Goal: Task Accomplishment & Management: Manage account settings

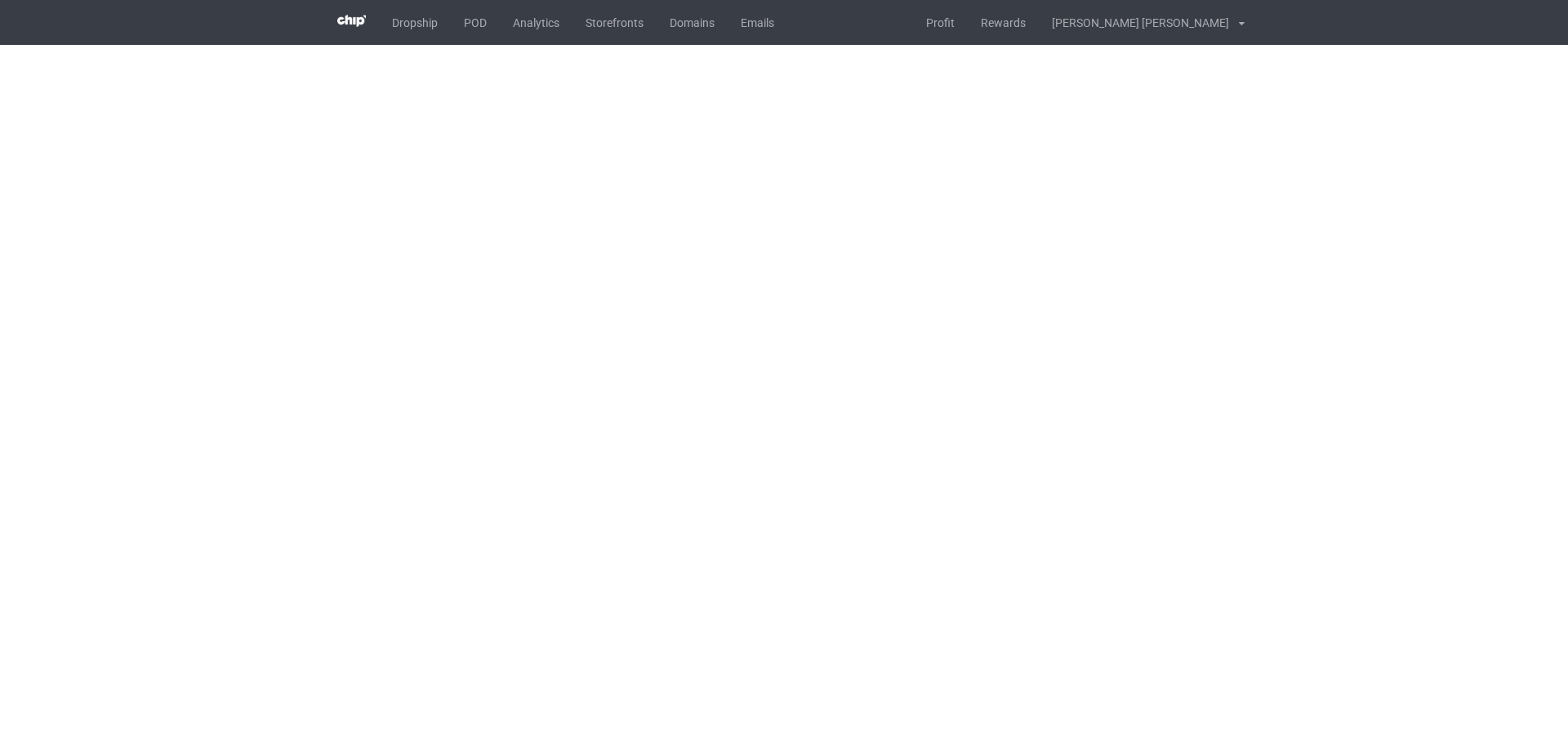
click at [912, 39] on div "Dropship POD Analytics Storefronts Domains Emails Profit Rewards [PERSON_NAME] …" at bounding box center [784, 22] width 920 height 45
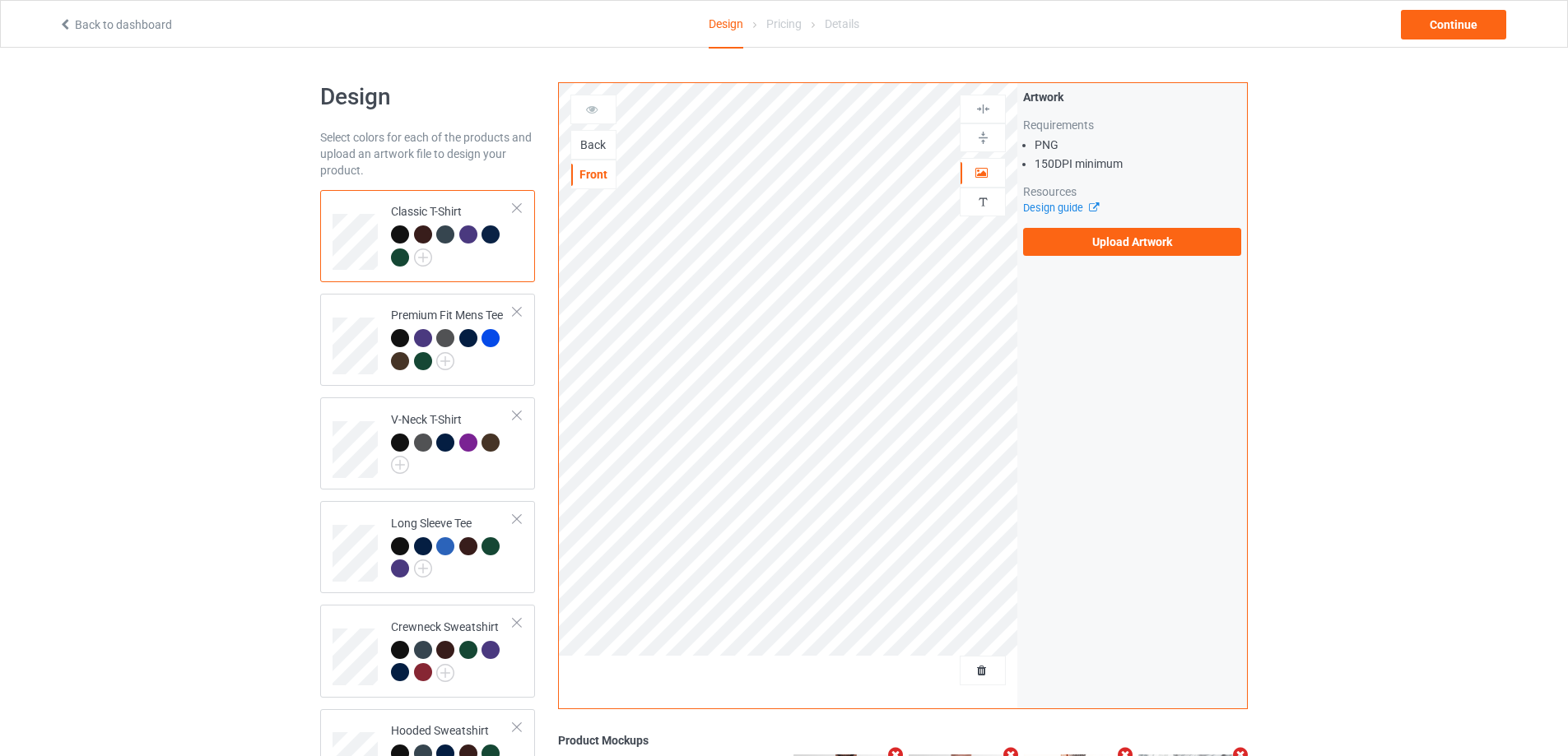
click at [1333, 194] on div "Design Select colors for each of the products and upload an artwork file to des…" at bounding box center [784, 556] width 1568 height 1016
click at [1148, 246] on label "Upload Artwork" at bounding box center [1132, 241] width 218 height 28
click at [0, 0] on input "Upload Artwork" at bounding box center [0, 0] width 0 height 0
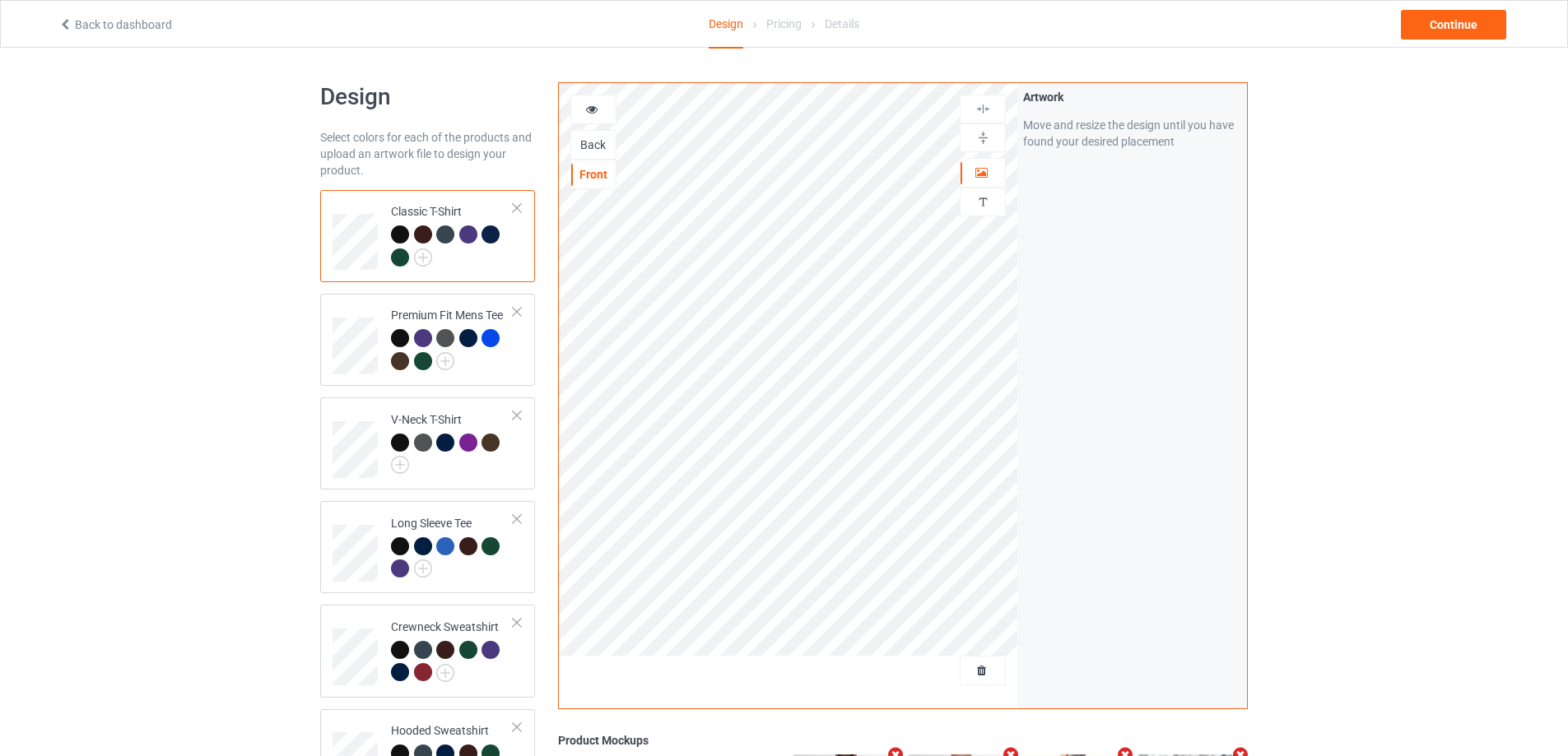
click at [597, 148] on div "Back" at bounding box center [593, 145] width 44 height 17
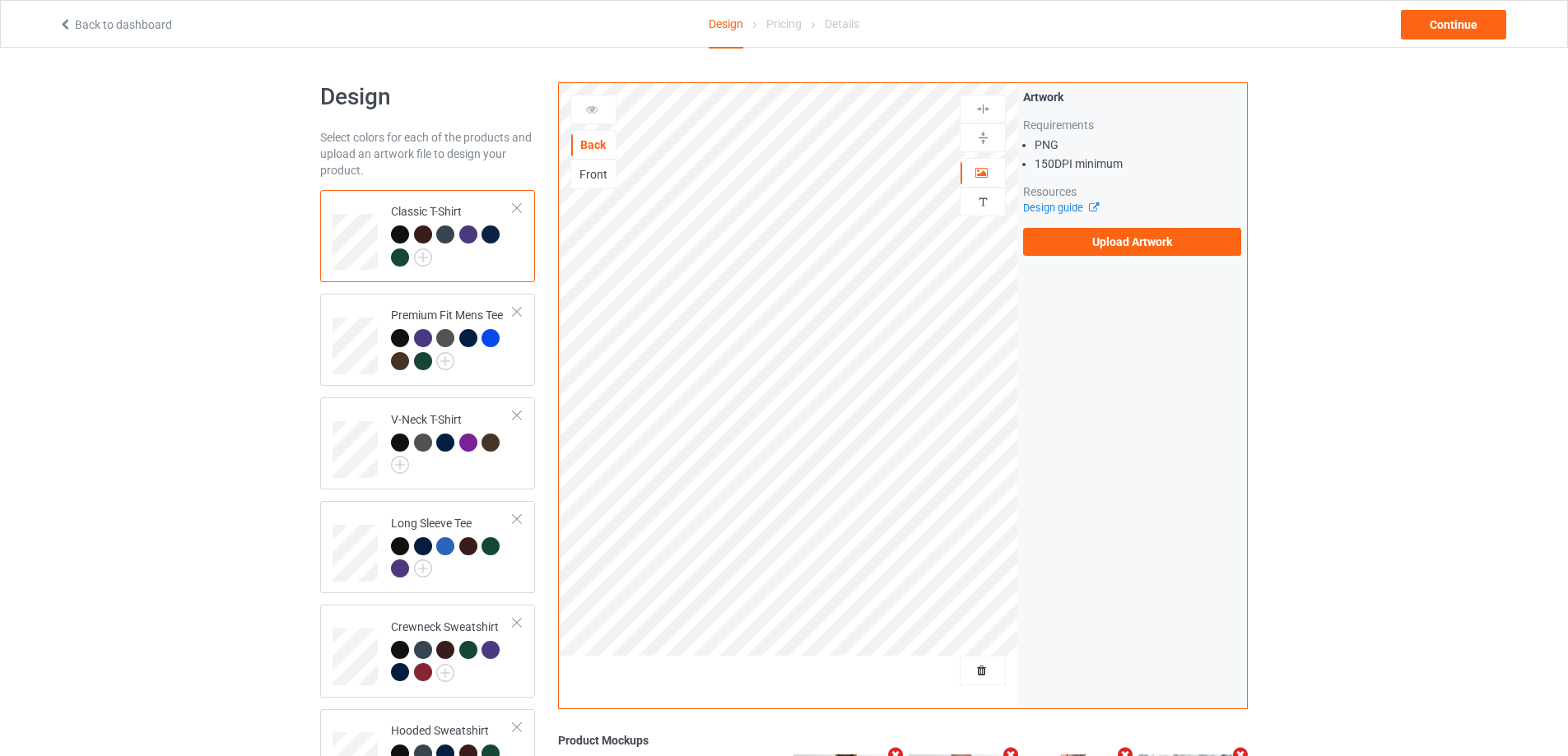
click at [1372, 261] on div "Design Select colors for each of the products and upload an artwork file to des…" at bounding box center [784, 556] width 1568 height 1016
click at [596, 181] on div "Front" at bounding box center [593, 175] width 44 height 17
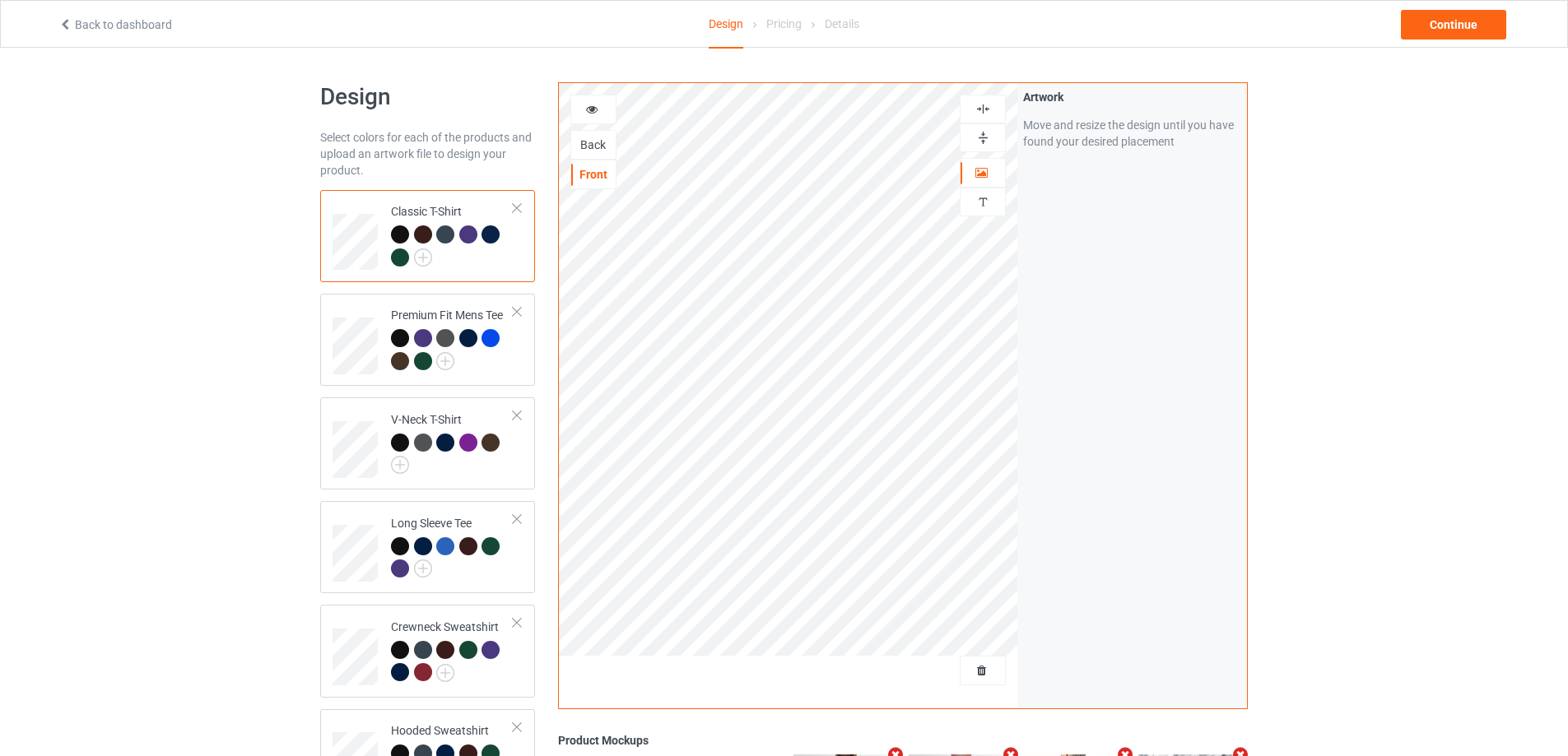
drag, startPoint x: 1437, startPoint y: 295, endPoint x: 1395, endPoint y: 302, distance: 42.6
click at [1438, 296] on div "Design Select colors for each of the products and upload an artwork file to des…" at bounding box center [784, 556] width 1568 height 1016
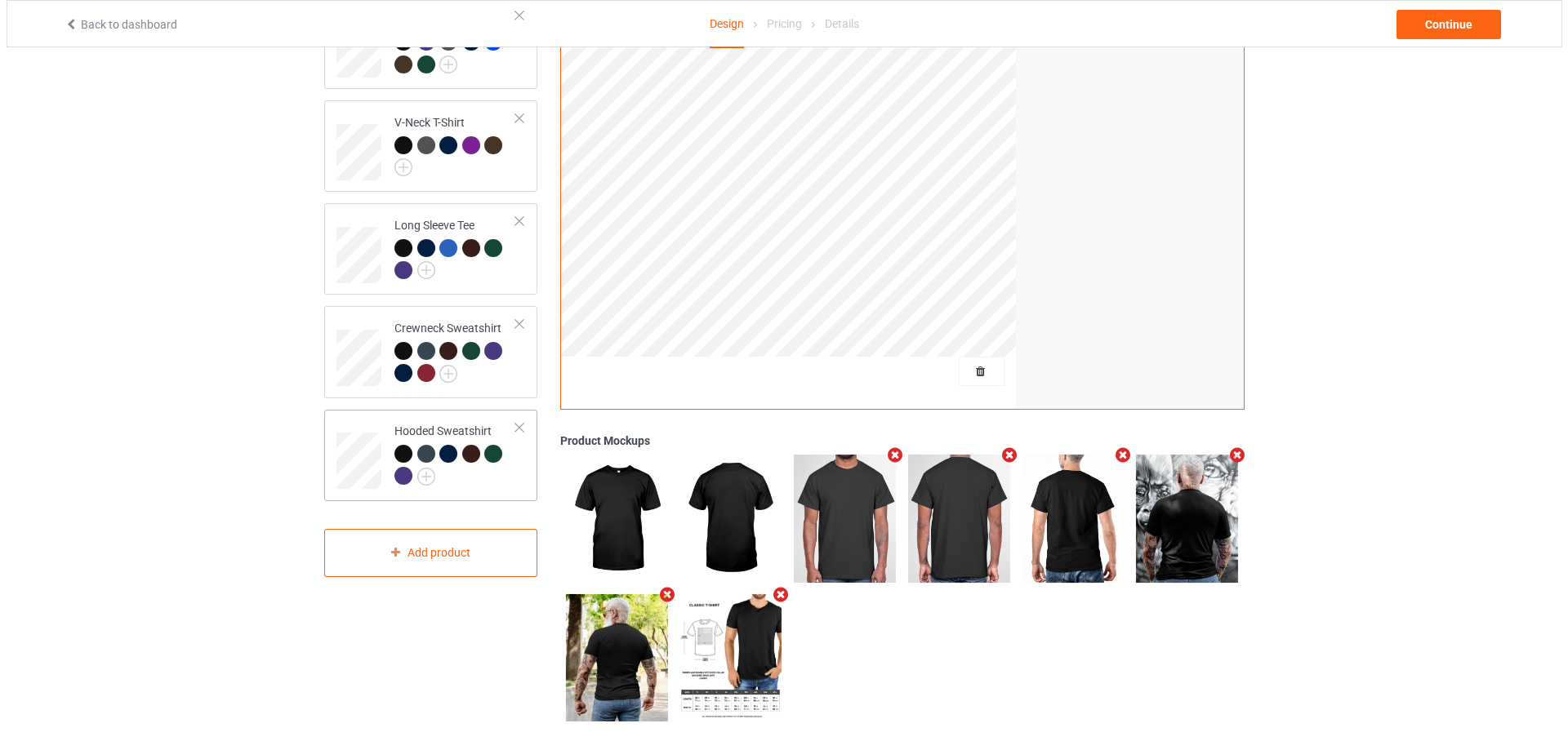
scroll to position [306, 0]
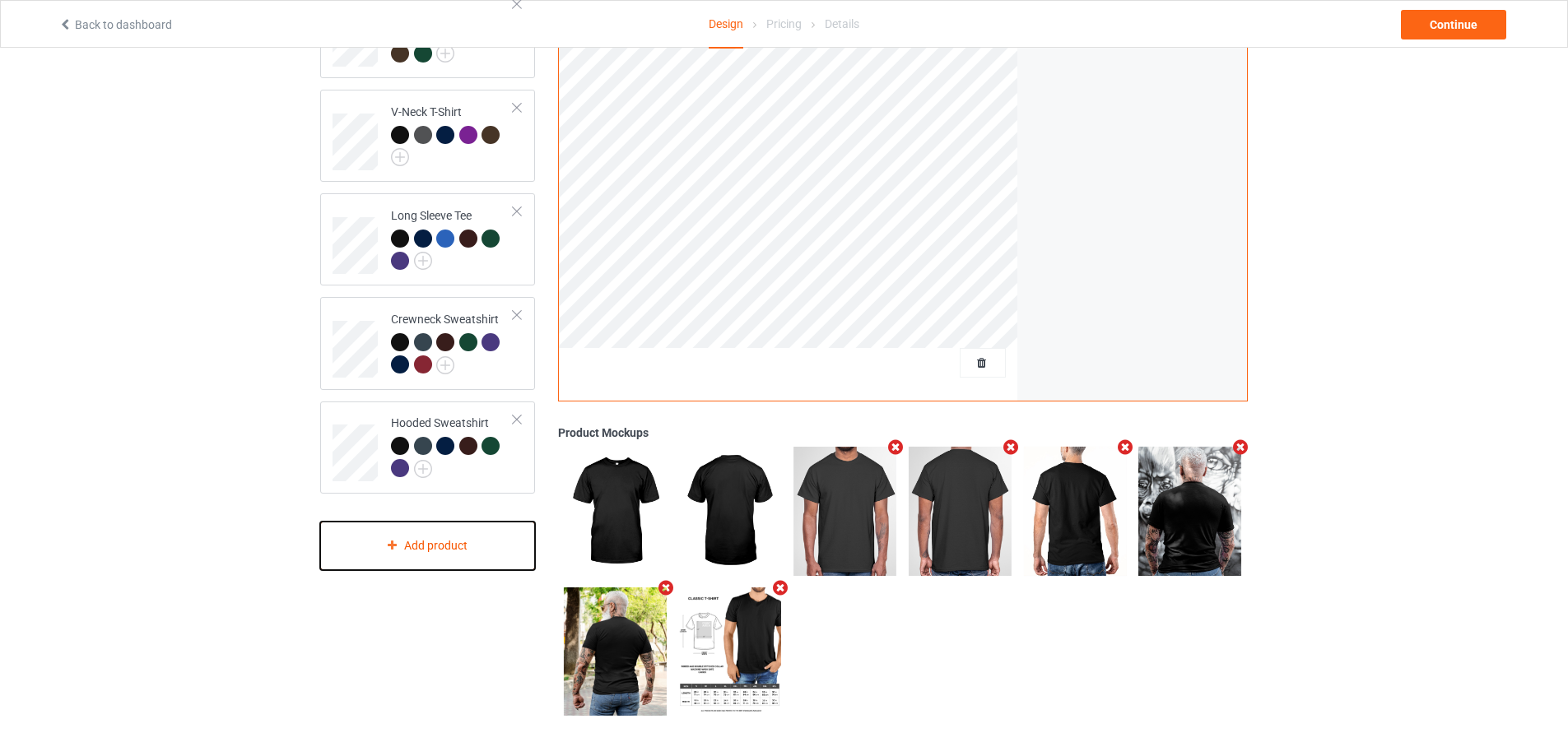
click at [450, 547] on div "Add product" at bounding box center [427, 546] width 215 height 49
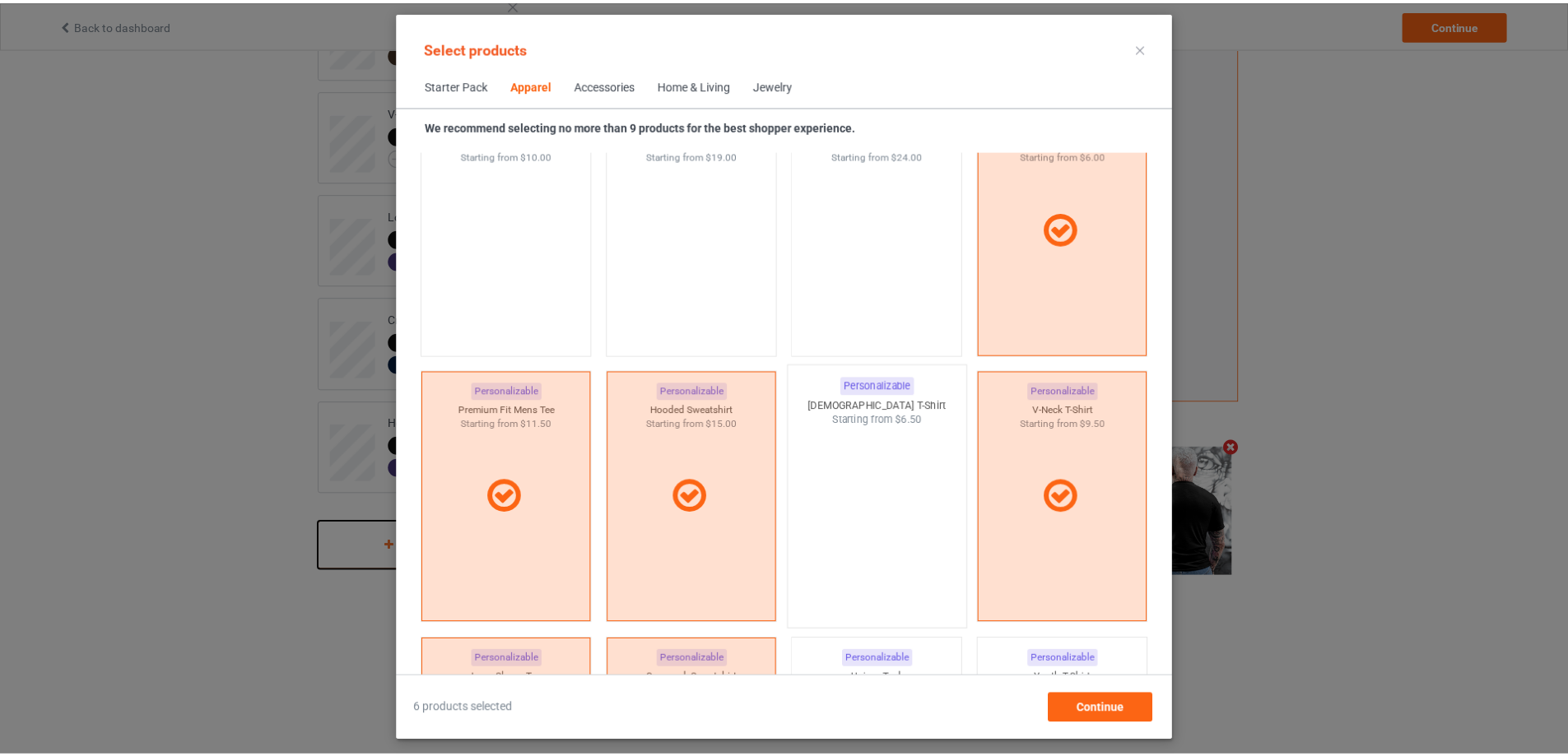
scroll to position [751, 0]
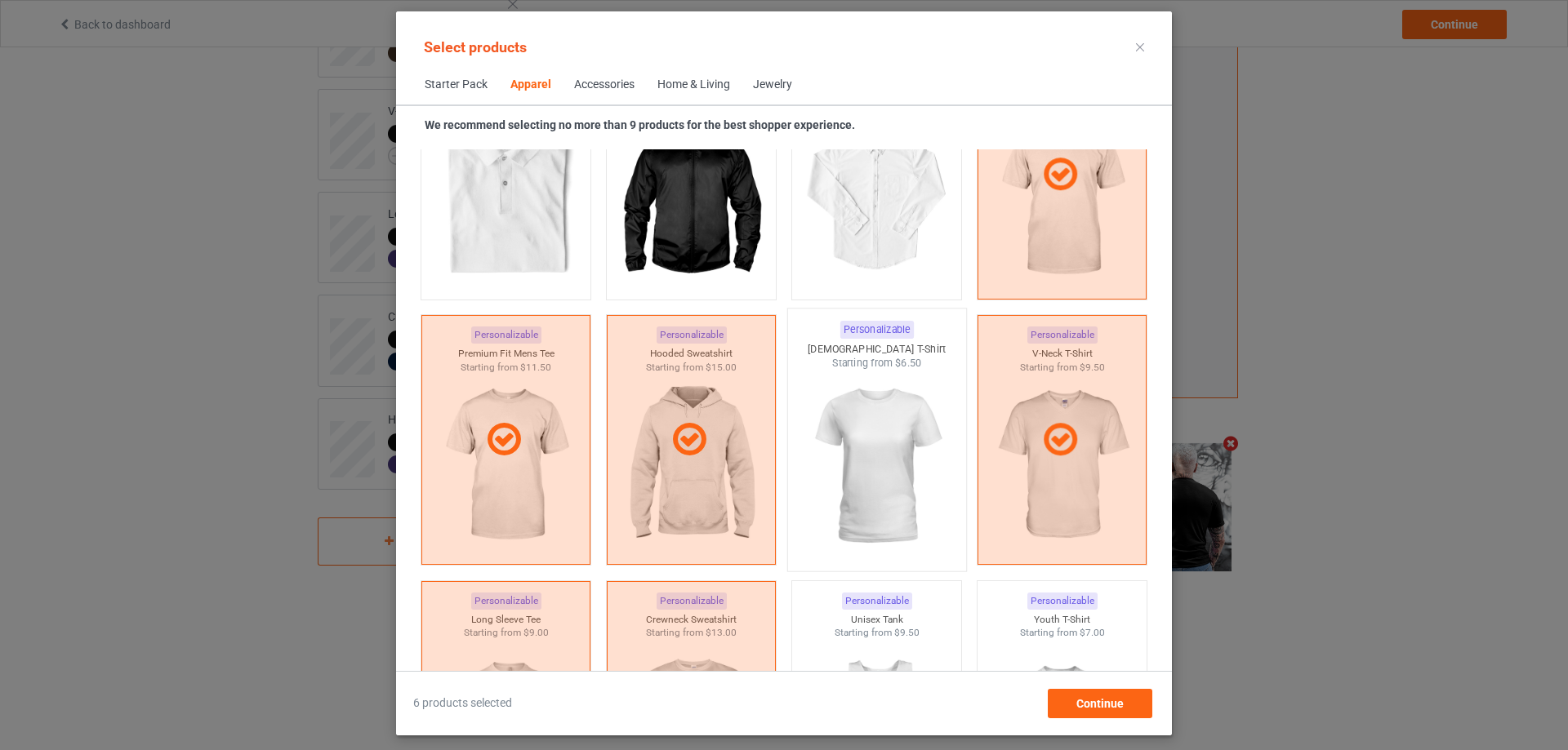
click at [840, 413] on img at bounding box center [875, 466] width 154 height 192
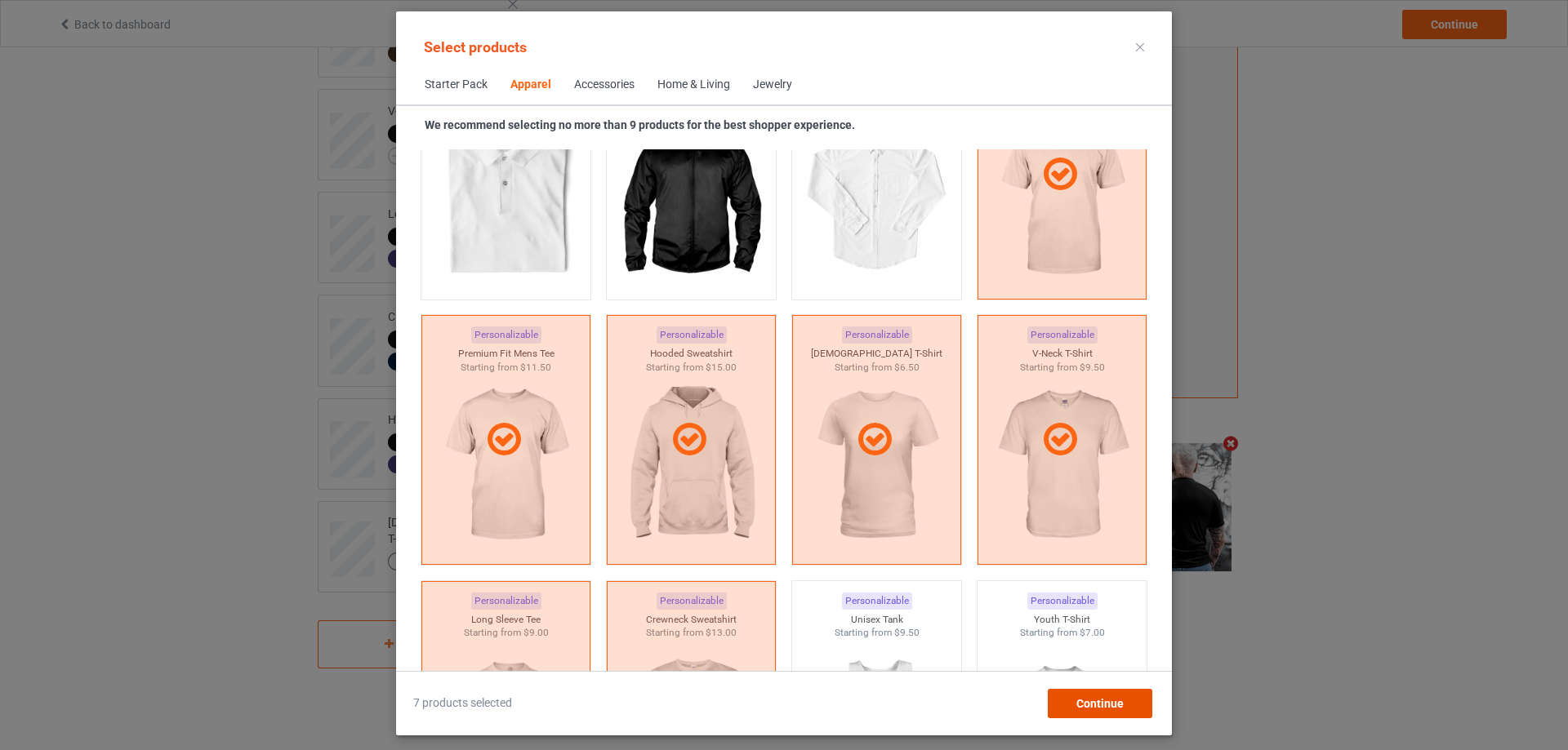
click at [1110, 708] on span "Continue" at bounding box center [1100, 704] width 47 height 13
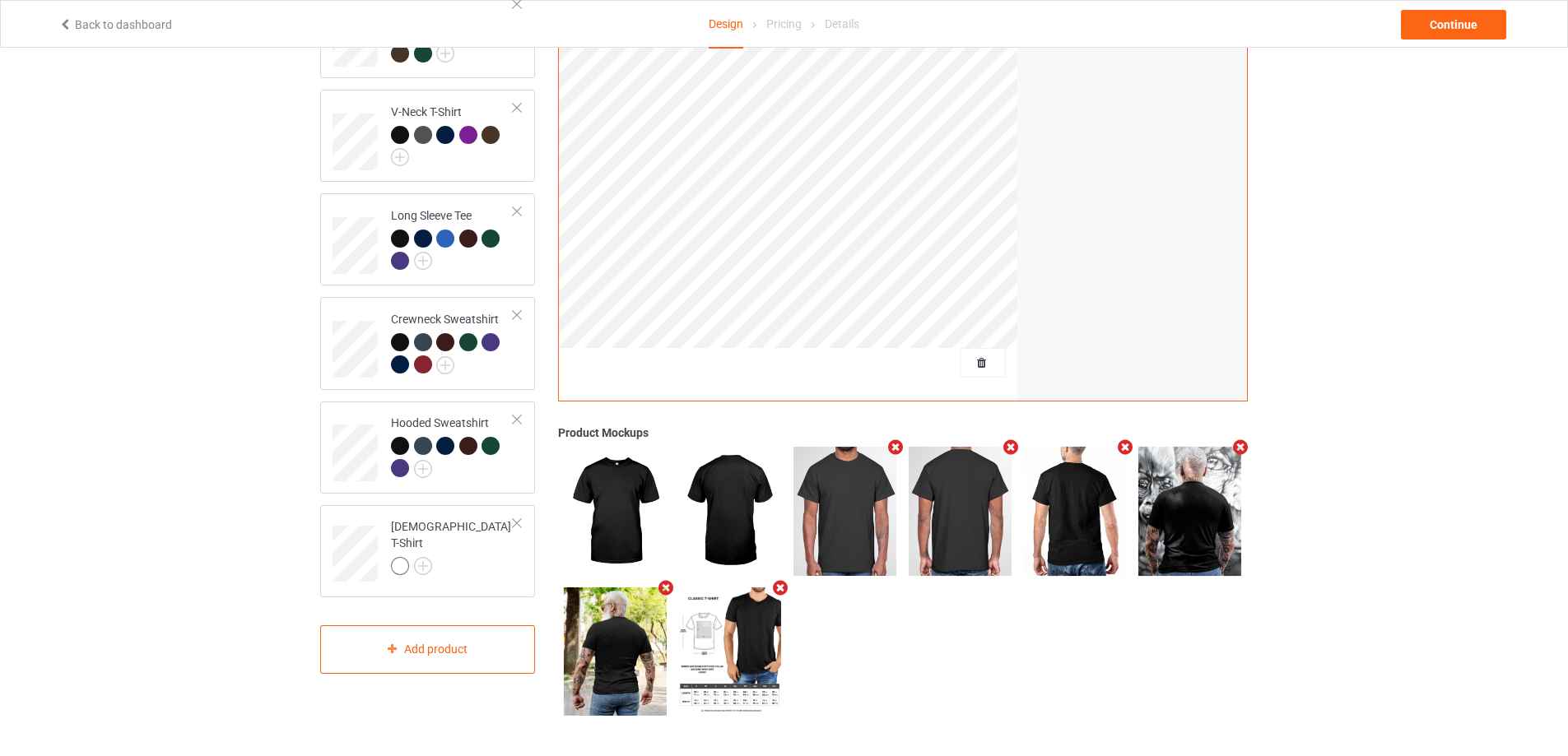
click at [206, 515] on div "Design Select colors for each of the products and upload an artwork file to des…" at bounding box center [784, 248] width 1568 height 1016
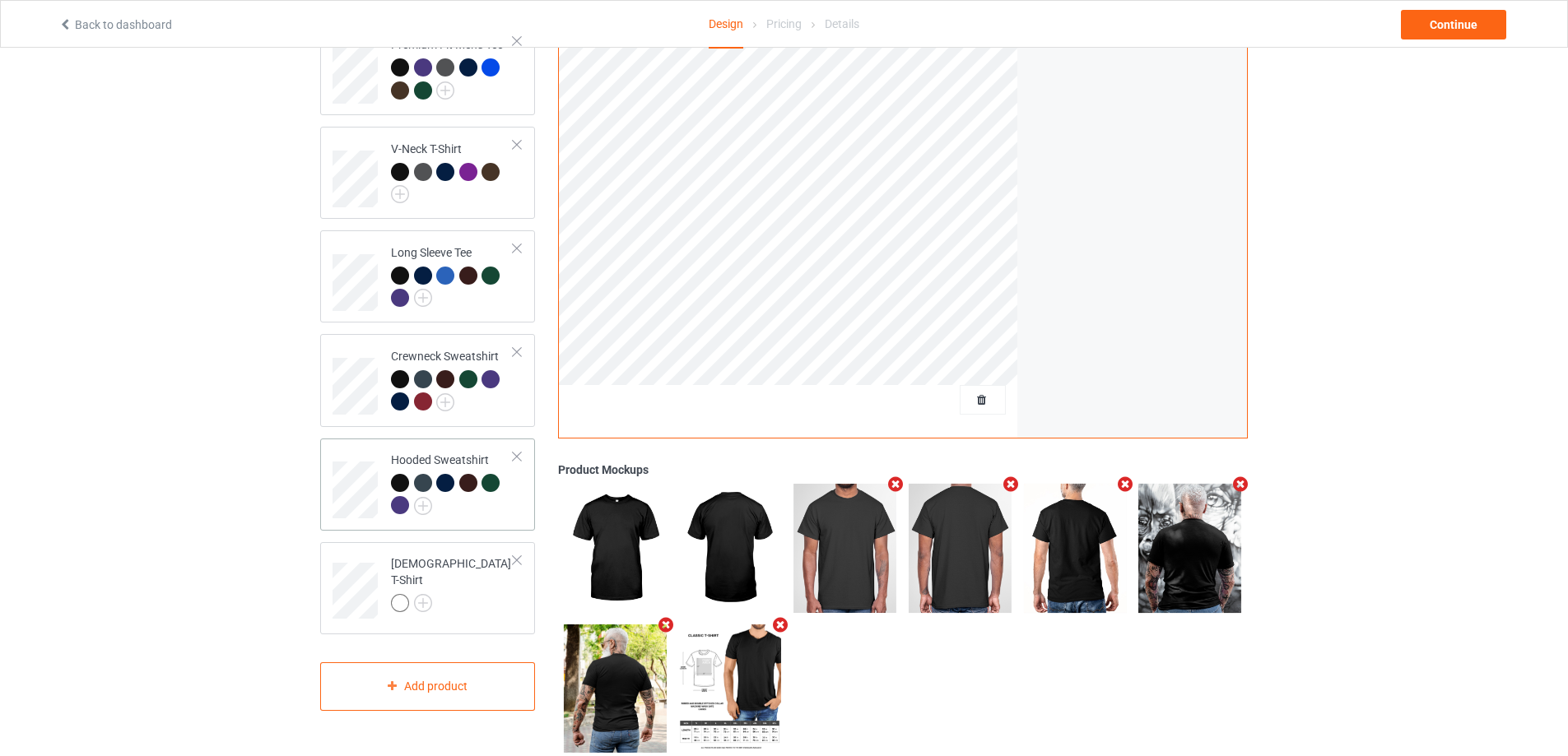
scroll to position [171, 0]
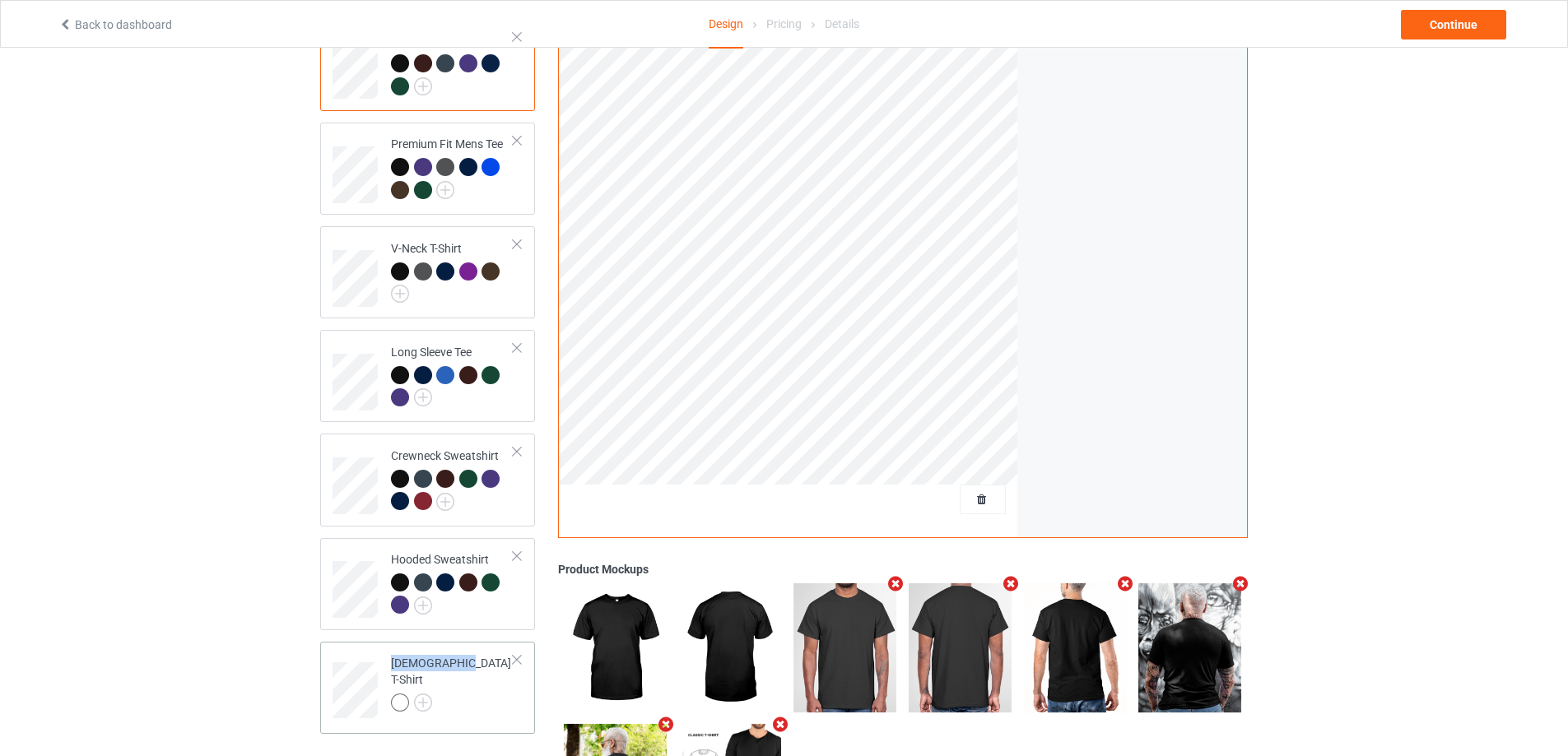
drag, startPoint x: 454, startPoint y: 680, endPoint x: 424, endPoint y: 651, distance: 41.7
click at [443, 645] on div "Classic T-Shirt Premium Fit Mens Tee V-Neck T-Shirt Long Sleeve Tee Crewneck Sw…" at bounding box center [427, 377] width 215 height 715
click at [261, 667] on div "Design Select colors for each of the products and upload an artwork file to des…" at bounding box center [784, 385] width 1568 height 1016
click at [420, 697] on img at bounding box center [424, 703] width 18 height 18
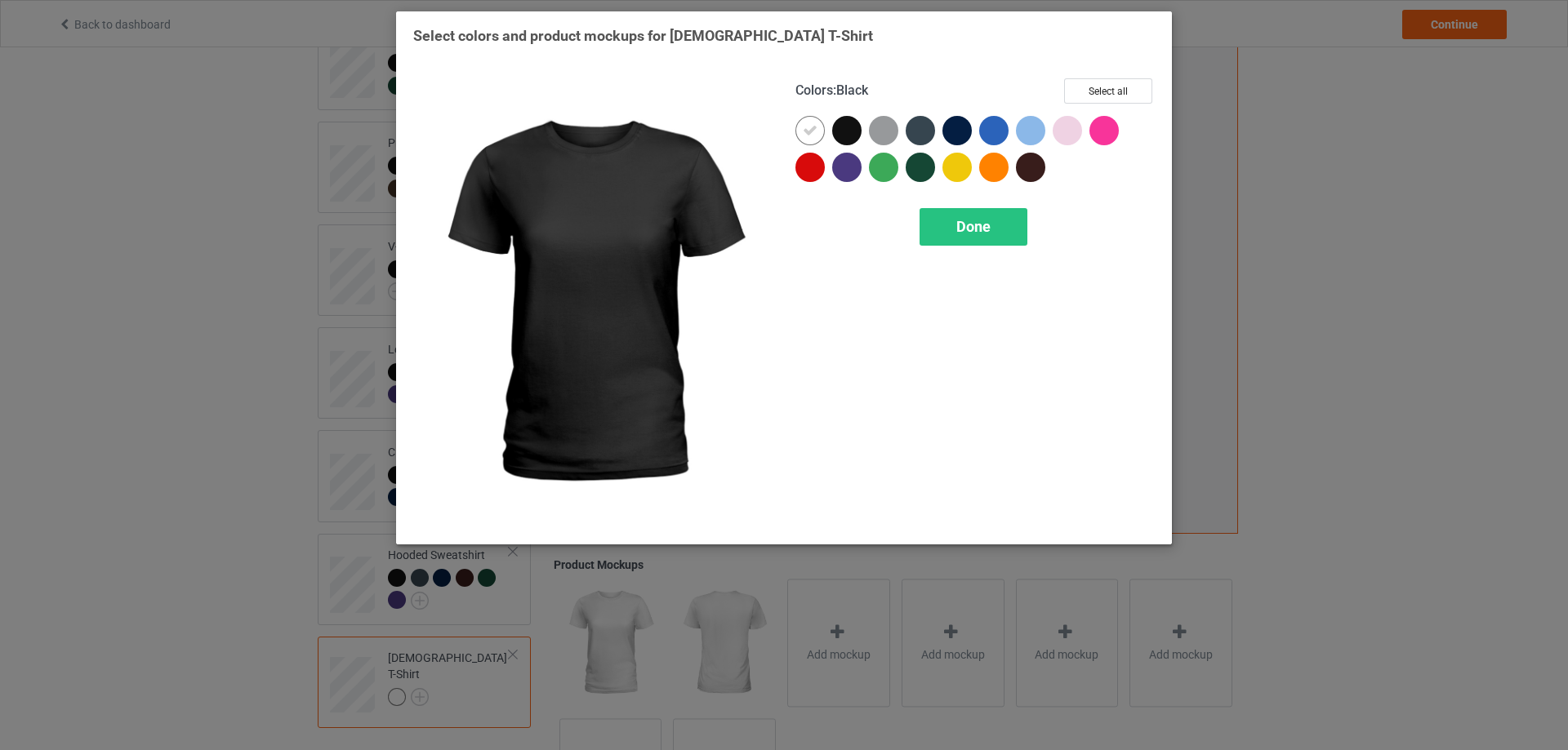
click at [848, 130] on div at bounding box center [846, 130] width 29 height 29
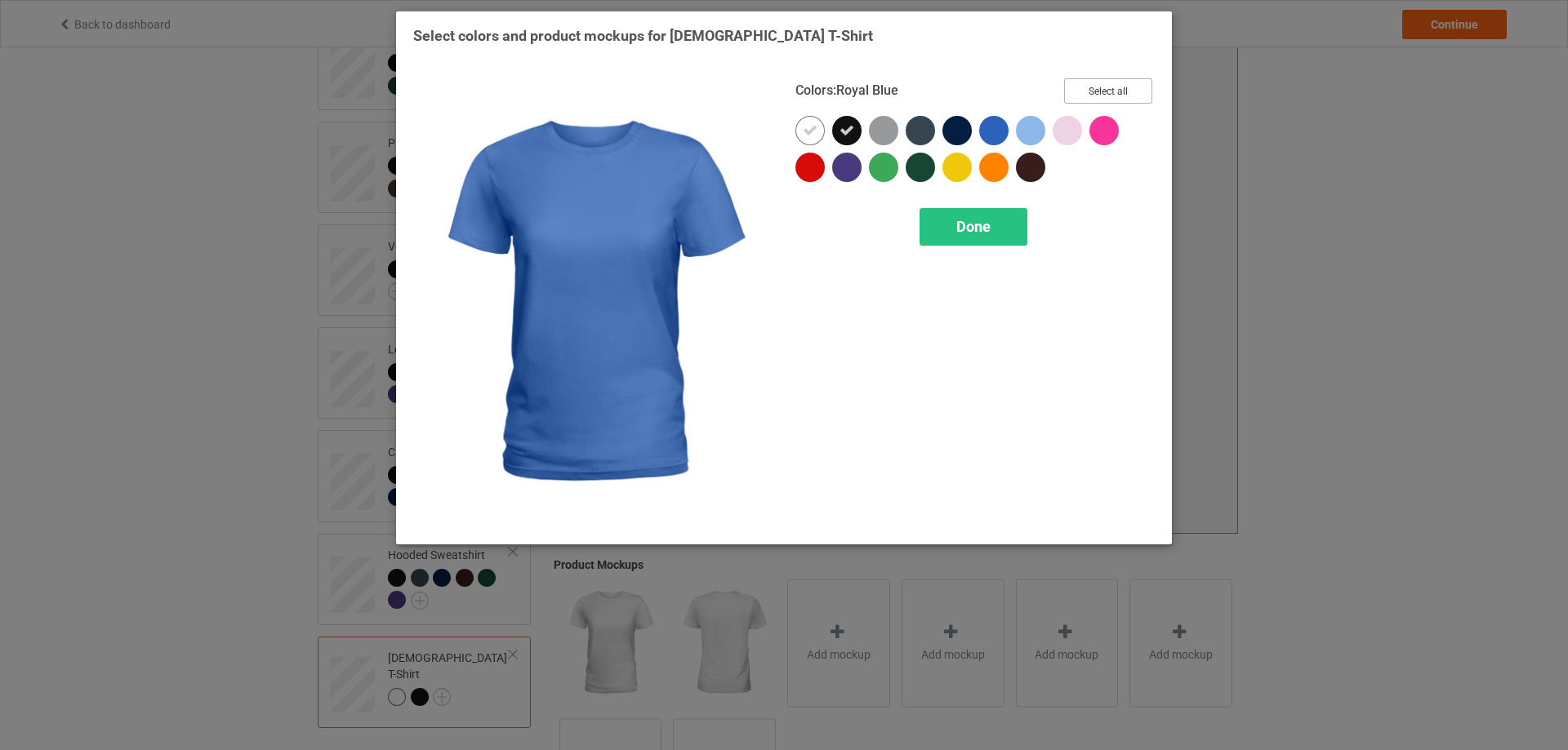
click at [1088, 94] on button "Select all" at bounding box center [1108, 91] width 88 height 25
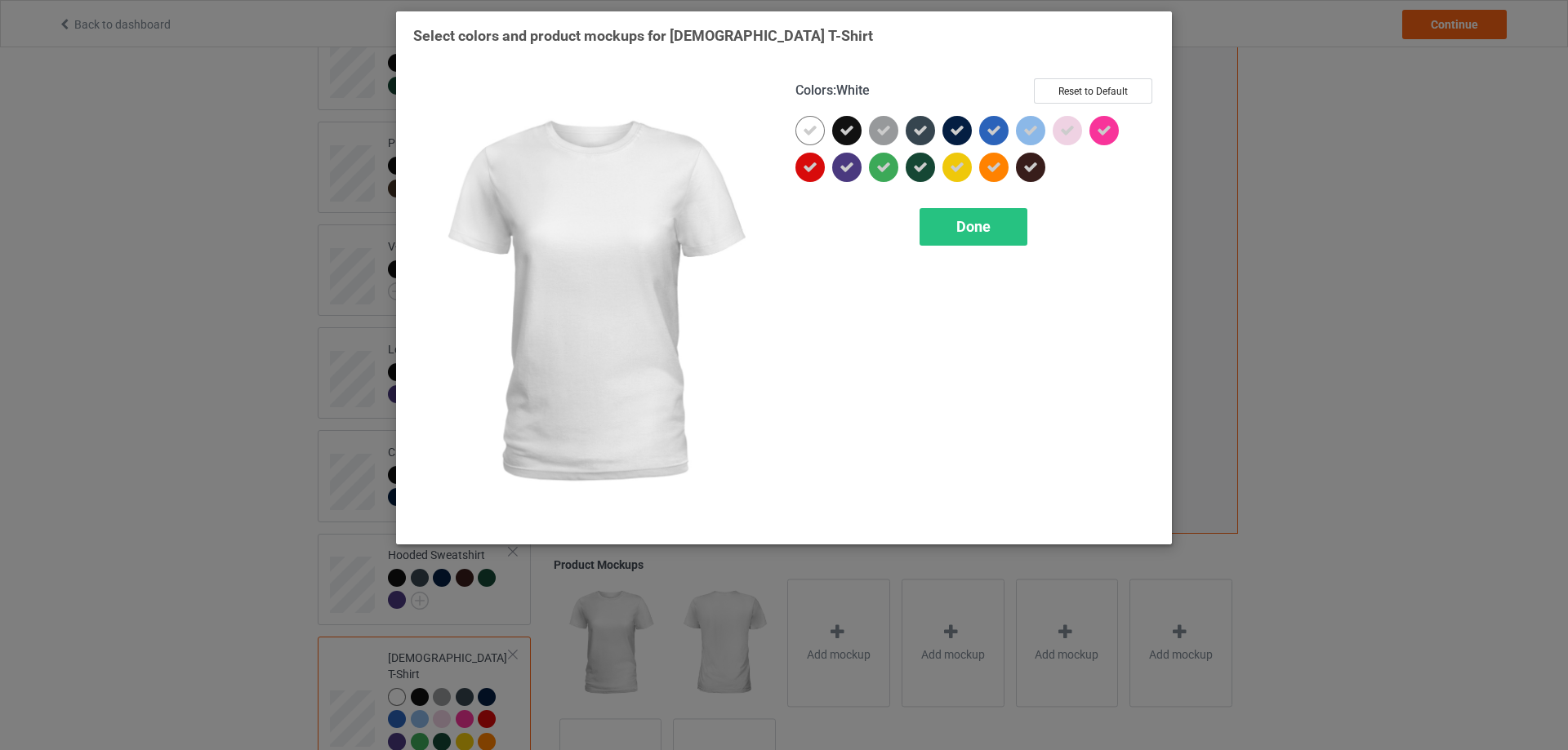
drag, startPoint x: 816, startPoint y: 125, endPoint x: 816, endPoint y: 148, distance: 23.0
click at [816, 128] on icon at bounding box center [810, 130] width 15 height 15
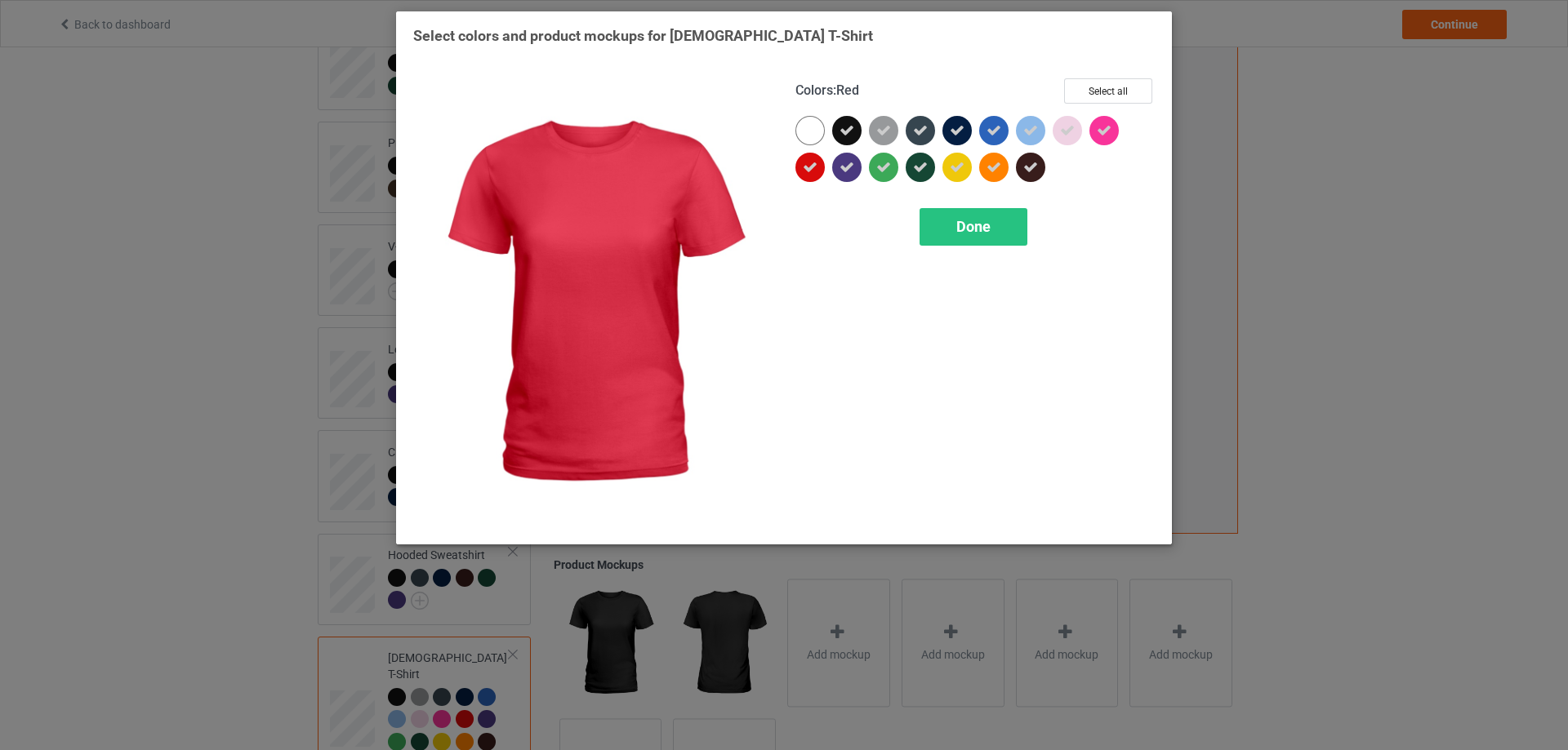
click at [811, 165] on icon at bounding box center [810, 168] width 15 height 15
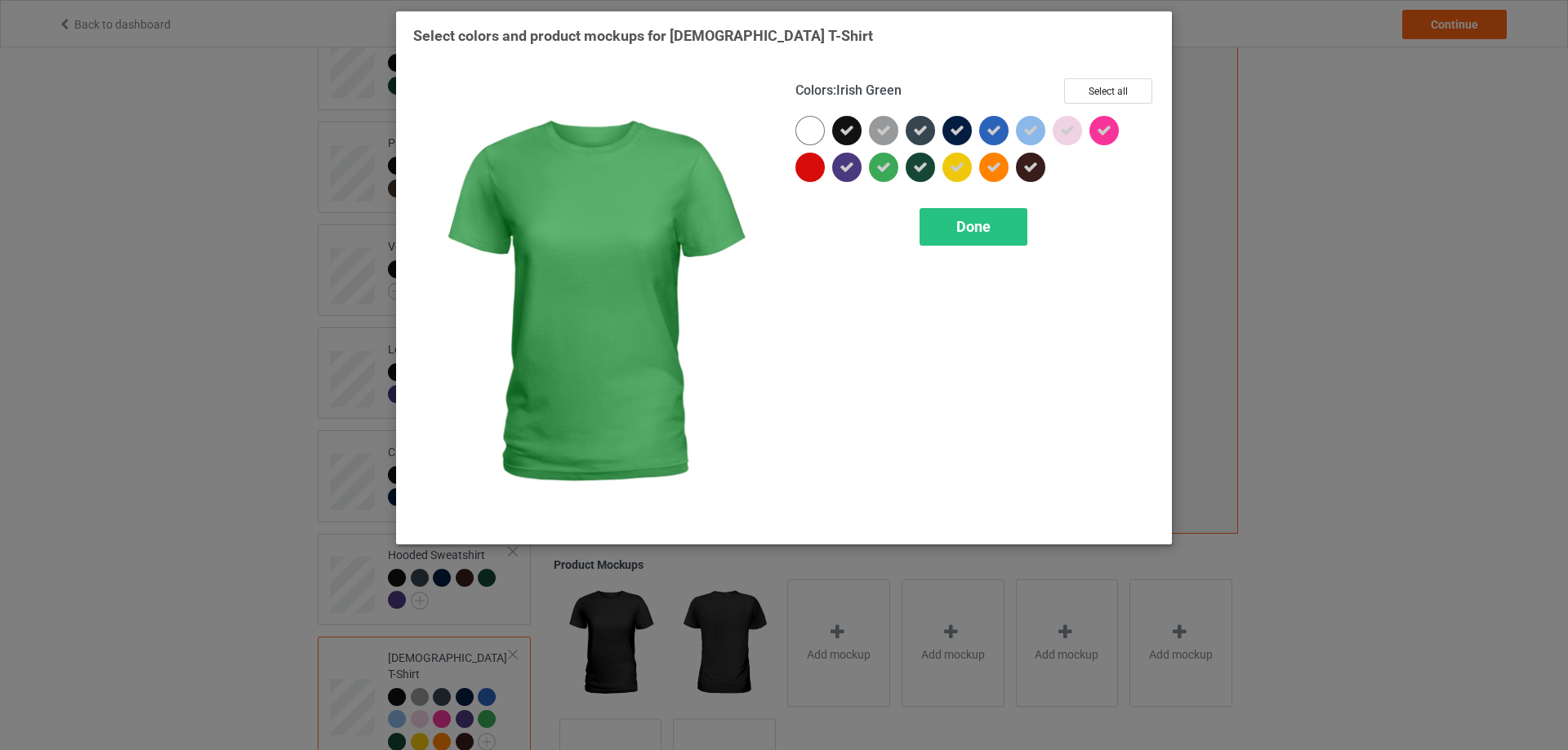
click at [880, 168] on icon at bounding box center [884, 168] width 15 height 15
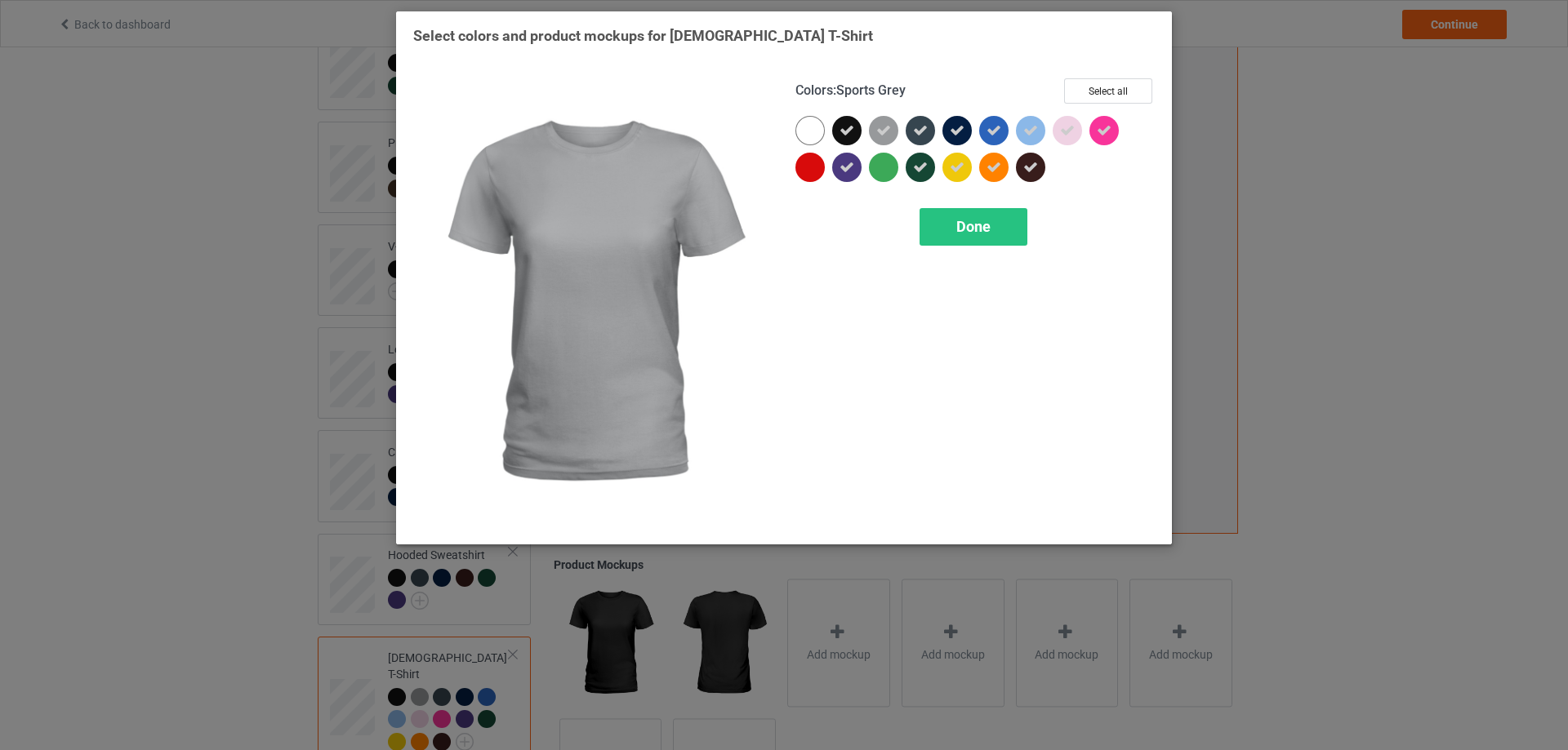
click at [889, 134] on icon at bounding box center [884, 130] width 15 height 15
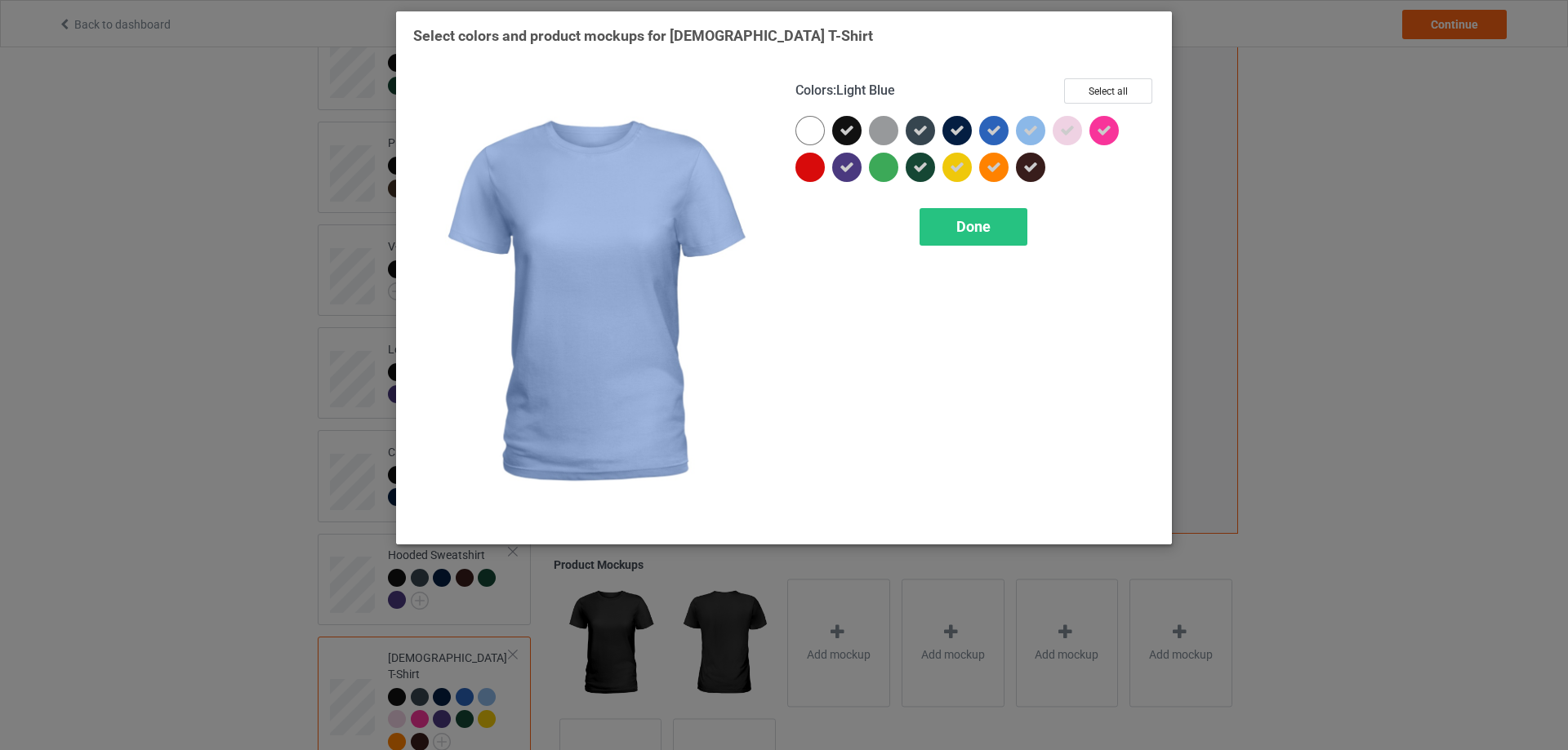
click at [1028, 128] on icon at bounding box center [1031, 130] width 15 height 15
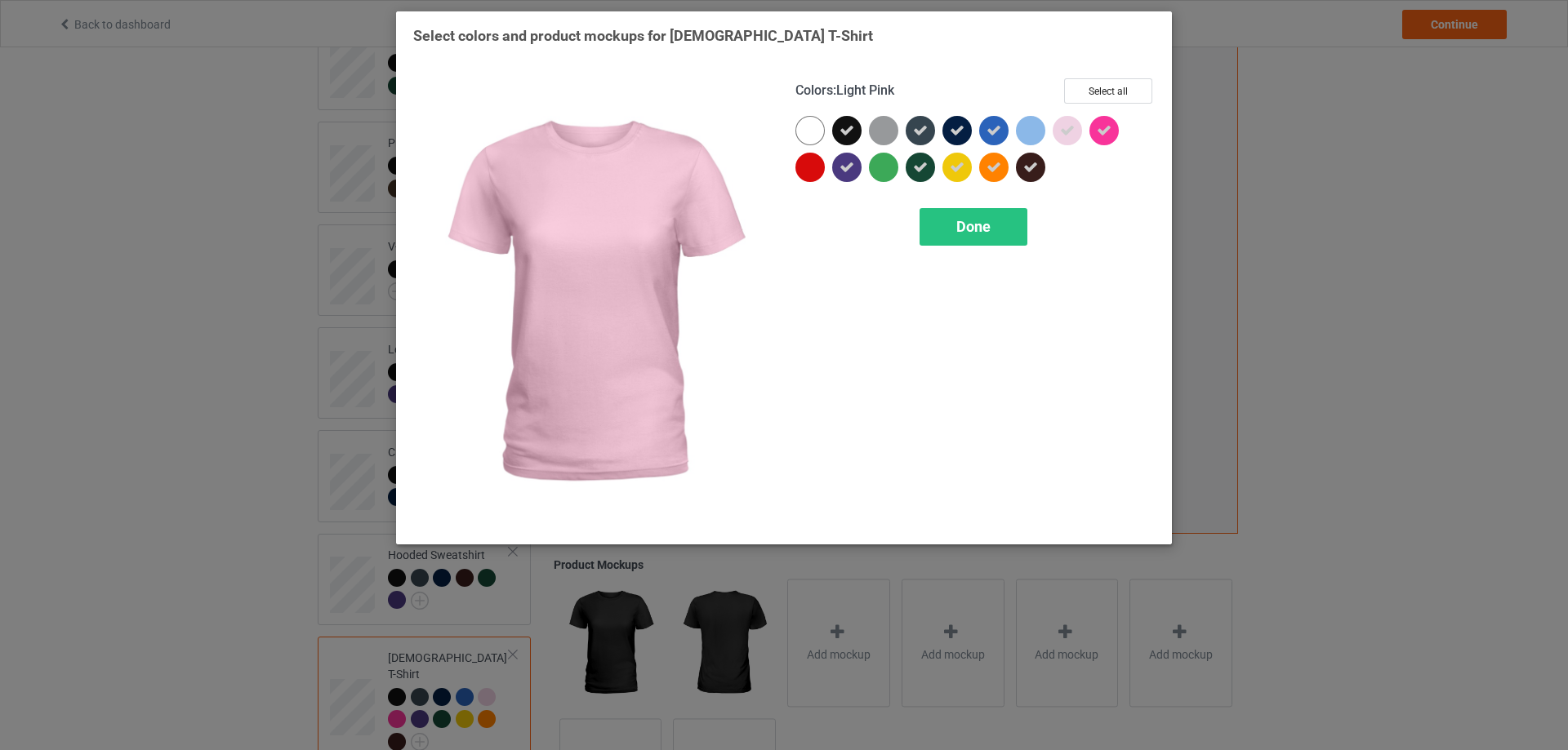
click at [1063, 133] on icon at bounding box center [1067, 130] width 15 height 15
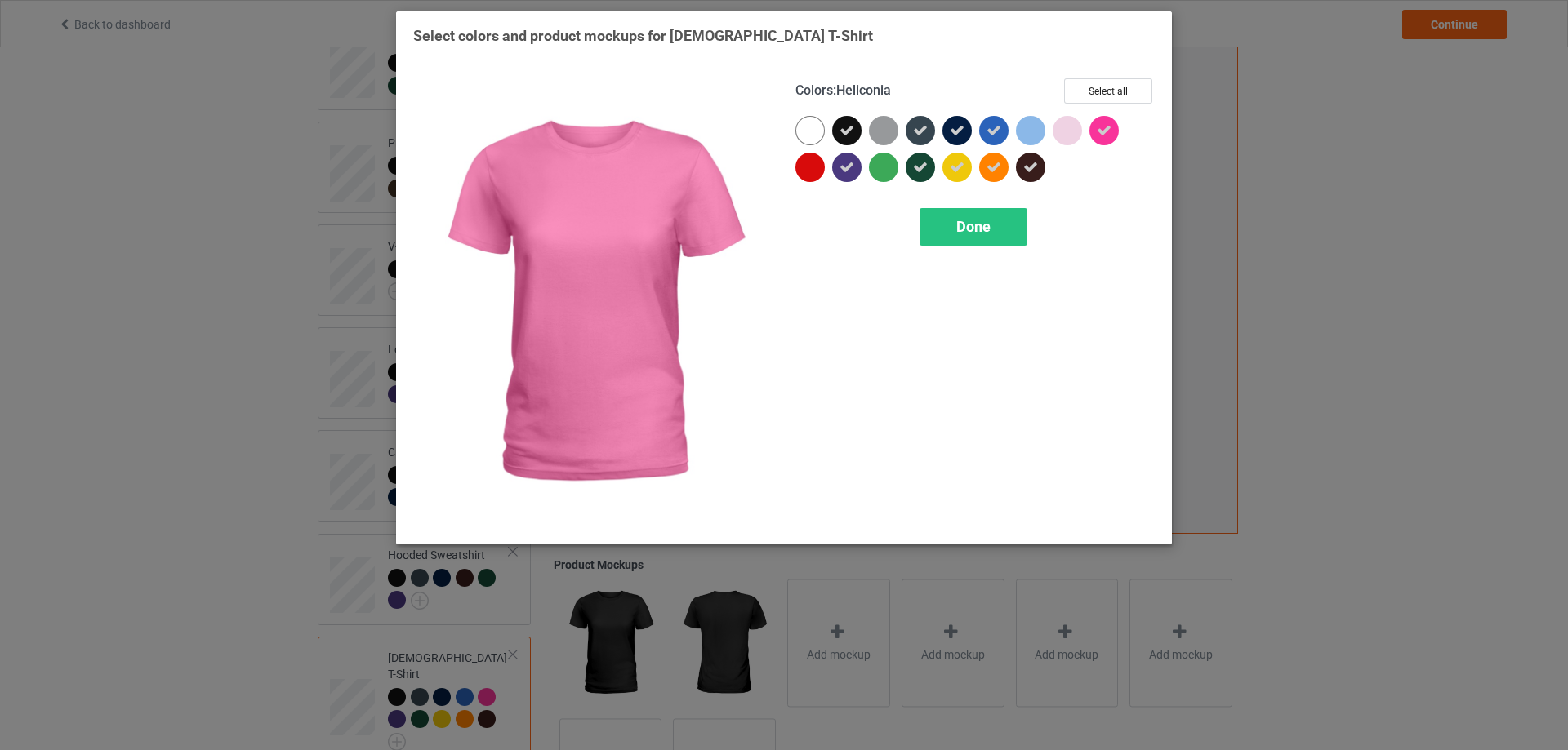
click at [1100, 135] on icon at bounding box center [1104, 130] width 15 height 15
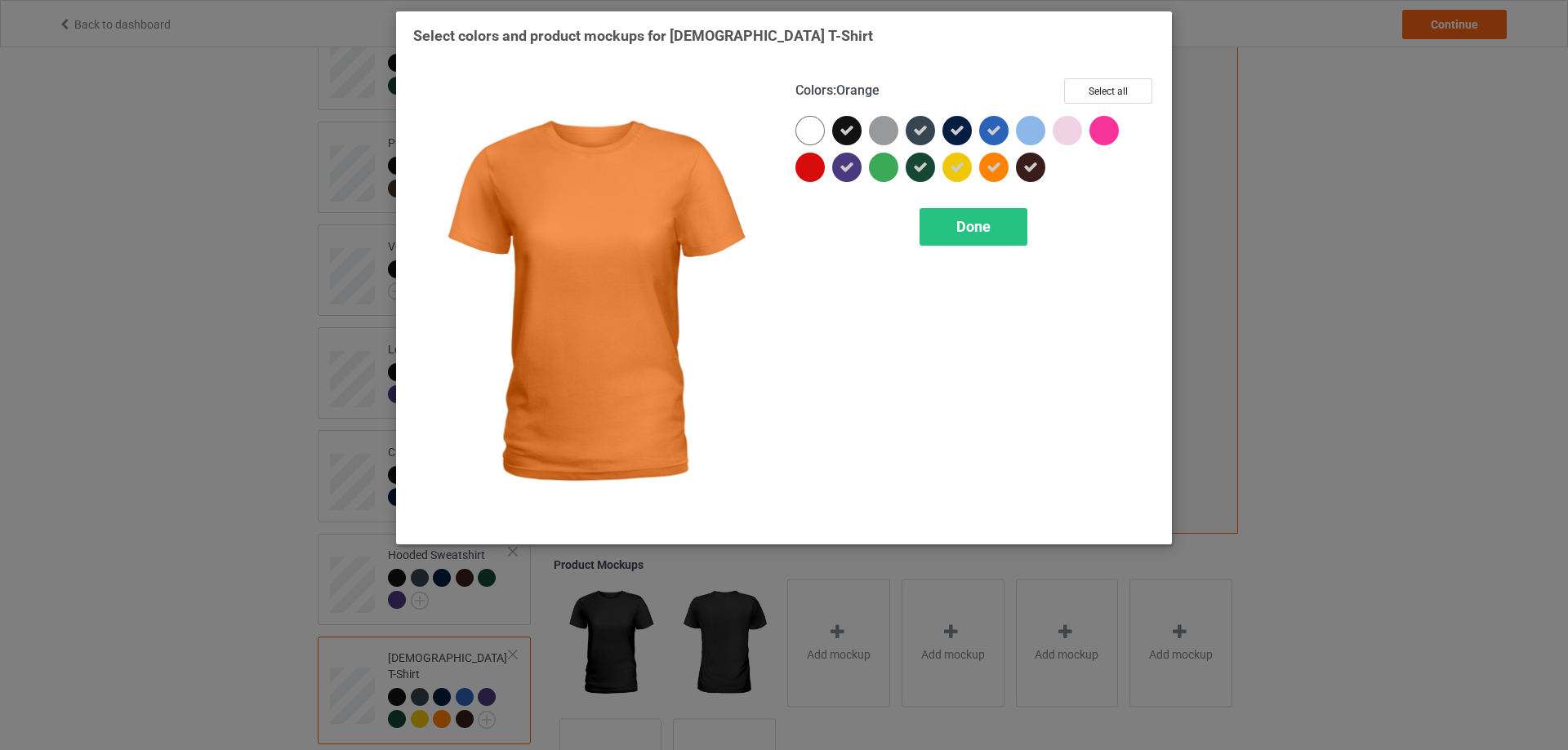
click at [1002, 161] on div at bounding box center [993, 167] width 29 height 29
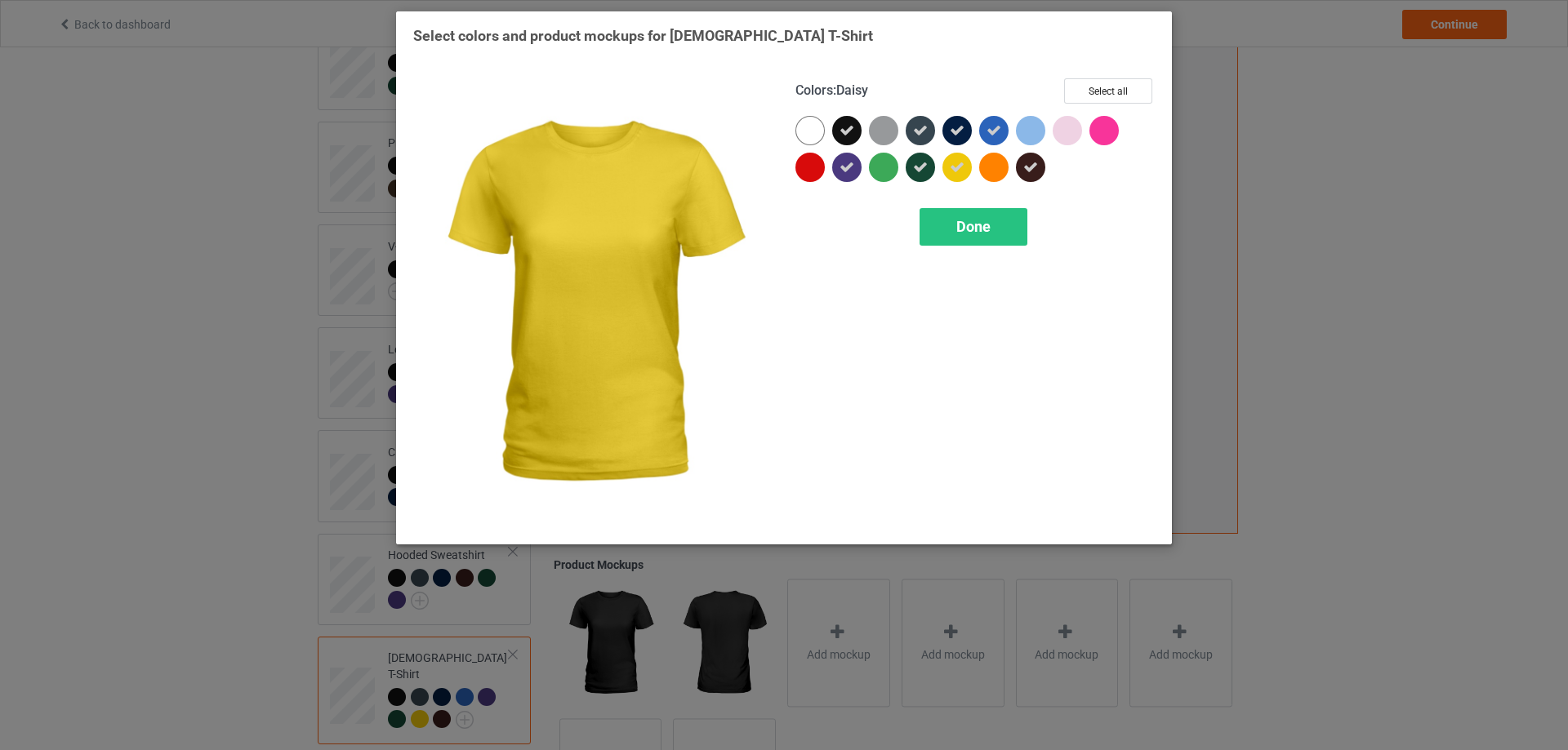
click at [958, 169] on icon at bounding box center [957, 168] width 15 height 15
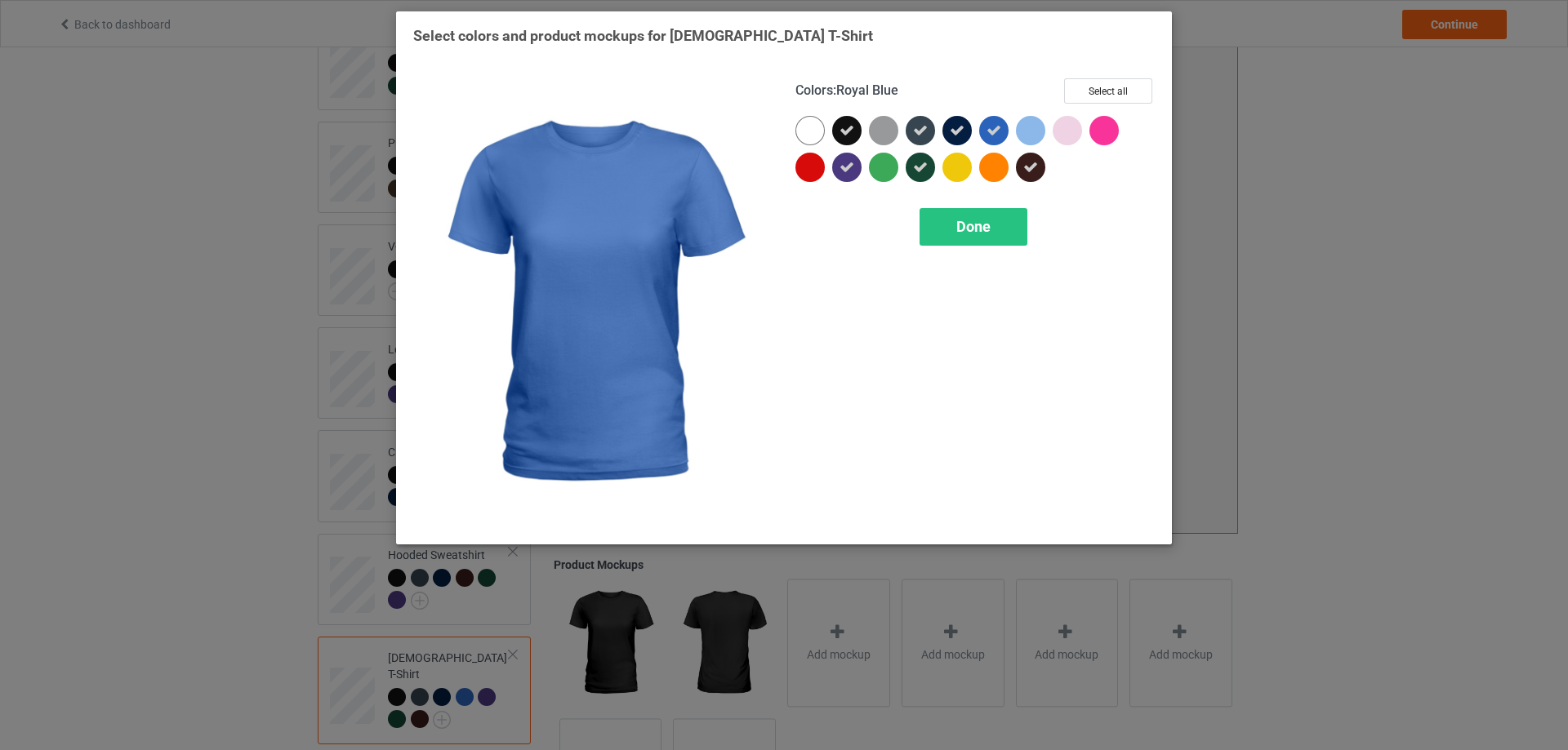
click at [994, 130] on icon at bounding box center [994, 130] width 15 height 15
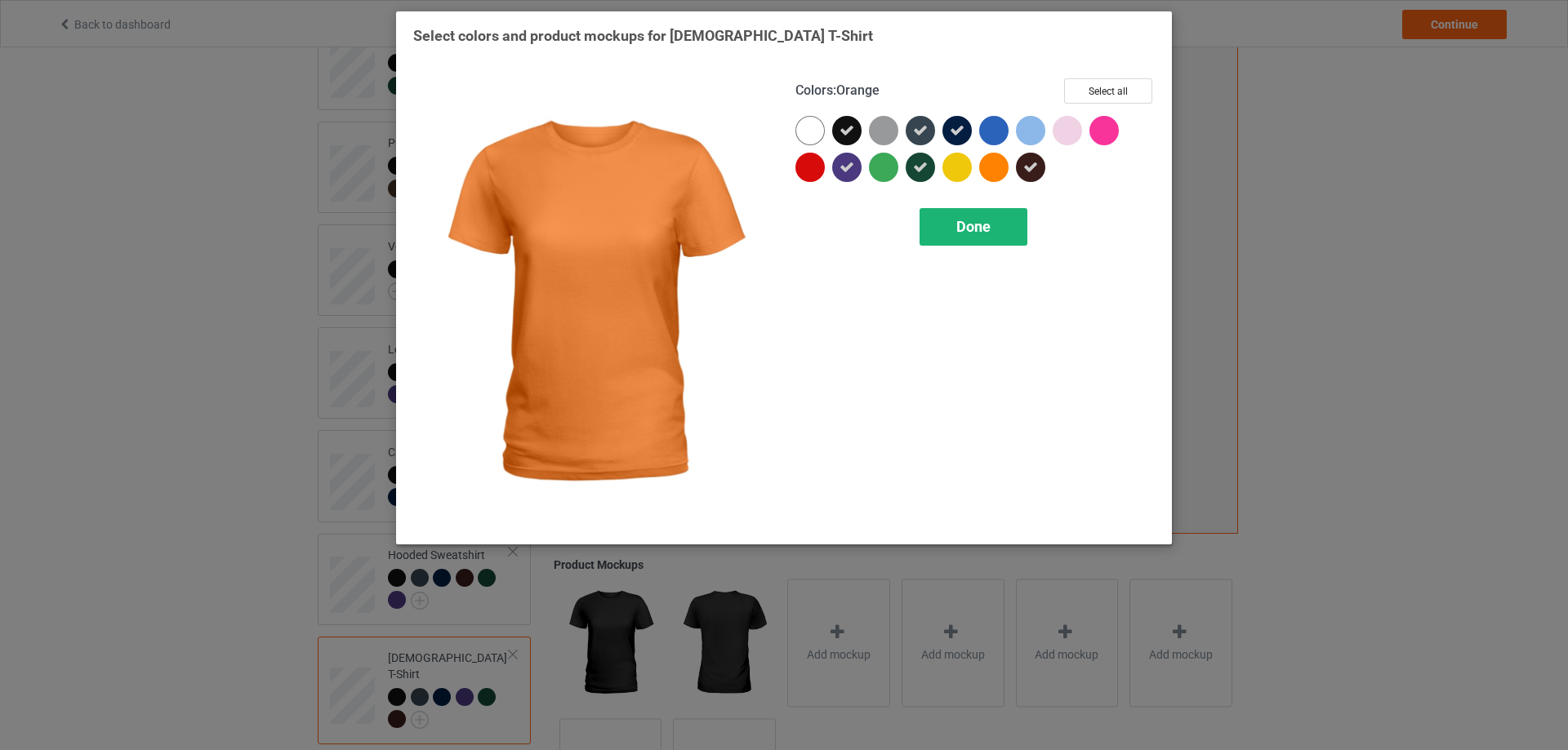
click at [957, 223] on span "Done" at bounding box center [973, 226] width 34 height 17
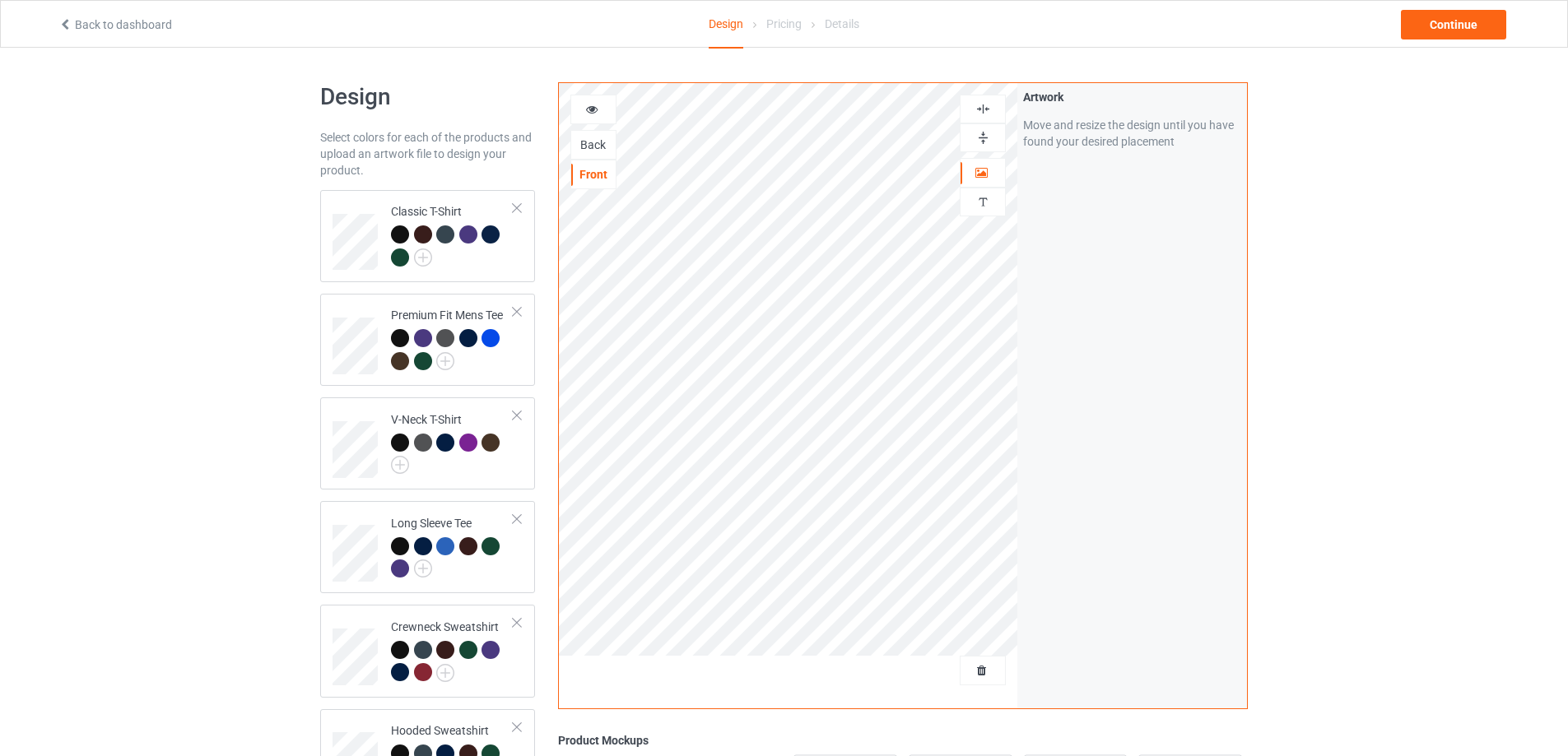
click at [1097, 323] on div "Artwork Move and resize the design until you have found your desired placement" at bounding box center [1132, 395] width 229 height 625
click at [494, 266] on div at bounding box center [452, 248] width 122 height 45
click at [178, 352] on div "Design Select colors for each of the products and upload an artwork file to des…" at bounding box center [784, 556] width 1568 height 1016
click at [234, 321] on div "Design Select colors for each of the products and upload an artwork file to des…" at bounding box center [784, 556] width 1568 height 1016
click at [517, 311] on div at bounding box center [517, 312] width 12 height 12
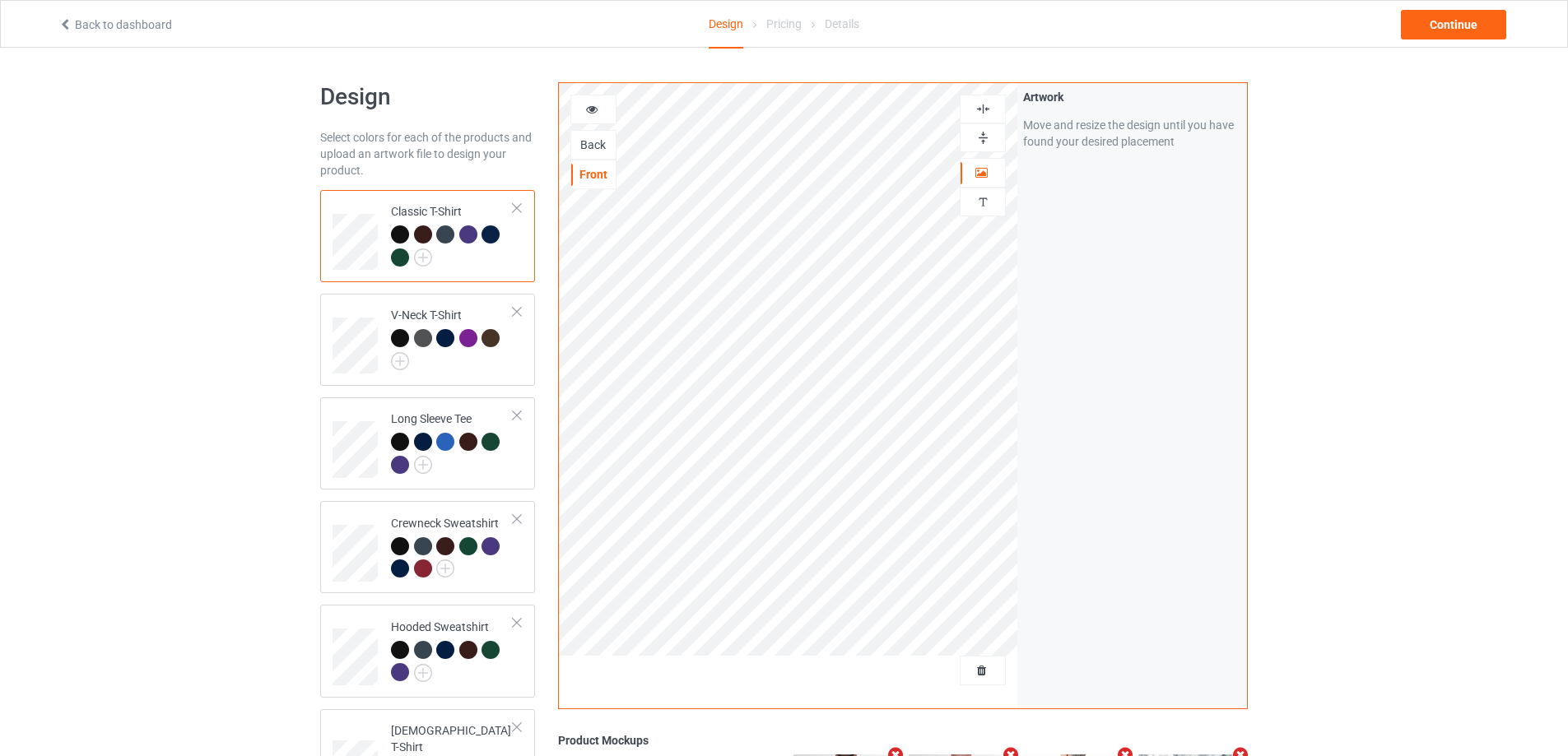
click at [216, 353] on div "Design Select colors for each of the products and upload an artwork file to des…" at bounding box center [784, 556] width 1568 height 1016
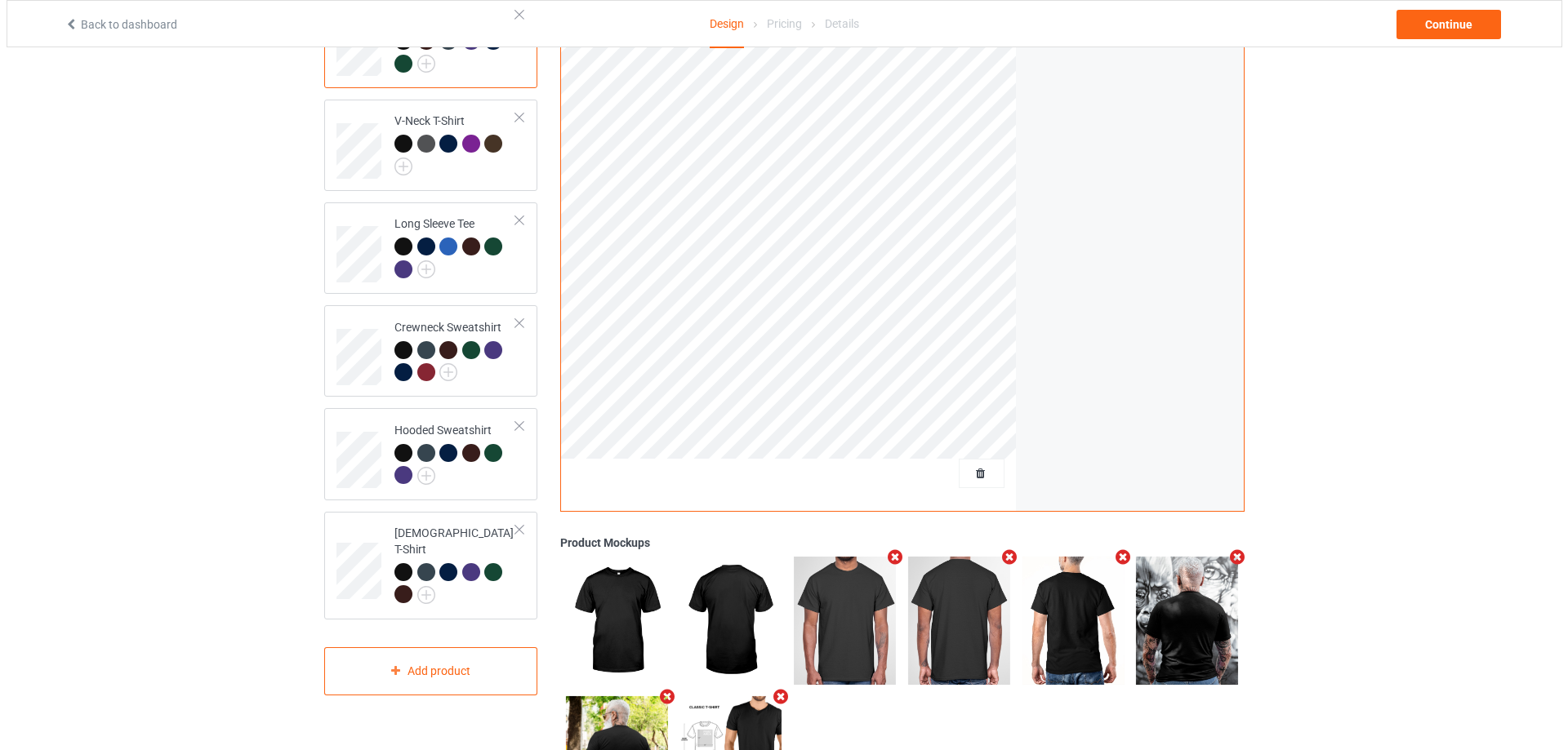
scroll to position [272, 0]
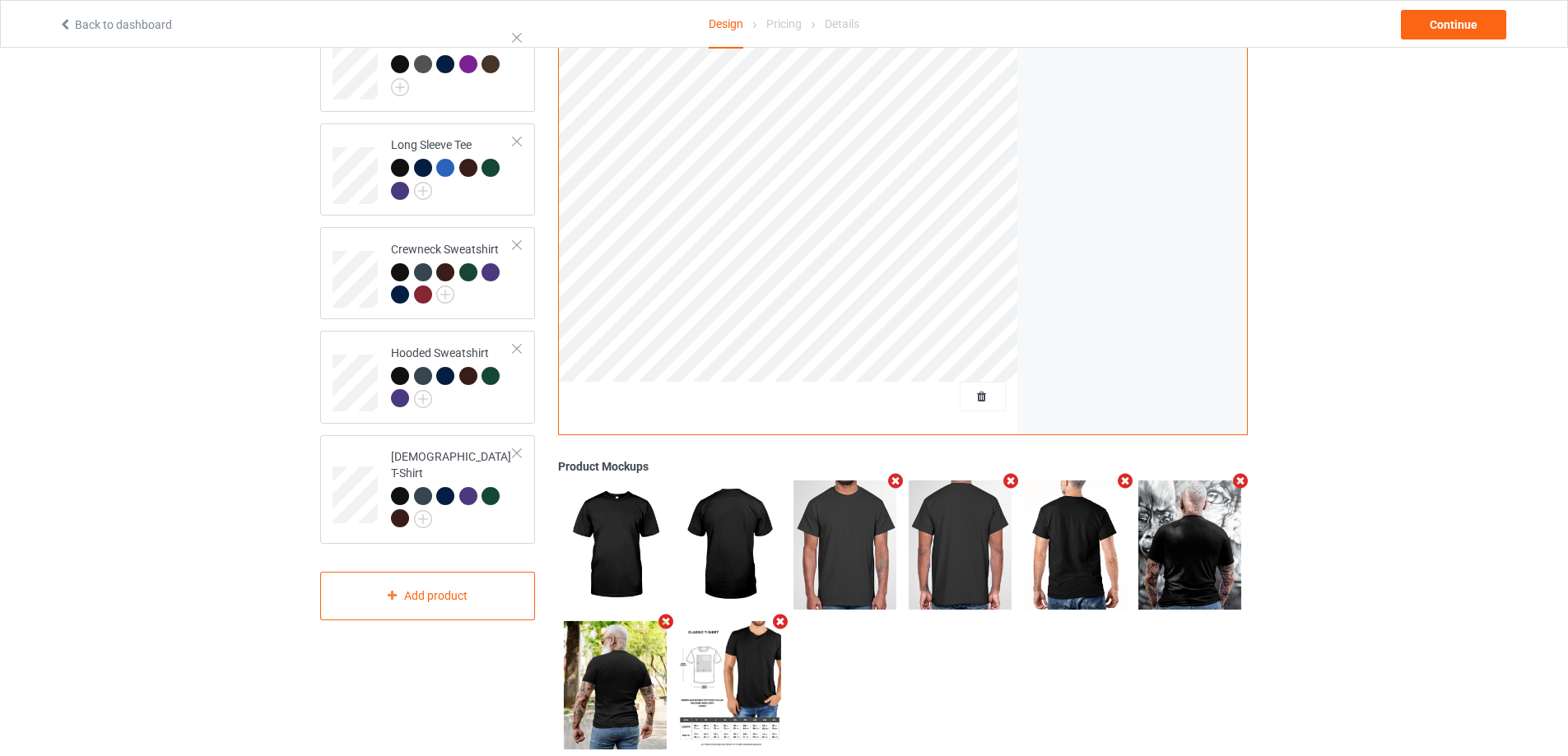
click at [899, 481] on icon "Remove mockup" at bounding box center [896, 481] width 21 height 18
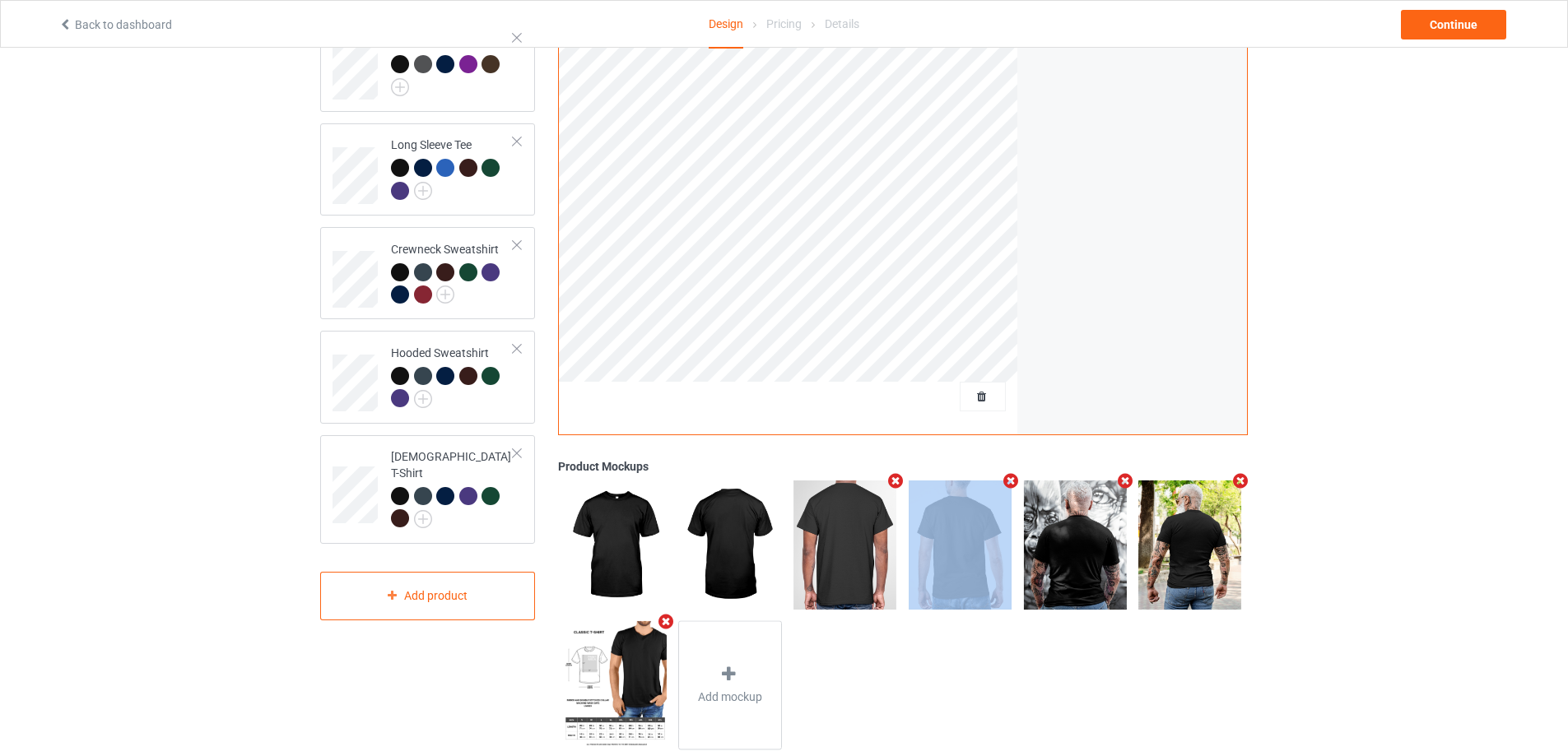
click at [898, 481] on icon "Remove mockup" at bounding box center [896, 481] width 21 height 18
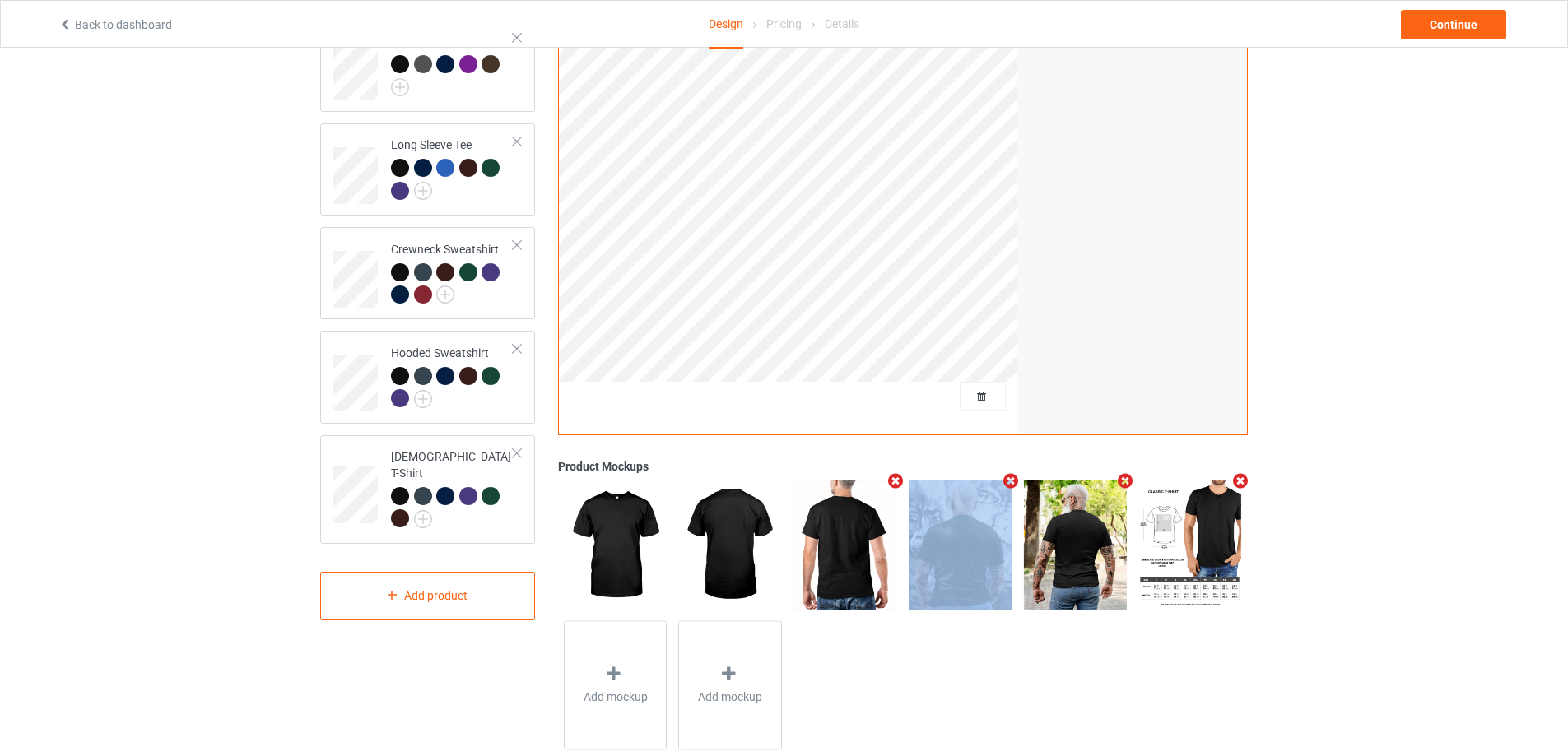
click at [898, 481] on icon "Remove mockup" at bounding box center [896, 481] width 21 height 18
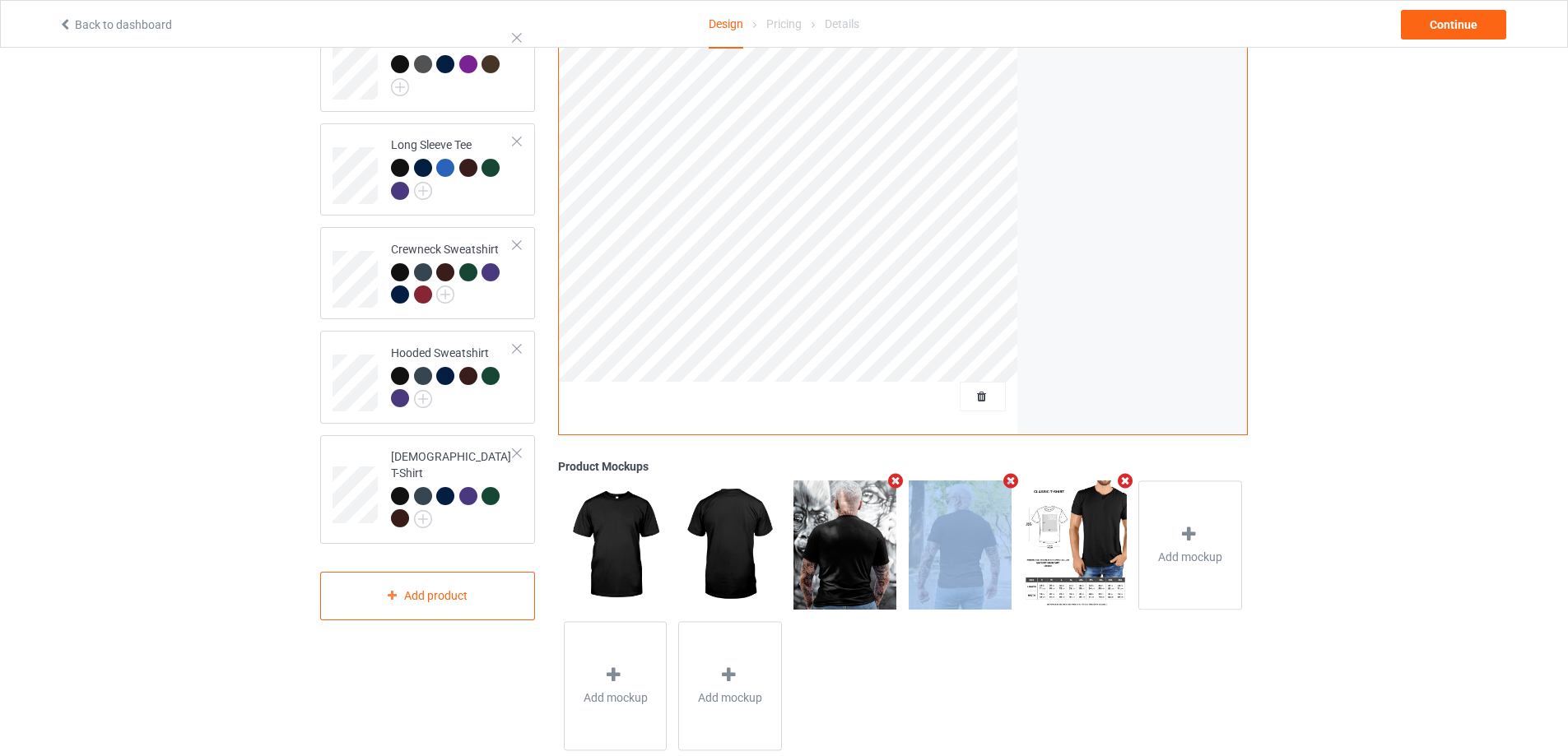
click at [898, 481] on icon "Remove mockup" at bounding box center [896, 481] width 21 height 18
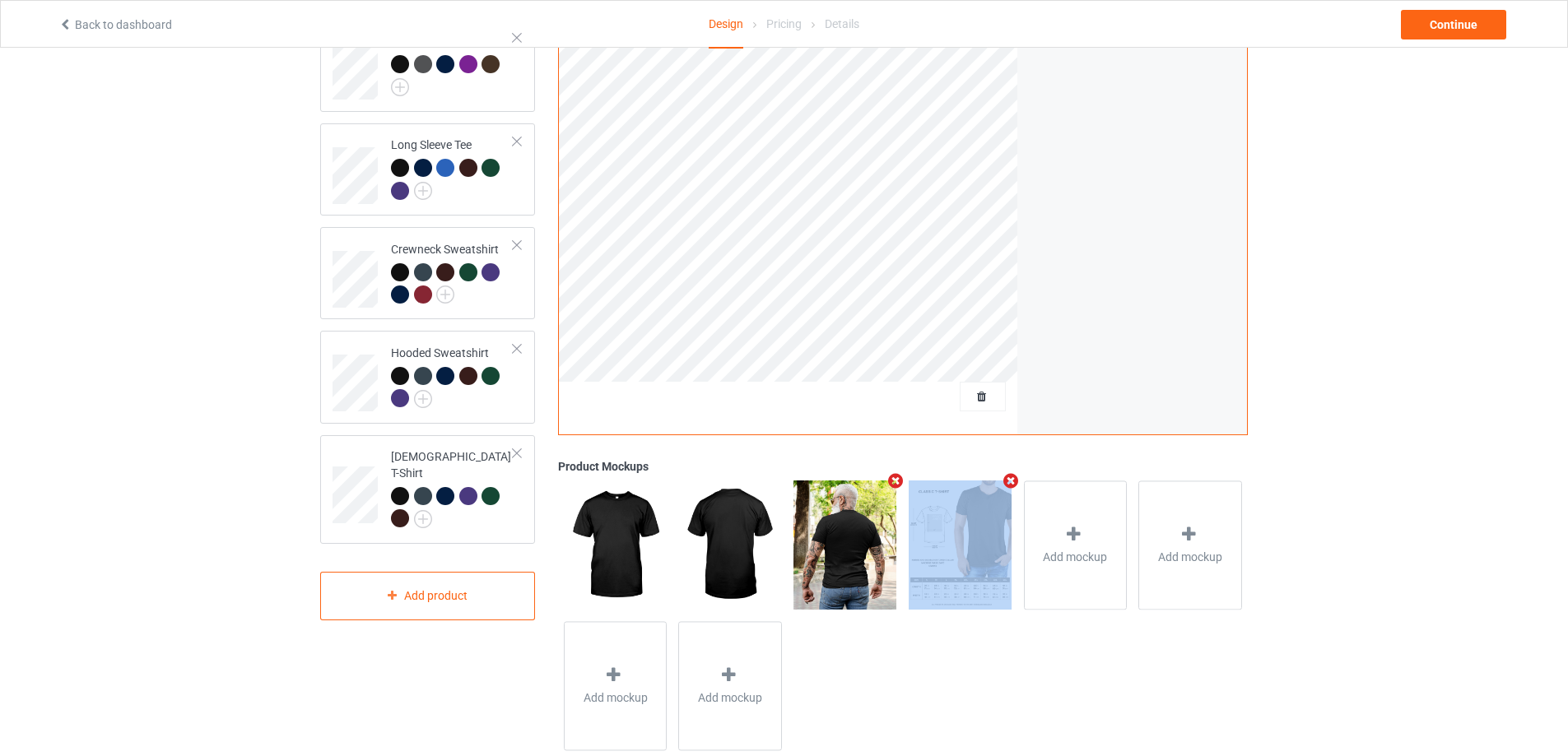
click at [898, 481] on icon "Remove mockup" at bounding box center [896, 481] width 21 height 18
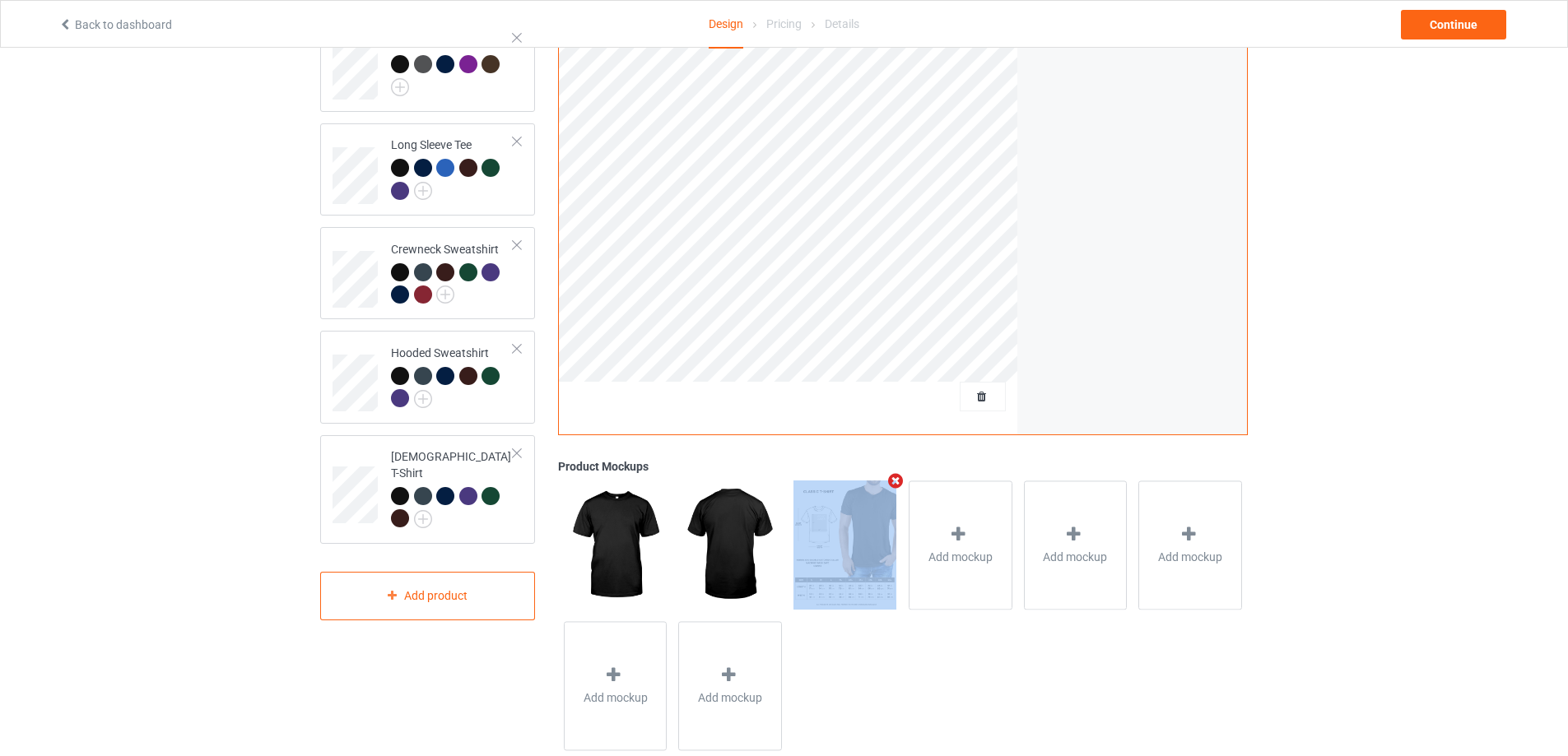
click at [898, 481] on icon "Remove mockup" at bounding box center [896, 481] width 21 height 18
click at [871, 524] on div "Add mockup" at bounding box center [846, 545] width 104 height 129
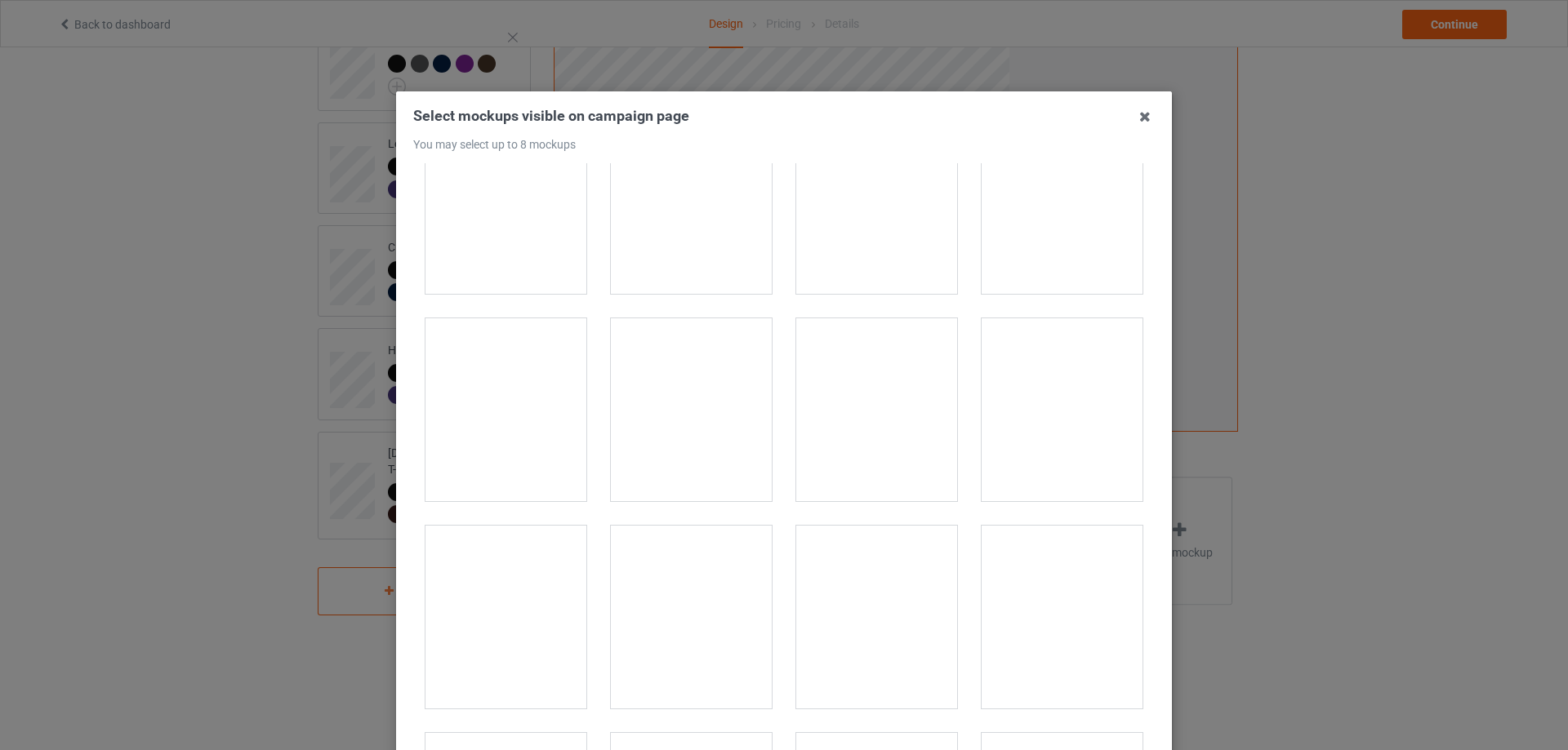
scroll to position [4491, 0]
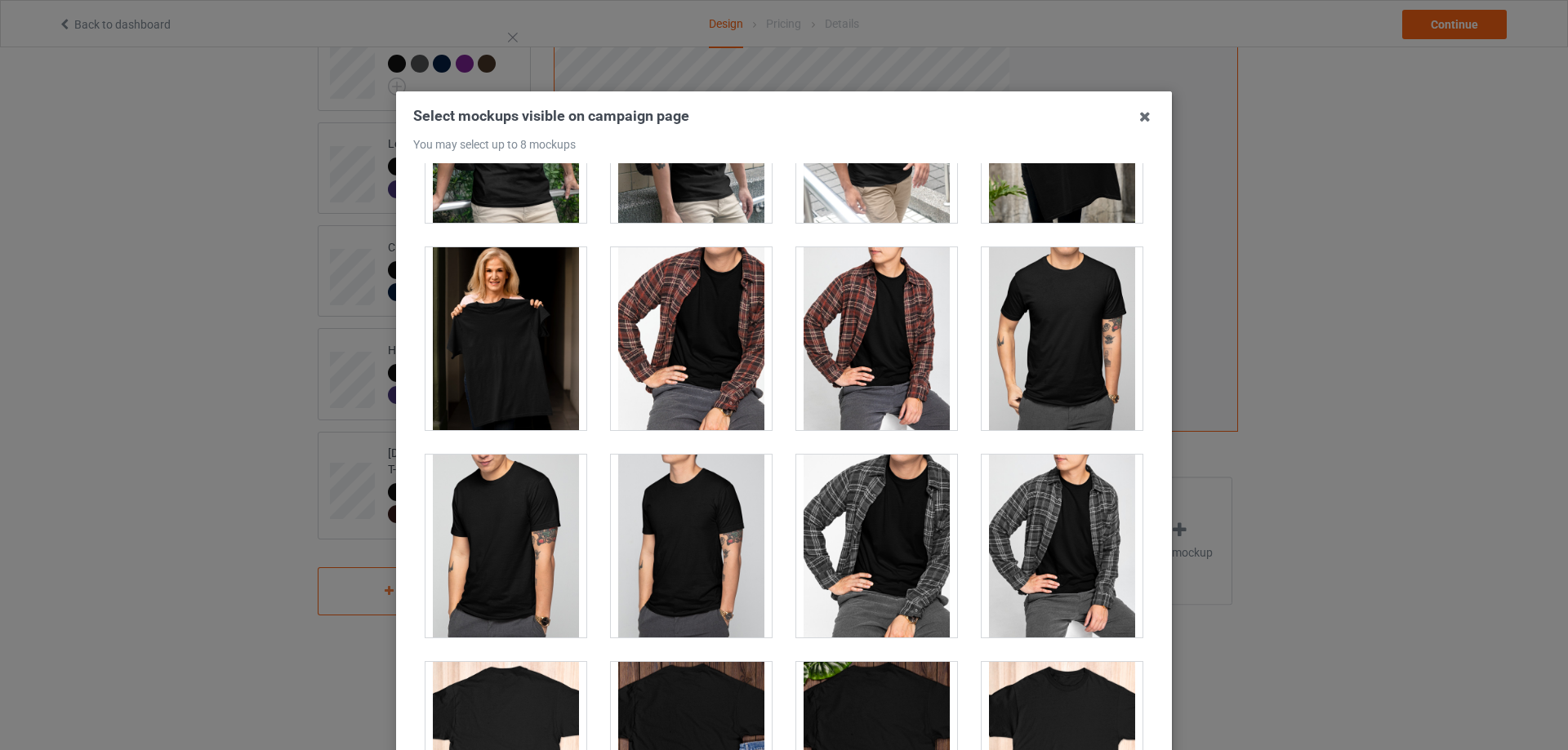
click at [491, 325] on div at bounding box center [506, 339] width 161 height 183
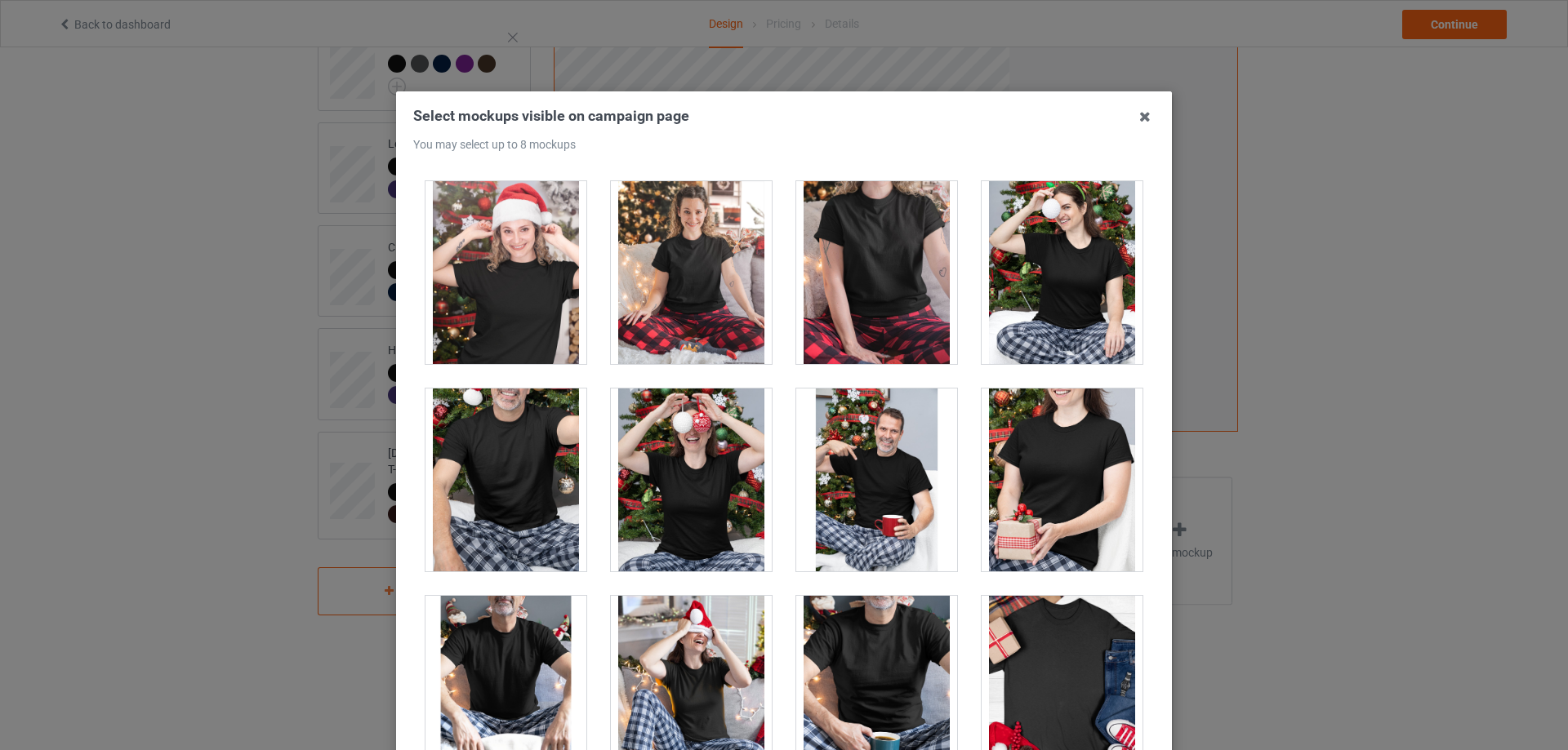
scroll to position [17011, 0]
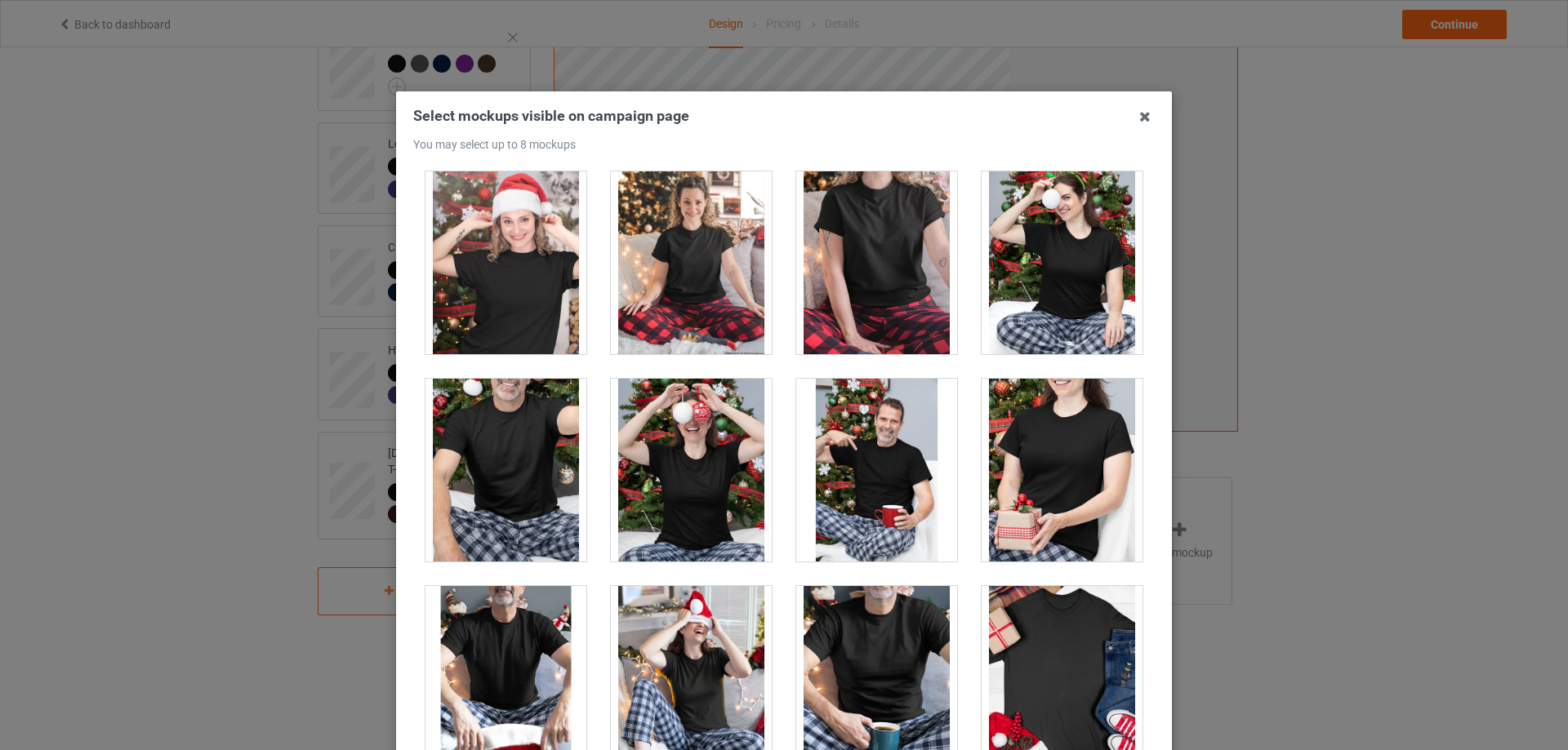
click at [876, 259] on div at bounding box center [877, 262] width 161 height 183
click at [880, 301] on div at bounding box center [877, 262] width 161 height 183
click at [1021, 427] on div at bounding box center [1062, 470] width 161 height 183
click at [680, 423] on div at bounding box center [691, 470] width 161 height 183
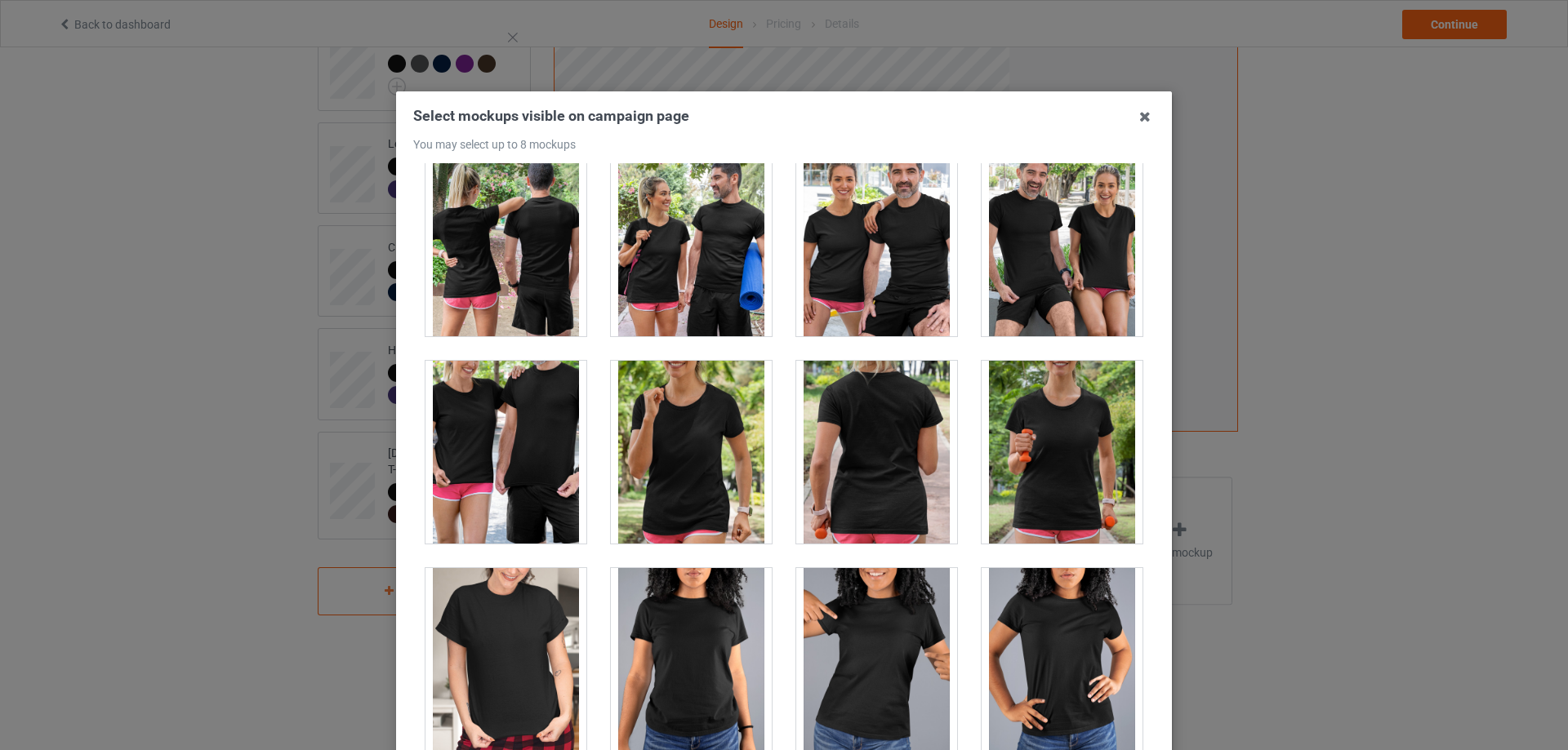
scroll to position [20685, 0]
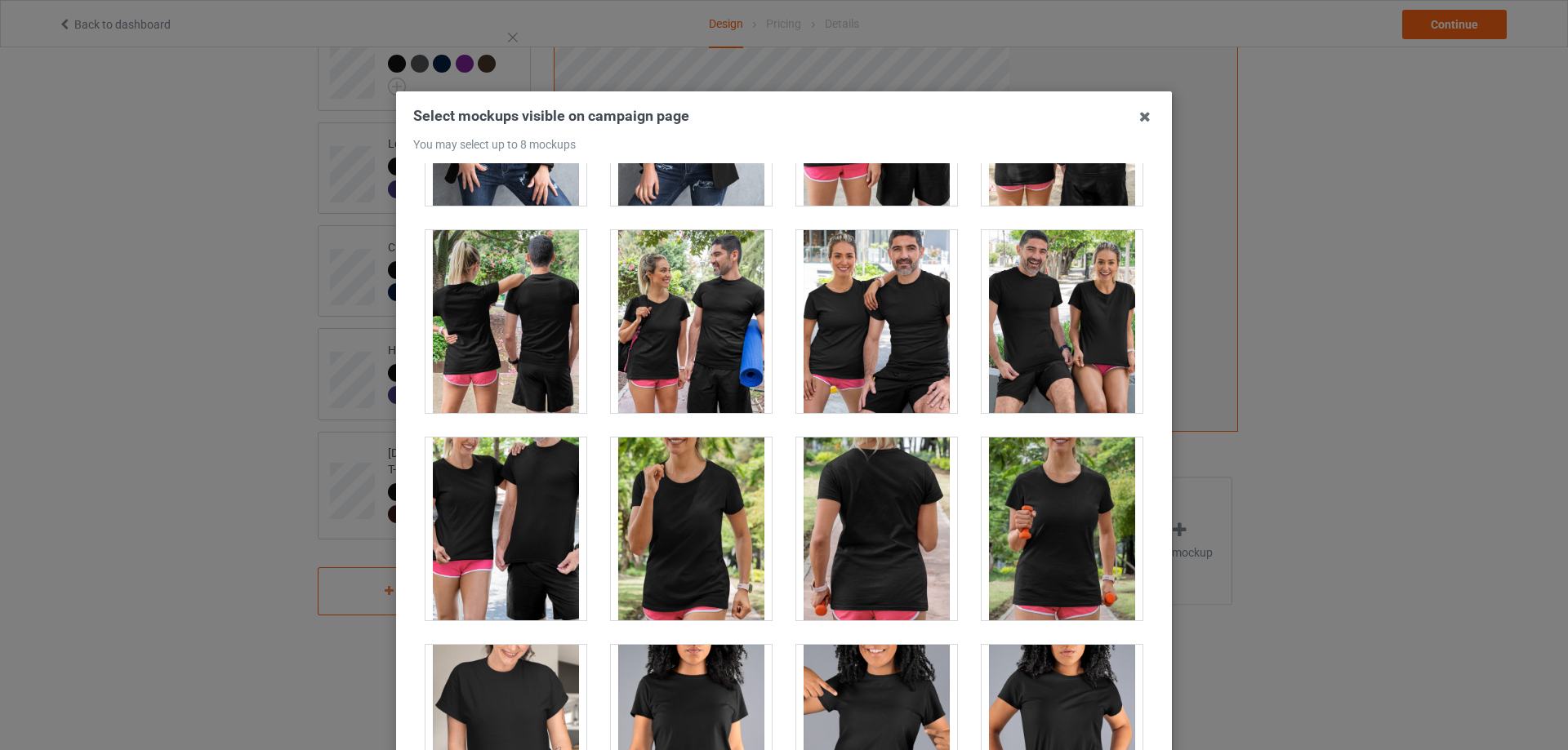
click at [698, 528] on div at bounding box center [691, 529] width 161 height 183
click at [1036, 521] on div at bounding box center [1062, 529] width 161 height 183
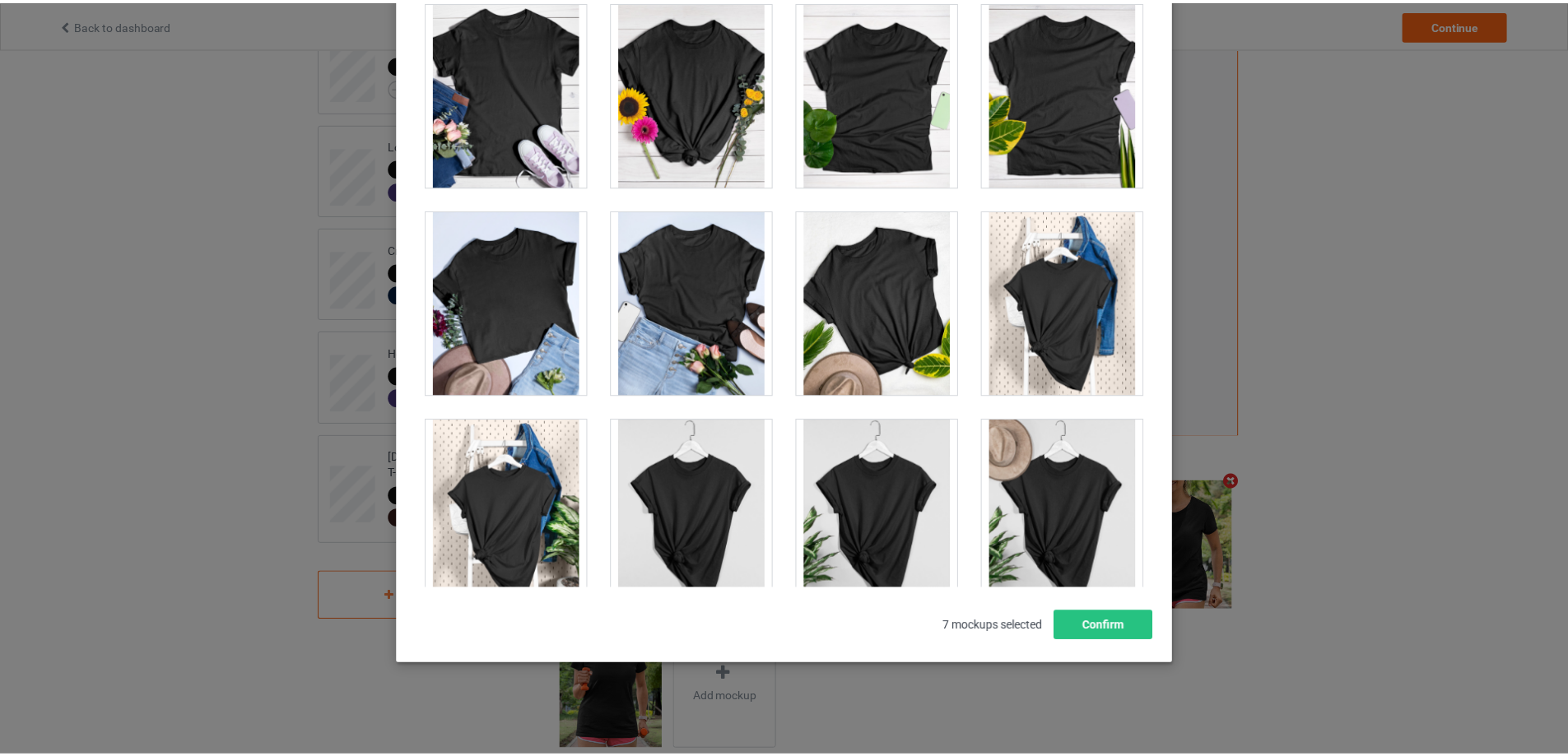
scroll to position [23163, 0]
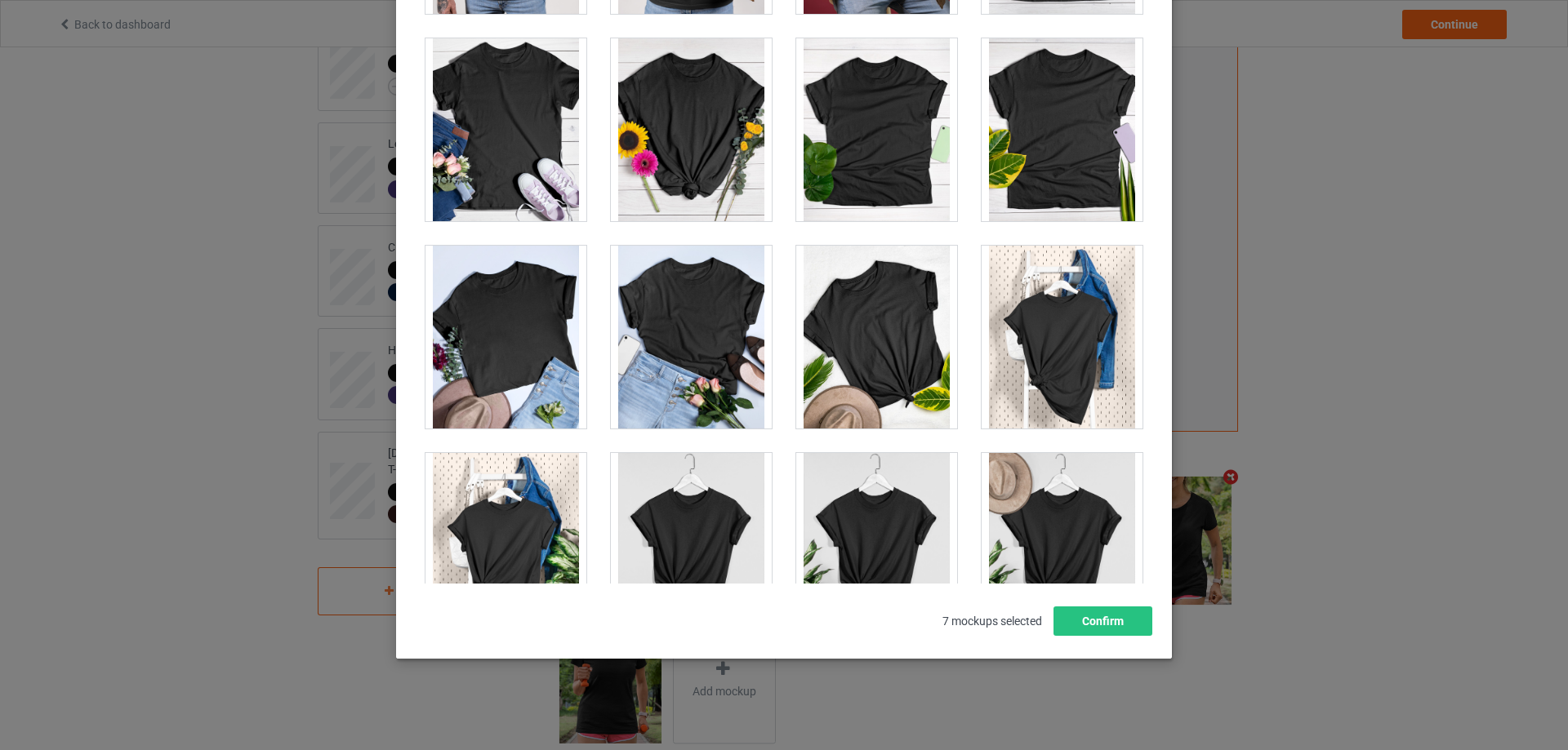
drag, startPoint x: 1051, startPoint y: 367, endPoint x: 1066, endPoint y: 396, distance: 32.6
click at [1055, 368] on div at bounding box center [1062, 337] width 161 height 183
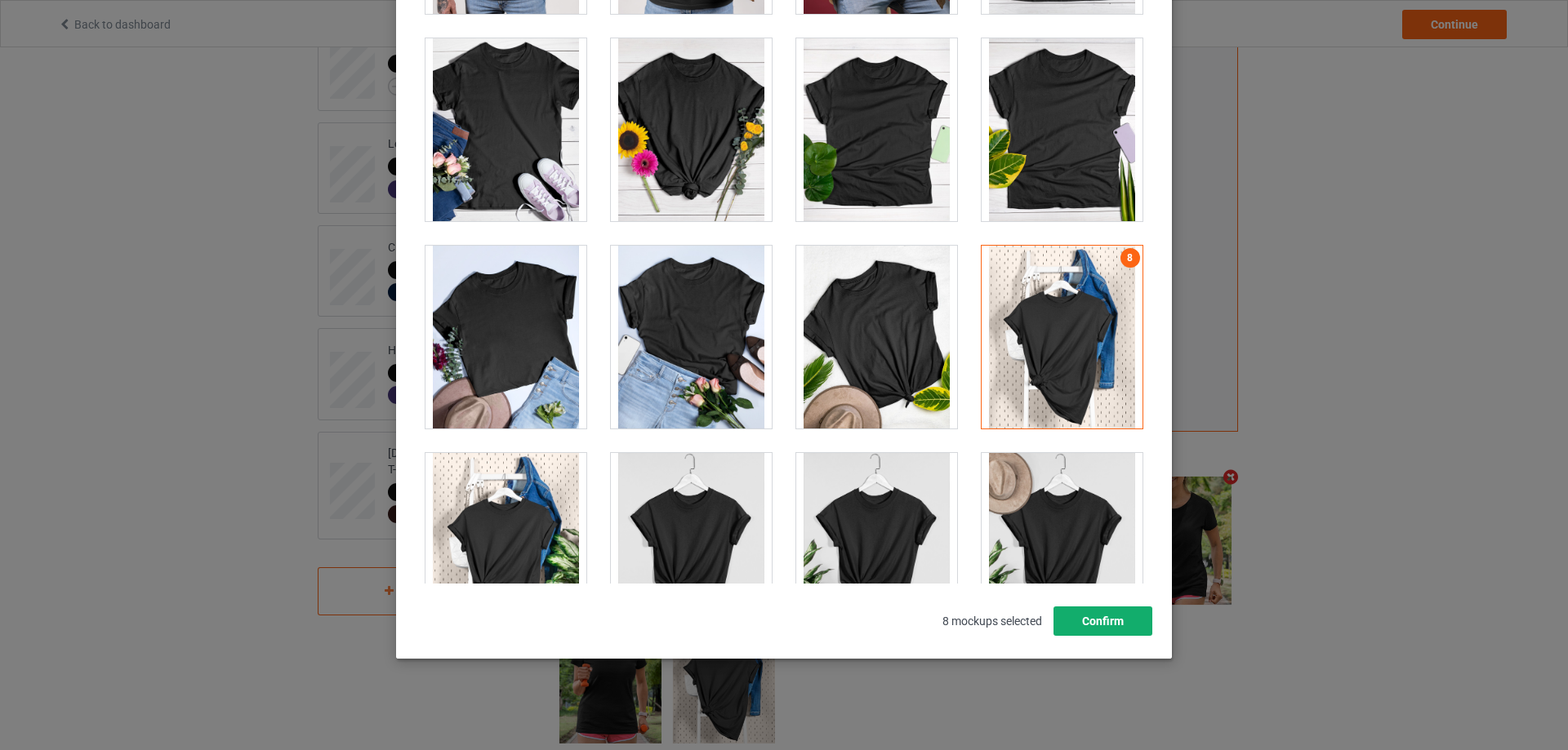
click at [1095, 623] on button "Confirm" at bounding box center [1102, 620] width 99 height 29
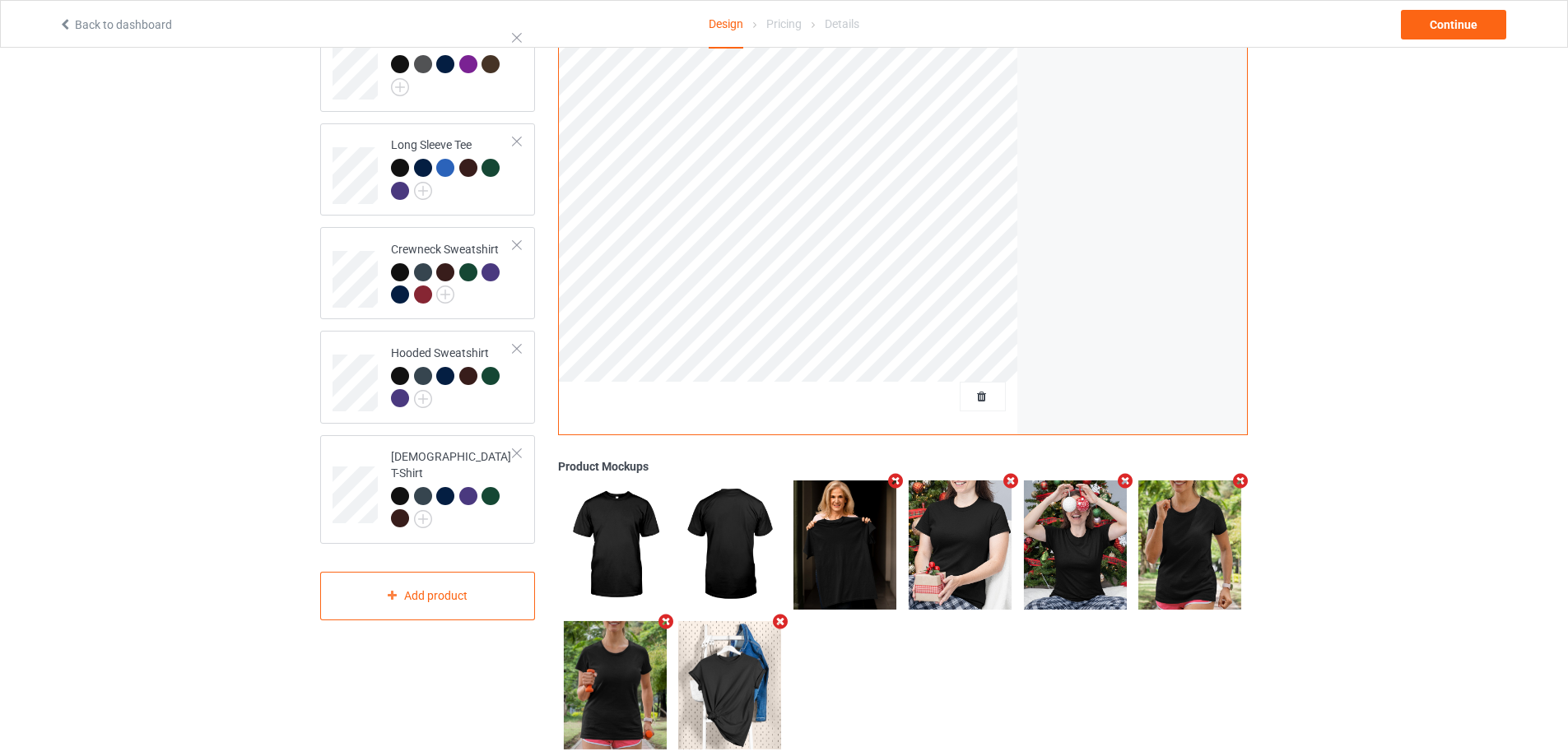
click at [1355, 536] on div "Design Select colors for each of the products and upload an artwork file to des…" at bounding box center [784, 282] width 1568 height 1016
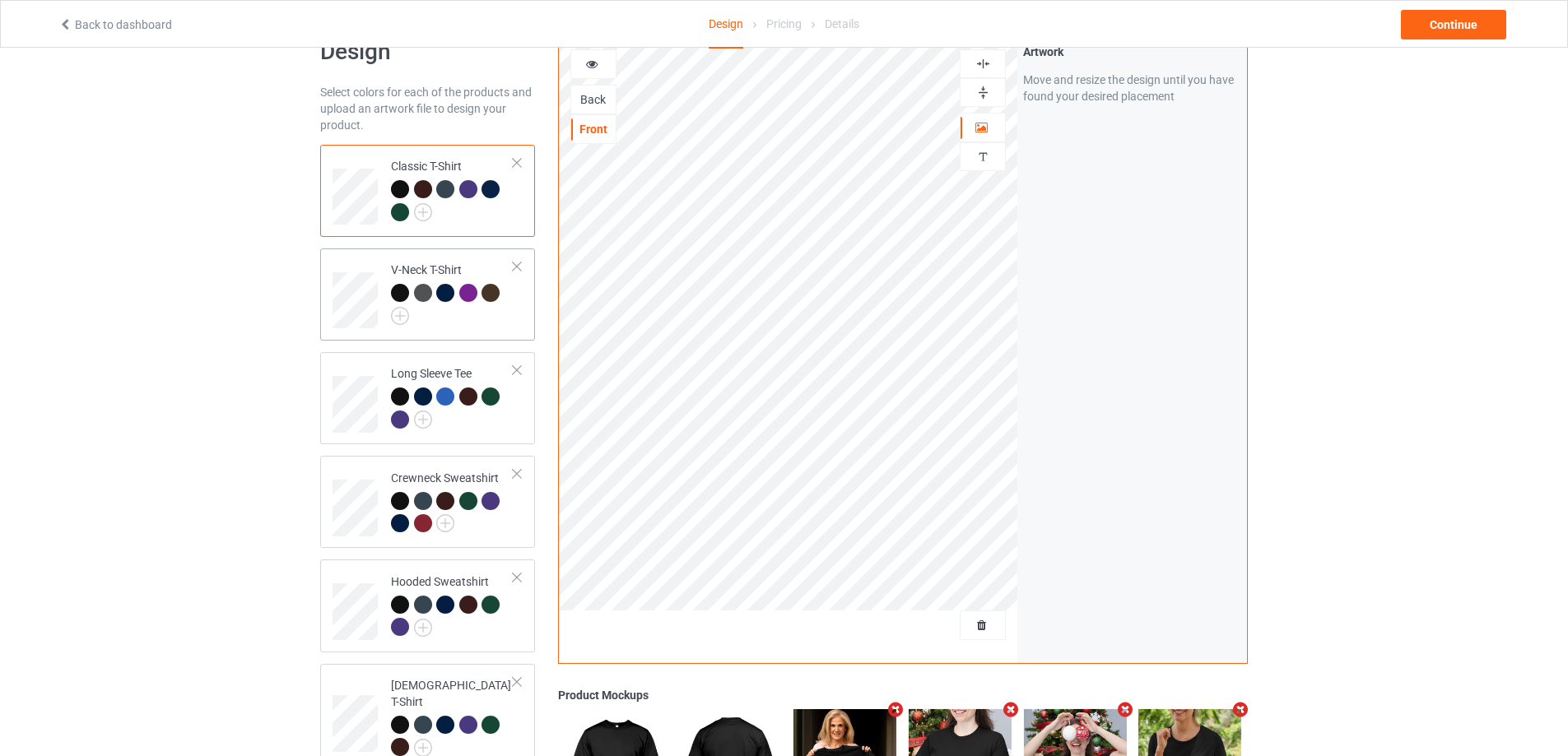
scroll to position [0, 0]
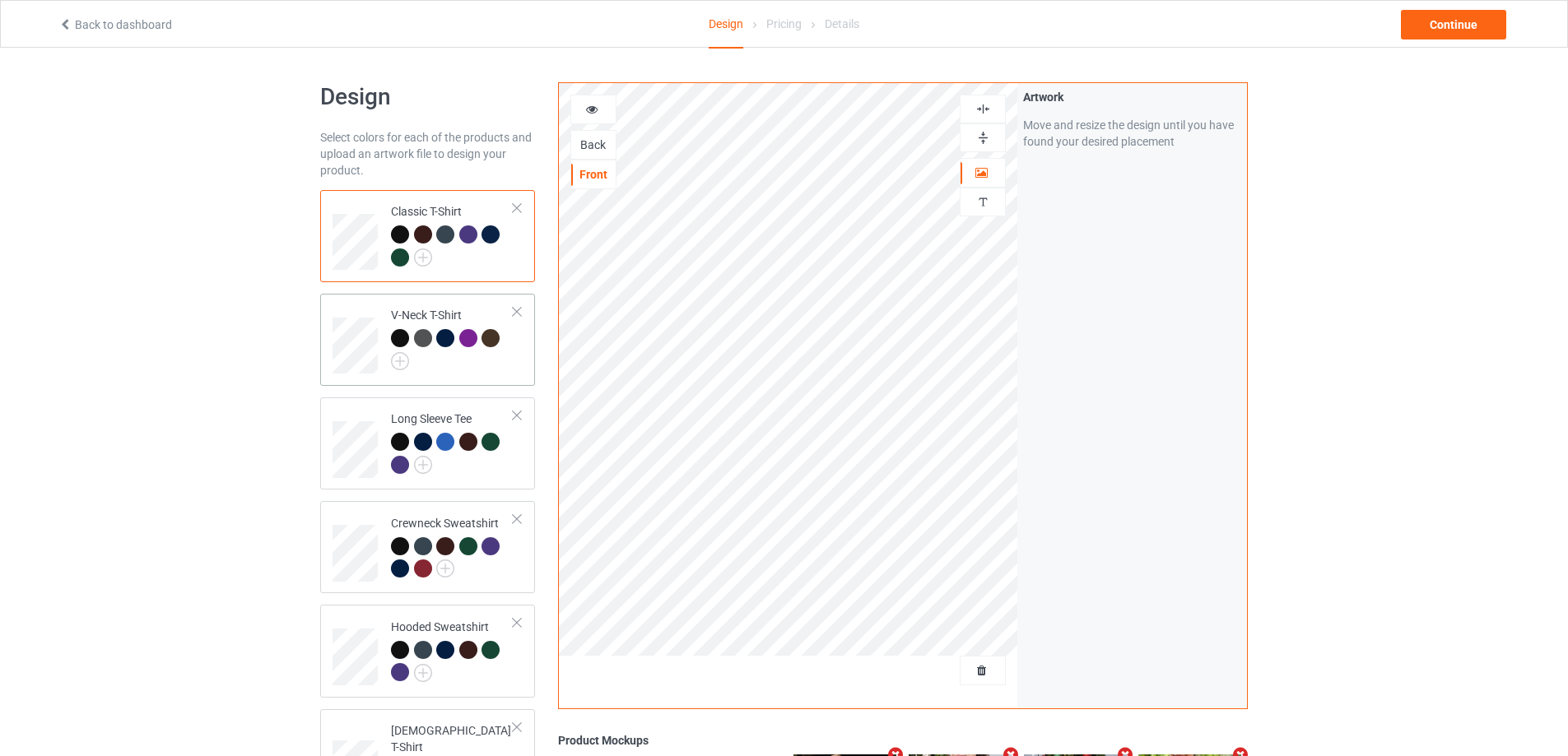
drag, startPoint x: 467, startPoint y: 370, endPoint x: 503, endPoint y: 377, distance: 36.7
click at [468, 370] on div at bounding box center [452, 349] width 122 height 41
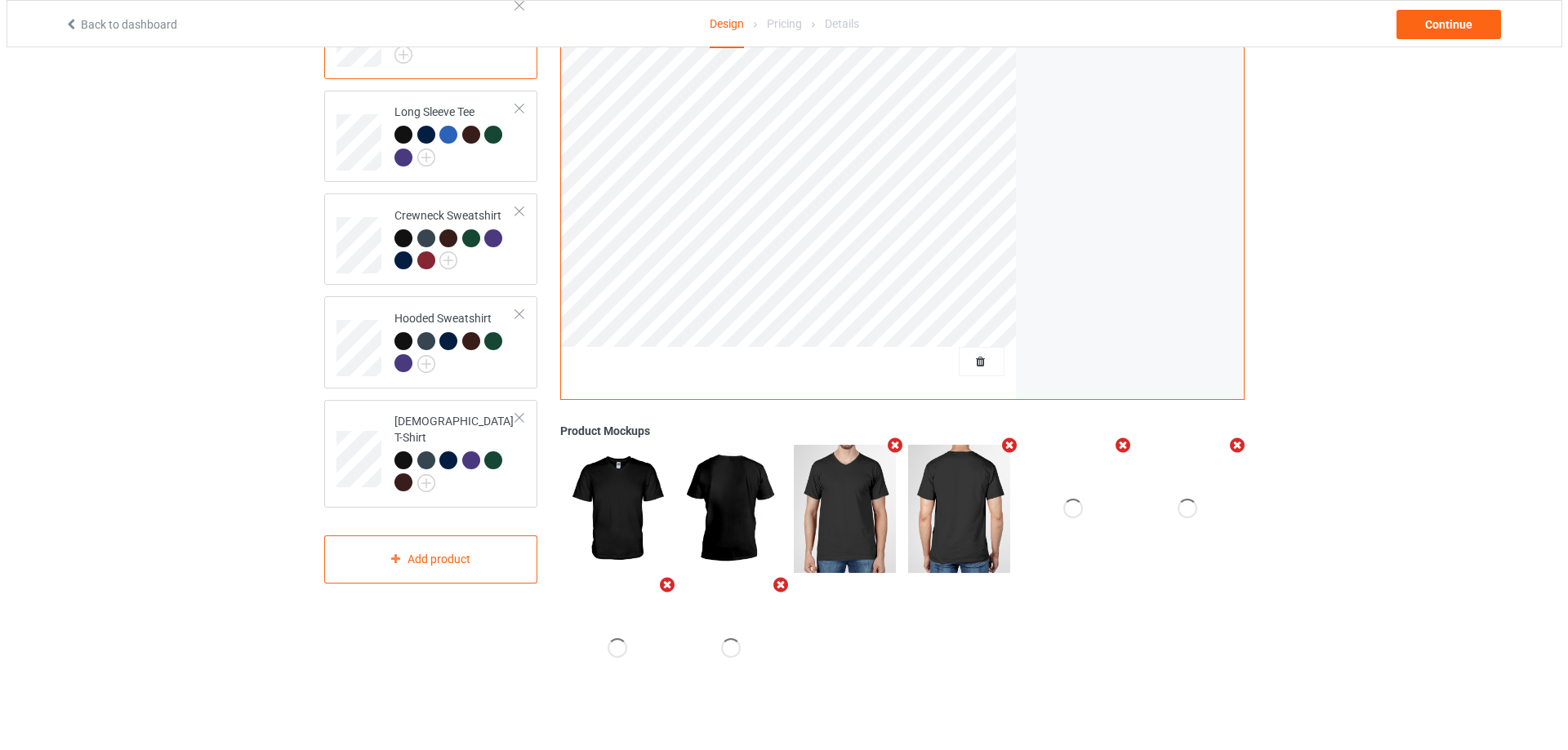
scroll to position [306, 0]
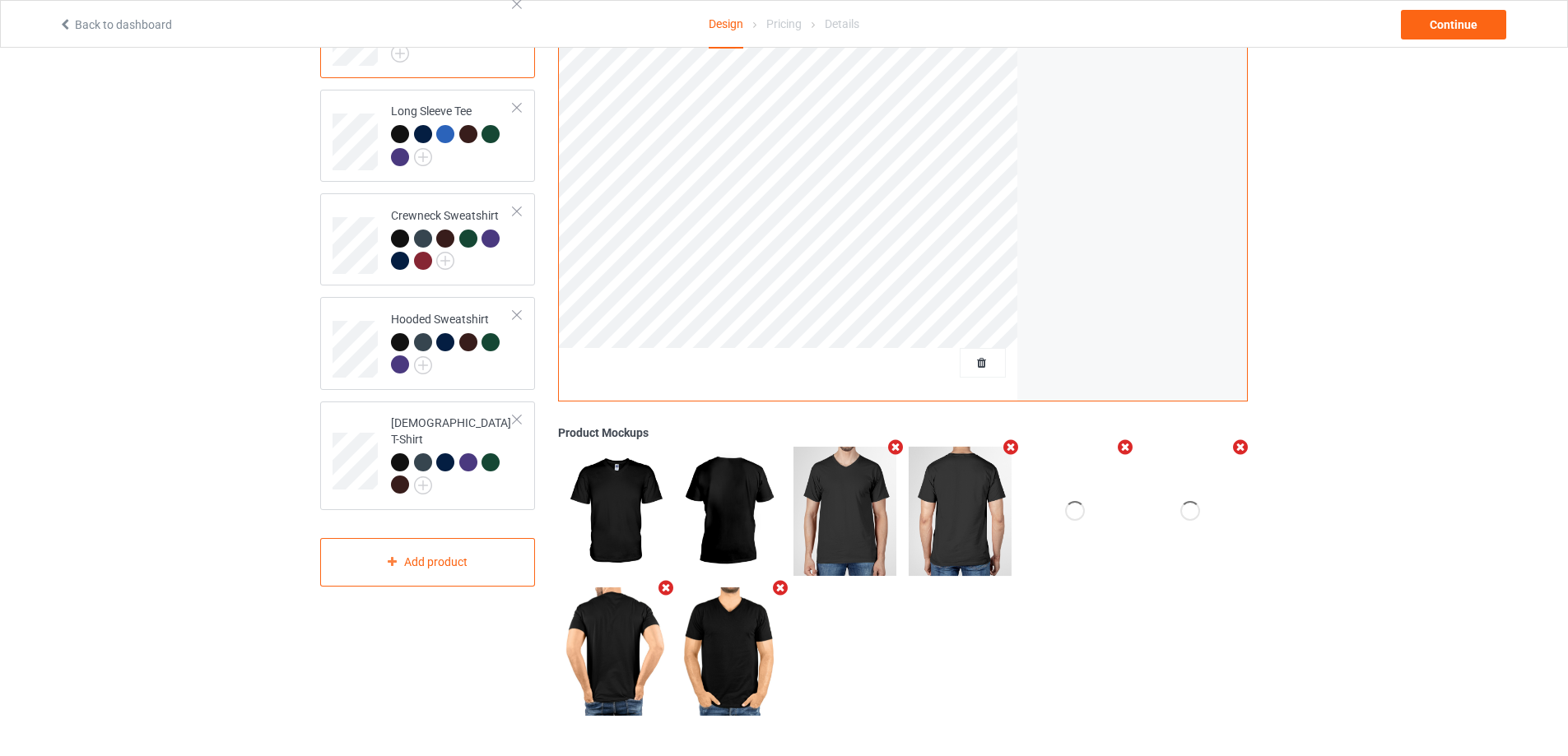
click at [892, 447] on icon "Remove mockup" at bounding box center [896, 447] width 21 height 18
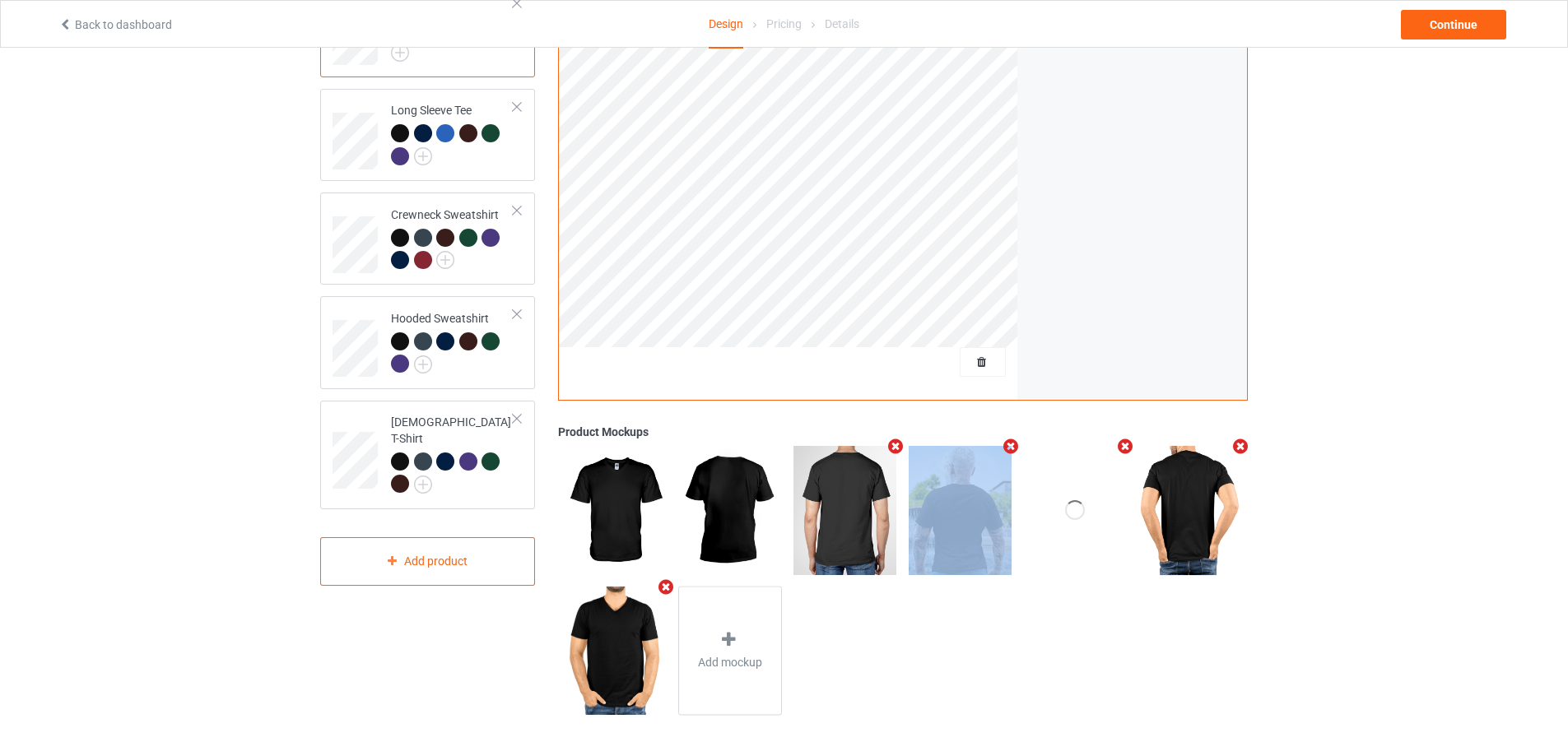
click at [892, 447] on icon "Remove mockup" at bounding box center [896, 446] width 21 height 18
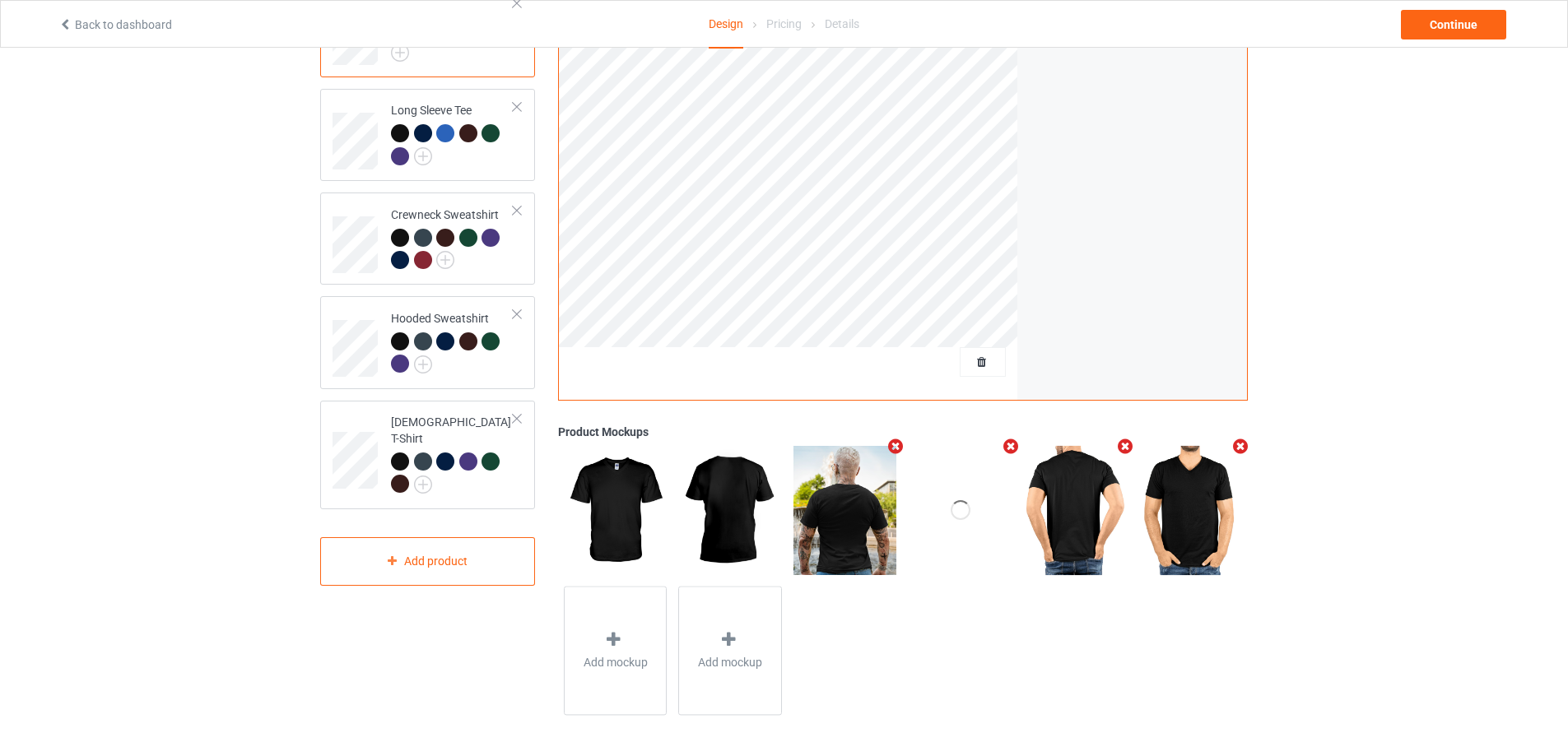
click at [892, 447] on icon "Remove mockup" at bounding box center [896, 446] width 21 height 18
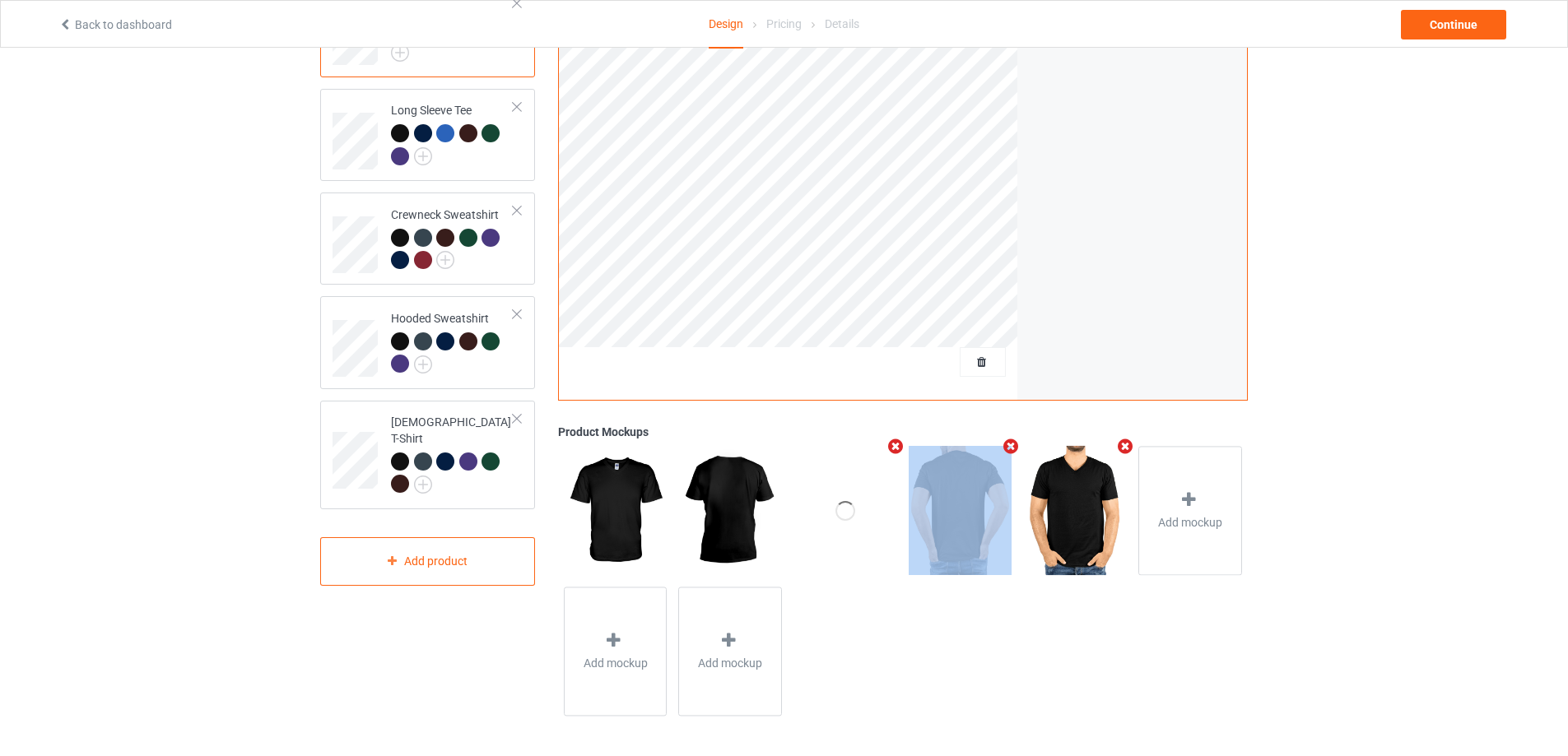
click at [892, 447] on icon "Remove mockup" at bounding box center [896, 446] width 21 height 18
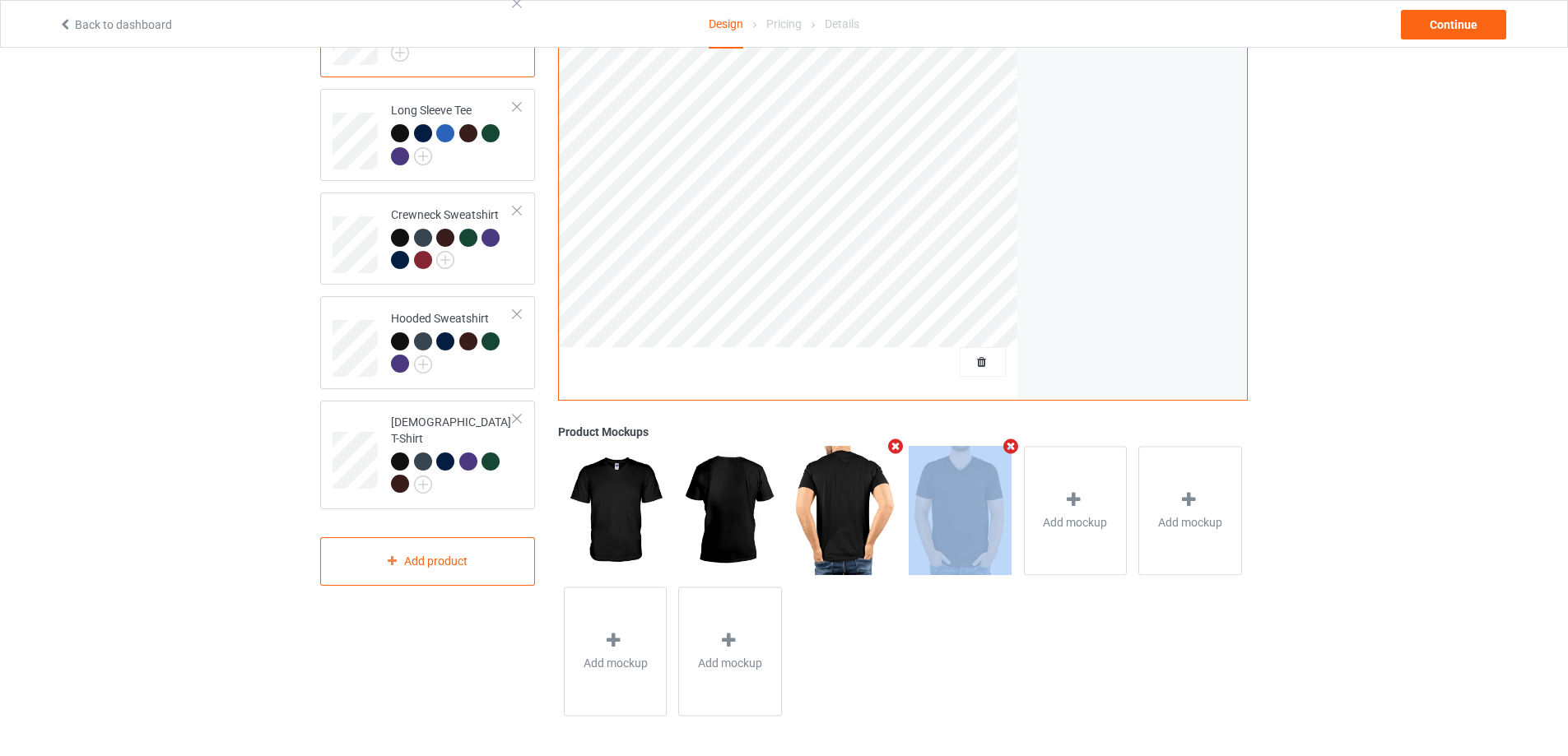
click at [892, 447] on icon "Remove mockup" at bounding box center [896, 446] width 21 height 18
click at [1000, 447] on icon "Remove mockup" at bounding box center [1010, 446] width 21 height 18
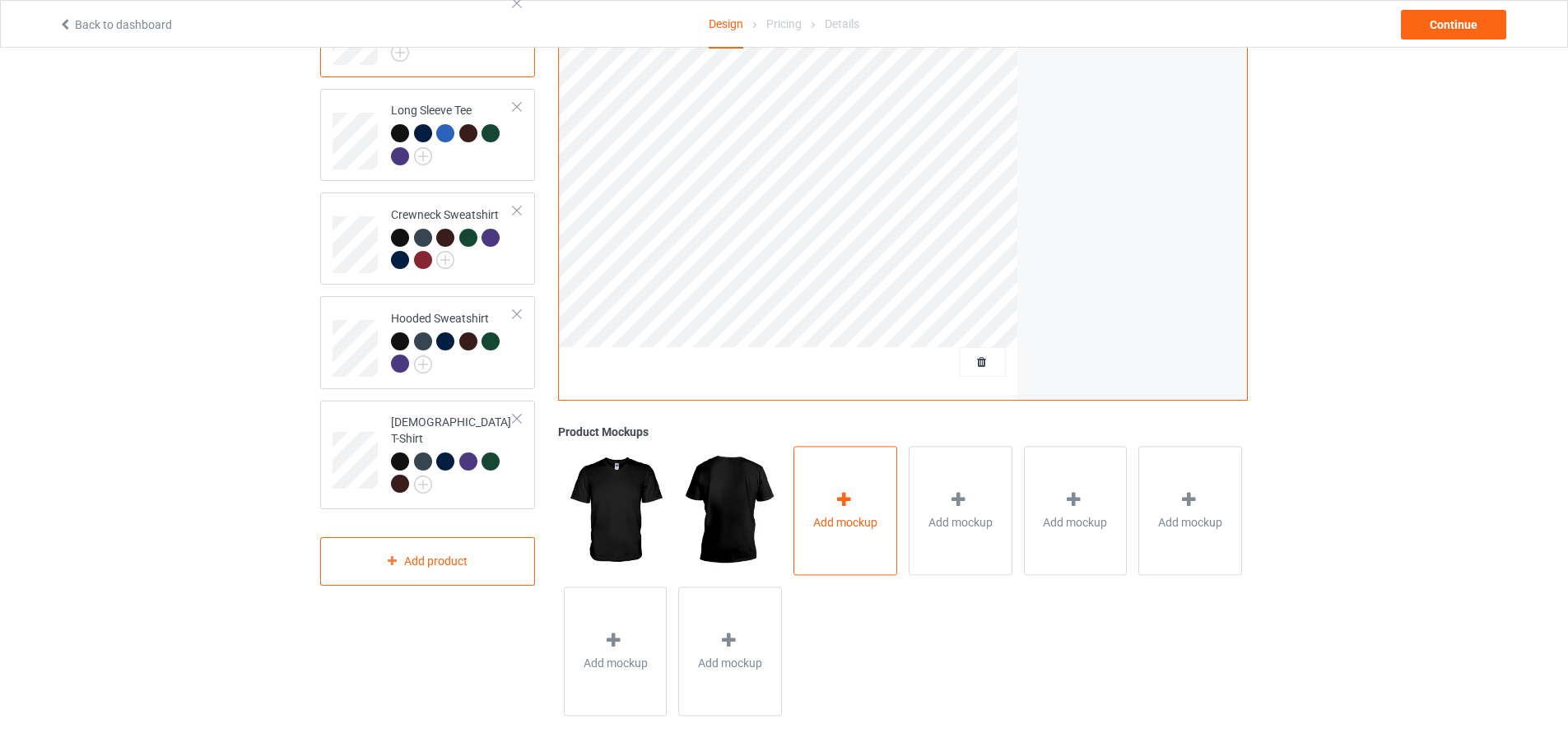
click at [862, 493] on div "Add mockup" at bounding box center [846, 511] width 104 height 129
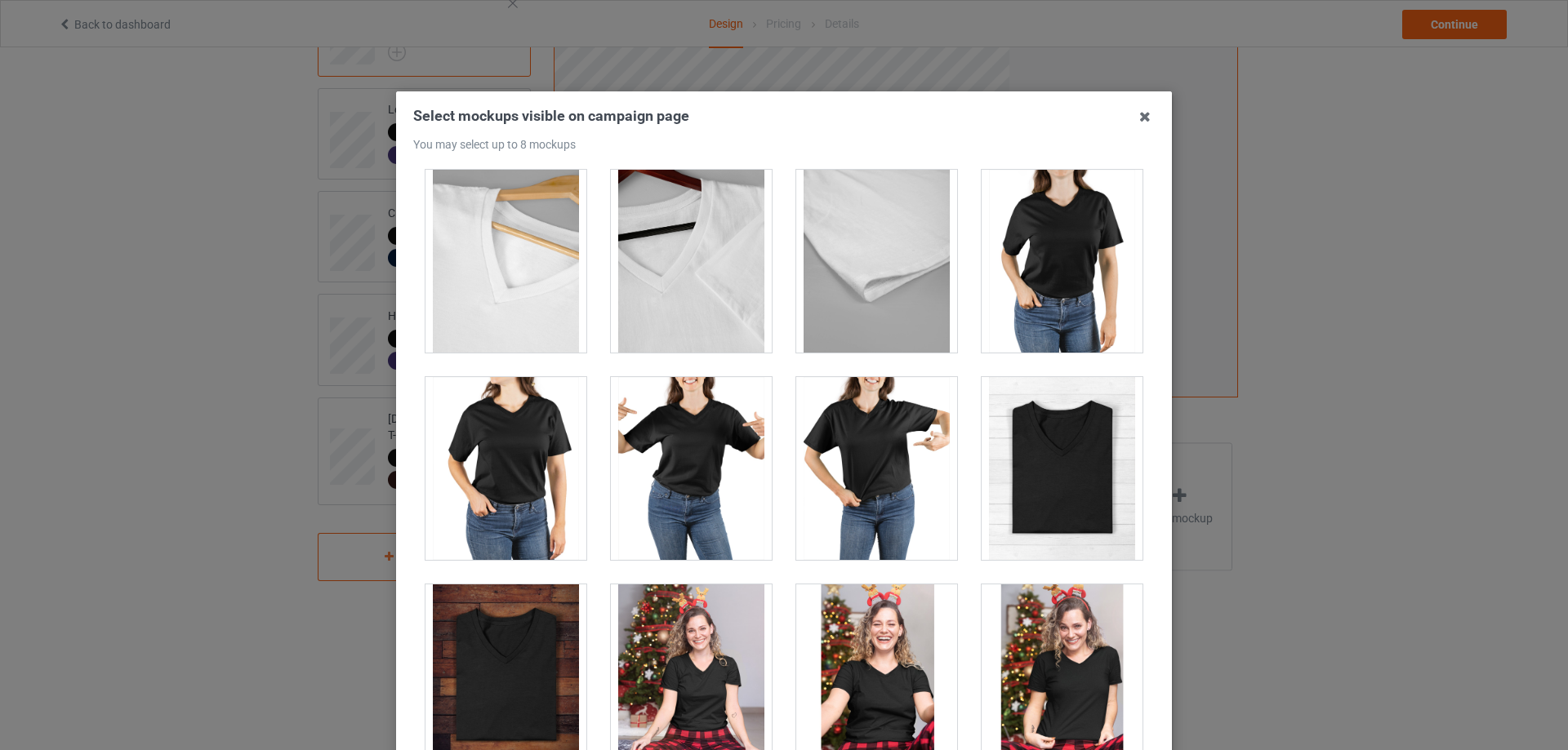
scroll to position [1905, 0]
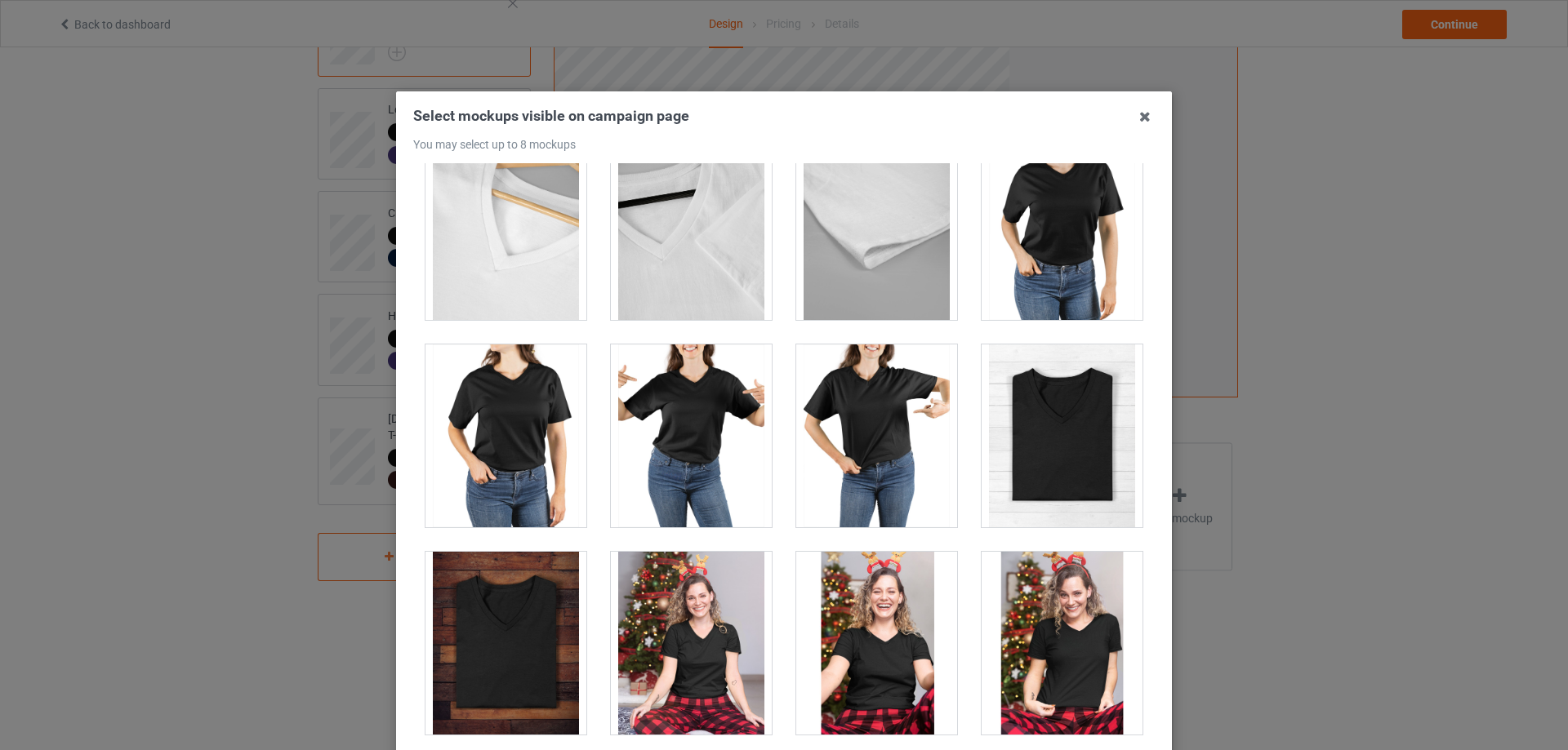
click at [505, 422] on div at bounding box center [506, 436] width 161 height 183
click at [708, 418] on div at bounding box center [691, 436] width 161 height 183
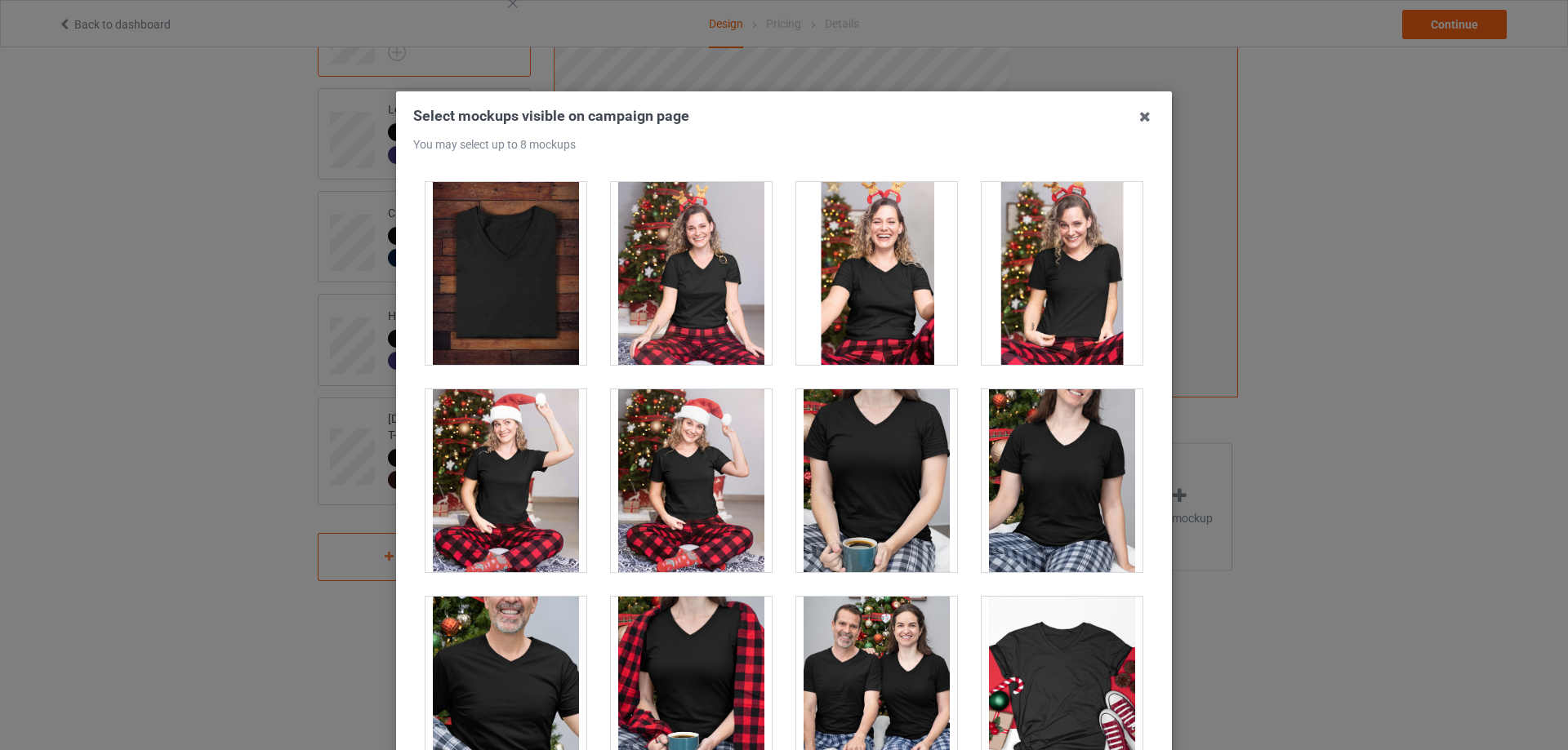
scroll to position [2313, 0]
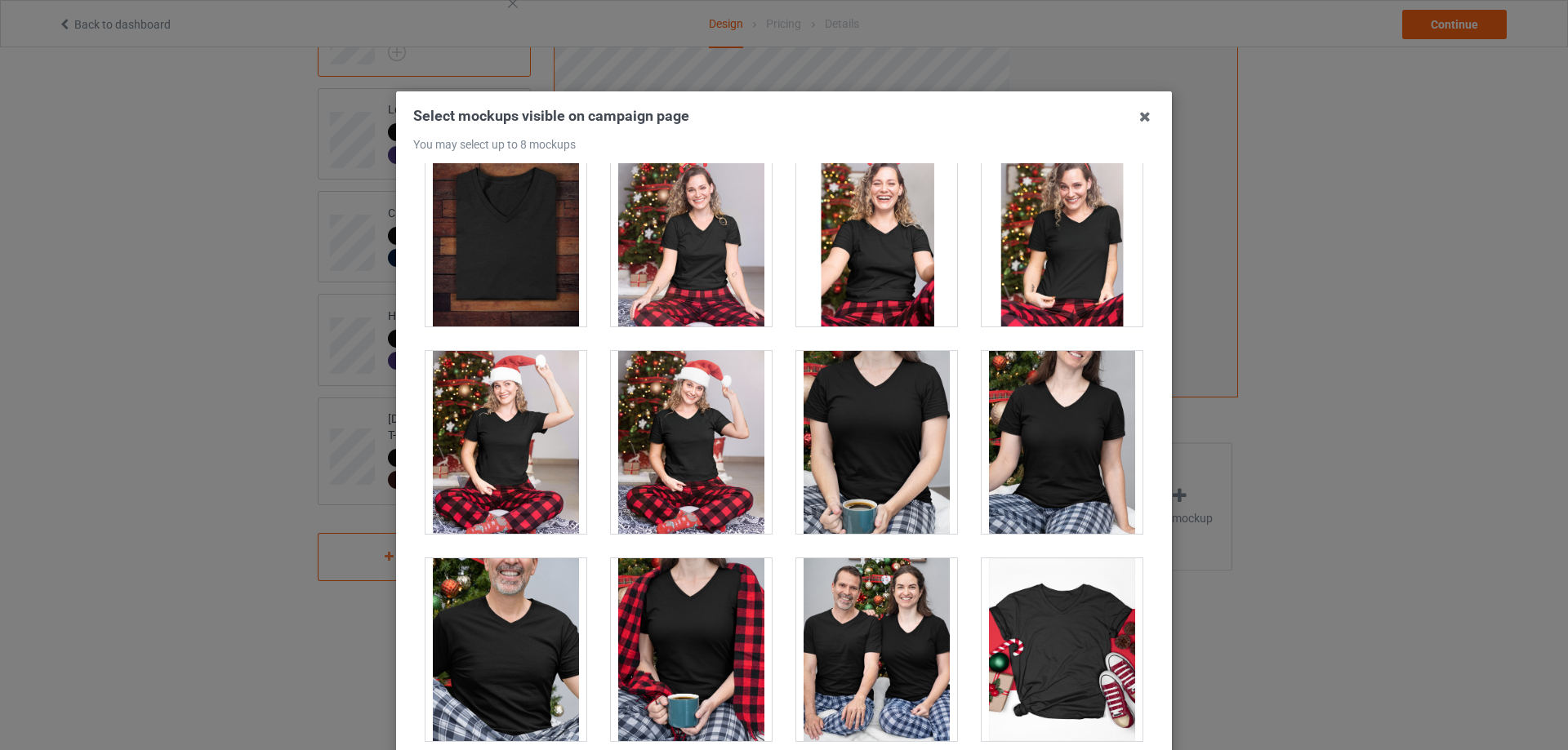
drag, startPoint x: 880, startPoint y: 444, endPoint x: 892, endPoint y: 445, distance: 12.0
click at [880, 444] on div at bounding box center [877, 443] width 161 height 183
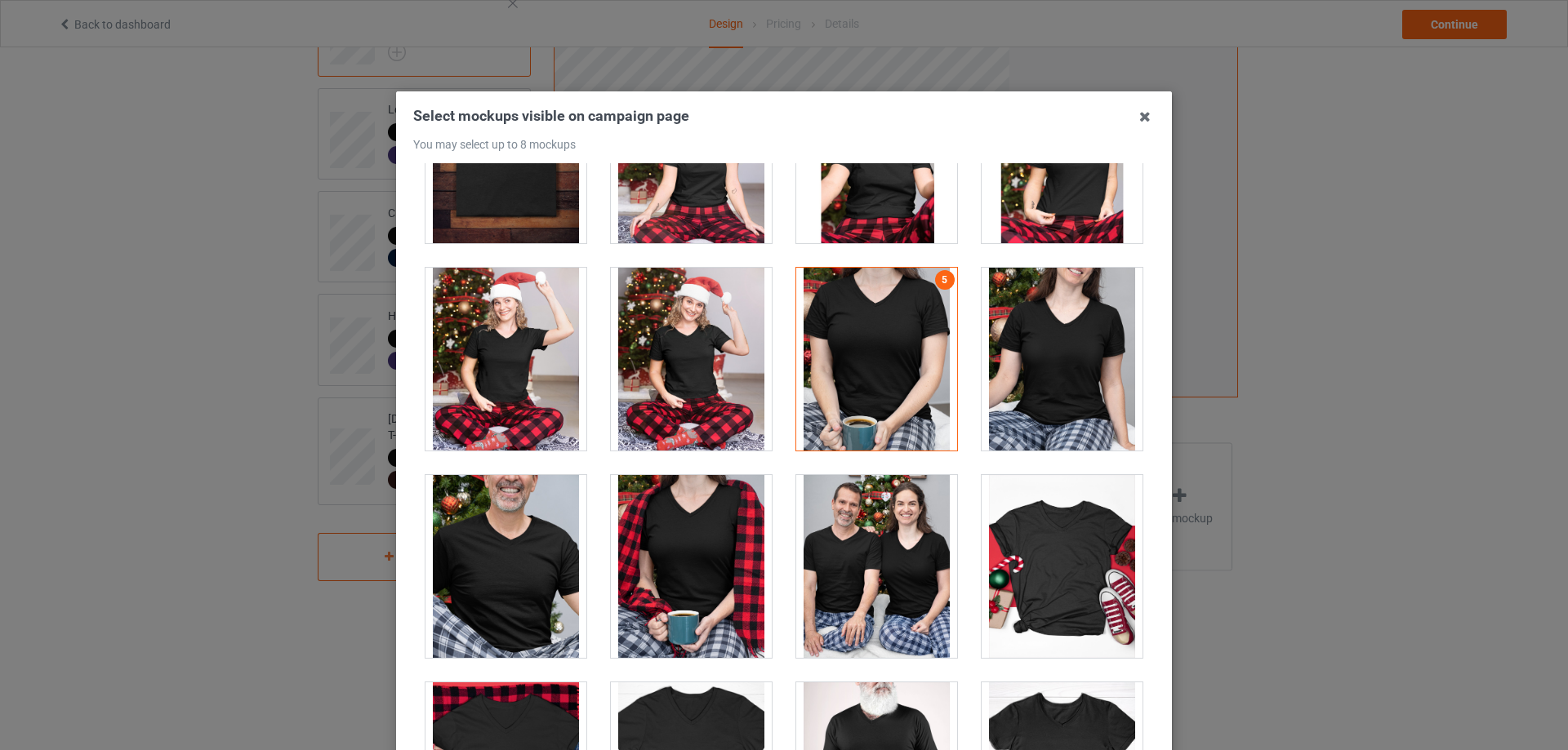
scroll to position [2449, 0]
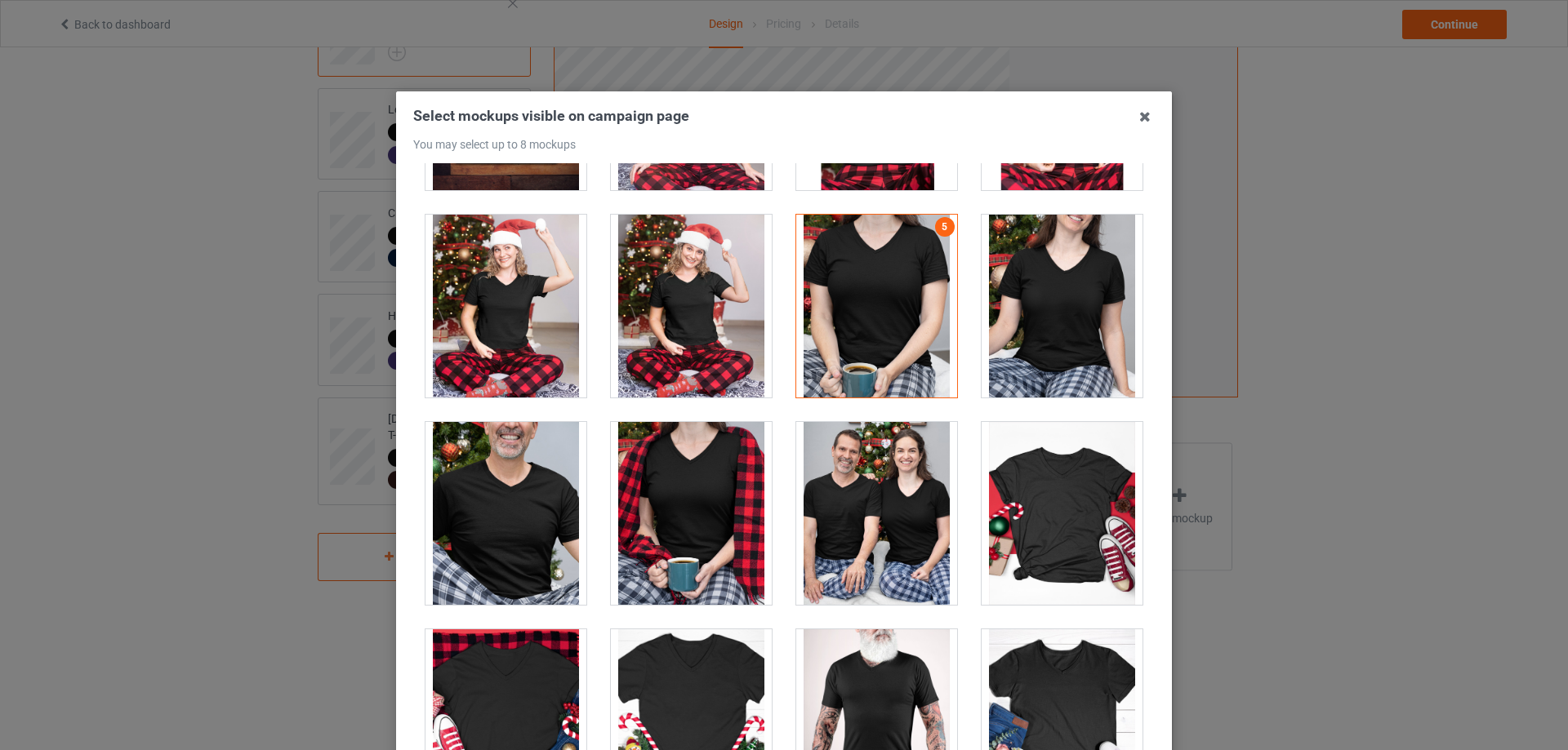
click at [1034, 340] on div at bounding box center [1062, 306] width 161 height 183
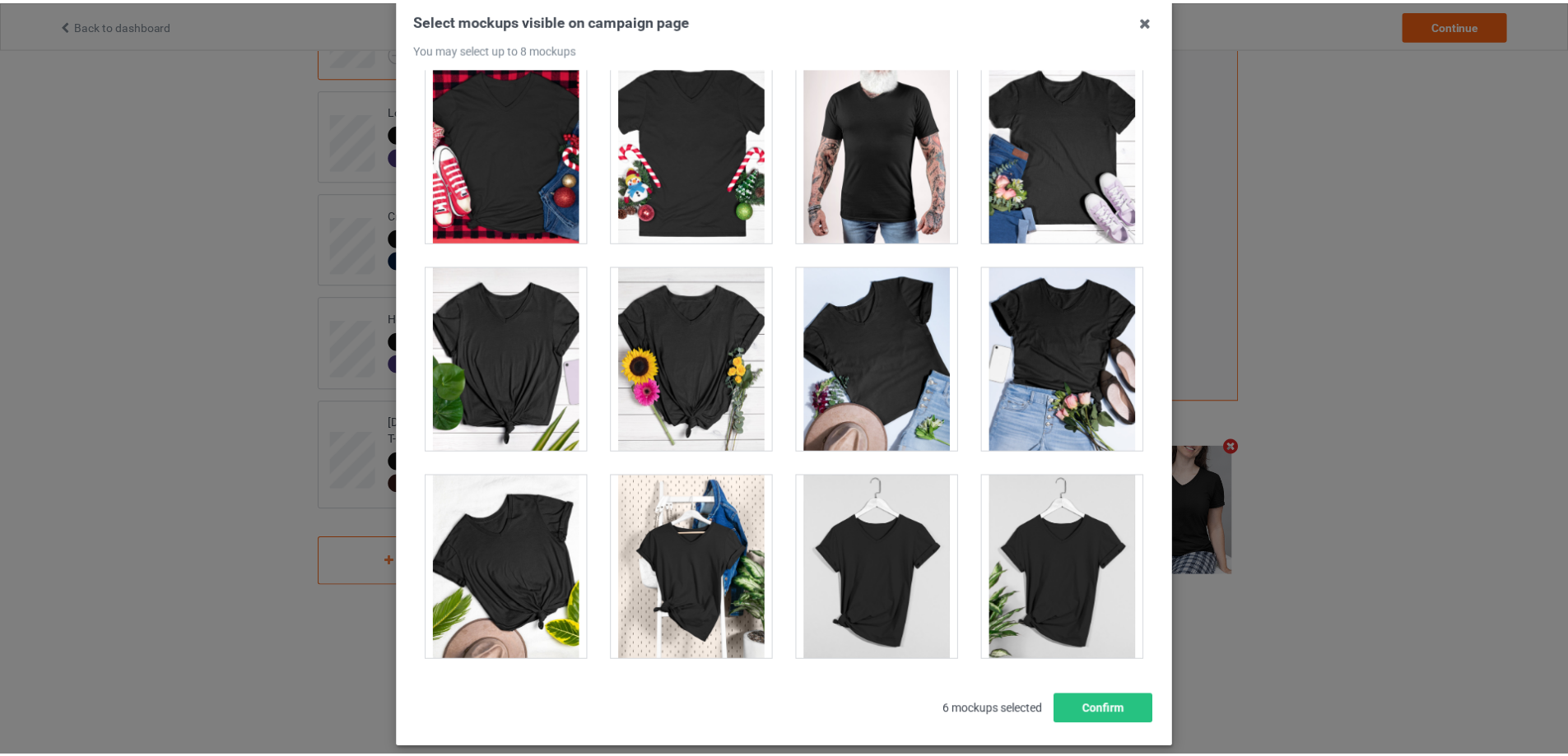
scroll to position [137, 0]
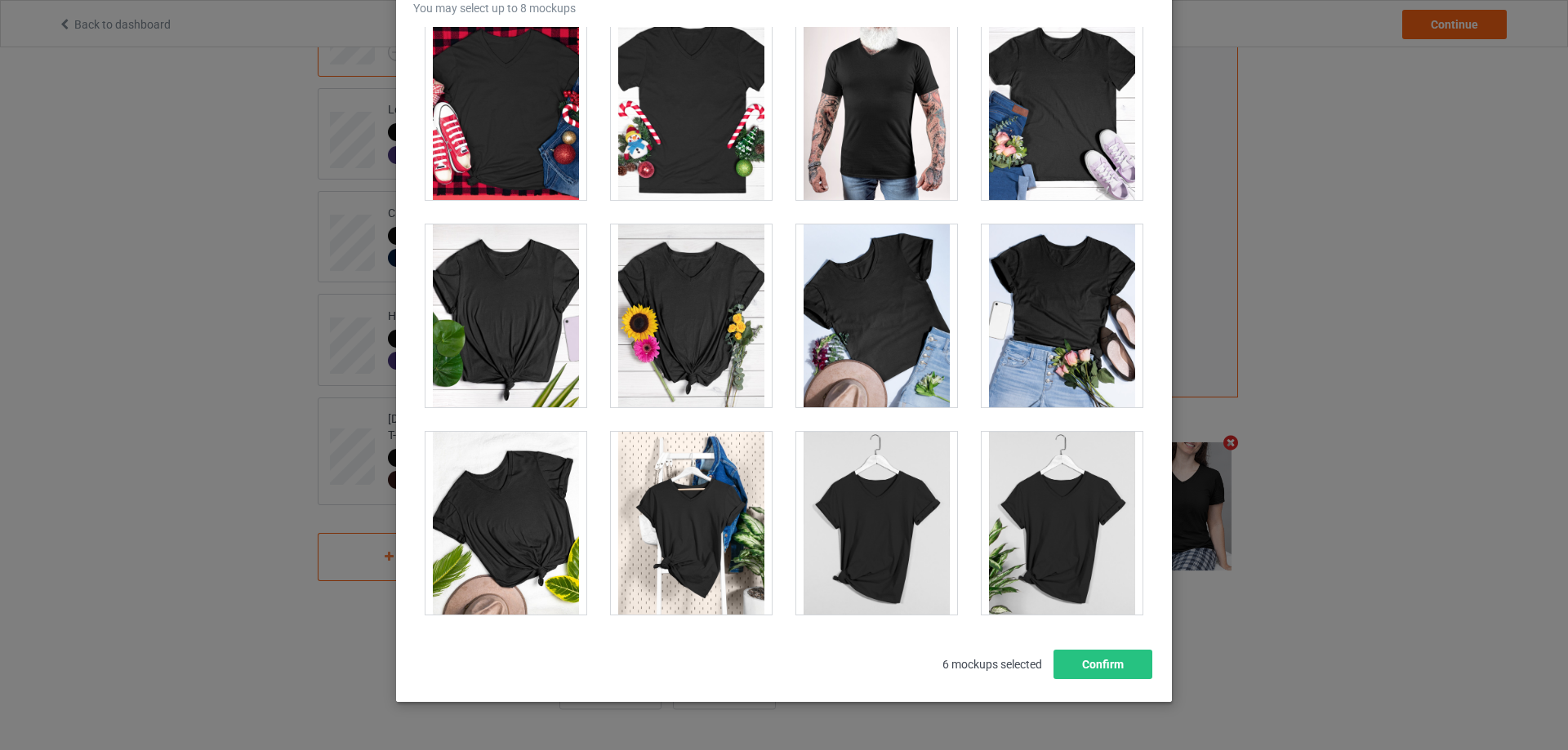
click at [1073, 120] on div at bounding box center [1062, 109] width 161 height 183
click at [1099, 664] on button "Confirm" at bounding box center [1102, 664] width 99 height 29
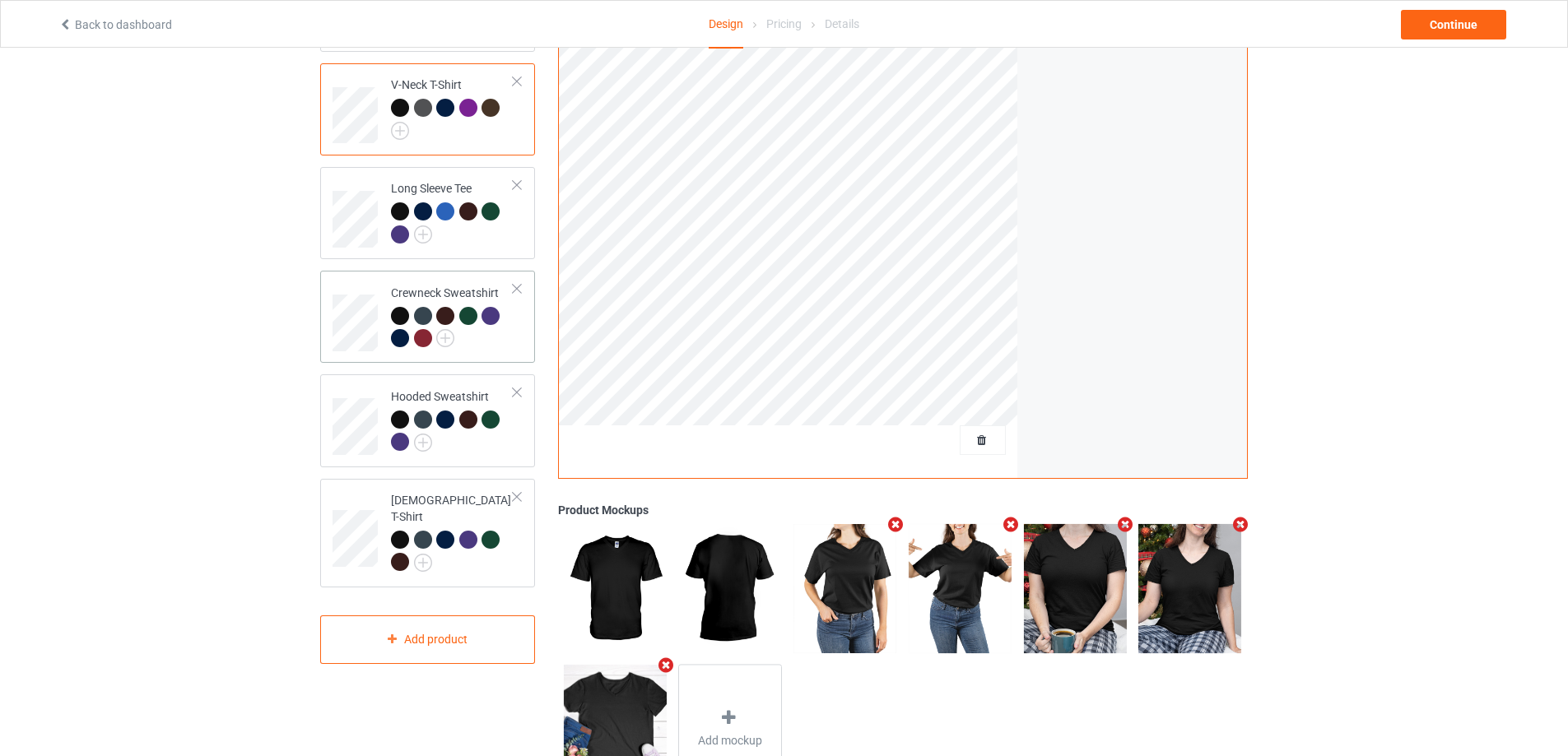
scroll to position [171, 0]
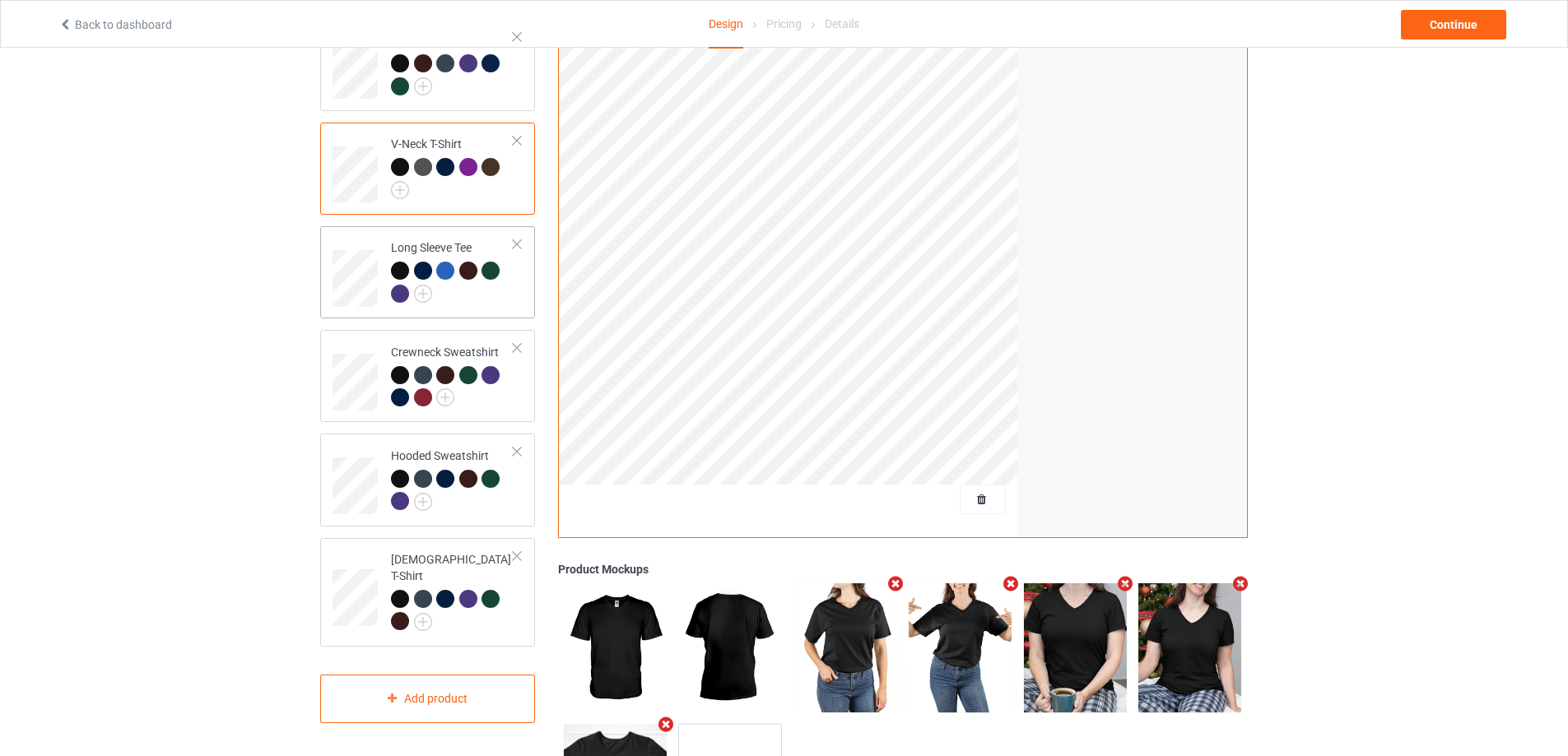
click at [495, 306] on div at bounding box center [452, 285] width 122 height 45
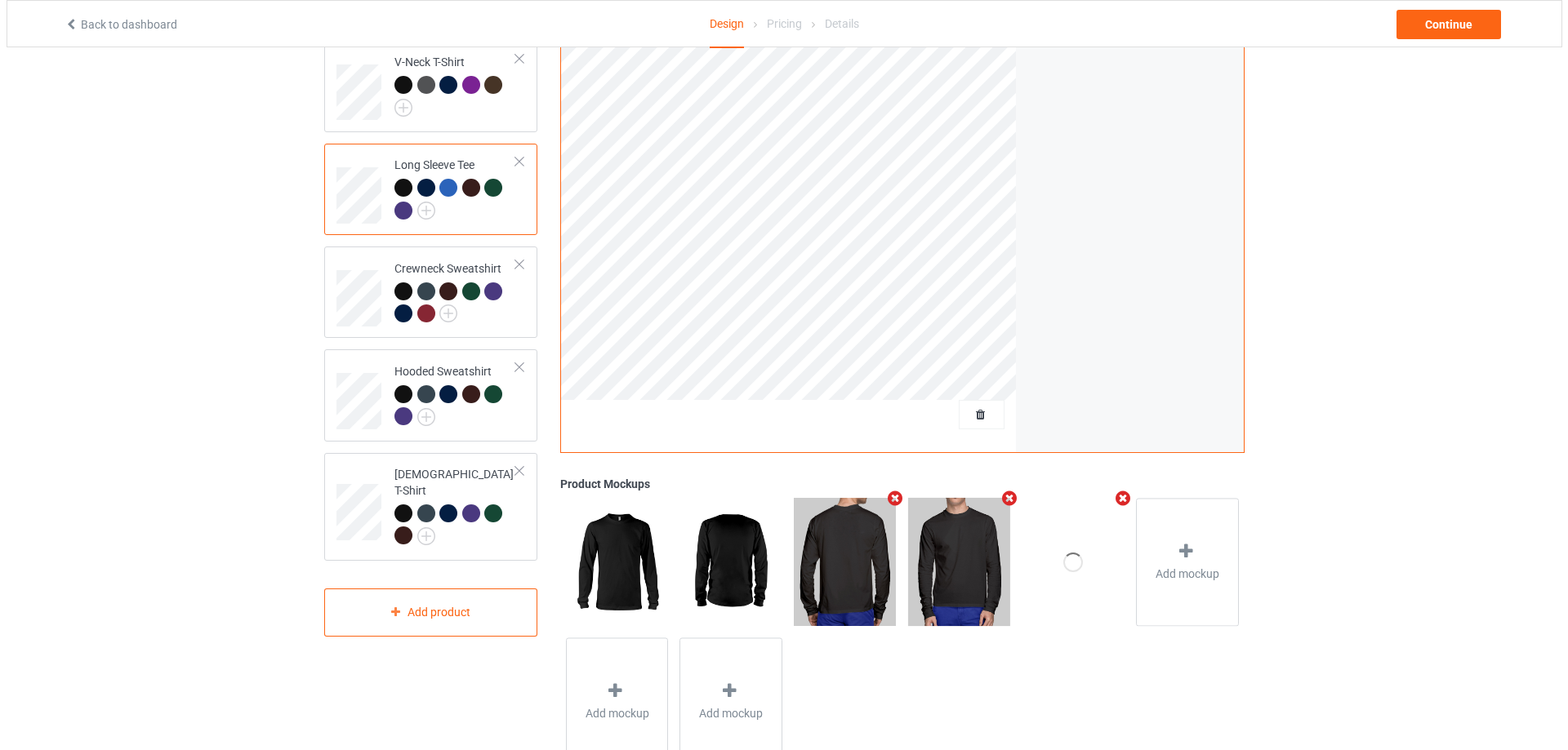
scroll to position [308, 0]
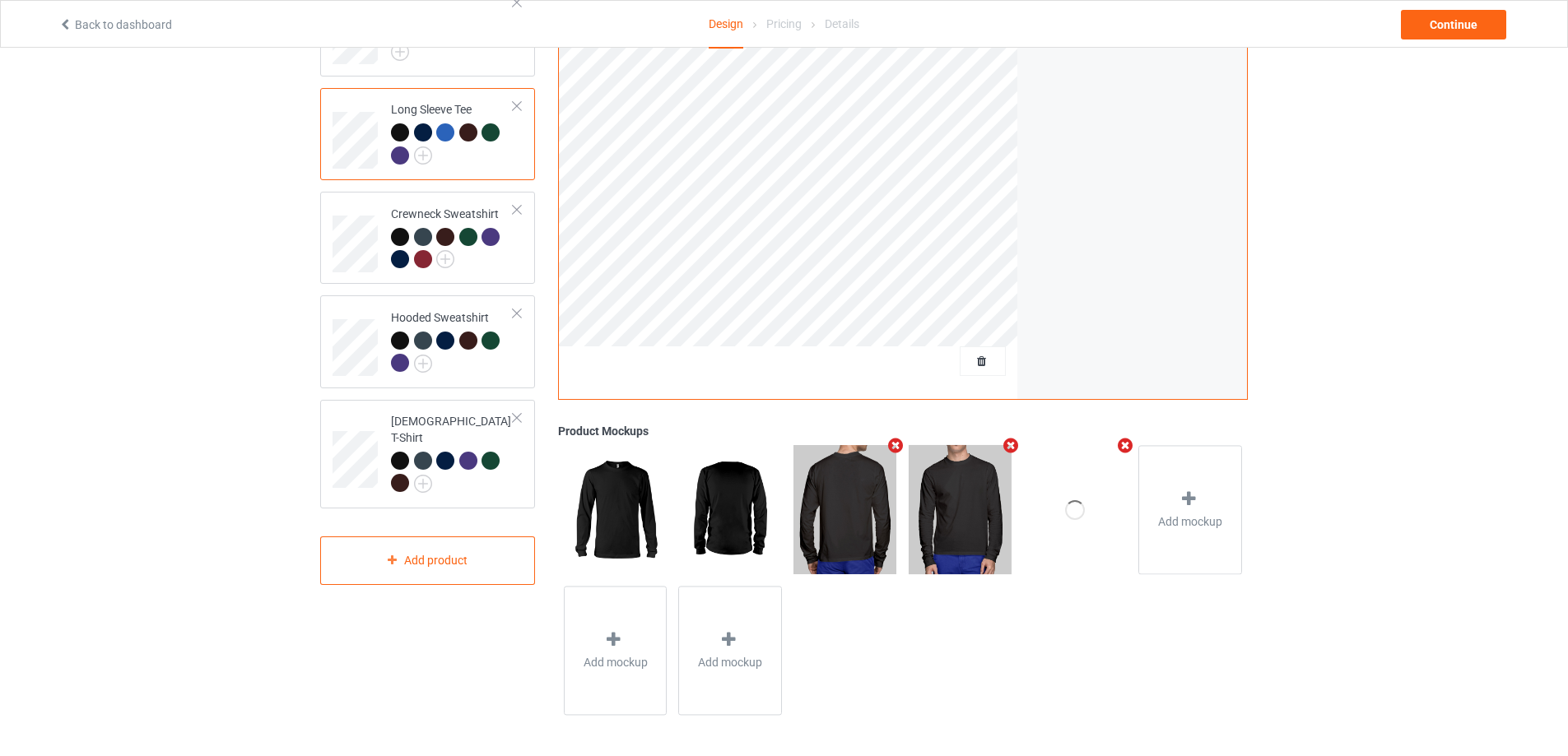
click at [892, 445] on icon "Remove mockup" at bounding box center [896, 445] width 21 height 18
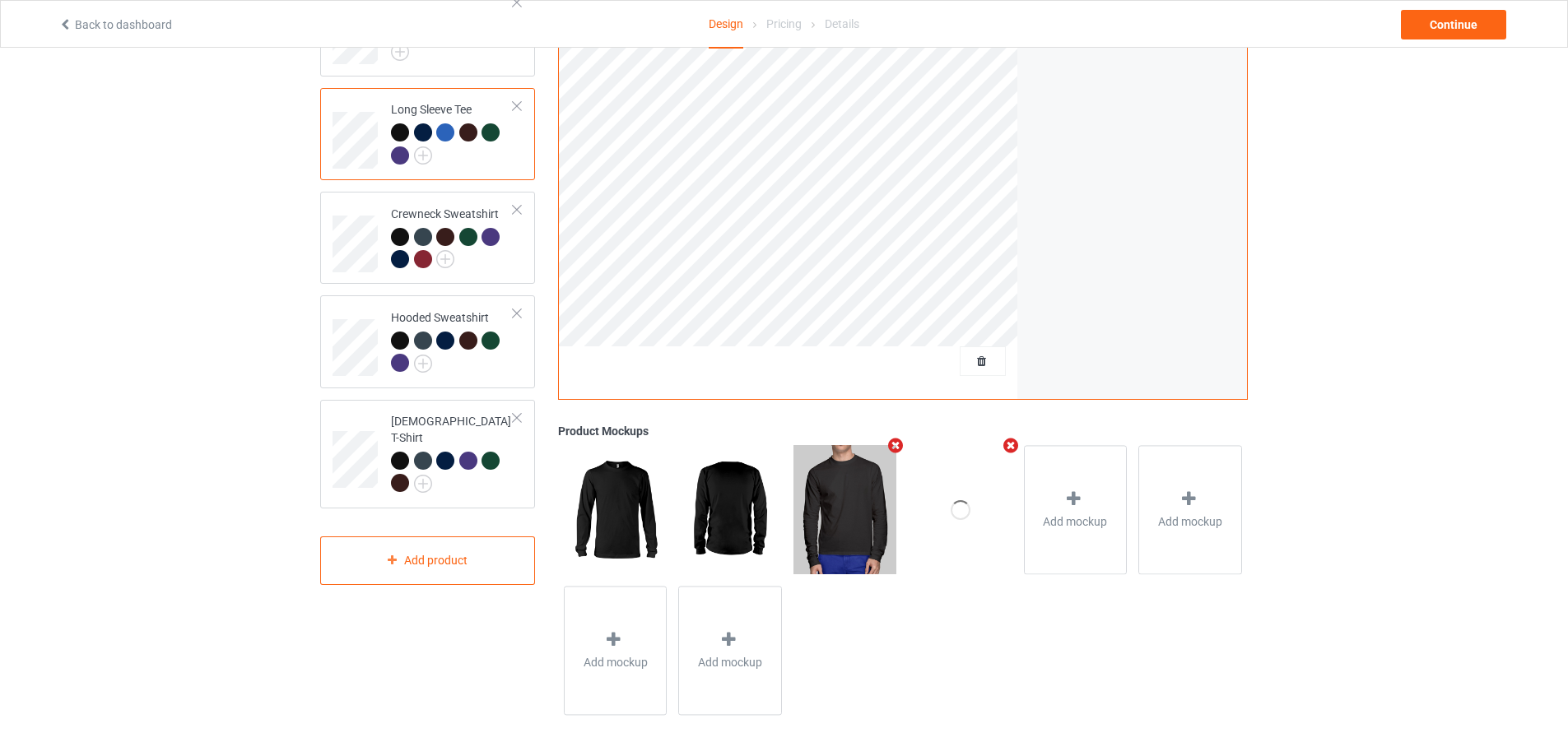
click at [892, 445] on icon "Remove mockup" at bounding box center [896, 445] width 21 height 18
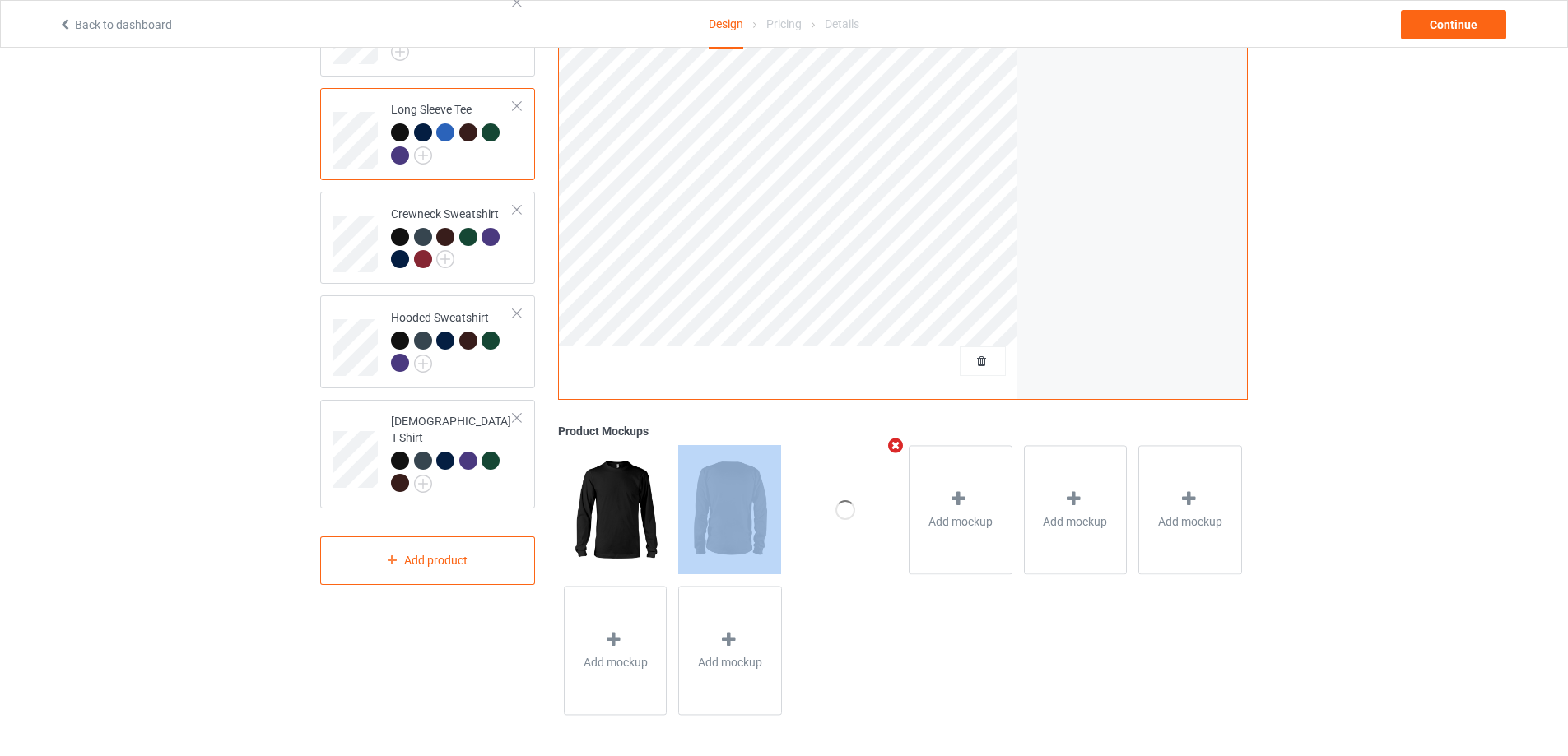
click at [854, 491] on div at bounding box center [846, 510] width 104 height 129
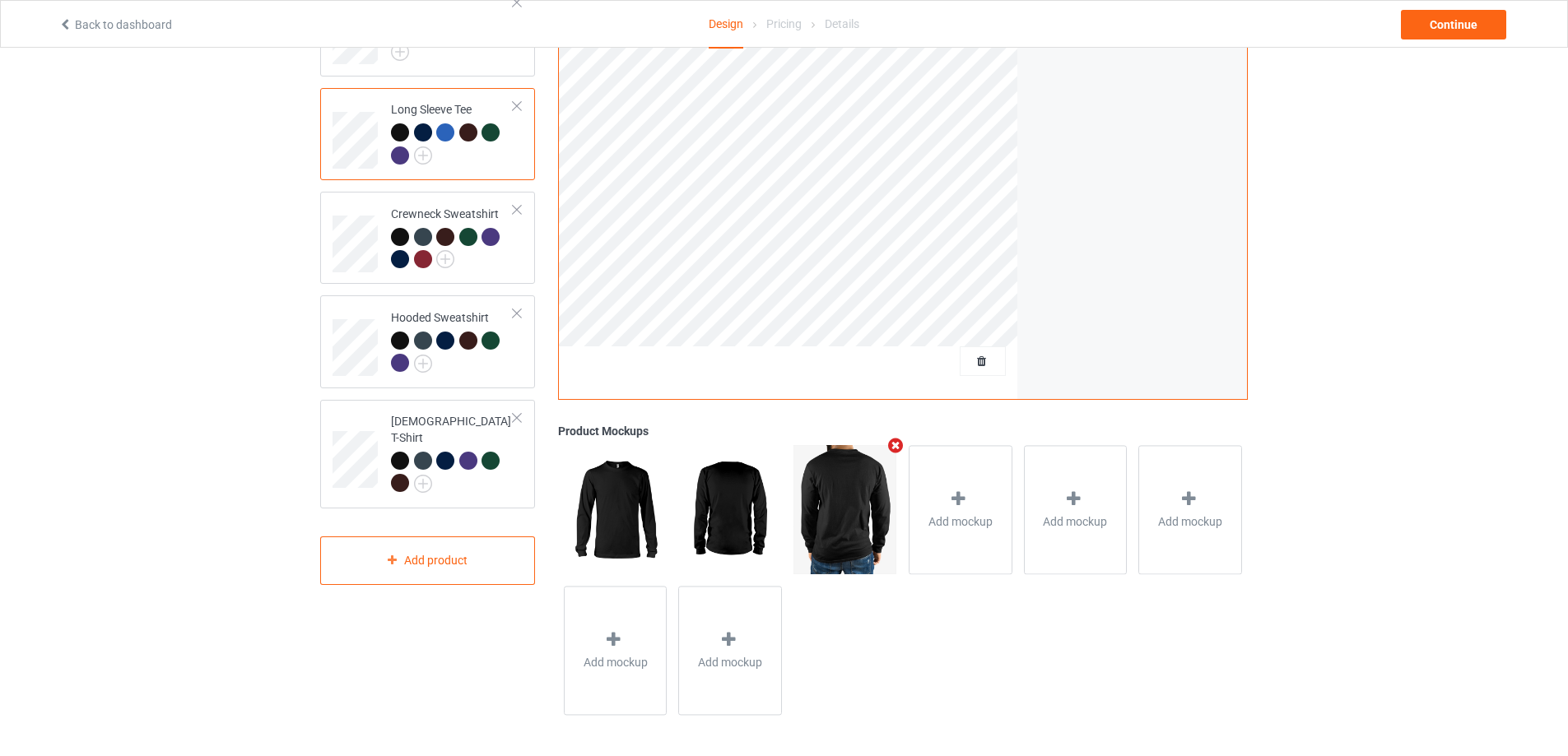
click at [888, 450] on icon "Remove mockup" at bounding box center [896, 445] width 21 height 18
click at [845, 488] on div "Add mockup" at bounding box center [846, 510] width 104 height 129
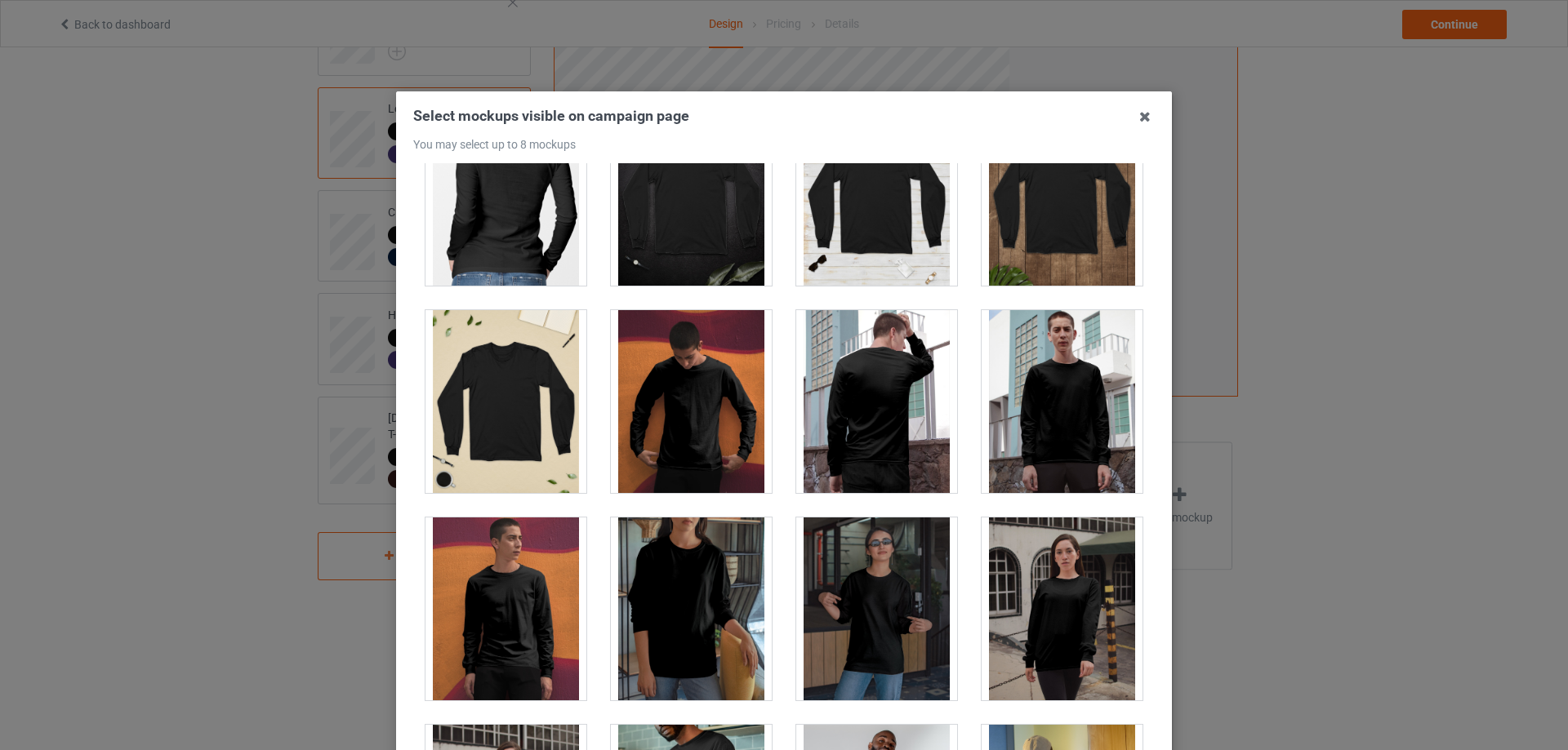
scroll to position [545, 0]
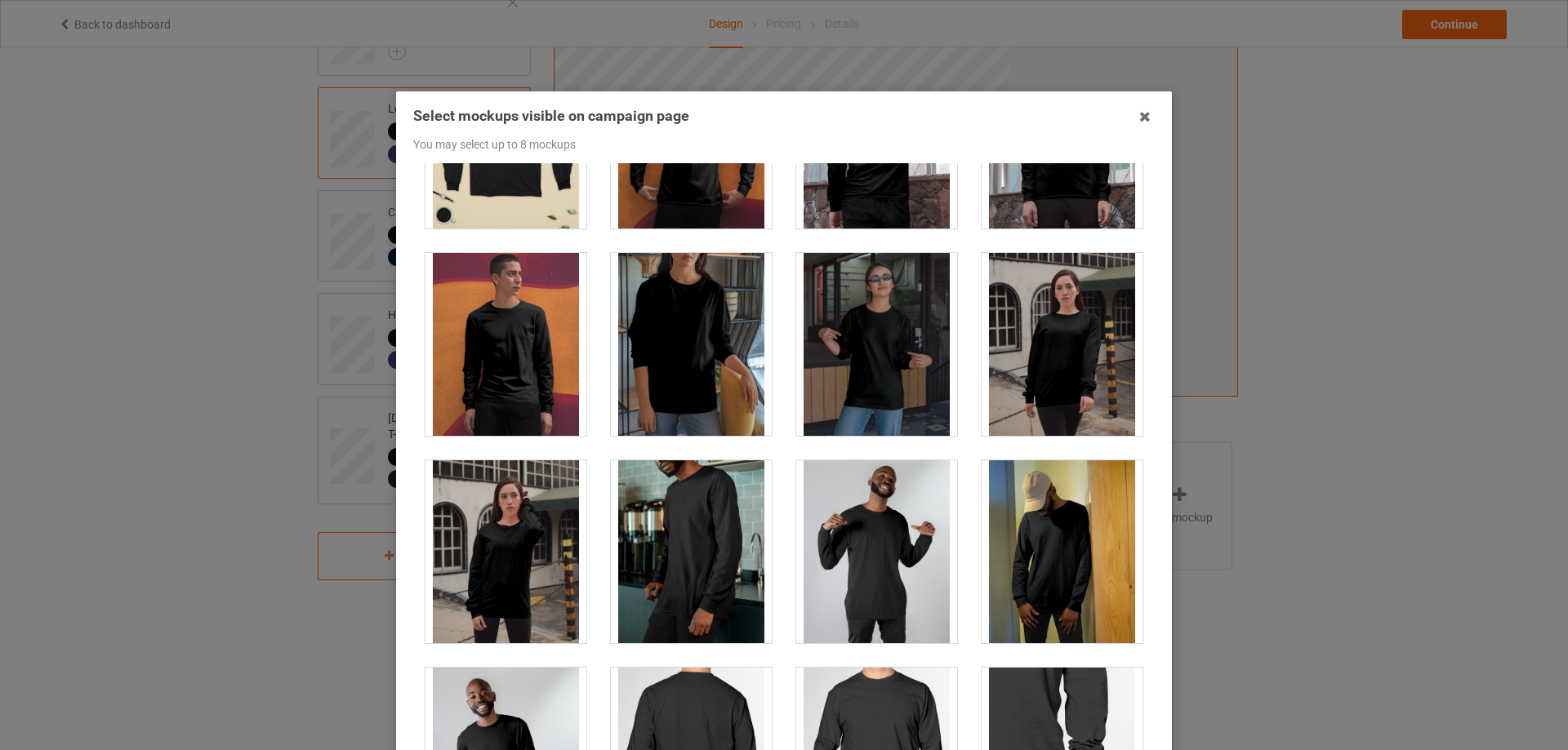
click at [713, 362] on div at bounding box center [691, 345] width 161 height 183
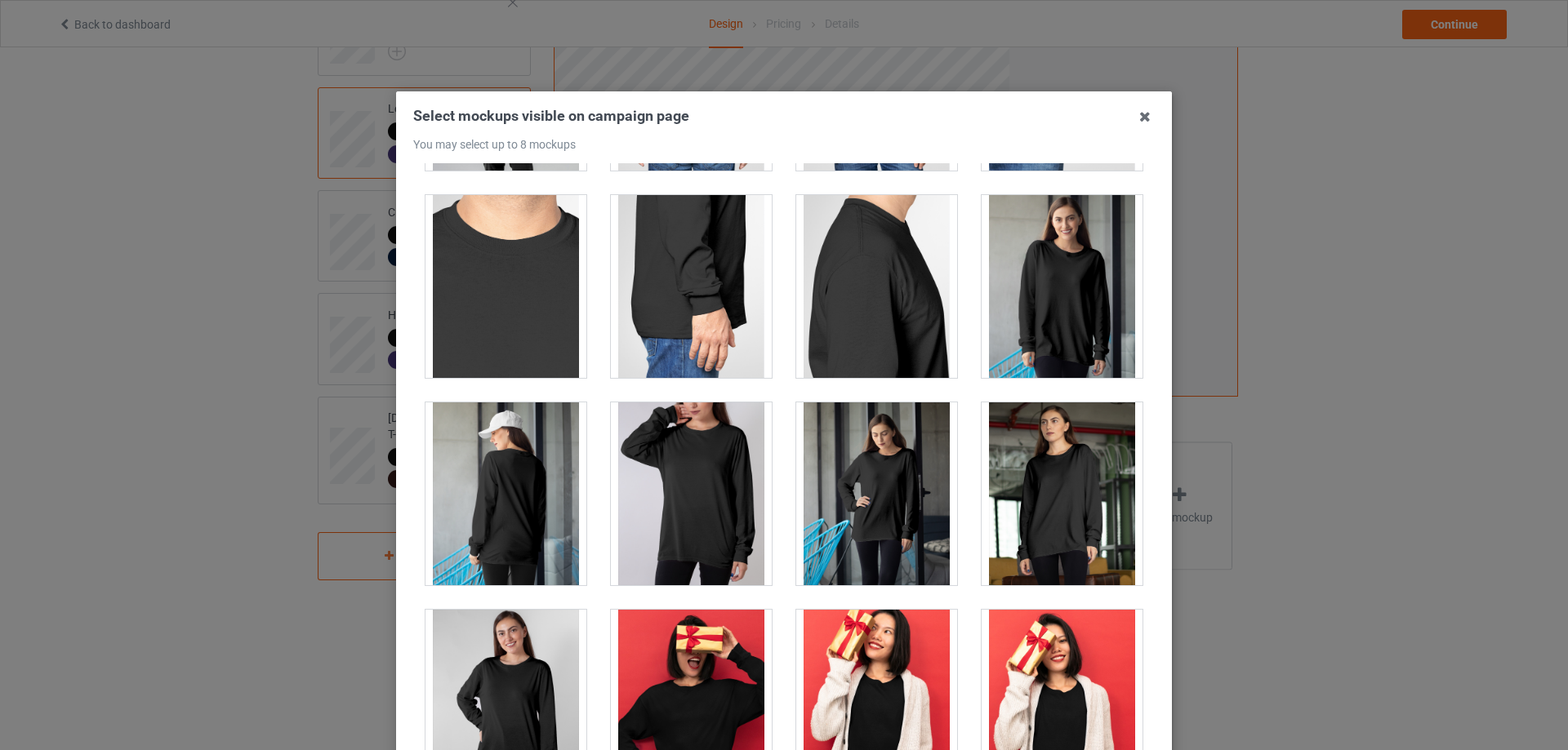
scroll to position [1497, 0]
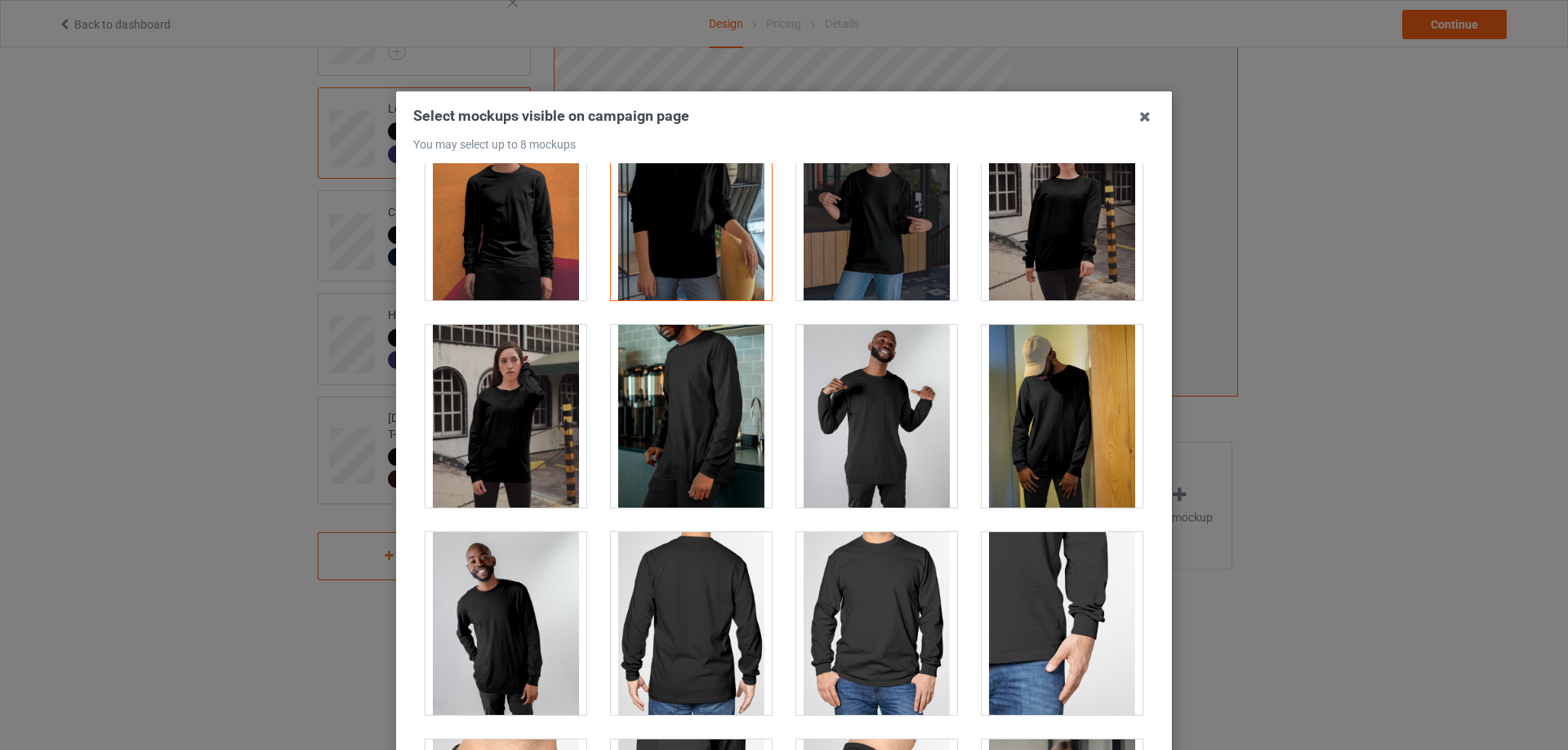
click at [712, 262] on div at bounding box center [691, 209] width 161 height 183
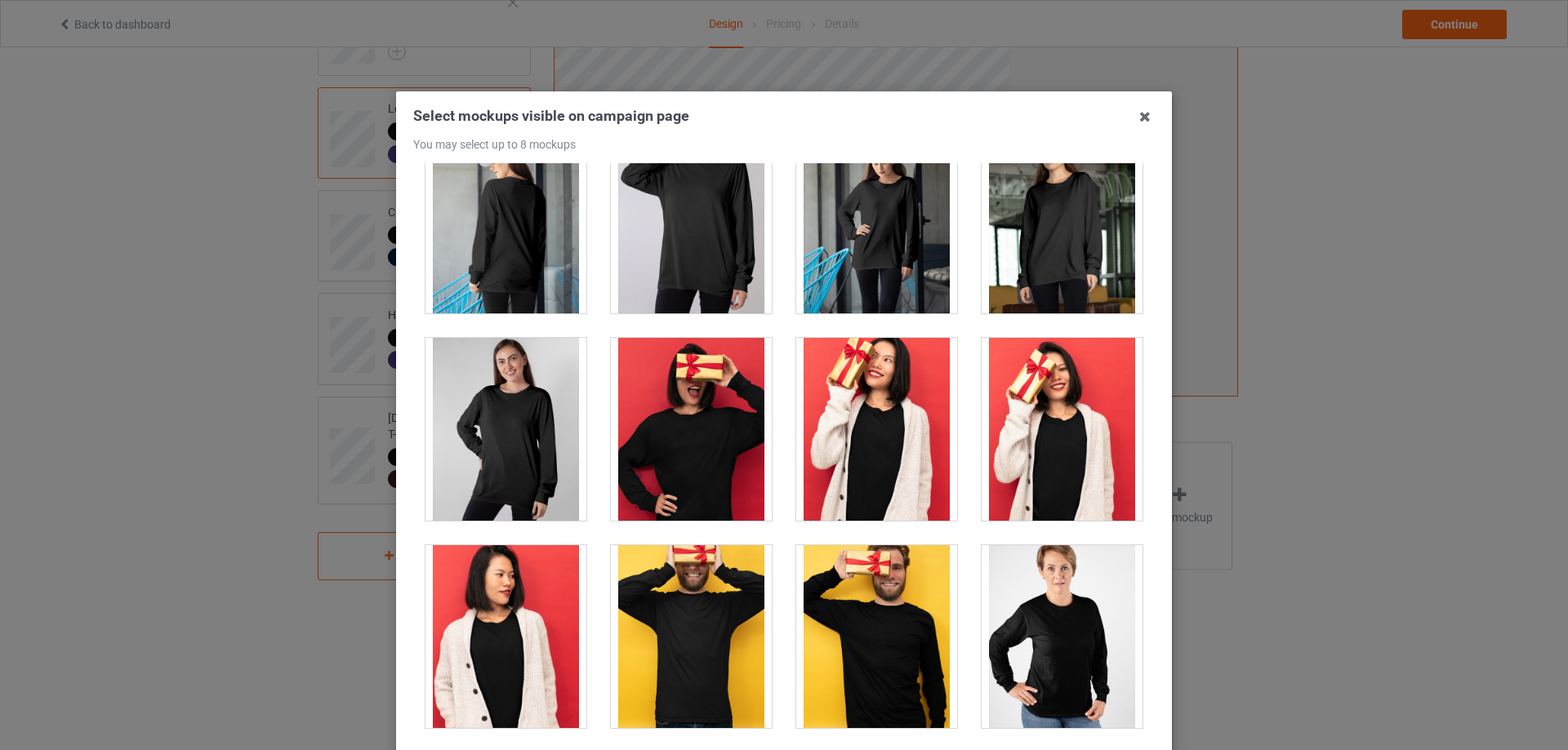
click at [695, 412] on div at bounding box center [691, 429] width 161 height 183
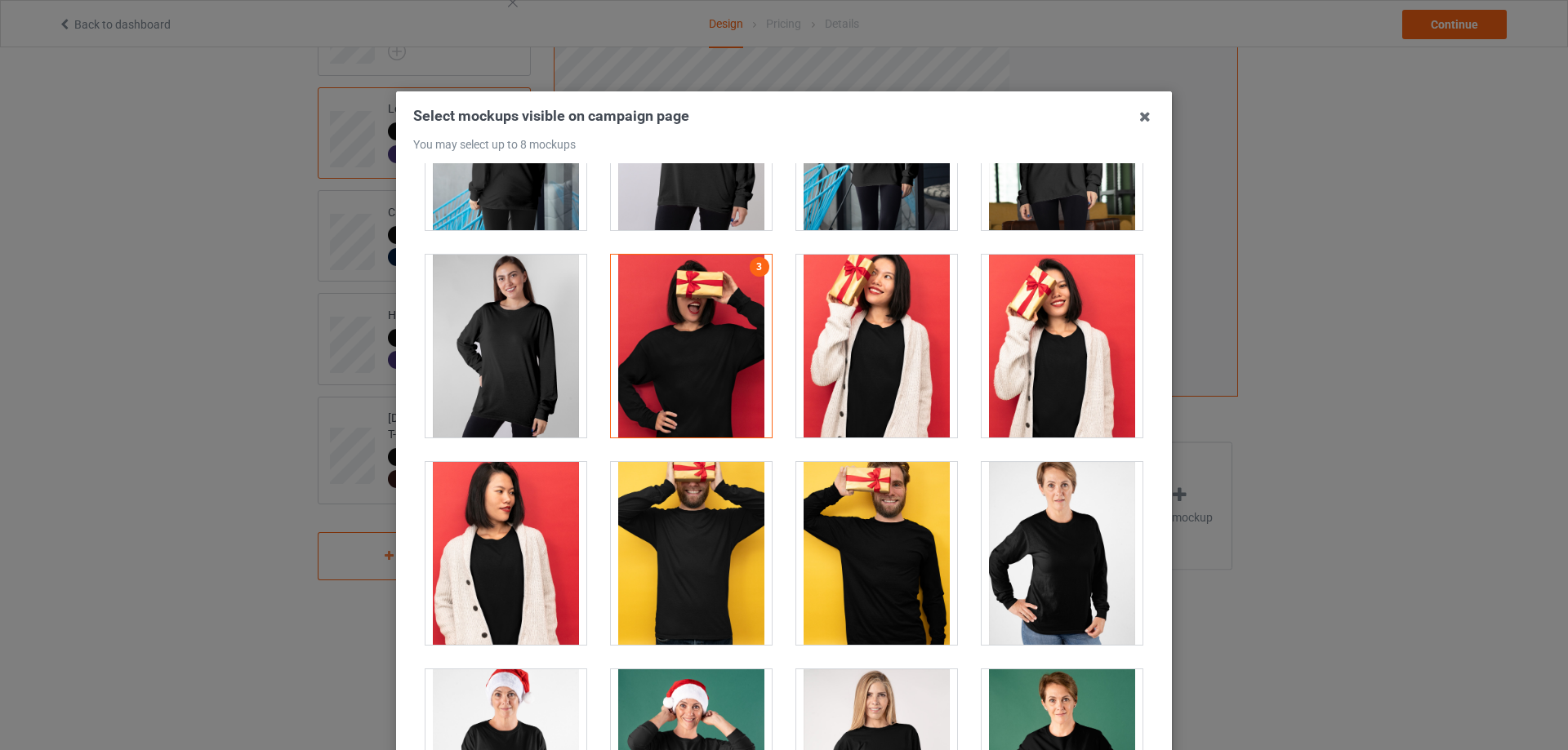
scroll to position [1633, 0]
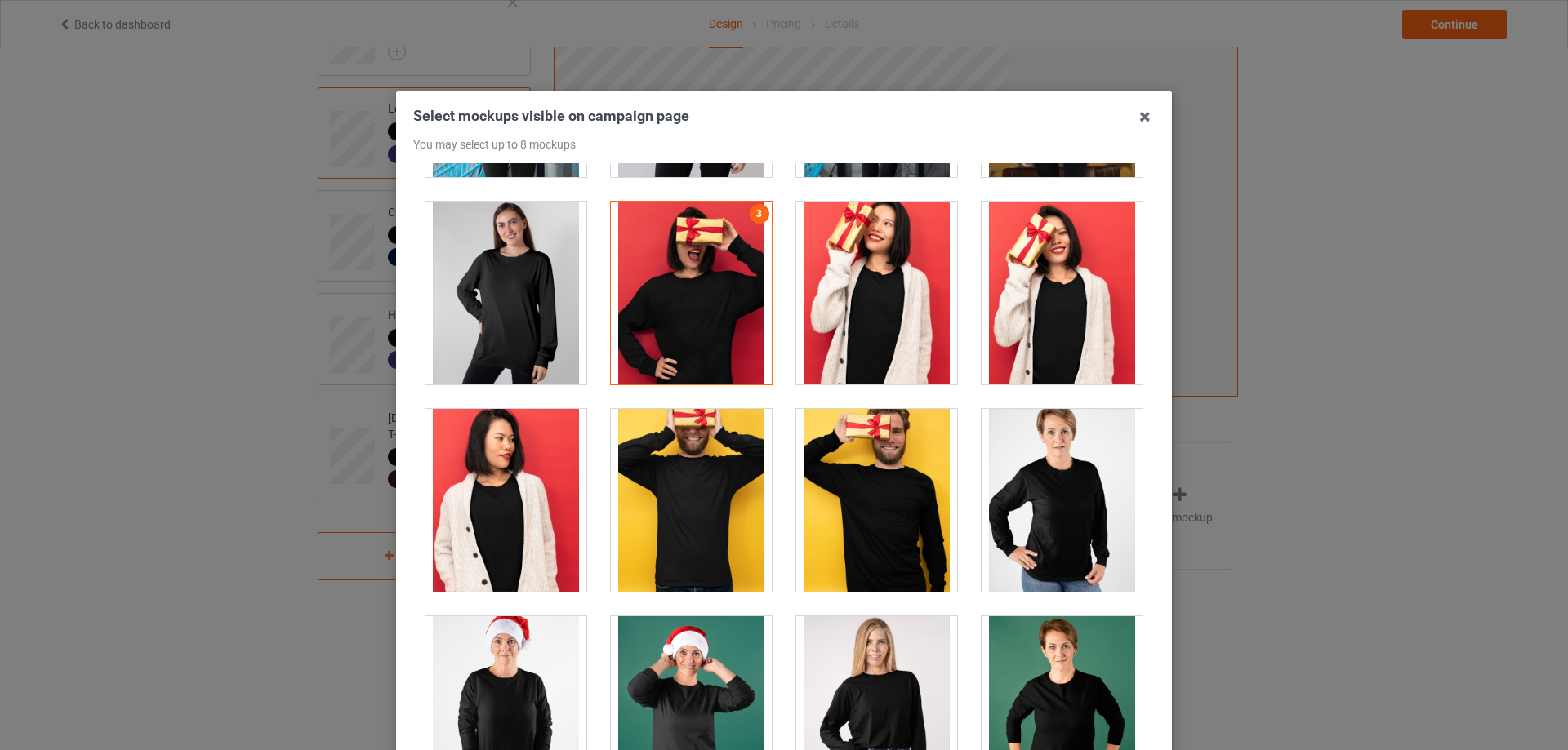
click at [1052, 311] on div at bounding box center [1062, 293] width 161 height 183
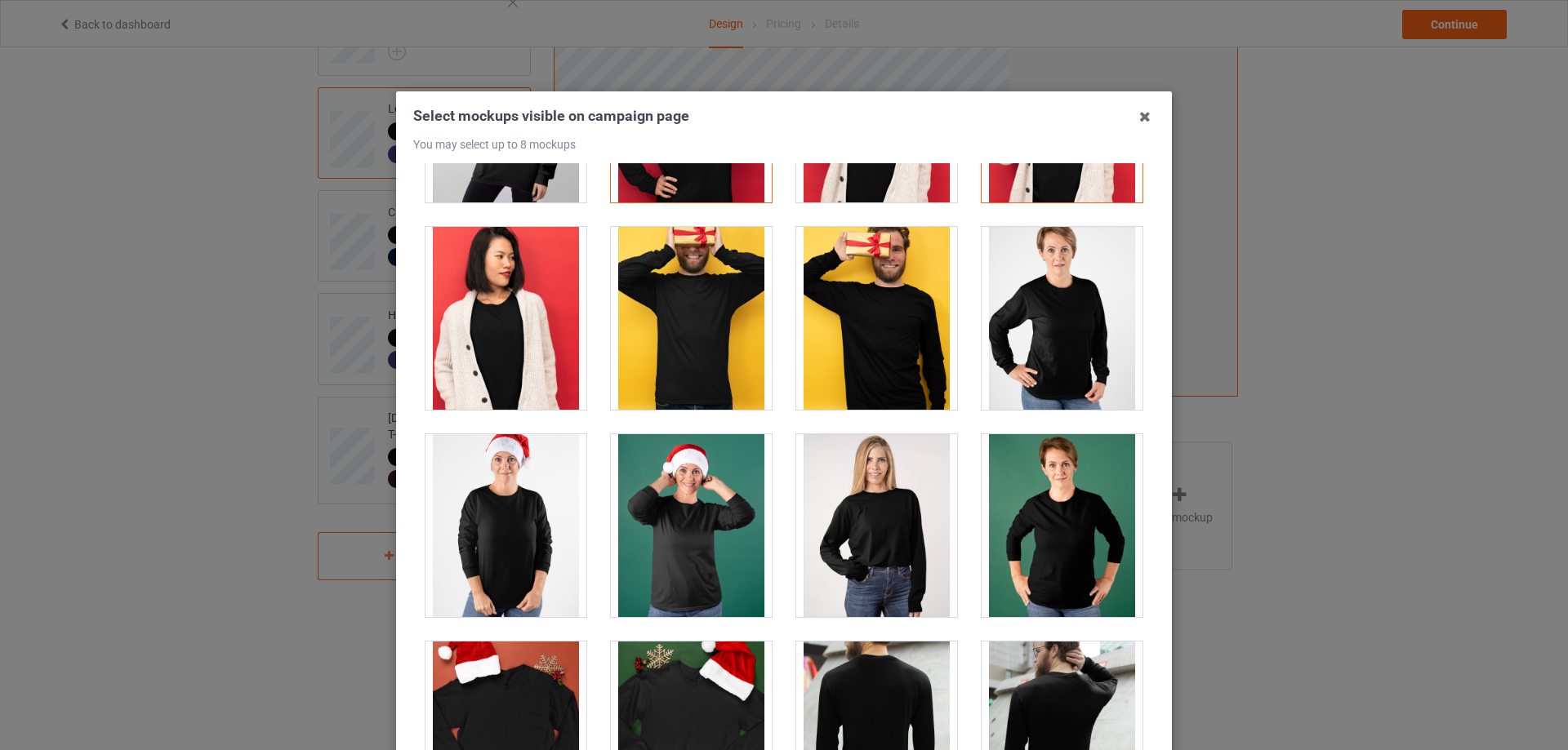
scroll to position [1905, 0]
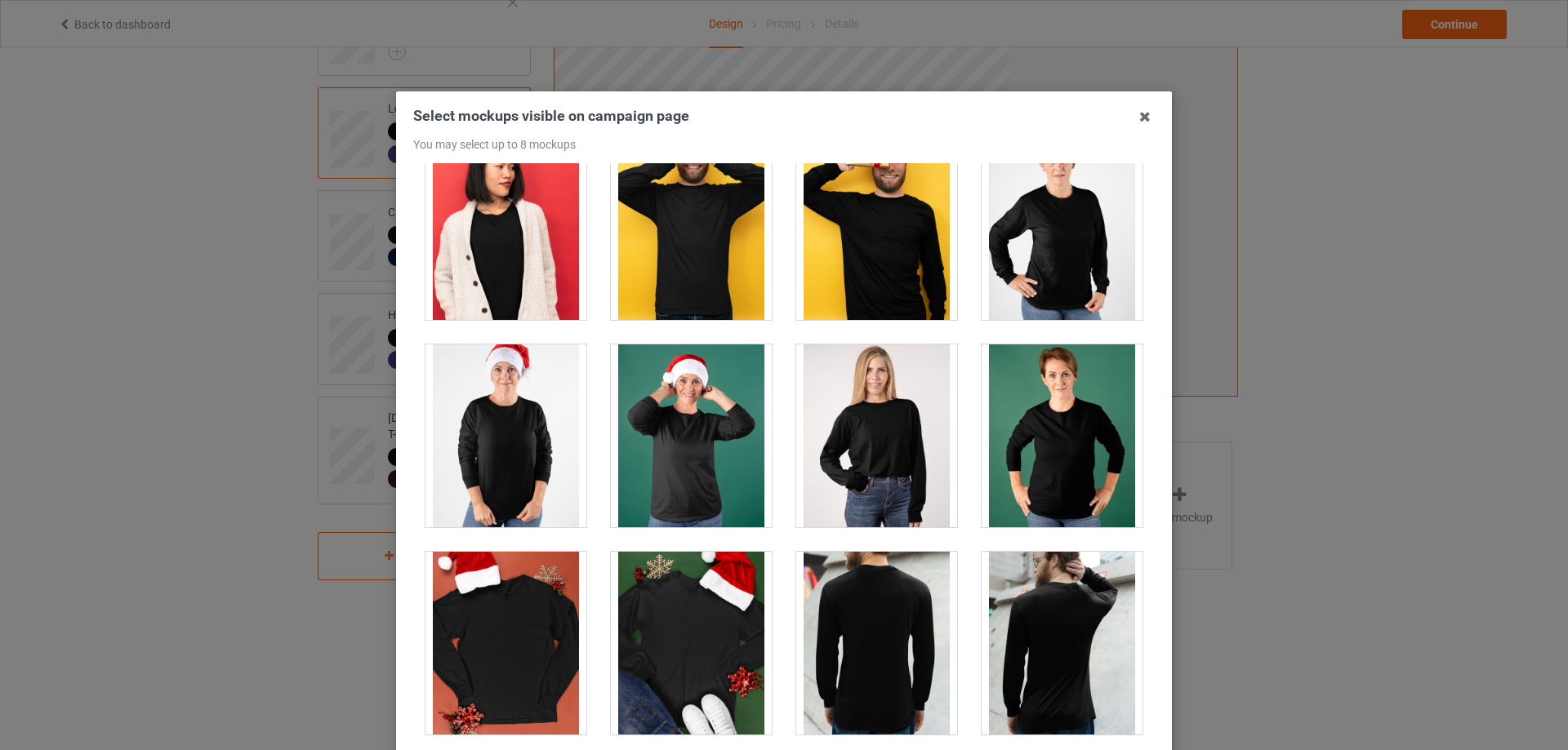
click at [1061, 277] on div at bounding box center [1062, 228] width 161 height 183
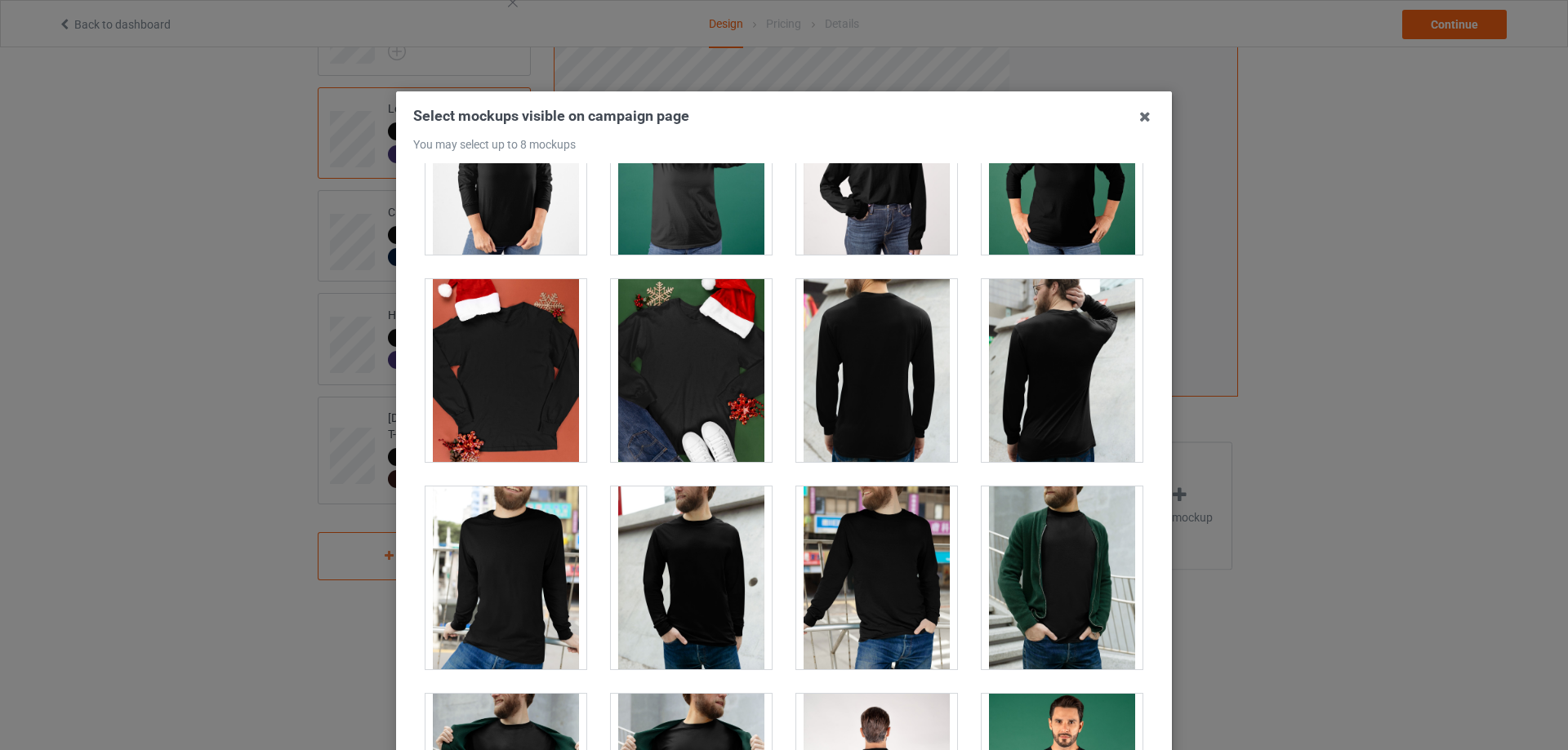
scroll to position [2042, 0]
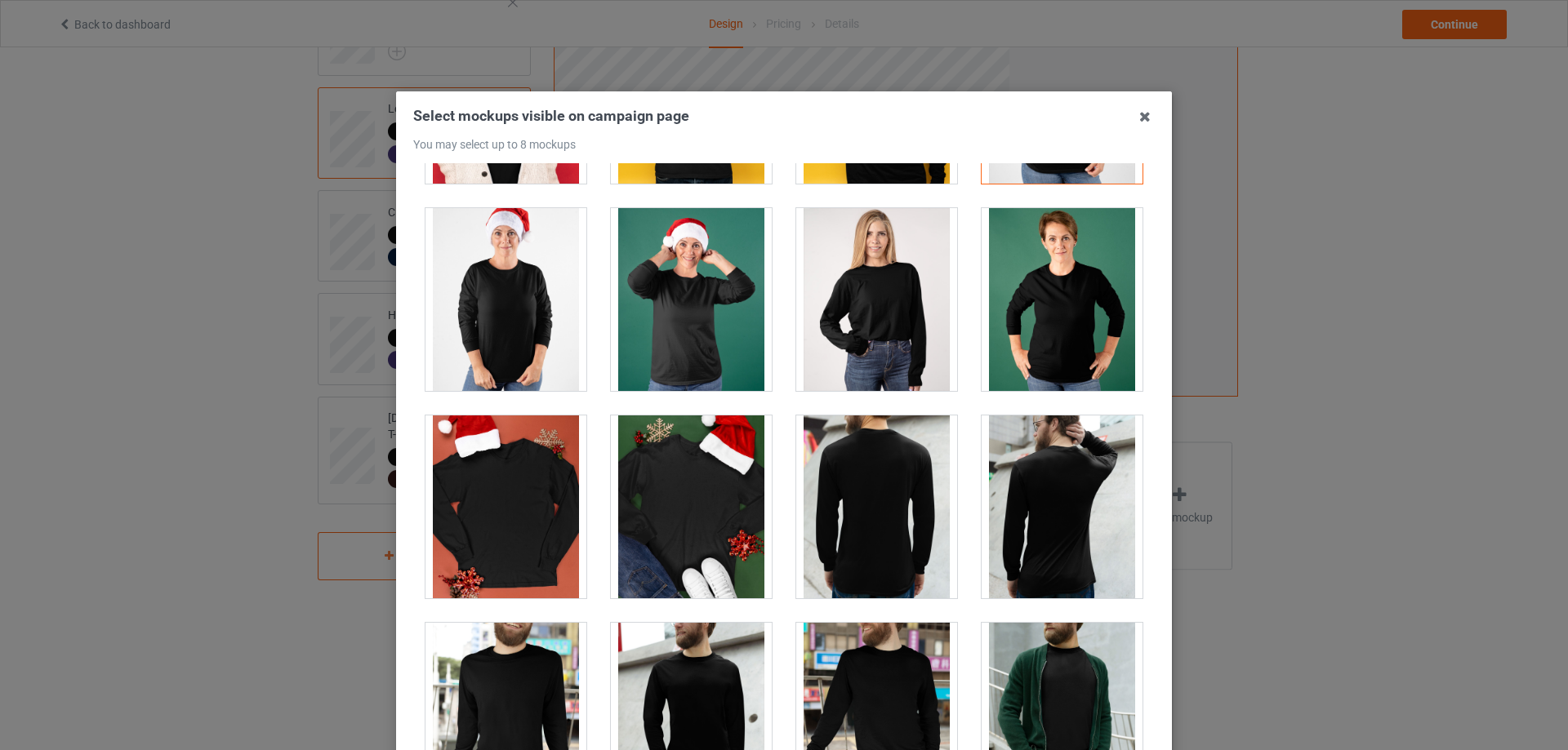
click at [1053, 342] on div at bounding box center [1062, 300] width 161 height 183
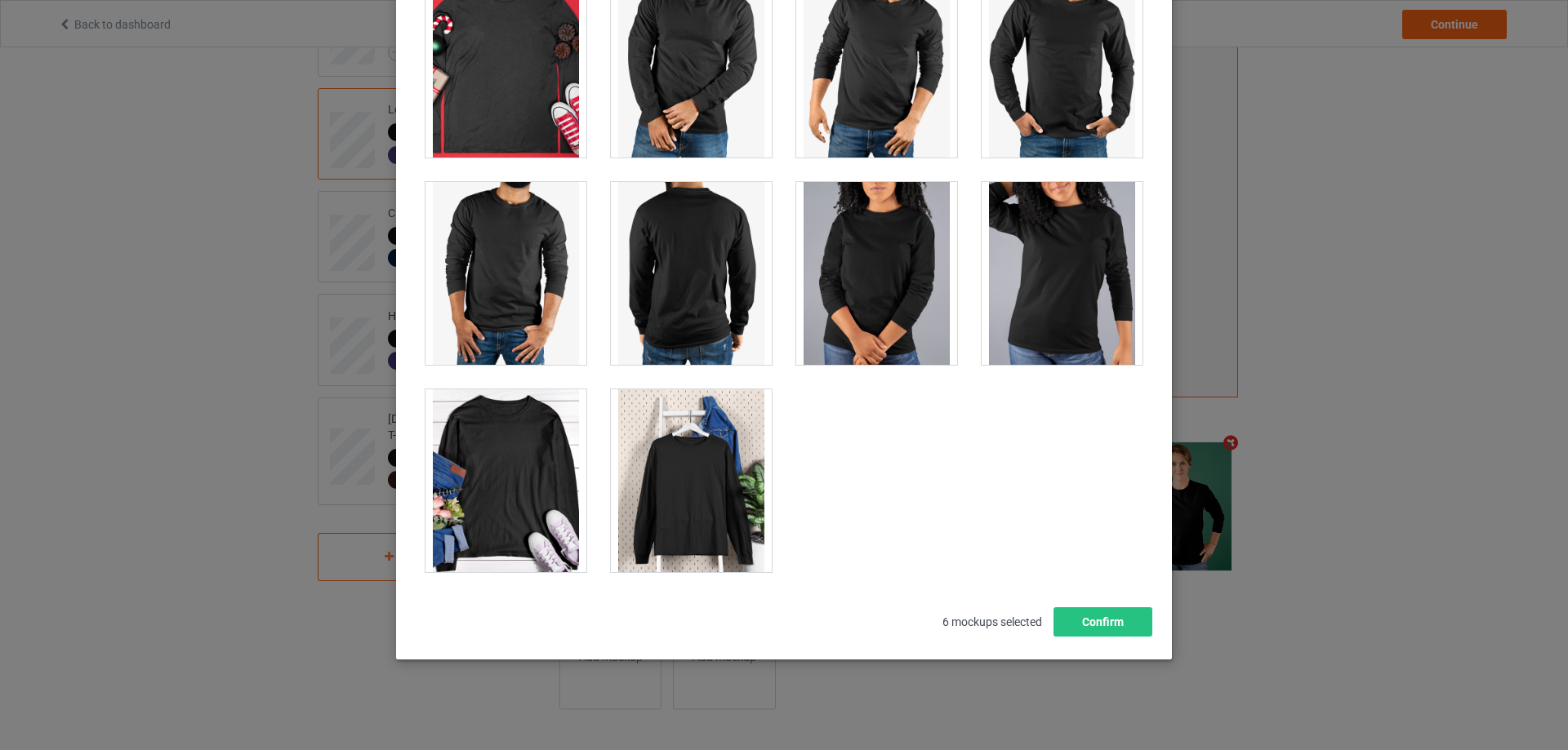
scroll to position [179, 0]
click at [713, 517] on div at bounding box center [691, 480] width 161 height 183
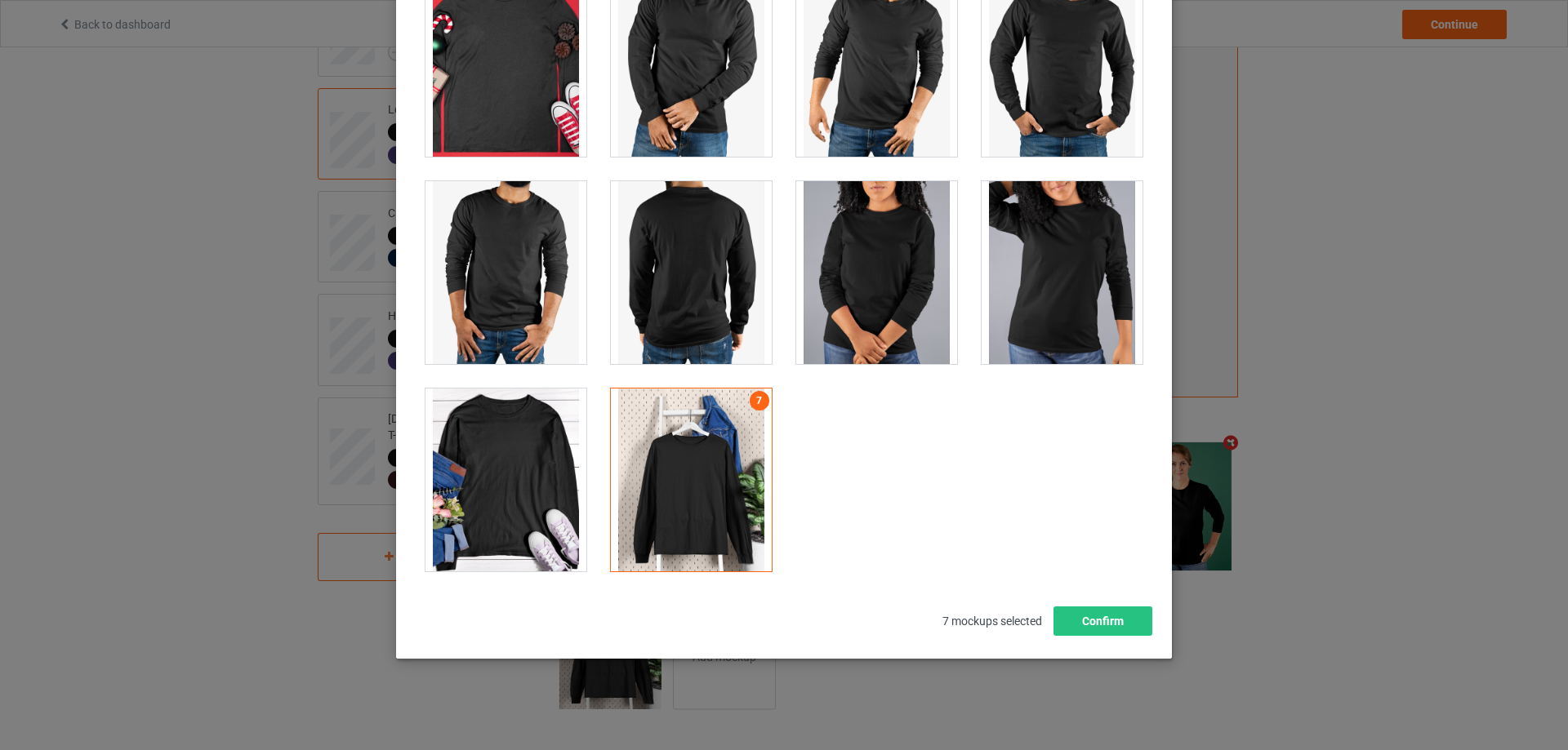
click at [551, 508] on div at bounding box center [506, 480] width 161 height 183
drag, startPoint x: 1083, startPoint y: 620, endPoint x: 1063, endPoint y: 610, distance: 22.4
click at [1082, 620] on button "Confirm" at bounding box center [1102, 620] width 99 height 29
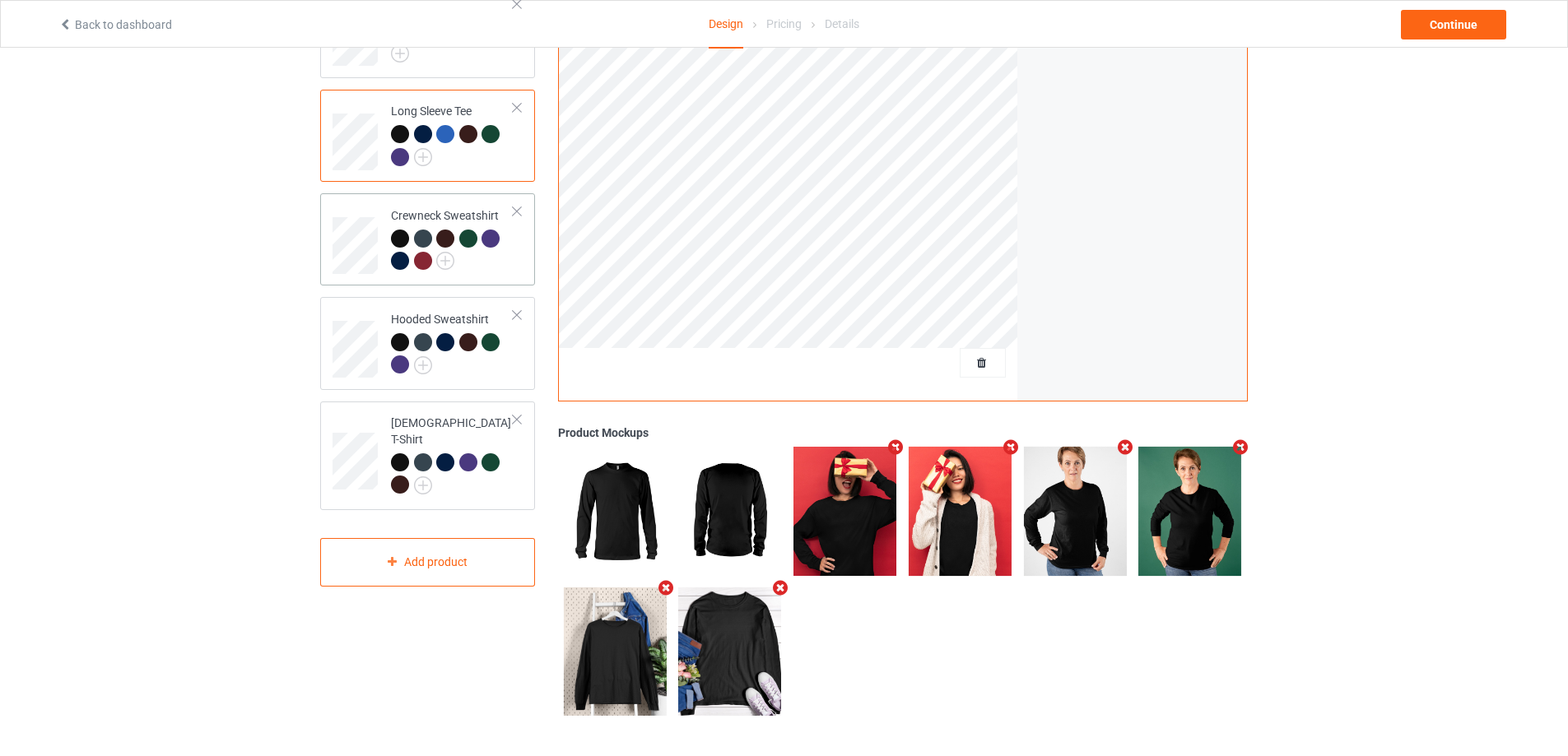
click at [512, 268] on div at bounding box center [452, 252] width 122 height 45
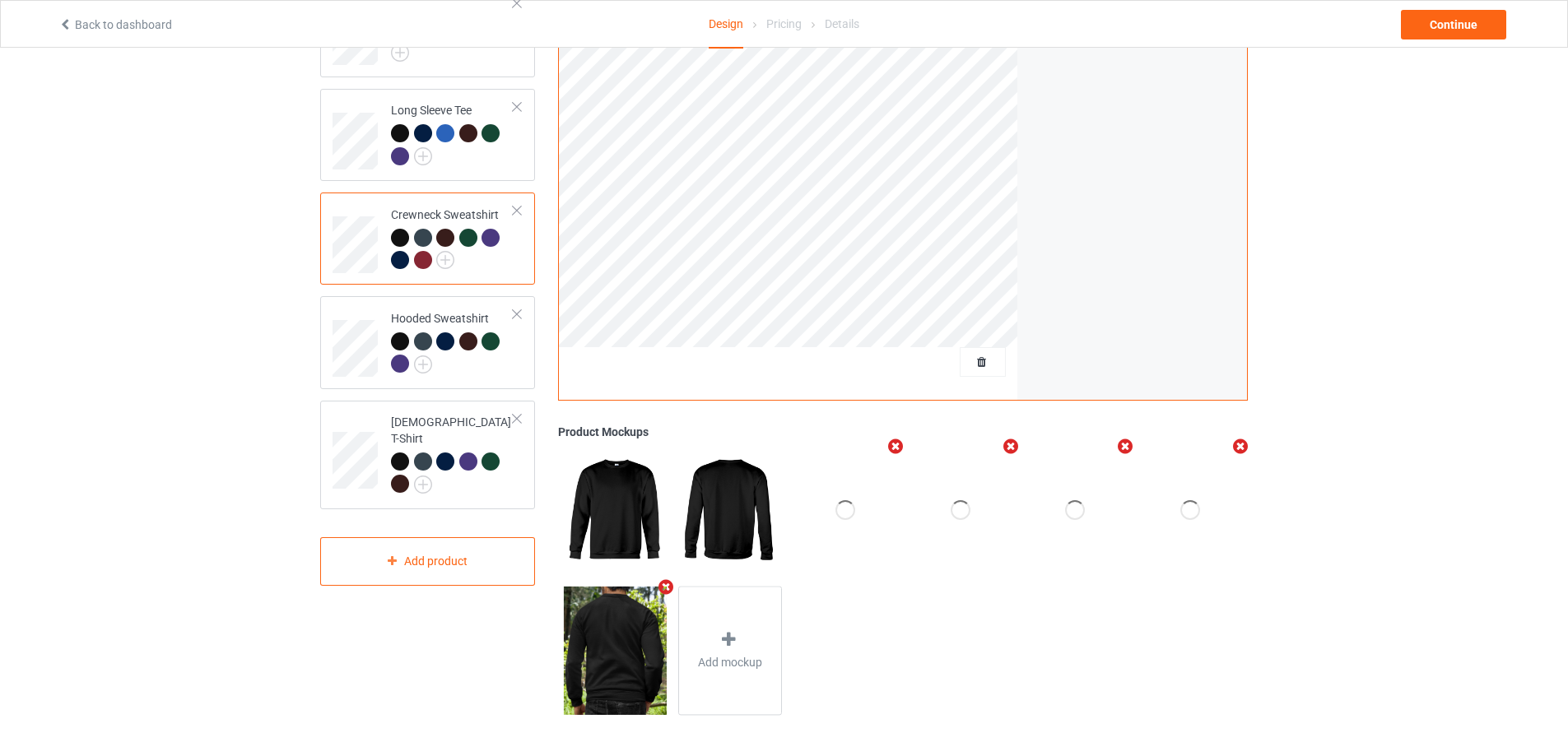
click at [901, 447] on icon "Remove mockup" at bounding box center [896, 446] width 21 height 18
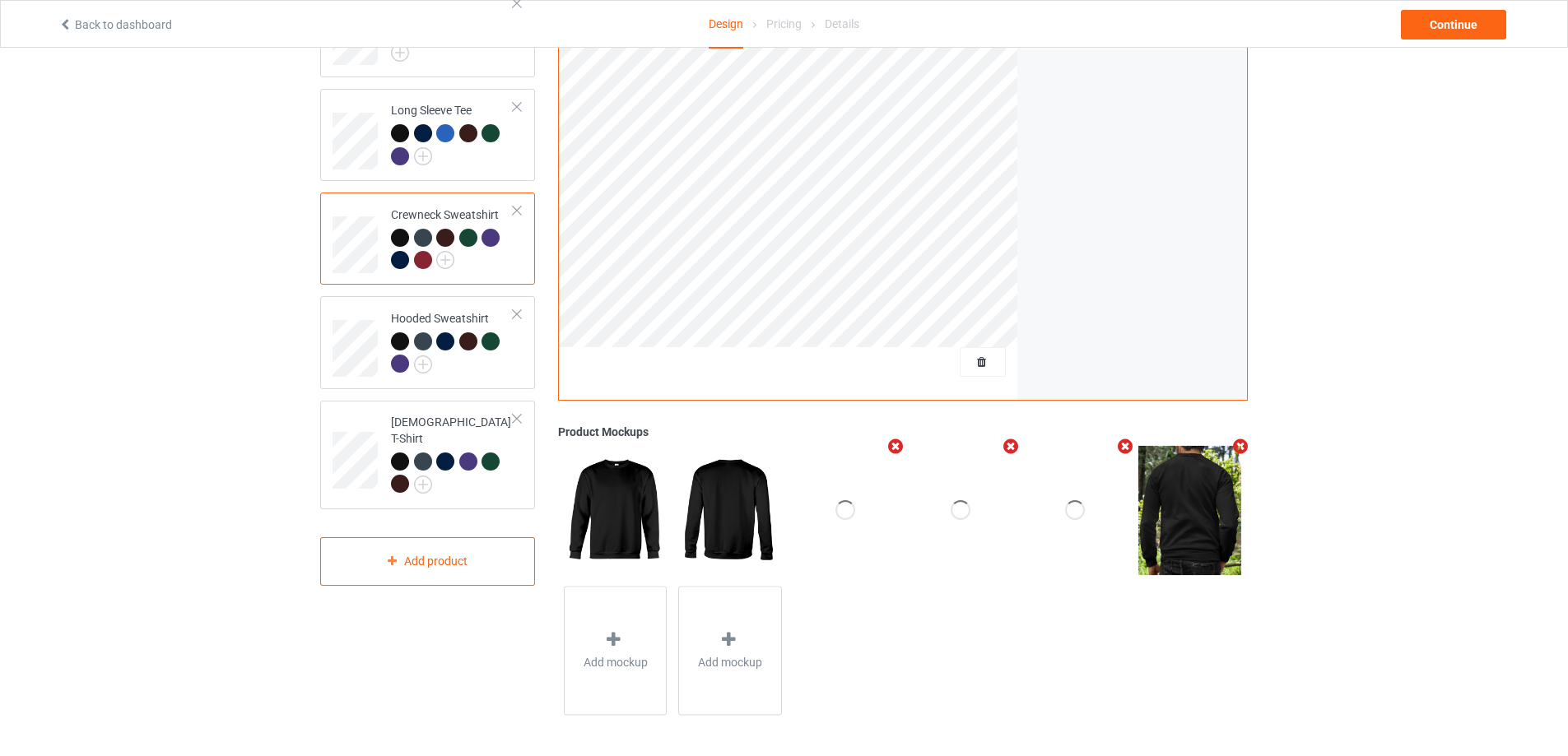
click at [900, 447] on icon "Remove mockup" at bounding box center [896, 446] width 21 height 18
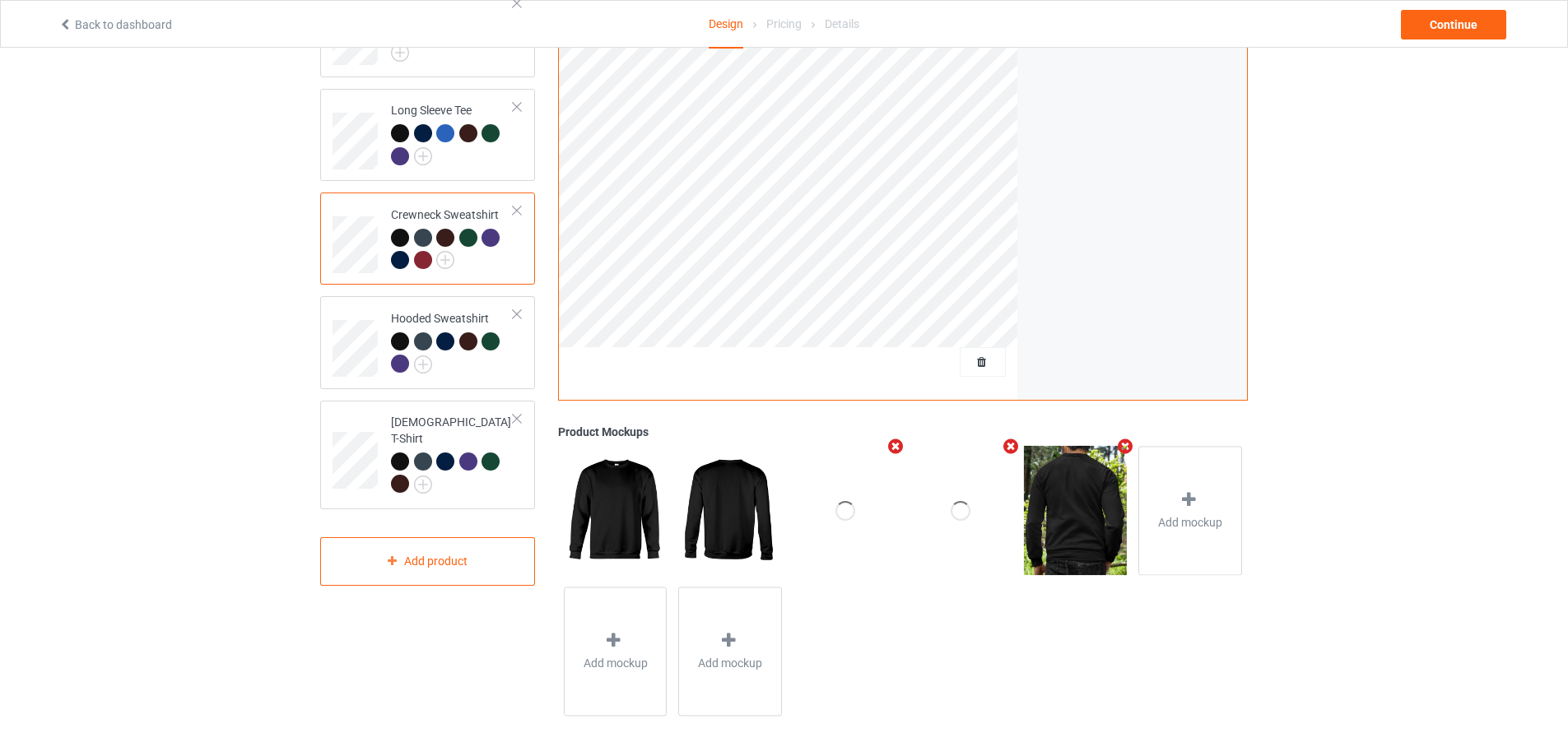
click at [900, 447] on icon "Remove mockup" at bounding box center [896, 446] width 21 height 18
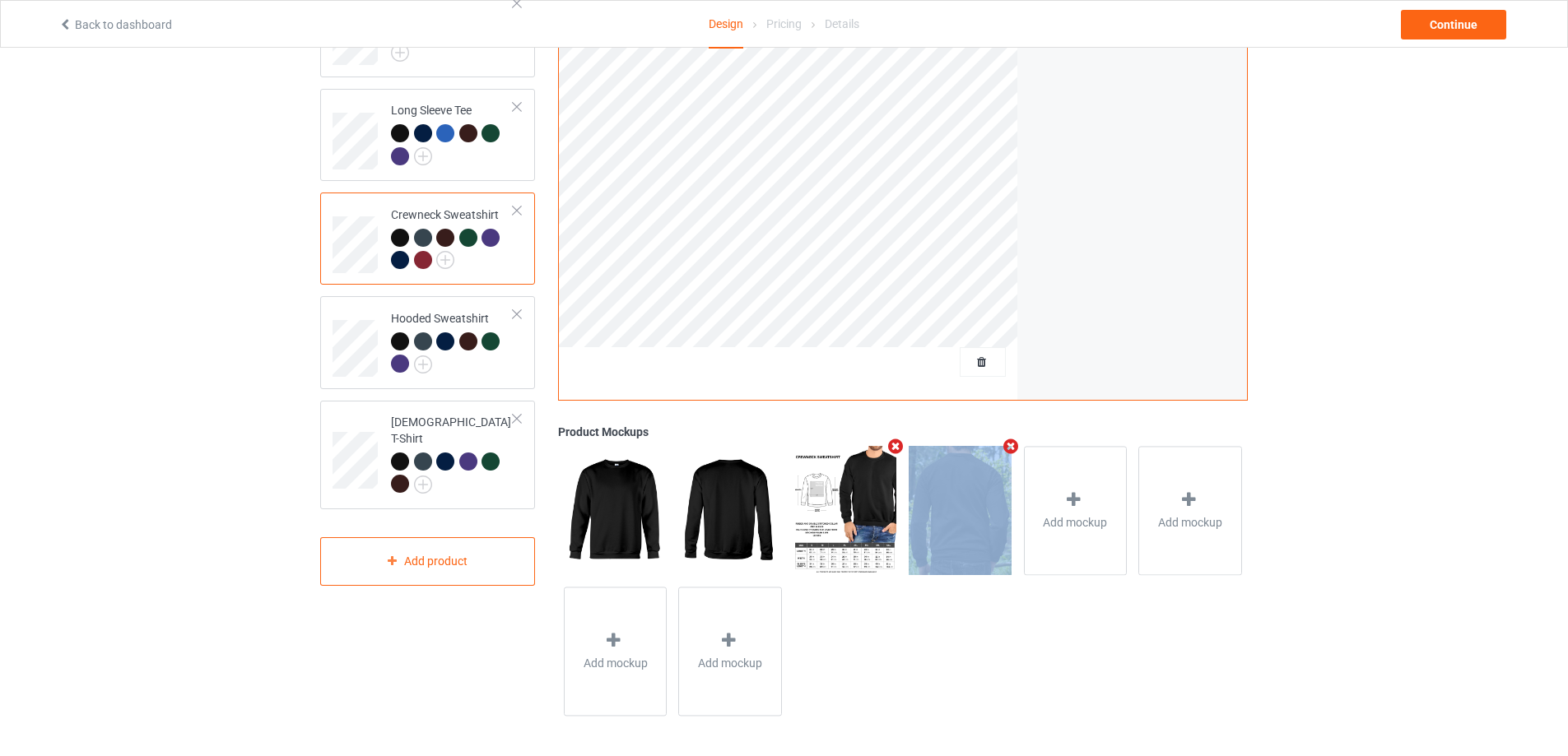
click at [900, 447] on icon "Remove mockup" at bounding box center [896, 446] width 21 height 18
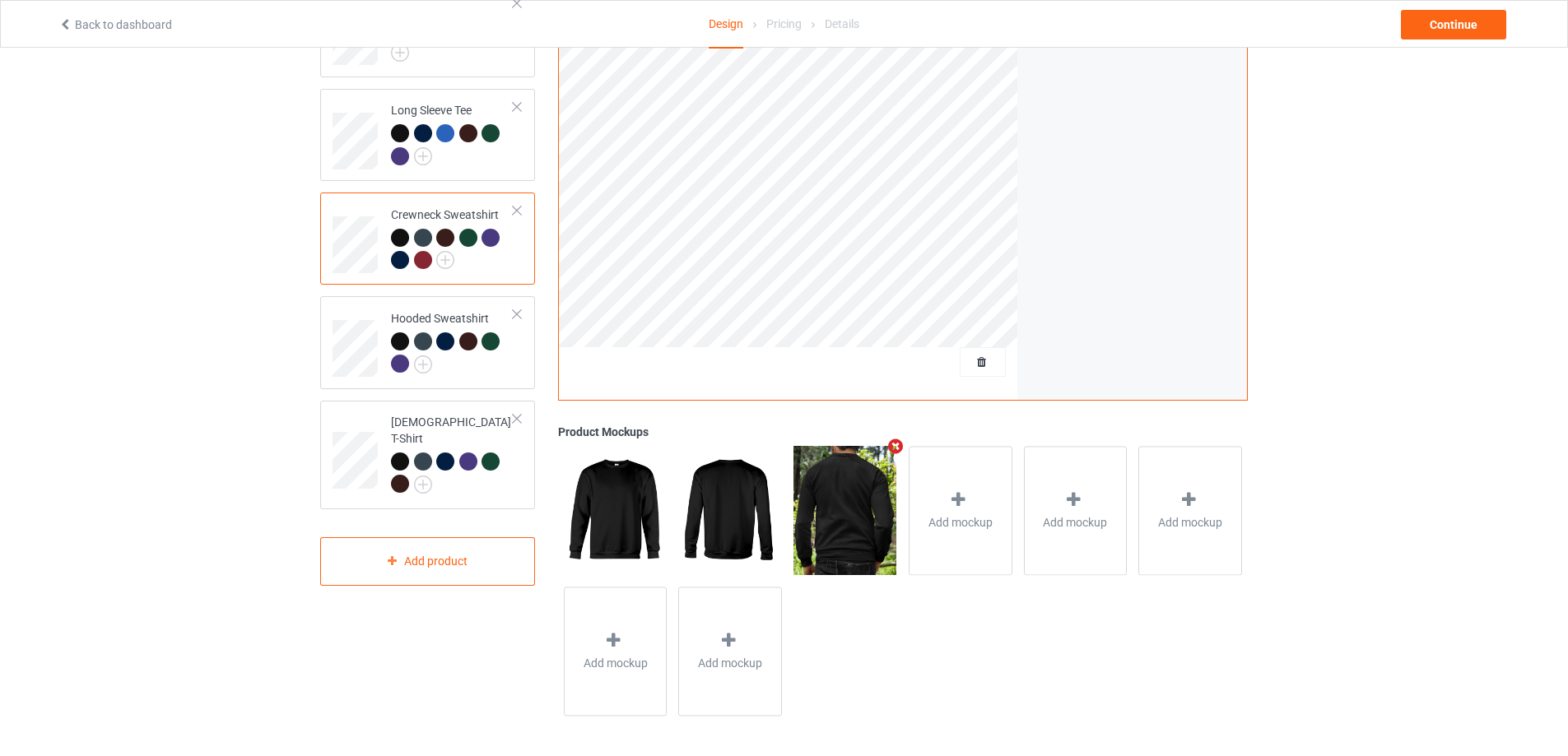
click at [900, 447] on icon "Remove mockup" at bounding box center [896, 446] width 21 height 18
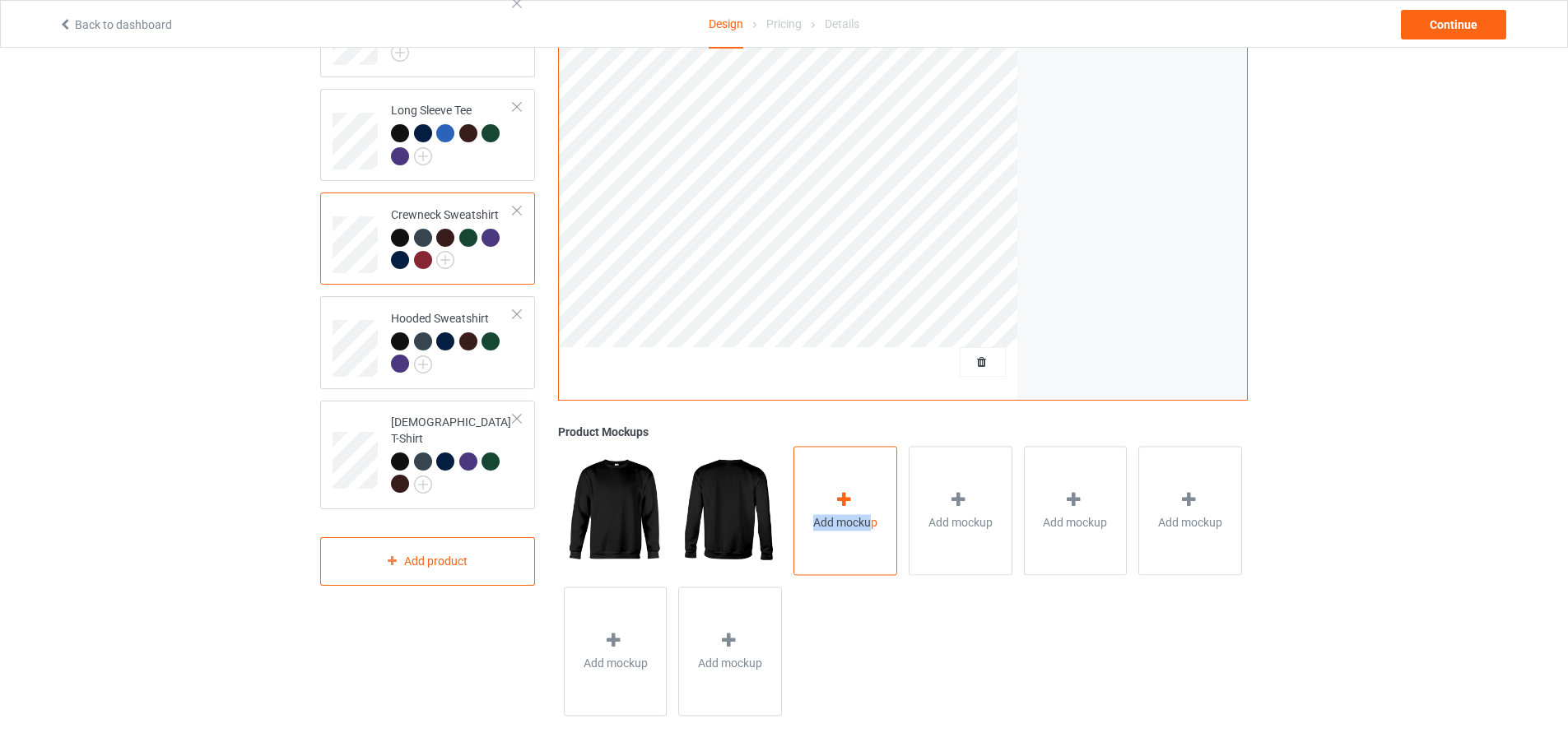
click at [873, 496] on div "Add mockup" at bounding box center [846, 511] width 104 height 129
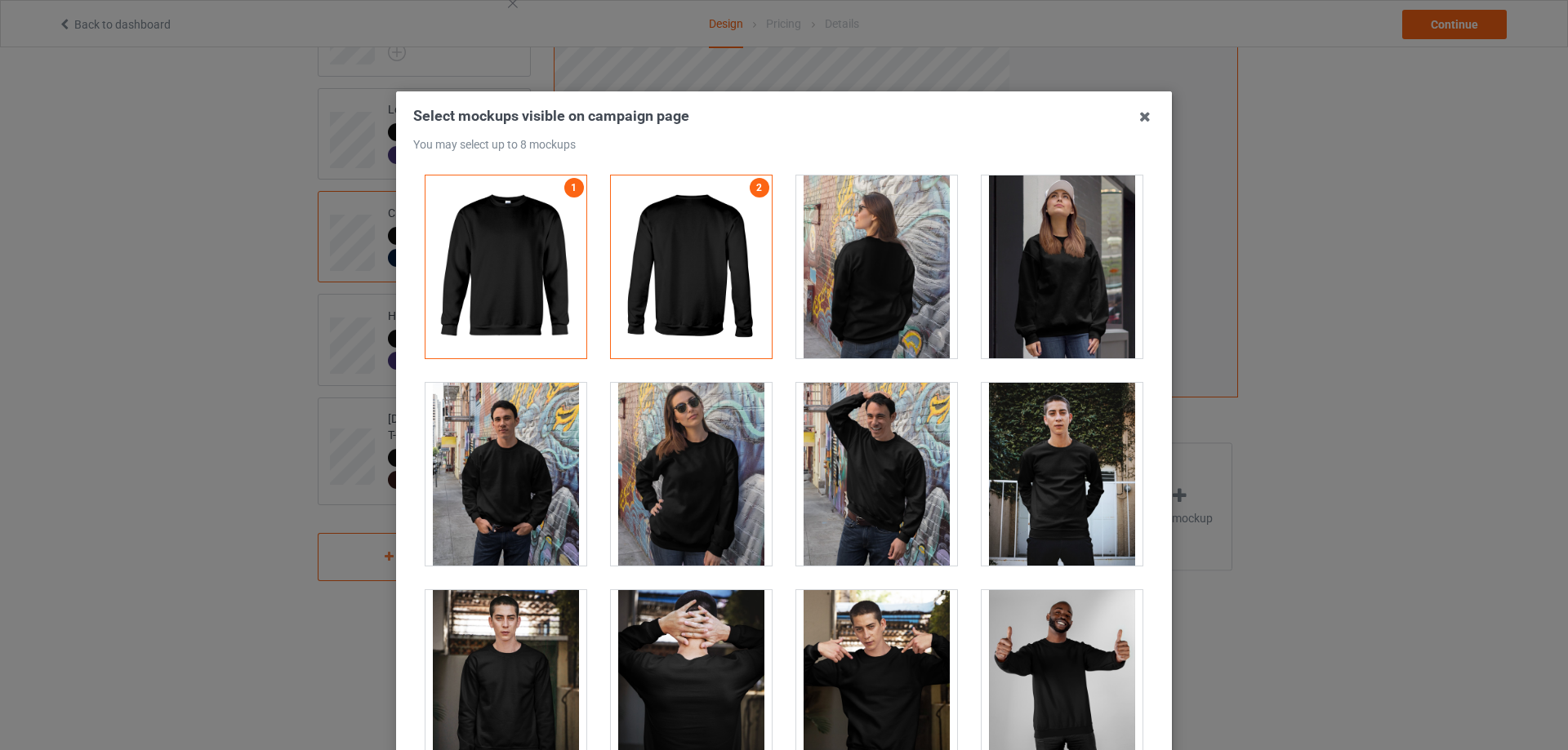
click at [1040, 235] on div at bounding box center [1062, 267] width 161 height 183
click at [870, 259] on div at bounding box center [877, 267] width 161 height 183
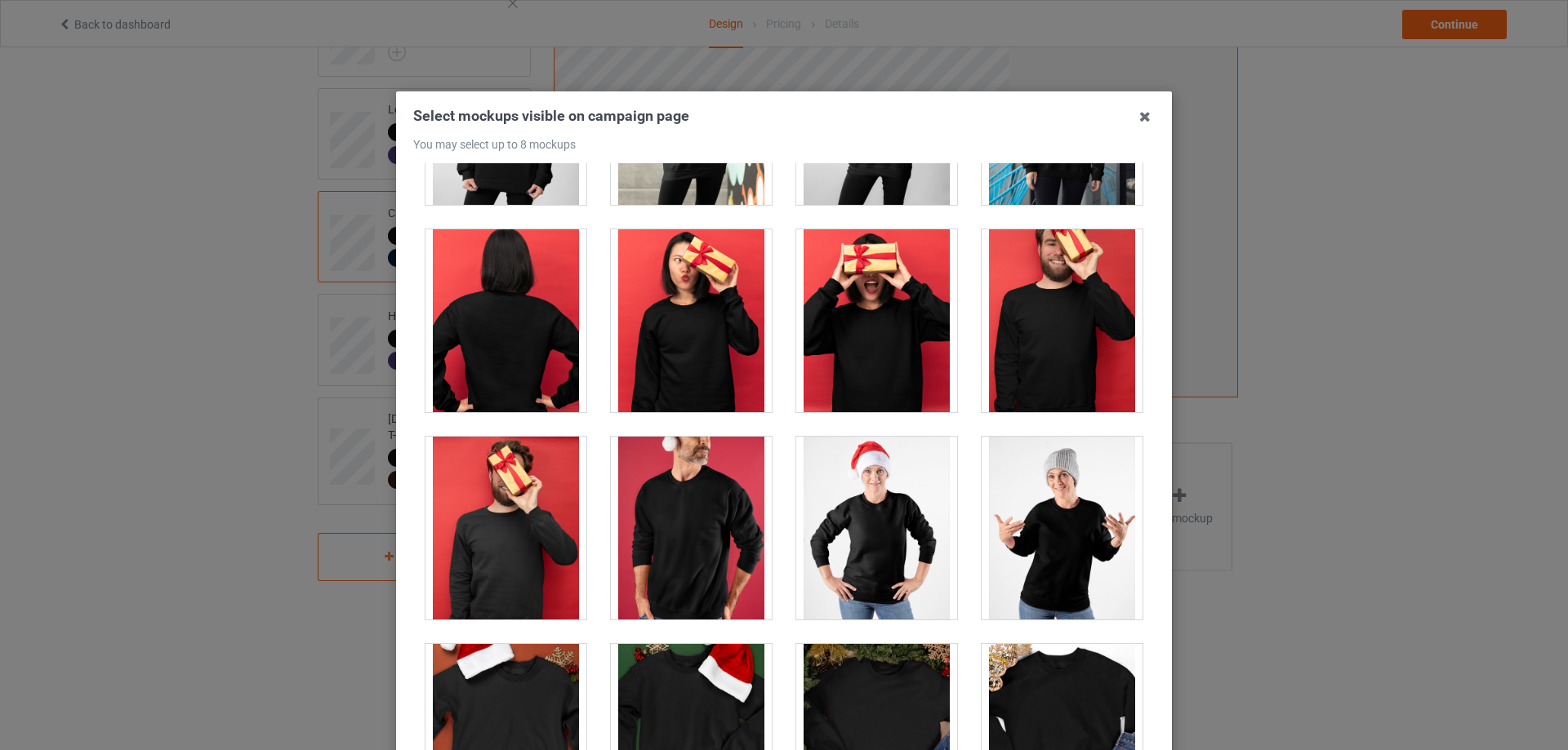
scroll to position [1361, 0]
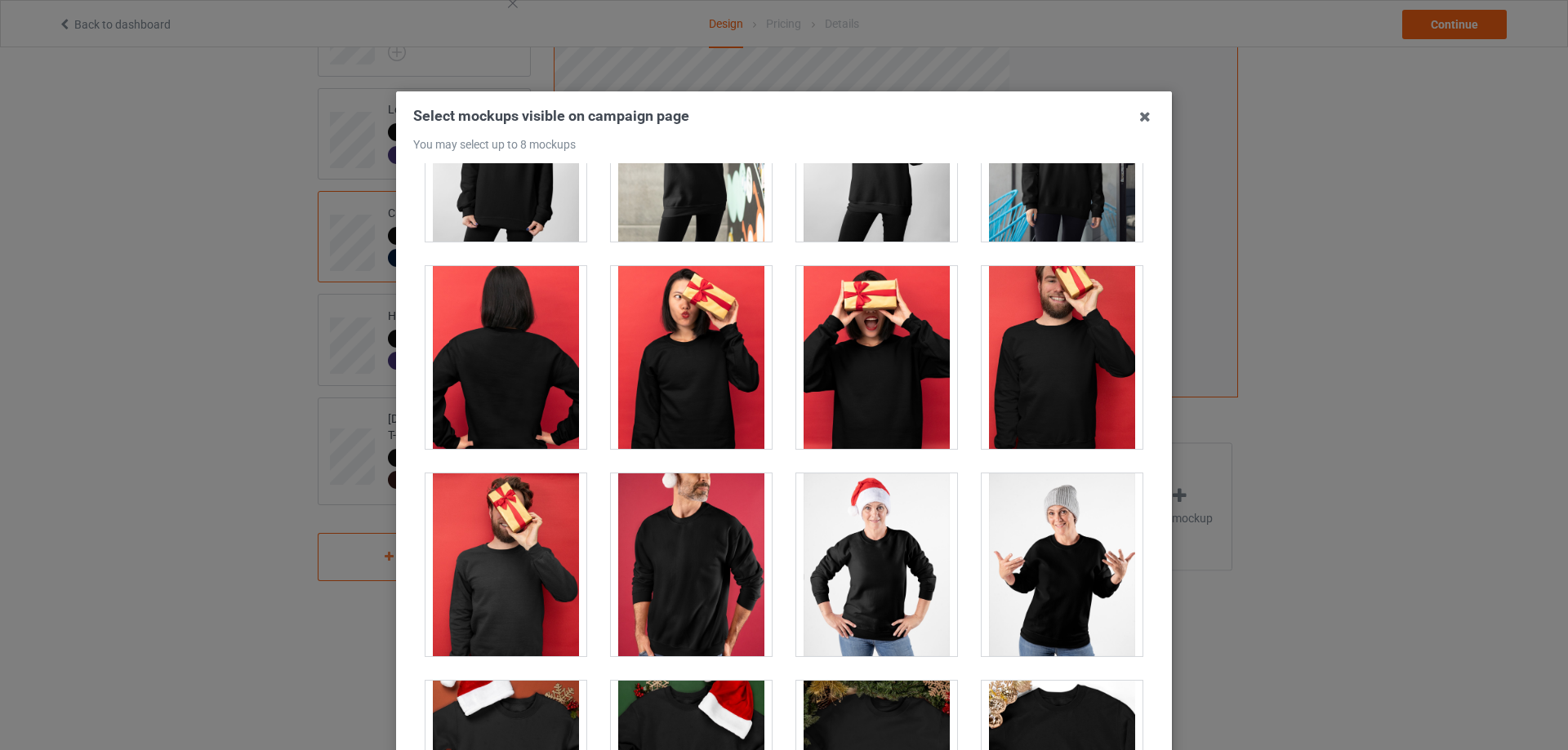
click at [884, 362] on div at bounding box center [877, 357] width 161 height 183
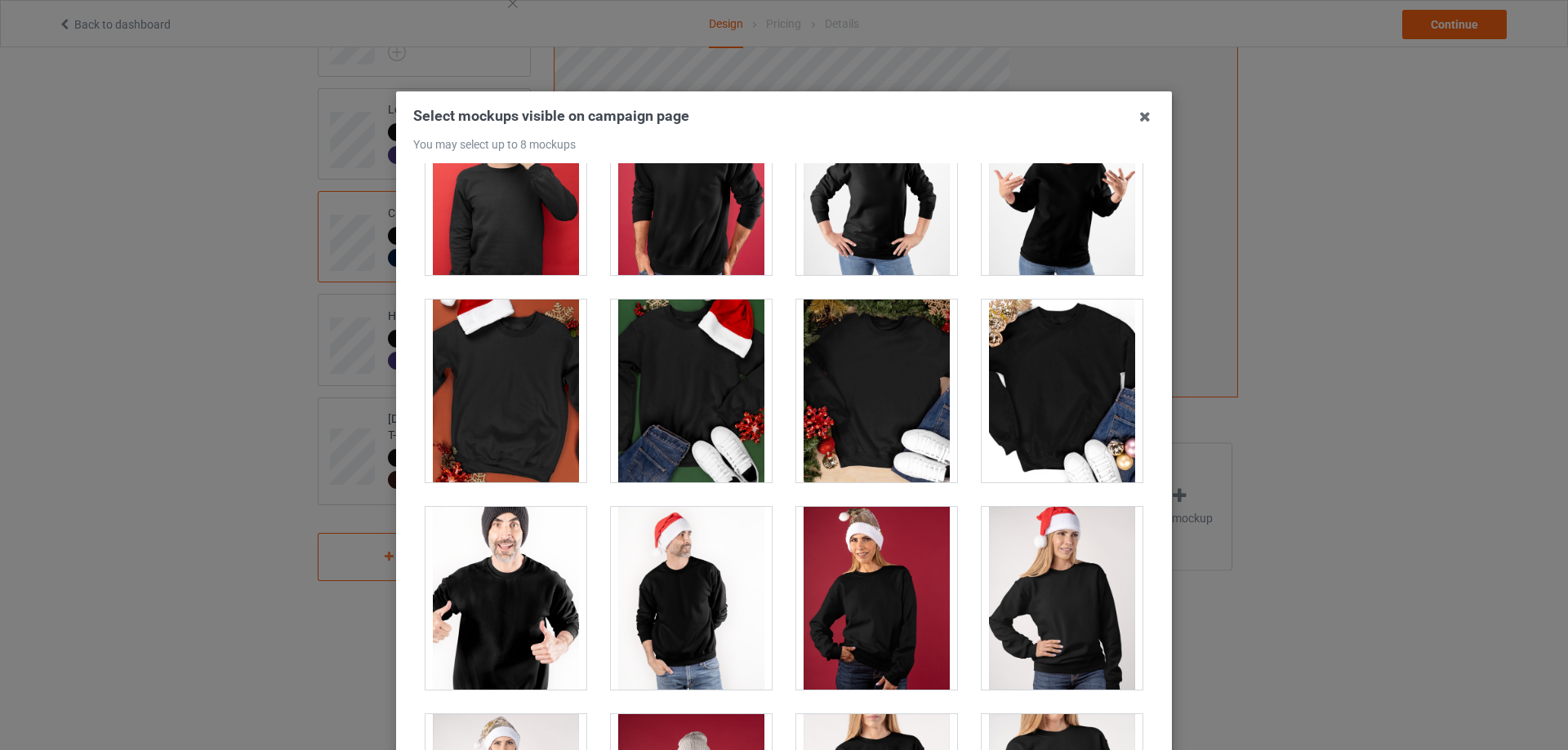
scroll to position [1497, 0]
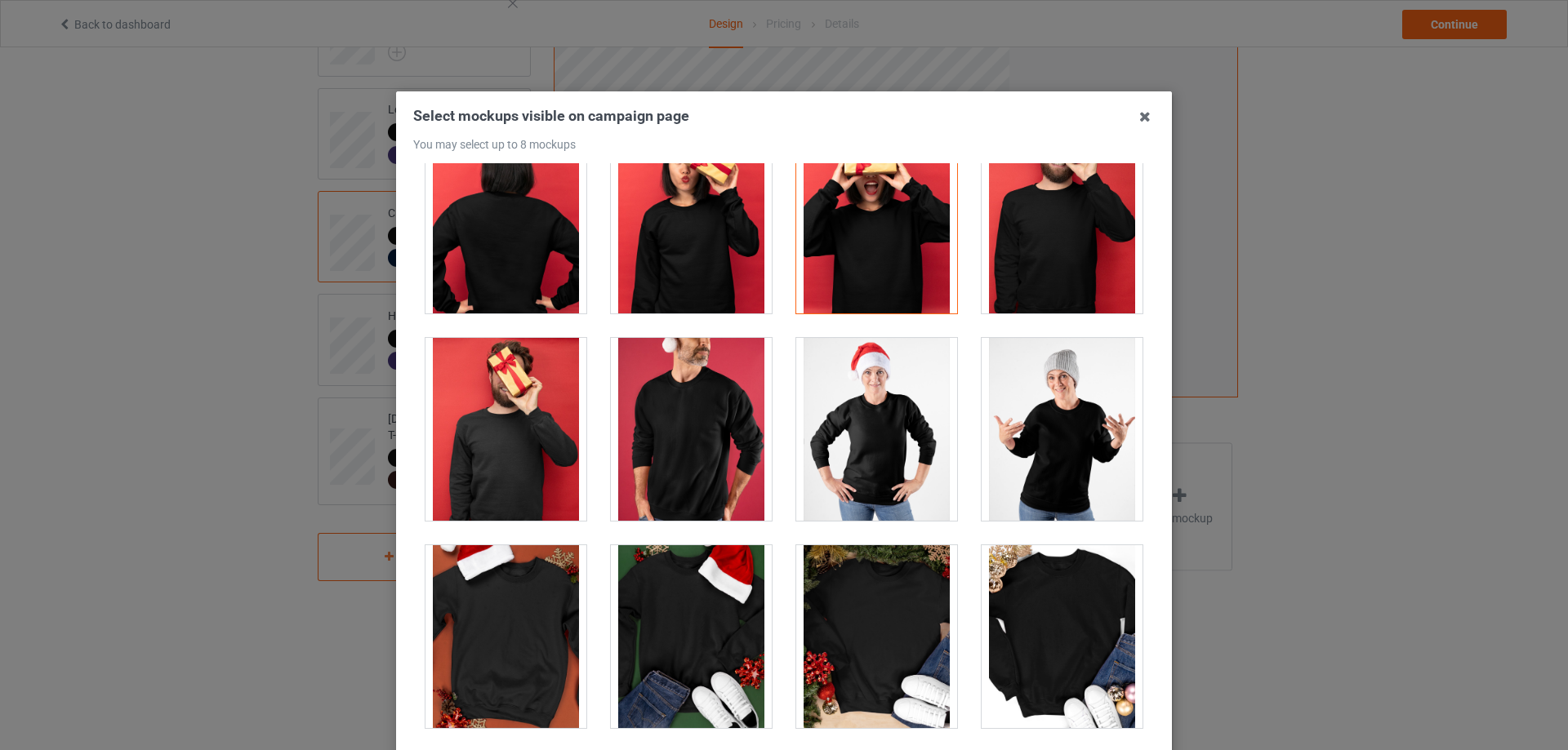
click at [894, 258] on div at bounding box center [877, 222] width 161 height 183
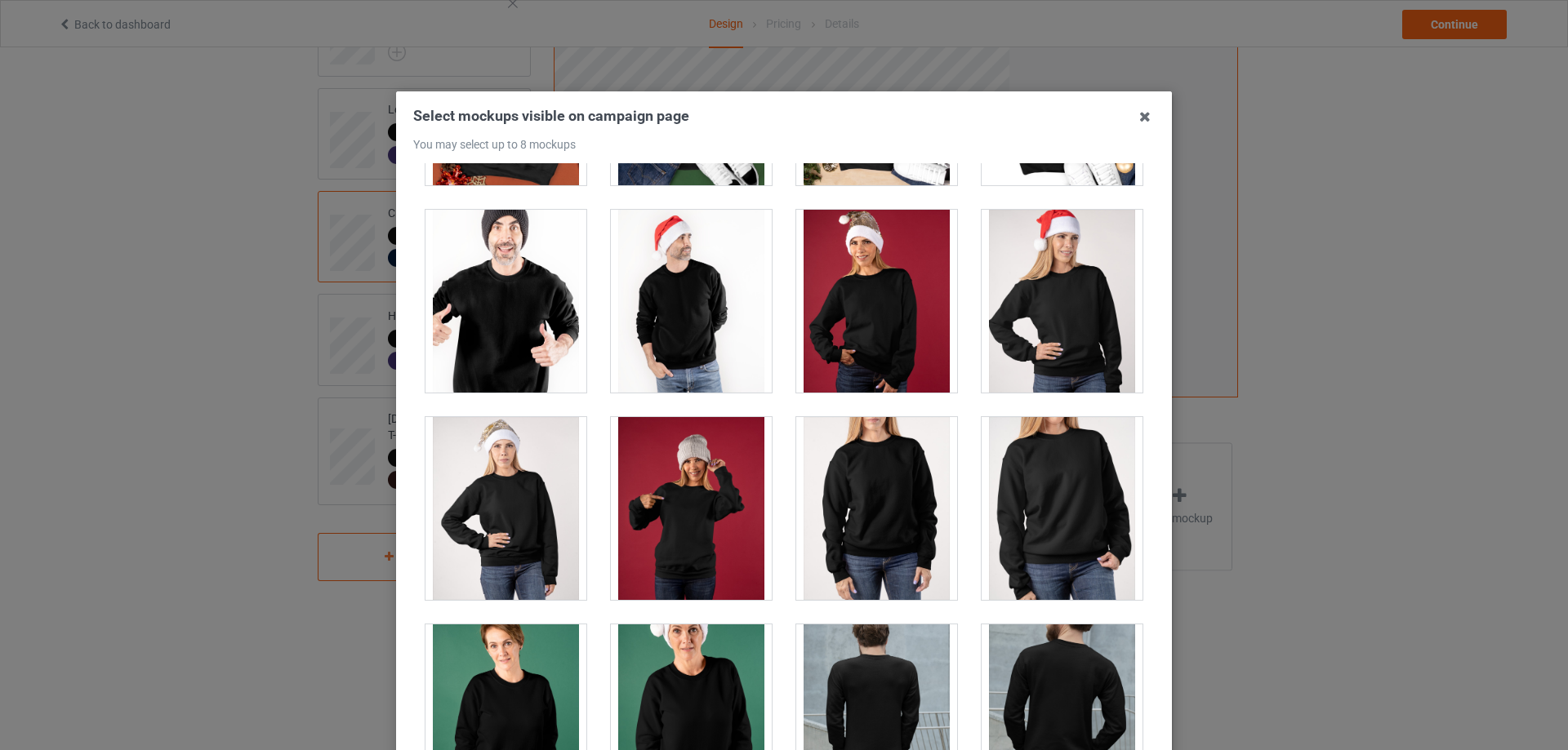
scroll to position [2042, 0]
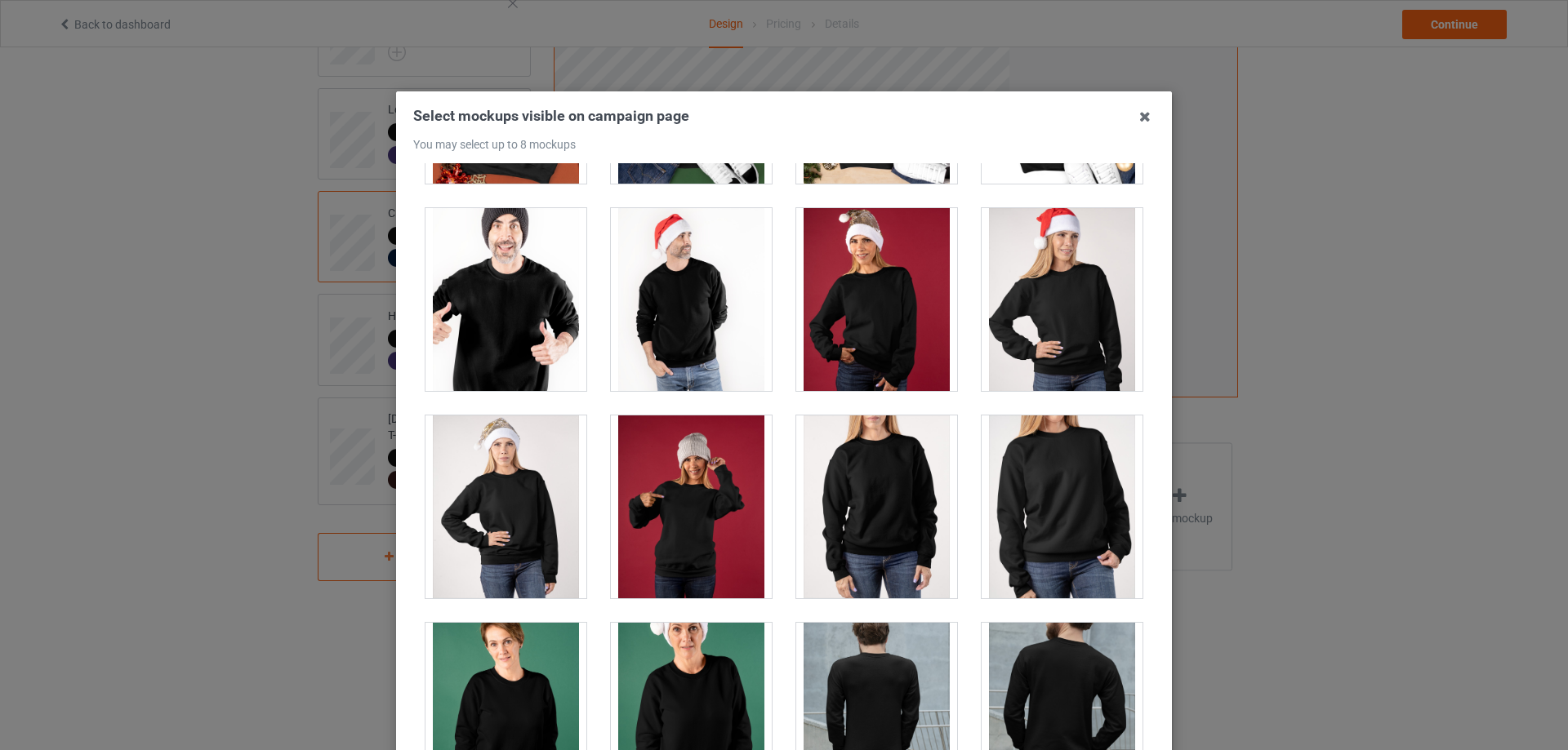
click at [530, 468] on div at bounding box center [506, 507] width 161 height 183
click at [859, 332] on div at bounding box center [877, 300] width 161 height 183
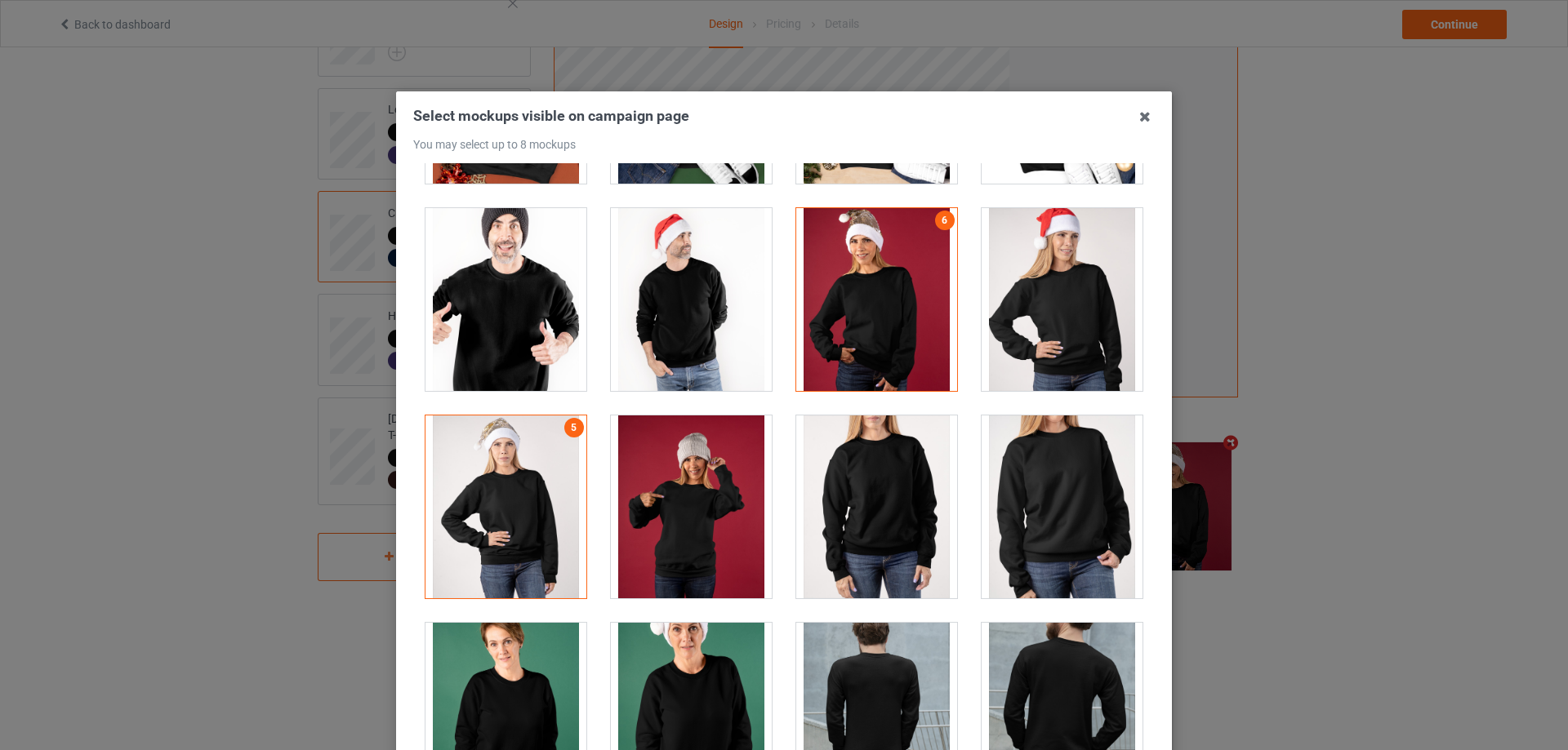
click at [678, 475] on div at bounding box center [691, 507] width 161 height 183
click at [854, 327] on div at bounding box center [877, 300] width 161 height 183
click at [676, 497] on div at bounding box center [691, 507] width 161 height 183
click at [537, 504] on div at bounding box center [506, 507] width 161 height 183
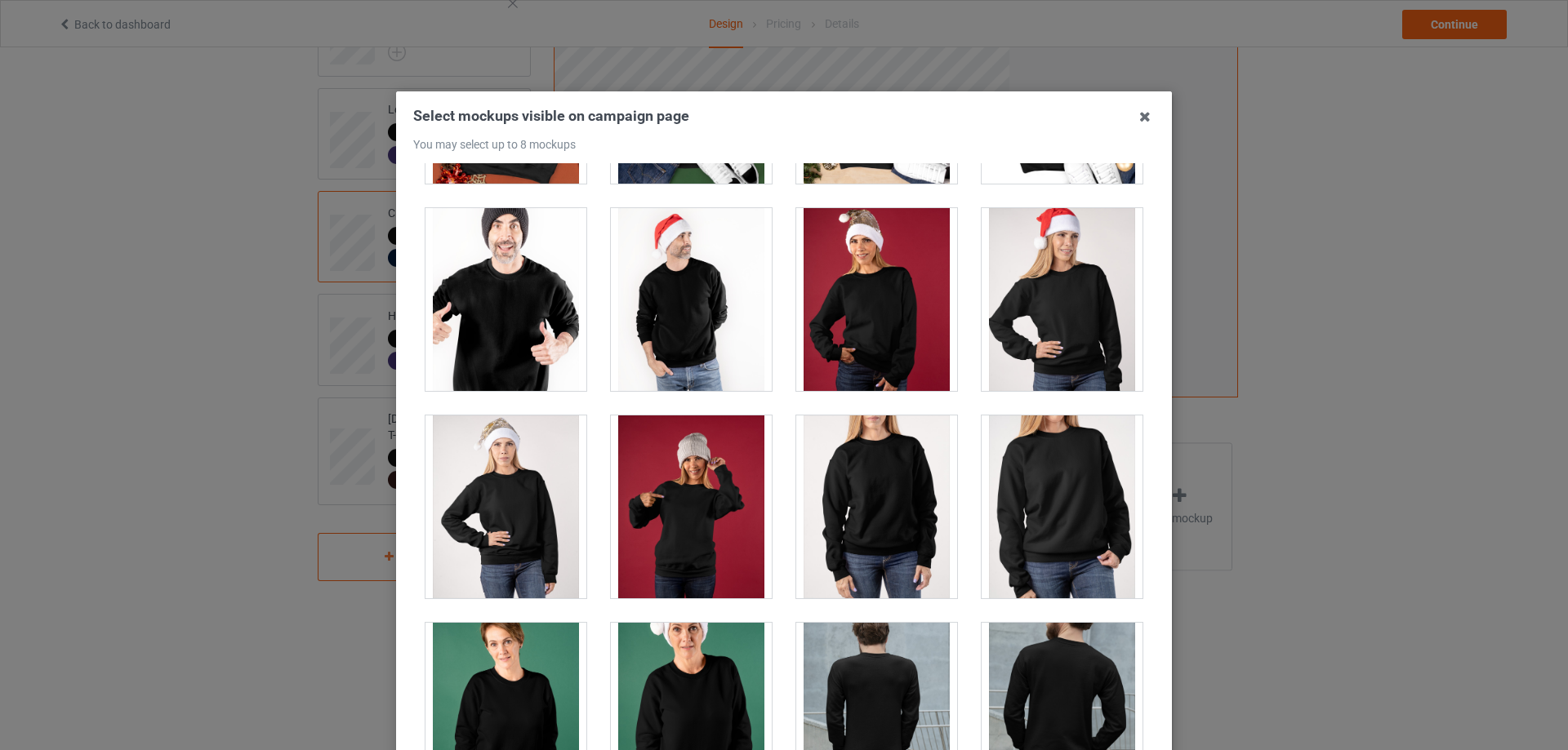
click at [1071, 474] on div at bounding box center [1062, 507] width 161 height 183
click at [707, 522] on div at bounding box center [691, 507] width 161 height 183
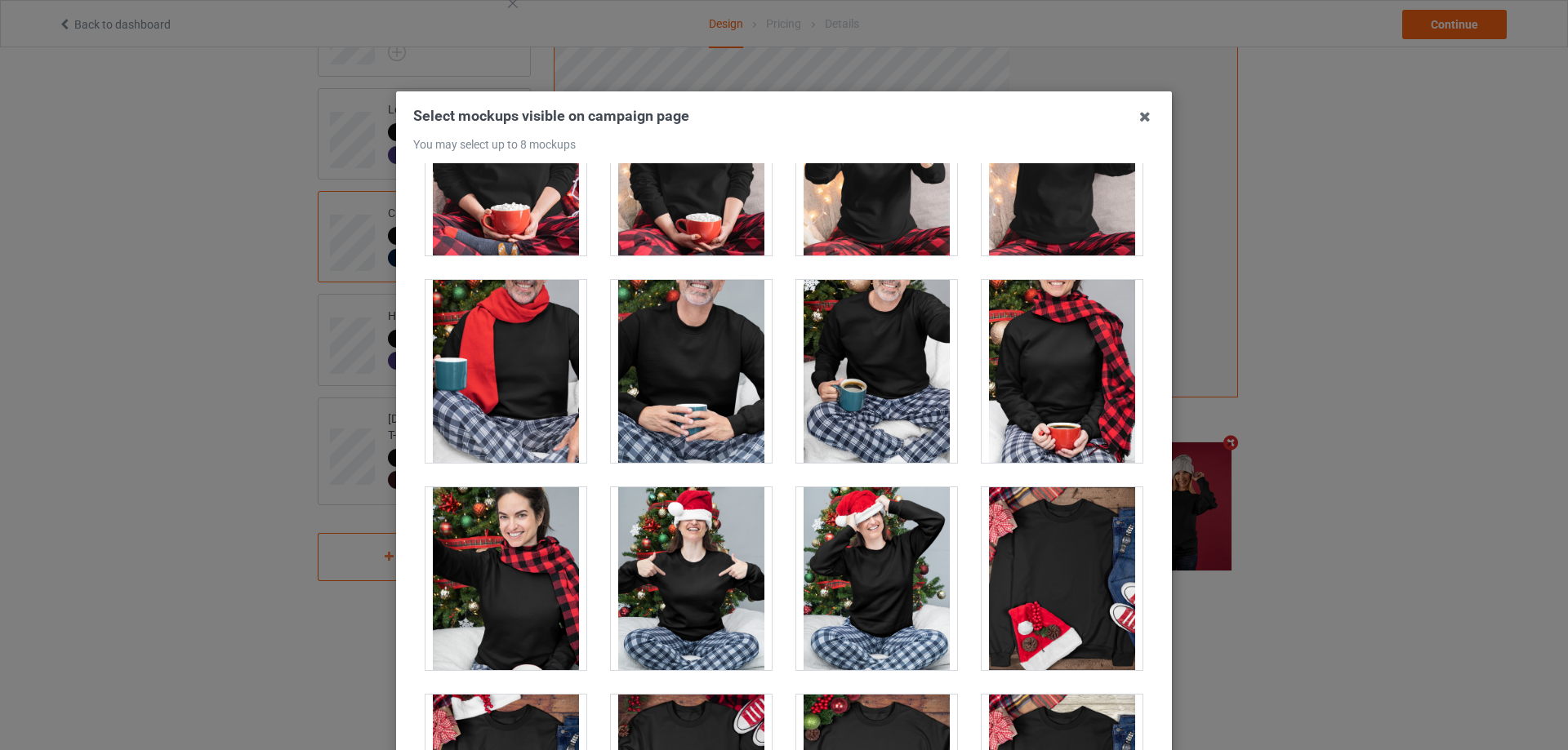
scroll to position [6669, 0]
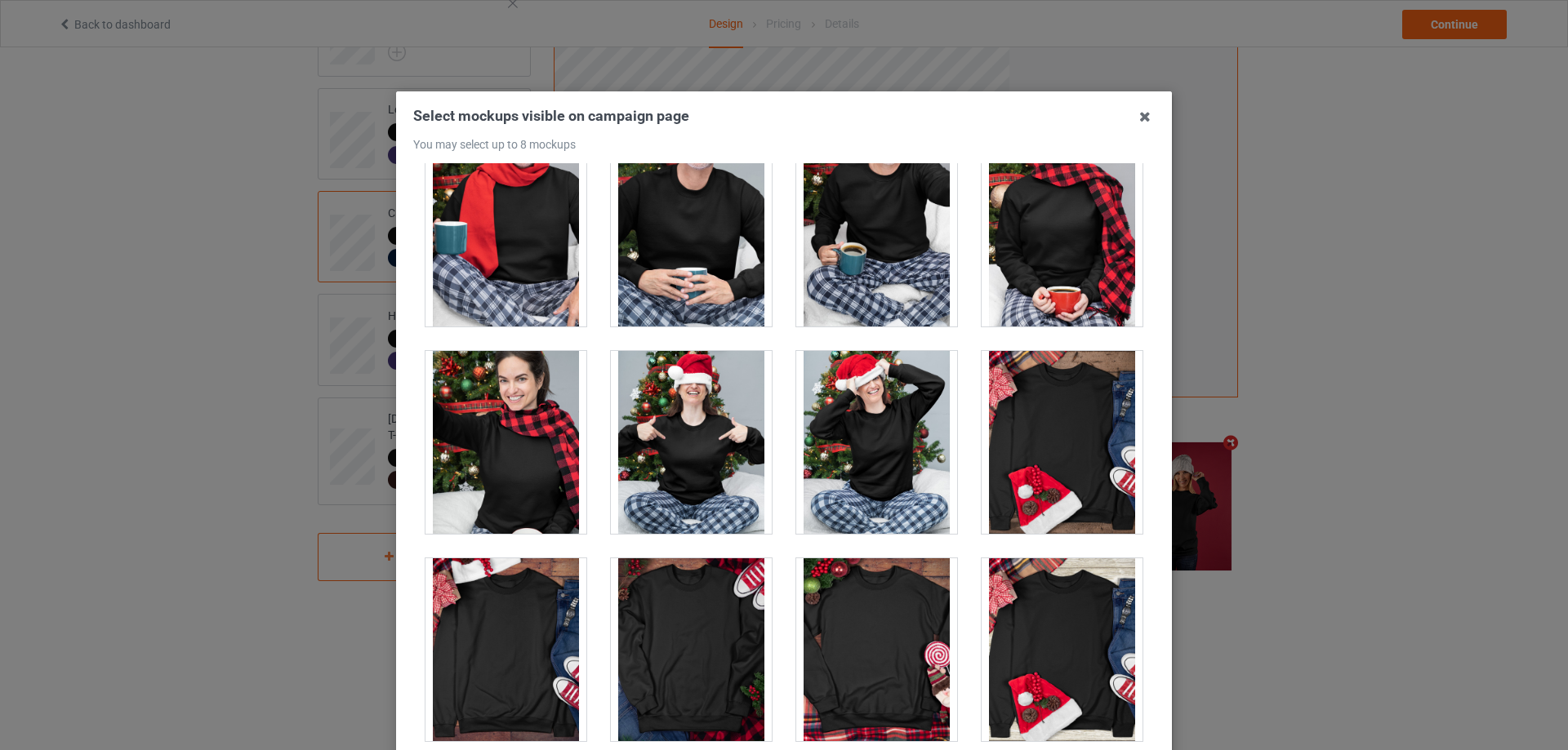
click at [872, 458] on div at bounding box center [877, 443] width 161 height 183
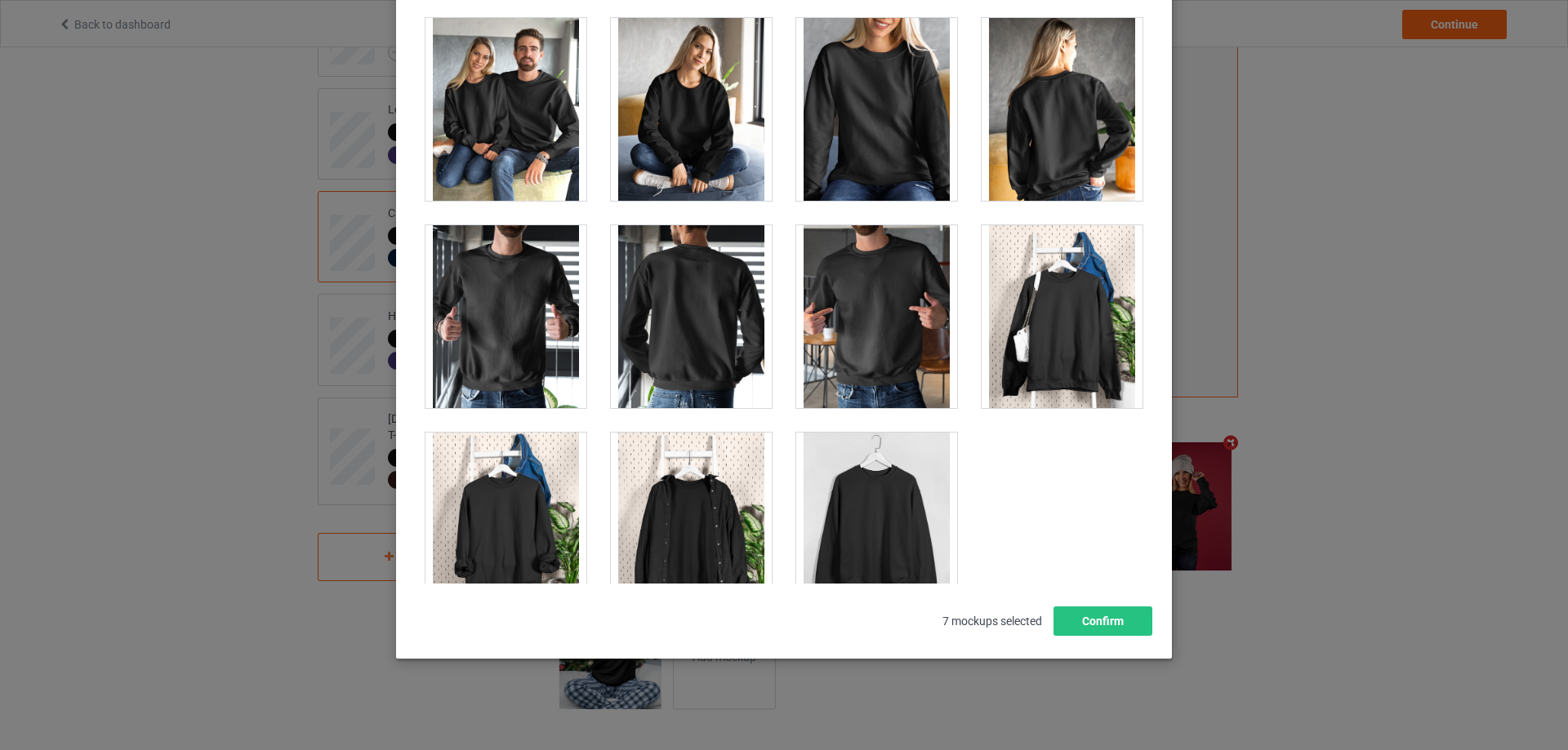
scroll to position [7904, 0]
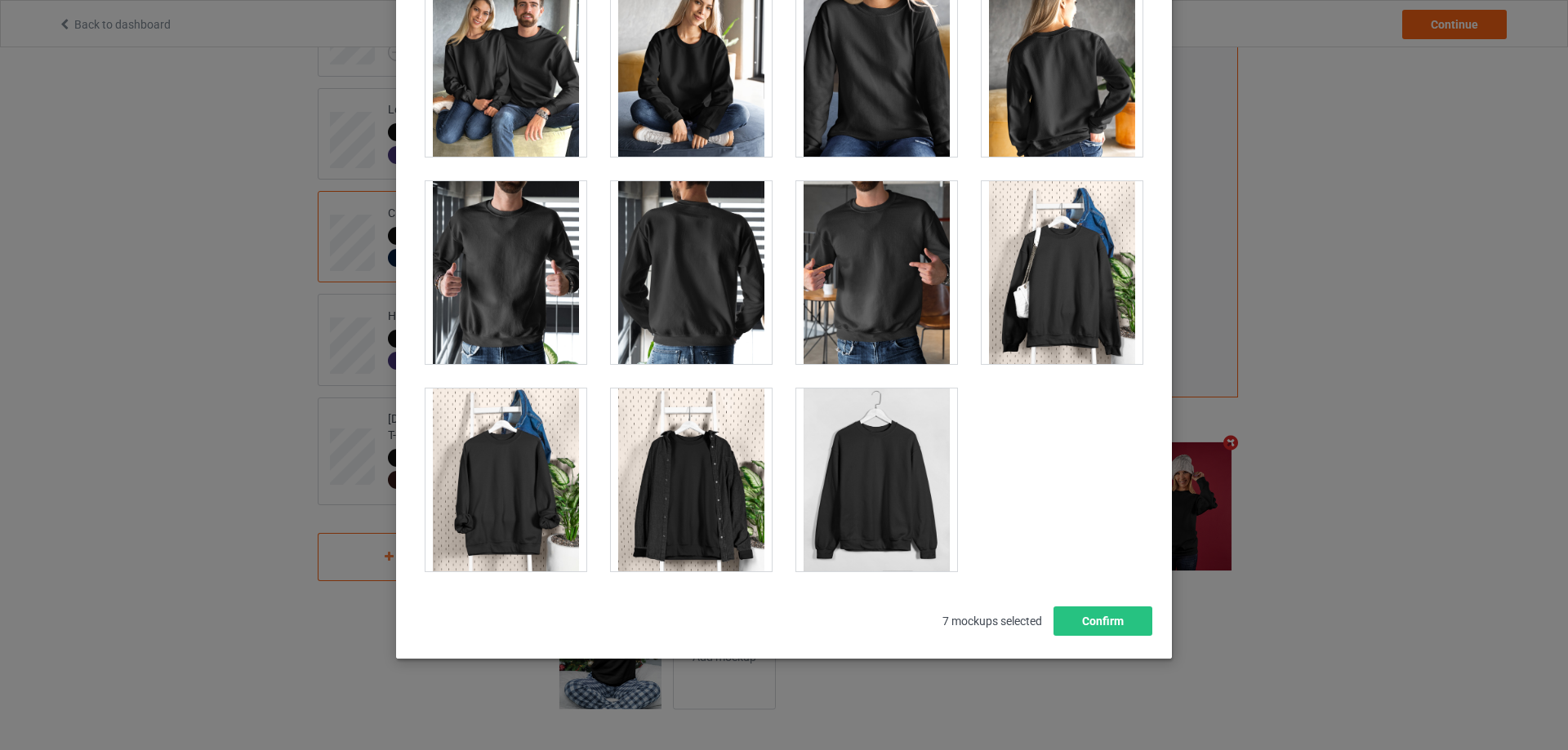
click at [1051, 299] on div at bounding box center [1062, 272] width 161 height 183
click at [1091, 620] on button "Confirm" at bounding box center [1102, 620] width 99 height 29
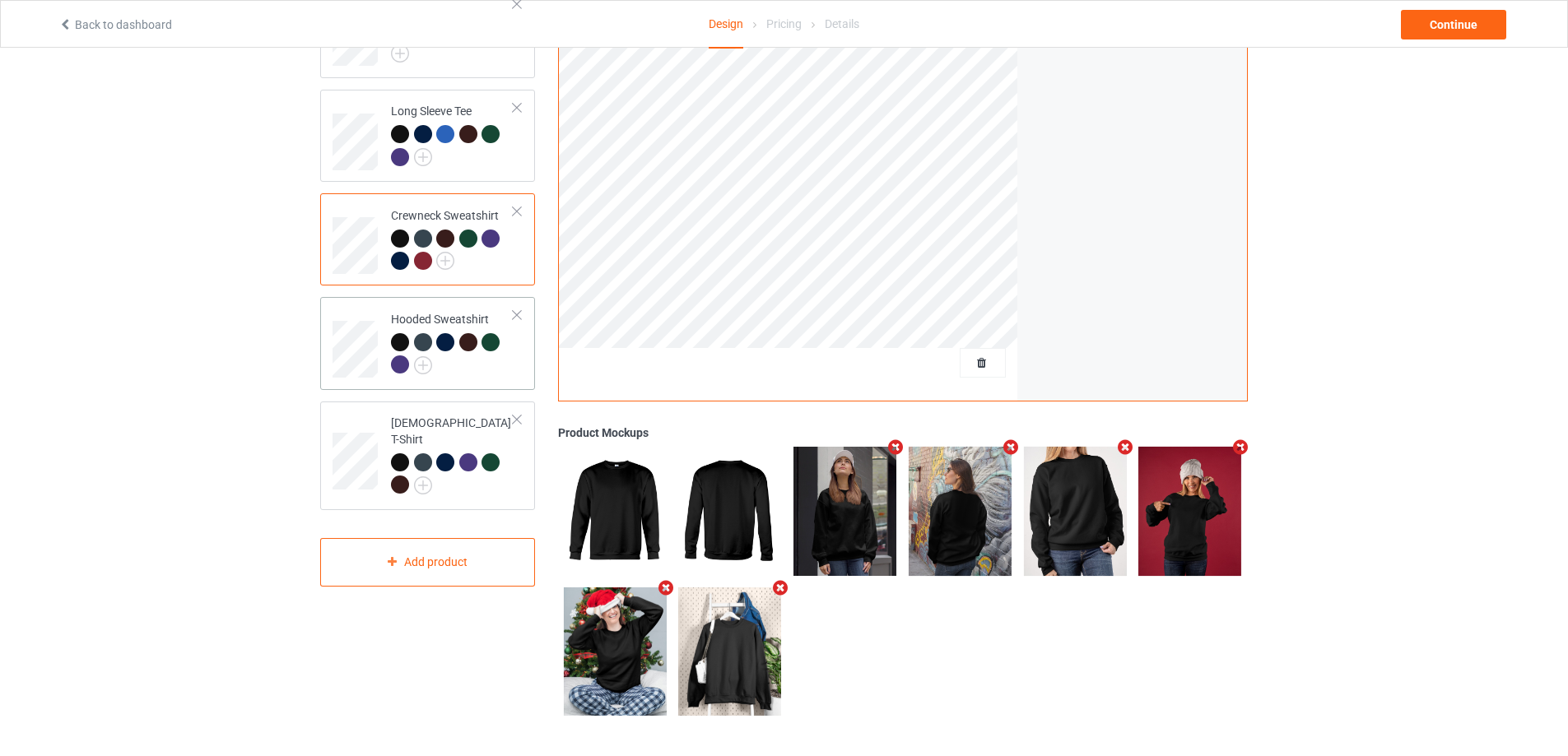
click at [497, 370] on div at bounding box center [452, 356] width 122 height 45
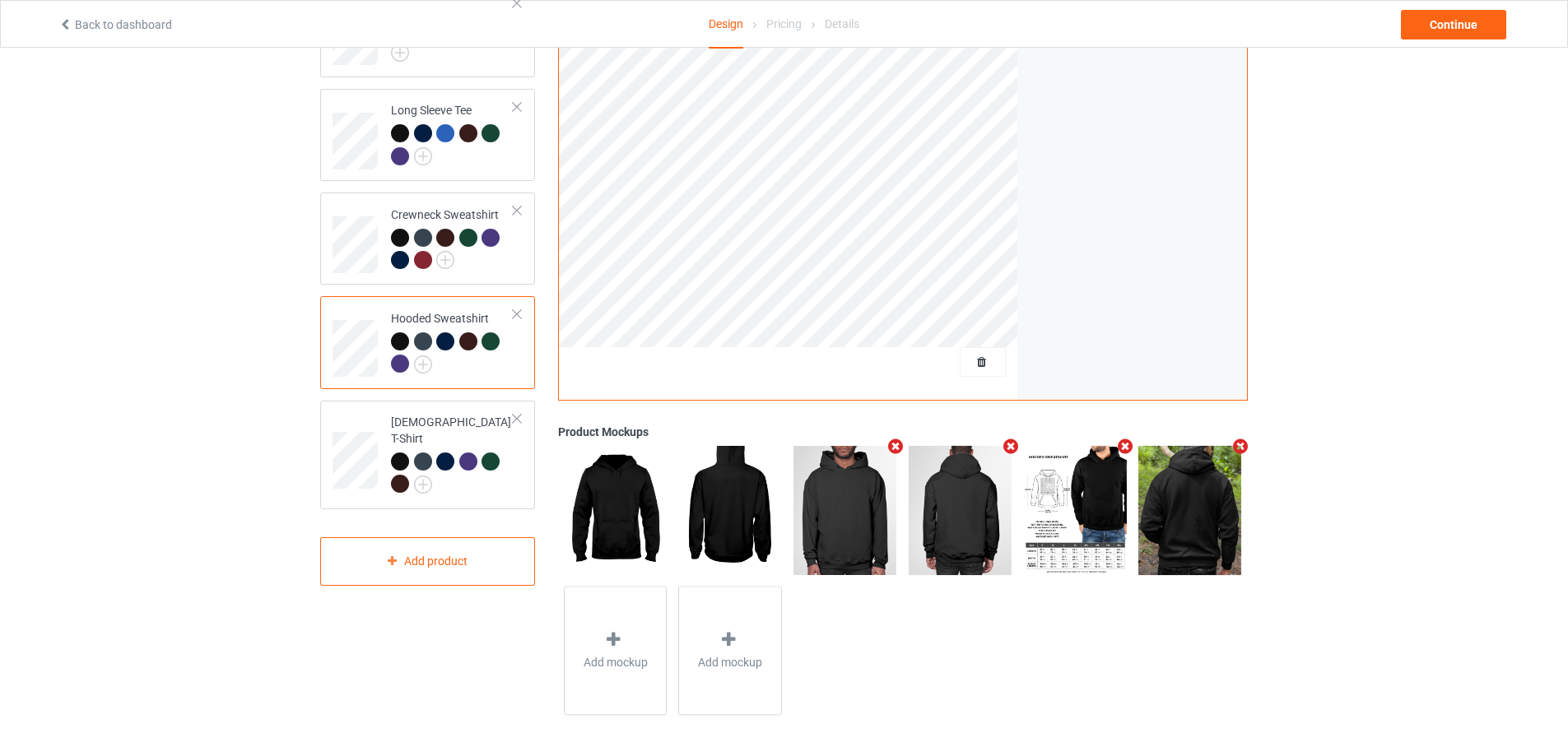
drag, startPoint x: 1267, startPoint y: 455, endPoint x: 1251, endPoint y: 471, distance: 22.6
click at [1268, 455] on div "Design Select colors for each of the products and upload an artwork file to des…" at bounding box center [784, 247] width 1568 height 1017
click at [899, 445] on icon "Remove mockup" at bounding box center [896, 446] width 21 height 18
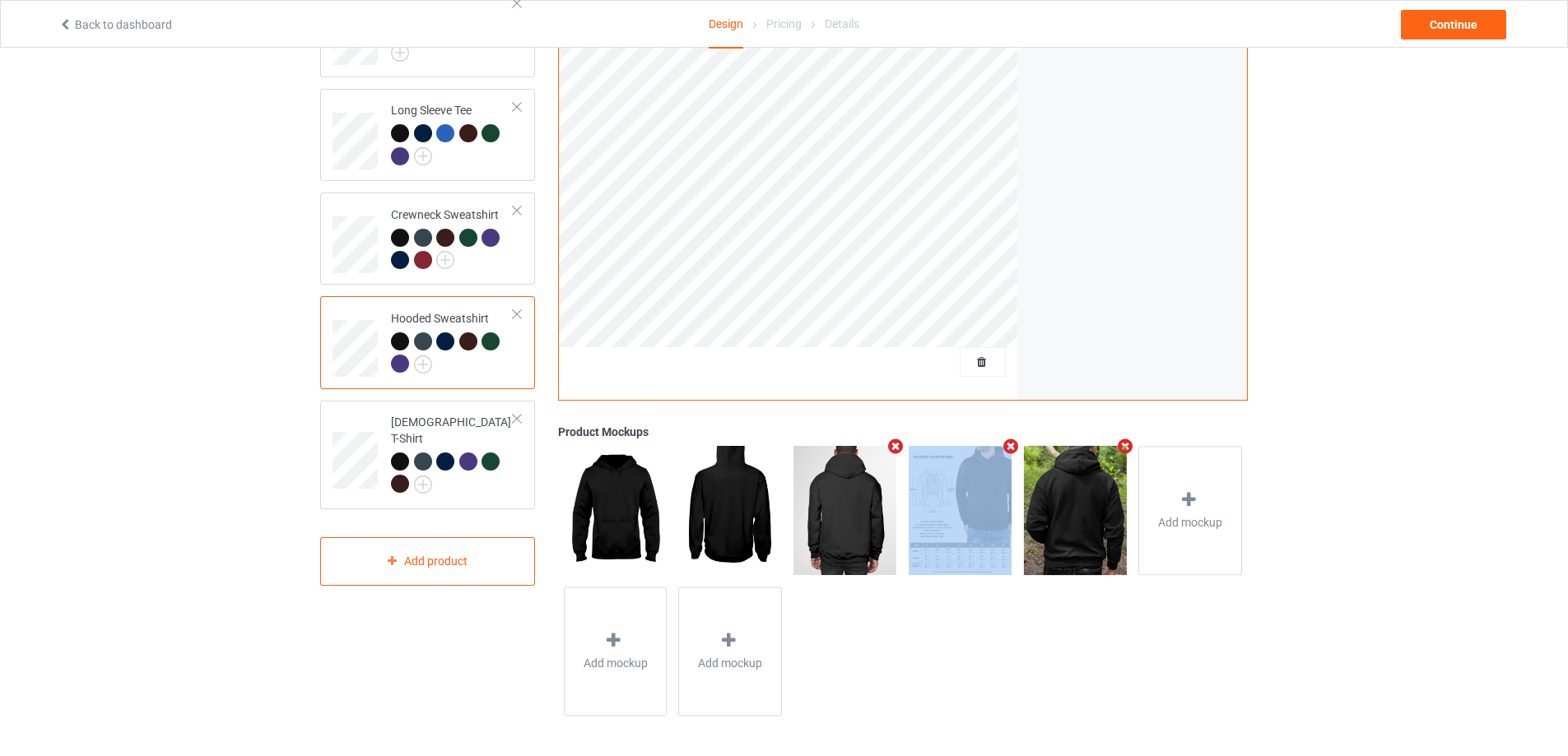
click at [899, 445] on icon "Remove mockup" at bounding box center [896, 446] width 21 height 18
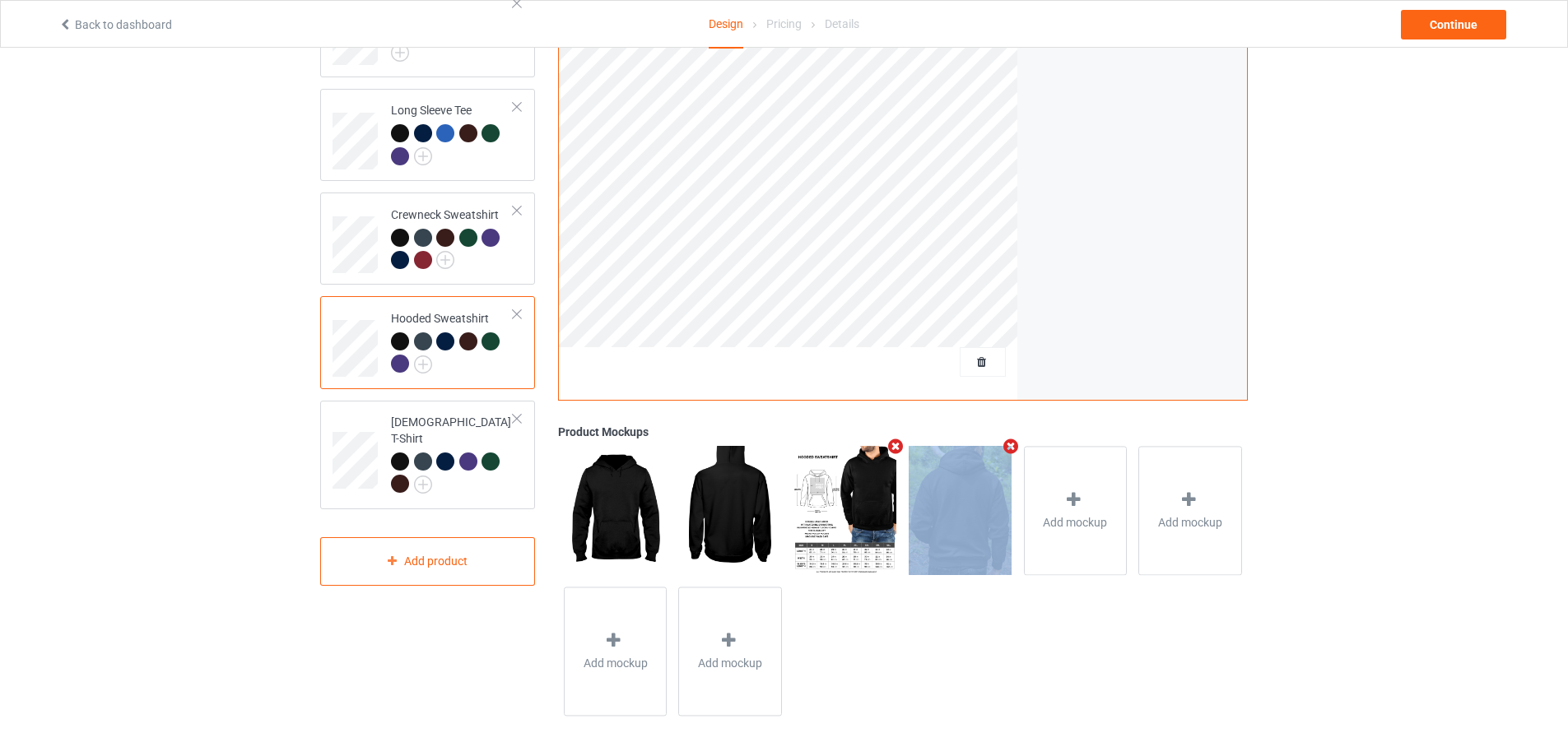
click at [899, 445] on icon "Remove mockup" at bounding box center [896, 446] width 21 height 18
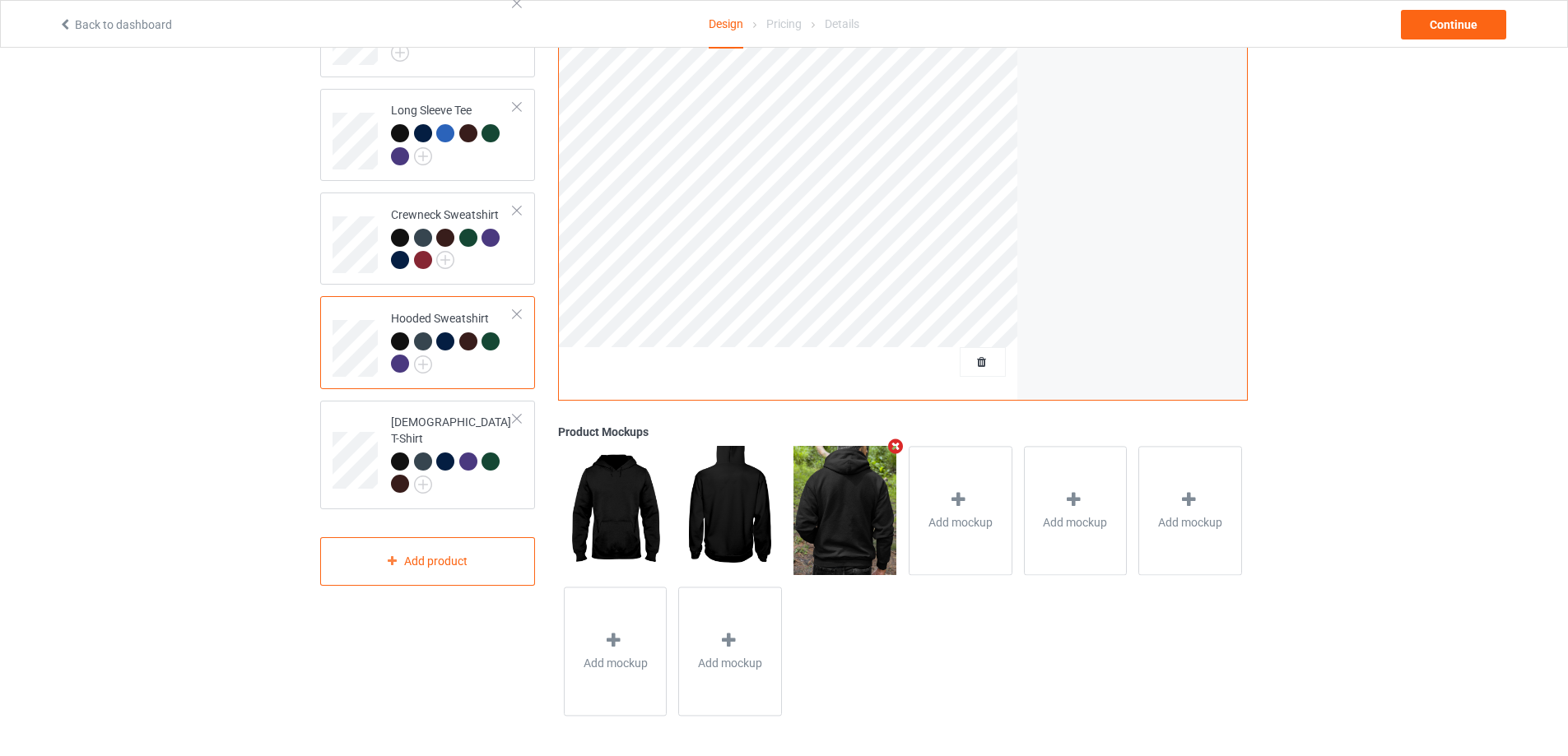
click at [899, 445] on icon "Remove mockup" at bounding box center [896, 446] width 21 height 18
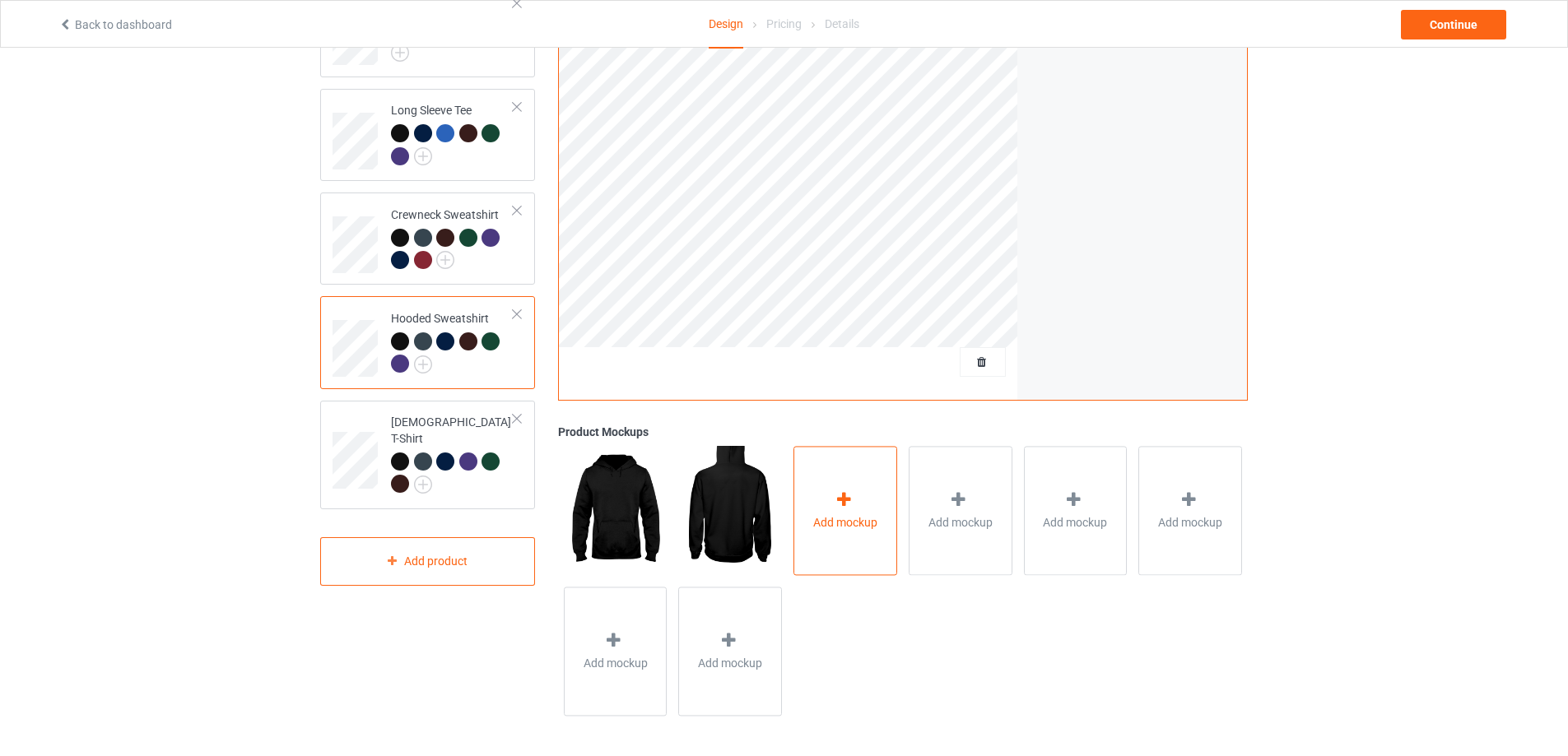
click at [856, 496] on div at bounding box center [846, 502] width 23 height 24
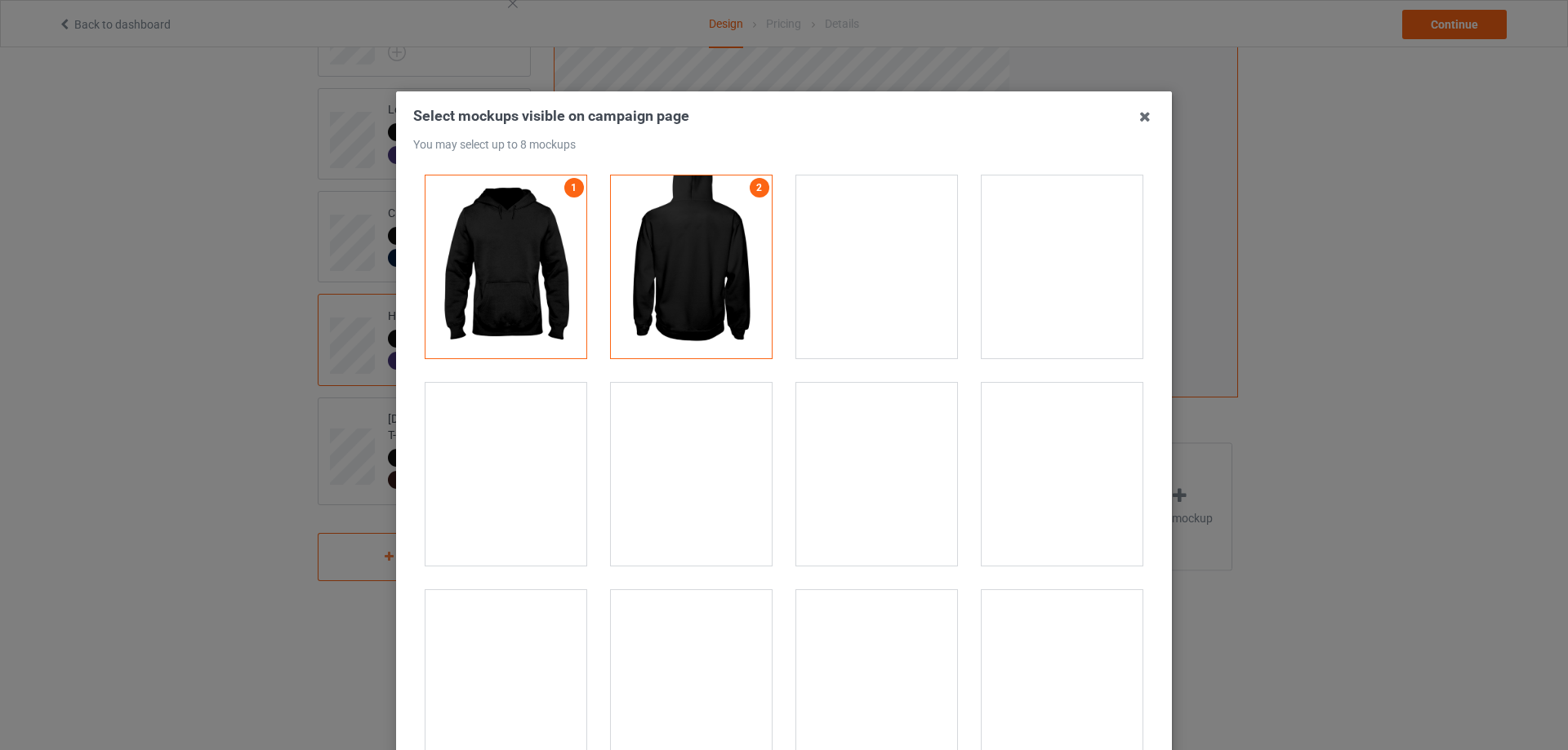
click at [949, 353] on div at bounding box center [876, 267] width 185 height 208
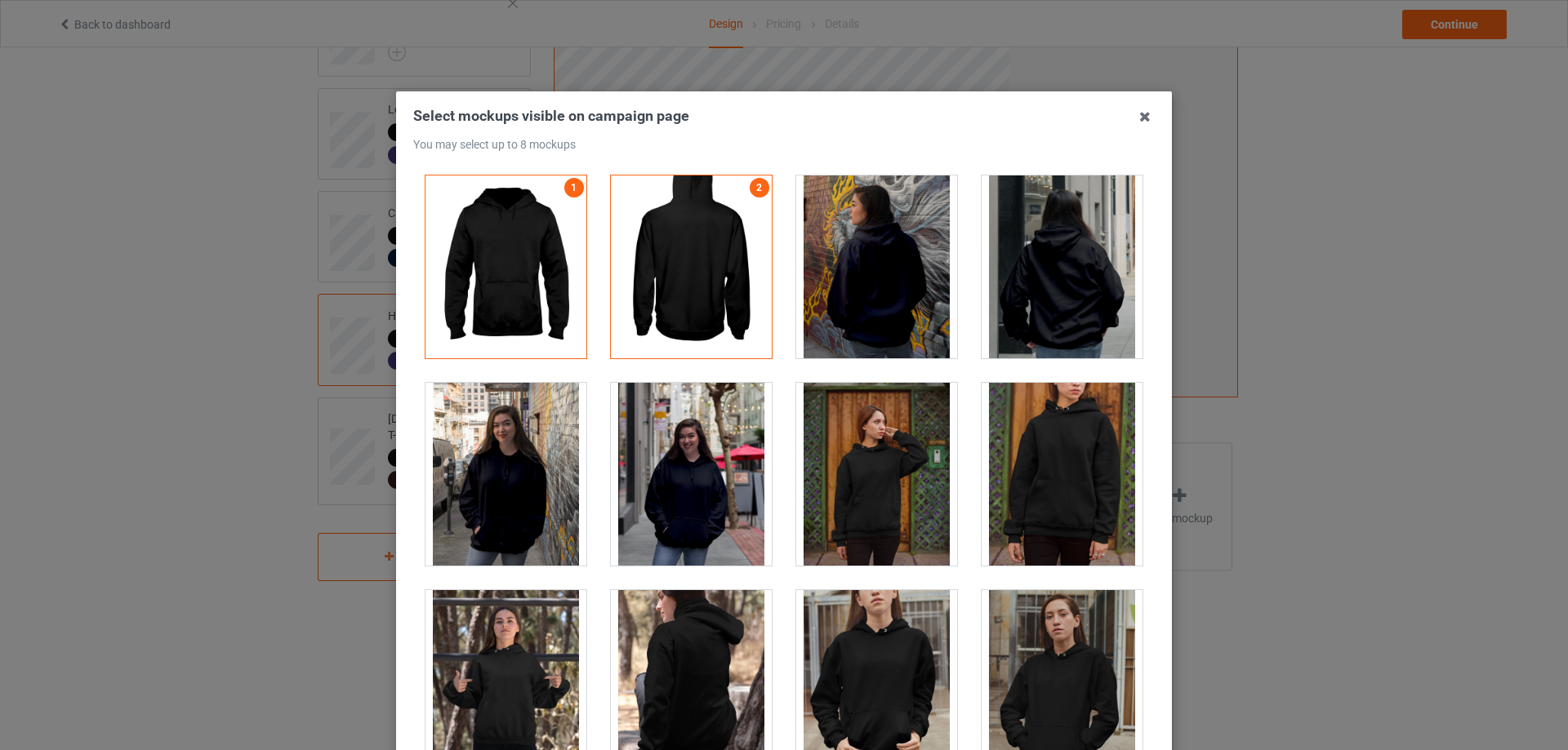
click at [951, 370] on div at bounding box center [876, 474] width 185 height 208
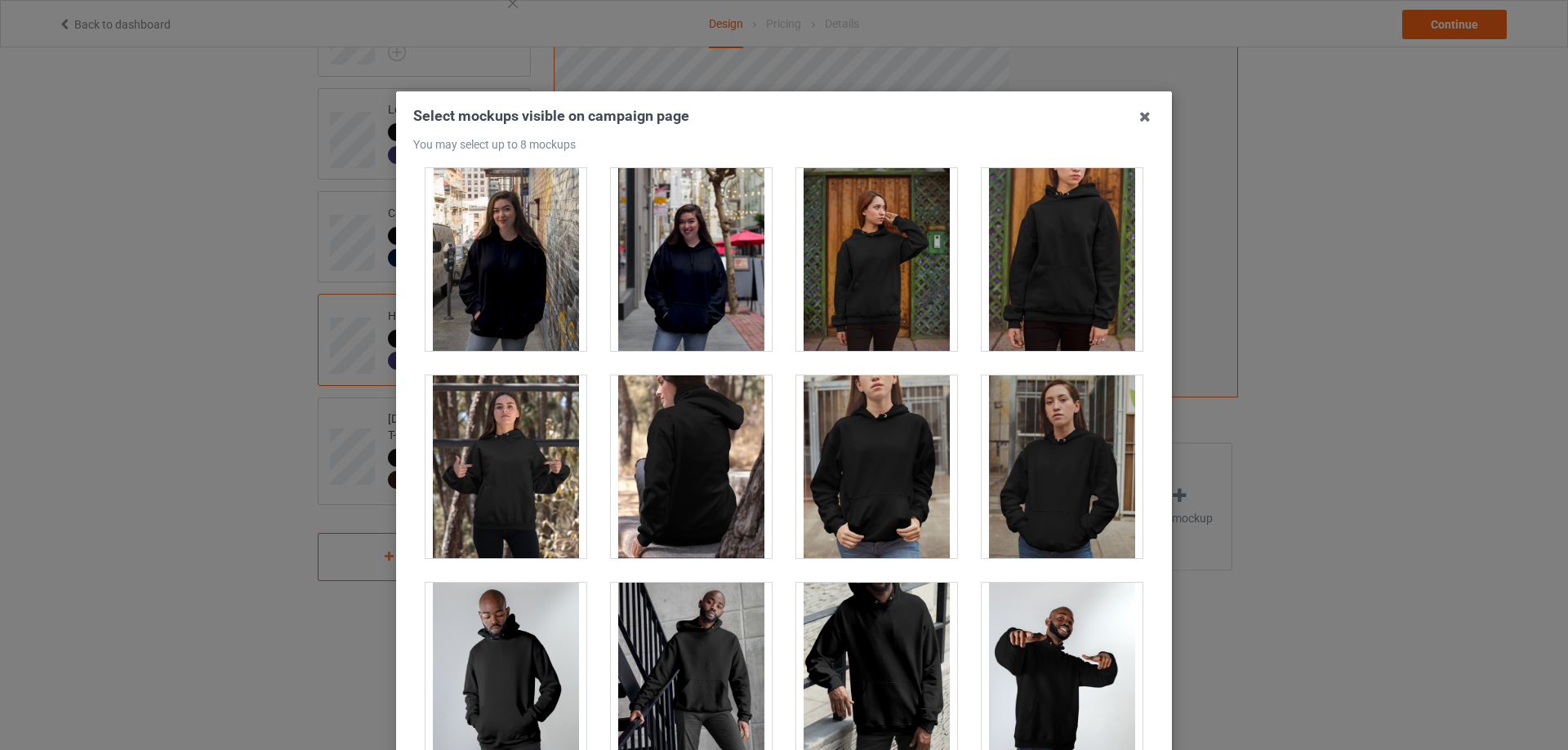
scroll to position [272, 0]
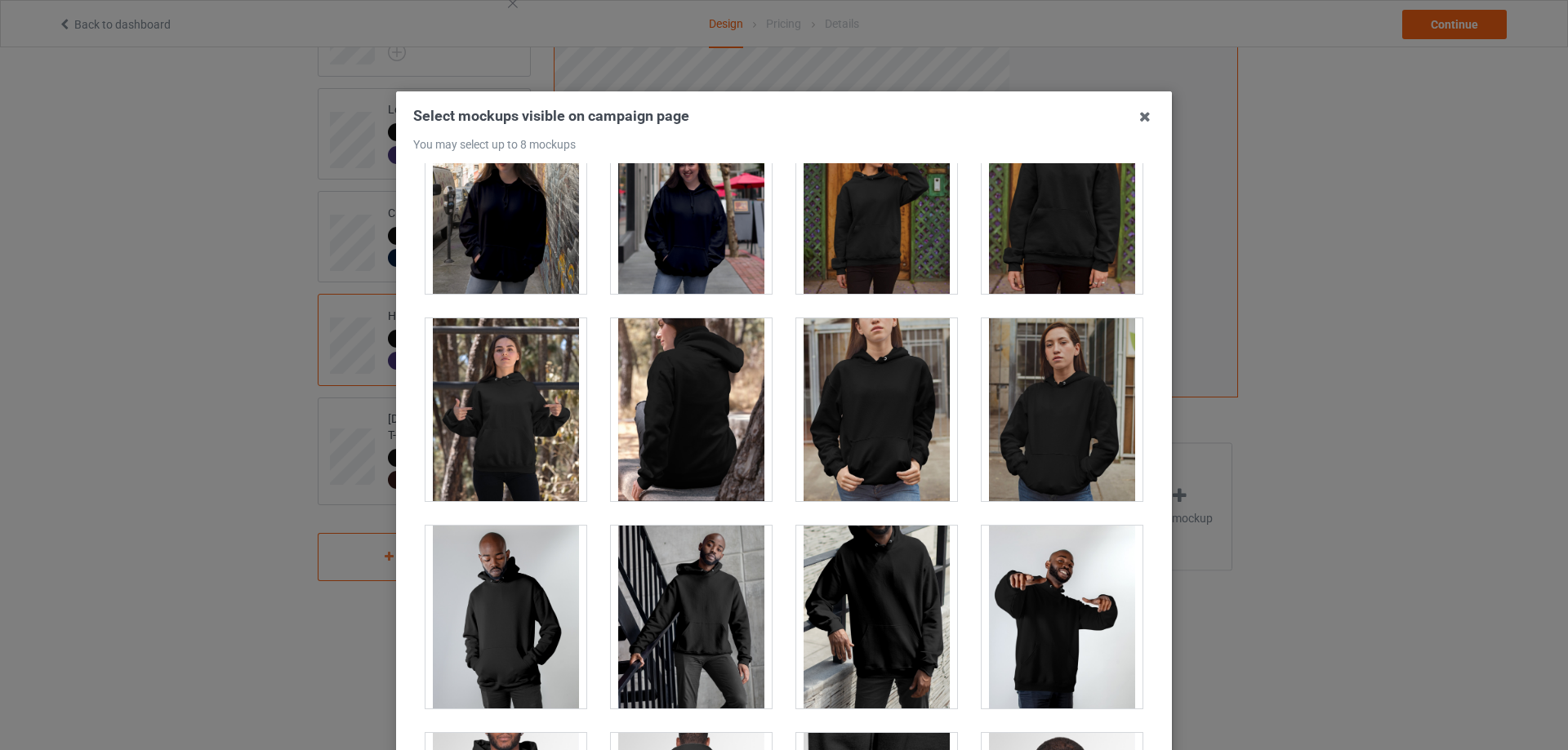
click at [869, 401] on div at bounding box center [877, 409] width 161 height 183
click at [528, 414] on div at bounding box center [506, 409] width 161 height 183
click at [846, 419] on div at bounding box center [877, 409] width 161 height 183
click at [700, 419] on div at bounding box center [691, 409] width 161 height 183
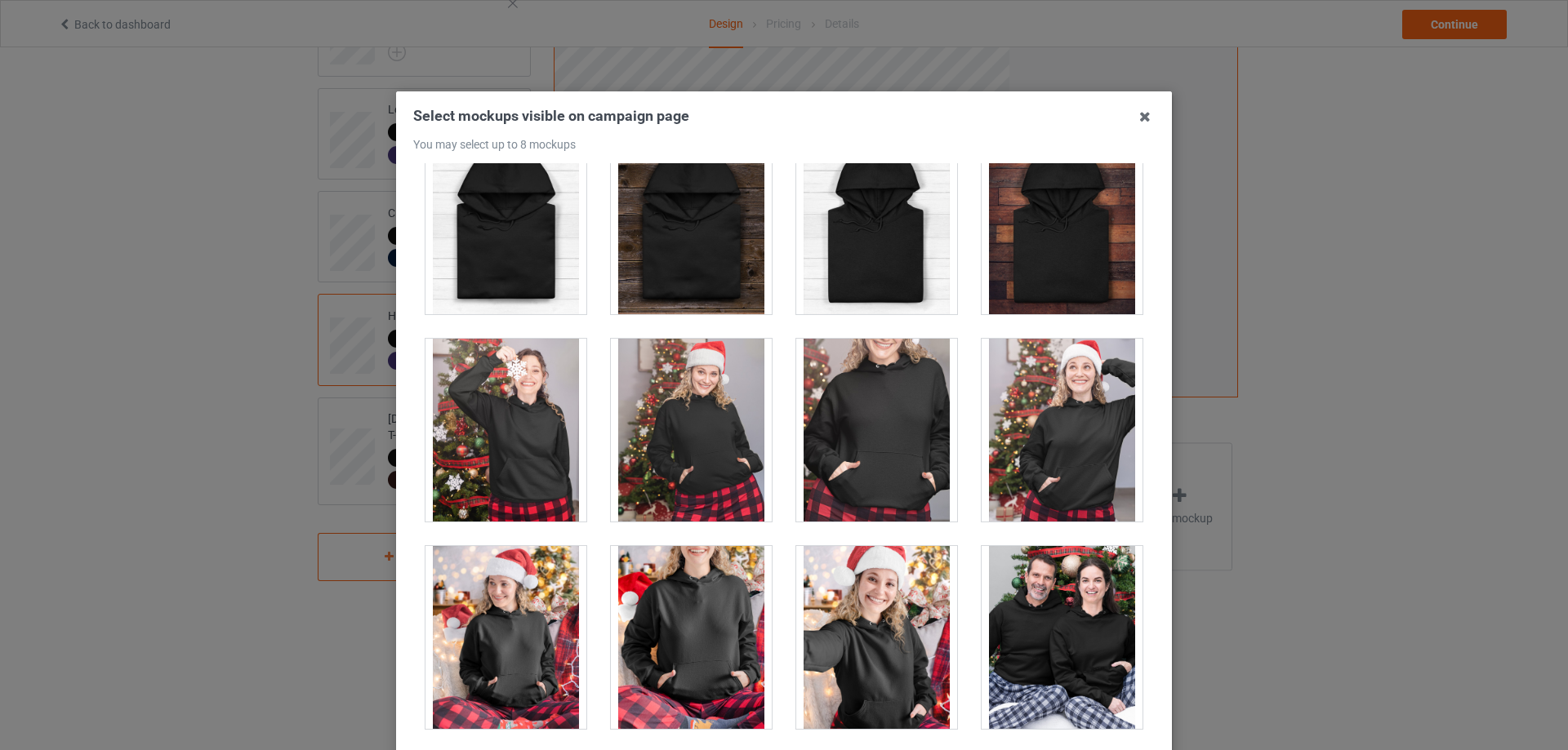
scroll to position [10615, 0]
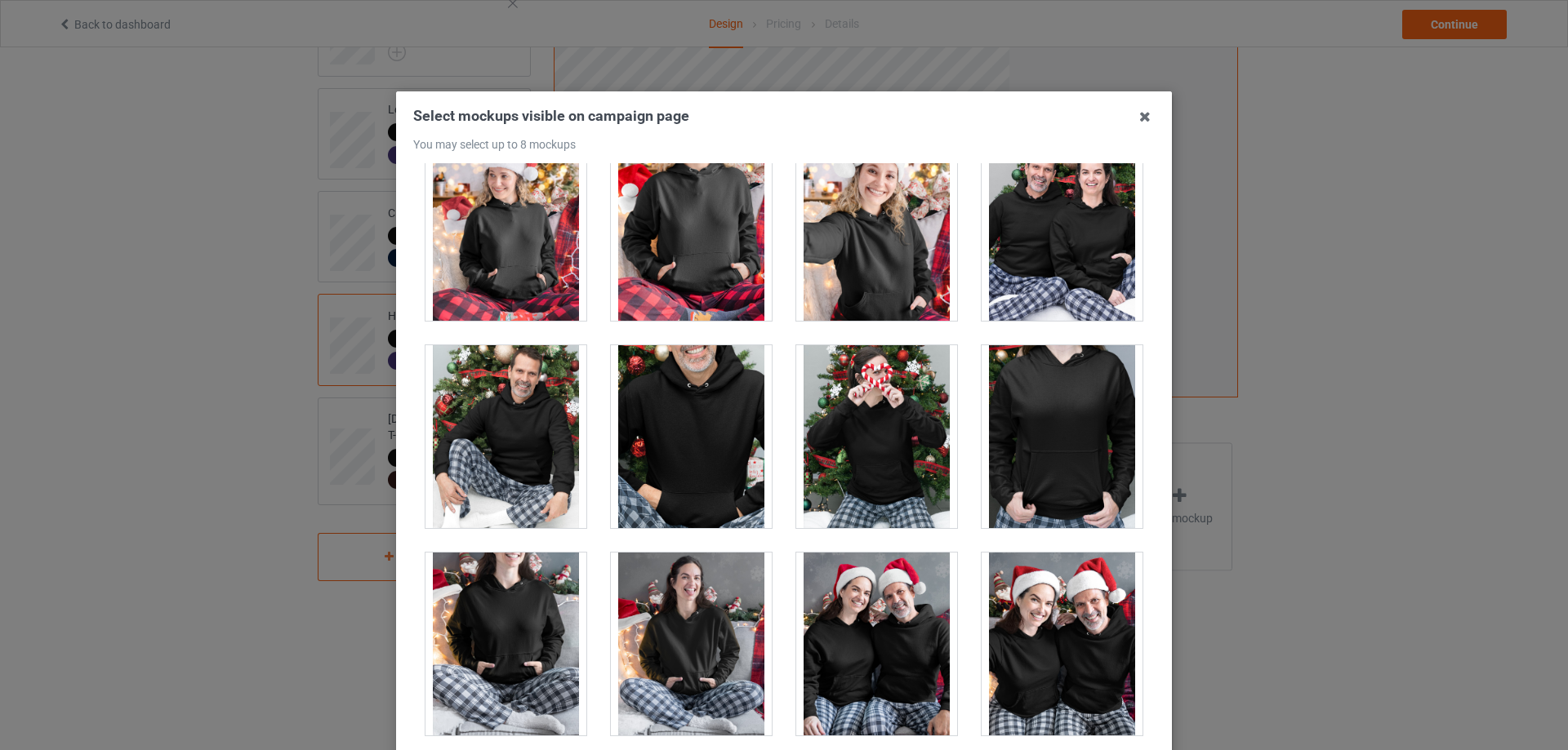
click at [1047, 454] on div at bounding box center [1062, 437] width 161 height 183
click at [901, 461] on div at bounding box center [877, 437] width 161 height 183
click at [1056, 437] on div at bounding box center [1062, 437] width 161 height 183
click at [902, 457] on div at bounding box center [877, 437] width 161 height 183
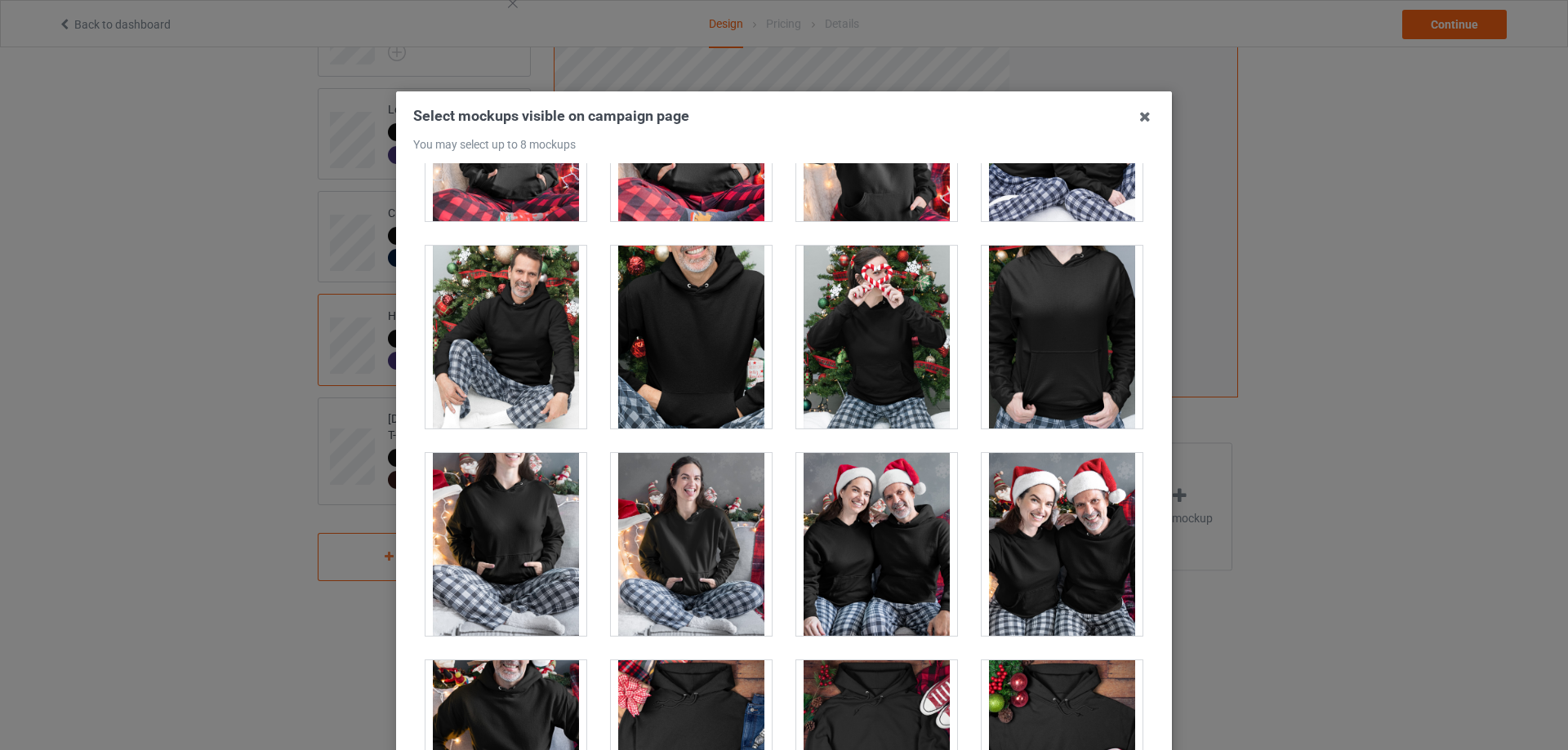
scroll to position [10752, 0]
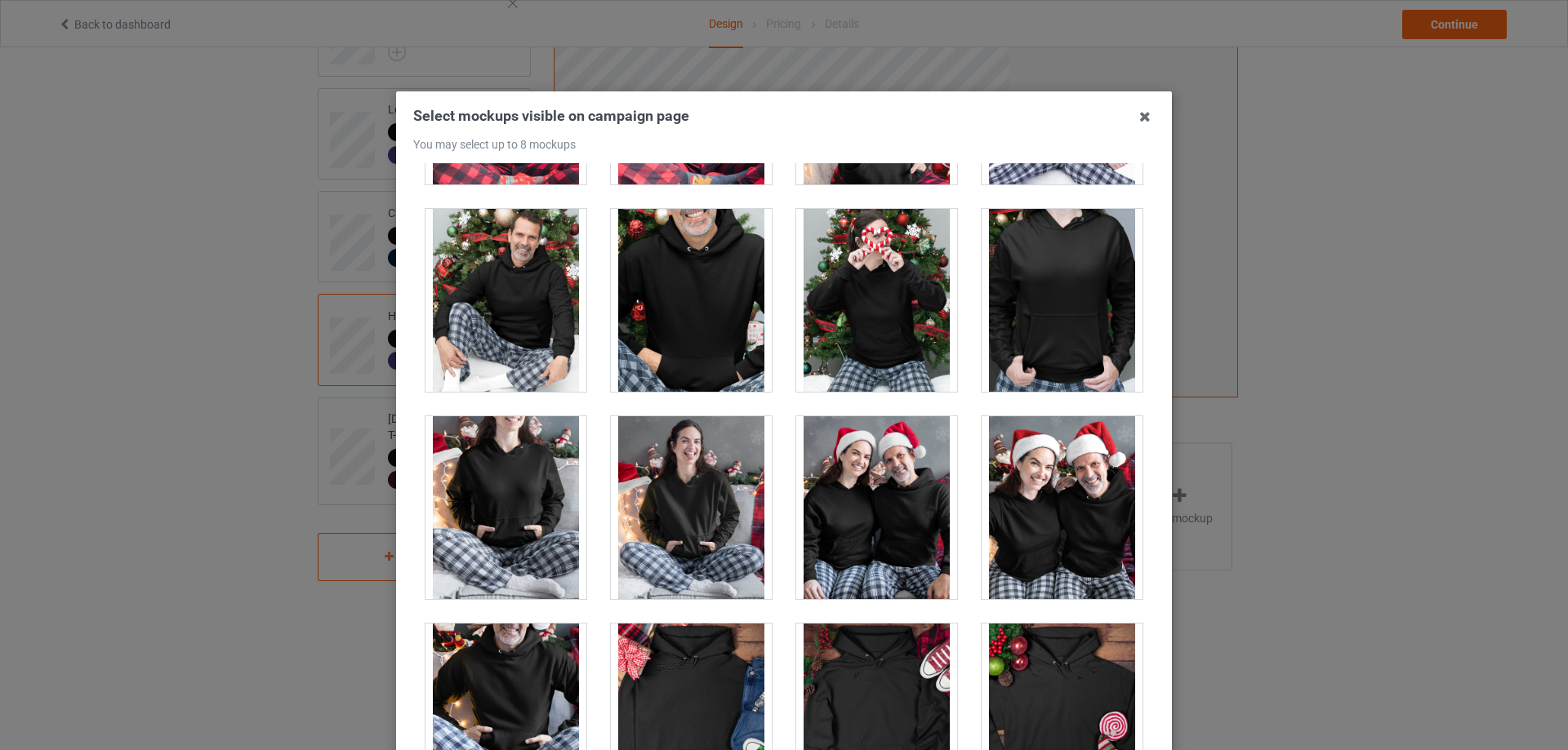
click at [520, 502] on div at bounding box center [506, 507] width 161 height 183
click at [844, 320] on div at bounding box center [877, 301] width 161 height 183
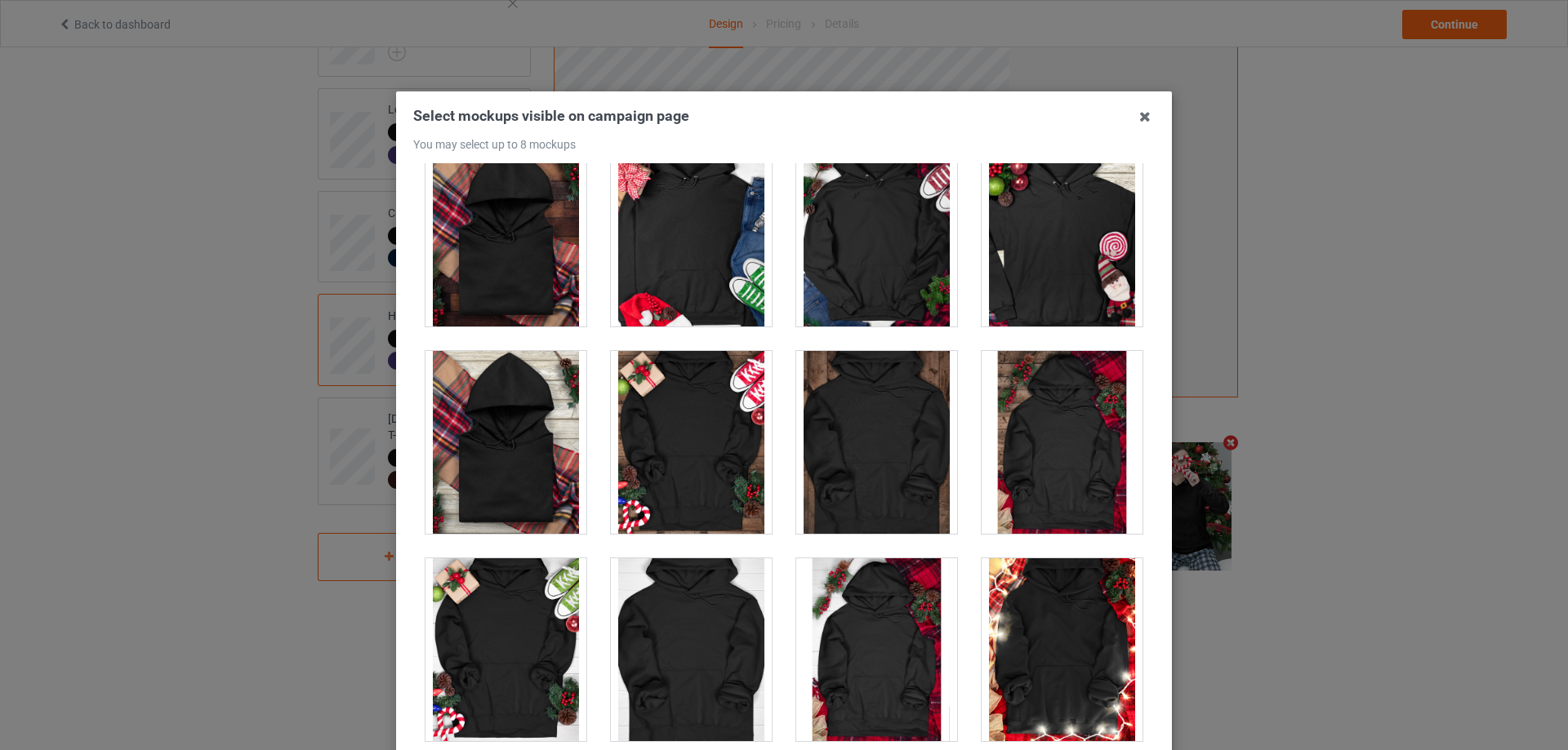
scroll to position [11295, 0]
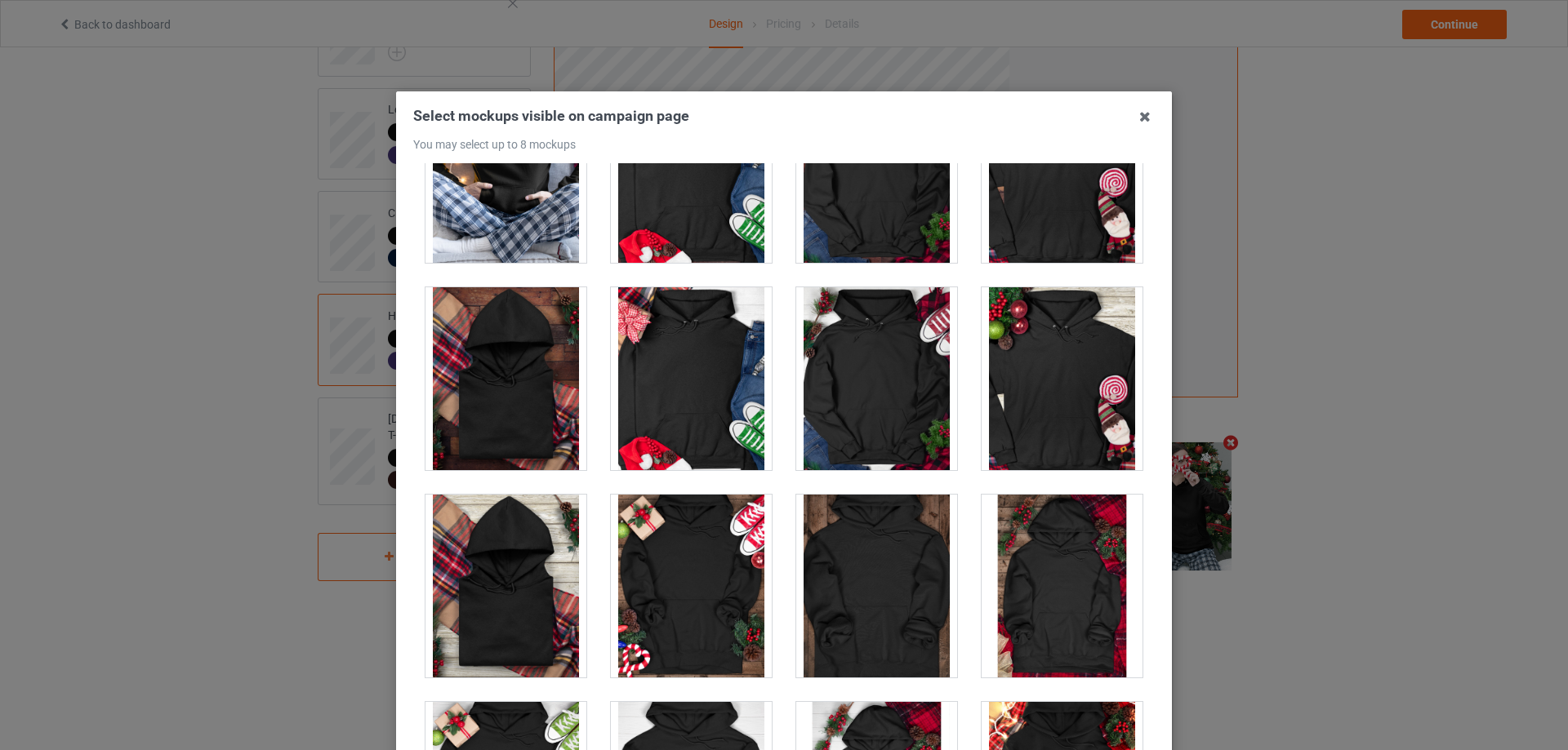
drag, startPoint x: 749, startPoint y: 431, endPoint x: 757, endPoint y: 432, distance: 8.1
click at [750, 431] on div at bounding box center [691, 379] width 161 height 183
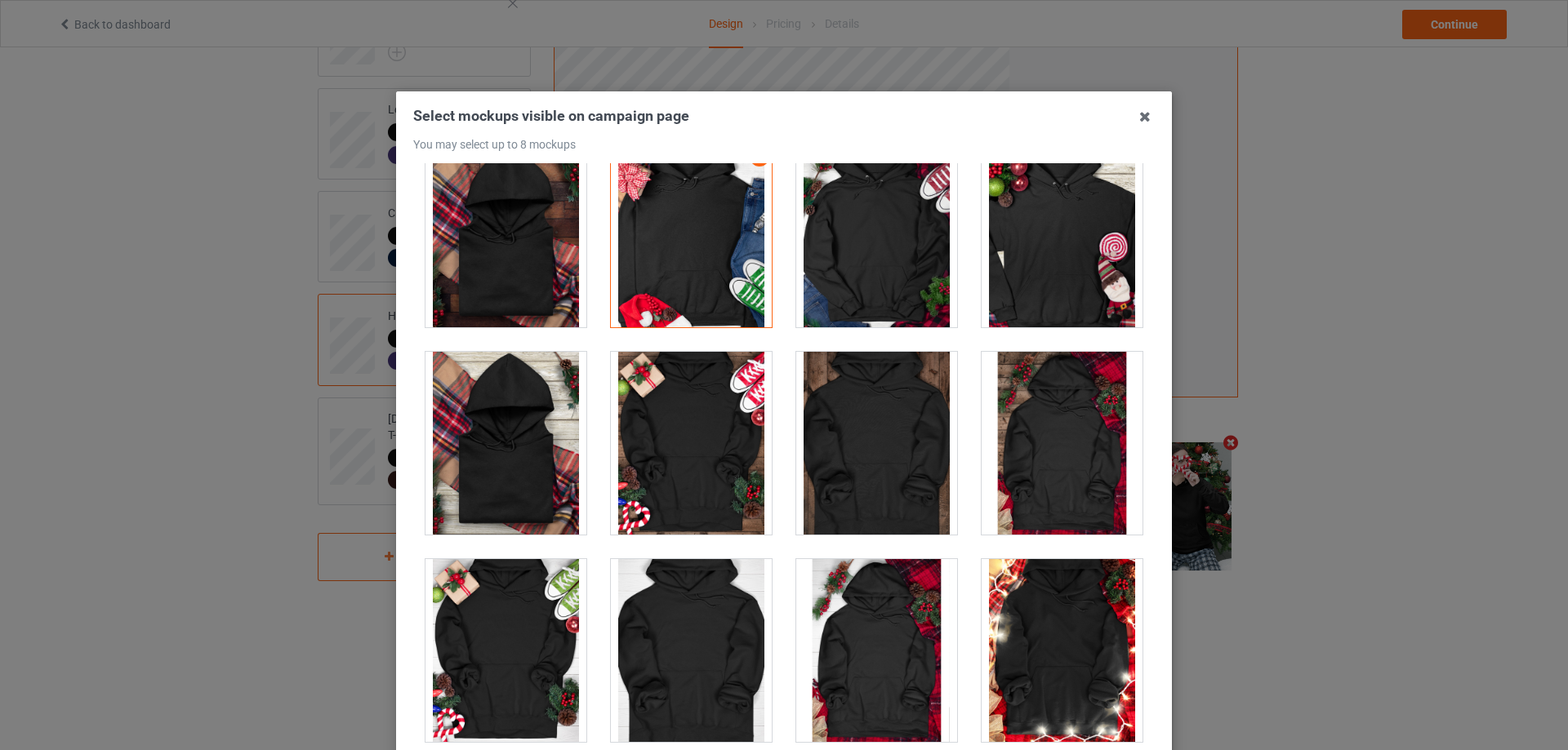
scroll to position [11196, 0]
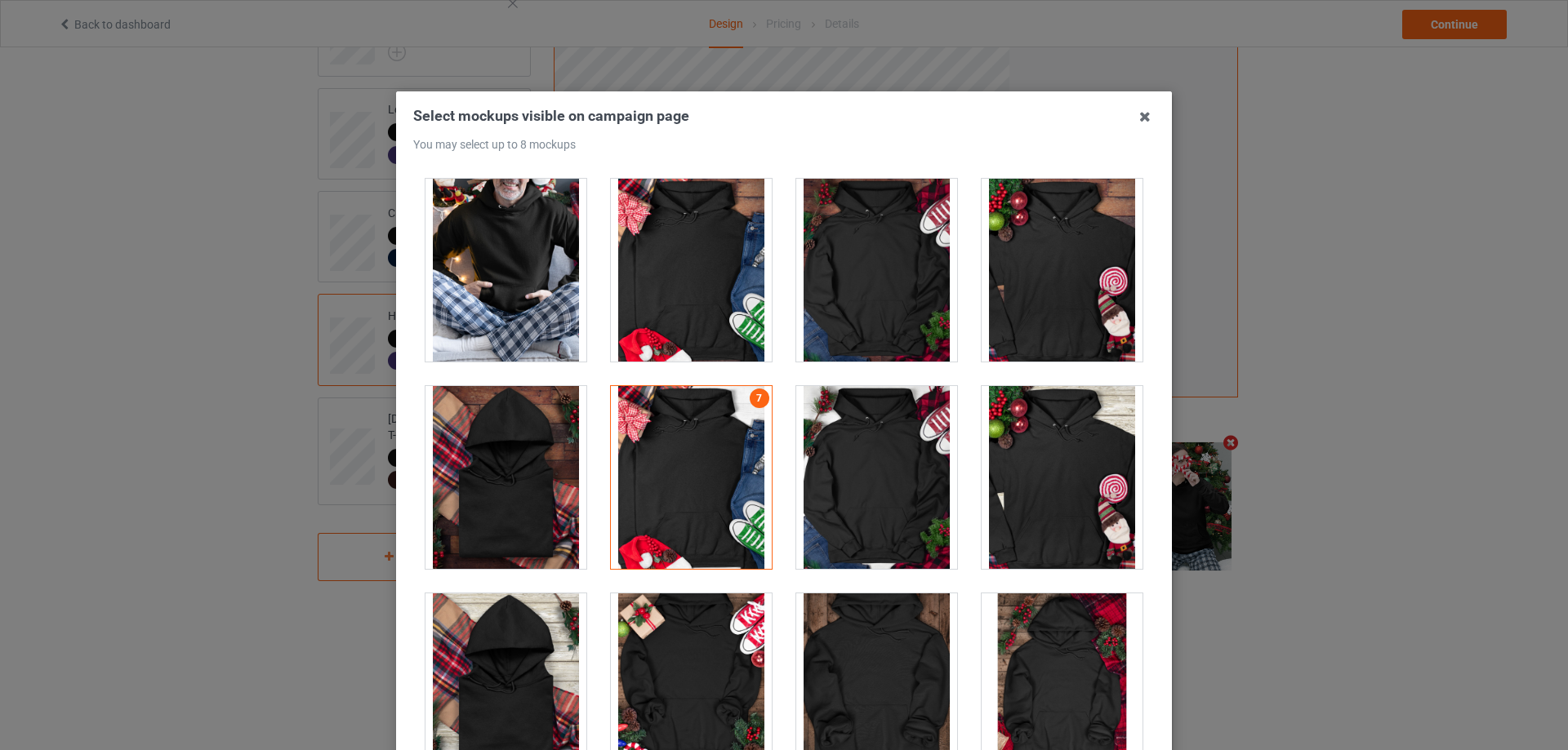
click at [723, 495] on div at bounding box center [691, 478] width 161 height 183
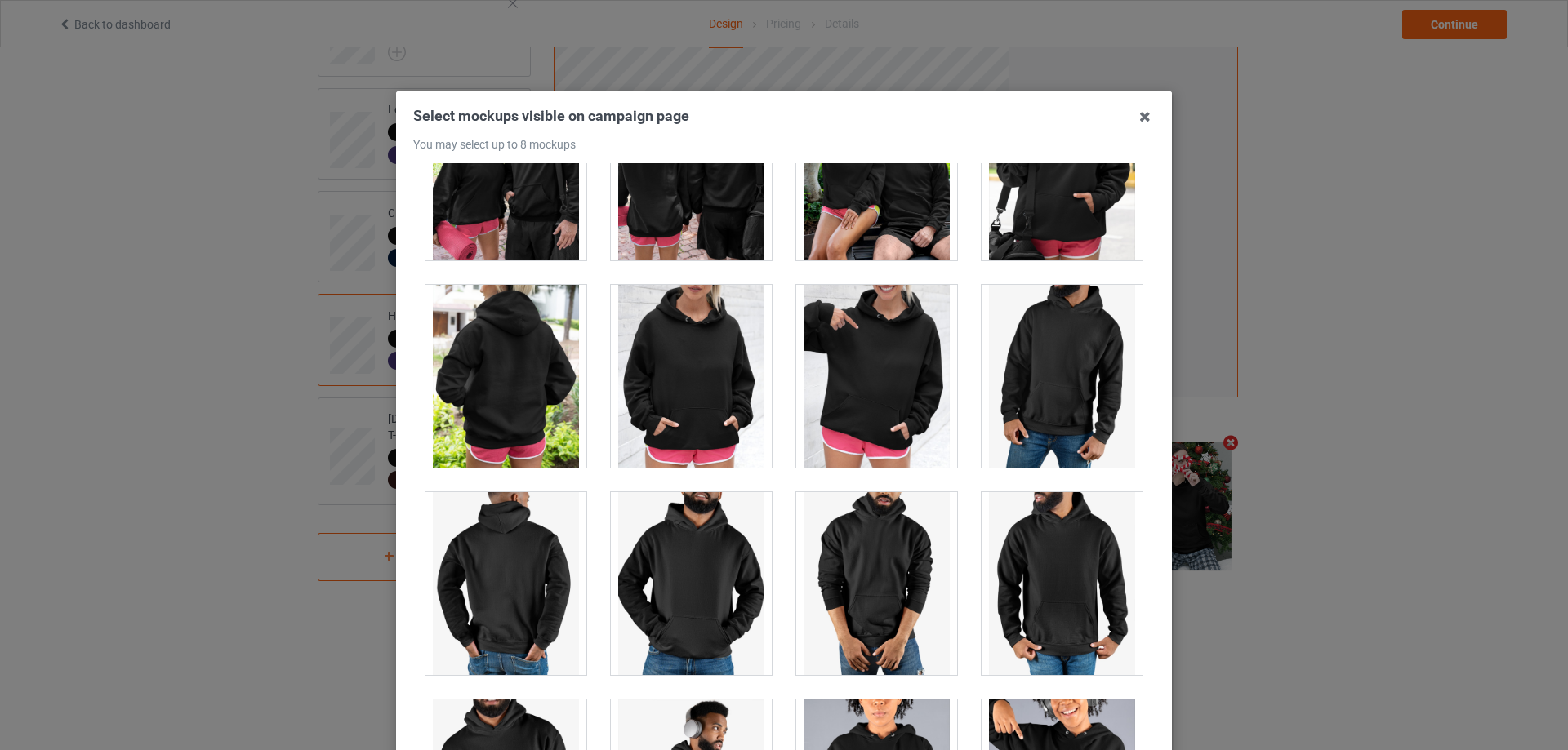
scroll to position [13373, 0]
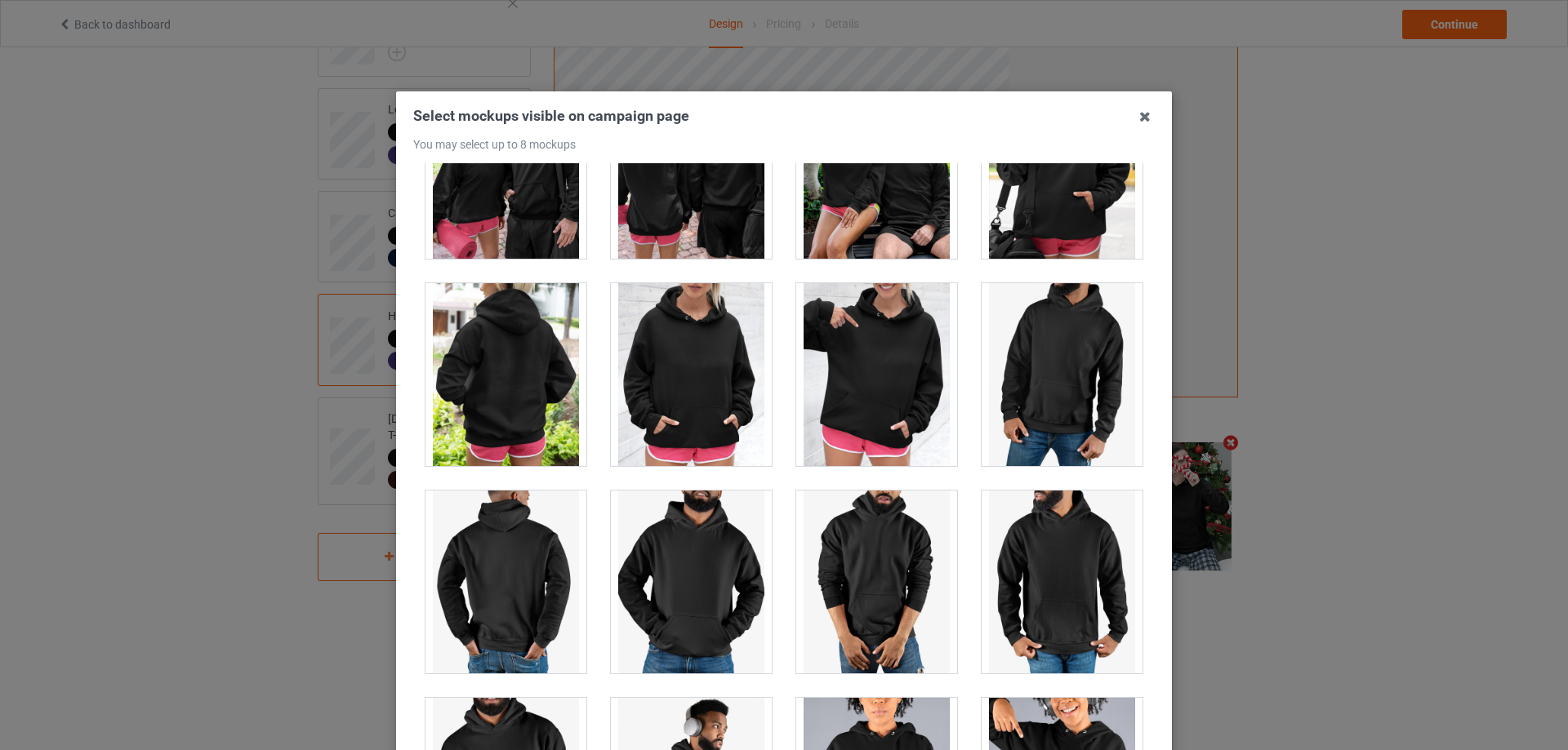
drag, startPoint x: 694, startPoint y: 380, endPoint x: 705, endPoint y: 383, distance: 11.4
click at [696, 380] on div at bounding box center [691, 375] width 161 height 183
click at [846, 371] on div at bounding box center [877, 375] width 161 height 183
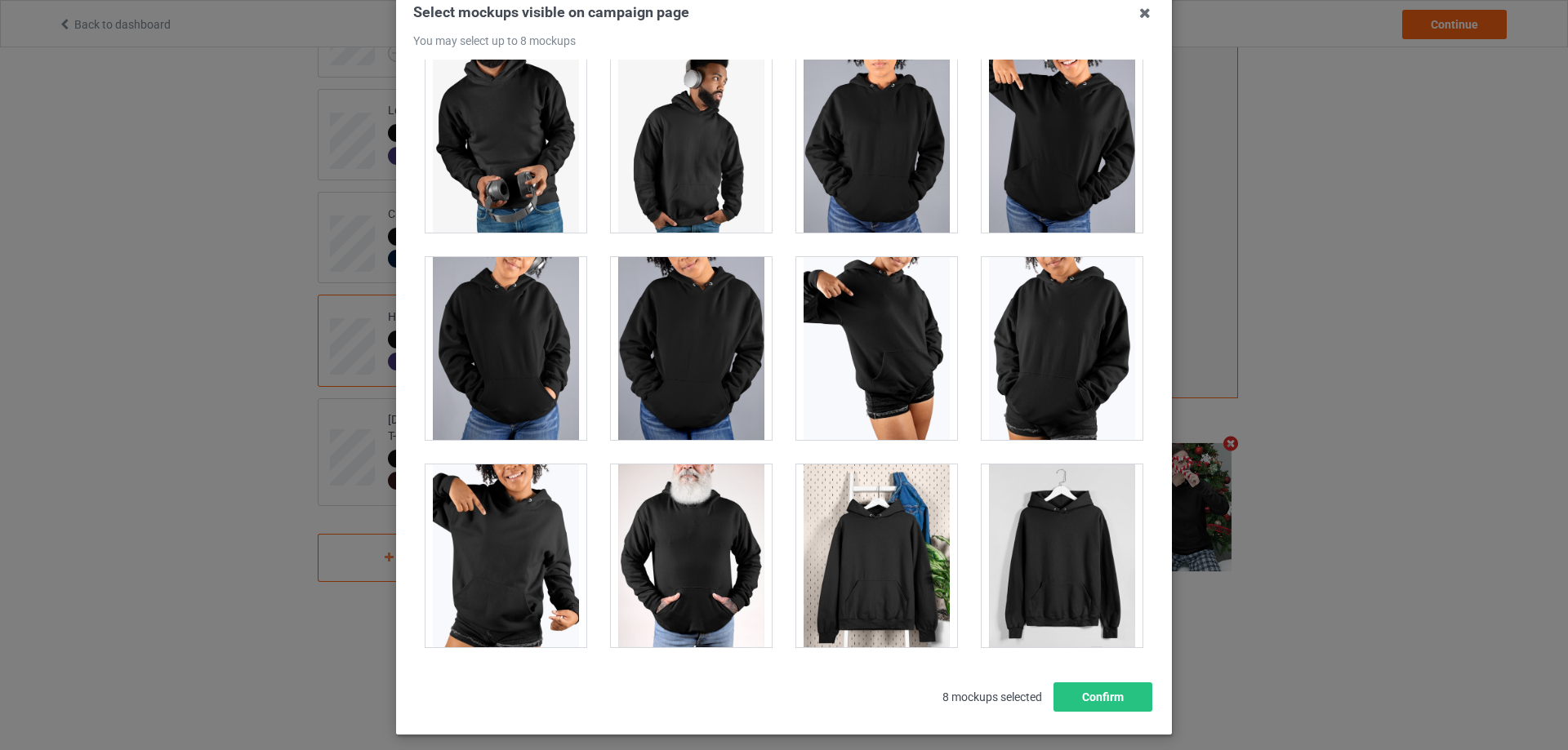
scroll to position [179, 0]
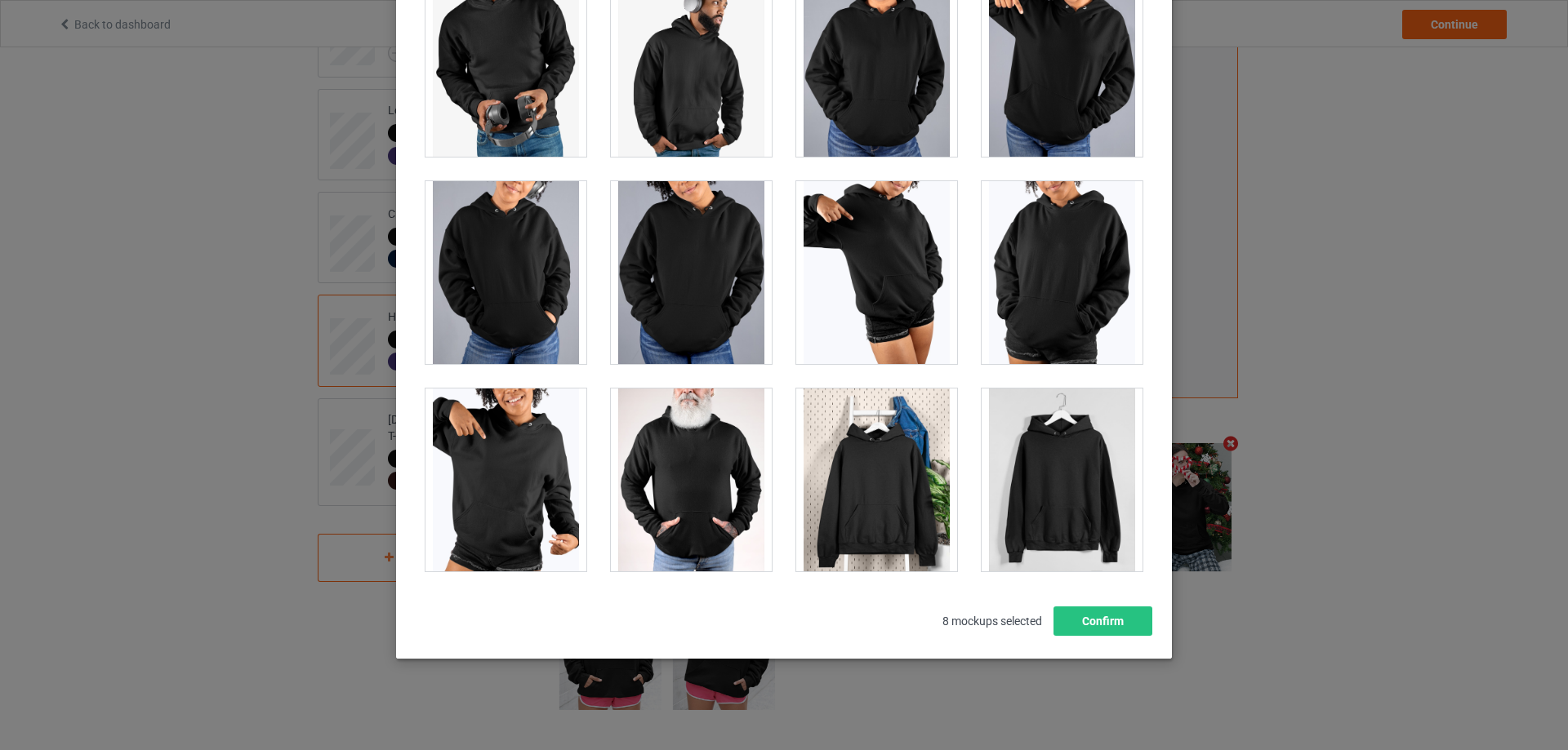
click at [1054, 499] on div at bounding box center [1062, 480] width 161 height 183
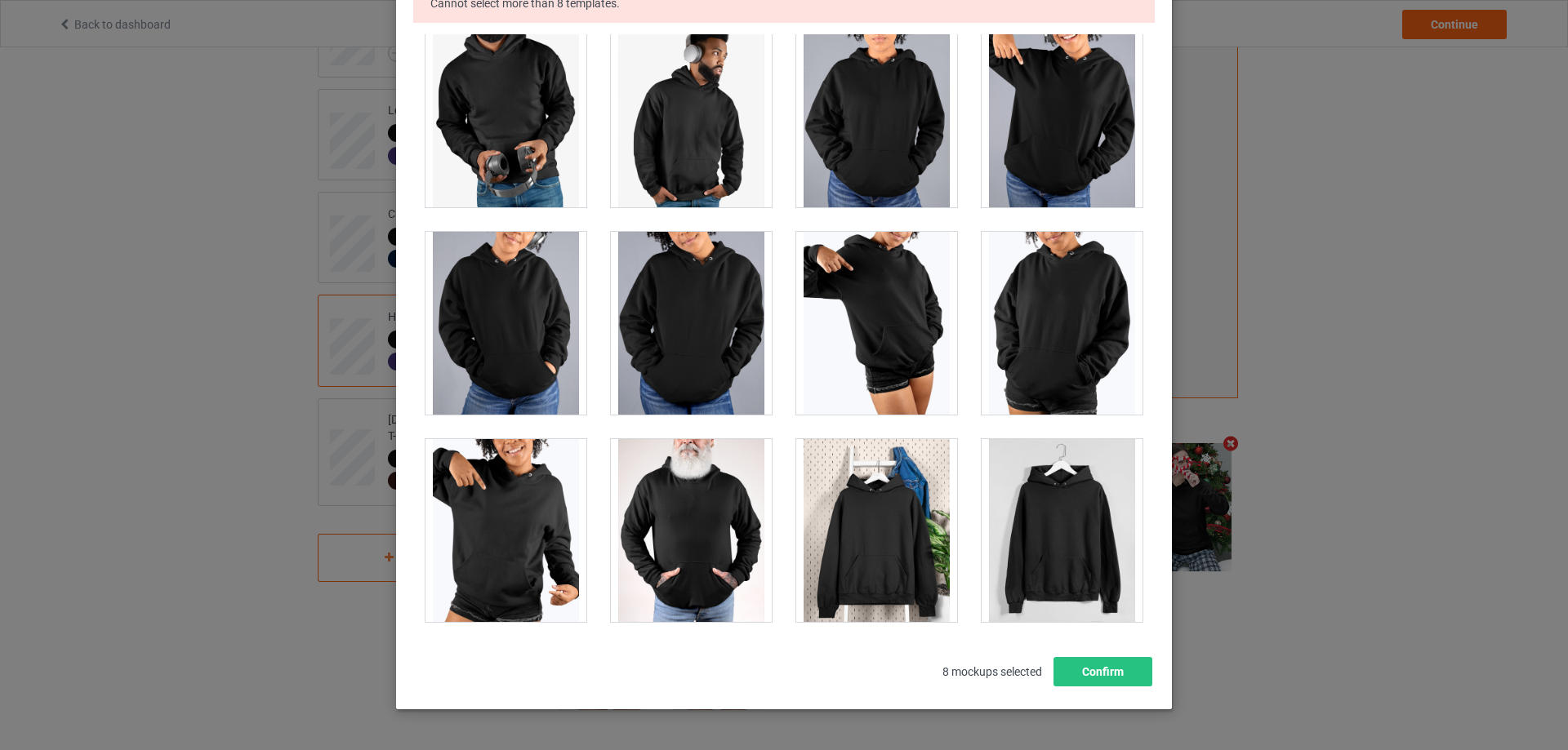
scroll to position [230, 0]
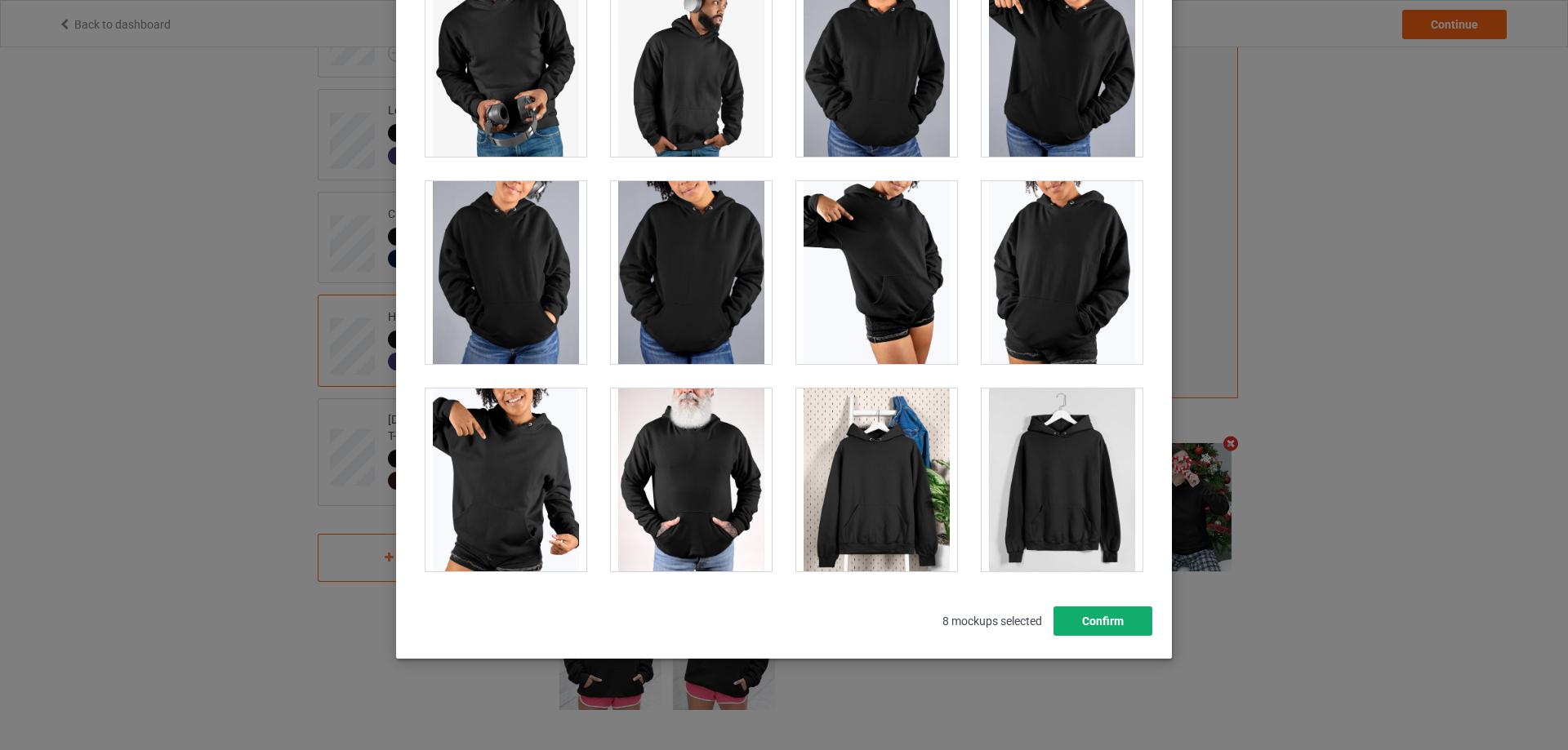
click at [1085, 613] on button "Confirm" at bounding box center [1102, 620] width 99 height 29
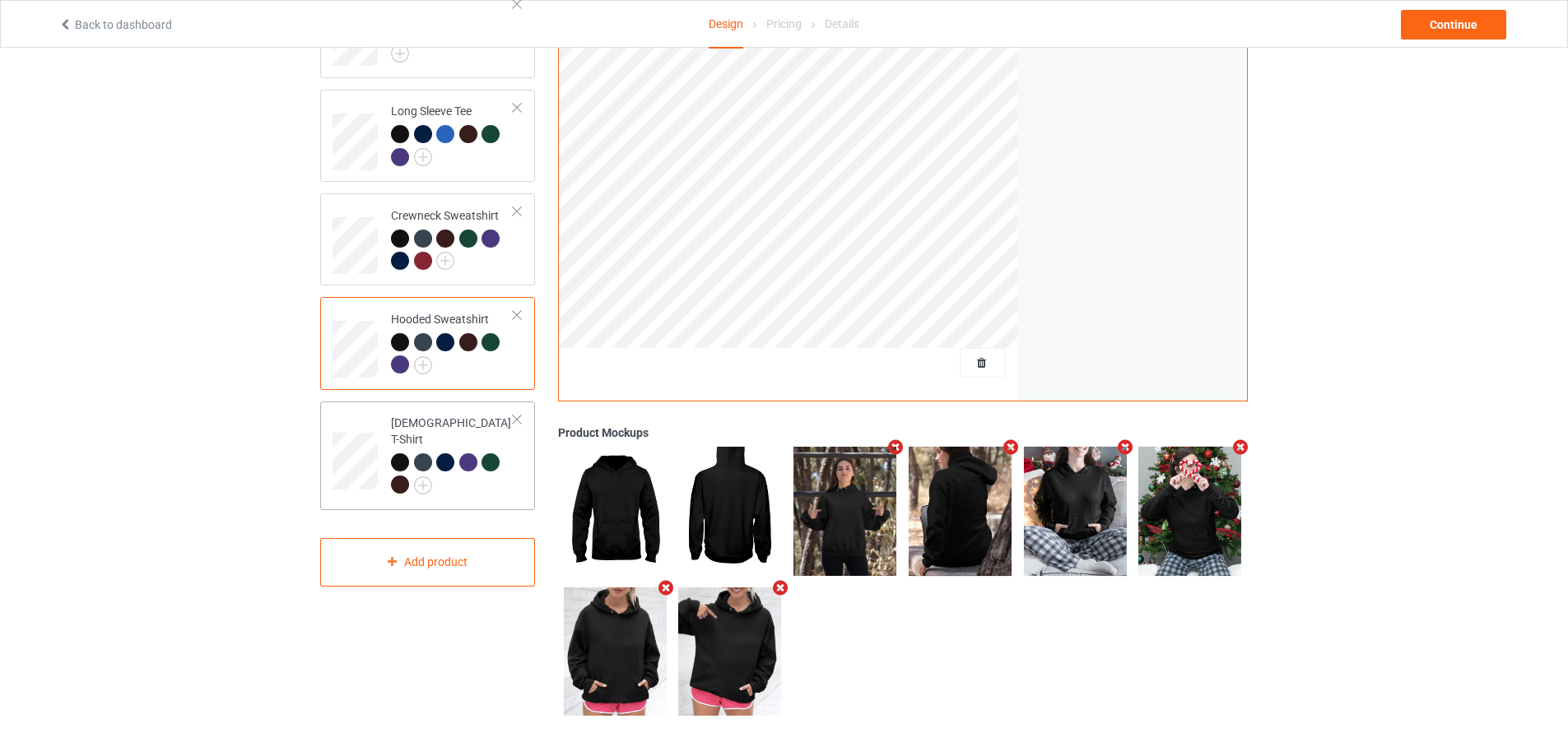
click at [479, 476] on div at bounding box center [452, 476] width 122 height 45
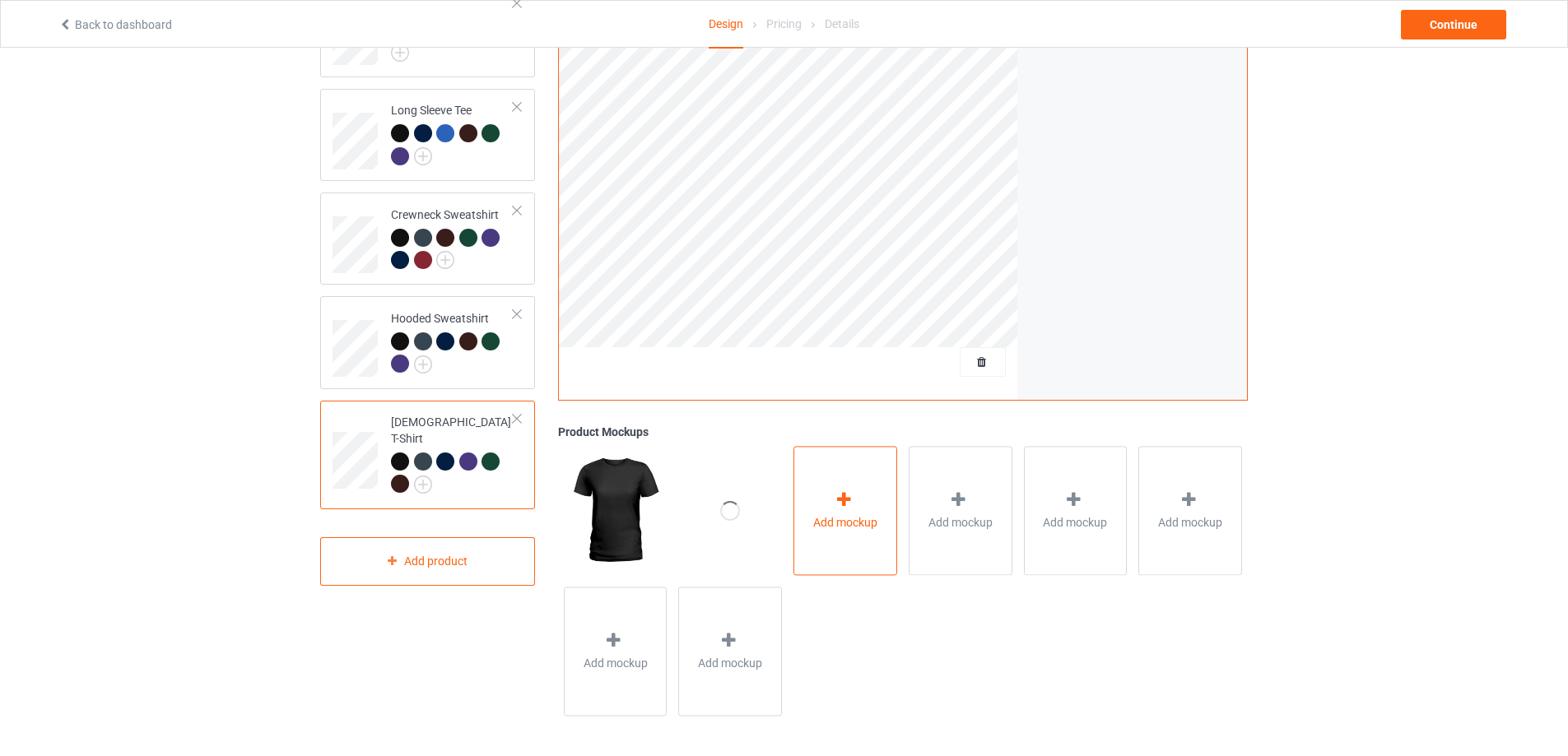
click at [856, 521] on span "Add mockup" at bounding box center [845, 522] width 64 height 17
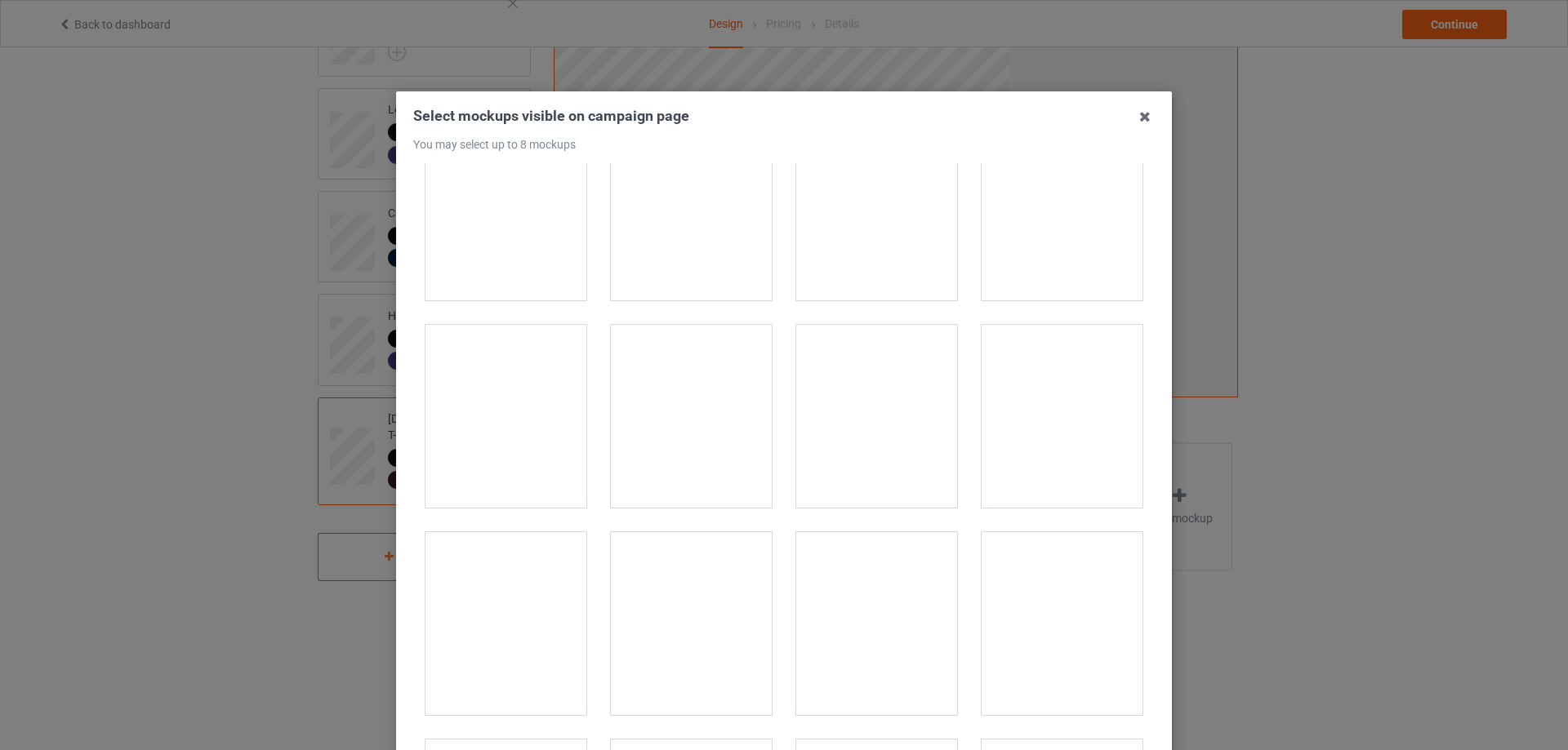
scroll to position [272, 0]
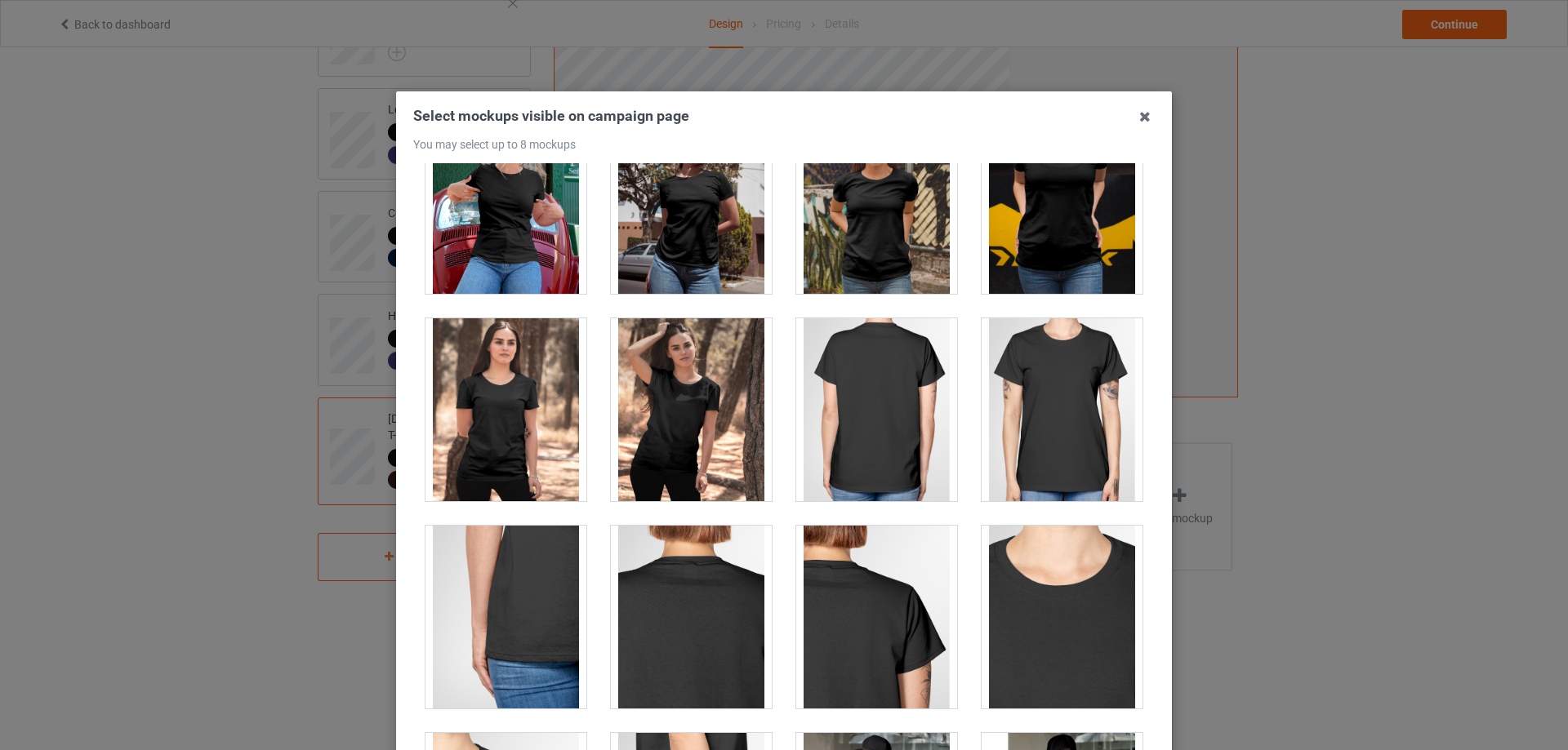
click at [1046, 399] on div at bounding box center [1062, 409] width 161 height 183
click at [885, 424] on div at bounding box center [877, 409] width 161 height 183
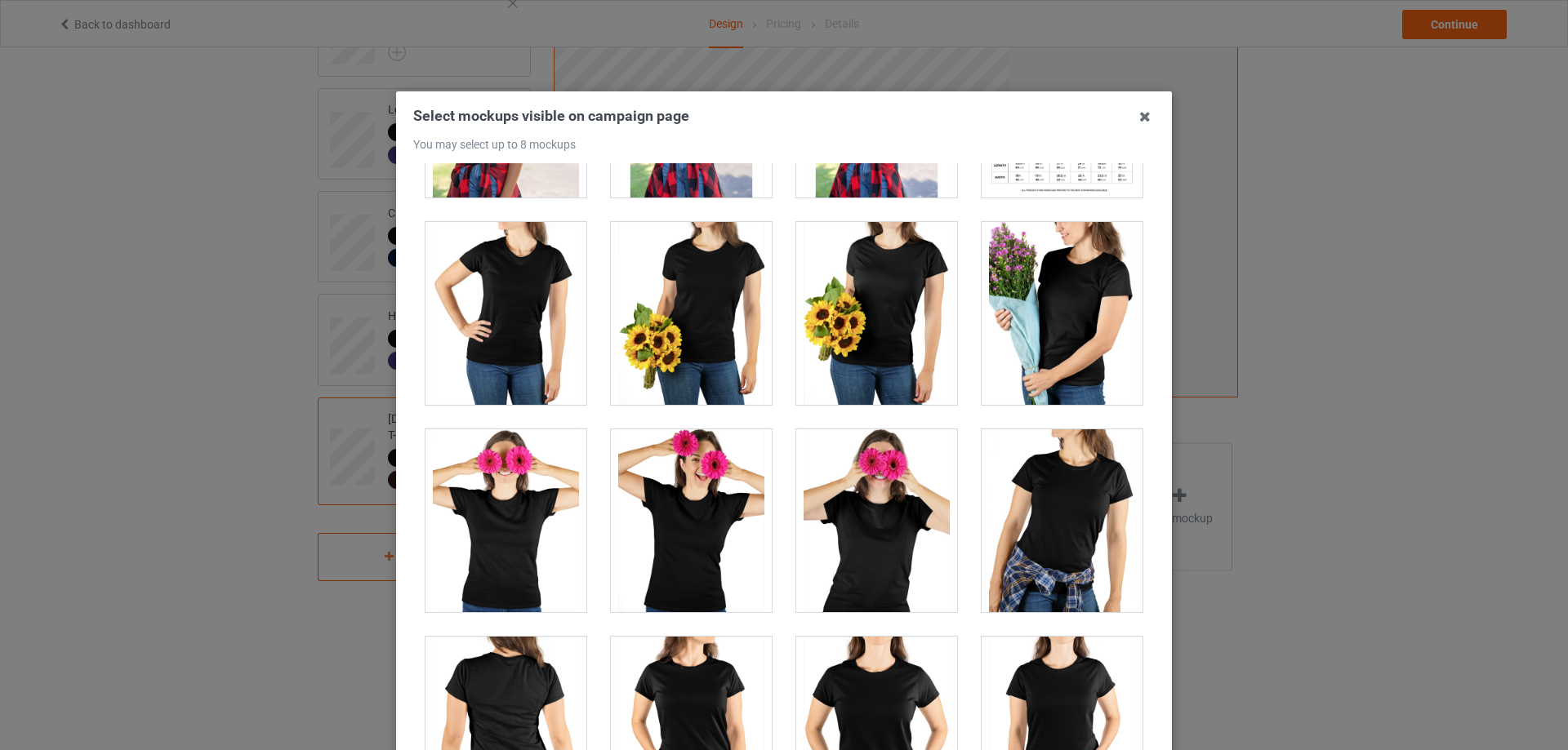
scroll to position [3946, 0]
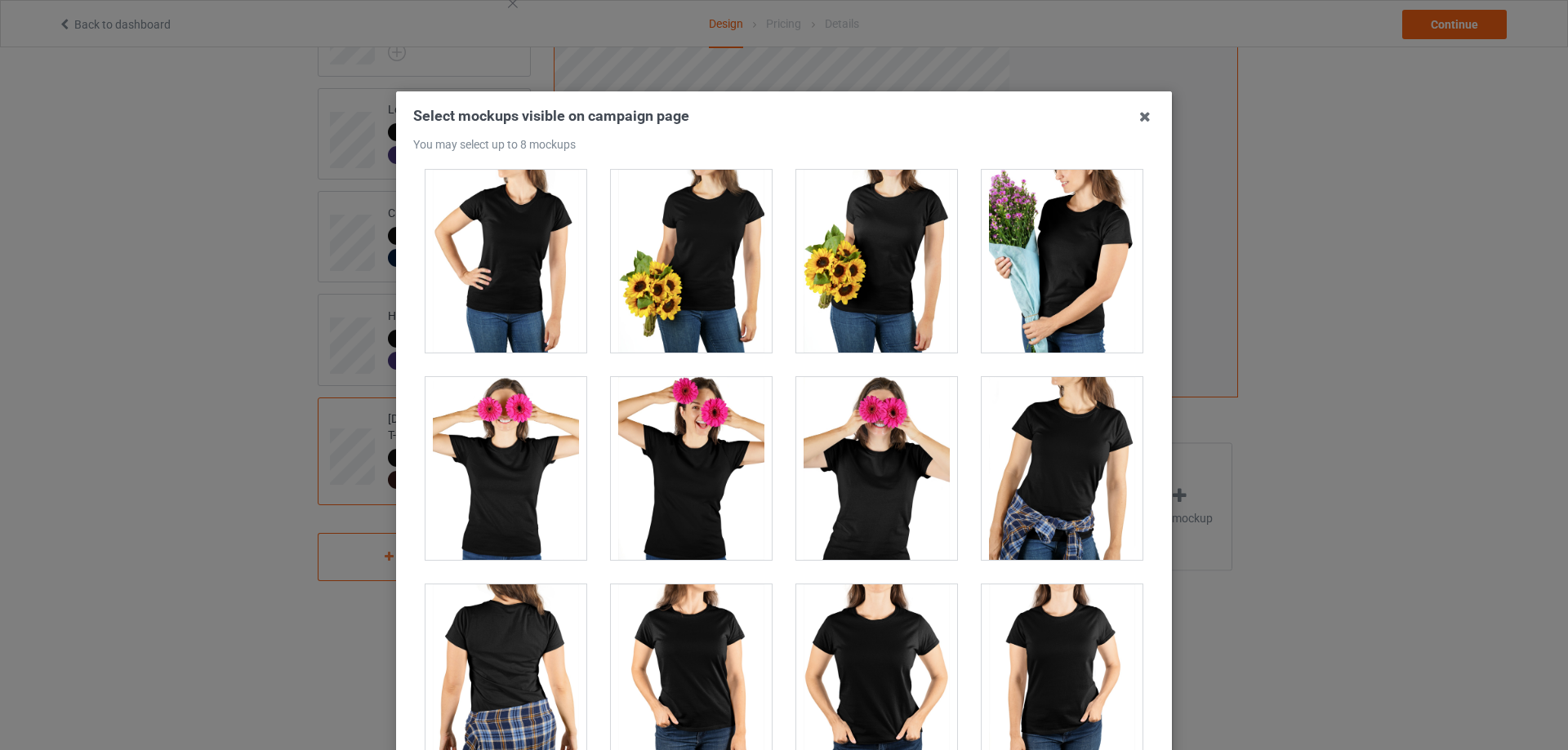
click at [493, 447] on div at bounding box center [506, 468] width 161 height 183
click at [866, 246] on div at bounding box center [877, 261] width 161 height 183
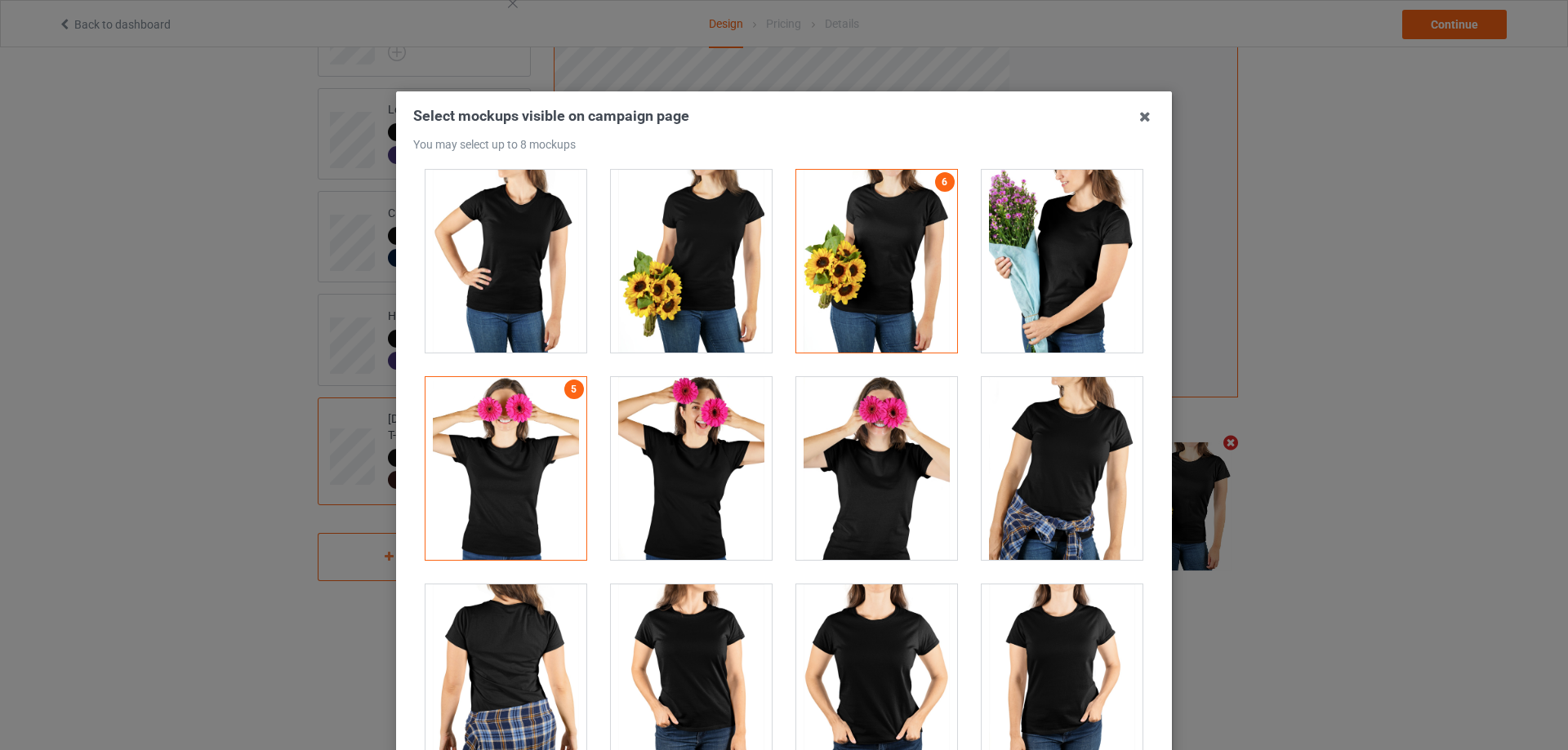
click at [898, 292] on div at bounding box center [877, 261] width 161 height 183
click at [1064, 262] on div at bounding box center [1062, 261] width 161 height 183
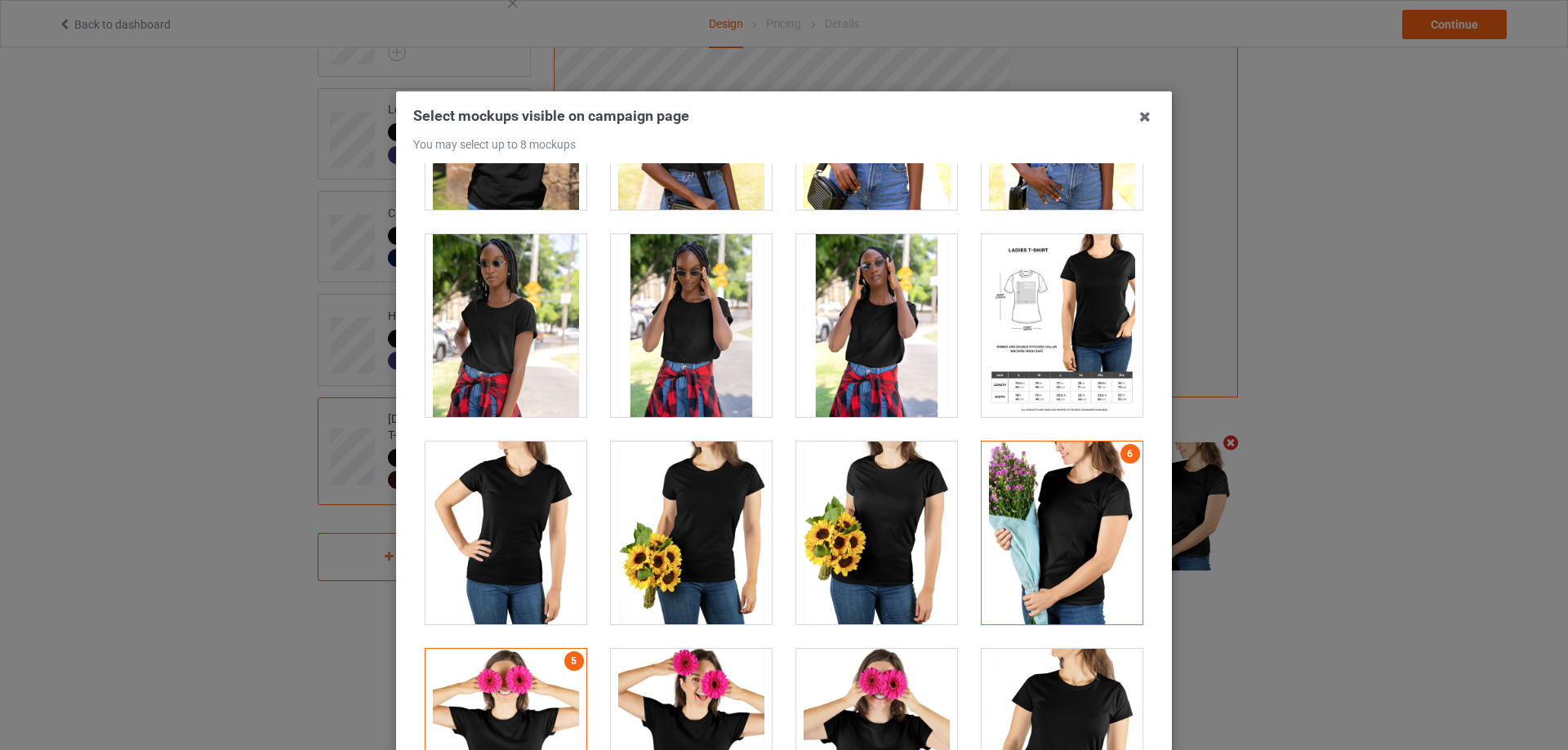
click at [1051, 344] on div at bounding box center [1062, 326] width 161 height 183
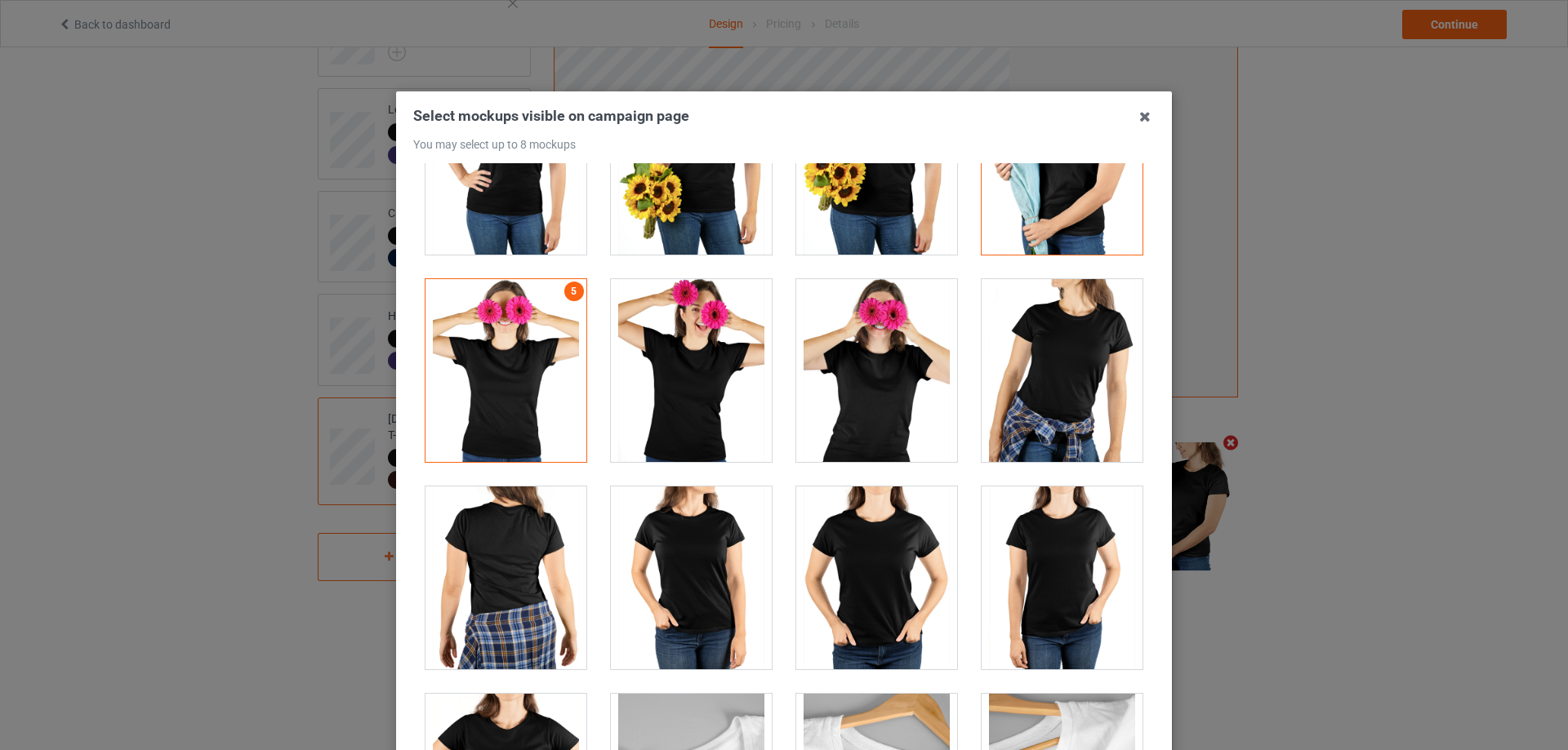
scroll to position [4083, 0]
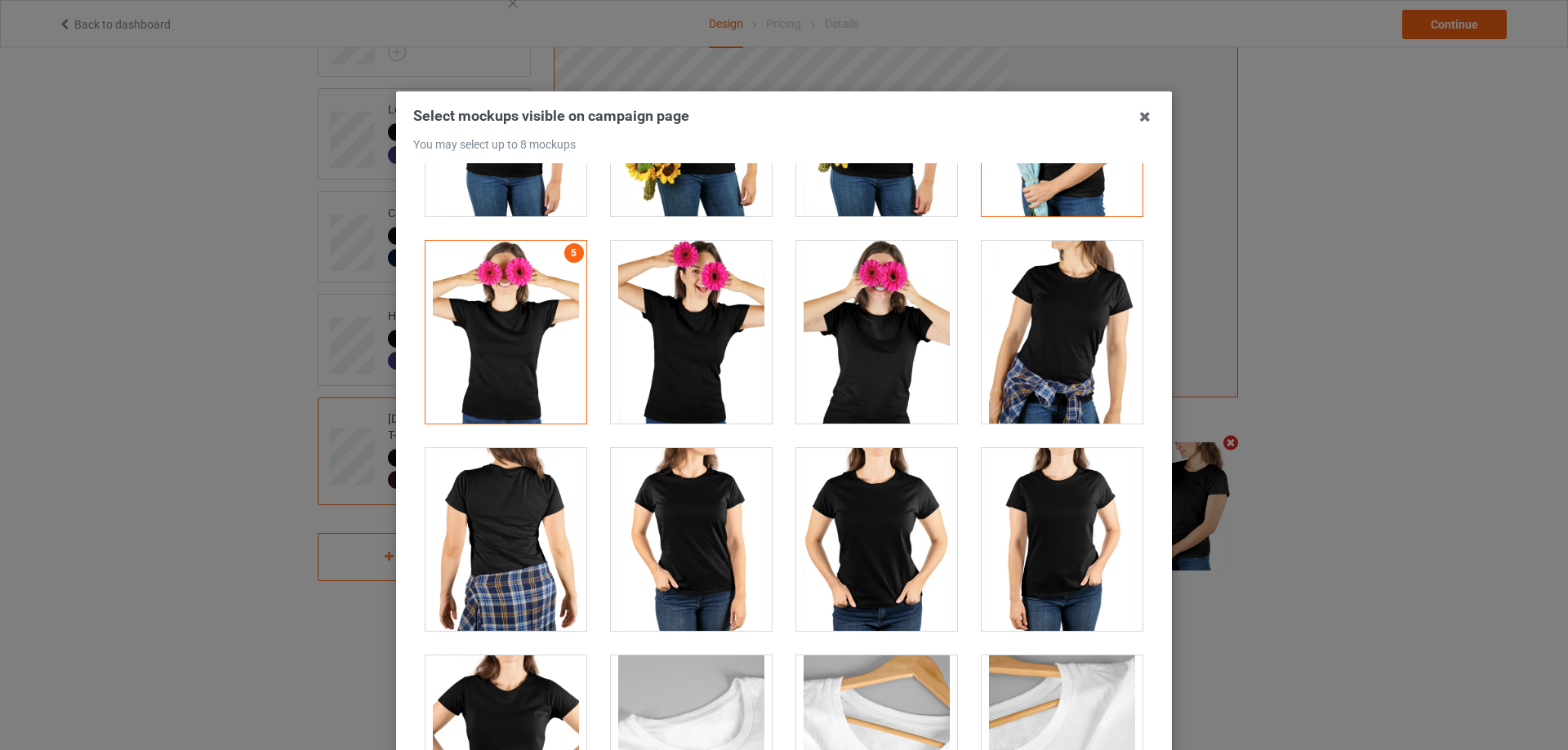
click at [703, 549] on div at bounding box center [691, 540] width 161 height 183
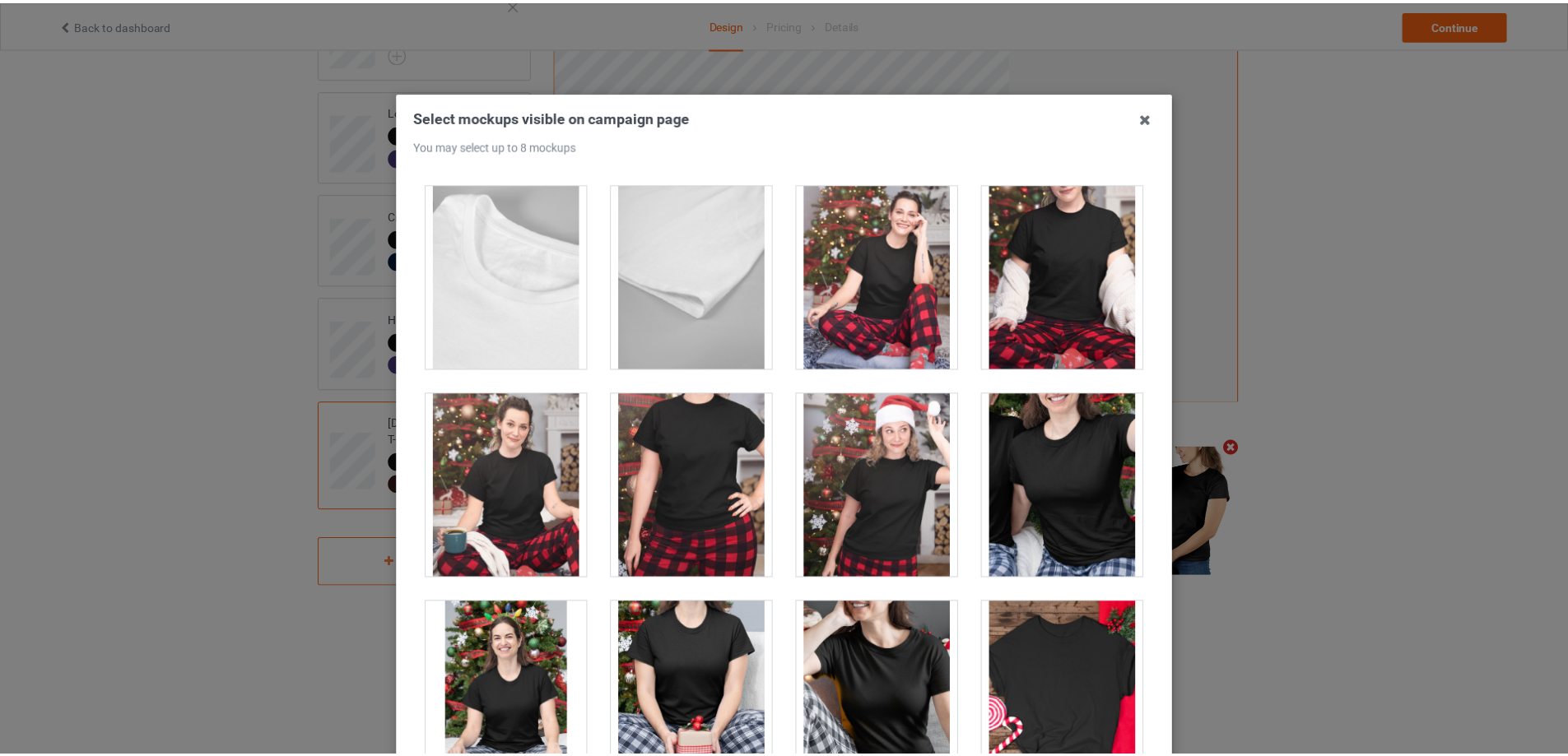
scroll to position [181, 0]
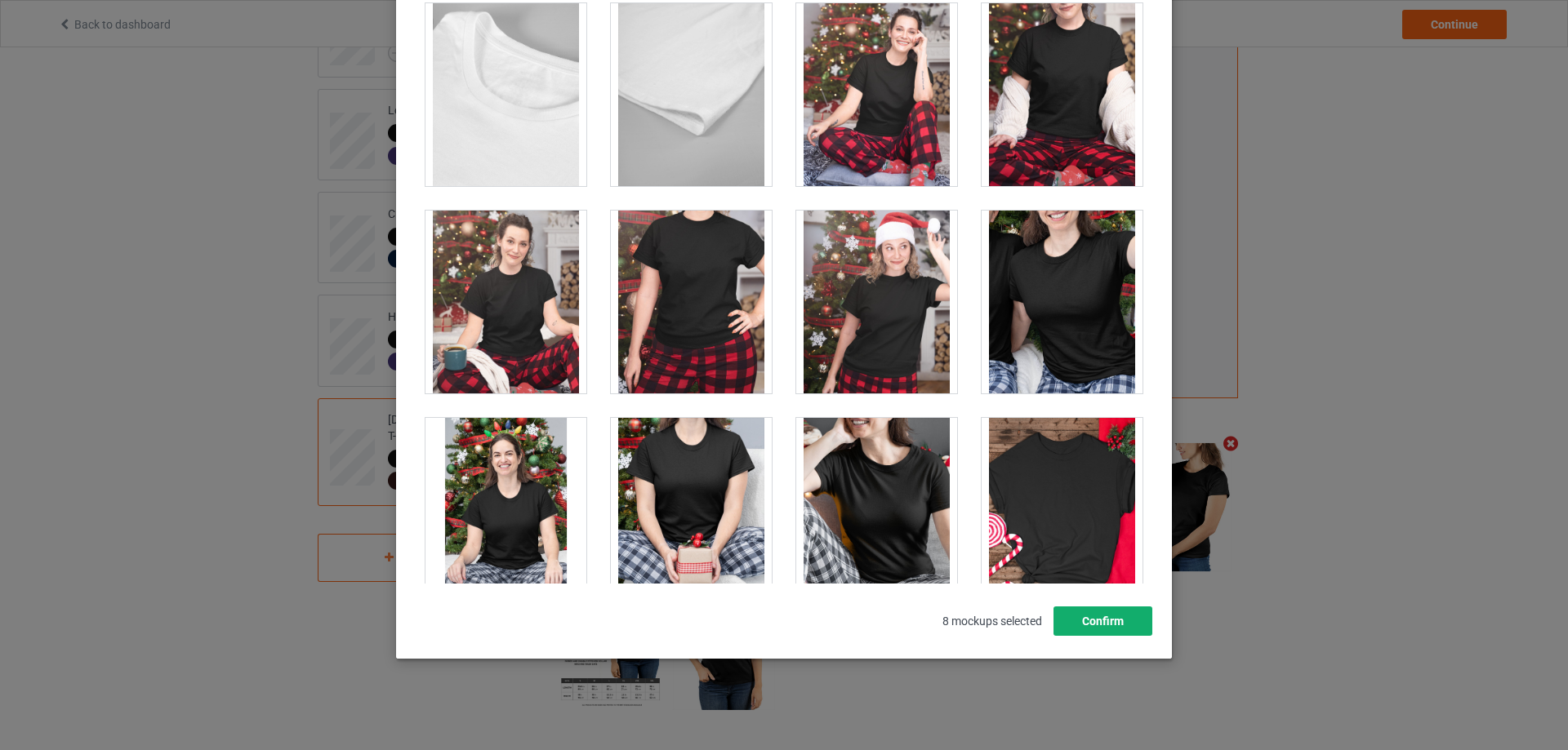
click at [1093, 624] on button "Confirm" at bounding box center [1102, 620] width 99 height 29
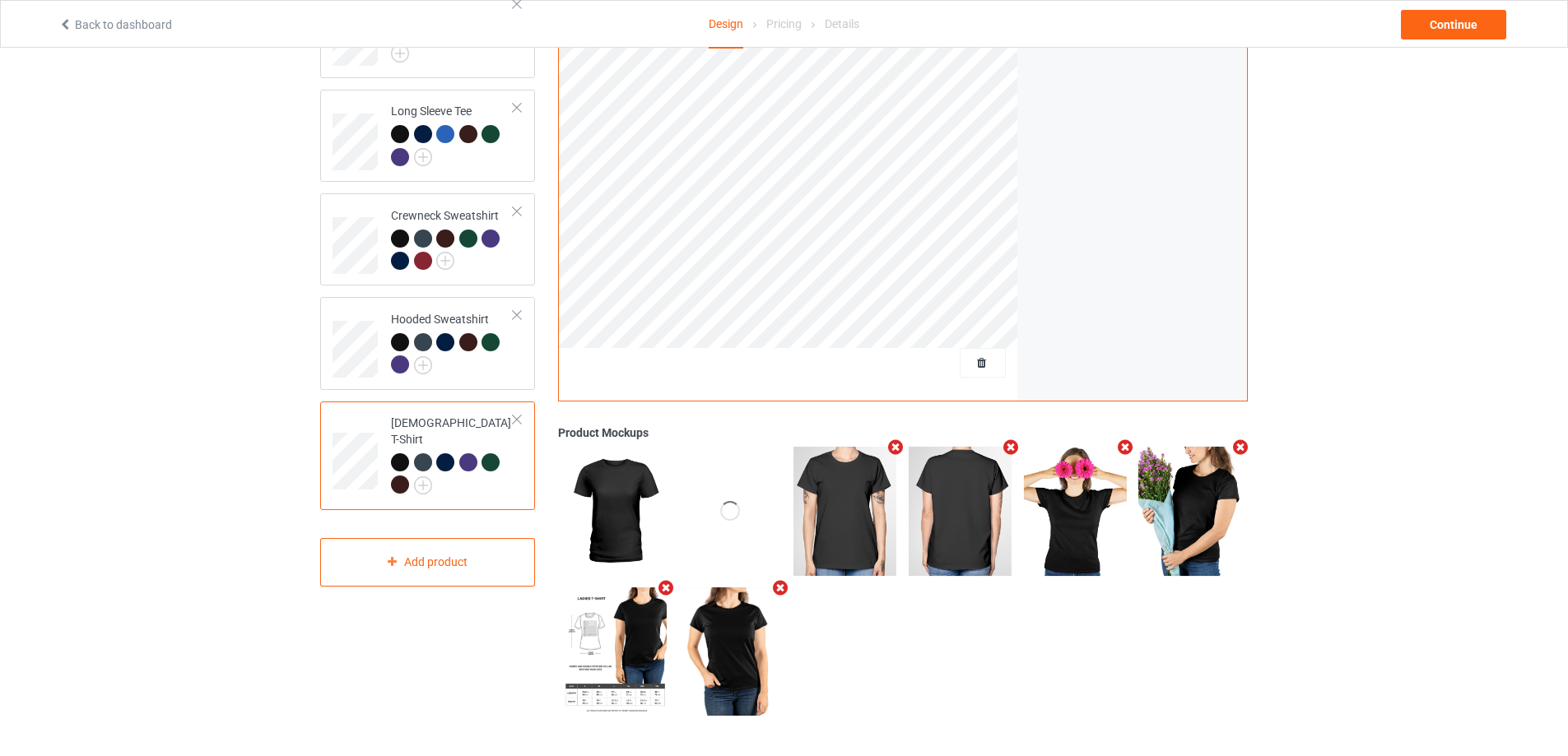
click at [1395, 541] on div "Design Select colors for each of the products and upload an artwork file to des…" at bounding box center [784, 248] width 1568 height 1016
drag, startPoint x: 1448, startPoint y: 24, endPoint x: 1432, endPoint y: 26, distance: 16.1
click at [1449, 23] on div "Continue" at bounding box center [1453, 24] width 105 height 29
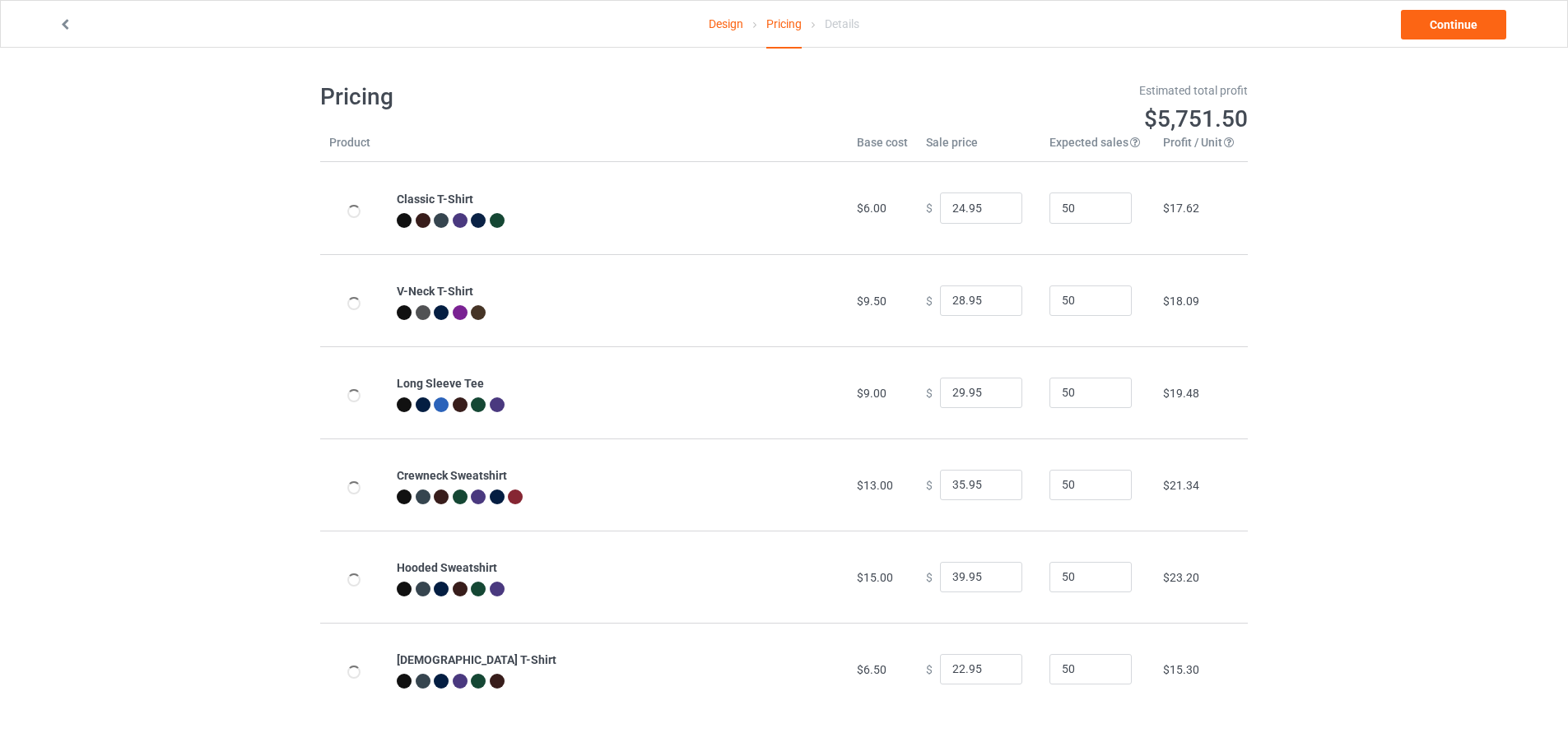
click at [1492, 372] on div "Design Pricing Details Continue Pricing Estimated total profit $5,751.50 Produc…" at bounding box center [784, 399] width 1568 height 702
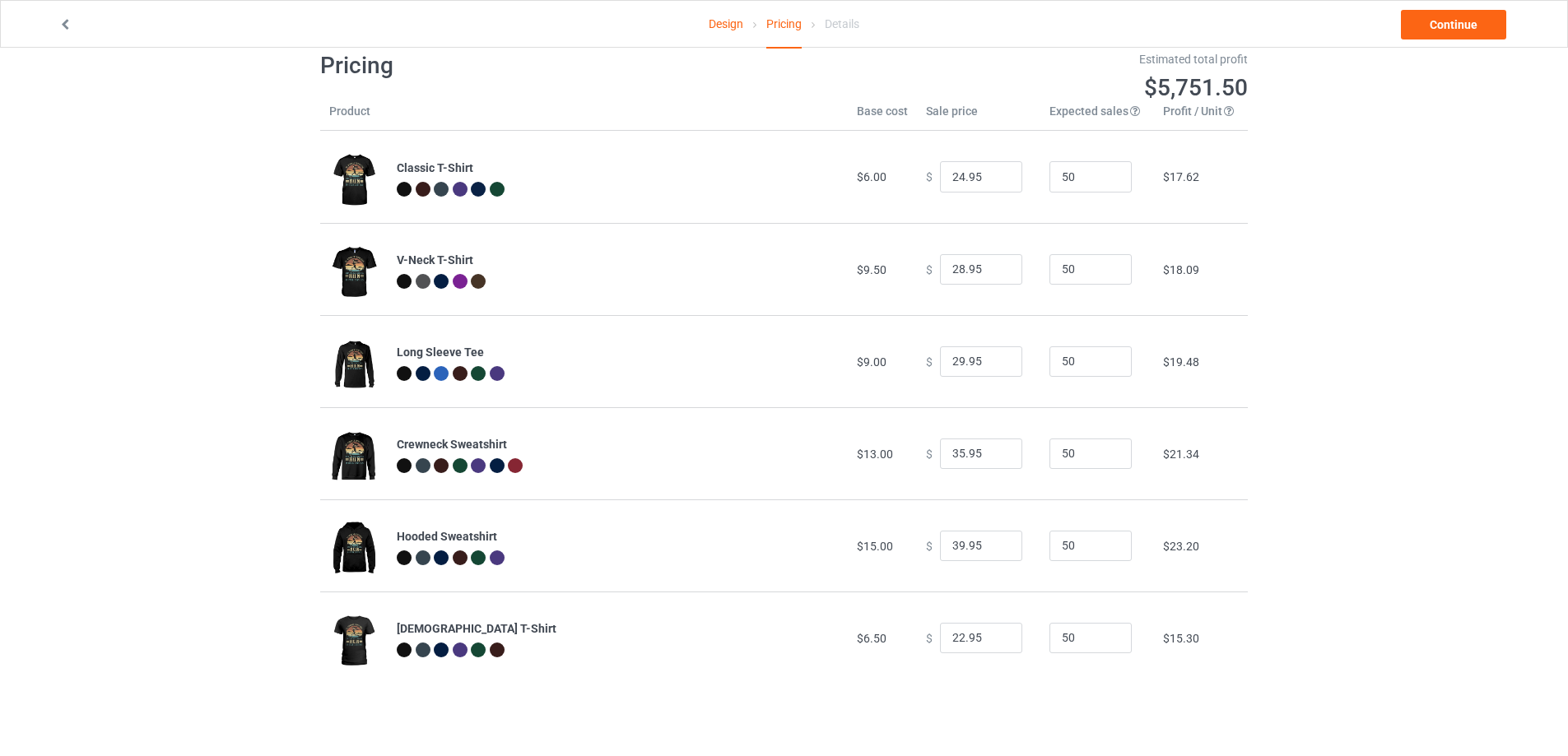
scroll to position [48, 0]
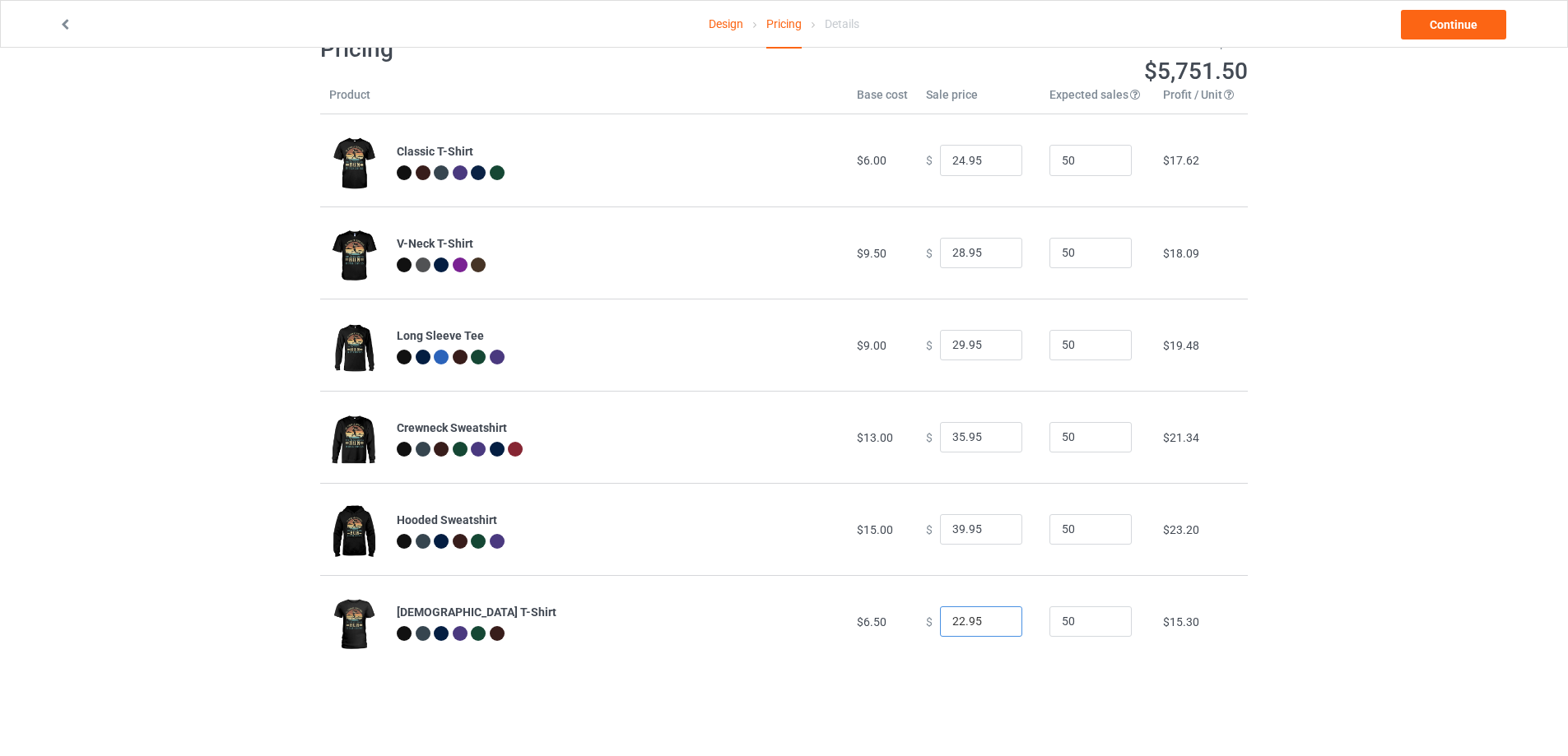
click at [948, 617] on input "22.95" at bounding box center [981, 622] width 82 height 31
type input "24.95"
click at [1430, 593] on div "Design Pricing Details Continue Pricing Estimated total profit $5,844.50 Produc…" at bounding box center [784, 351] width 1568 height 702
click at [1462, 23] on link "Continue" at bounding box center [1453, 24] width 105 height 29
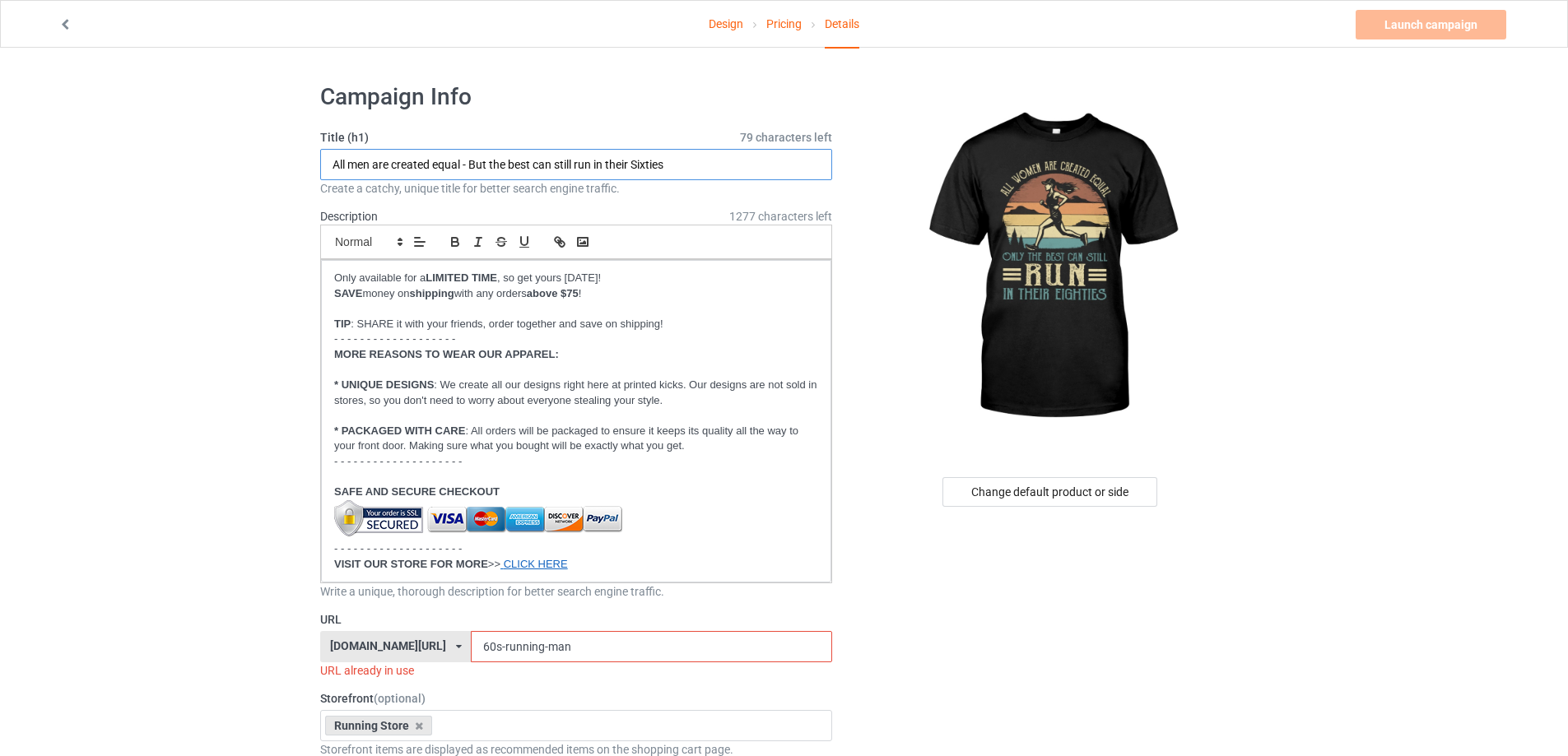
click at [353, 162] on input "All men are created equal - But the best can still run in their Sixties" at bounding box center [575, 164] width 512 height 31
drag, startPoint x: 527, startPoint y: 165, endPoint x: 594, endPoint y: 165, distance: 67.0
click at [587, 165] on input "All women are created equal - But the best can still run in their Sixties" at bounding box center [575, 164] width 512 height 31
drag, startPoint x: 632, startPoint y: 166, endPoint x: 650, endPoint y: 167, distance: 18.0
click at [649, 167] on input "All women are created equal - But the best can still run in their Sixties" at bounding box center [575, 164] width 512 height 31
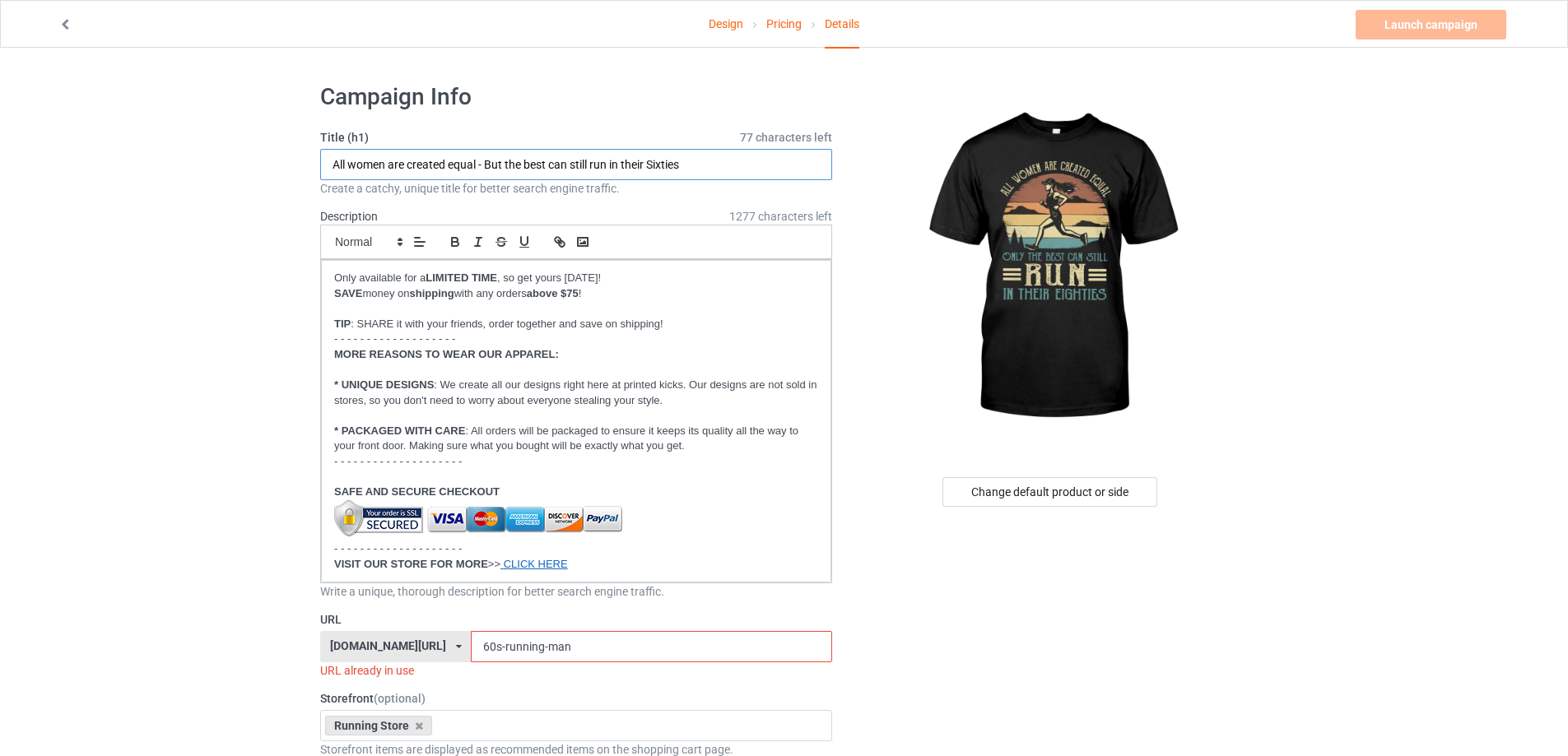
click at [662, 169] on input "All women are created equal - But the best can still run in their Sixties" at bounding box center [575, 164] width 512 height 31
click at [708, 167] on input "All women are created equal - But the best can still run in their Sixties" at bounding box center [575, 164] width 512 height 31
drag, startPoint x: 652, startPoint y: 164, endPoint x: 707, endPoint y: 163, distance: 55.0
click at [707, 163] on input "All women are created equal - But the best can still run in their Sixties" at bounding box center [575, 164] width 512 height 31
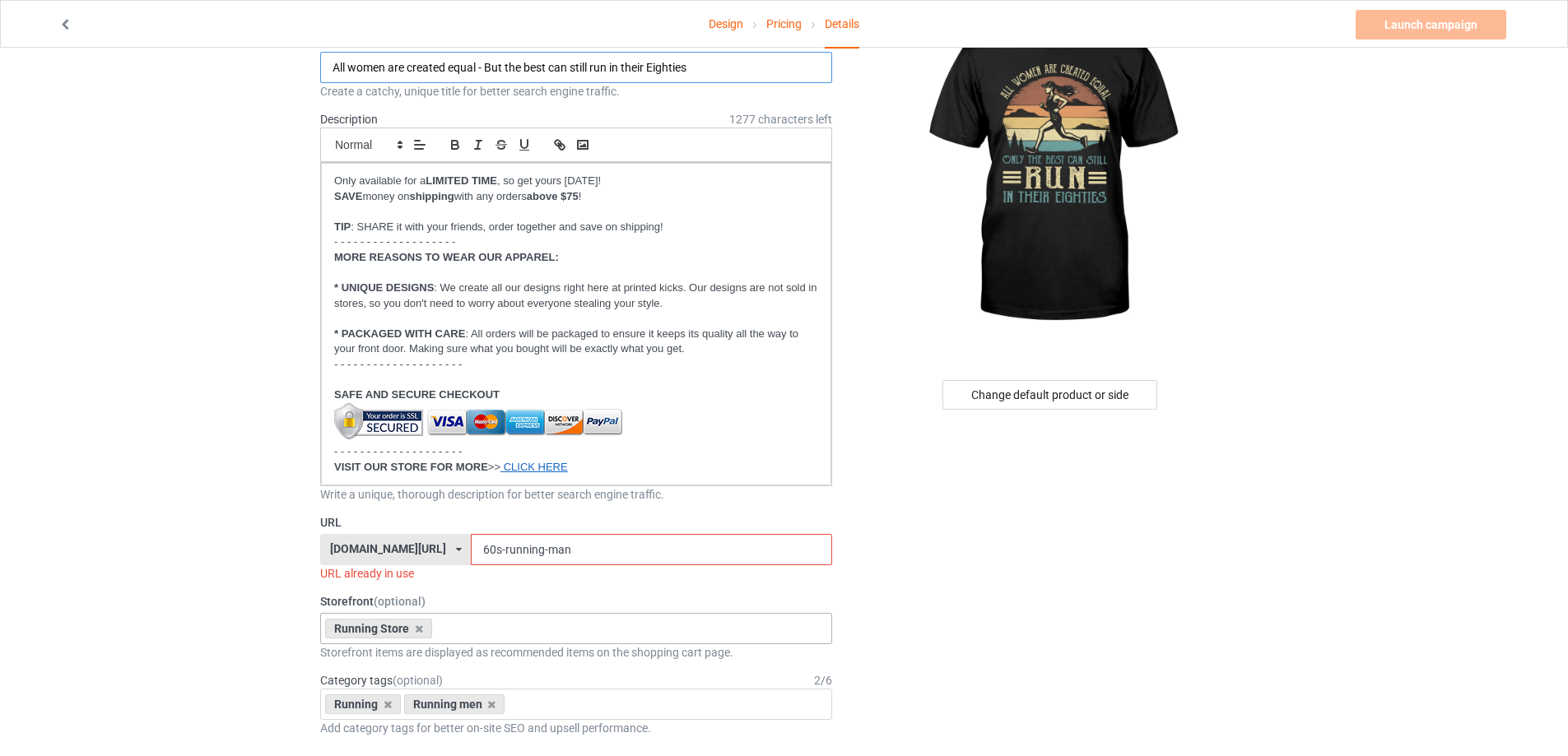
scroll to position [137, 0]
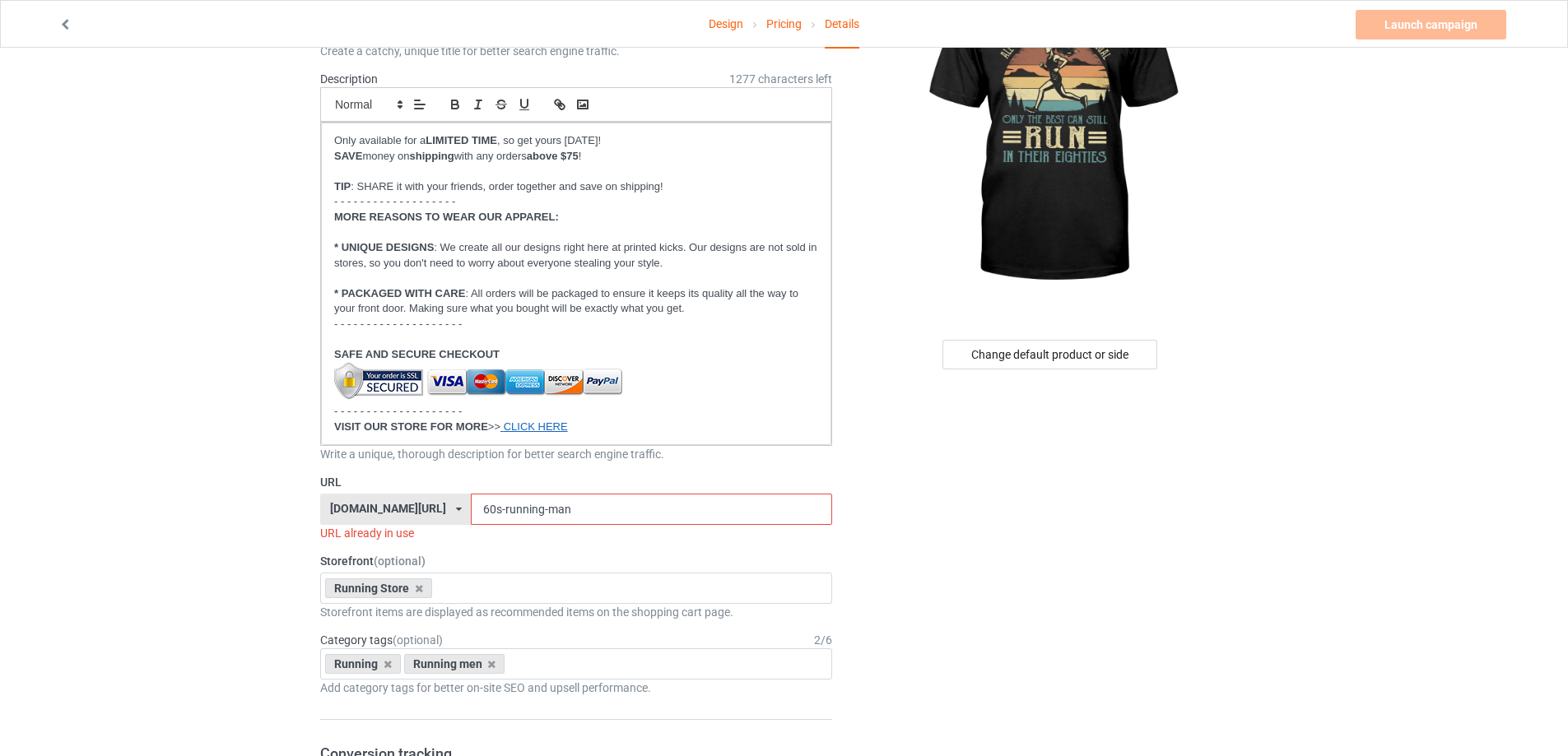
type input "All women are created equal - But the best can still run in their Eighties"
drag, startPoint x: 457, startPoint y: 505, endPoint x: 389, endPoint y: 511, distance: 68.3
click at [470, 505] on input "60s-running-man" at bounding box center [650, 509] width 361 height 31
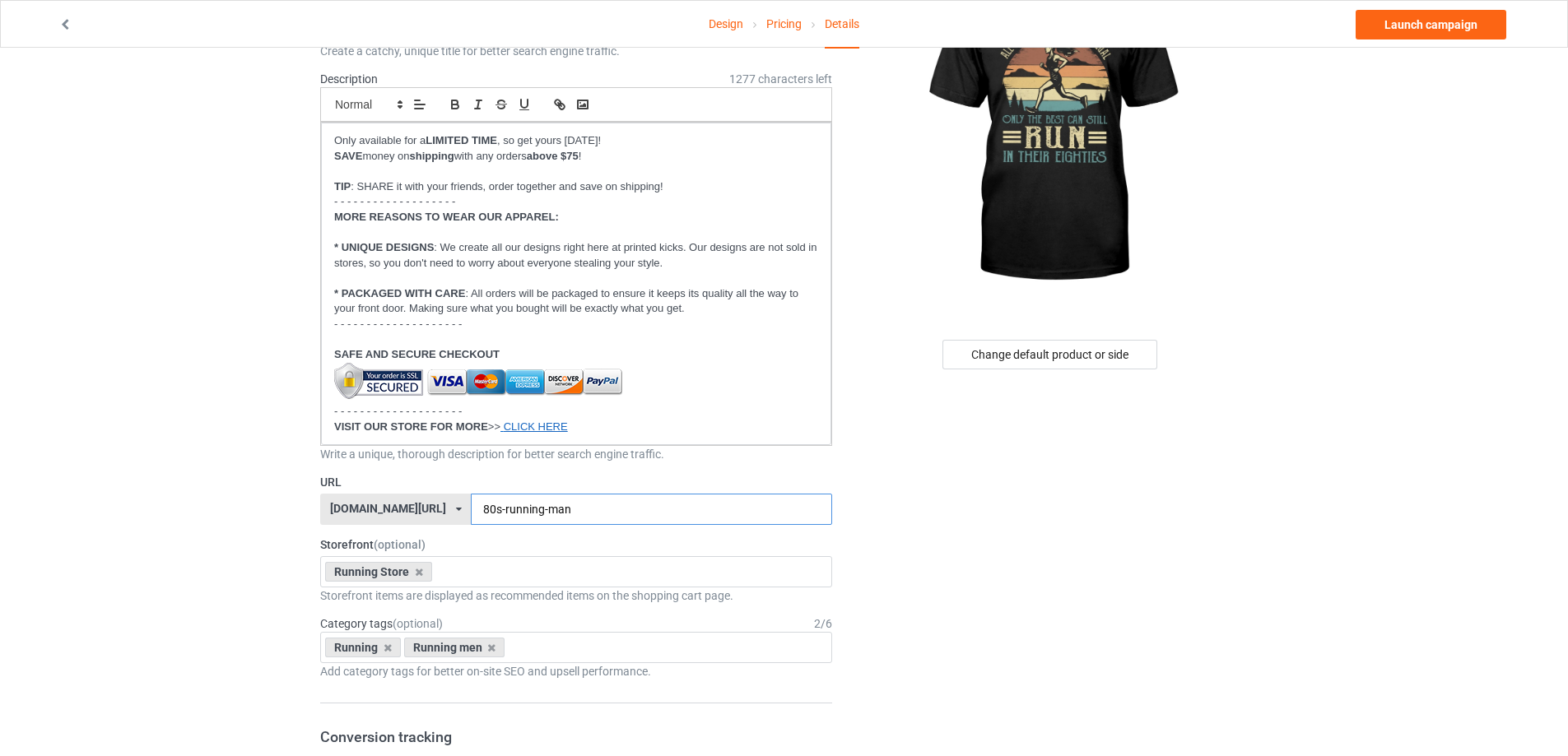
drag, startPoint x: 512, startPoint y: 512, endPoint x: 589, endPoint y: 512, distance: 77.0
click at [590, 512] on input "80s-running-man" at bounding box center [650, 509] width 361 height 31
type input "80s-running-woman"
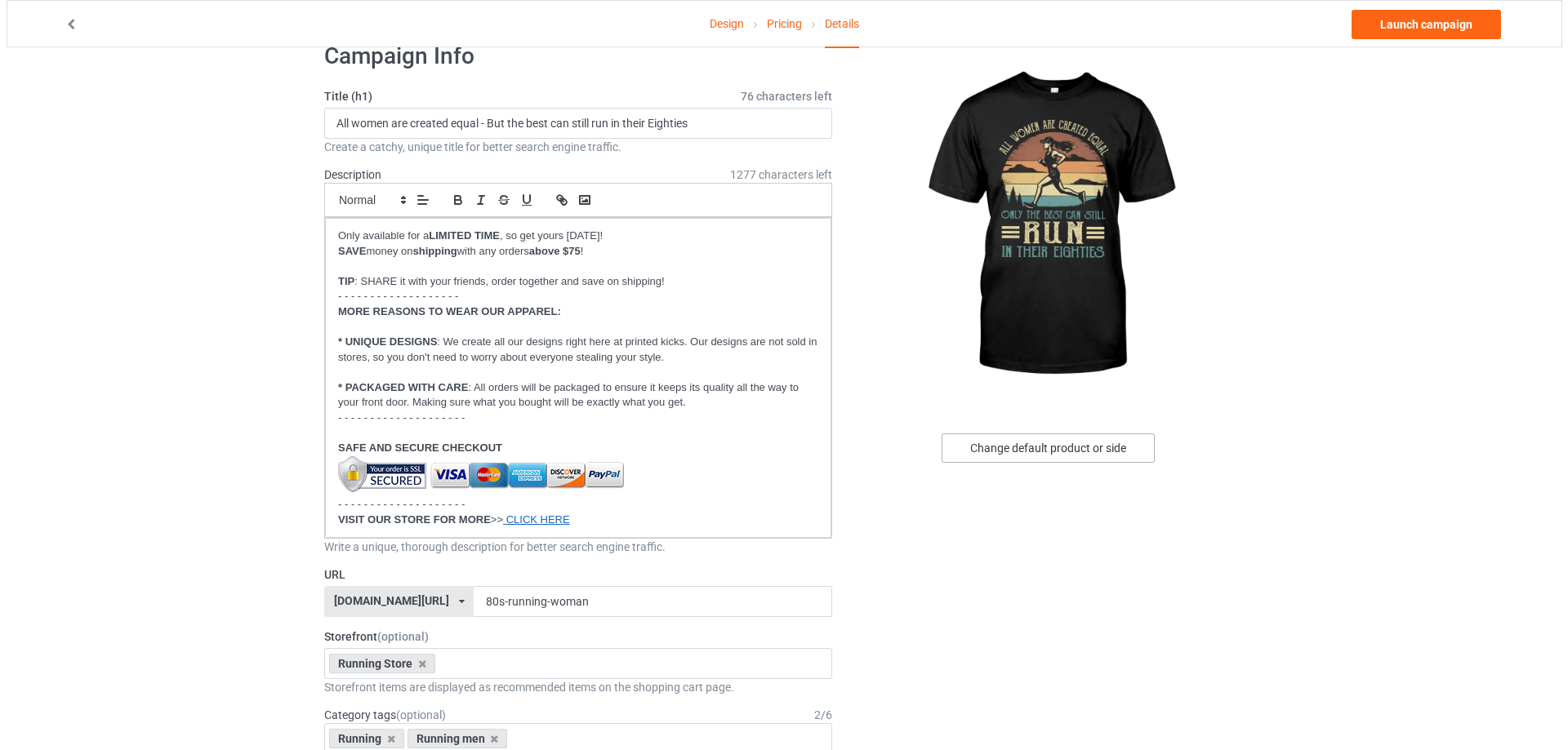
scroll to position [0, 0]
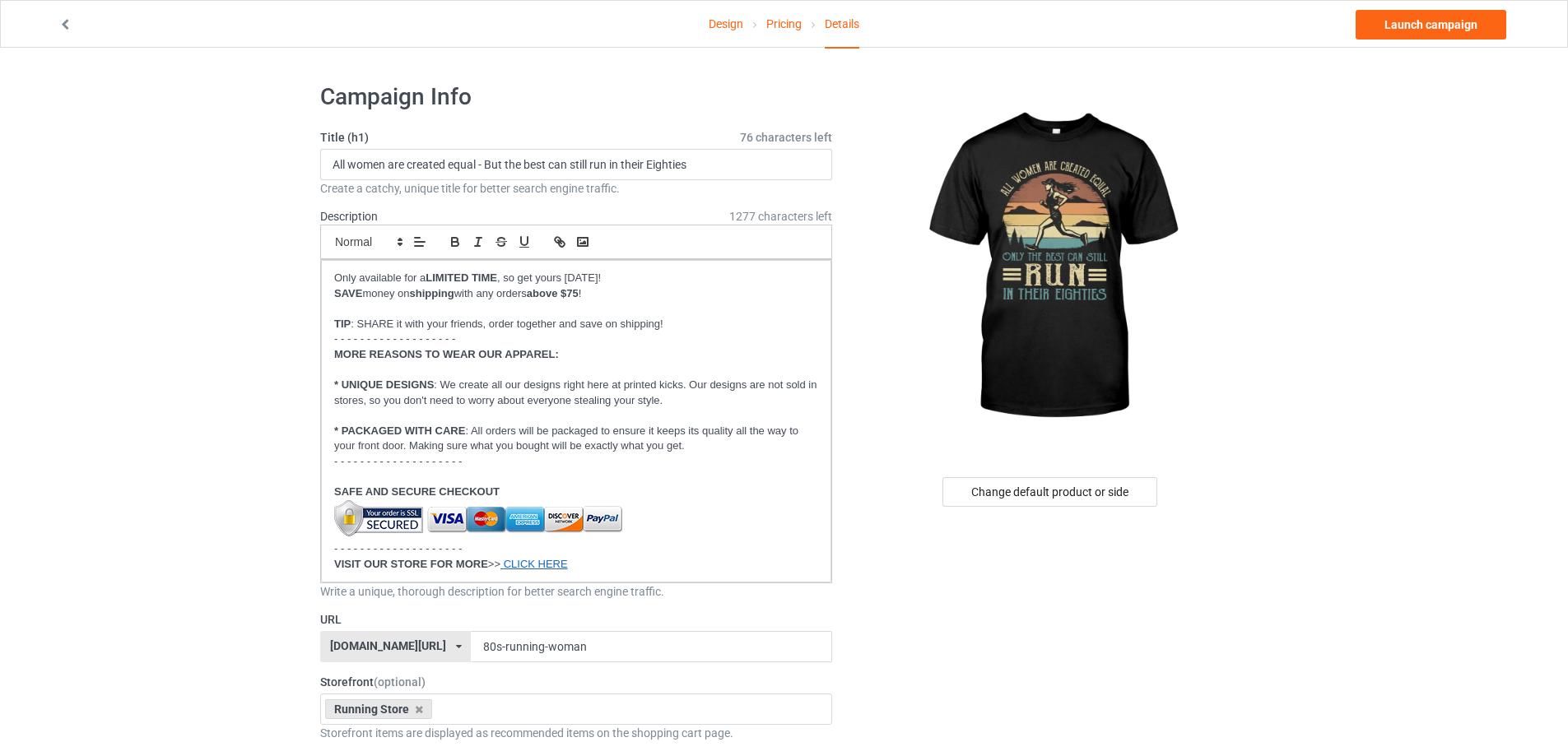
click at [1040, 487] on div "Change default product or side" at bounding box center [1050, 491] width 215 height 29
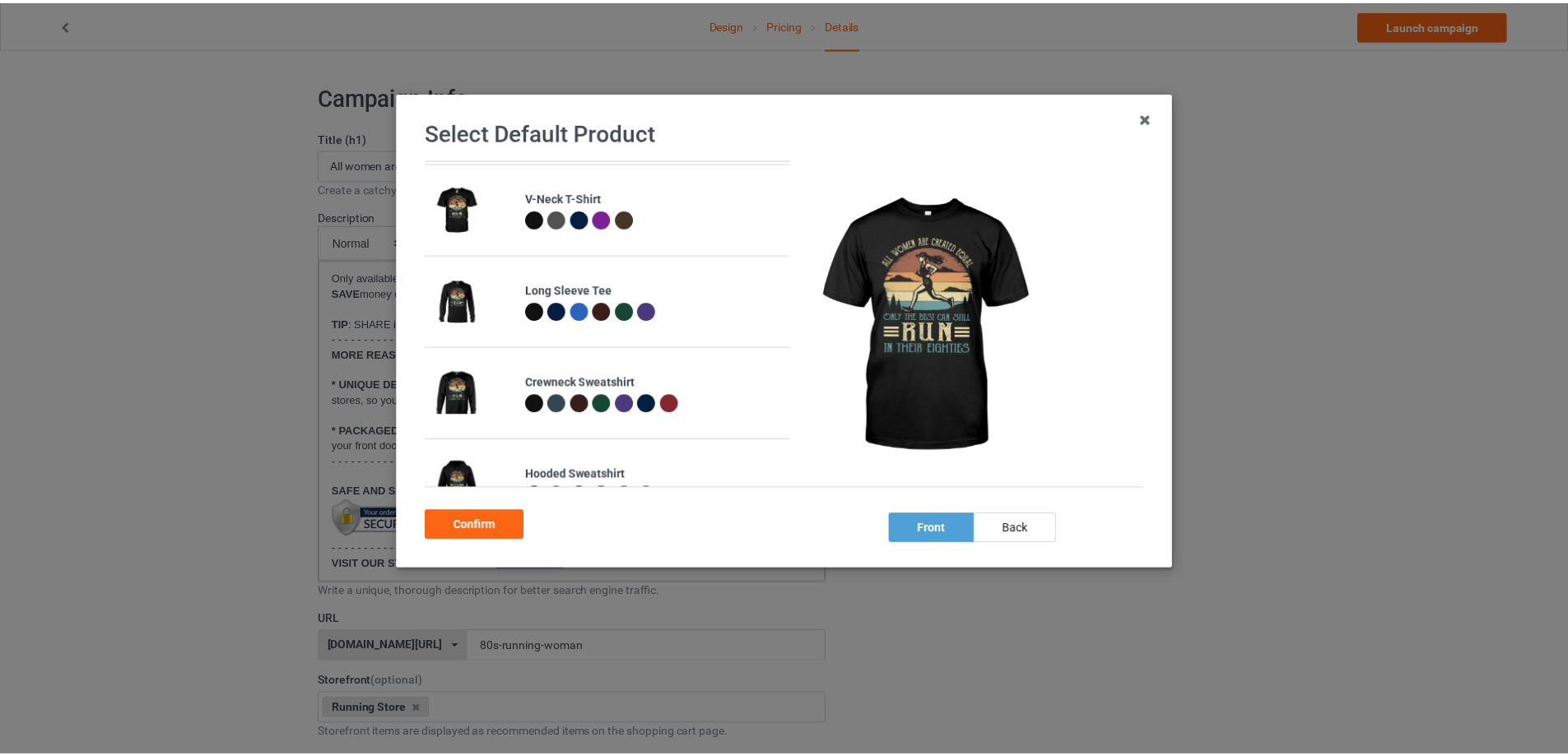
scroll to position [225, 0]
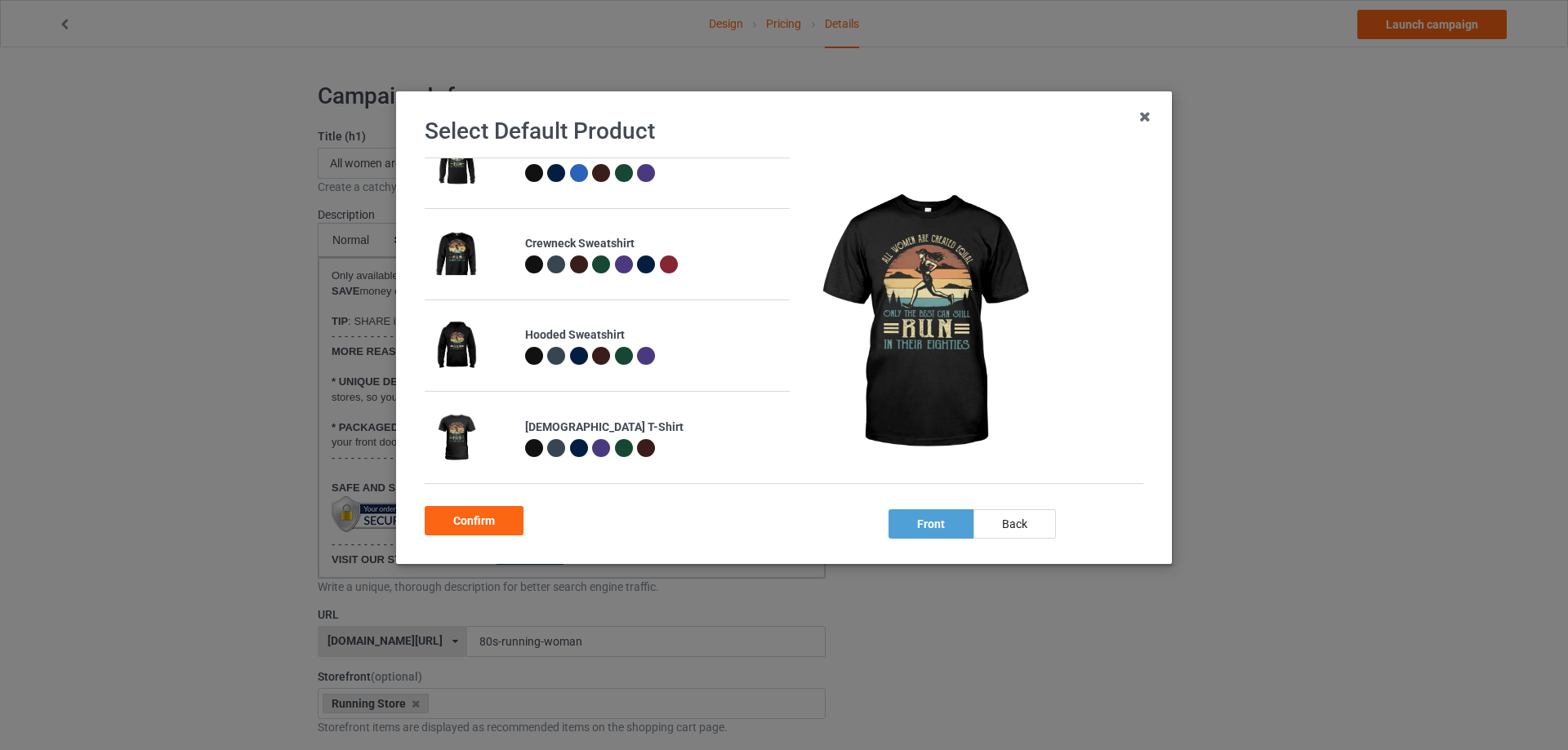
click at [528, 454] on div at bounding box center [534, 449] width 18 height 18
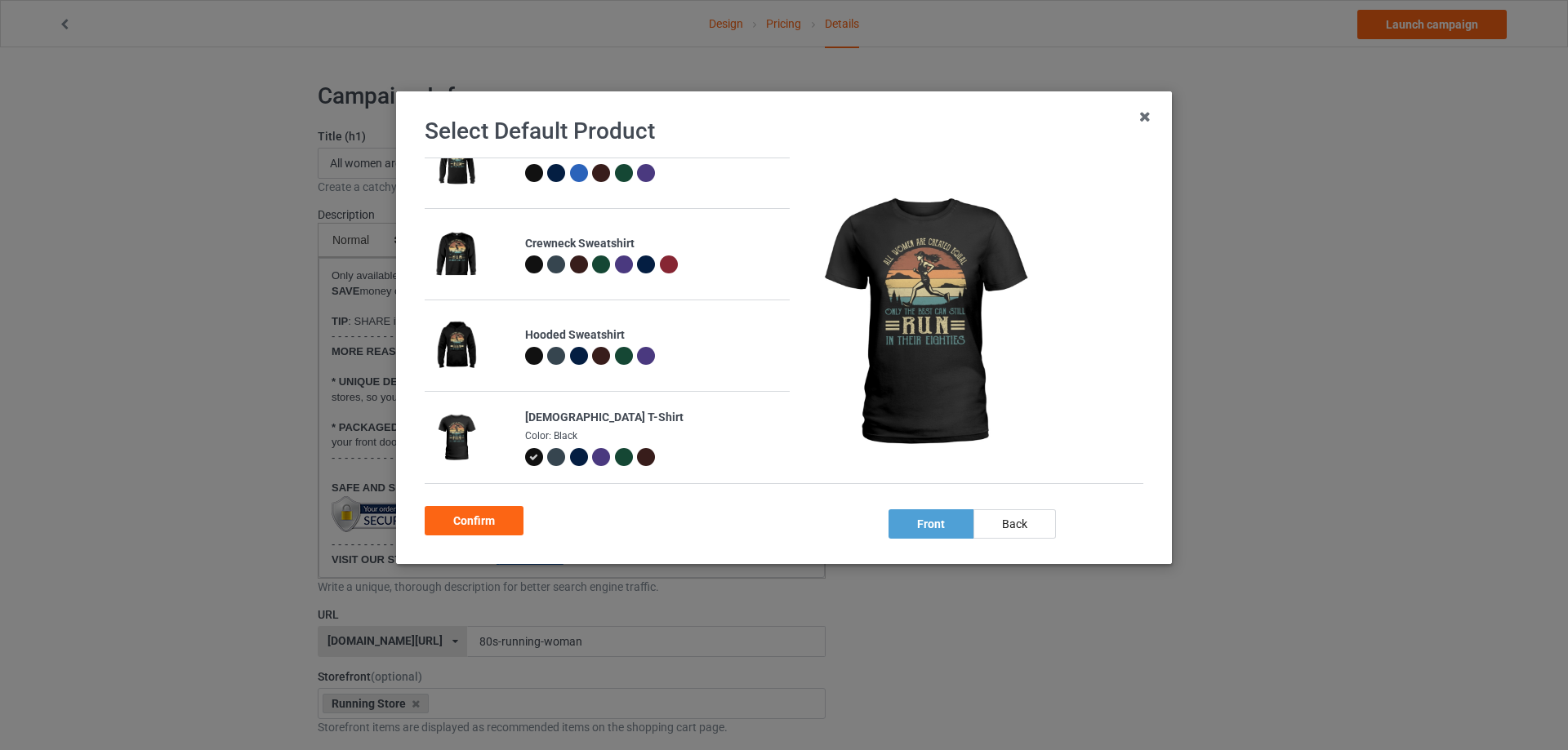
drag, startPoint x: 503, startPoint y: 525, endPoint x: 527, endPoint y: 522, distance: 24.2
click at [502, 525] on div "Confirm" at bounding box center [473, 521] width 99 height 29
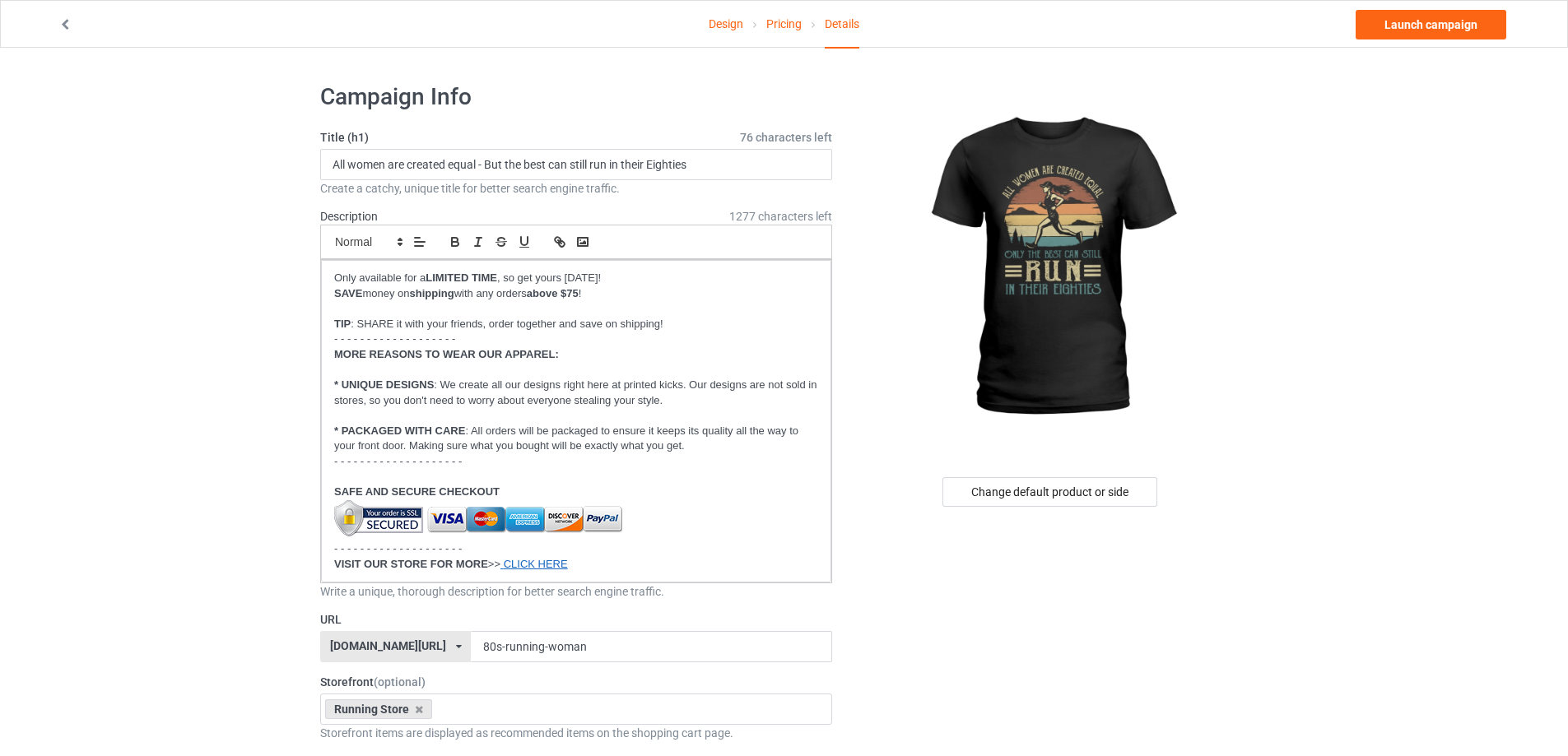
click at [720, 21] on link "Design" at bounding box center [725, 23] width 34 height 46
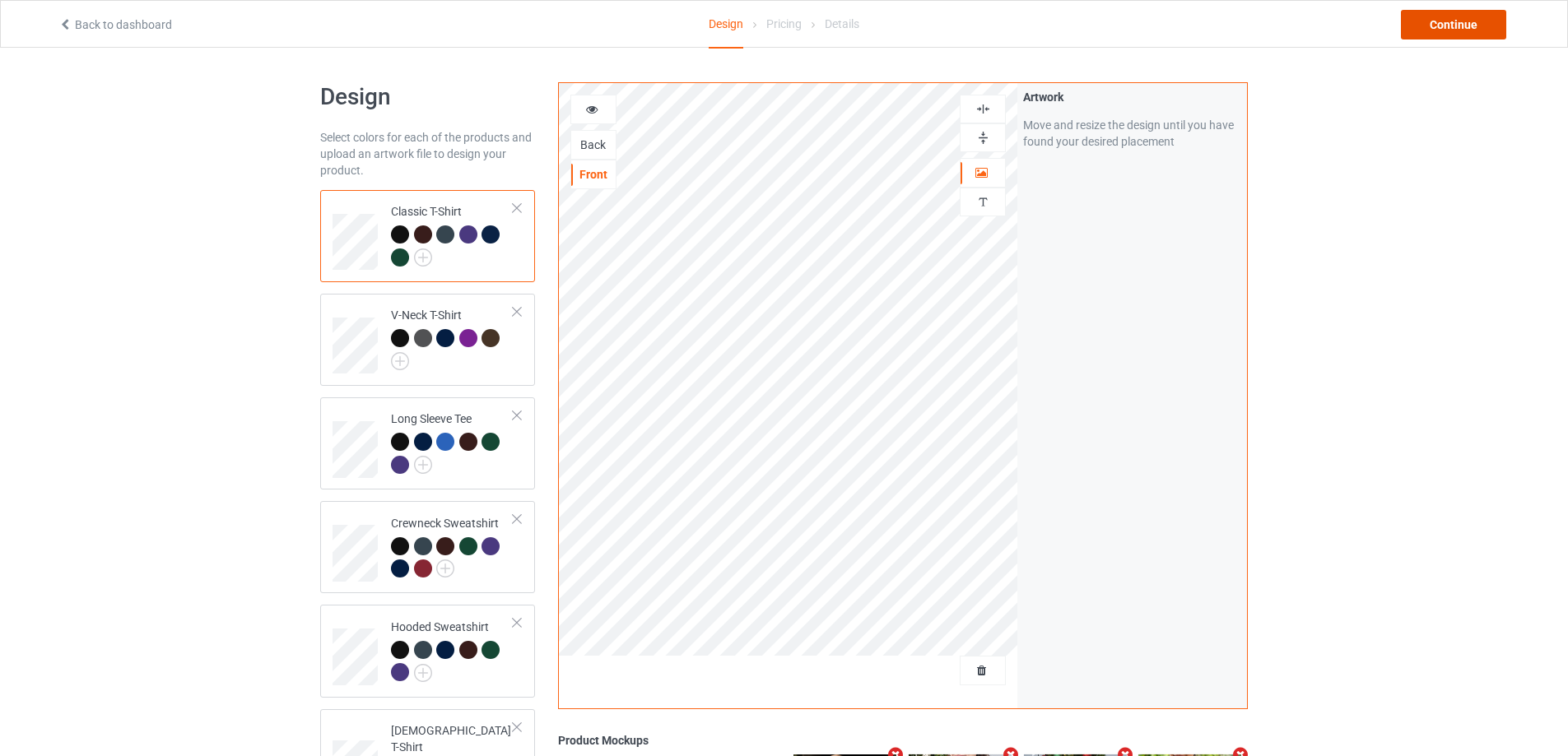
click at [1472, 33] on div "Continue" at bounding box center [1453, 24] width 105 height 29
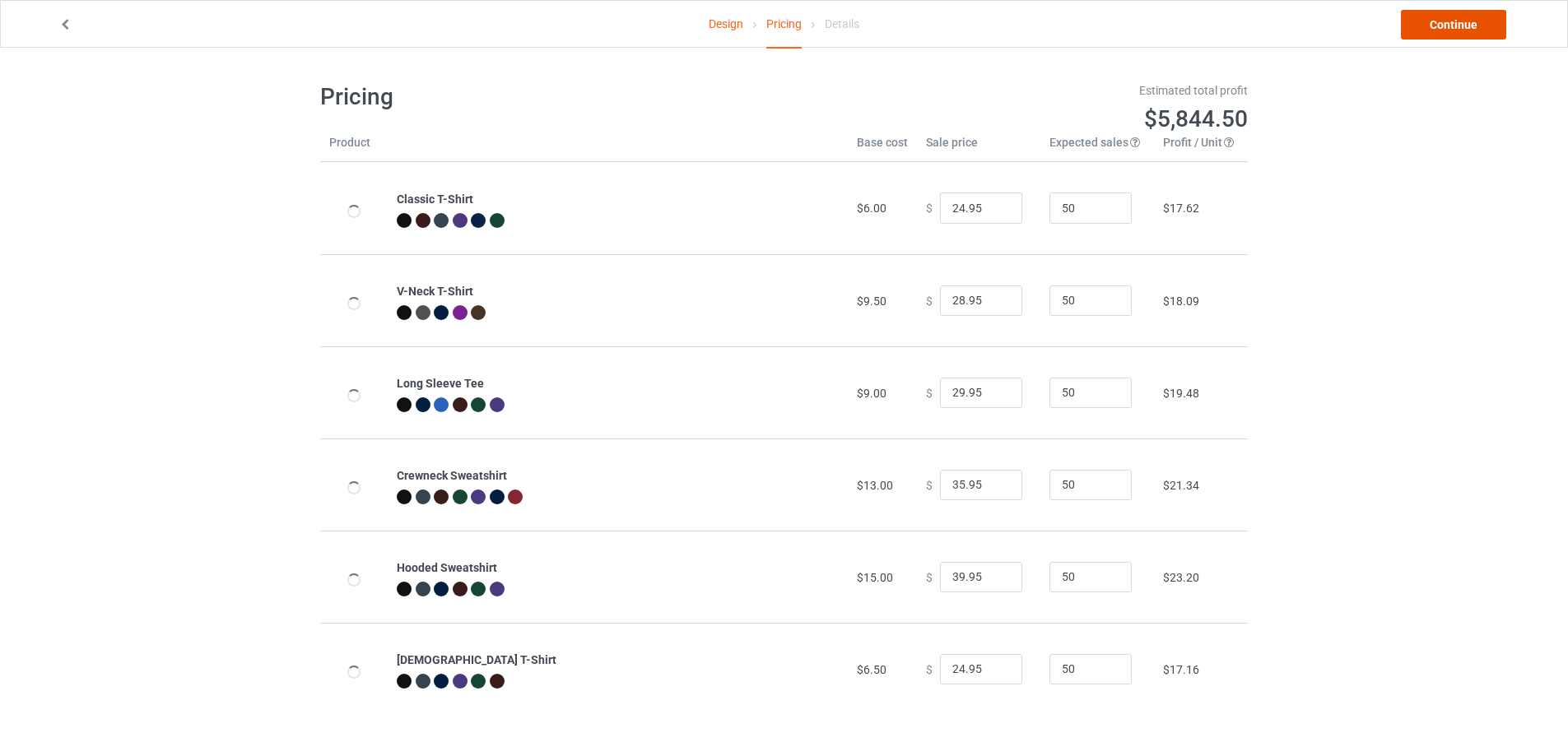
click at [1483, 25] on link "Continue" at bounding box center [1453, 24] width 105 height 29
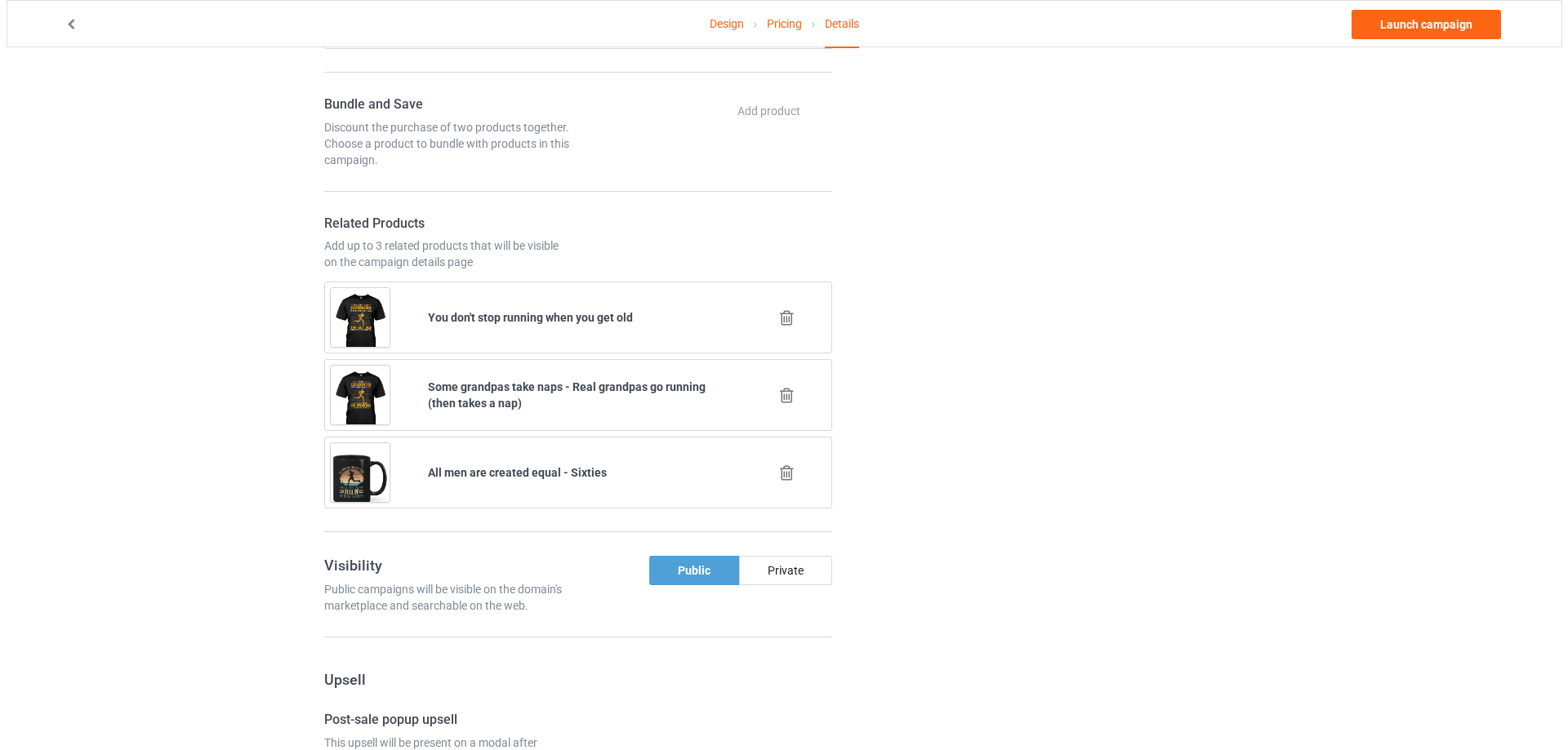
scroll to position [1088, 0]
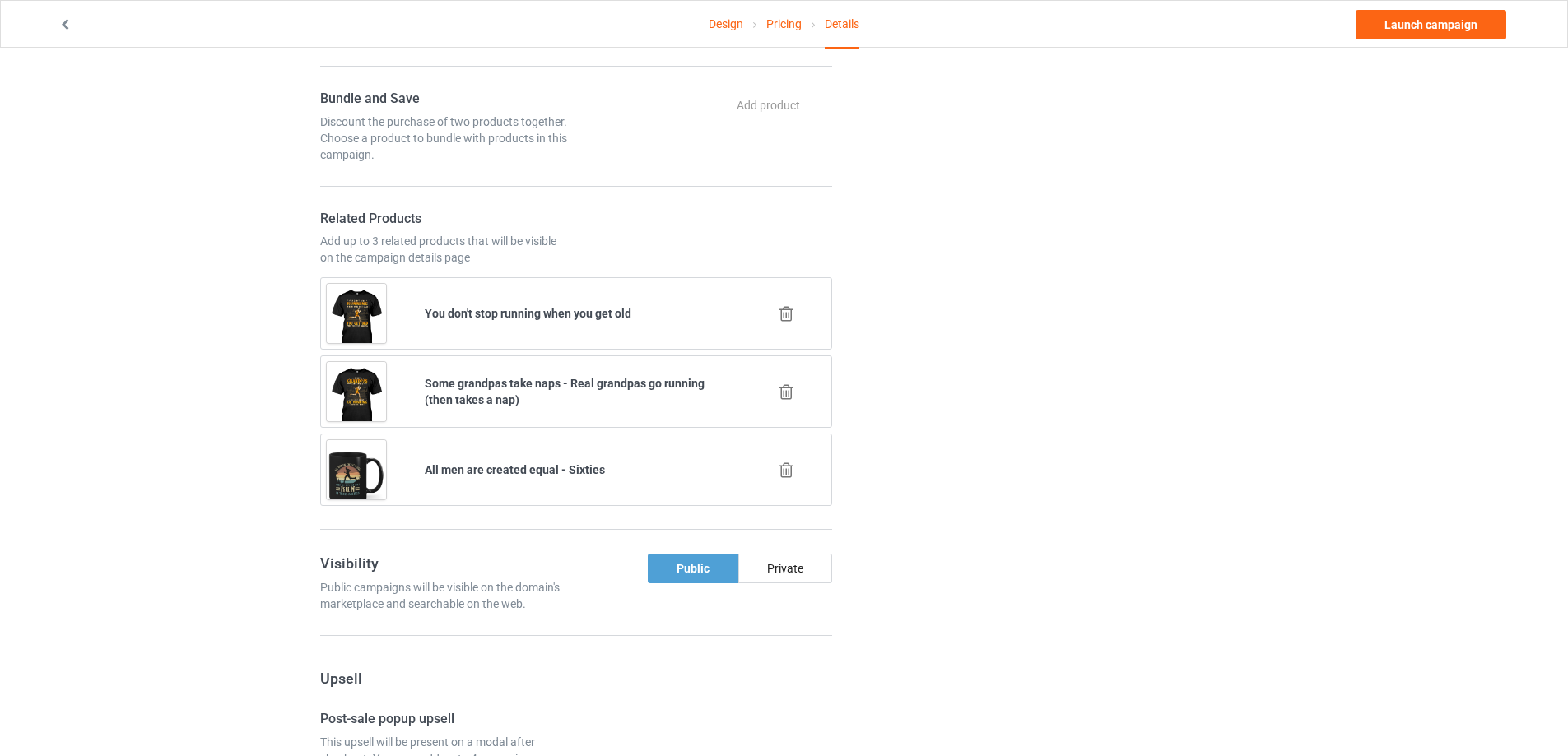
click at [1155, 304] on div "Change default product or side" at bounding box center [1051, 416] width 415 height 2886
click at [788, 469] on icon at bounding box center [786, 471] width 21 height 18
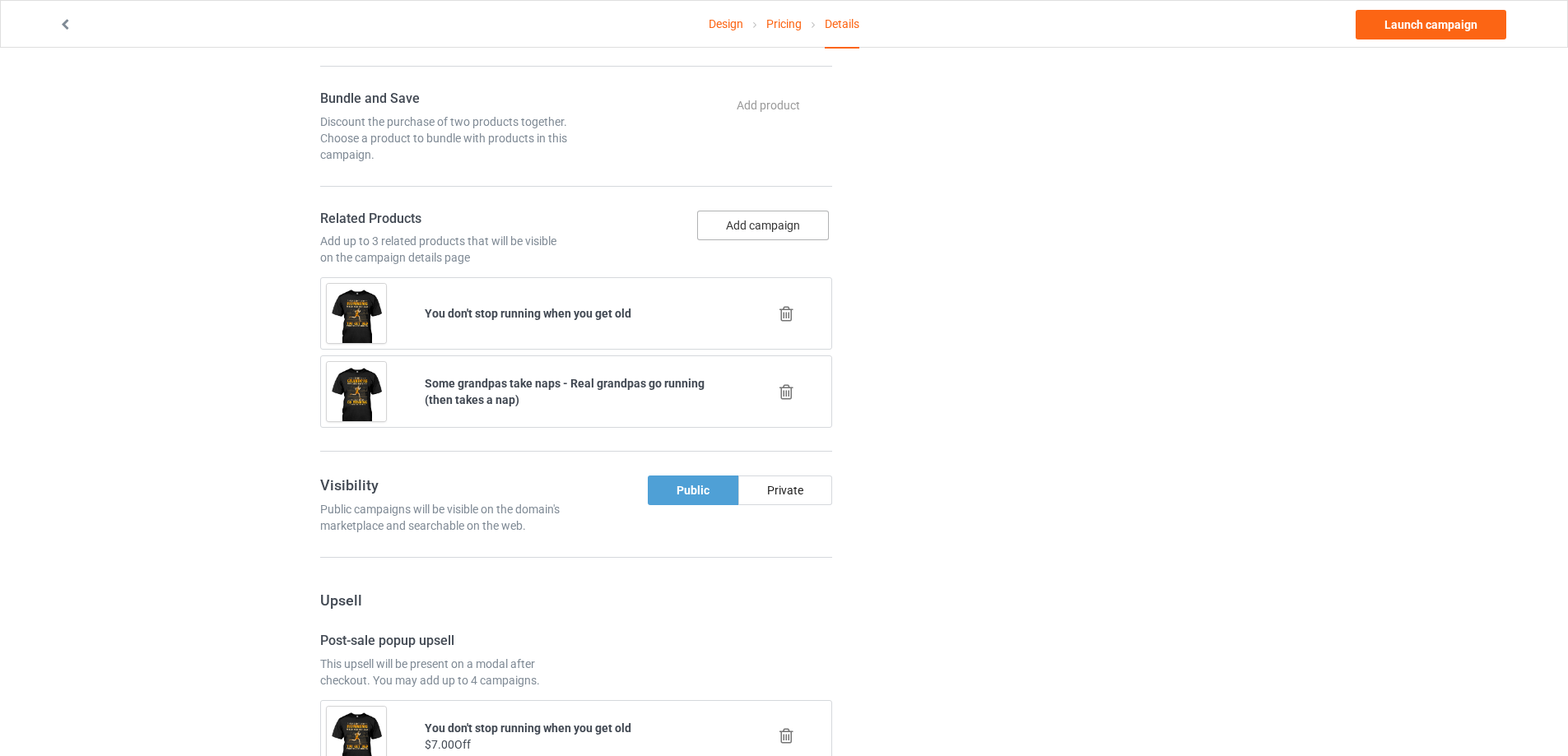
click at [791, 225] on button "Add campaign" at bounding box center [763, 225] width 131 height 29
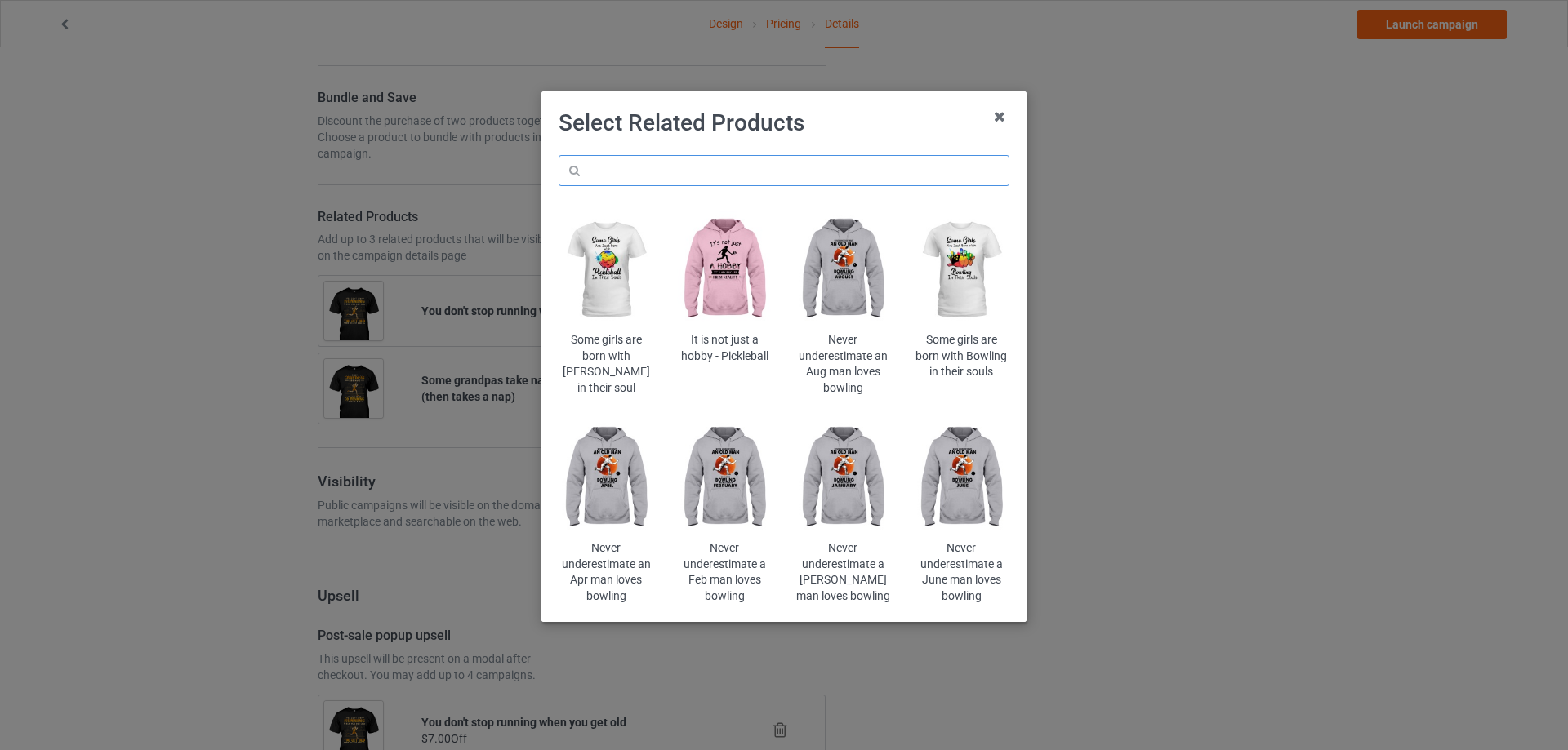
click at [835, 170] on input "text" at bounding box center [783, 170] width 451 height 31
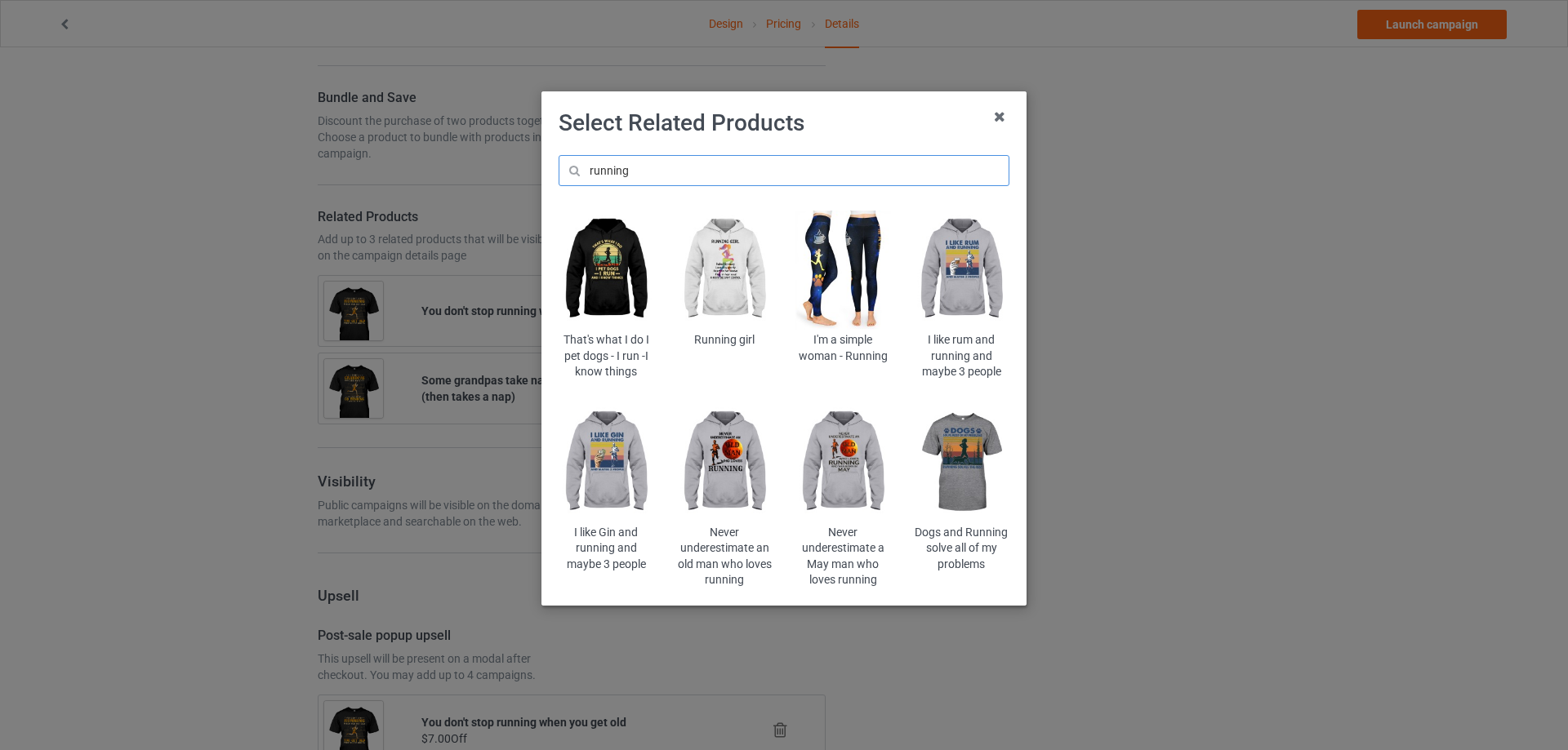
type input "running"
click at [609, 281] on img at bounding box center [605, 271] width 96 height 120
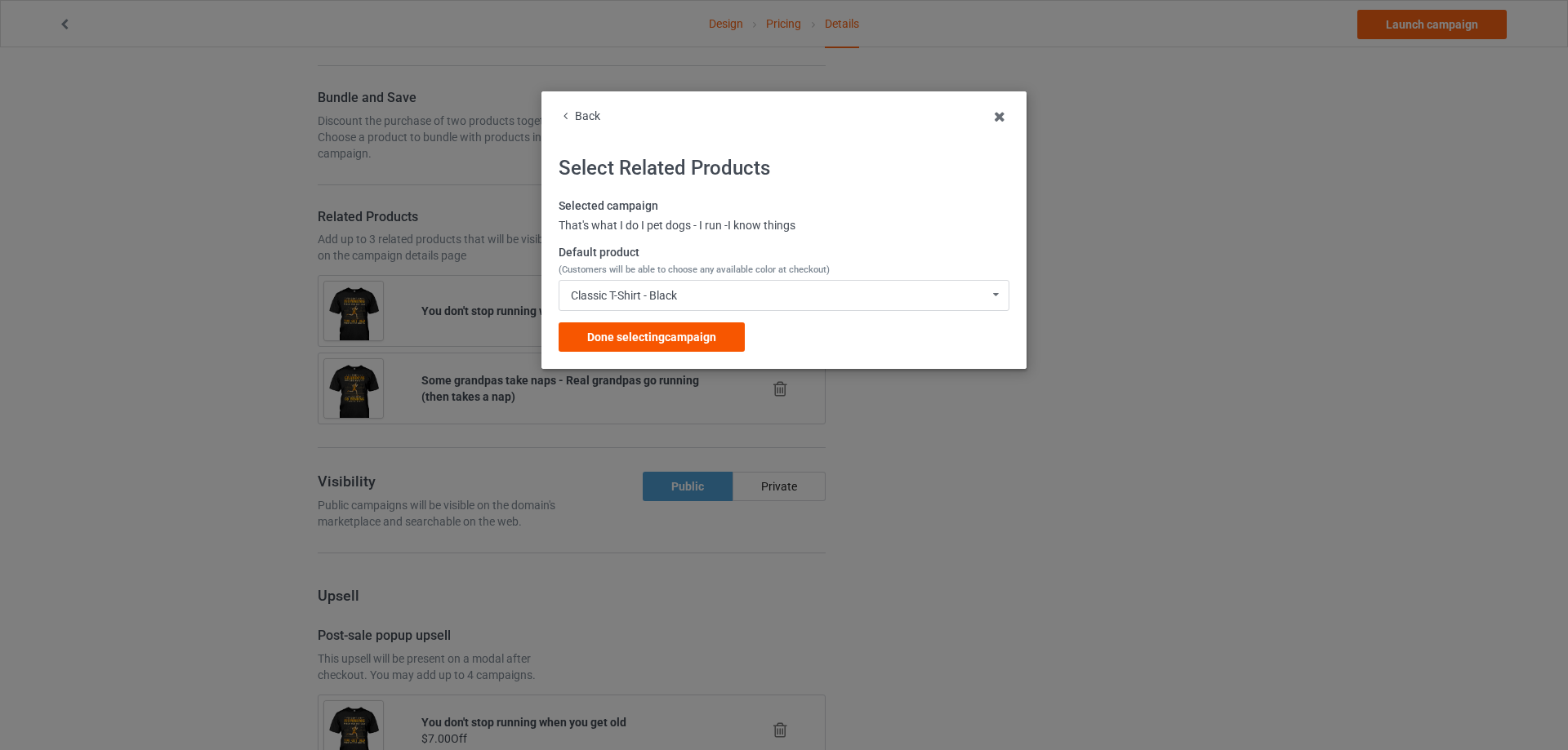
click at [684, 328] on div "Done selecting campaign" at bounding box center [651, 336] width 186 height 29
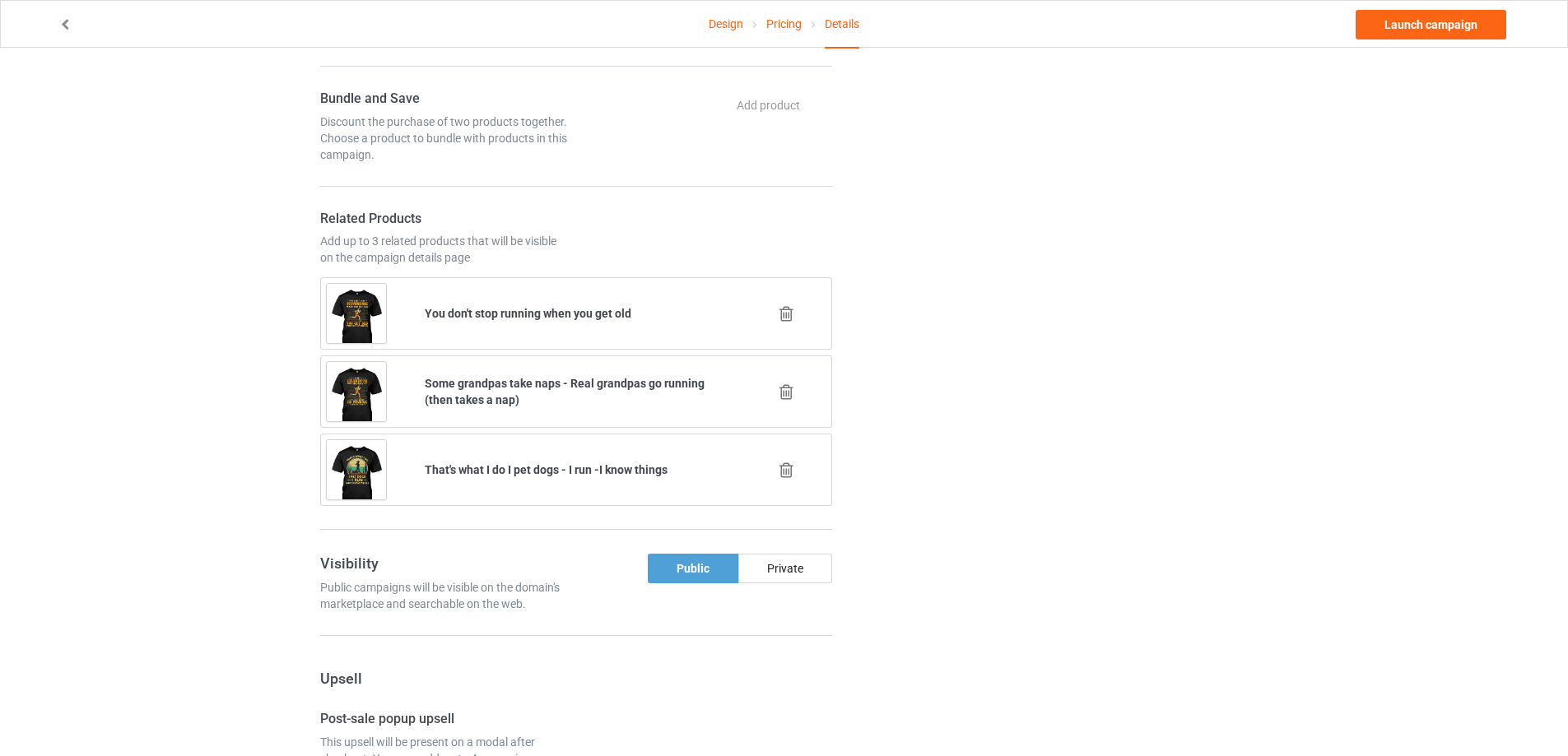
click at [785, 393] on icon at bounding box center [786, 392] width 21 height 18
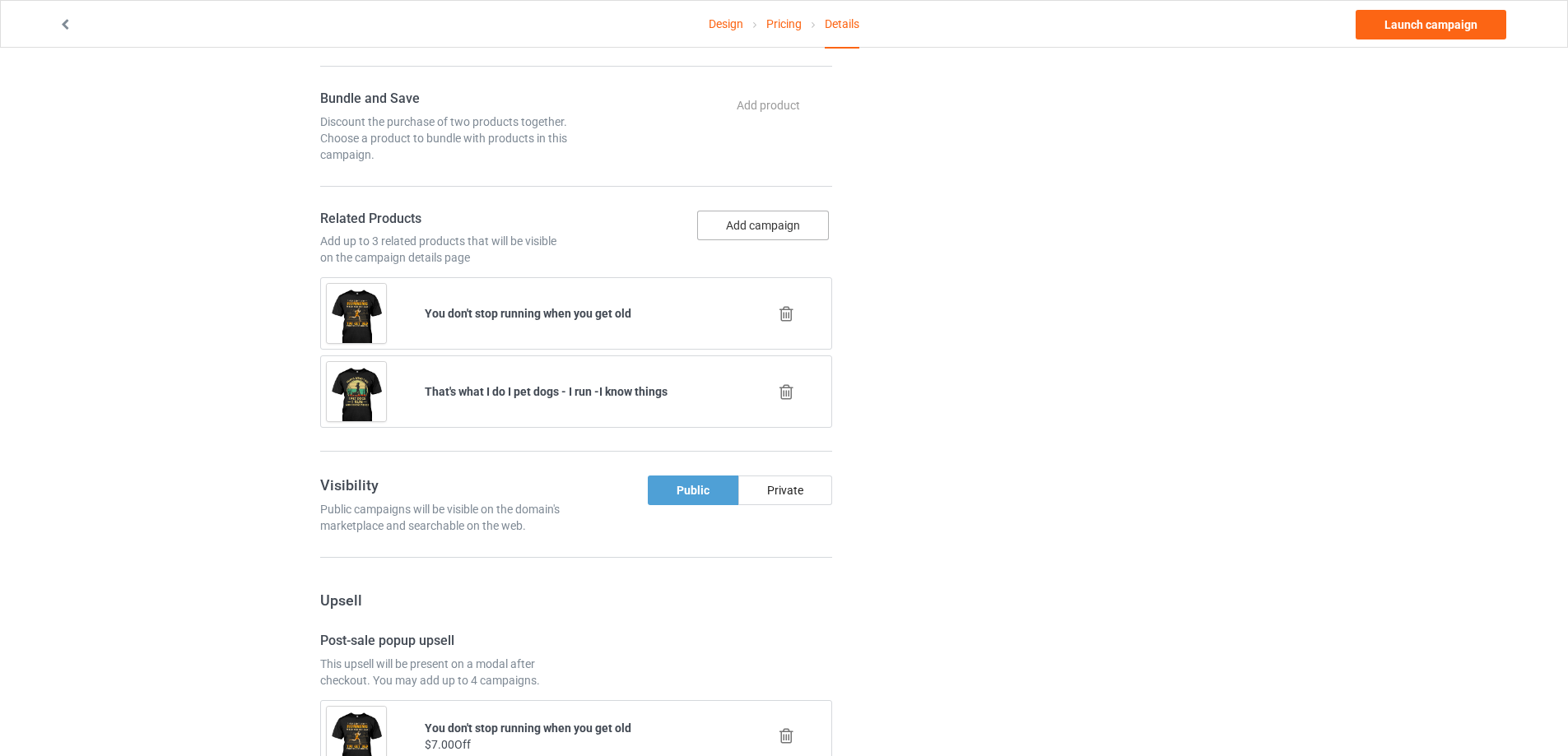
click at [774, 224] on button "Add campaign" at bounding box center [763, 225] width 131 height 29
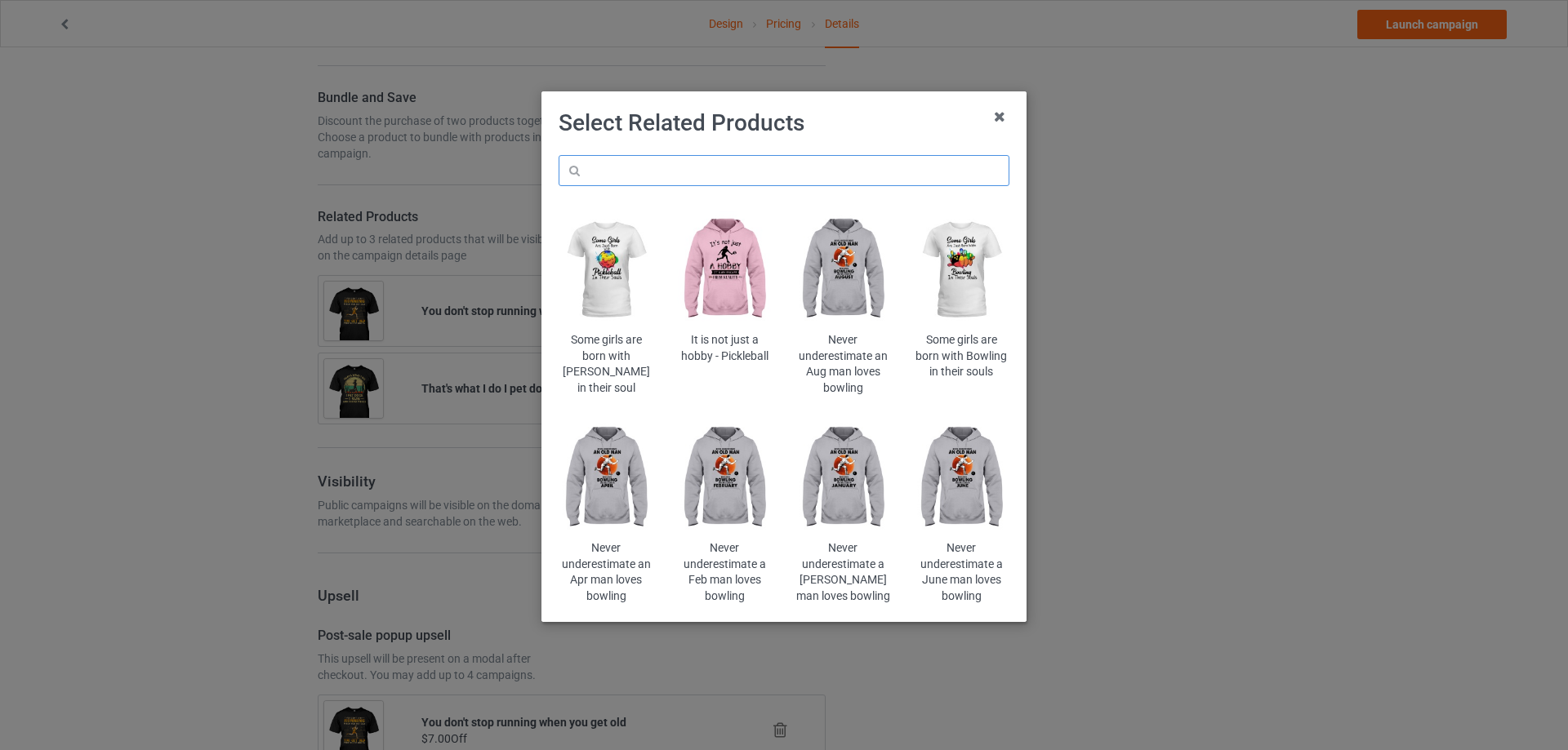
click at [817, 169] on input "text" at bounding box center [783, 170] width 451 height 31
type input "assuming"
click at [856, 120] on h1 "Select Related Products" at bounding box center [783, 123] width 451 height 29
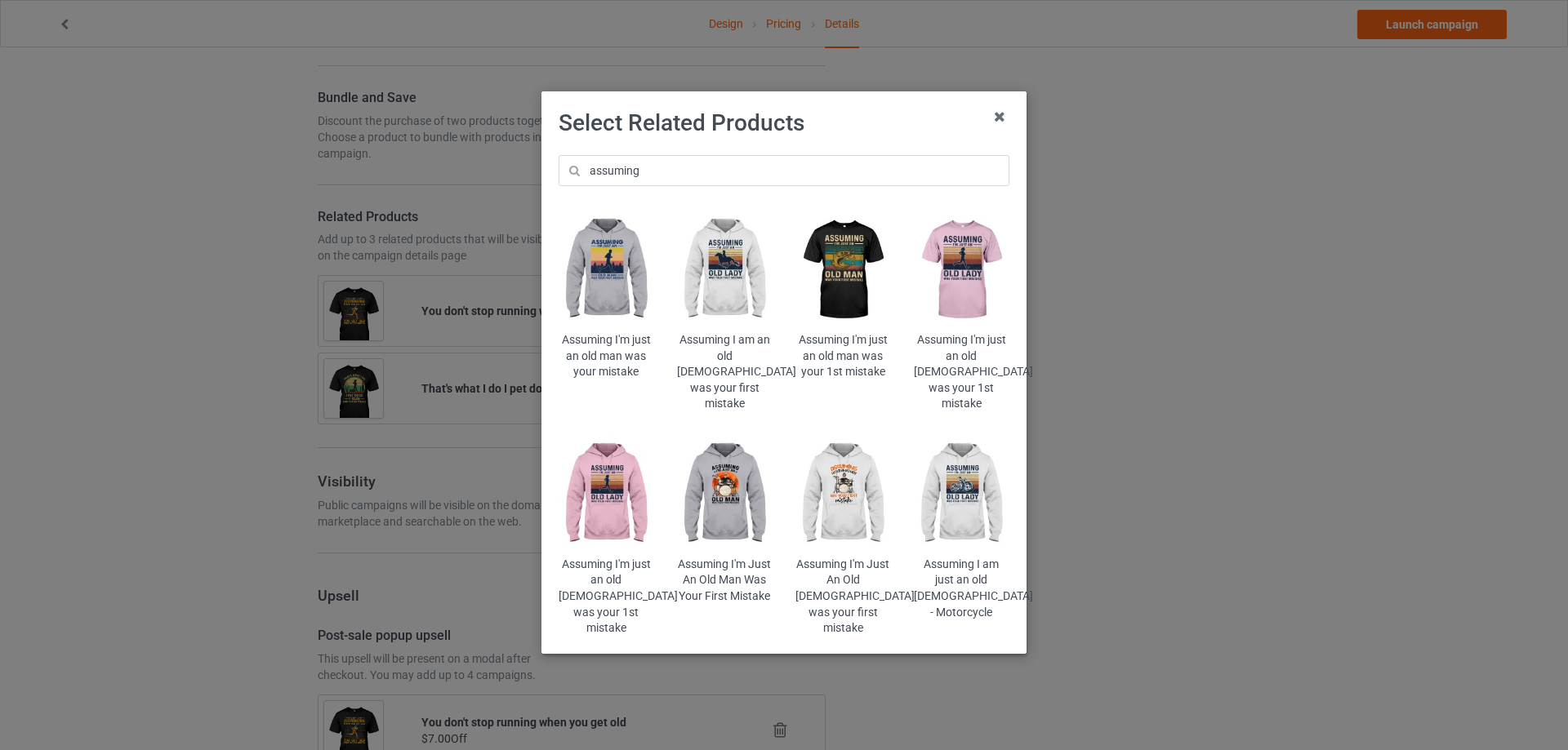
click at [960, 264] on img at bounding box center [961, 271] width 96 height 120
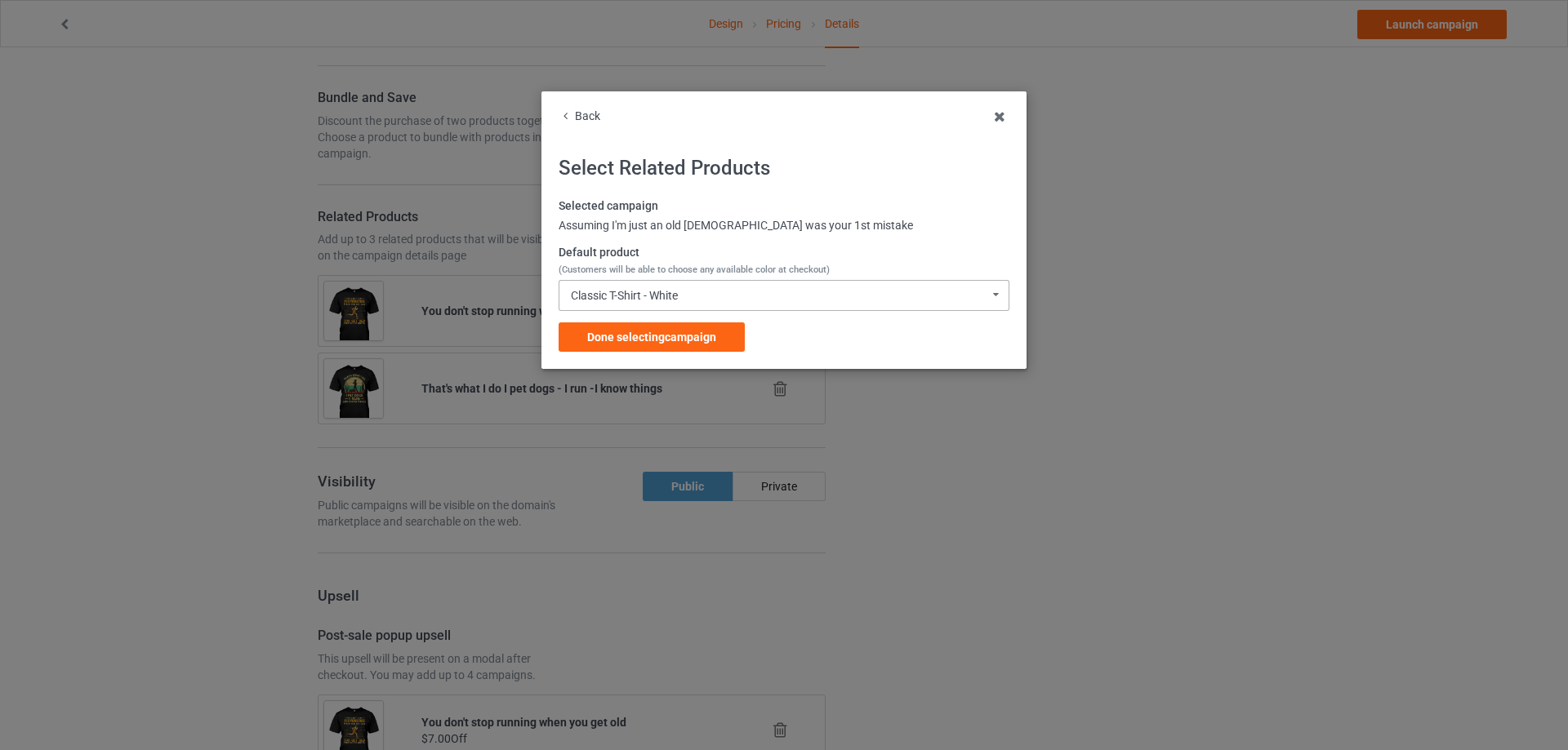
click at [674, 303] on div "Classic T-Shirt - White Classic T-Shirt - White Classic T-Shirt - Classic Pink …" at bounding box center [783, 295] width 451 height 31
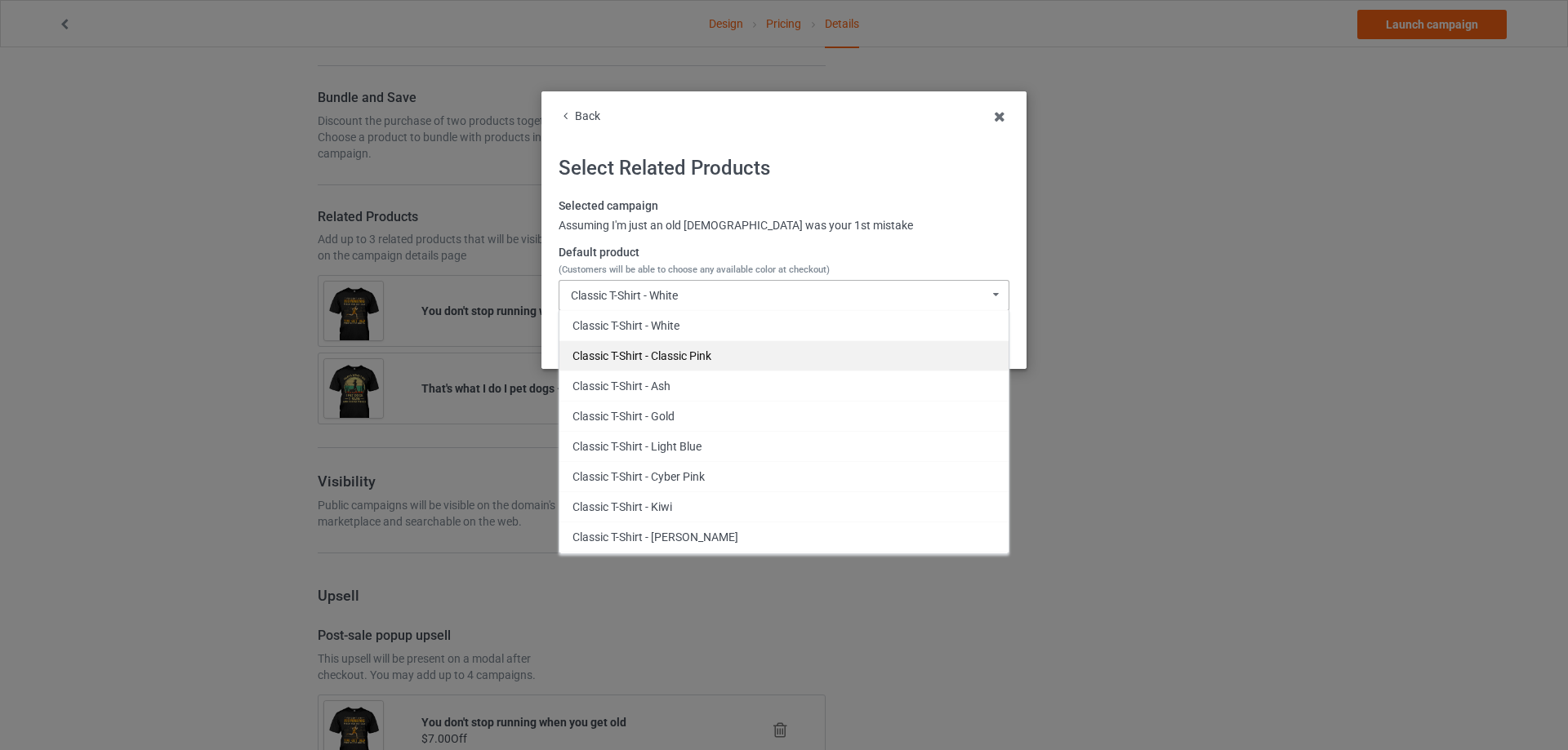
click at [728, 360] on div "Classic T-Shirt - Classic Pink" at bounding box center [783, 355] width 449 height 30
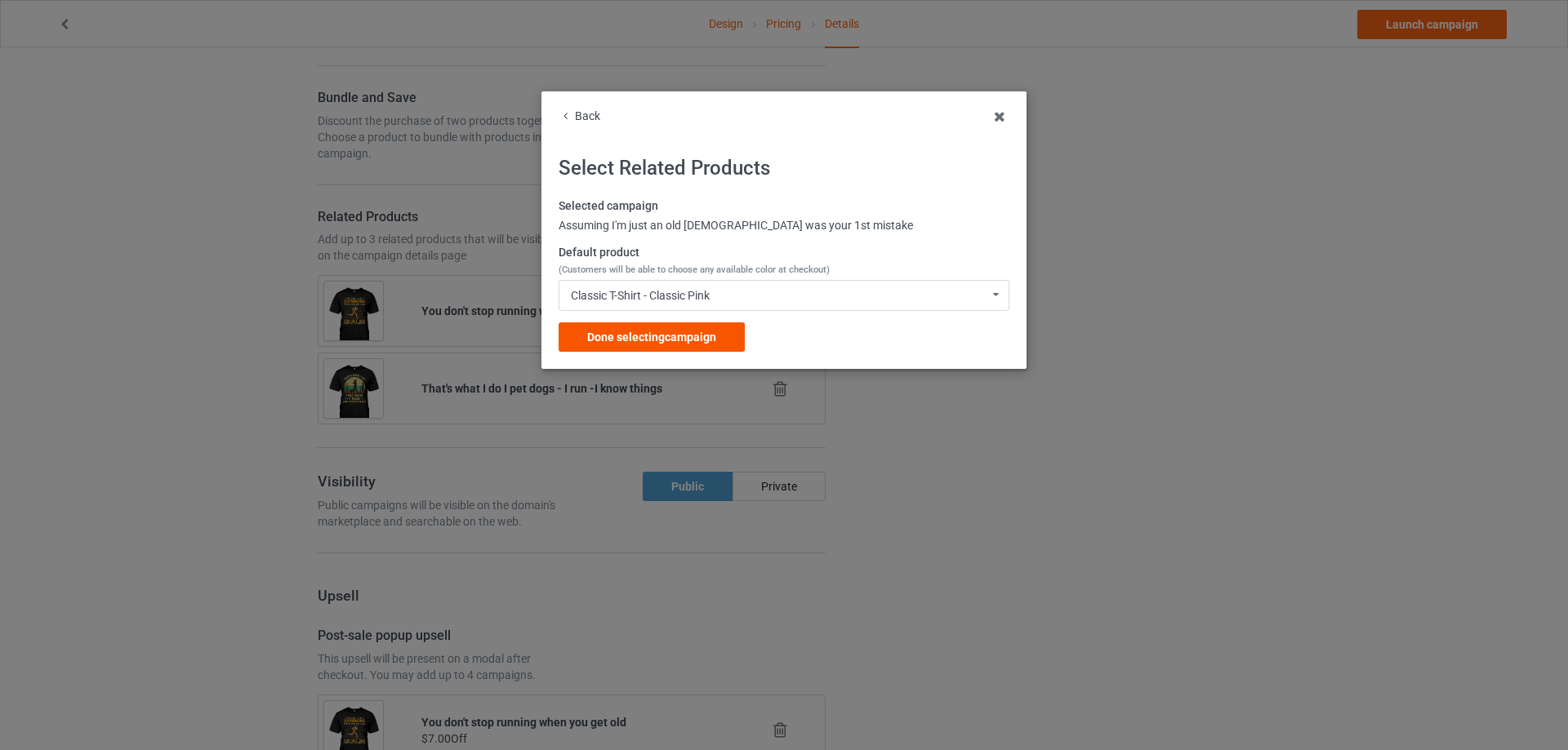
click at [701, 340] on span "Done selecting campaign" at bounding box center [651, 337] width 129 height 13
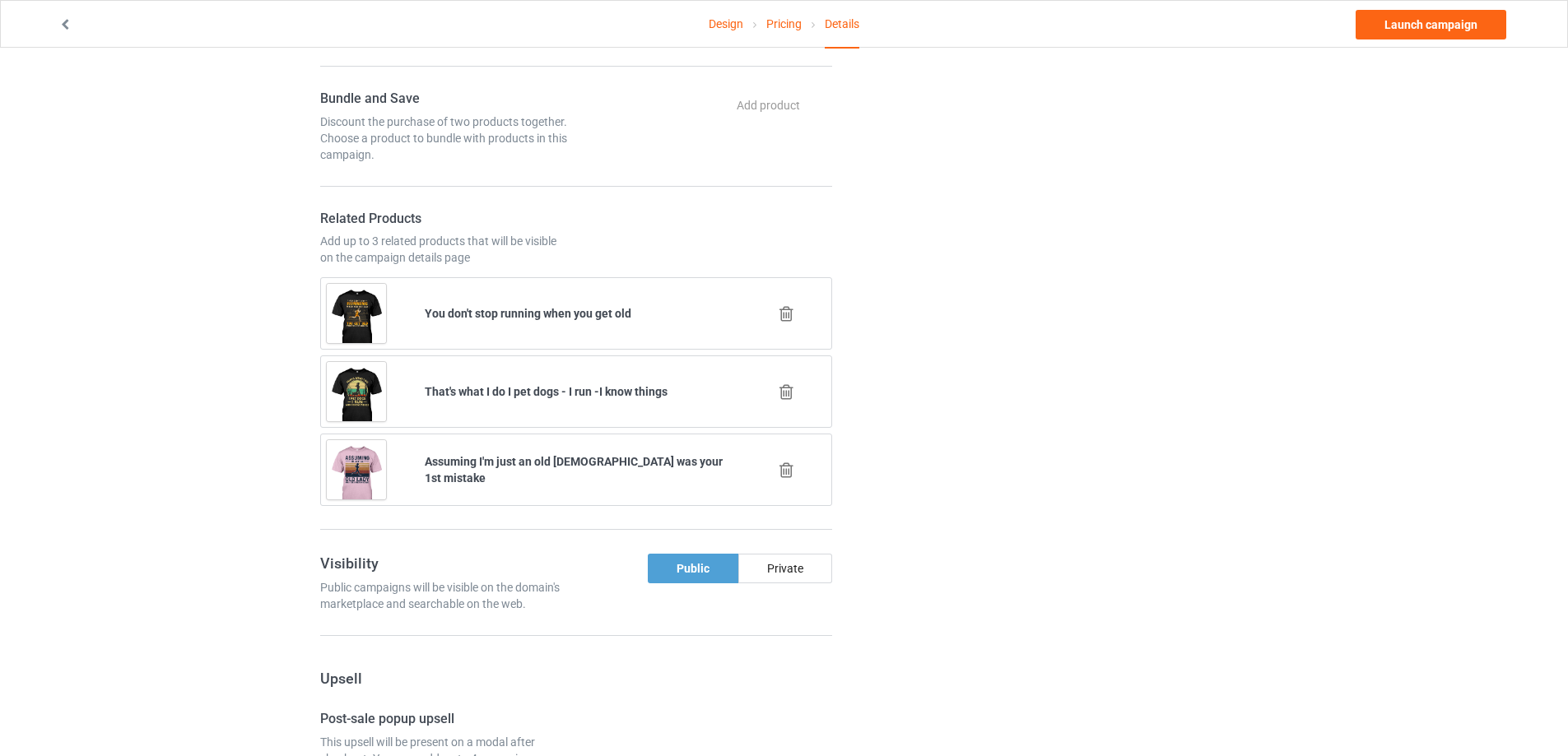
click at [1022, 319] on div "Change default product or side" at bounding box center [1051, 416] width 415 height 2886
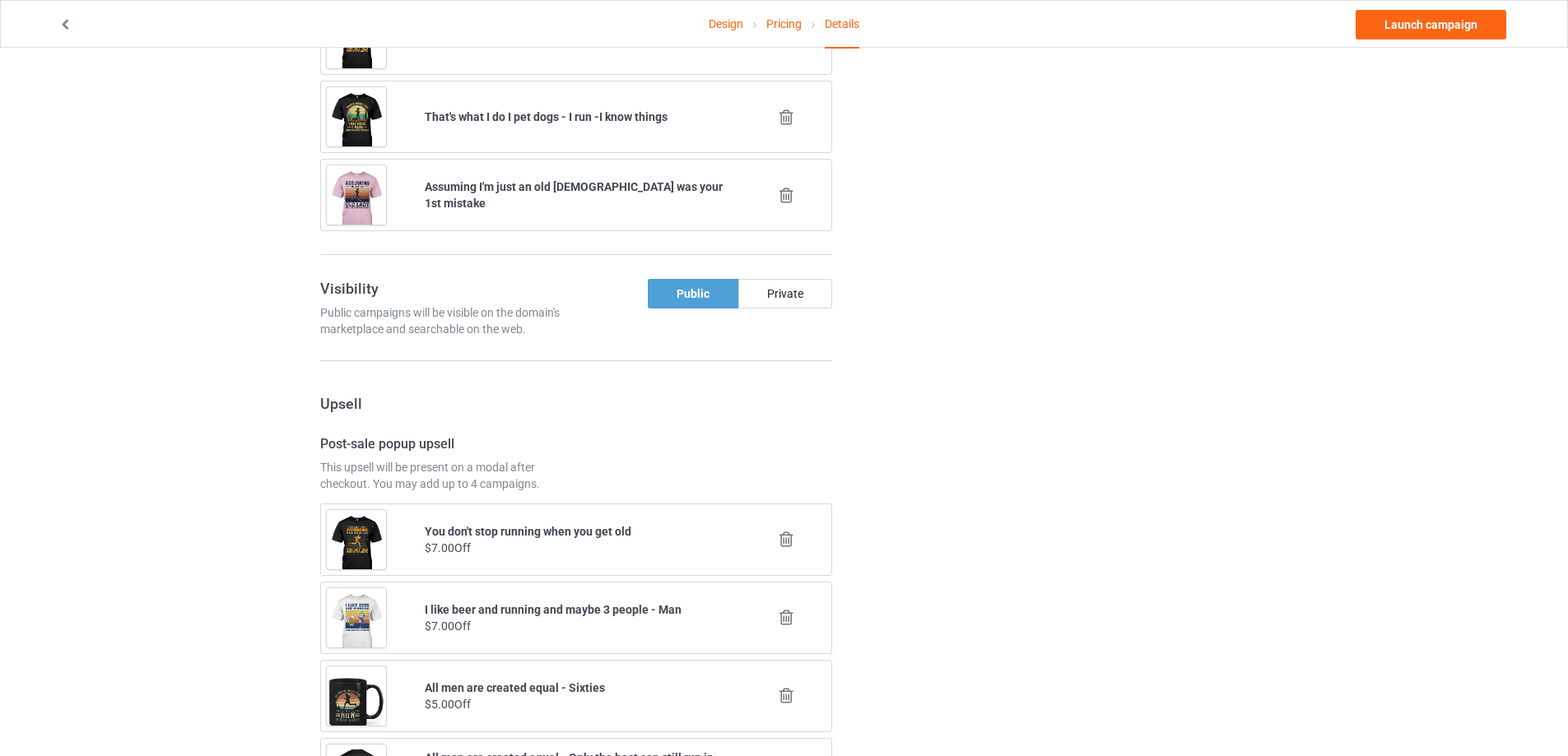
scroll to position [1646, 0]
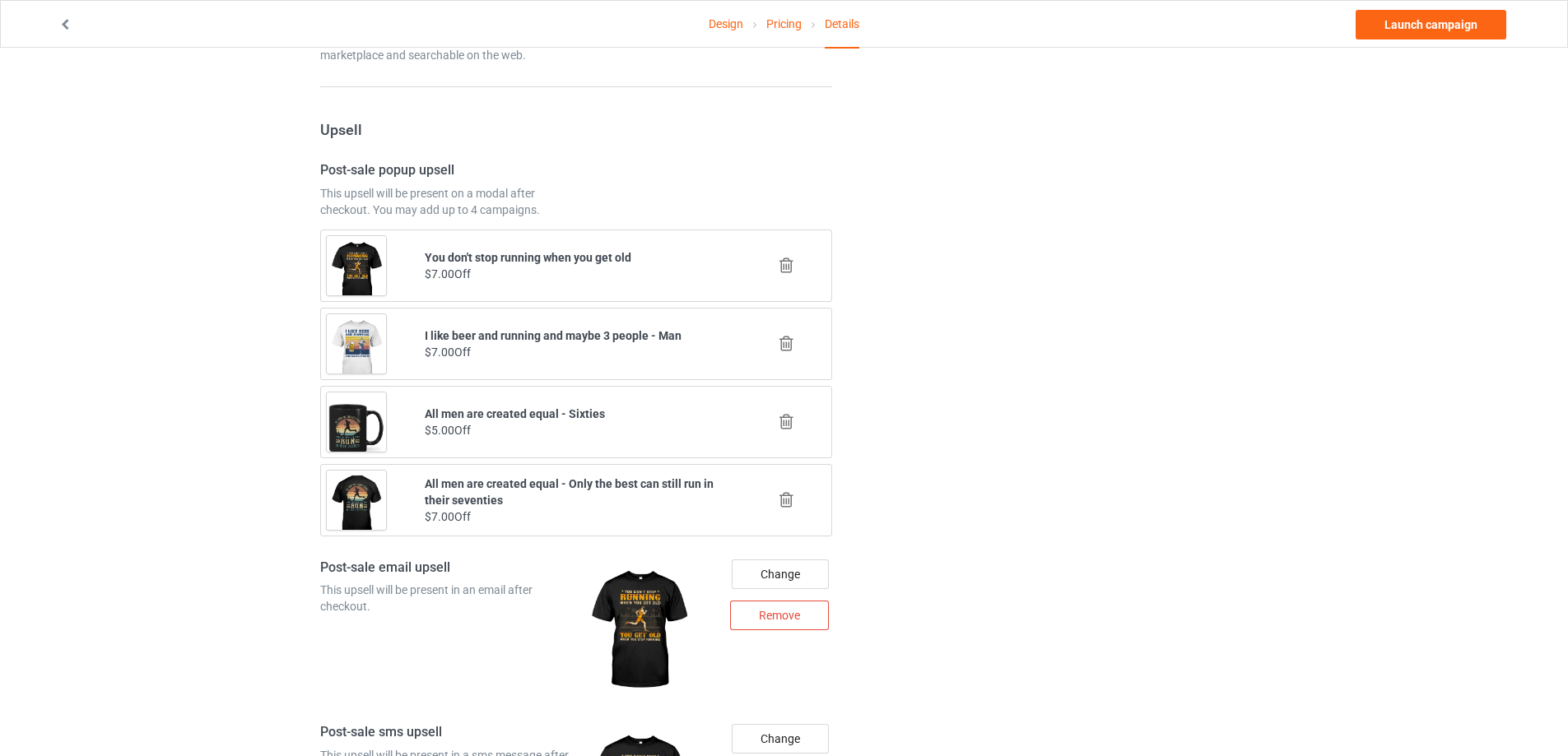
click at [782, 424] on icon at bounding box center [786, 422] width 21 height 18
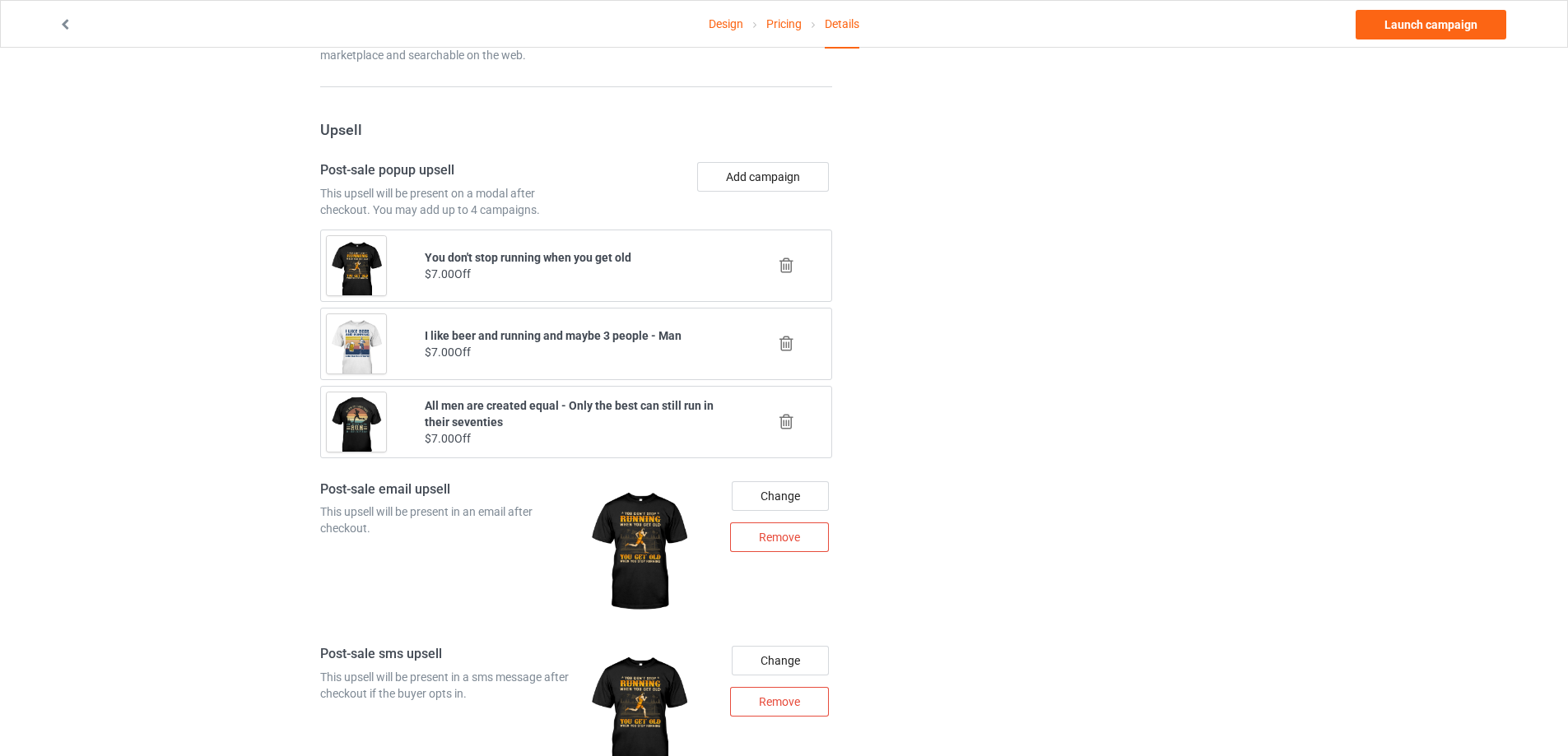
click at [781, 424] on icon at bounding box center [786, 422] width 21 height 18
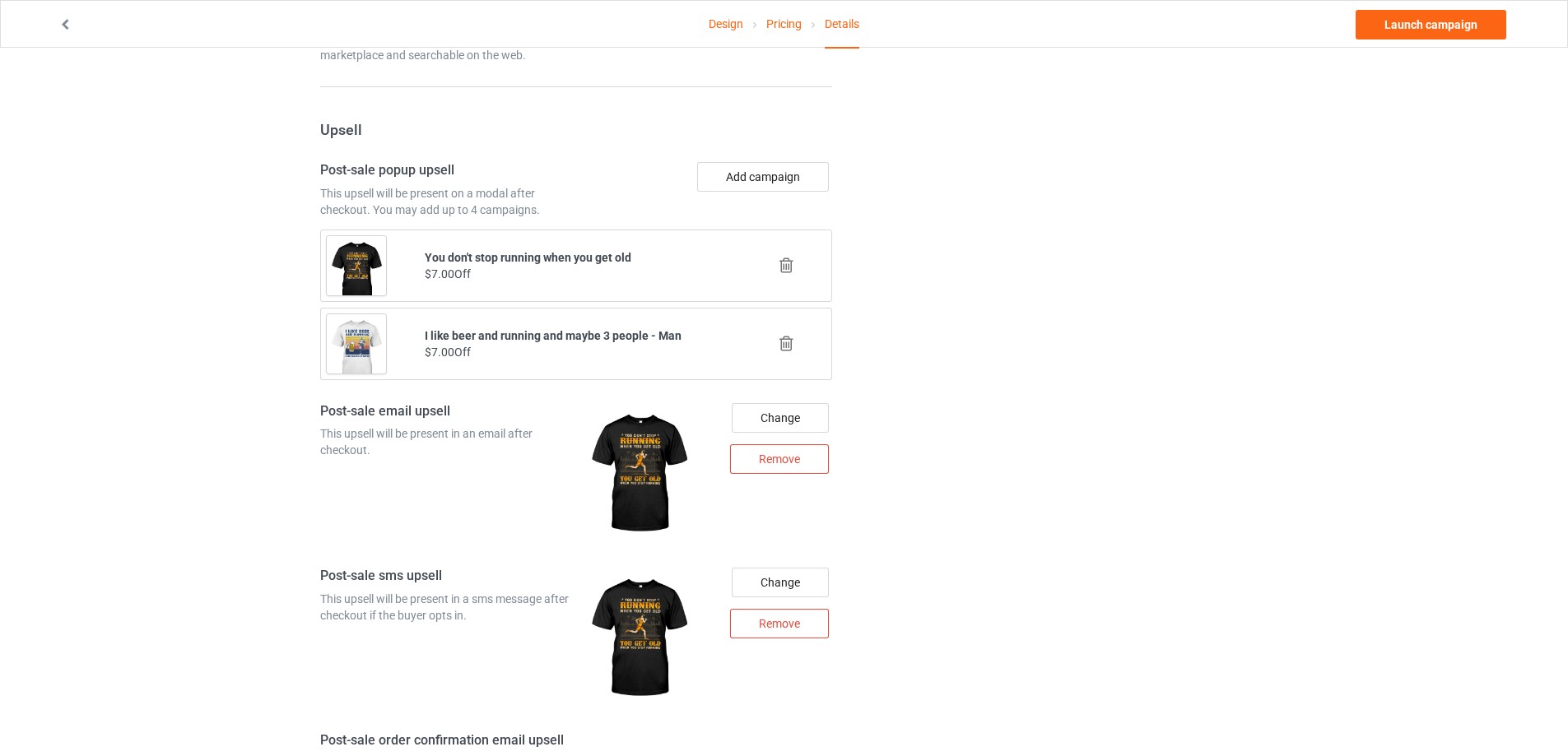
click at [786, 460] on div "Remove" at bounding box center [779, 459] width 99 height 29
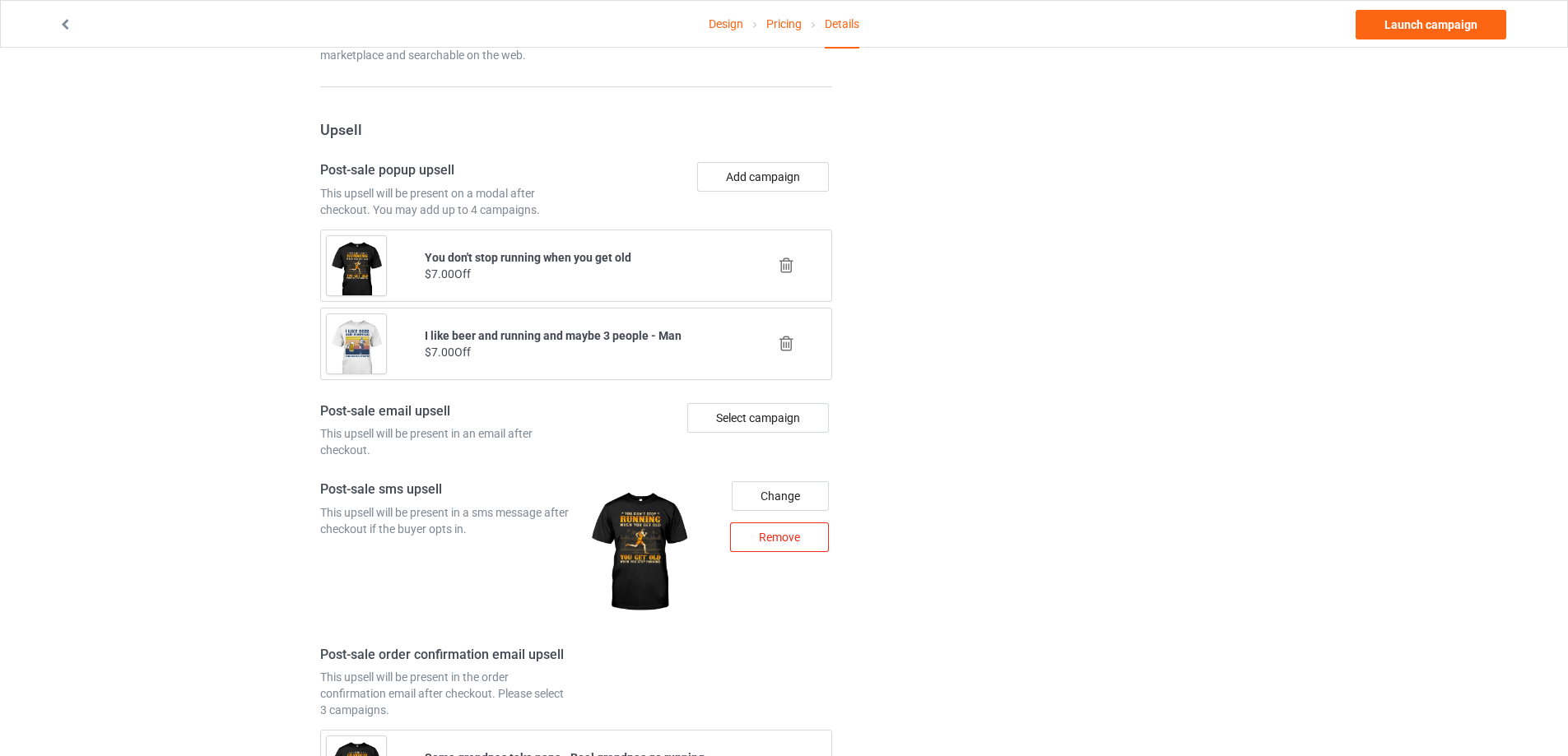
click at [789, 534] on div "Remove" at bounding box center [779, 537] width 99 height 29
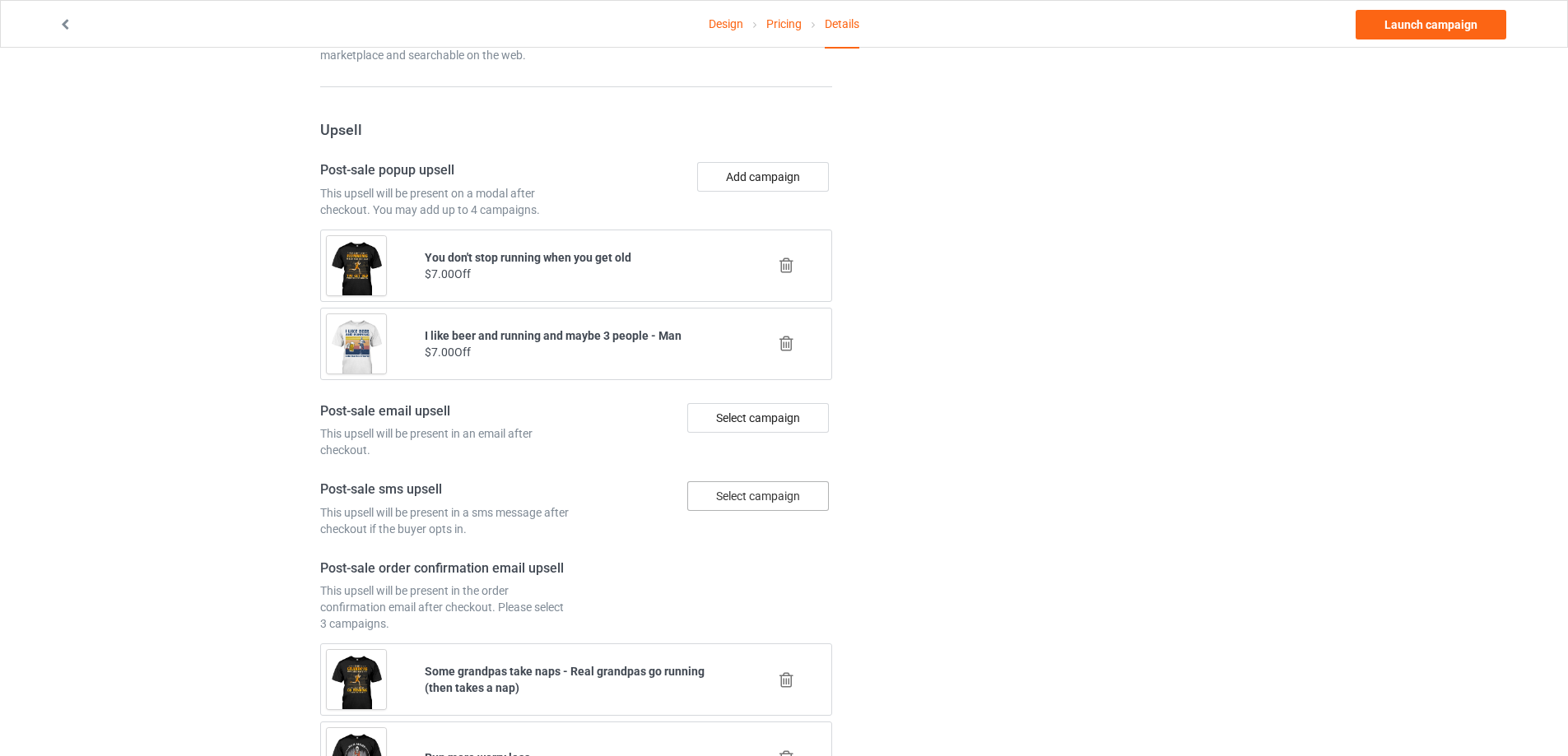
click at [763, 183] on button "Add campaign" at bounding box center [763, 177] width 131 height 29
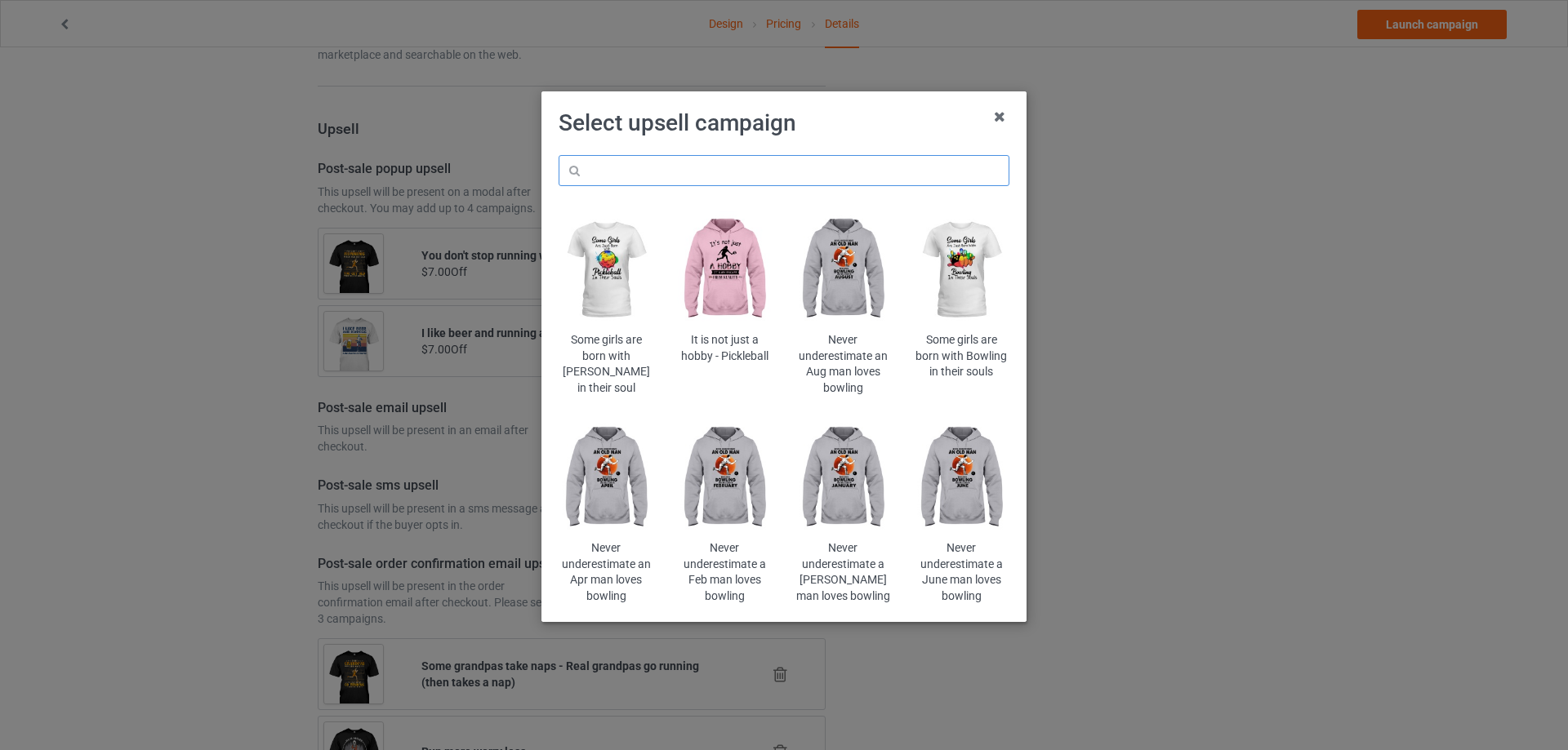
click at [799, 180] on input "text" at bounding box center [783, 170] width 451 height 31
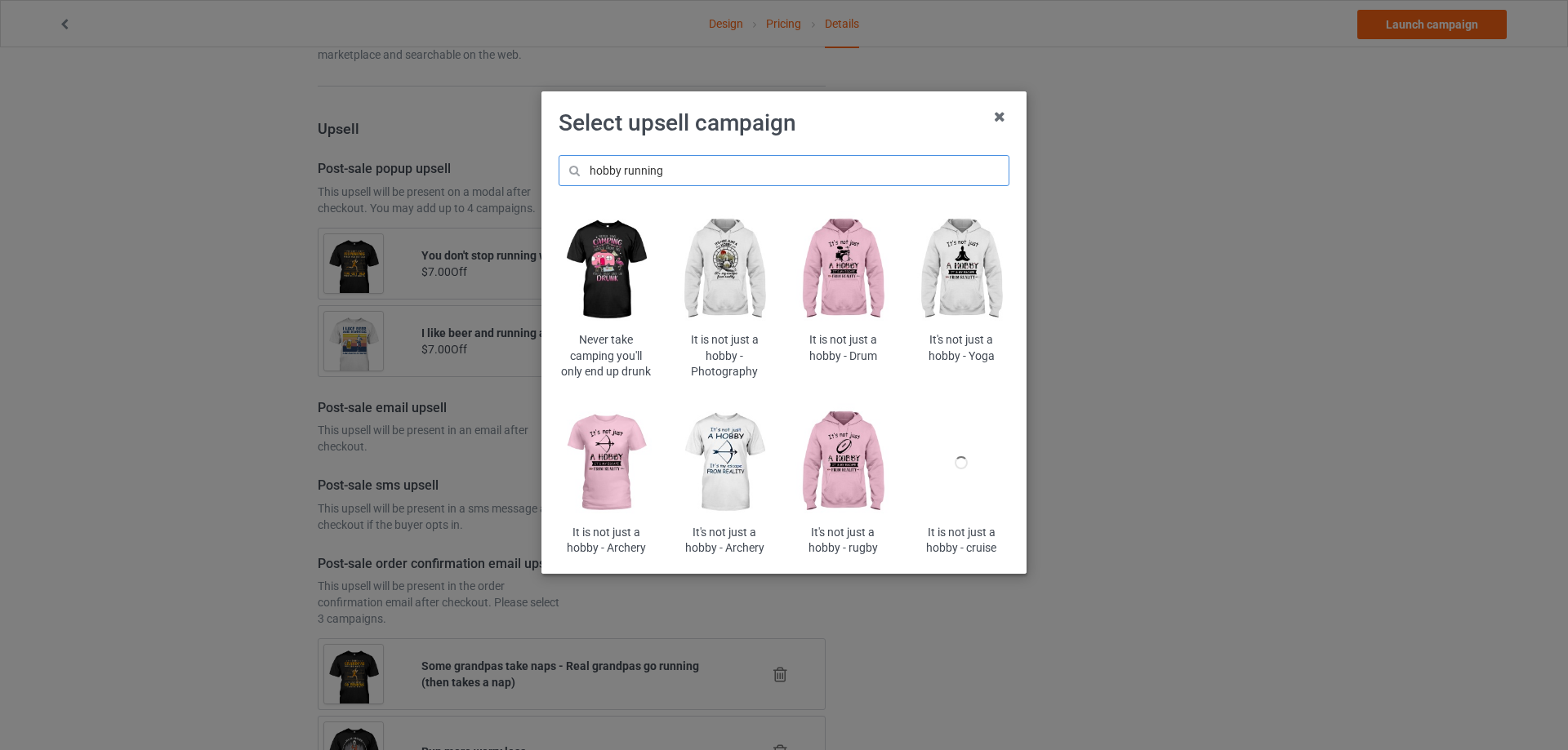
type input "hobby running"
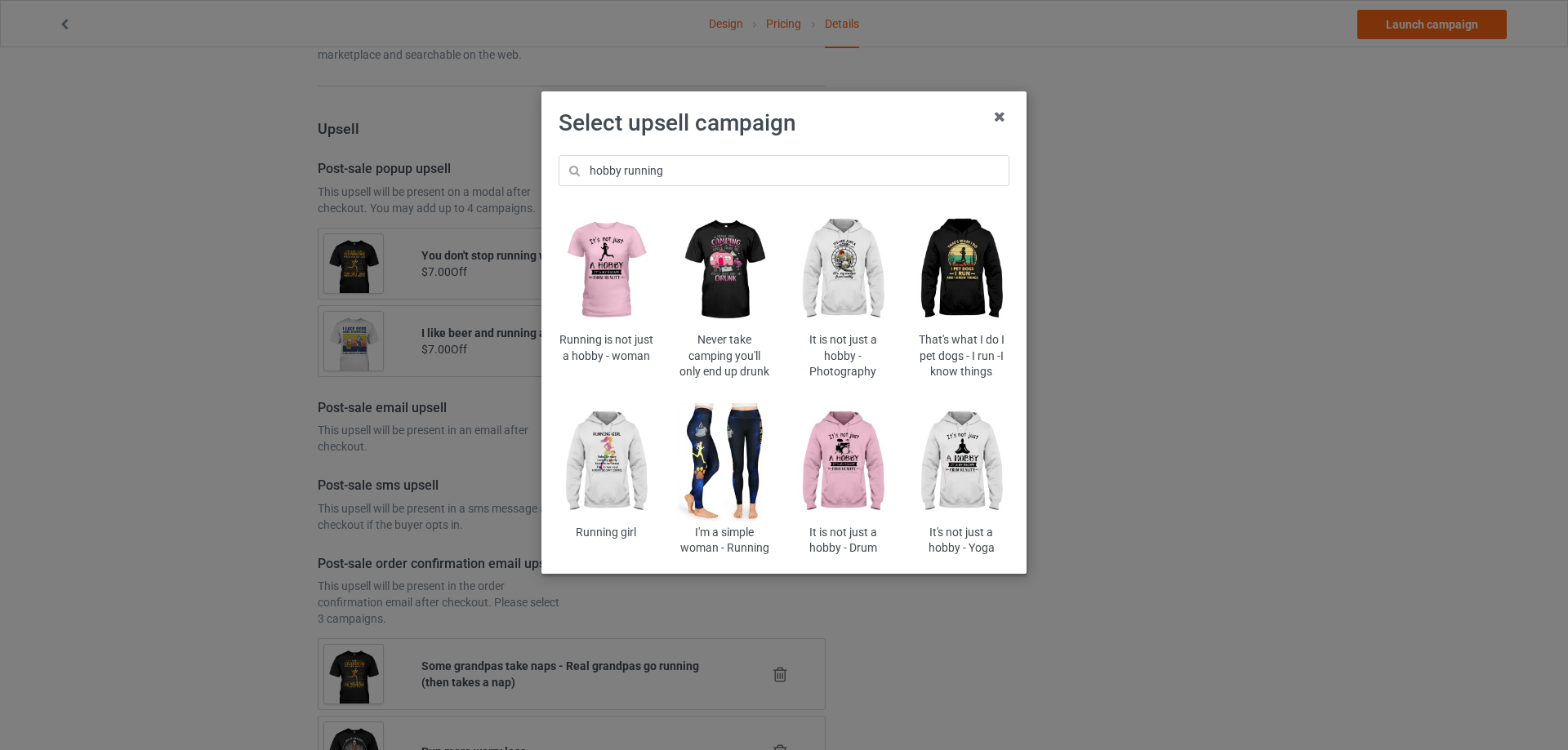
click at [603, 260] on img at bounding box center [605, 271] width 96 height 120
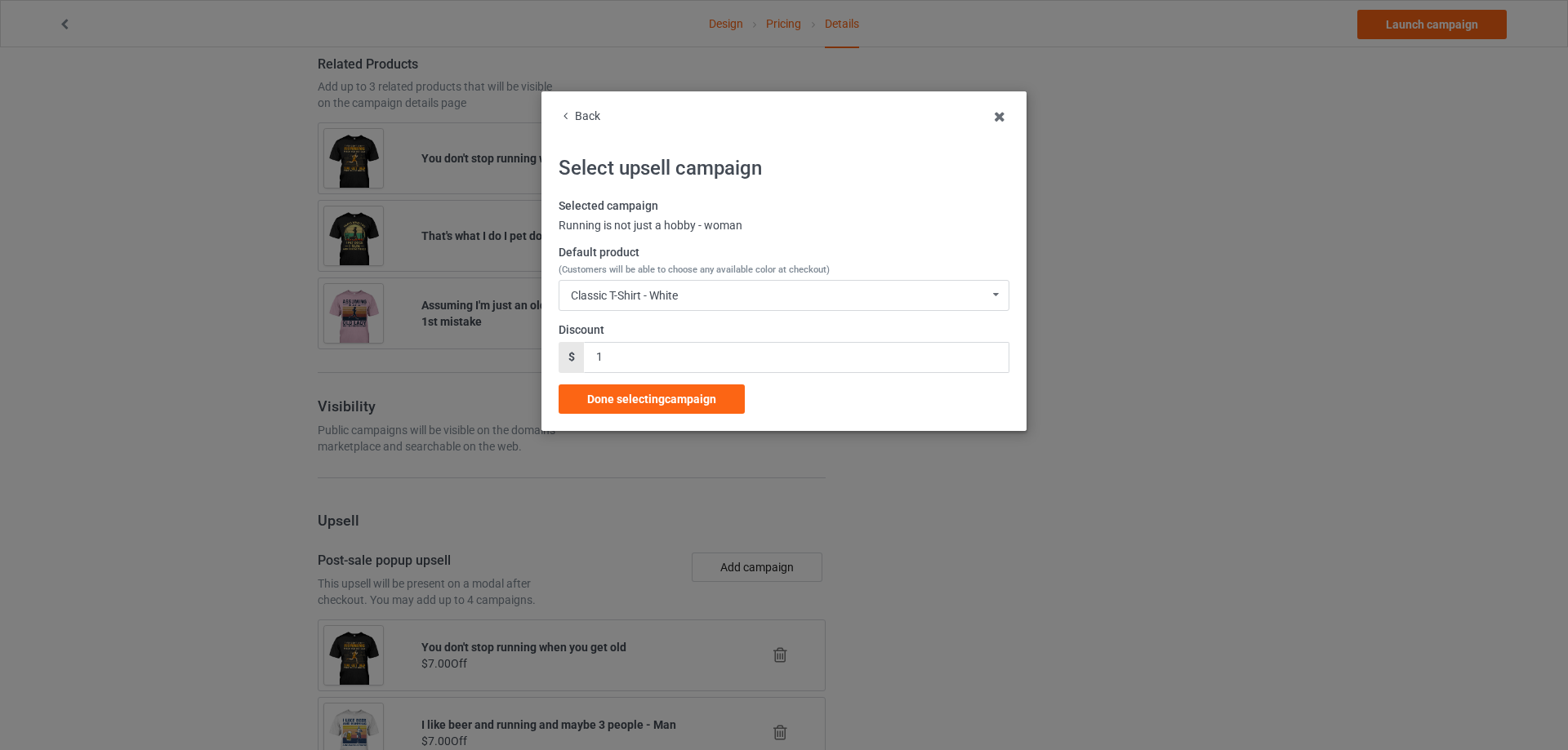
scroll to position [1633, 0]
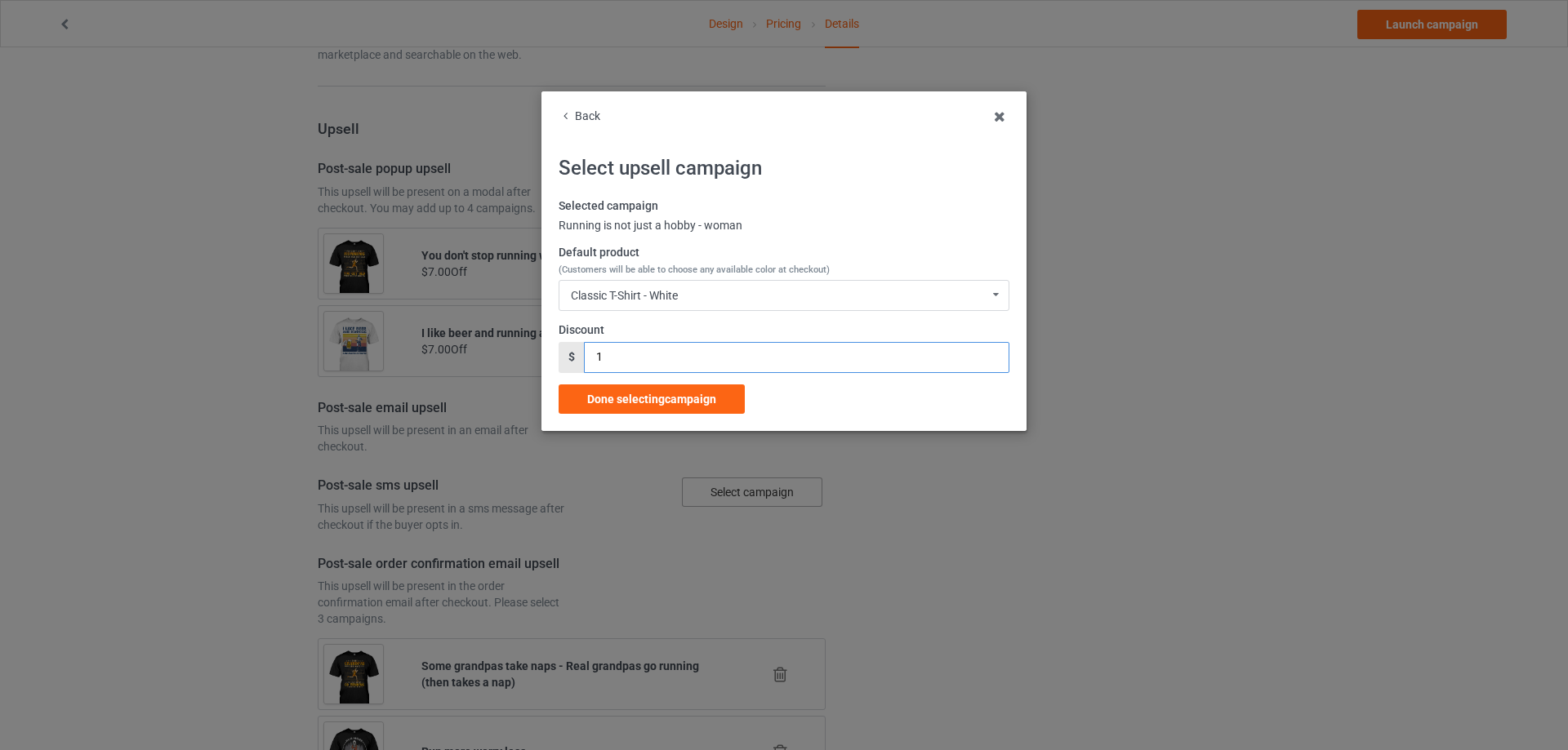
drag, startPoint x: 605, startPoint y: 351, endPoint x: 551, endPoint y: 360, distance: 54.7
click at [551, 360] on div "Back Select upsell campaign Selected campaign Running is not just a hobby - wom…" at bounding box center [784, 261] width 485 height 340
type input "7"
click at [694, 297] on div "Classic T-Shirt - White Classic T-Shirt - White Classic T-Shirt - Classic Pink …" at bounding box center [783, 295] width 451 height 31
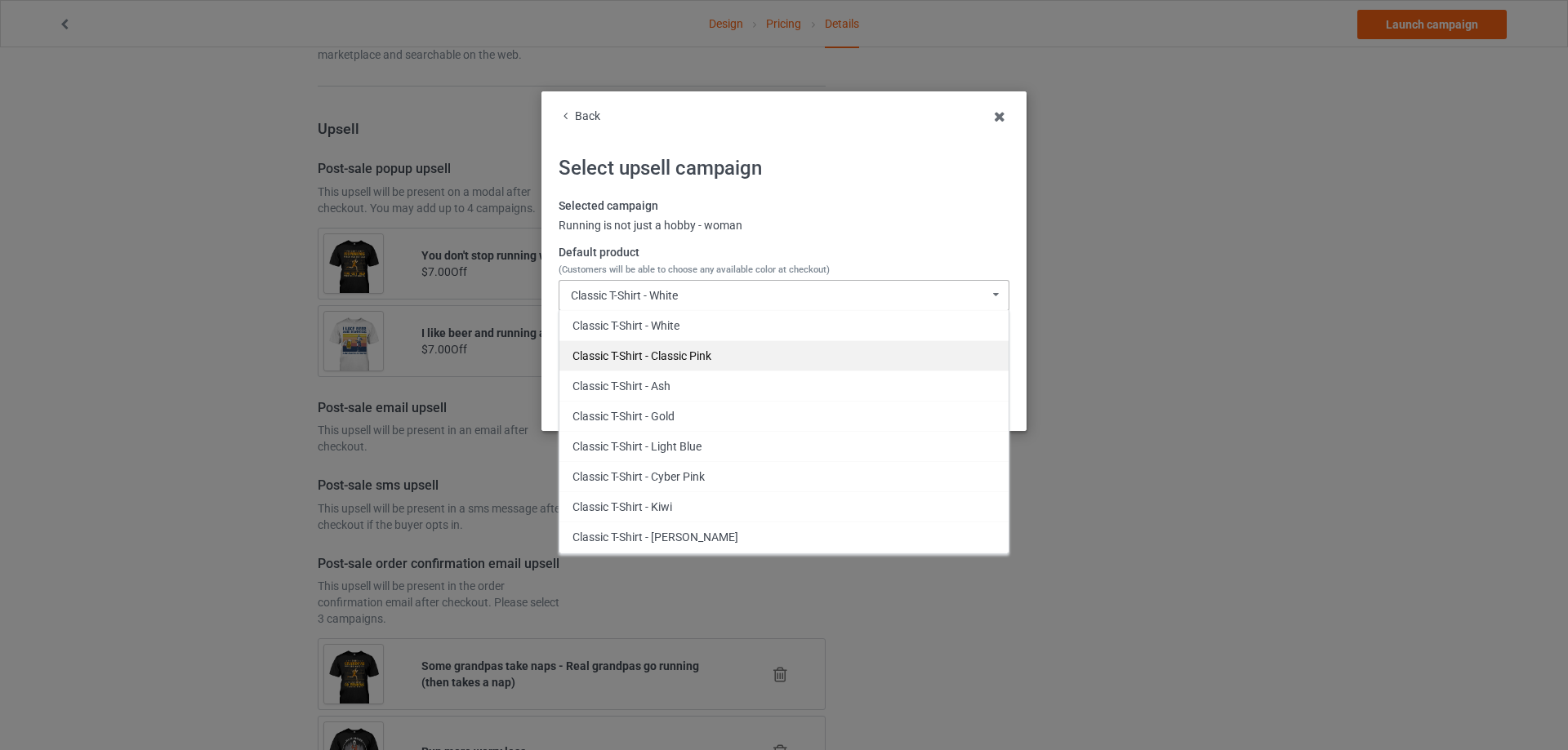
click at [703, 350] on div "Classic T-Shirt - Classic Pink" at bounding box center [783, 355] width 449 height 30
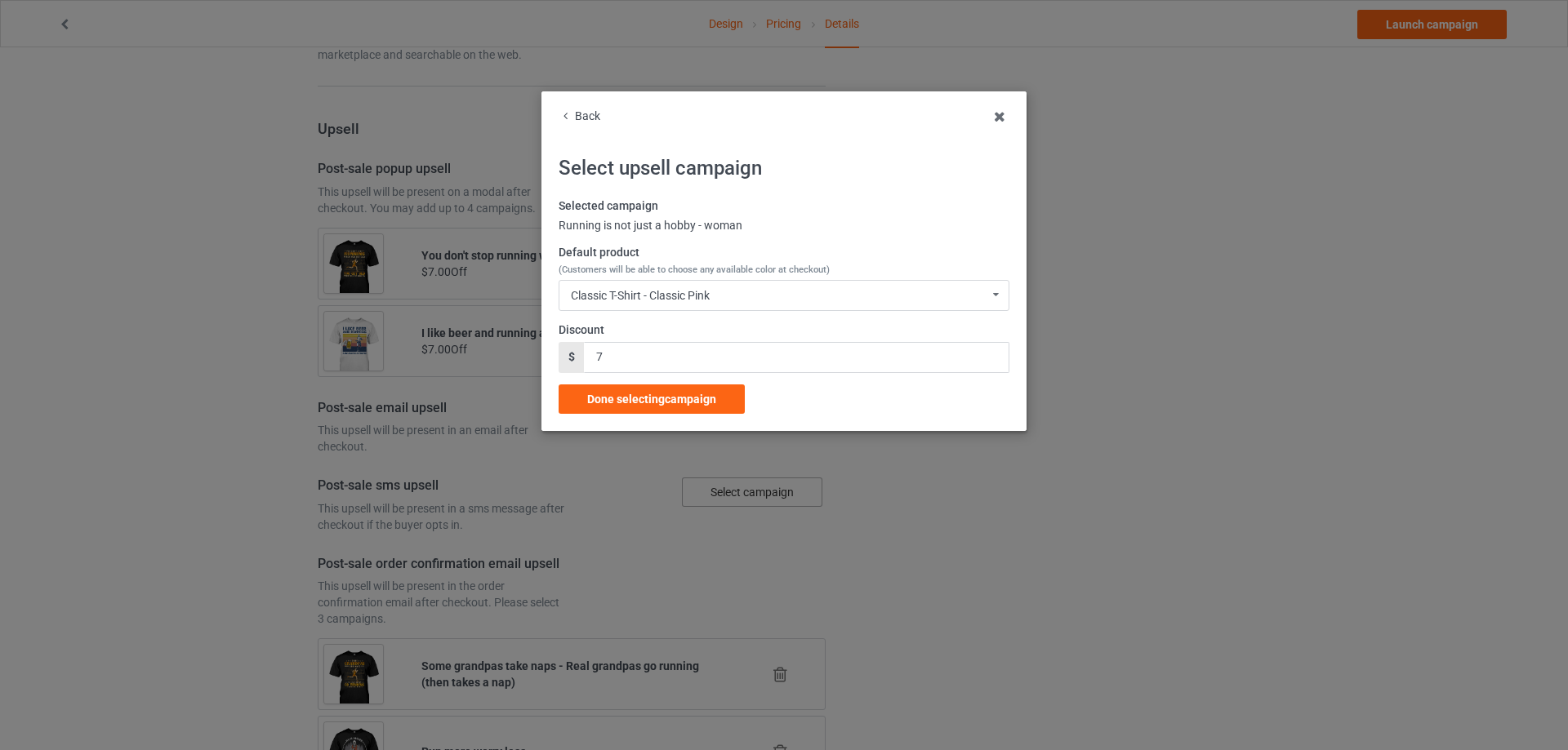
drag, startPoint x: 661, startPoint y: 397, endPoint x: 807, endPoint y: 384, distance: 146.6
click at [806, 400] on div "Selected campaign Running is not just a hobby - woman Default product (Customer…" at bounding box center [783, 306] width 451 height 216
click at [808, 297] on div "Classic T-Shirt - Classic Pink Classic T-Shirt - White Classic T-Shirt - Classi…" at bounding box center [783, 295] width 451 height 31
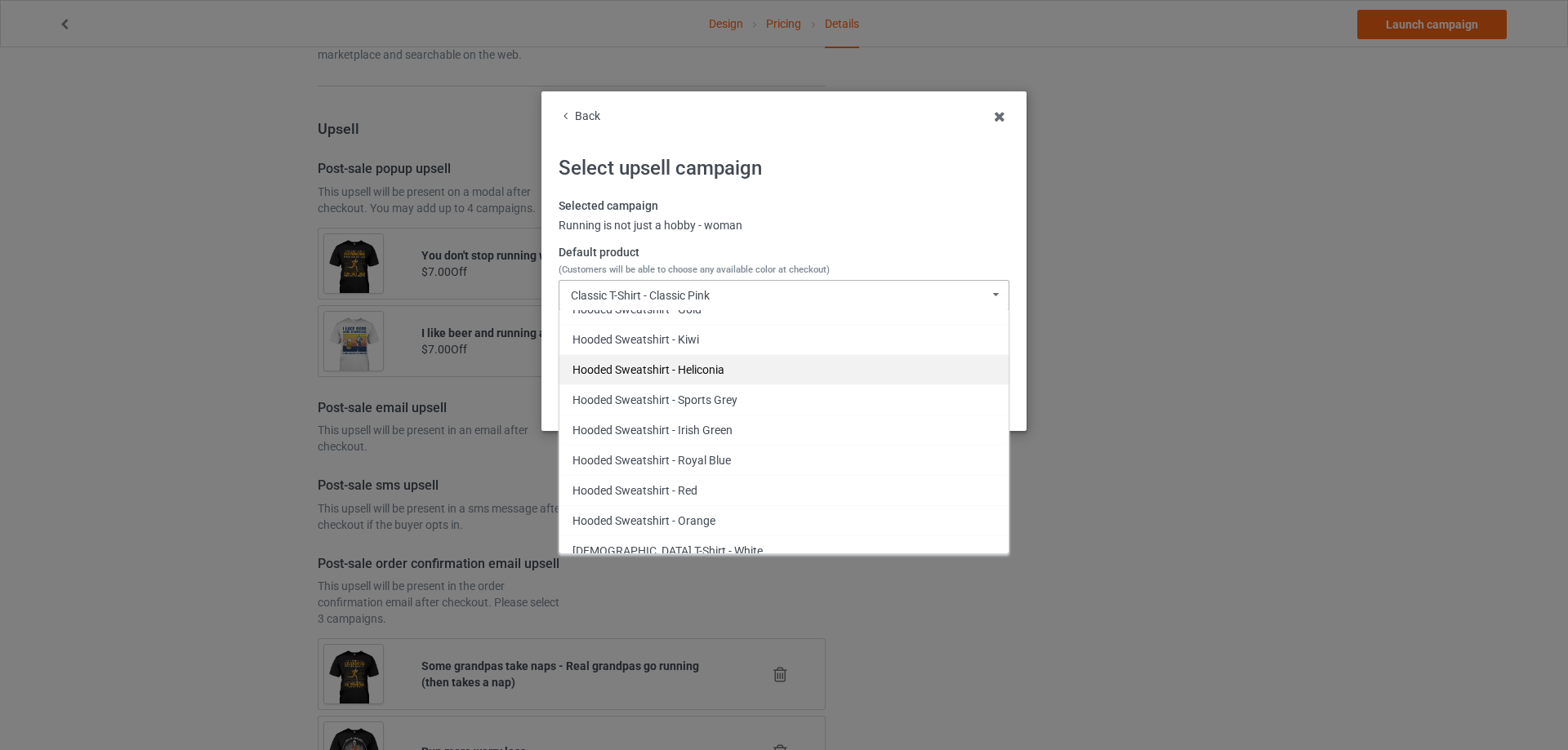
scroll to position [1361, 0]
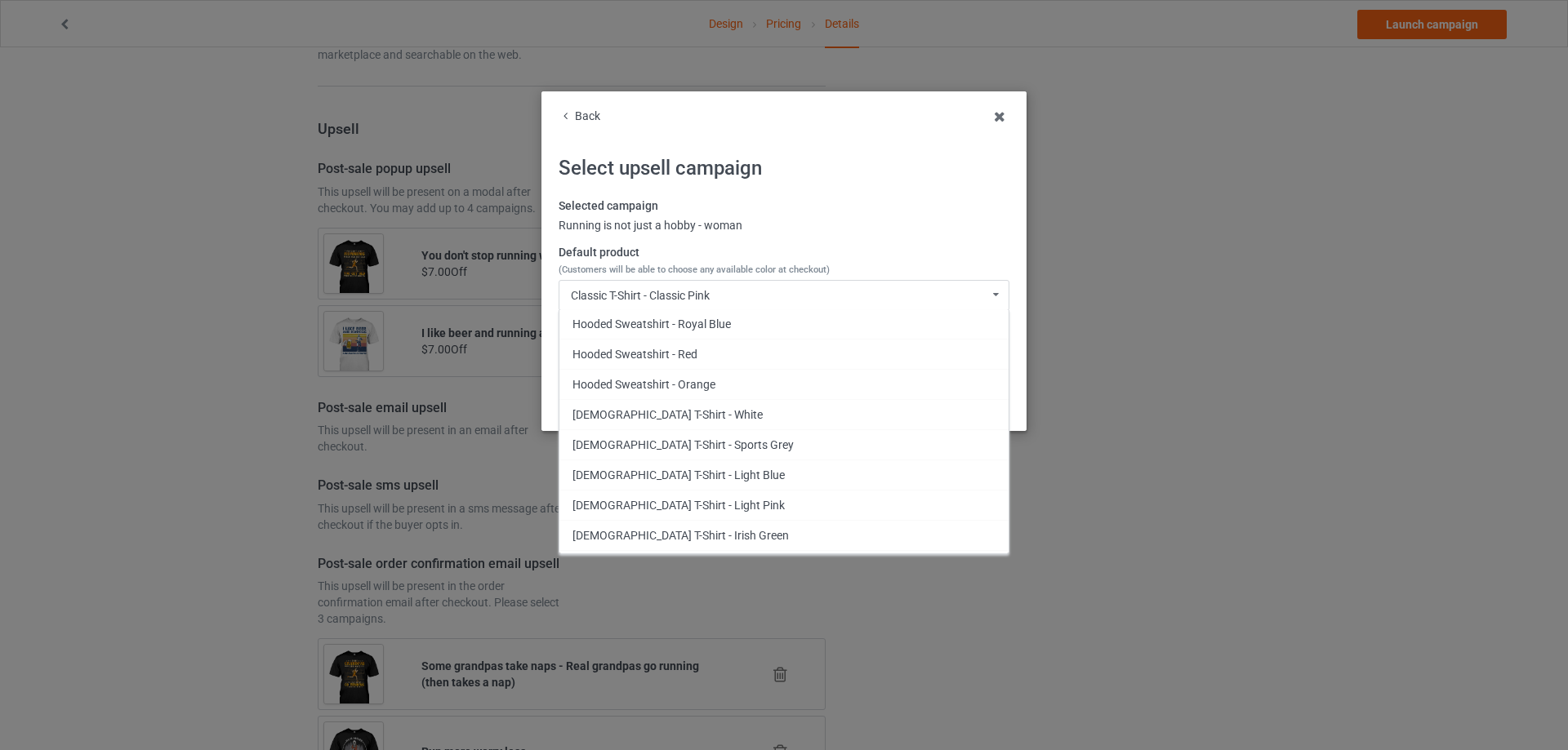
click at [718, 505] on div "[DEMOGRAPHIC_DATA] T-Shirt - Light Pink" at bounding box center [783, 505] width 449 height 30
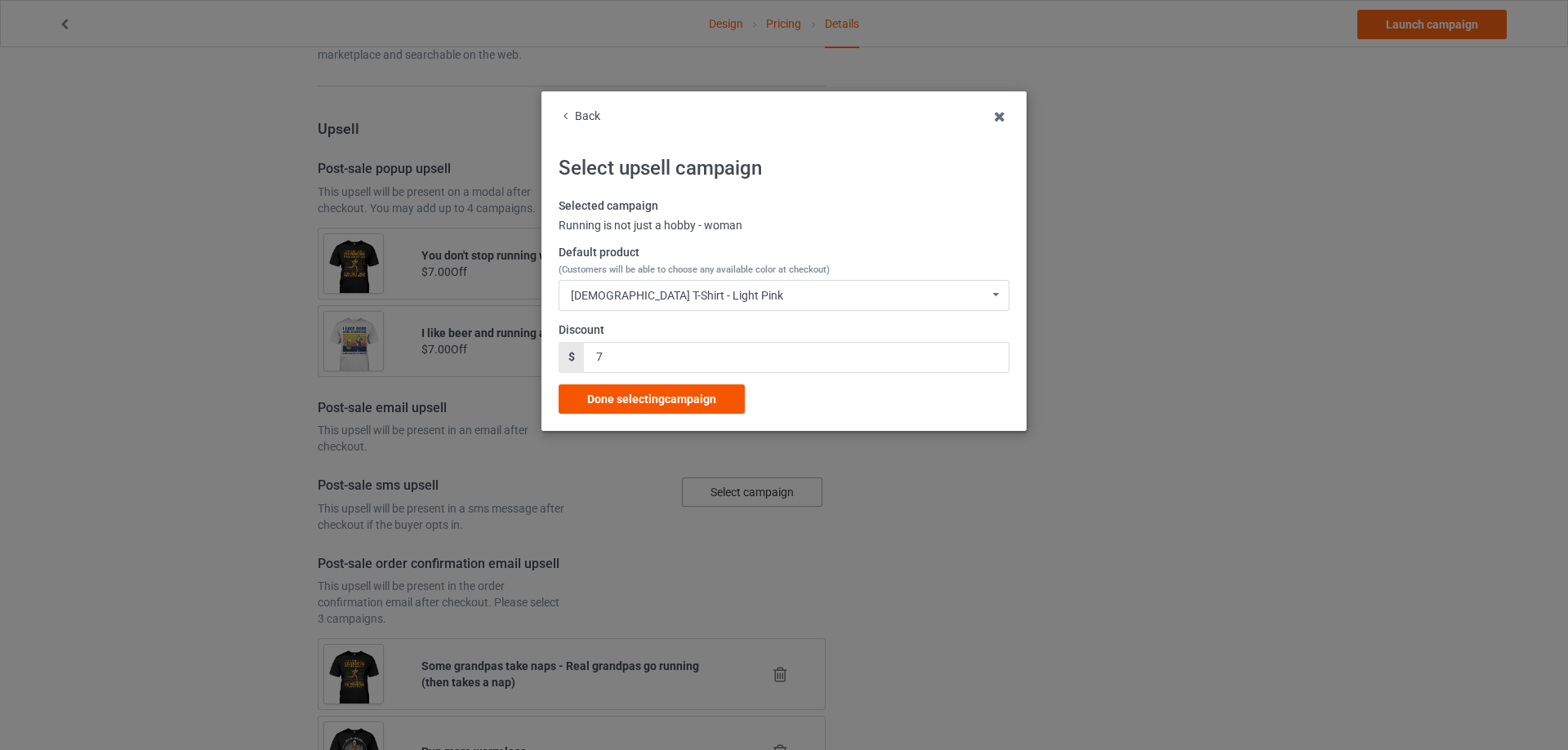
click at [705, 395] on span "Done selecting campaign" at bounding box center [651, 400] width 129 height 13
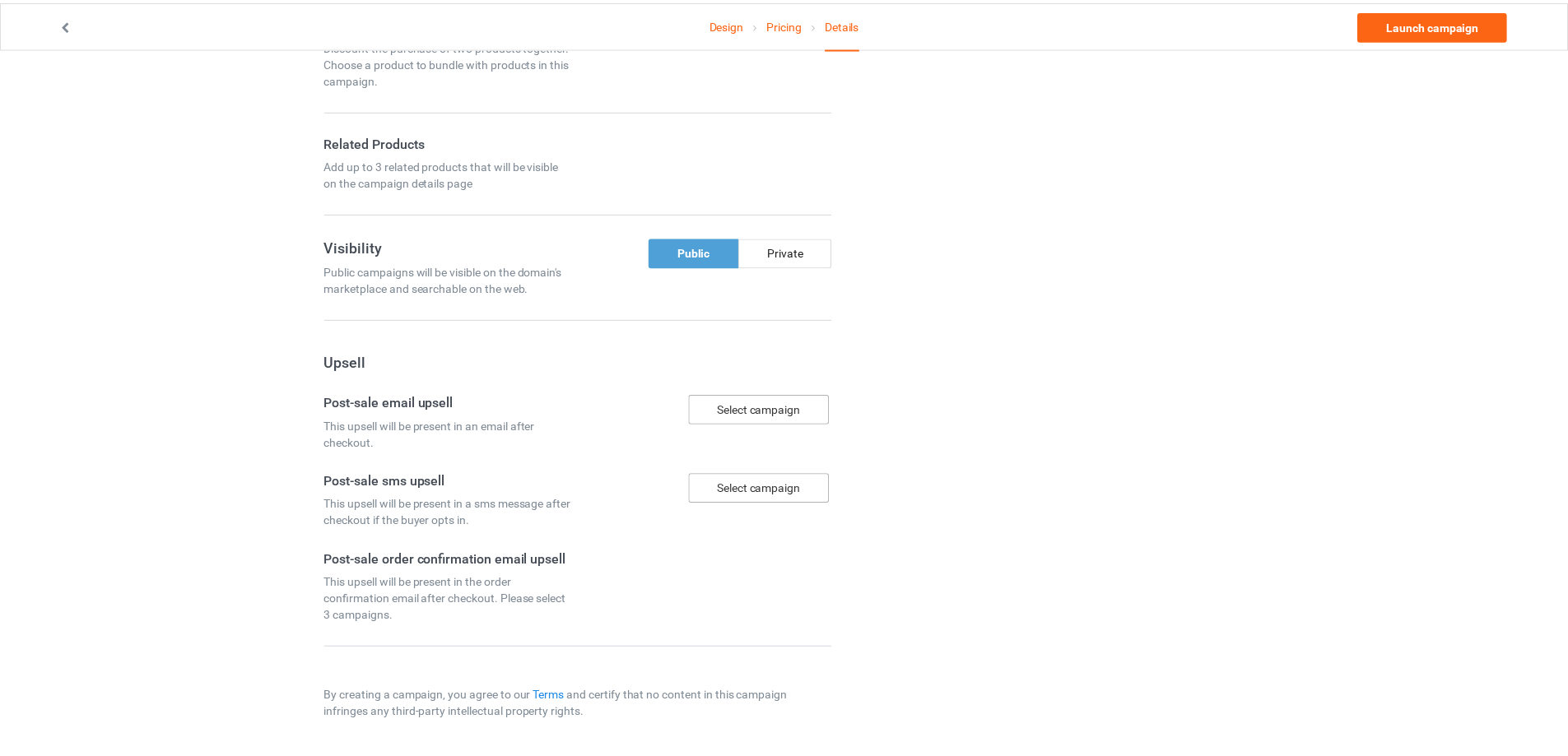
scroll to position [1173, 0]
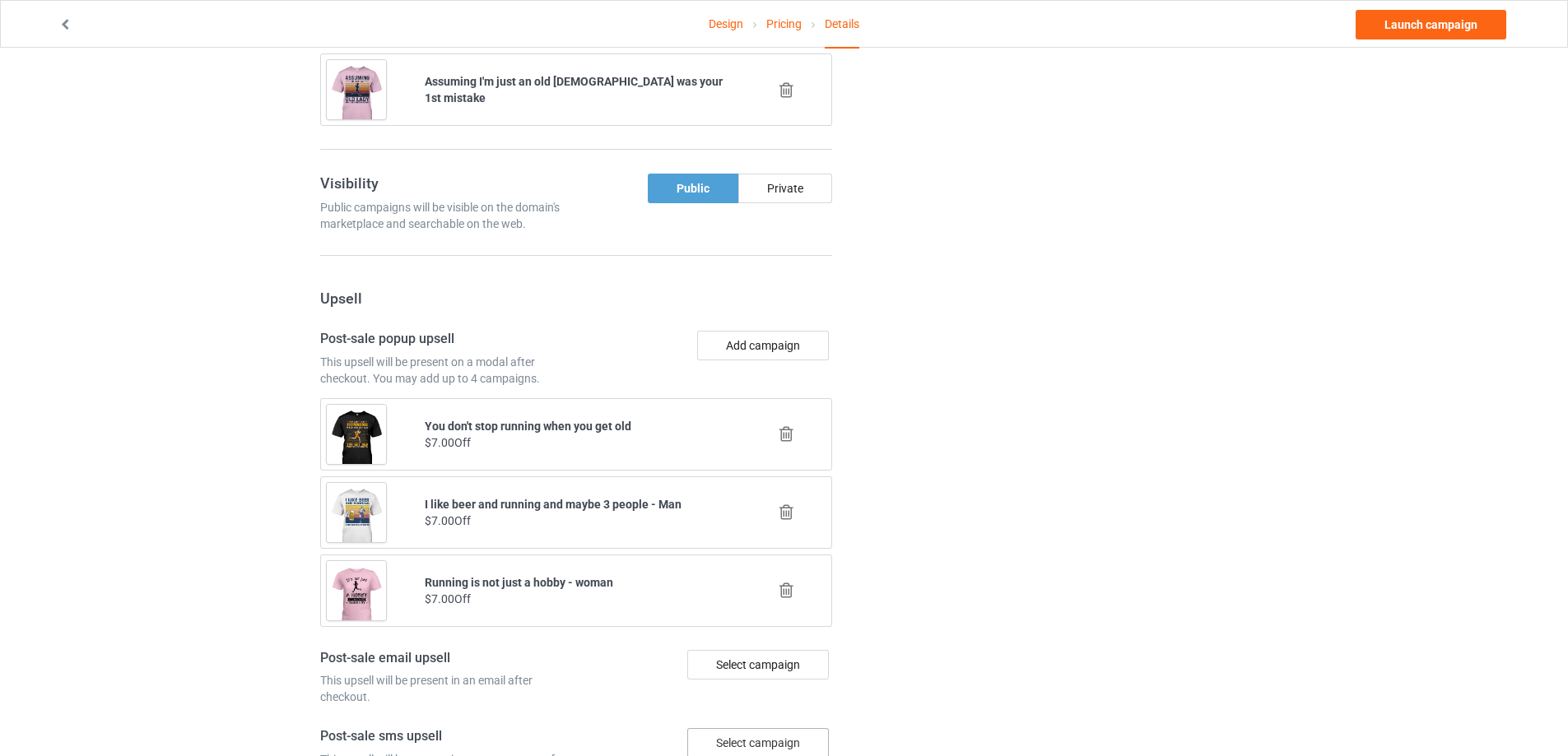
scroll to position [1584, 0]
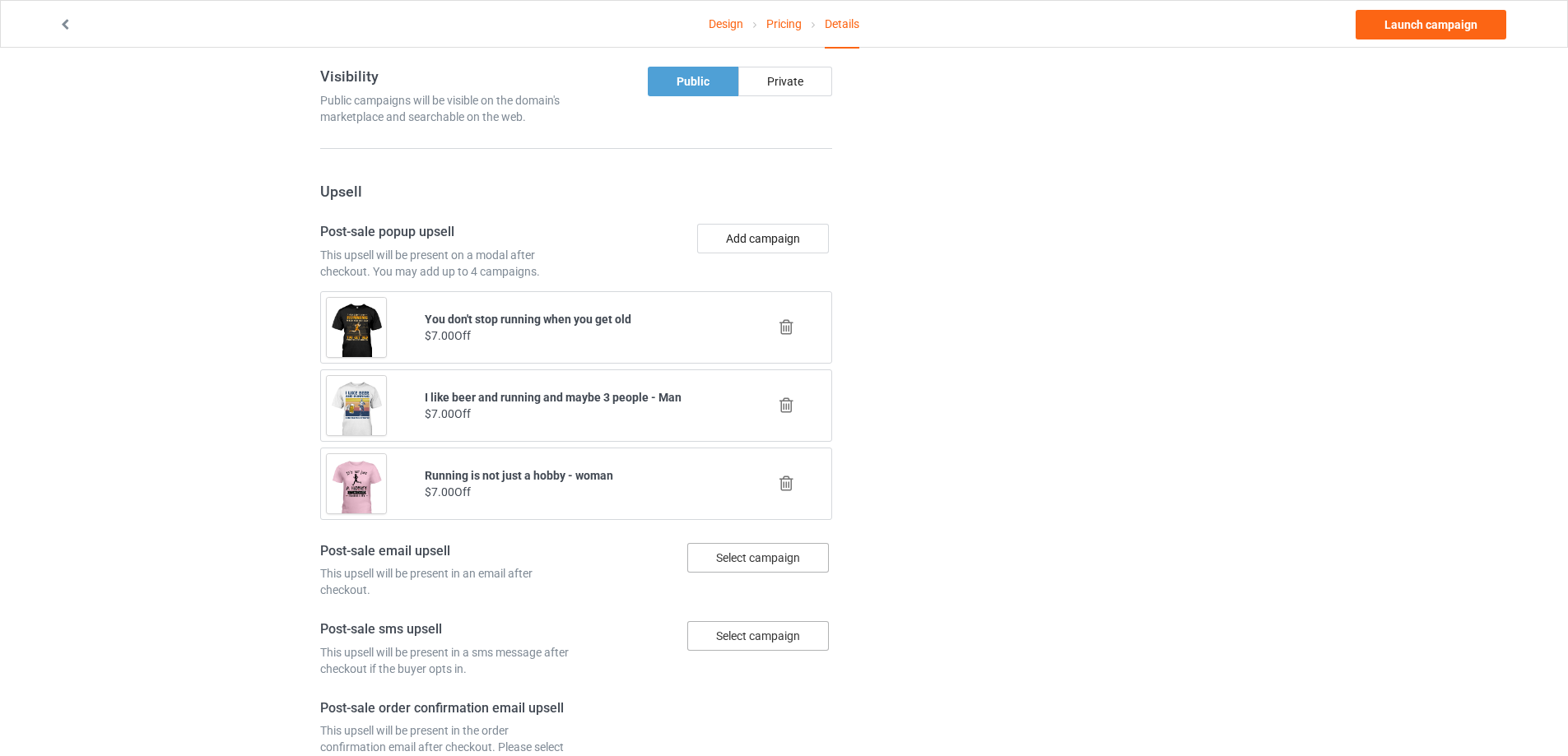
click at [784, 407] on icon at bounding box center [786, 405] width 21 height 18
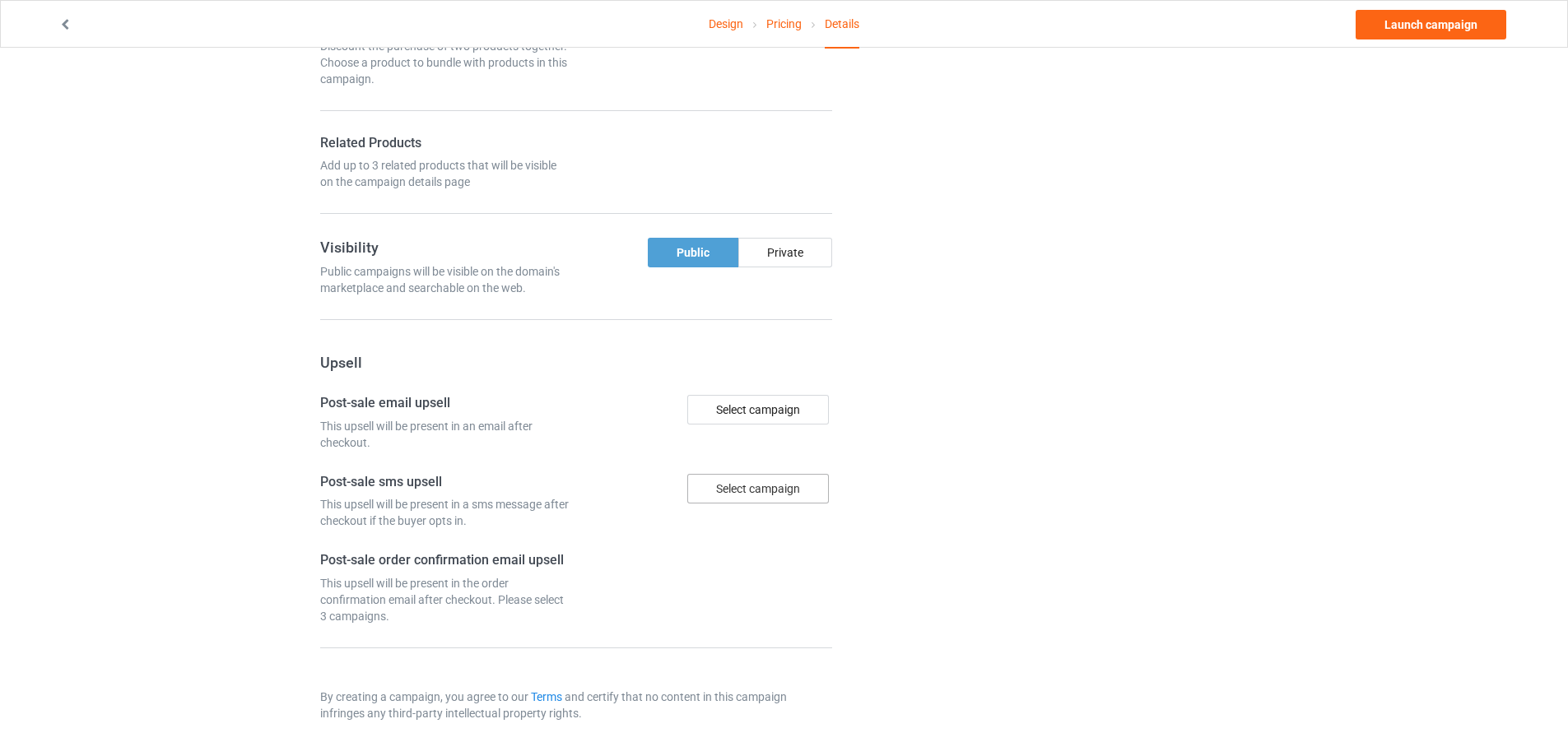
drag, startPoint x: 990, startPoint y: 407, endPoint x: 949, endPoint y: 401, distance: 41.4
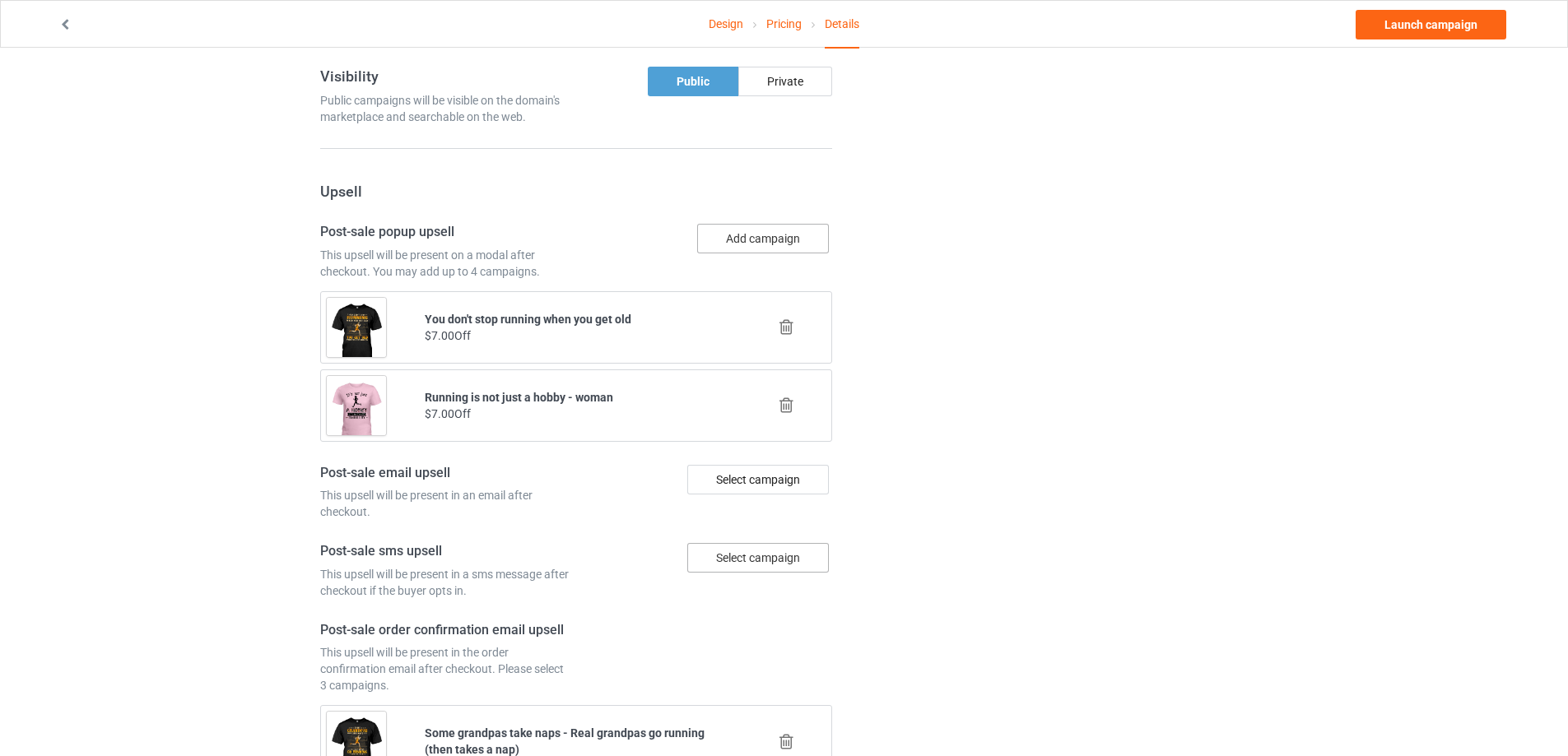
click at [790, 237] on button "Add campaign" at bounding box center [763, 238] width 131 height 29
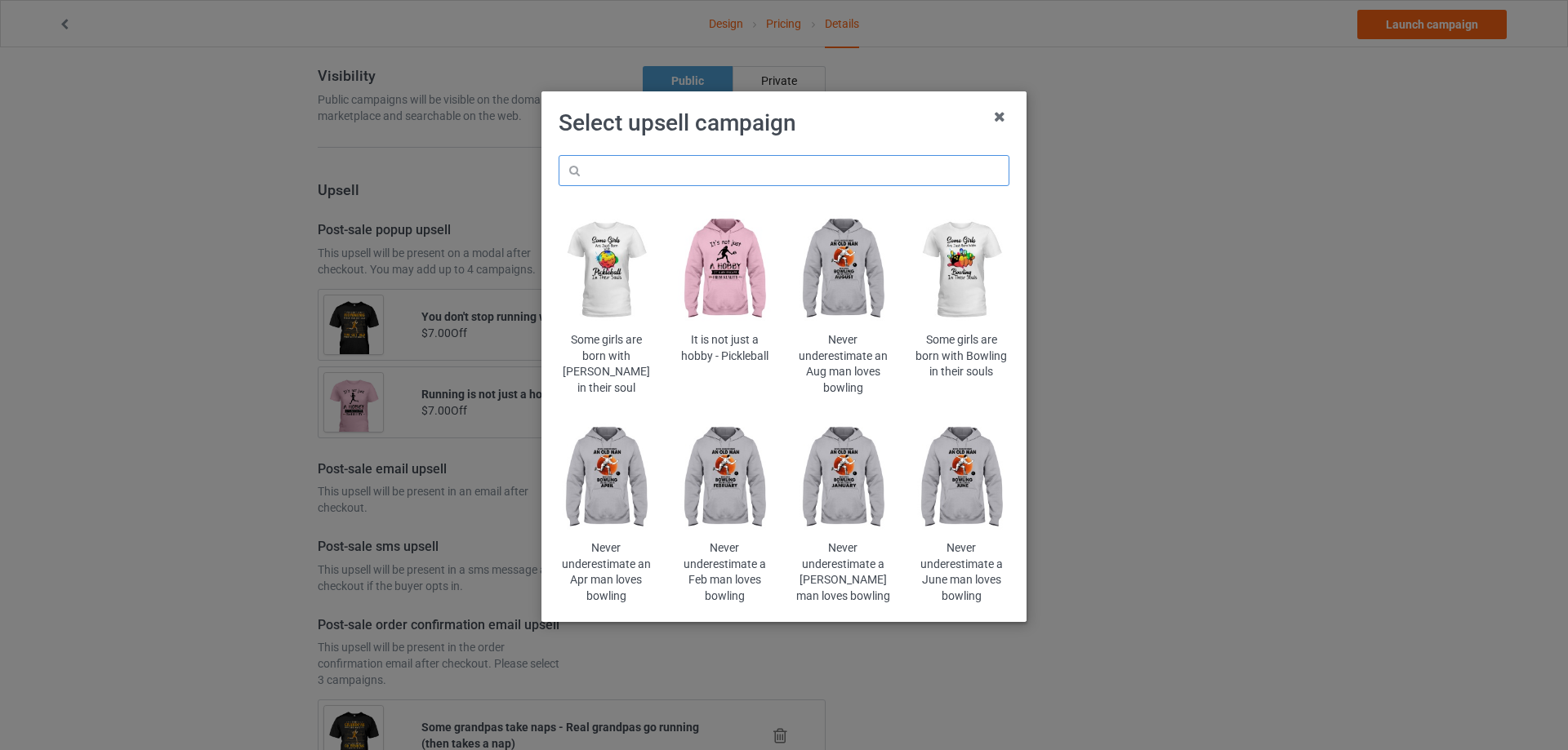
click at [881, 162] on input "text" at bounding box center [783, 170] width 451 height 31
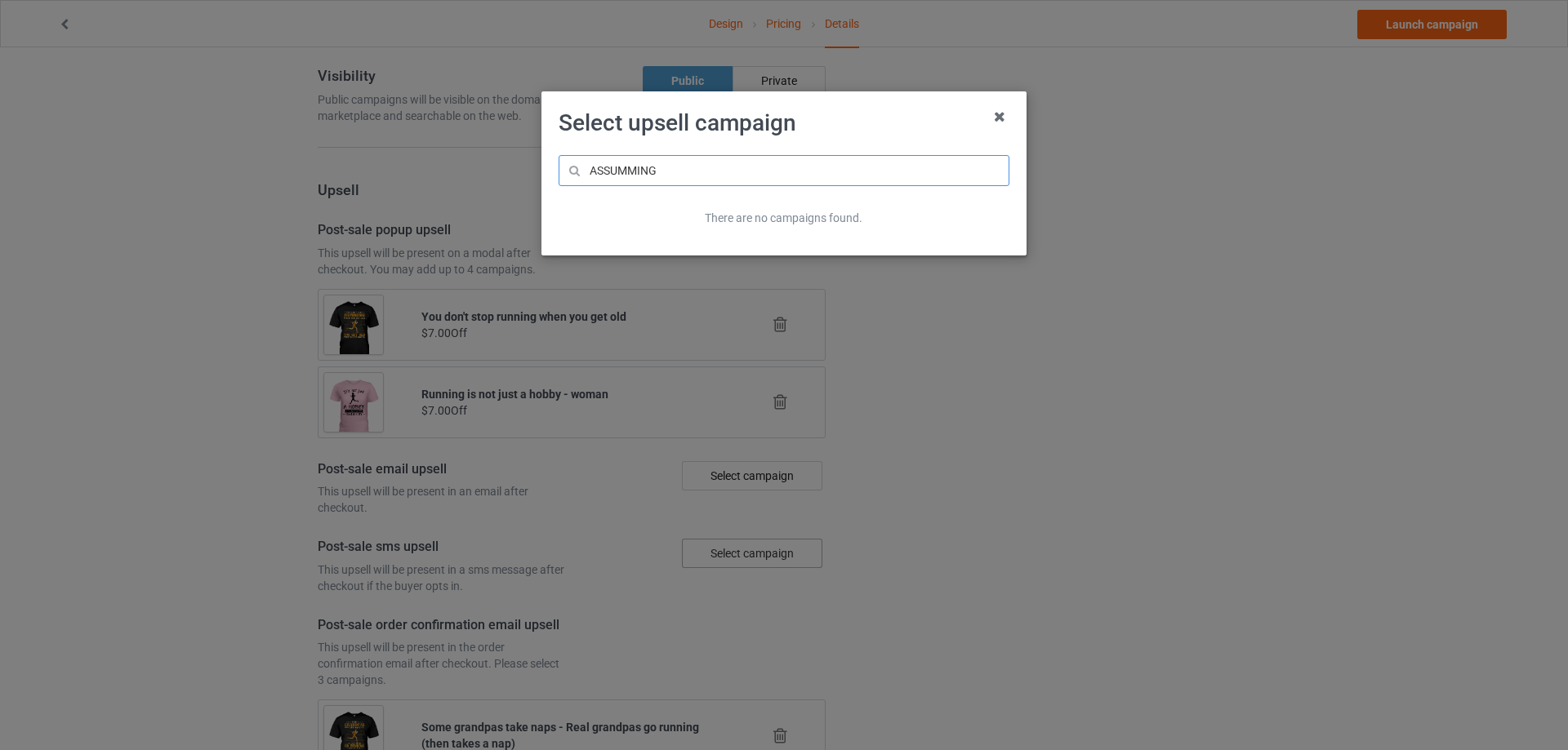
click at [625, 171] on input "ASSUMMING" at bounding box center [783, 170] width 451 height 31
type input "ASSUMING"
click at [747, 174] on input "ASSUMING" at bounding box center [783, 170] width 451 height 31
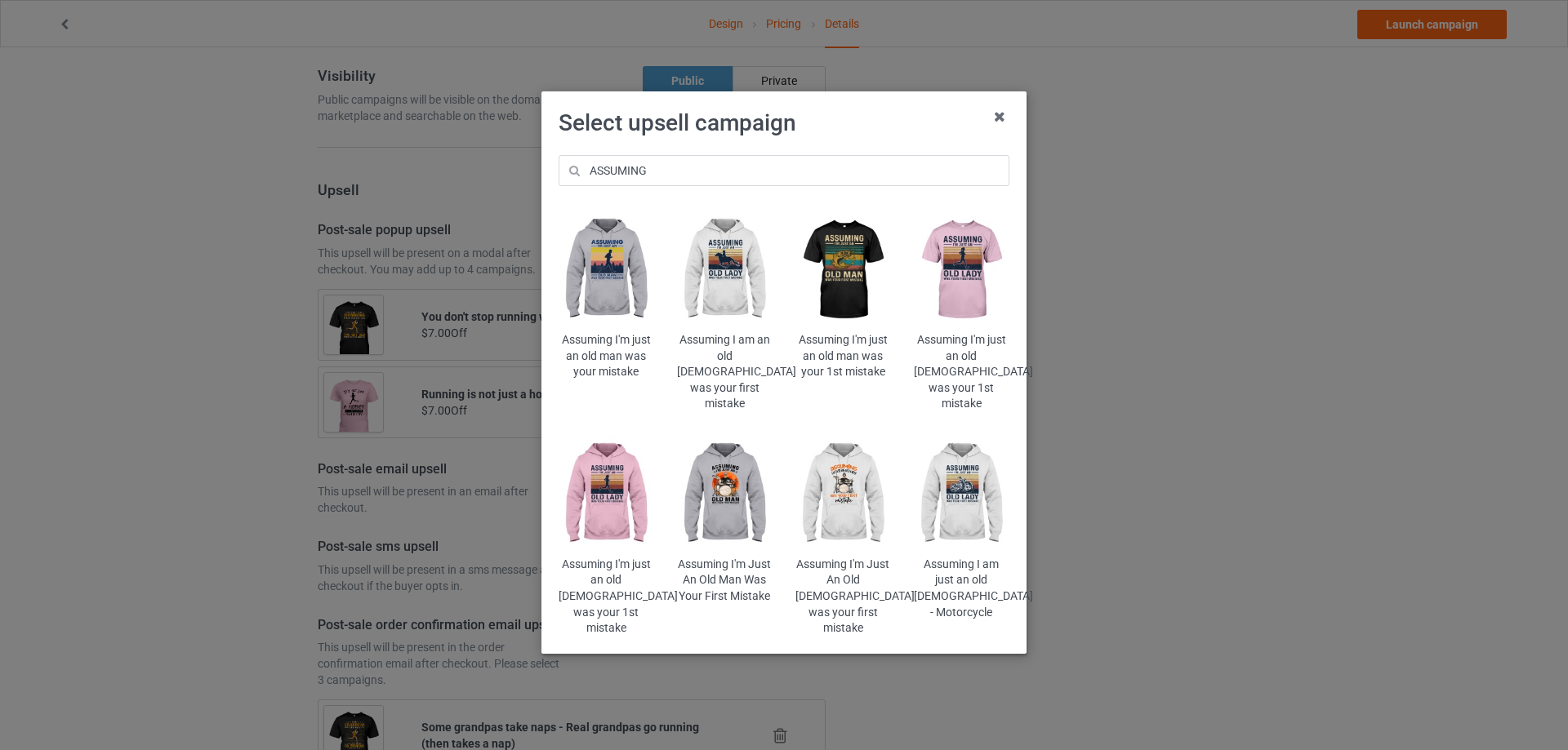
click at [962, 272] on img at bounding box center [961, 271] width 96 height 120
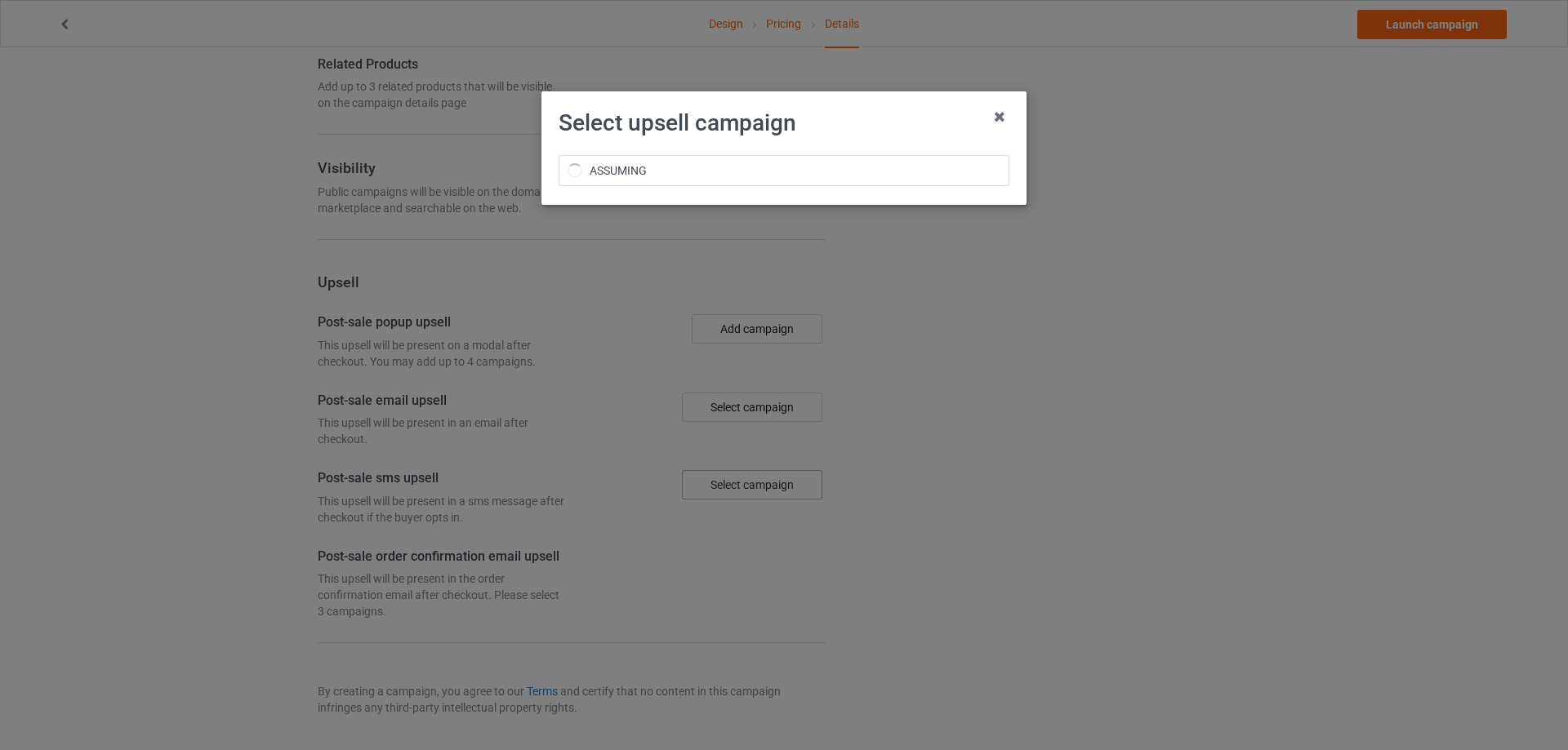
scroll to position [1571, 0]
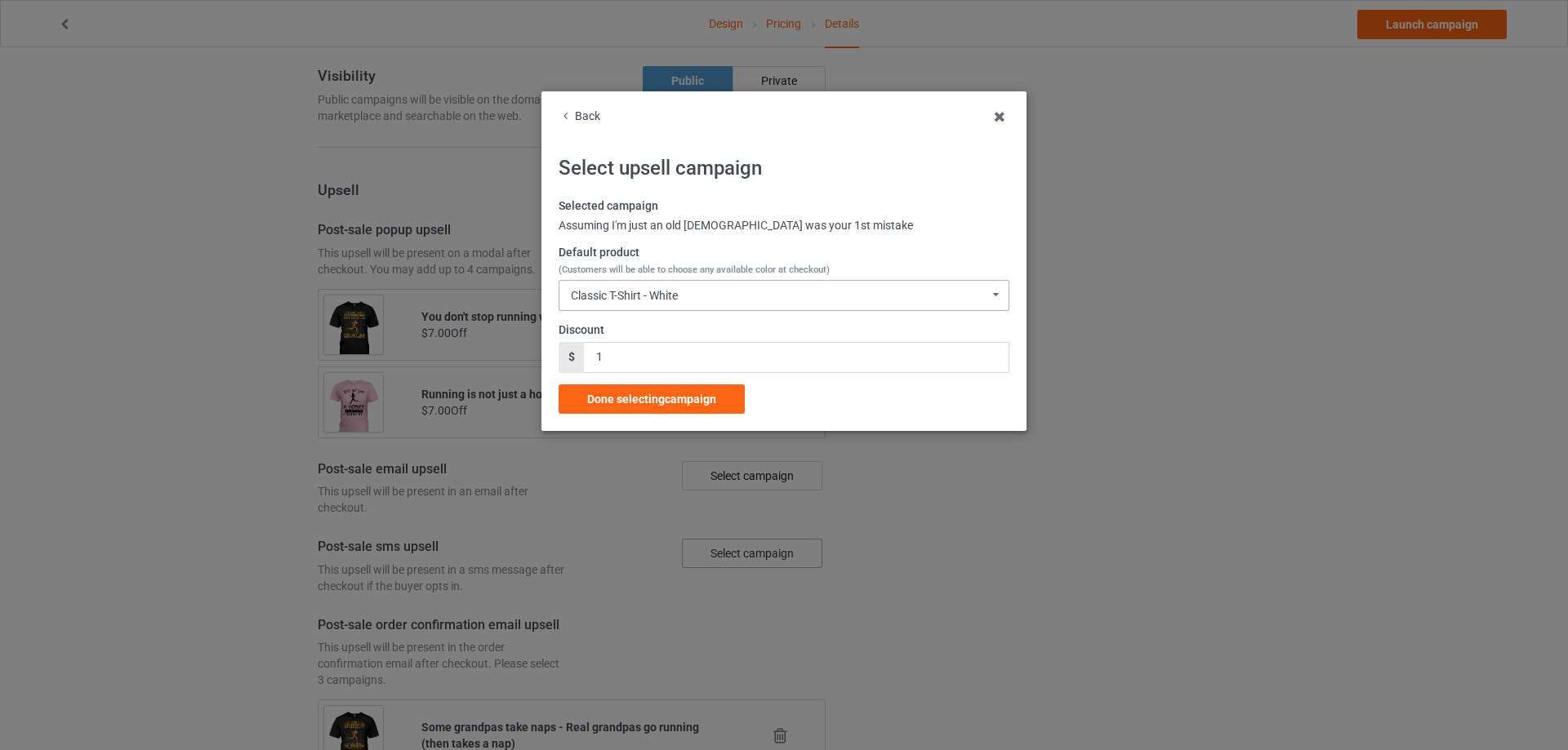
click at [694, 293] on div "Classic T-Shirt - White Classic T-Shirt - White Classic T-Shirt - Classic Pink …" at bounding box center [783, 295] width 451 height 31
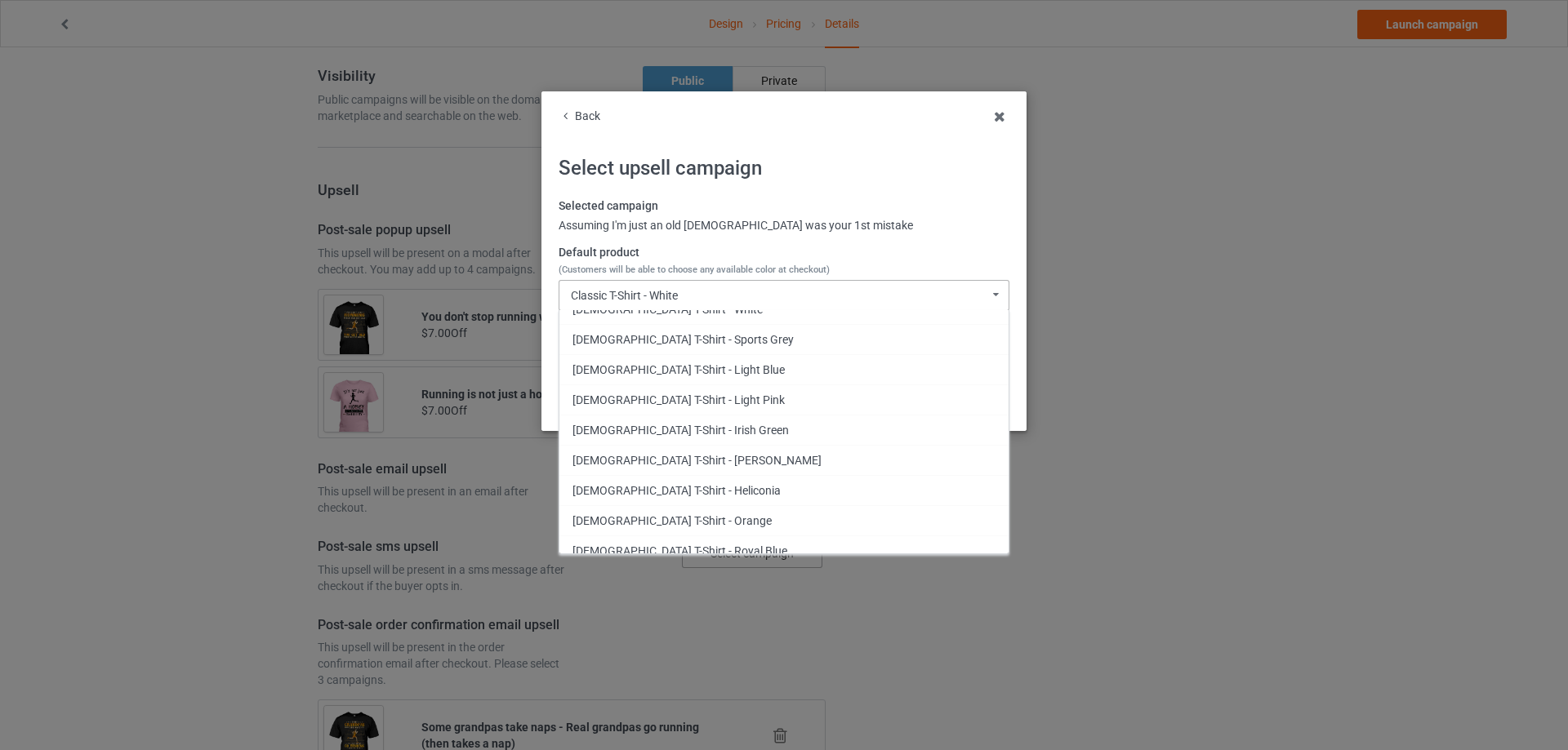
scroll to position [2178, 0]
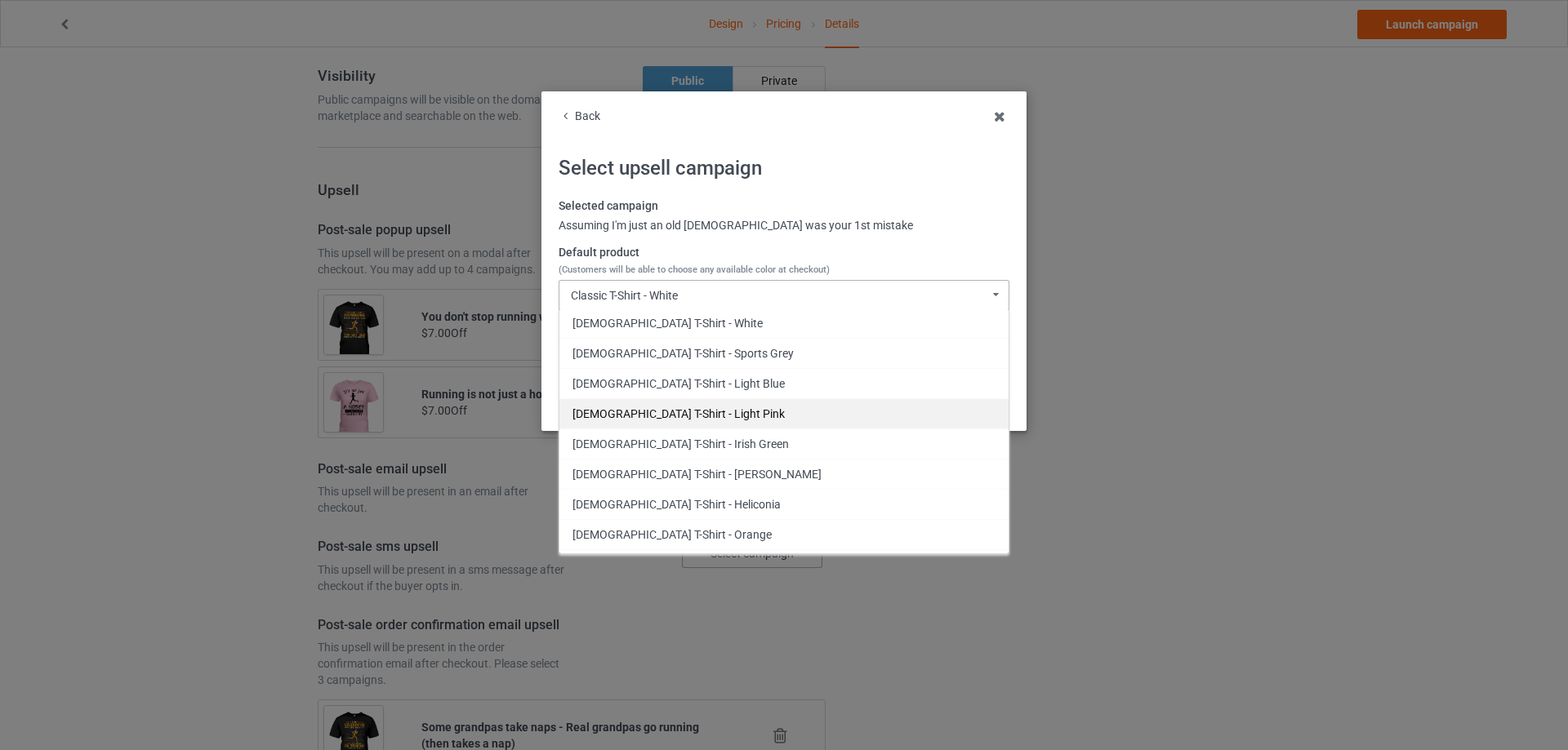
click at [703, 412] on div "[DEMOGRAPHIC_DATA] T-Shirt - Light Pink" at bounding box center [783, 414] width 449 height 30
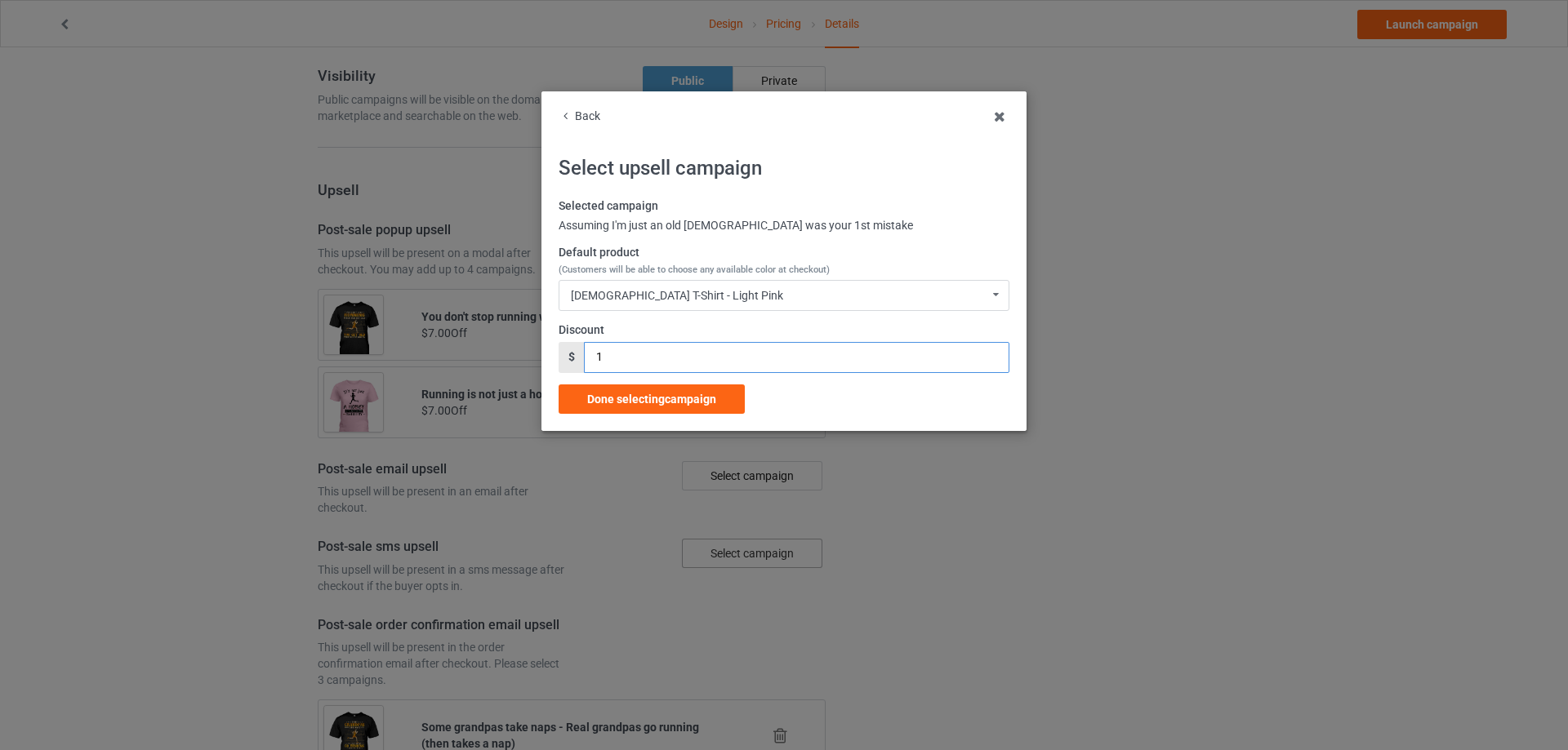
drag, startPoint x: 622, startPoint y: 351, endPoint x: 548, endPoint y: 353, distance: 74.0
click at [549, 353] on div "Back Select upsell campaign Selected campaign Assuming I'm just an old [DEMOGRA…" at bounding box center [784, 261] width 485 height 340
type input "7"
click at [630, 396] on span "Done selecting campaign" at bounding box center [651, 400] width 129 height 13
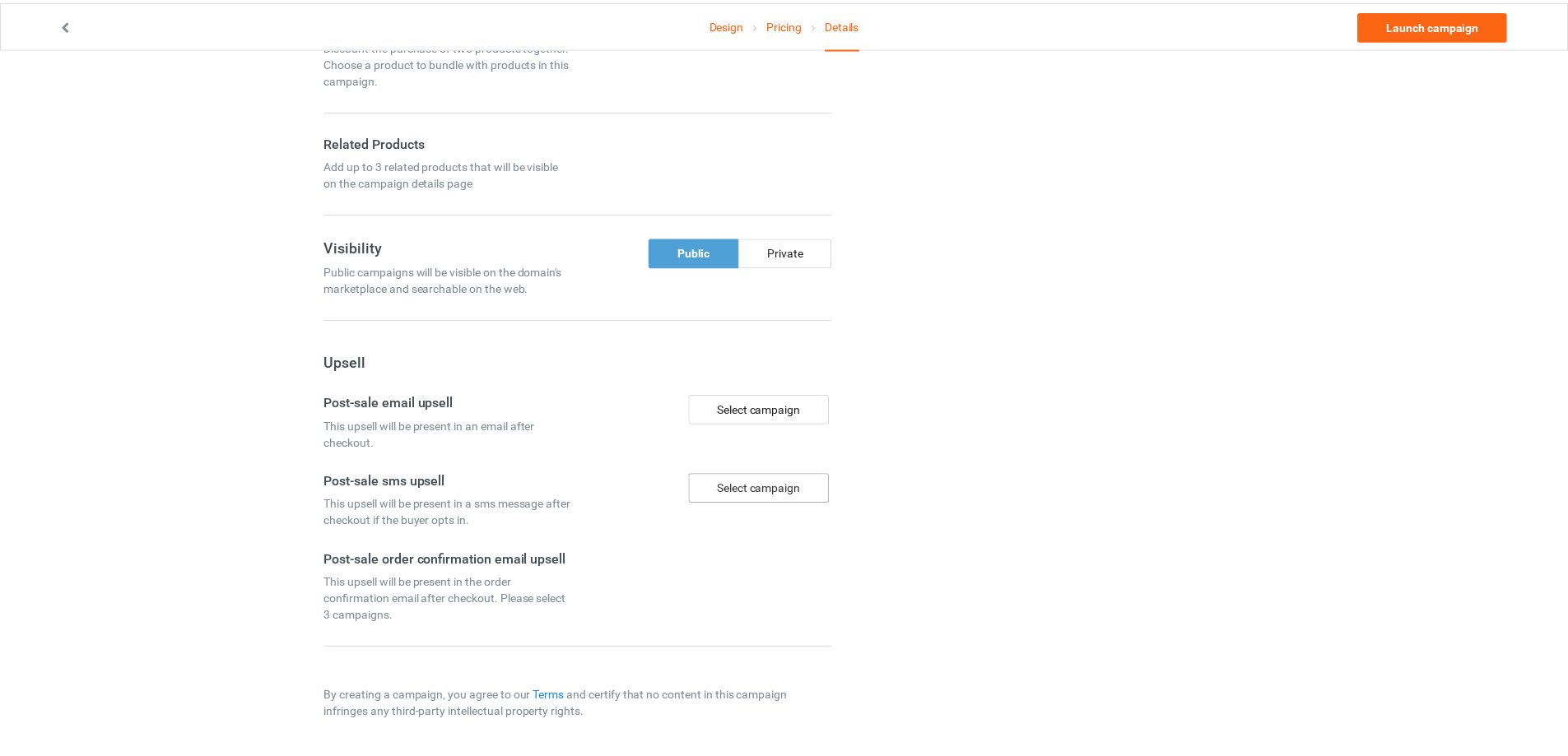
scroll to position [1173, 0]
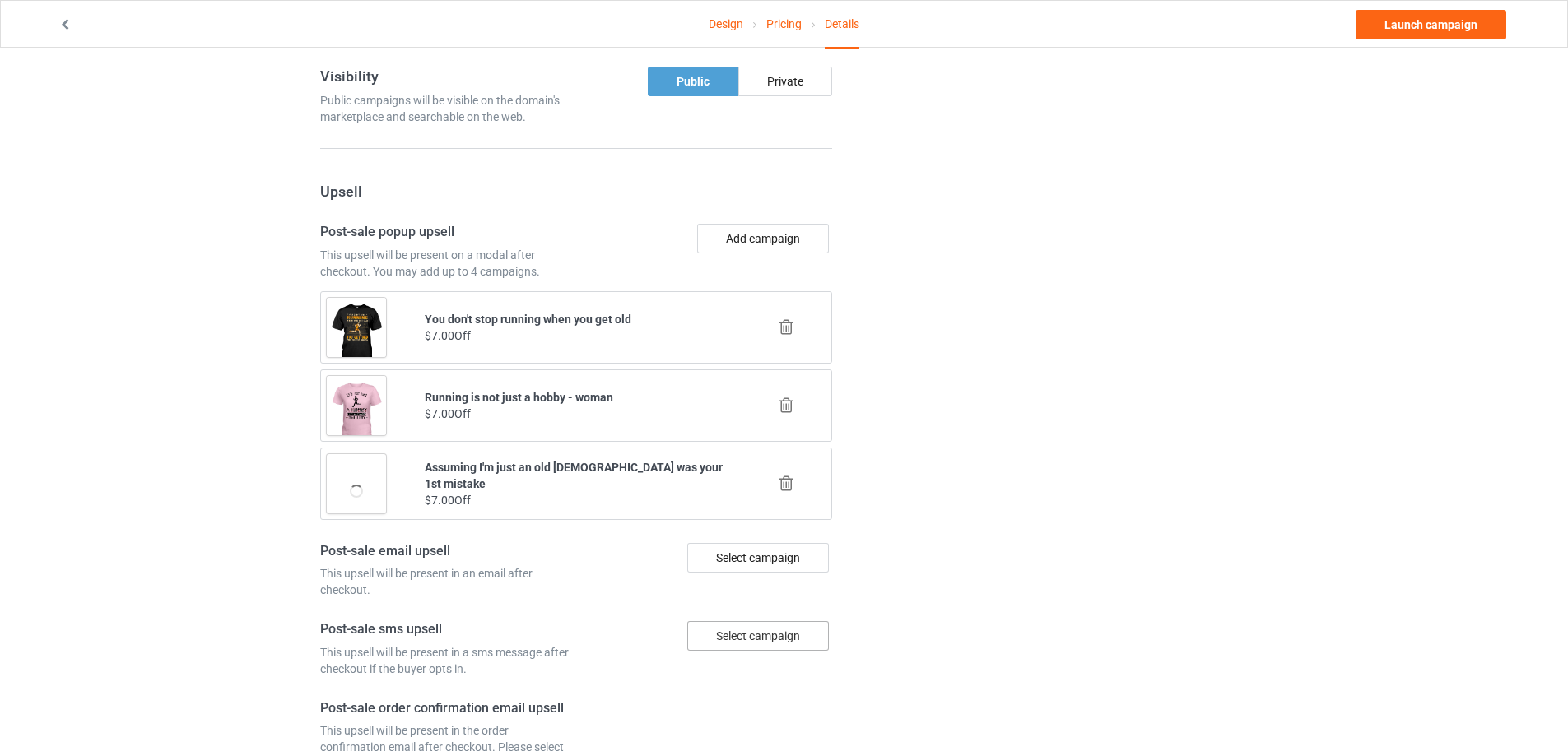
scroll to position [1859, 0]
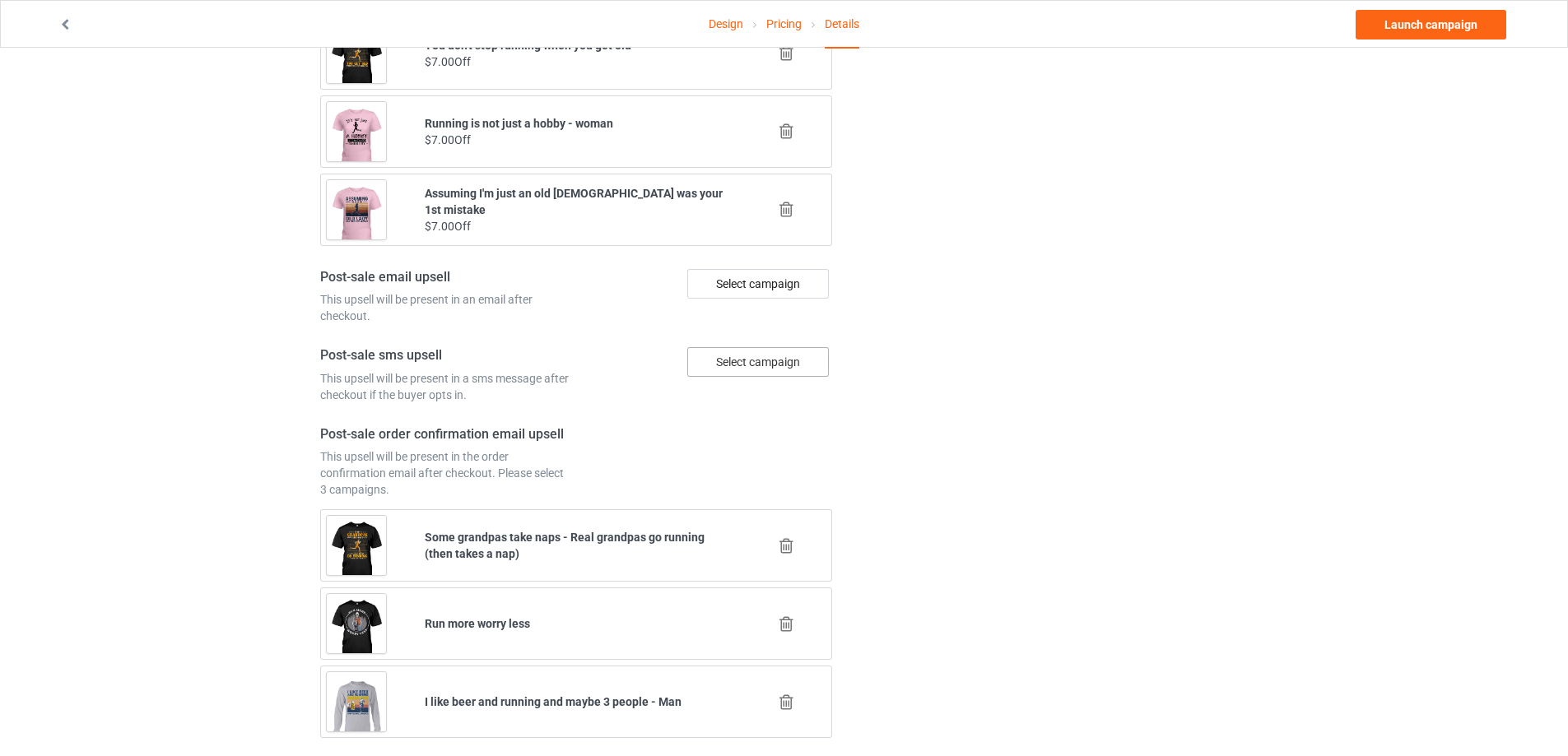
click at [516, 120] on b "Running is not just a hobby - woman" at bounding box center [518, 124] width 188 height 13
copy b "Running is not just a hobby - woman"
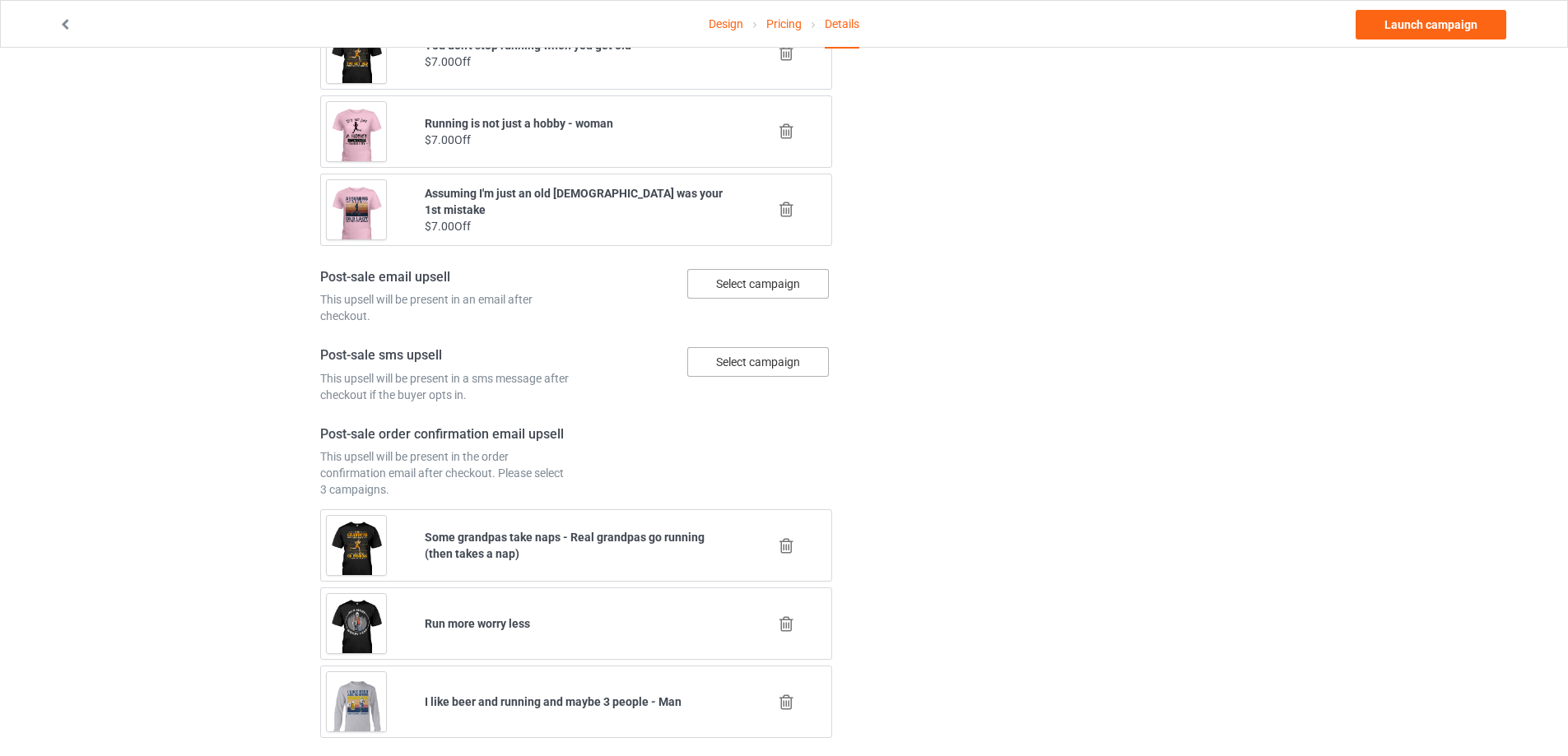
click at [763, 297] on div "Select campaign" at bounding box center [758, 283] width 141 height 29
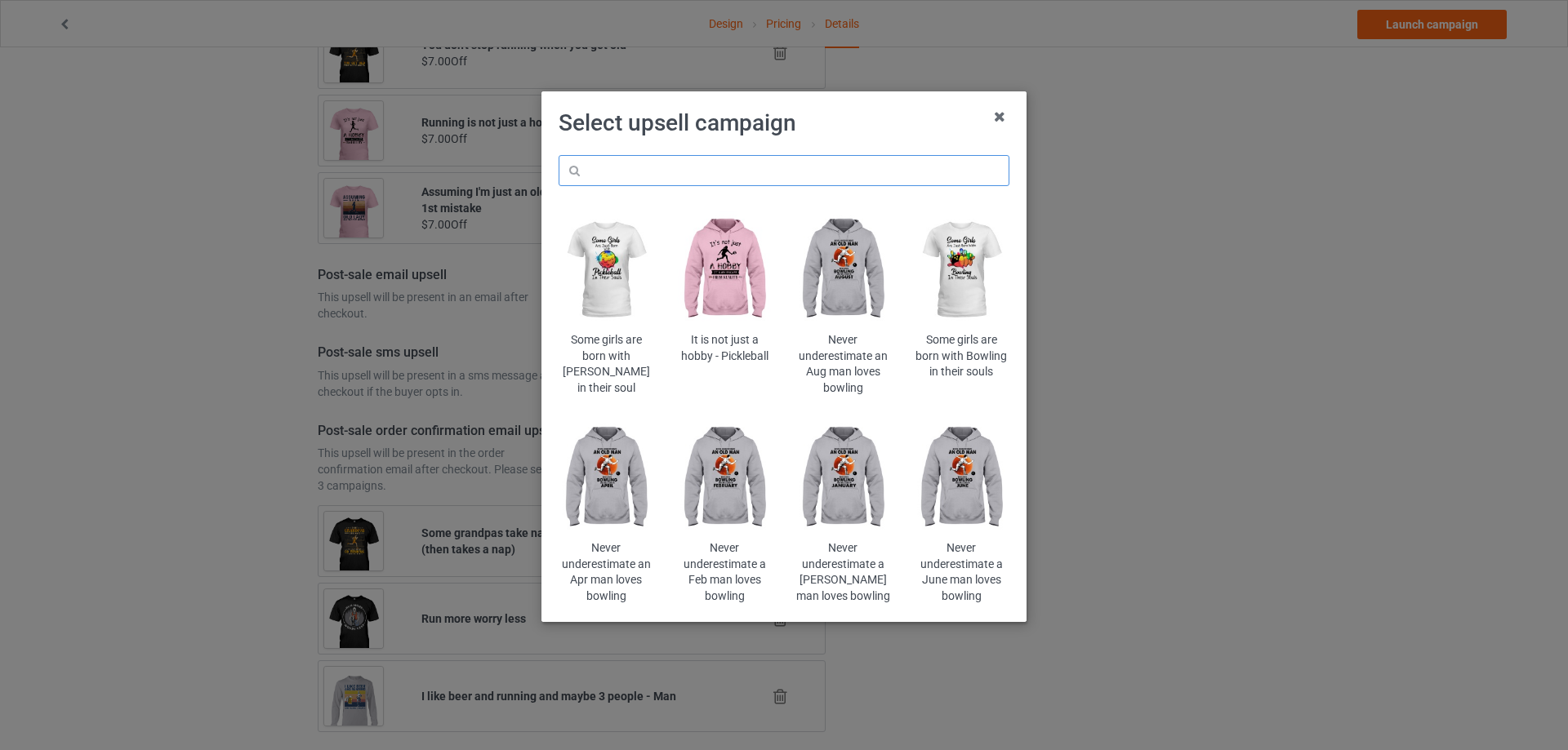
click at [875, 171] on input "text" at bounding box center [783, 170] width 451 height 31
paste input "Running is not just a hobby - woman"
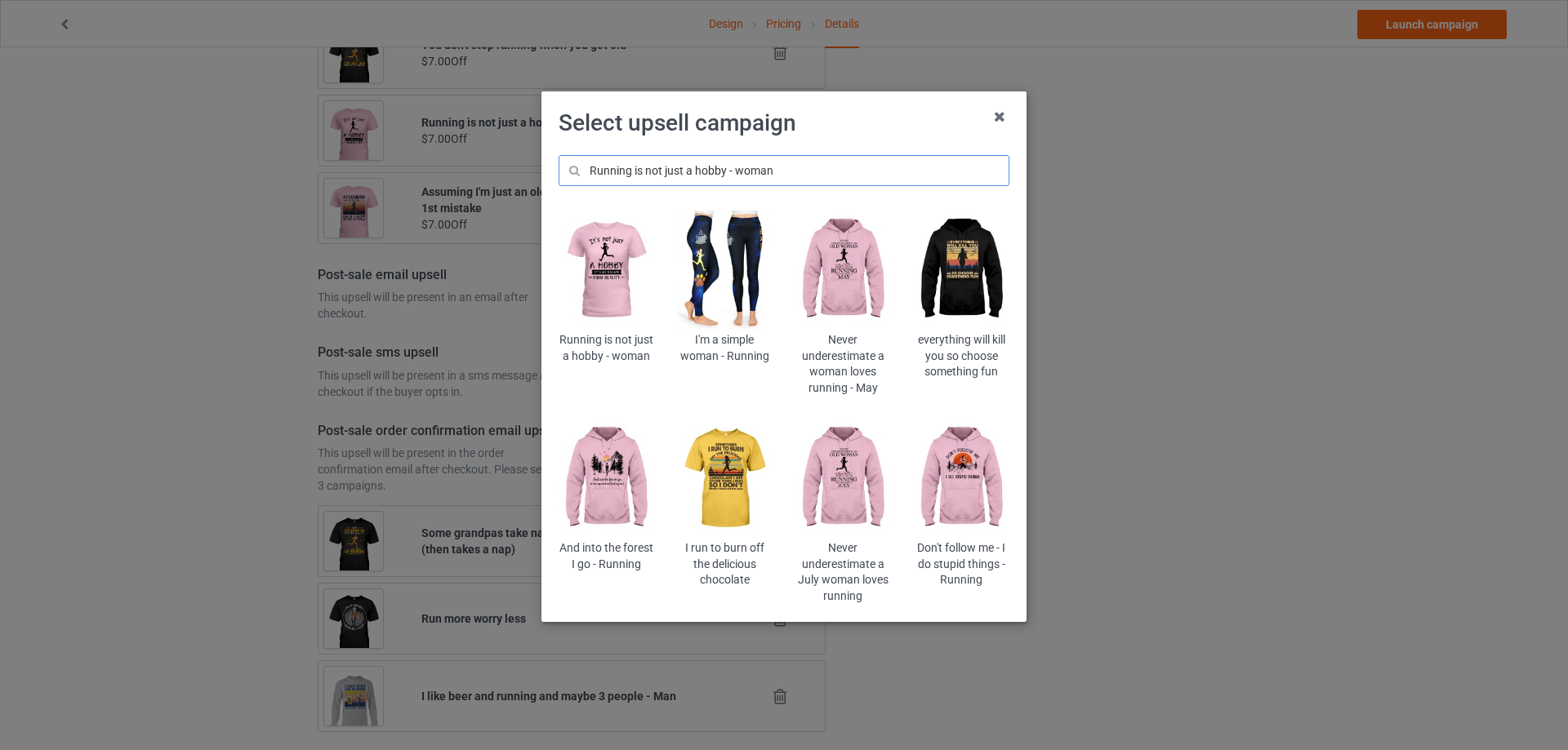
type input "Running is not just a hobby - woman"
click at [593, 274] on img at bounding box center [605, 271] width 96 height 120
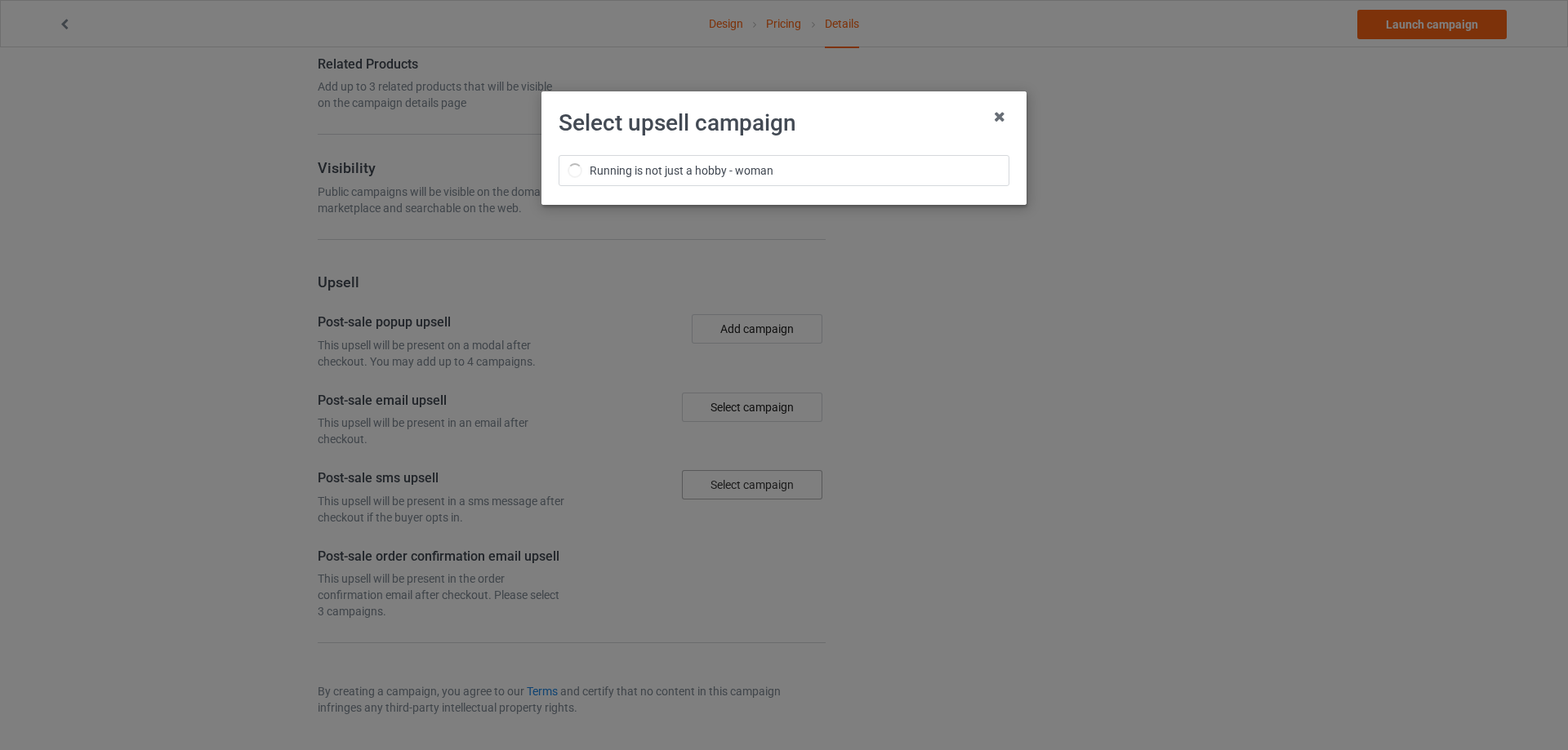
scroll to position [1844, 0]
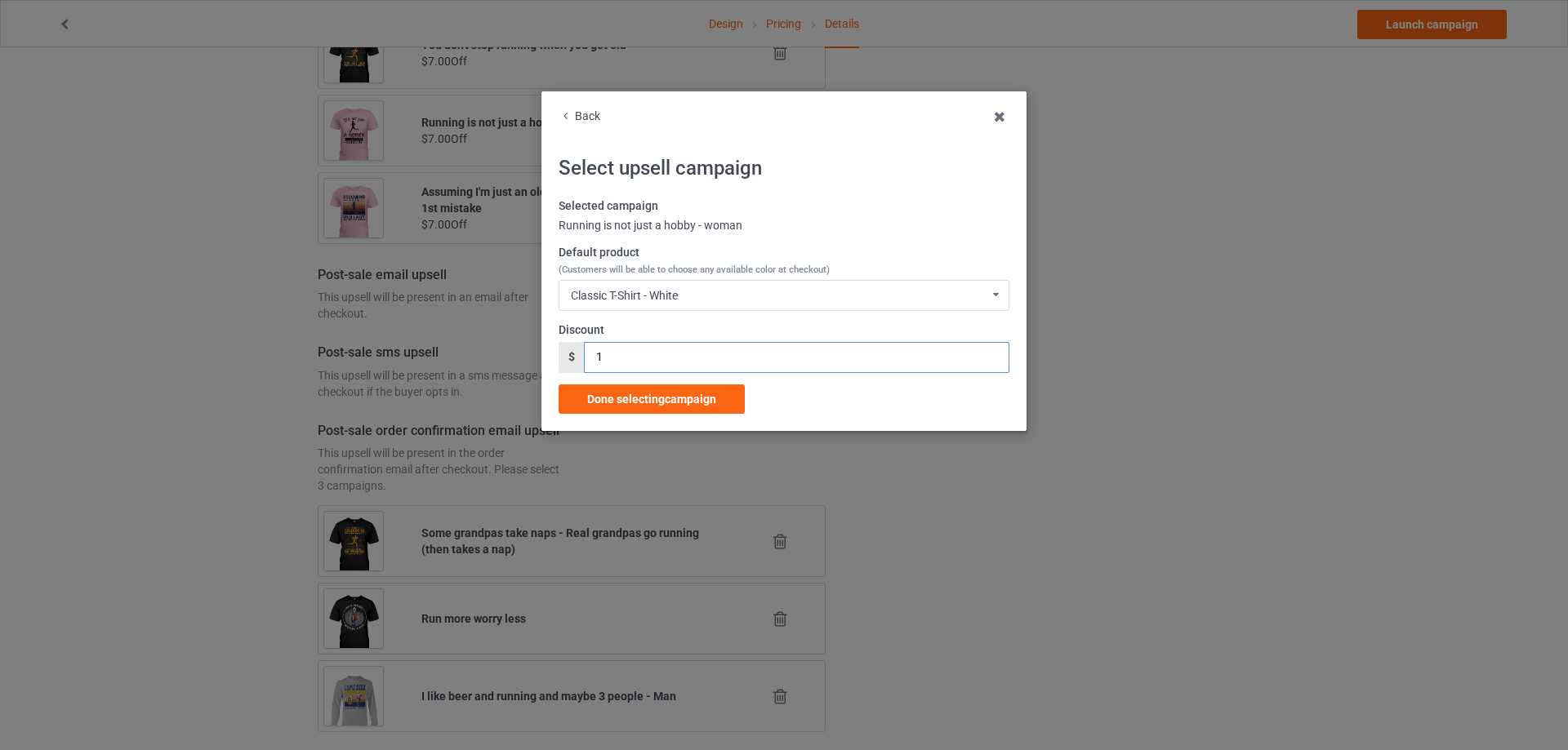
drag, startPoint x: 615, startPoint y: 356, endPoint x: 575, endPoint y: 366, distance: 41.2
click at [575, 366] on div "$ 1" at bounding box center [783, 357] width 451 height 31
type input "7"
click at [686, 303] on div "Classic T-Shirt - White Classic T-Shirt - White Classic T-Shirt - Classic Pink …" at bounding box center [783, 295] width 451 height 31
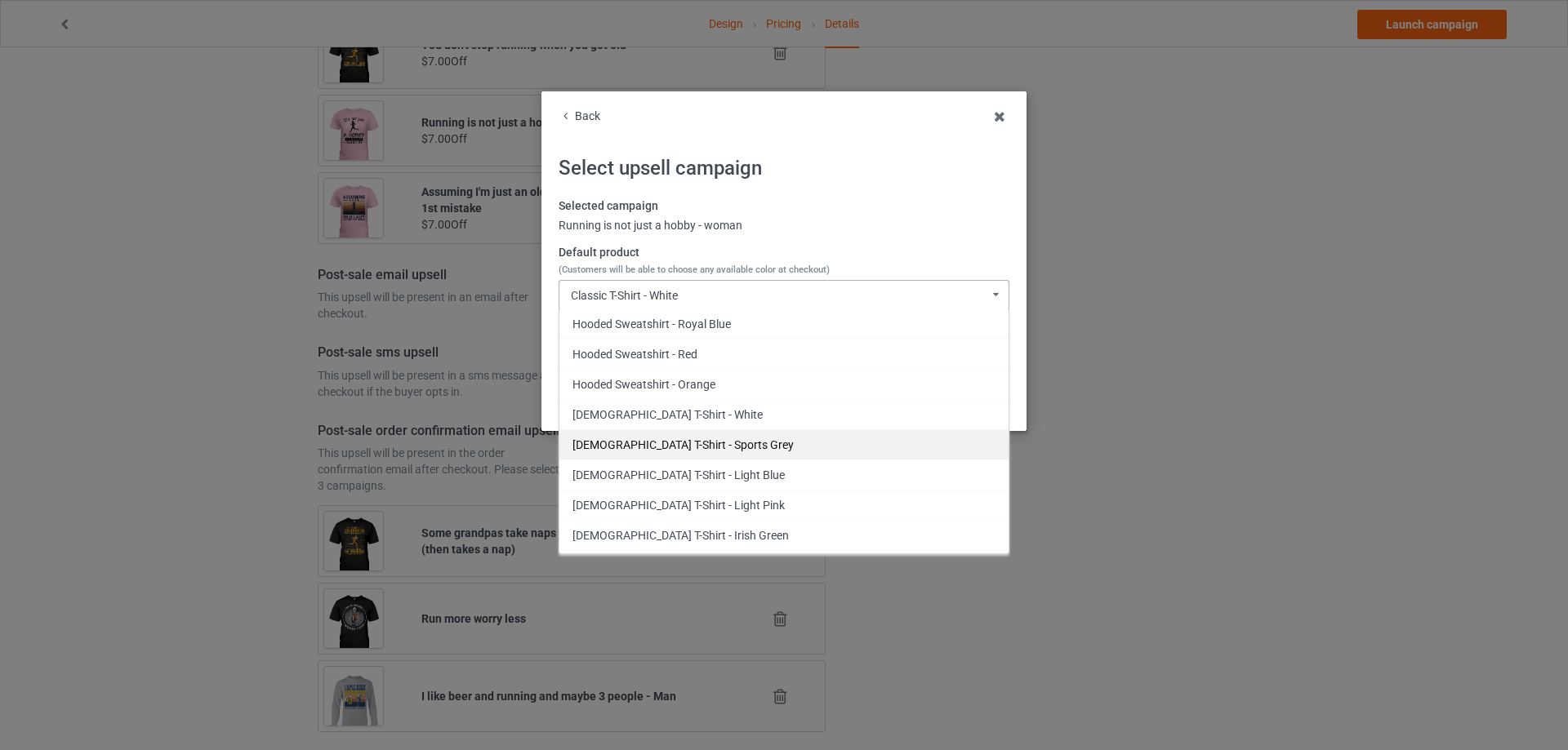
scroll to position [1497, 0]
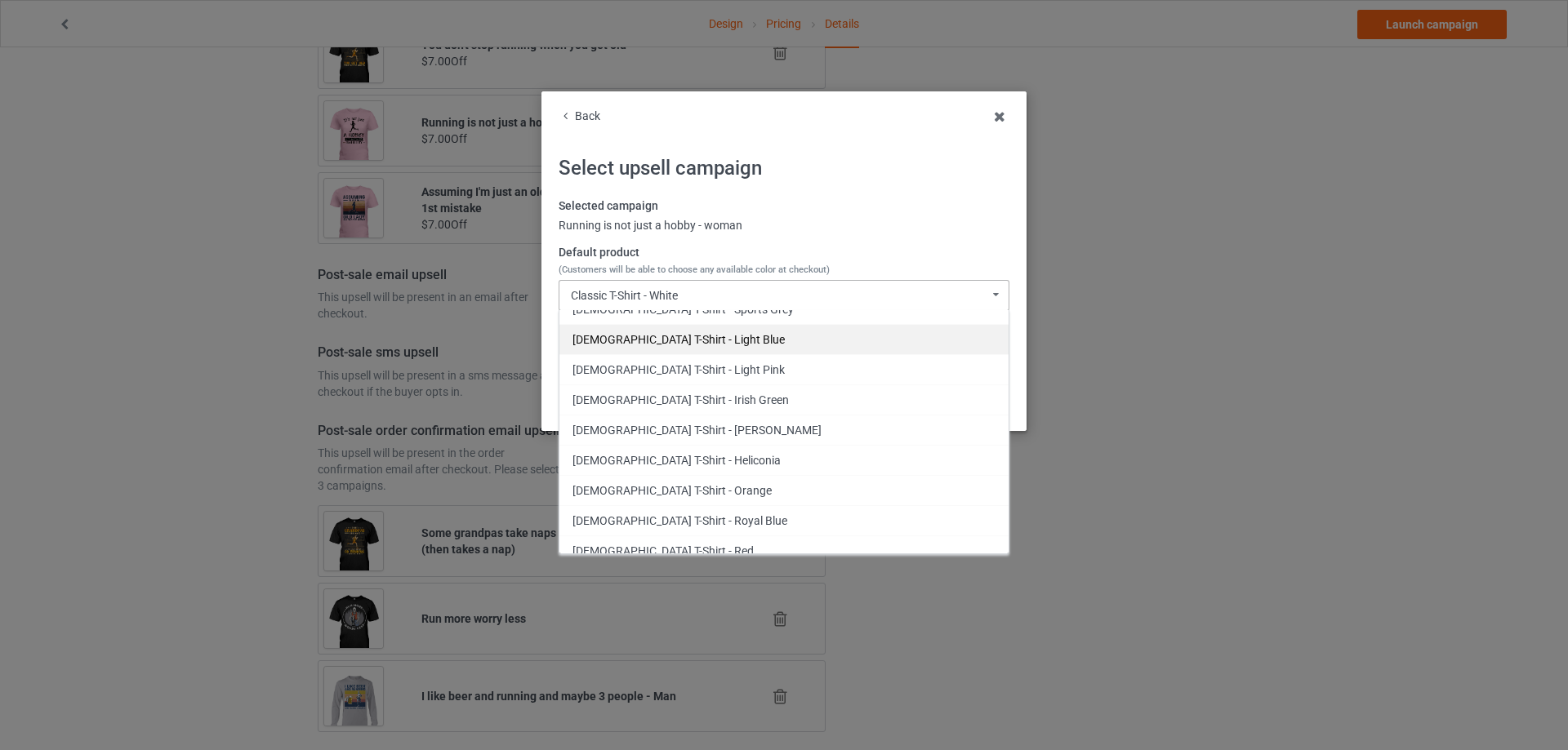
click at [721, 334] on div "[DEMOGRAPHIC_DATA] T-Shirt - Light Blue" at bounding box center [783, 339] width 449 height 30
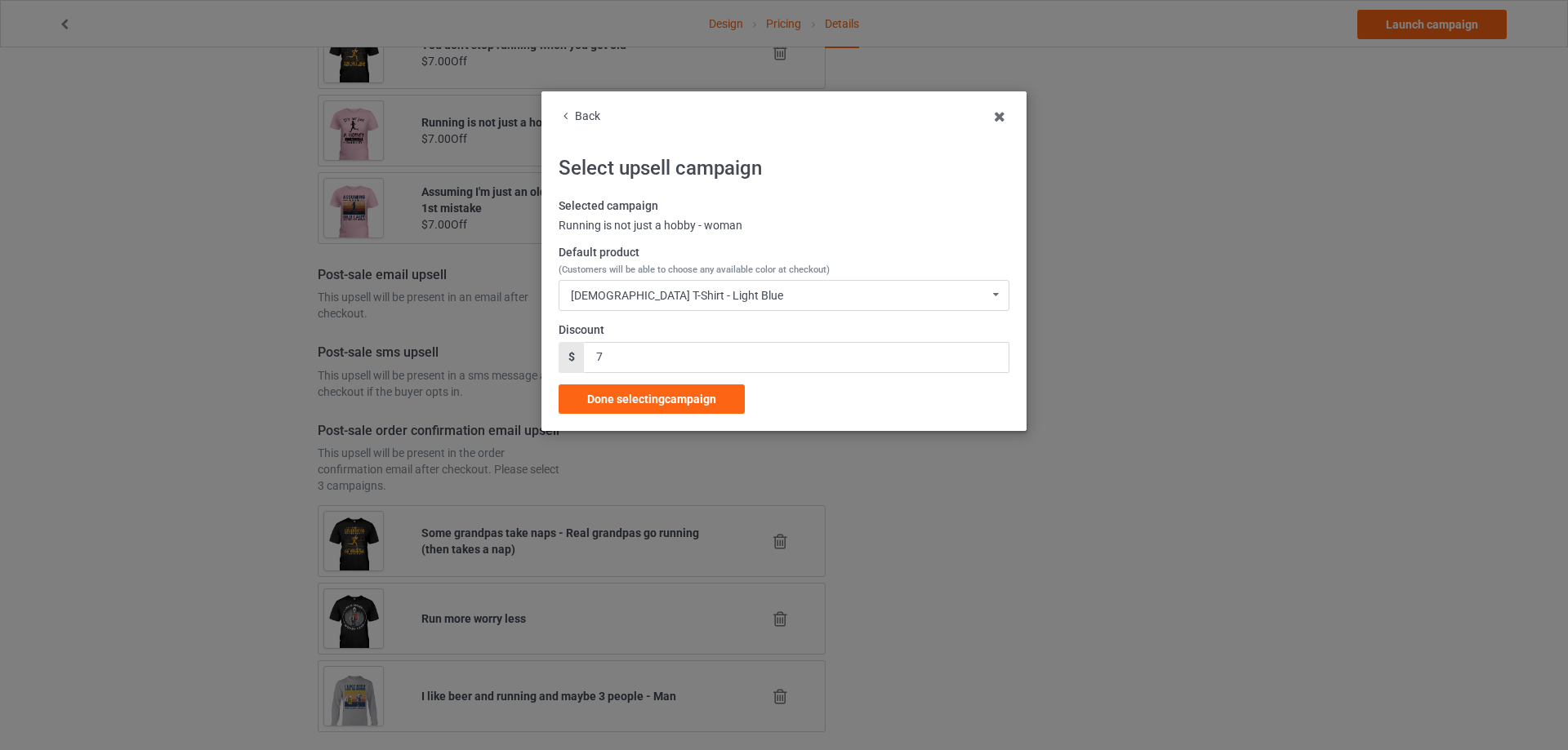
click at [643, 398] on span "Done selecting campaign" at bounding box center [651, 400] width 129 height 13
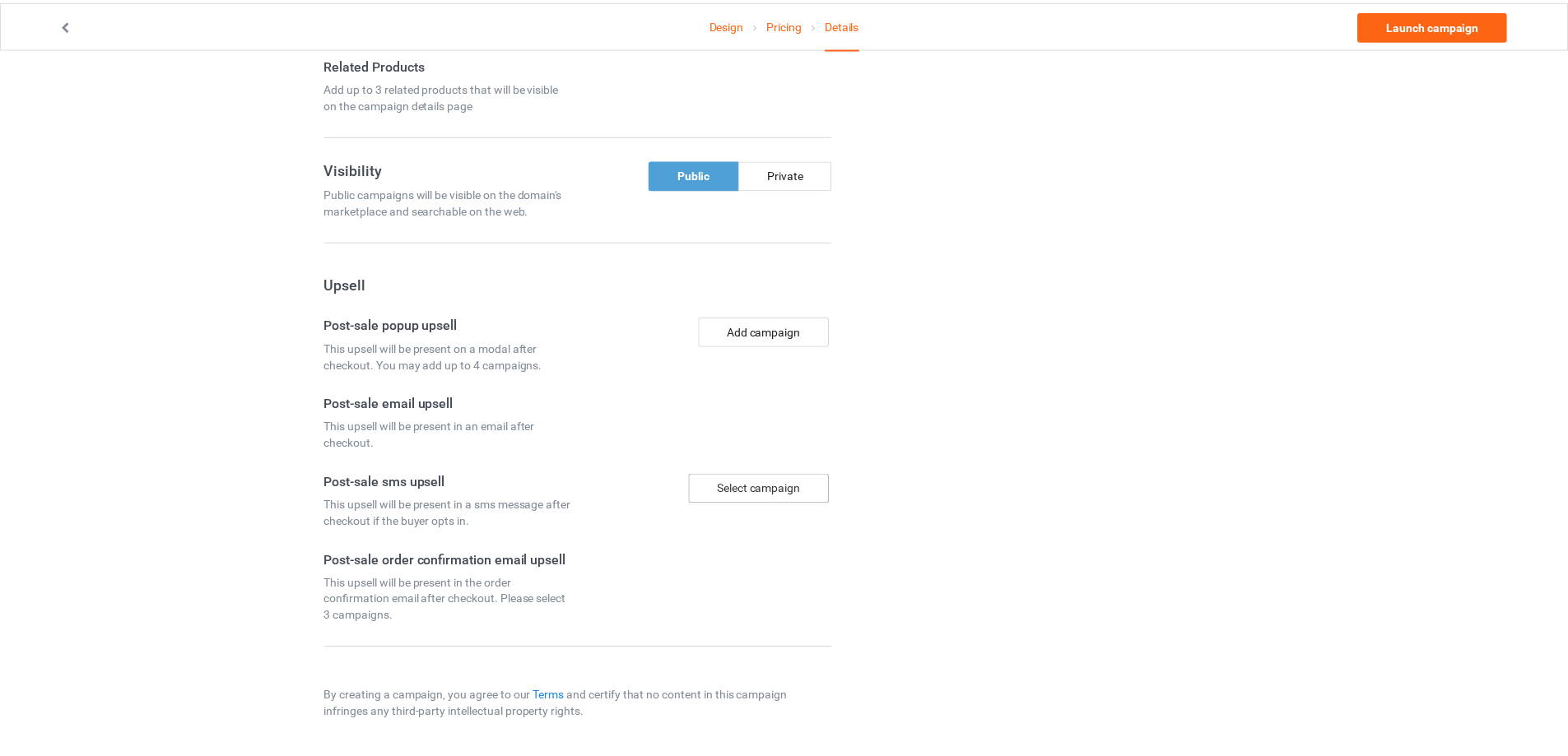
scroll to position [1251, 0]
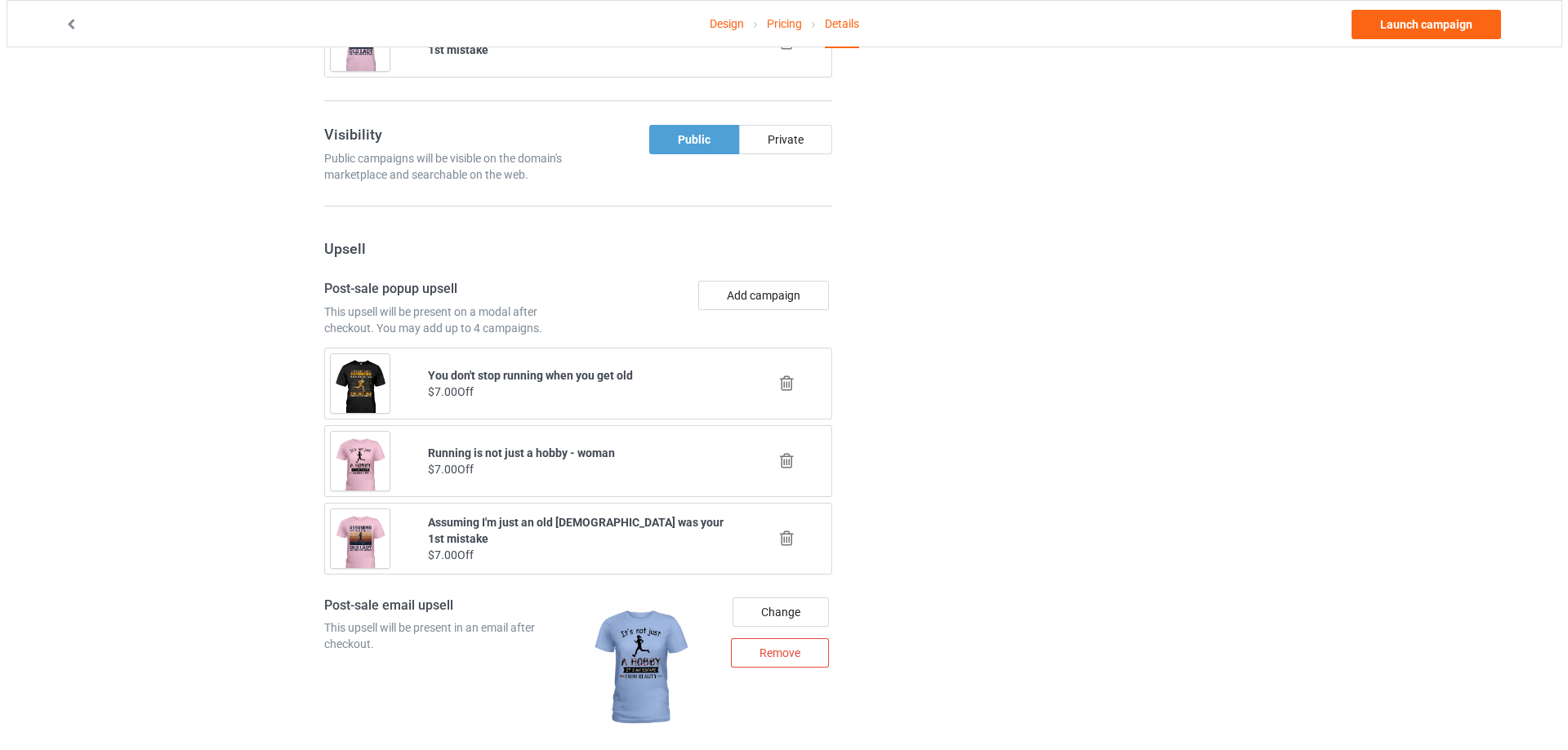
scroll to position [1921, 0]
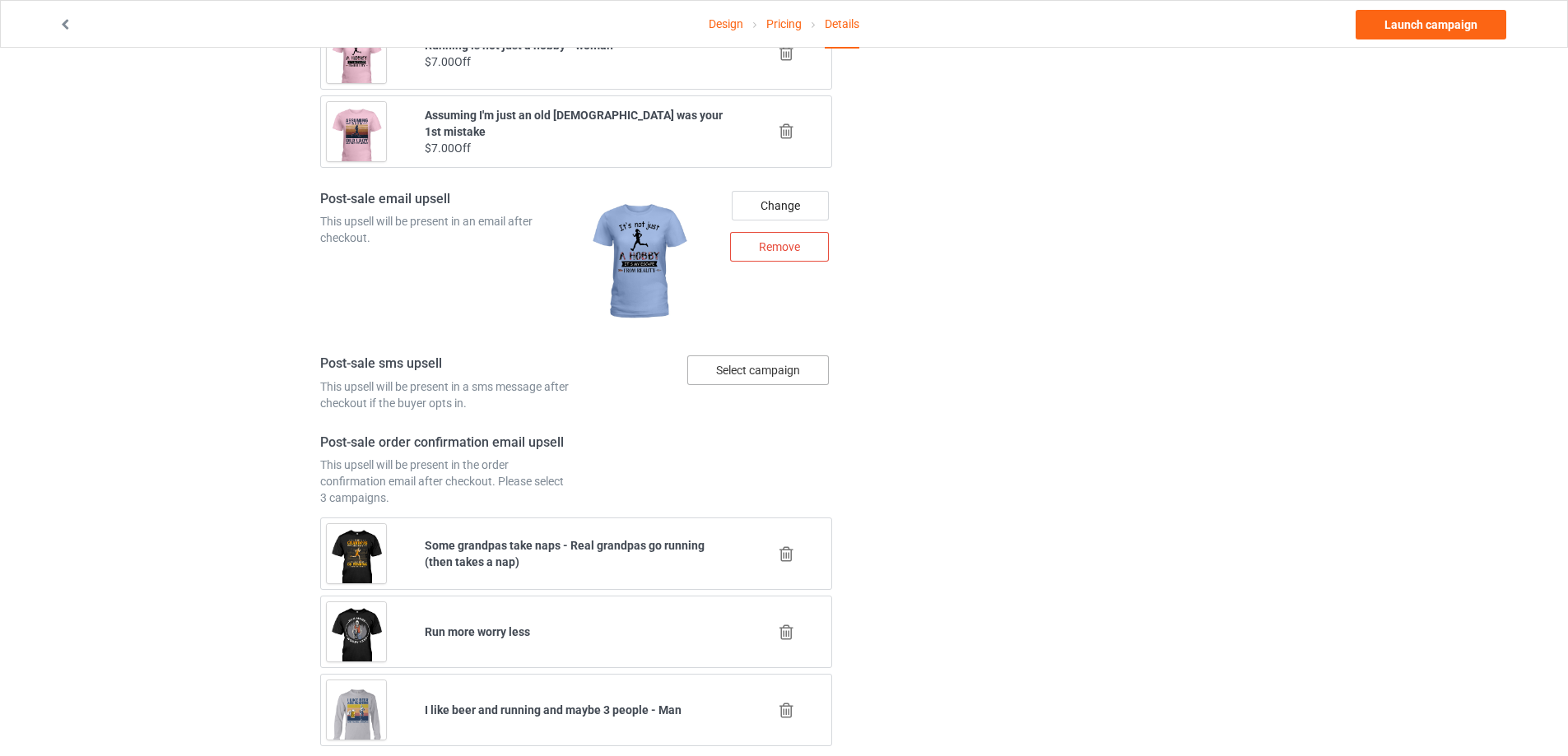
click at [758, 369] on div "Select campaign" at bounding box center [758, 370] width 141 height 29
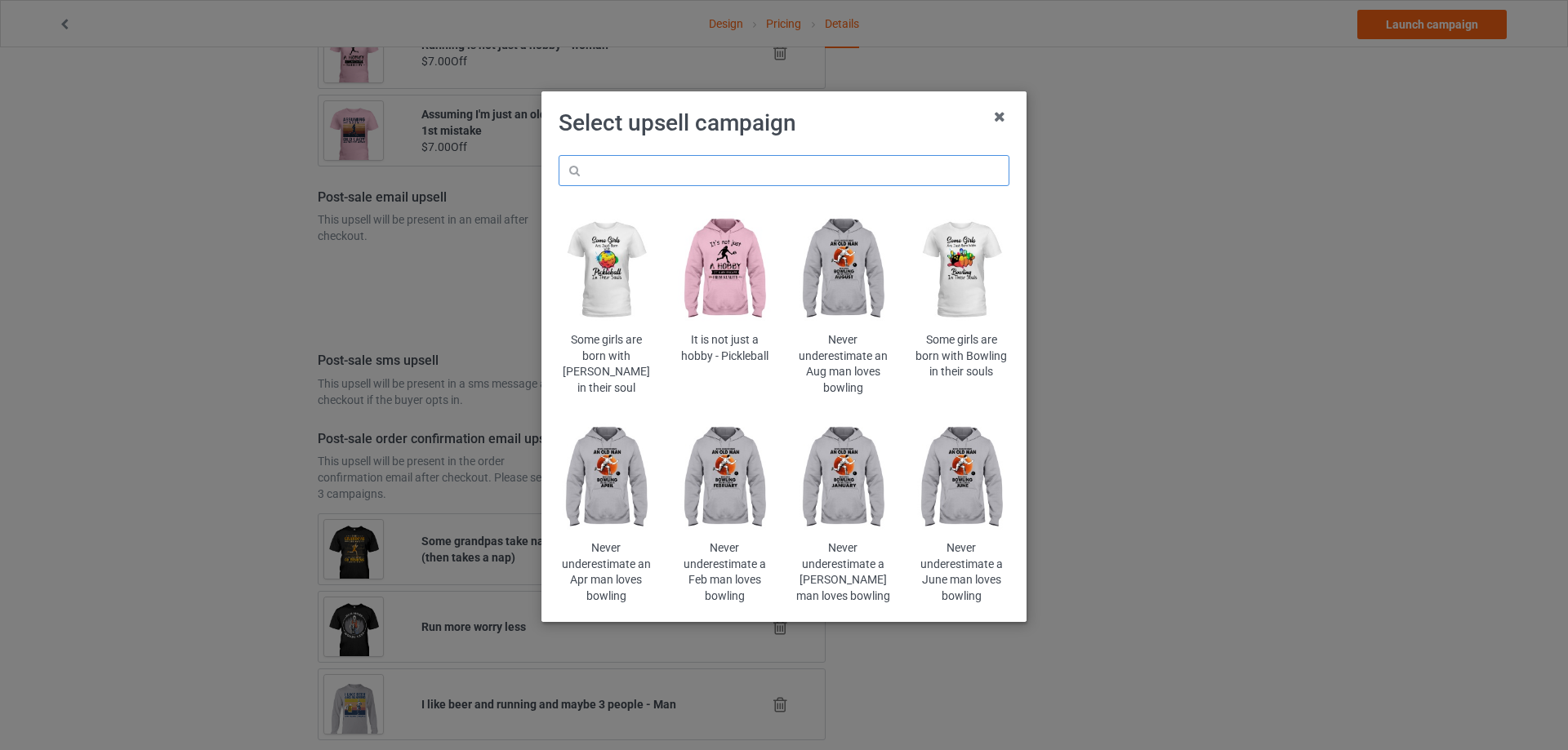
drag, startPoint x: 820, startPoint y: 180, endPoint x: 807, endPoint y: 181, distance: 13.0
click at [820, 179] on input "text" at bounding box center [783, 170] width 451 height 31
paste input "Running is not just a hobby - woman"
type input "Running is not just a hobby - woman"
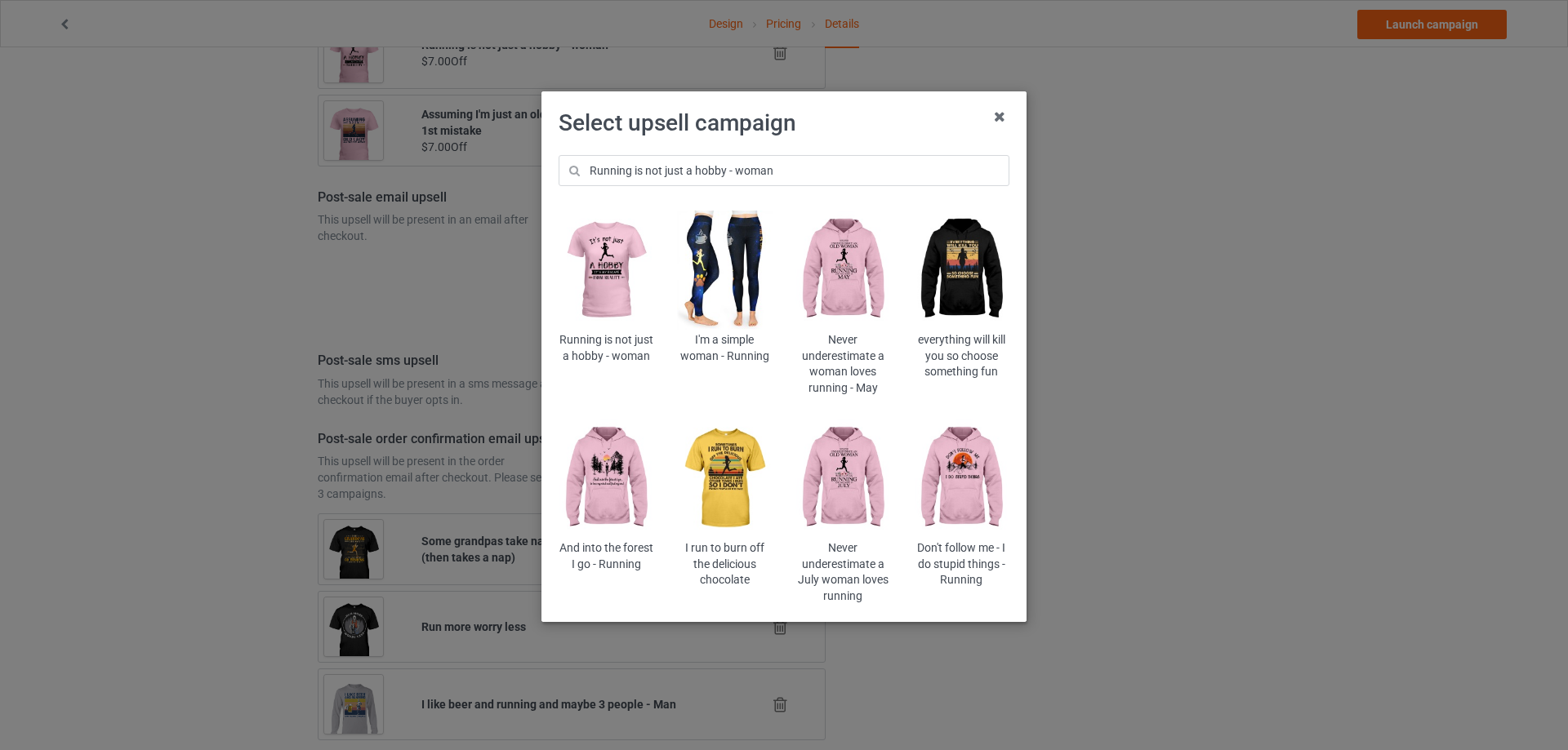
click at [610, 267] on img at bounding box center [605, 271] width 96 height 120
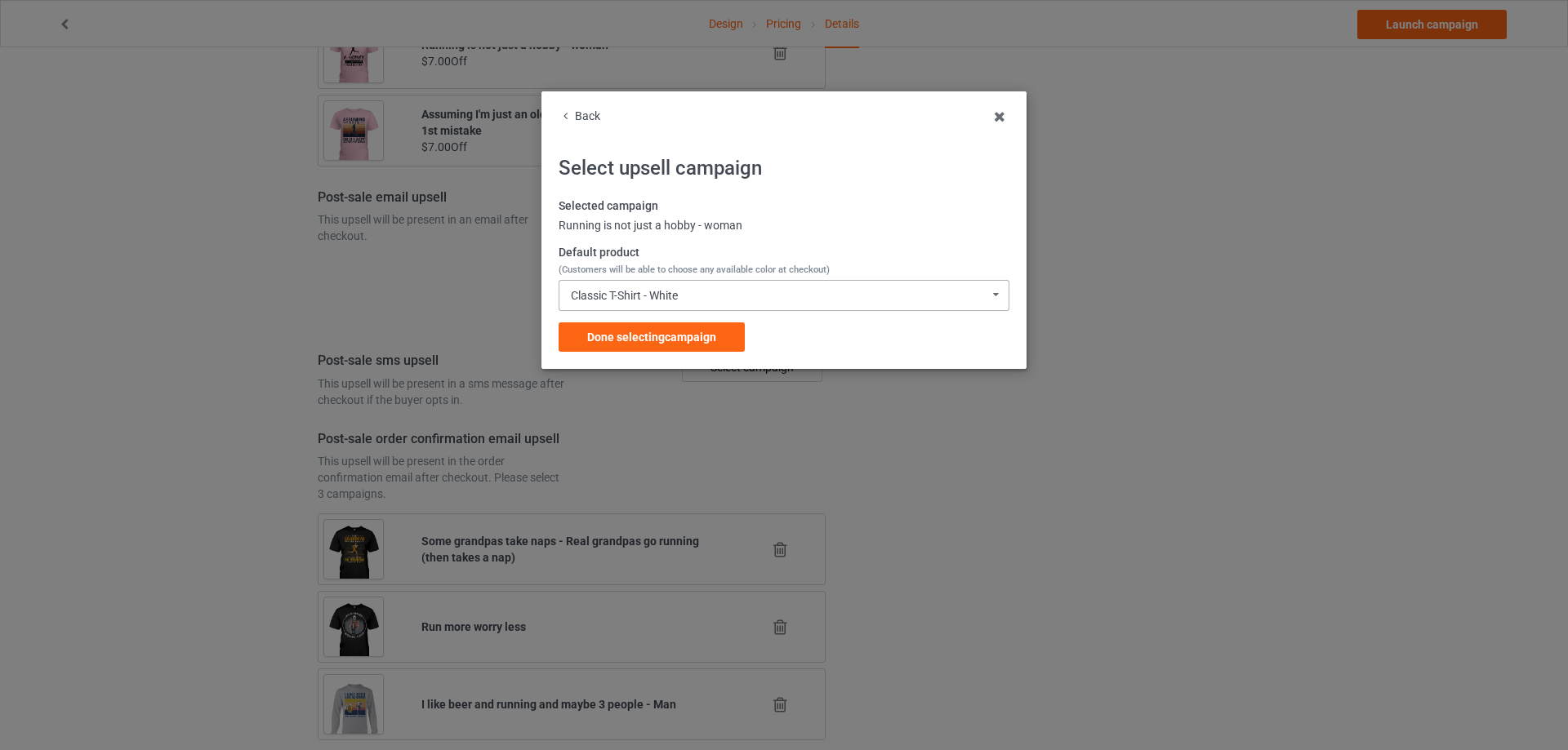
click at [701, 300] on div "Classic T-Shirt - White Classic T-Shirt - White Classic T-Shirt - Classic Pink …" at bounding box center [783, 295] width 451 height 31
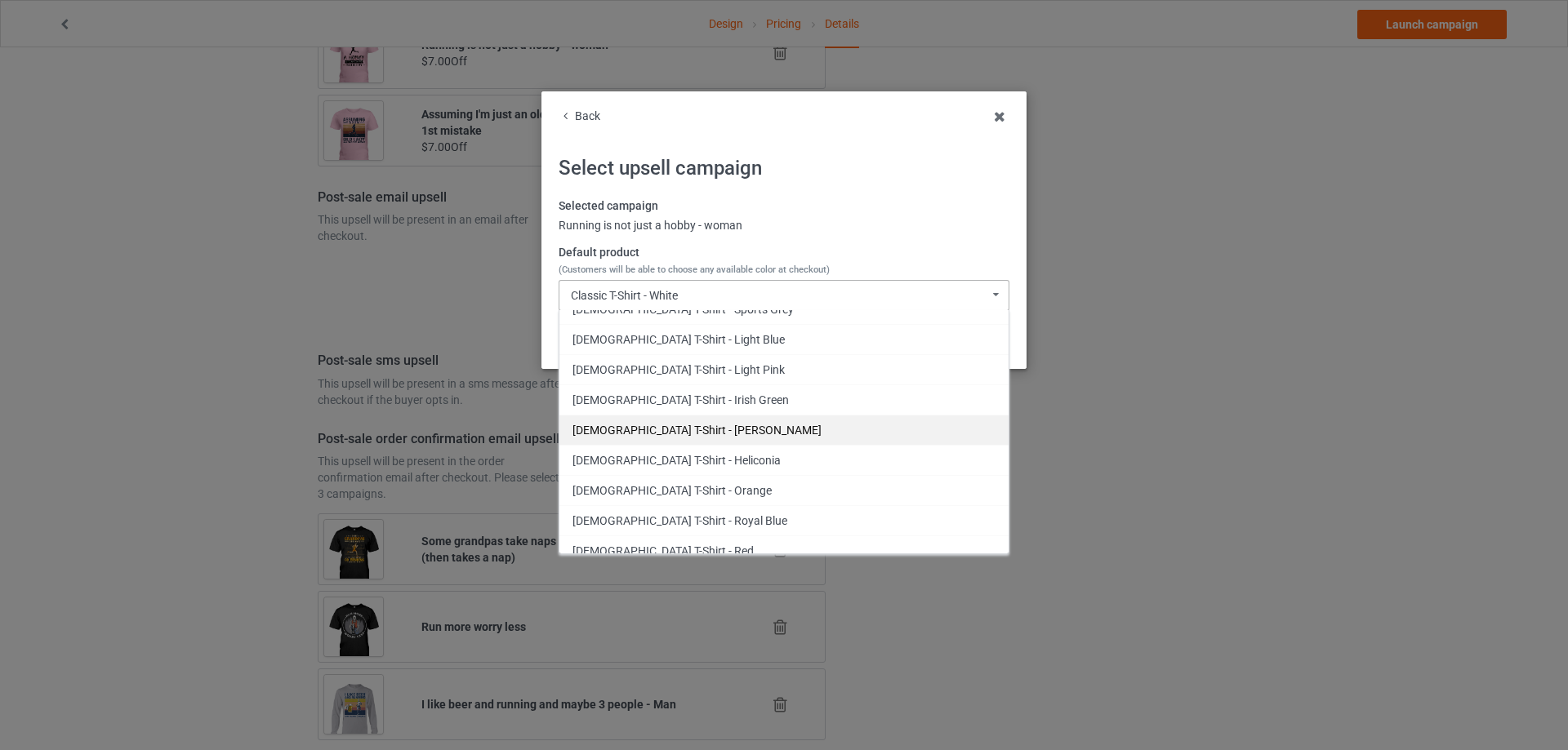
scroll to position [1361, 0]
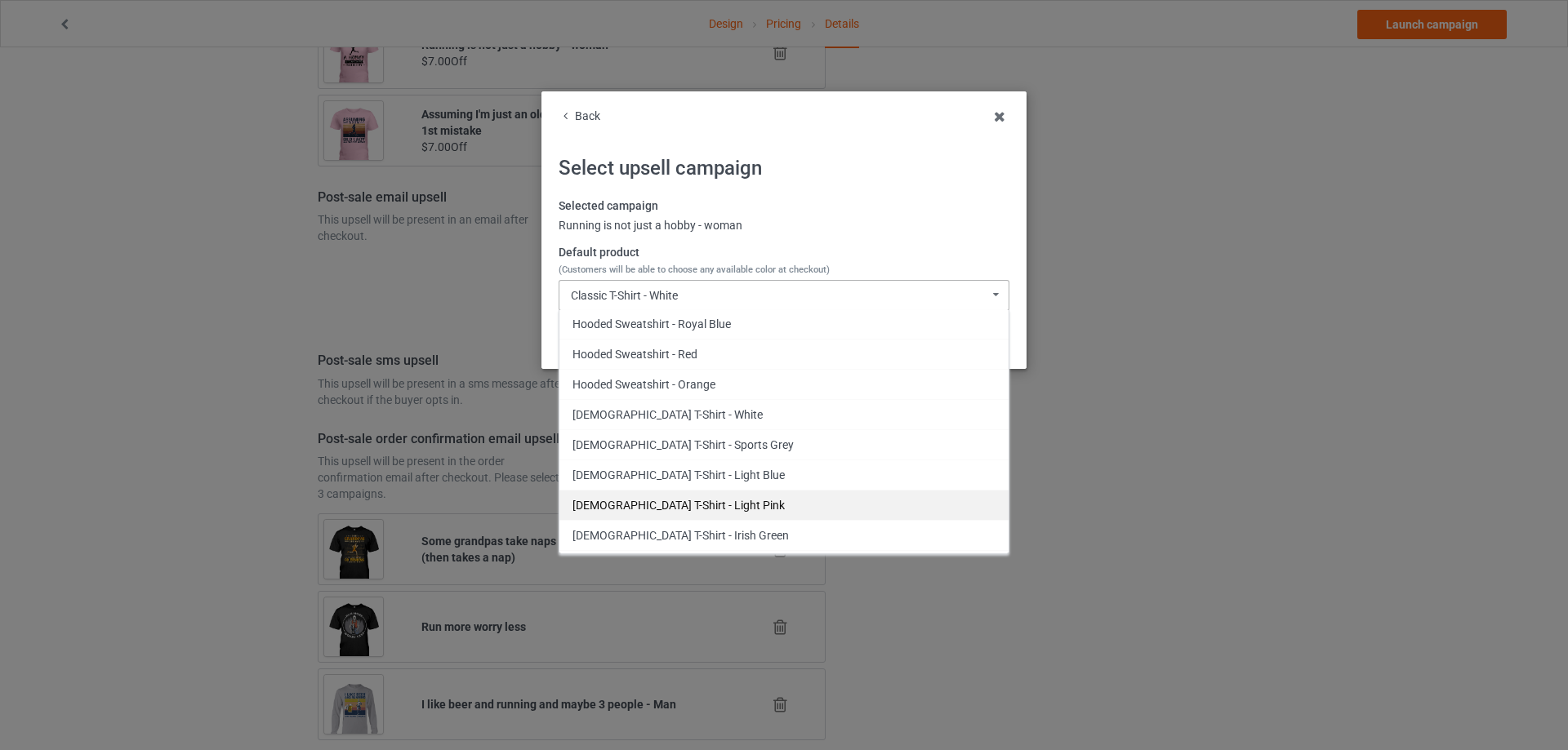
click at [703, 501] on div "[DEMOGRAPHIC_DATA] T-Shirt - Light Pink" at bounding box center [783, 505] width 449 height 30
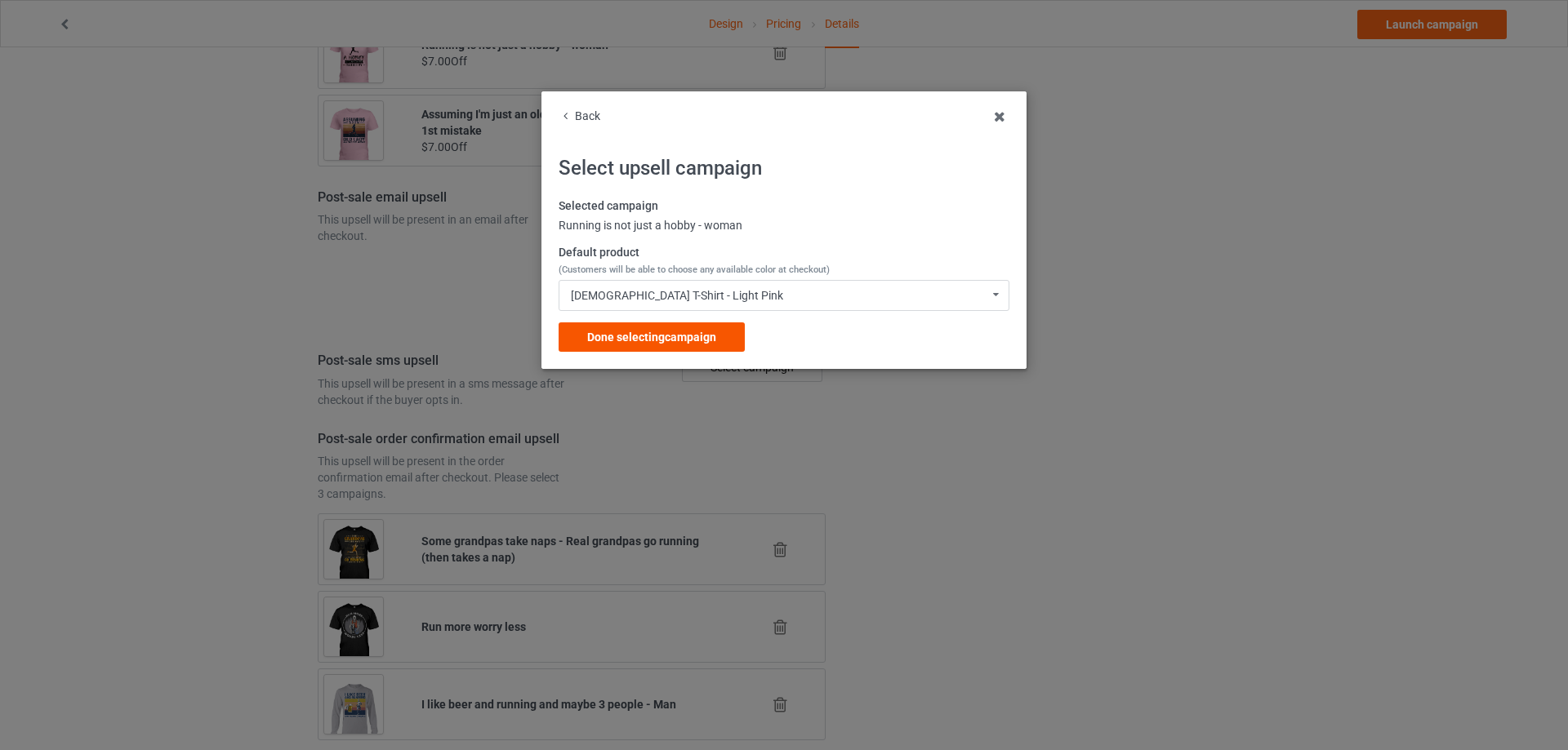
click at [719, 329] on div "Done selecting campaign" at bounding box center [651, 336] width 186 height 29
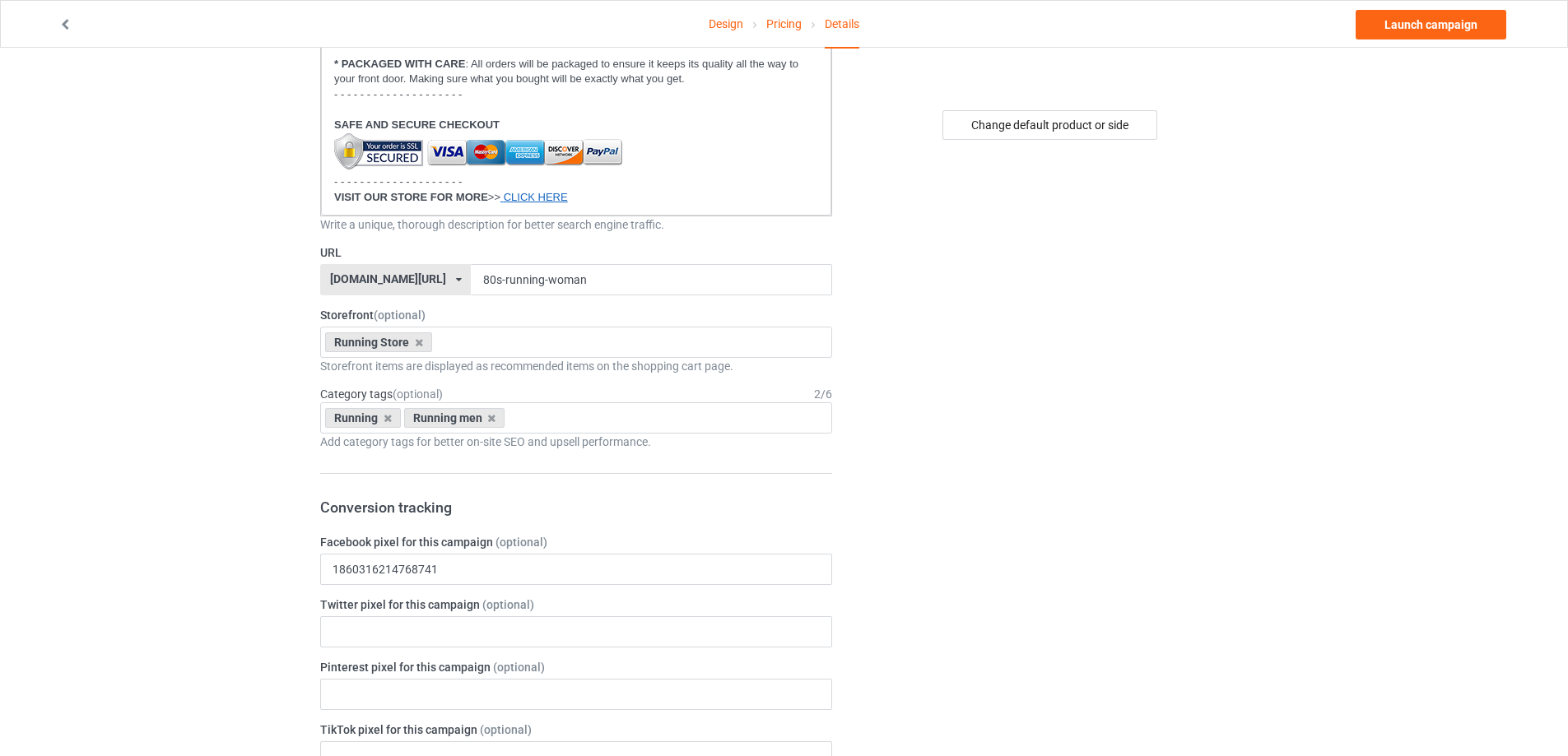
scroll to position [362, 0]
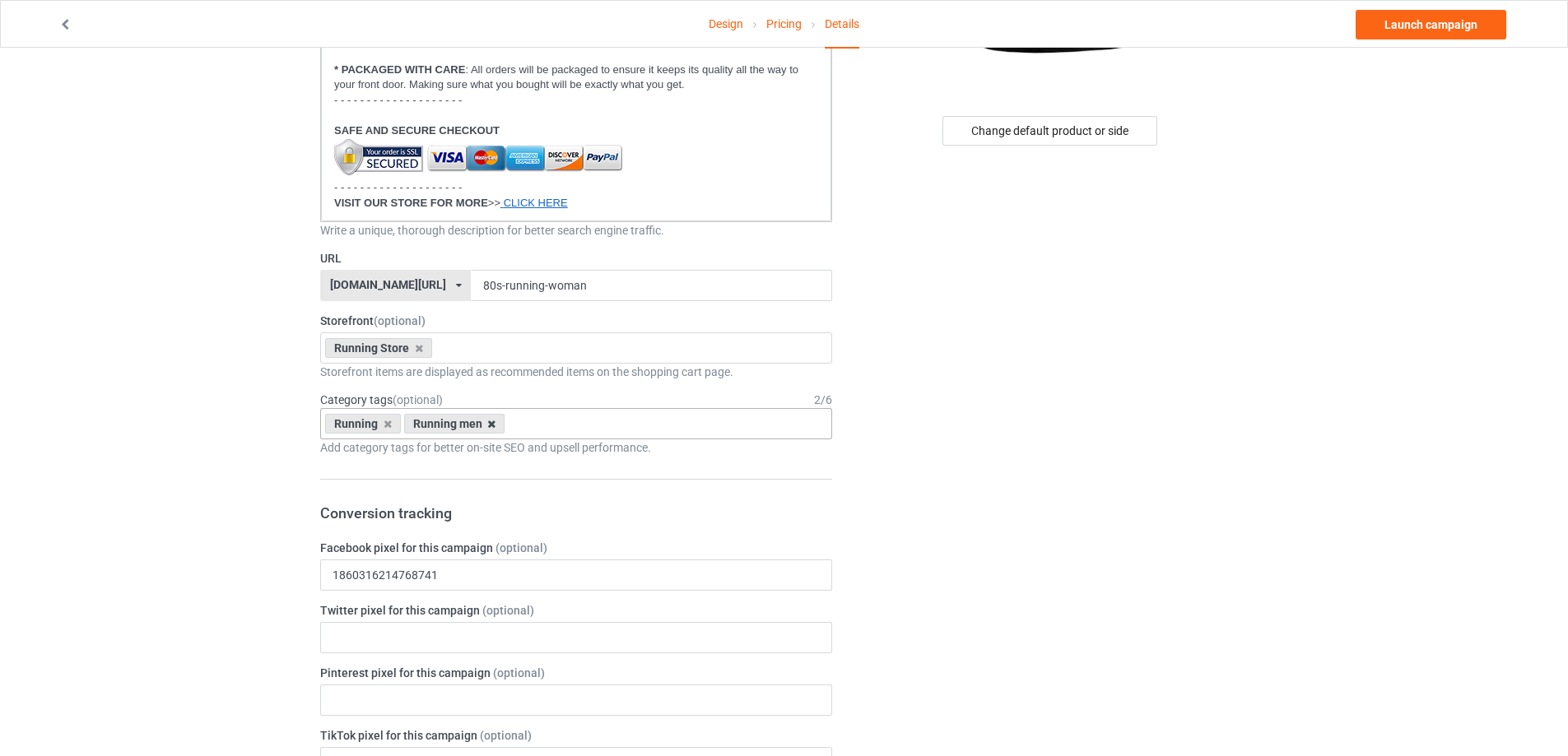
click at [490, 424] on icon at bounding box center [491, 424] width 8 height 11
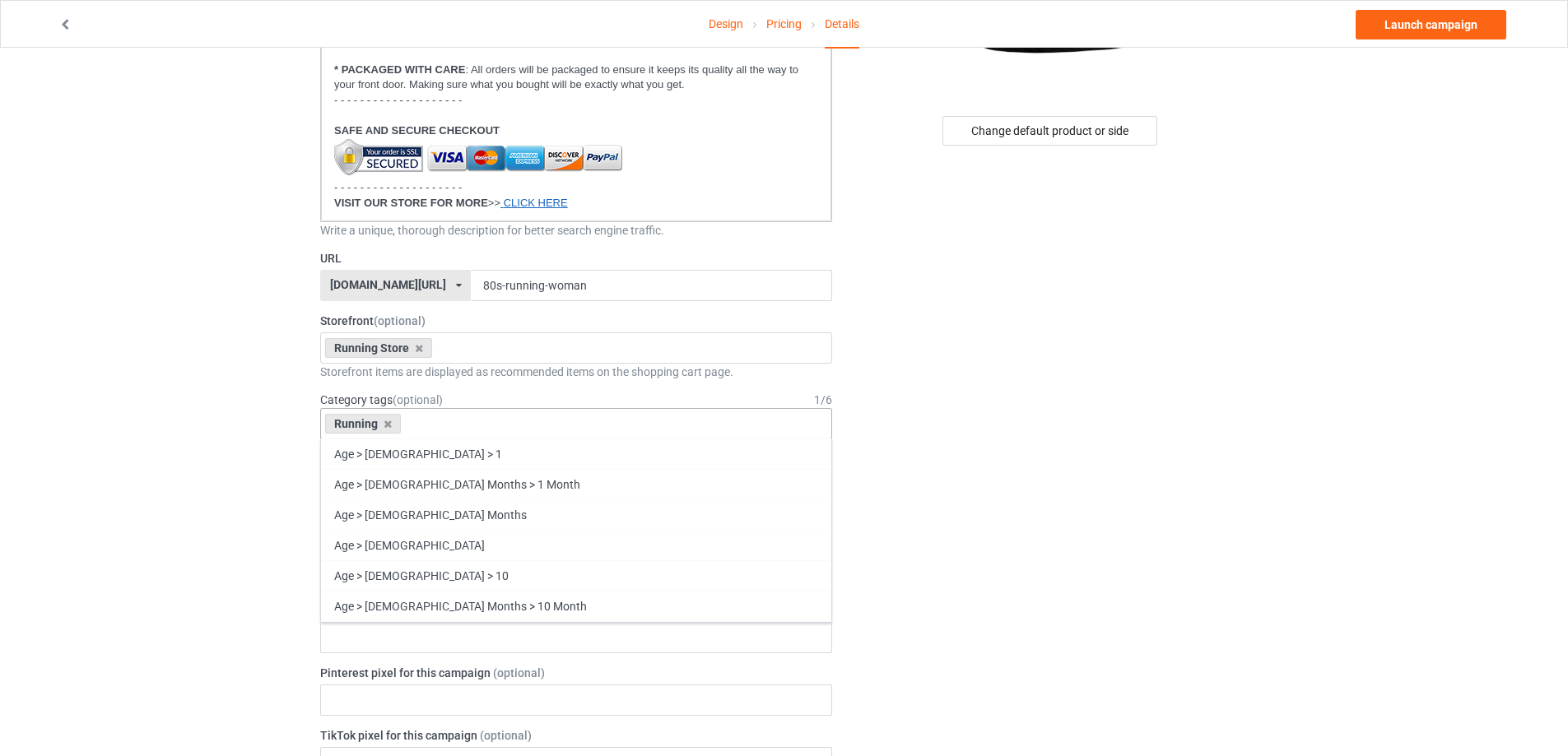
click at [505, 426] on div "Running Age > [DEMOGRAPHIC_DATA] > 1 Age > [DEMOGRAPHIC_DATA] Months > 1 Month …" at bounding box center [575, 424] width 512 height 31
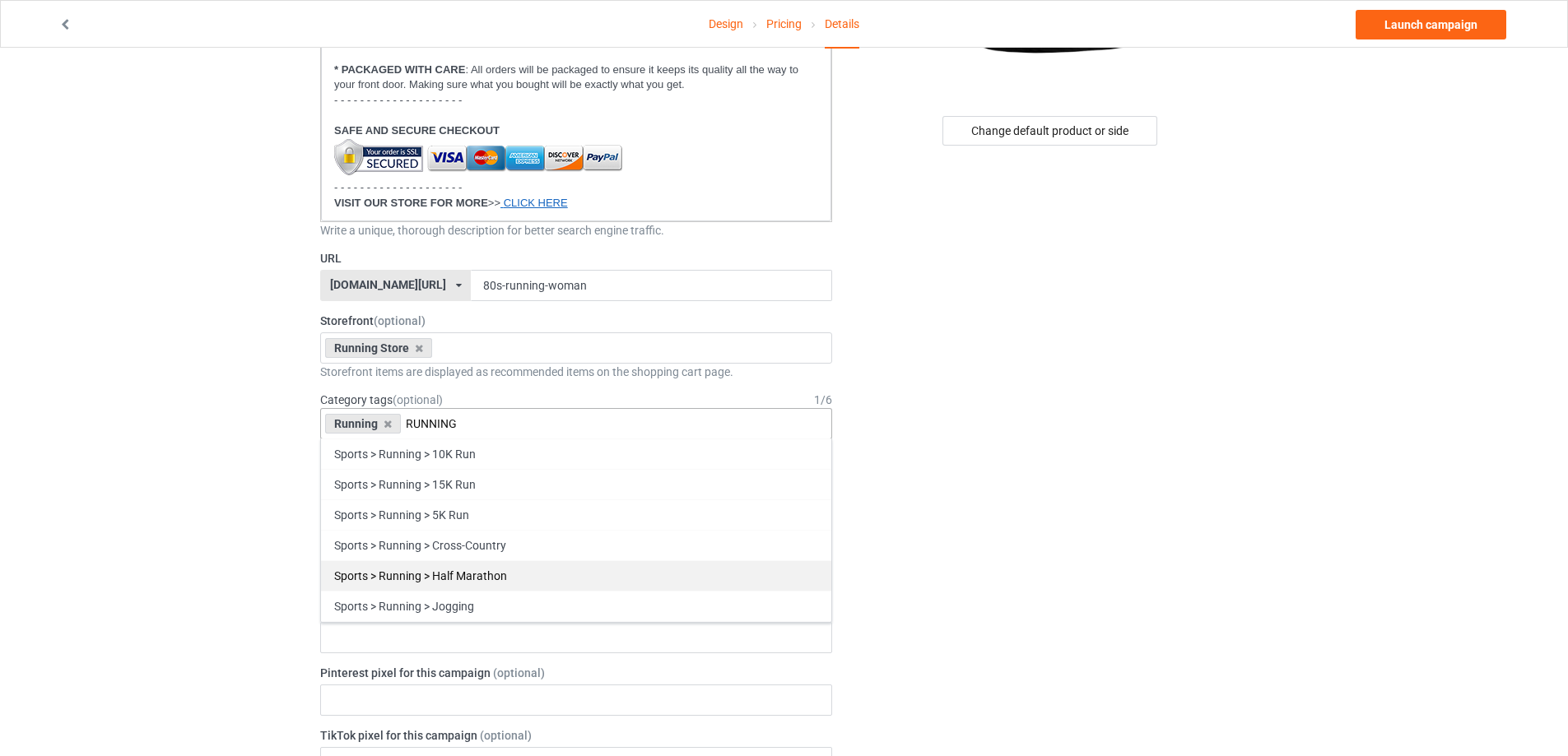
scroll to position [181, 0]
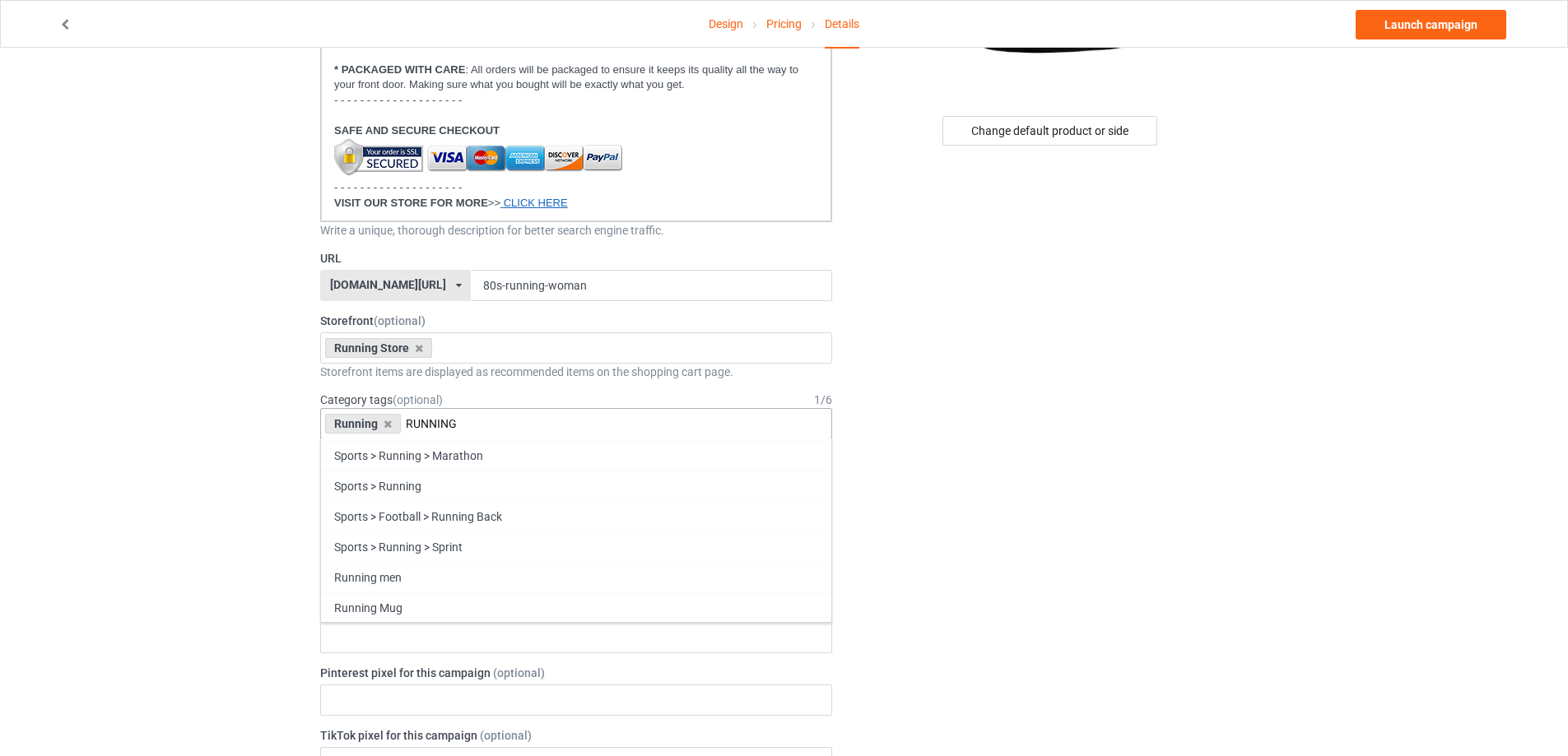
type input "RUNNING"
click at [442, 638] on div "Running Women" at bounding box center [576, 638] width 511 height 30
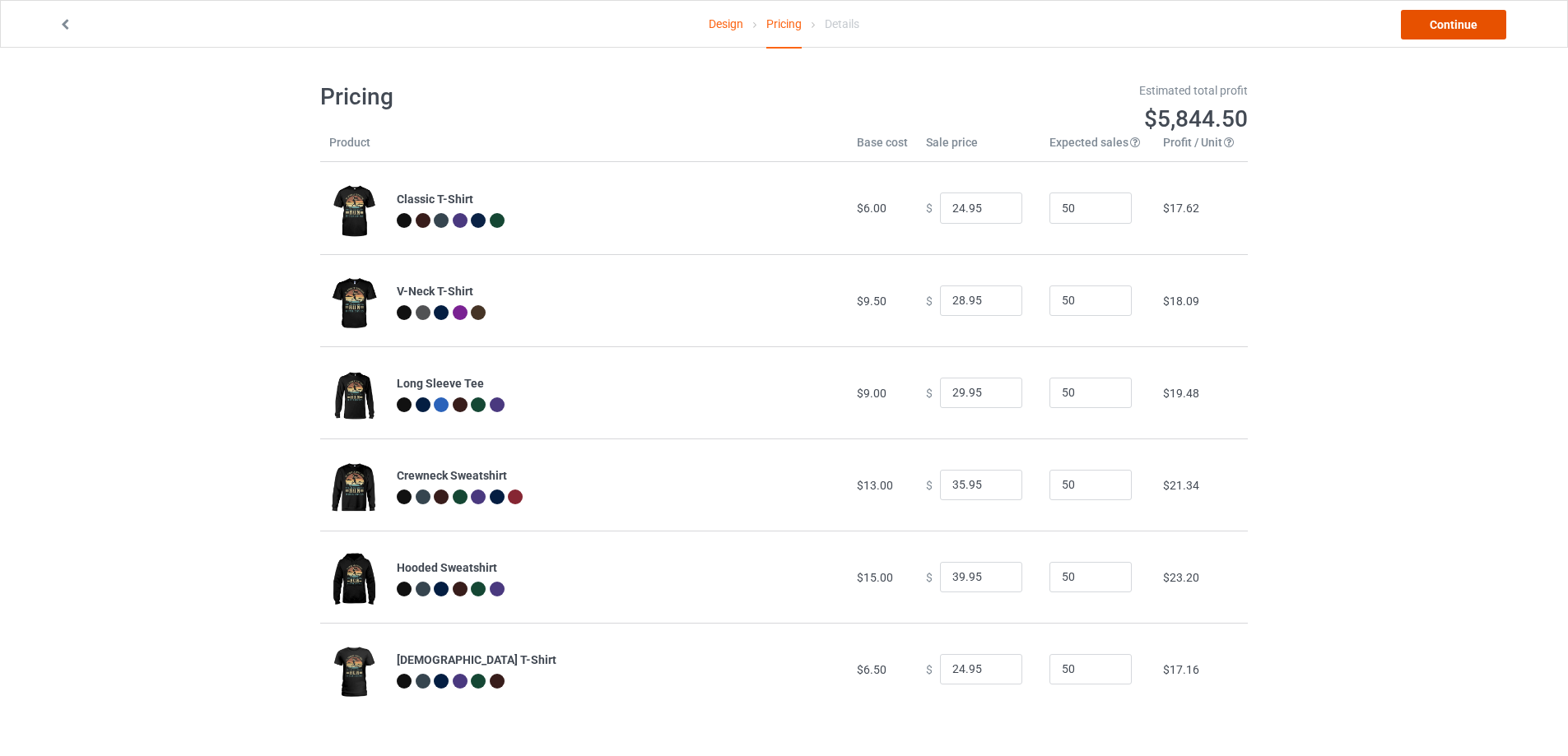
click at [1488, 25] on link "Continue" at bounding box center [1453, 24] width 105 height 29
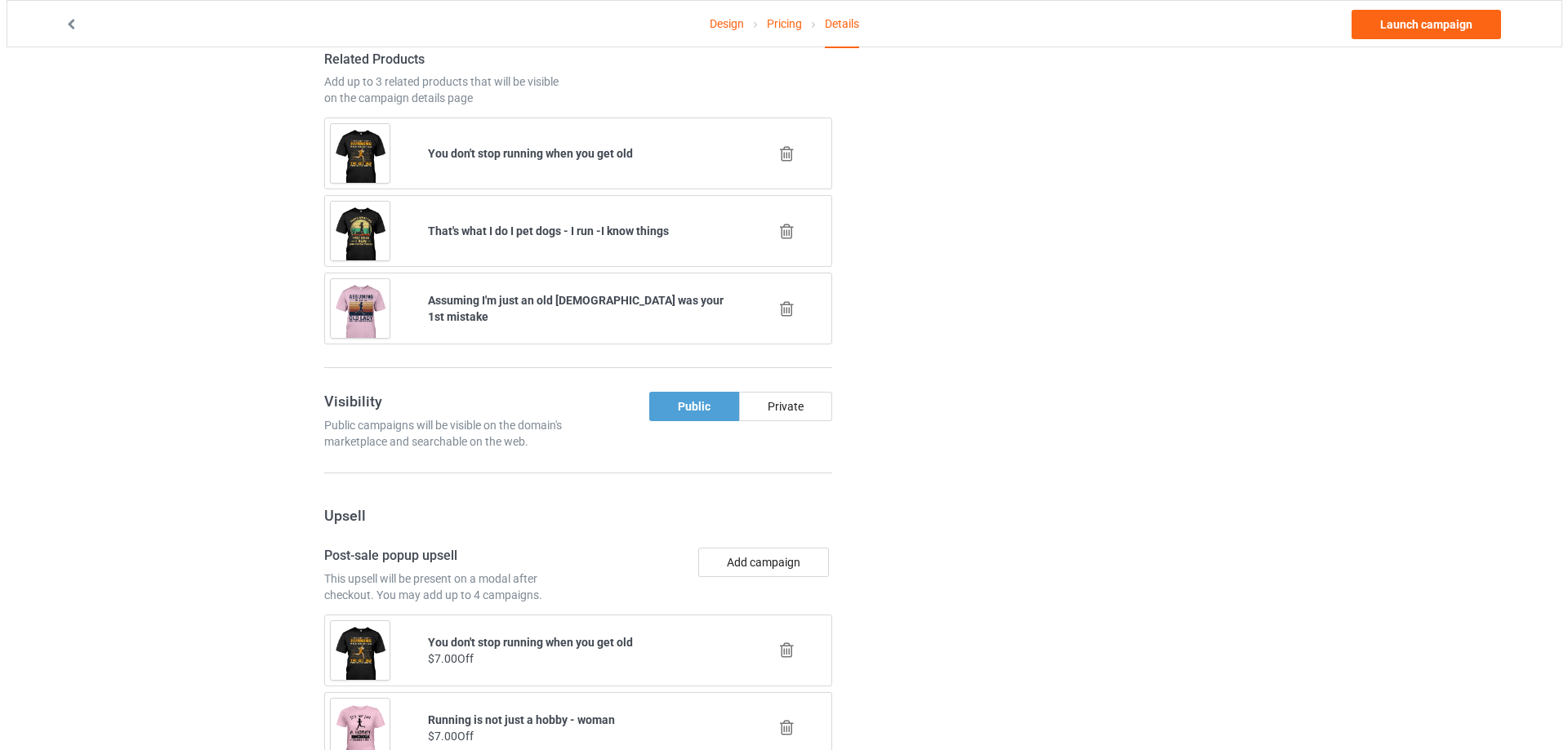
scroll to position [1089, 0]
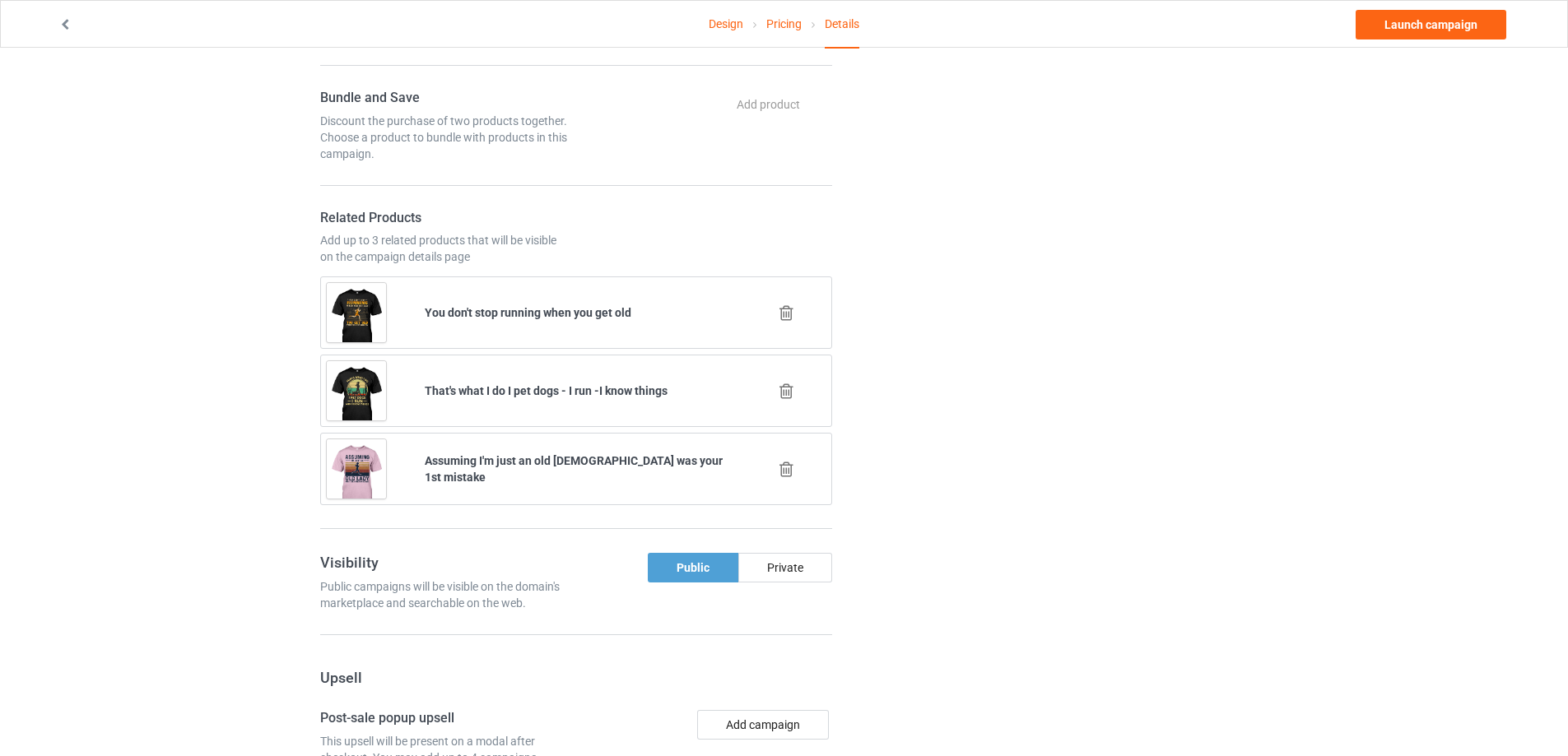
drag, startPoint x: 783, startPoint y: 312, endPoint x: 1006, endPoint y: 317, distance: 223.1
click at [788, 312] on icon at bounding box center [786, 313] width 21 height 18
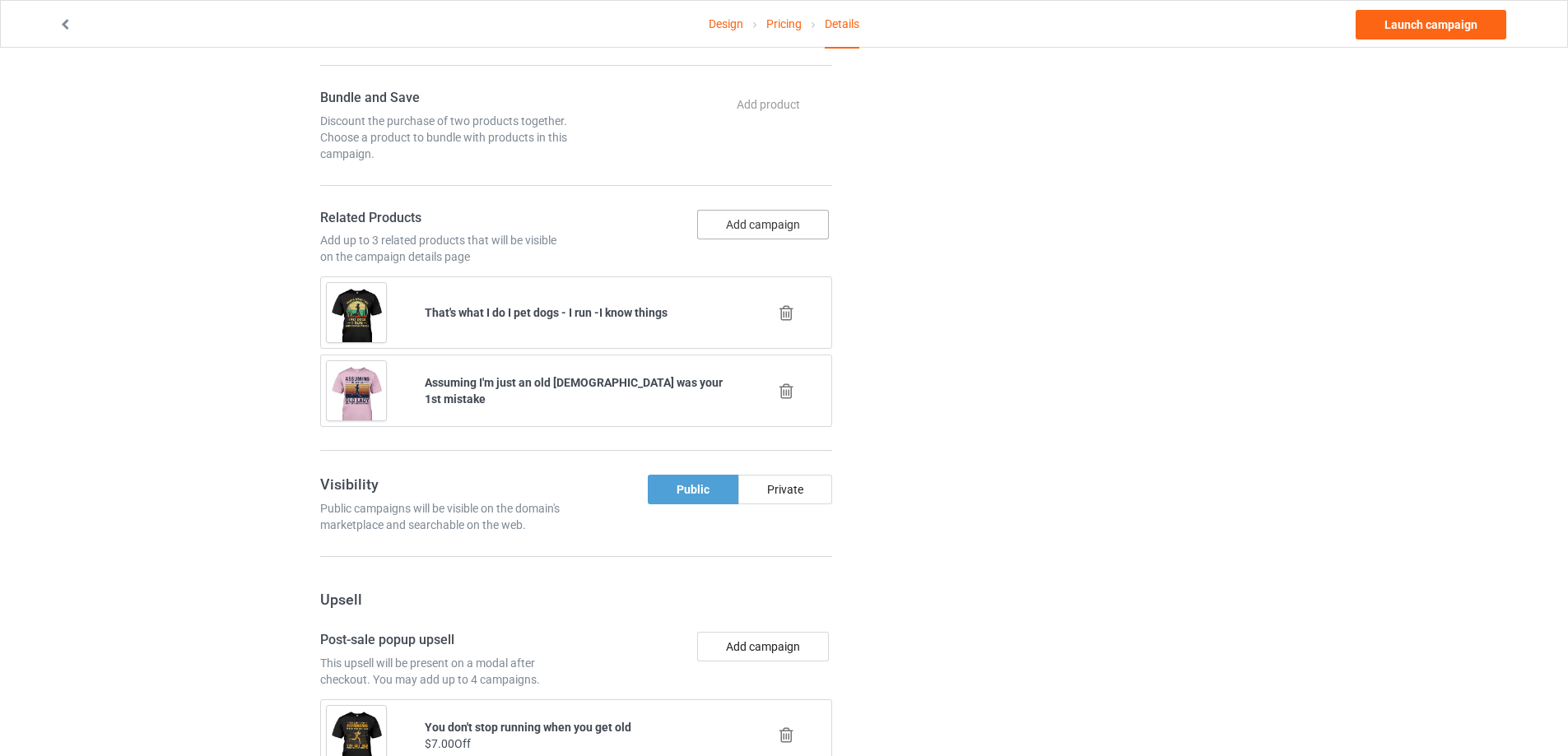
click at [774, 217] on button "Add campaign" at bounding box center [763, 224] width 131 height 29
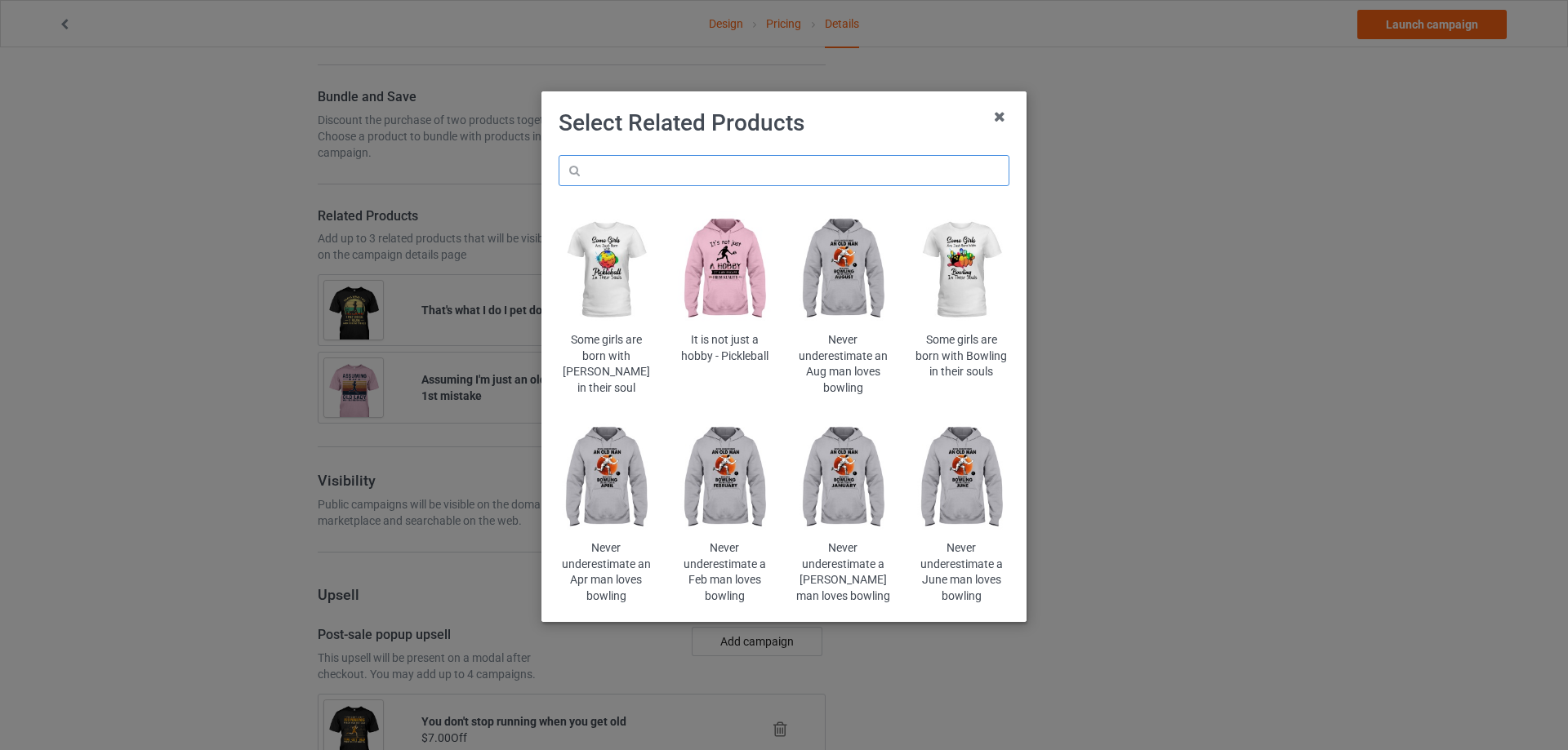
click at [875, 157] on input "text" at bounding box center [783, 170] width 451 height 31
paste input "Running is not just a hobby - woman"
type input "Running is not just a hobby - woman"
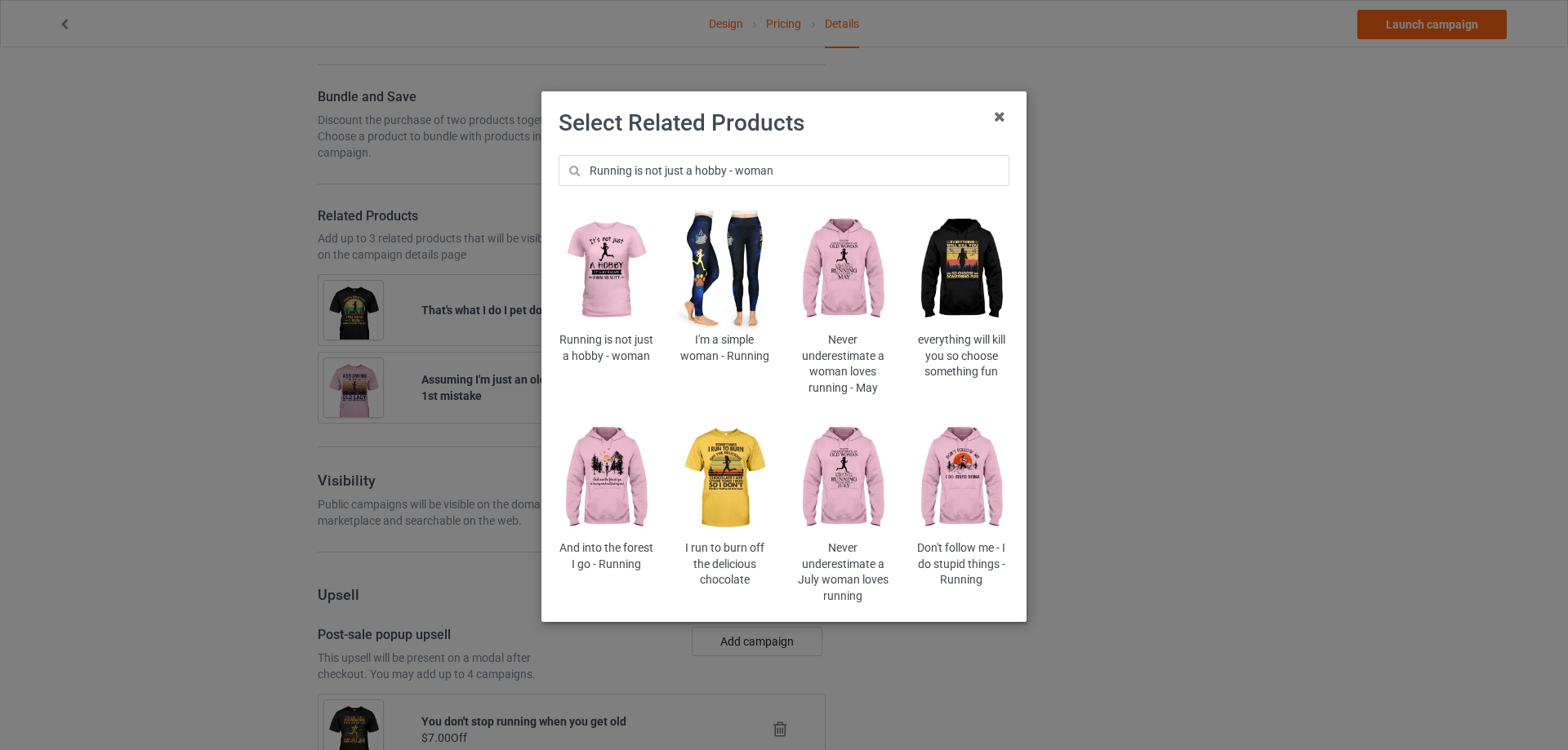
click at [608, 280] on img at bounding box center [605, 271] width 96 height 120
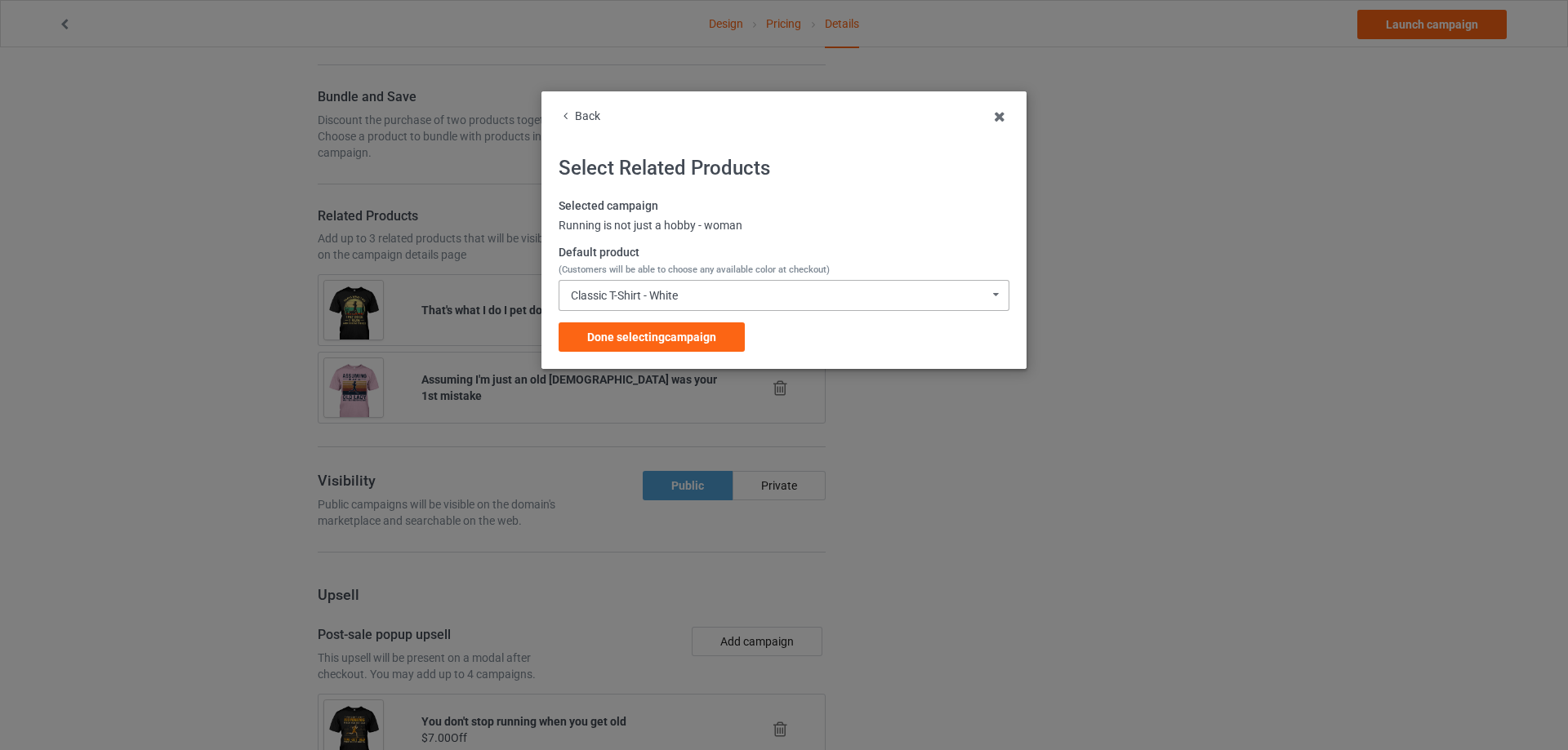
click at [678, 292] on div "Classic T-Shirt - White" at bounding box center [624, 296] width 107 height 12
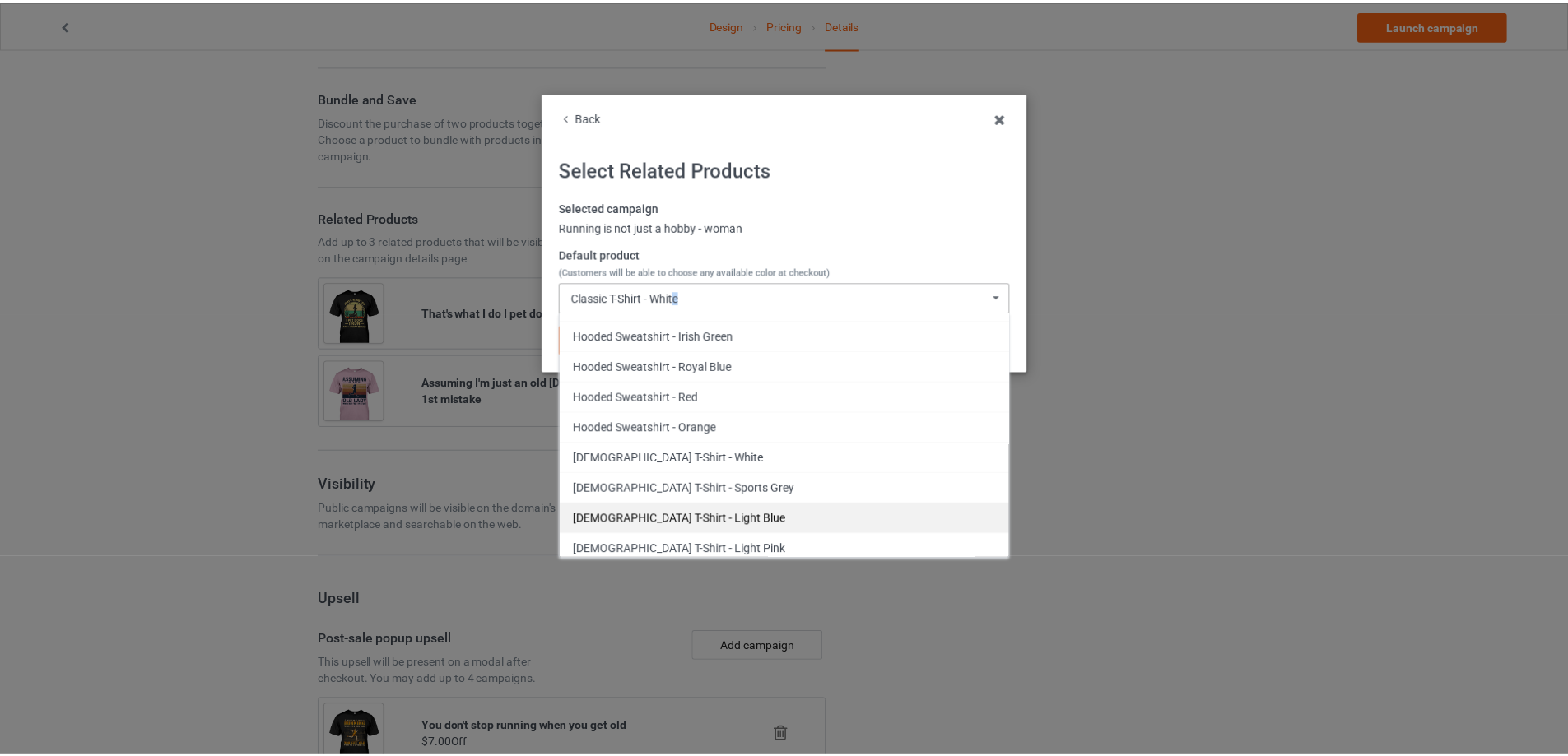
scroll to position [1372, 0]
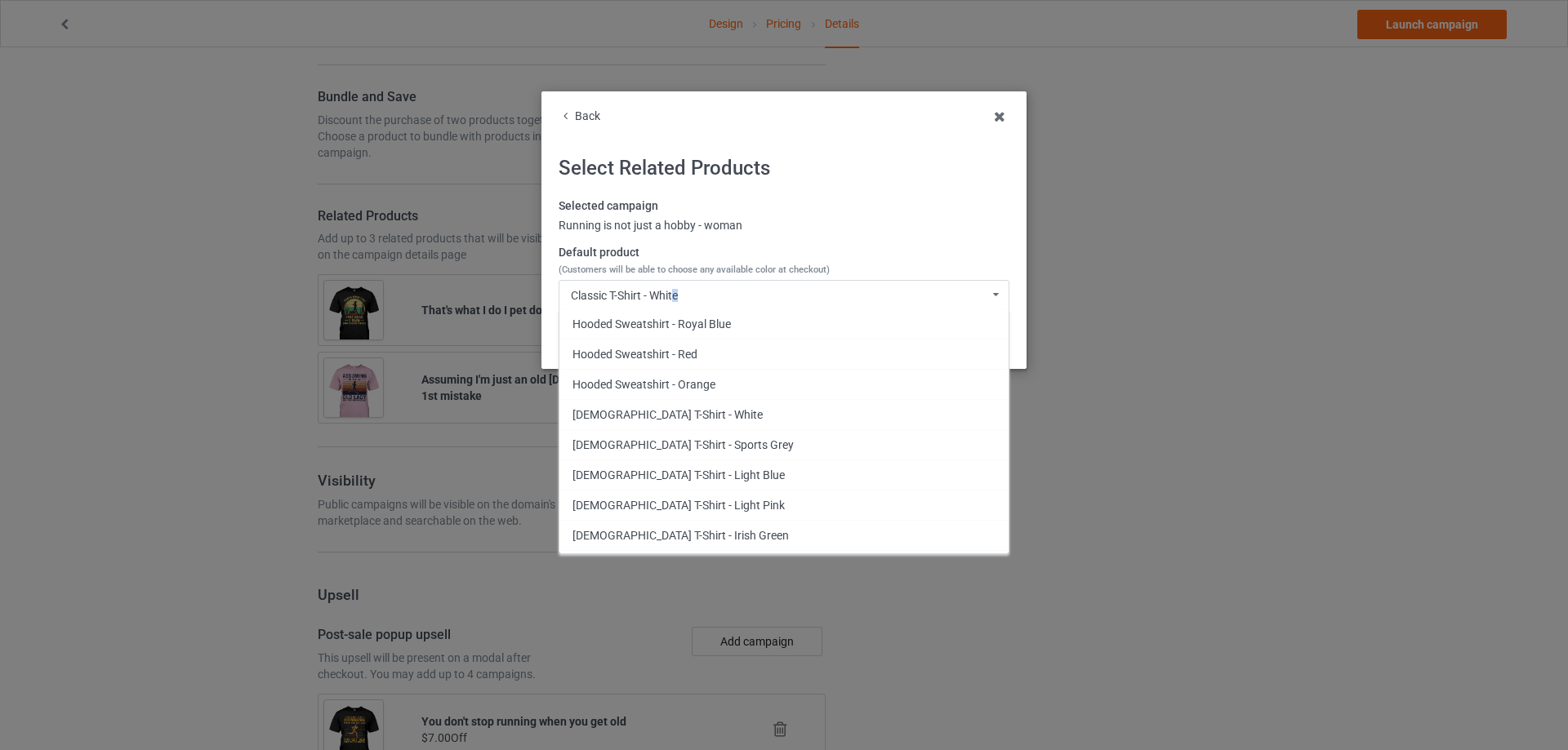
drag, startPoint x: 693, startPoint y: 509, endPoint x: 704, endPoint y: 516, distance: 13.0
click at [697, 511] on div "[DEMOGRAPHIC_DATA] T-Shirt - Light Pink" at bounding box center [783, 505] width 449 height 30
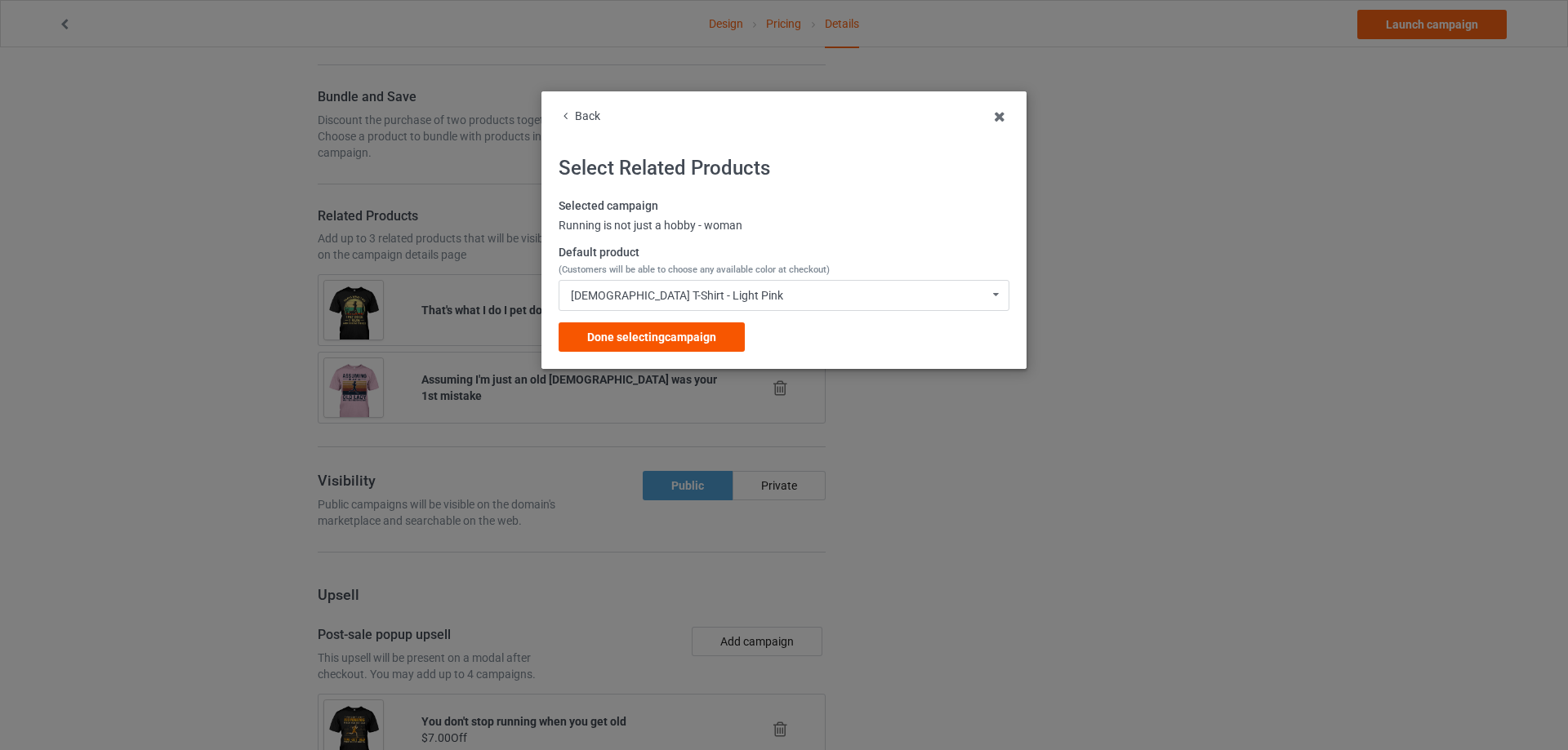
click at [676, 324] on div "Done selecting campaign" at bounding box center [651, 336] width 186 height 29
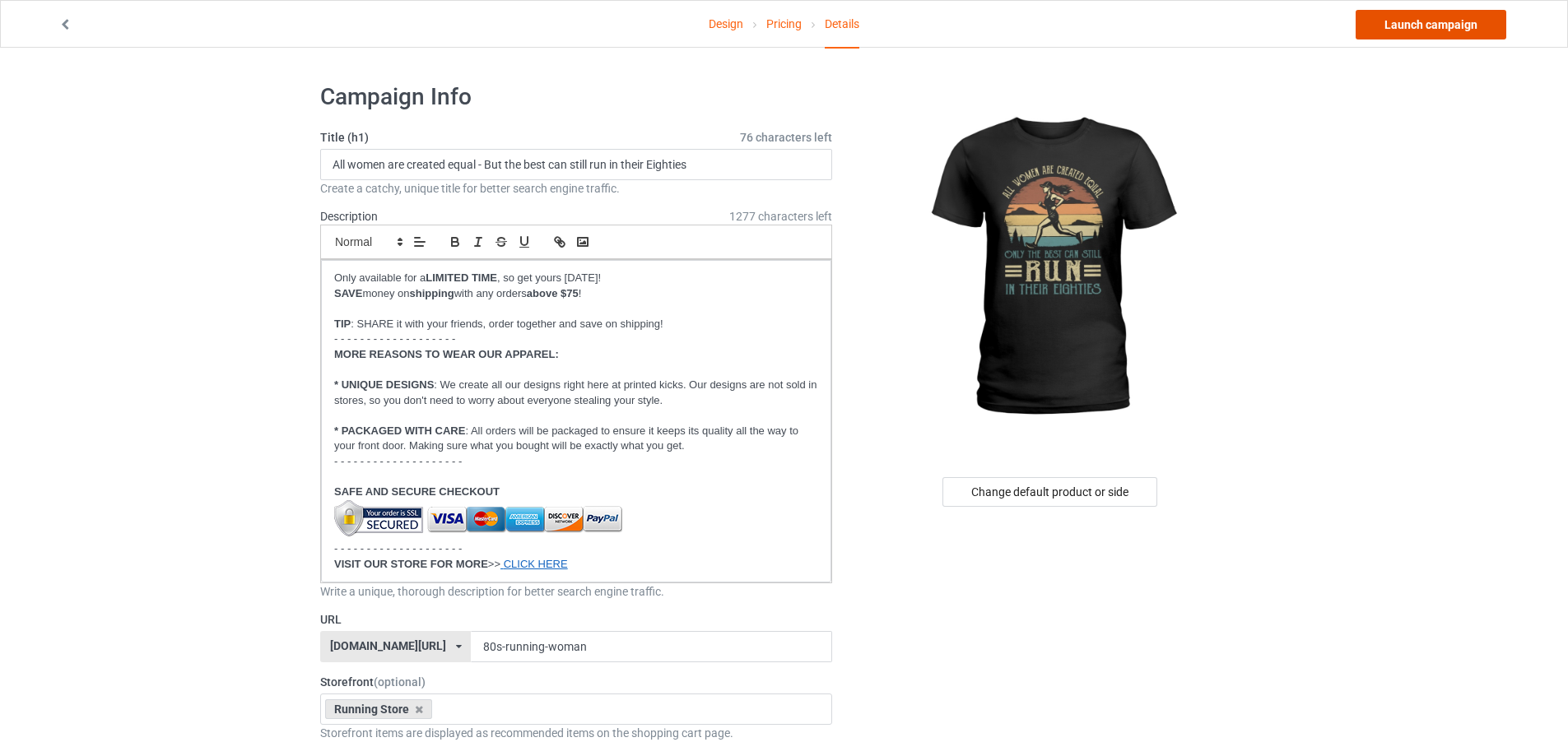
click at [1456, 28] on link "Launch campaign" at bounding box center [1431, 24] width 151 height 29
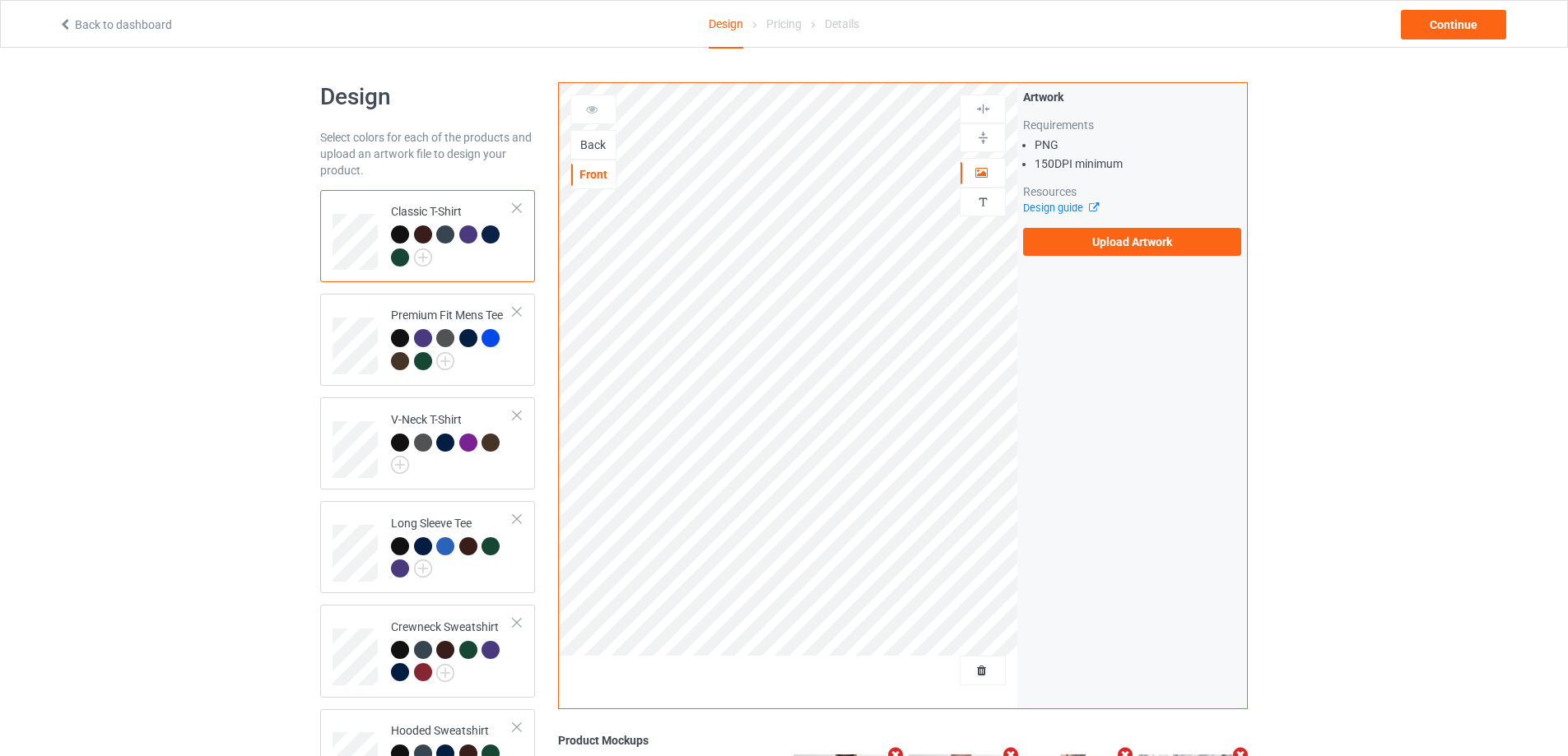
click at [602, 149] on div "Back" at bounding box center [593, 145] width 44 height 17
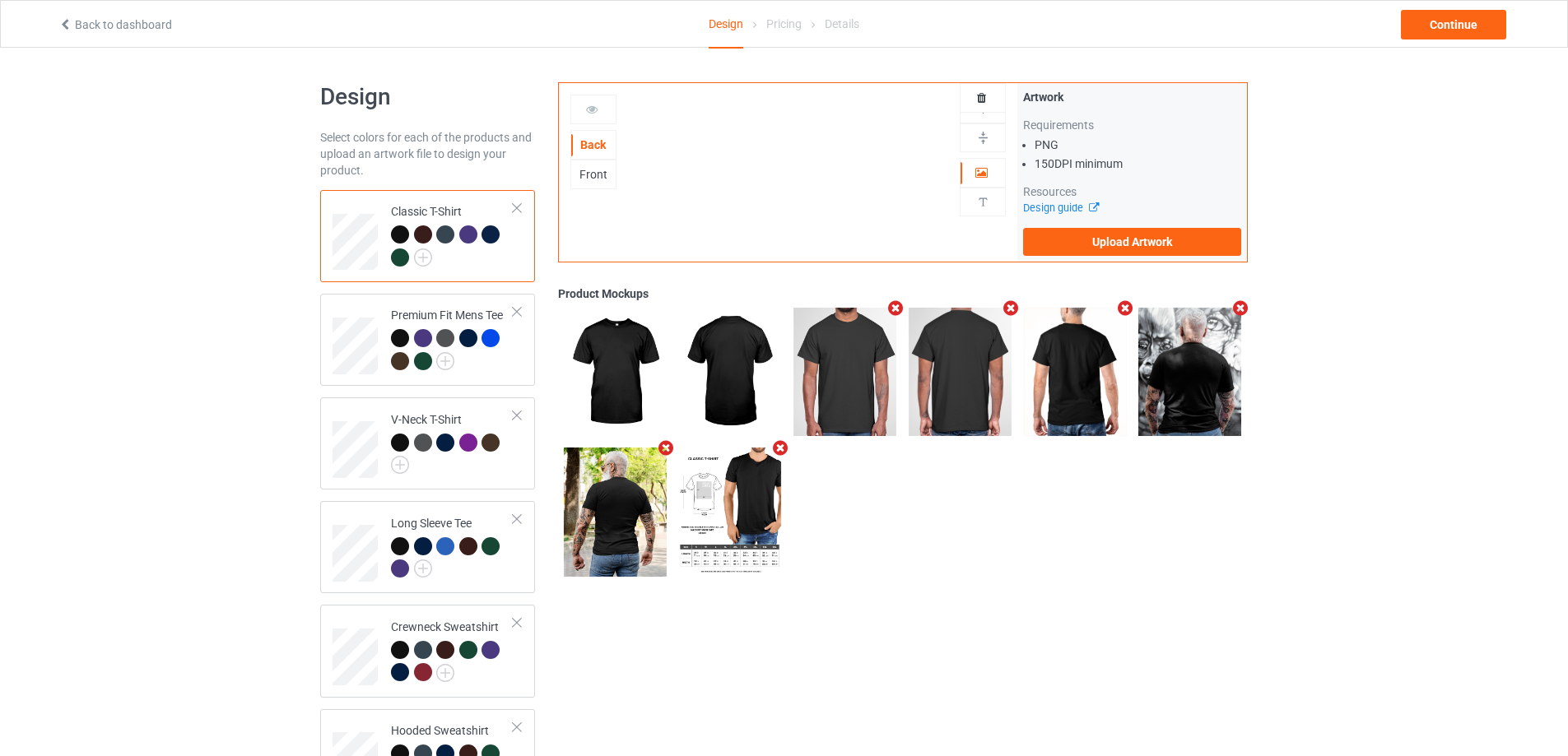
click at [1400, 255] on div "Design Select colors for each of the products and upload an artwork file to des…" at bounding box center [784, 480] width 1568 height 865
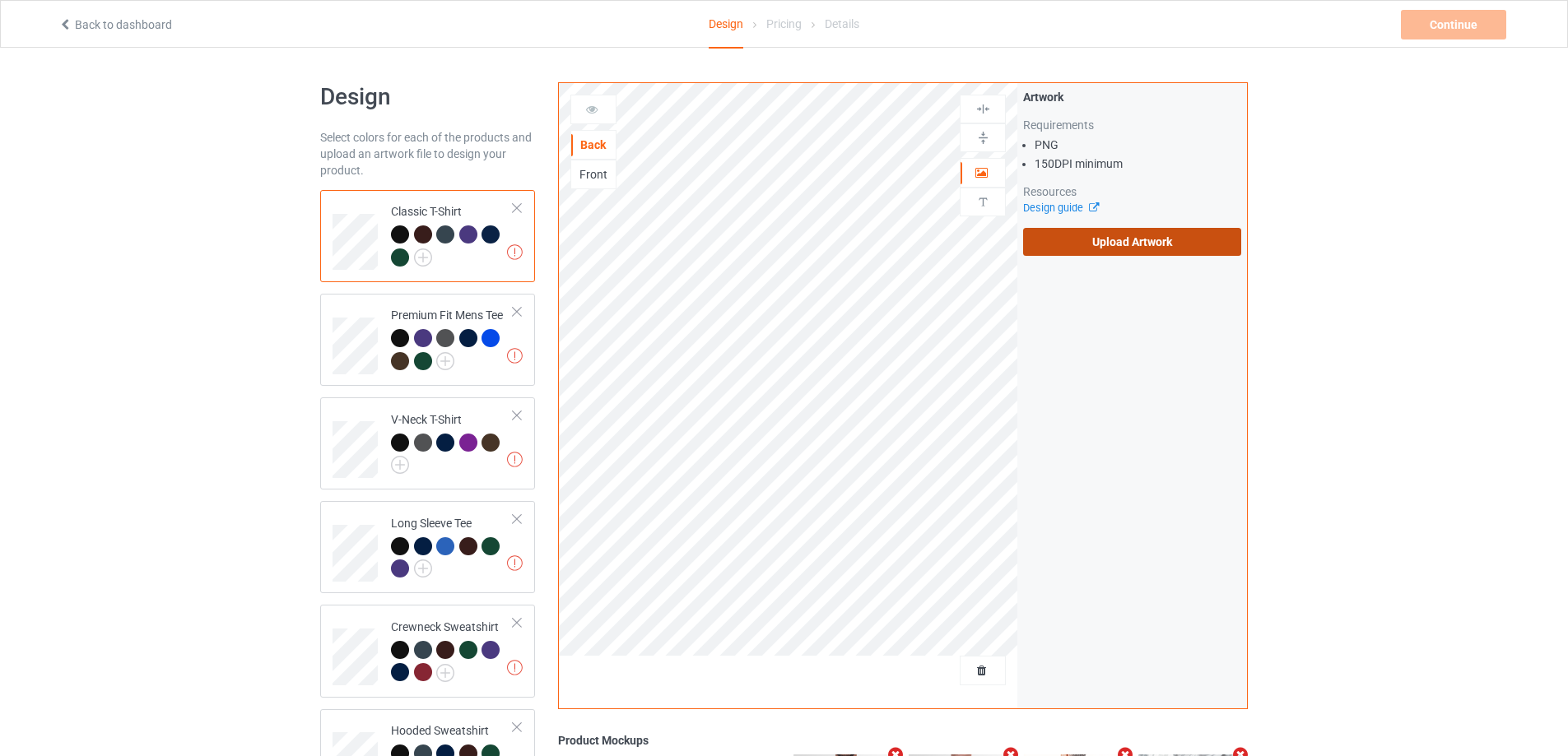
click at [1112, 254] on label "Upload Artwork" at bounding box center [1132, 241] width 218 height 28
click at [0, 0] on input "Upload Artwork" at bounding box center [0, 0] width 0 height 0
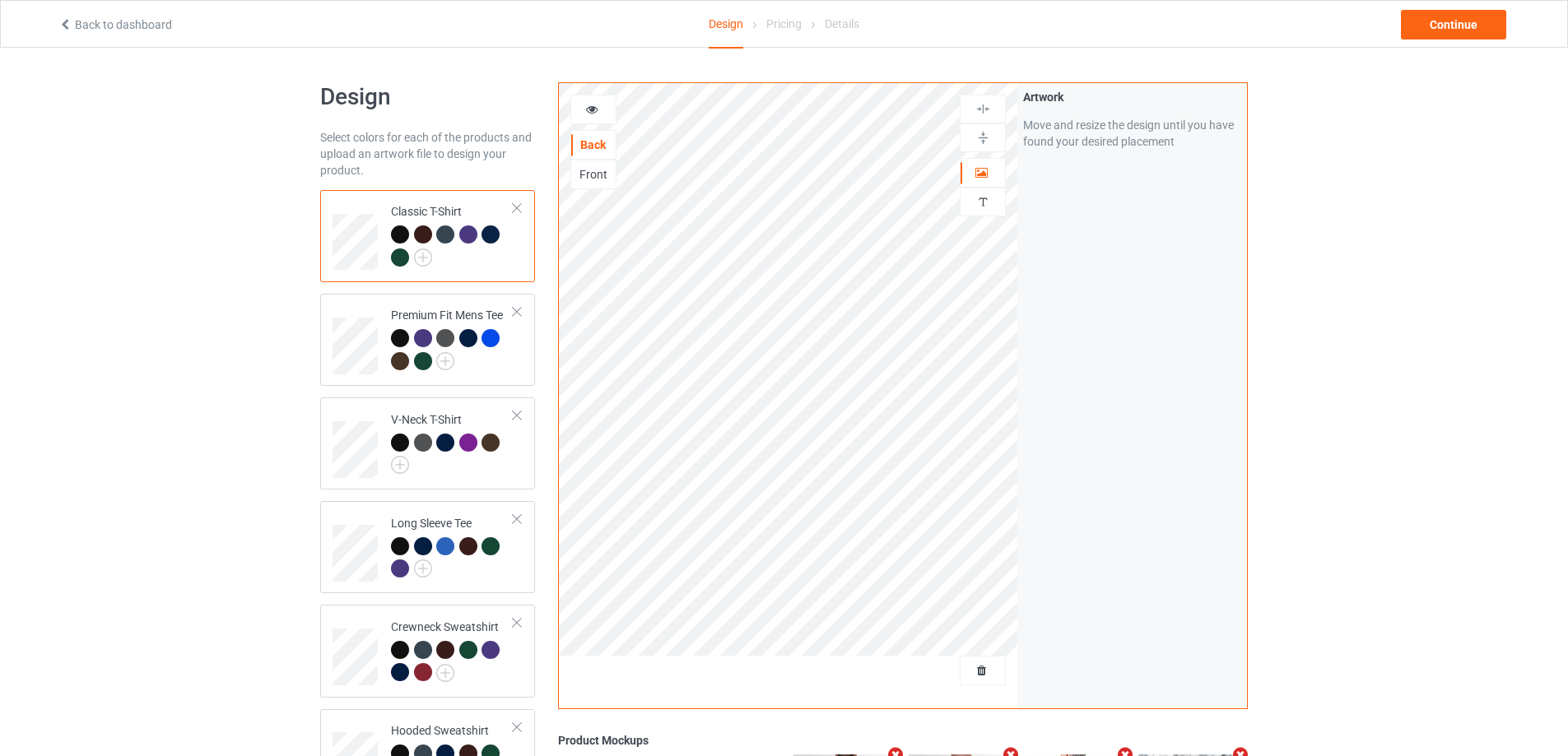
click at [261, 350] on div "Design Select colors for each of the products and upload an artwork file to des…" at bounding box center [784, 556] width 1568 height 1016
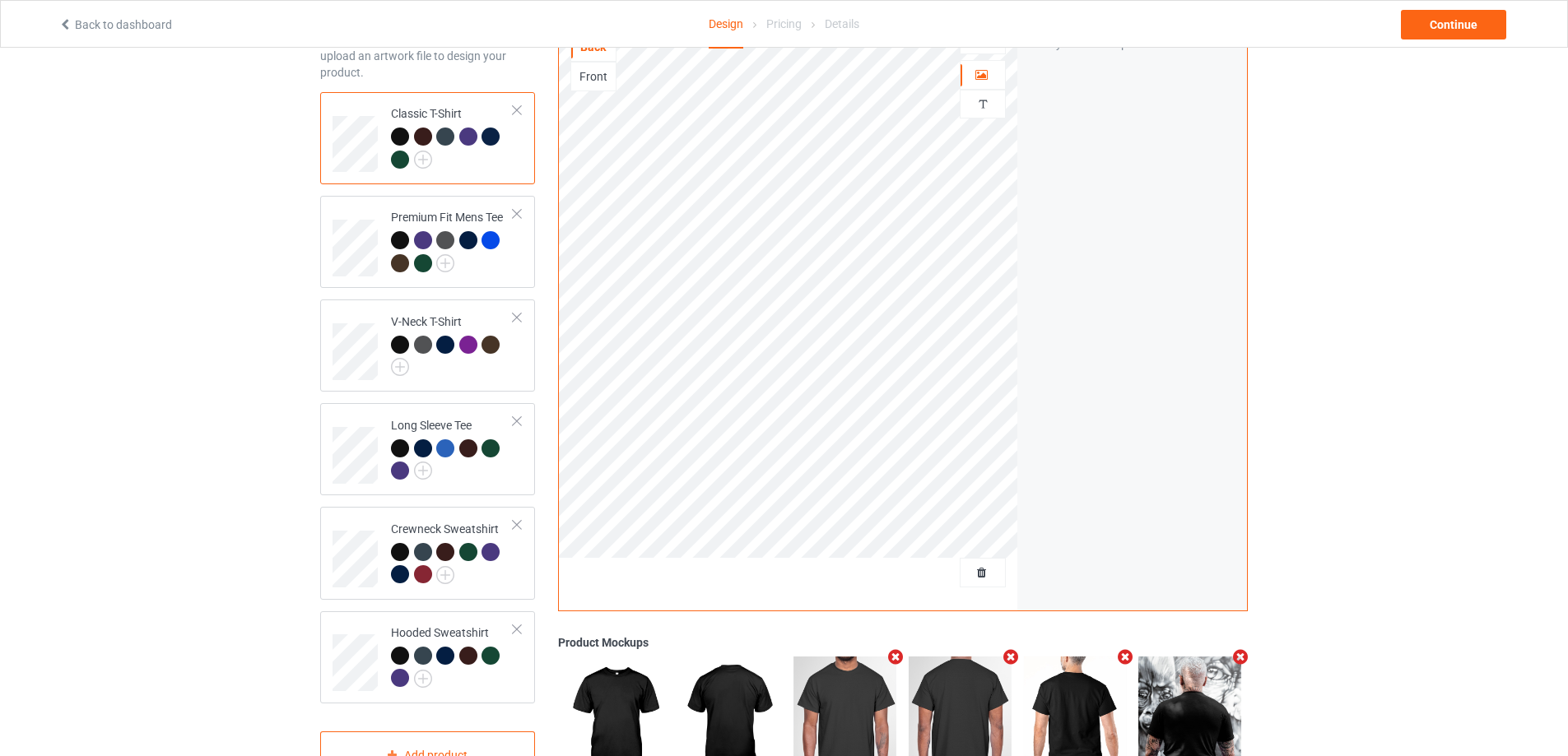
scroll to position [137, 0]
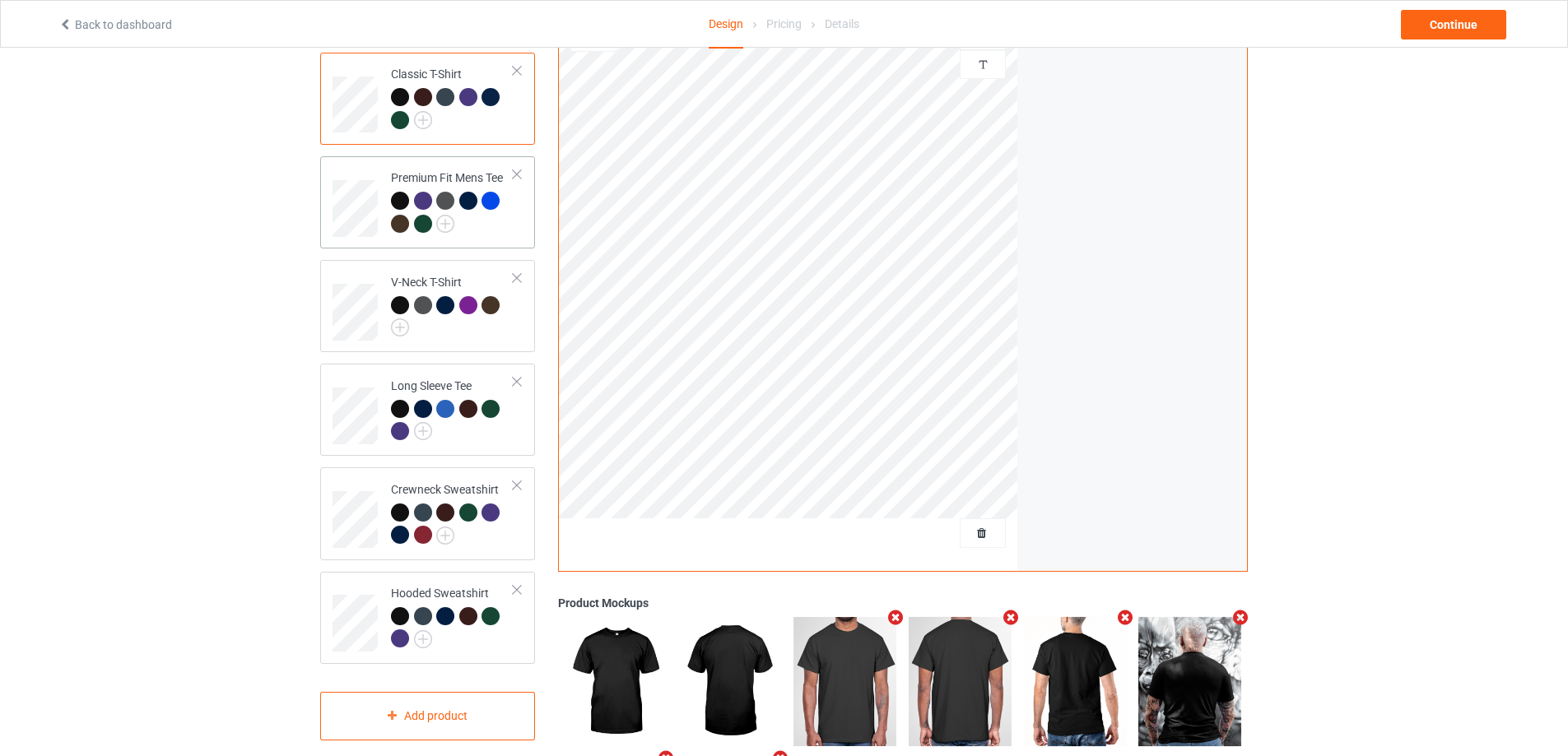
click at [515, 177] on div at bounding box center [517, 175] width 12 height 12
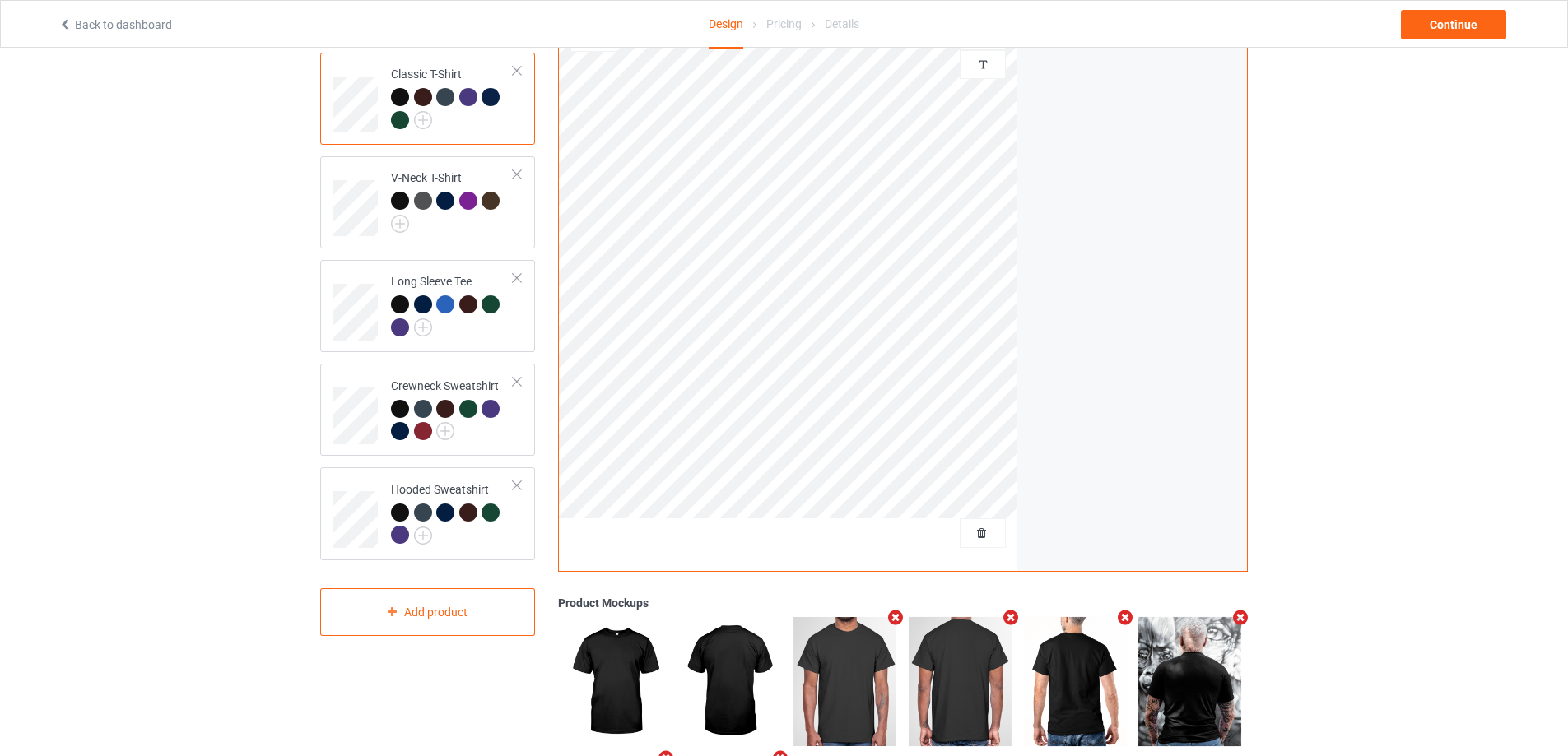
click at [250, 246] on div "Design Select colors for each of the products and upload an artwork file to des…" at bounding box center [784, 419] width 1568 height 1016
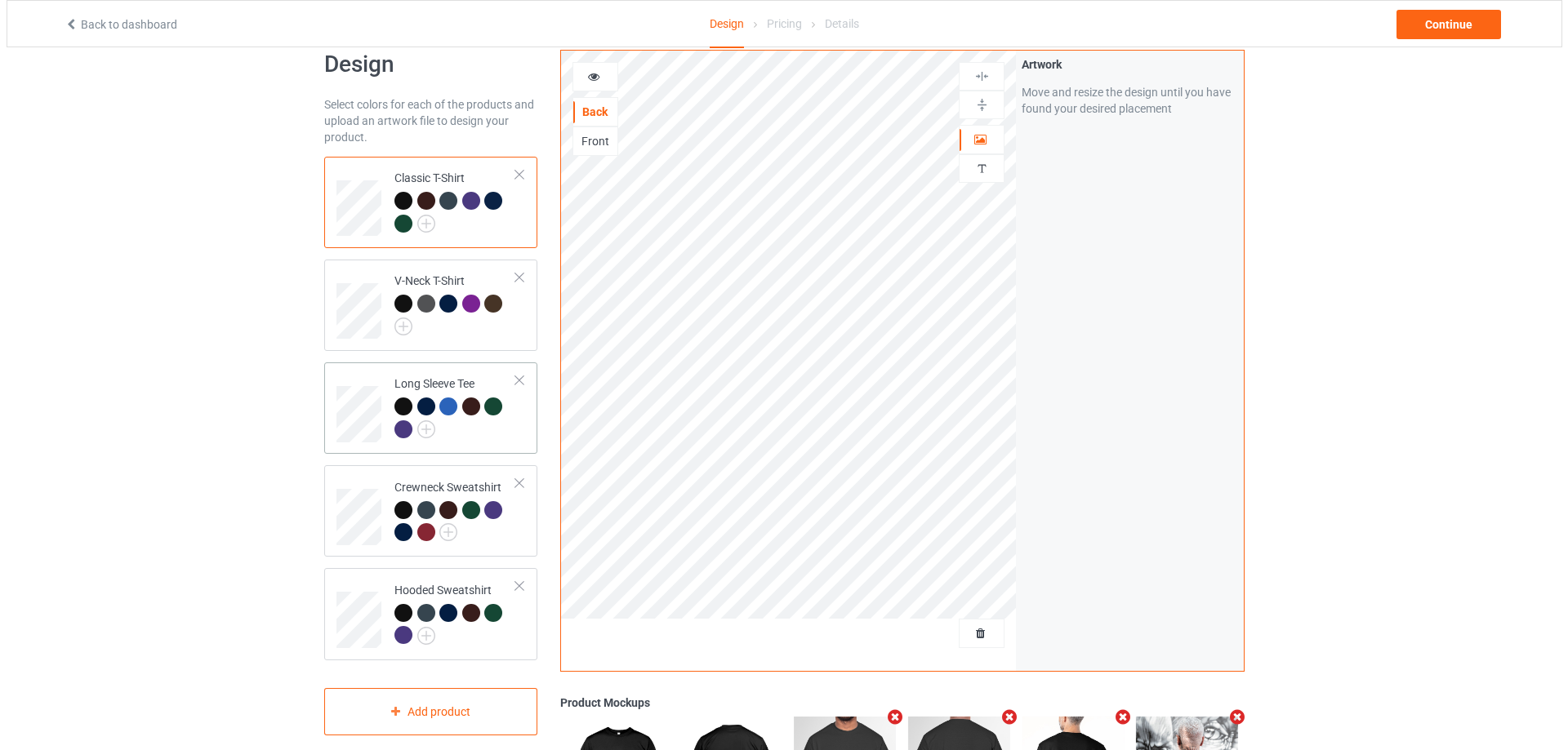
scroll to position [0, 0]
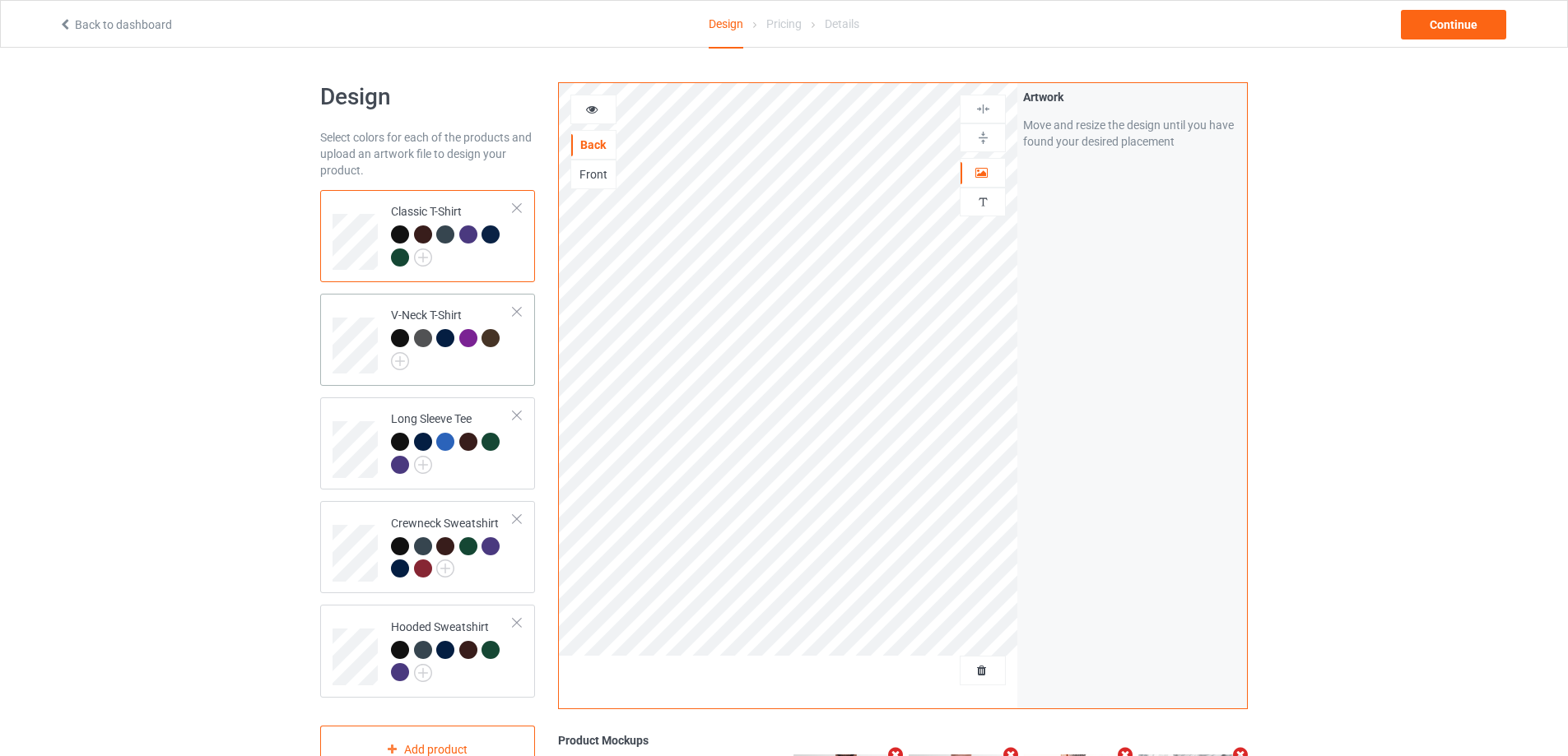
click at [519, 312] on div at bounding box center [517, 312] width 12 height 12
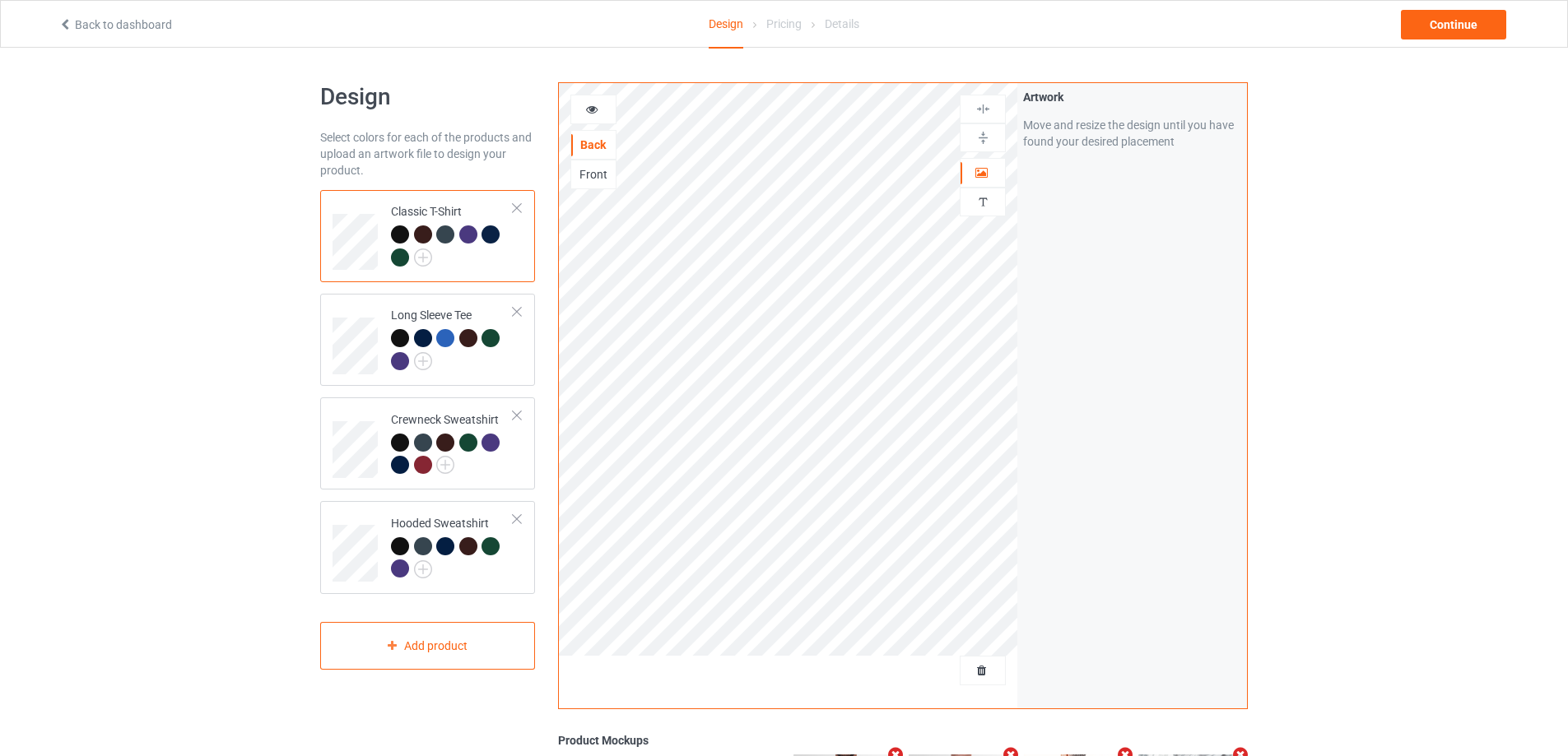
click at [519, 312] on div at bounding box center [517, 312] width 12 height 12
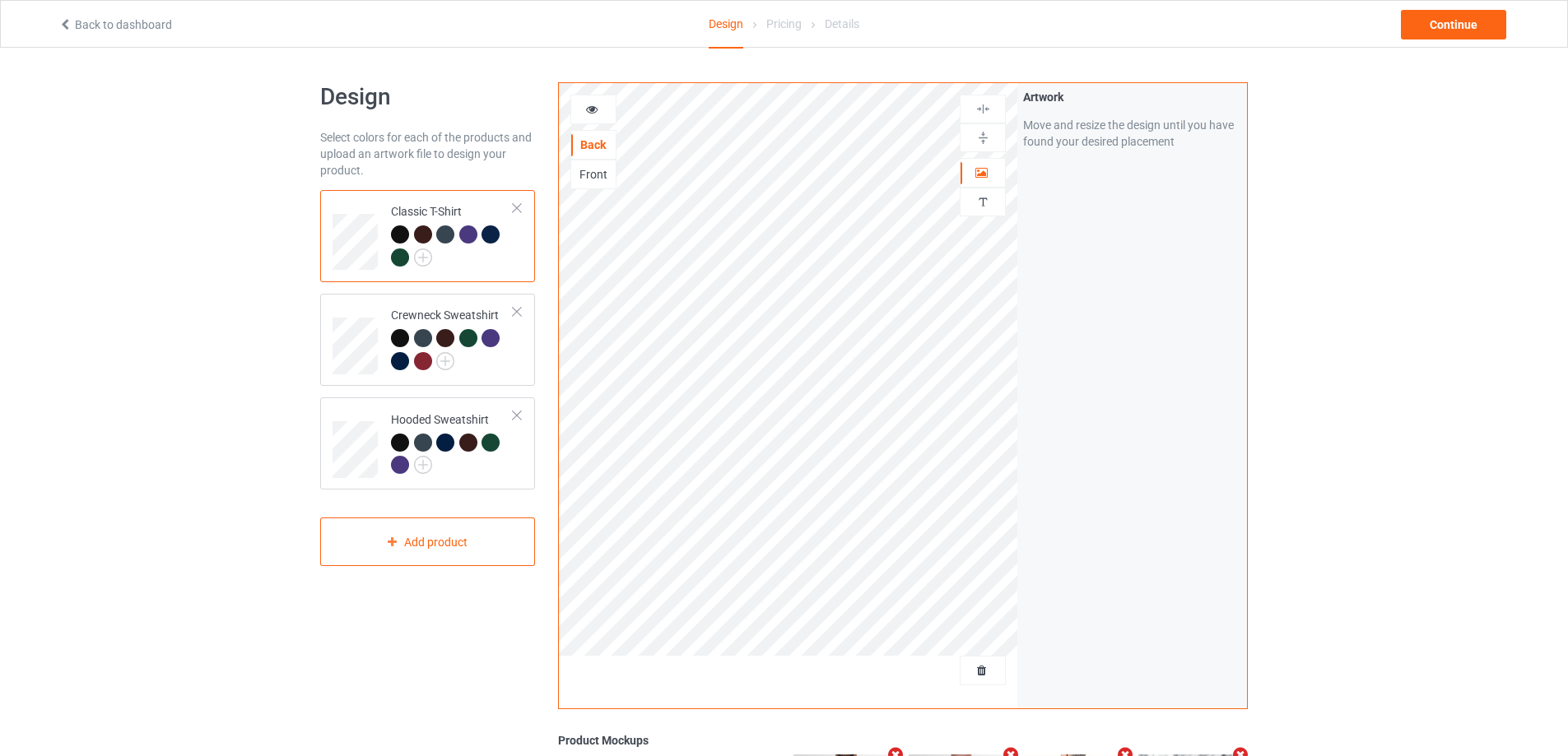
click at [519, 312] on div at bounding box center [517, 312] width 12 height 12
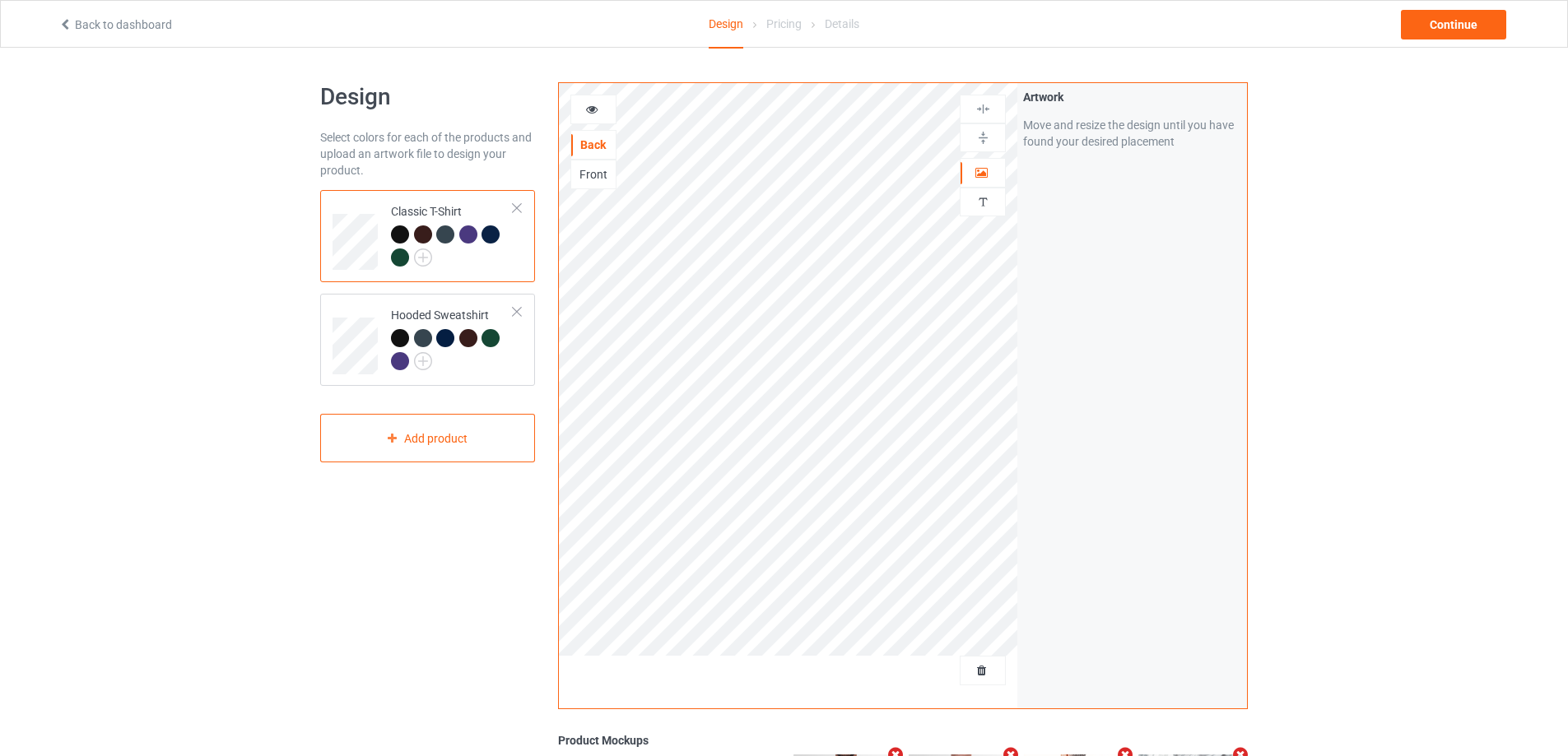
click at [519, 312] on div at bounding box center [517, 312] width 12 height 12
click at [494, 355] on div "Add product" at bounding box center [427, 335] width 215 height 49
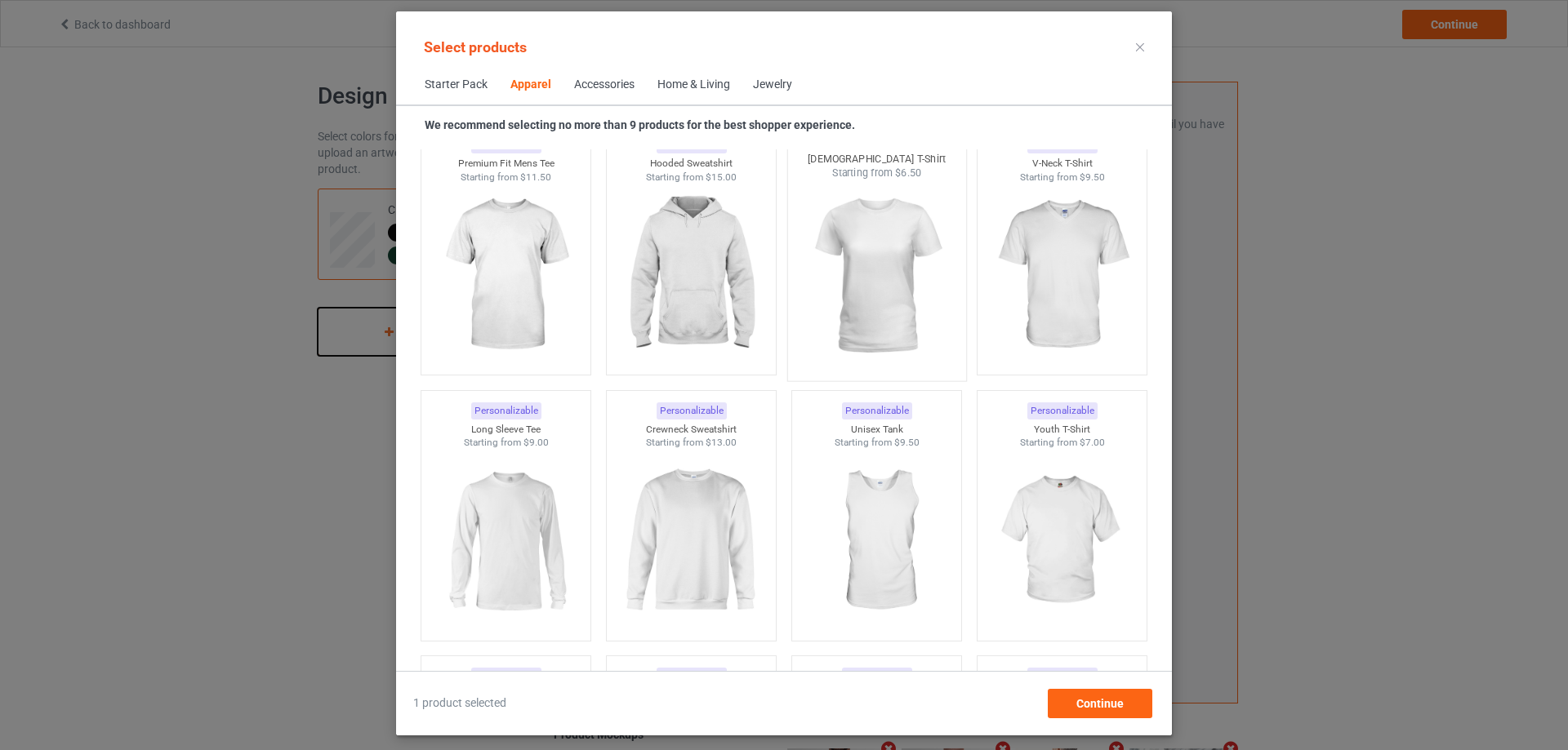
scroll to position [880, 0]
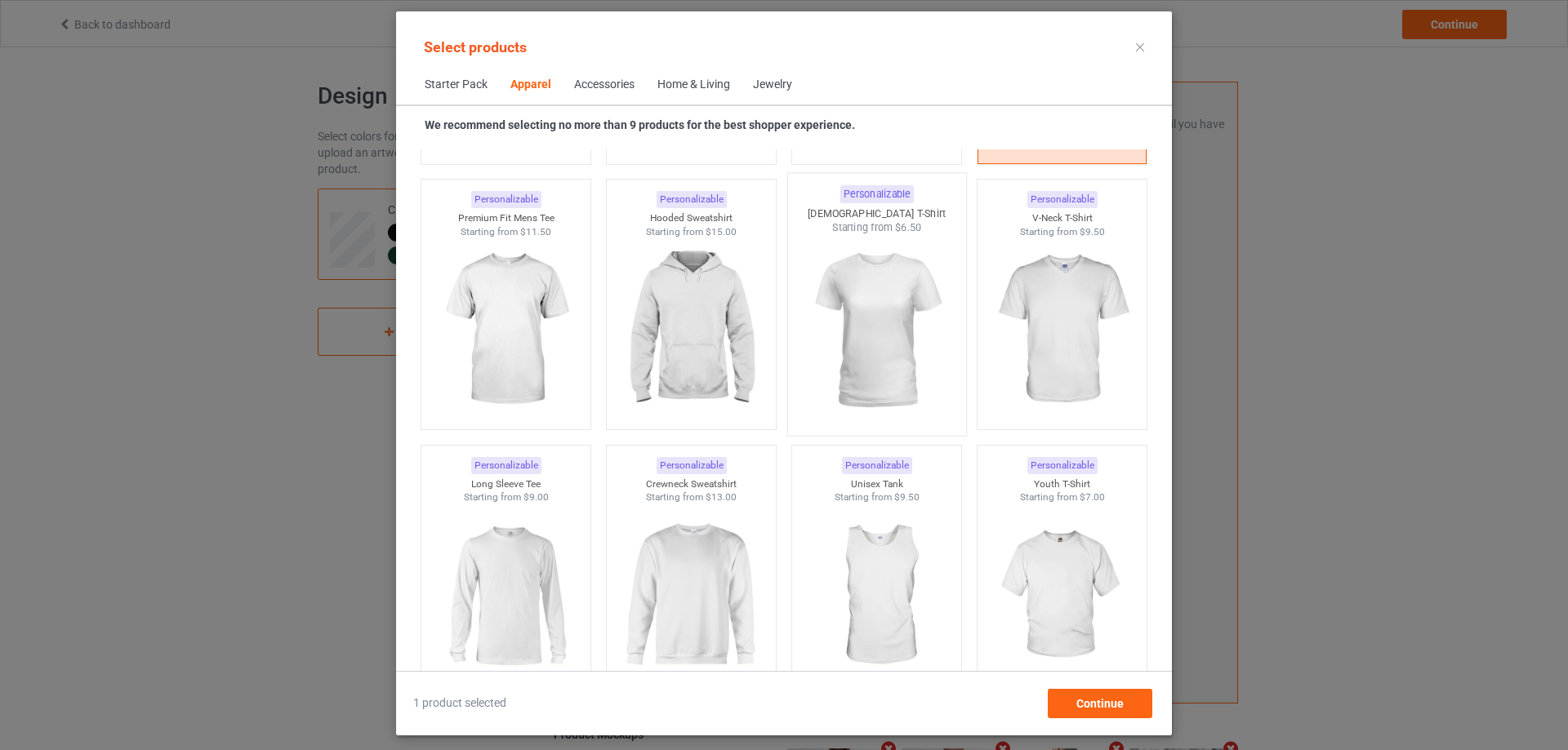
click at [860, 323] on img at bounding box center [875, 331] width 154 height 192
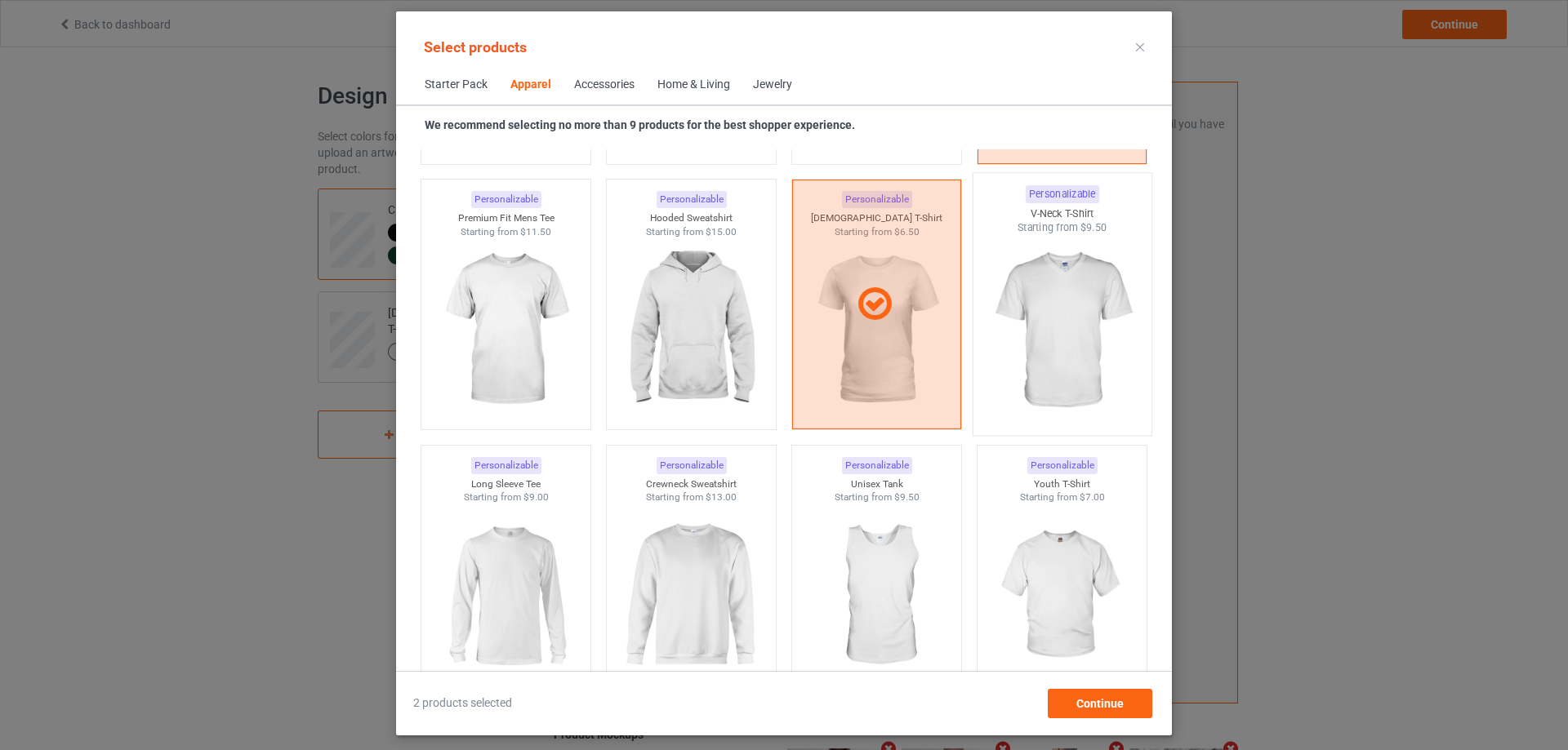
click at [1040, 340] on img at bounding box center [1061, 331] width 154 height 192
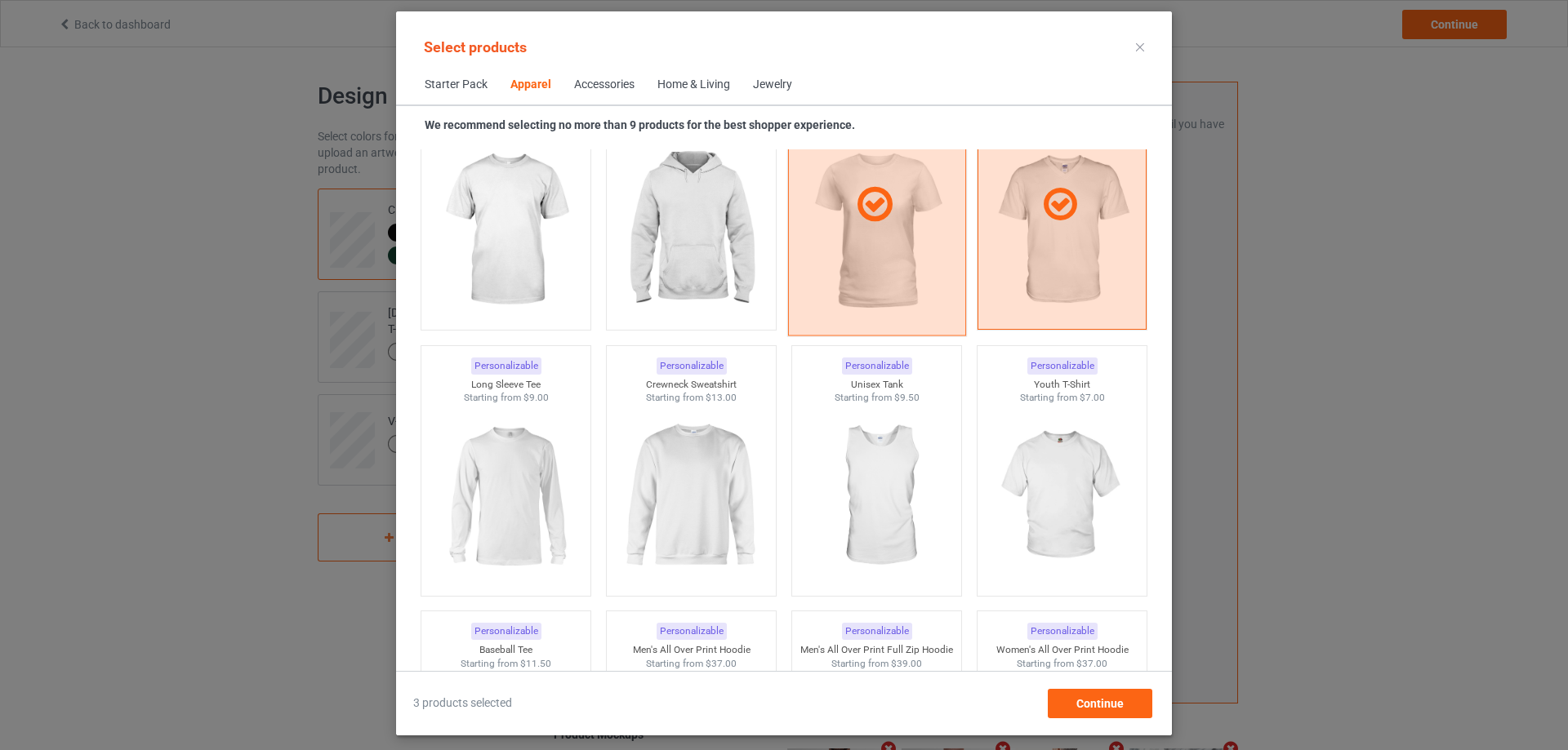
scroll to position [1017, 0]
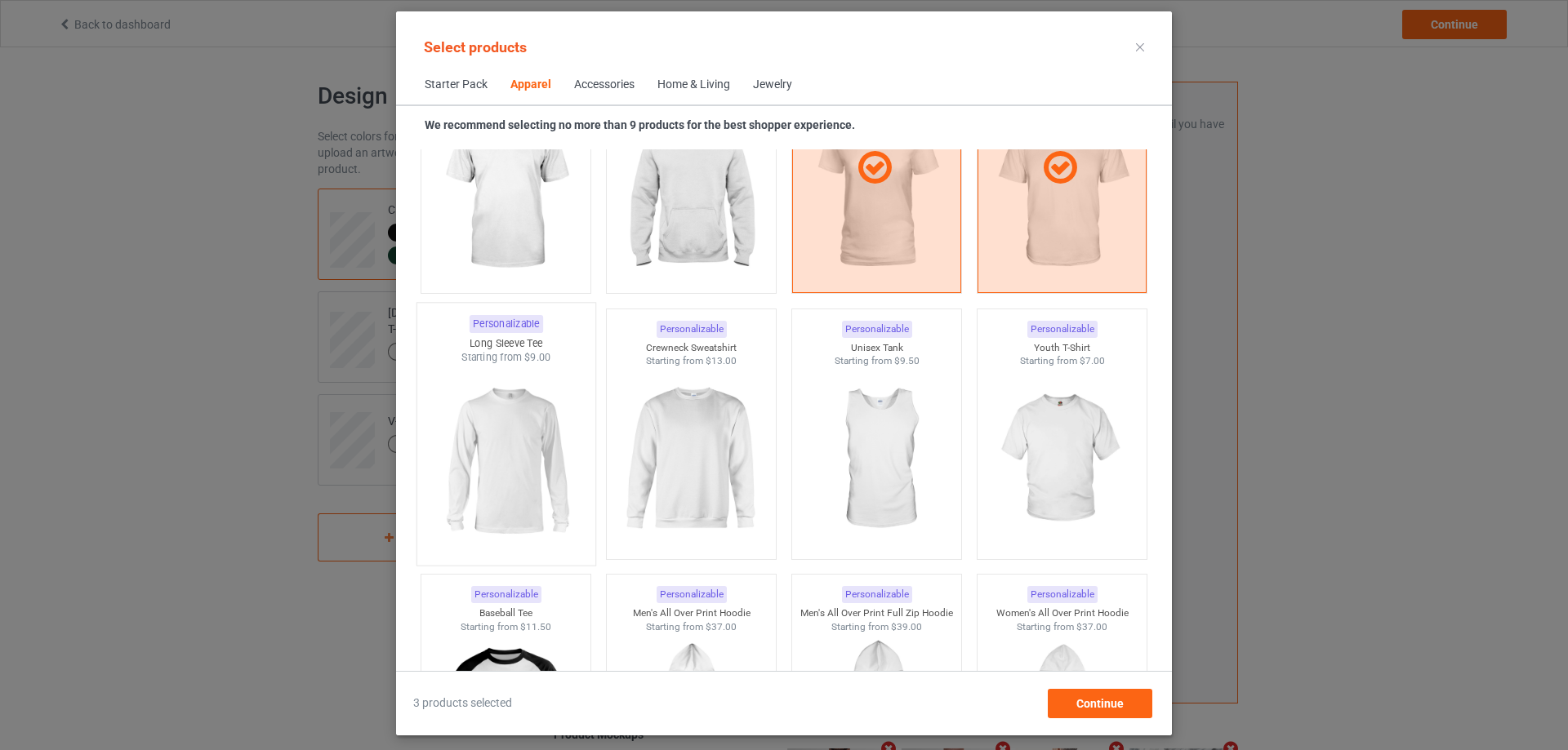
click at [538, 424] on img at bounding box center [505, 460] width 154 height 192
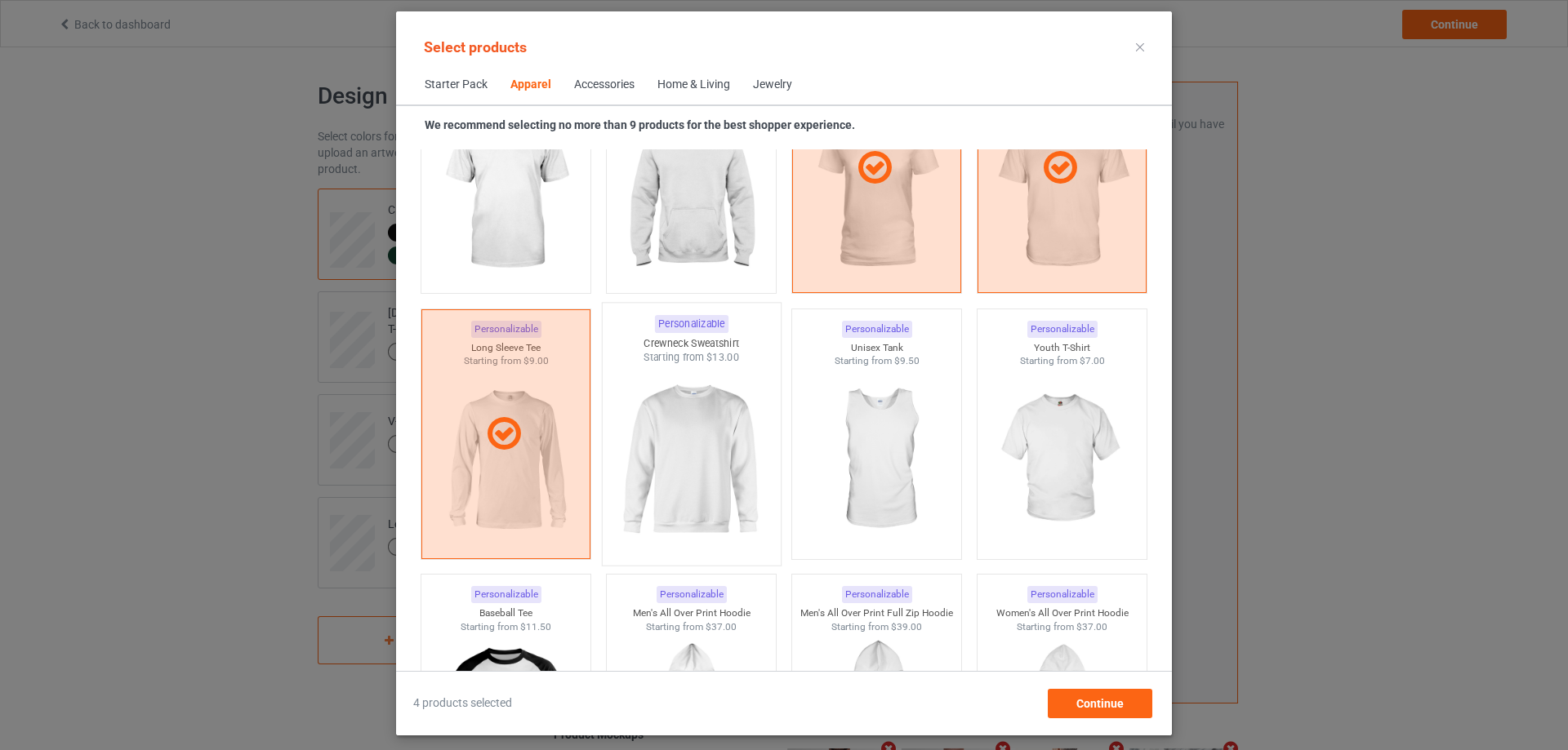
click at [676, 434] on img at bounding box center [690, 460] width 154 height 192
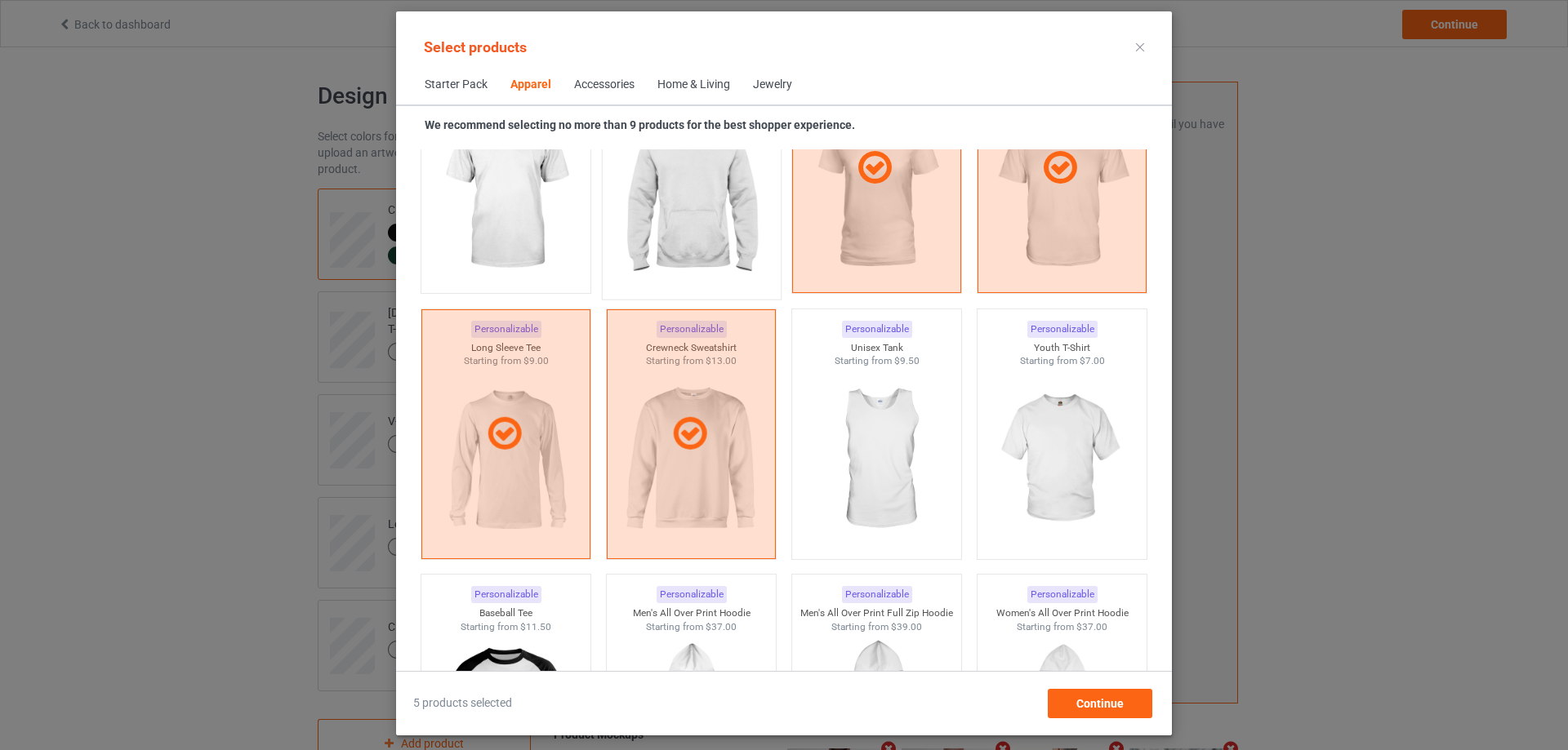
click at [688, 232] on img at bounding box center [690, 194] width 154 height 192
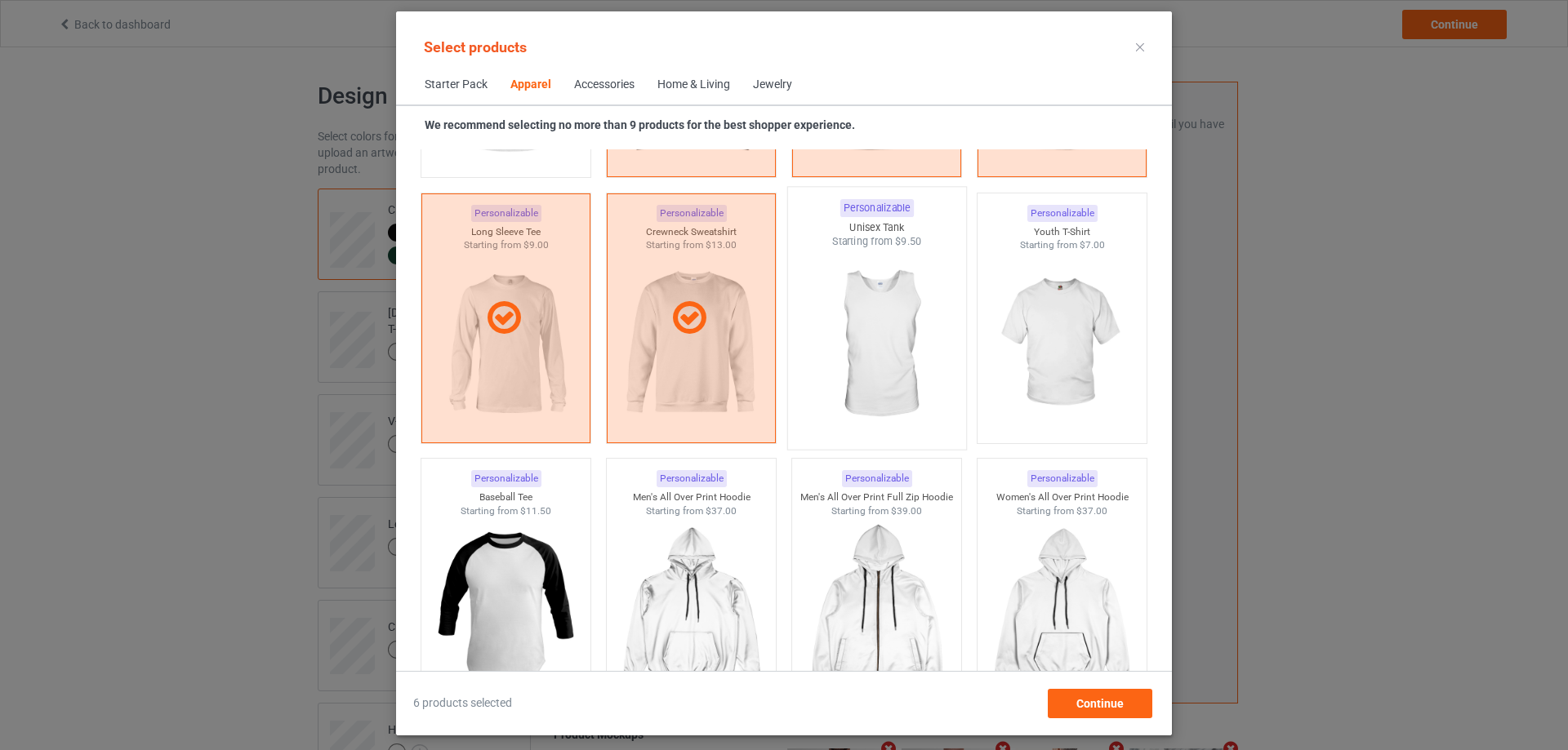
scroll to position [1288, 0]
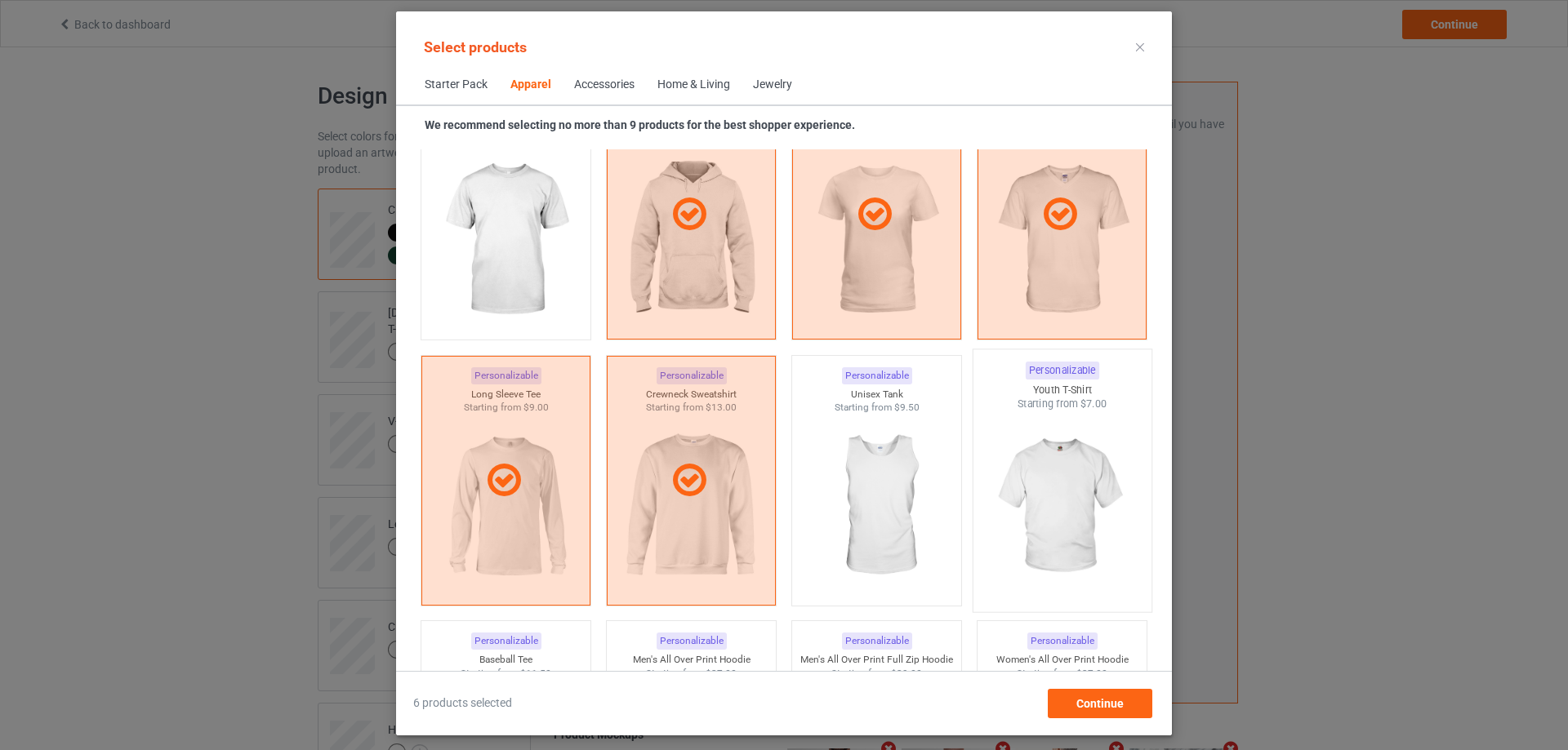
scroll to position [953, 0]
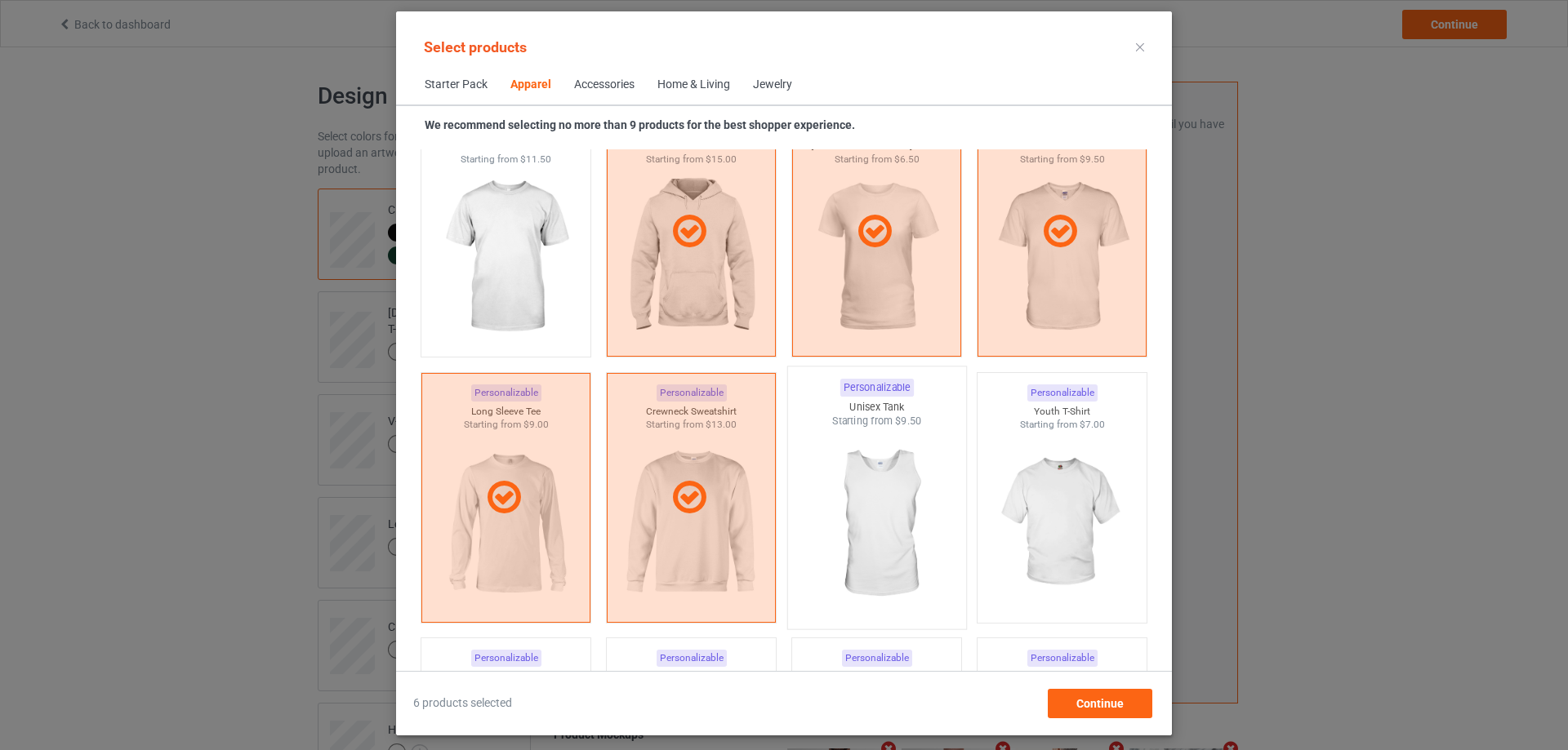
click at [840, 511] on img at bounding box center [875, 524] width 154 height 192
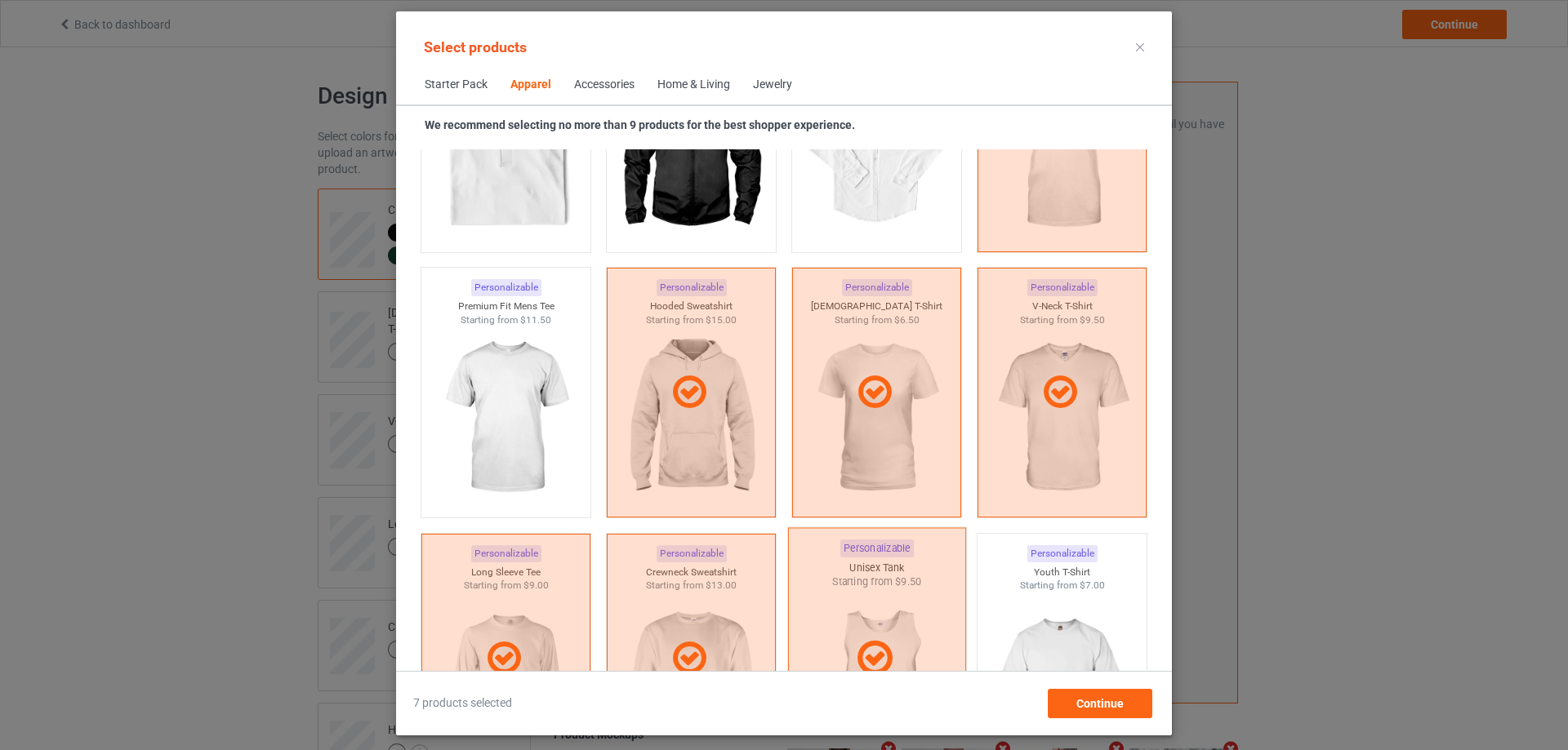
scroll to position [680, 0]
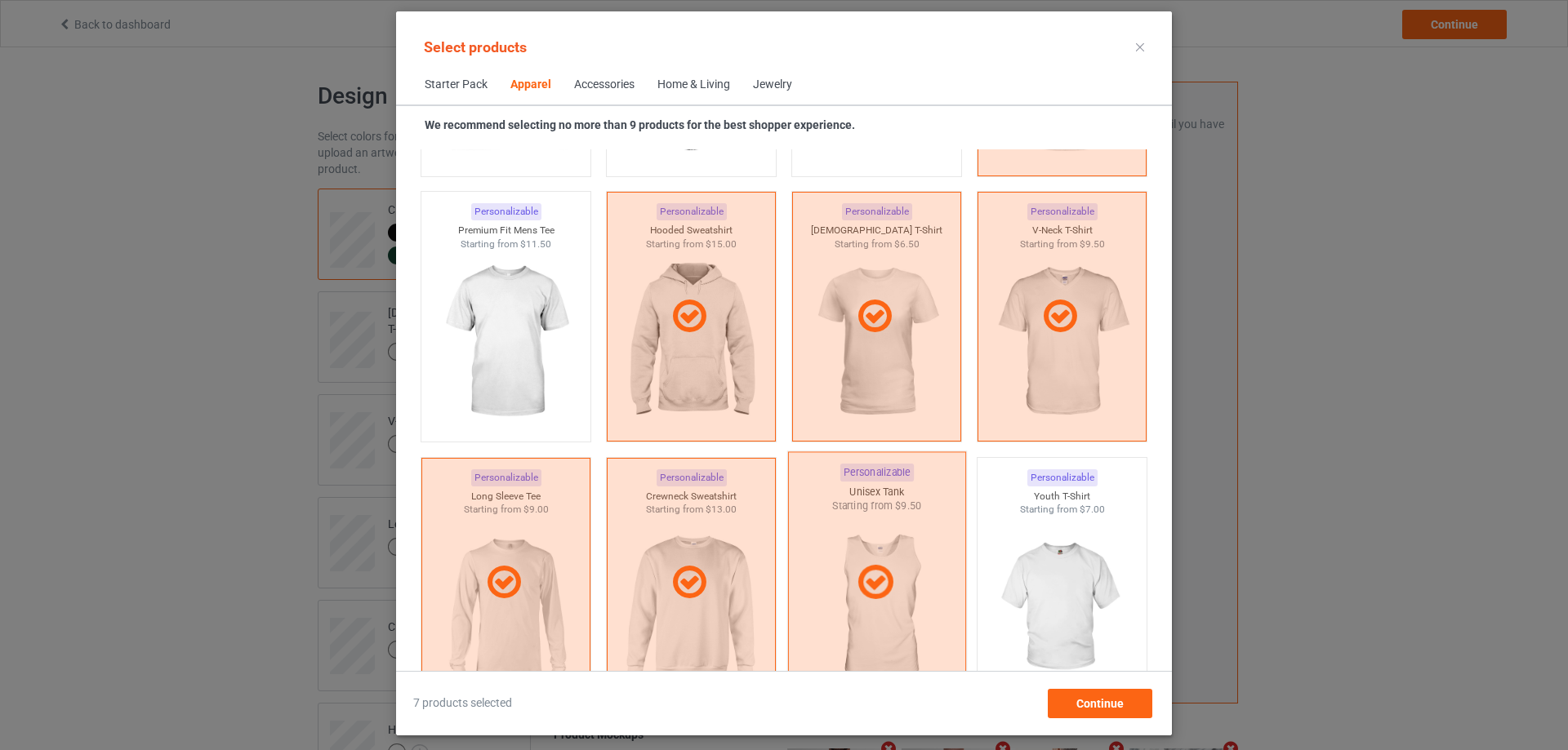
scroll to position [953, 0]
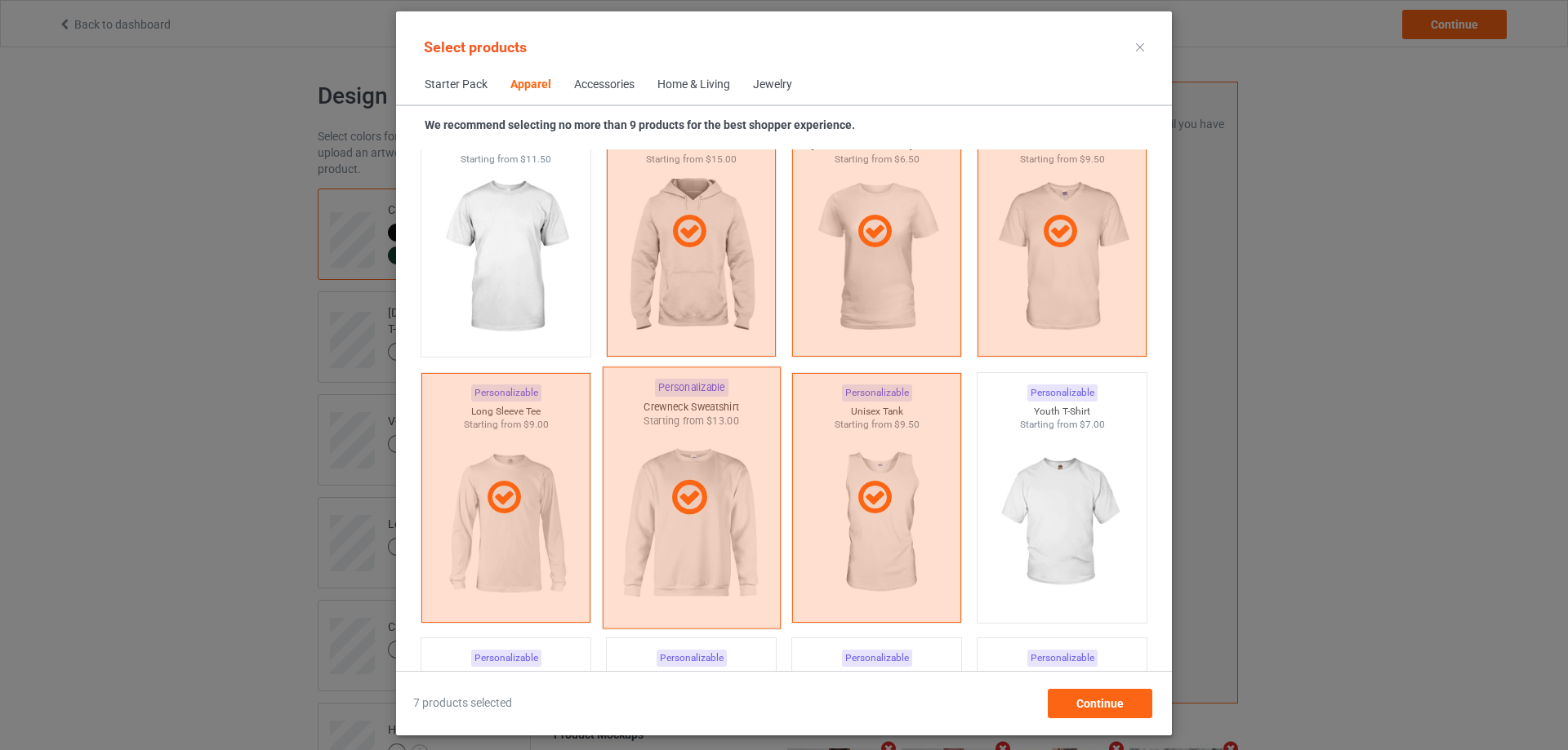
click at [718, 524] on div at bounding box center [692, 498] width 178 height 262
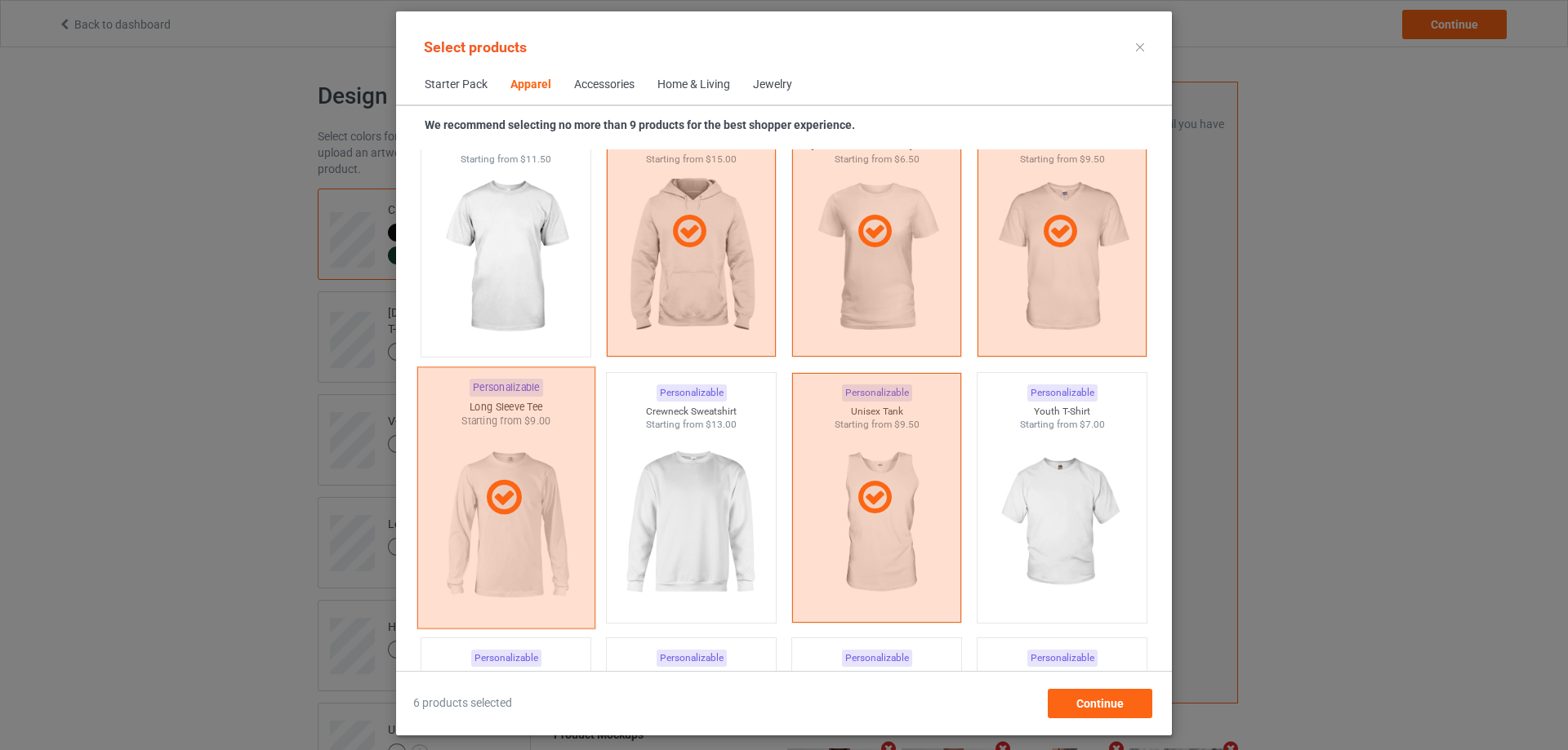
click at [505, 527] on div at bounding box center [506, 498] width 178 height 262
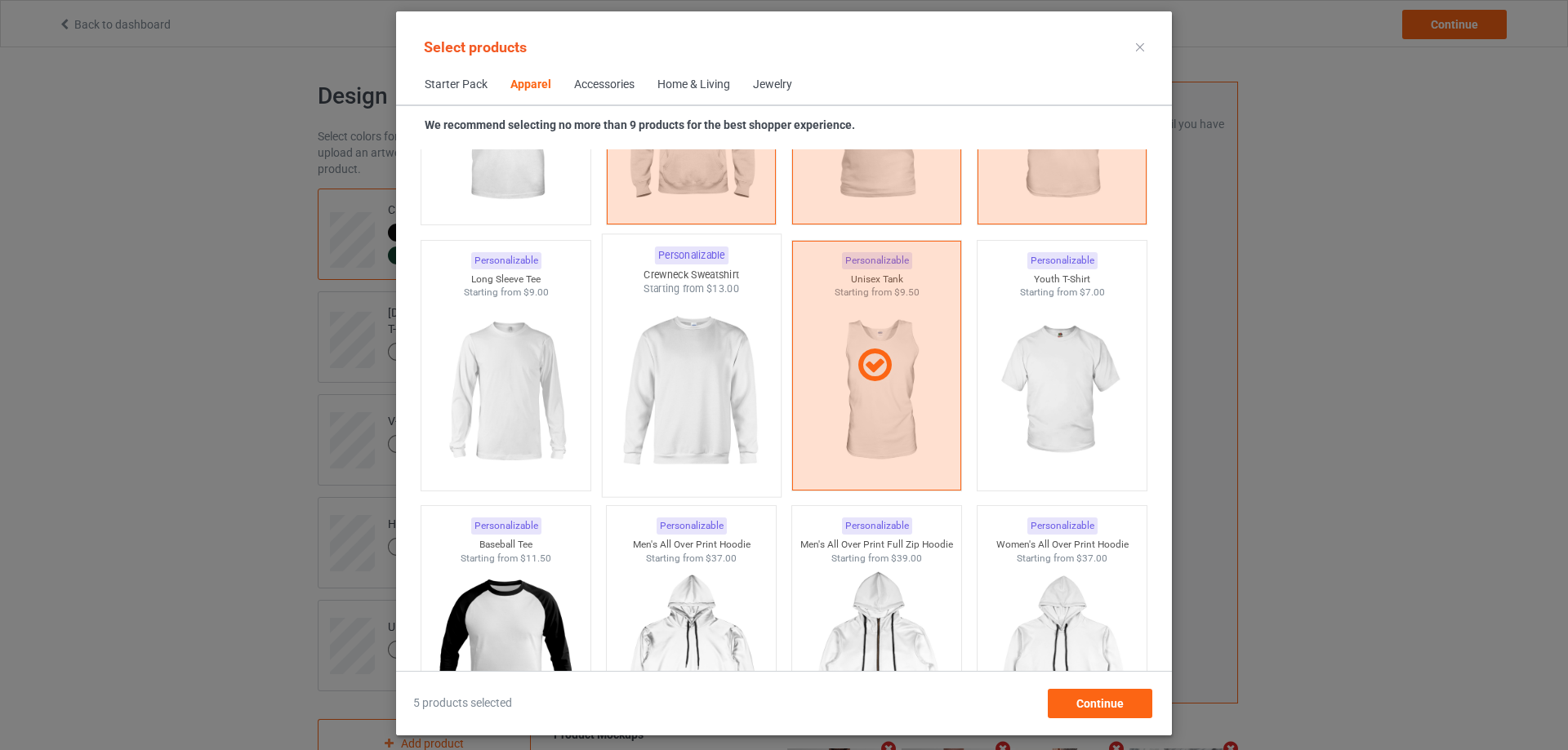
scroll to position [1088, 0]
click at [526, 416] on img at bounding box center [505, 389] width 154 height 192
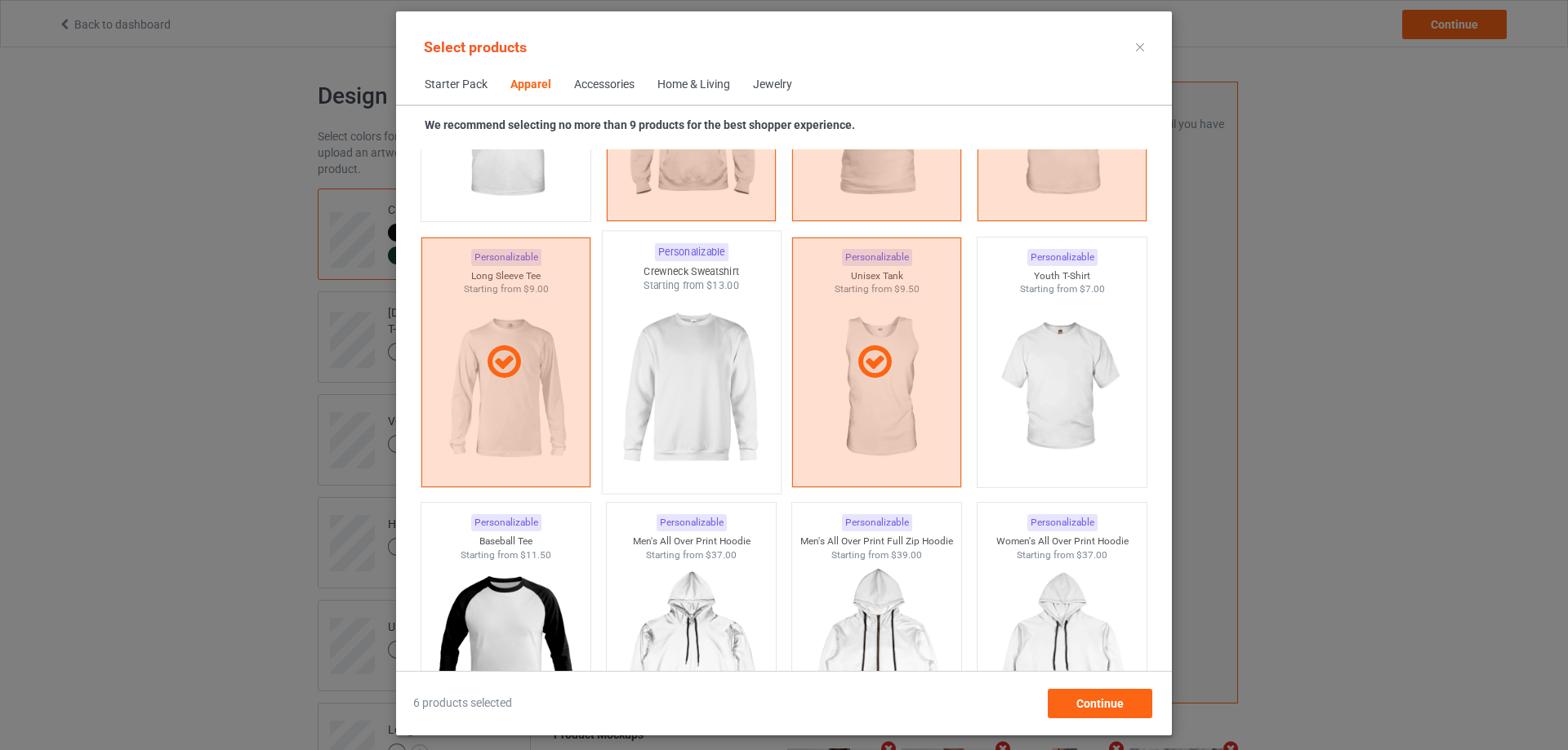
click at [664, 400] on img at bounding box center [690, 389] width 154 height 192
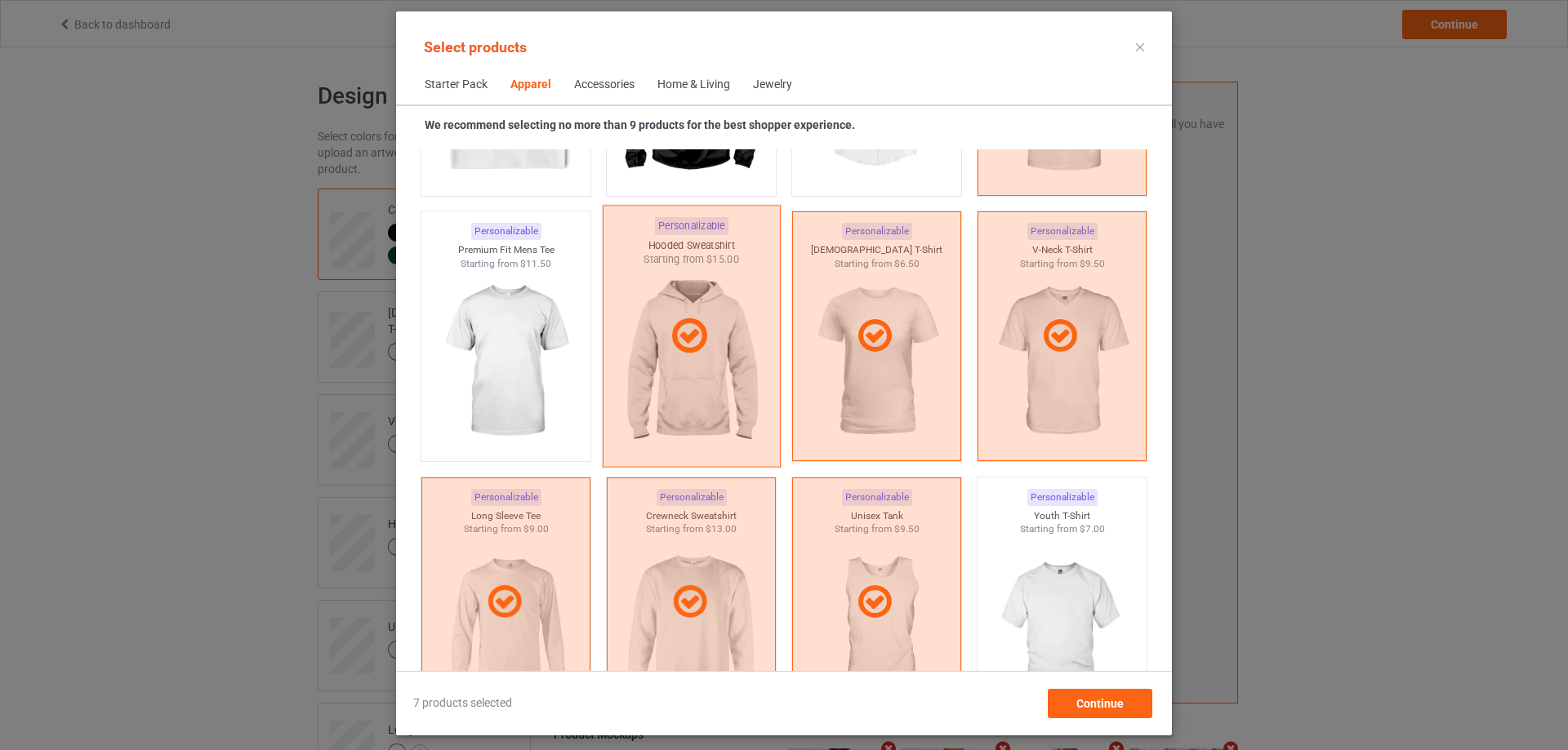
scroll to position [816, 0]
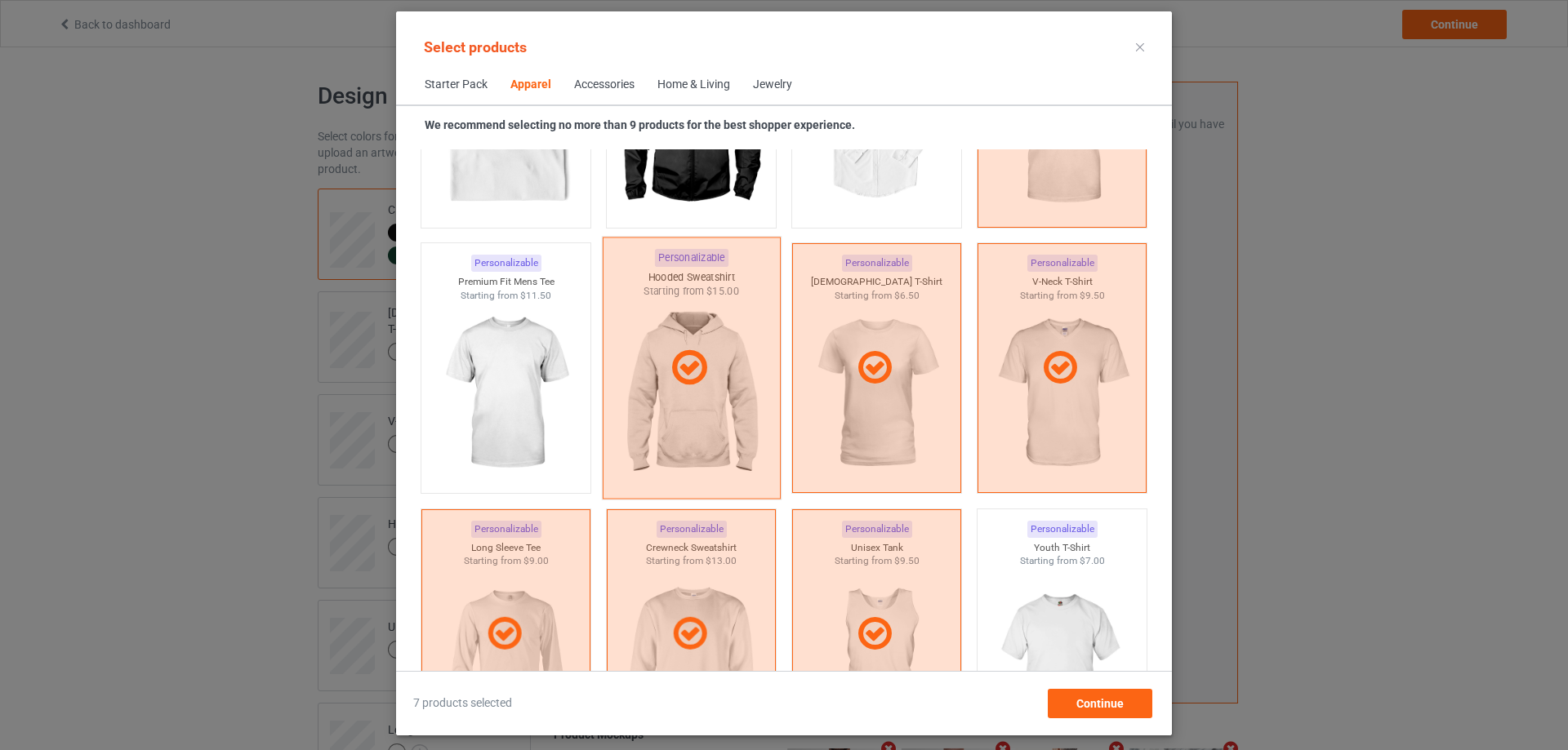
click at [696, 374] on icon at bounding box center [689, 368] width 48 height 41
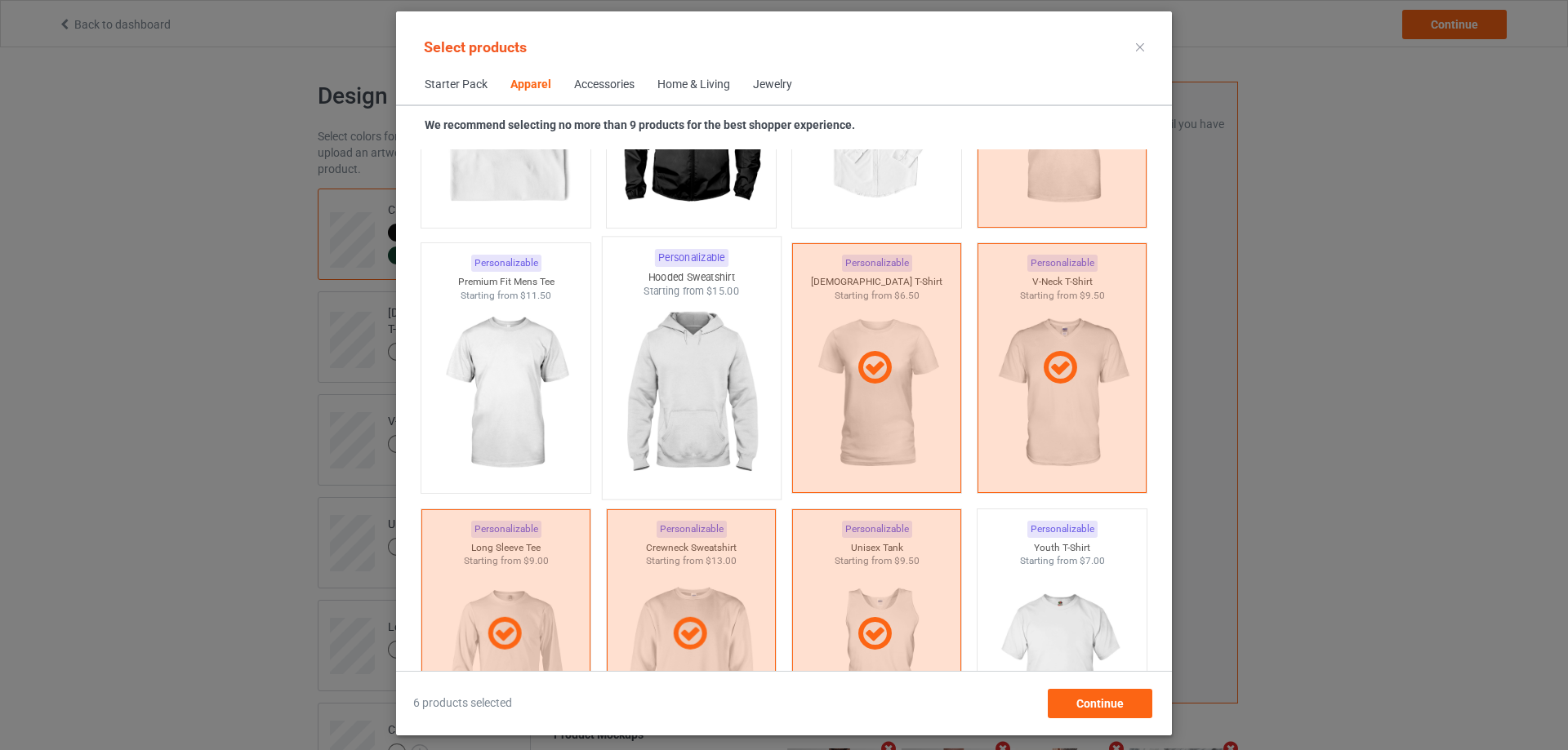
click at [690, 400] on img at bounding box center [690, 395] width 154 height 192
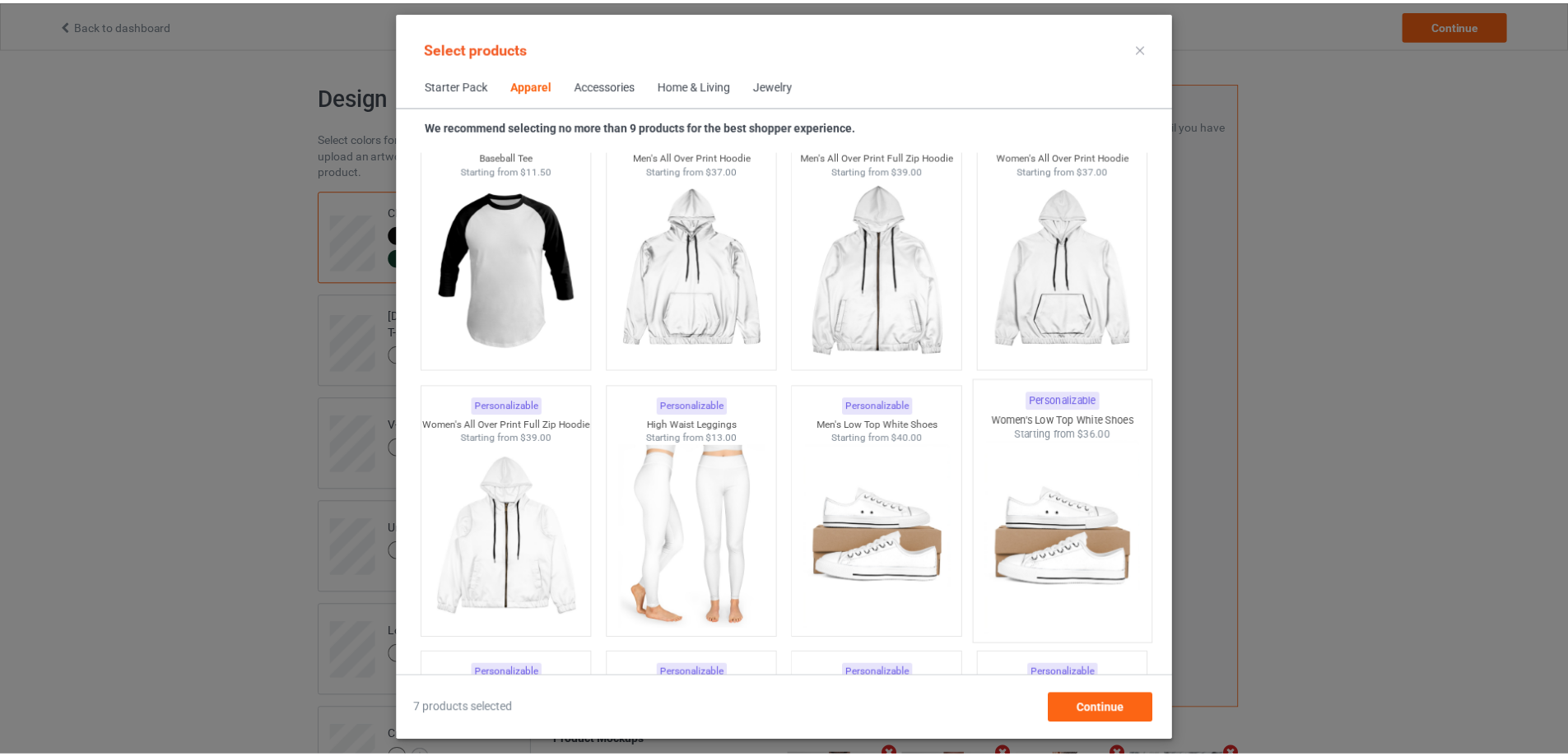
scroll to position [1509, 0]
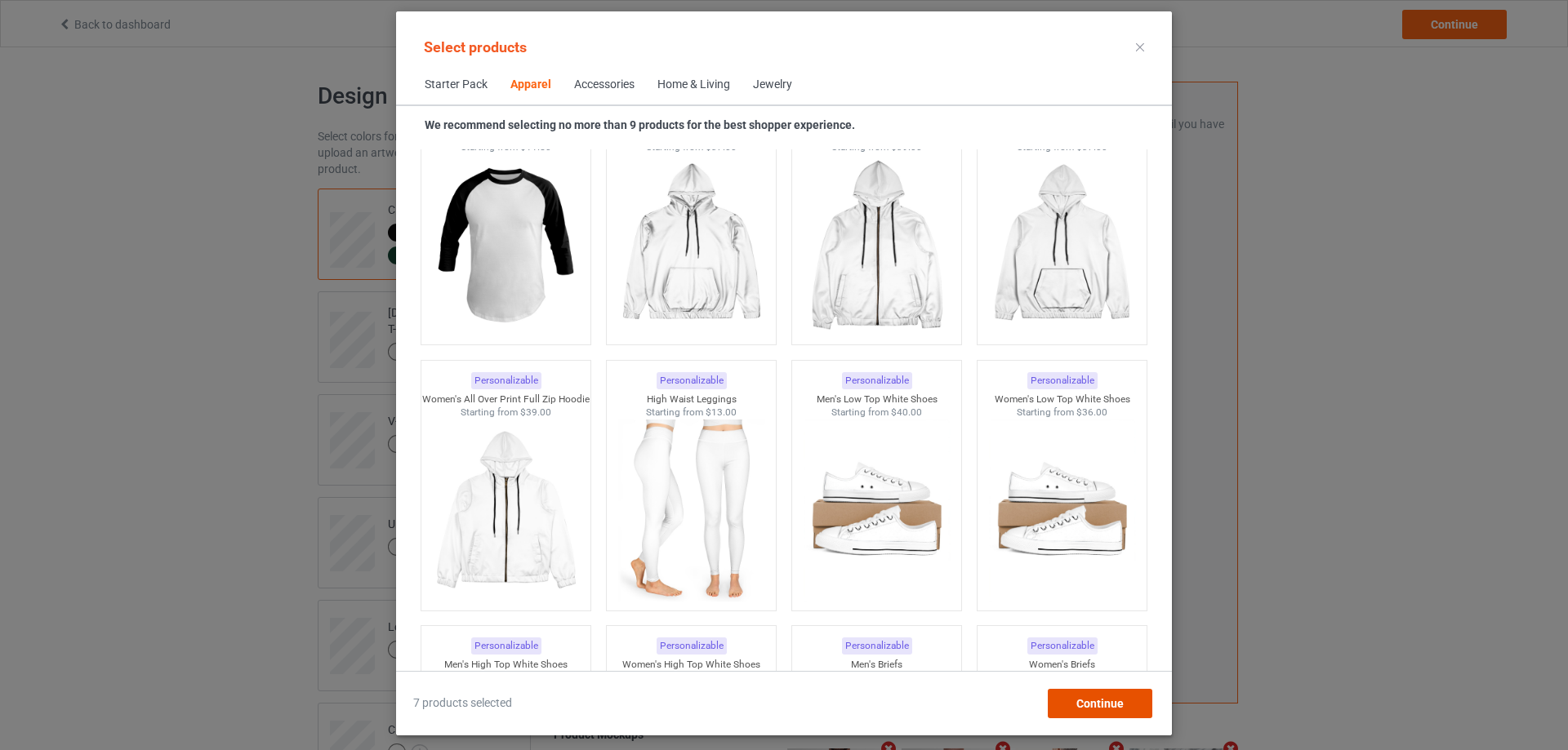
click at [1094, 703] on span "Continue" at bounding box center [1100, 704] width 47 height 13
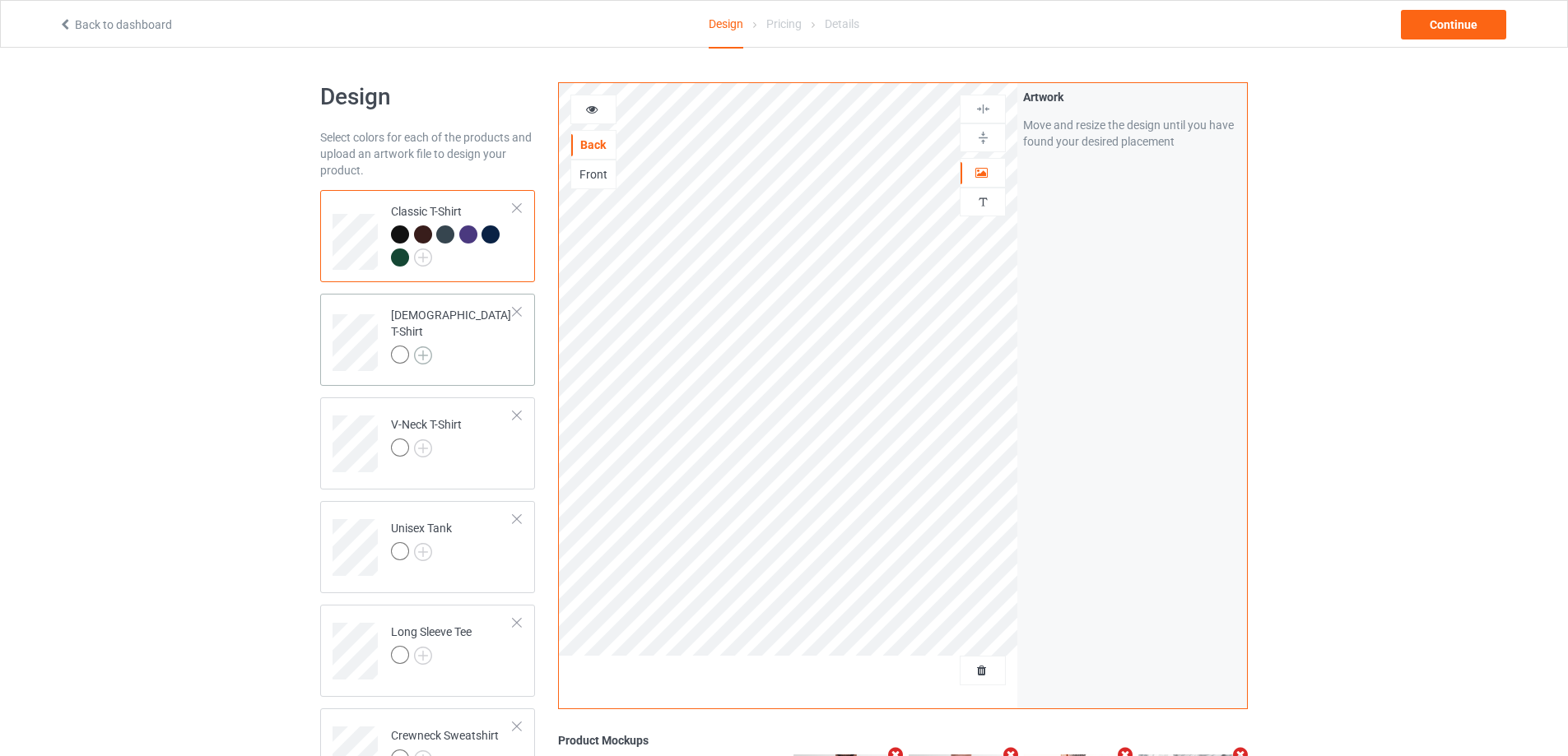
click at [423, 347] on img at bounding box center [424, 356] width 18 height 18
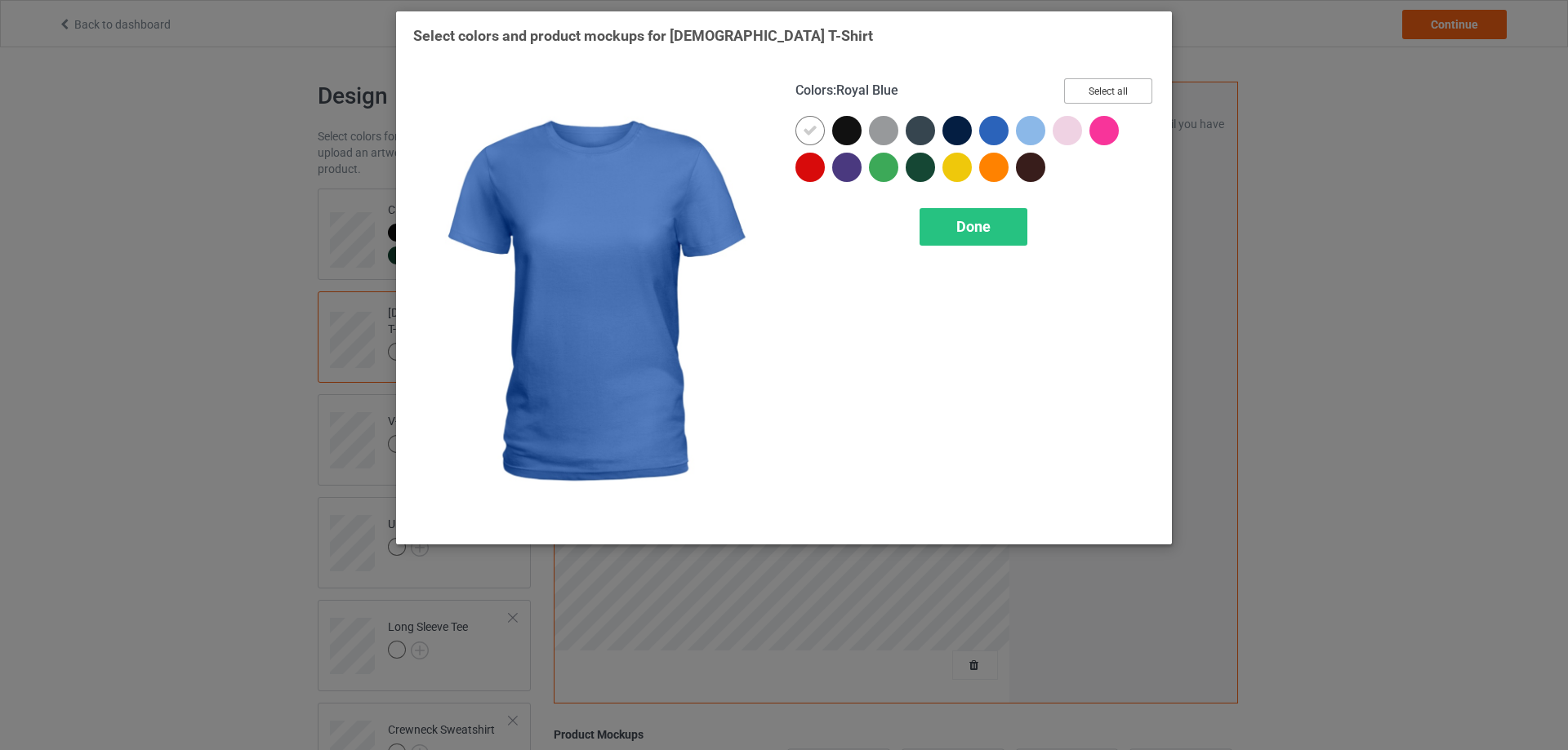
click at [1101, 96] on button "Select all" at bounding box center [1108, 91] width 88 height 25
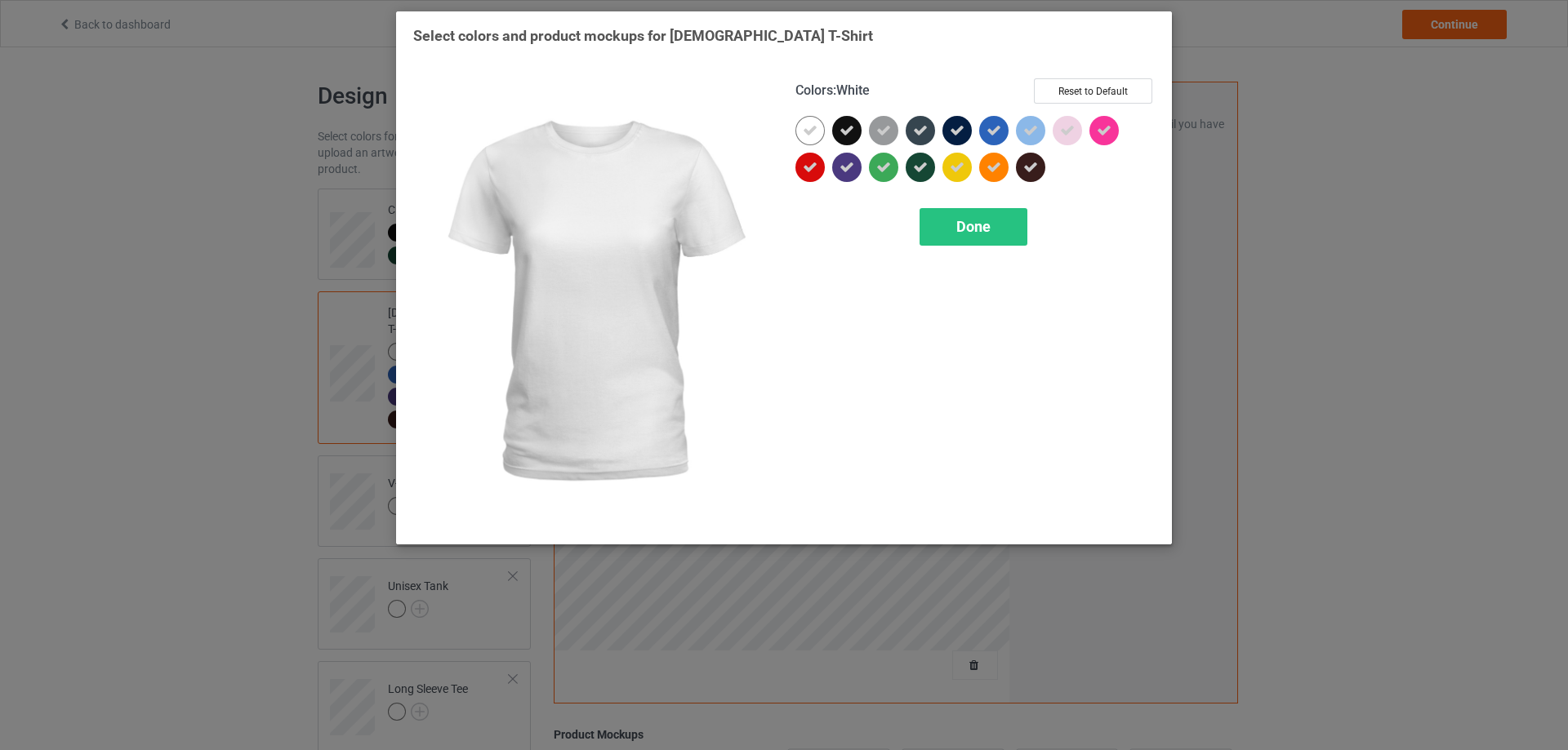
click at [802, 129] on icon at bounding box center [810, 130] width 15 height 15
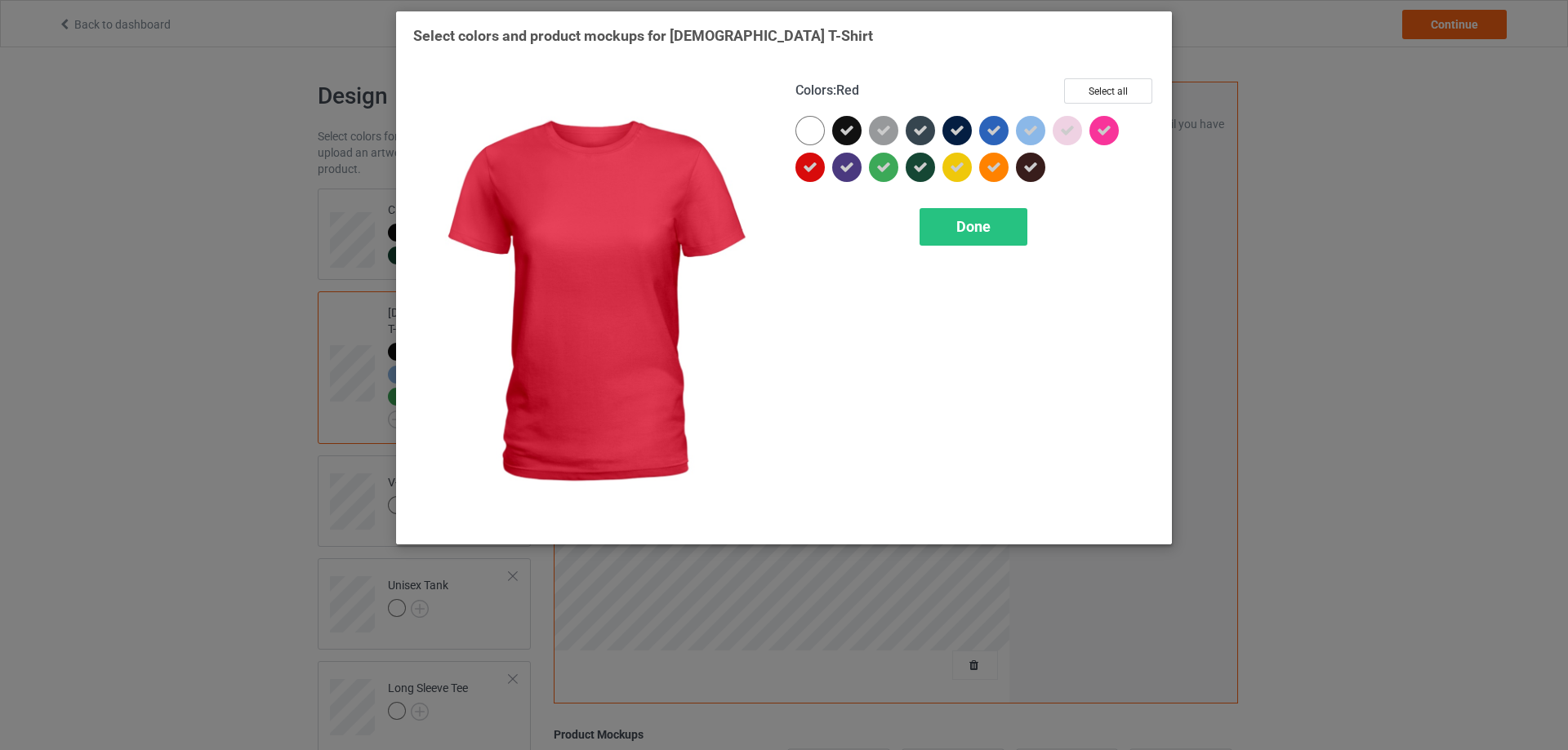
drag, startPoint x: 804, startPoint y: 173, endPoint x: 819, endPoint y: 171, distance: 15.1
click at [806, 173] on icon at bounding box center [810, 168] width 15 height 15
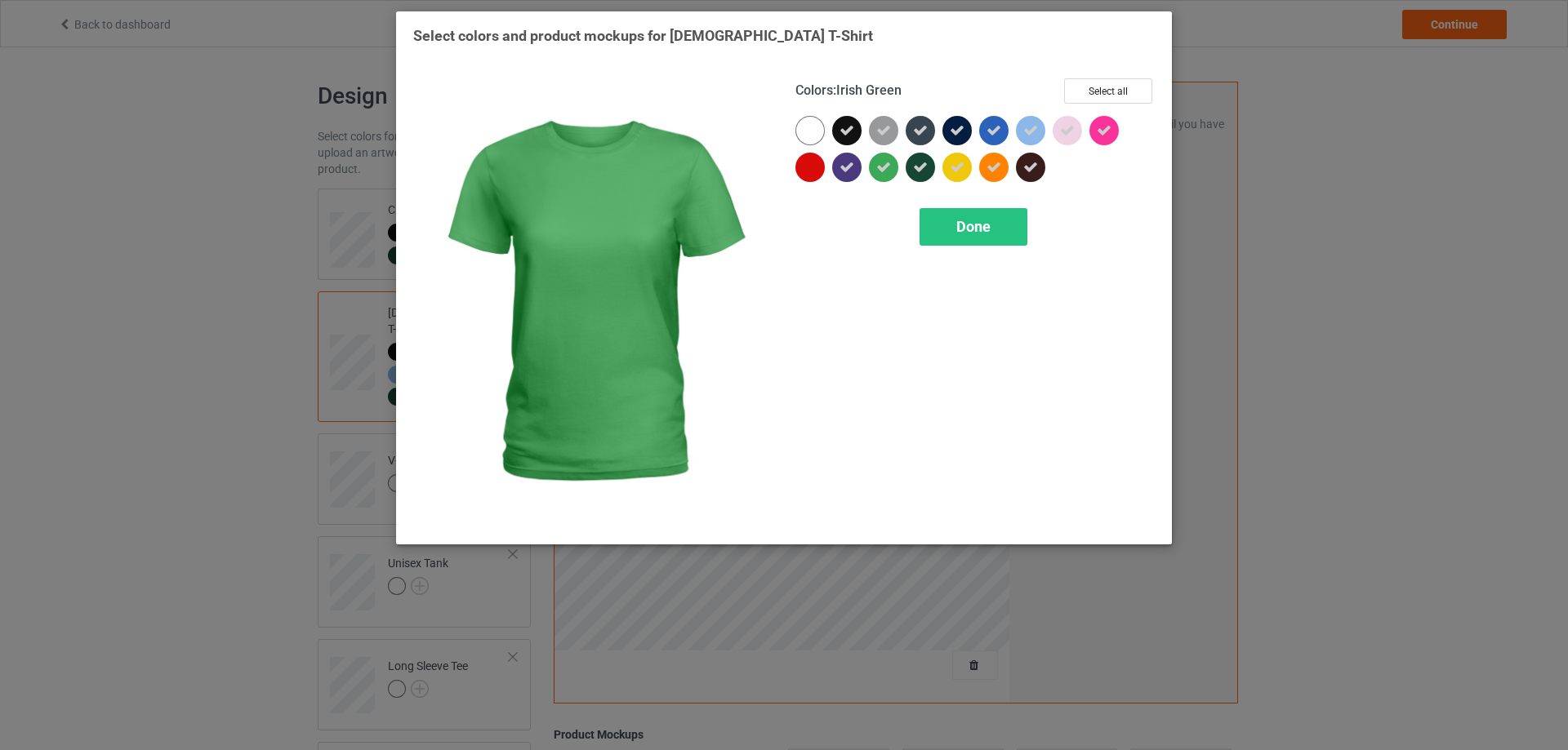
click at [887, 169] on icon at bounding box center [884, 168] width 15 height 15
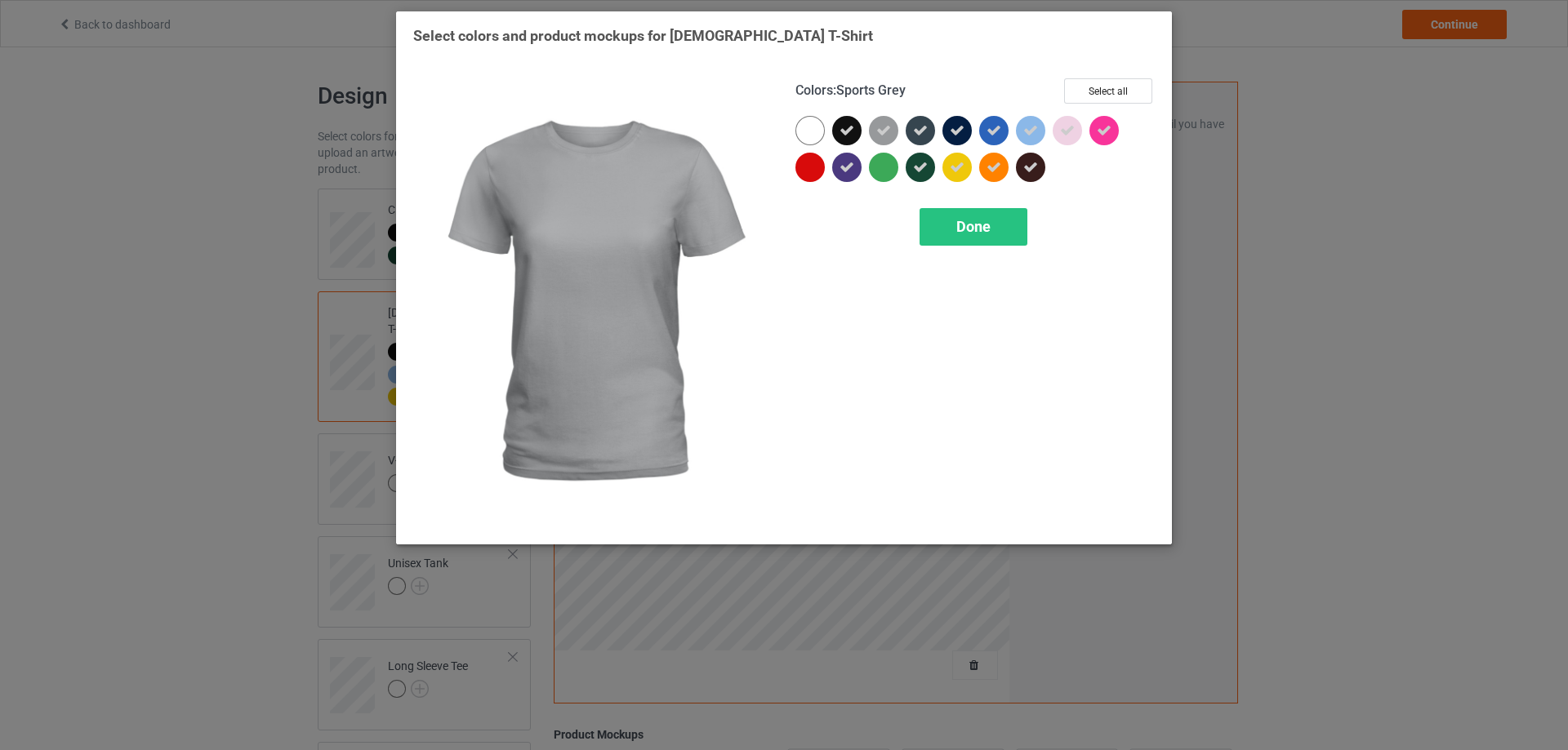
click at [886, 130] on icon at bounding box center [884, 130] width 15 height 15
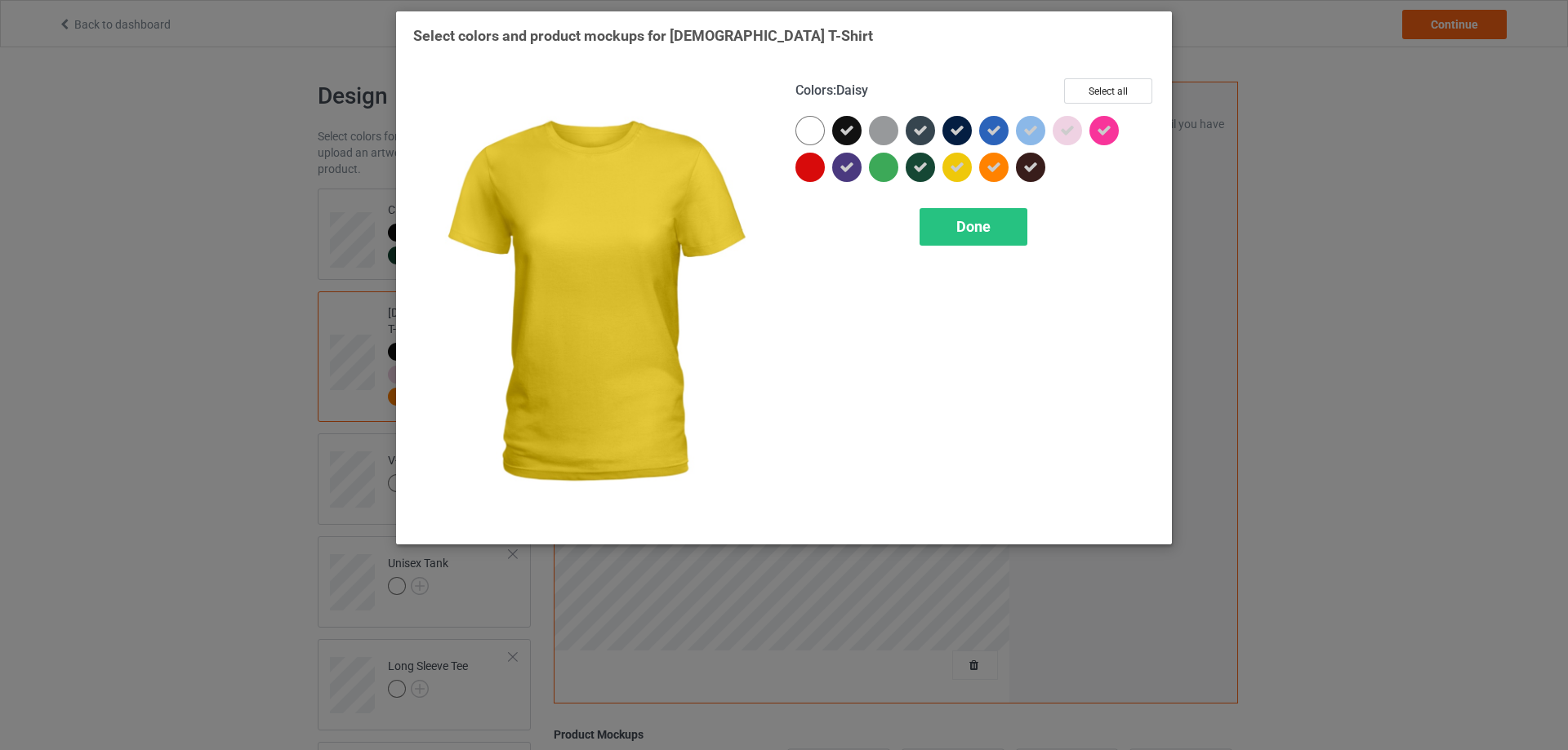
click at [957, 166] on icon at bounding box center [957, 168] width 15 height 15
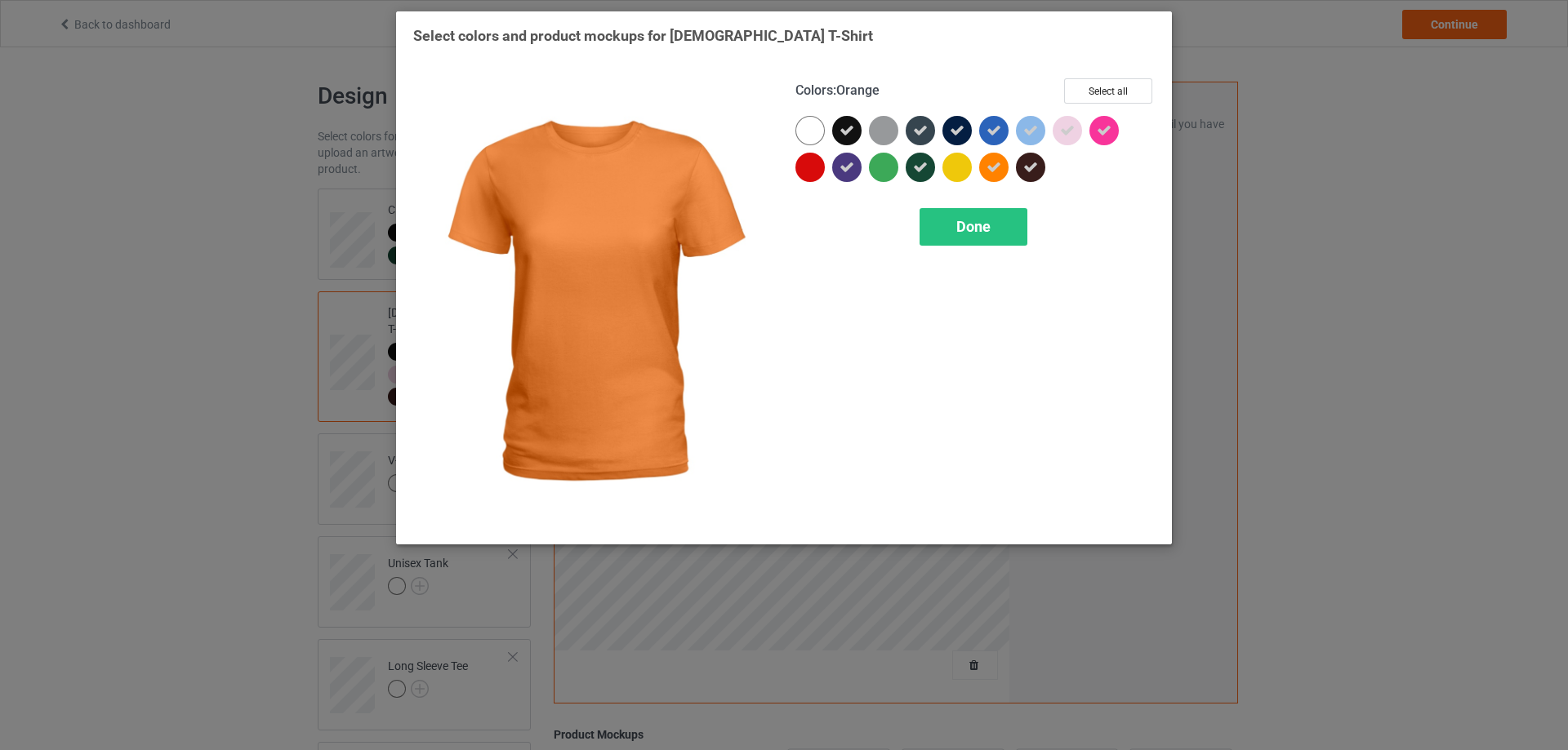
drag, startPoint x: 994, startPoint y: 169, endPoint x: 999, endPoint y: 140, distance: 29.4
click at [995, 166] on icon at bounding box center [994, 168] width 15 height 15
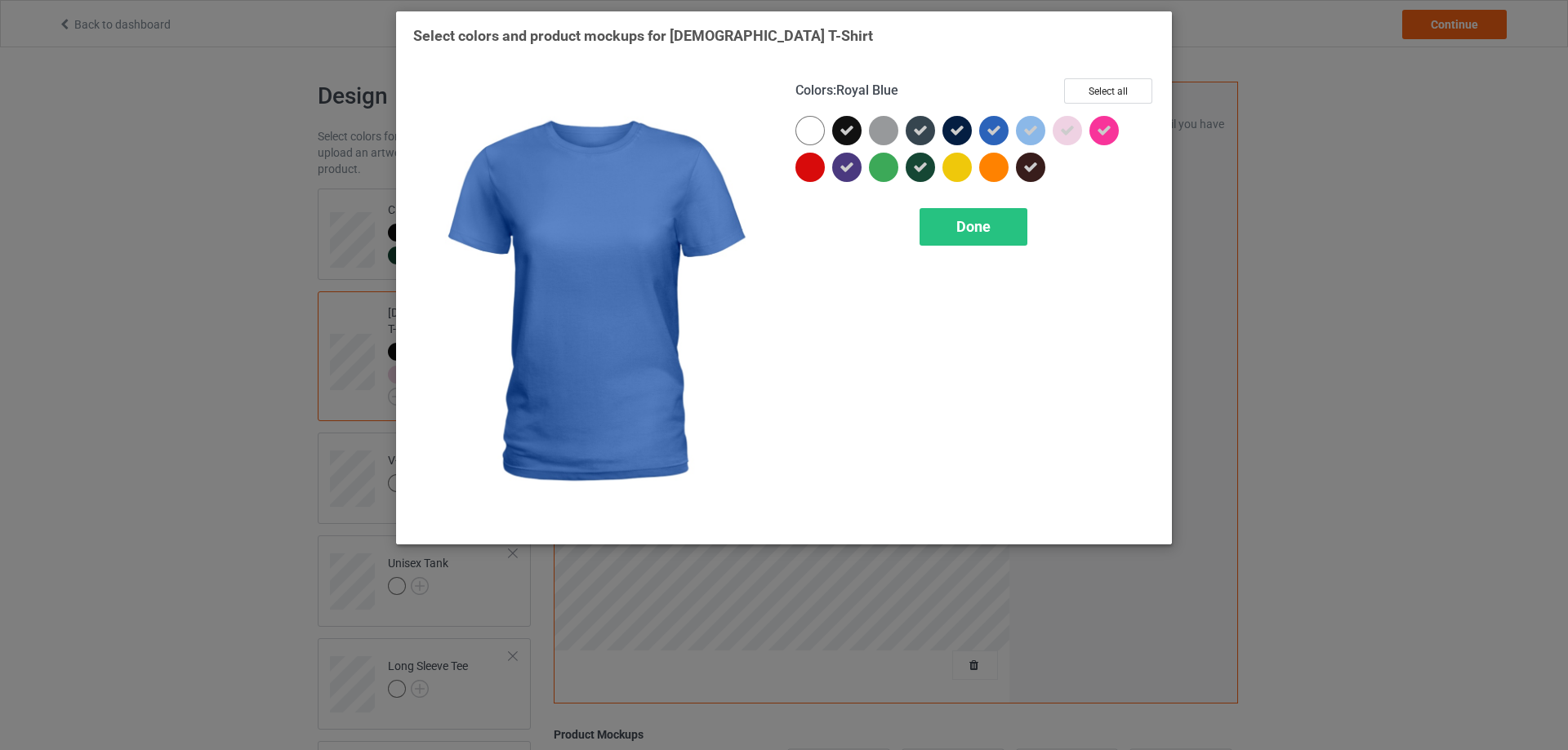
drag, startPoint x: 995, startPoint y: 131, endPoint x: 1027, endPoint y: 130, distance: 32.0
click at [996, 131] on icon at bounding box center [994, 130] width 15 height 15
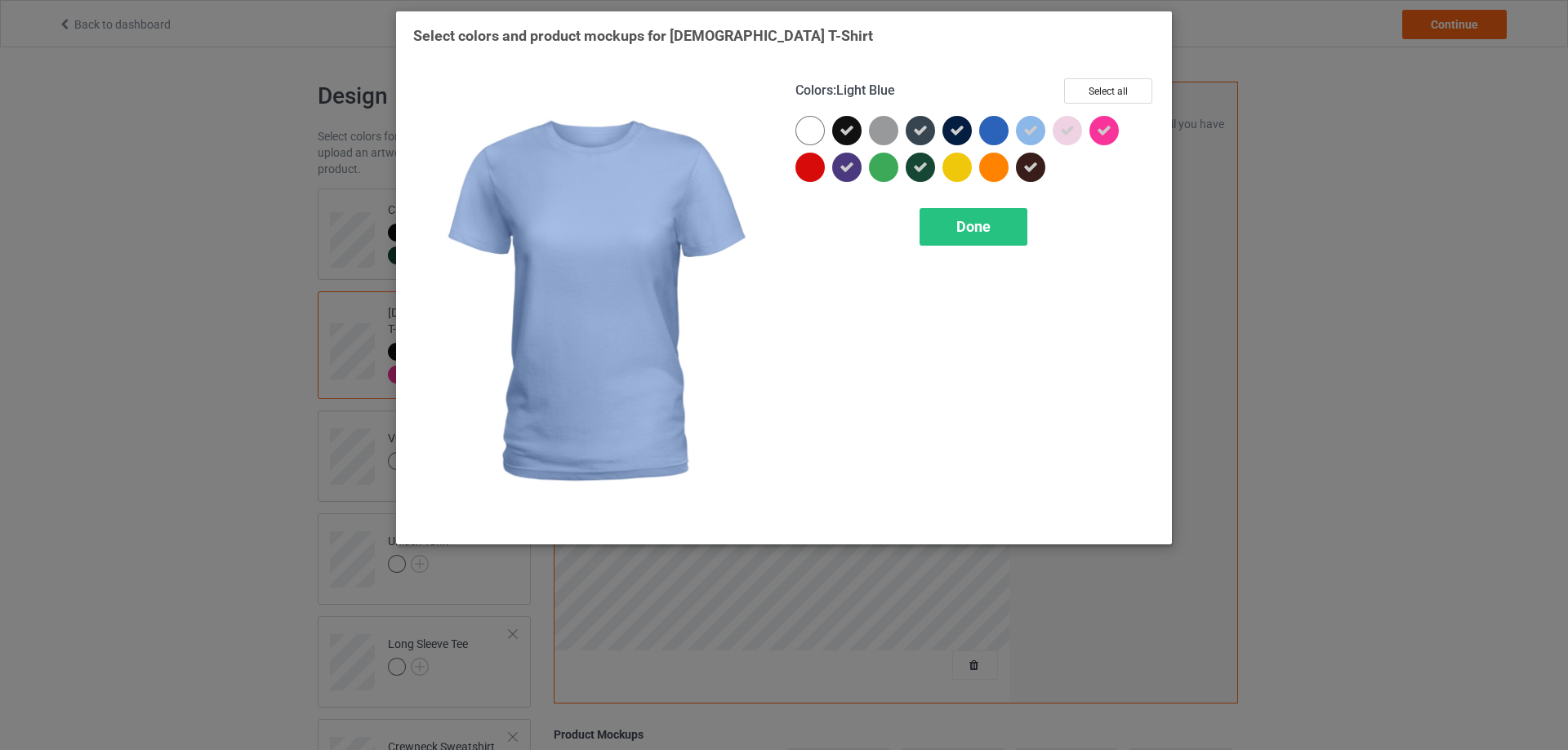
drag, startPoint x: 1031, startPoint y: 132, endPoint x: 1062, endPoint y: 132, distance: 31.0
click at [1032, 132] on icon at bounding box center [1031, 130] width 15 height 15
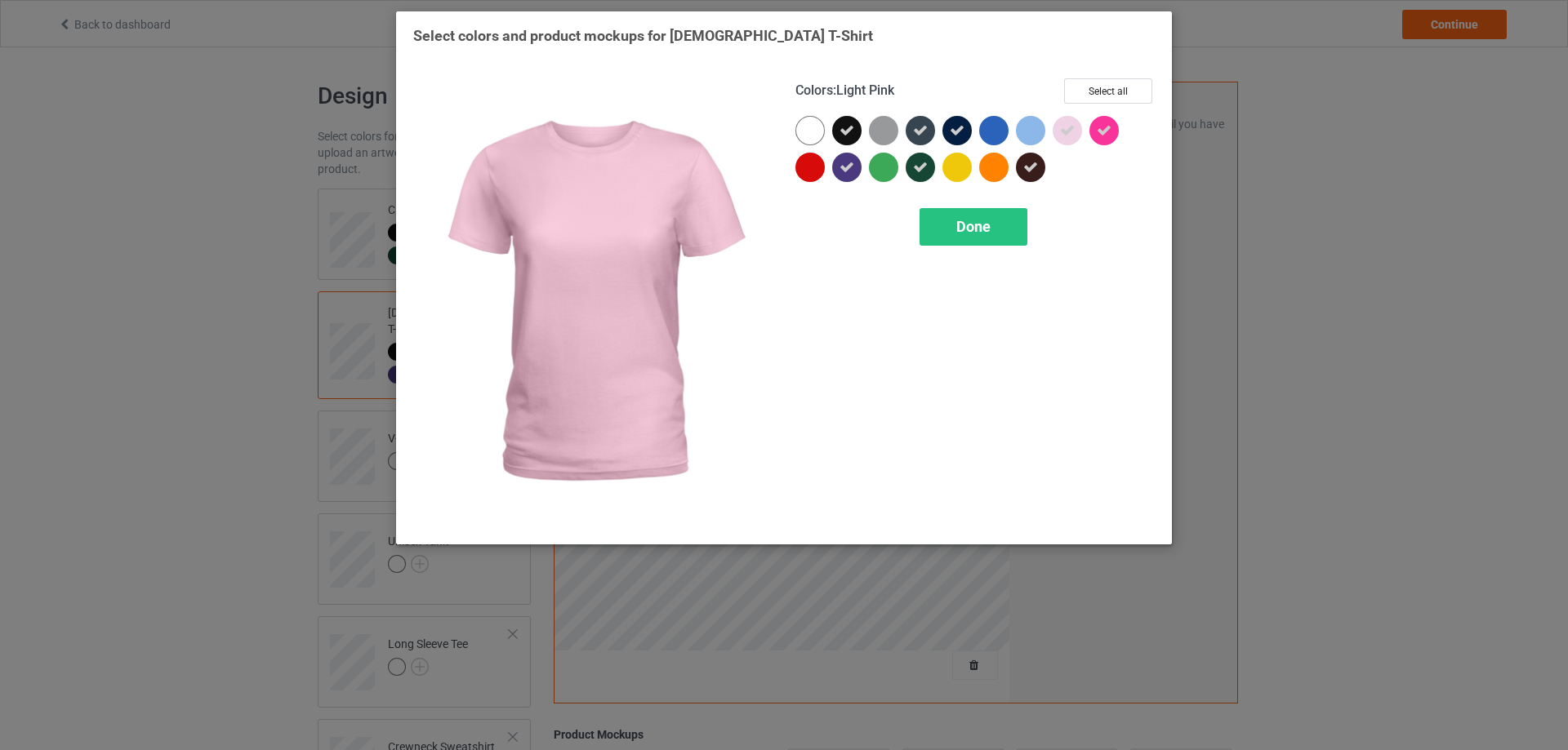
click at [1070, 131] on icon at bounding box center [1067, 130] width 15 height 15
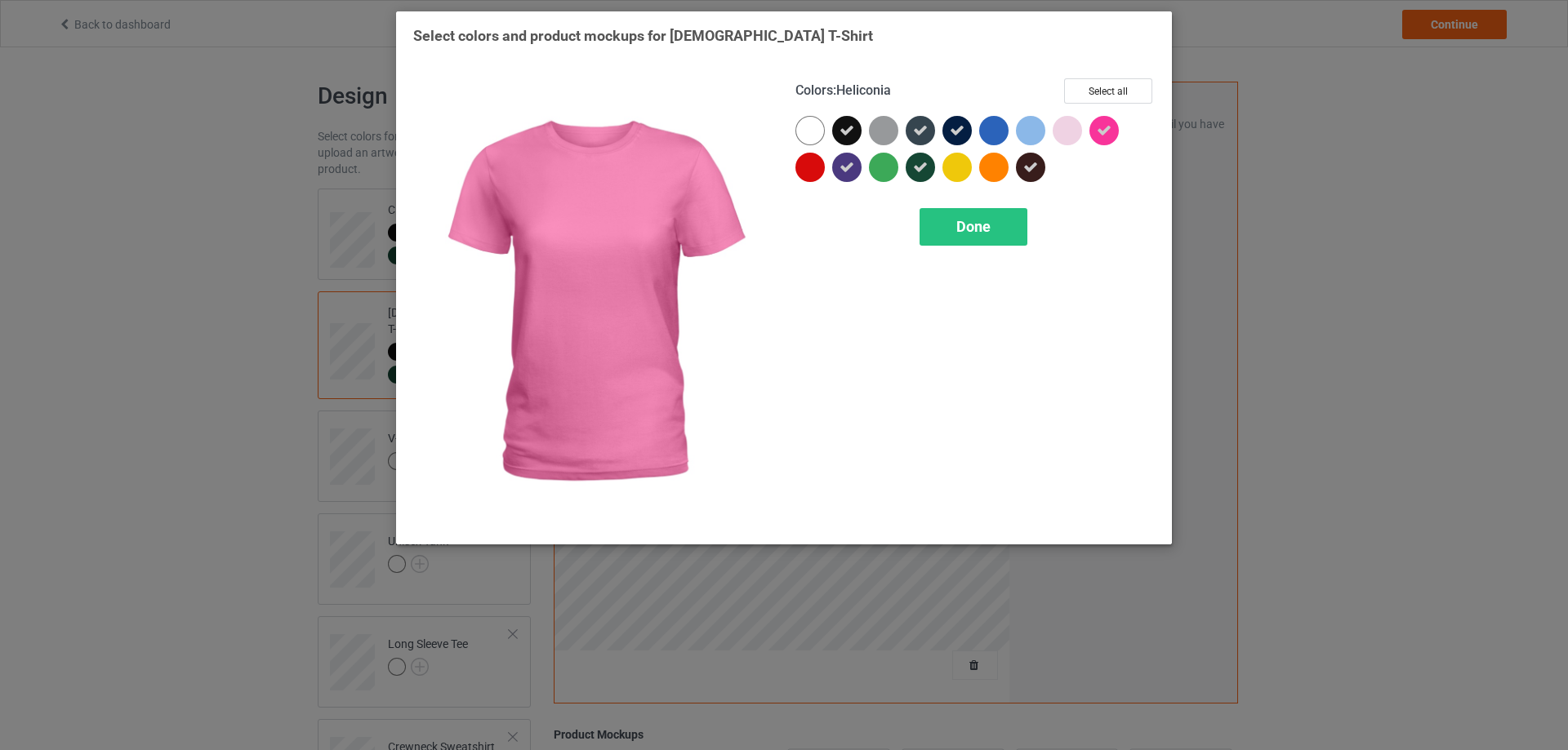
click at [1105, 130] on icon at bounding box center [1104, 130] width 15 height 15
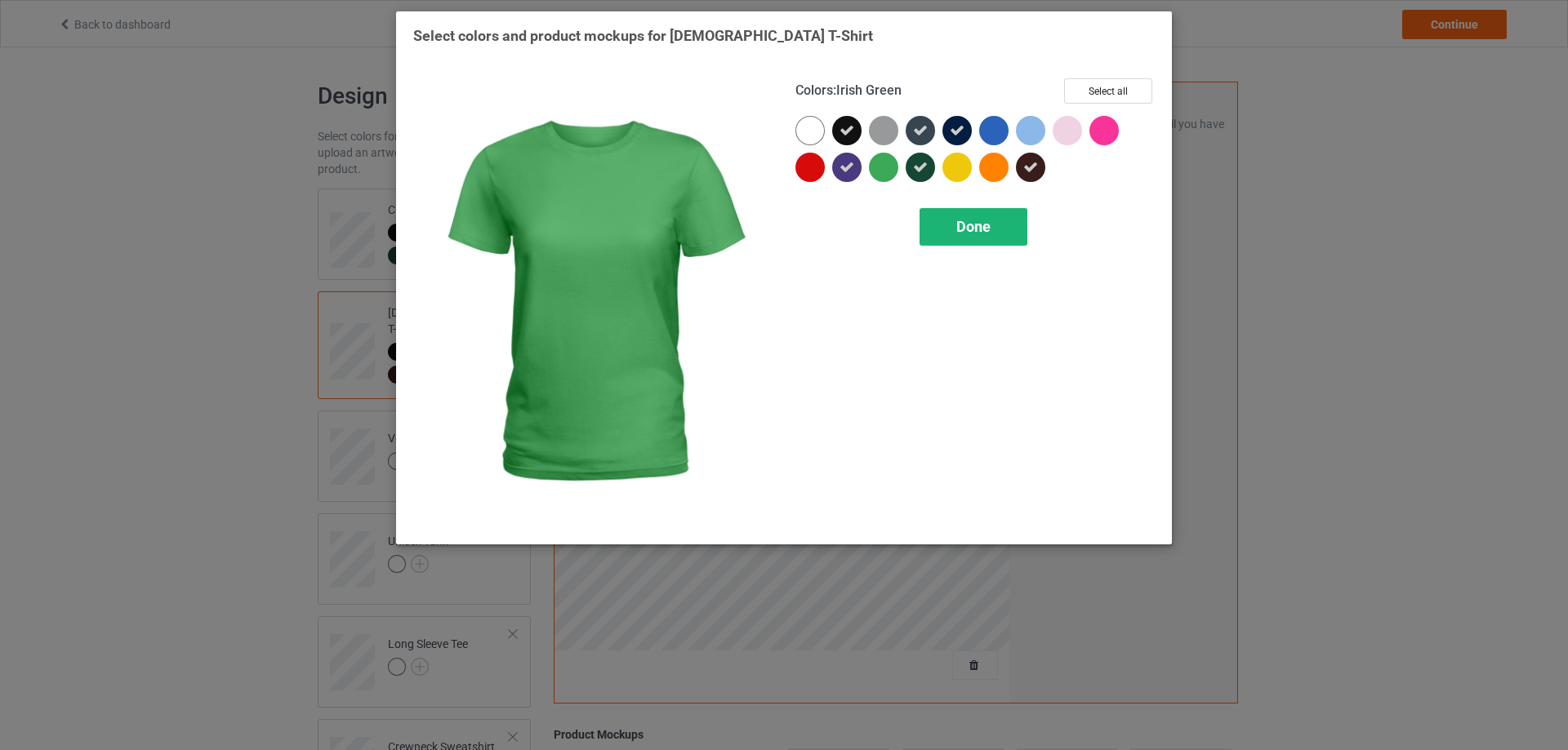
click at [946, 223] on div "Done" at bounding box center [973, 227] width 108 height 37
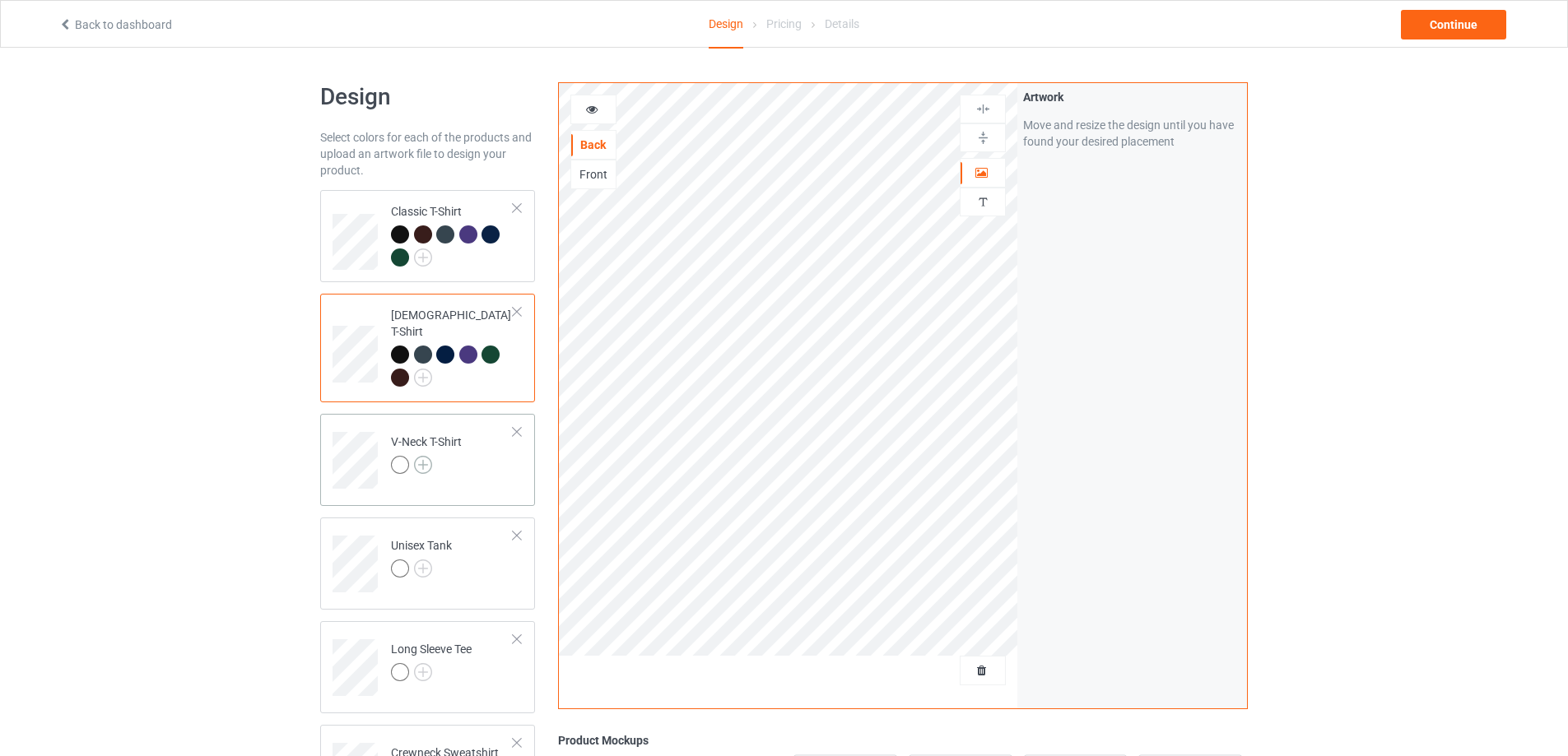
click at [427, 456] on img at bounding box center [424, 465] width 18 height 18
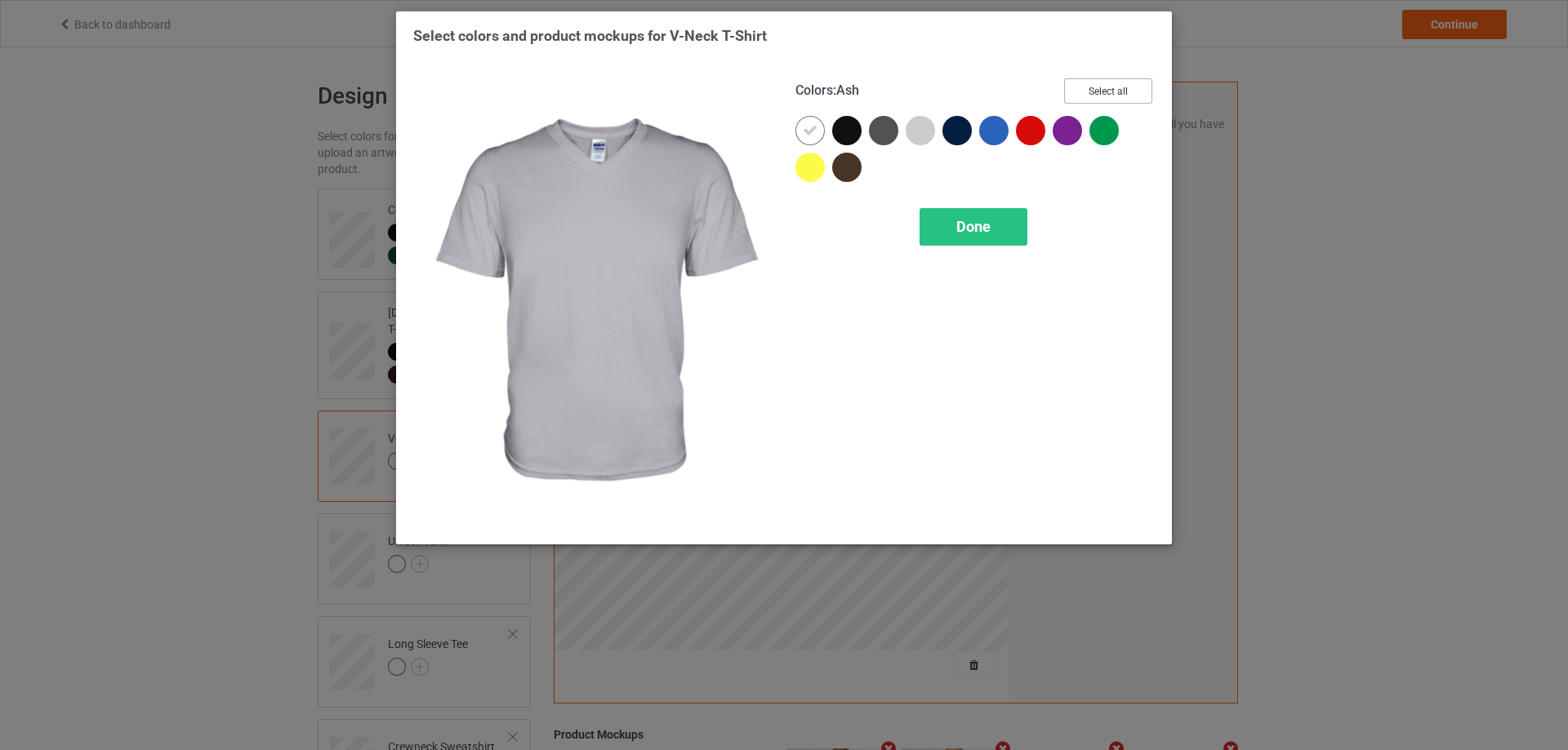
click at [1107, 91] on button "Select all" at bounding box center [1108, 91] width 88 height 25
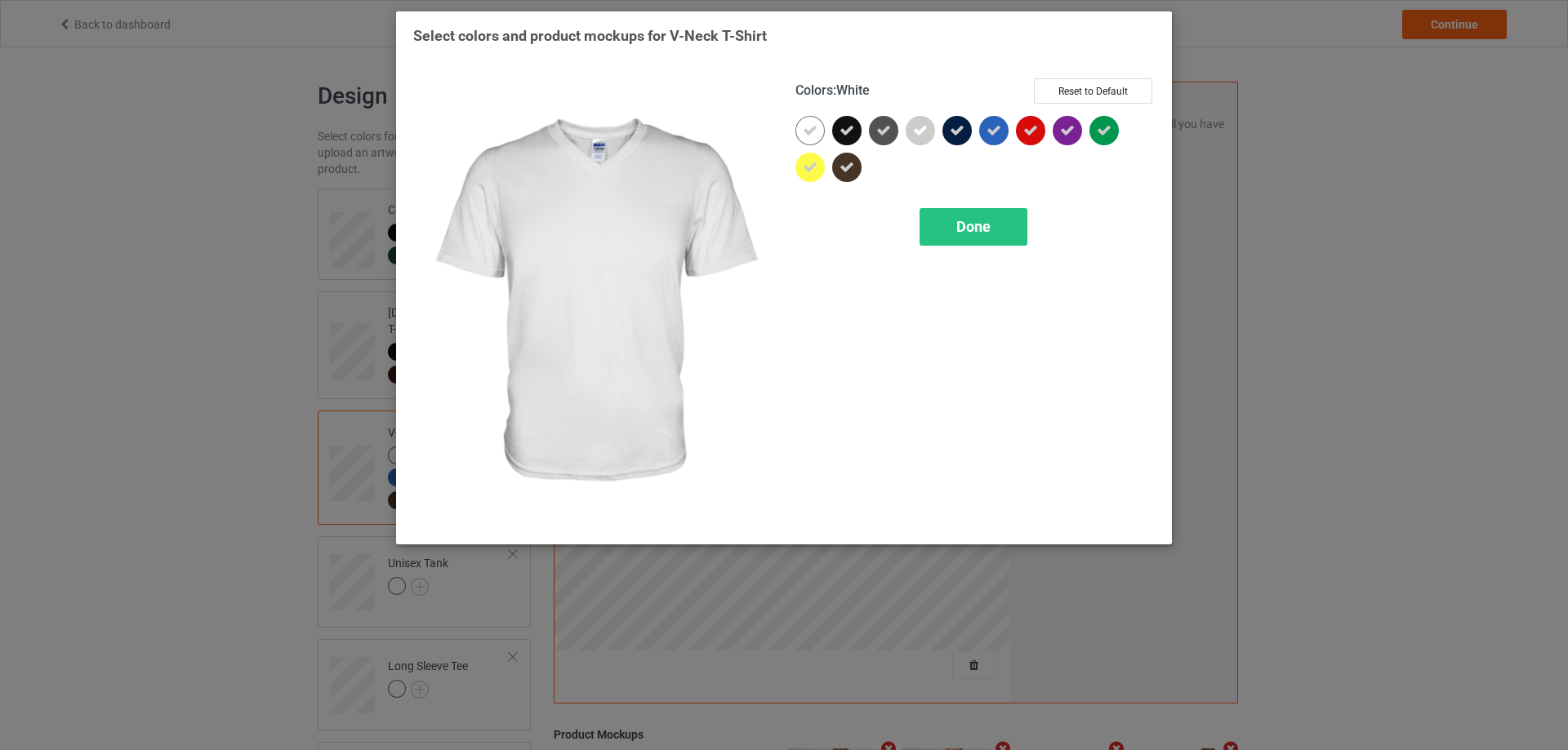
click at [804, 136] on icon at bounding box center [810, 130] width 15 height 15
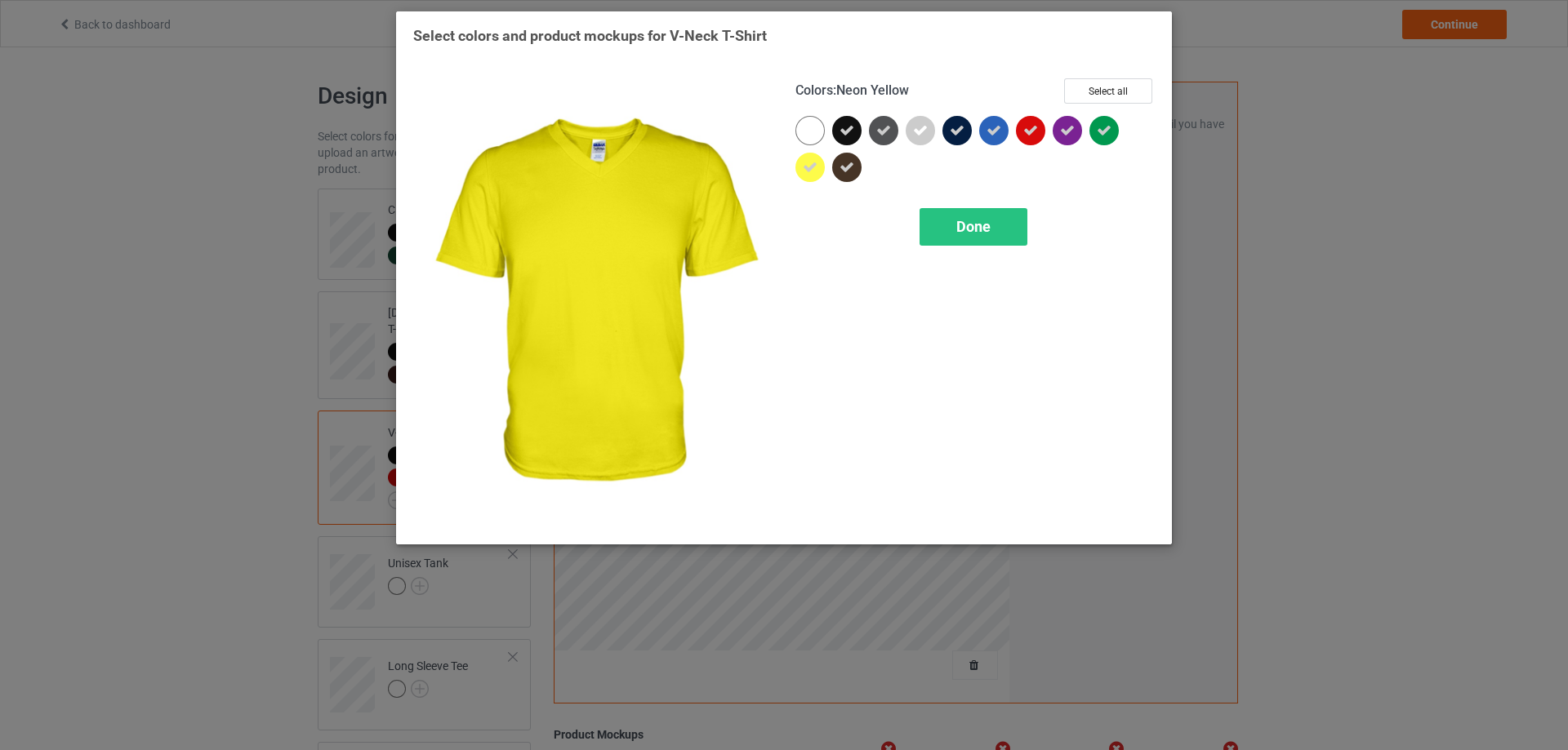
click at [803, 169] on icon at bounding box center [810, 168] width 15 height 15
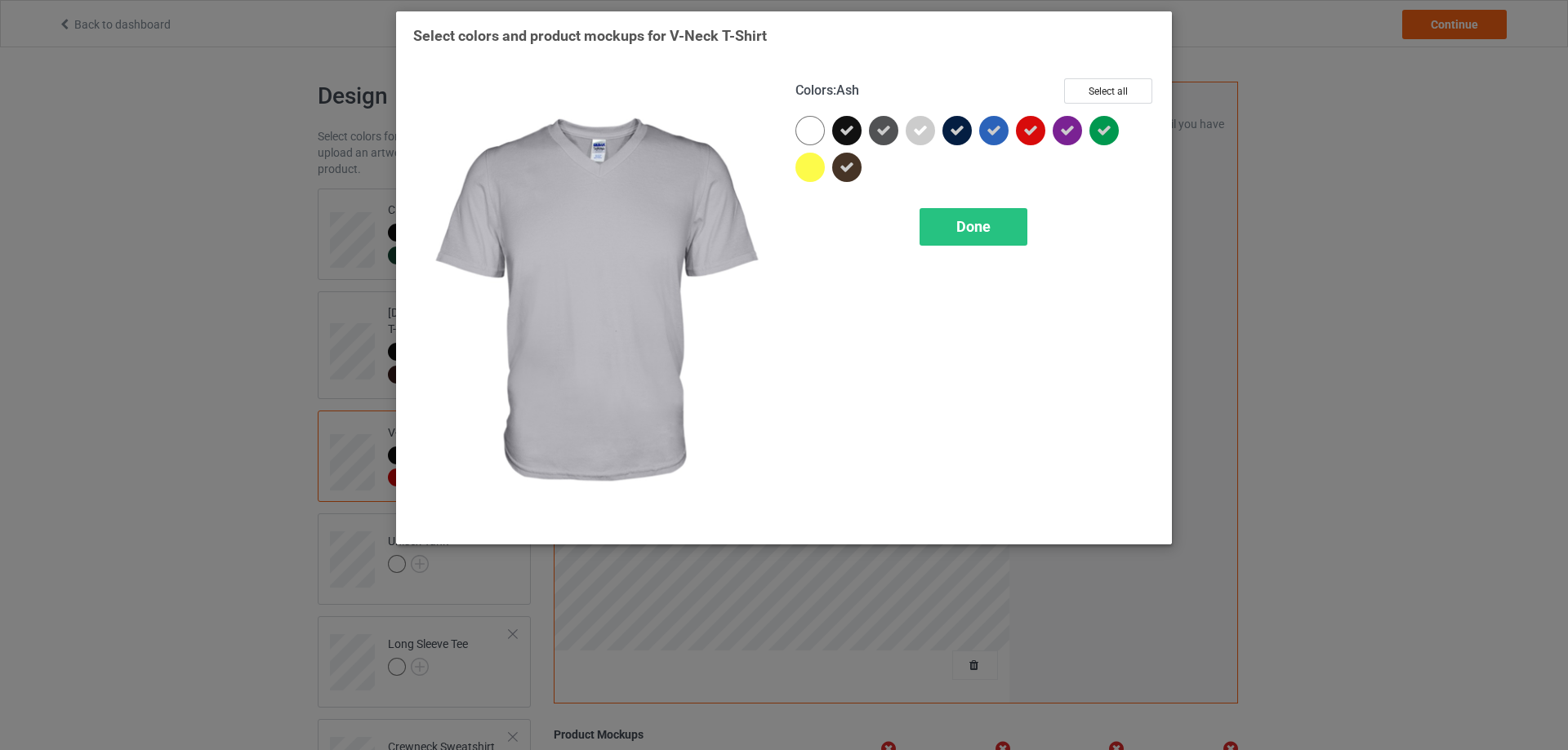
click at [913, 130] on icon at bounding box center [920, 130] width 15 height 15
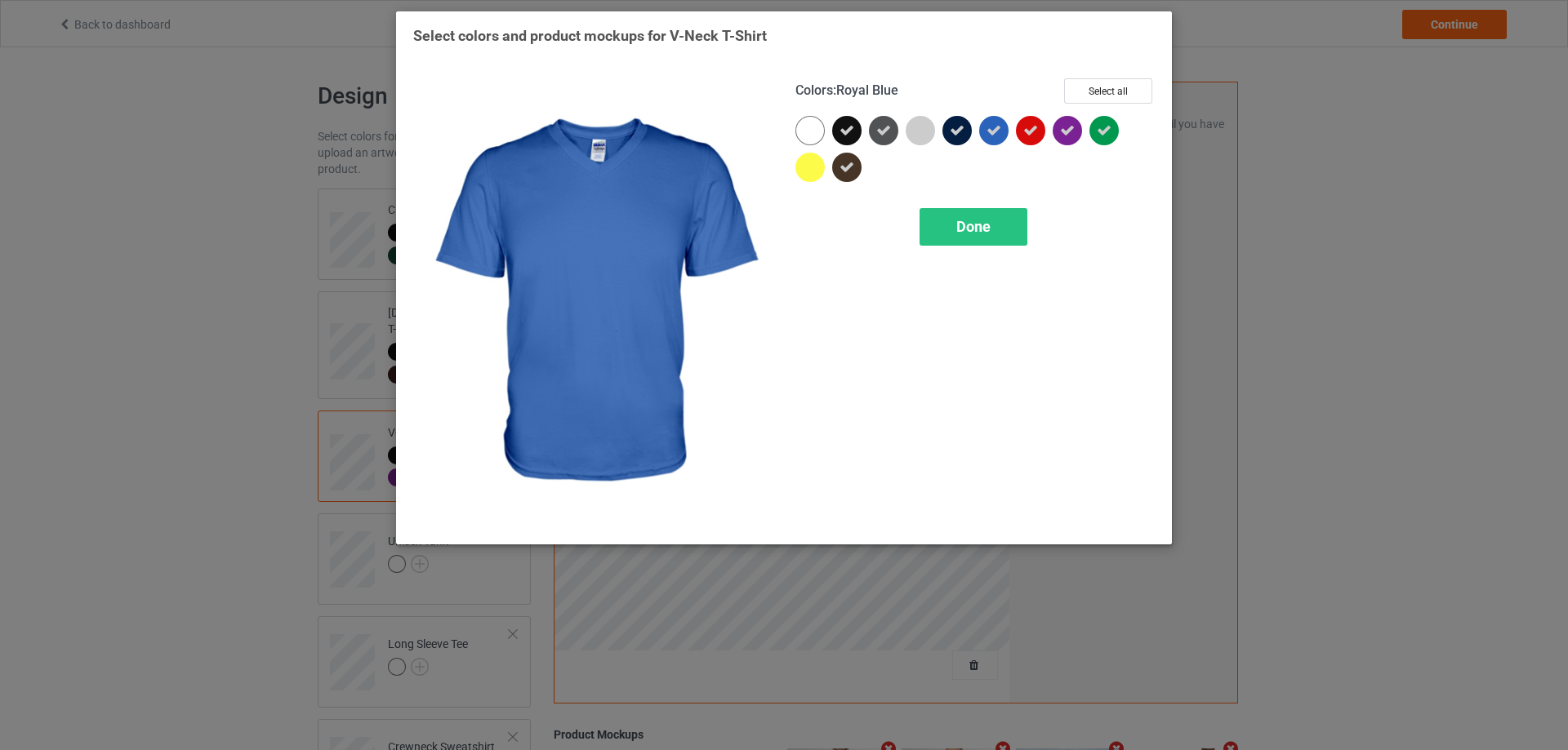
click at [986, 132] on div at bounding box center [993, 130] width 29 height 29
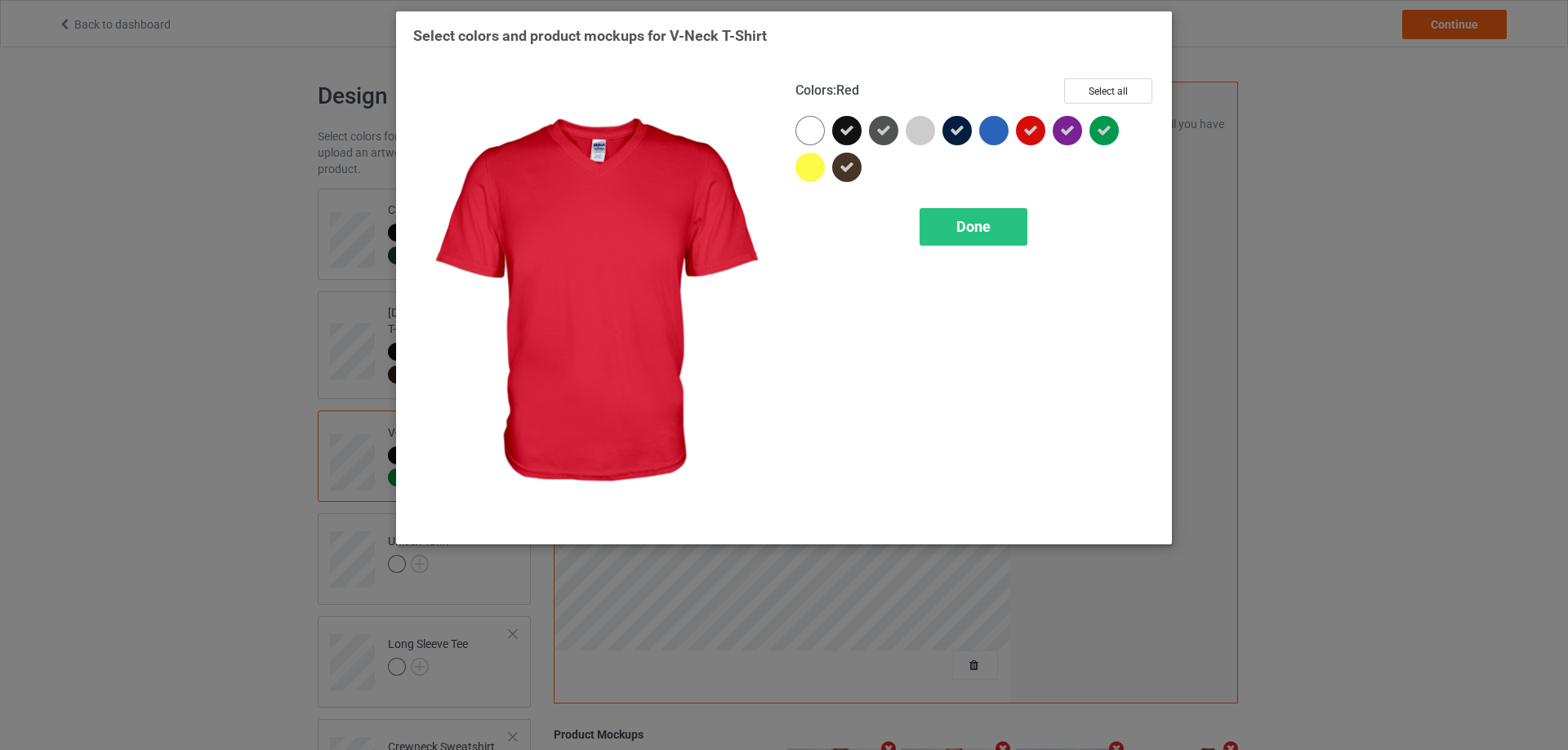
drag, startPoint x: 1030, startPoint y: 132, endPoint x: 1040, endPoint y: 132, distance: 10.0
click at [1031, 132] on icon at bounding box center [1031, 130] width 15 height 15
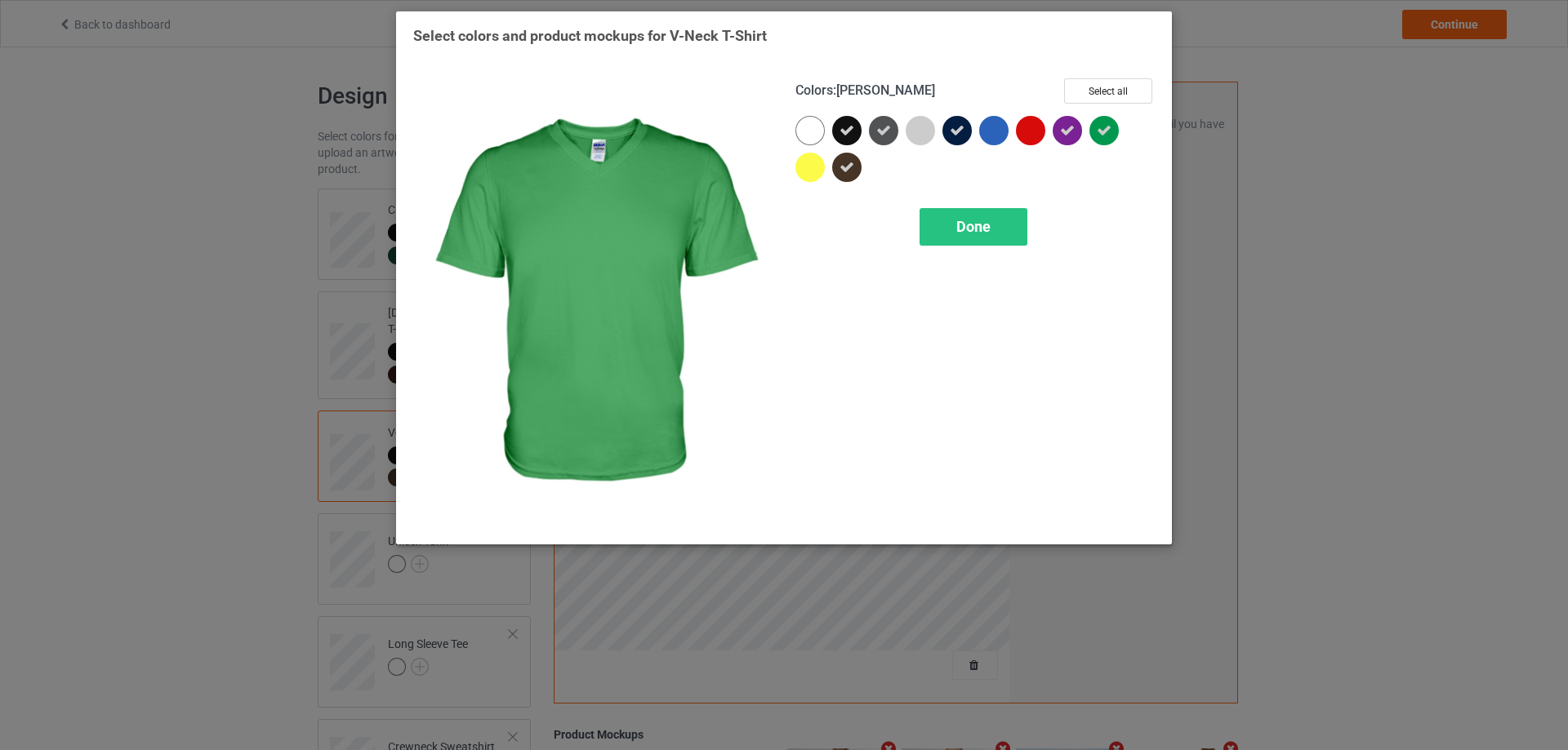
click at [1100, 131] on icon at bounding box center [1104, 130] width 15 height 15
click at [1002, 222] on div "Done" at bounding box center [973, 227] width 108 height 37
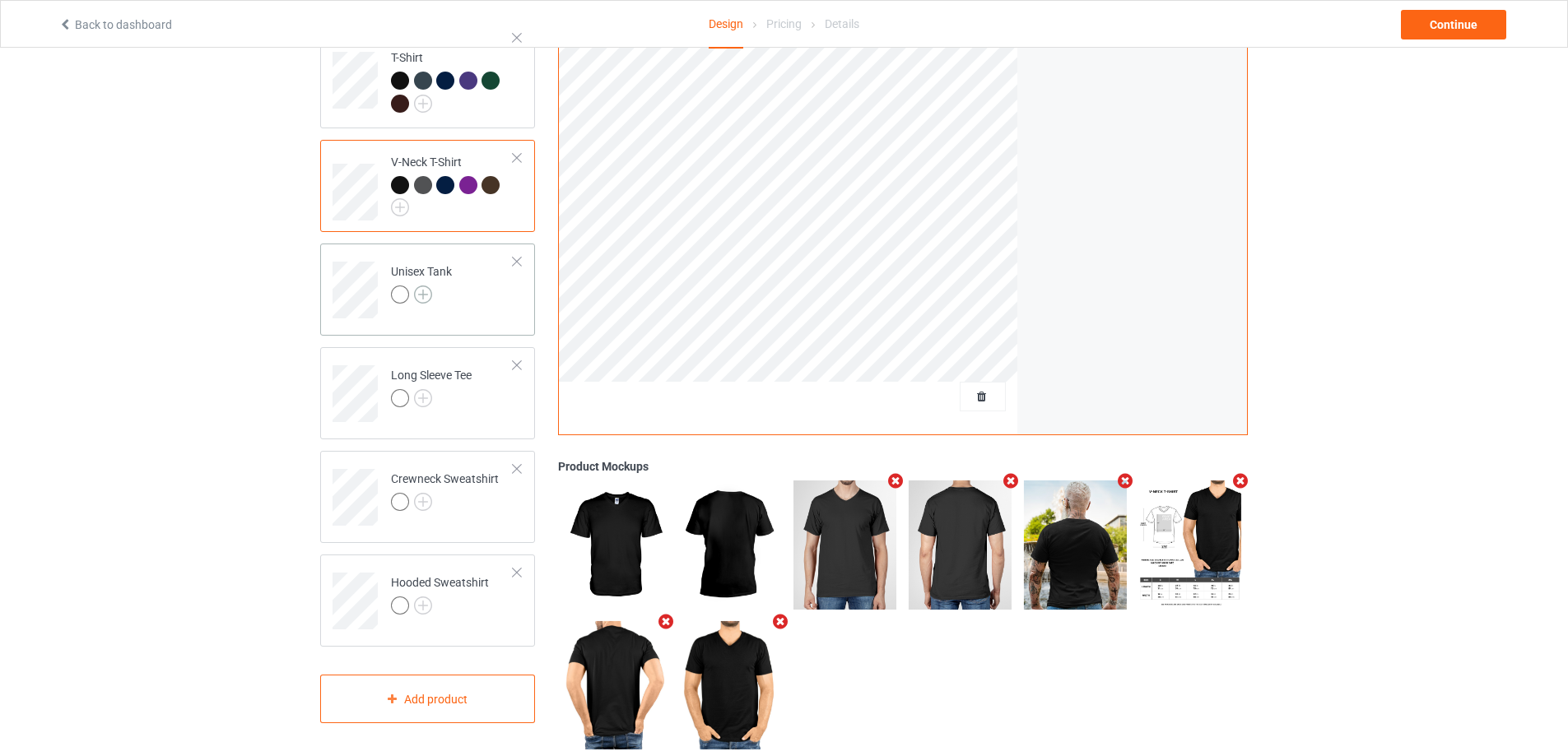
click at [419, 285] on img at bounding box center [424, 295] width 18 height 18
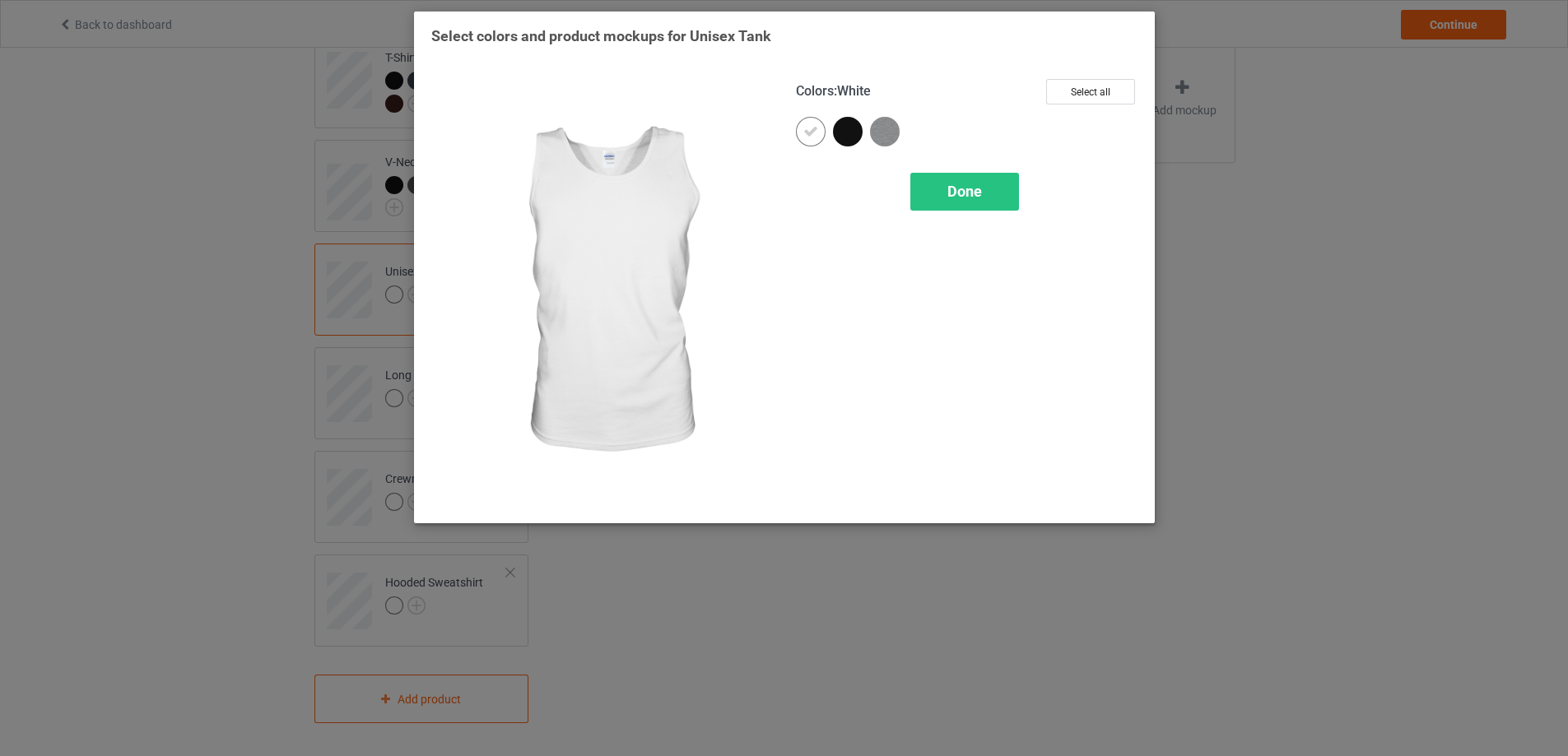
scroll to position [263, 0]
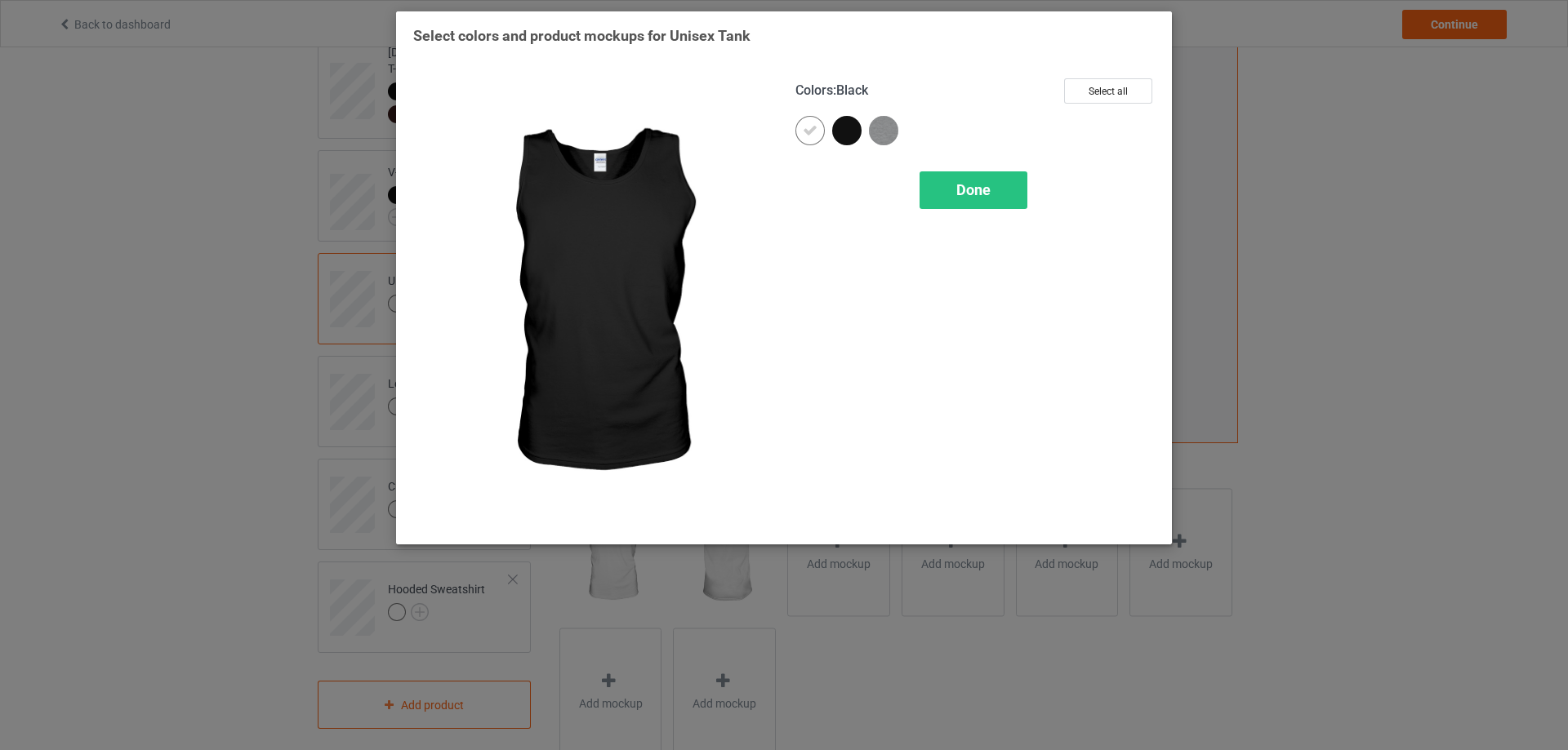
click at [850, 128] on div at bounding box center [846, 130] width 29 height 29
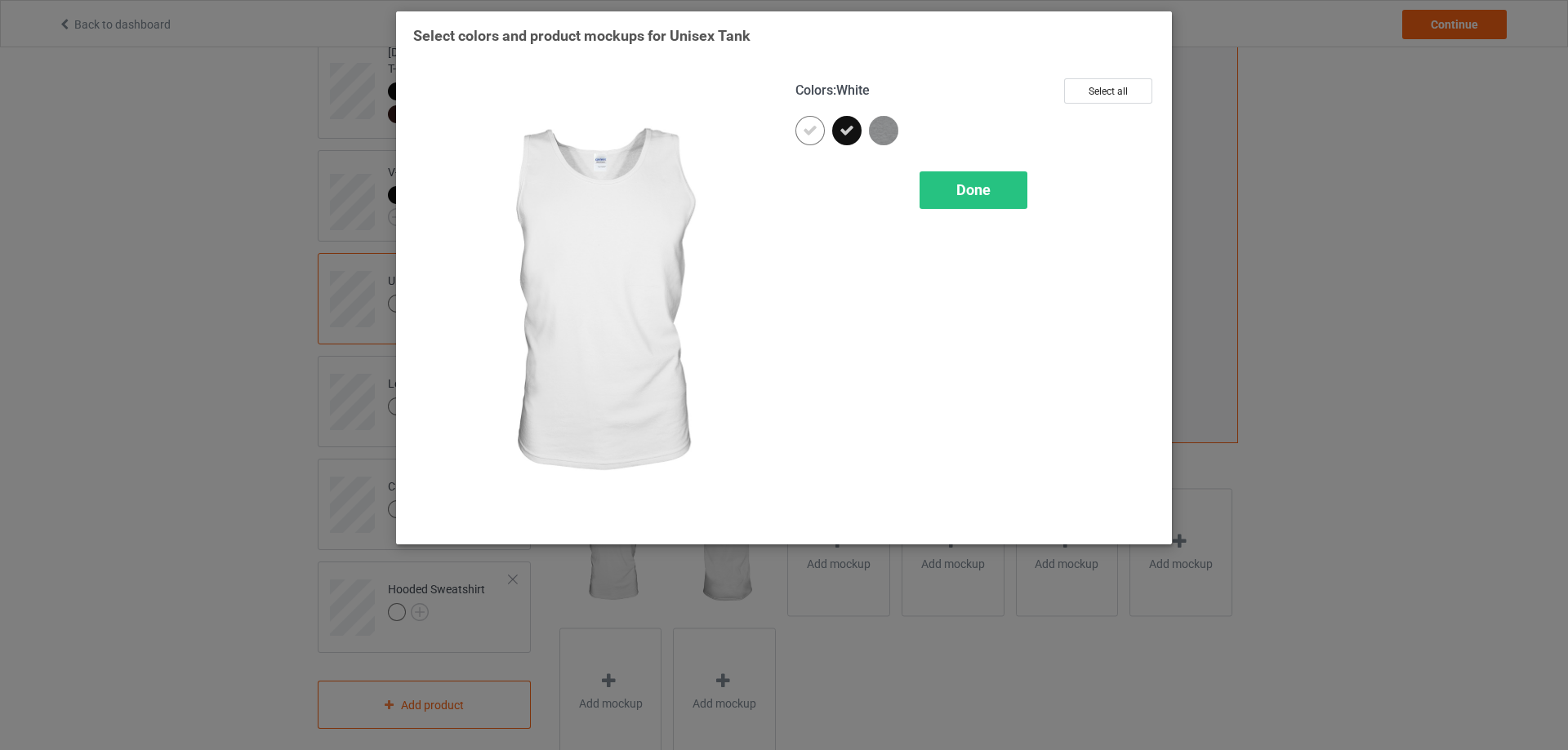
click at [808, 136] on icon at bounding box center [810, 130] width 15 height 15
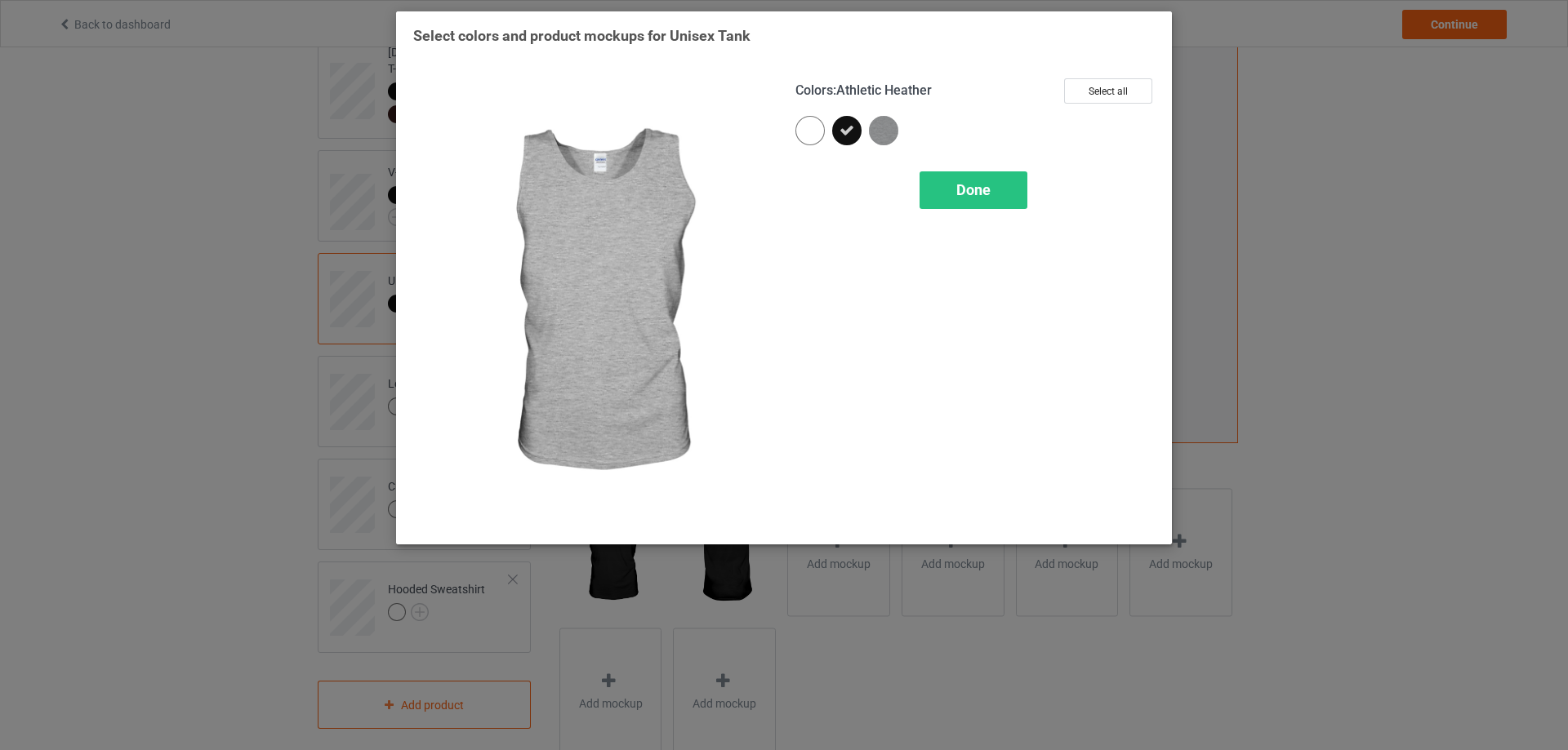
drag, startPoint x: 876, startPoint y: 132, endPoint x: 923, endPoint y: 170, distance: 60.4
click at [877, 132] on img at bounding box center [883, 130] width 29 height 29
click at [968, 191] on span "Done" at bounding box center [973, 189] width 34 height 17
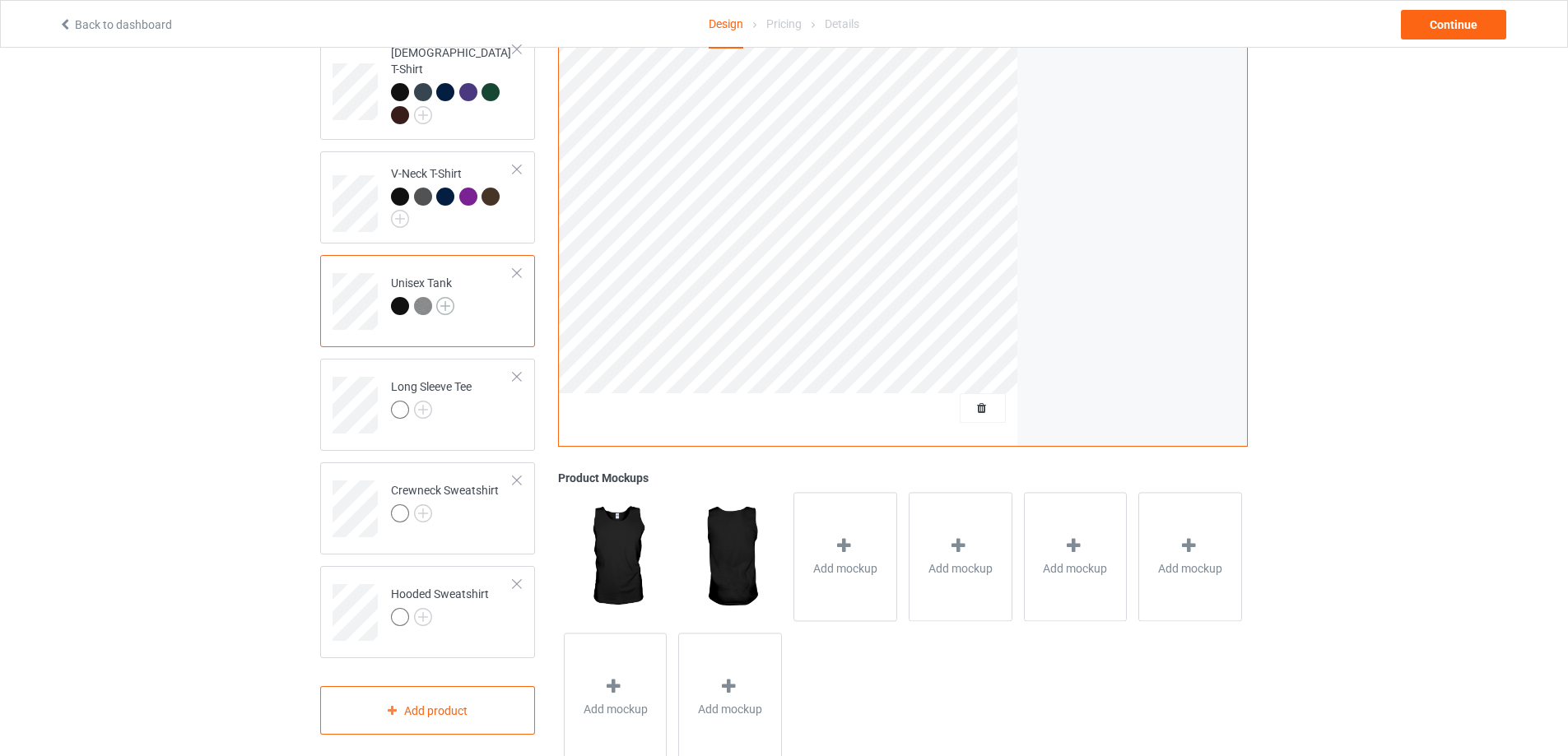
click at [445, 297] on img at bounding box center [445, 306] width 18 height 18
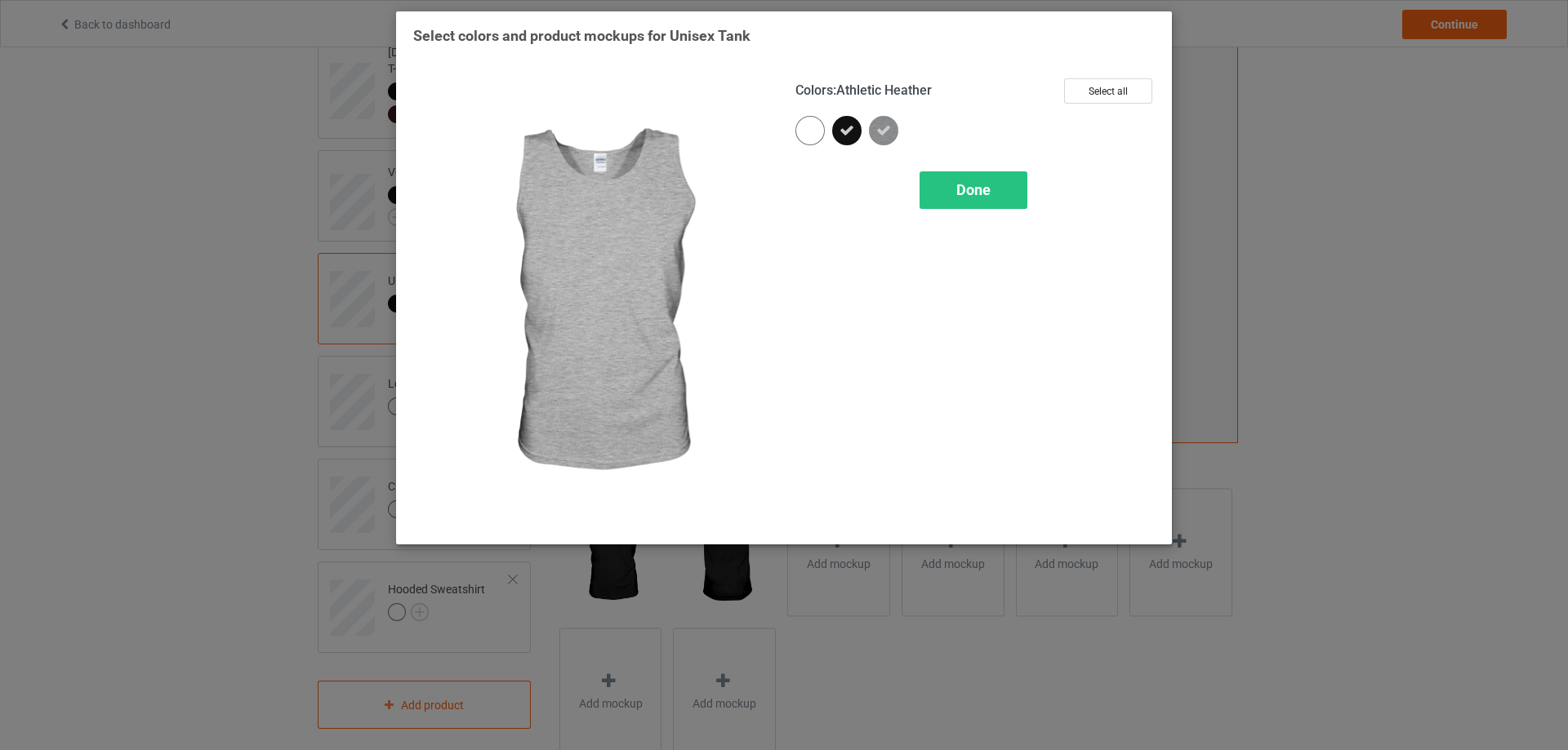
click at [889, 122] on img at bounding box center [883, 130] width 29 height 29
click at [957, 182] on span "Done" at bounding box center [973, 189] width 34 height 17
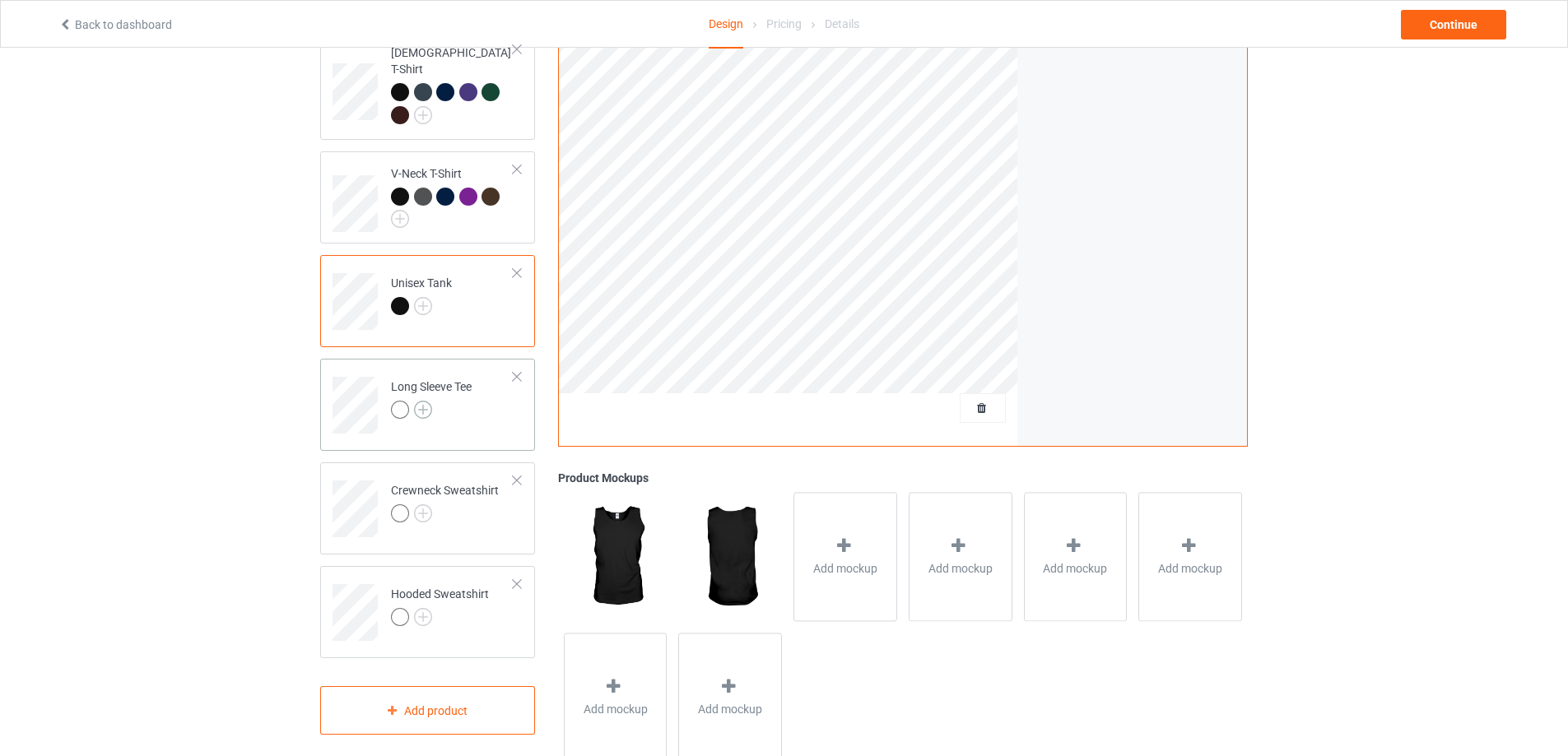
click at [425, 401] on img at bounding box center [424, 410] width 18 height 18
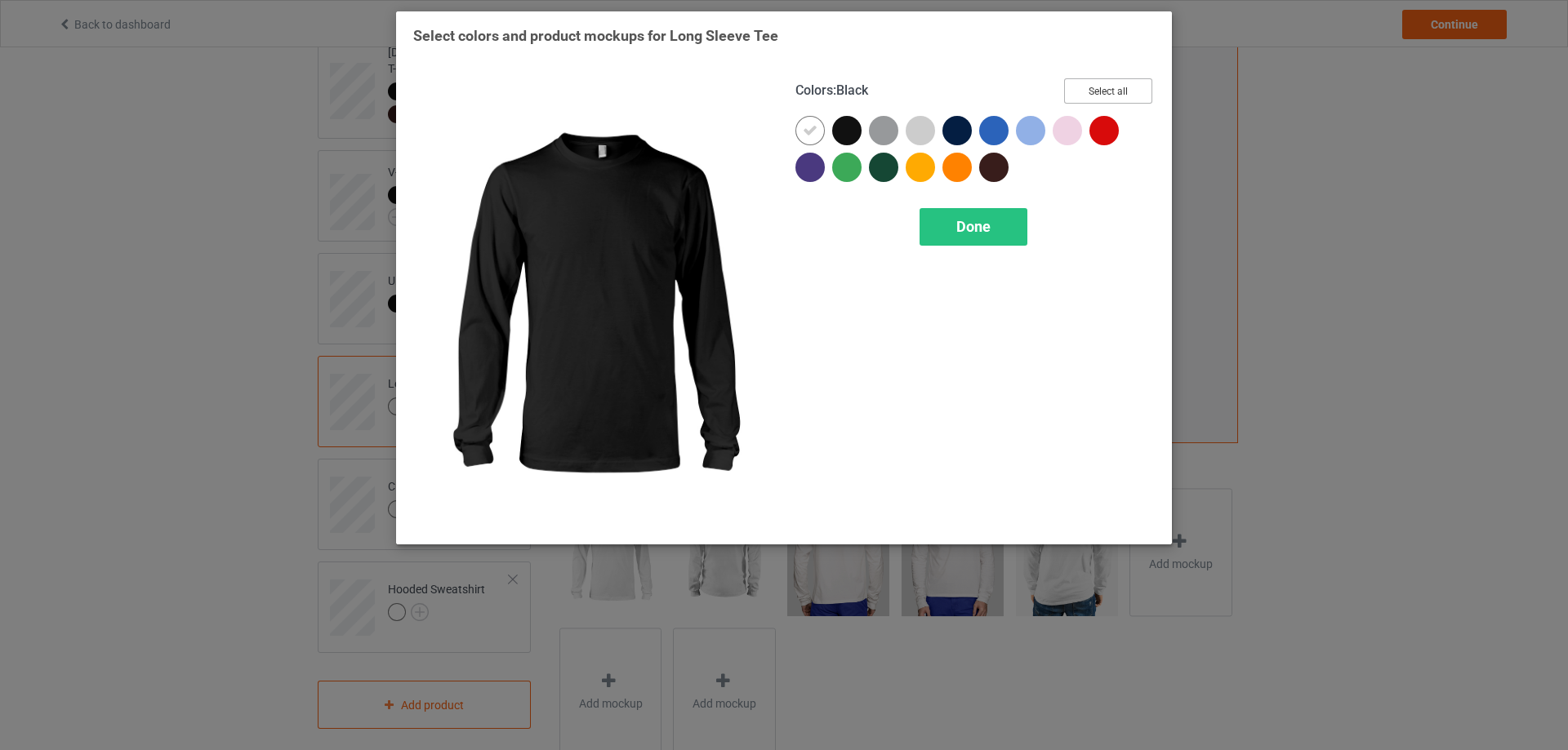
click at [1096, 95] on button "Select all" at bounding box center [1108, 91] width 88 height 25
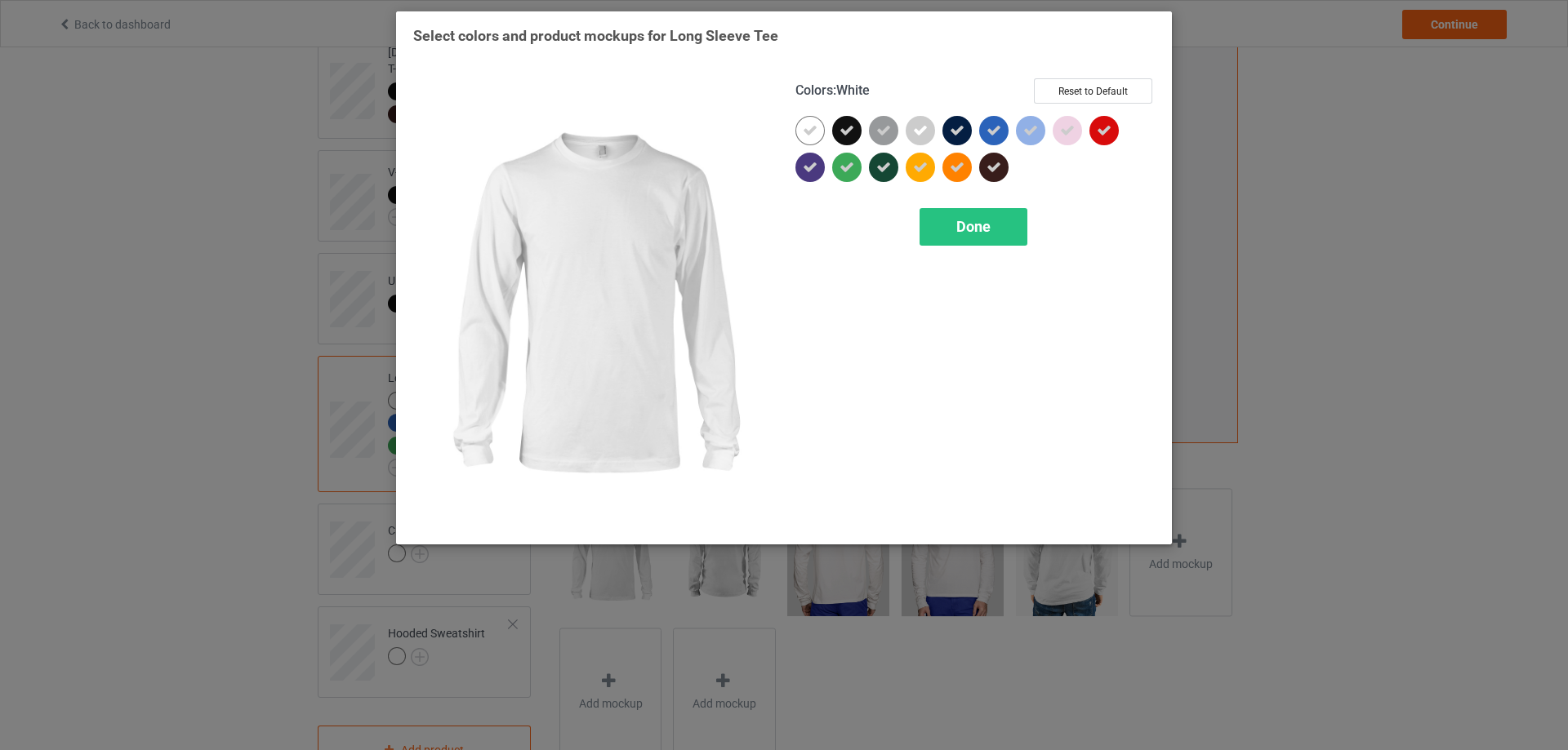
click at [811, 132] on icon at bounding box center [810, 130] width 15 height 15
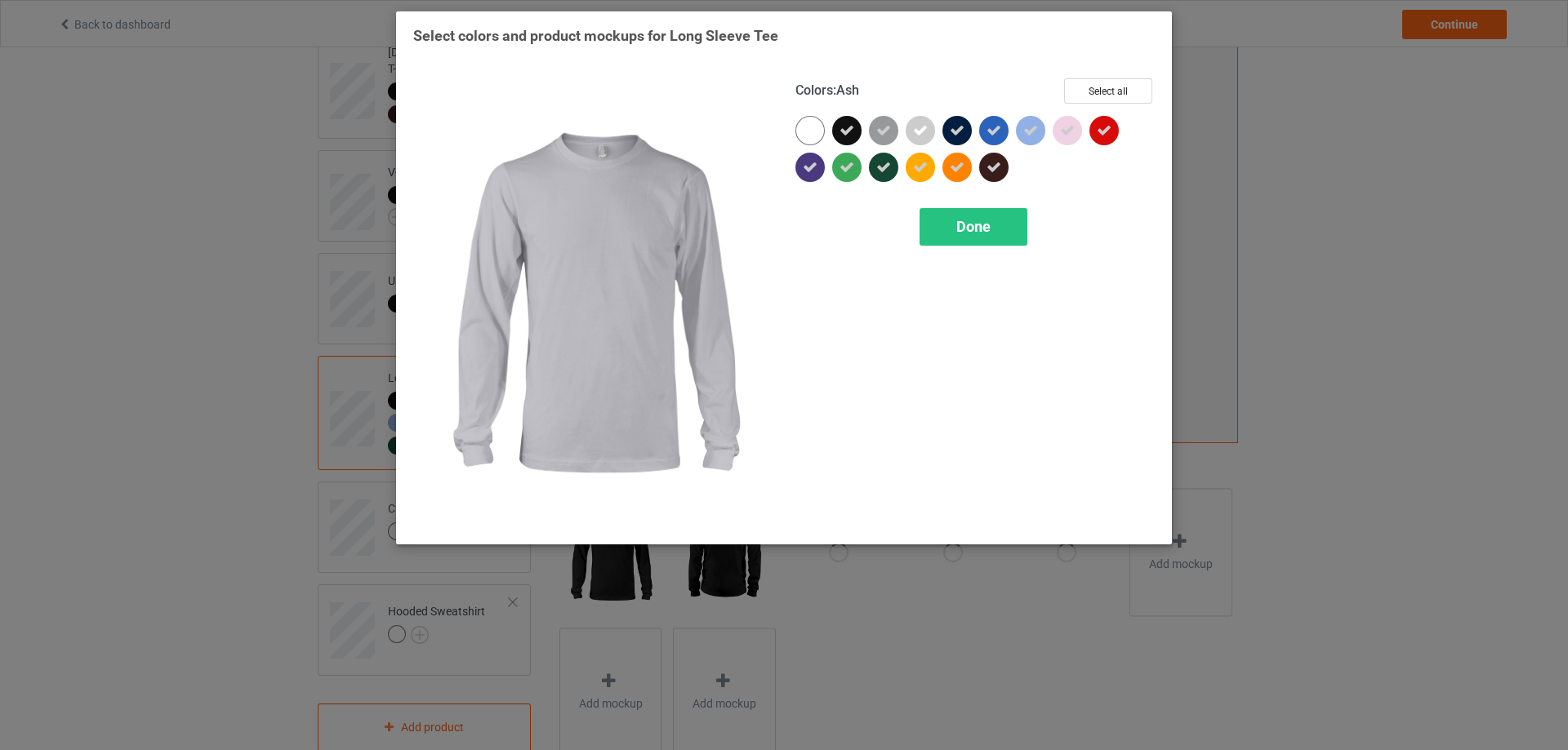
click at [923, 136] on icon at bounding box center [920, 130] width 15 height 15
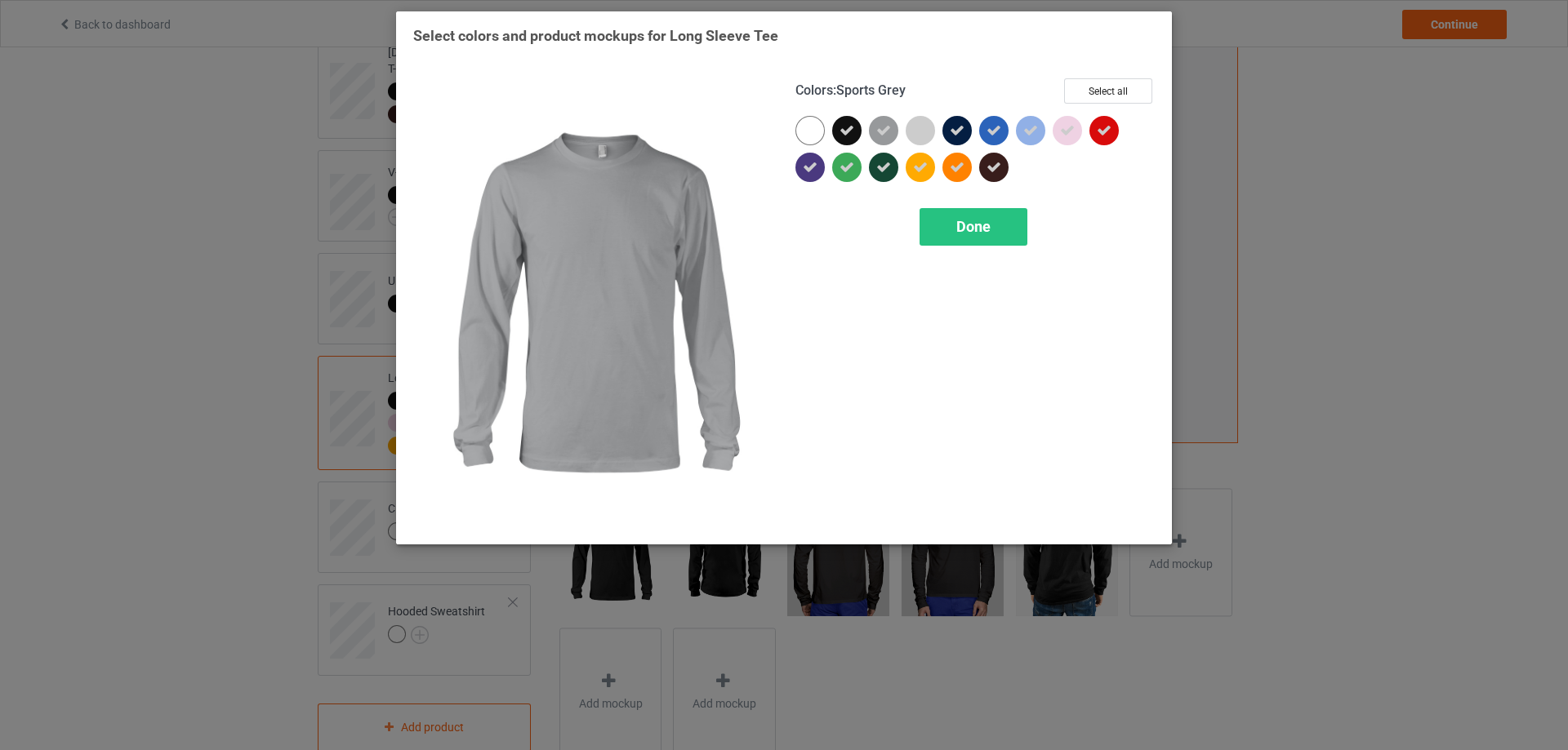
click at [892, 138] on div at bounding box center [883, 130] width 29 height 29
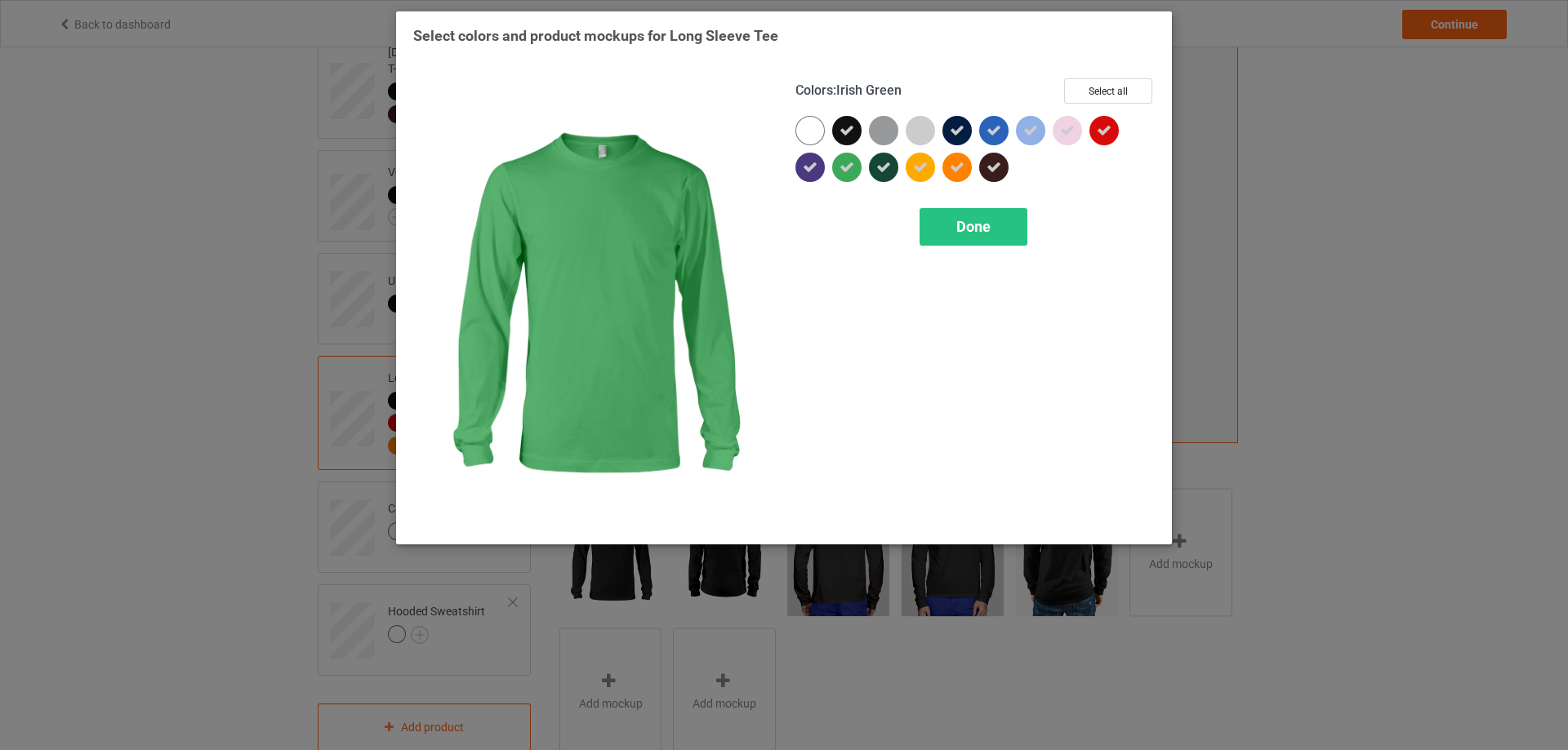
drag, startPoint x: 855, startPoint y: 155, endPoint x: 855, endPoint y: 165, distance: 10.0
click at [855, 157] on div at bounding box center [846, 167] width 29 height 29
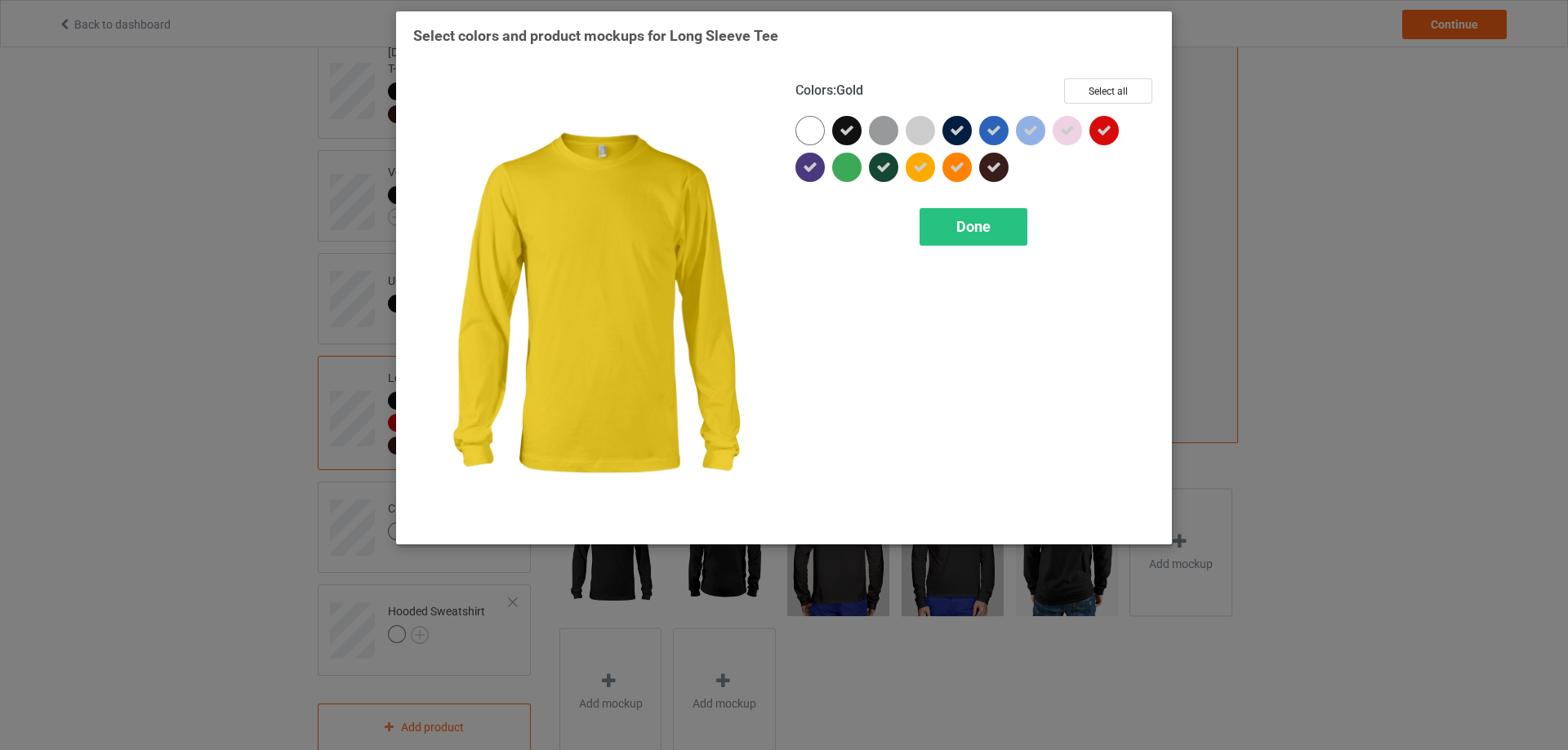
click at [922, 169] on icon at bounding box center [920, 168] width 15 height 15
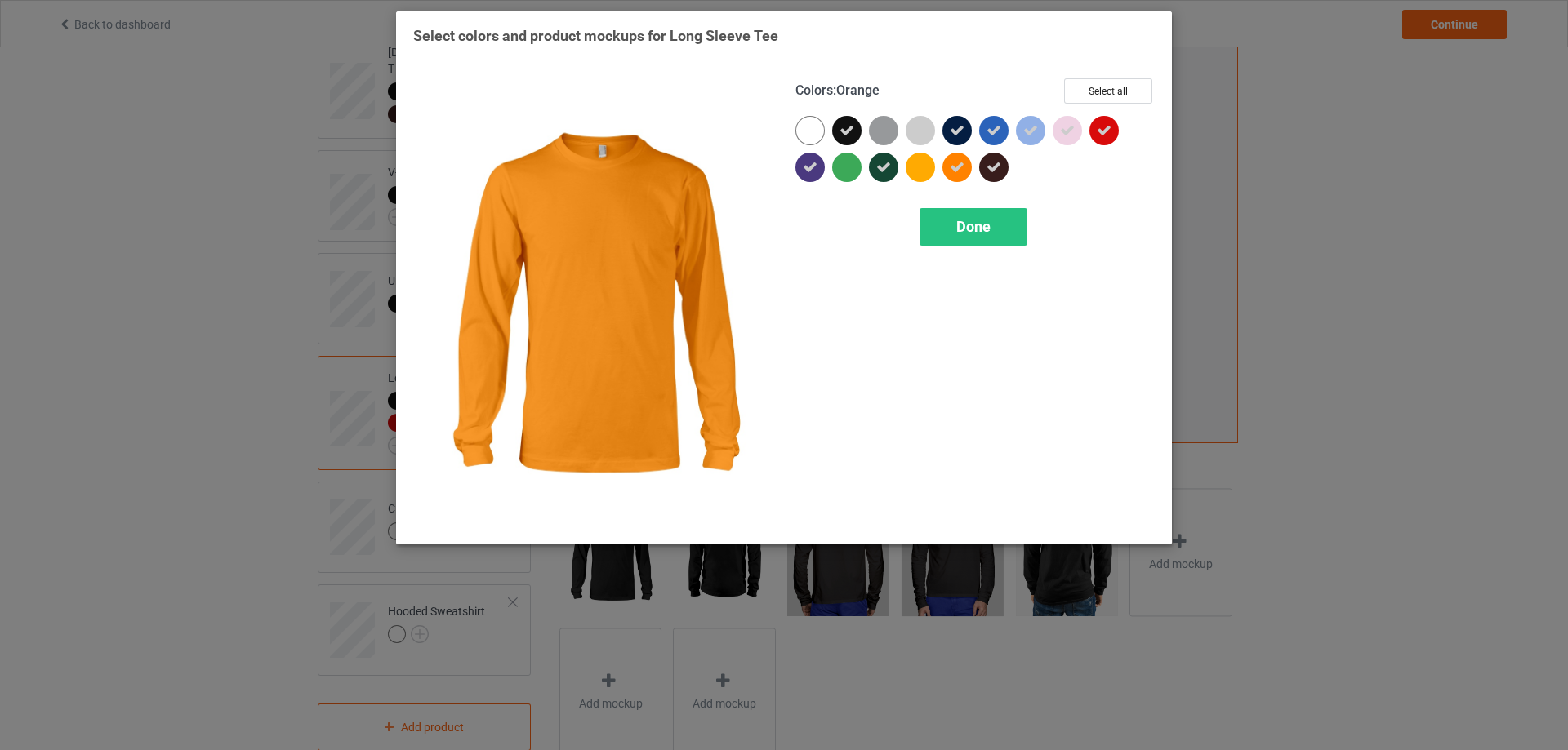
click at [953, 170] on icon at bounding box center [957, 168] width 15 height 15
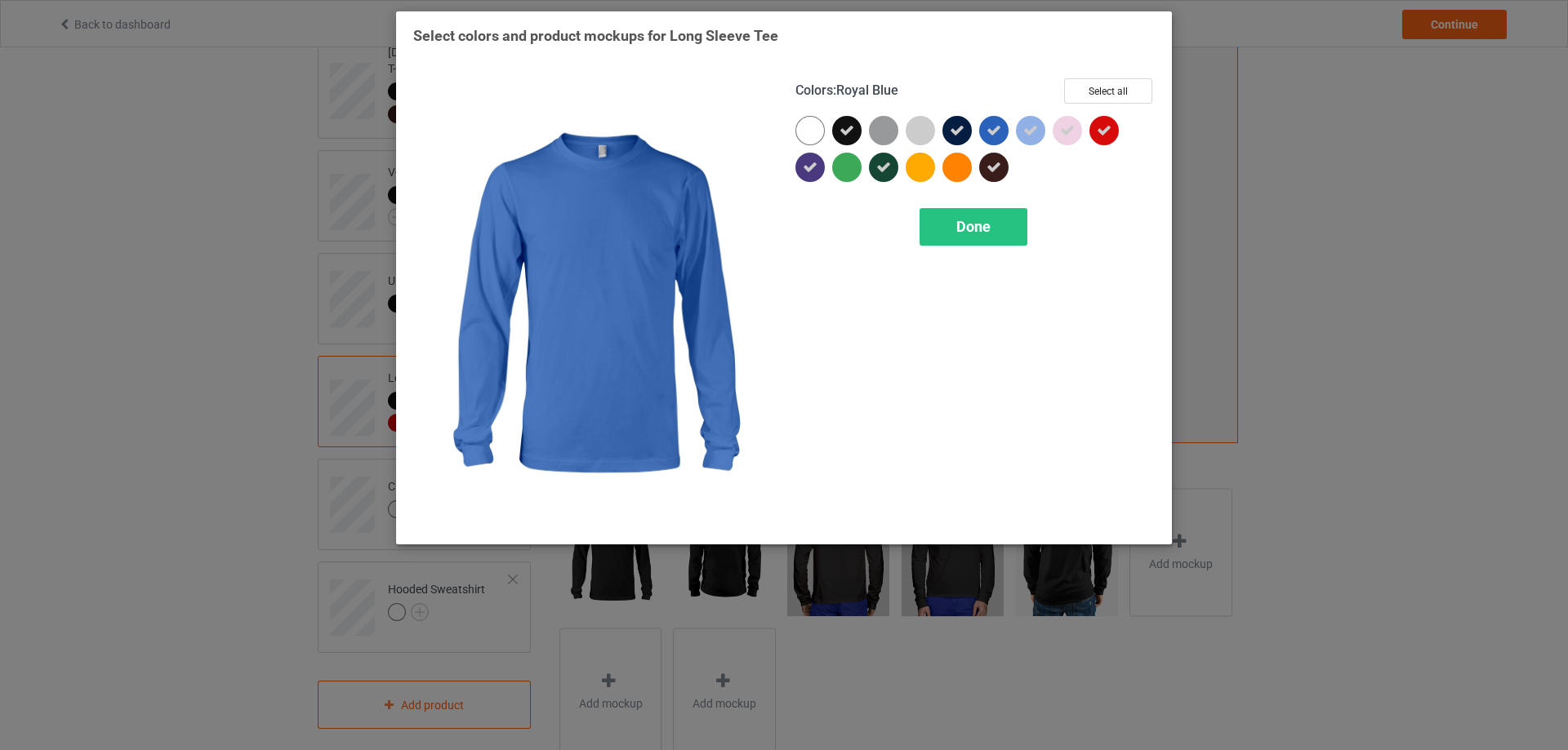
click at [992, 138] on icon at bounding box center [994, 130] width 15 height 15
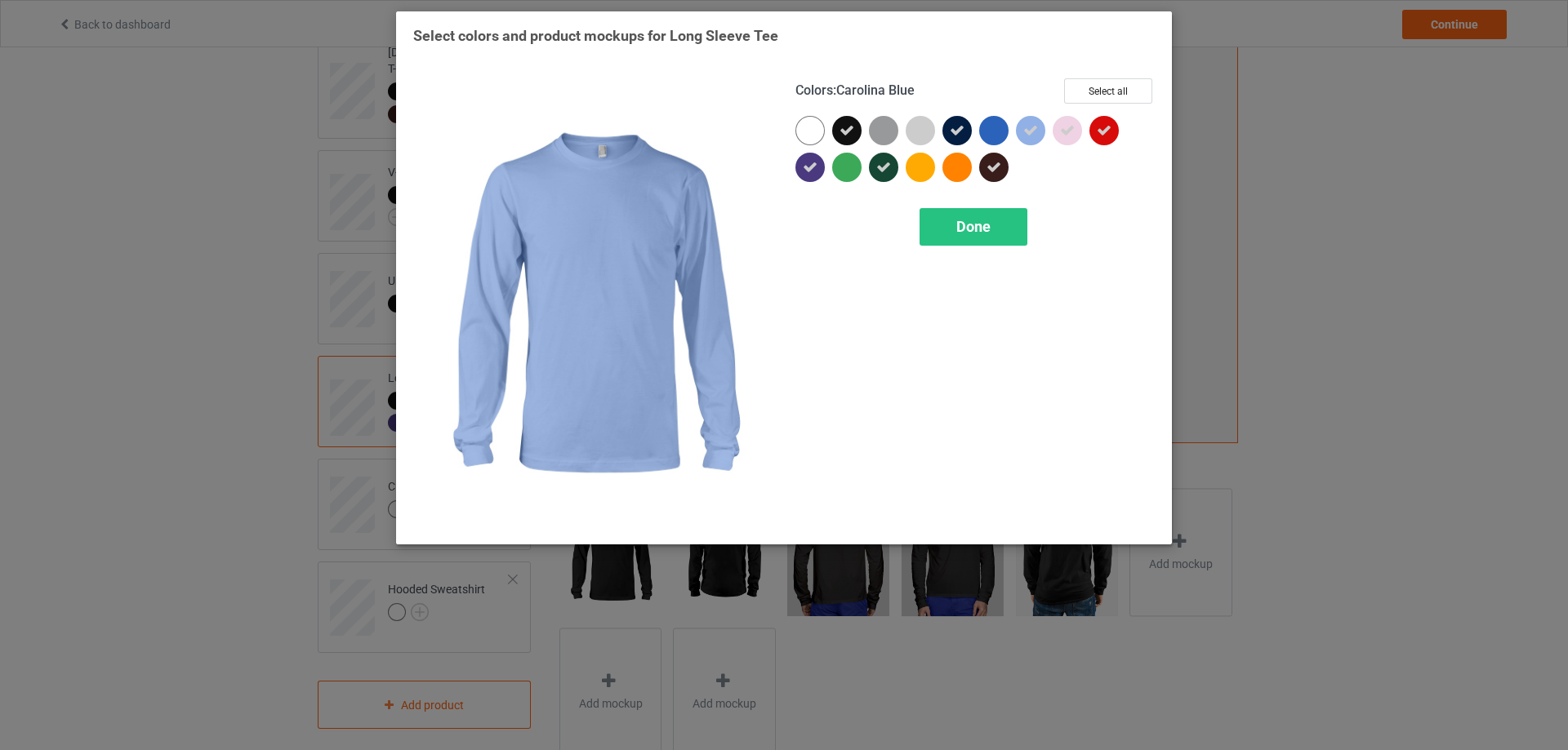
drag, startPoint x: 1025, startPoint y: 131, endPoint x: 1052, endPoint y: 127, distance: 27.3
click at [1026, 131] on icon at bounding box center [1031, 130] width 15 height 15
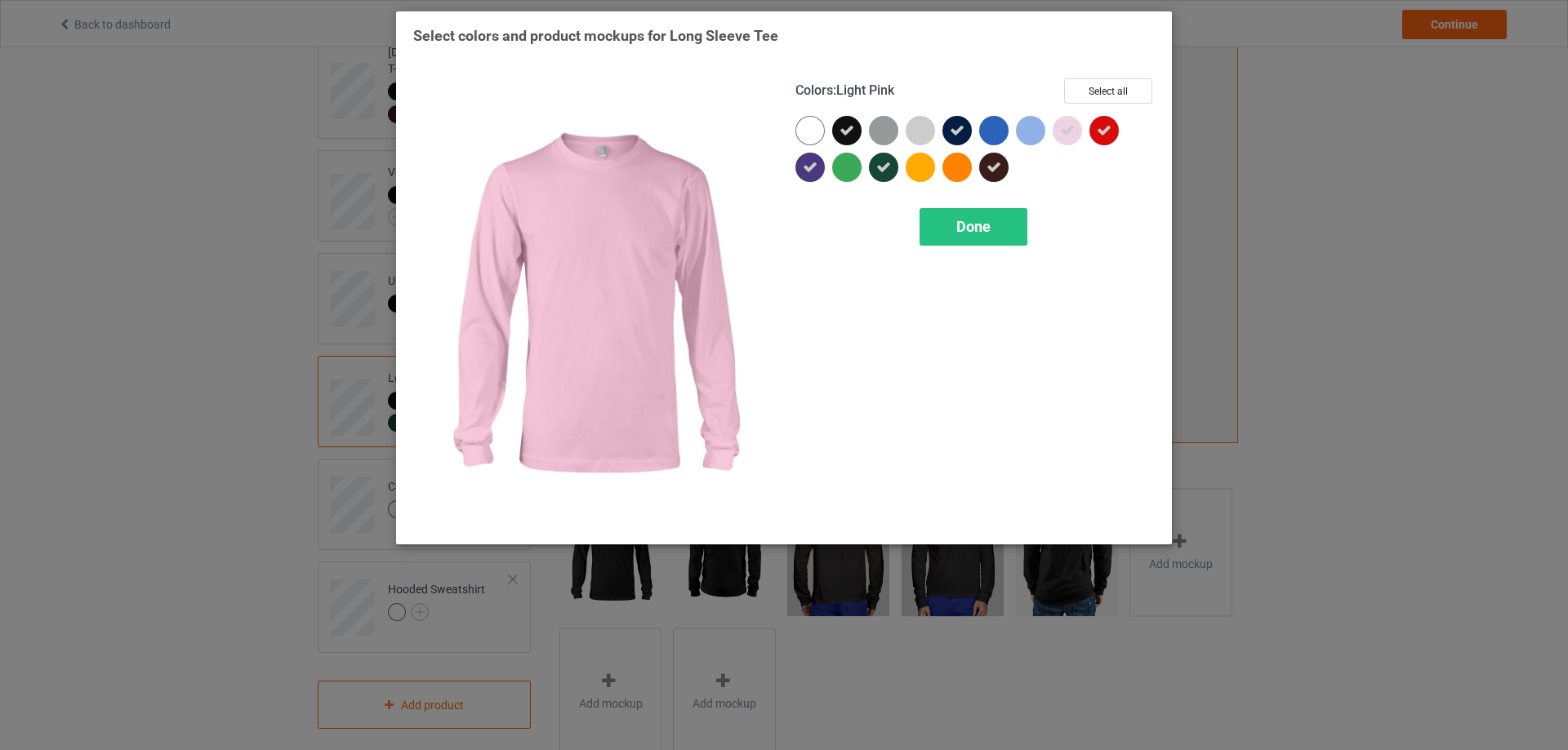
click at [1062, 126] on icon at bounding box center [1067, 130] width 15 height 15
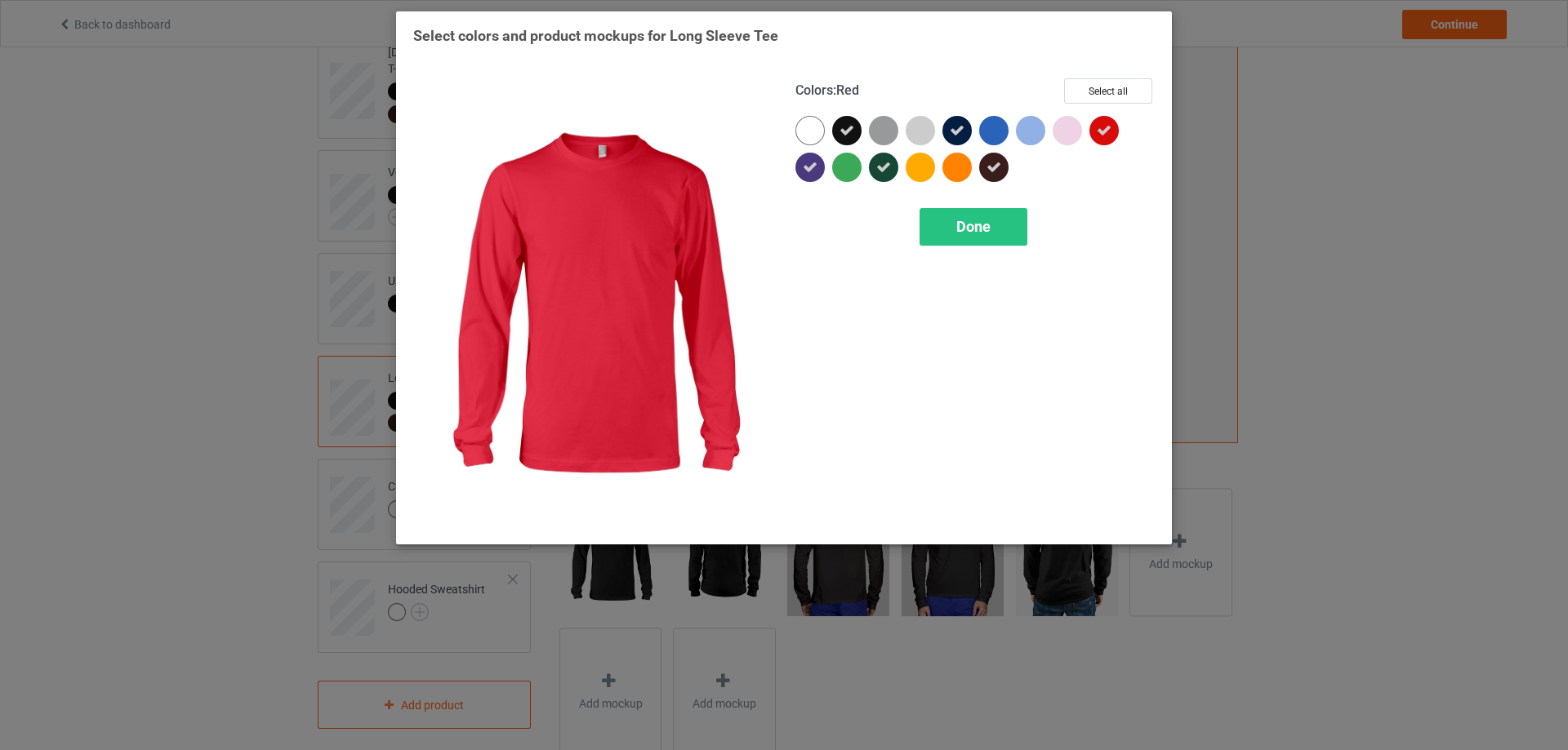
drag, startPoint x: 1097, startPoint y: 133, endPoint x: 1083, endPoint y: 145, distance: 18.4
click at [1097, 134] on icon at bounding box center [1104, 130] width 15 height 15
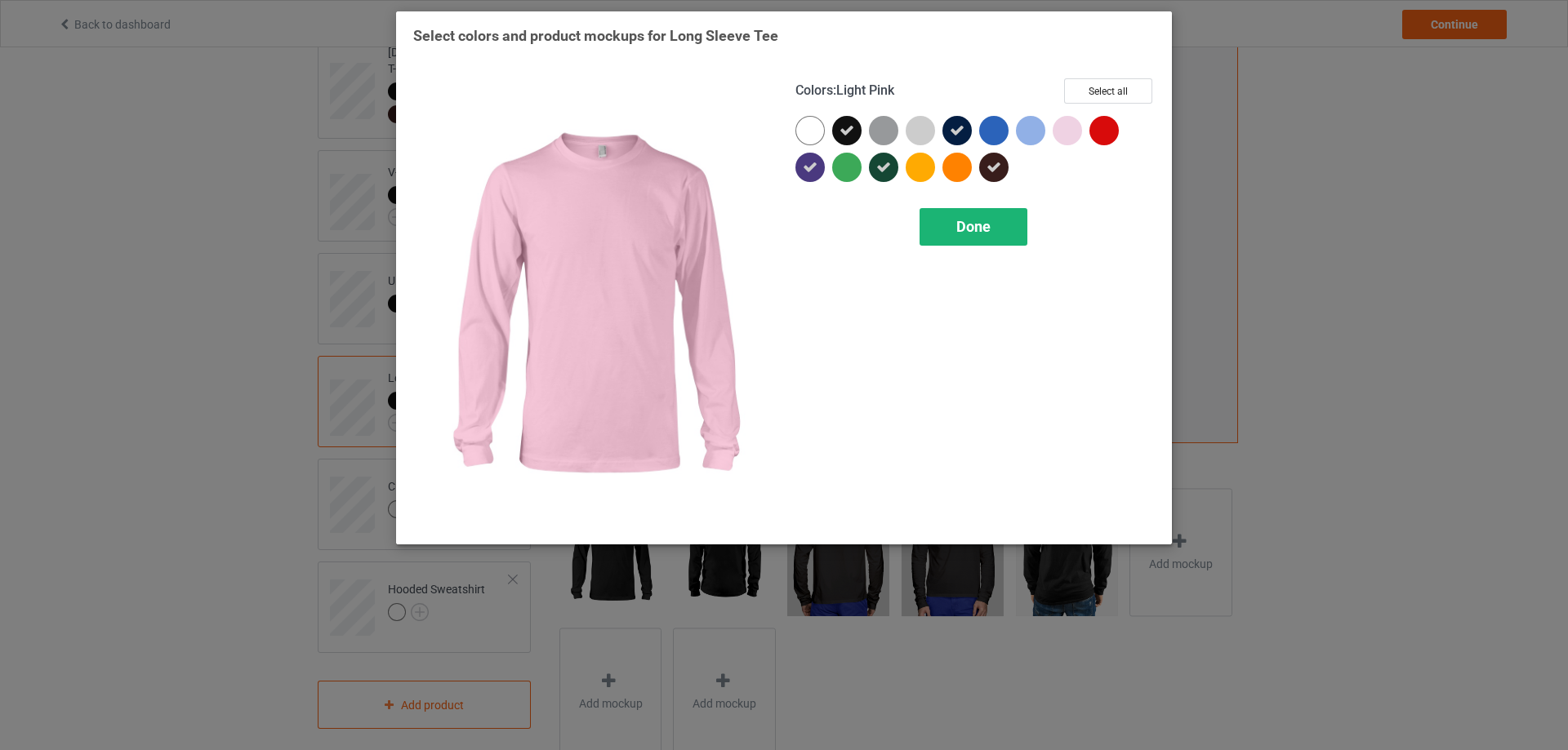
click at [978, 227] on span "Done" at bounding box center [973, 226] width 34 height 17
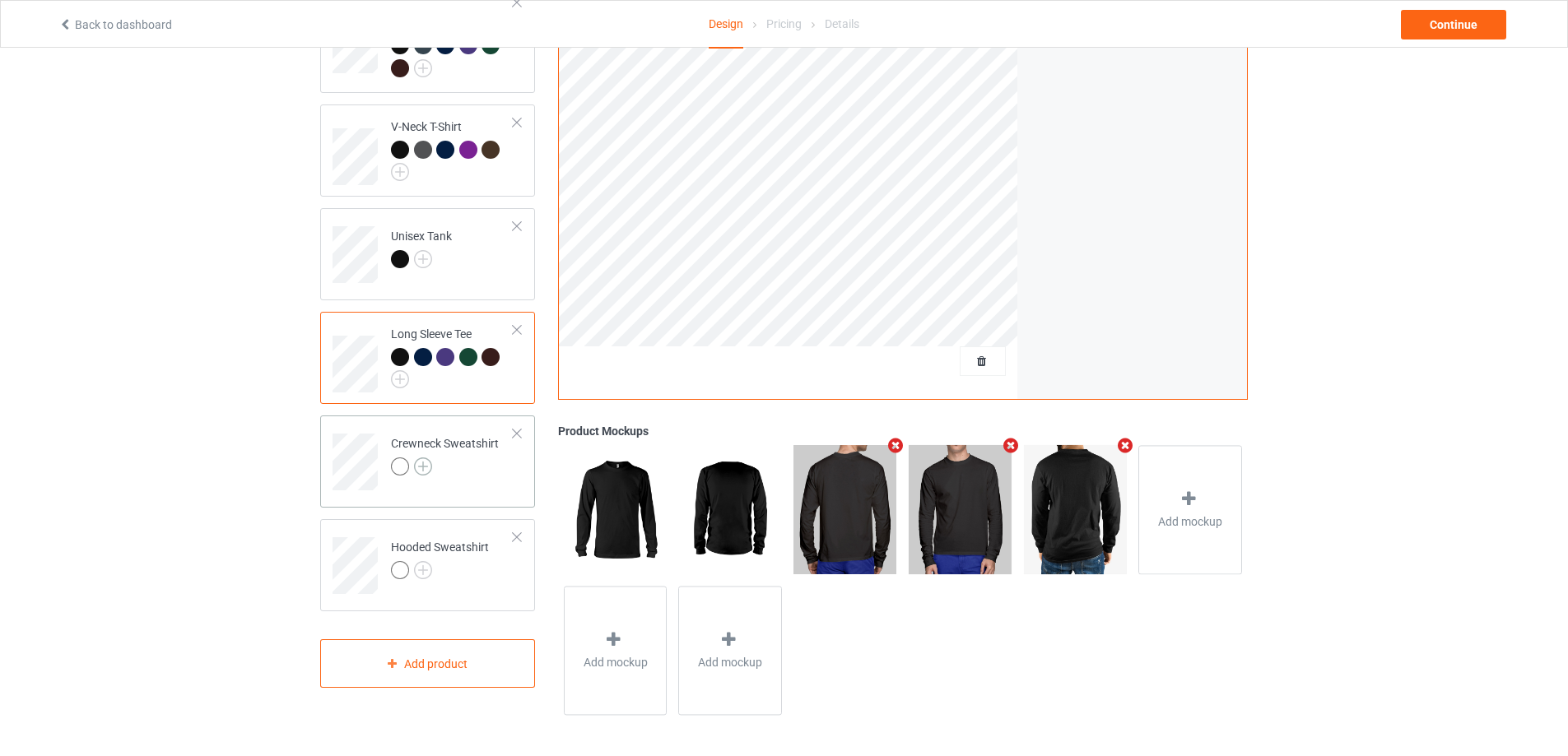
click at [419, 458] on img at bounding box center [424, 467] width 18 height 18
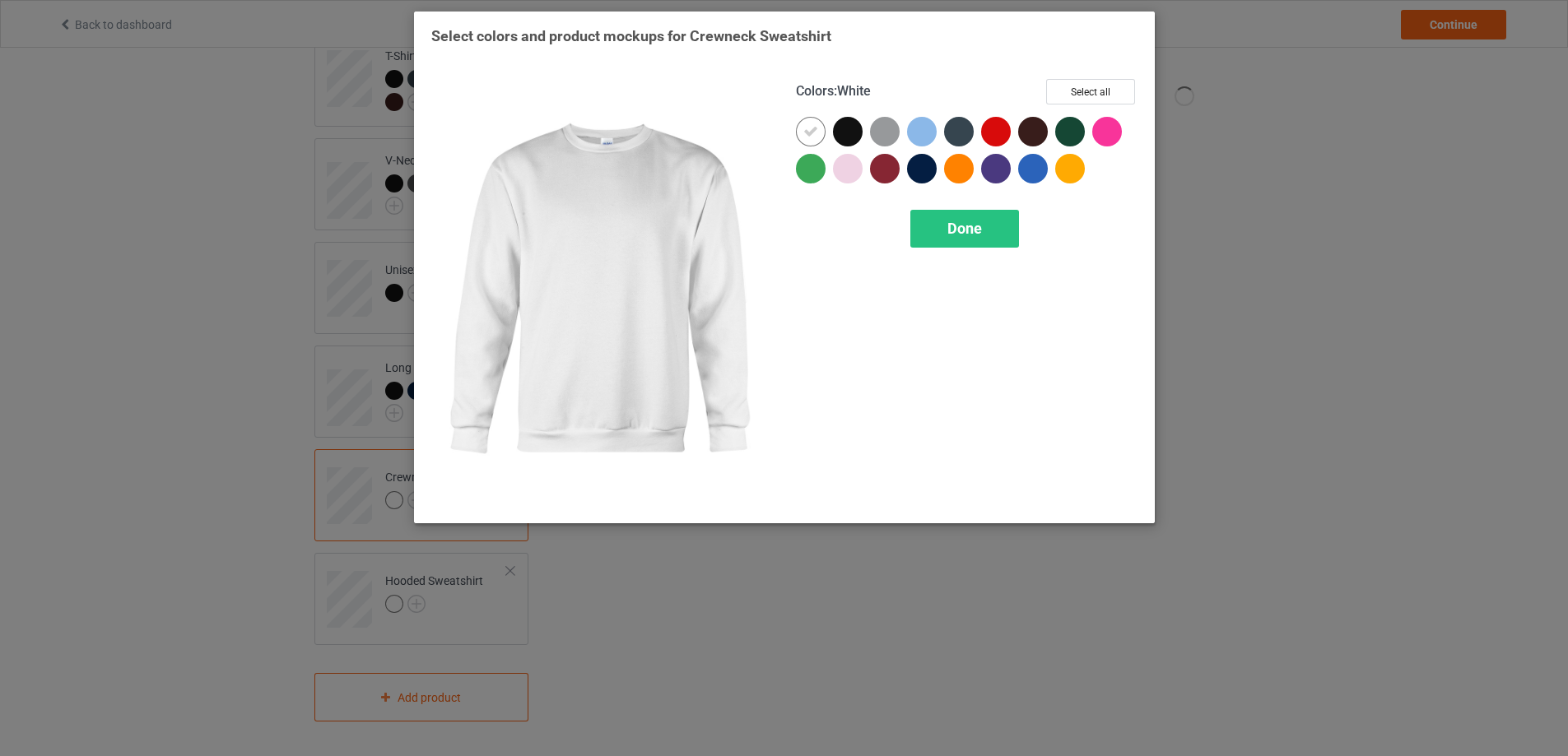
scroll to position [264, 0]
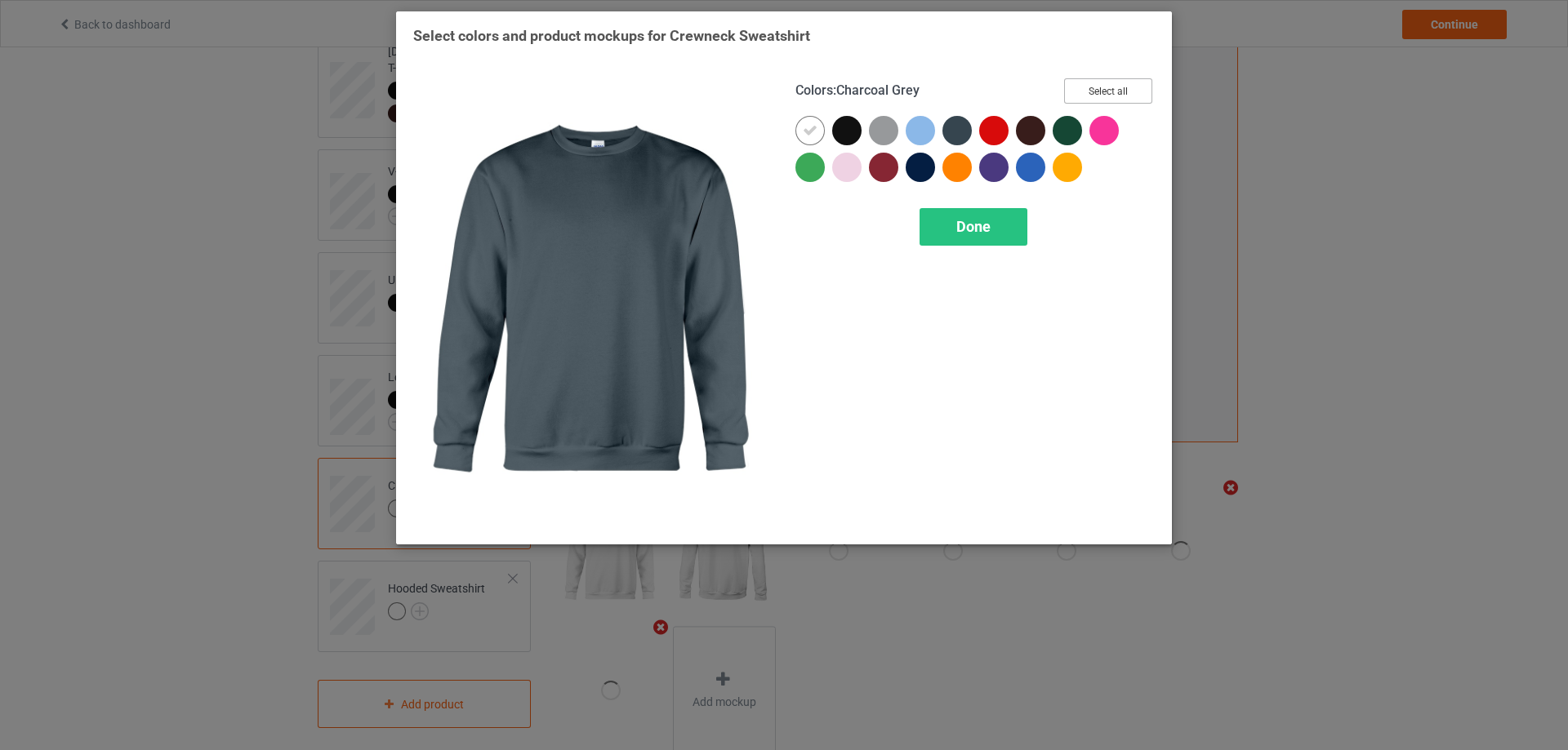
click at [1099, 89] on button "Select all" at bounding box center [1108, 91] width 88 height 25
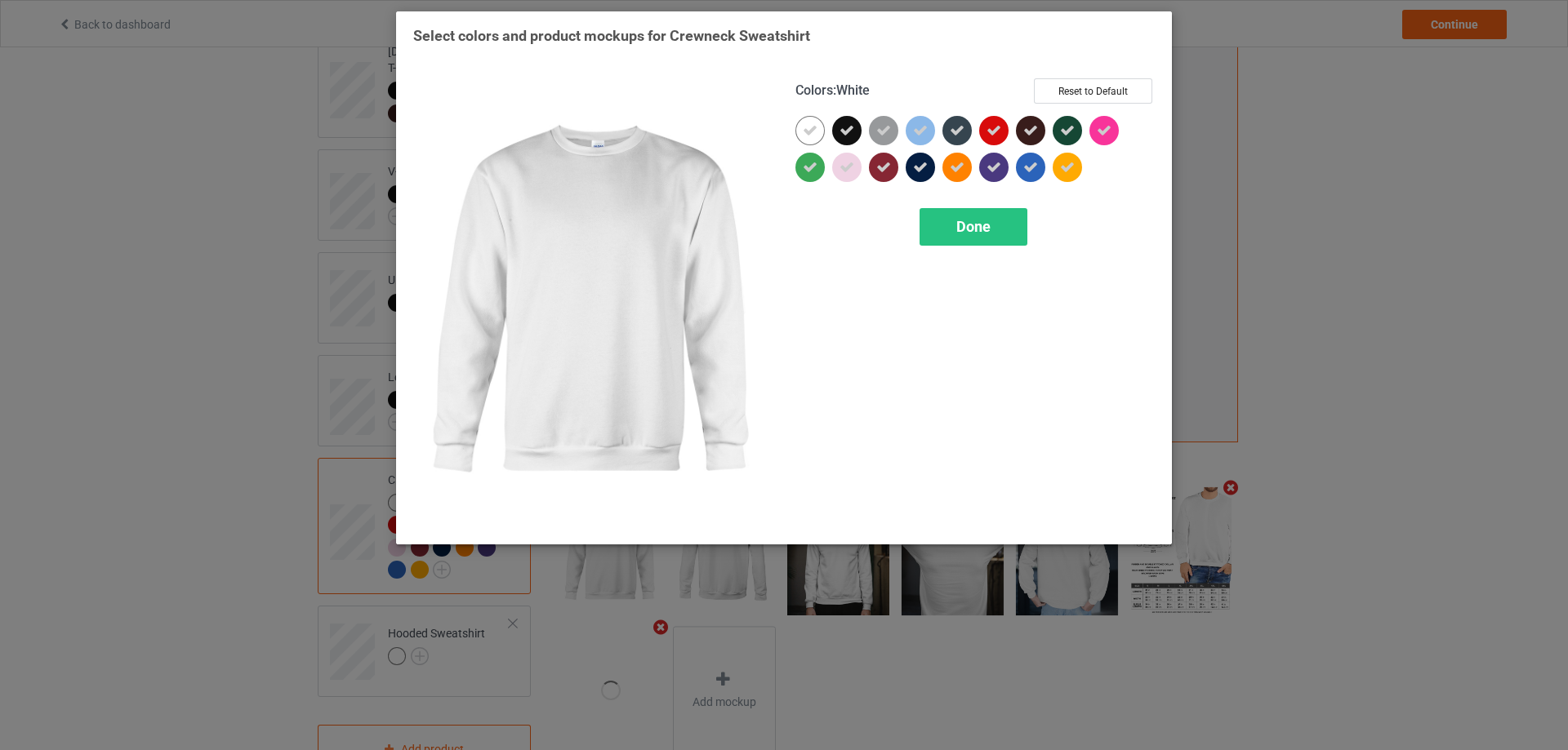
drag, startPoint x: 815, startPoint y: 129, endPoint x: 801, endPoint y: 156, distance: 30.4
click at [814, 129] on icon at bounding box center [810, 130] width 15 height 15
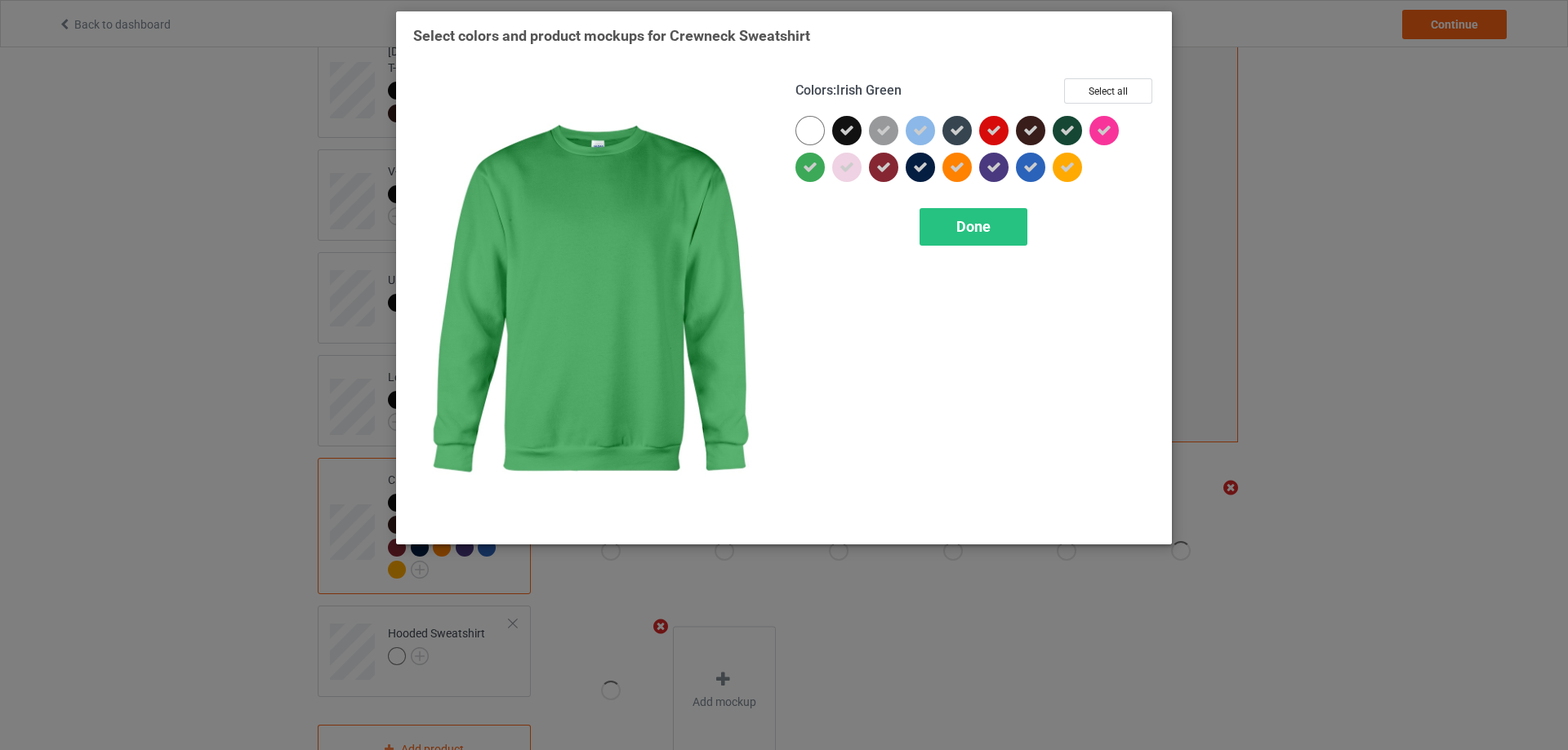
drag, startPoint x: 804, startPoint y: 169, endPoint x: 817, endPoint y: 169, distance: 13.0
click at [805, 169] on icon at bounding box center [810, 168] width 15 height 15
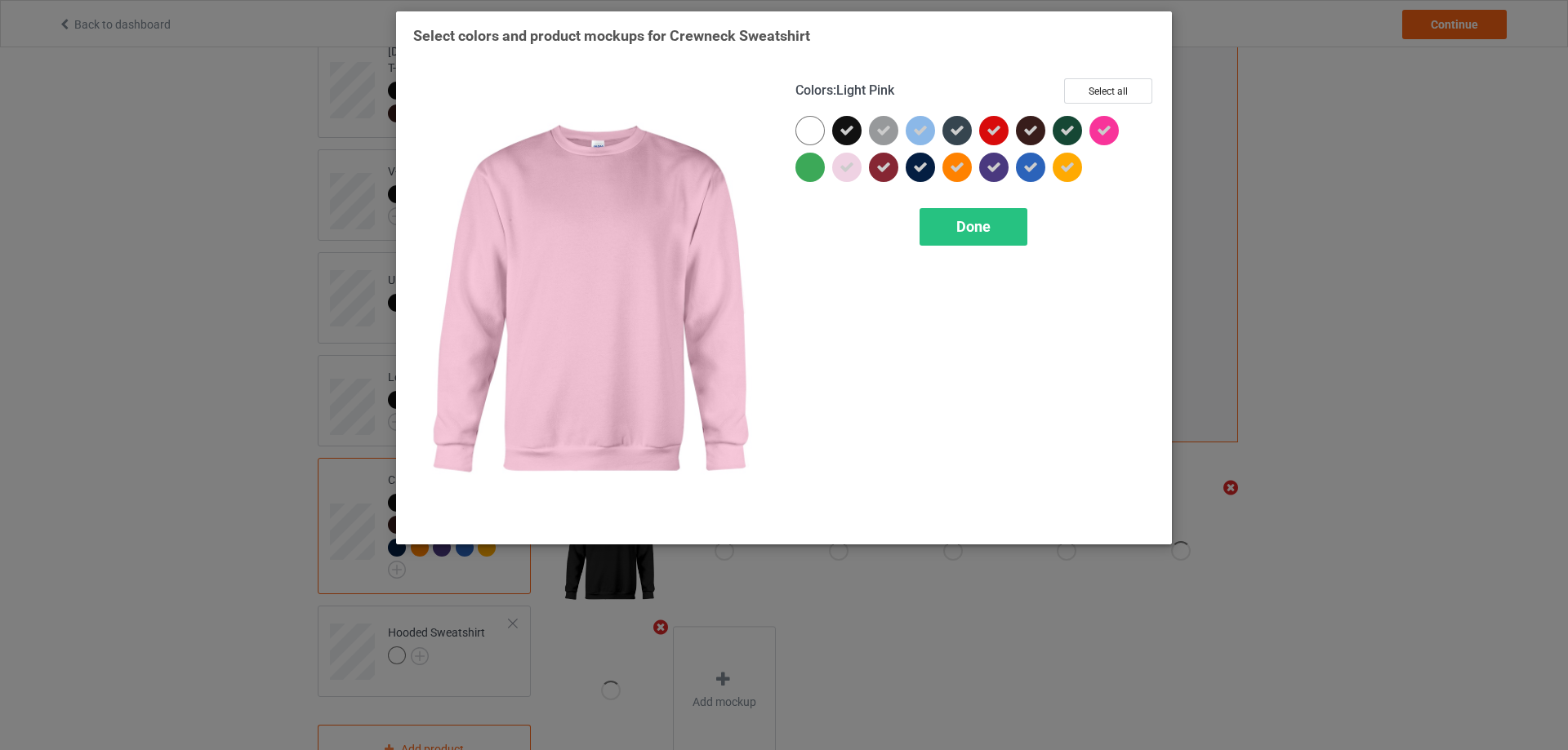
click at [846, 165] on icon at bounding box center [847, 168] width 15 height 15
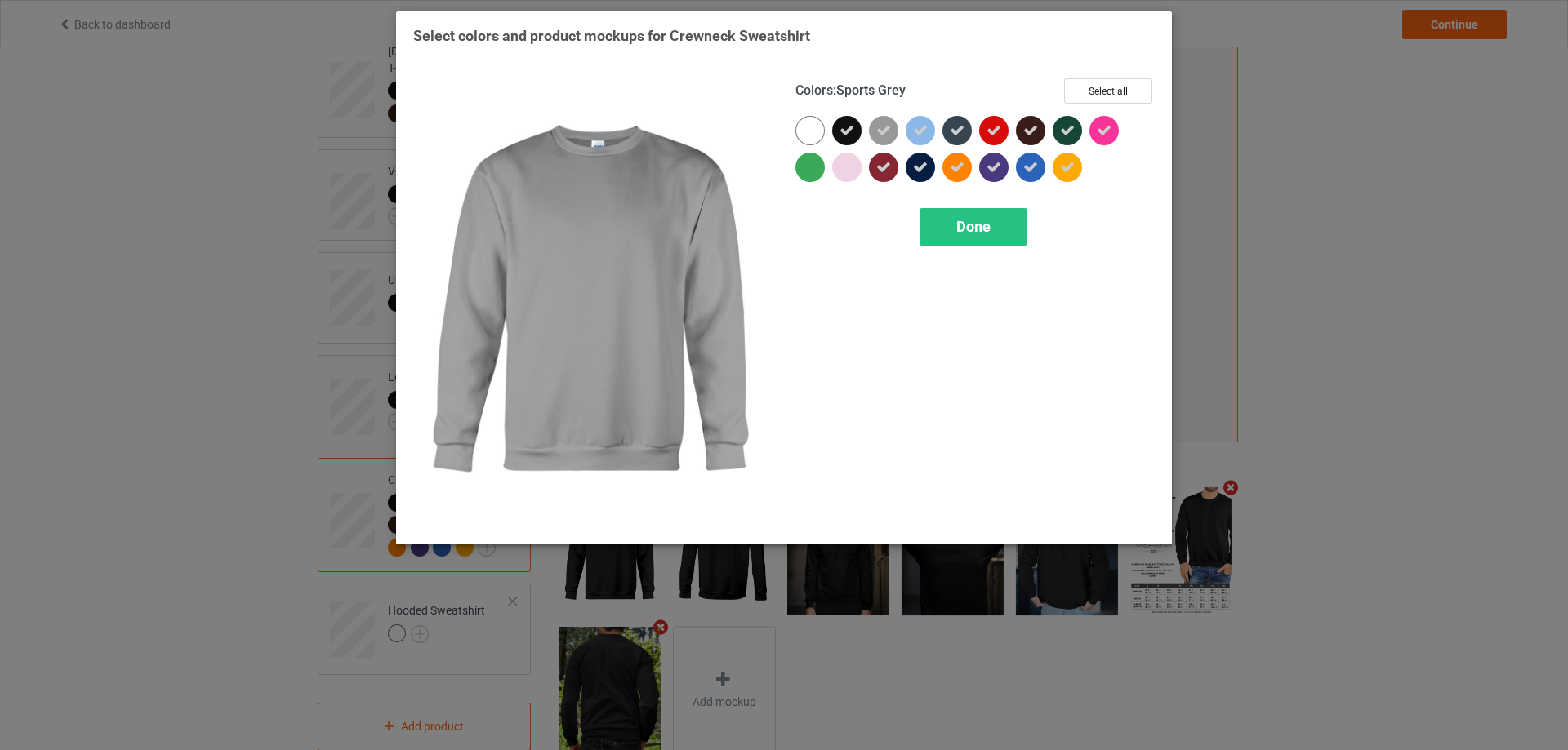
click at [889, 133] on icon at bounding box center [884, 130] width 15 height 15
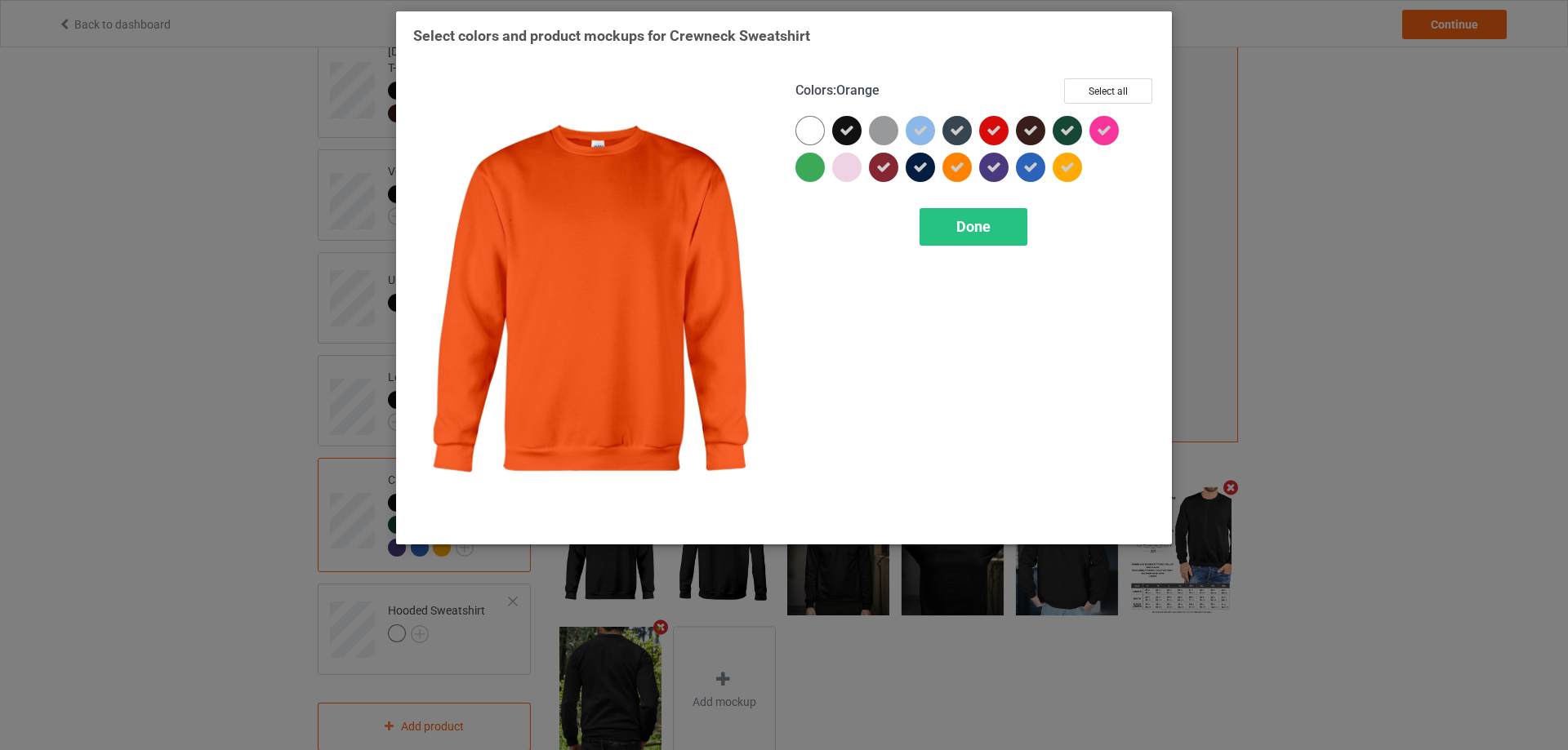
click at [952, 165] on icon at bounding box center [957, 168] width 15 height 15
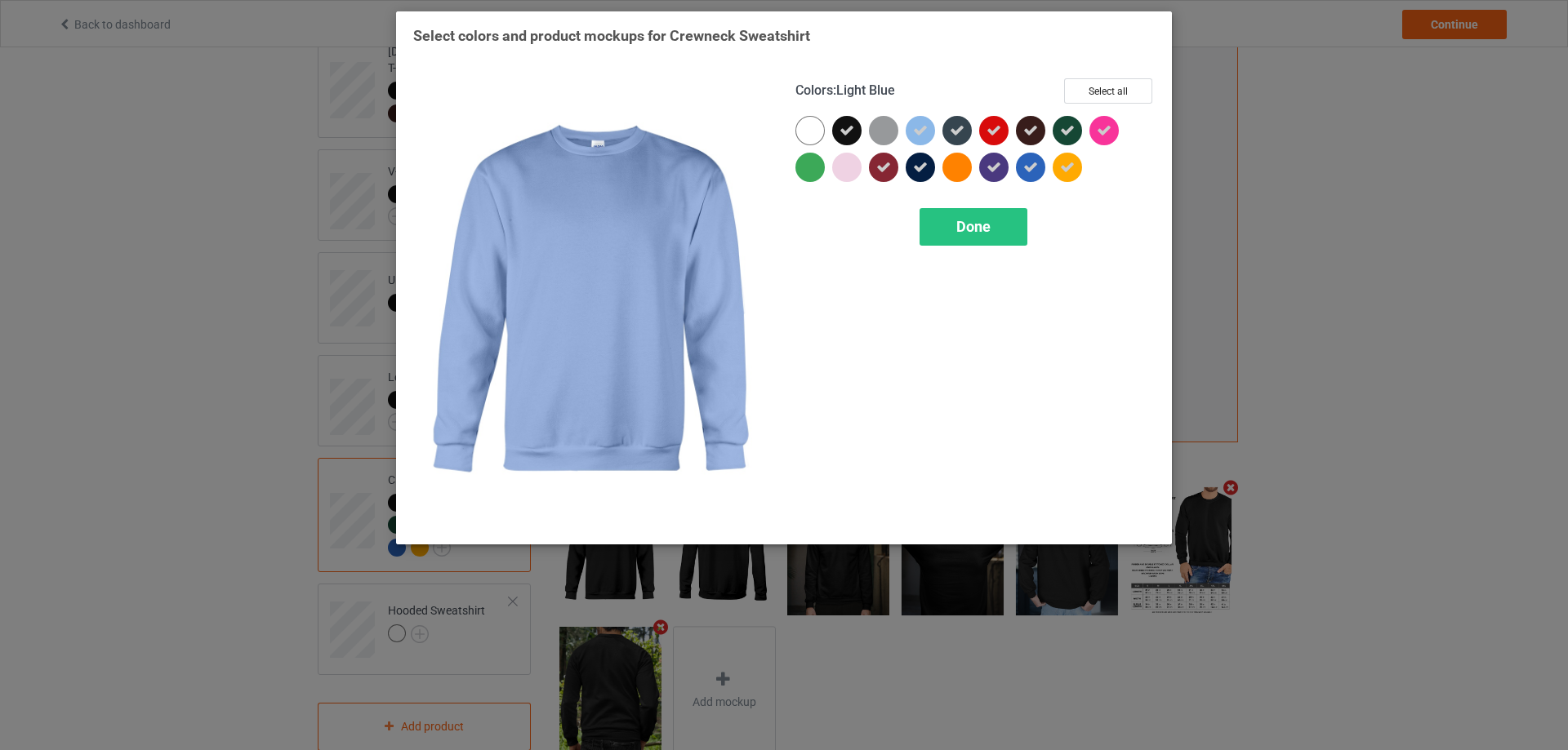
click at [919, 132] on icon at bounding box center [920, 130] width 15 height 15
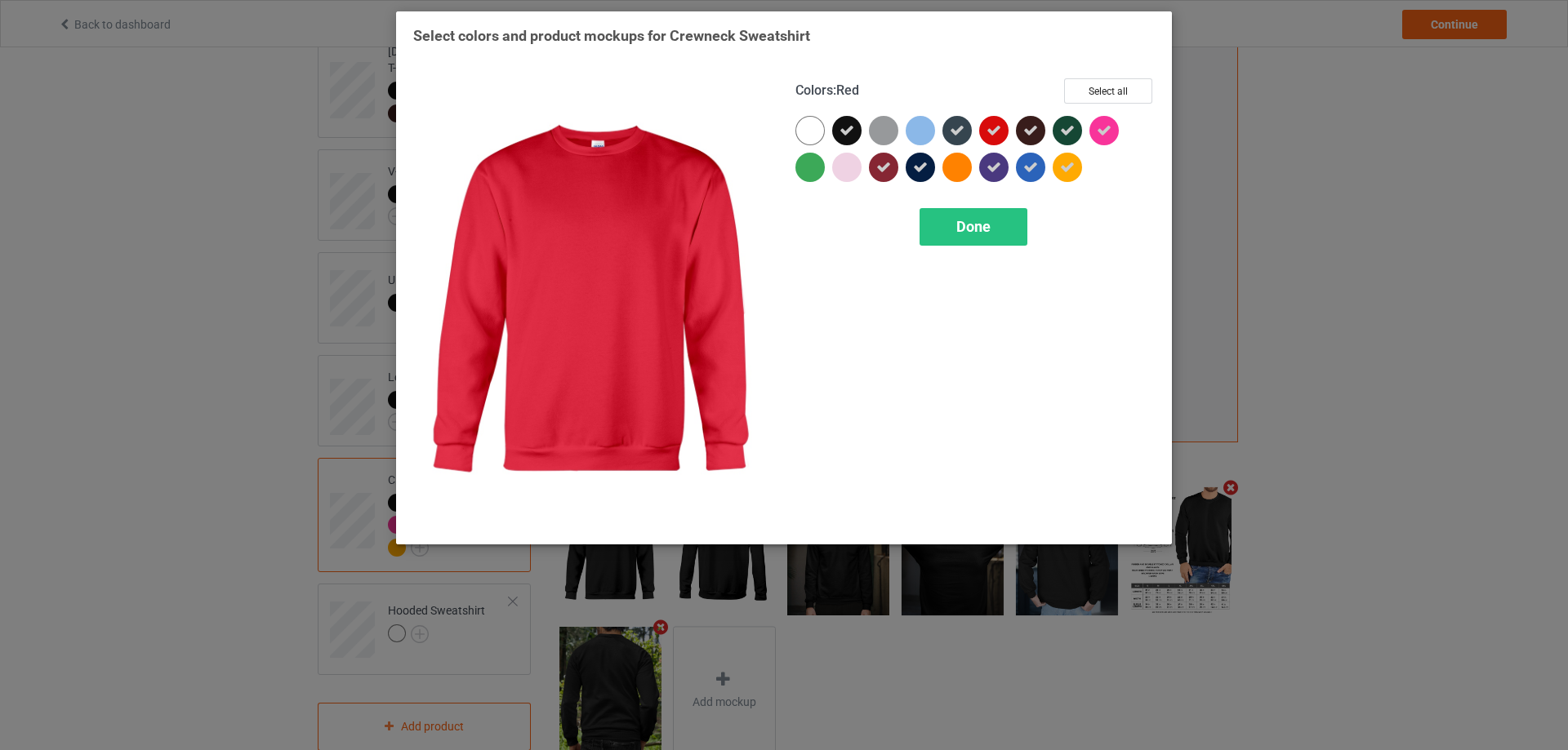
click at [991, 130] on icon at bounding box center [994, 130] width 15 height 15
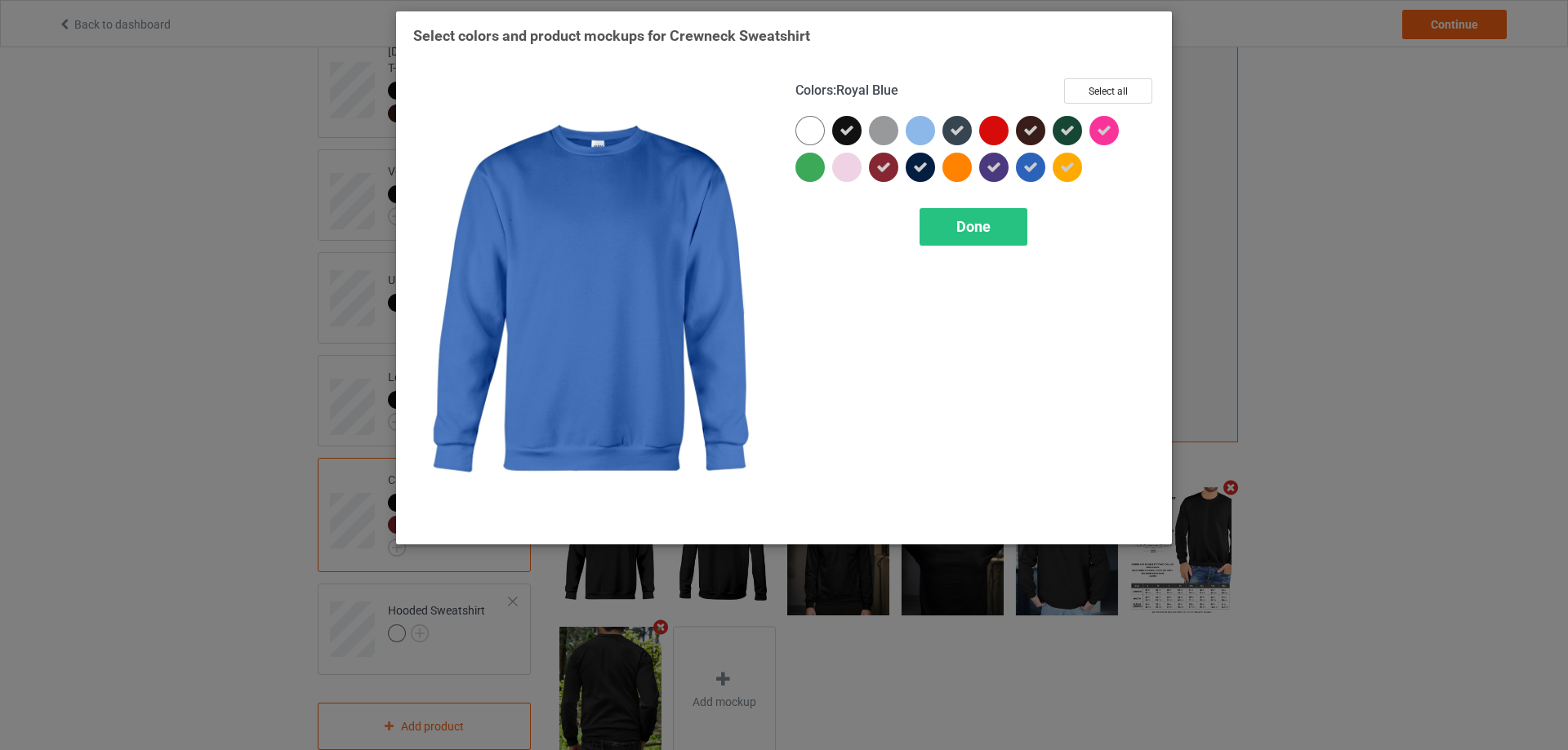
click at [1030, 168] on icon at bounding box center [1031, 168] width 15 height 15
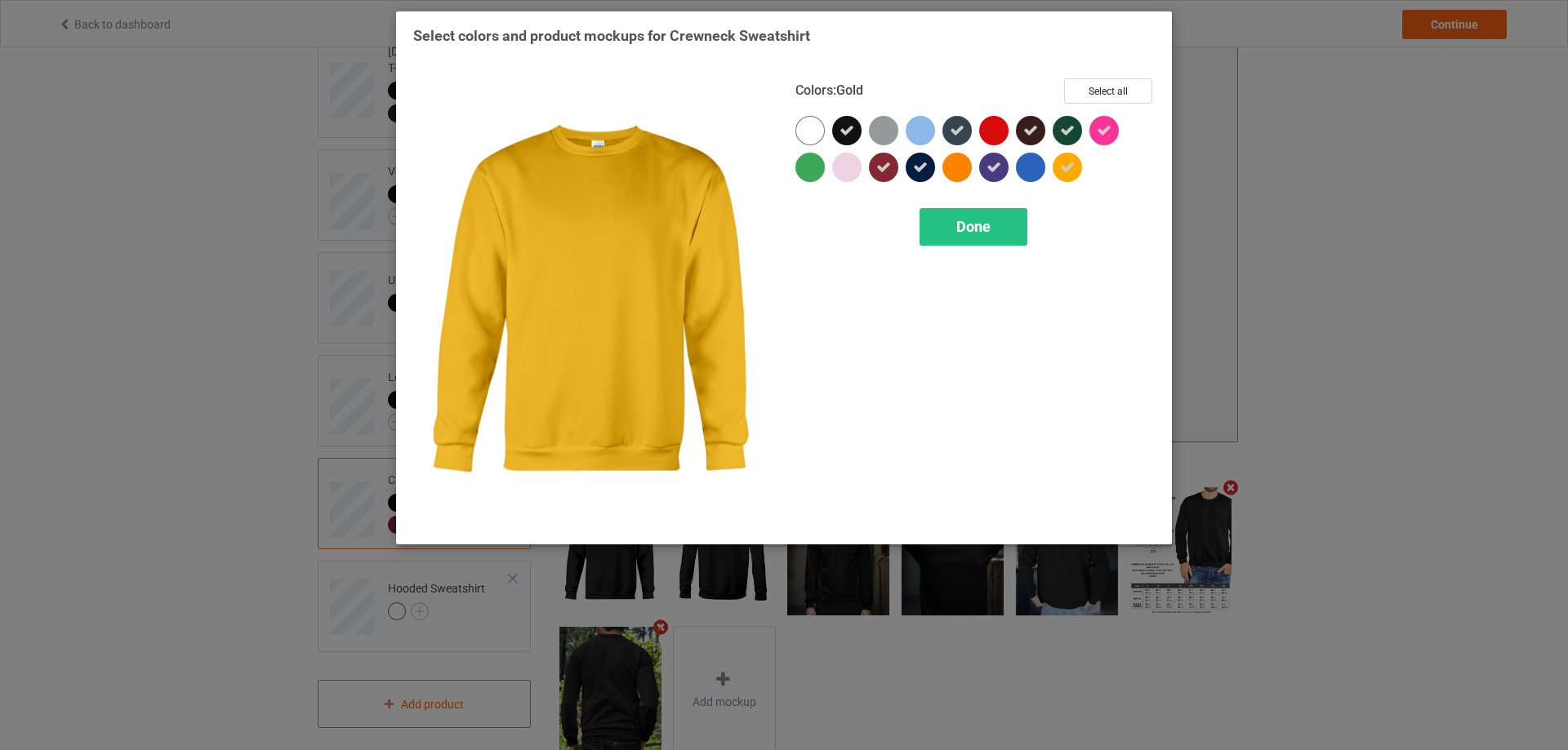
click at [1064, 168] on icon at bounding box center [1067, 168] width 15 height 15
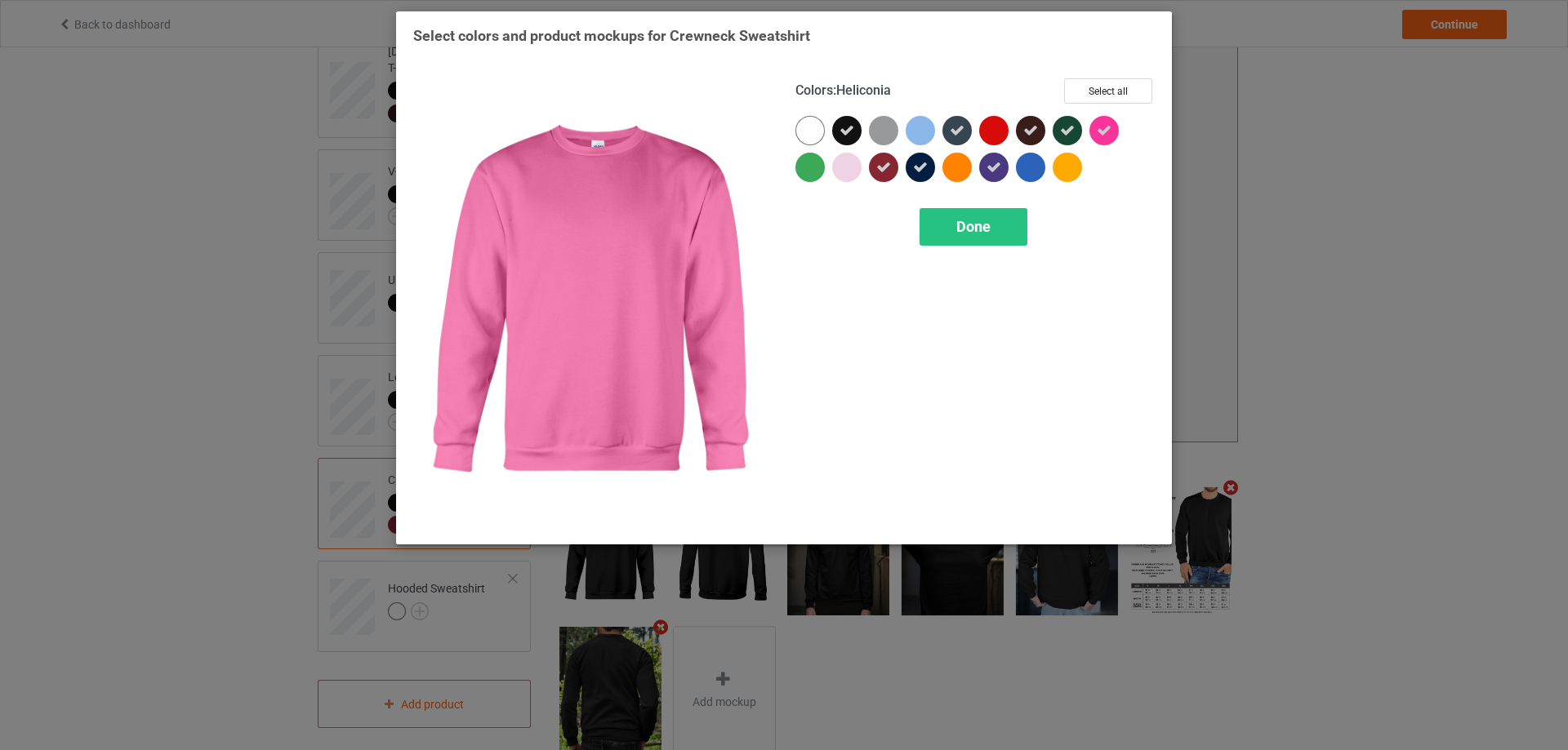
click at [1115, 130] on div at bounding box center [1103, 130] width 29 height 29
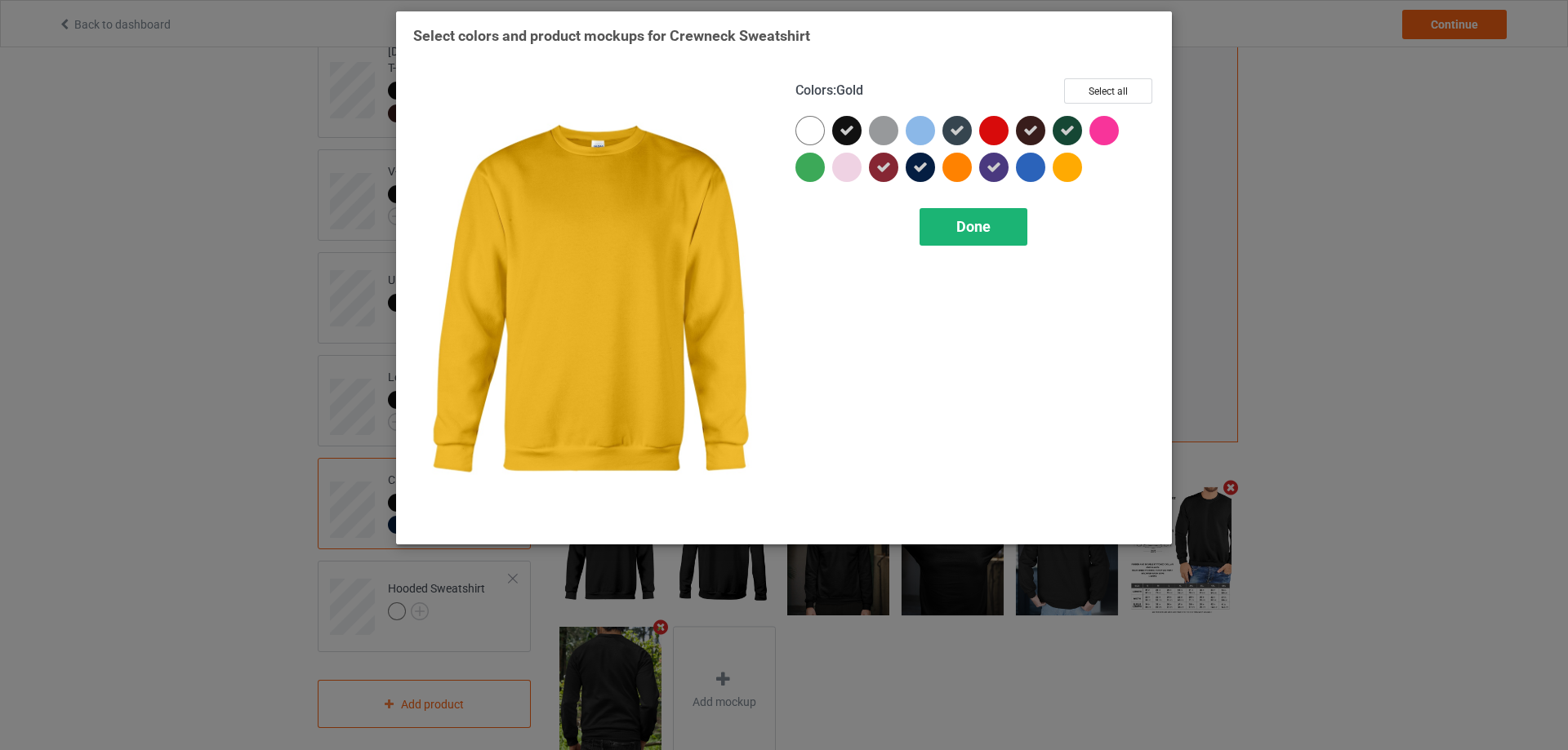
click at [993, 230] on div "Done" at bounding box center [973, 227] width 108 height 37
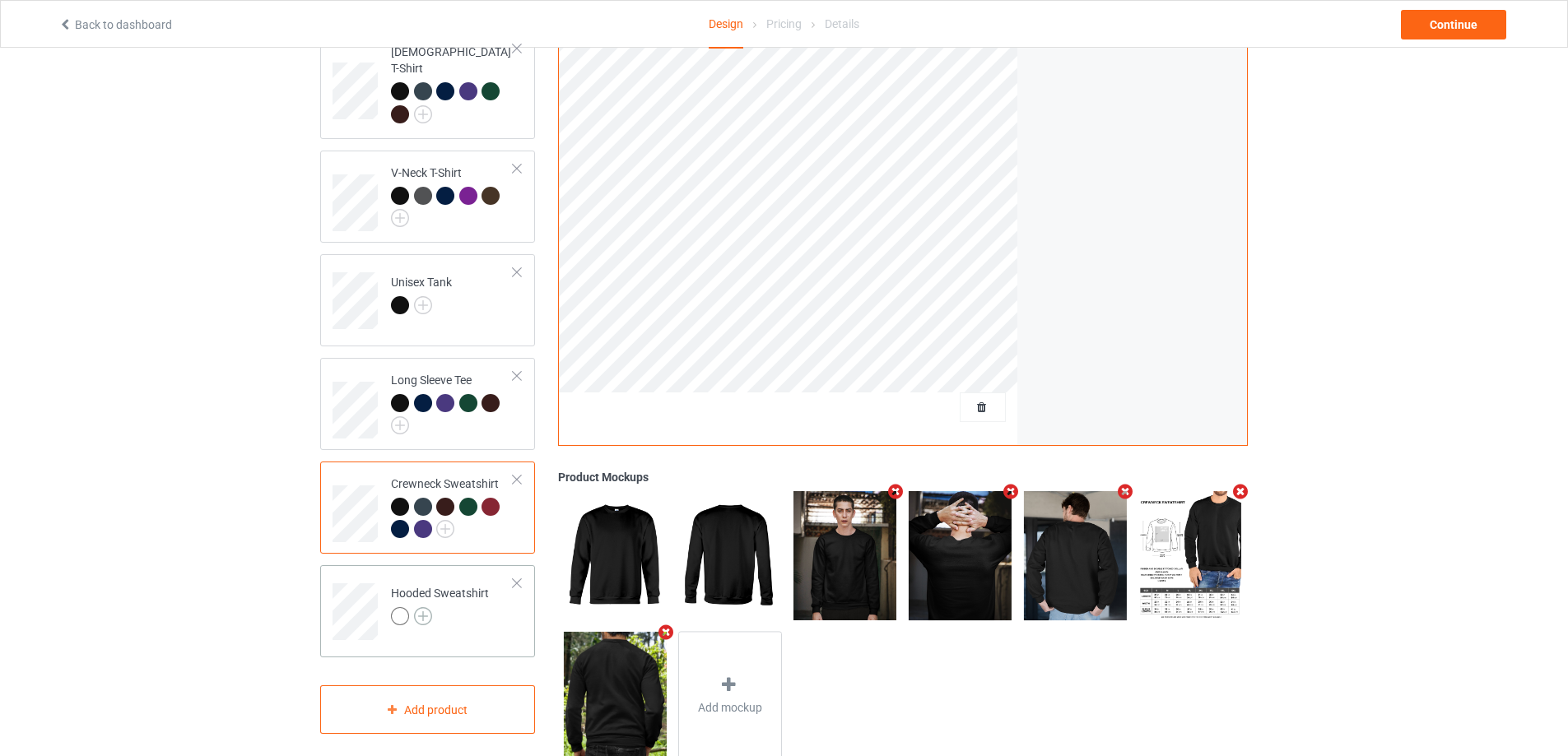
click at [421, 608] on img at bounding box center [424, 617] width 18 height 18
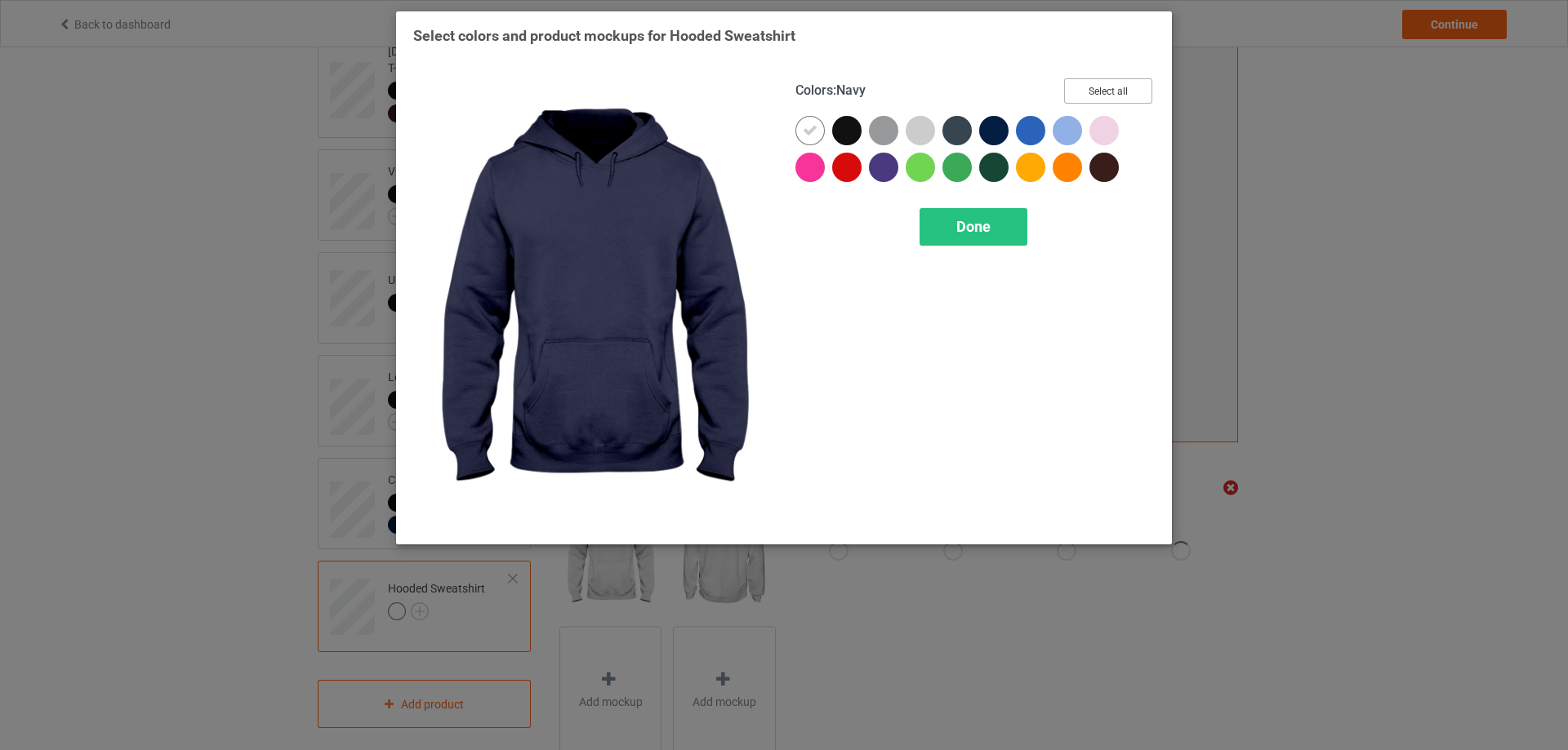
drag, startPoint x: 1105, startPoint y: 86, endPoint x: 1097, endPoint y: 91, distance: 9.4
click at [1104, 86] on button "Select all" at bounding box center [1108, 91] width 88 height 25
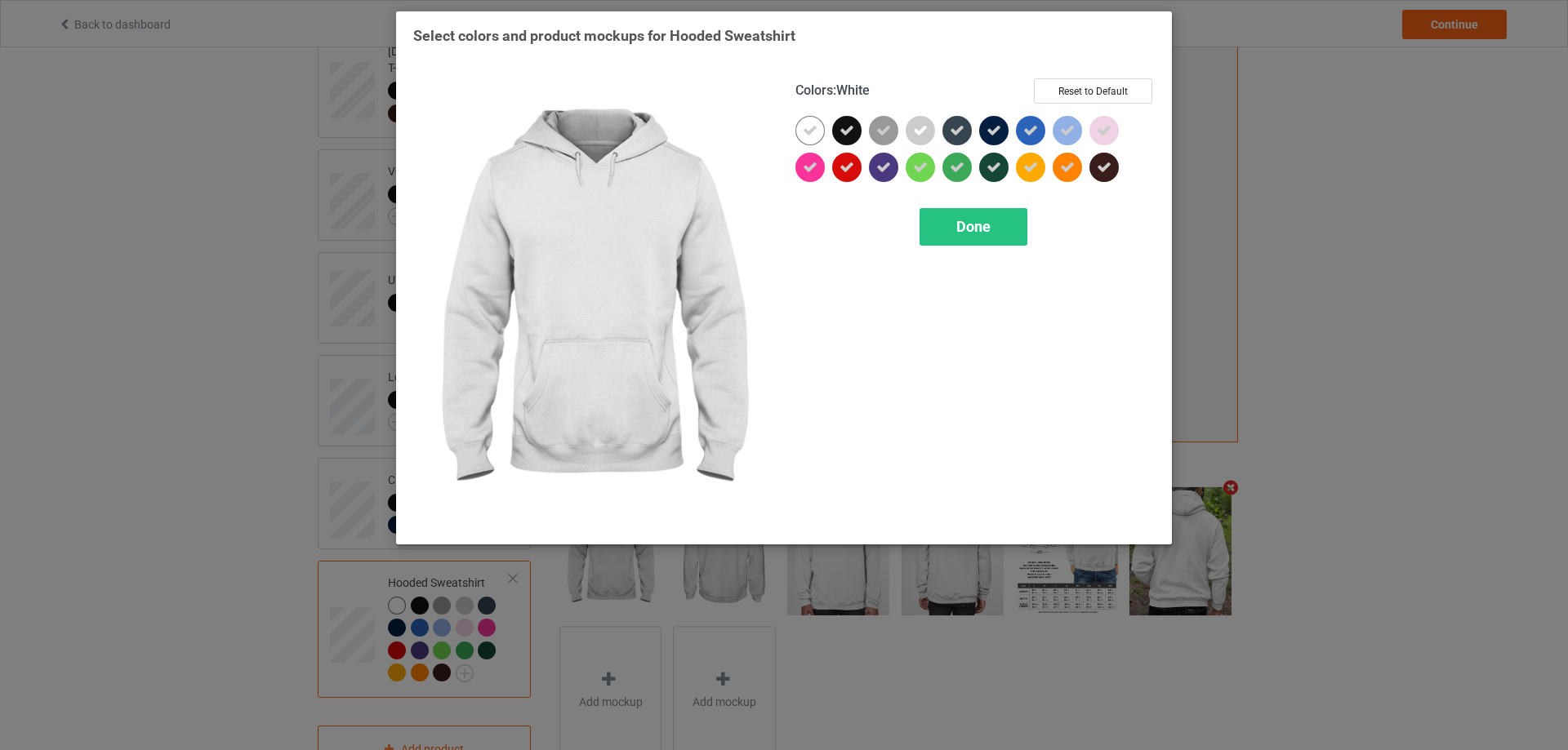
click at [816, 129] on icon at bounding box center [810, 130] width 15 height 15
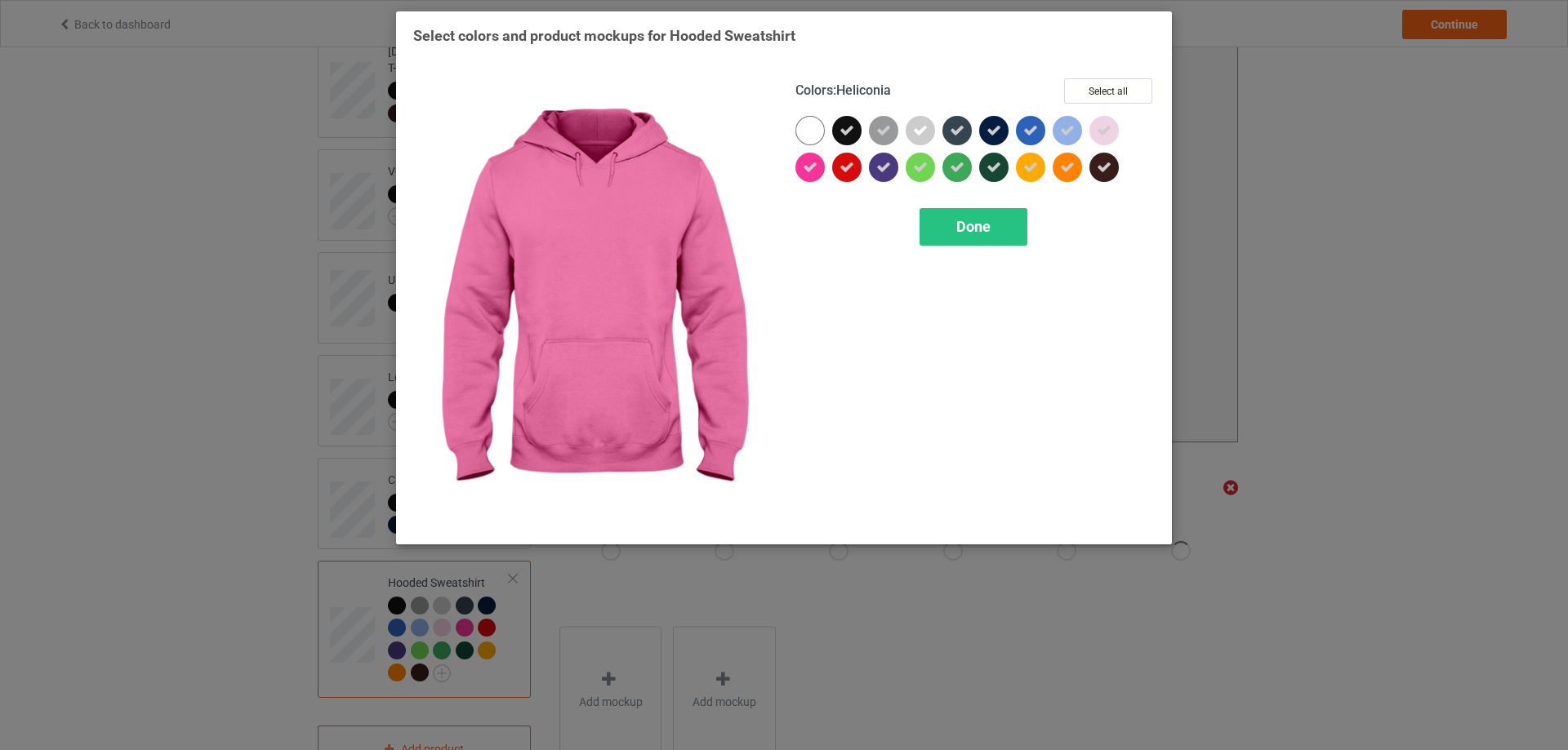
drag, startPoint x: 810, startPoint y: 166, endPoint x: 843, endPoint y: 170, distance: 33.2
click at [811, 167] on icon at bounding box center [810, 168] width 15 height 15
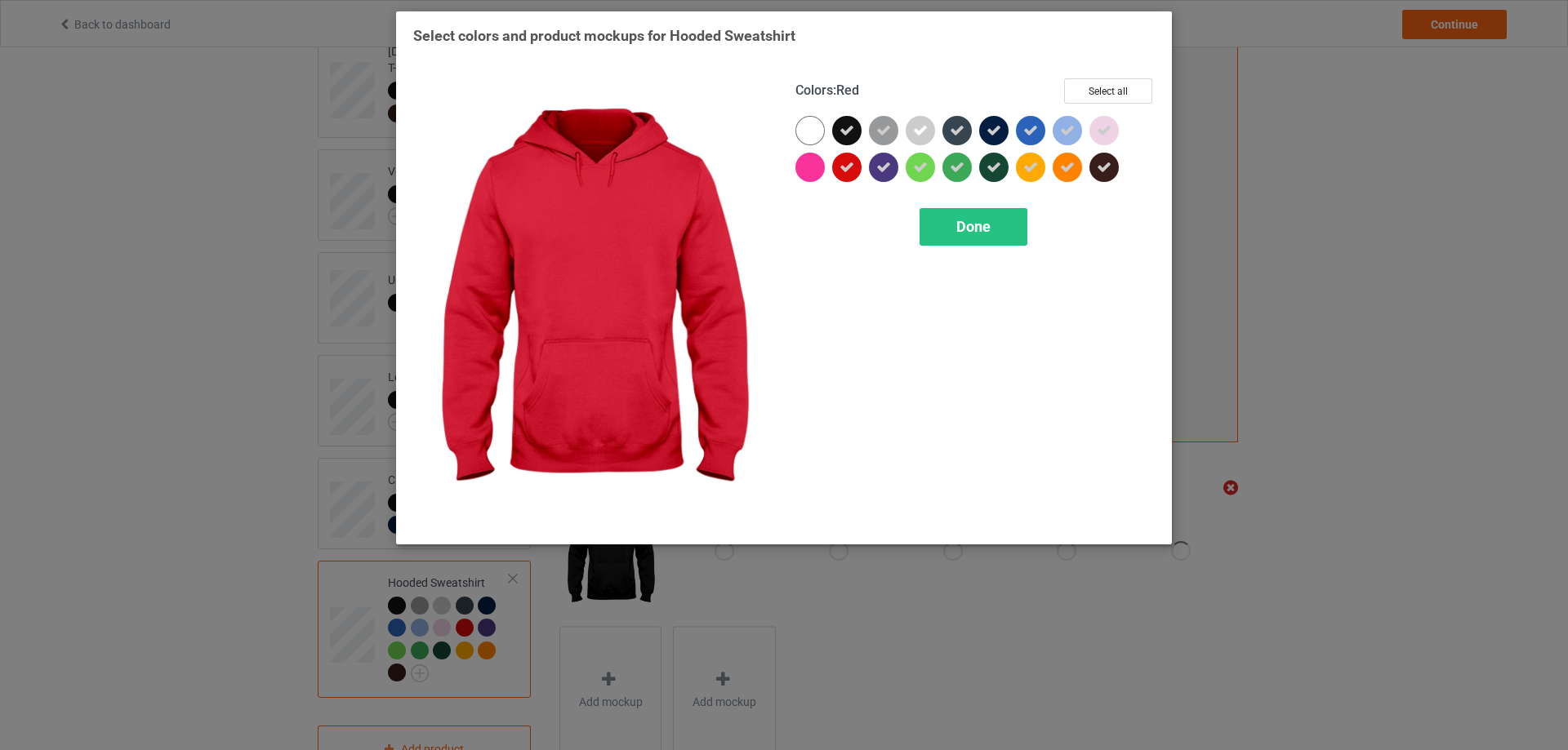
click at [846, 172] on icon at bounding box center [847, 168] width 15 height 15
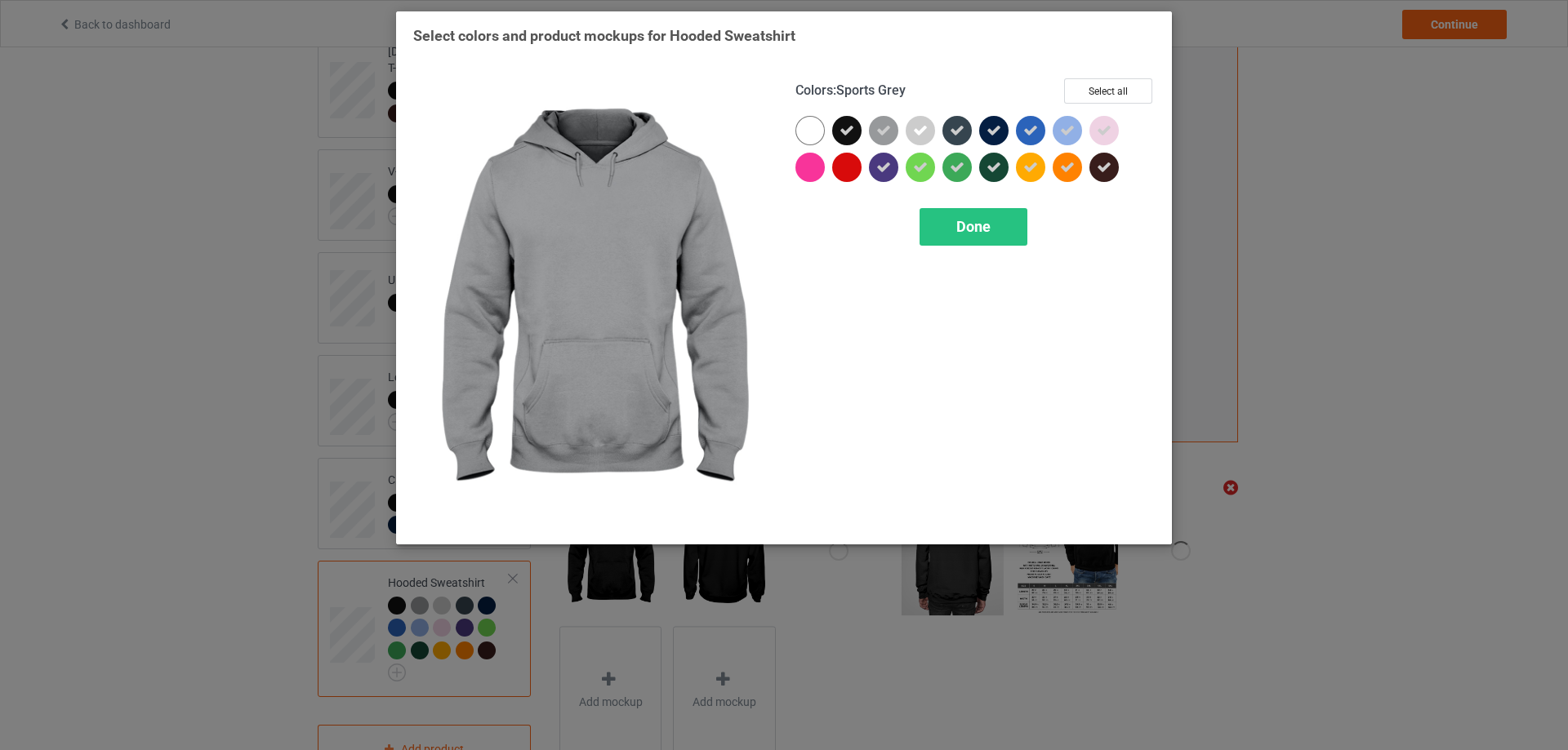
click at [886, 132] on icon at bounding box center [884, 130] width 15 height 15
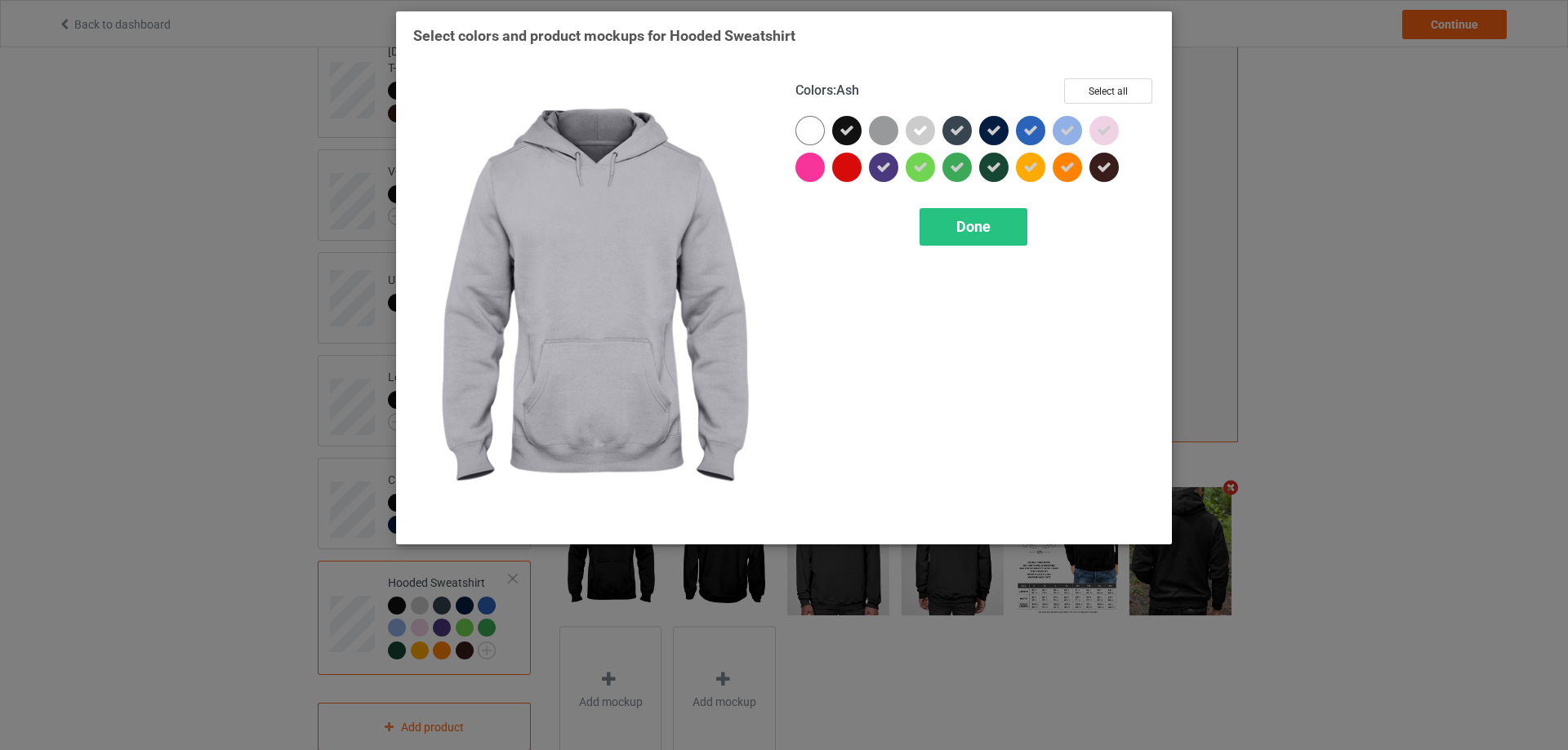
click at [923, 129] on icon at bounding box center [920, 130] width 15 height 15
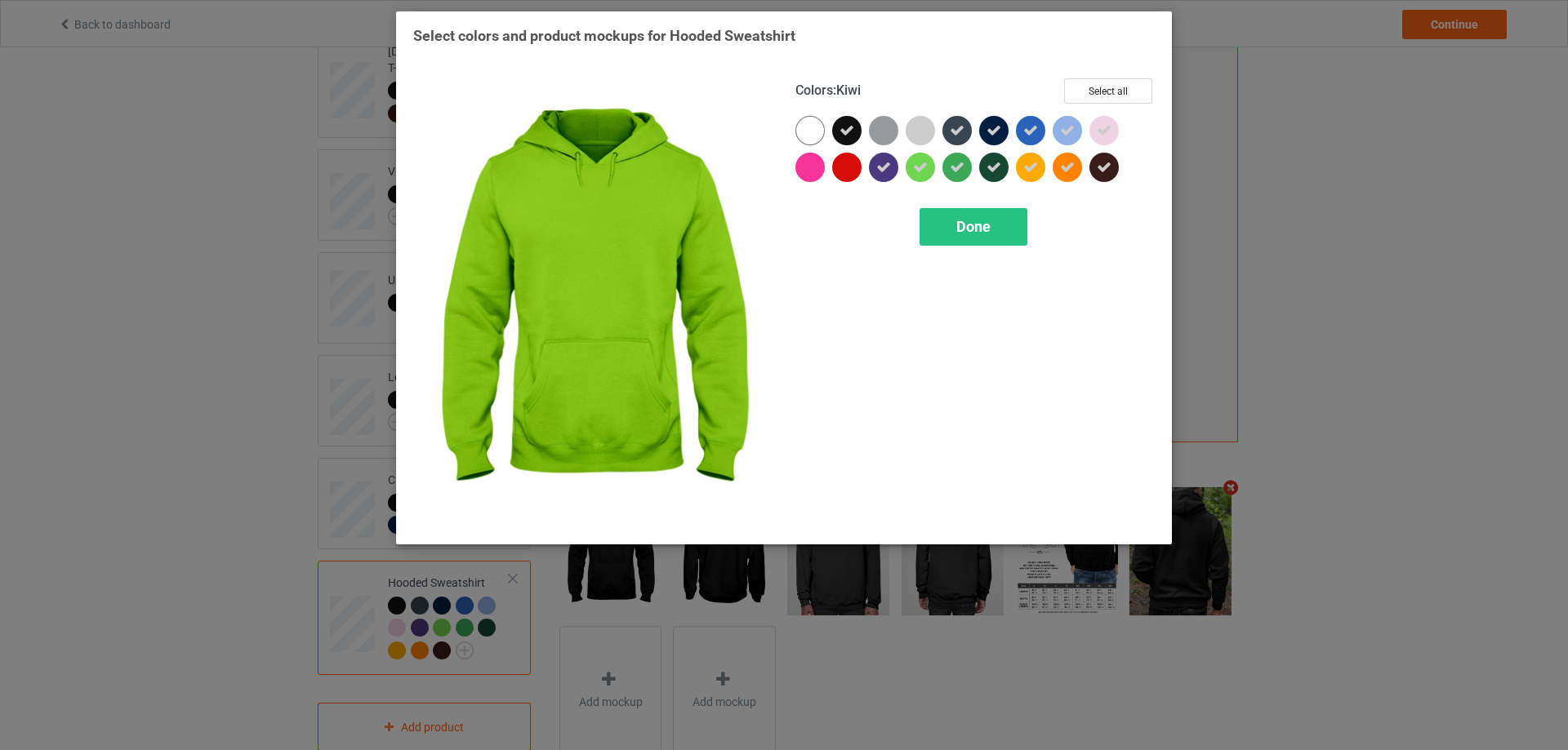
click at [908, 167] on div at bounding box center [919, 167] width 29 height 29
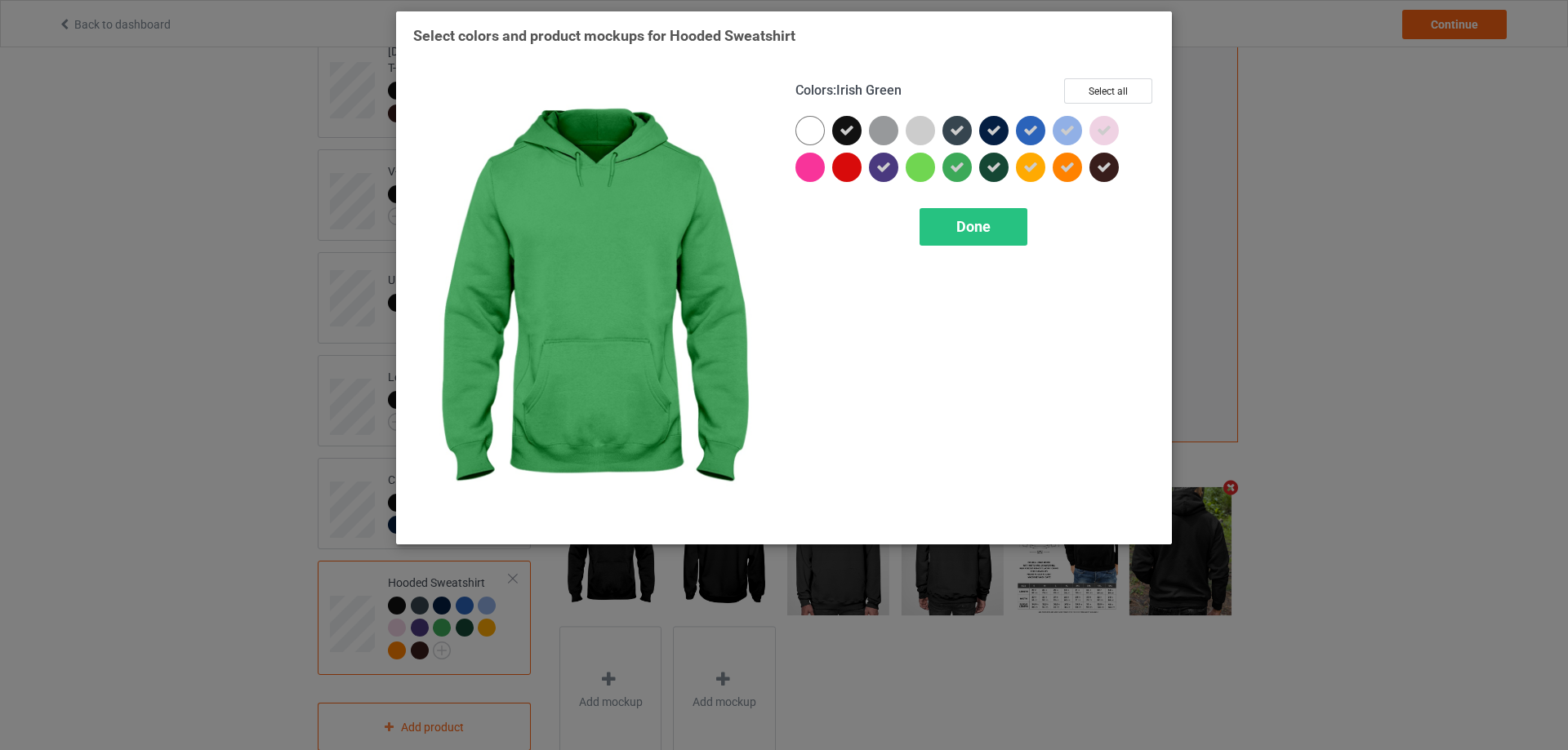
click at [959, 169] on icon at bounding box center [957, 168] width 15 height 15
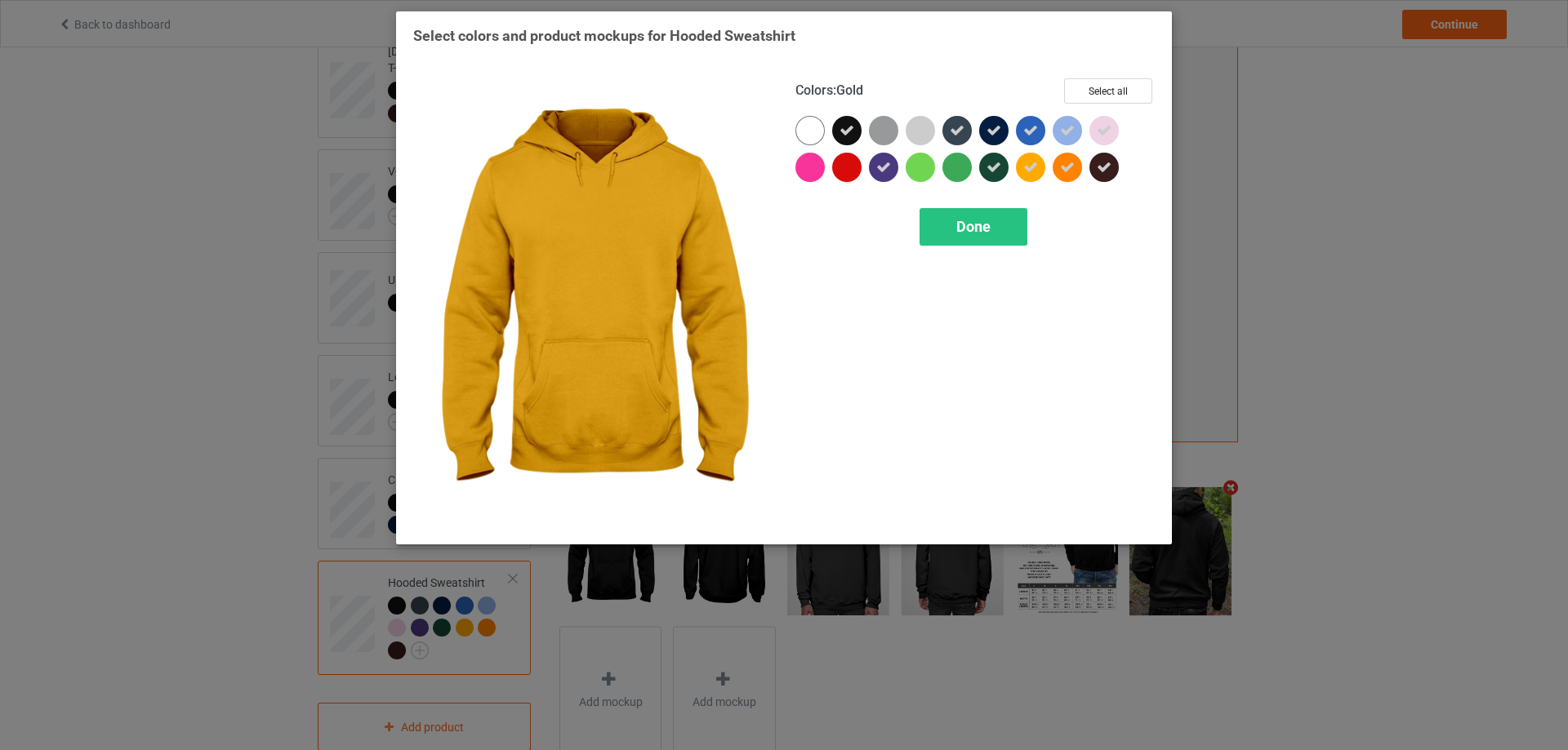
click at [1020, 173] on div at bounding box center [1030, 167] width 29 height 29
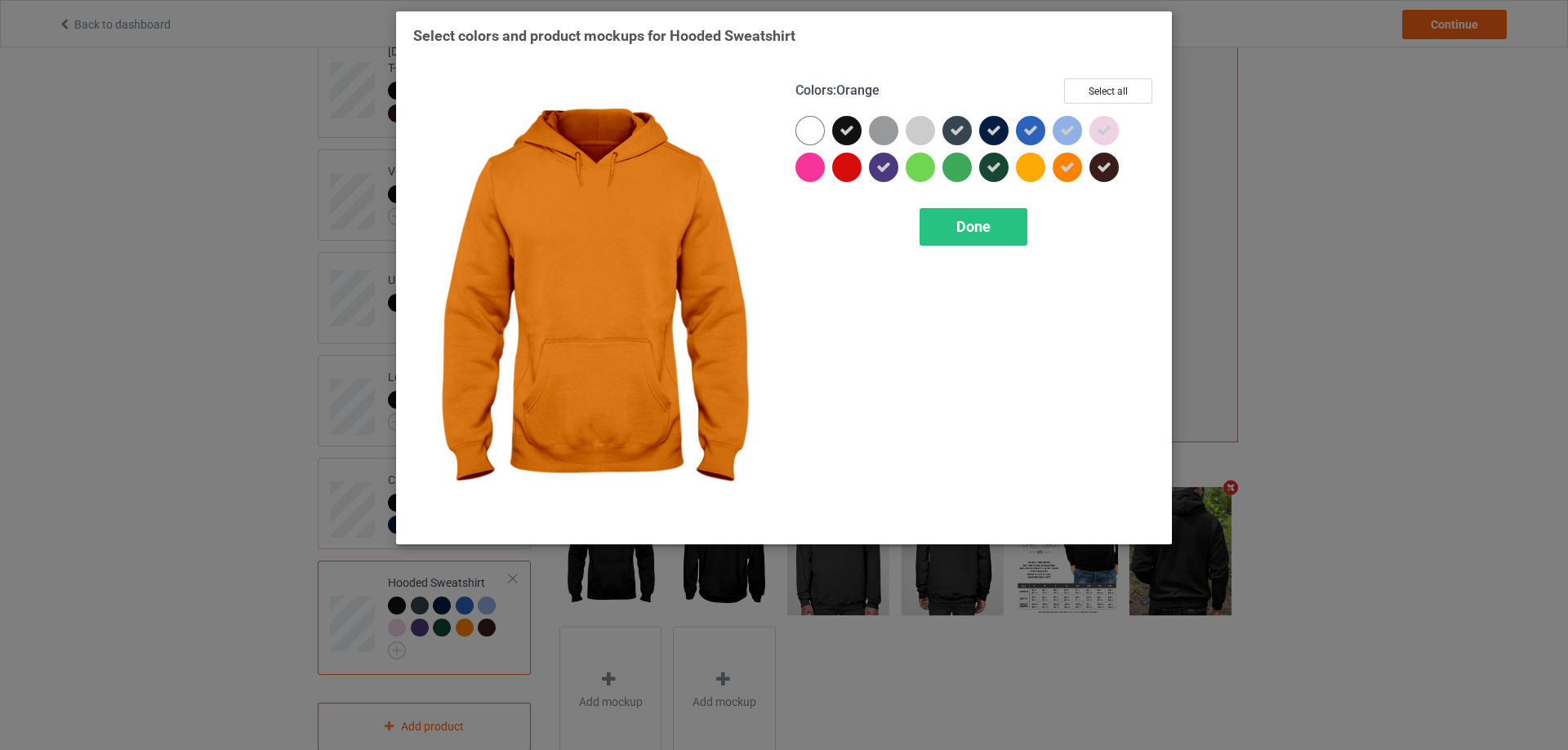
drag, startPoint x: 1068, startPoint y: 170, endPoint x: 1046, endPoint y: 145, distance: 33.3
click at [1067, 170] on icon at bounding box center [1067, 168] width 15 height 15
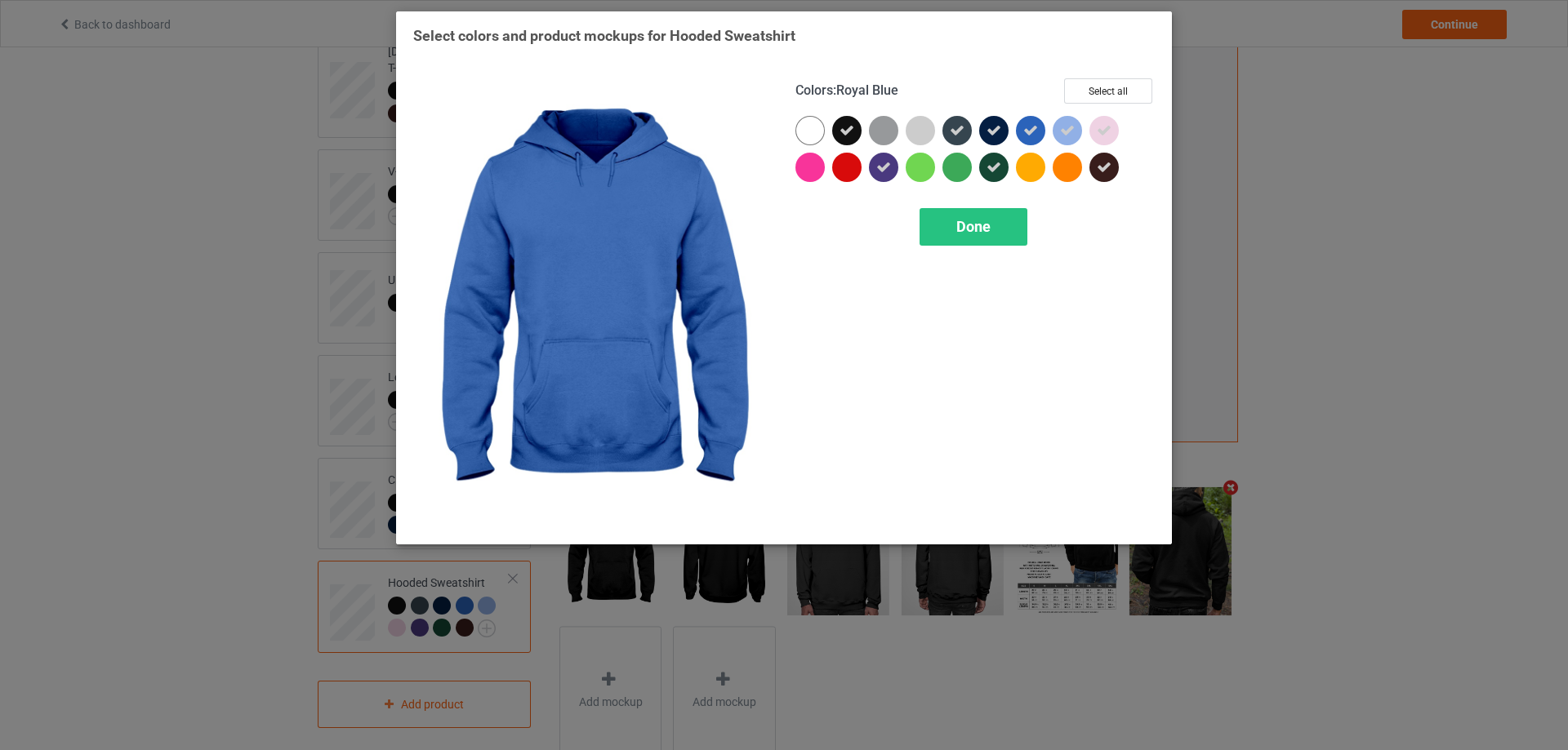
click at [1031, 133] on icon at bounding box center [1031, 130] width 15 height 15
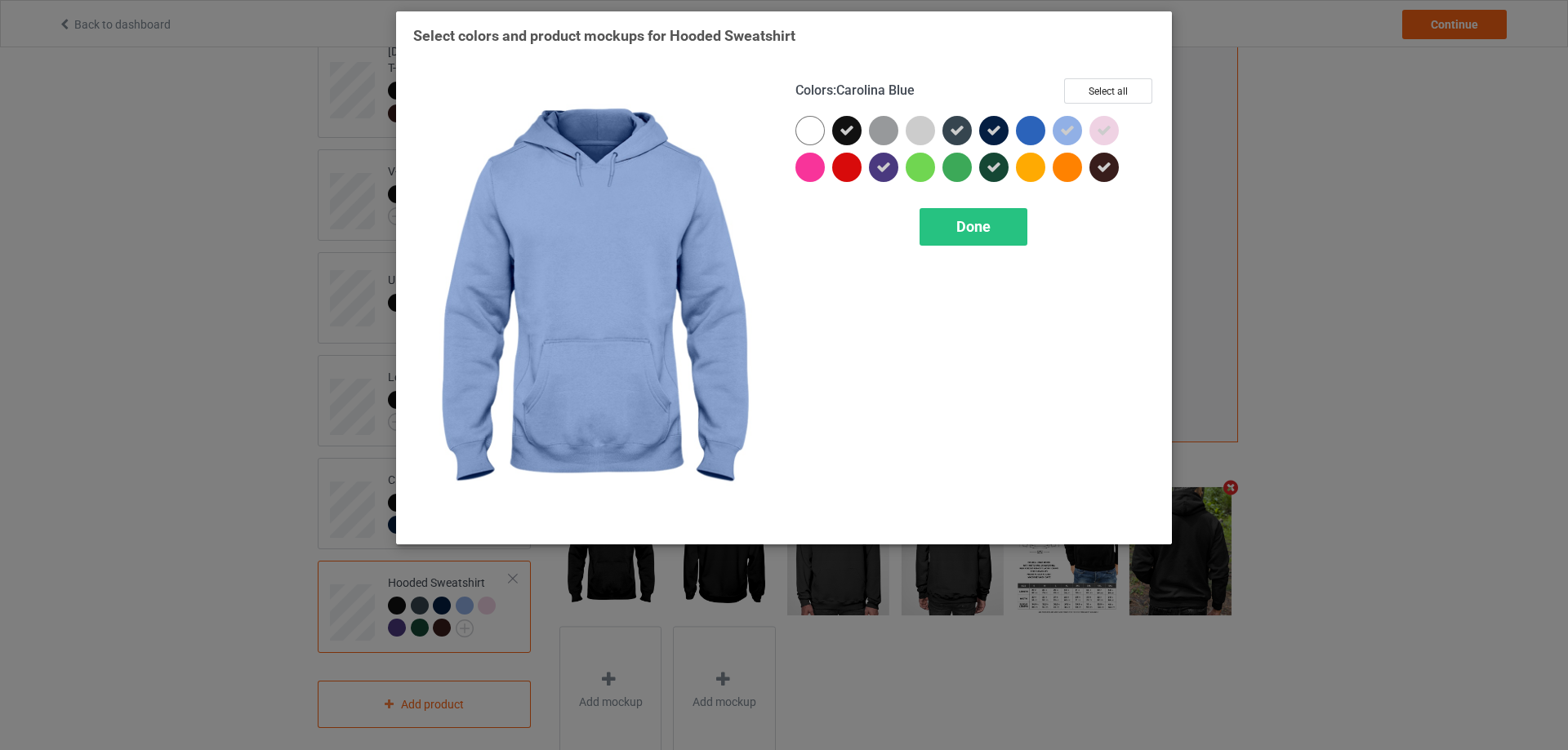
click at [1066, 130] on icon at bounding box center [1067, 130] width 15 height 15
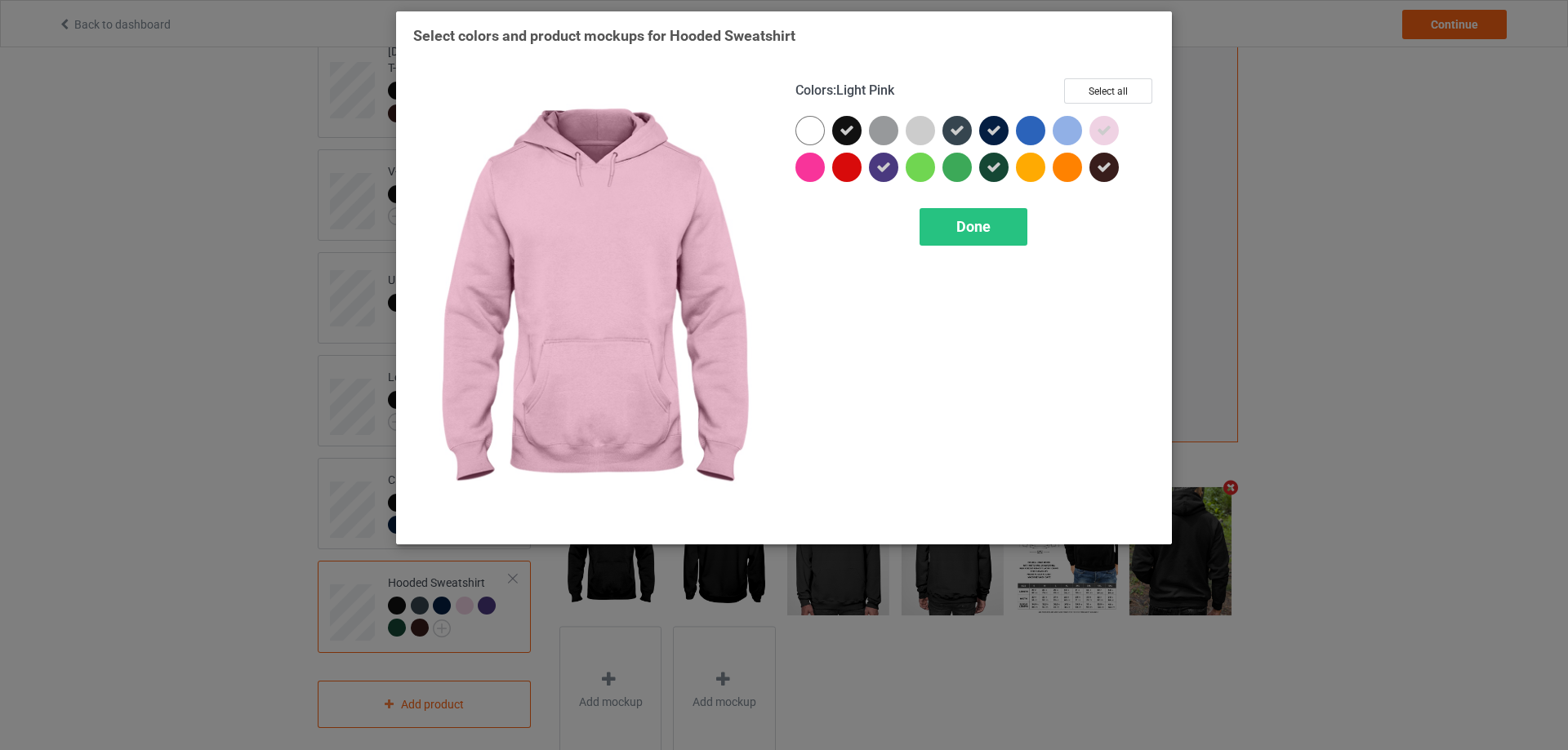
click at [1100, 124] on icon at bounding box center [1104, 130] width 15 height 15
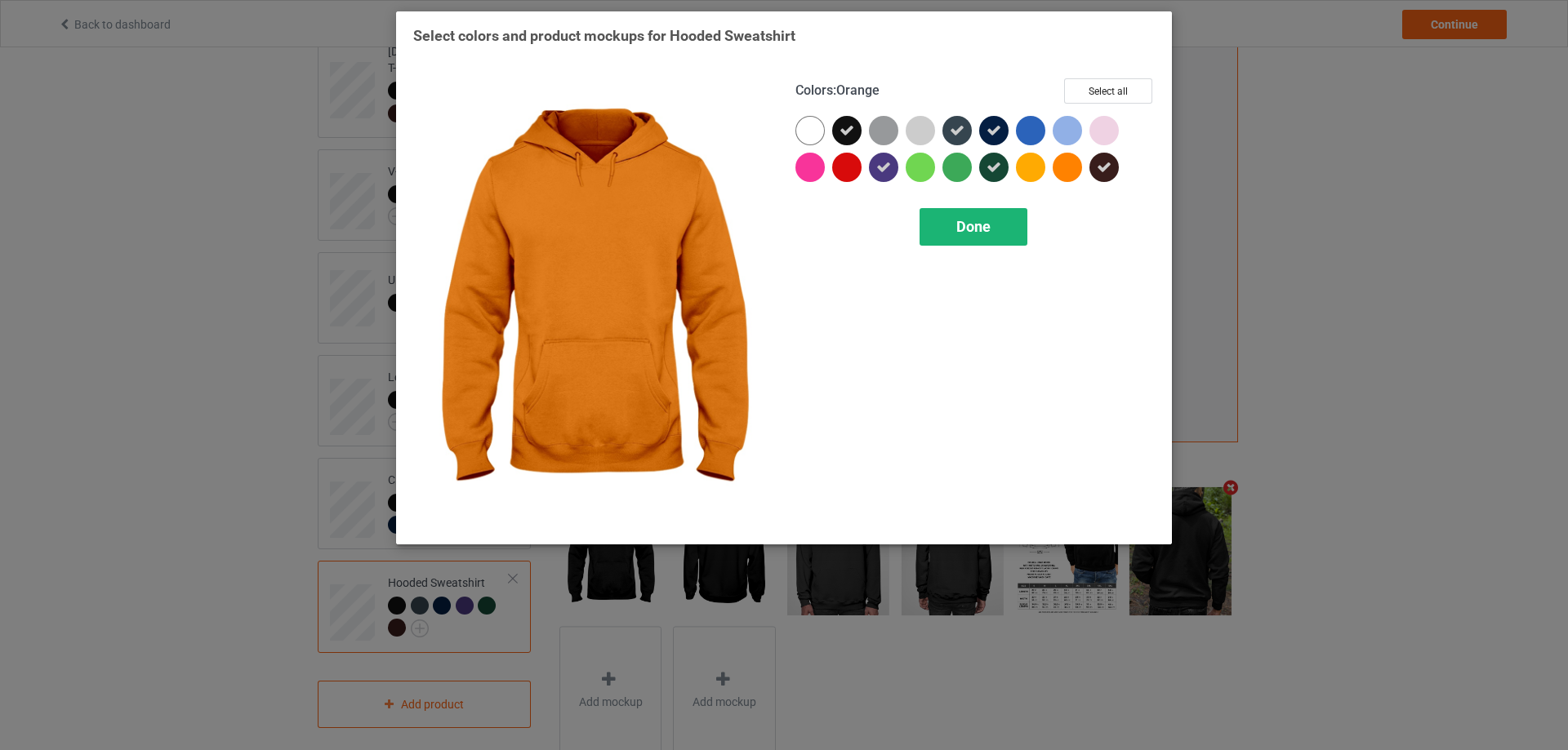
click at [991, 233] on div "Done" at bounding box center [973, 227] width 108 height 37
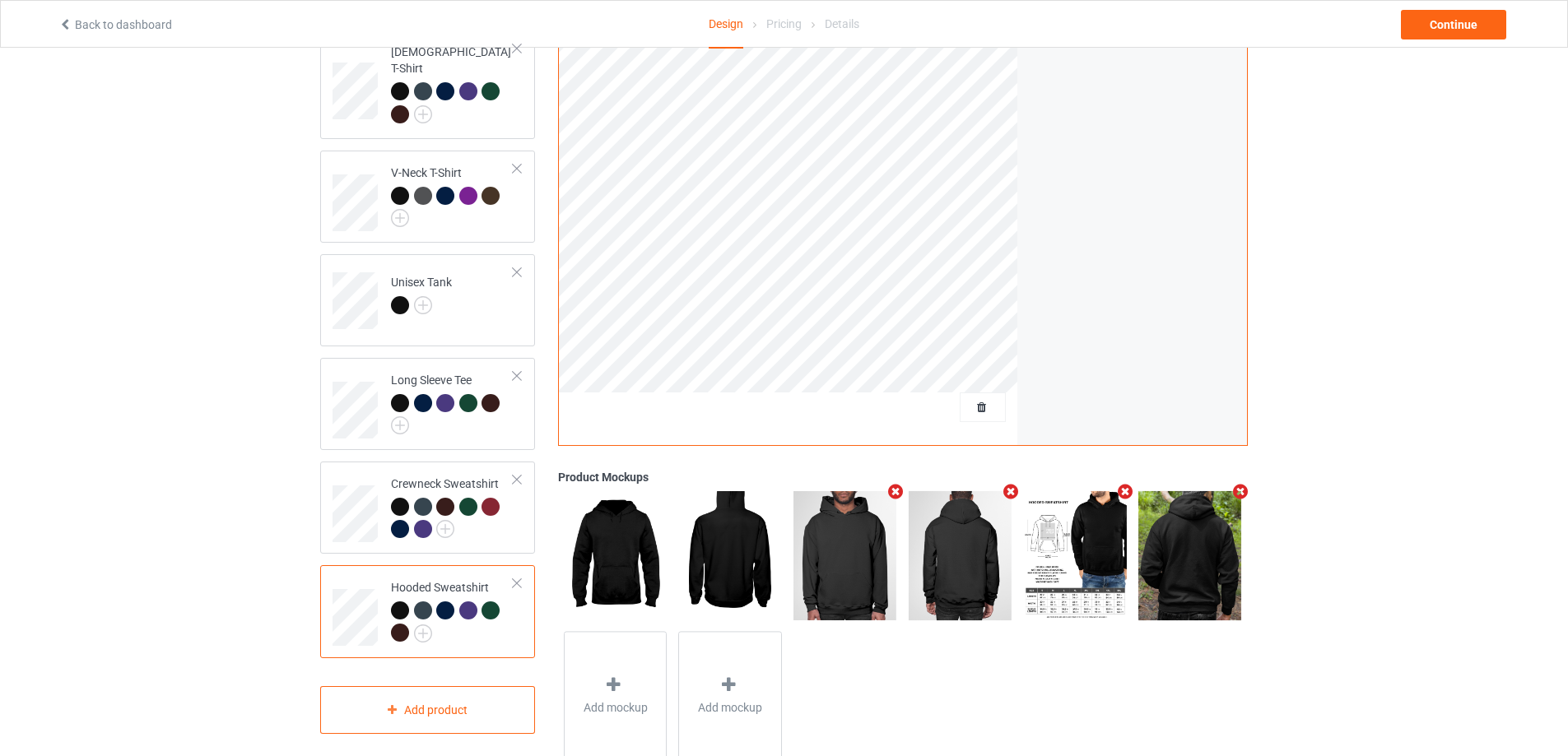
click at [229, 302] on div "Design Select colors for each of the products and upload an artwork file to des…" at bounding box center [784, 292] width 1568 height 1017
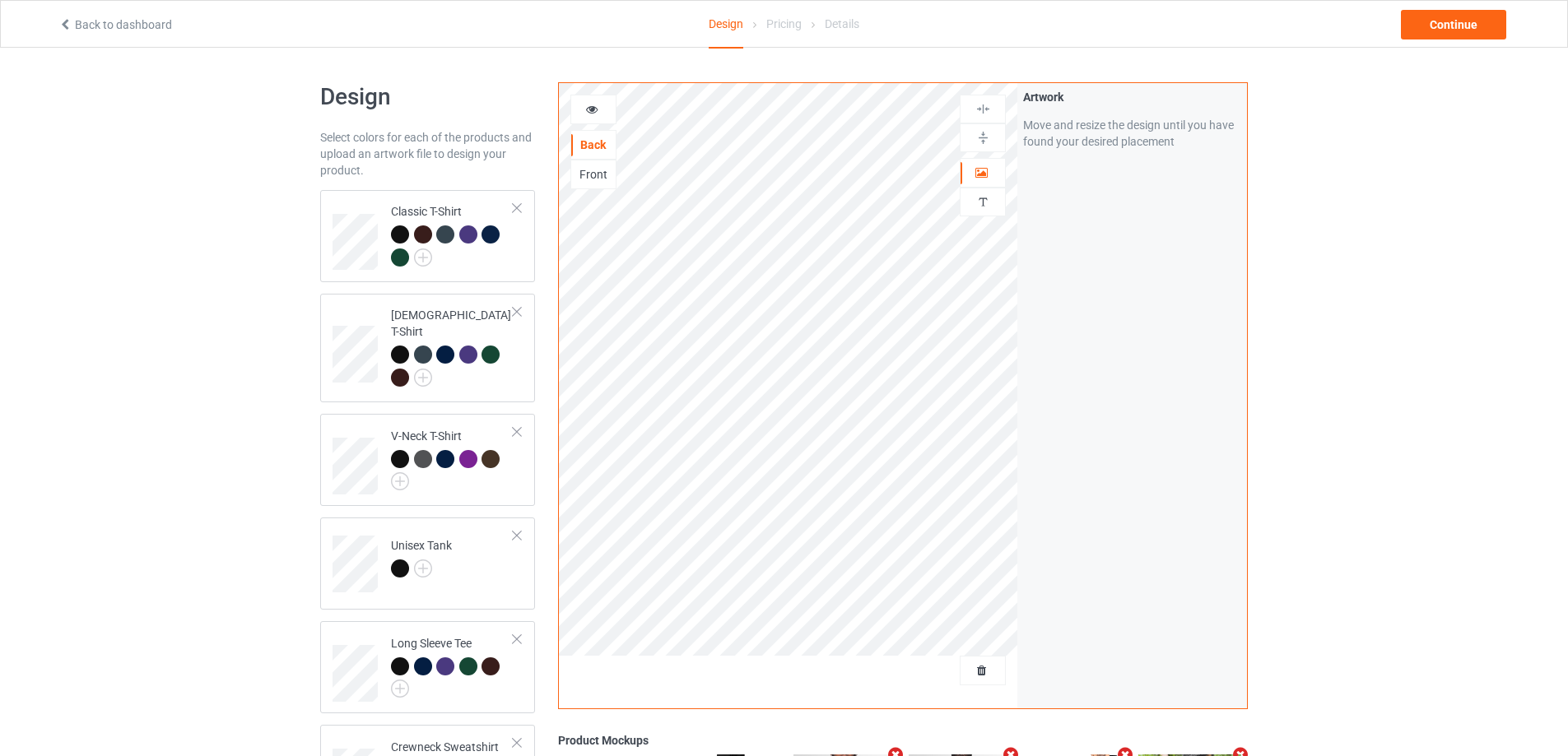
click at [591, 171] on div "Front" at bounding box center [593, 175] width 44 height 17
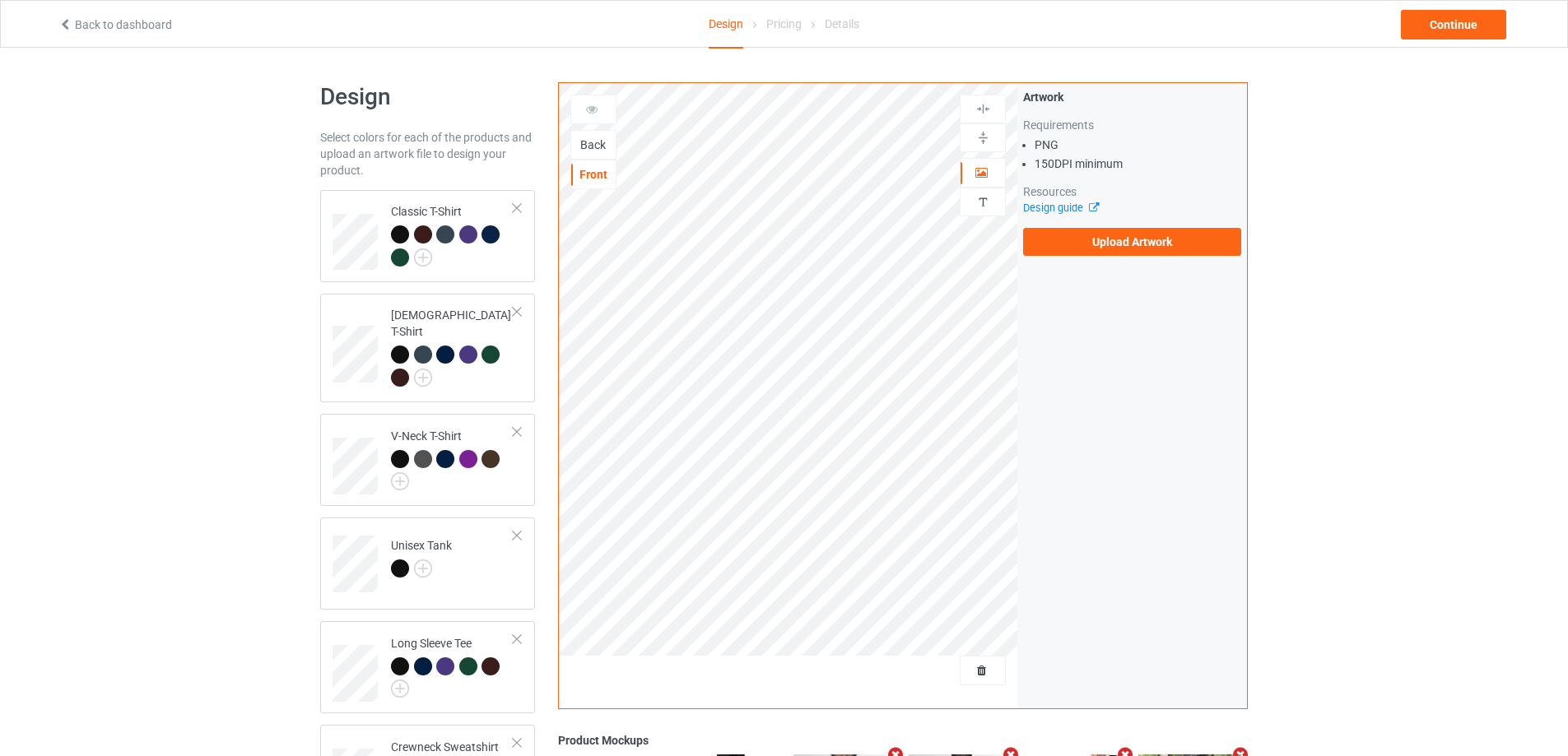
click at [598, 141] on div "Back" at bounding box center [593, 145] width 44 height 17
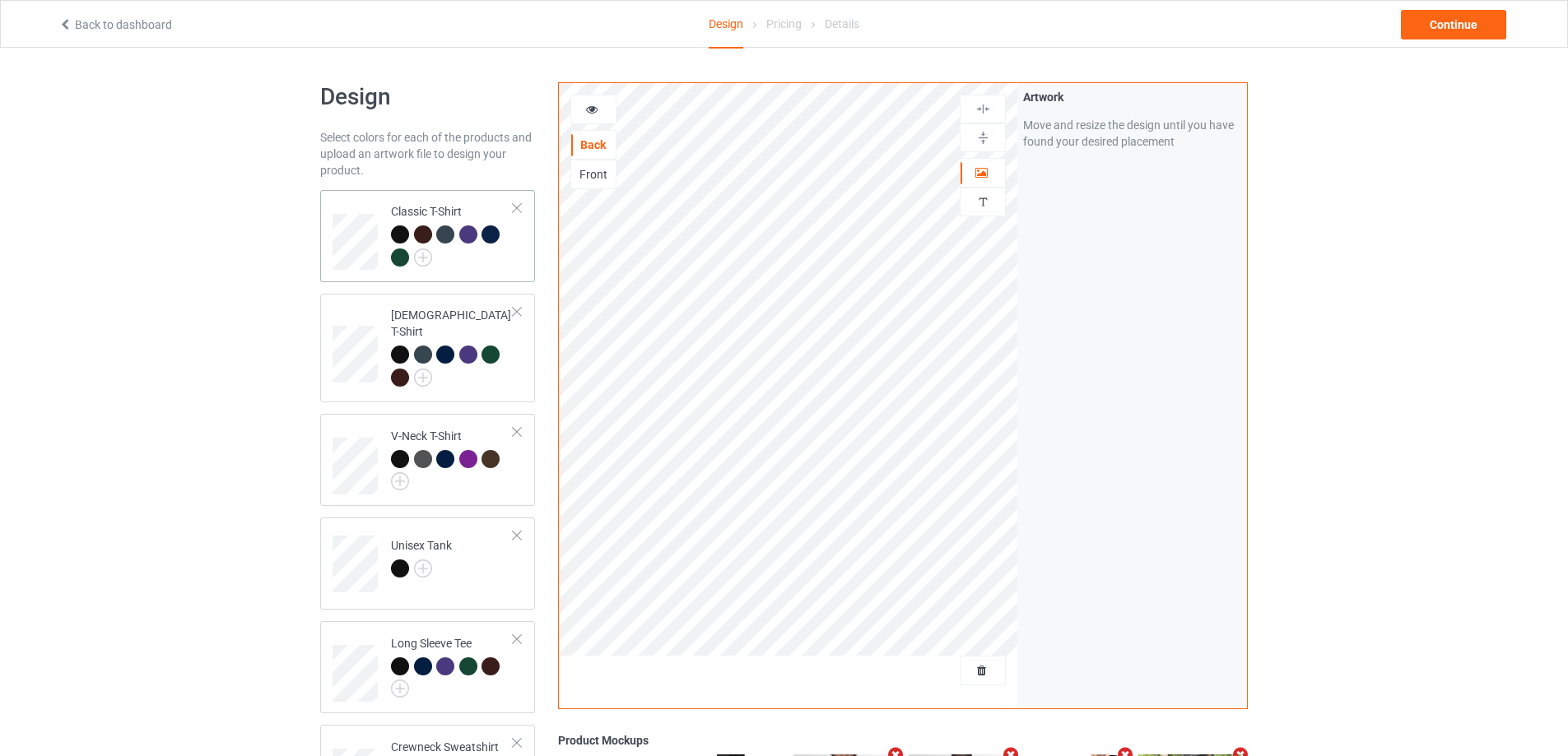
click at [504, 263] on div at bounding box center [452, 248] width 122 height 45
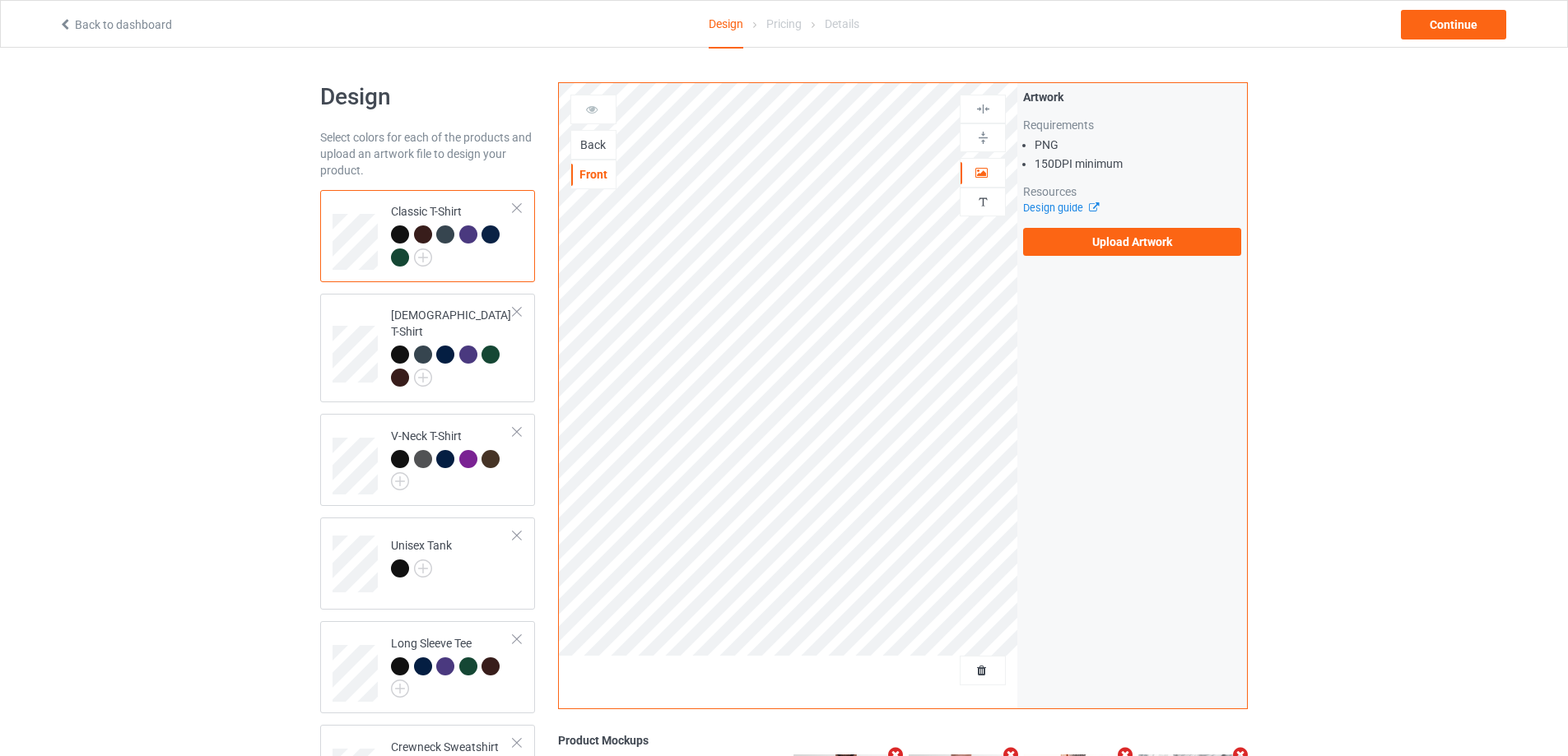
click at [594, 144] on div "Back" at bounding box center [593, 145] width 44 height 17
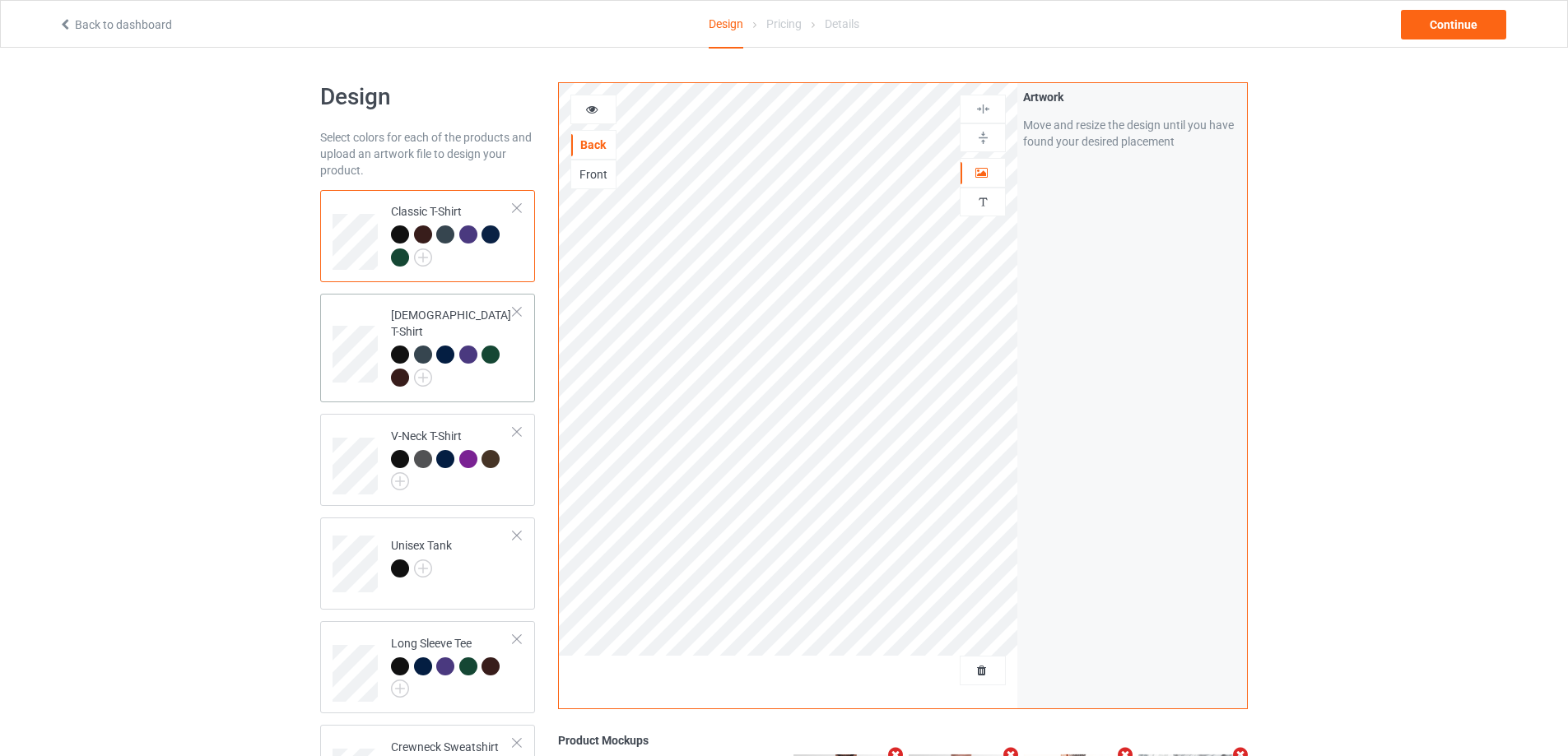
click at [469, 355] on div at bounding box center [452, 368] width 122 height 45
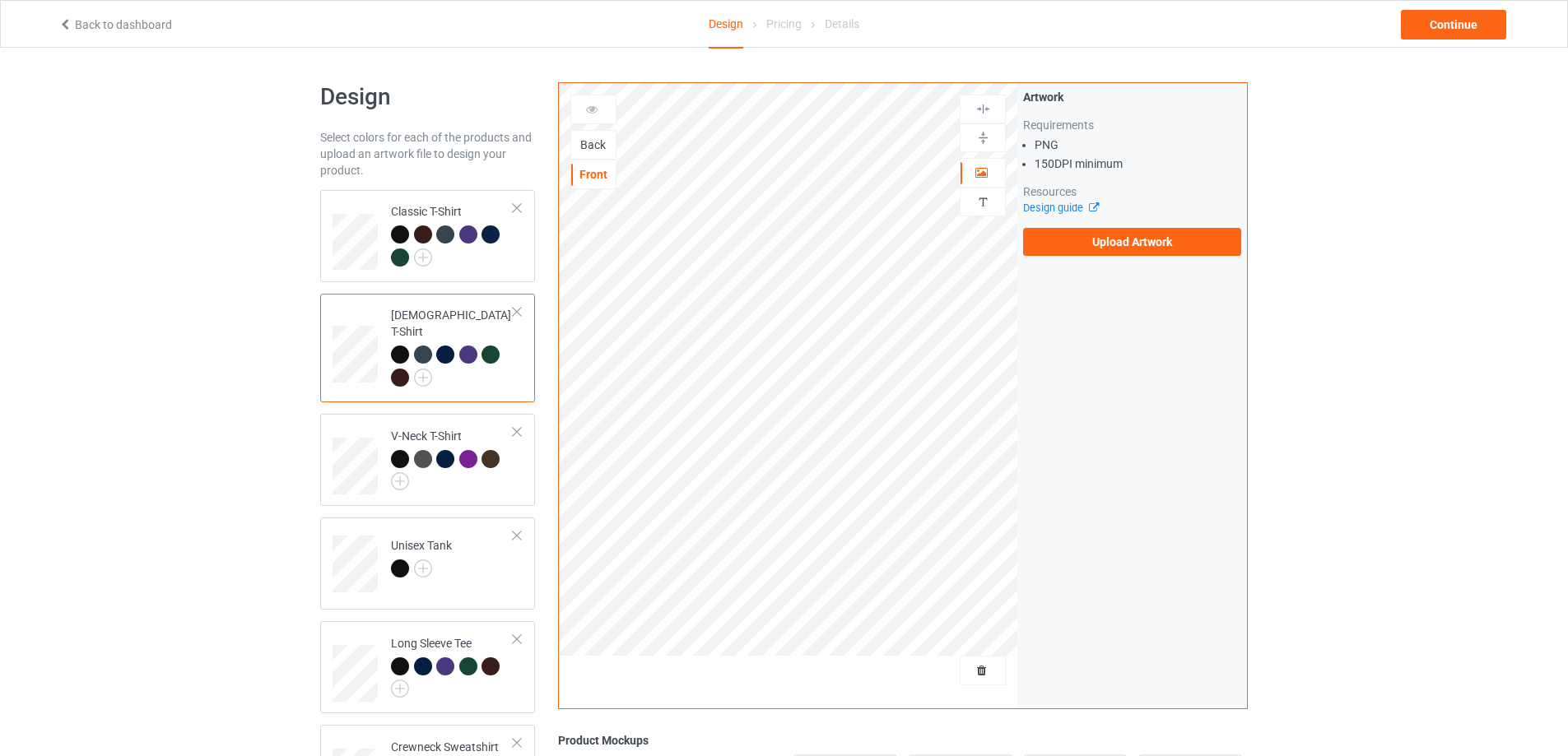
click at [606, 141] on div "Back" at bounding box center [593, 145] width 44 height 17
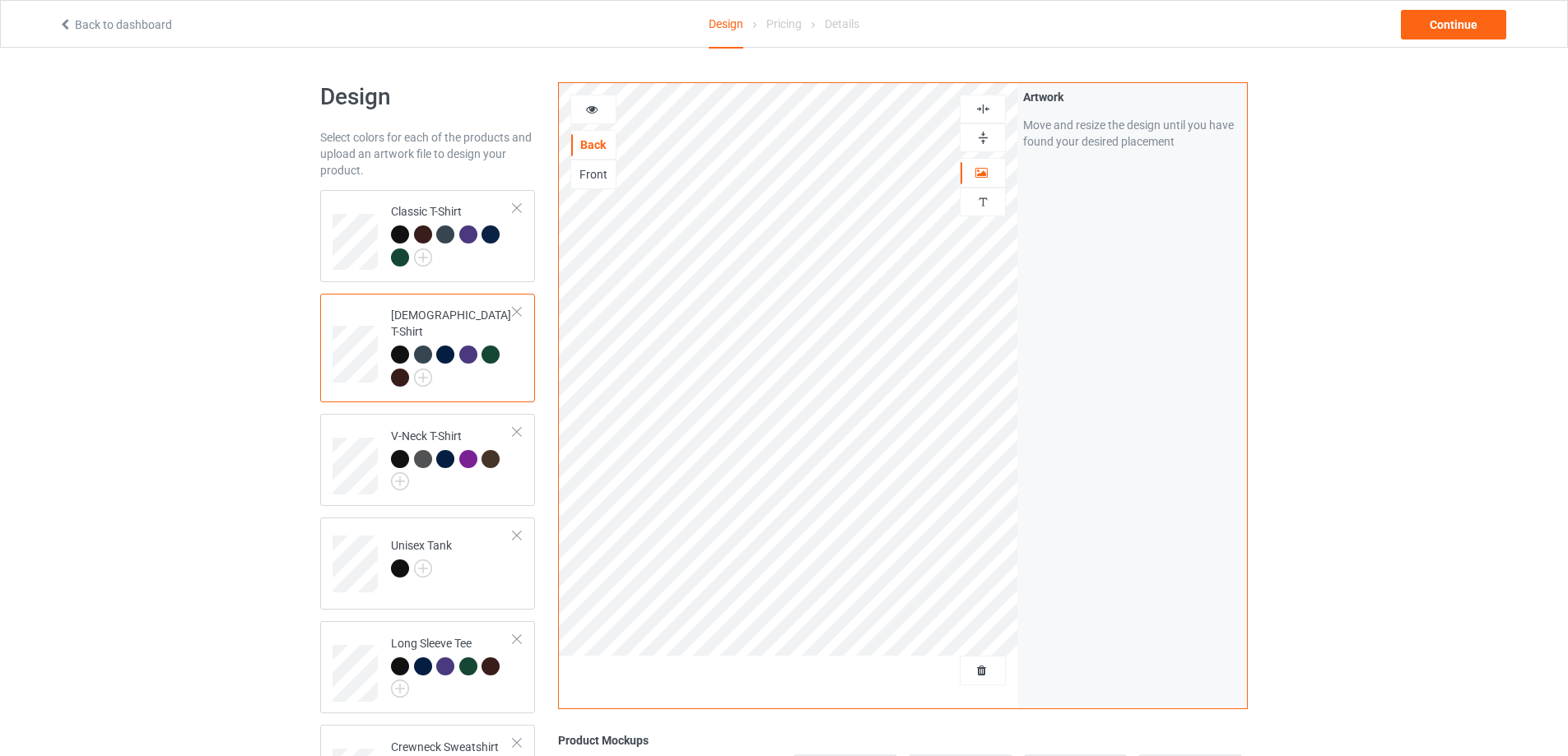
click at [993, 143] on div at bounding box center [982, 137] width 44 height 16
click at [475, 267] on div at bounding box center [452, 248] width 122 height 45
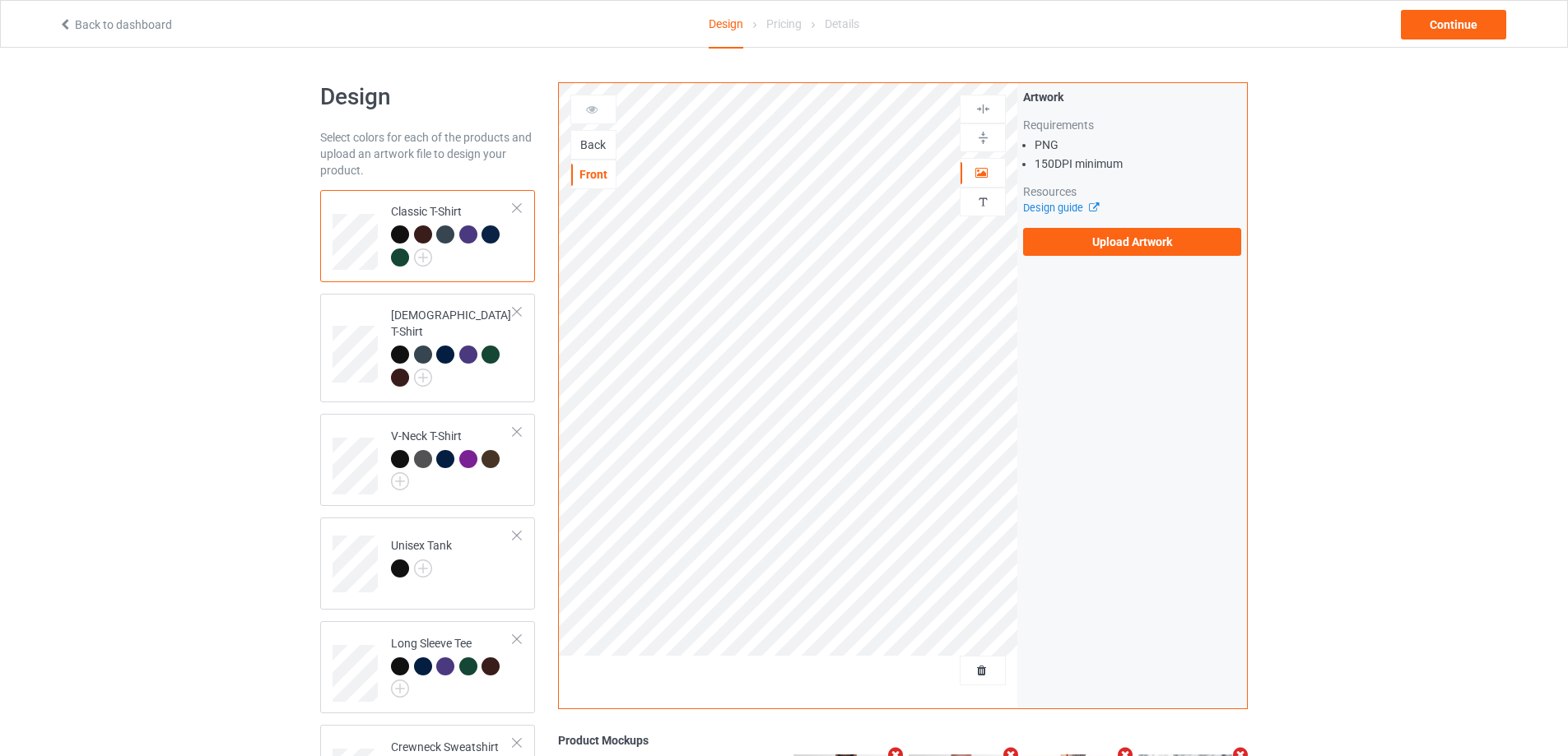
click at [594, 139] on div "Back" at bounding box center [593, 145] width 44 height 17
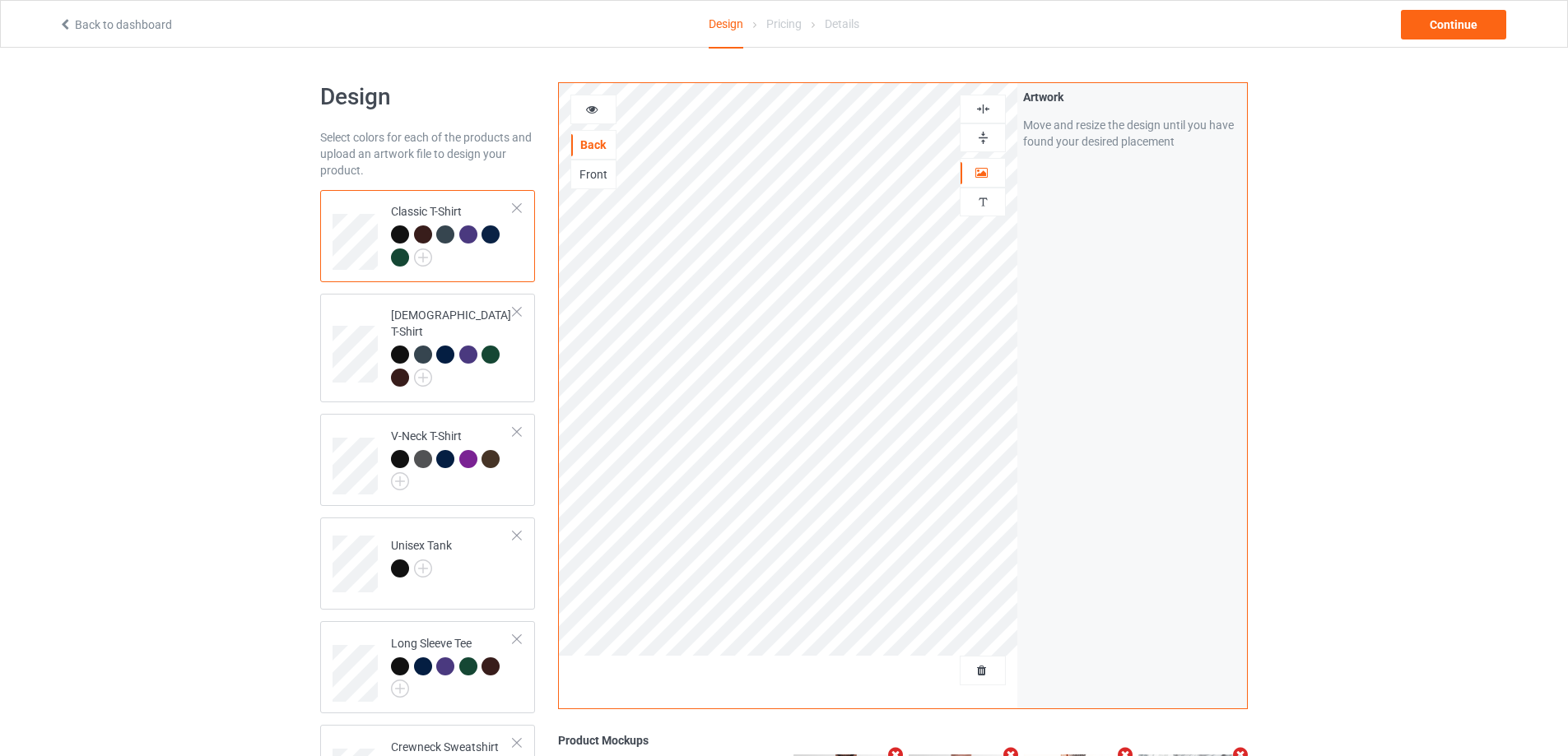
click at [1379, 239] on div "Design Select colors for each of the products and upload an artwork file to des…" at bounding box center [784, 556] width 1568 height 1016
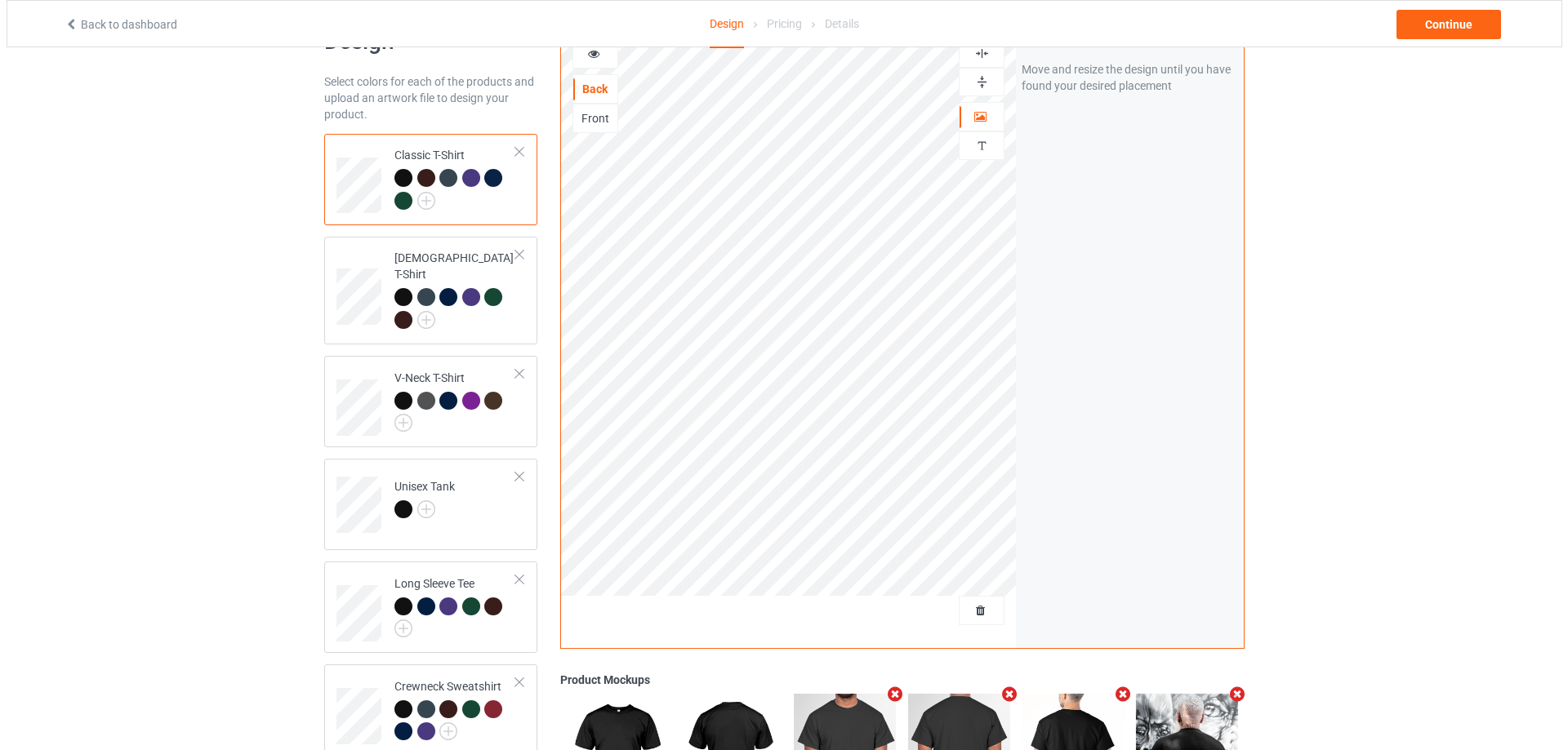
scroll to position [272, 0]
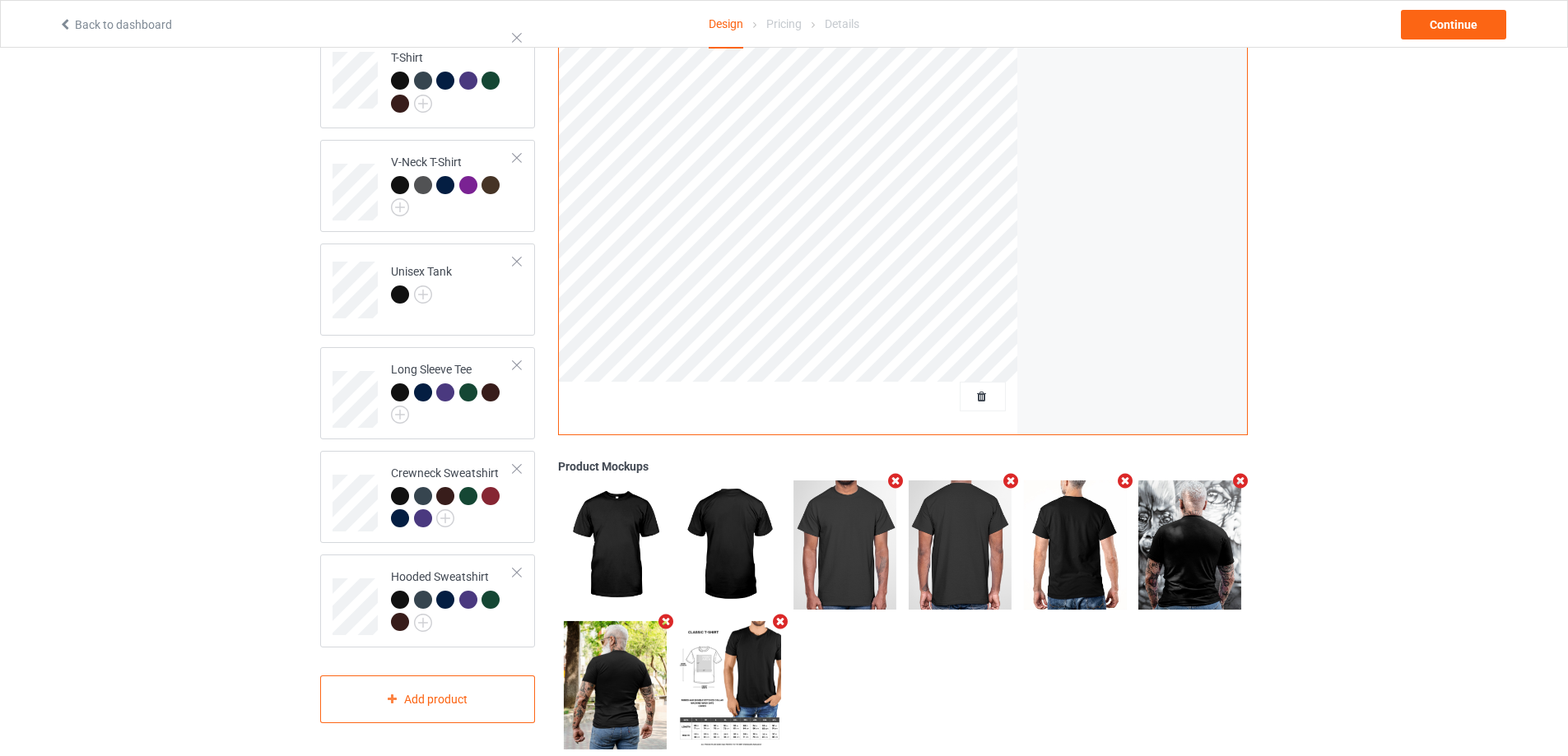
click at [894, 479] on icon "Remove mockup" at bounding box center [896, 481] width 21 height 18
click at [1000, 479] on icon "Remove mockup" at bounding box center [1010, 481] width 21 height 18
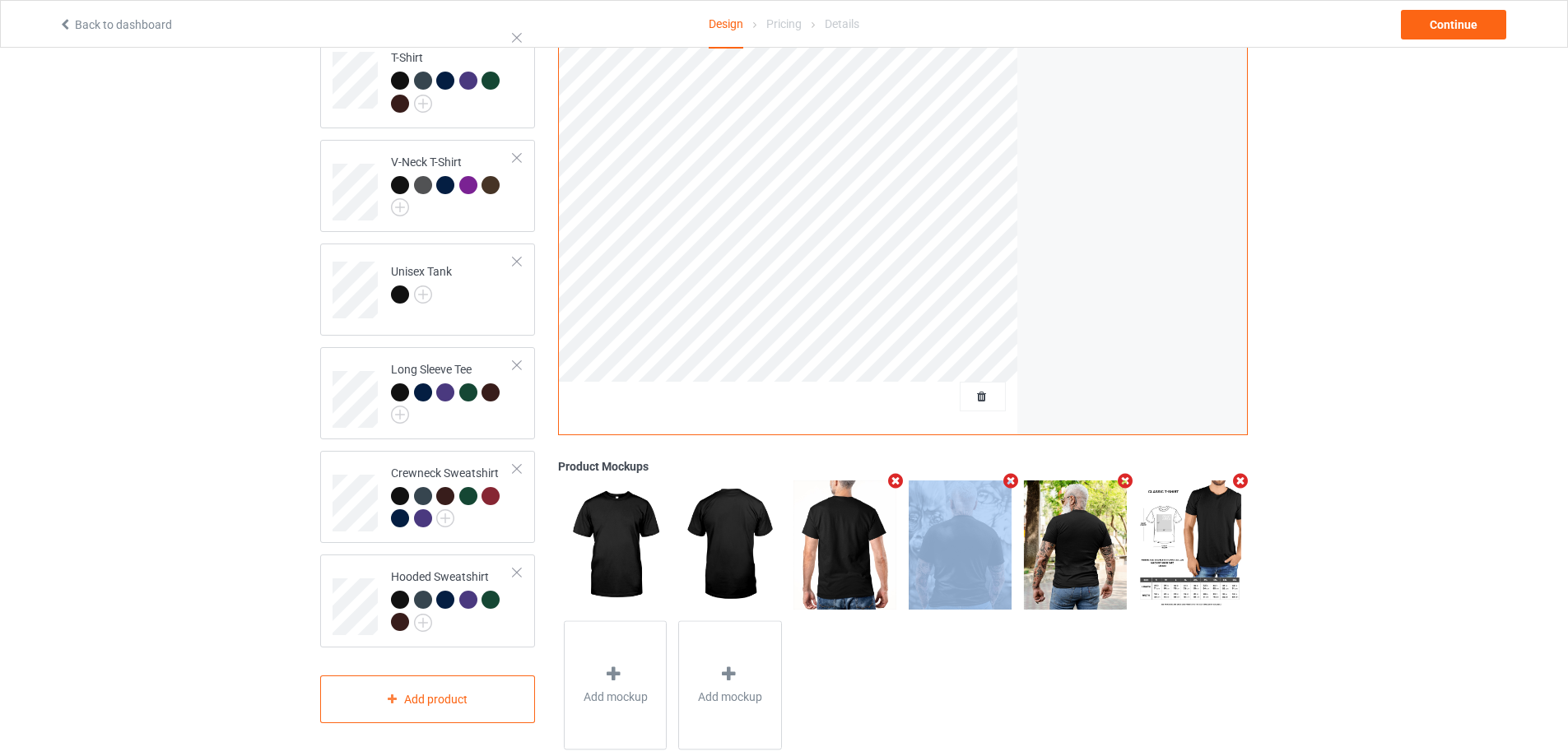
click at [894, 479] on icon "Remove mockup" at bounding box center [896, 481] width 21 height 18
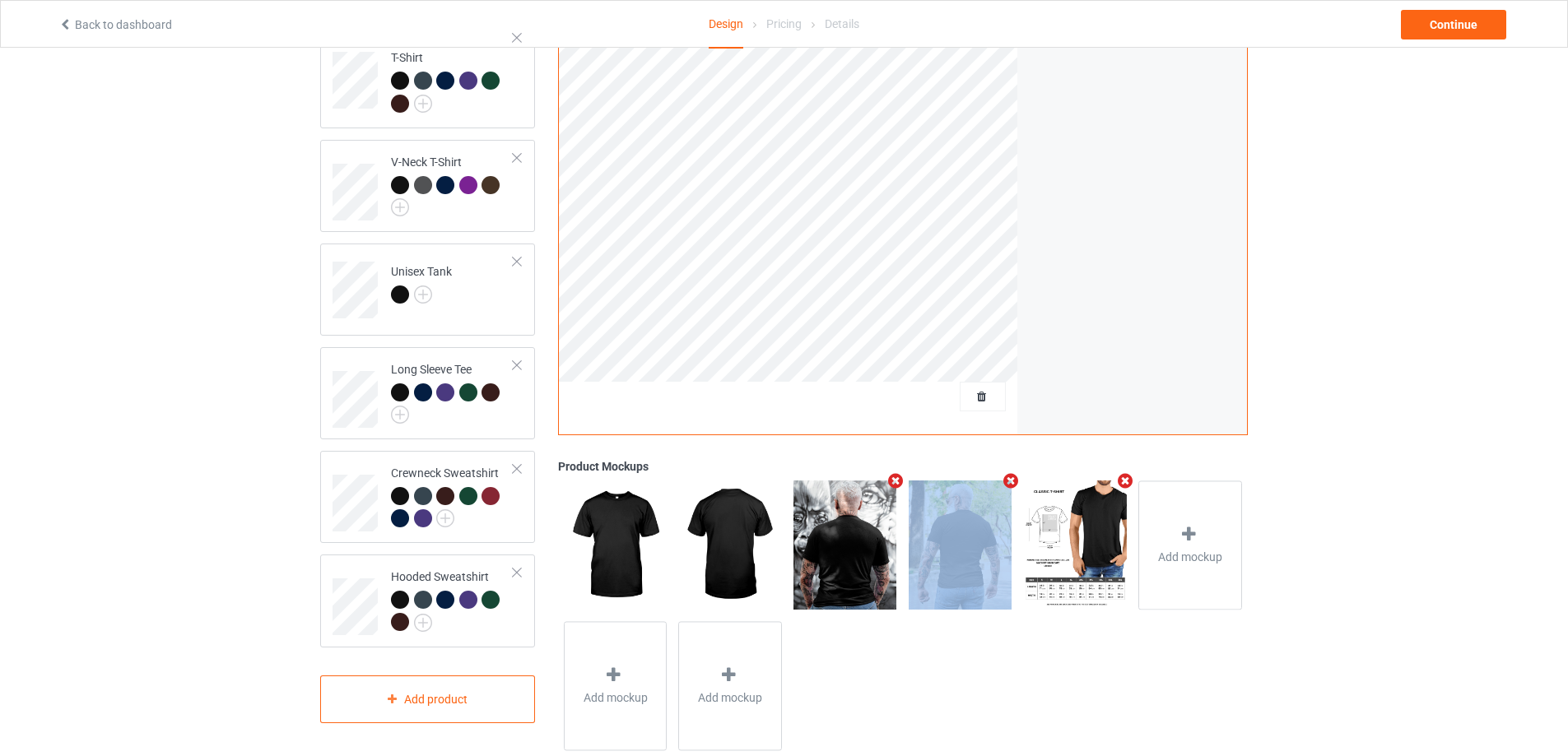
click at [894, 479] on icon "Remove mockup" at bounding box center [896, 481] width 21 height 18
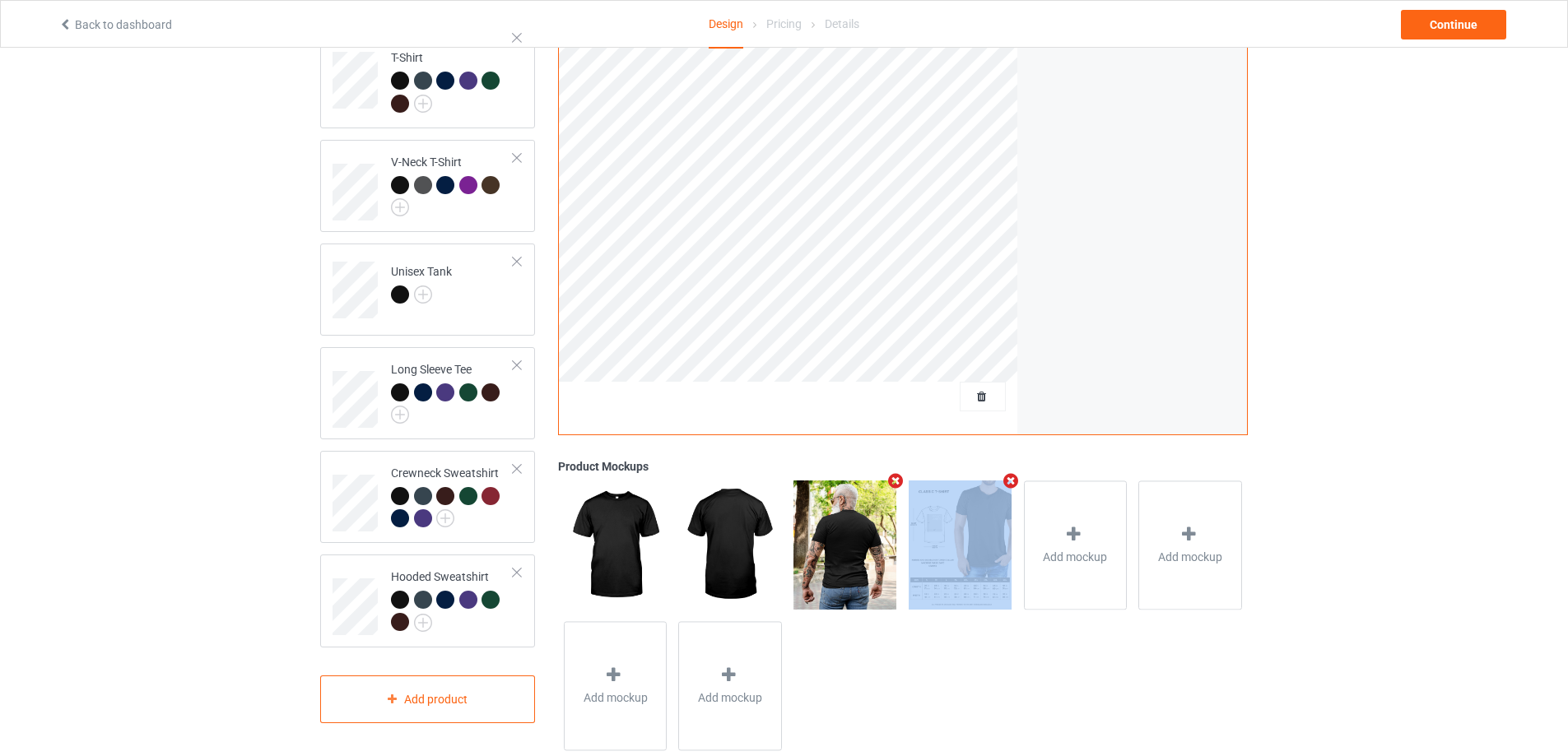
click at [894, 479] on icon "Remove mockup" at bounding box center [896, 481] width 21 height 18
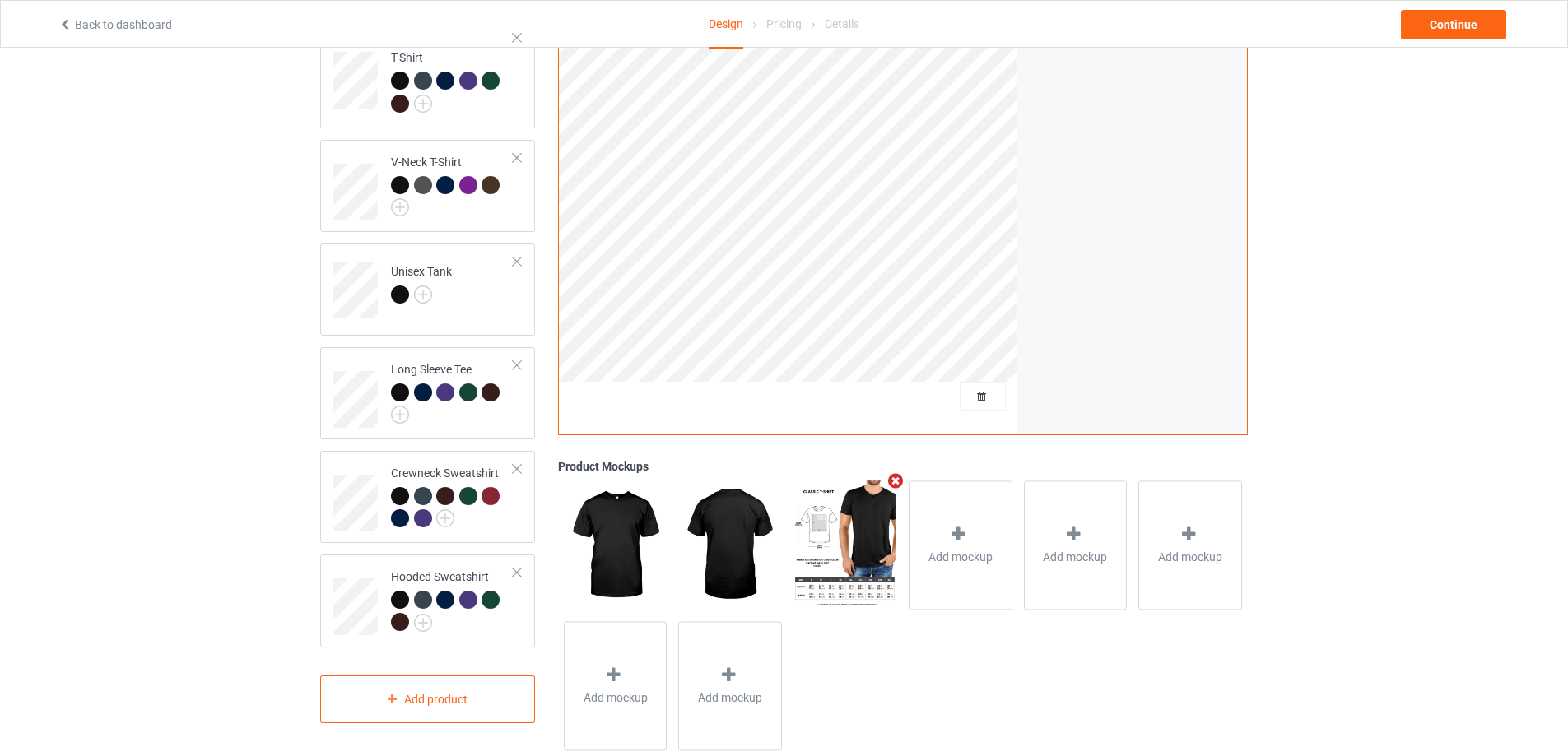
click at [894, 479] on icon "Remove mockup" at bounding box center [896, 481] width 21 height 18
click at [873, 514] on div "Add mockup" at bounding box center [846, 545] width 104 height 129
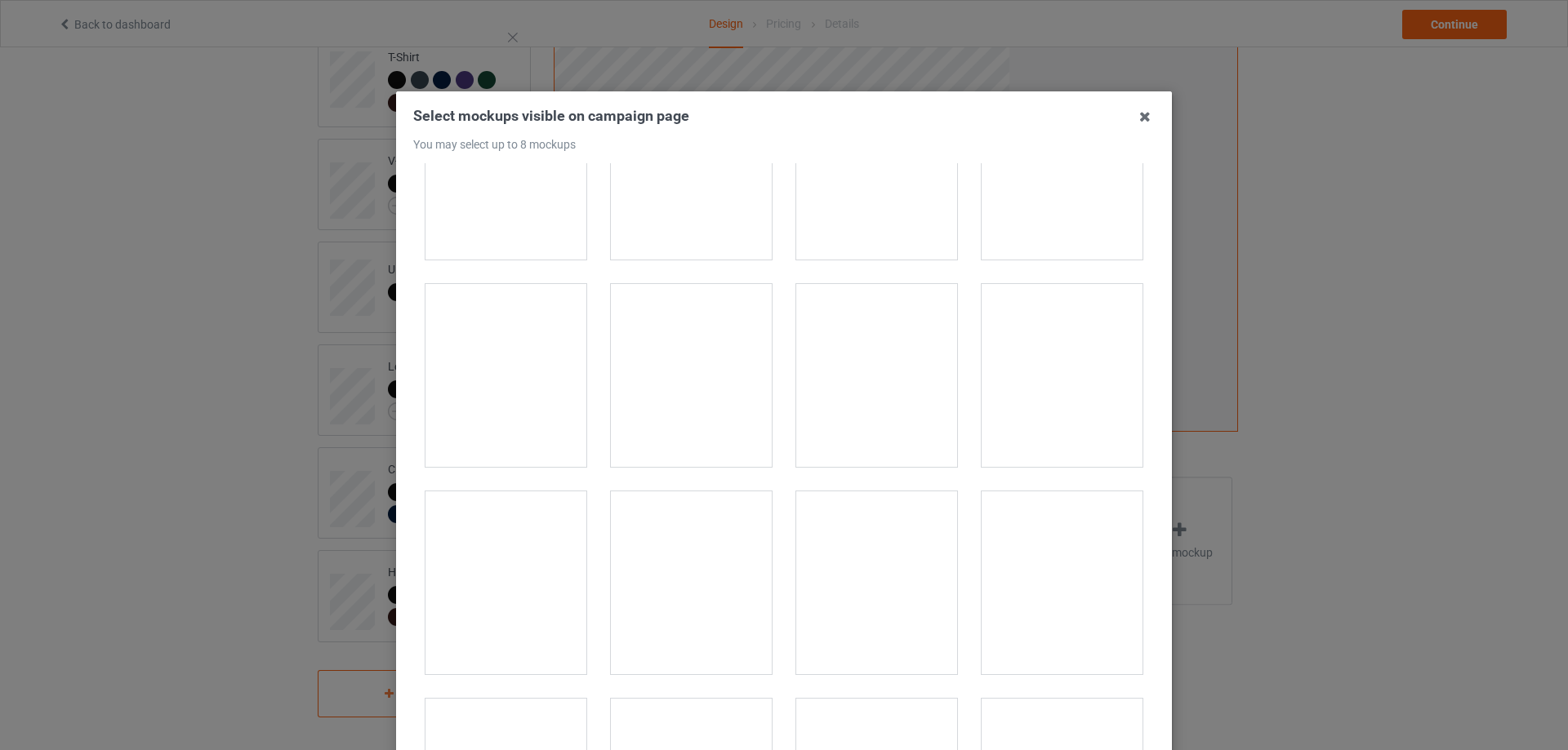
scroll to position [20685, 0]
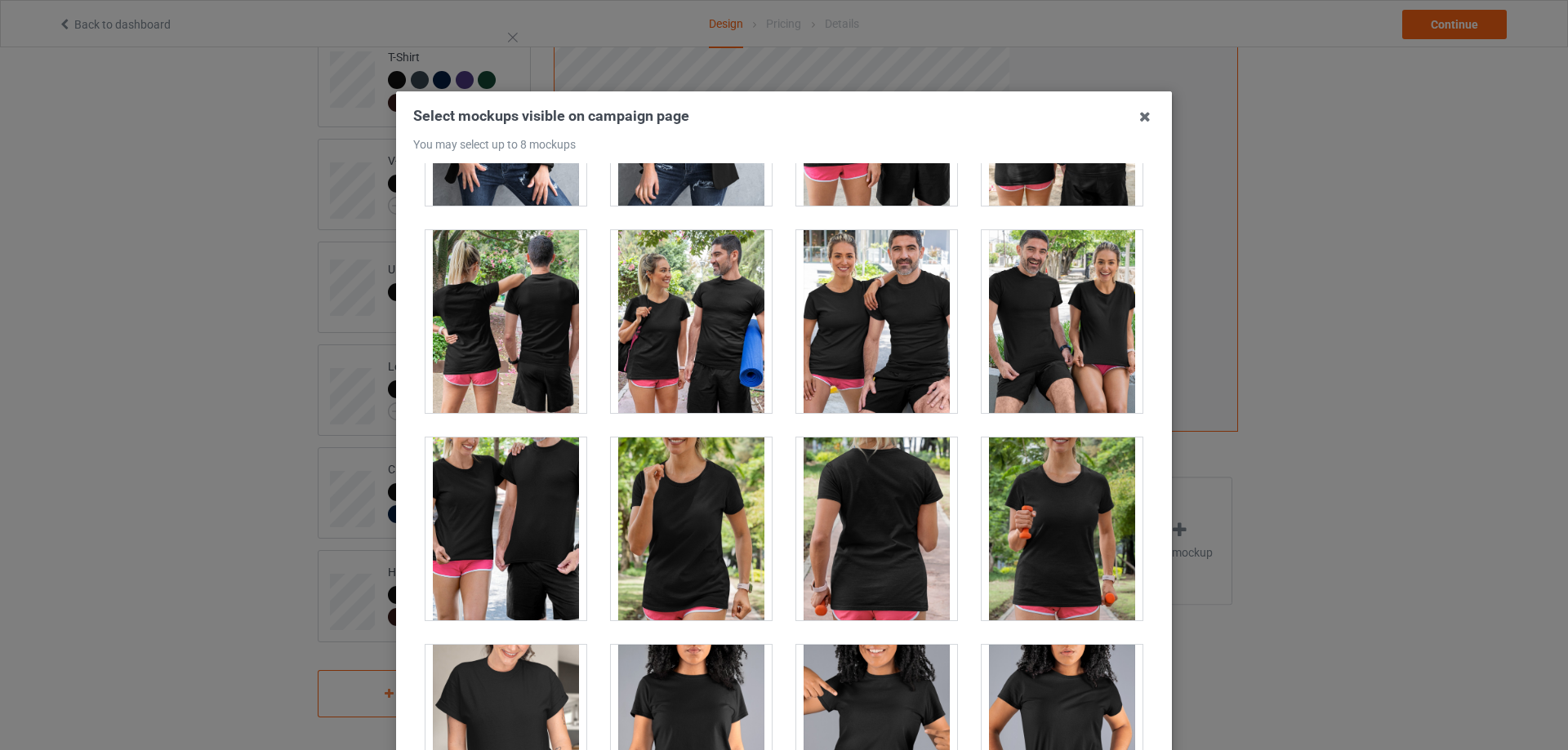
click at [1023, 497] on div at bounding box center [1062, 529] width 161 height 183
drag, startPoint x: 842, startPoint y: 505, endPoint x: 889, endPoint y: 533, distance: 54.7
click at [843, 504] on div at bounding box center [877, 529] width 161 height 183
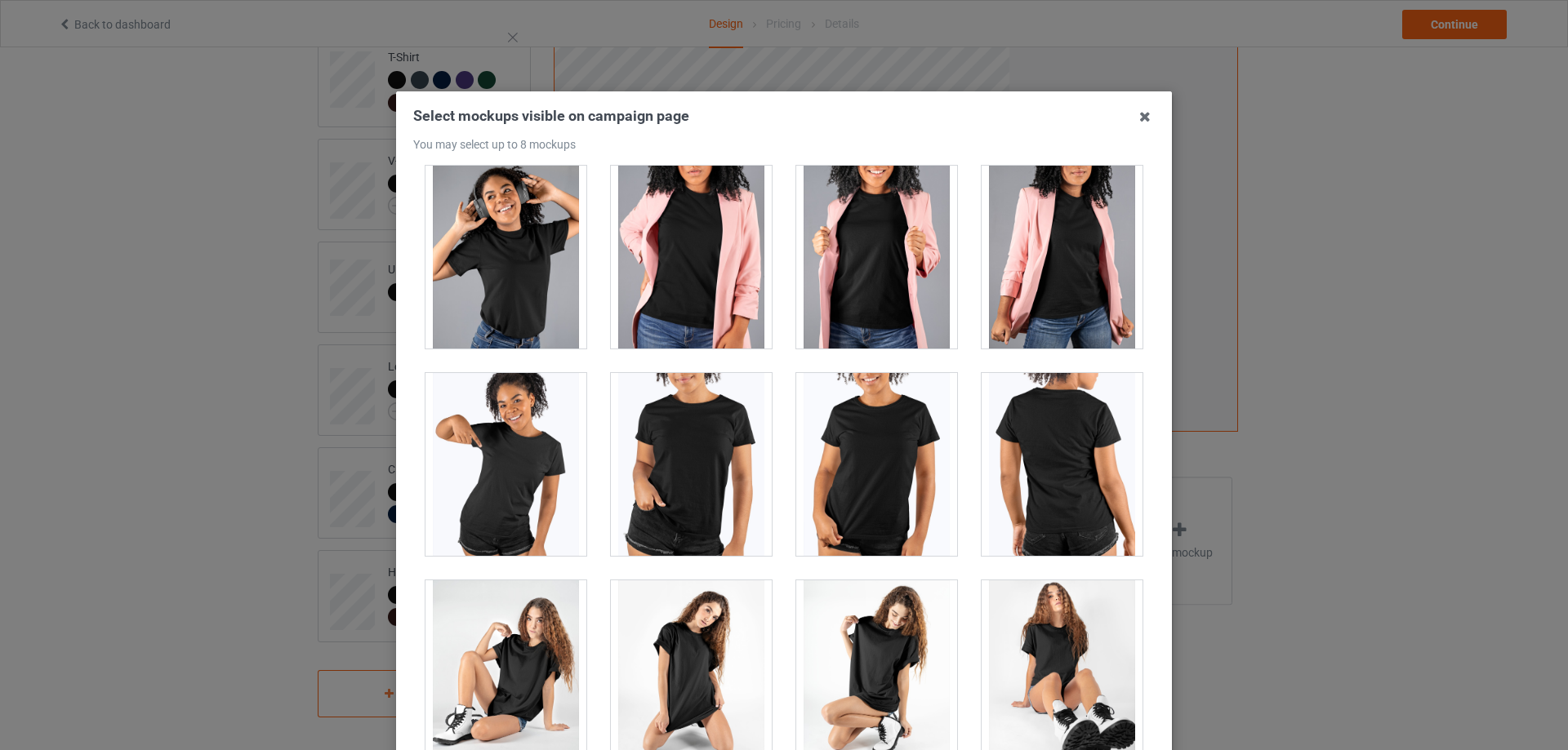
scroll to position [21638, 0]
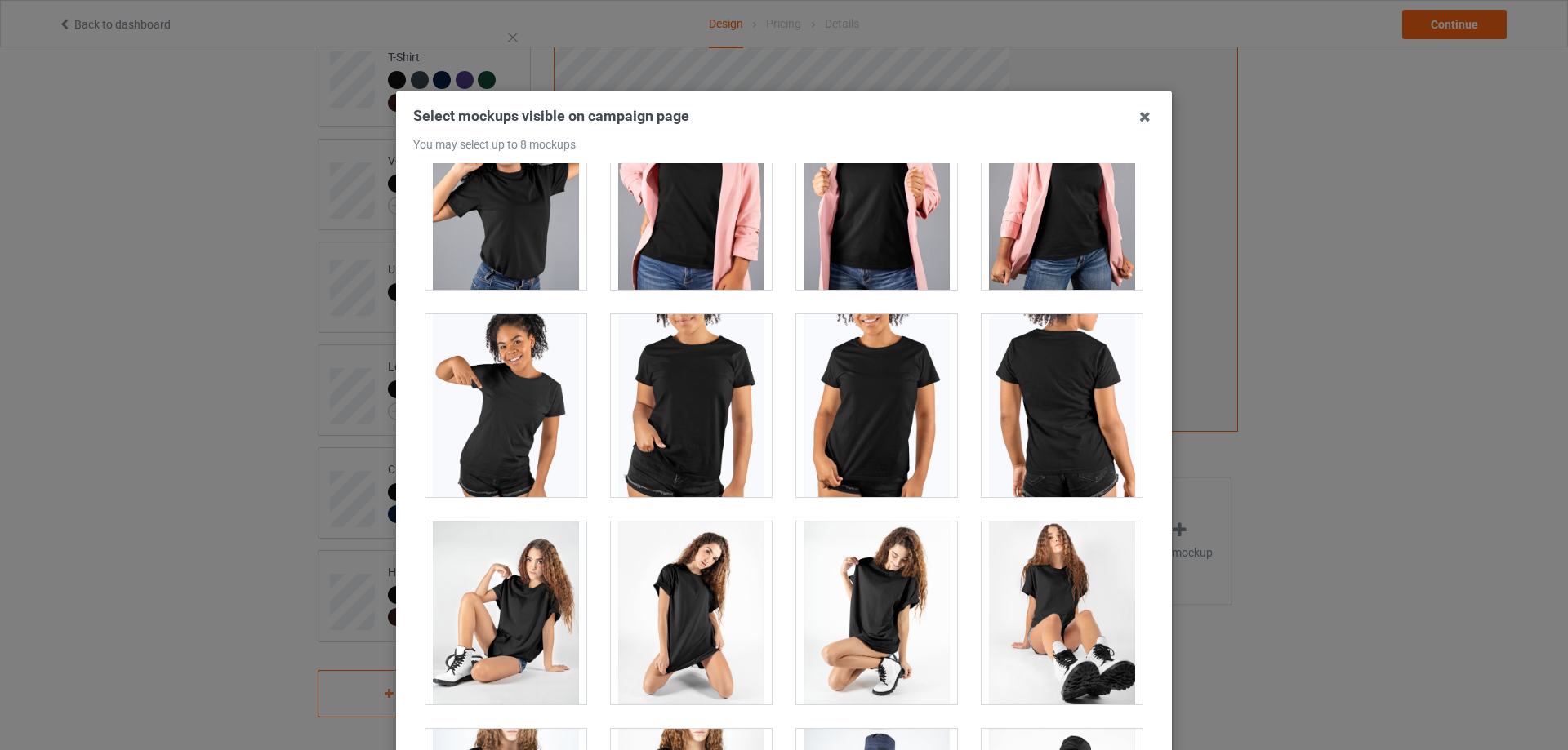
click at [1071, 400] on div at bounding box center [1062, 405] width 161 height 183
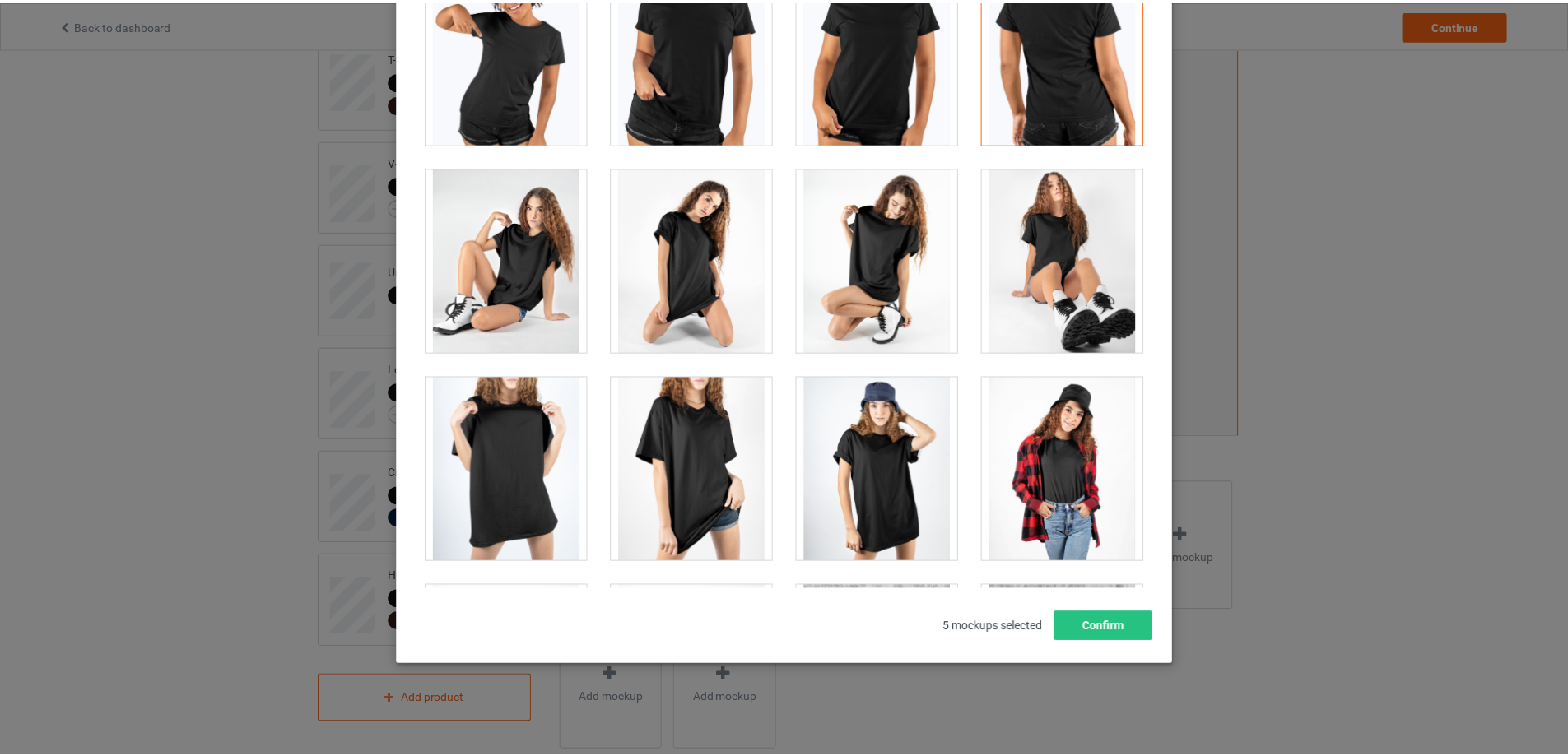
scroll to position [181, 0]
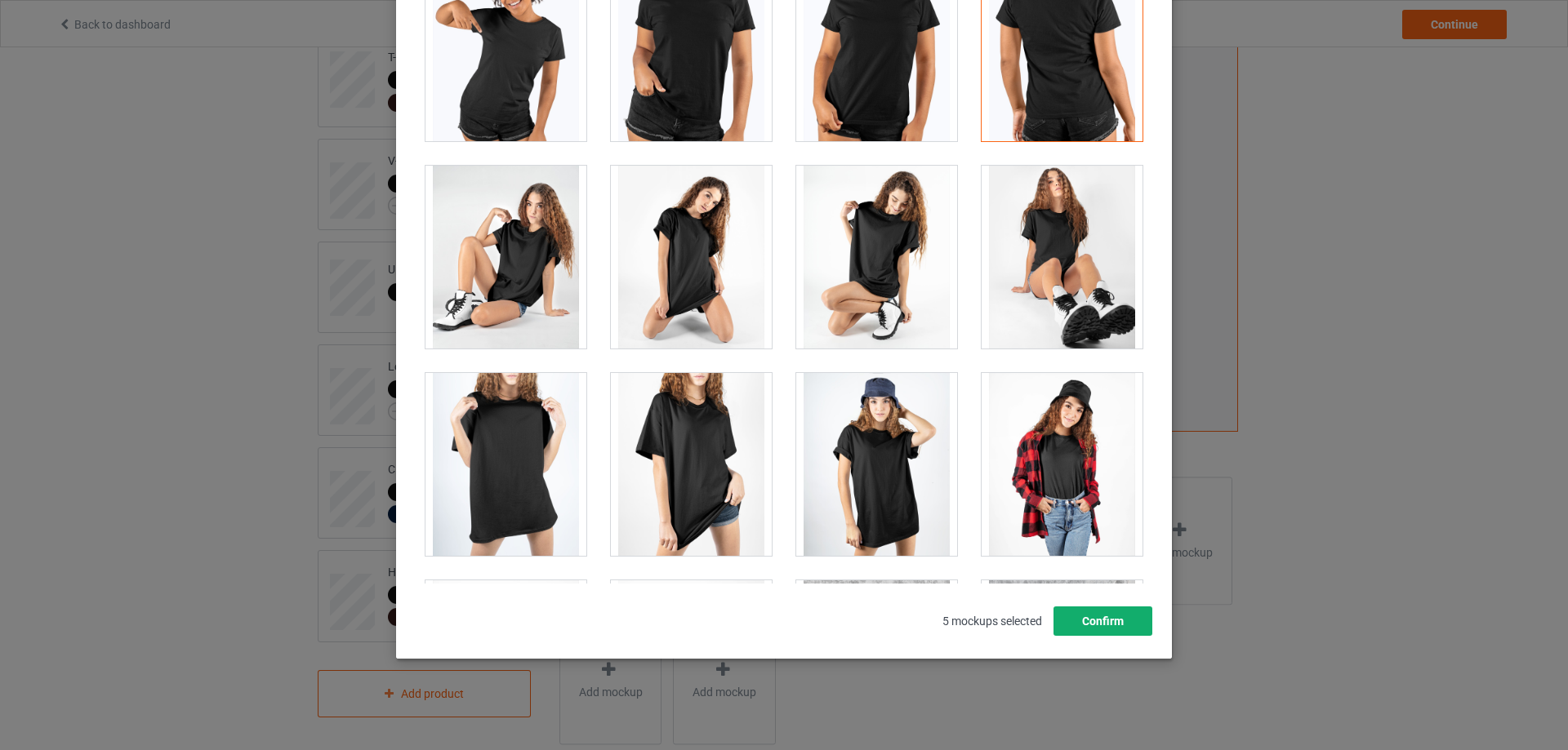
drag, startPoint x: 1097, startPoint y: 625, endPoint x: 1115, endPoint y: 589, distance: 40.2
click at [1095, 624] on button "Confirm" at bounding box center [1102, 620] width 99 height 29
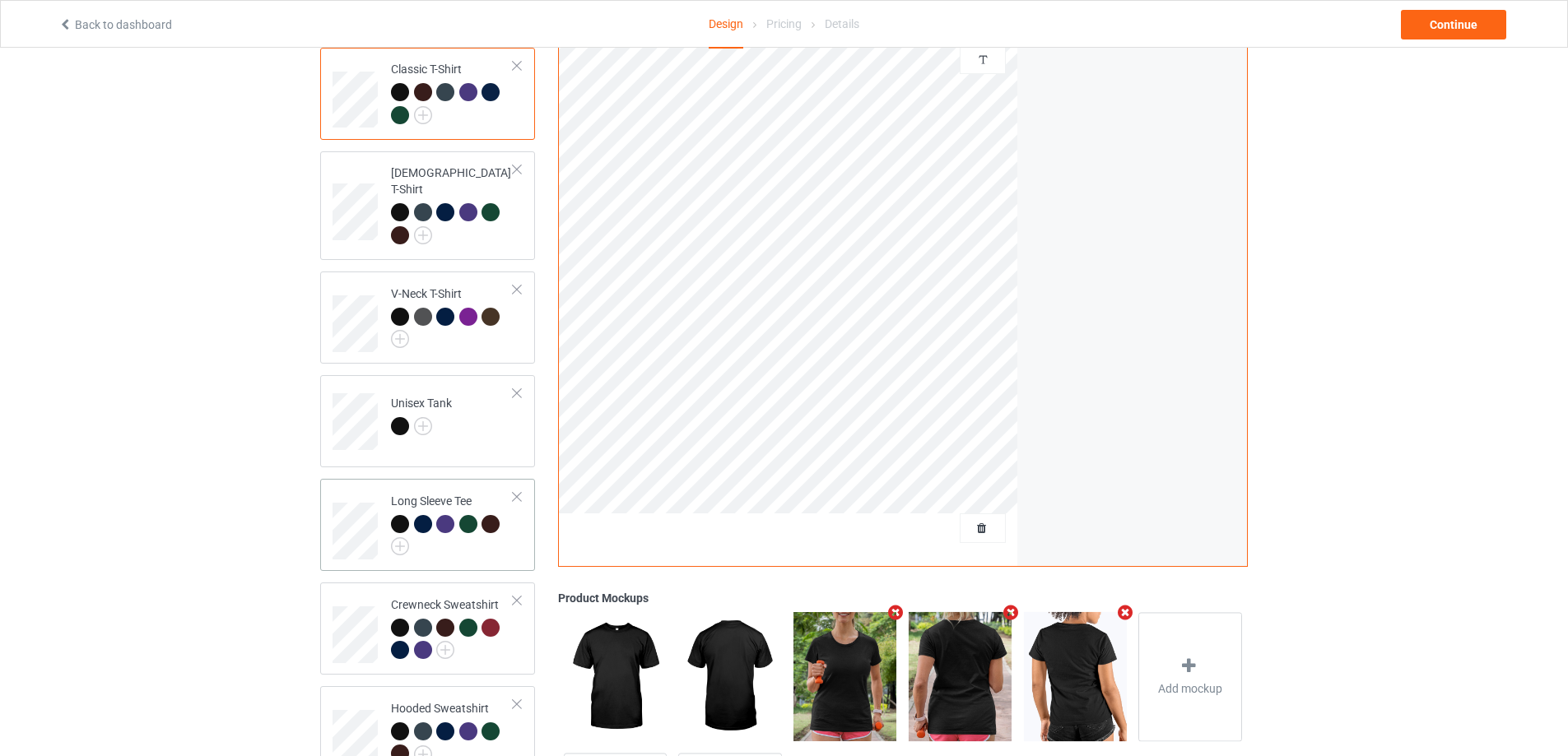
scroll to position [0, 0]
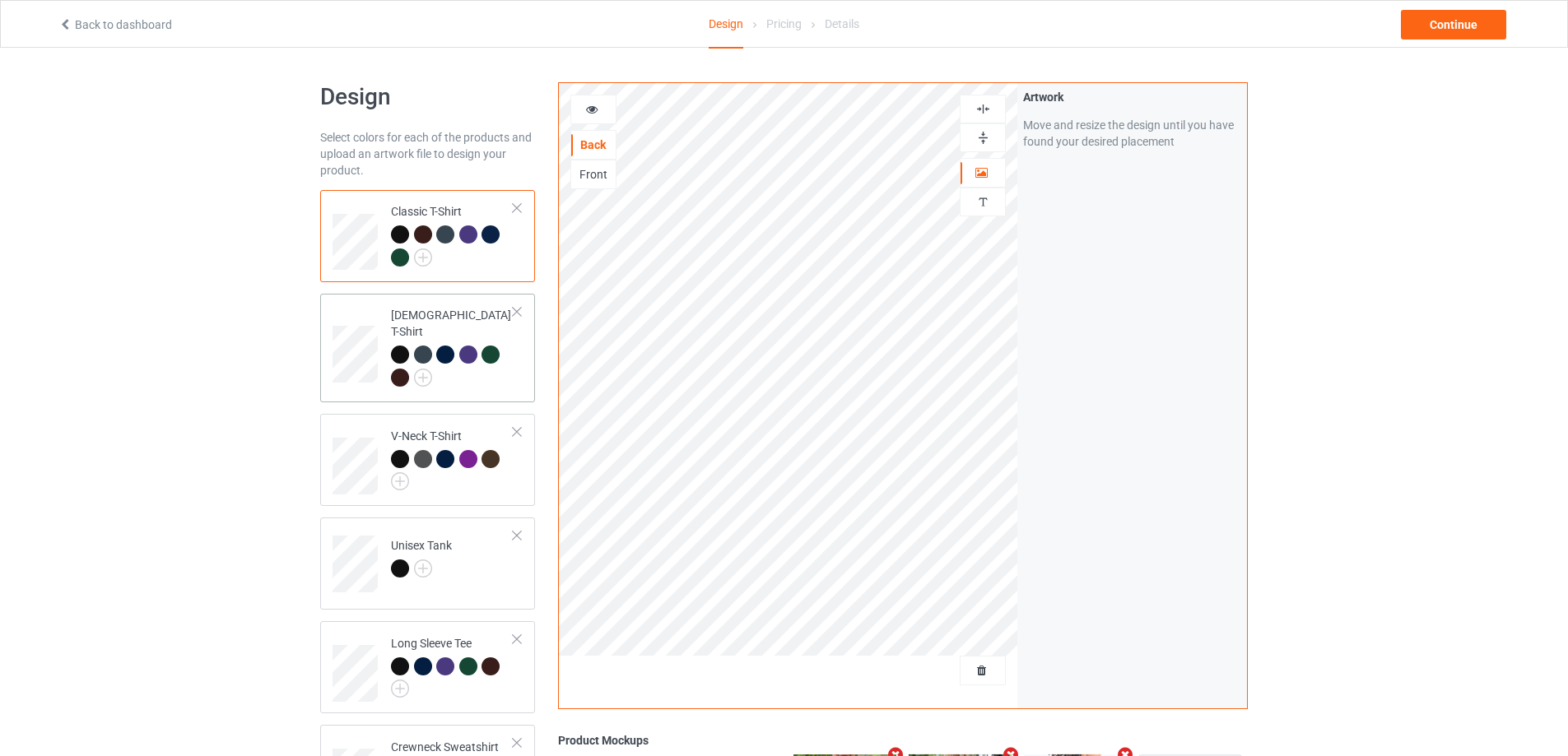
click at [486, 373] on div at bounding box center [452, 368] width 122 height 45
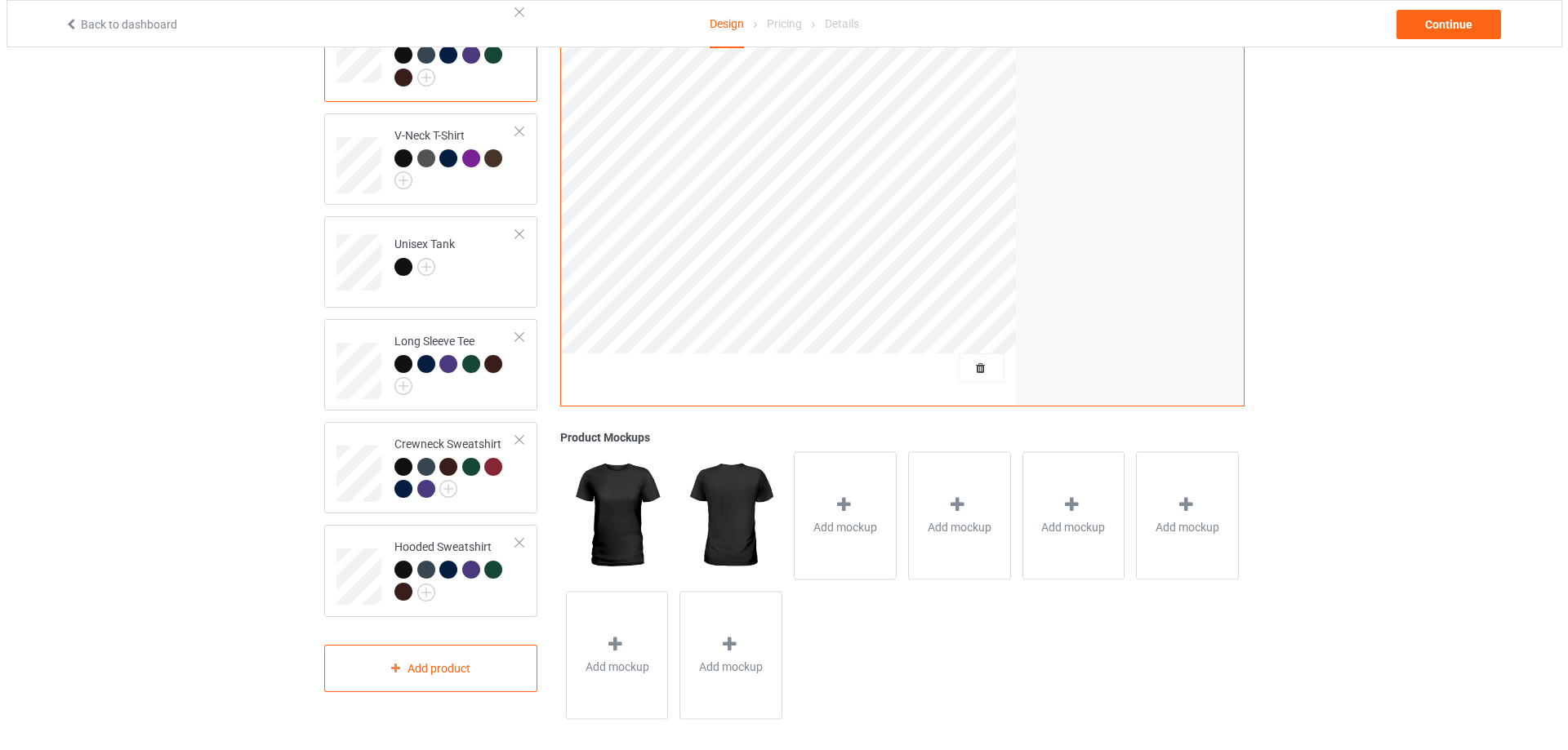
scroll to position [308, 0]
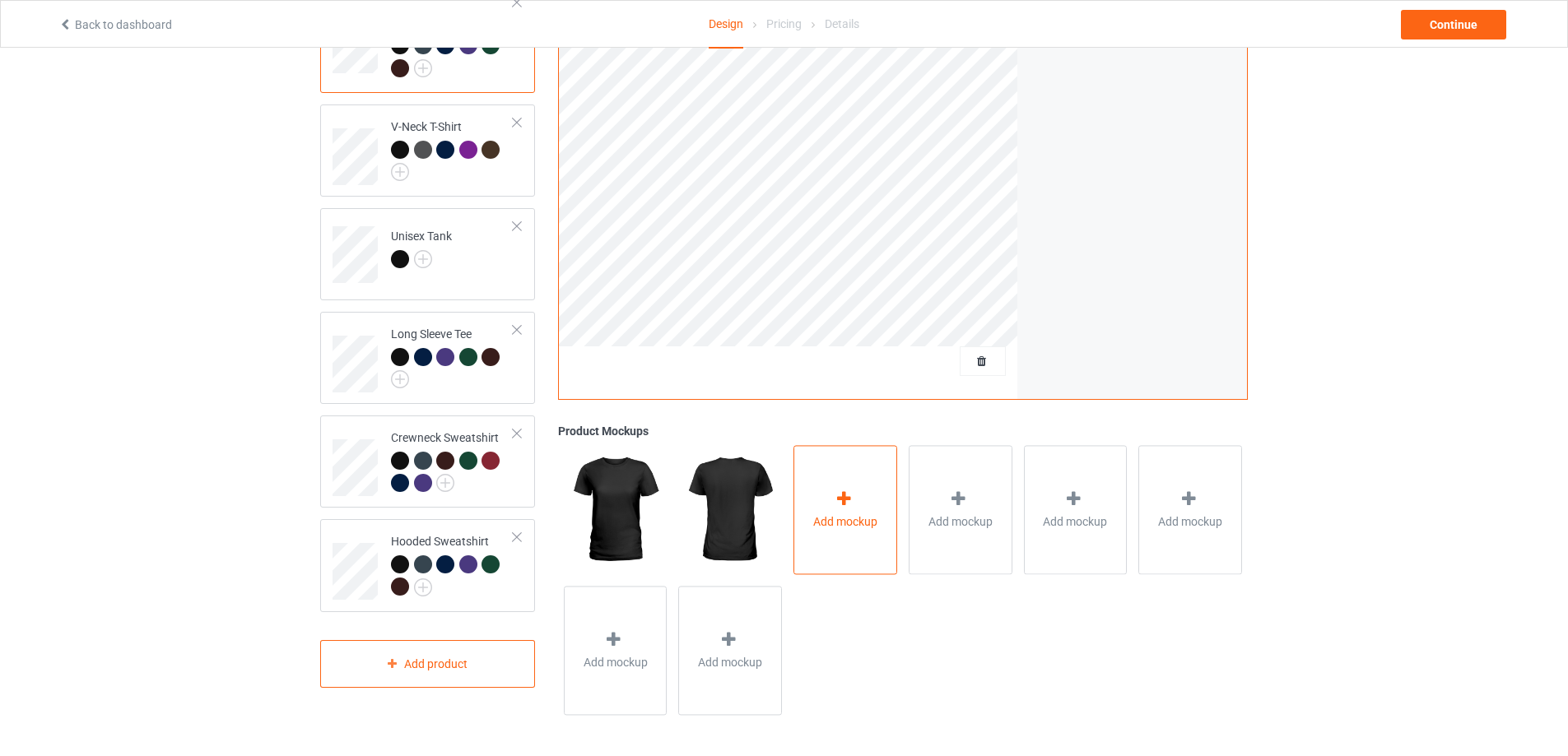
click at [875, 512] on div "Add mockup" at bounding box center [846, 510] width 104 height 129
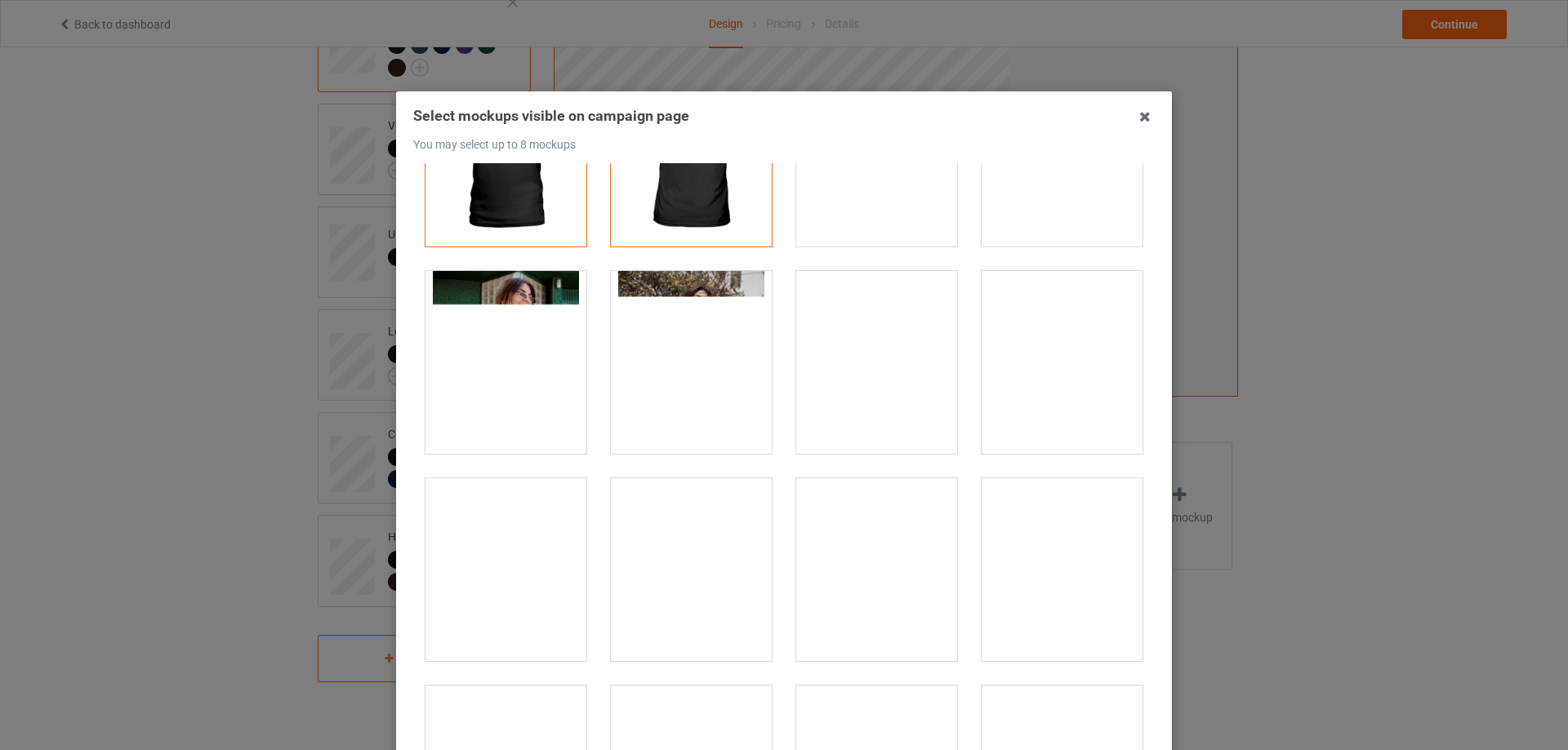
scroll to position [272, 0]
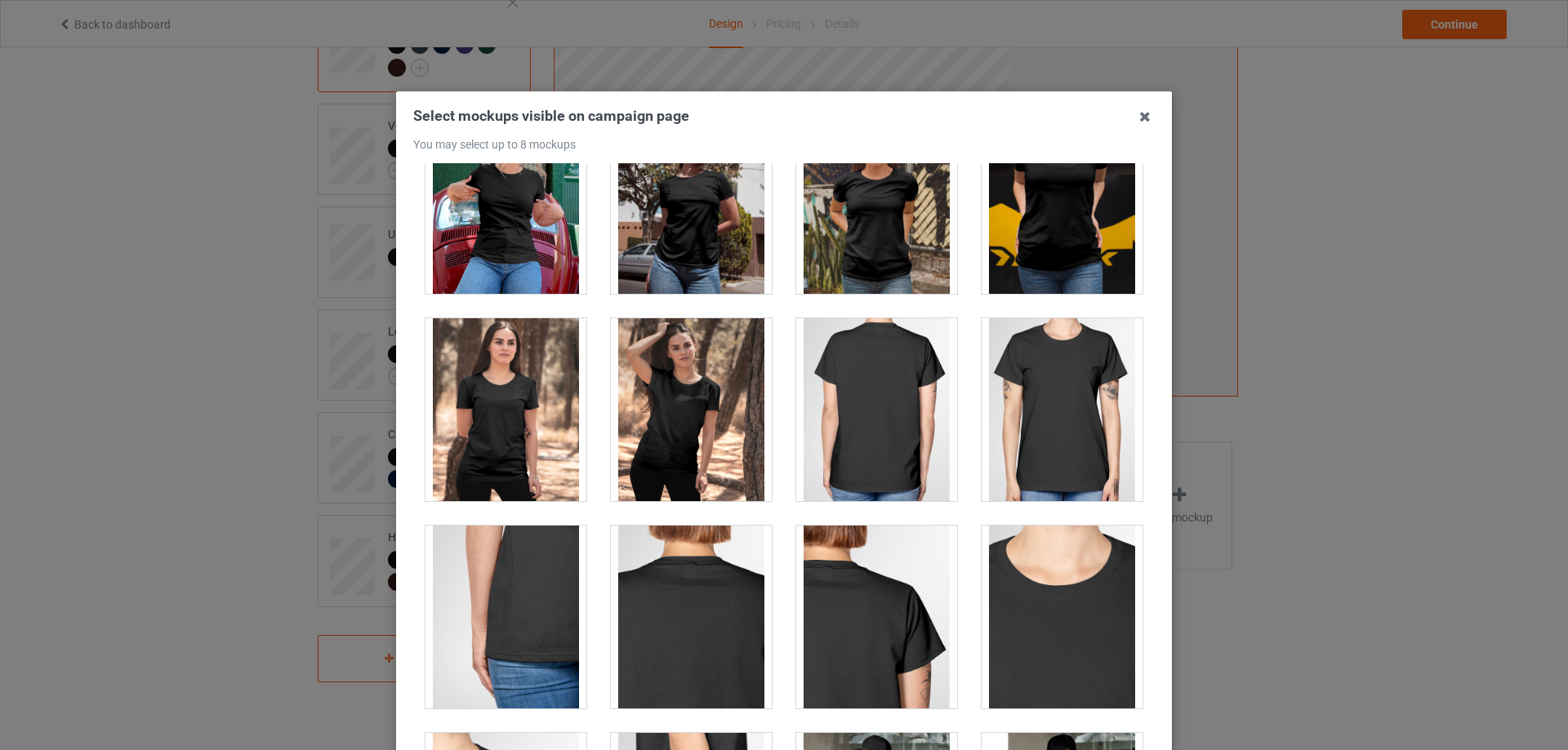
click at [1050, 397] on div at bounding box center [1062, 409] width 161 height 183
click at [898, 408] on div at bounding box center [877, 409] width 161 height 183
click at [880, 414] on div at bounding box center [877, 409] width 161 height 183
click at [1076, 397] on div at bounding box center [1062, 409] width 161 height 183
click at [888, 403] on div at bounding box center [877, 409] width 161 height 183
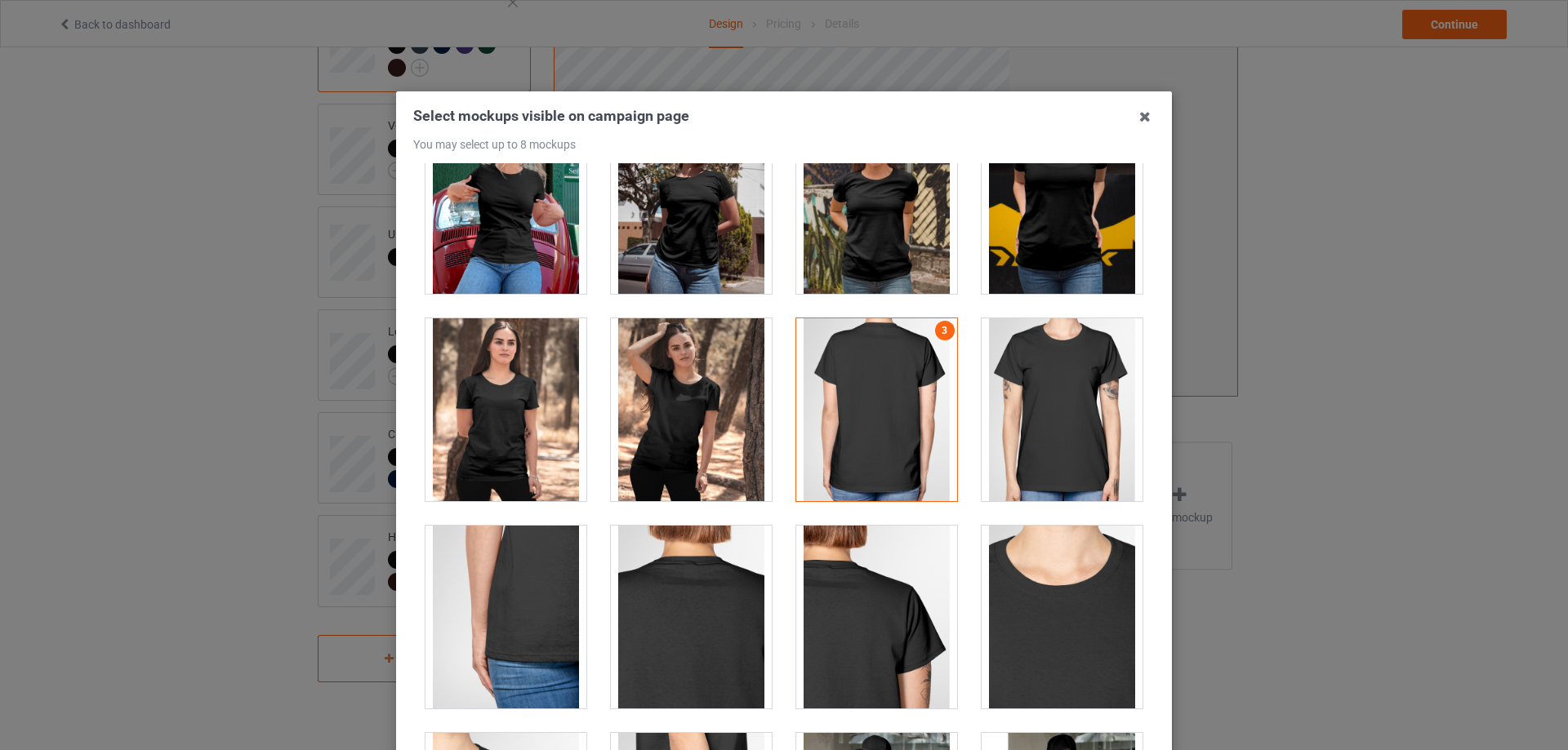
click at [1024, 396] on div at bounding box center [1062, 409] width 161 height 183
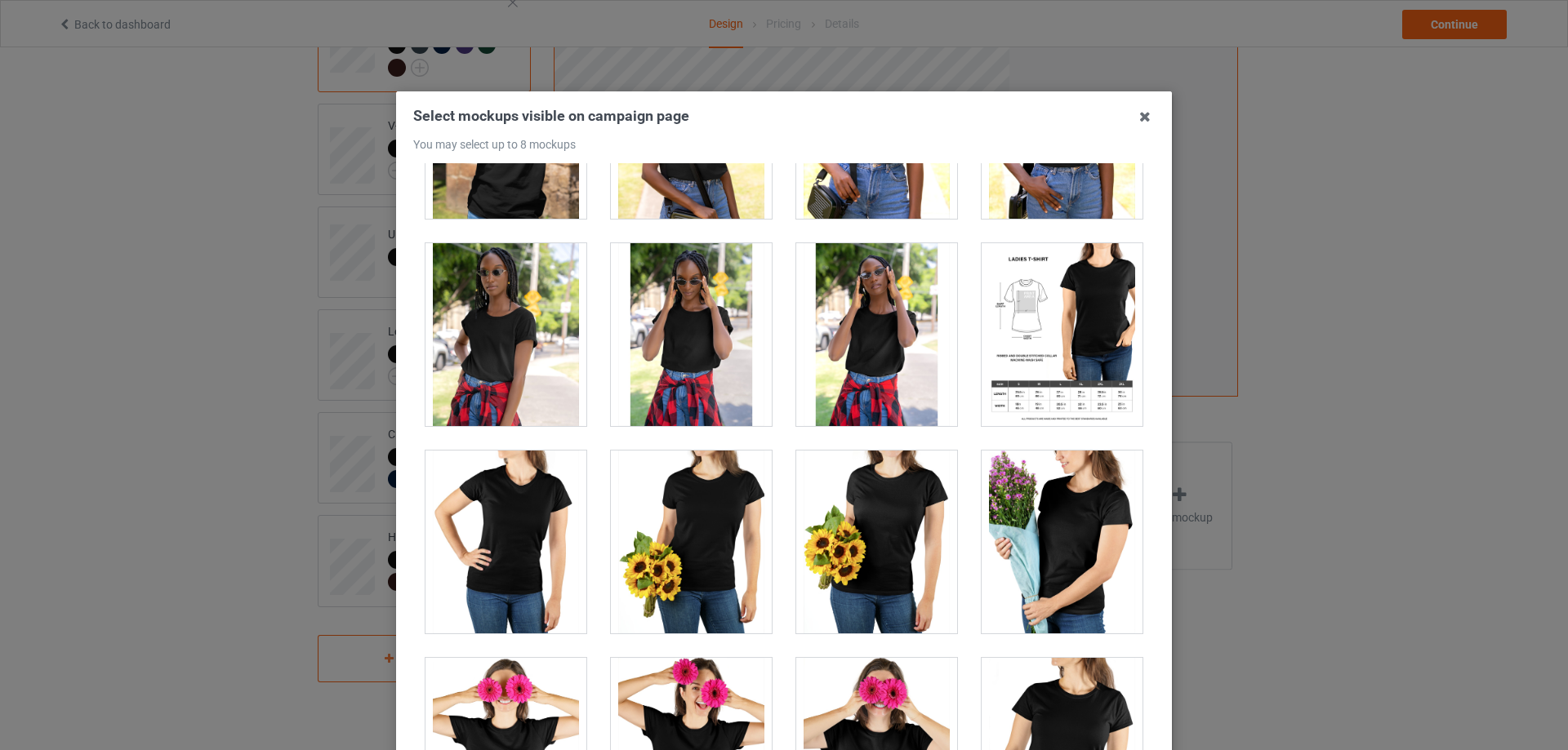
scroll to position [3674, 0]
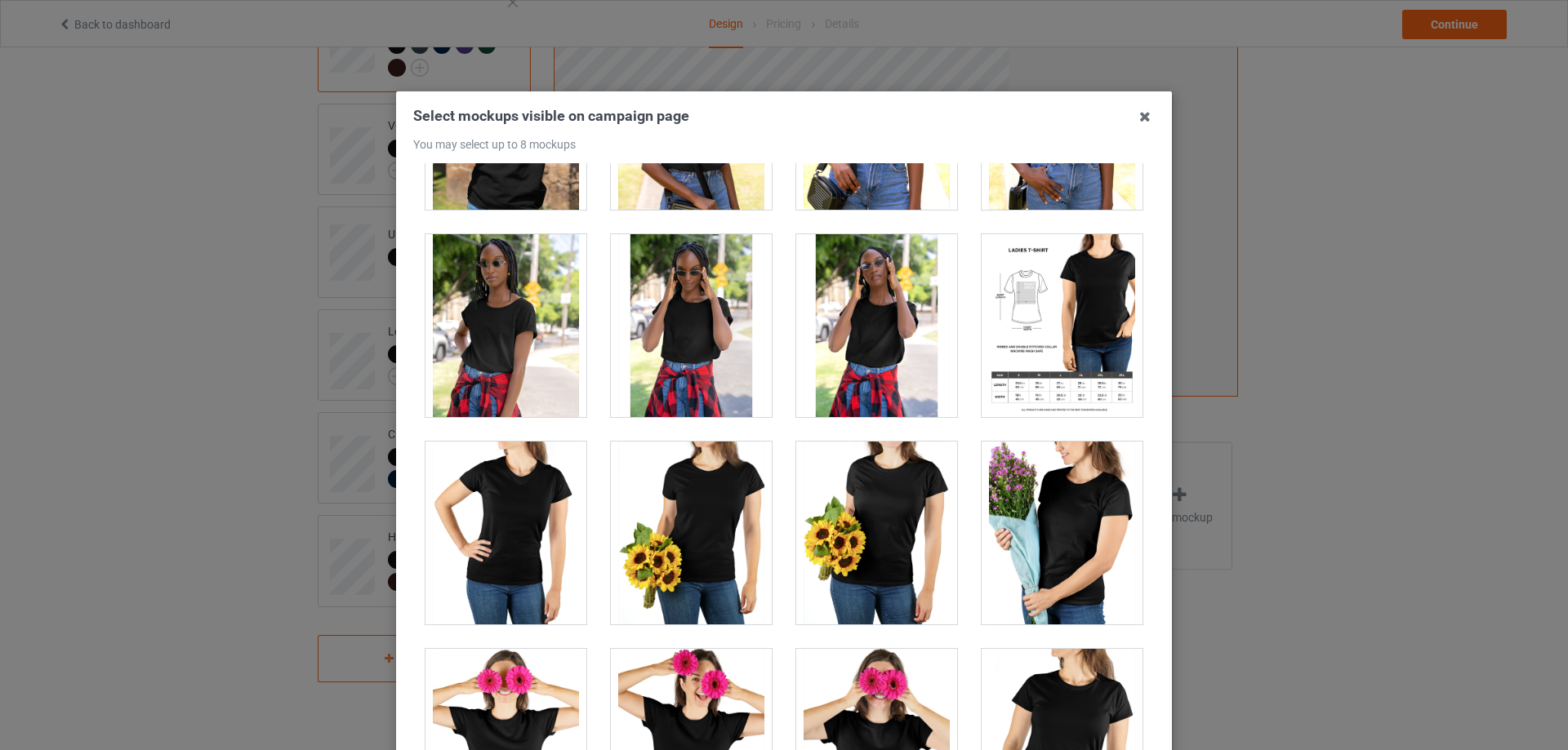
click at [1080, 336] on div at bounding box center [1062, 326] width 161 height 183
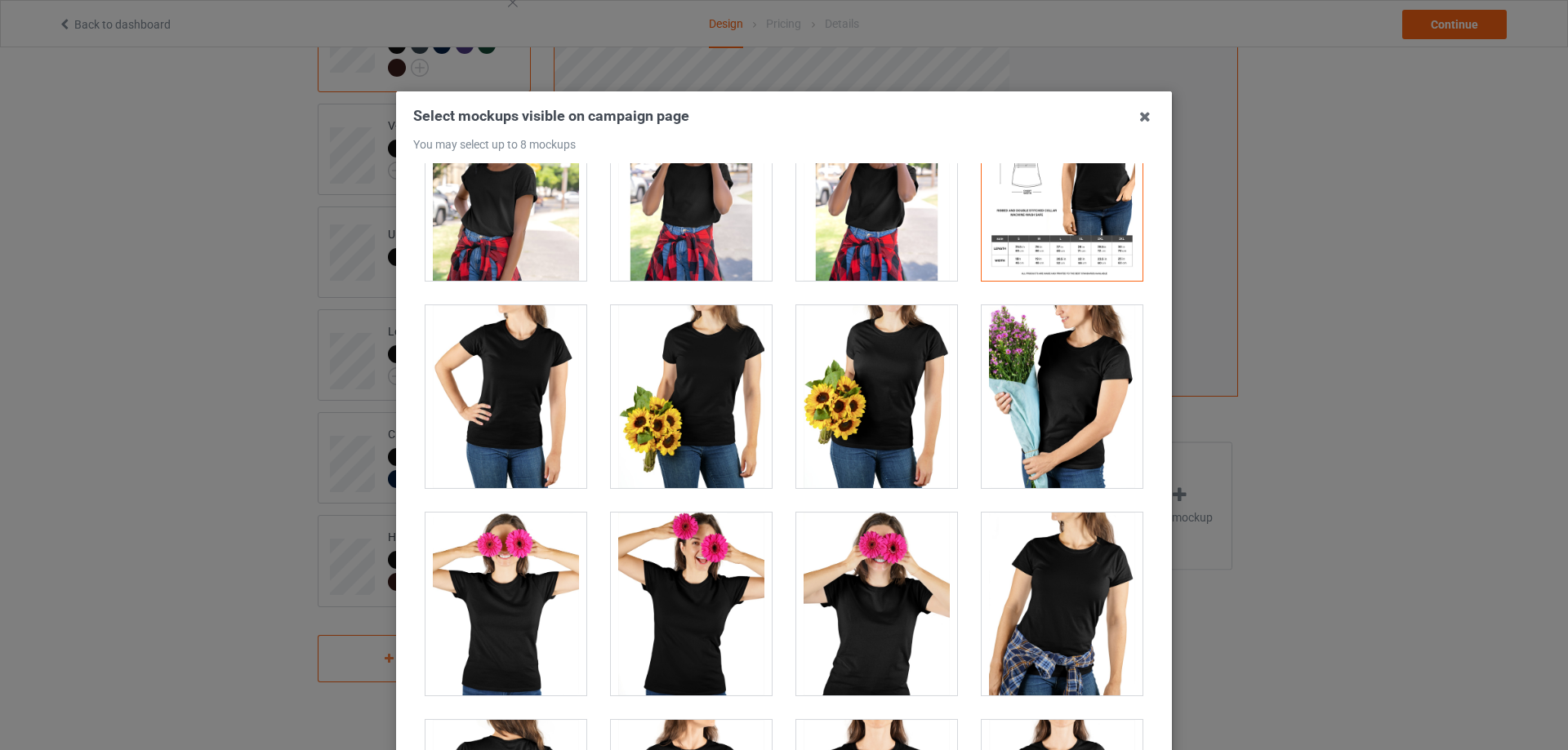
scroll to position [4083, 0]
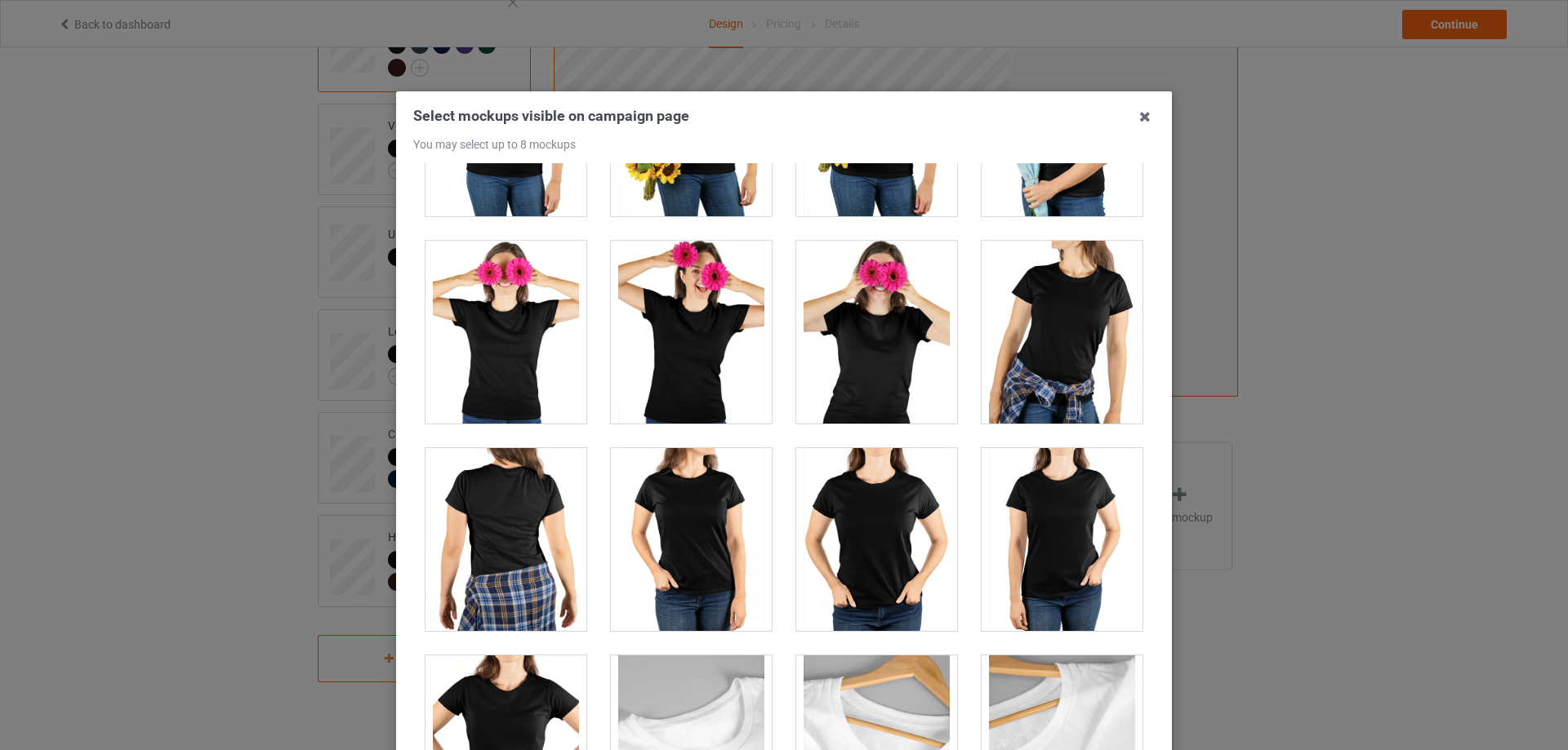
click at [502, 530] on div at bounding box center [506, 540] width 161 height 183
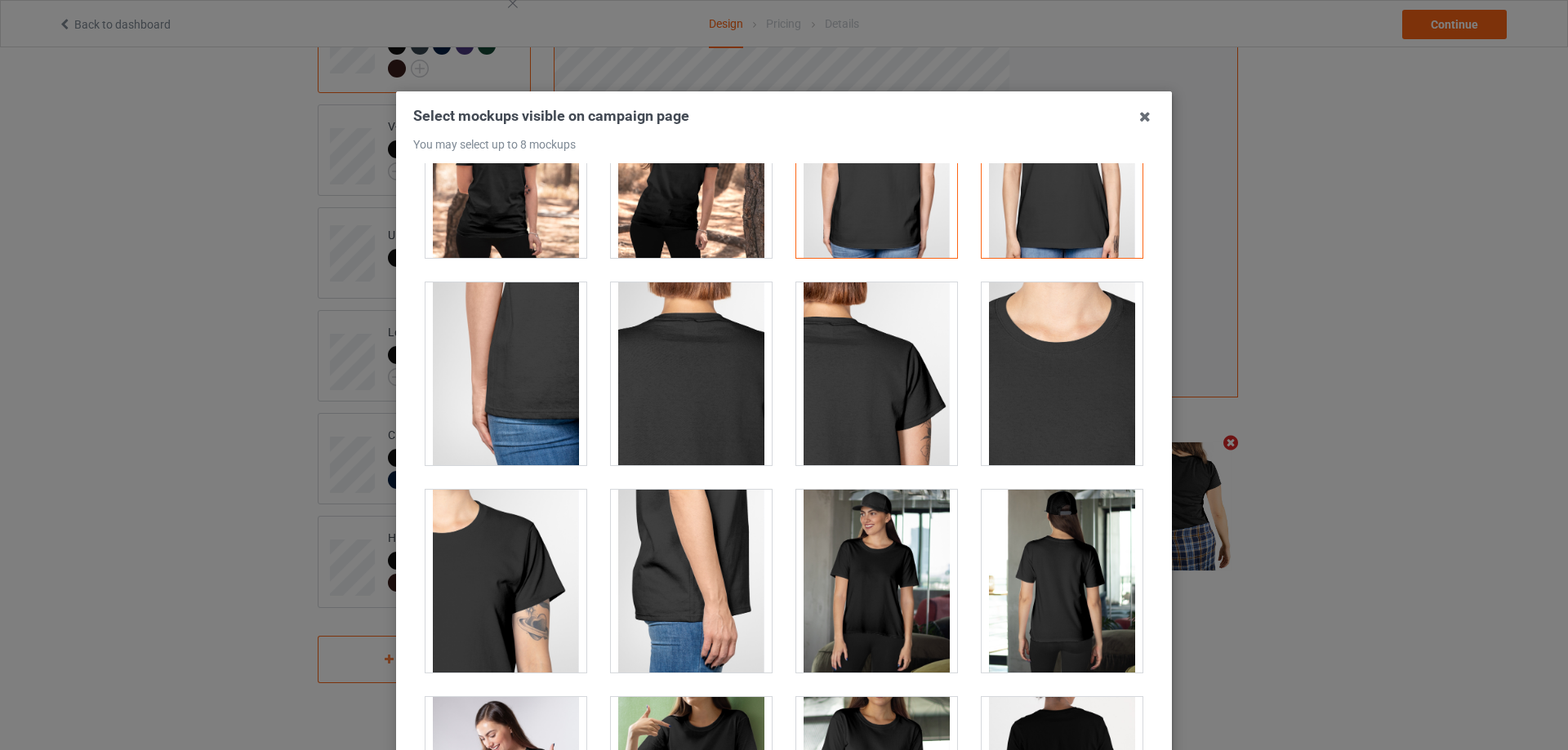
scroll to position [652, 0]
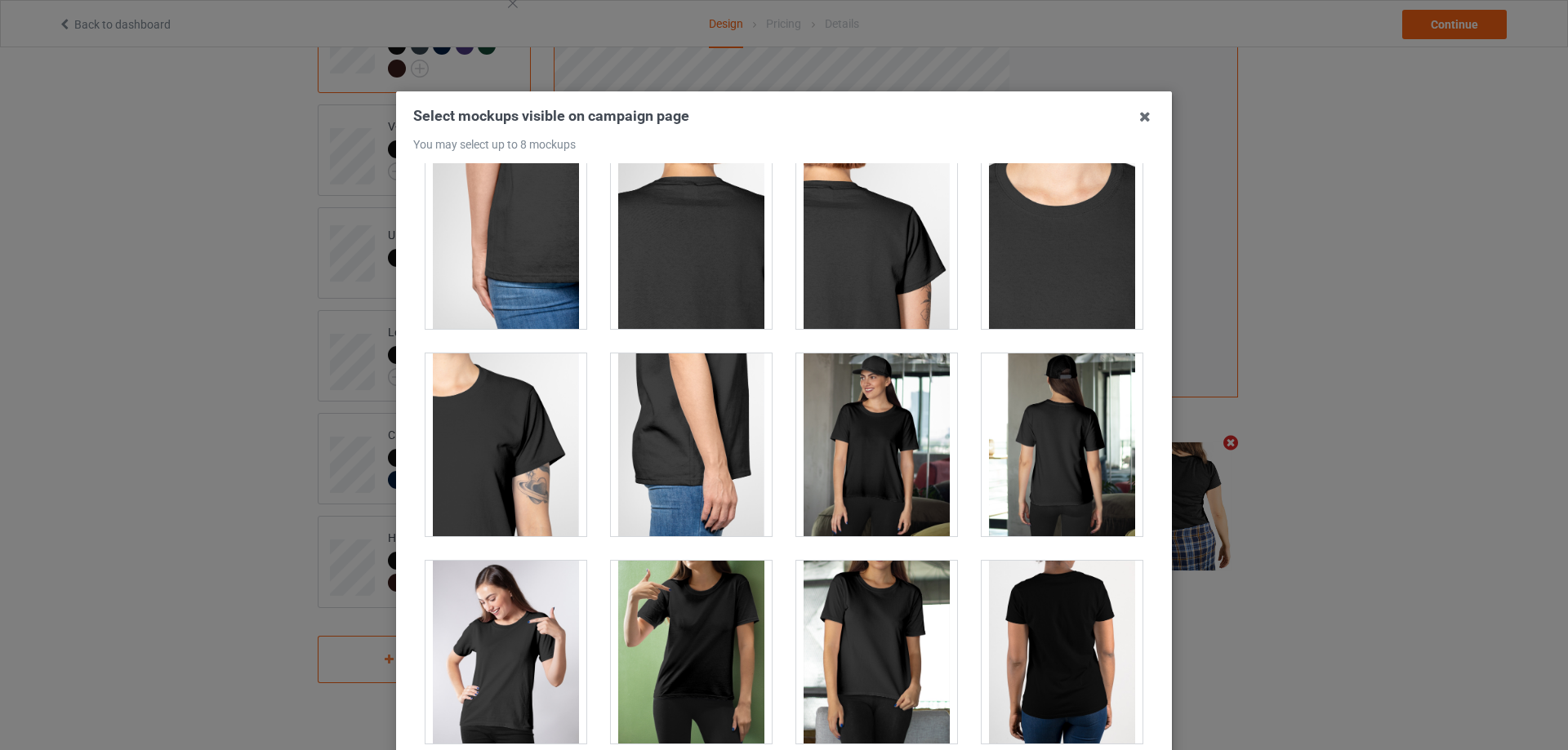
click at [1067, 444] on div at bounding box center [1062, 445] width 161 height 183
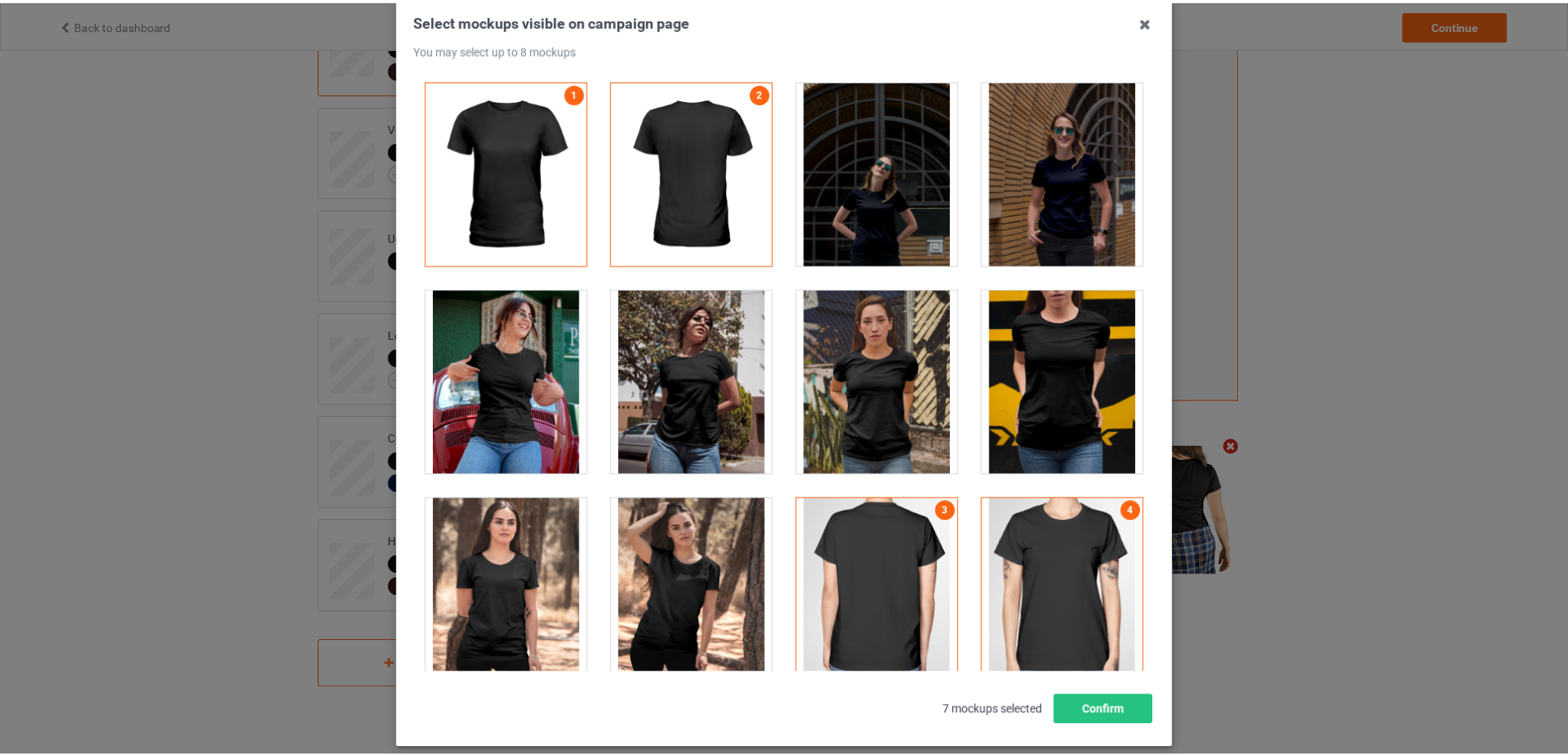
scroll to position [181, 0]
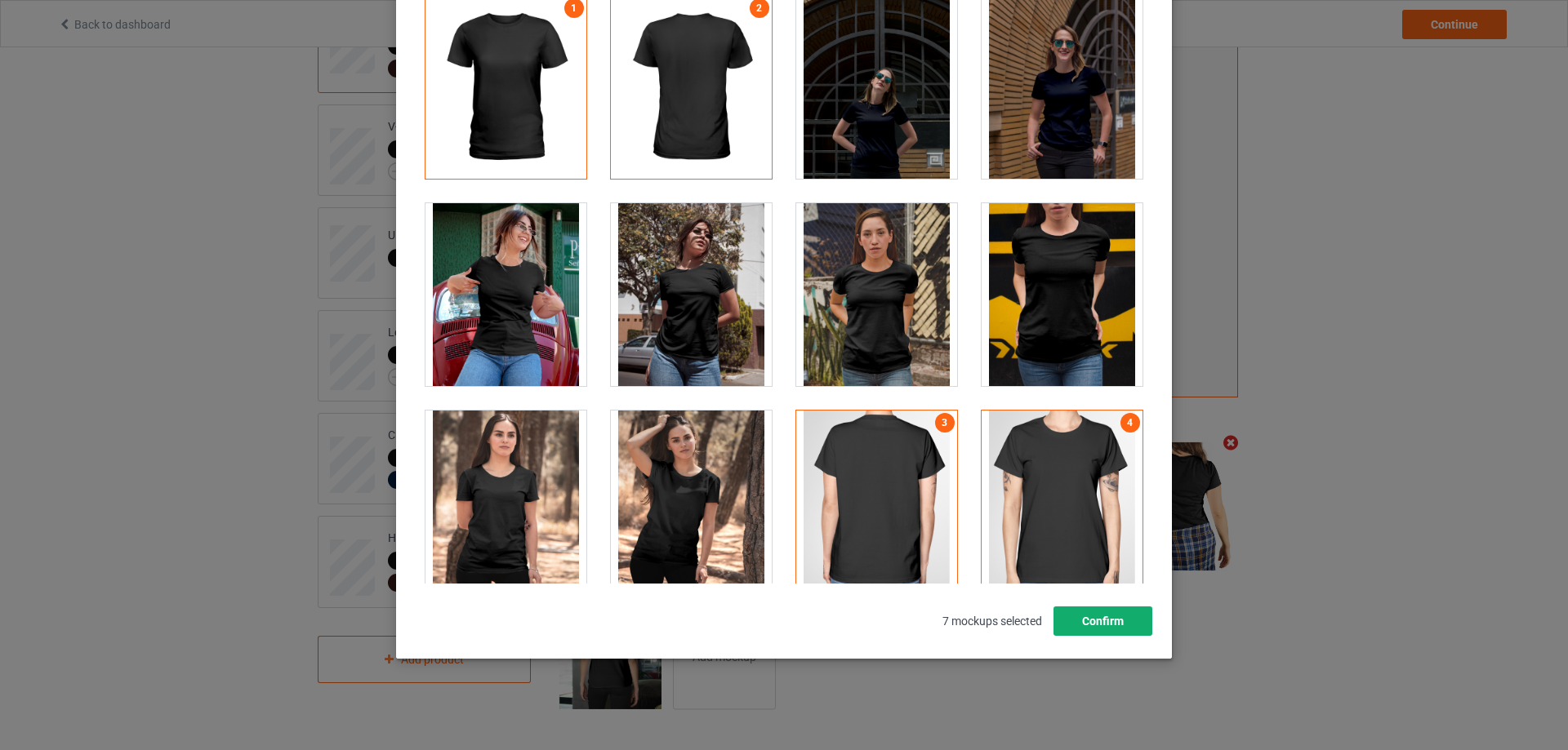
click at [1109, 615] on button "Confirm" at bounding box center [1102, 620] width 99 height 29
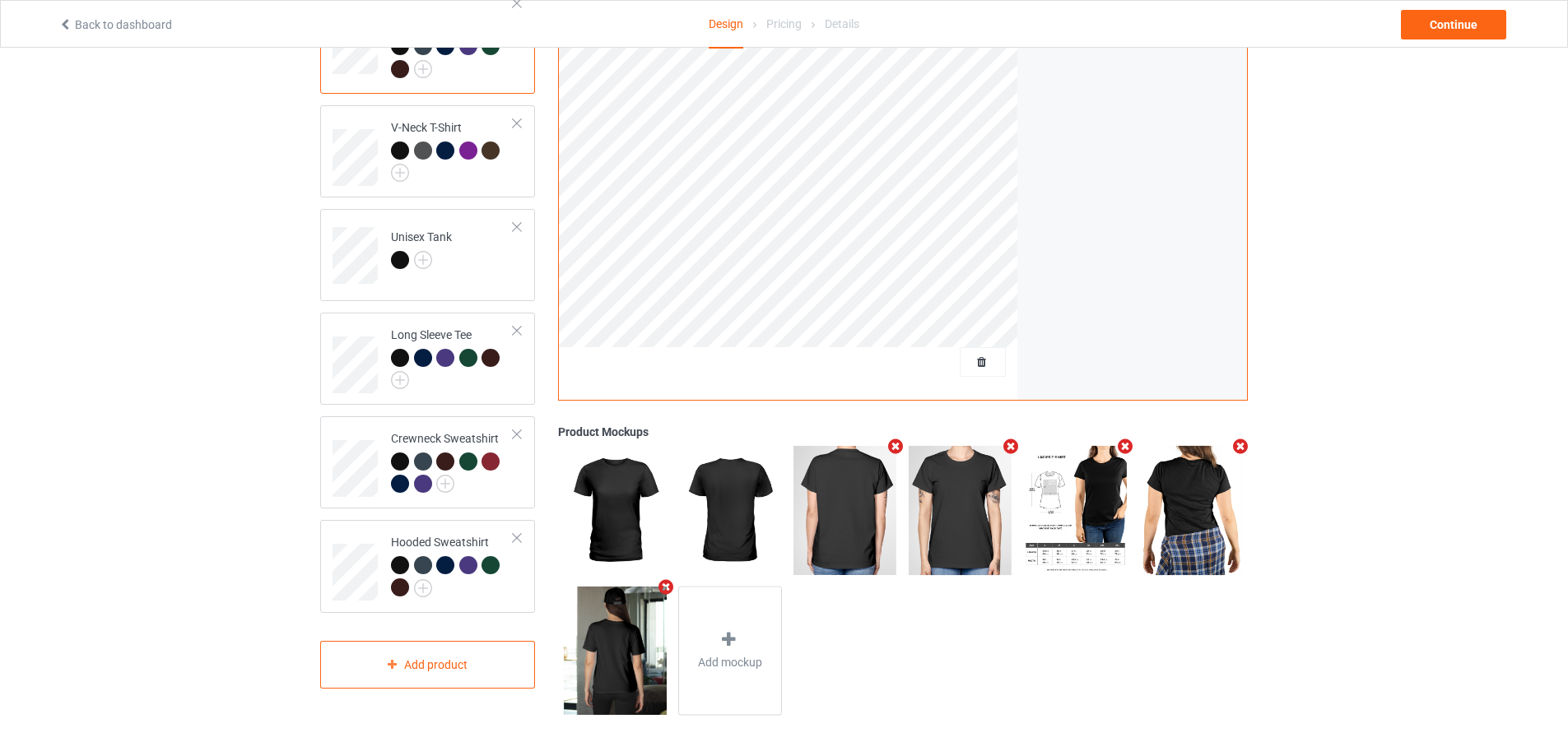
click at [1392, 568] on div "Design Select colors for each of the products and upload an artwork file to des…" at bounding box center [784, 247] width 1568 height 1017
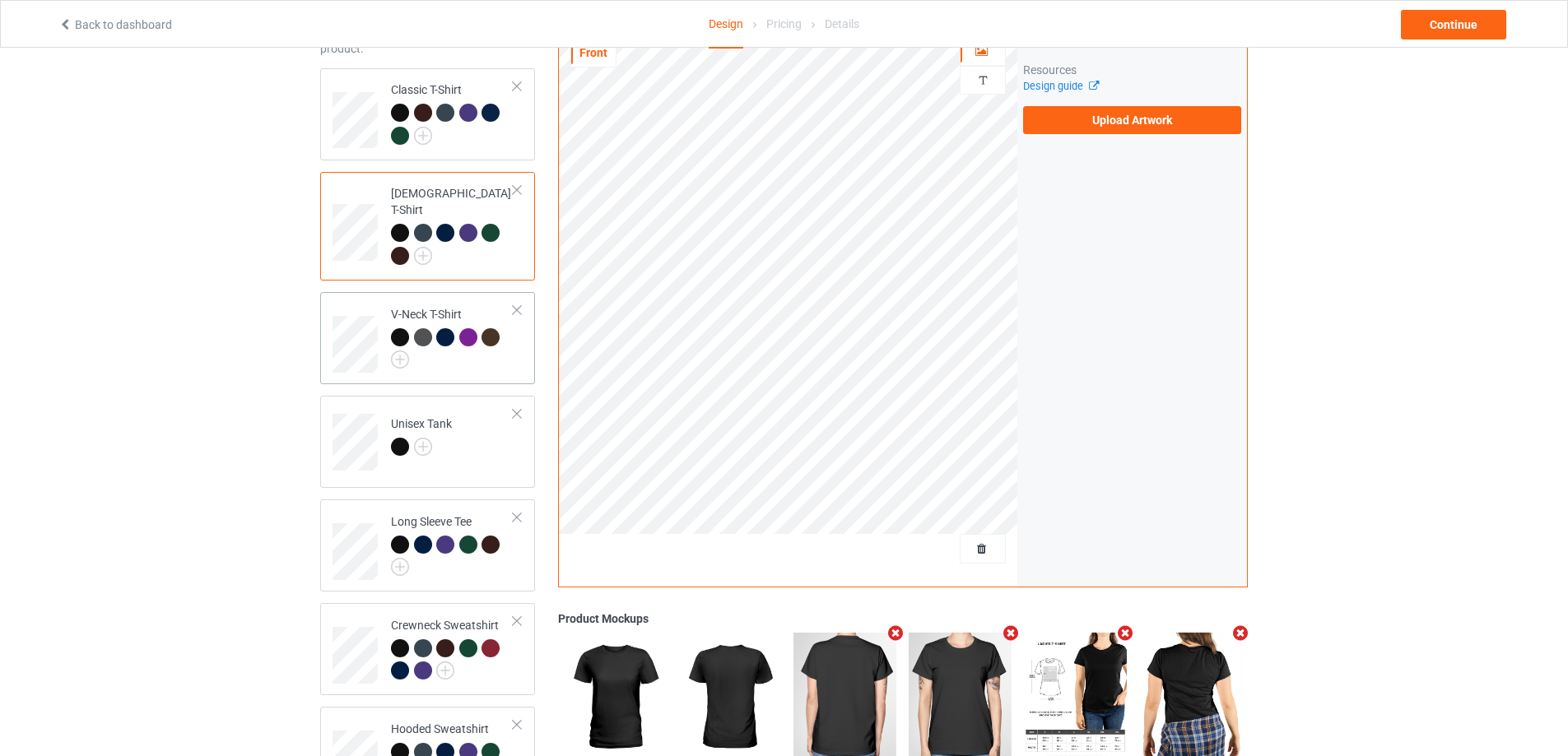
scroll to position [35, 0]
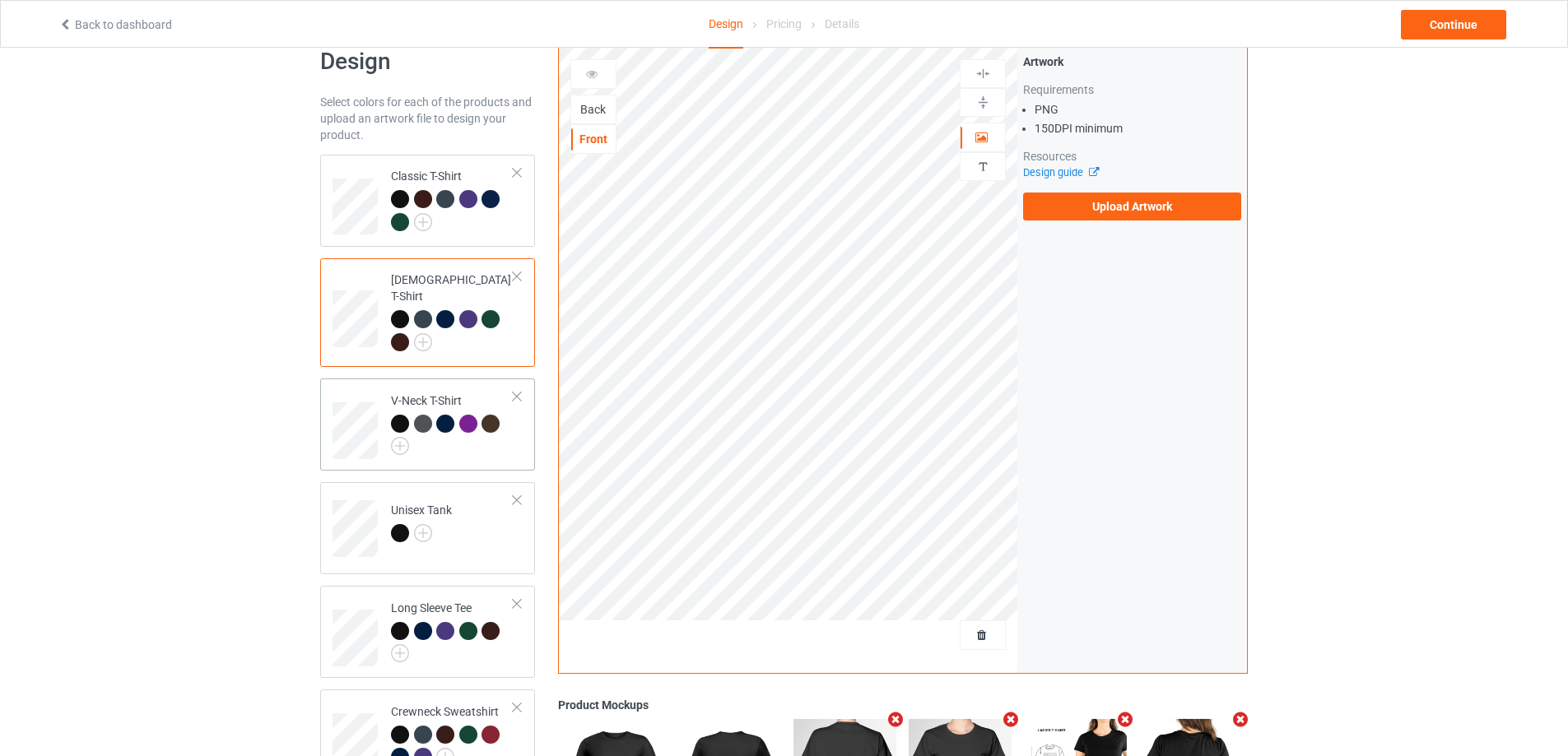
click at [497, 439] on div at bounding box center [452, 435] width 122 height 41
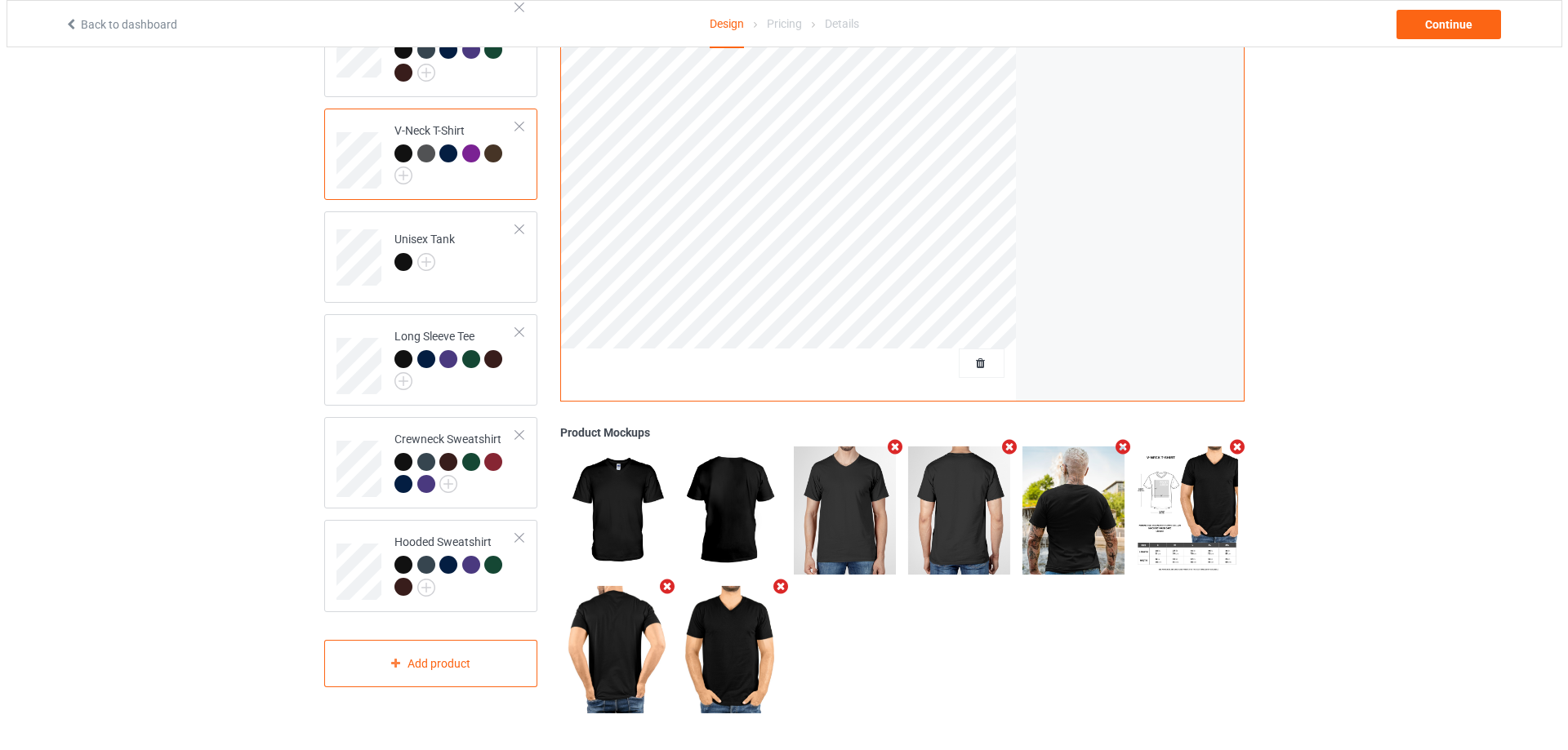
scroll to position [306, 0]
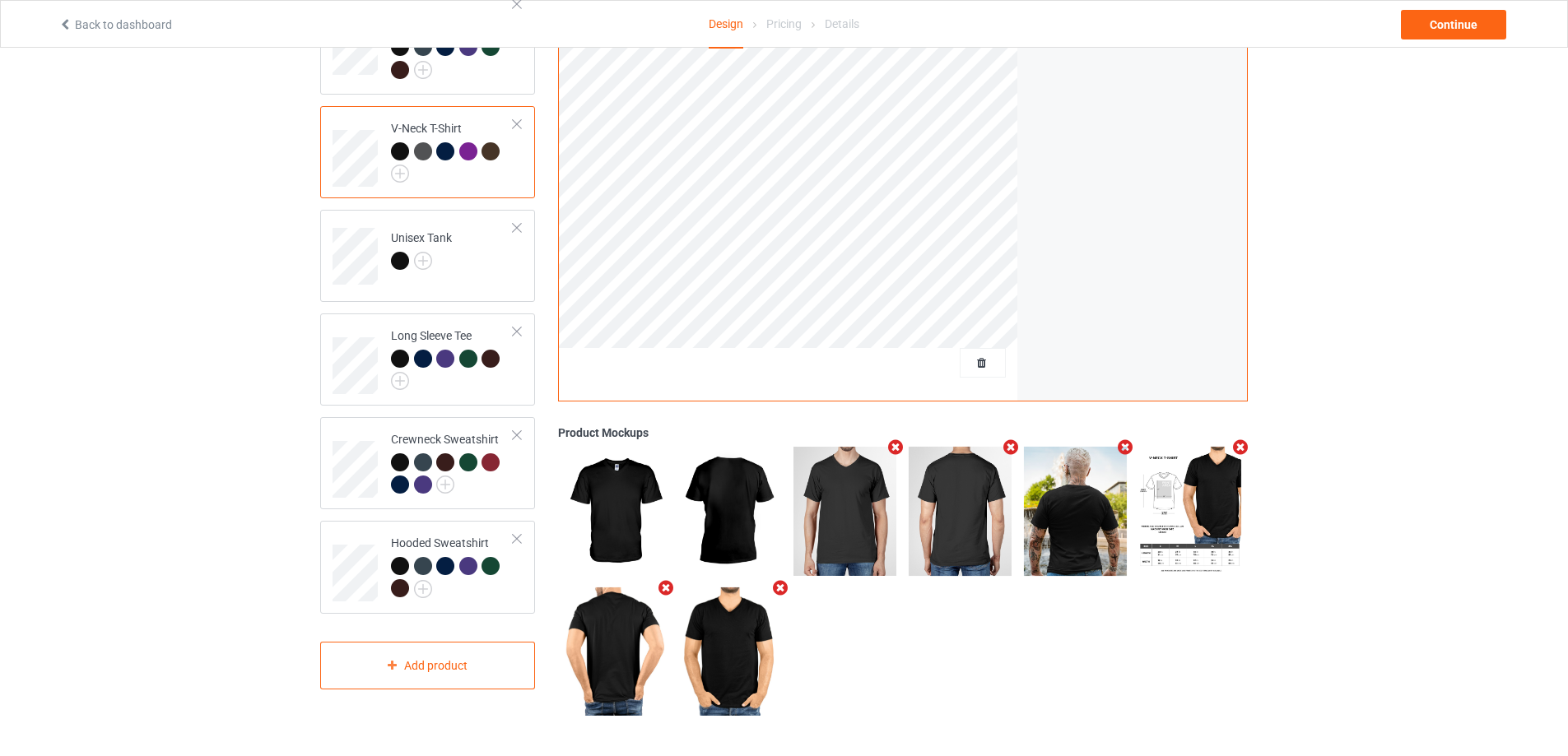
click at [896, 441] on icon "Remove mockup" at bounding box center [896, 447] width 21 height 18
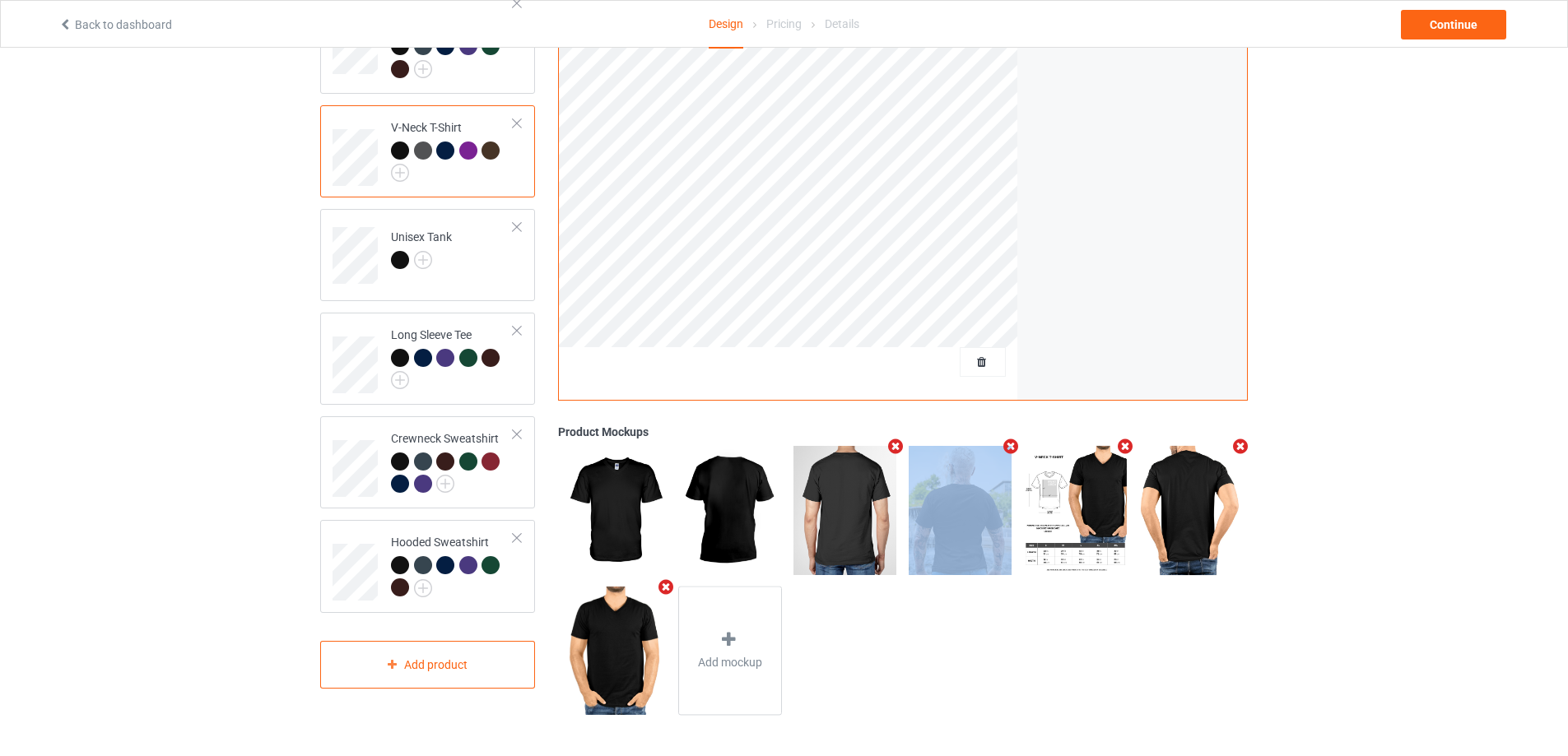
click at [896, 441] on icon "Remove mockup" at bounding box center [896, 446] width 21 height 18
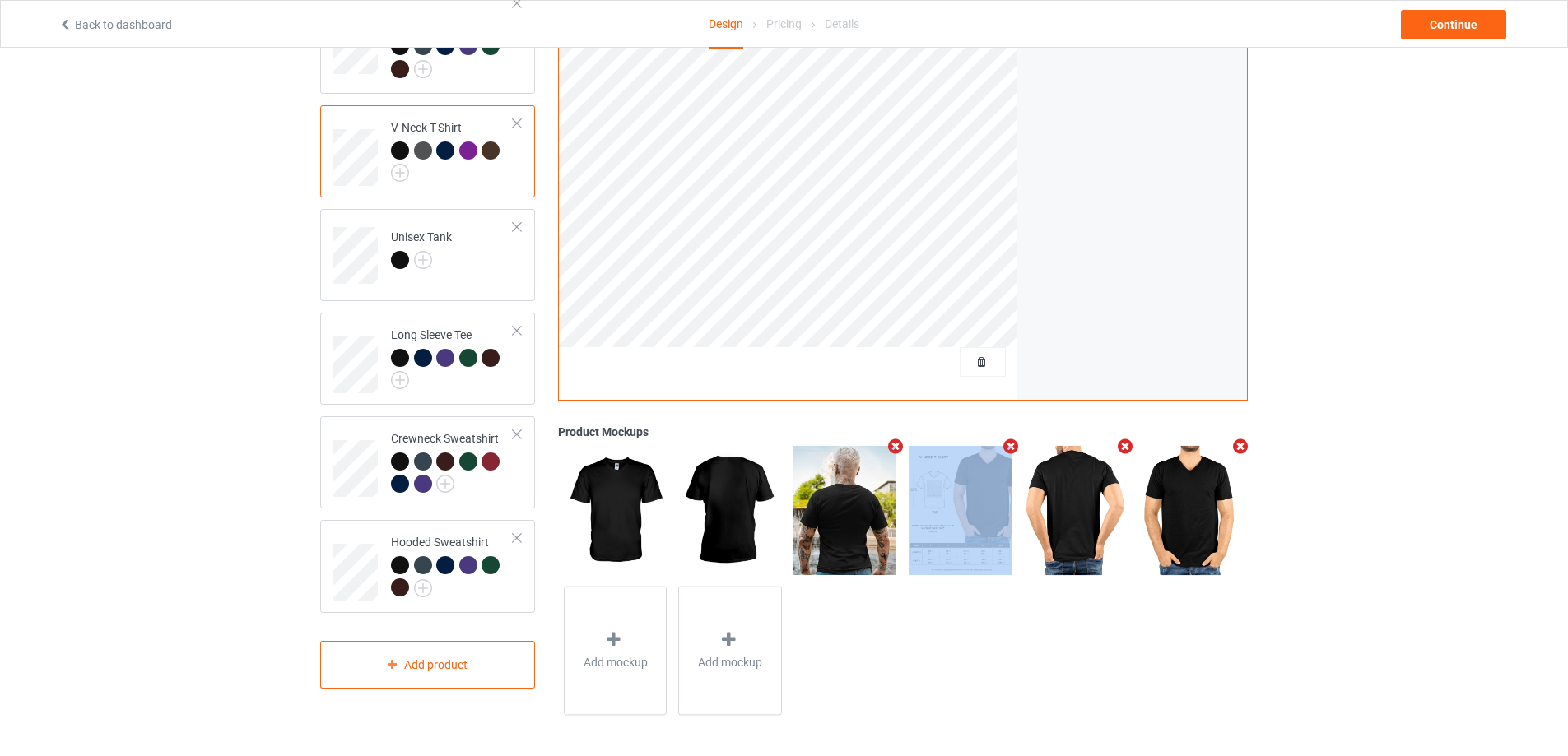
click at [896, 441] on icon "Remove mockup" at bounding box center [896, 446] width 21 height 18
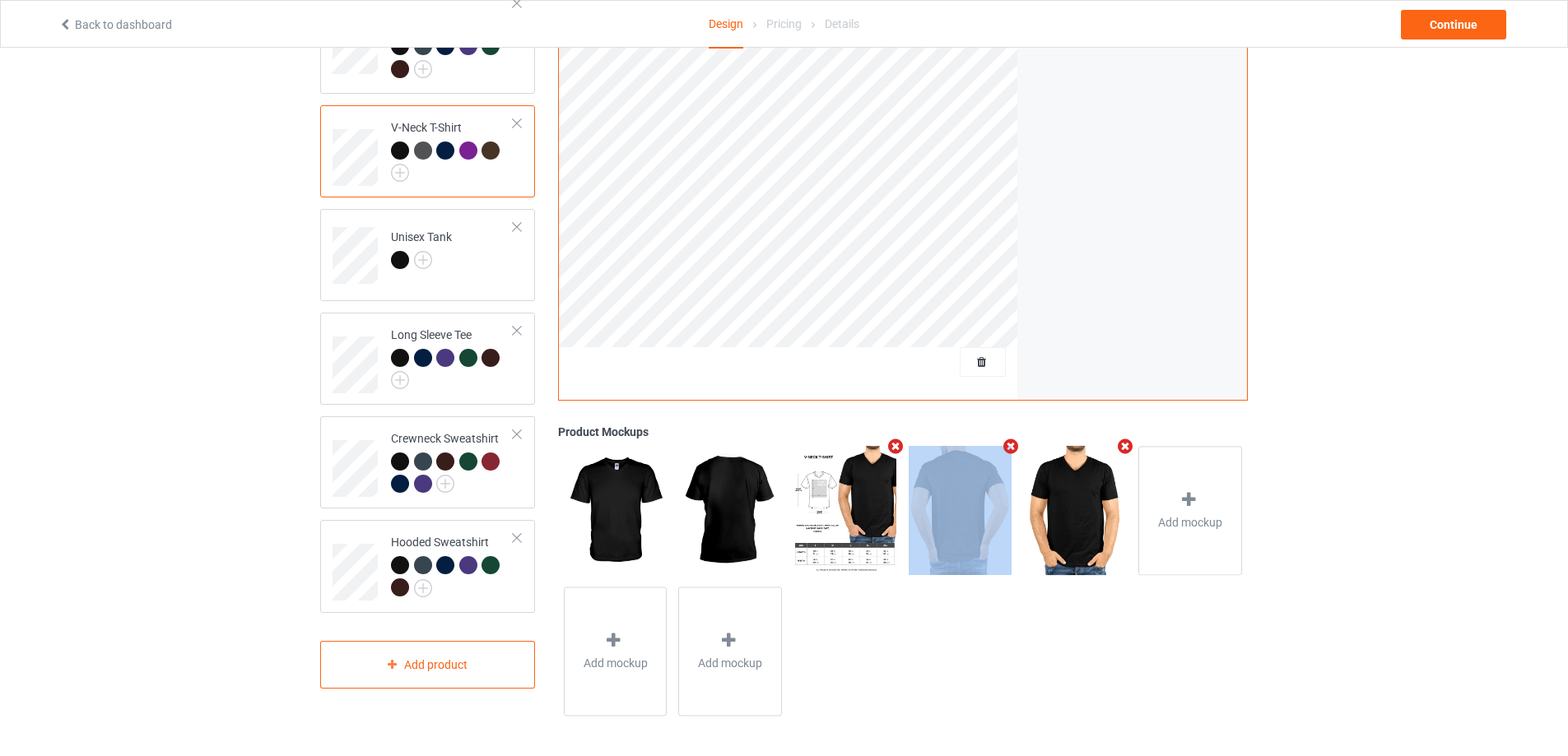
click at [896, 441] on icon "Remove mockup" at bounding box center [896, 446] width 21 height 18
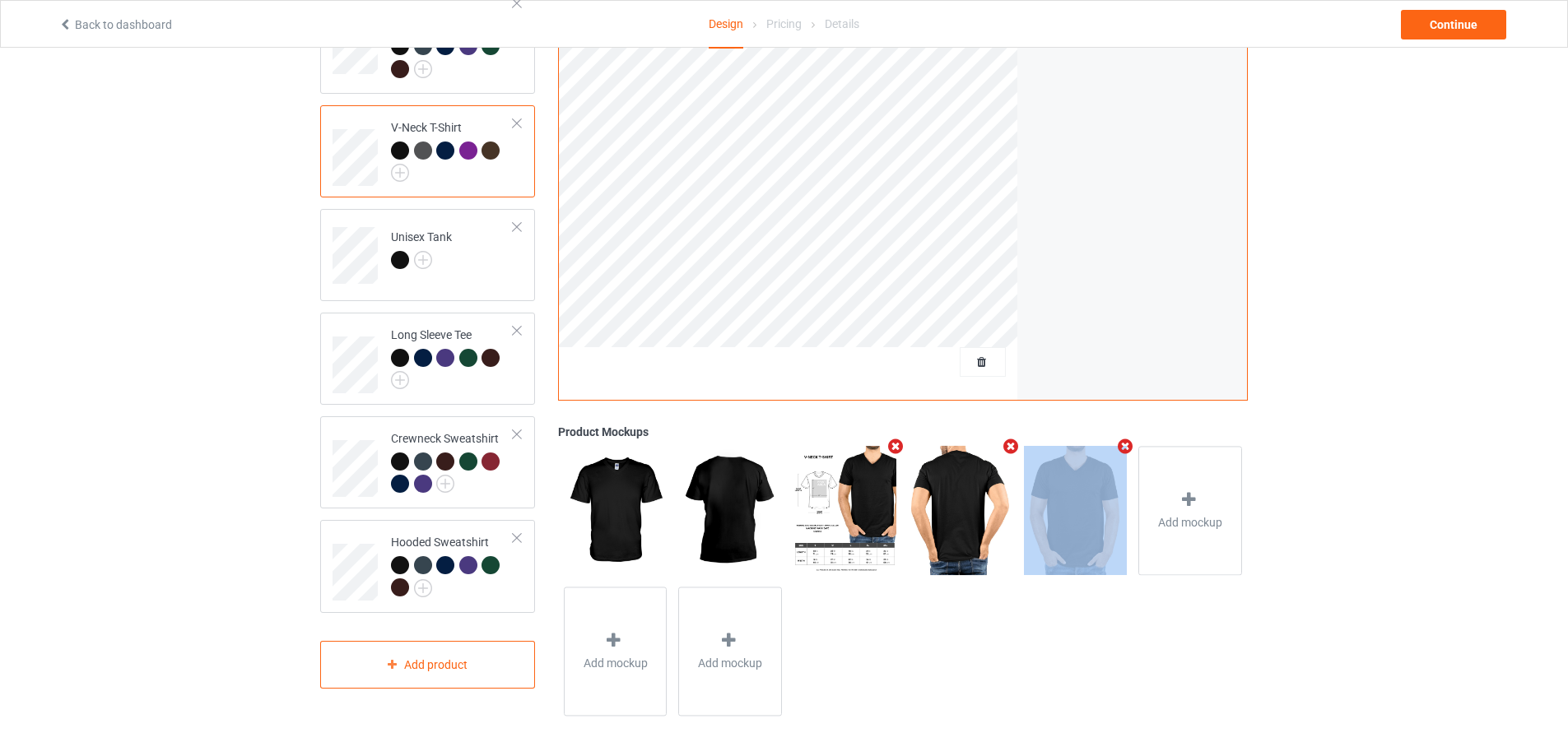
click at [1000, 441] on icon "Remove mockup" at bounding box center [1010, 446] width 21 height 18
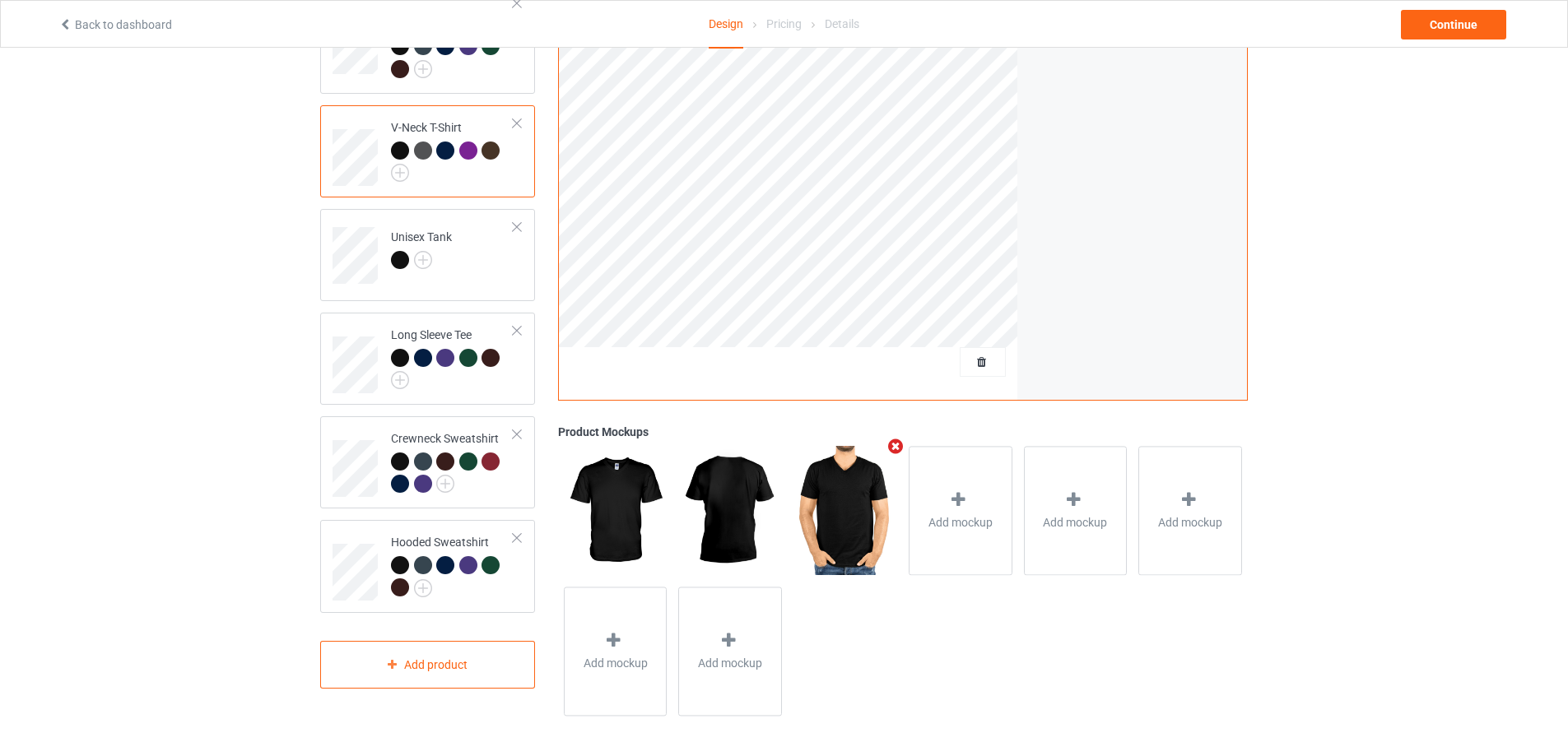
click at [896, 441] on icon "Remove mockup" at bounding box center [896, 446] width 21 height 18
click at [868, 486] on div "Add mockup" at bounding box center [846, 511] width 104 height 129
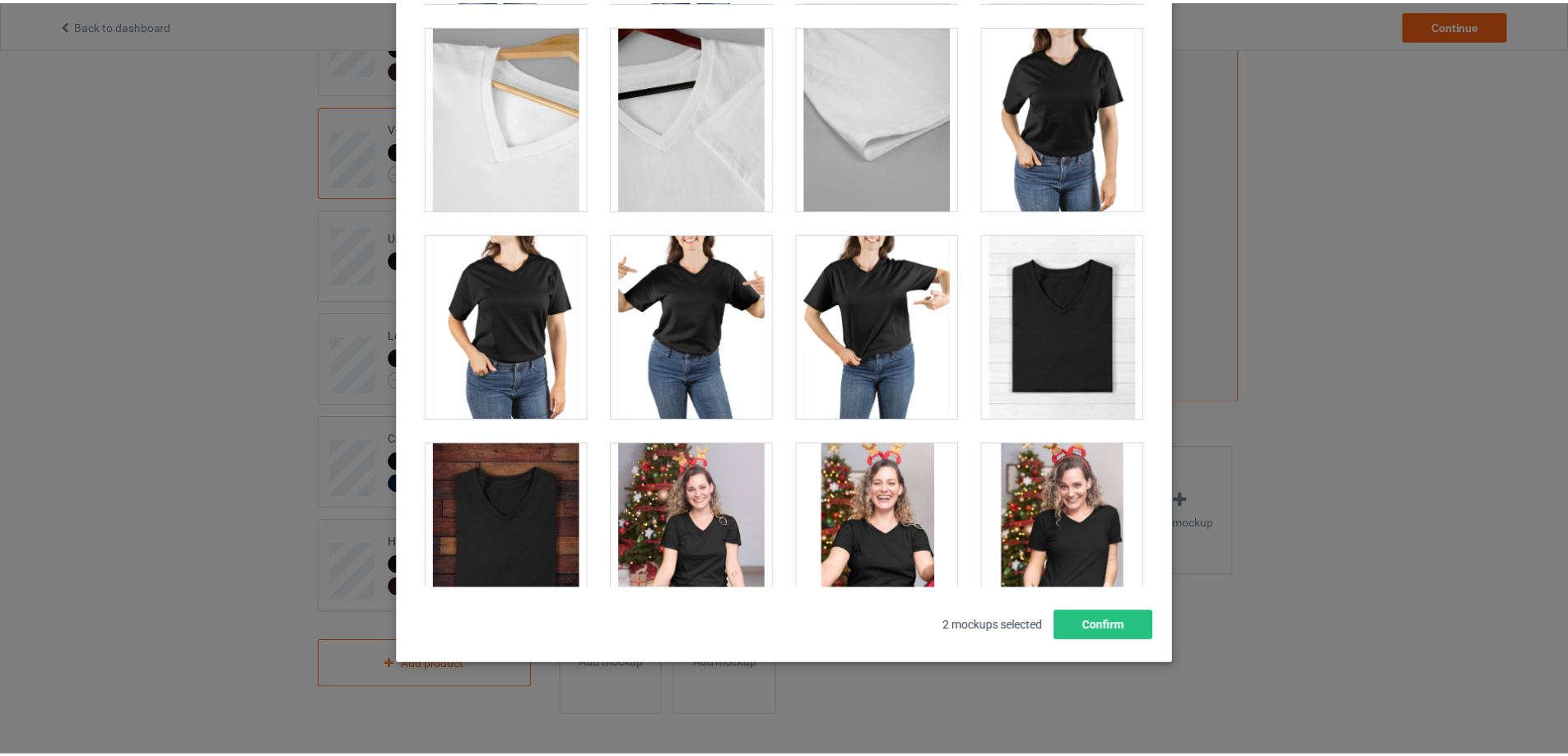
scroll to position [1715, 0]
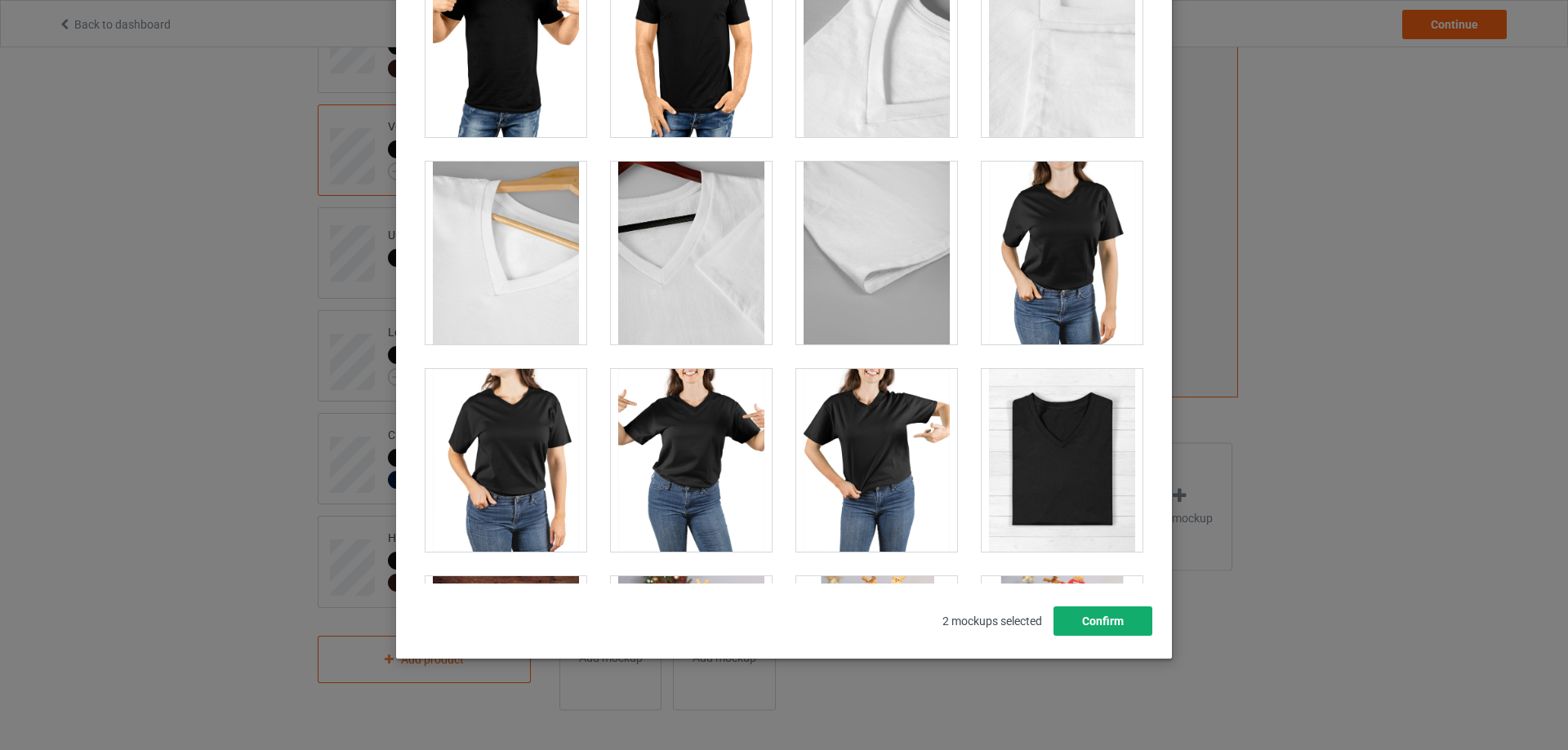
click at [1094, 625] on button "Confirm" at bounding box center [1102, 620] width 99 height 29
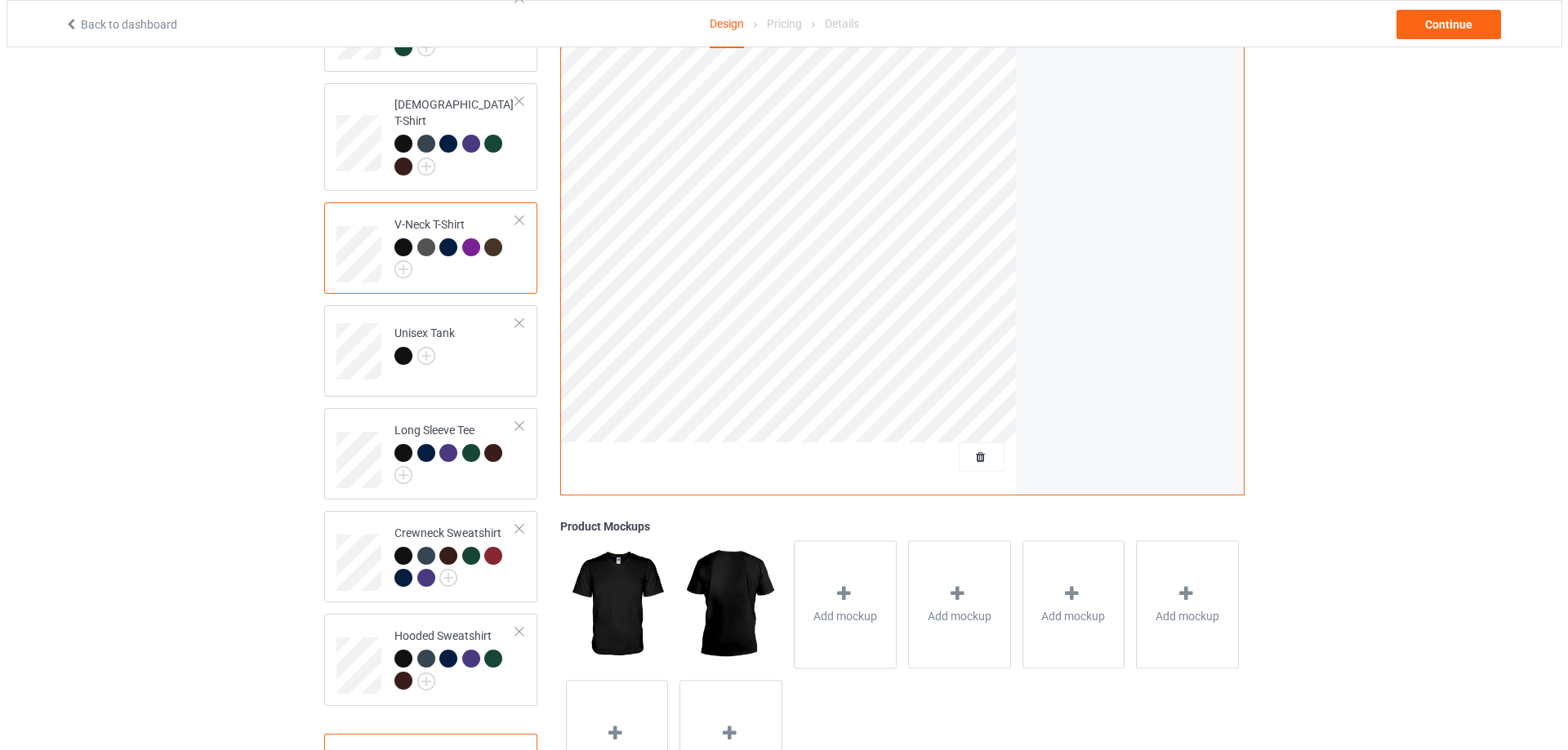
scroll to position [169, 0]
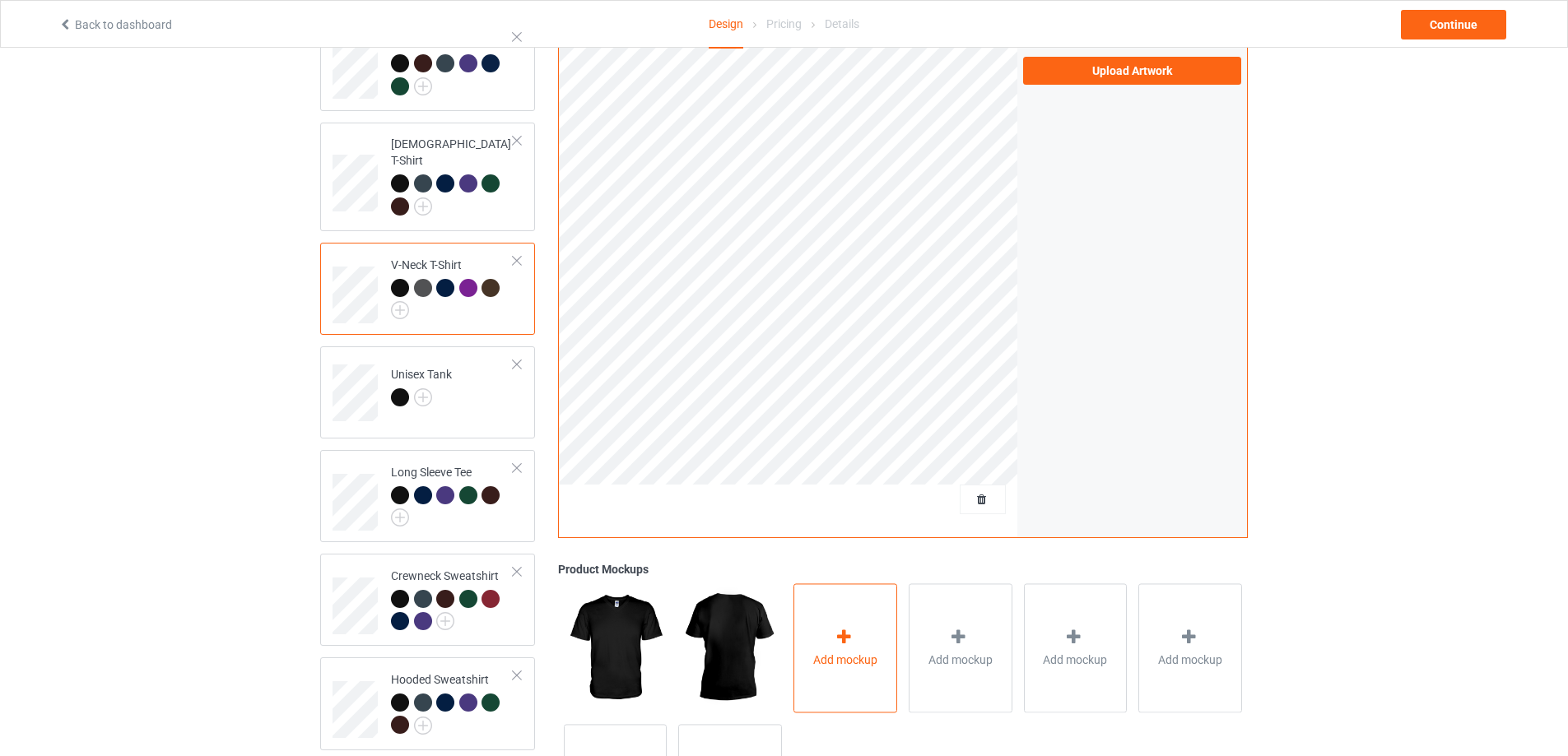
click at [831, 643] on div "Add mockup" at bounding box center [846, 648] width 104 height 129
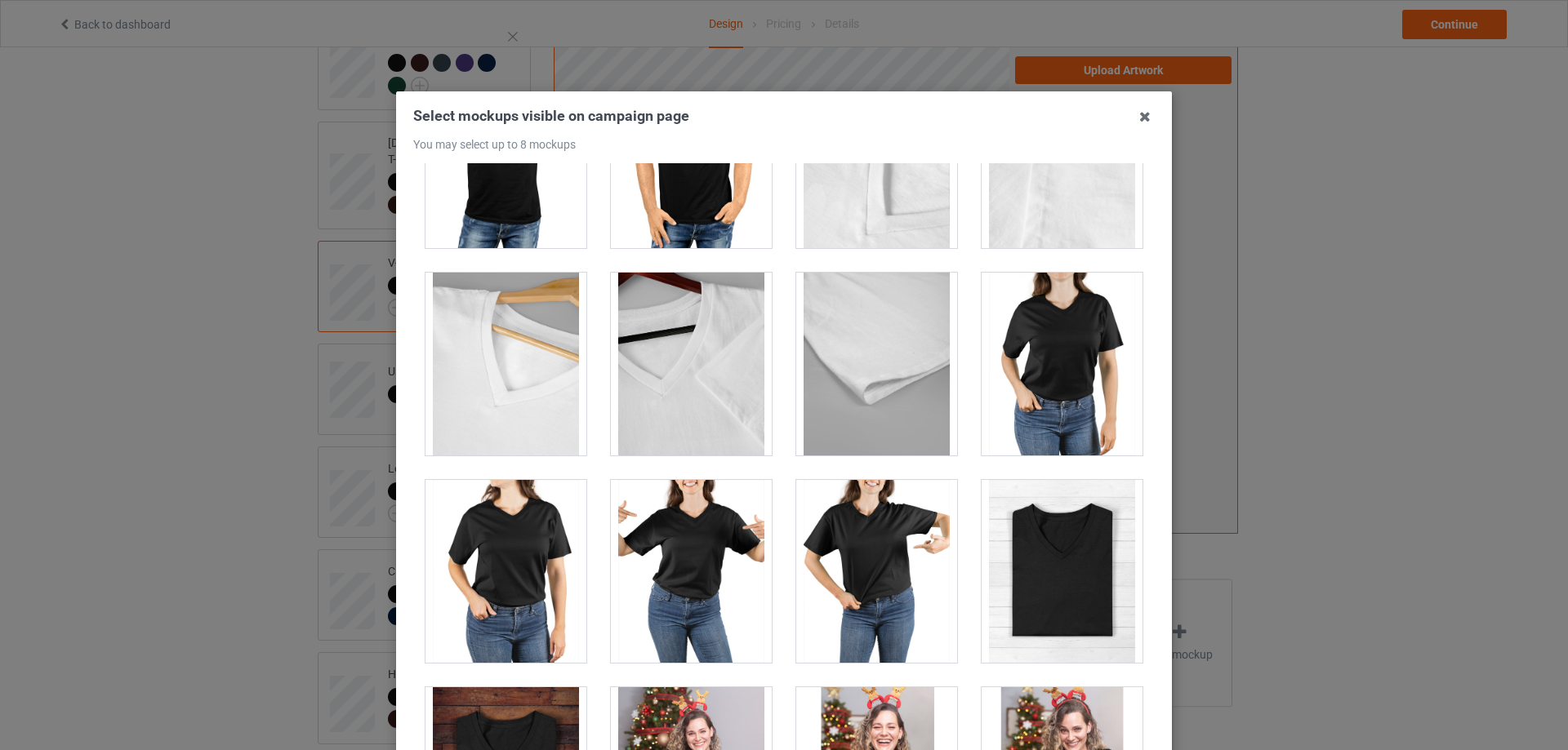
scroll to position [1905, 0]
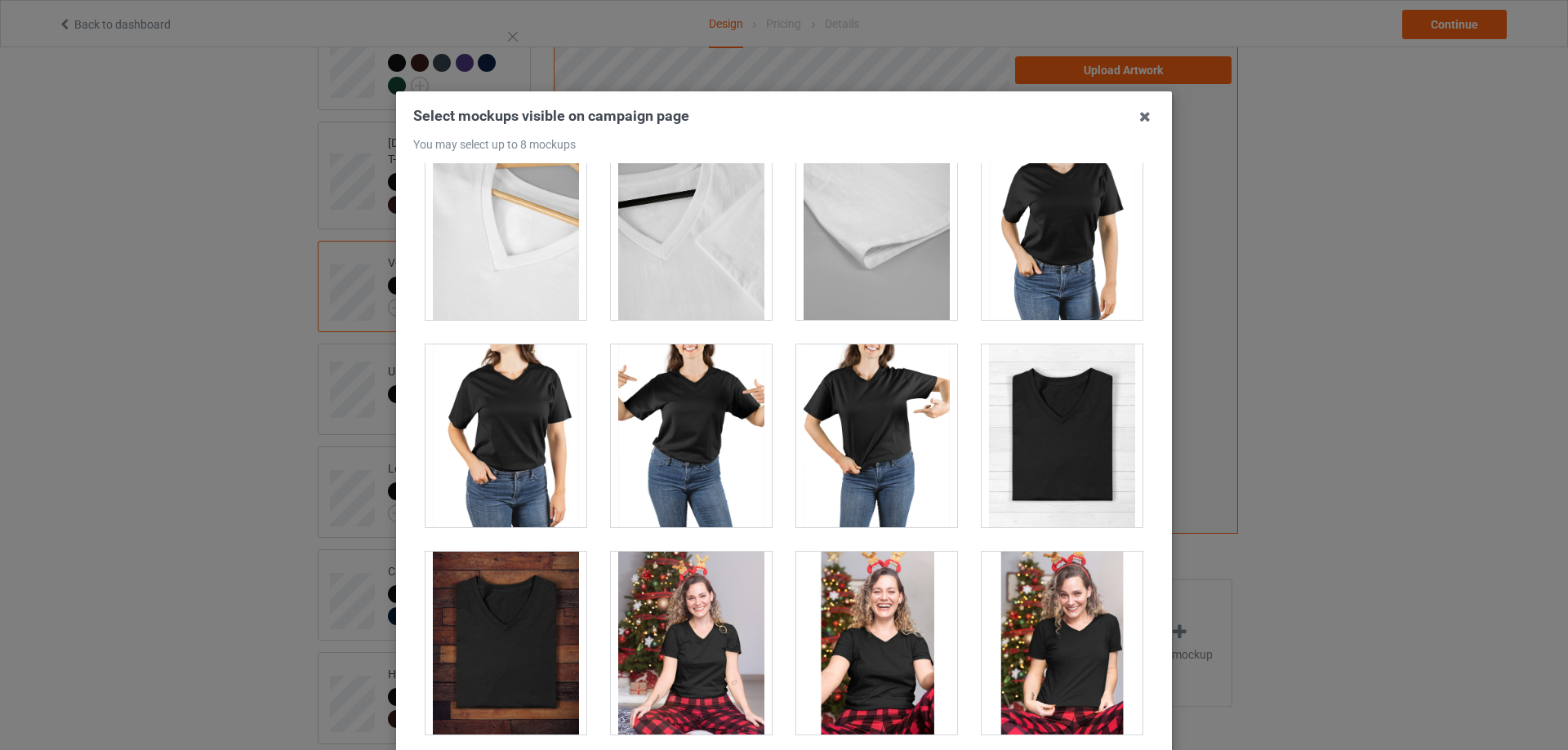
click at [497, 416] on div at bounding box center [506, 436] width 161 height 183
click at [674, 426] on div at bounding box center [691, 436] width 161 height 183
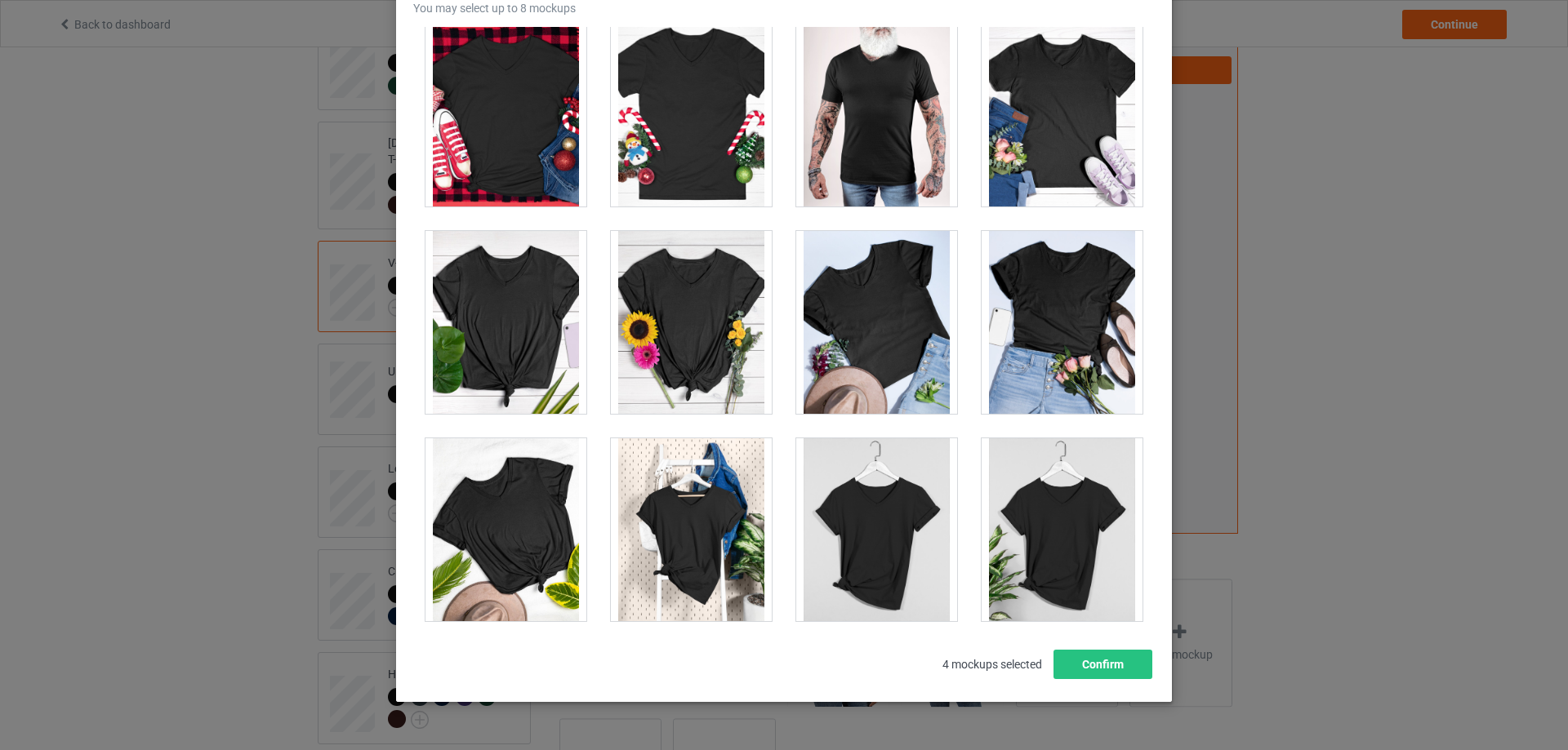
scroll to position [2925, 0]
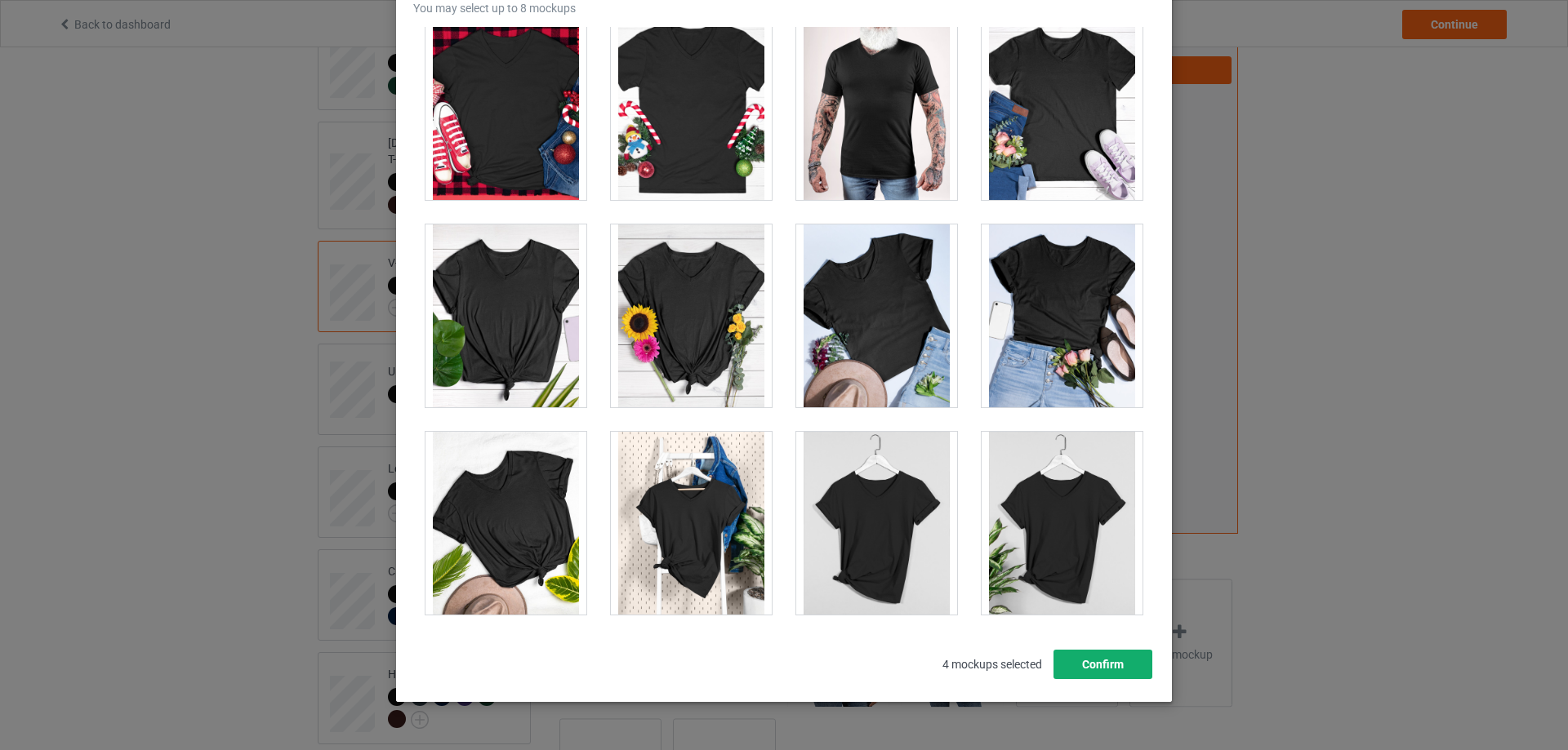
click at [1085, 669] on button "Confirm" at bounding box center [1102, 664] width 99 height 29
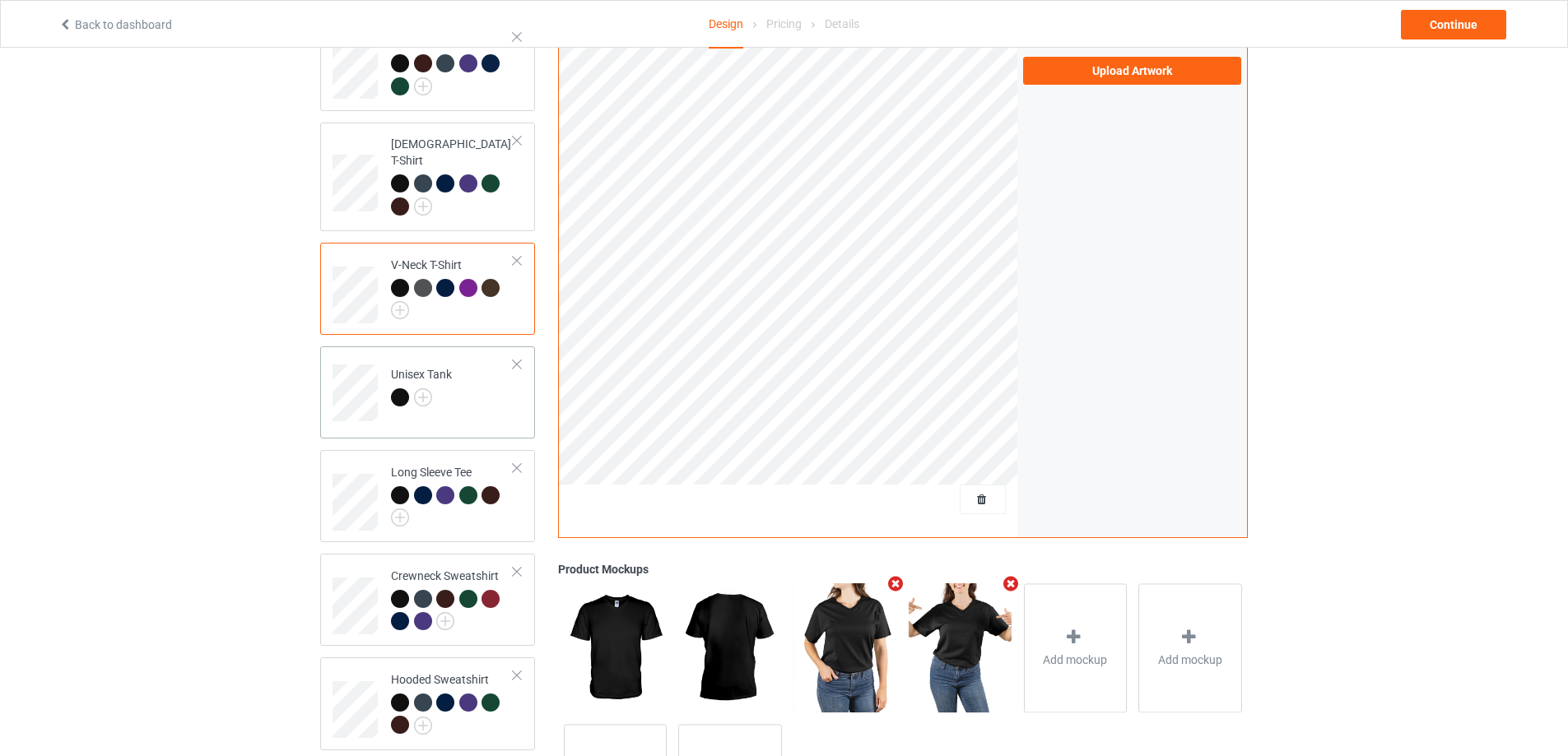
drag, startPoint x: 476, startPoint y: 385, endPoint x: 490, endPoint y: 389, distance: 14.6
click at [475, 387] on td "Unisex Tank" at bounding box center [452, 388] width 141 height 69
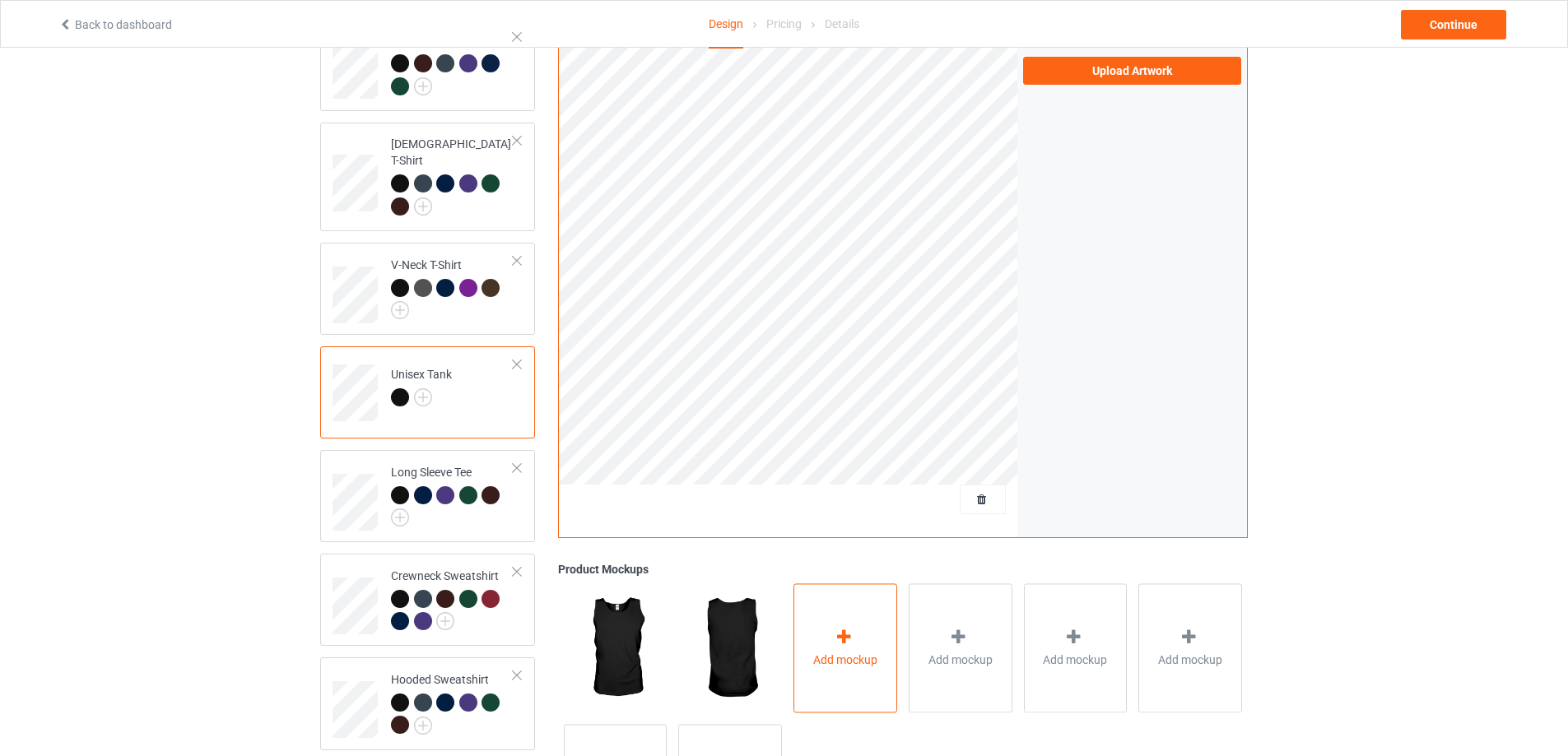
click at [860, 669] on div "Add mockup" at bounding box center [846, 648] width 104 height 129
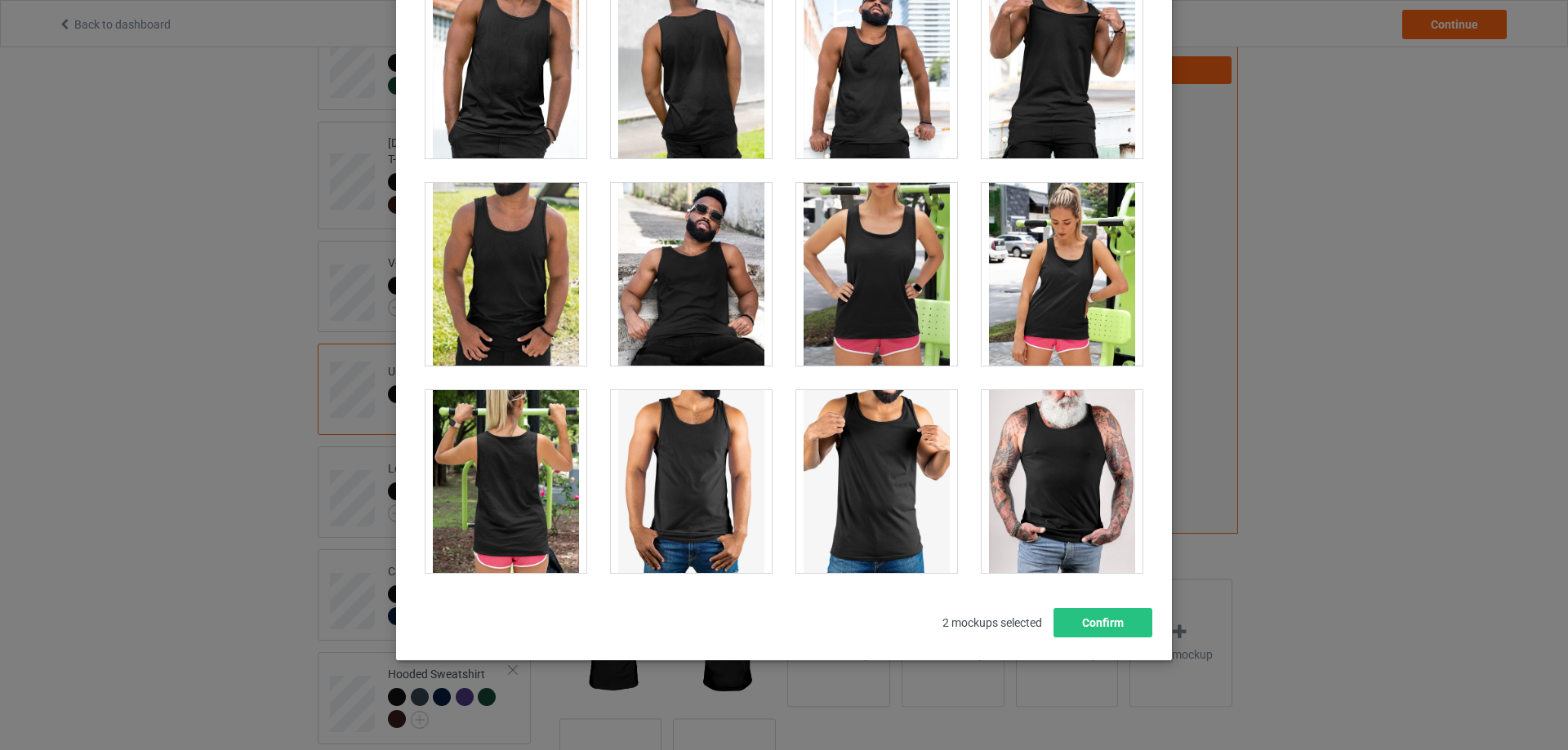
scroll to position [179, 0]
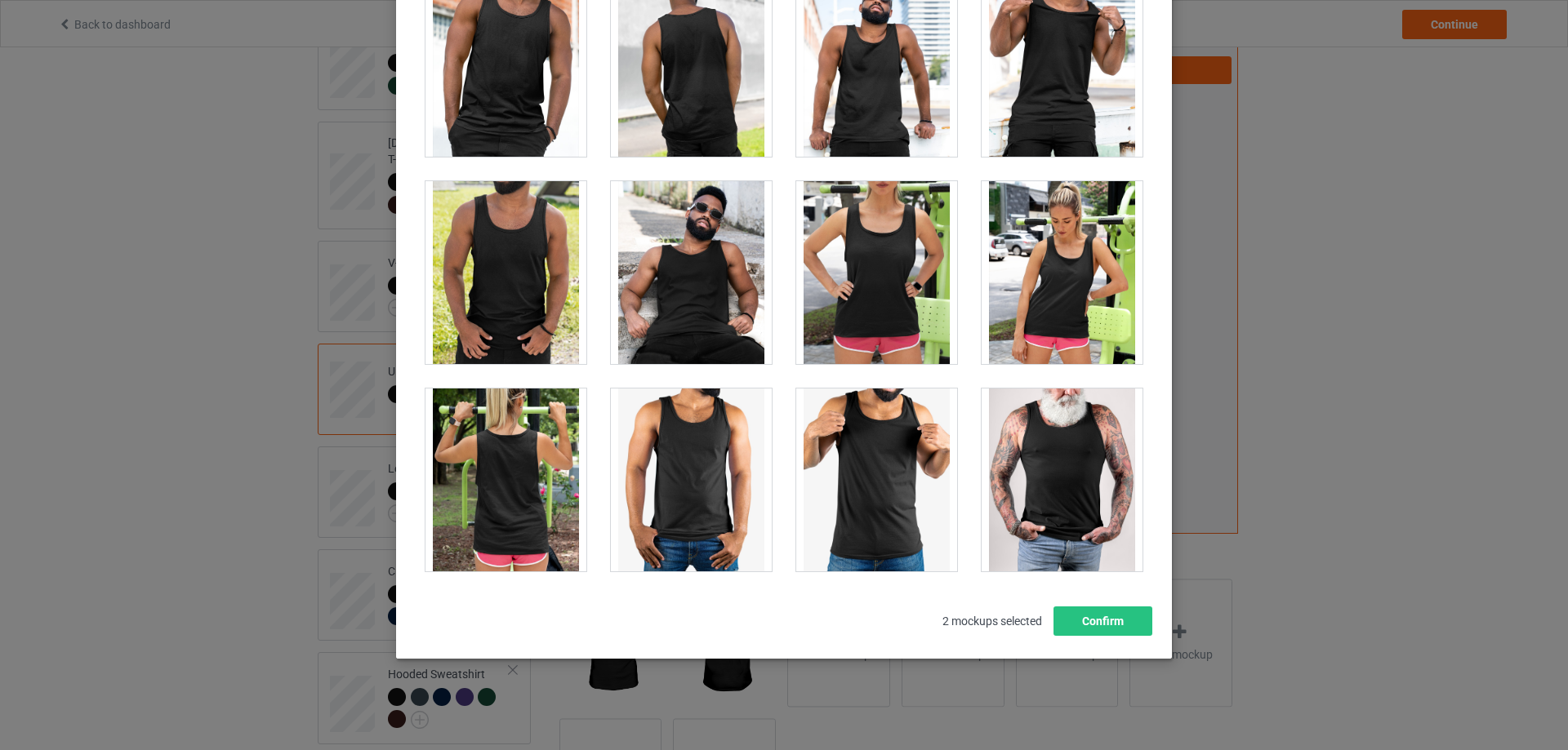
click at [875, 292] on div at bounding box center [877, 272] width 161 height 183
click at [519, 453] on div at bounding box center [506, 480] width 161 height 183
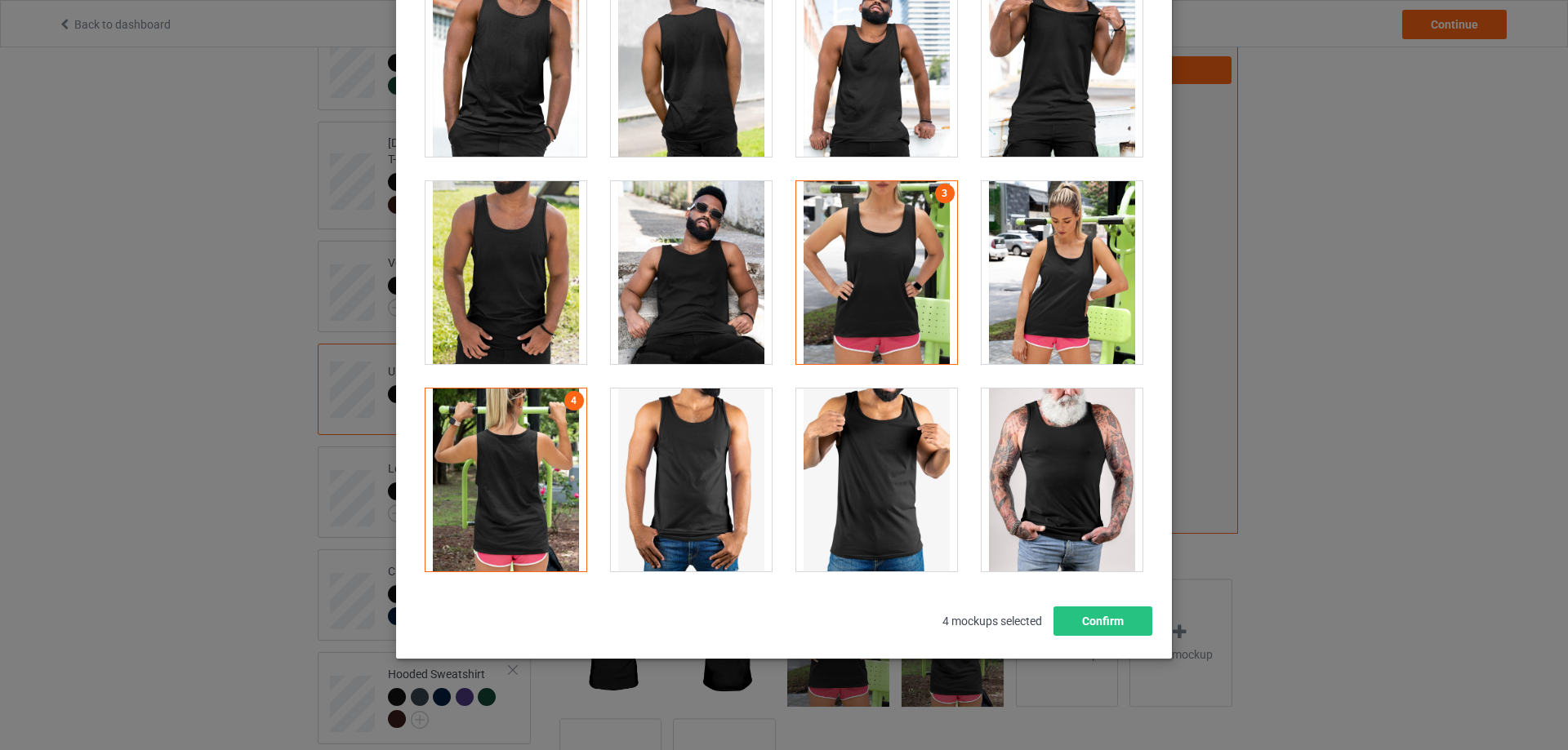
click at [1056, 299] on div at bounding box center [1062, 272] width 161 height 183
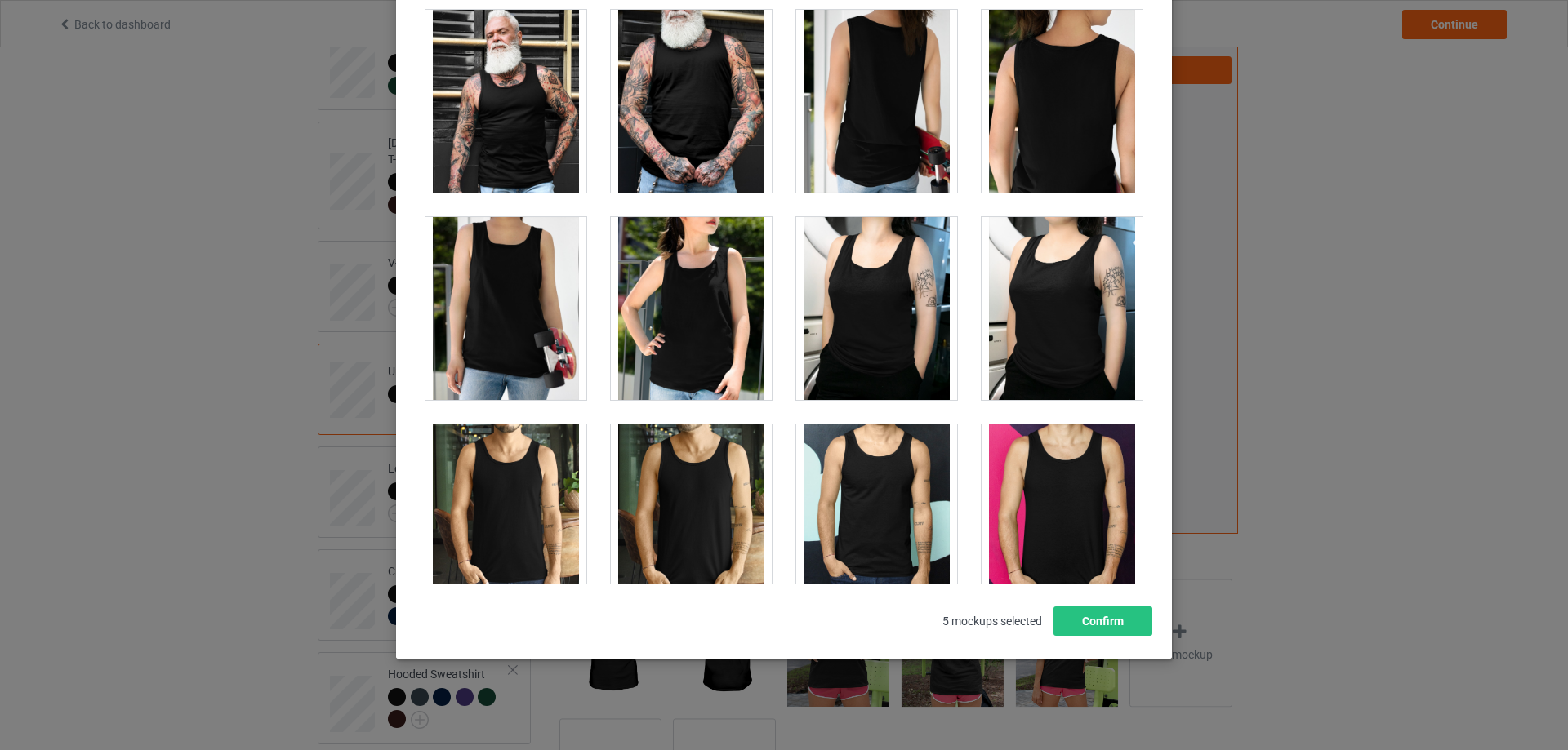
scroll to position [1241, 0]
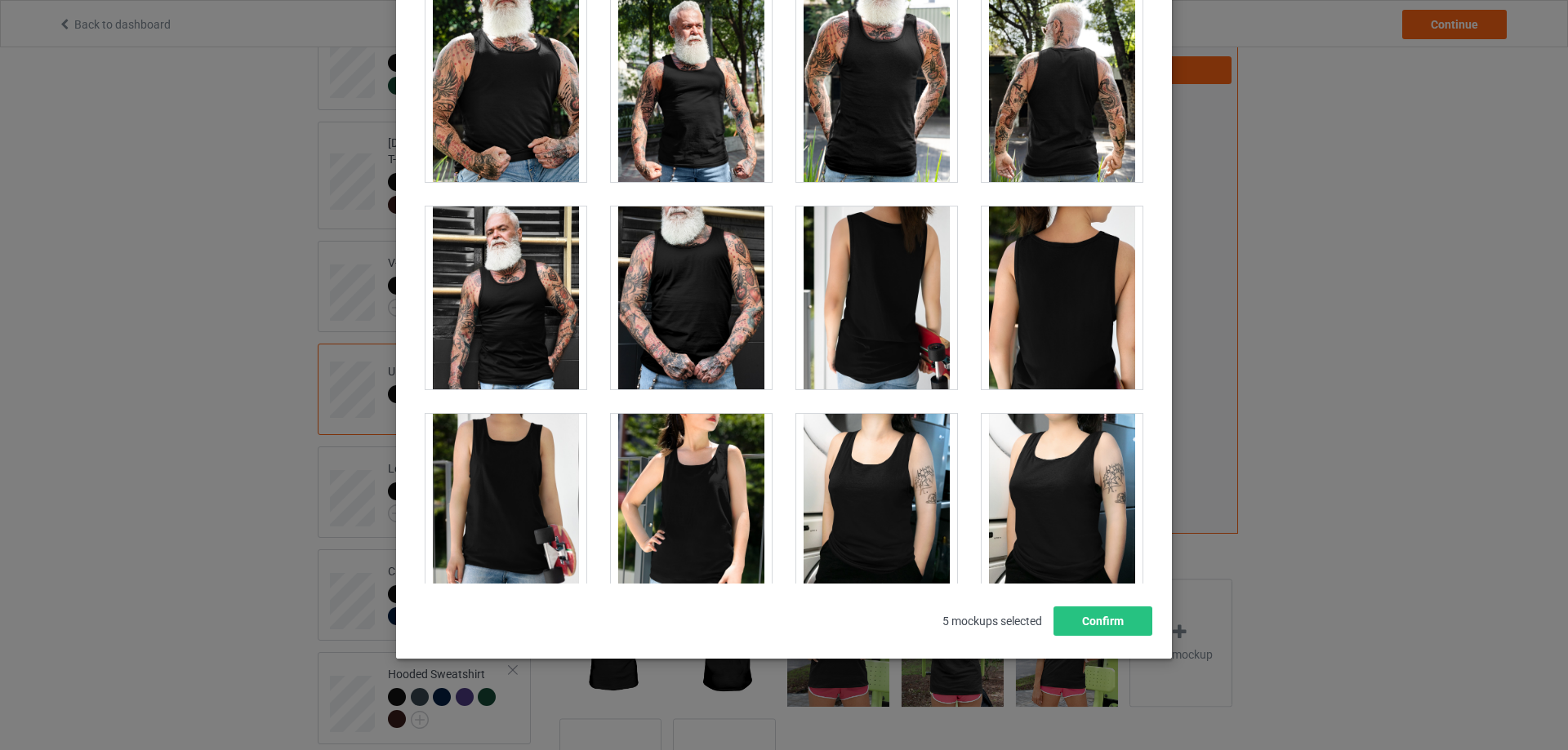
click at [901, 483] on div at bounding box center [877, 505] width 161 height 183
click at [894, 293] on div at bounding box center [877, 298] width 161 height 183
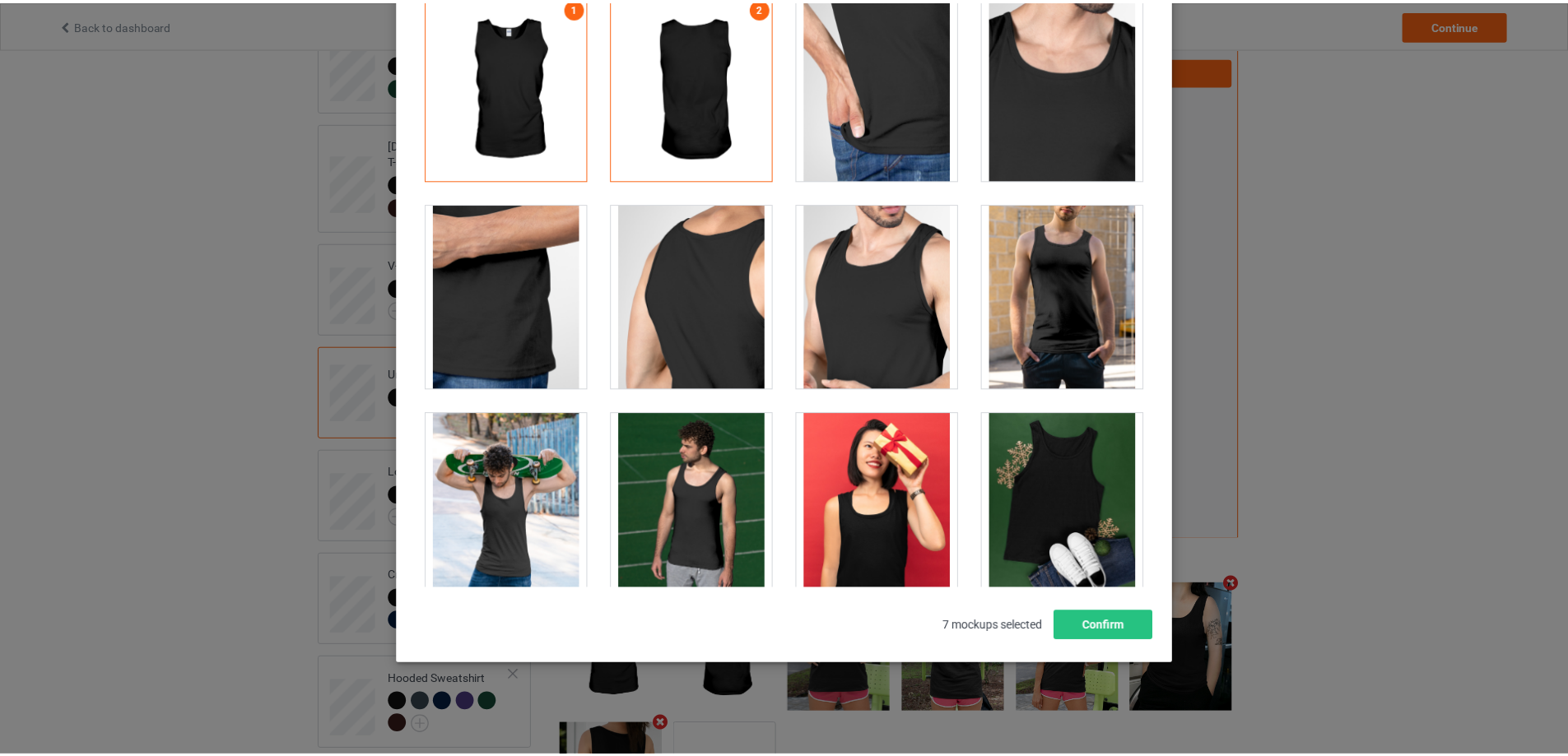
scroll to position [0, 0]
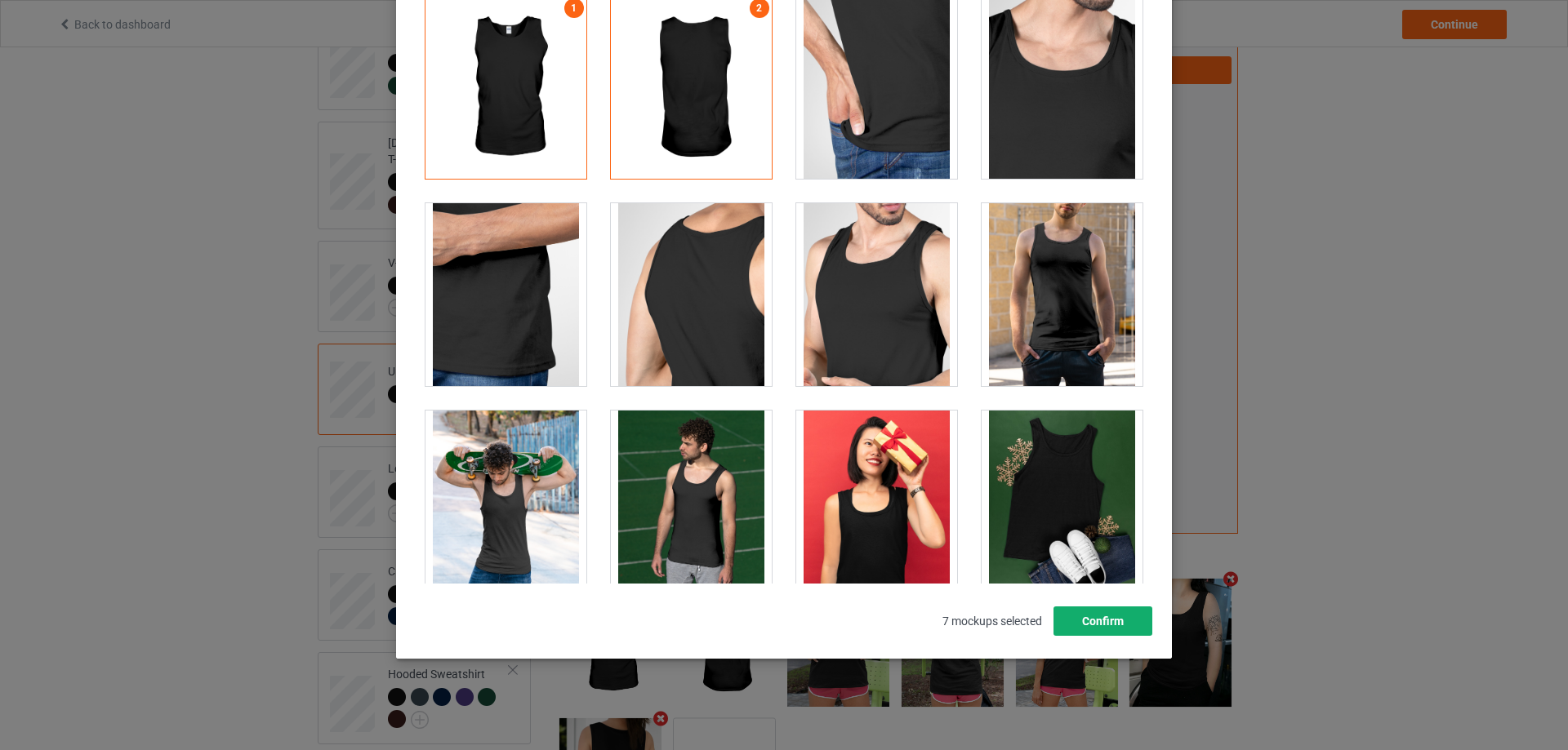
drag, startPoint x: 1087, startPoint y: 626, endPoint x: 993, endPoint y: 584, distance: 103.0
click at [1086, 626] on button "Confirm" at bounding box center [1102, 620] width 99 height 29
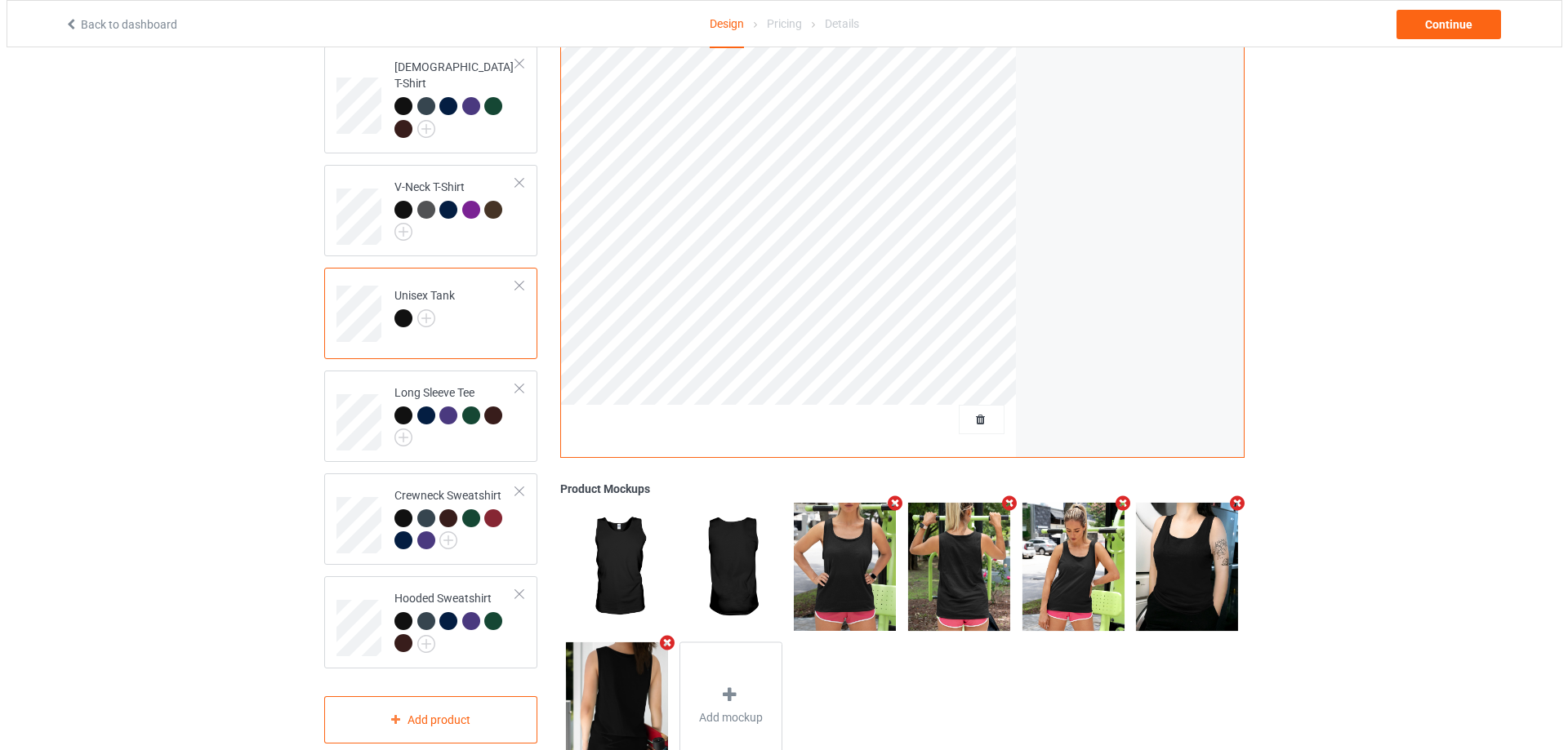
scroll to position [307, 0]
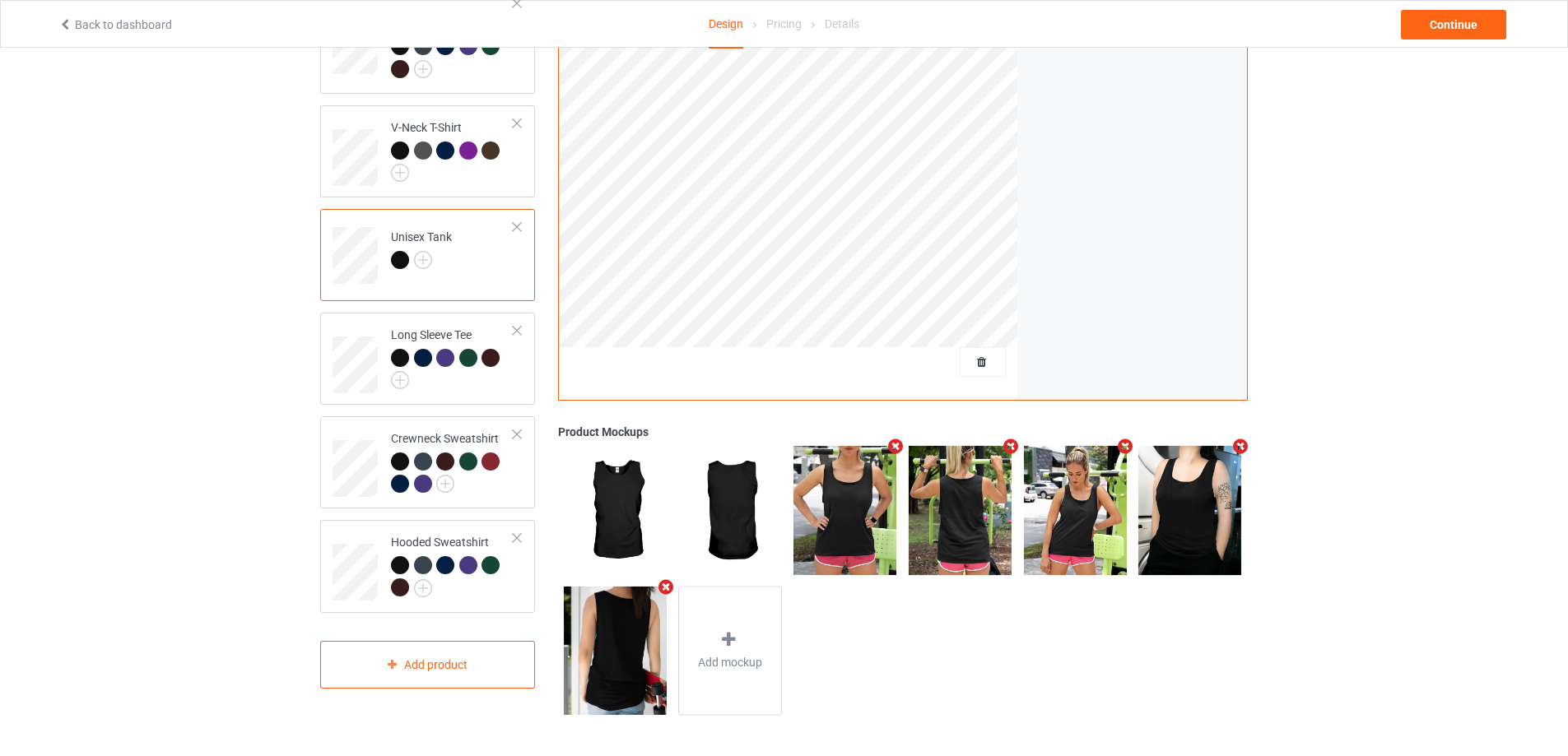
click at [1124, 446] on icon "Remove mockup" at bounding box center [1125, 446] width 21 height 18
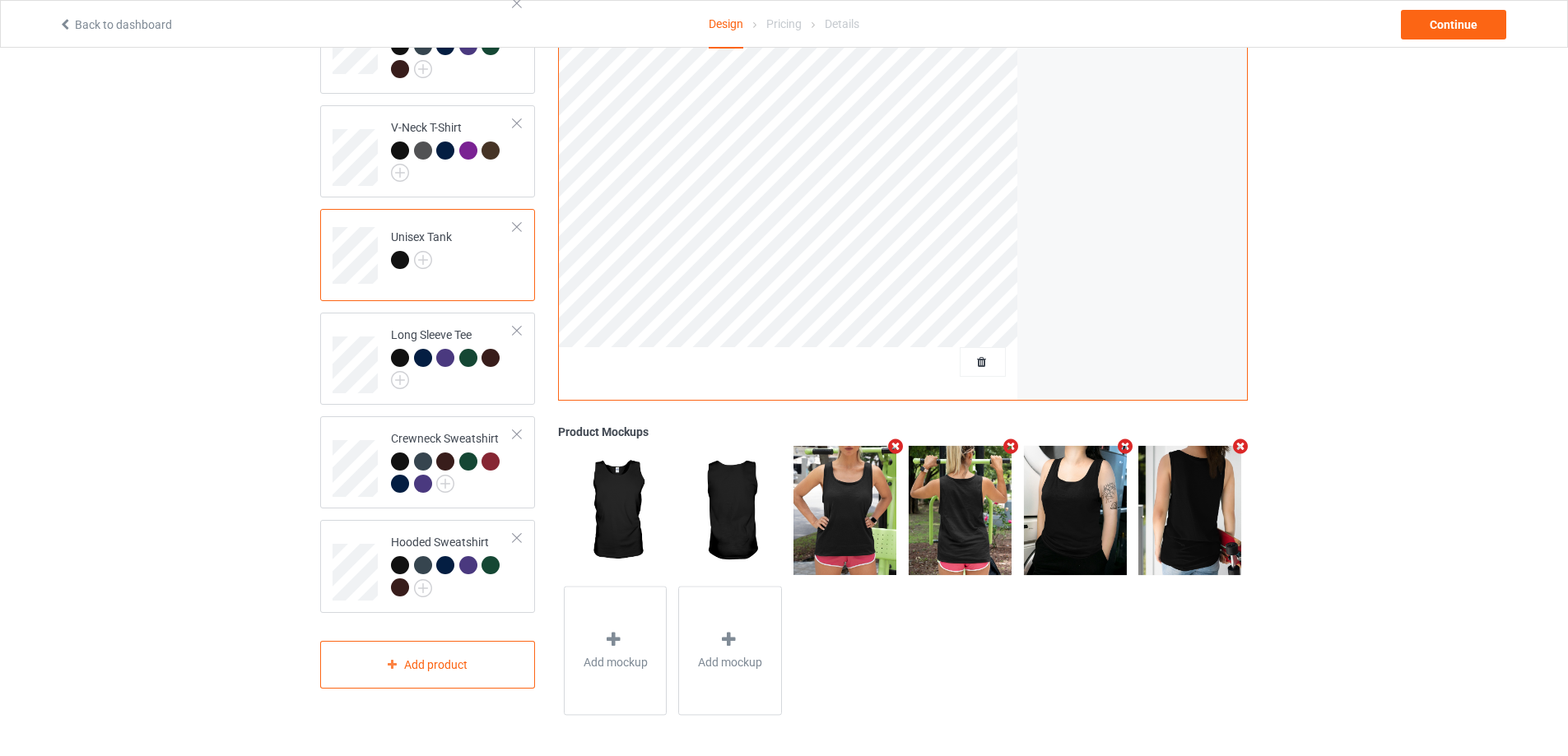
click at [1420, 411] on div "Design Select colors for each of the products and upload an artwork file to des…" at bounding box center [784, 247] width 1568 height 1017
drag, startPoint x: 476, startPoint y: 367, endPoint x: 501, endPoint y: 374, distance: 26.0
click at [476, 367] on div at bounding box center [452, 369] width 122 height 41
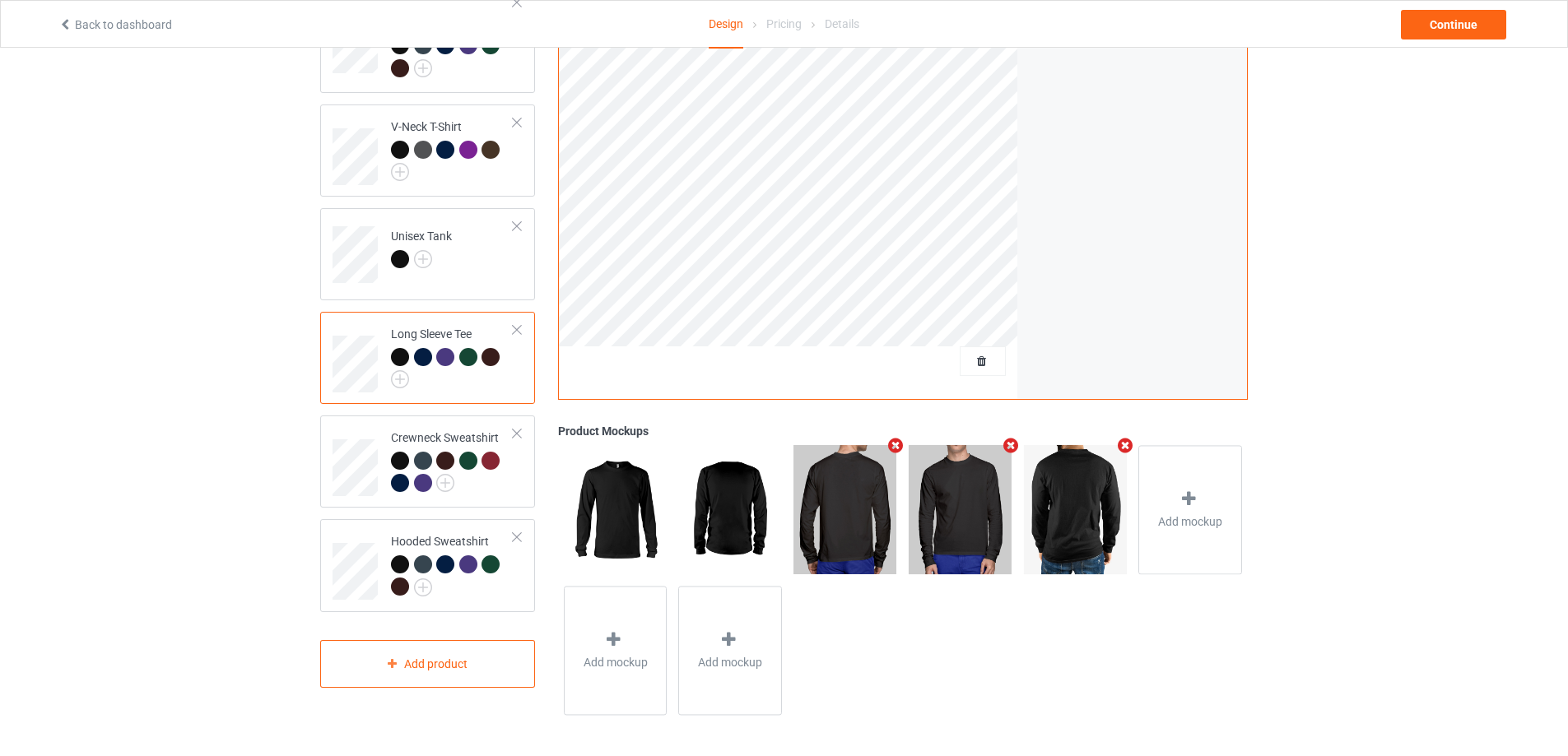
click at [892, 446] on icon "Remove mockup" at bounding box center [896, 445] width 21 height 18
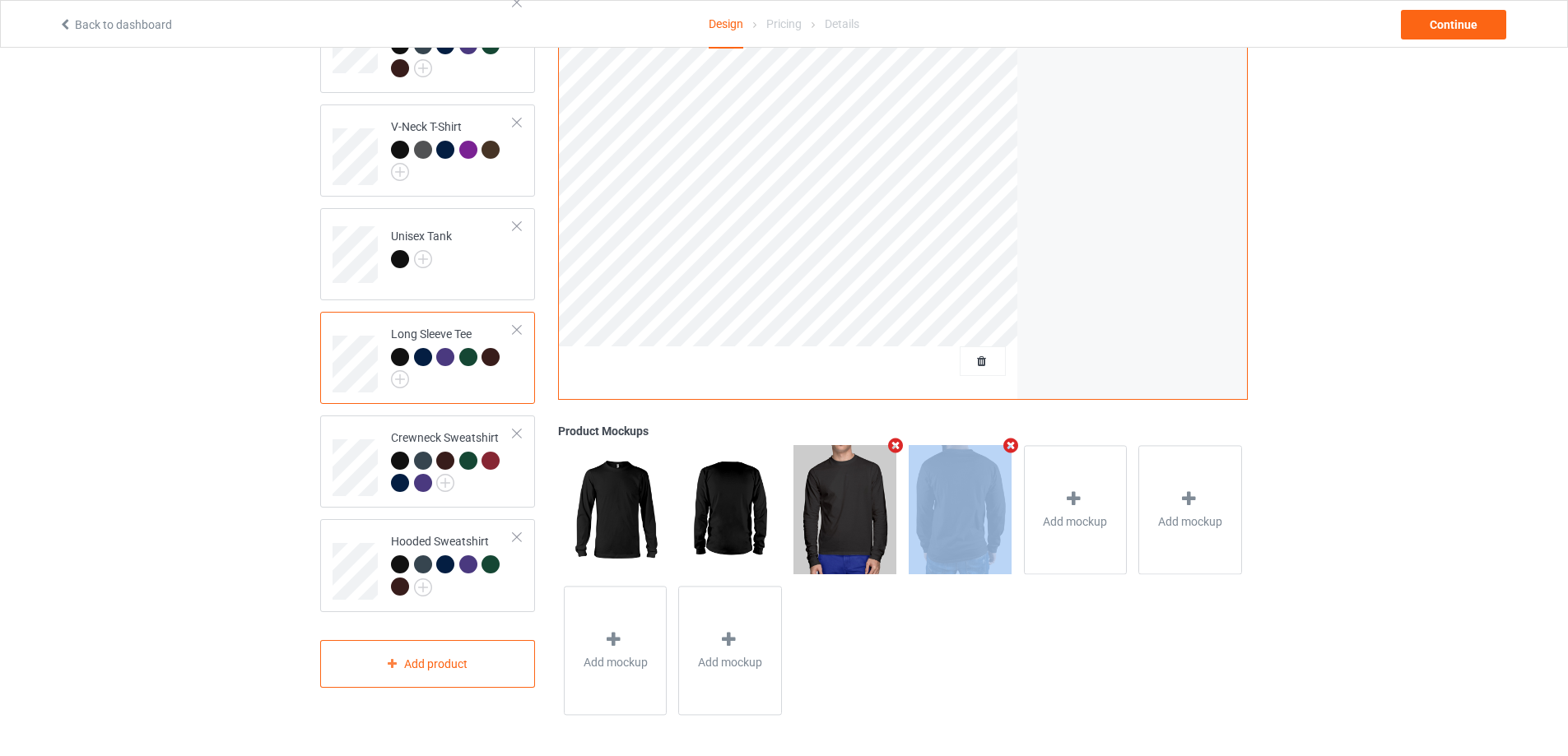
click at [892, 446] on icon "Remove mockup" at bounding box center [896, 445] width 21 height 18
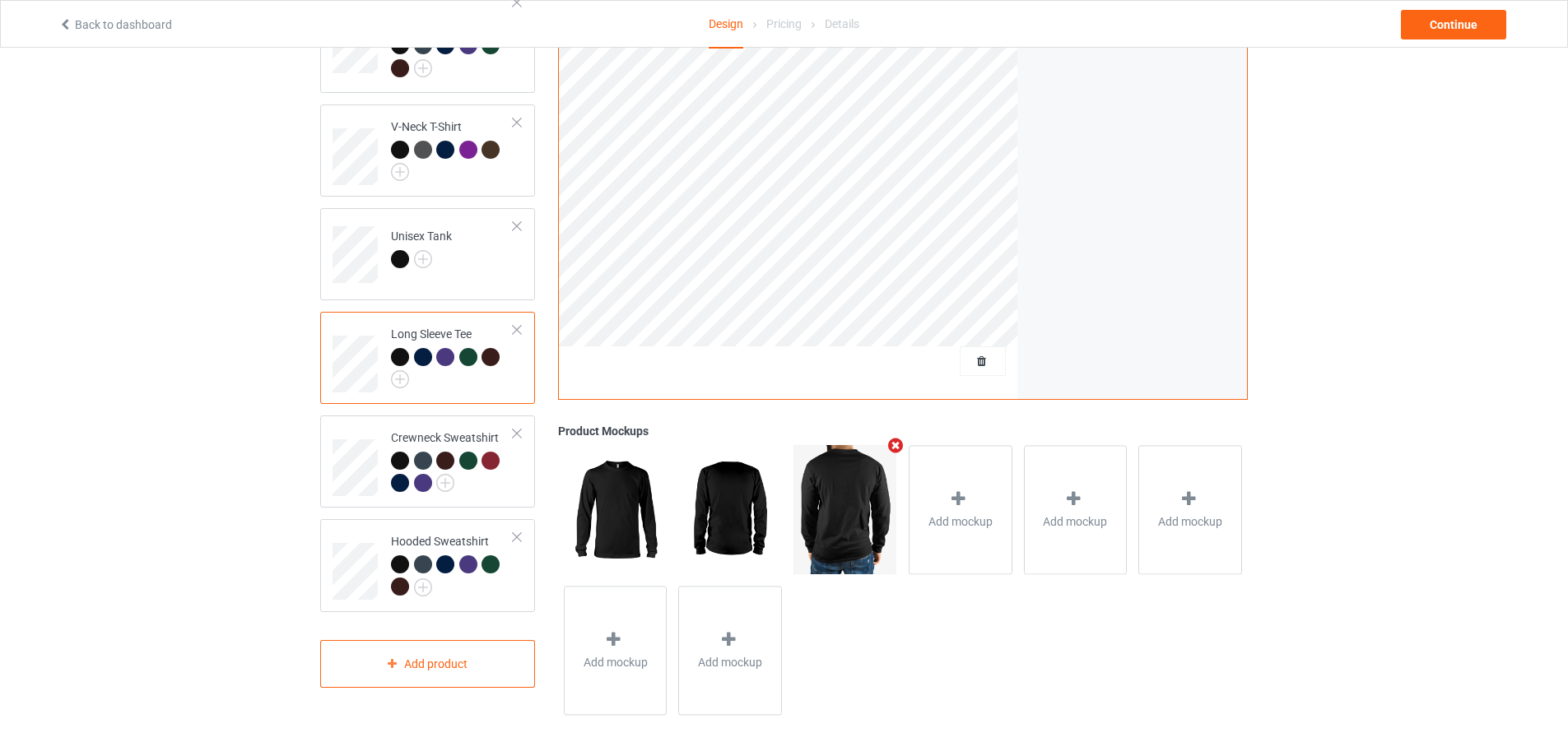
click at [892, 446] on icon "Remove mockup" at bounding box center [896, 445] width 21 height 18
click at [868, 490] on div "Add mockup" at bounding box center [846, 510] width 104 height 129
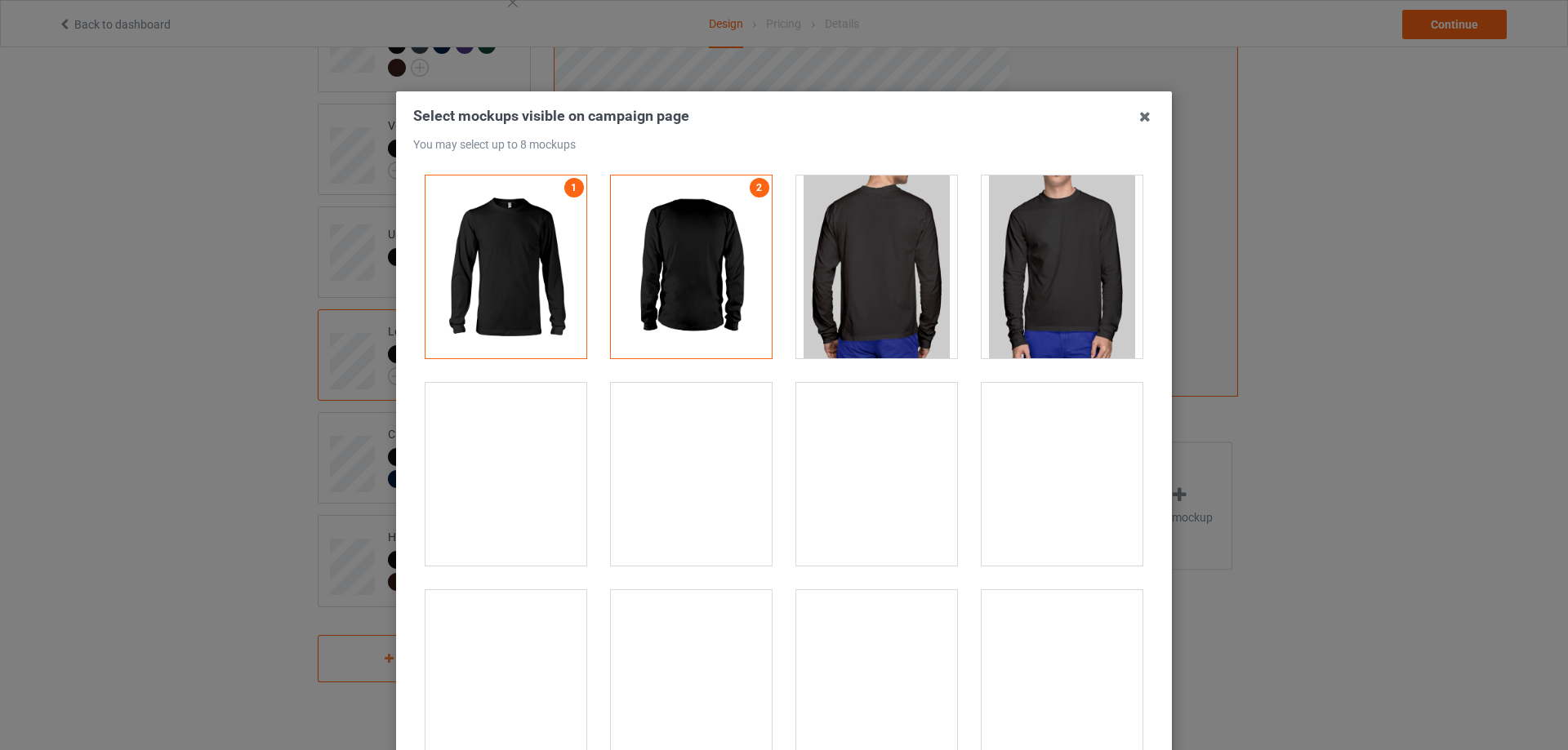
drag, startPoint x: 506, startPoint y: 479, endPoint x: 553, endPoint y: 473, distance: 47.4
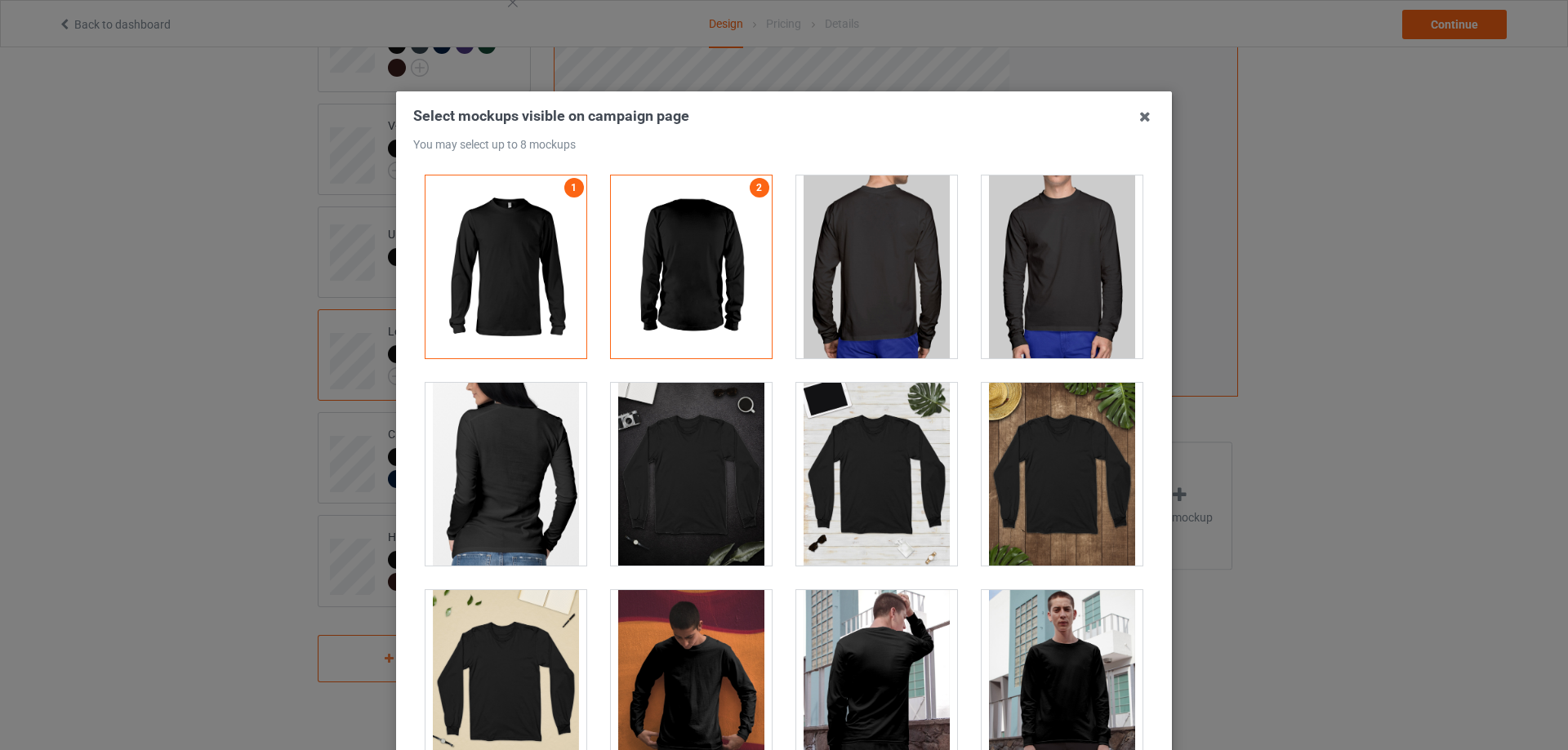
click at [505, 479] on div at bounding box center [506, 474] width 161 height 183
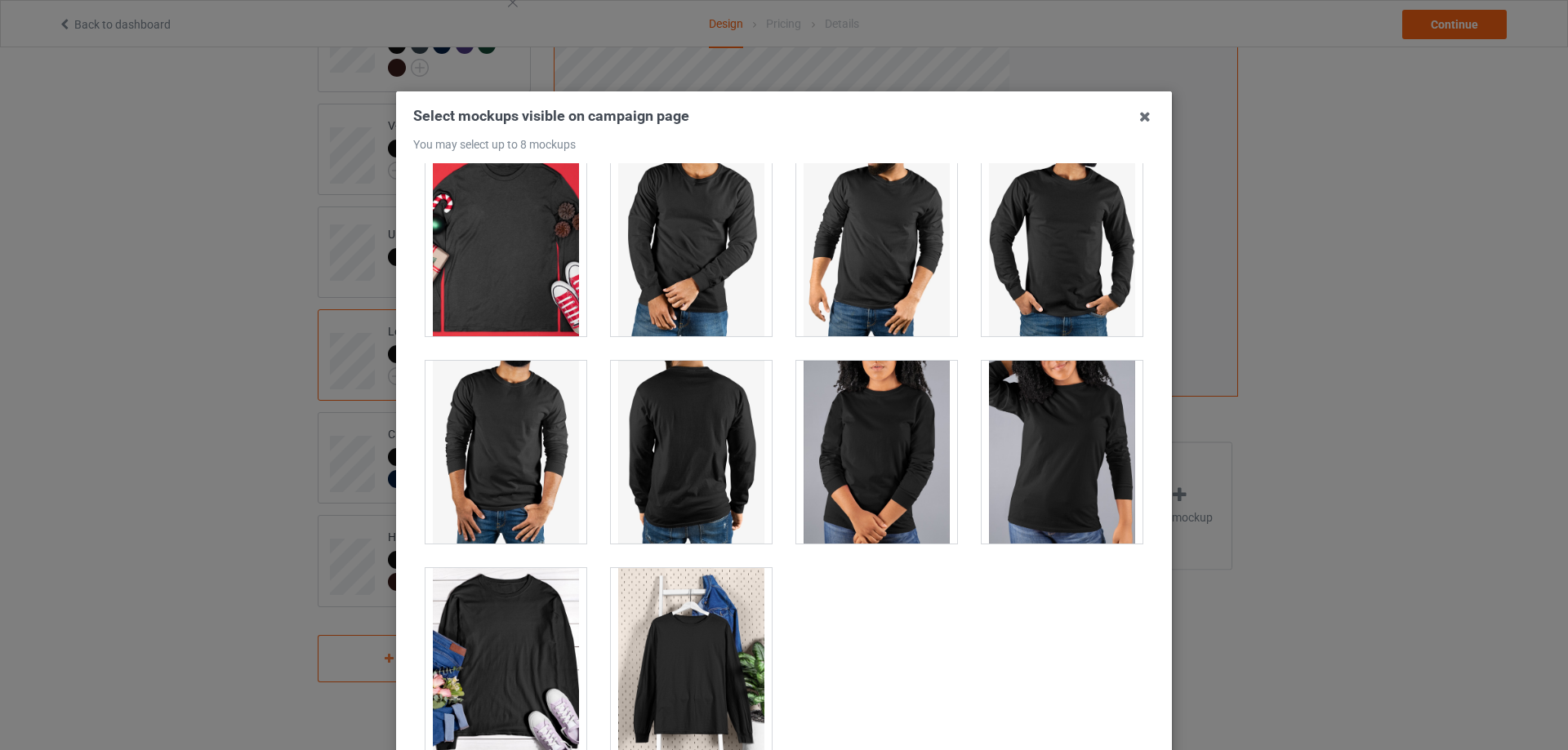
click at [709, 625] on div at bounding box center [691, 659] width 161 height 183
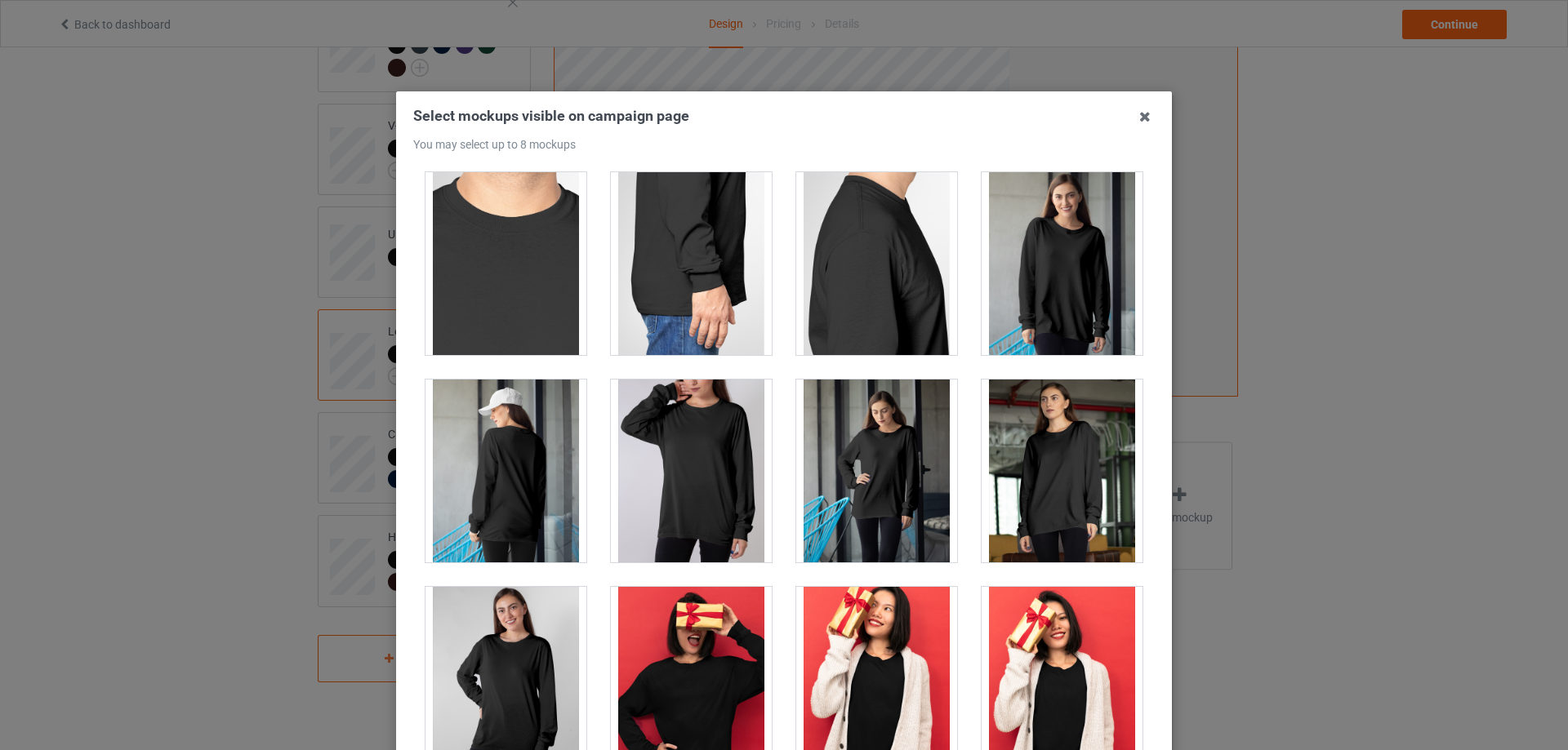
scroll to position [1111, 0]
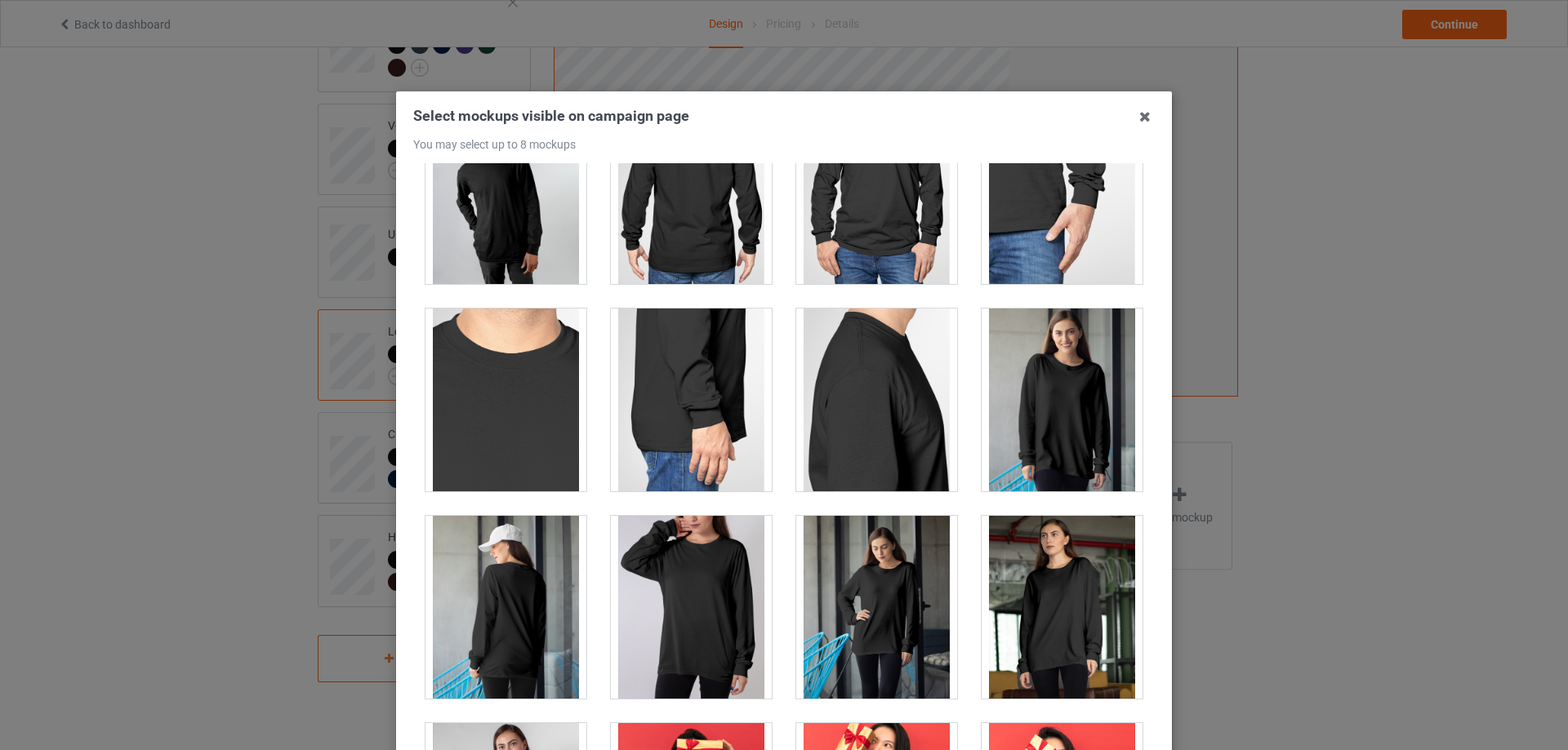
click at [1054, 385] on div at bounding box center [1062, 400] width 161 height 183
click at [499, 573] on div at bounding box center [506, 607] width 161 height 183
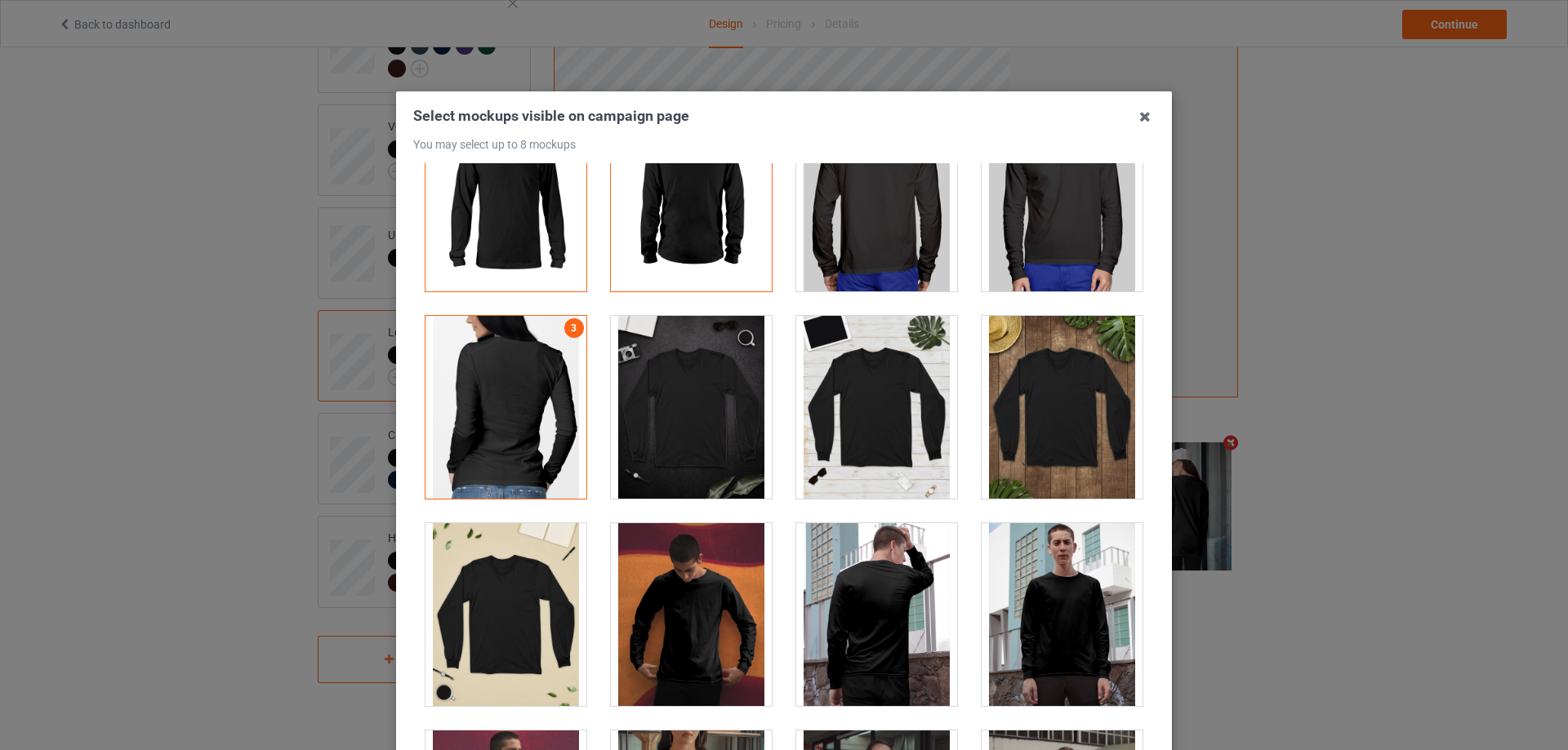
scroll to position [0, 0]
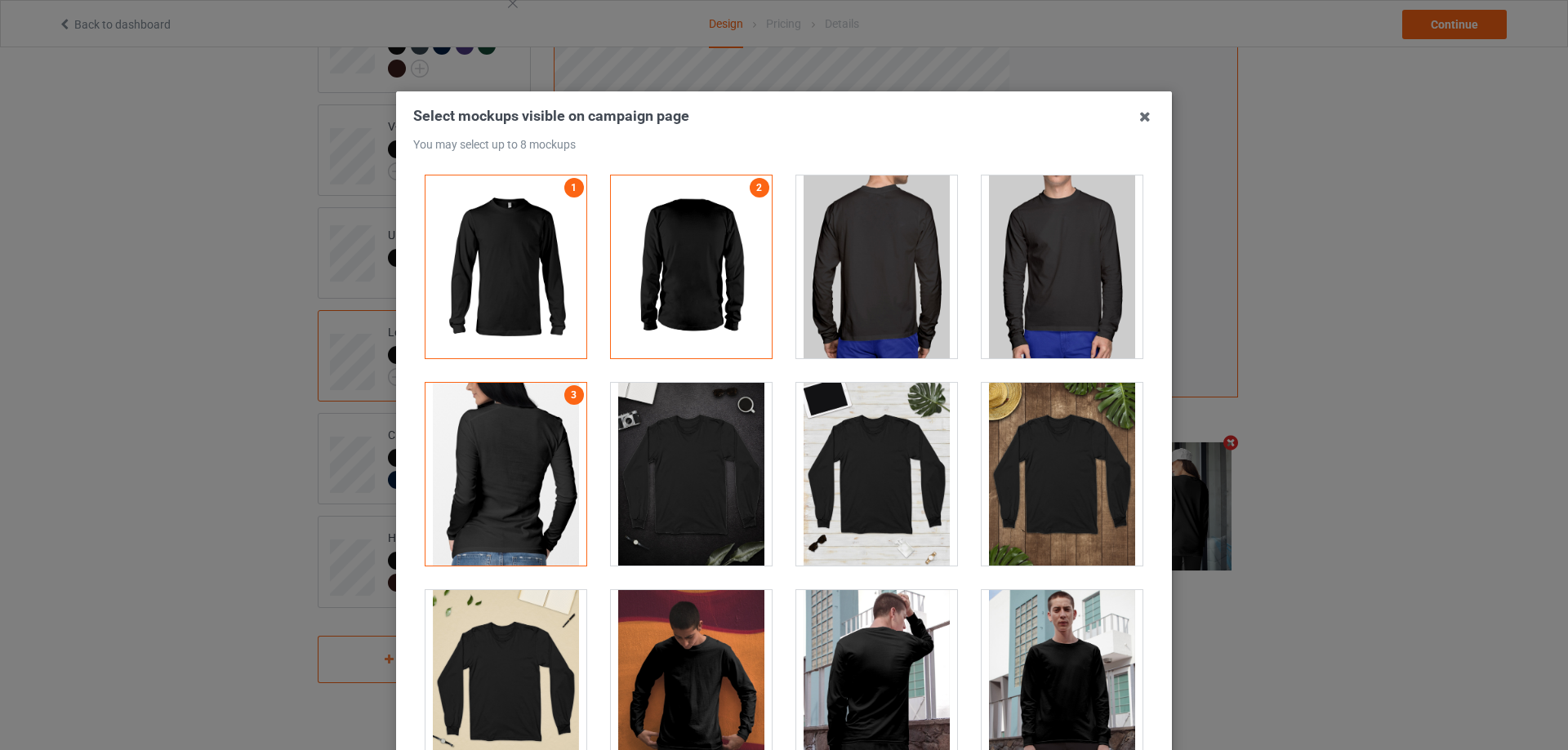
click at [519, 492] on div at bounding box center [506, 474] width 161 height 183
click at [521, 492] on div at bounding box center [506, 474] width 161 height 183
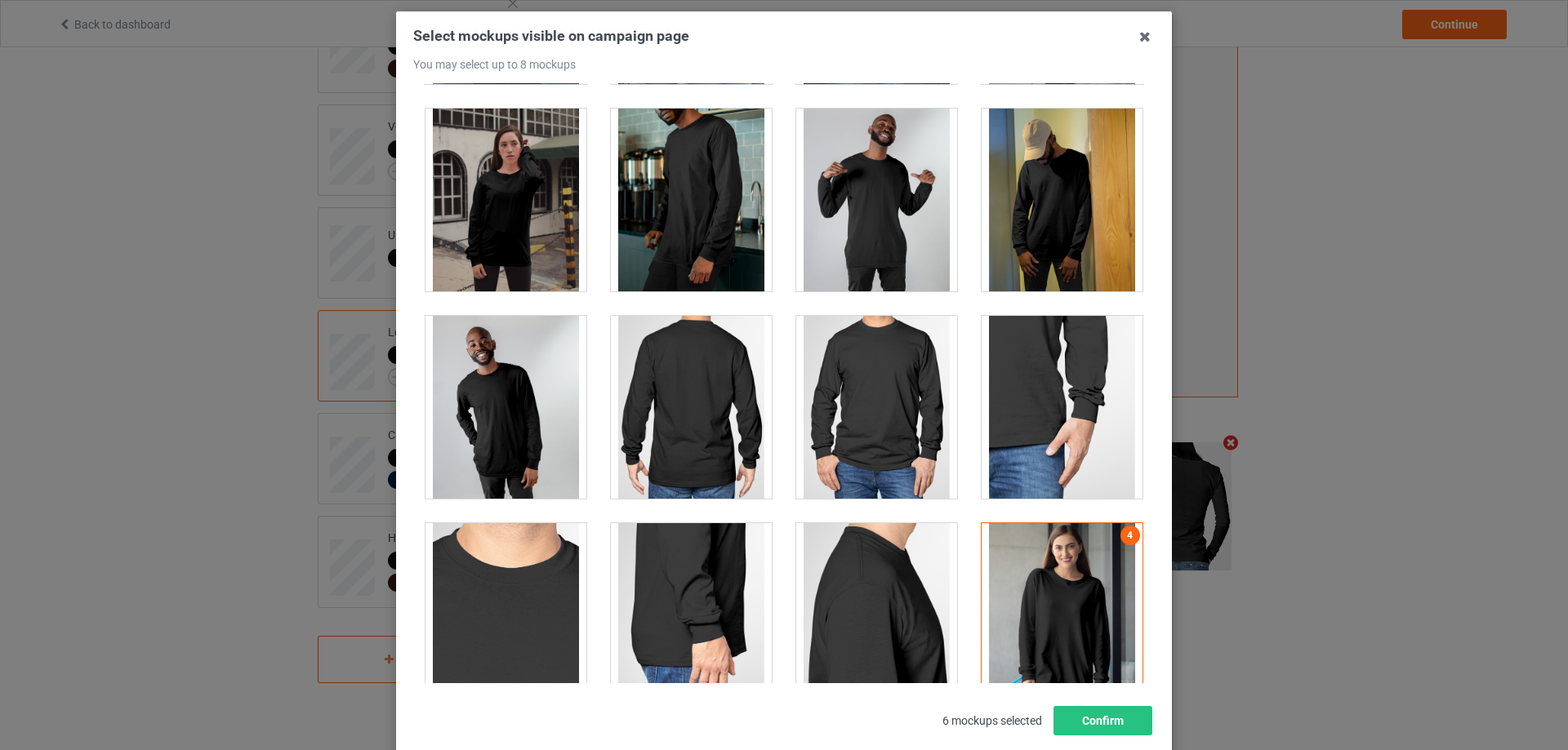
scroll to position [179, 0]
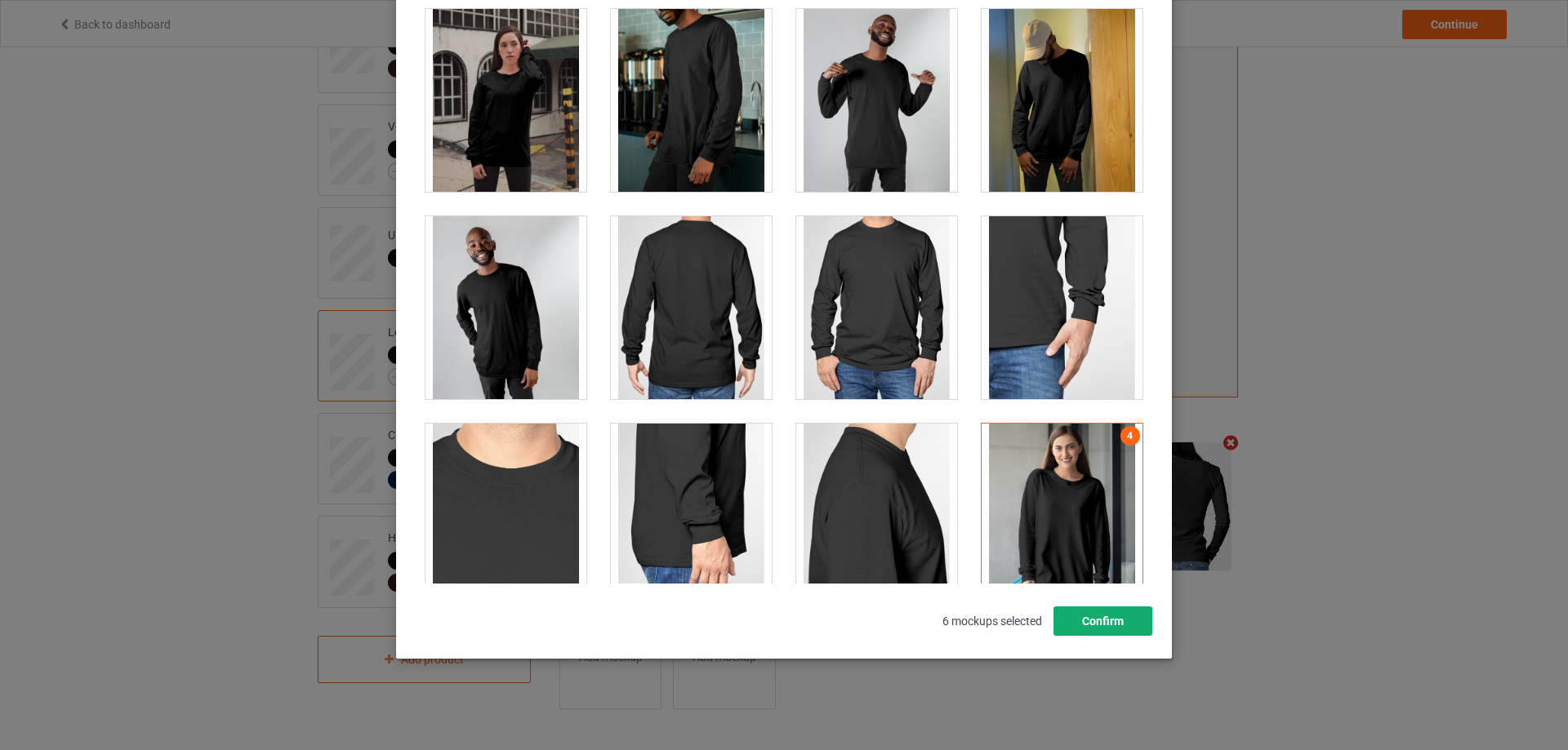
click at [1082, 616] on button "Confirm" at bounding box center [1102, 620] width 99 height 29
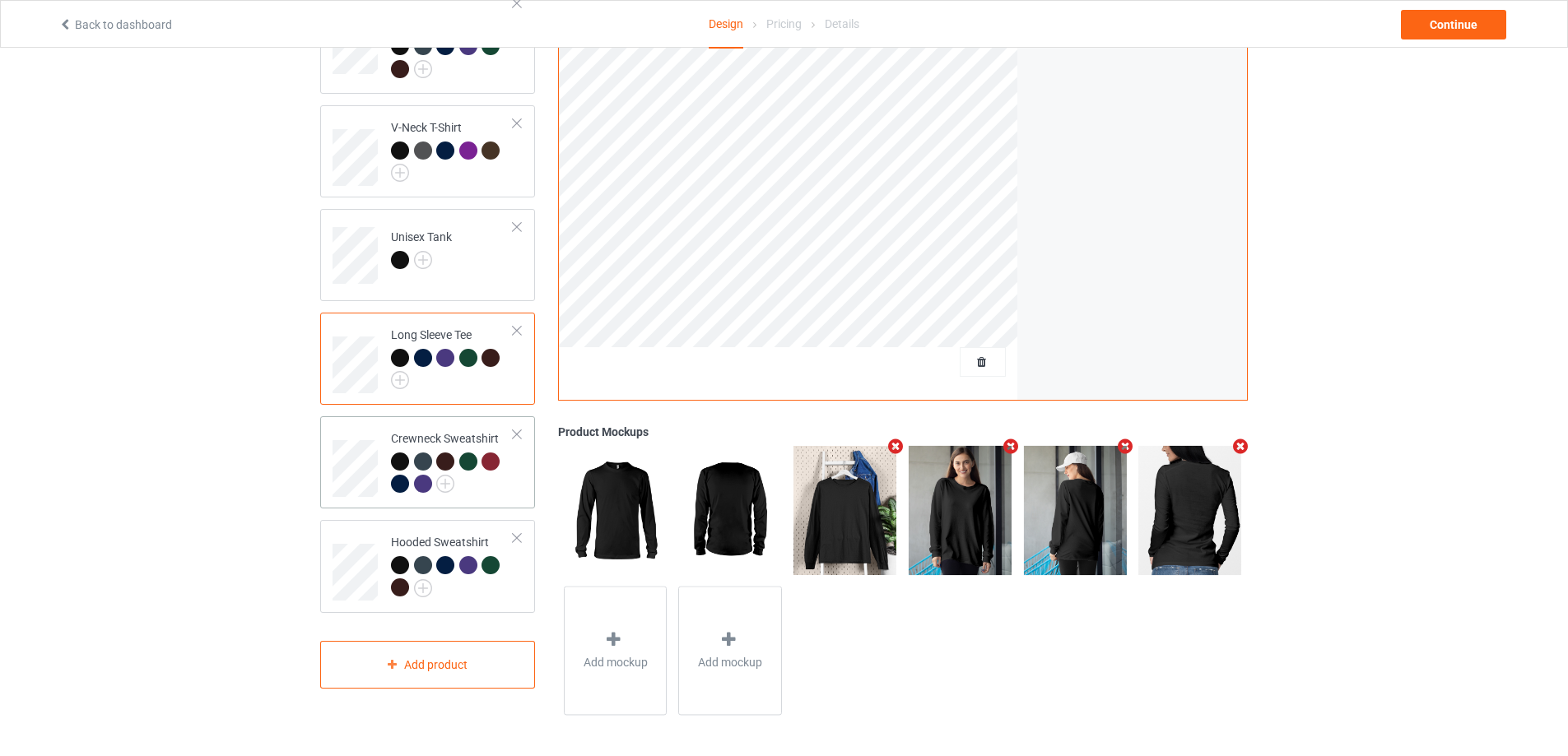
click at [506, 475] on div at bounding box center [452, 476] width 122 height 45
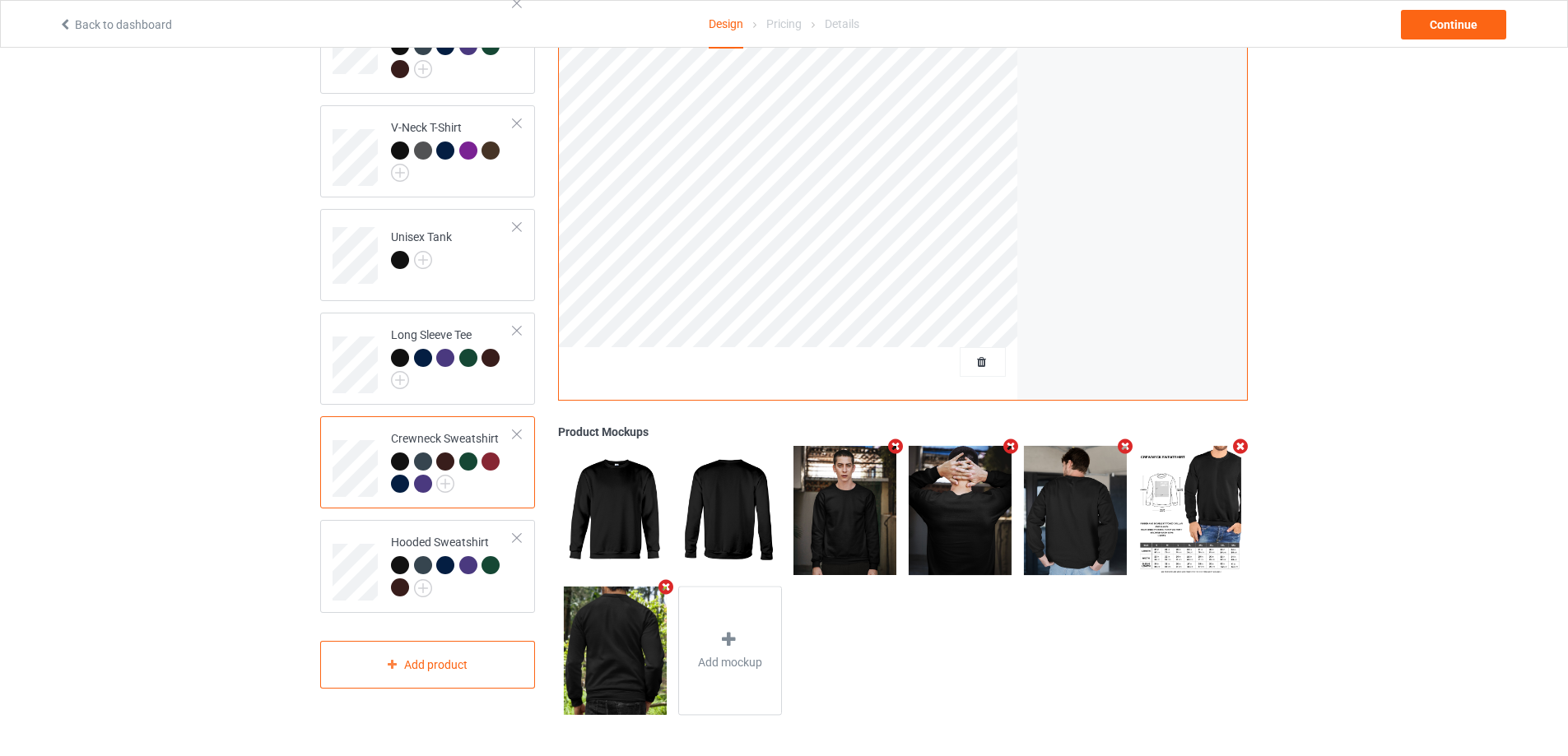
click at [890, 445] on icon "Remove mockup" at bounding box center [896, 446] width 21 height 18
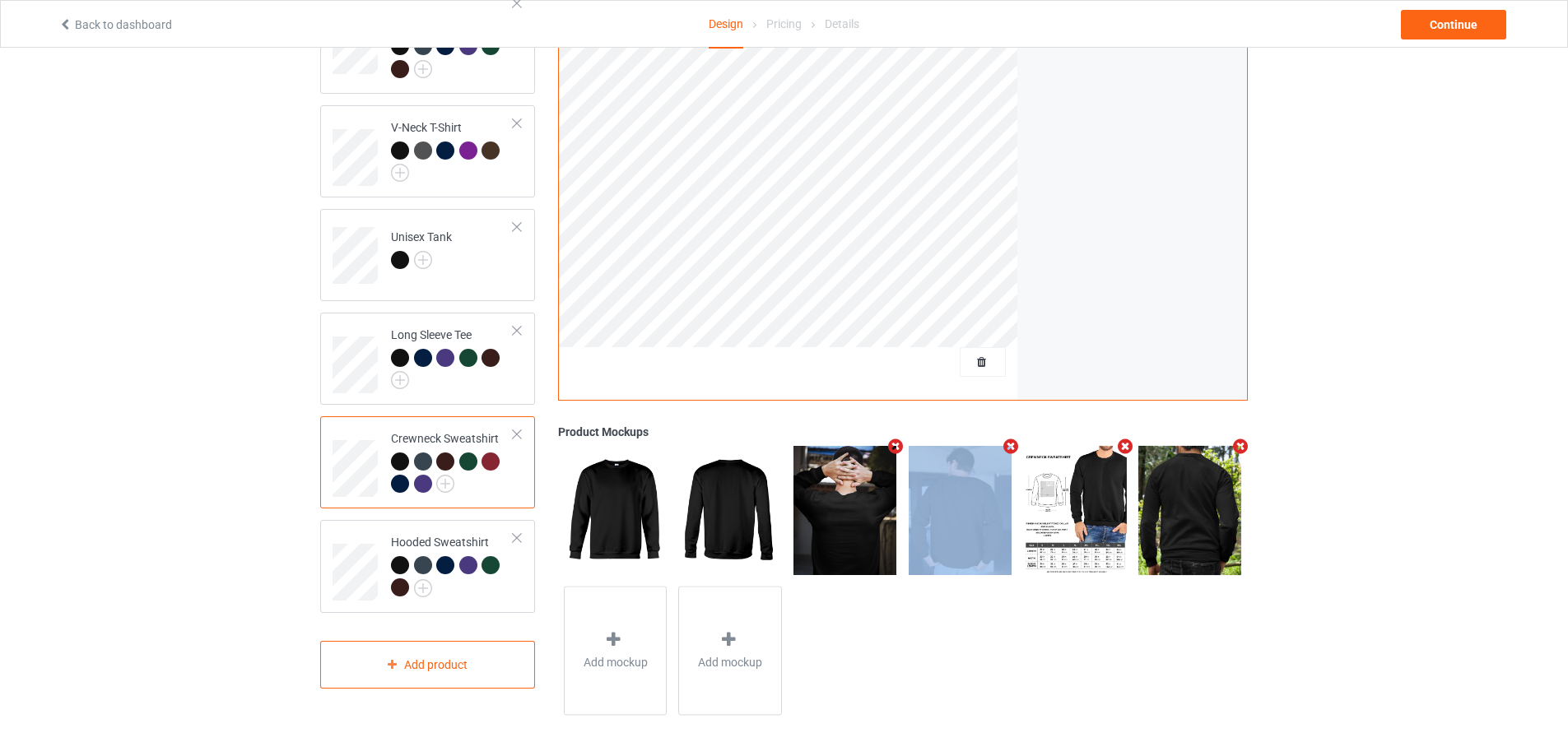
click at [890, 445] on icon "Remove mockup" at bounding box center [896, 446] width 21 height 18
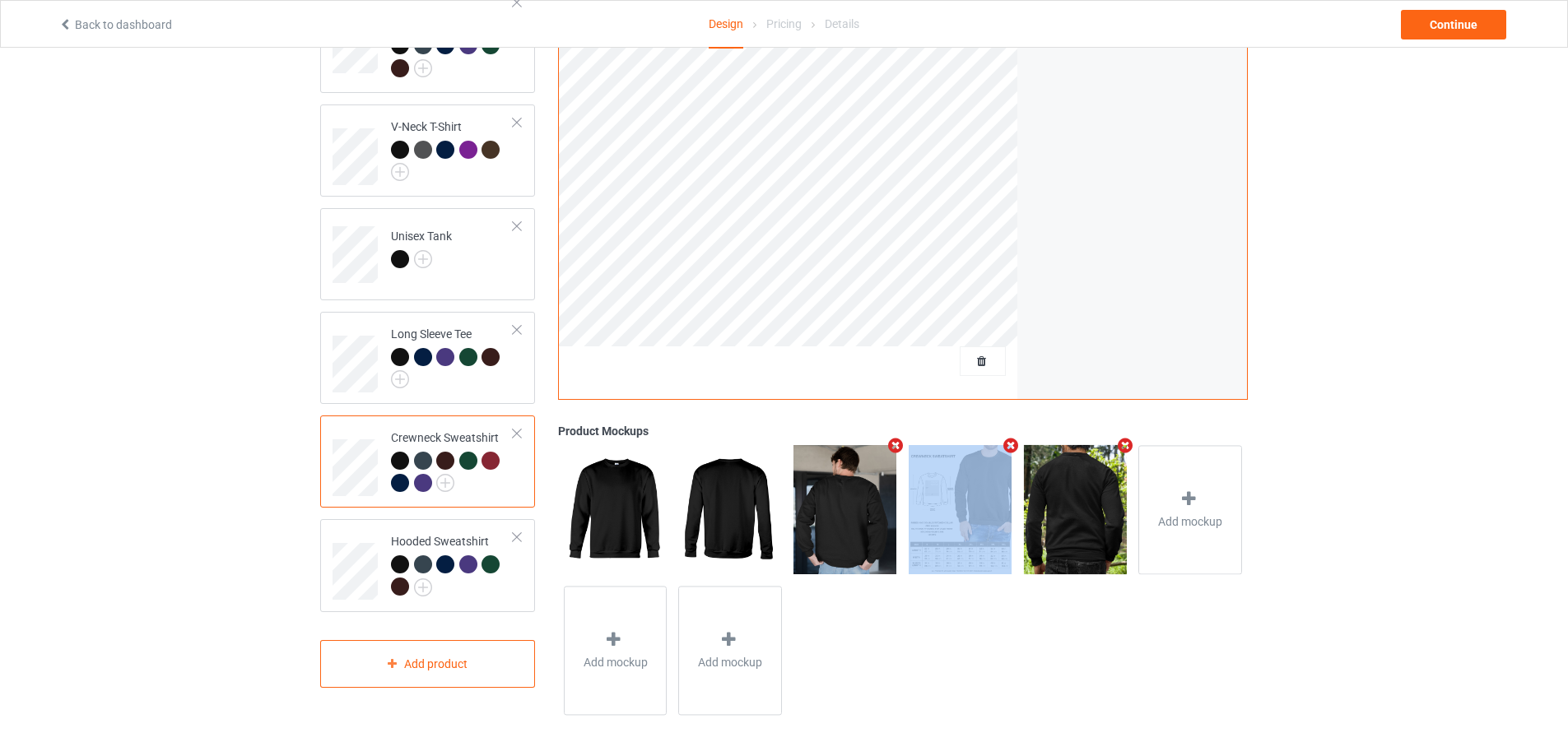
click at [890, 445] on icon "Remove mockup" at bounding box center [896, 445] width 21 height 18
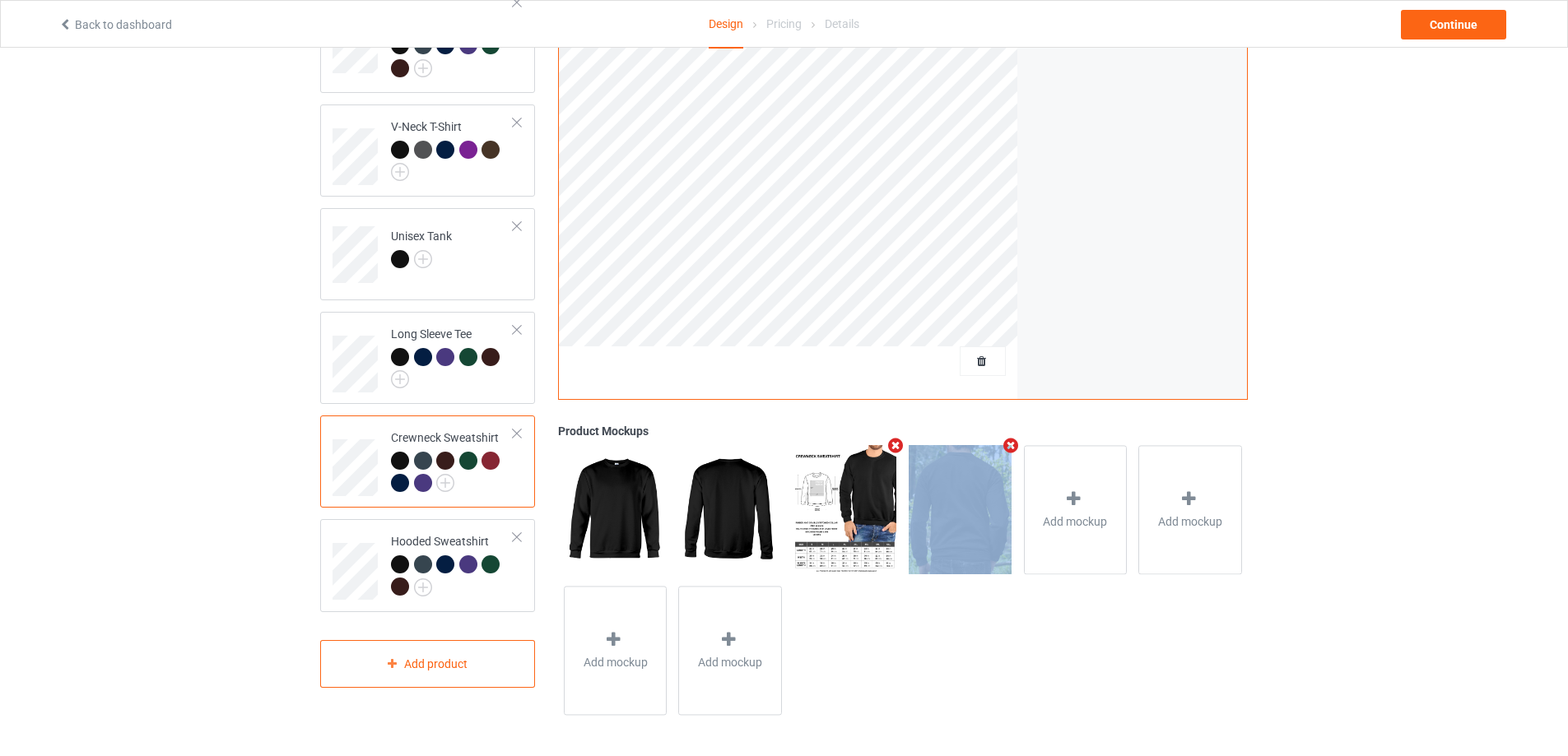
click at [890, 445] on icon "Remove mockup" at bounding box center [896, 445] width 21 height 18
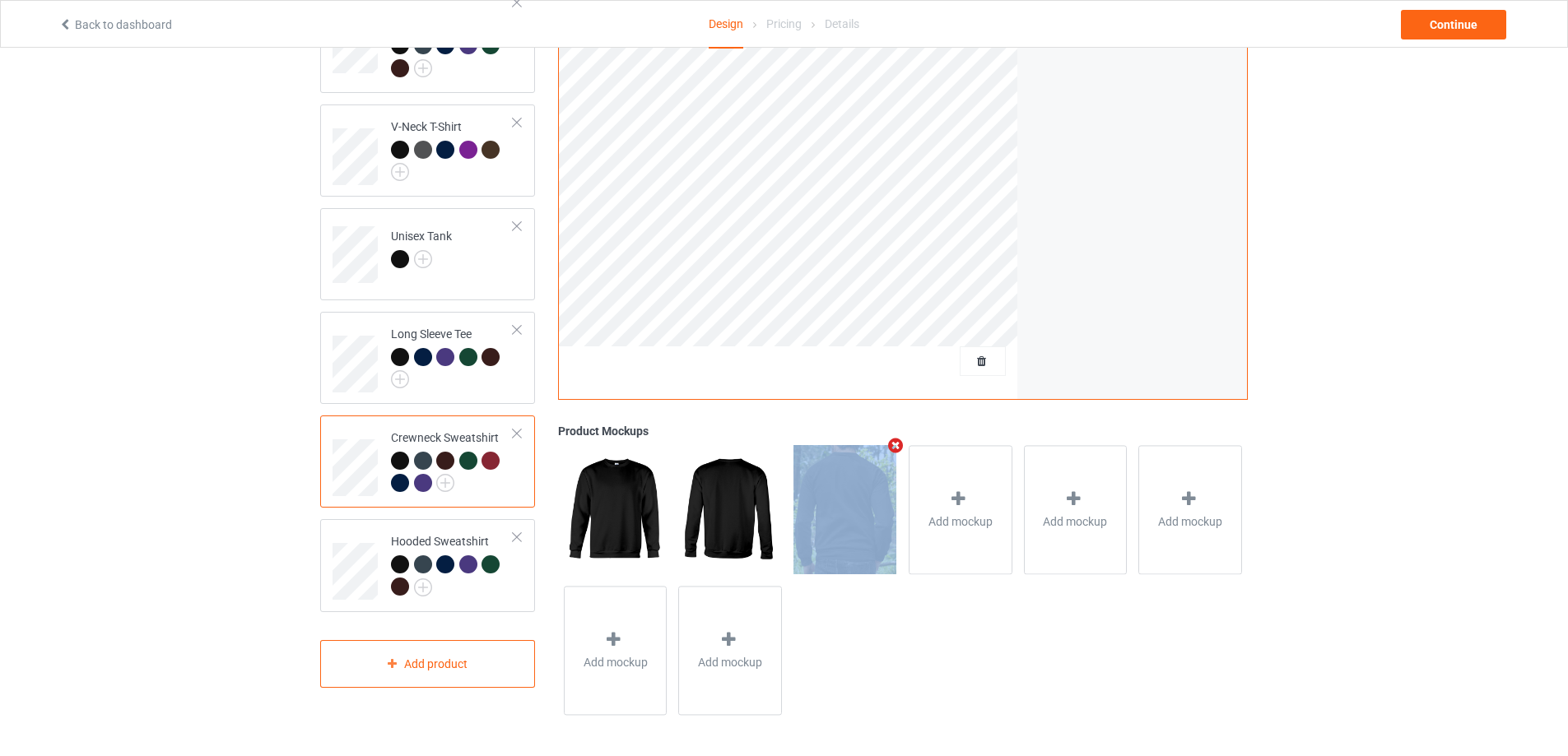
click at [865, 466] on img at bounding box center [845, 509] width 103 height 128
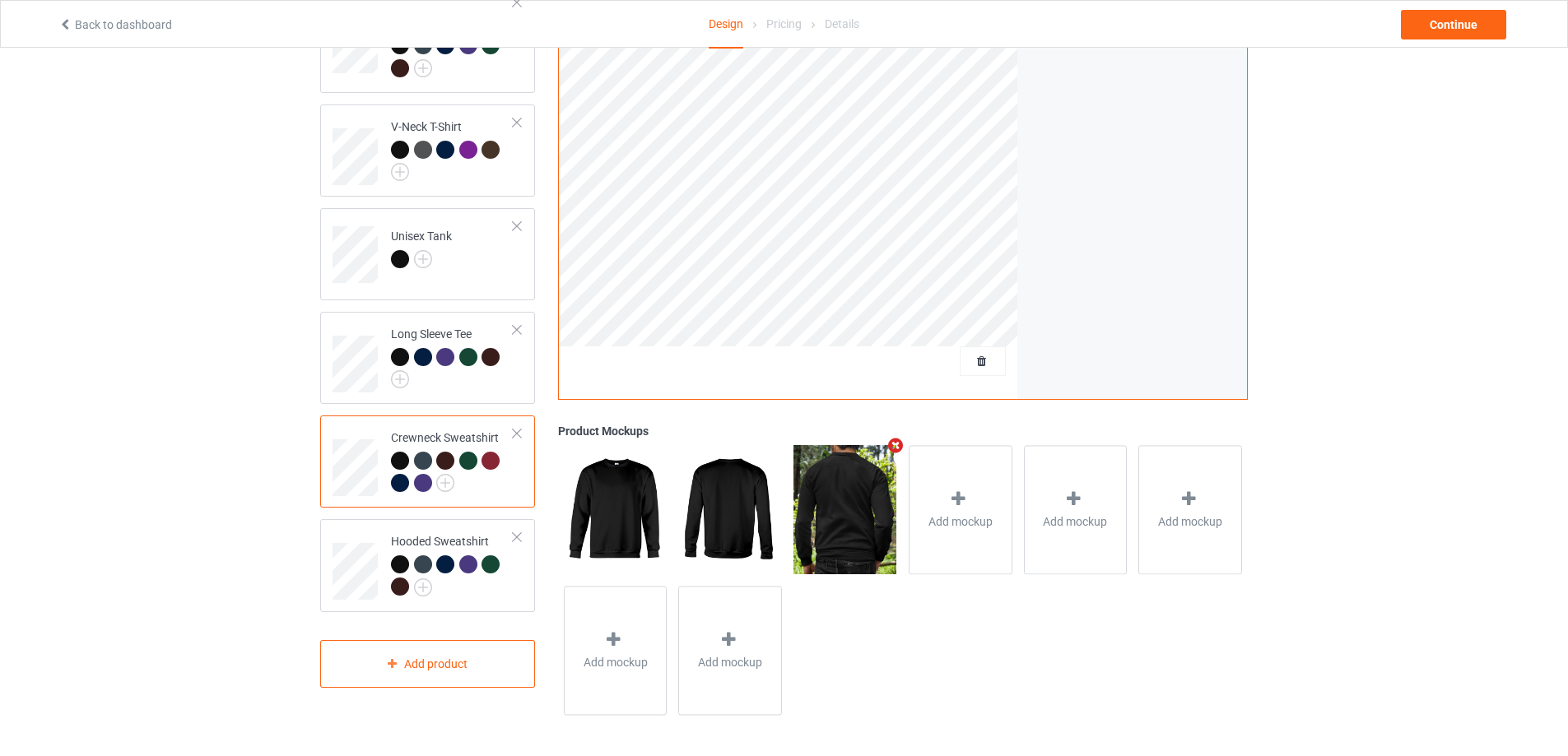
click at [893, 450] on icon "Remove mockup" at bounding box center [896, 445] width 21 height 18
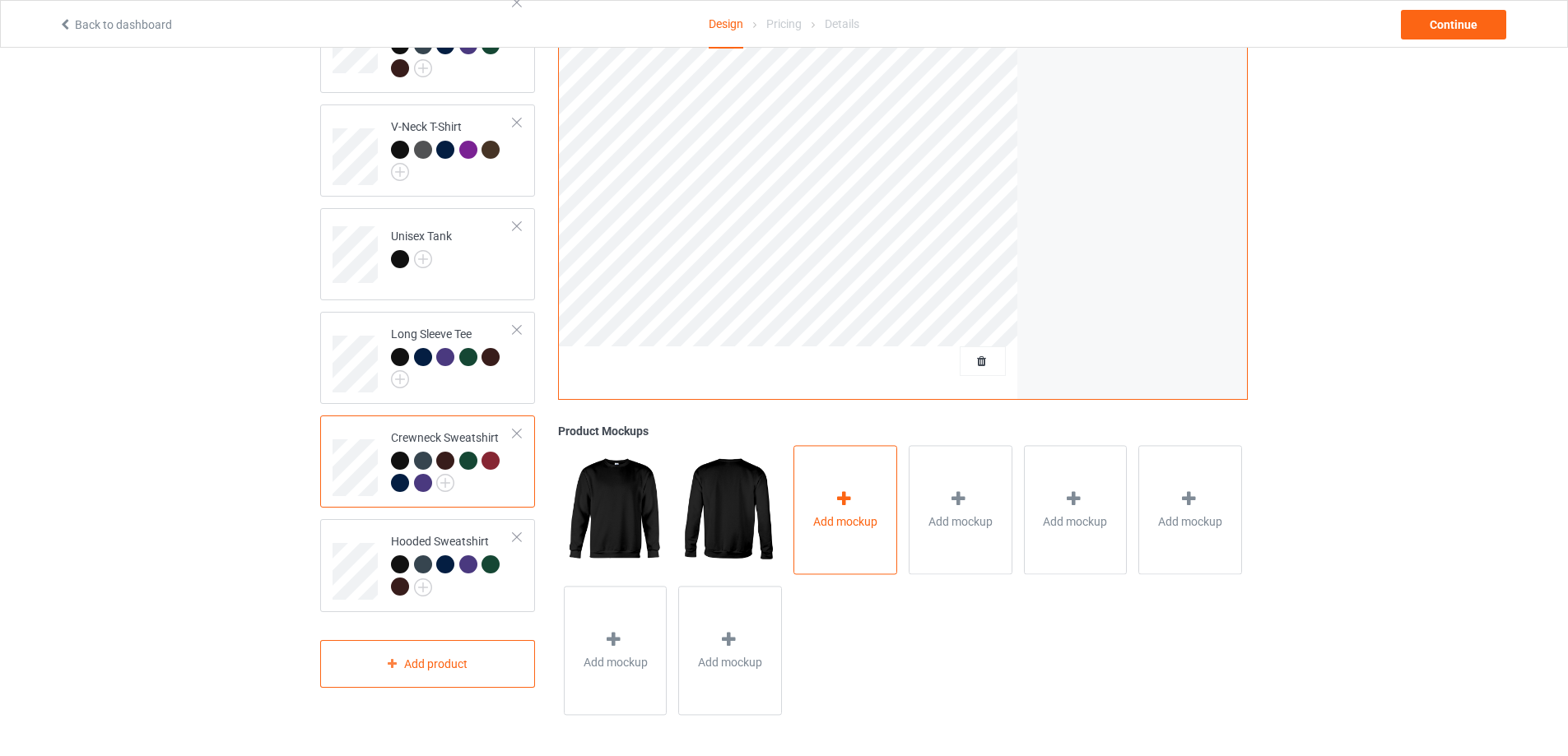
click at [835, 492] on icon at bounding box center [844, 499] width 21 height 18
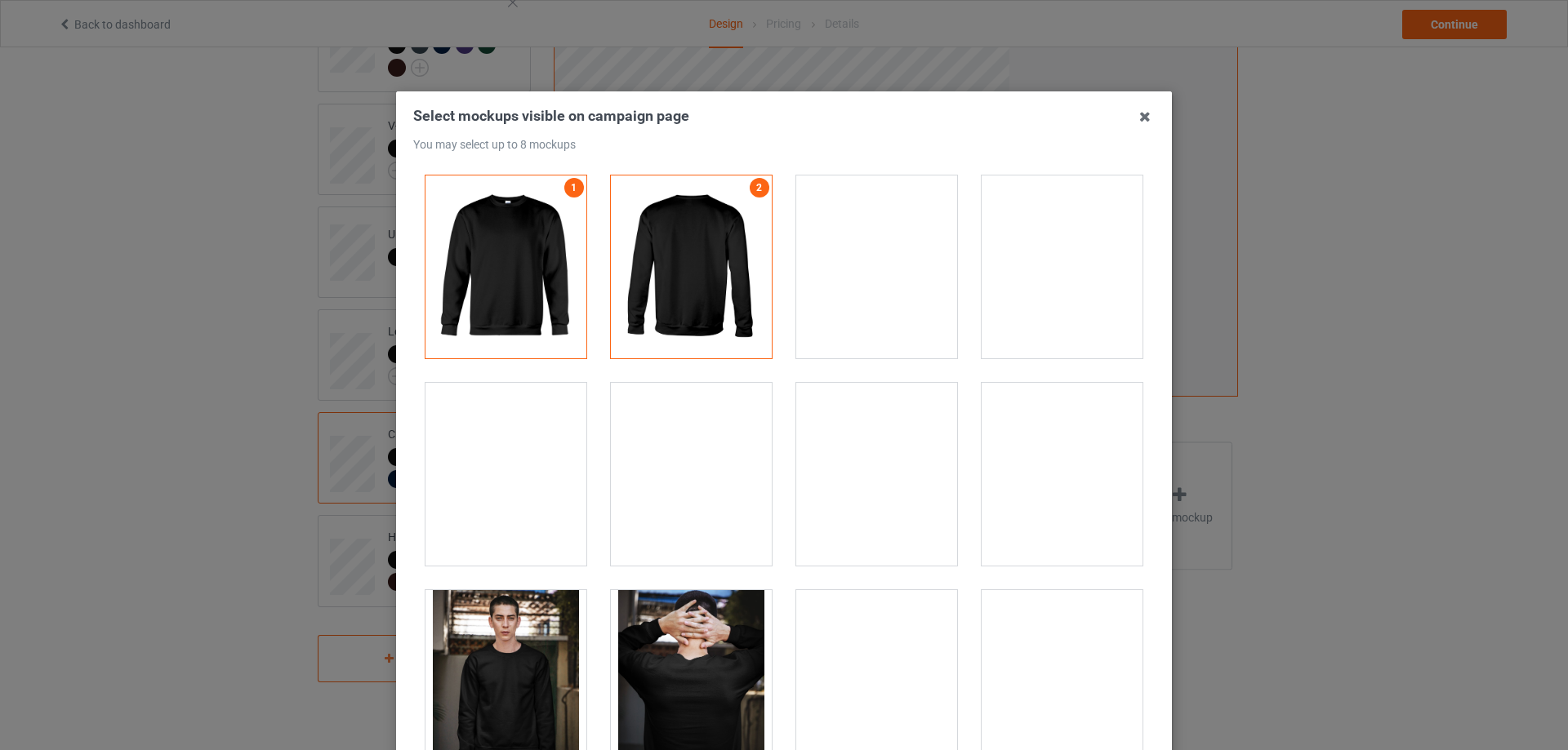
click at [887, 261] on div at bounding box center [877, 267] width 161 height 183
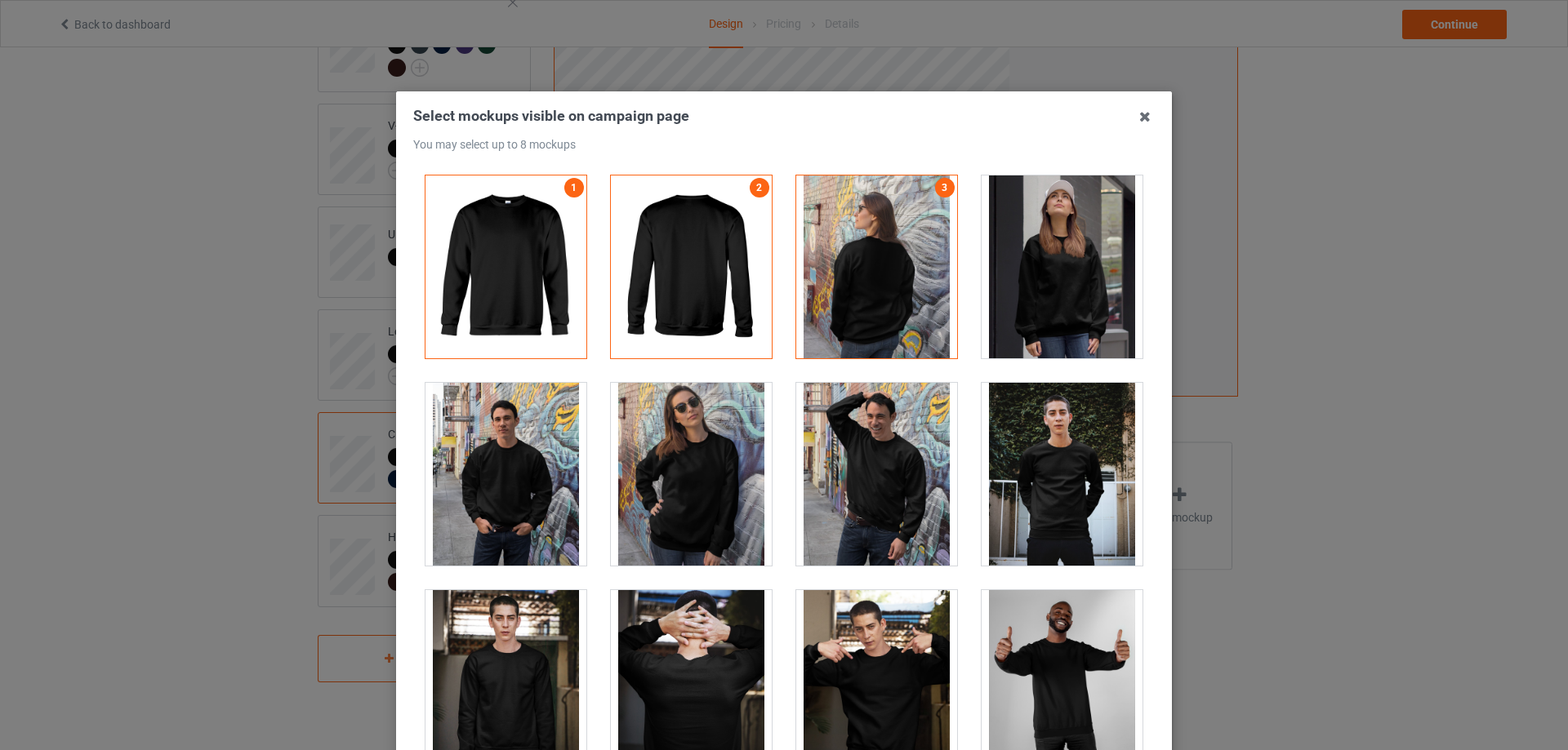
click at [1036, 298] on div at bounding box center [1062, 267] width 161 height 183
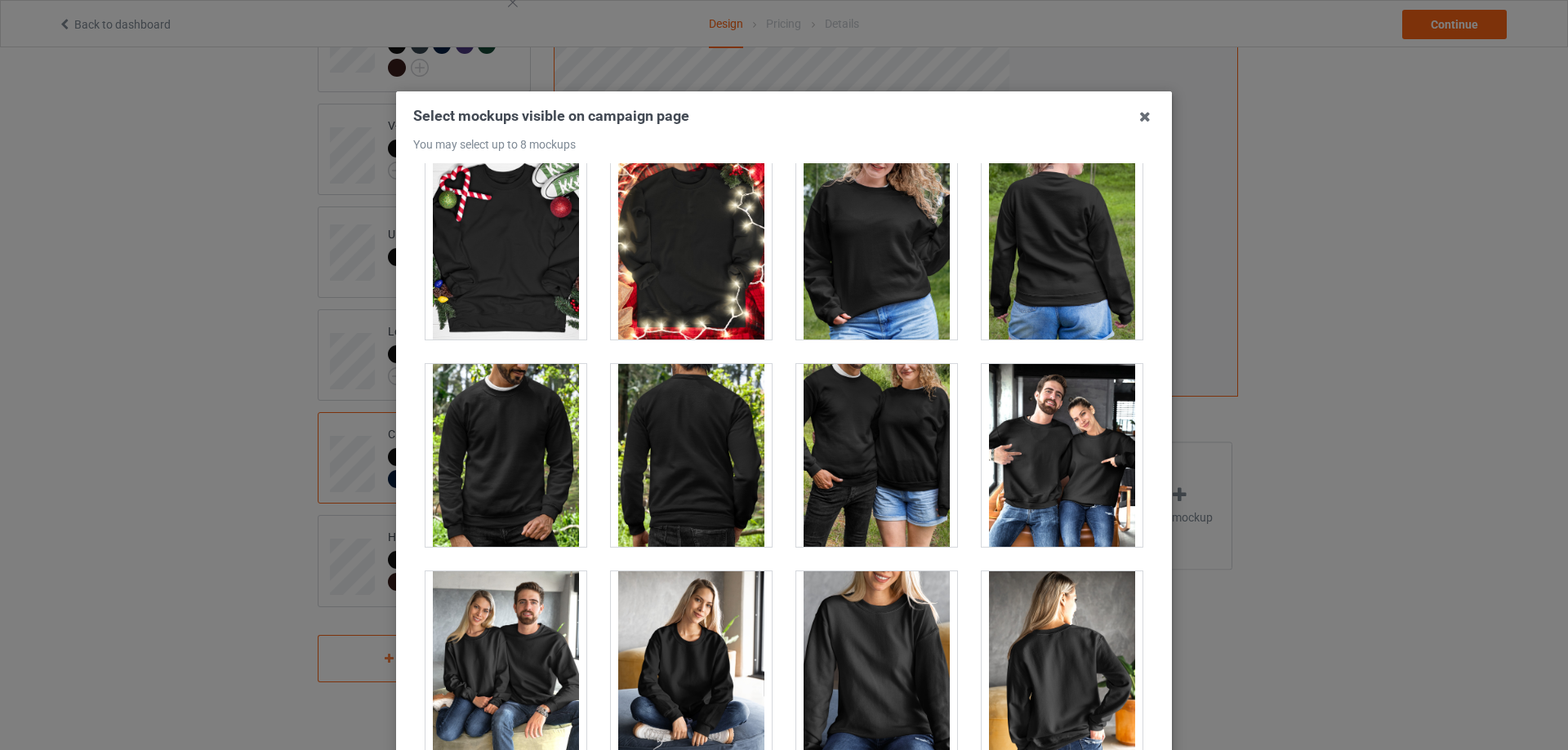
scroll to position [7349, 0]
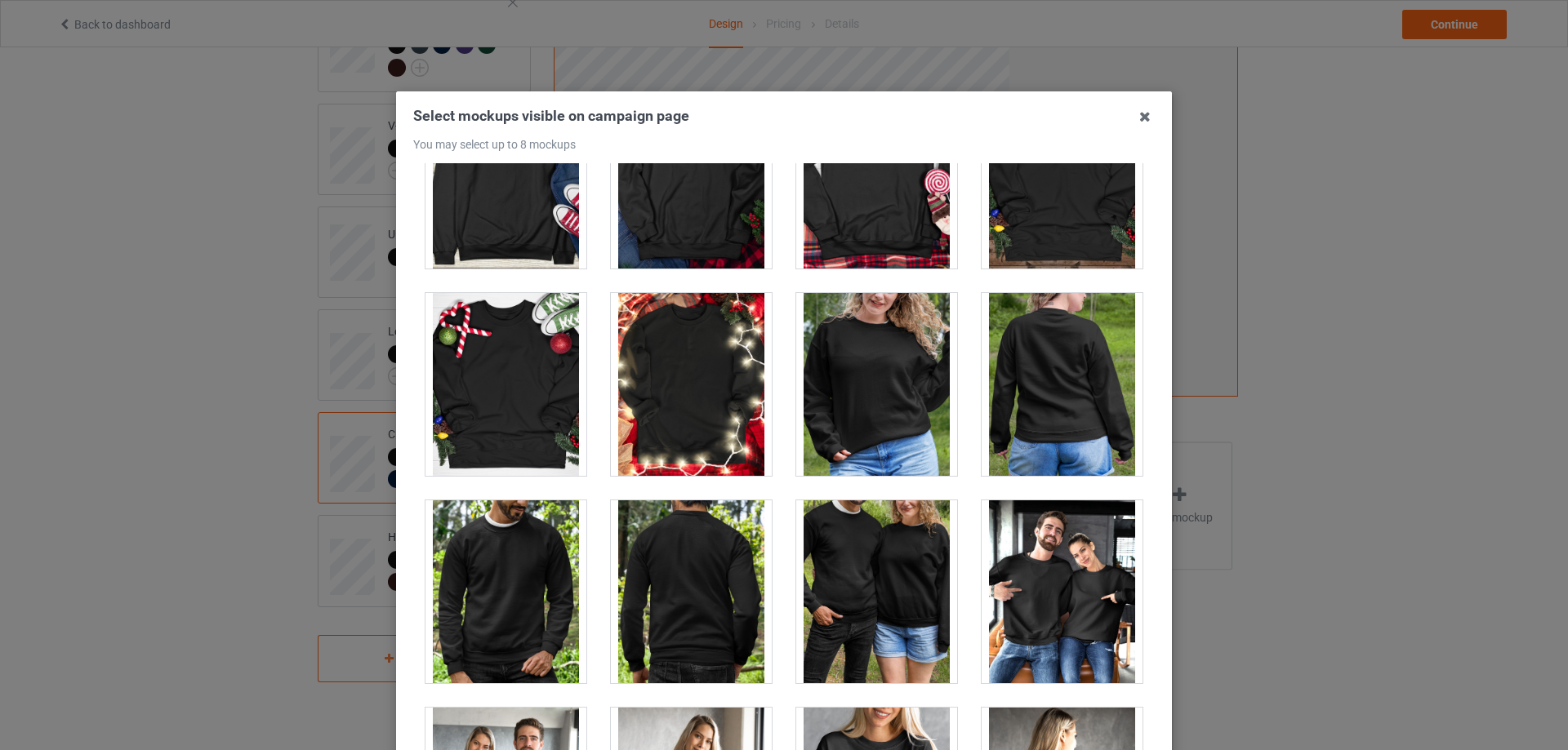
click at [1061, 374] on div at bounding box center [1062, 385] width 161 height 183
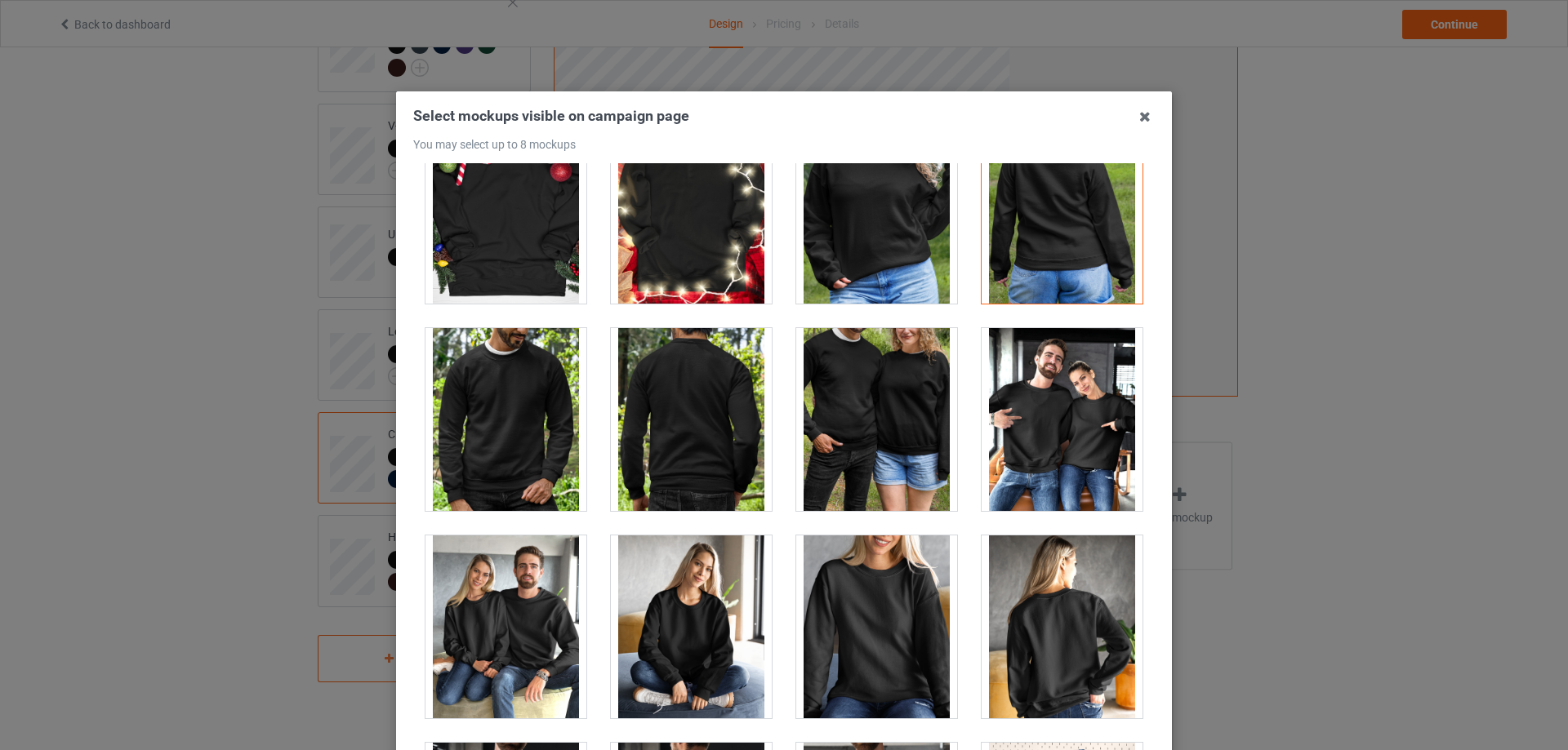
scroll to position [7757, 0]
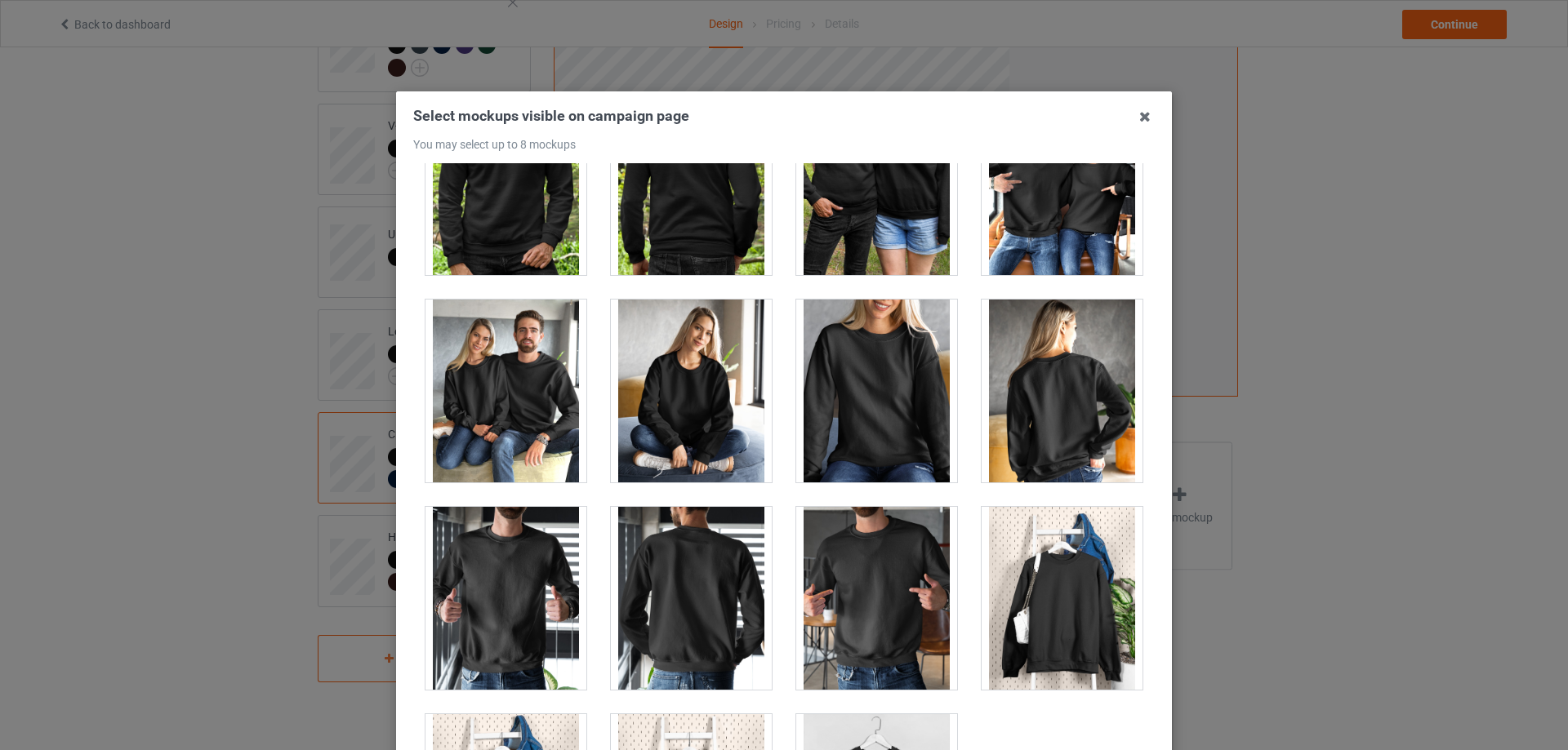
click at [1035, 443] on div at bounding box center [1062, 391] width 161 height 183
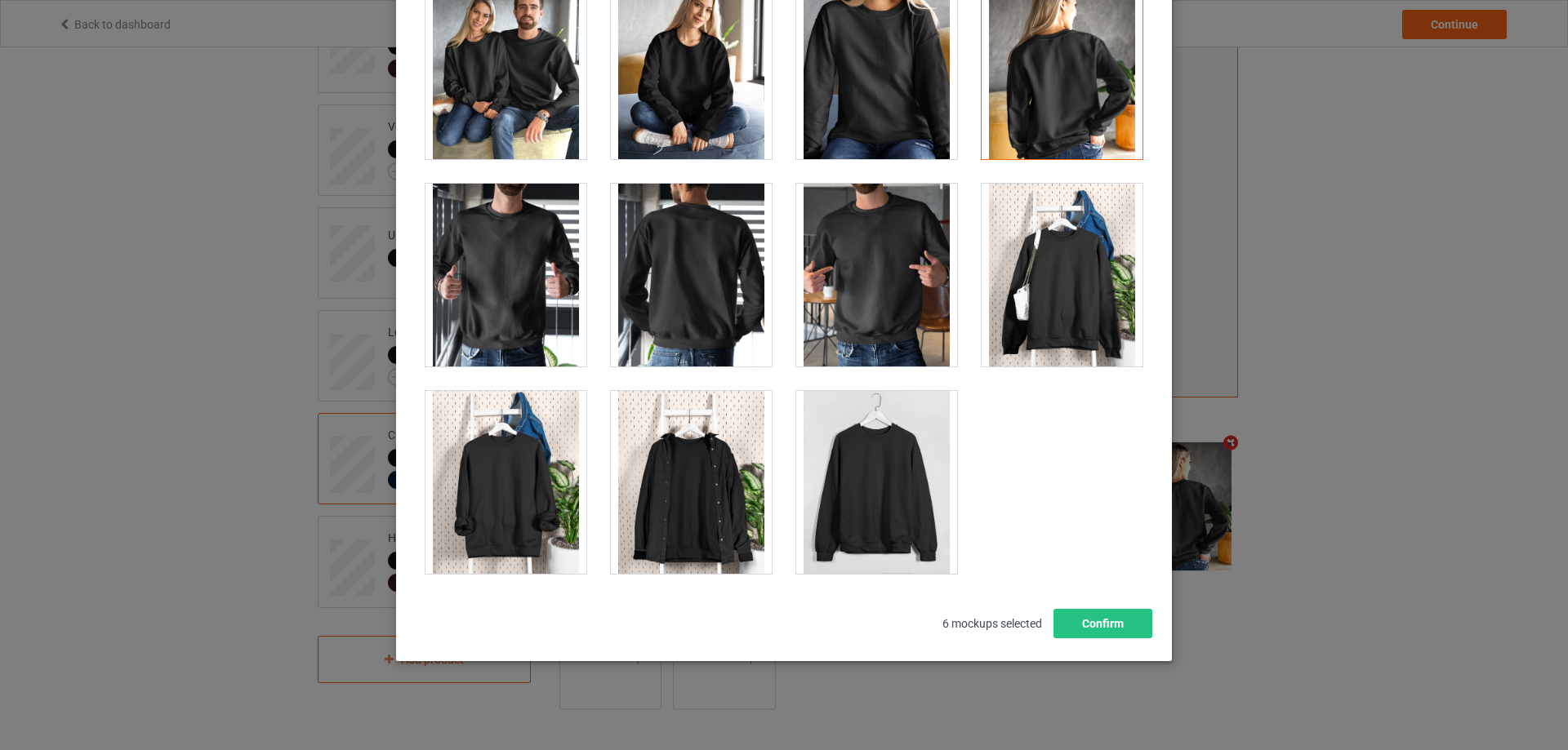
scroll to position [179, 0]
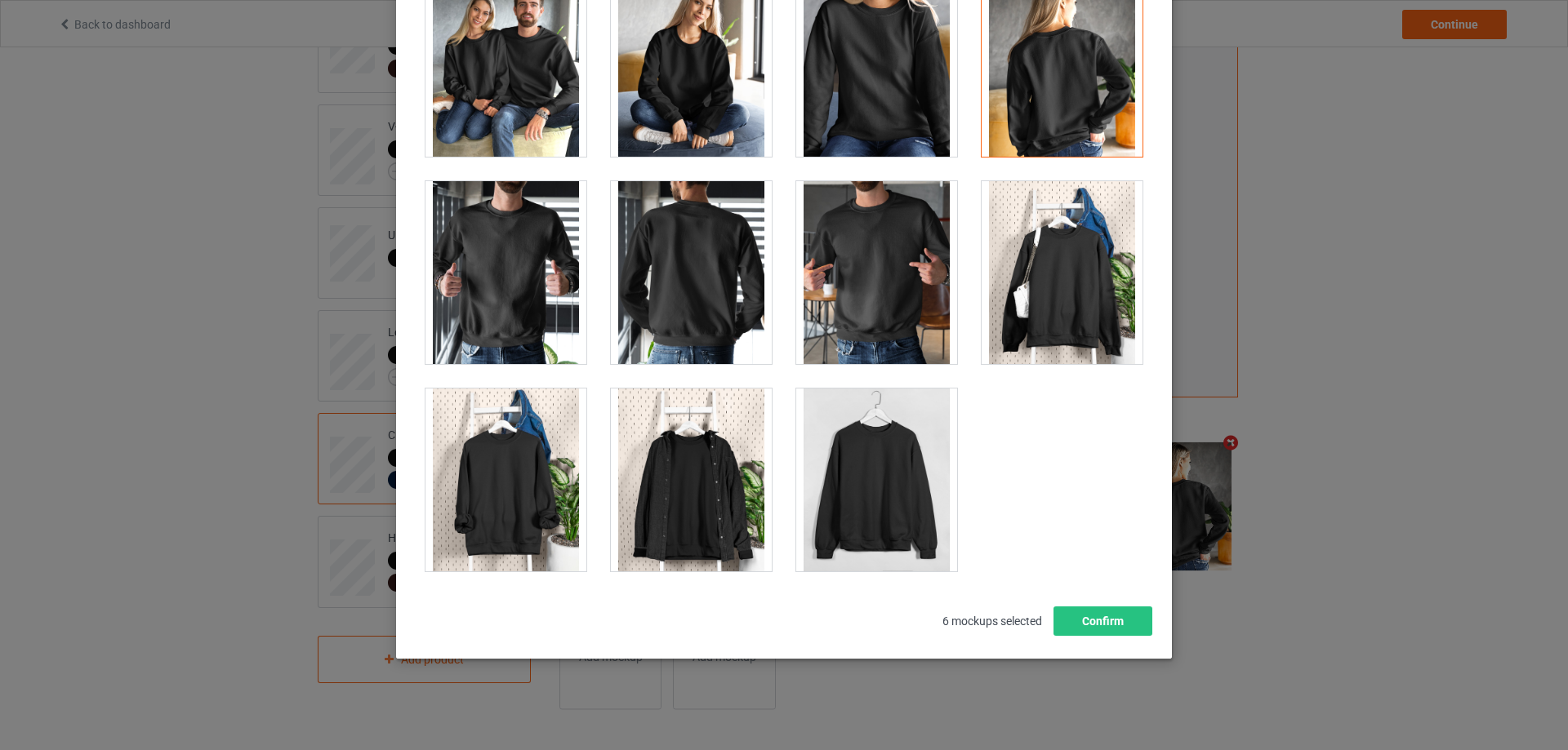
click at [1043, 311] on div at bounding box center [1062, 272] width 161 height 183
click at [1107, 622] on button "Confirm" at bounding box center [1102, 620] width 99 height 29
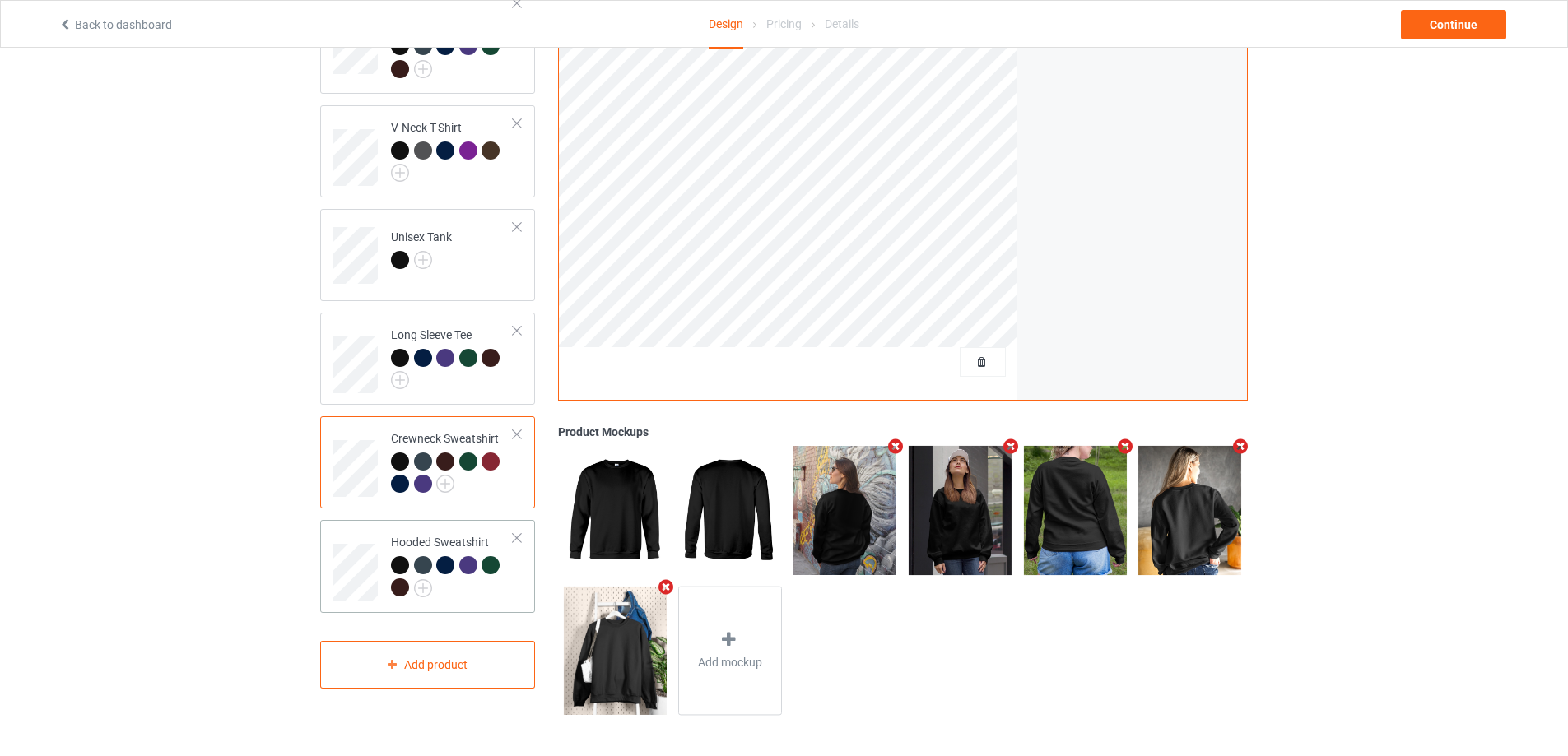
click at [475, 574] on div at bounding box center [452, 579] width 122 height 45
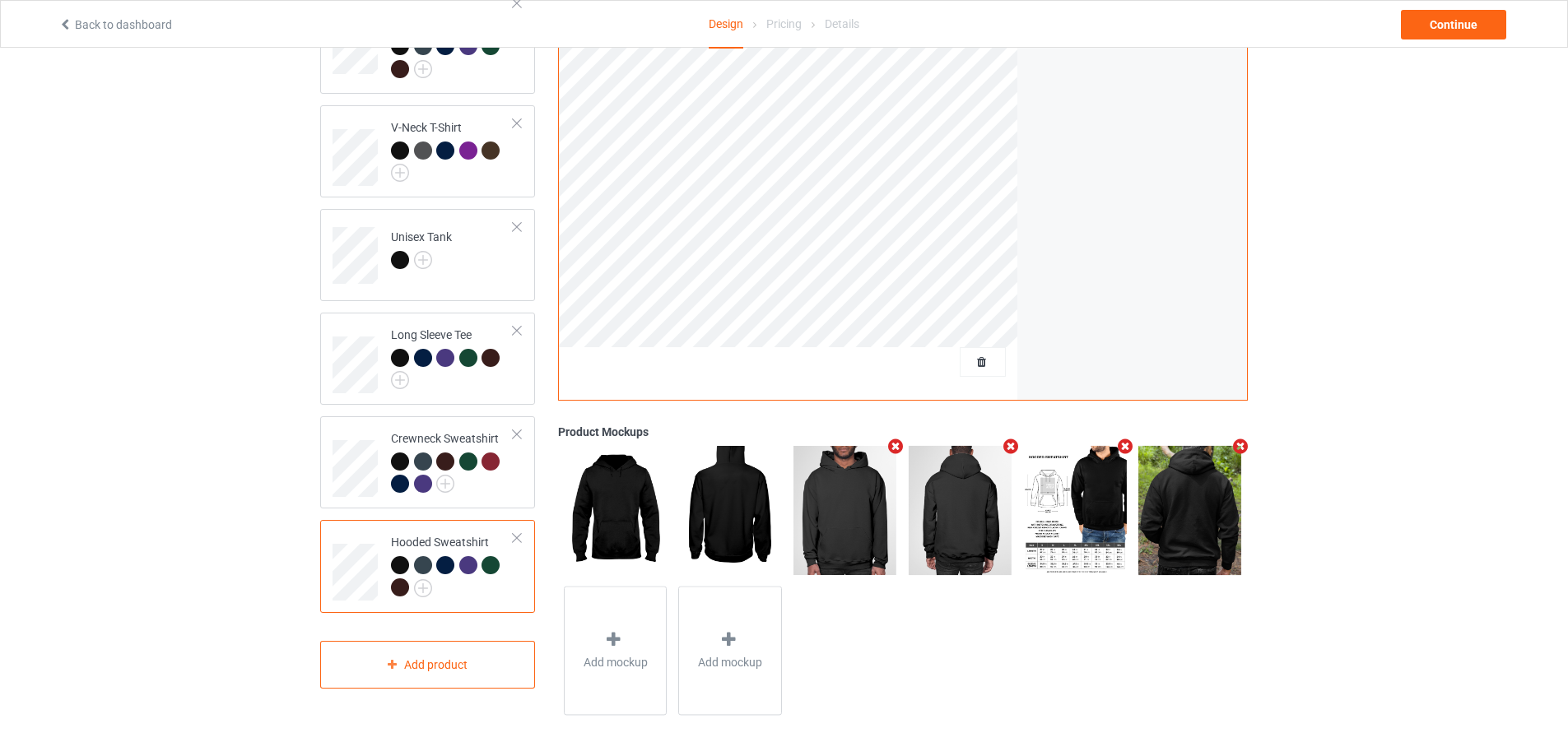
click at [898, 447] on icon "Remove mockup" at bounding box center [896, 446] width 21 height 18
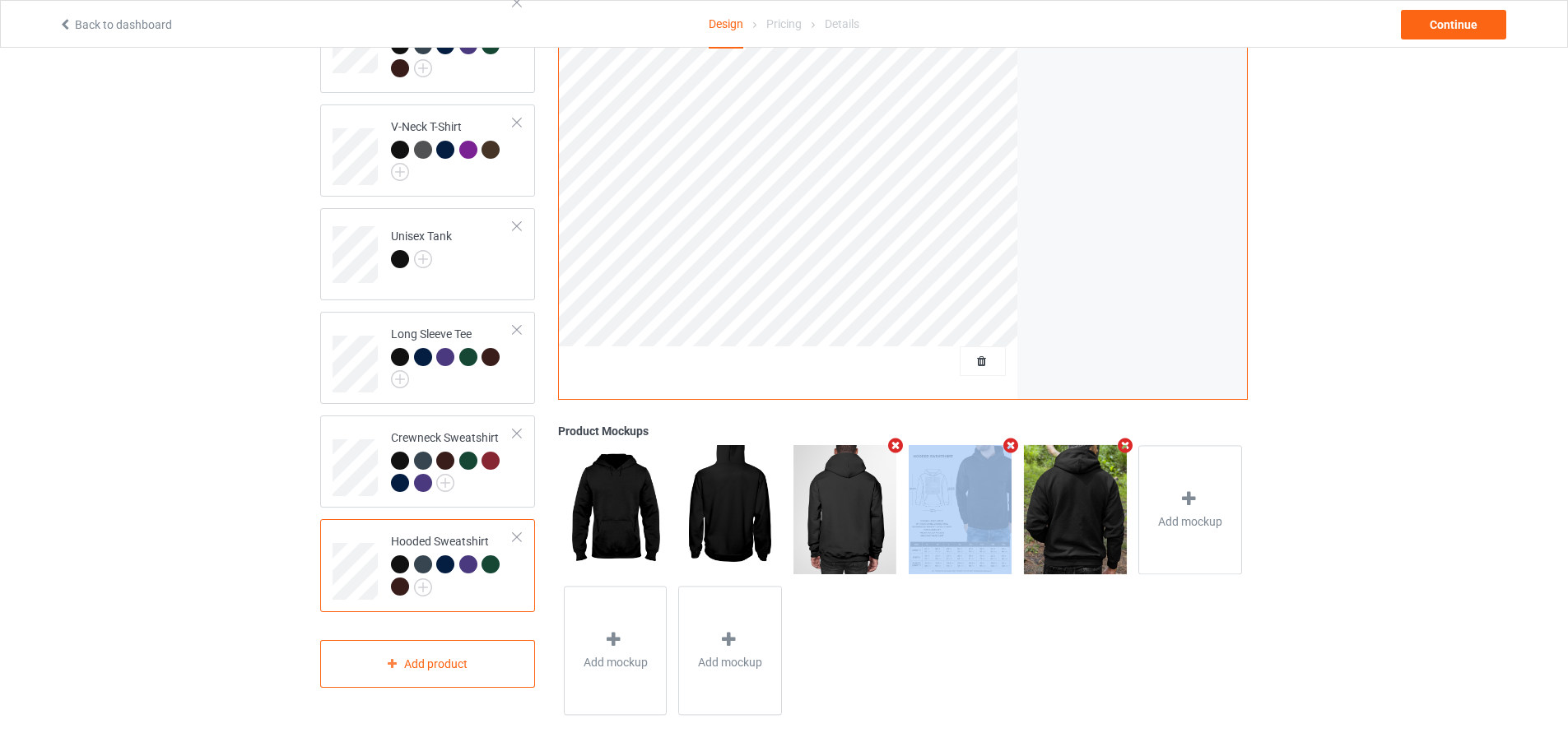
click at [898, 447] on icon "Remove mockup" at bounding box center [896, 445] width 21 height 18
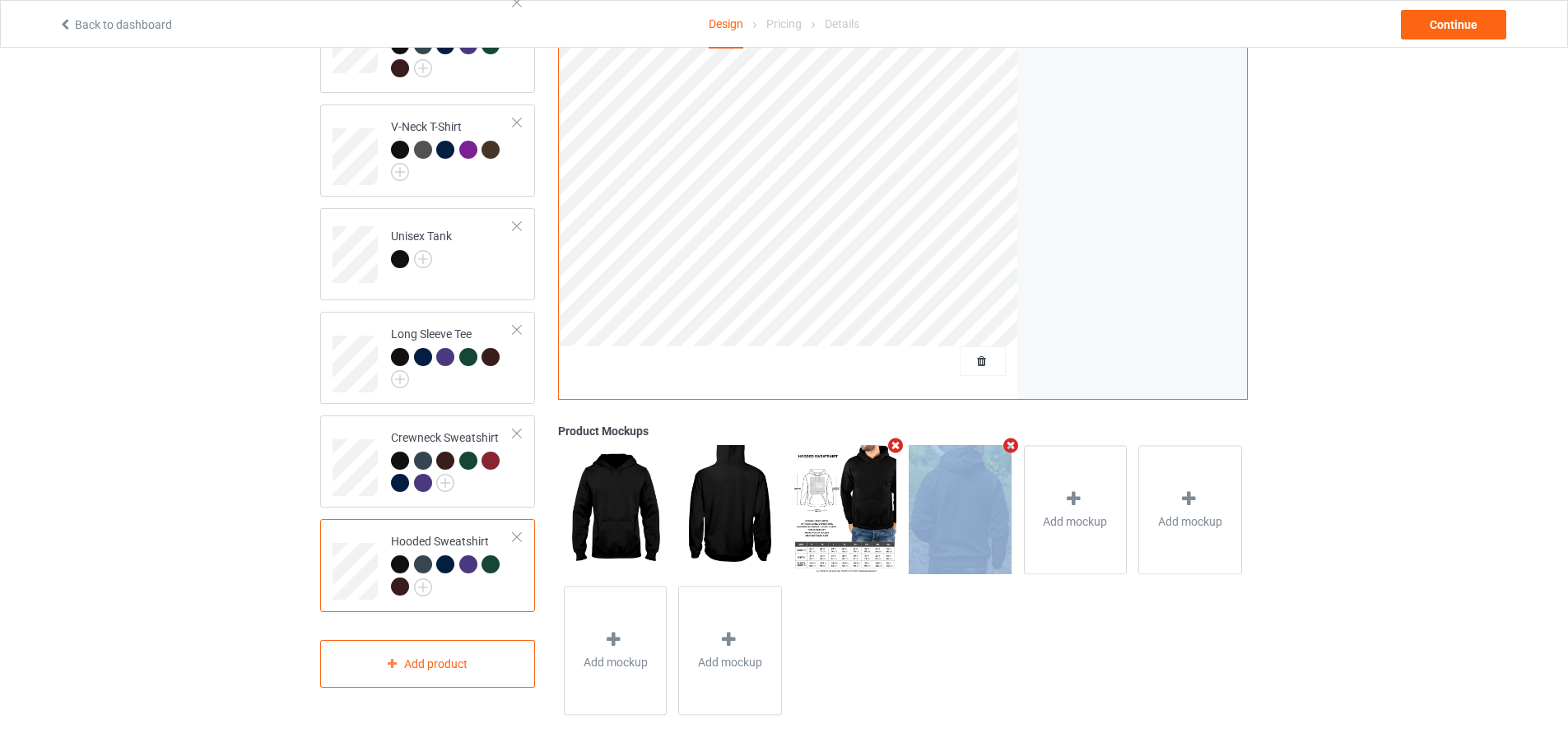
click at [898, 447] on icon "Remove mockup" at bounding box center [896, 445] width 21 height 18
click at [1000, 447] on icon "Remove mockup" at bounding box center [1010, 445] width 21 height 18
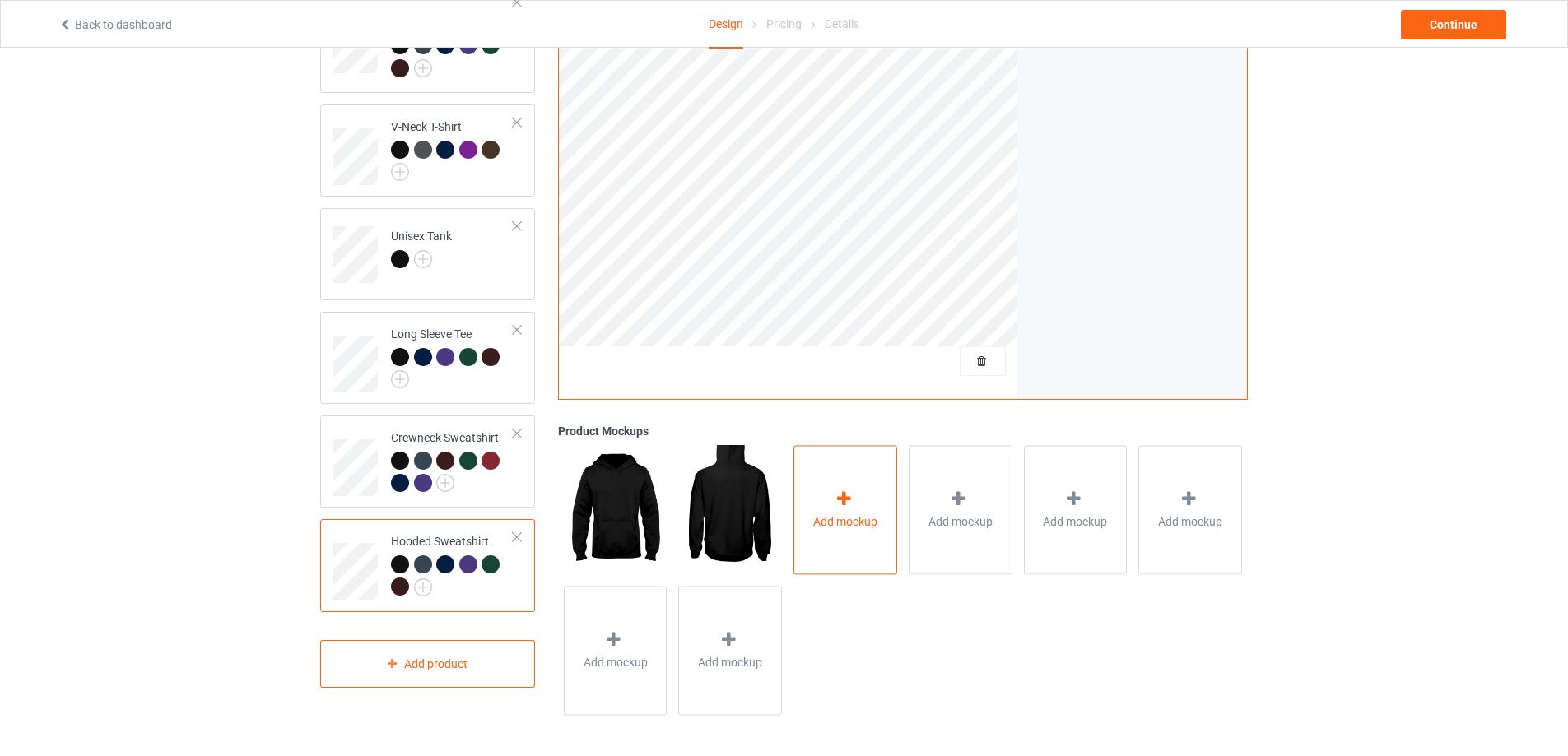
click at [869, 474] on div "Add mockup" at bounding box center [846, 510] width 104 height 129
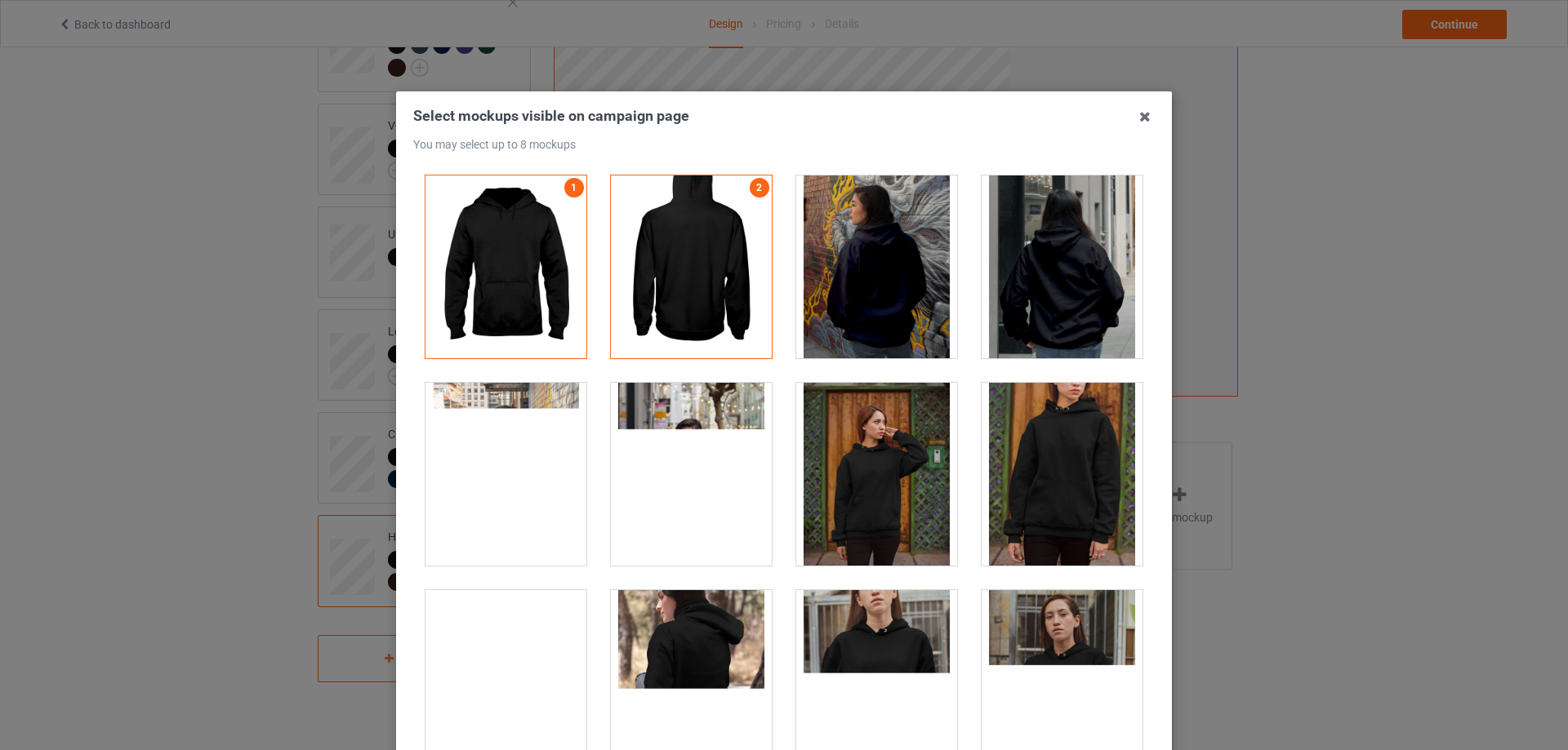
drag, startPoint x: 1051, startPoint y: 271, endPoint x: 1058, endPoint y: 283, distance: 13.9
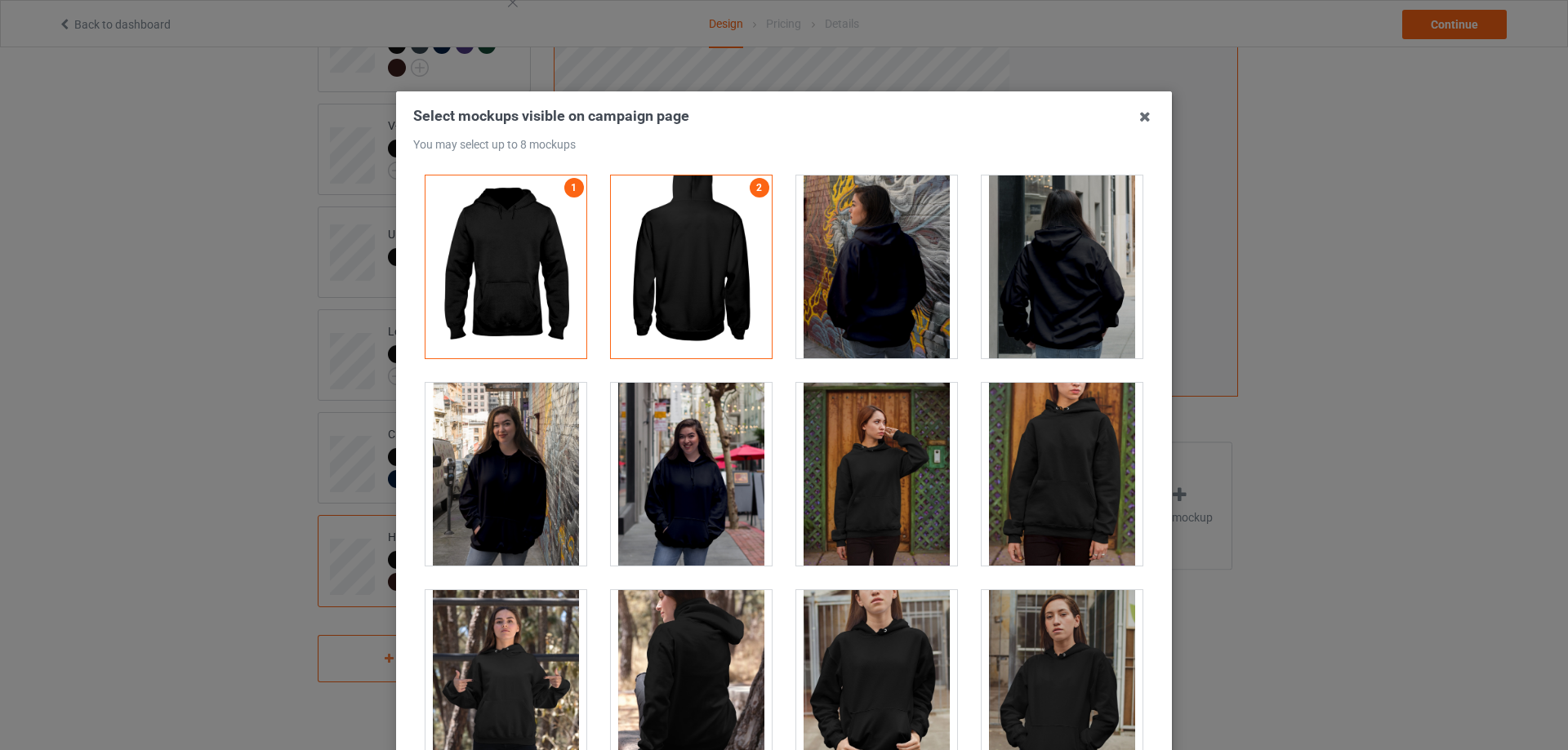
click at [1052, 271] on div at bounding box center [1062, 267] width 161 height 183
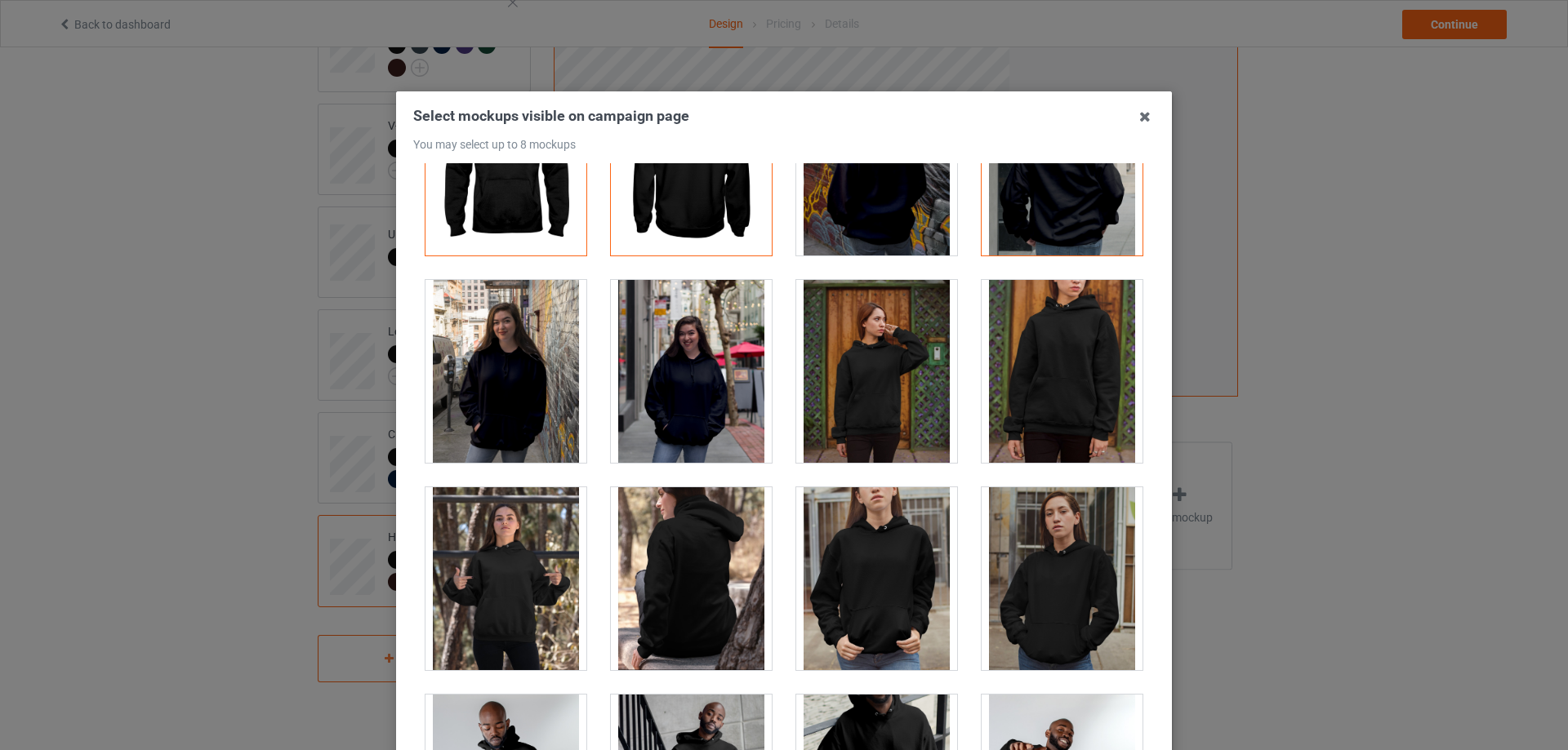
scroll to position [136, 0]
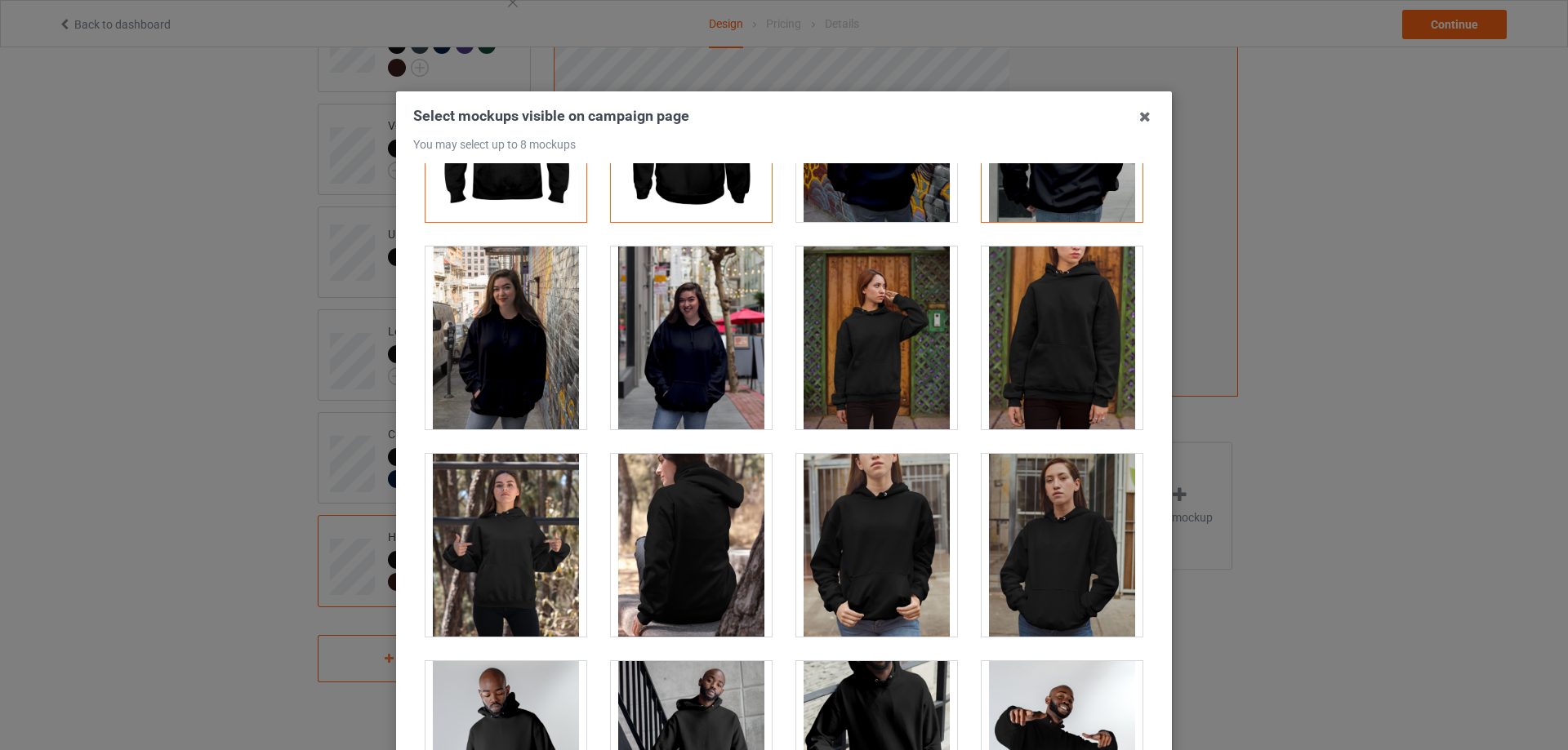
click at [681, 514] on div at bounding box center [691, 546] width 161 height 183
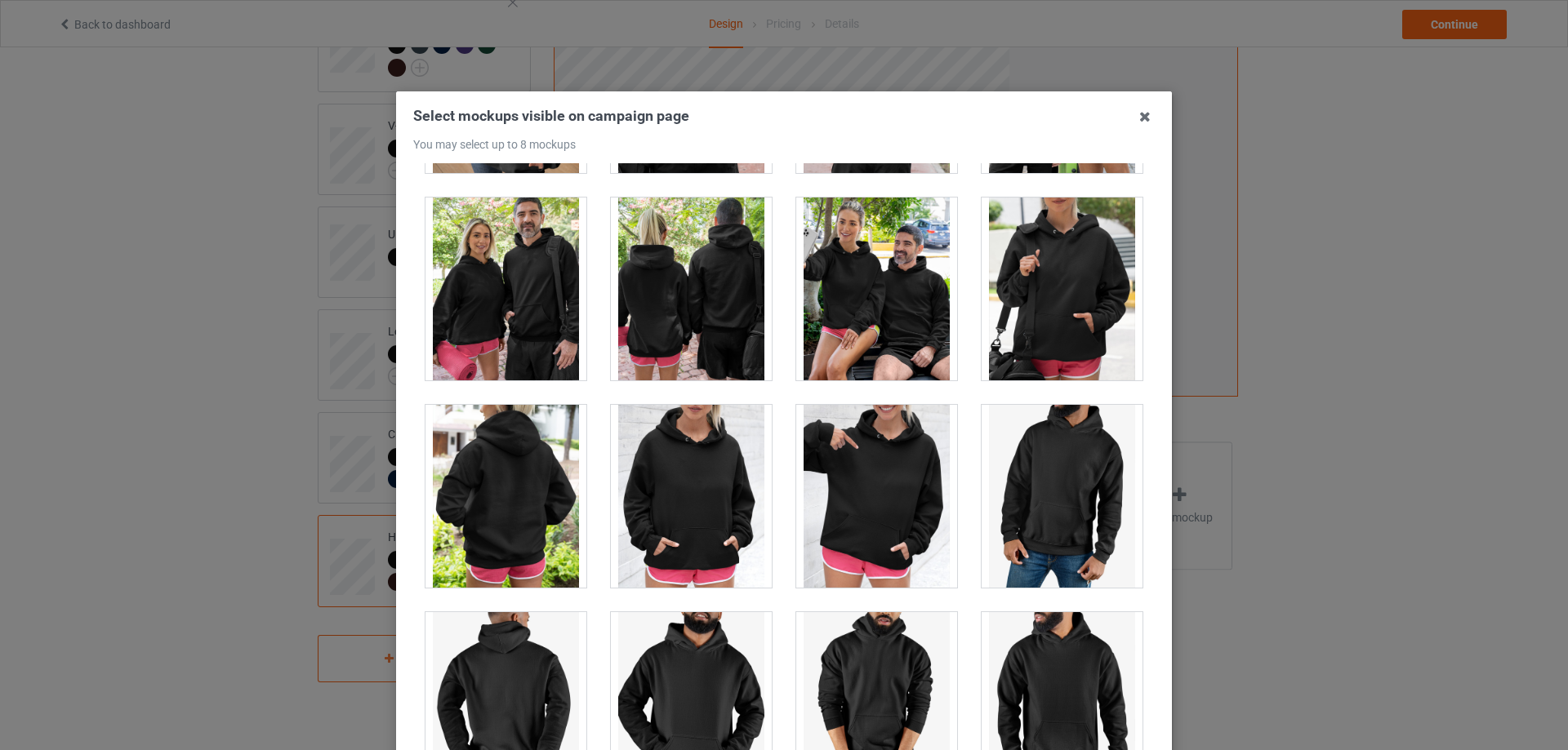
scroll to position [13336, 0]
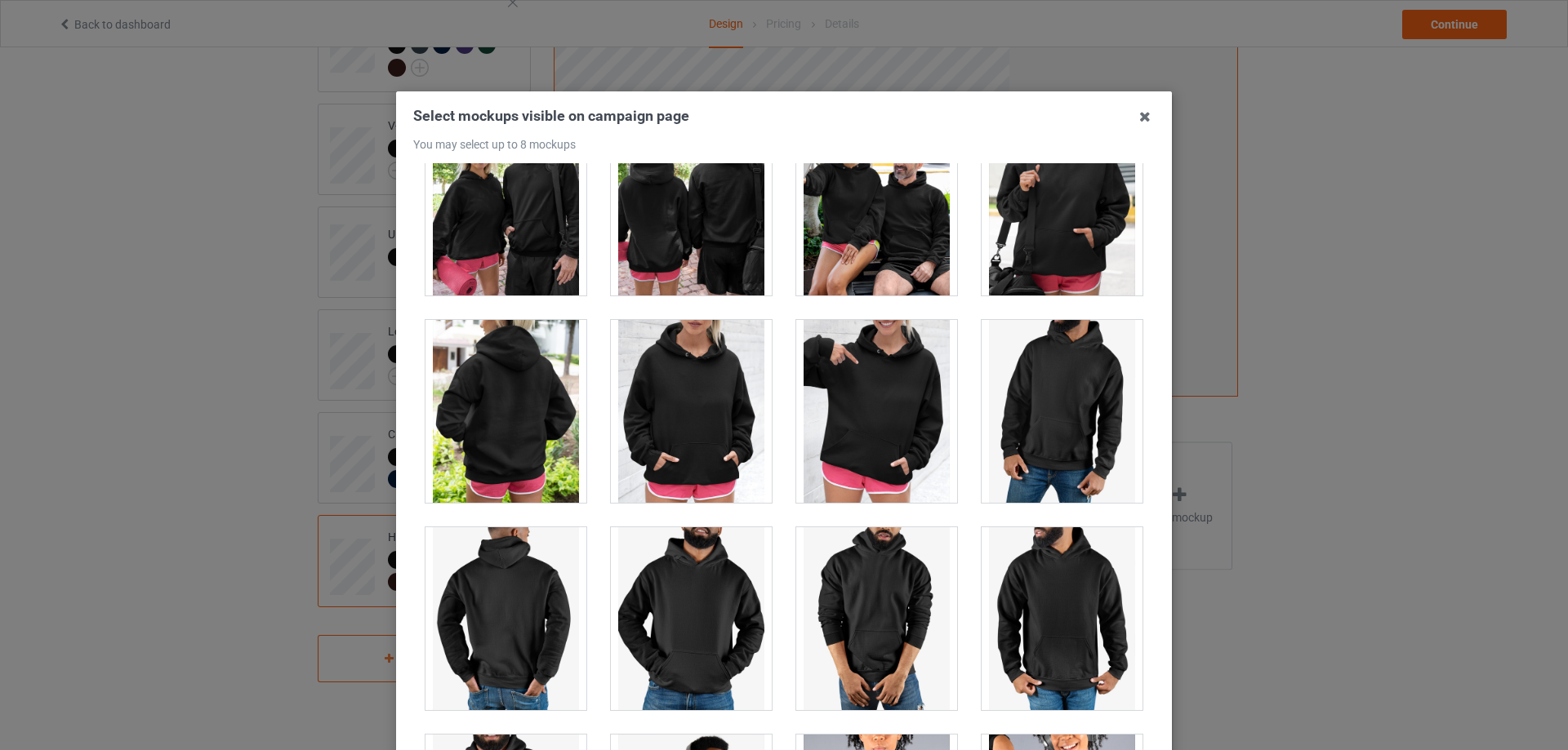
click at [855, 386] on div at bounding box center [877, 411] width 161 height 183
click at [524, 405] on div at bounding box center [506, 411] width 161 height 183
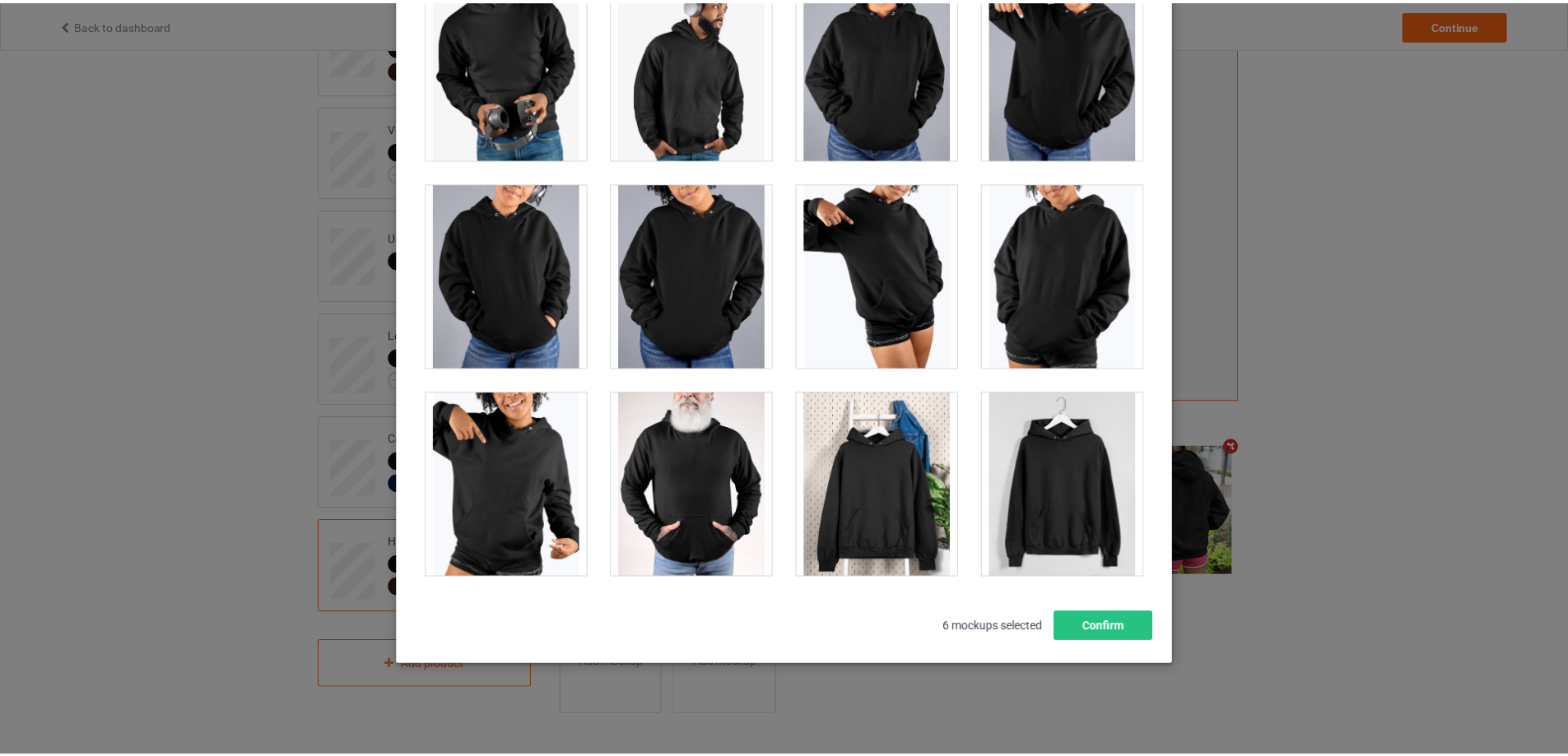
scroll to position [181, 0]
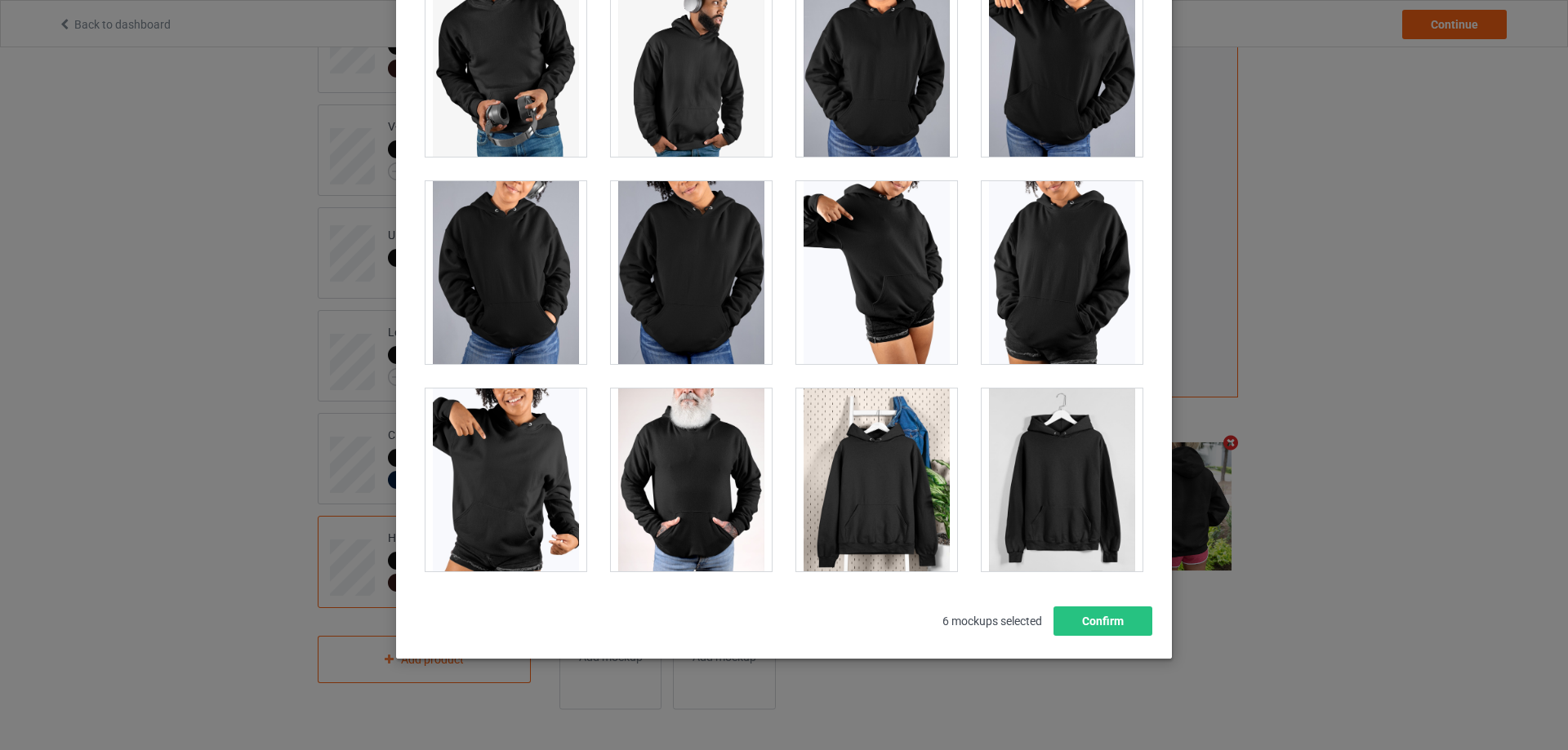
click at [860, 496] on div at bounding box center [877, 480] width 161 height 183
click at [1067, 625] on button "Confirm" at bounding box center [1102, 620] width 99 height 29
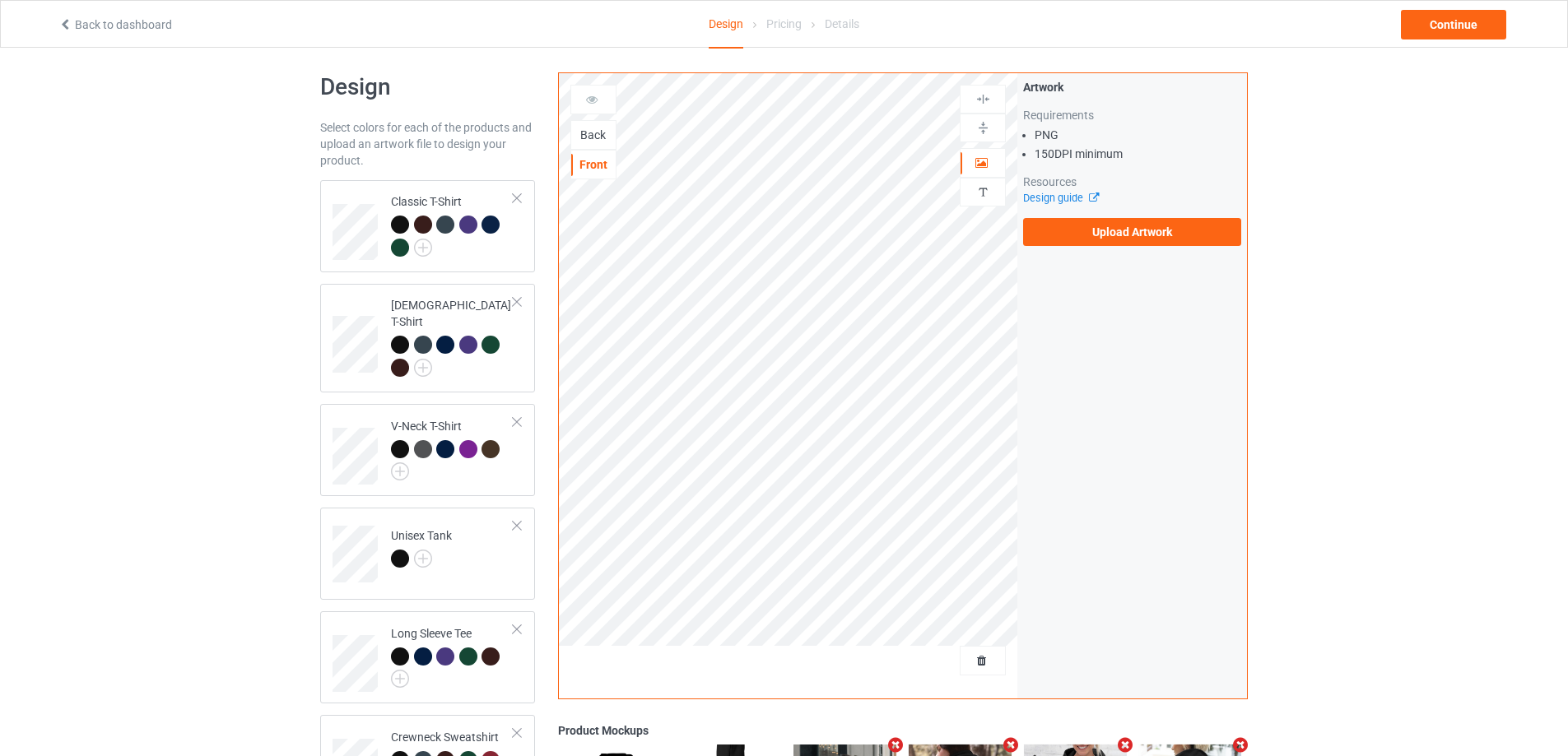
scroll to position [0, 0]
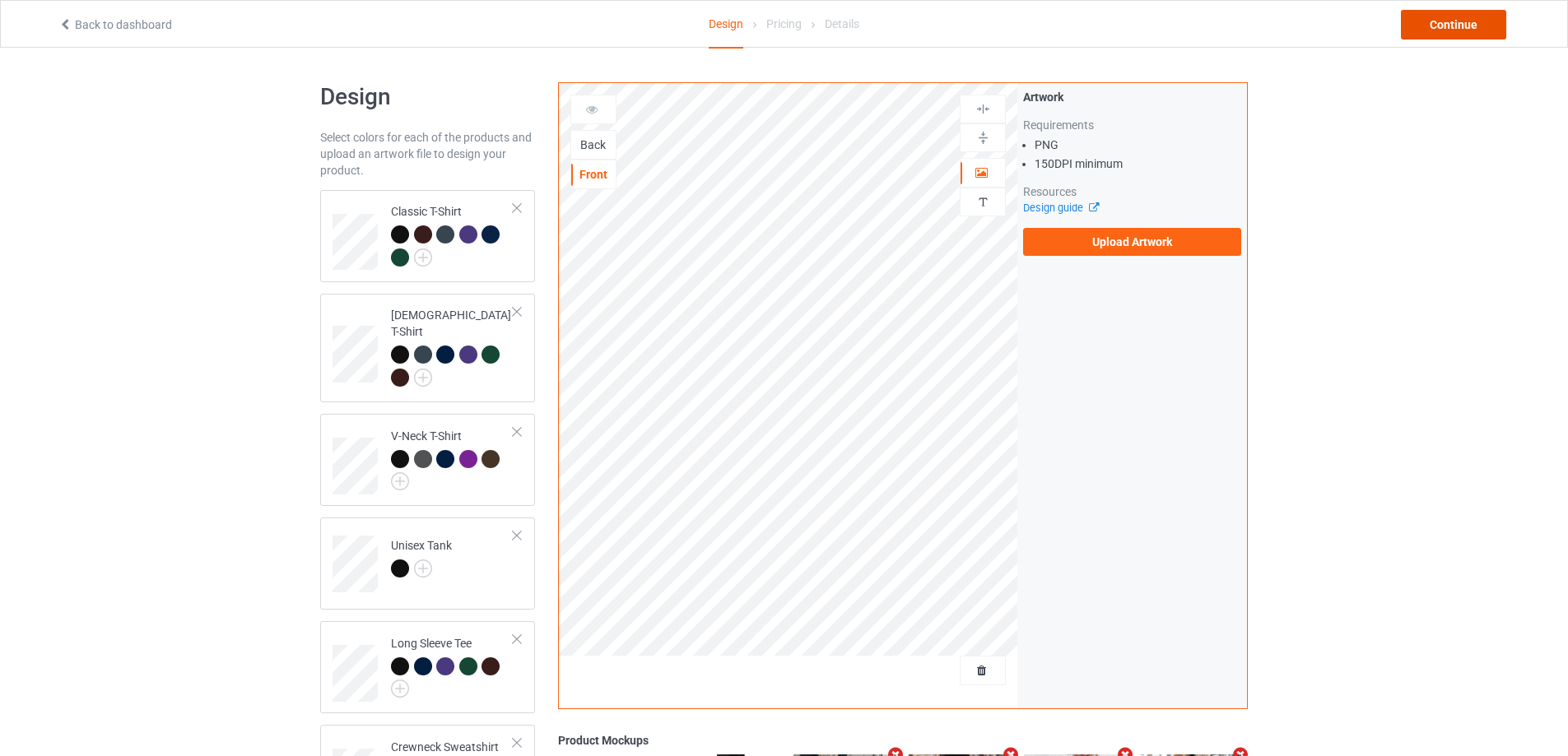
click at [1465, 24] on div "Continue" at bounding box center [1453, 24] width 105 height 29
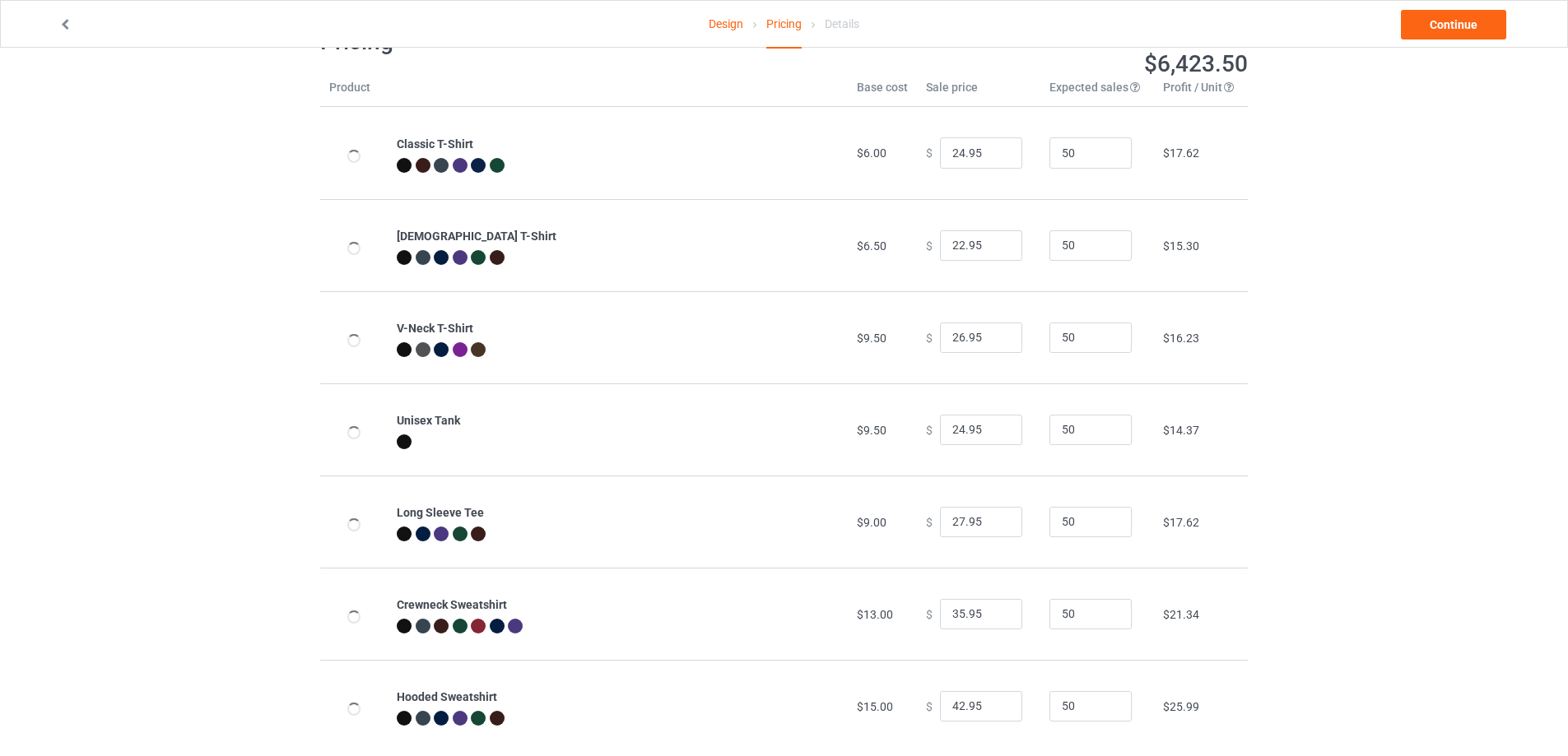
scroll to position [86, 0]
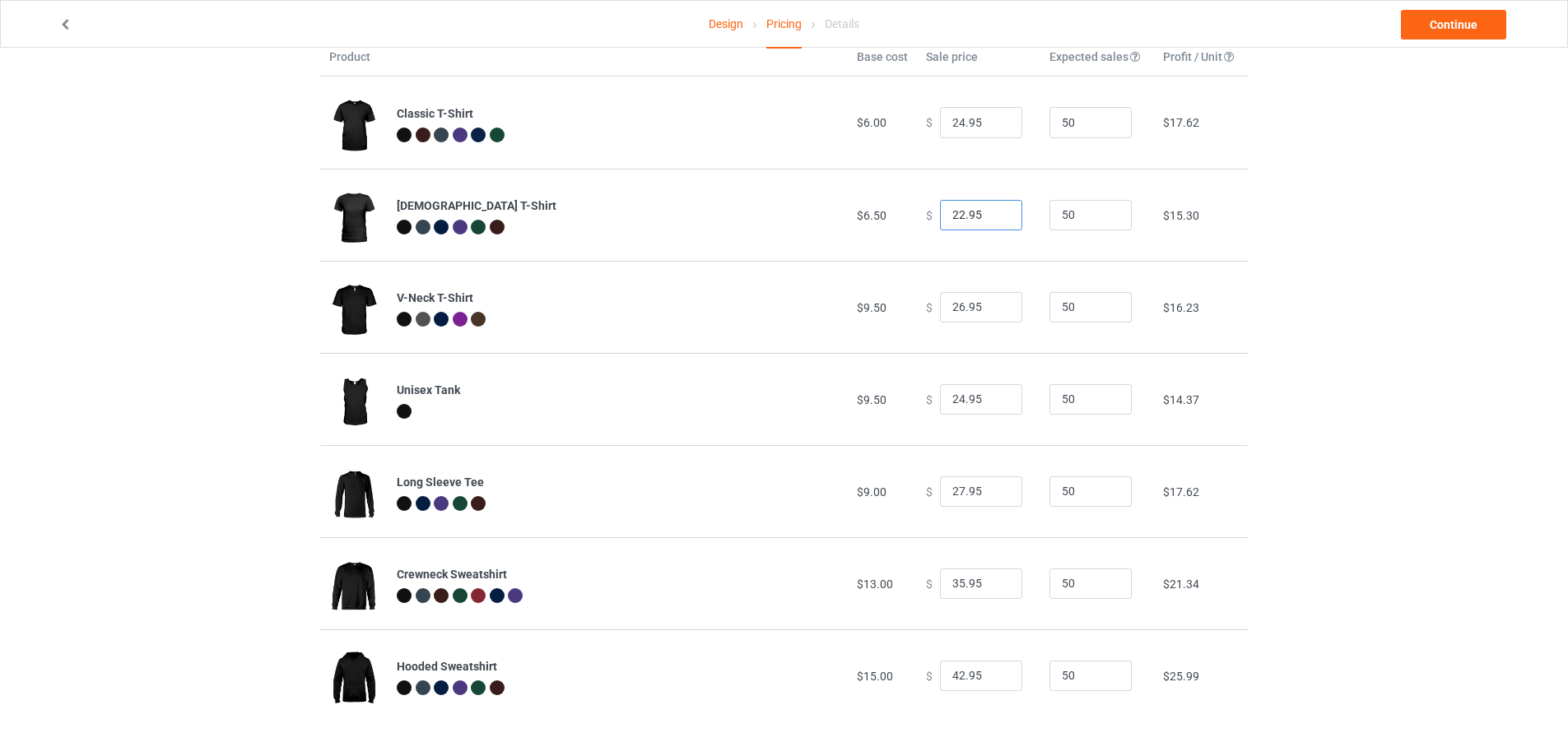
click at [951, 215] on input "22.95" at bounding box center [981, 215] width 82 height 31
type input "24.95"
click at [1341, 246] on div "Design Pricing Details Continue Pricing Estimated total profit $6,516.50 Produc…" at bounding box center [784, 359] width 1568 height 795
click at [953, 305] on input "26.95" at bounding box center [981, 307] width 82 height 31
type input "28.95"
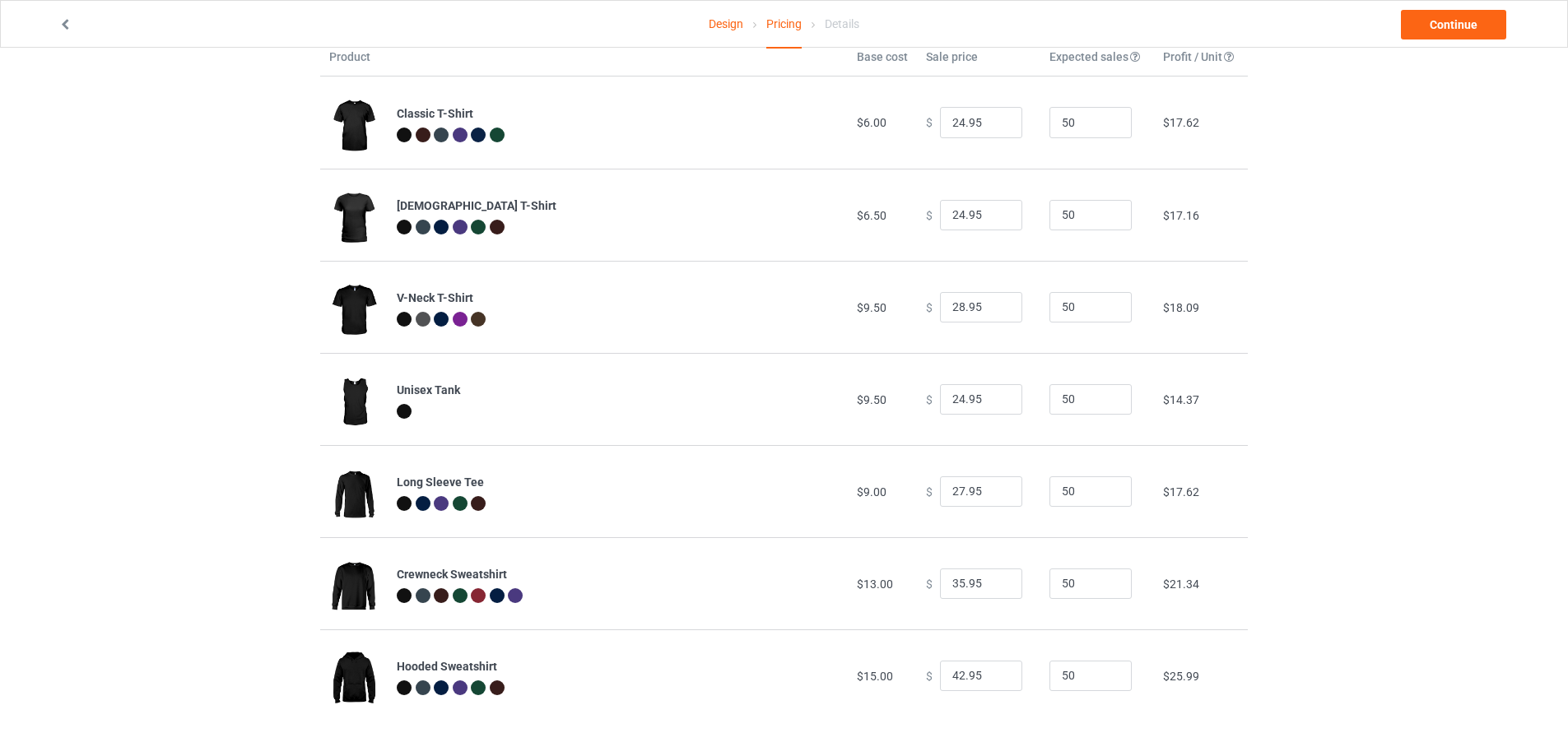
click at [1252, 291] on div "Design Pricing Details Continue Pricing Estimated total profit $6,609.50 Produc…" at bounding box center [784, 359] width 1568 height 795
click at [950, 397] on input "24.95" at bounding box center [981, 399] width 82 height 31
click at [1334, 305] on div "Design Pricing Details Continue Pricing Estimated total profit $6,749.00 Produc…" at bounding box center [784, 359] width 1568 height 795
click at [951, 398] on input "27.95" at bounding box center [981, 399] width 82 height 31
type input "28.95"
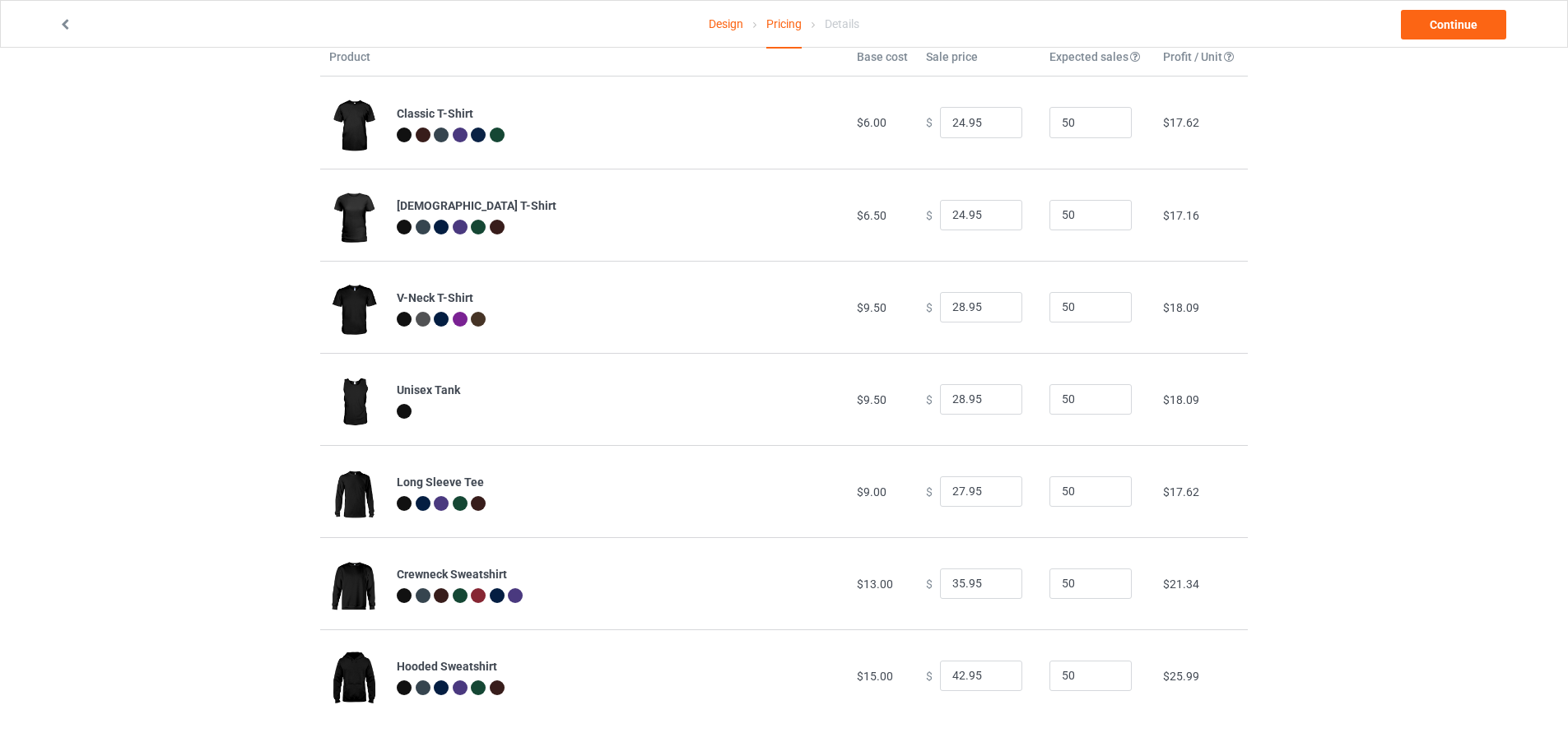
click at [1332, 357] on div "Design Pricing Details Continue Pricing Estimated total profit $6,795.50 Produc…" at bounding box center [784, 359] width 1568 height 795
click at [952, 492] on input "27.95" at bounding box center [981, 491] width 82 height 31
type input "29.95"
click at [1395, 421] on div "Design Pricing Details Continue Pricing Estimated total profit $6,888.50 Produc…" at bounding box center [784, 359] width 1568 height 795
drag, startPoint x: 954, startPoint y: 672, endPoint x: 920, endPoint y: 679, distance: 34.7
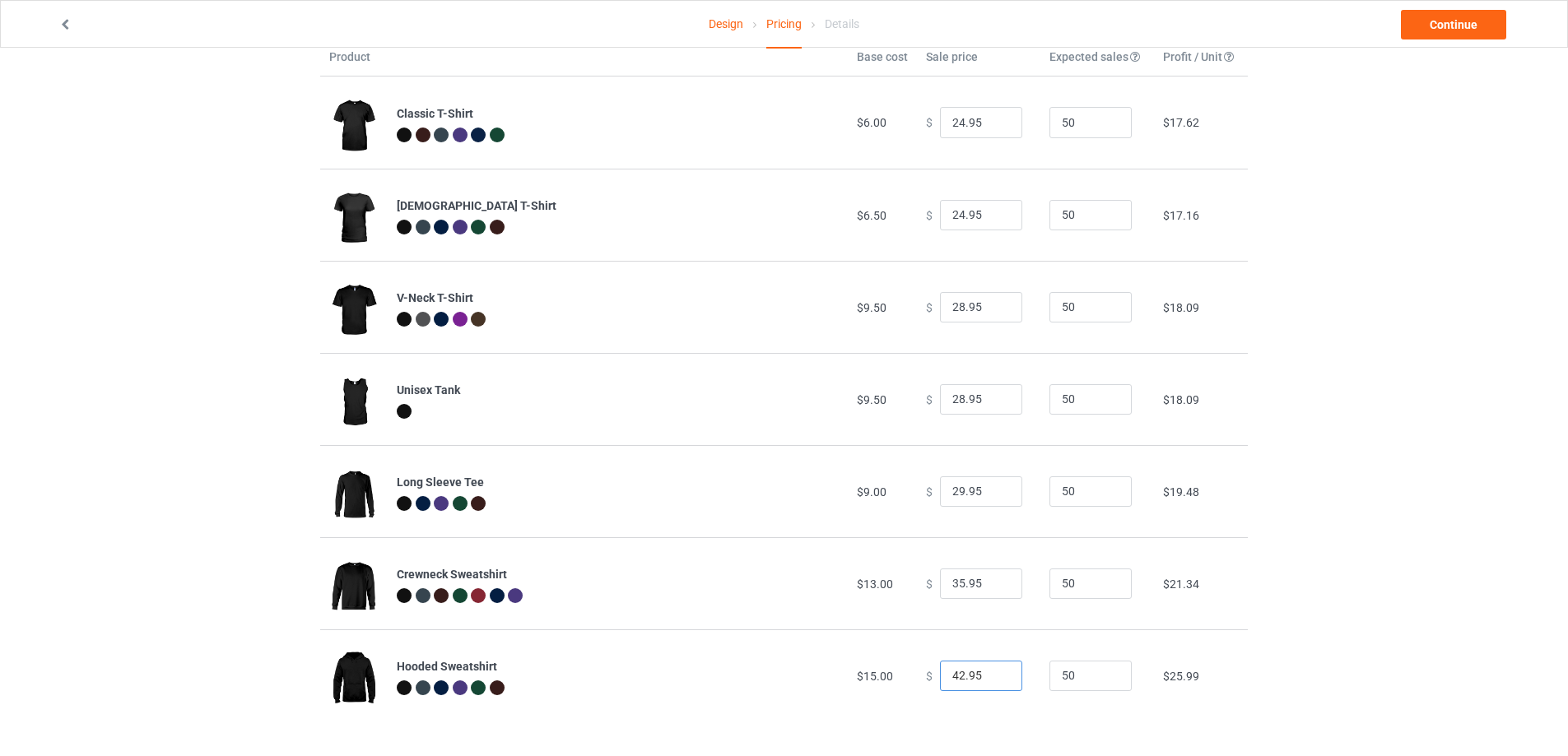
click at [926, 680] on div "$ 42.95" at bounding box center [979, 676] width 105 height 31
type input "39.95"
click at [1370, 505] on div "Design Pricing Details Continue Pricing Estimated total profit $6,749.00 Produc…" at bounding box center [784, 359] width 1568 height 795
click at [1443, 23] on link "Continue" at bounding box center [1453, 24] width 105 height 29
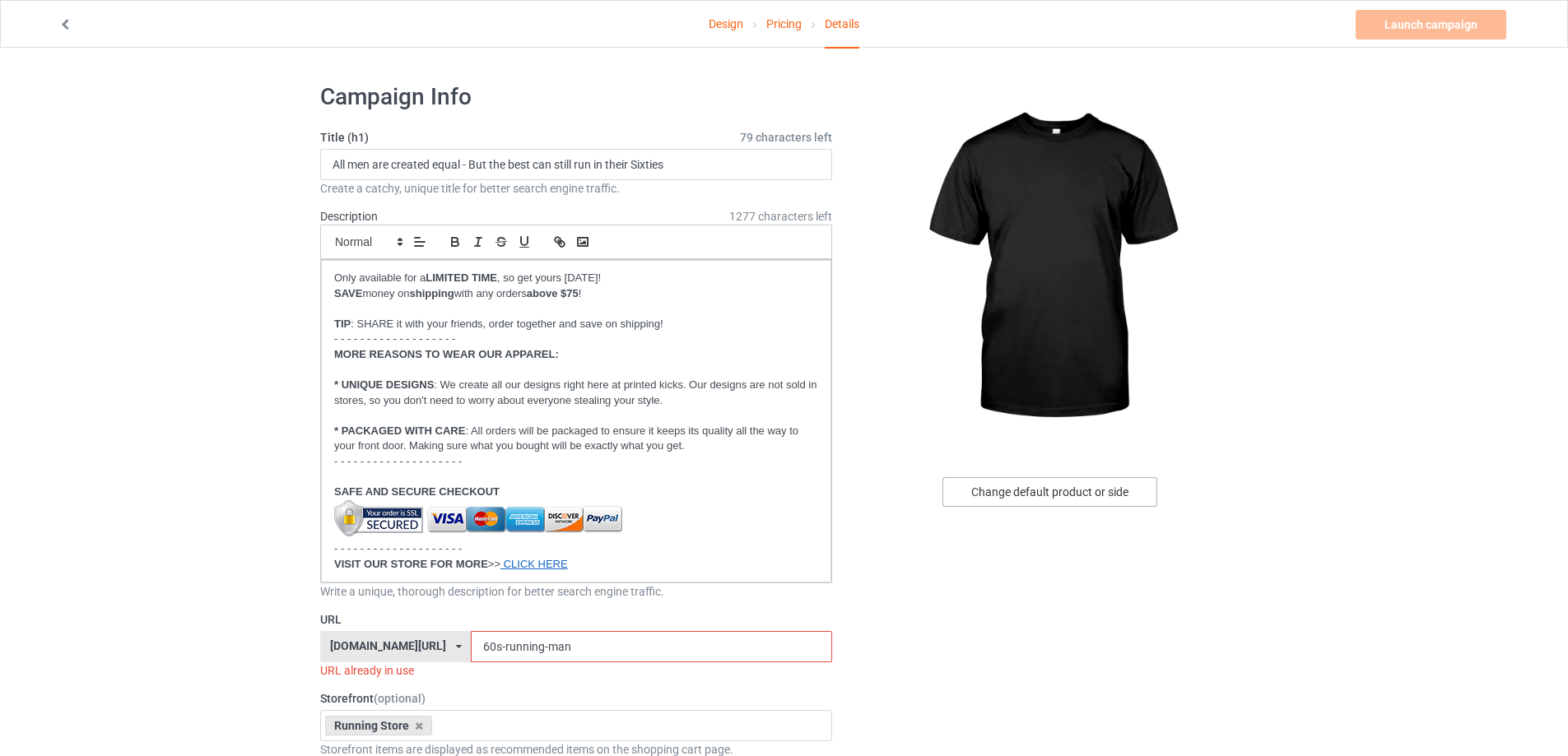
click at [1039, 488] on div "Change default product or side" at bounding box center [1050, 491] width 215 height 29
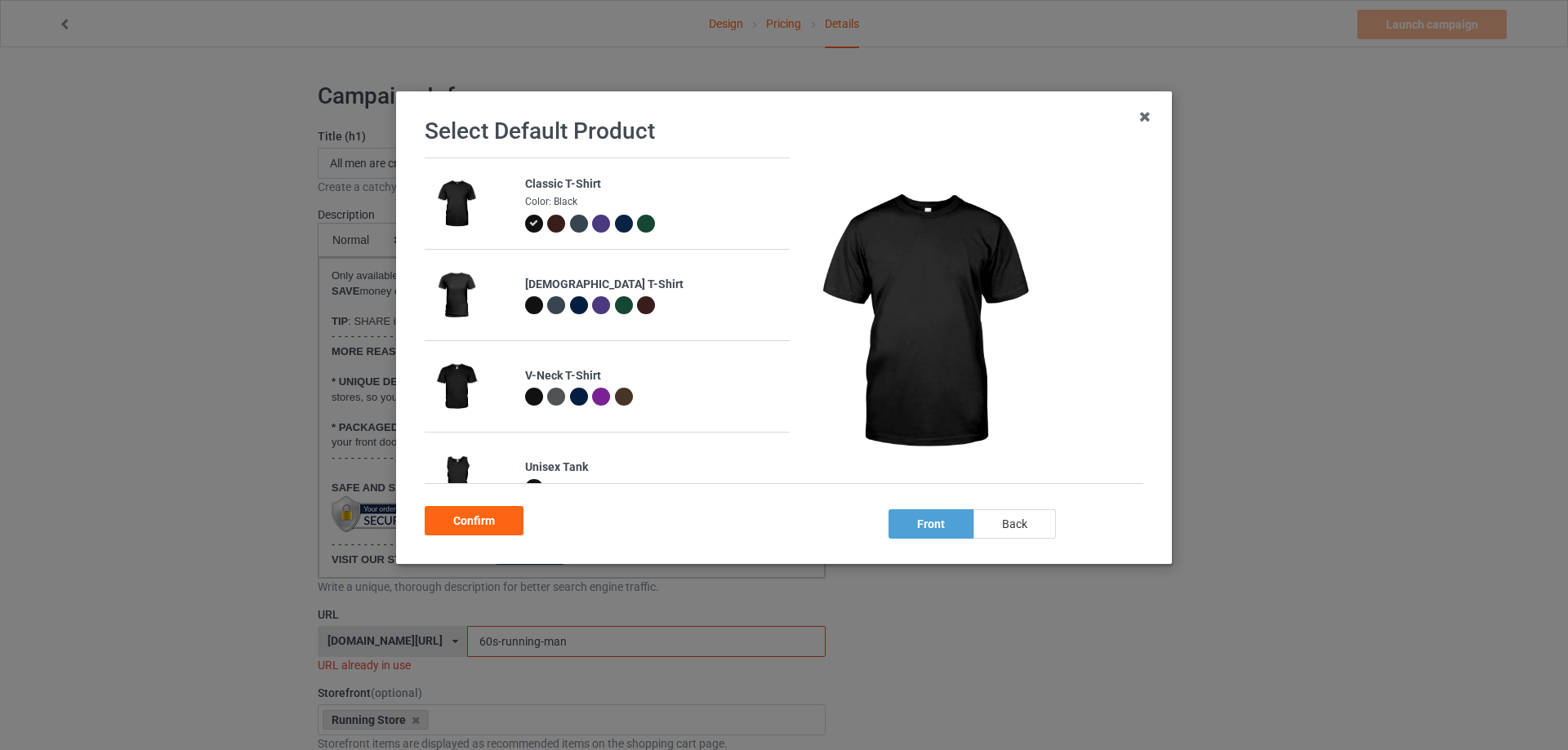
drag, startPoint x: 1018, startPoint y: 530, endPoint x: 1008, endPoint y: 533, distance: 10.4
click at [1018, 531] on div "back" at bounding box center [1014, 523] width 82 height 29
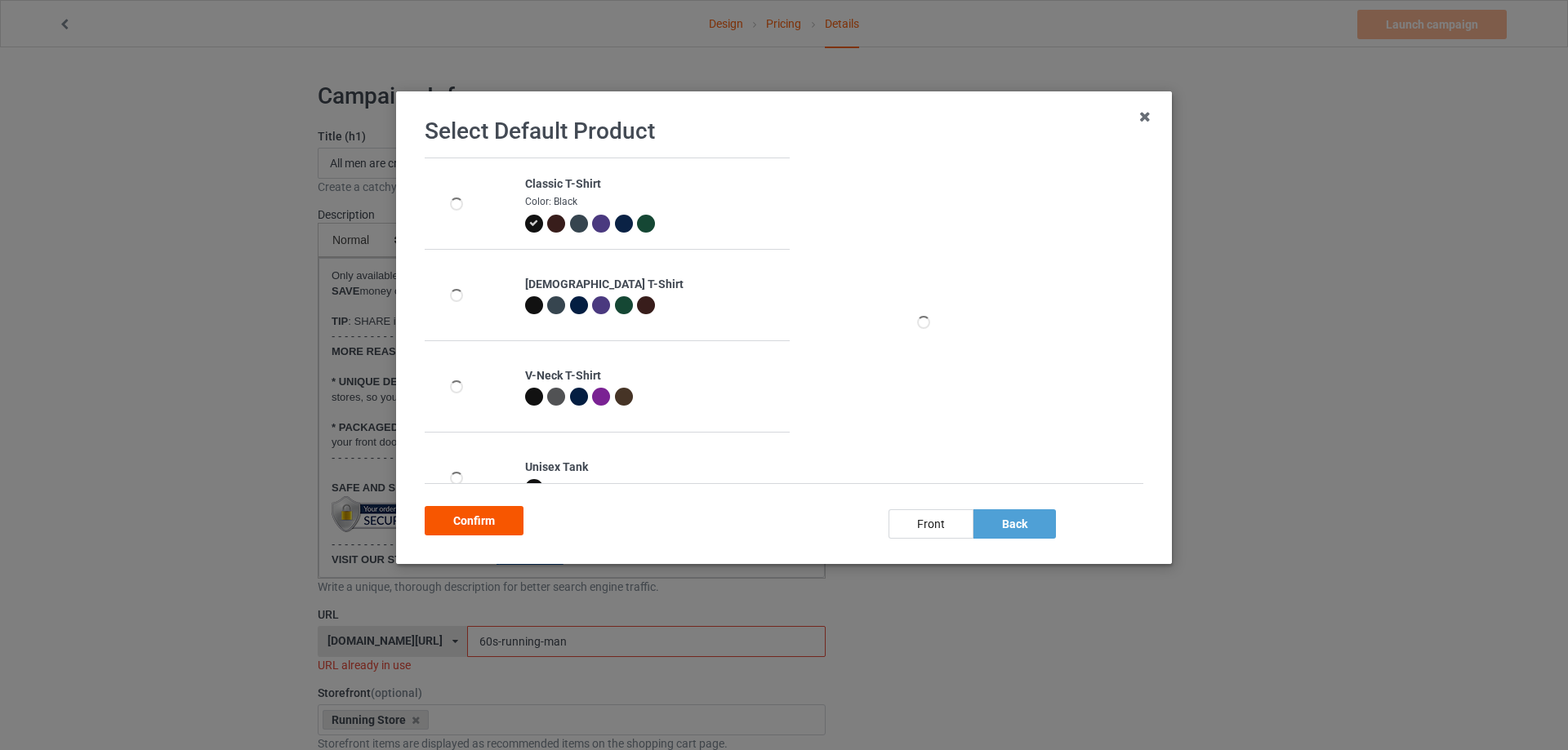
click at [477, 523] on div "Confirm" at bounding box center [473, 521] width 99 height 29
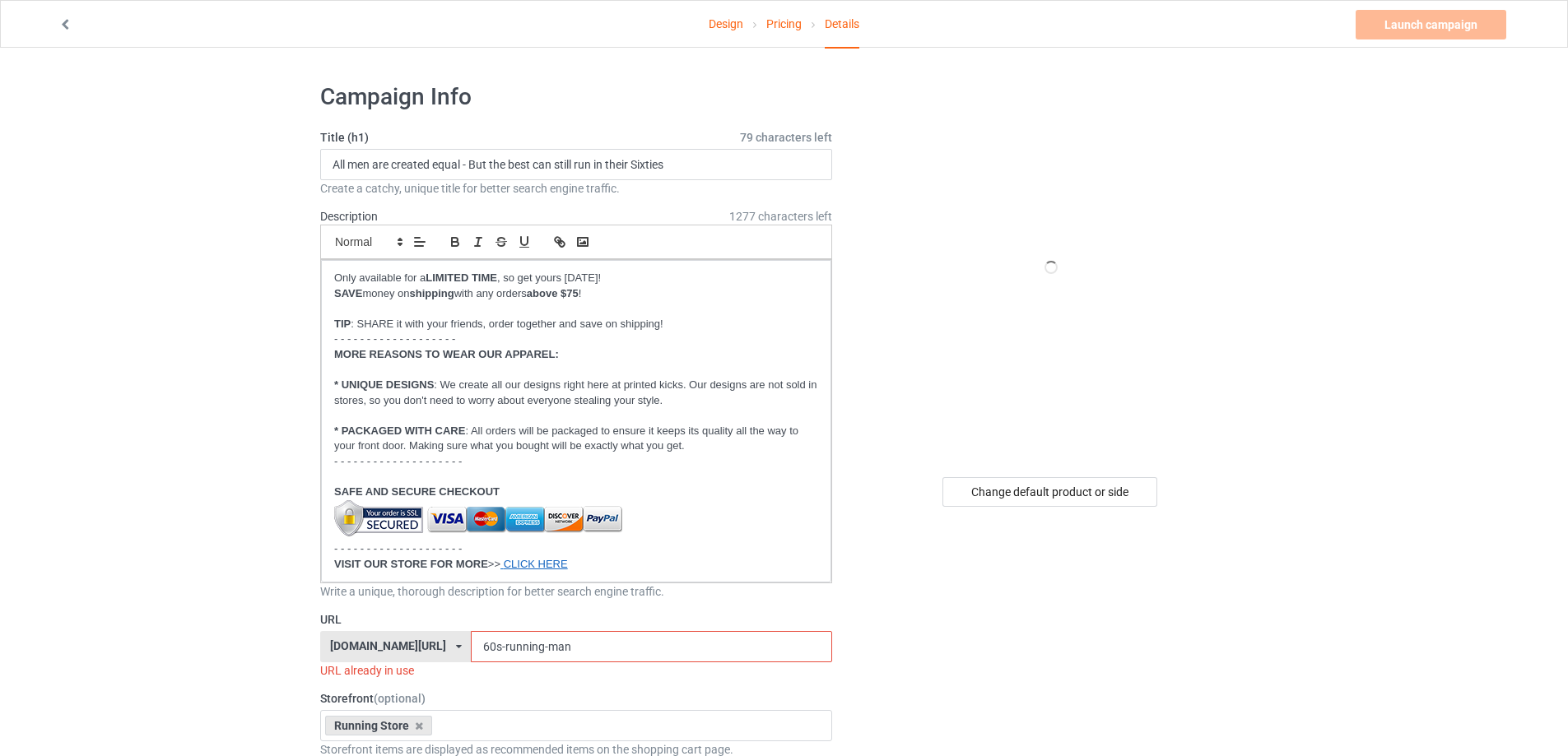
drag, startPoint x: 209, startPoint y: 495, endPoint x: 216, endPoint y: 486, distance: 11.4
click at [348, 168] on input "All men are created equal - But the best can still run in their Sixties" at bounding box center [575, 164] width 512 height 31
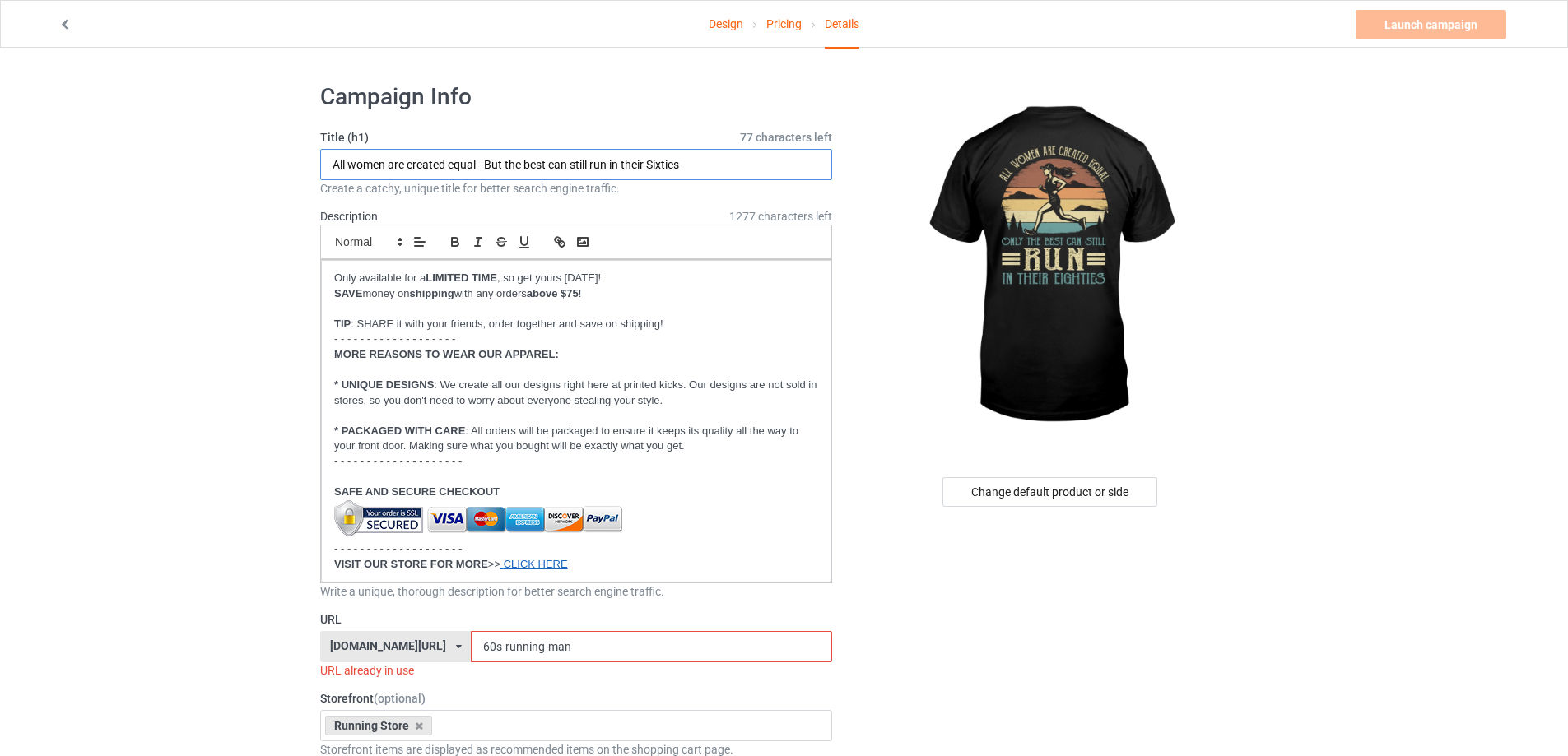
drag, startPoint x: 650, startPoint y: 163, endPoint x: 769, endPoint y: 178, distance: 119.9
click at [769, 178] on input "All women are created equal - But the best can still run in their Sixties" at bounding box center [575, 164] width 512 height 31
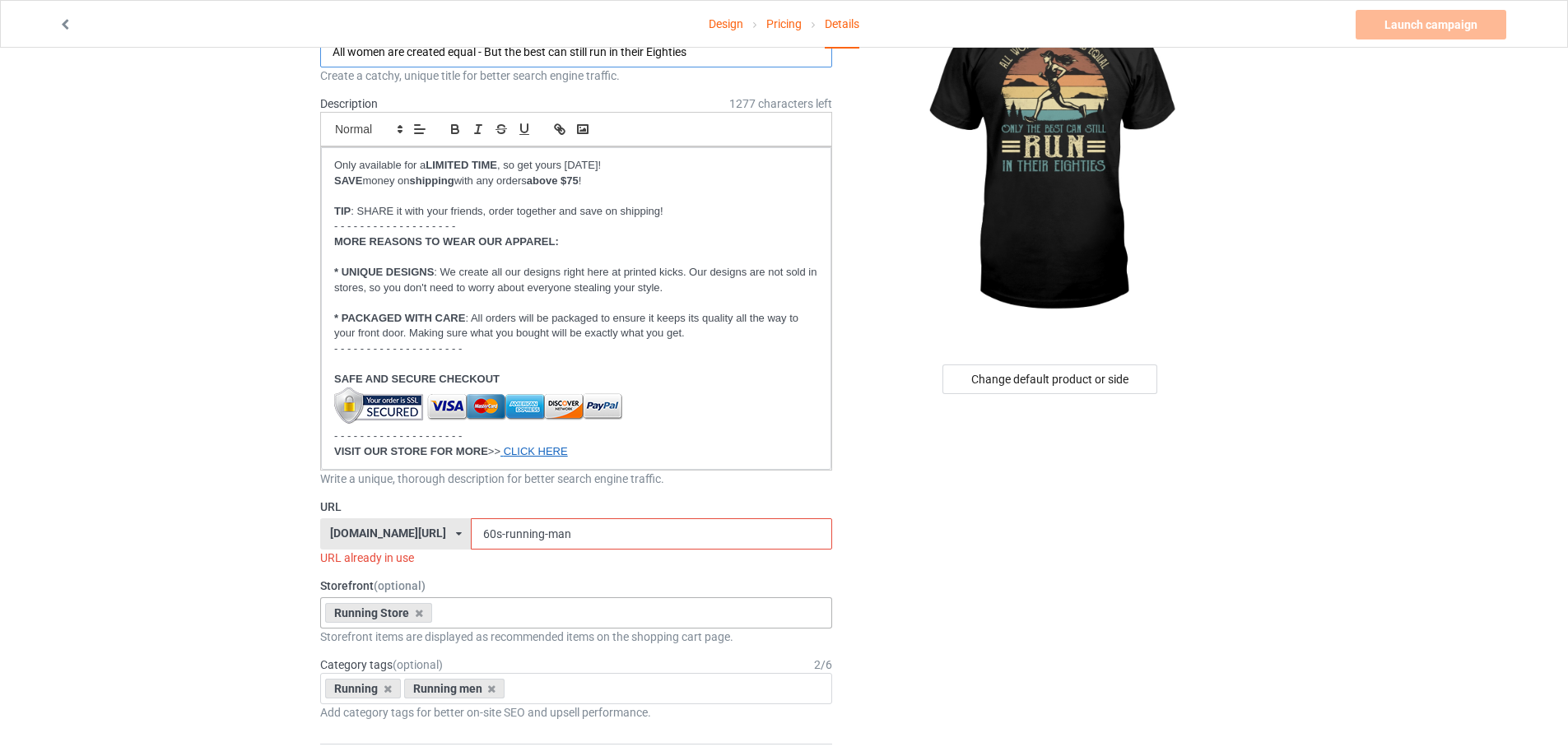
scroll to position [274, 0]
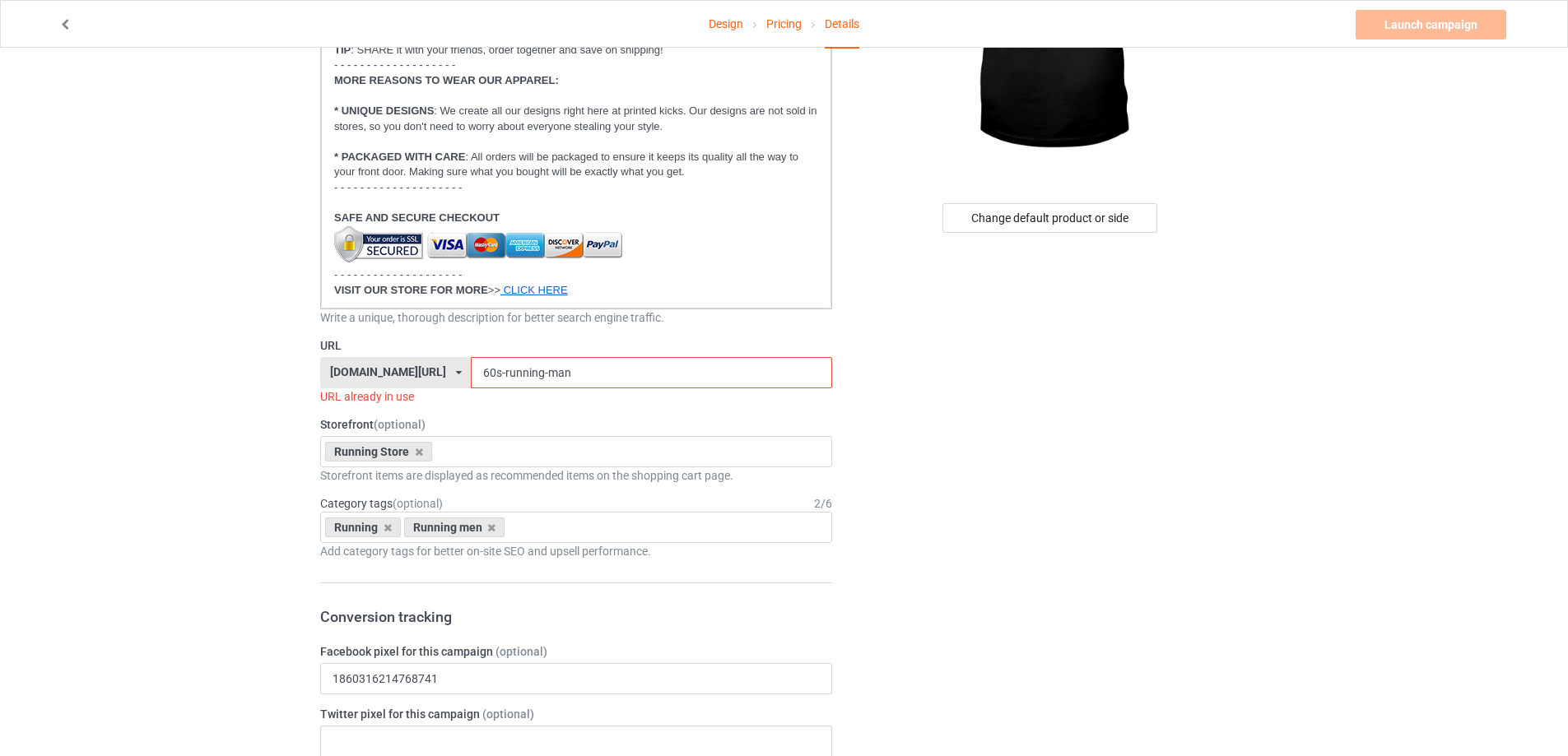
type input "All women are created equal - But the best can still run in their Eighties"
drag, startPoint x: 458, startPoint y: 373, endPoint x: 409, endPoint y: 380, distance: 49.5
click at [412, 380] on div "steezylife.com/ bestees-4u.com/ books-4life.com/ pethouse88.com/ steezylife.com…" at bounding box center [575, 373] width 512 height 31
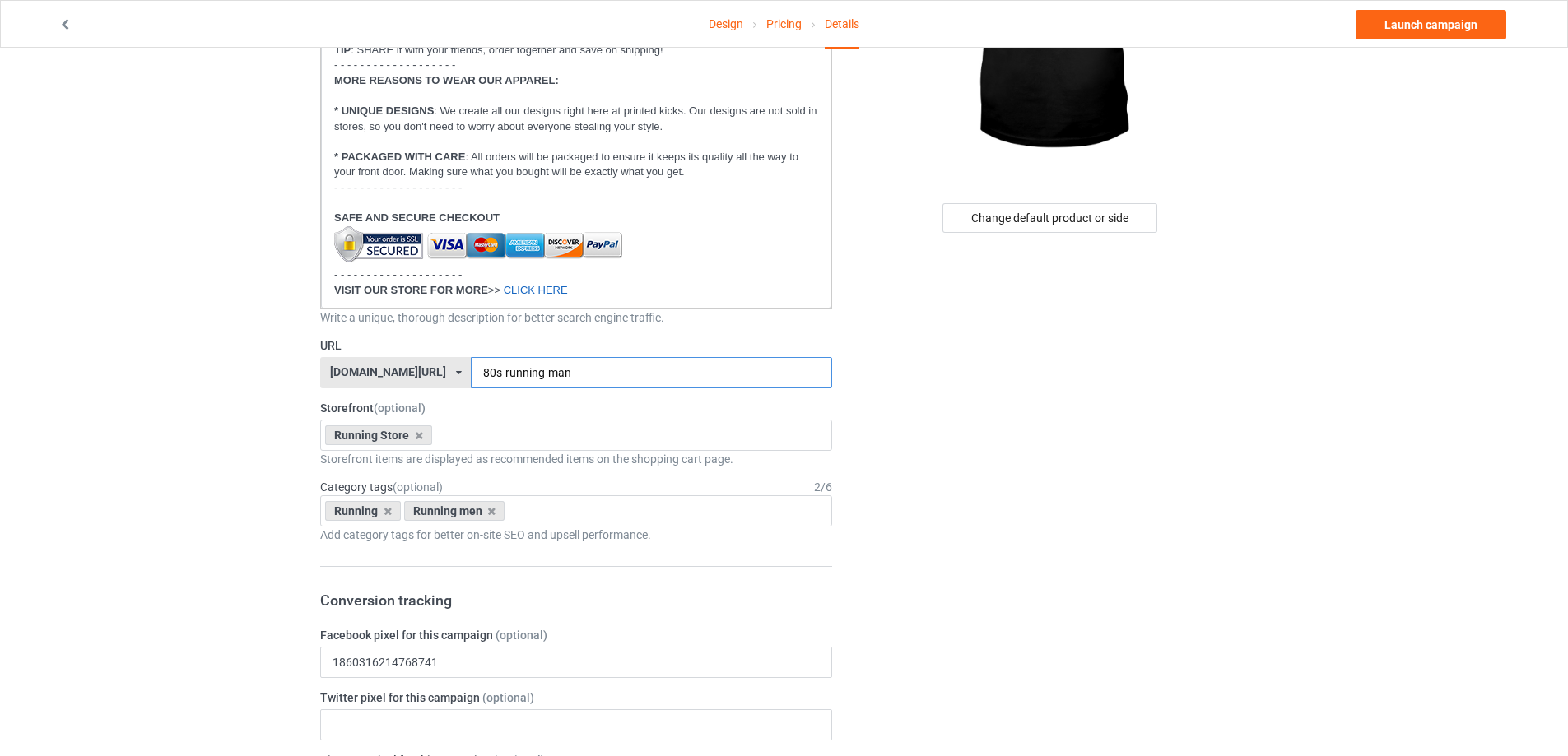
drag, startPoint x: 514, startPoint y: 367, endPoint x: 566, endPoint y: 368, distance: 52.0
click at [566, 368] on input "80s-running-man" at bounding box center [650, 373] width 361 height 31
type input "80s-running-woman-back"
click at [494, 507] on icon at bounding box center [491, 512] width 8 height 11
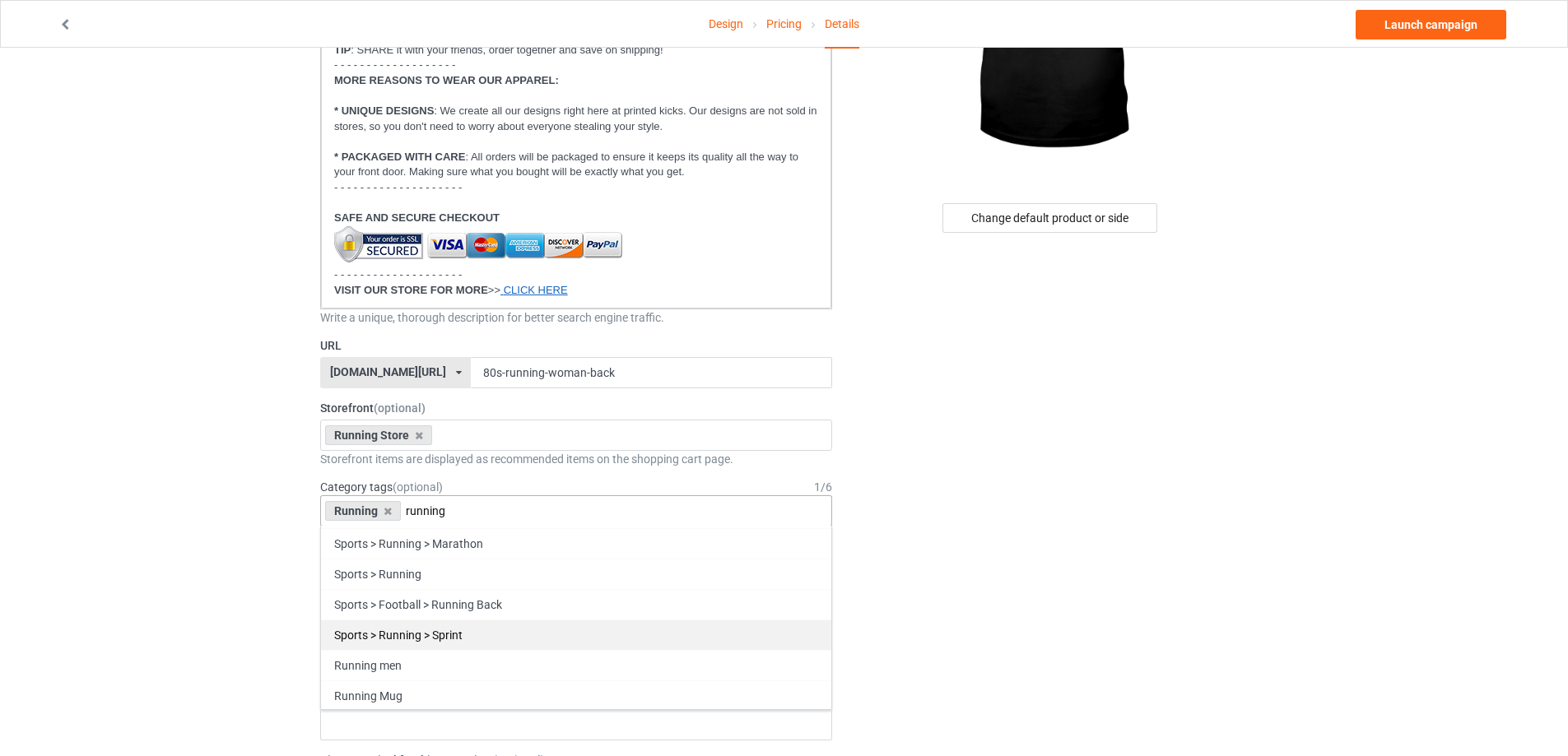
scroll to position [181, 0]
type input "running"
click at [437, 726] on div "Running Women" at bounding box center [576, 725] width 511 height 30
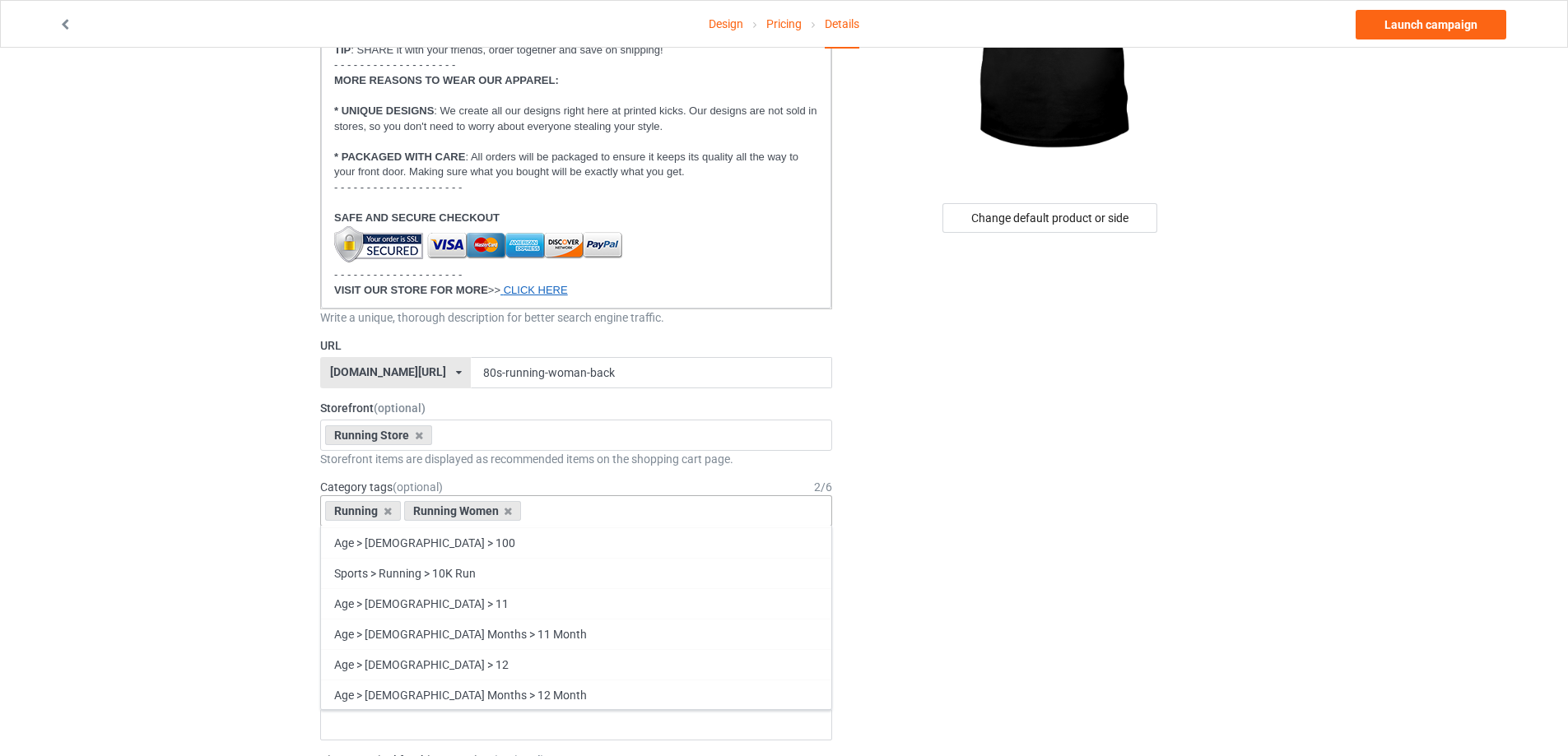
scroll to position [37061, 0]
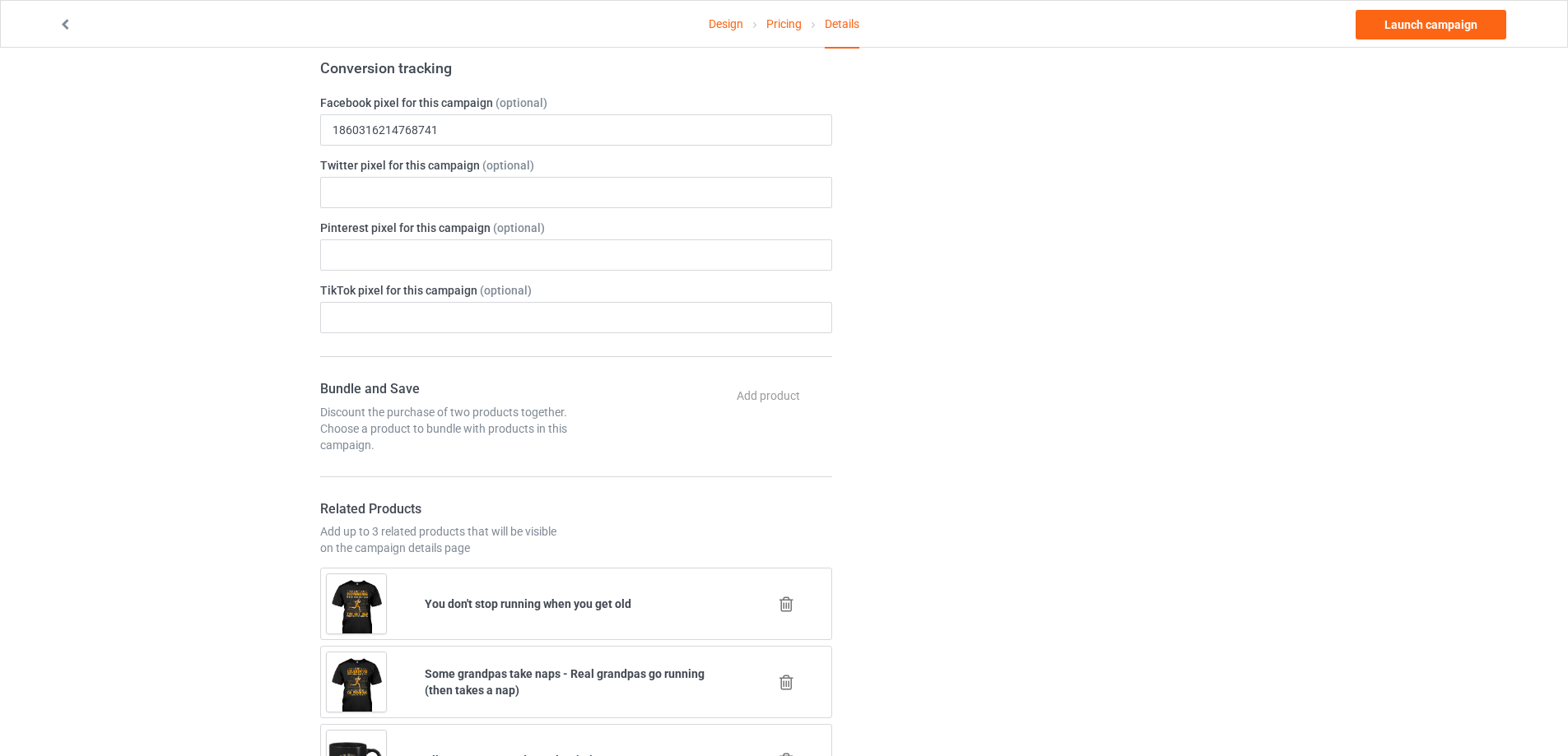
scroll to position [960, 0]
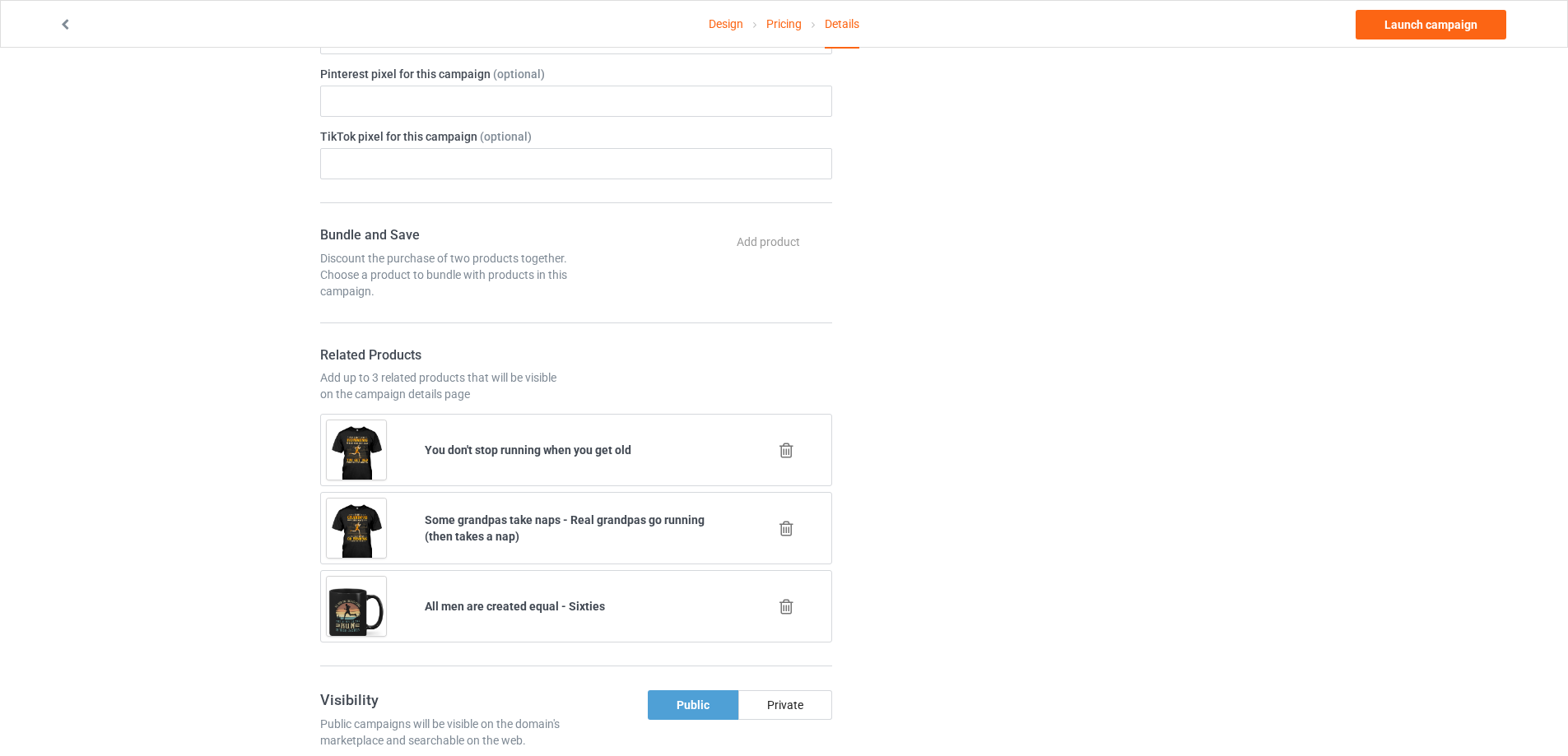
click at [779, 451] on icon at bounding box center [786, 450] width 21 height 18
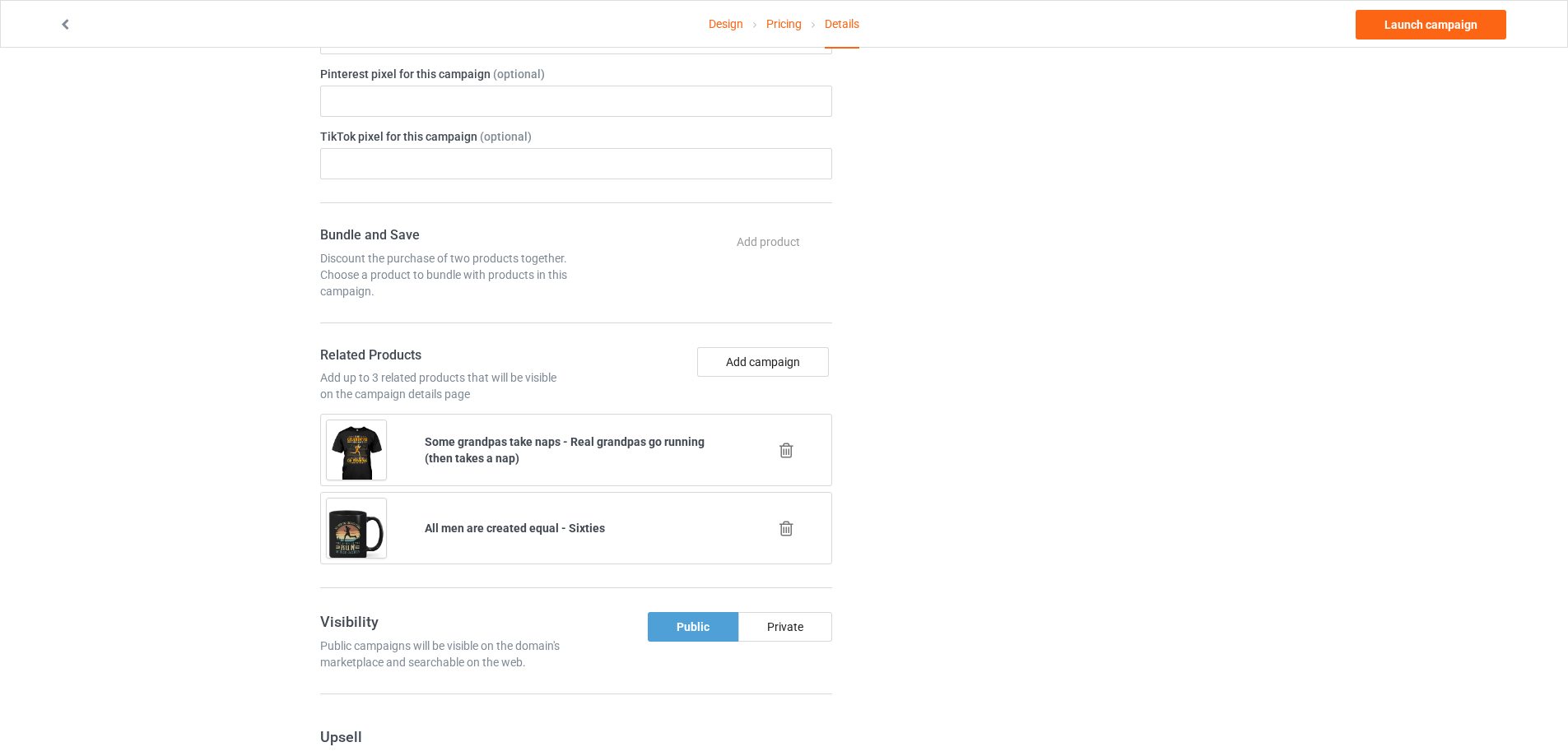
click at [779, 451] on icon at bounding box center [786, 450] width 21 height 18
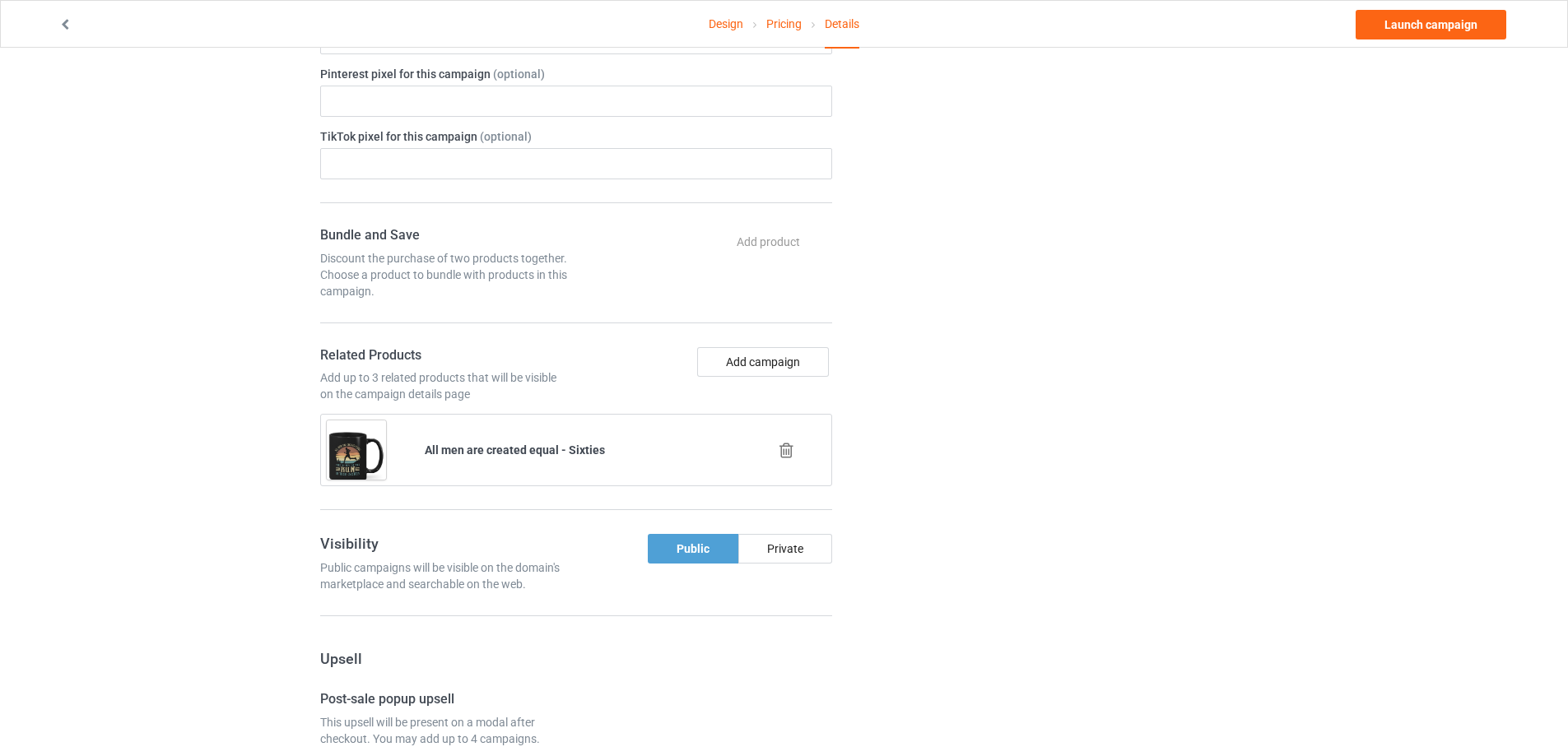
click at [794, 450] on icon at bounding box center [786, 450] width 21 height 18
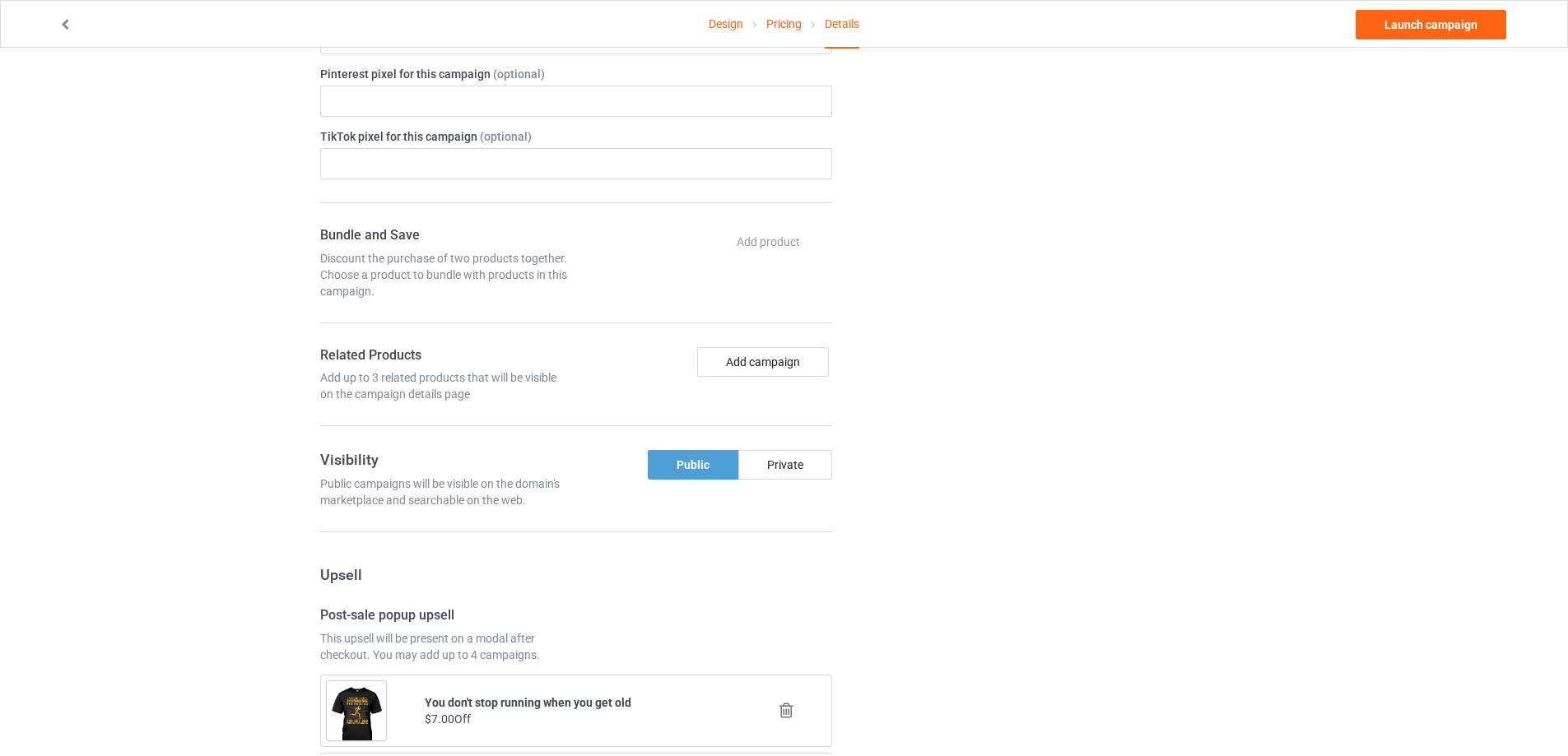
click at [950, 429] on div "Change default product or side" at bounding box center [1051, 433] width 415 height 2646
click at [797, 363] on button "Add campaign" at bounding box center [763, 362] width 131 height 29
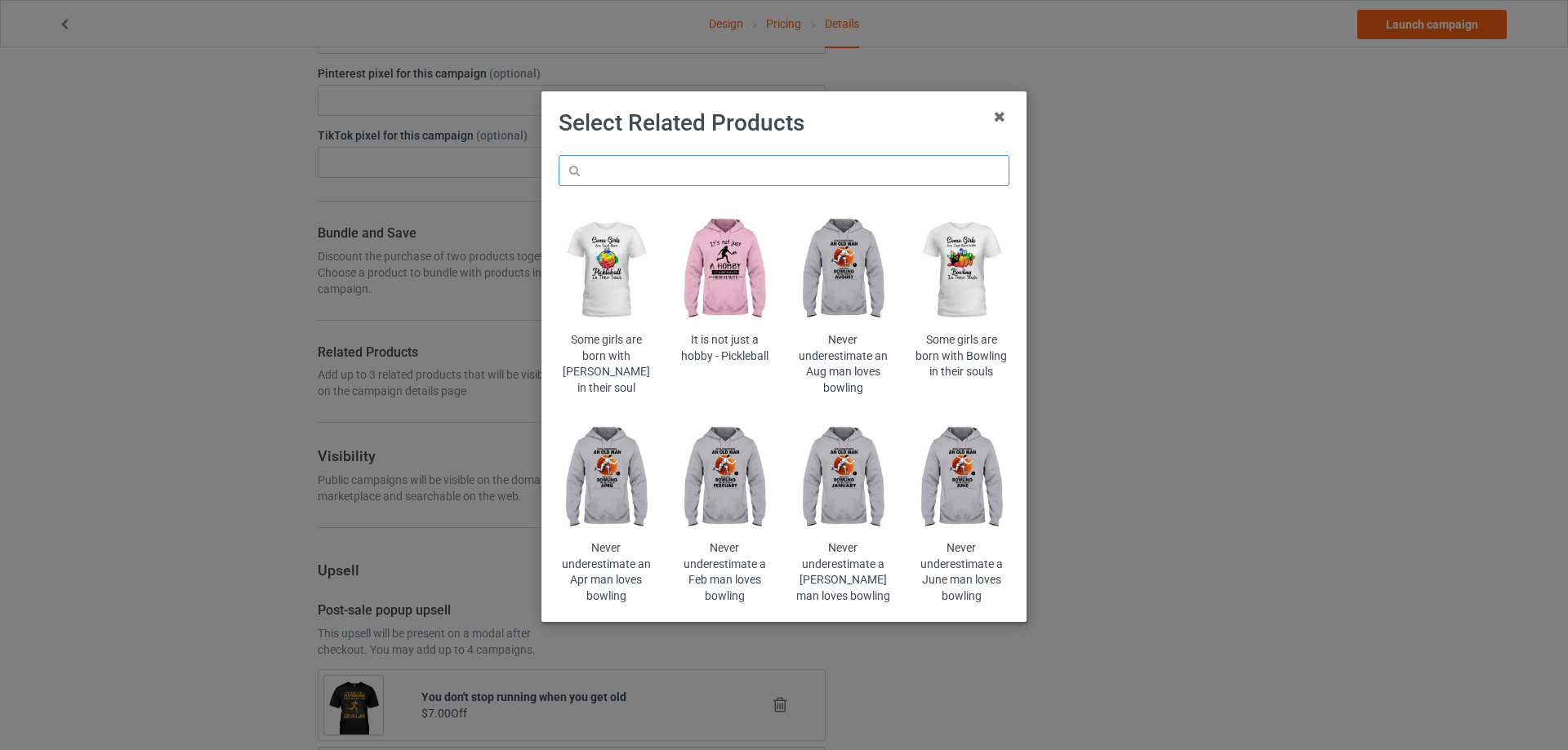
click at [921, 179] on input "text" at bounding box center [783, 170] width 451 height 31
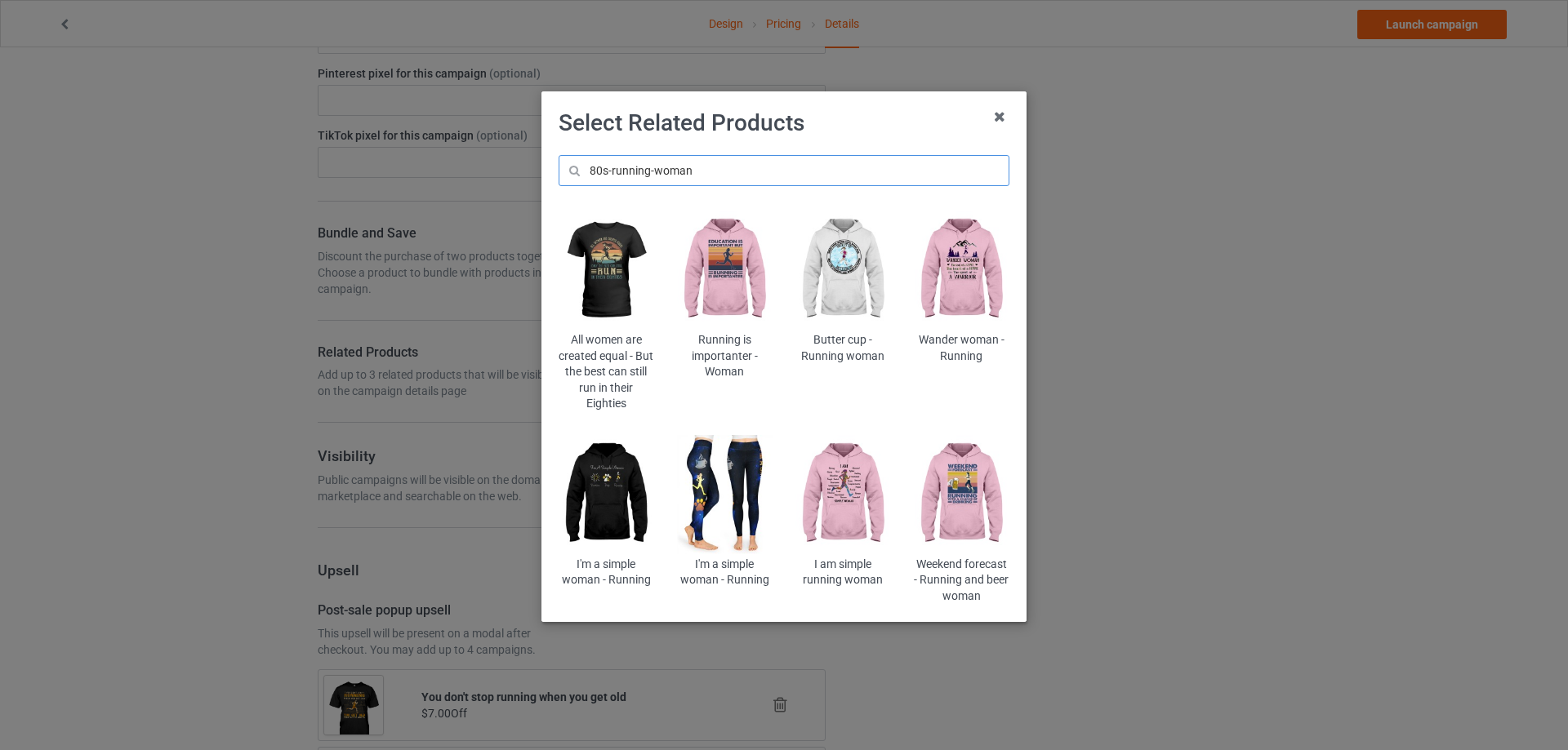
type input "80s-running-woman"
click at [600, 258] on img at bounding box center [605, 271] width 96 height 120
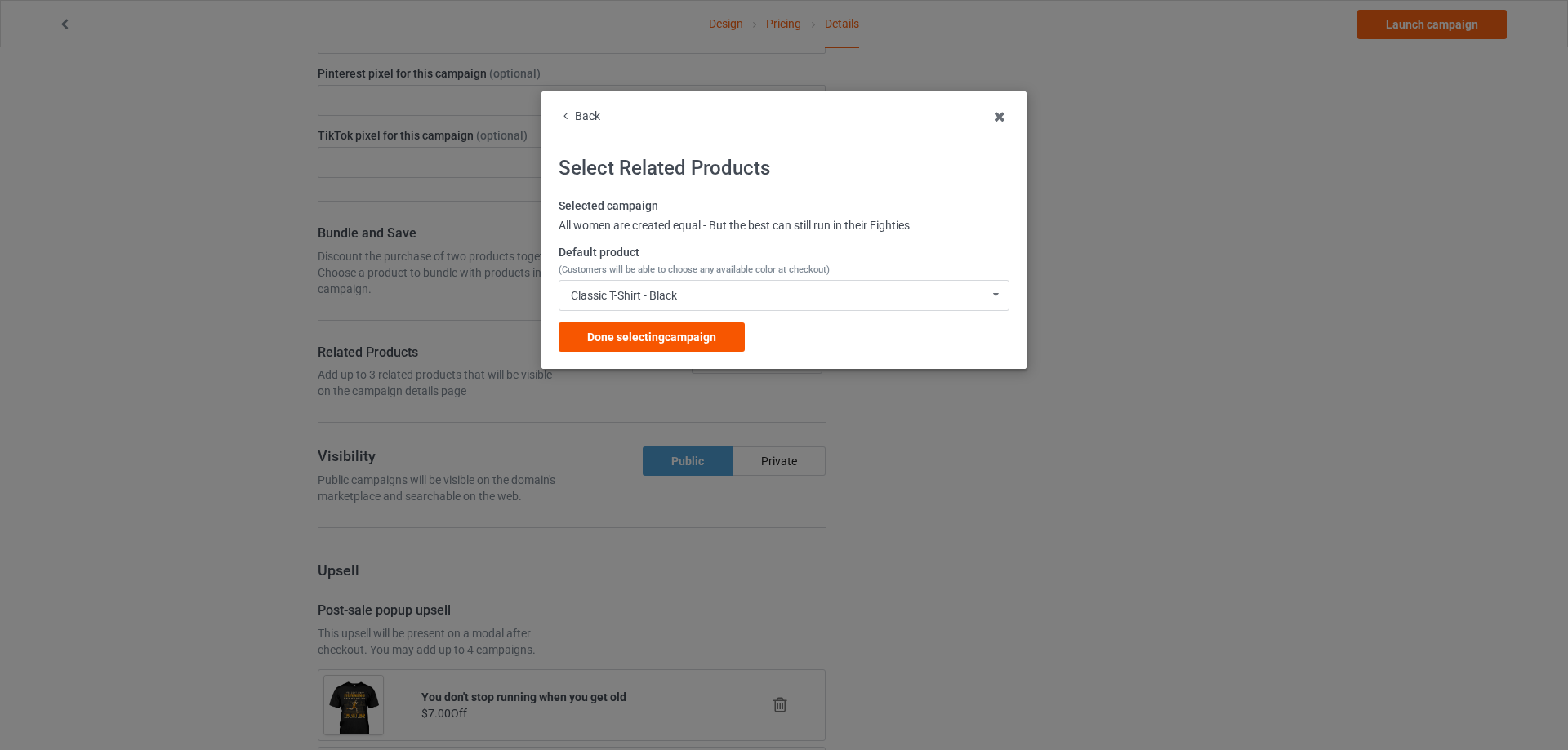
drag, startPoint x: 660, startPoint y: 354, endPoint x: 667, endPoint y: 332, distance: 23.1
click at [667, 332] on div "Back Select Related Products Selected campaign All women are created equal - Bu…" at bounding box center [784, 230] width 485 height 277
drag, startPoint x: 663, startPoint y: 335, endPoint x: 763, endPoint y: 323, distance: 100.7
click at [665, 334] on span "Done selecting campaign" at bounding box center [651, 337] width 129 height 13
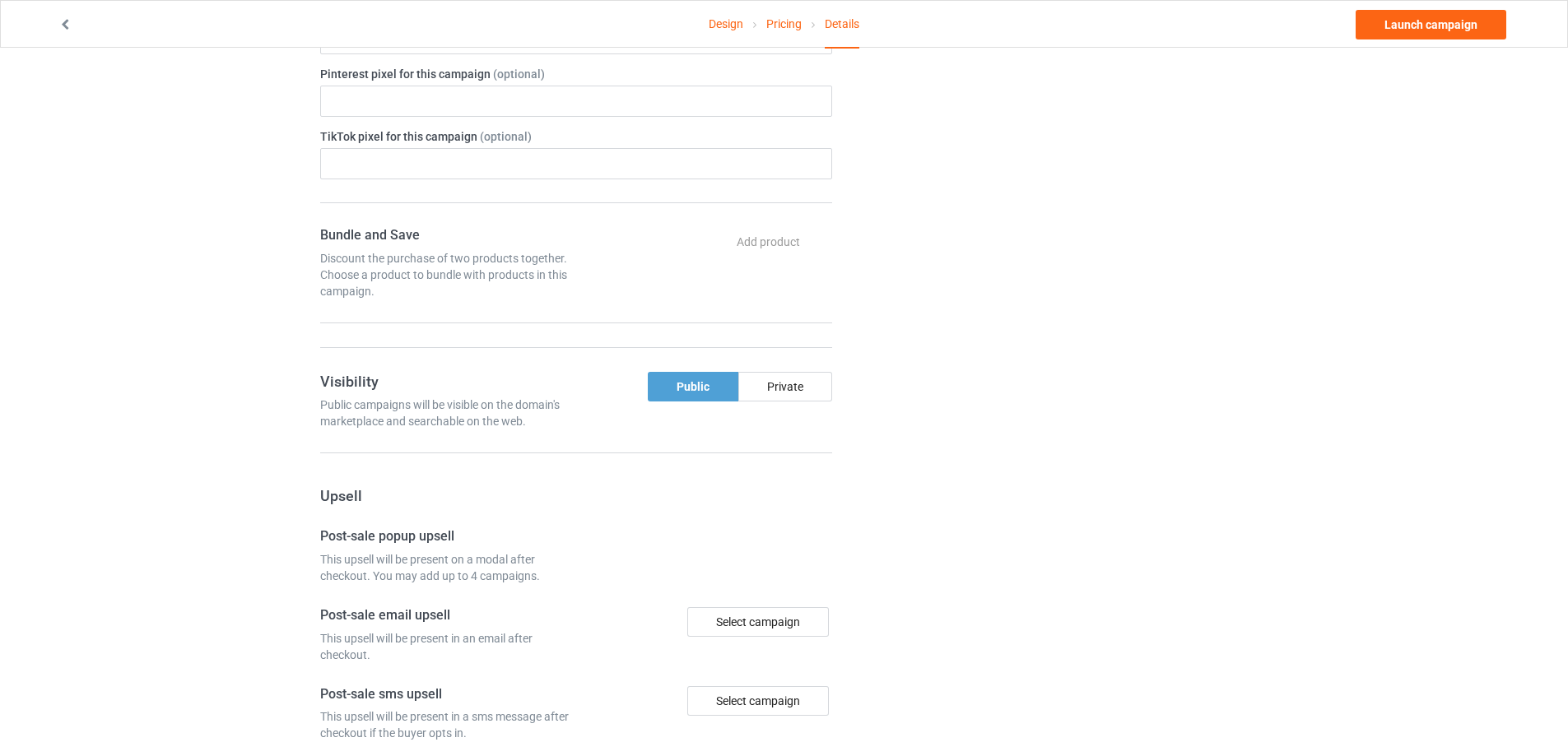
click at [1118, 316] on div "Change default product or side" at bounding box center [1051, 28] width 415 height 1835
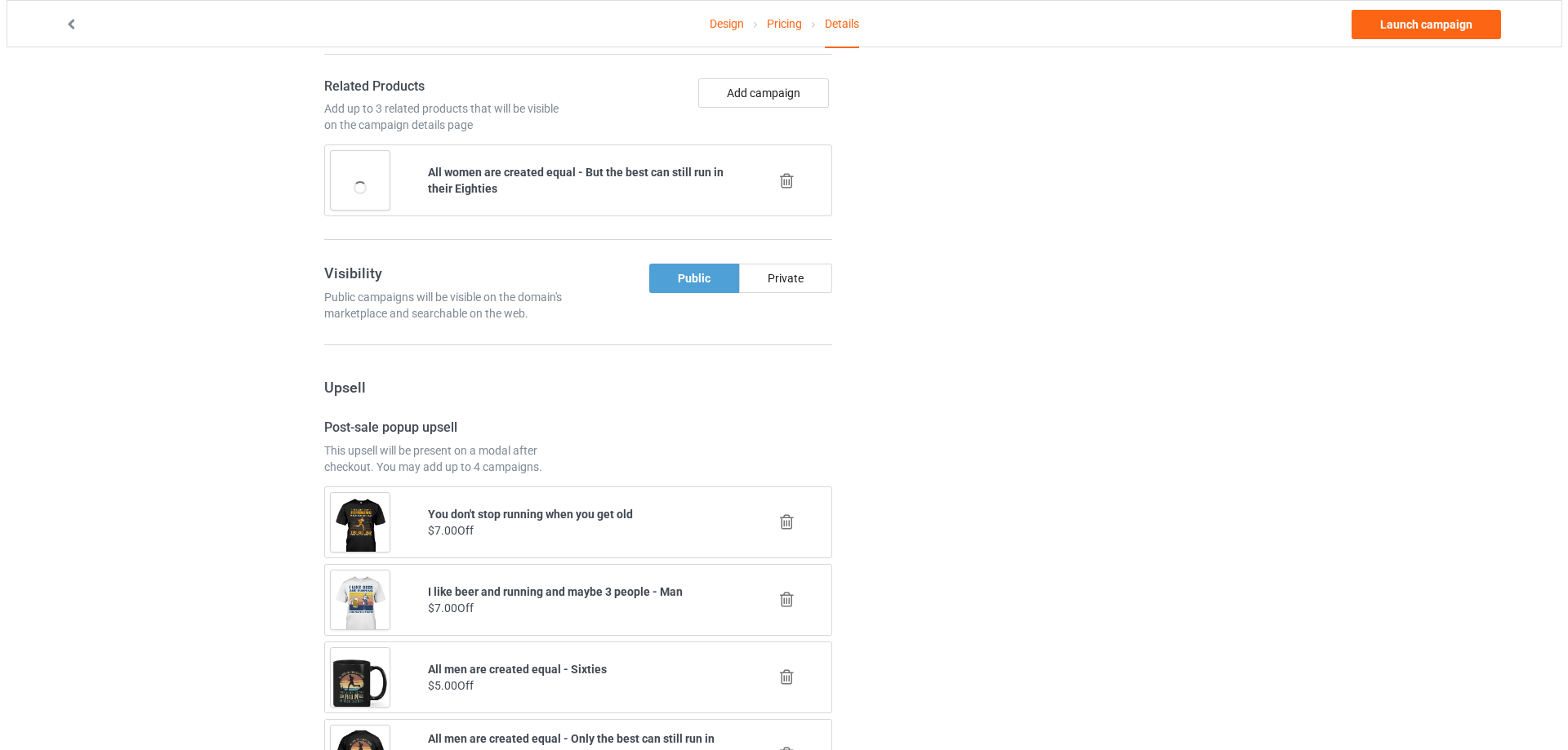
scroll to position [1225, 0]
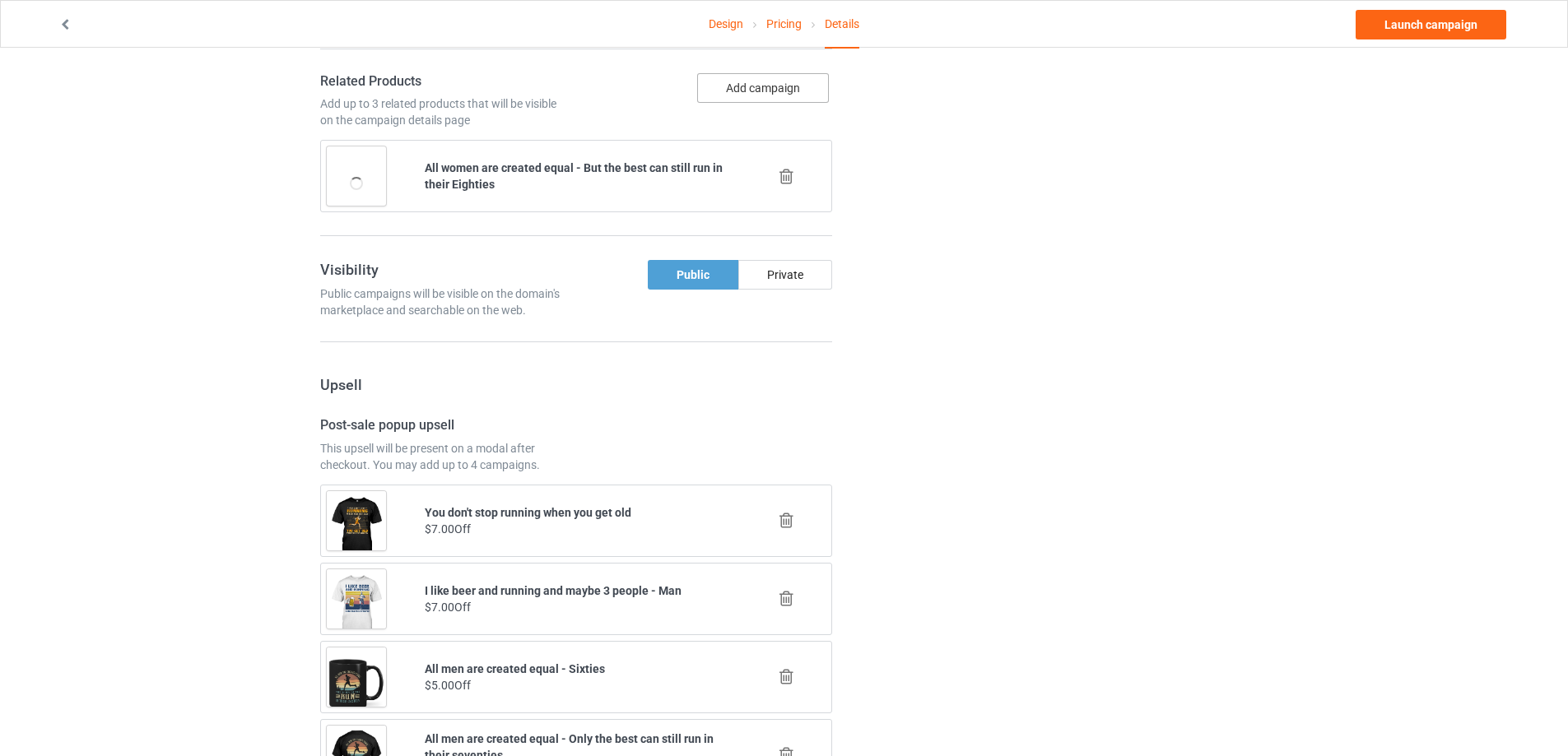
click at [776, 101] on button "Add campaign" at bounding box center [763, 87] width 131 height 29
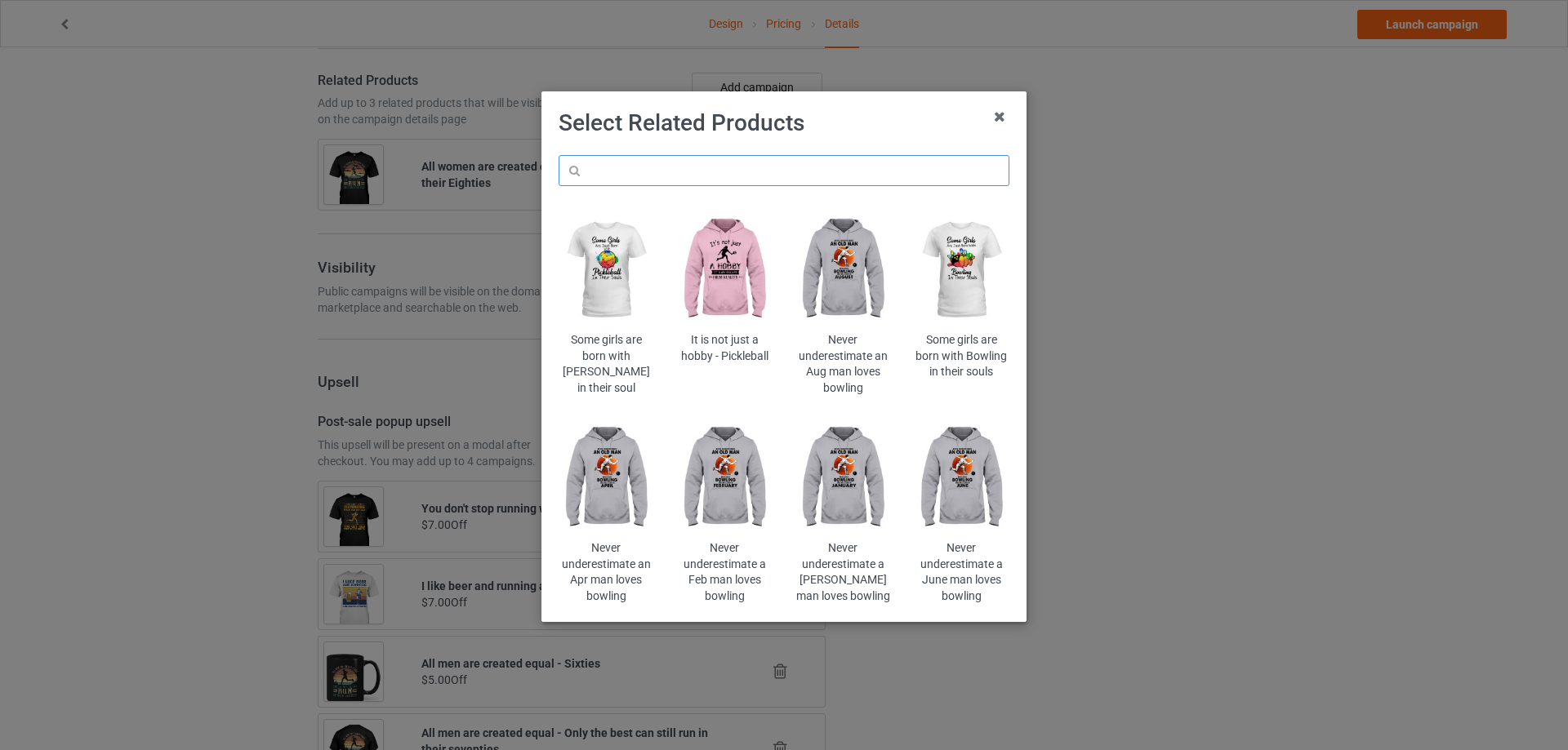
click at [784, 164] on input "text" at bounding box center [783, 170] width 451 height 31
paste input "Running is not just a hobby - woman"
type input "Running is not just a hobby - woman"
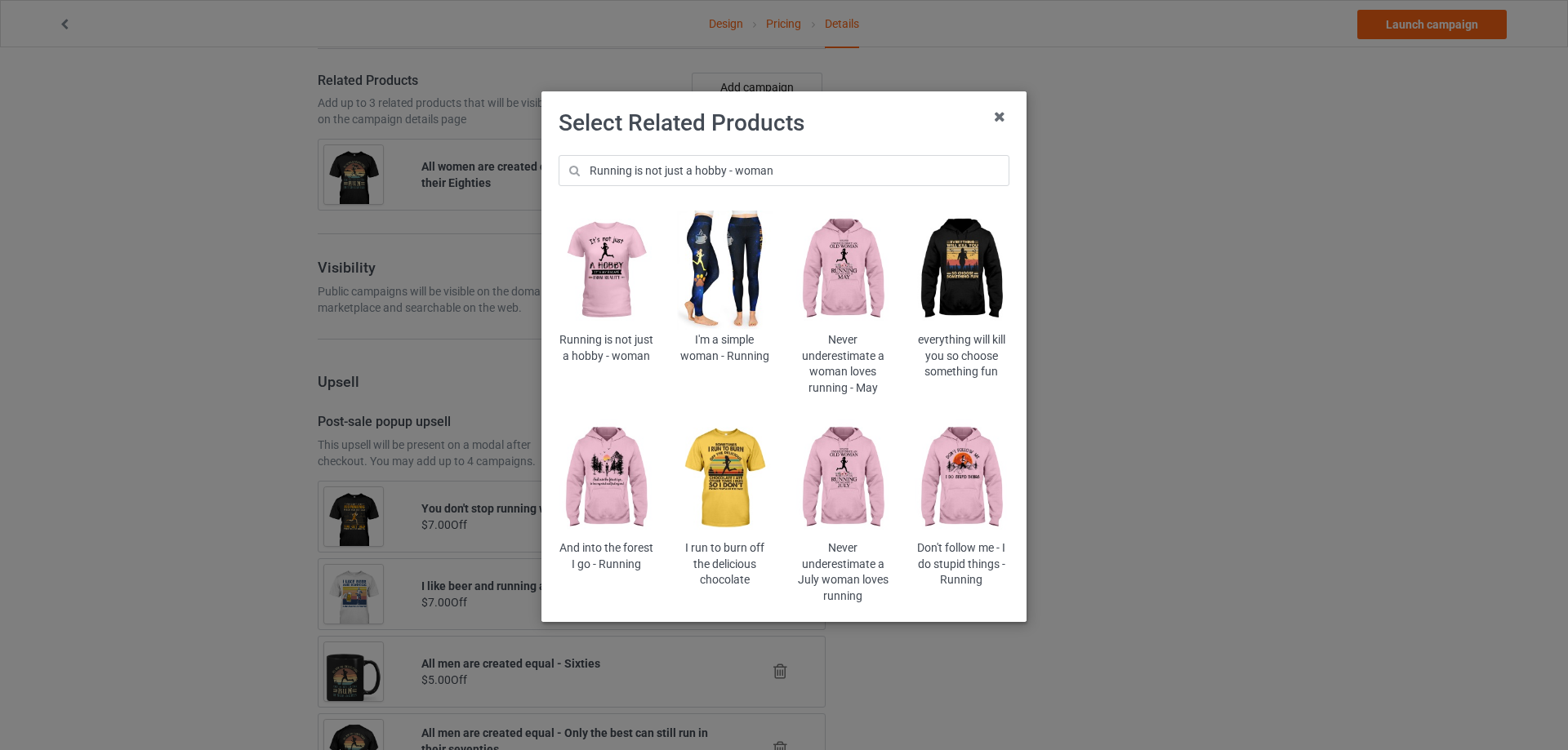
click at [610, 272] on img at bounding box center [605, 271] width 96 height 120
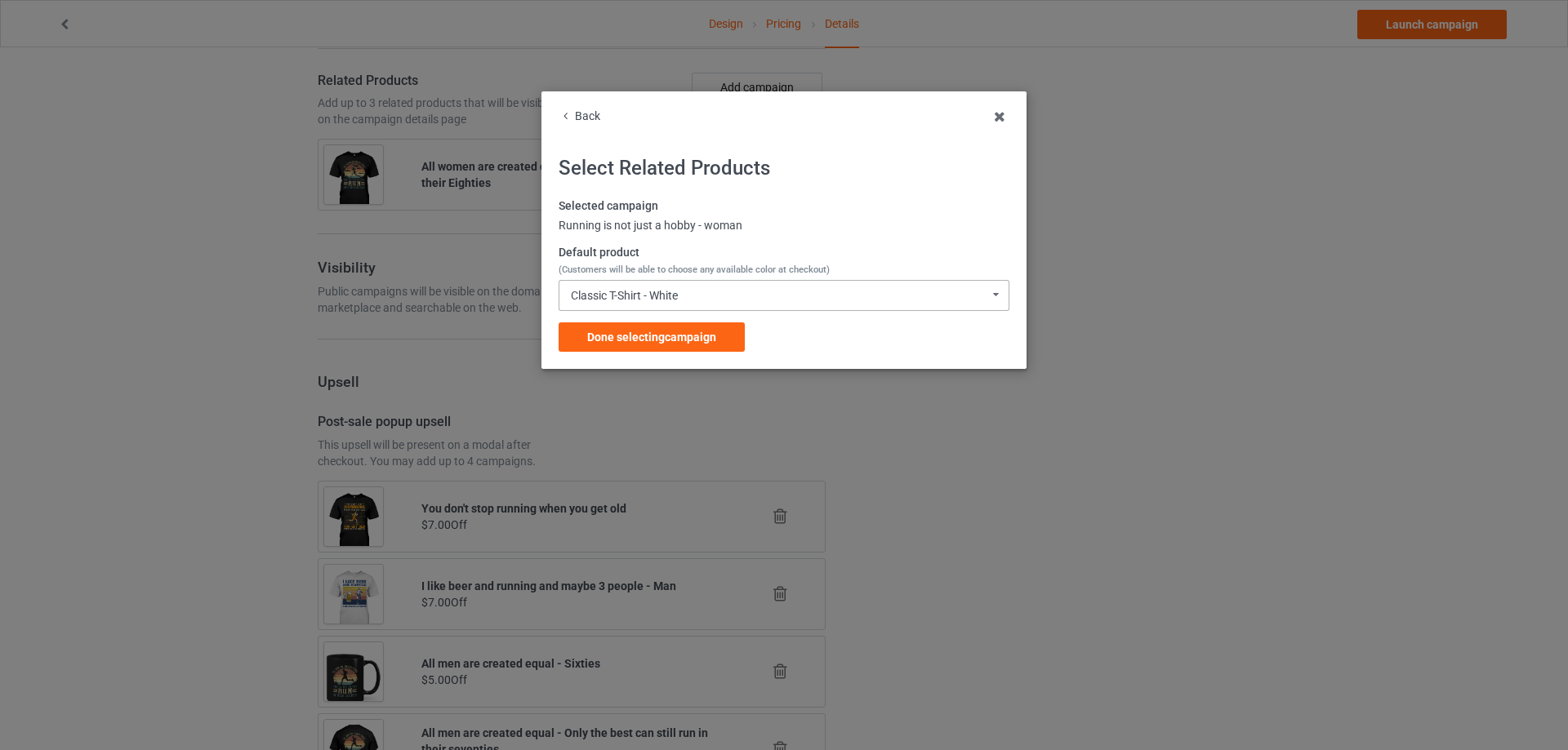
click at [714, 298] on div "Classic T-Shirt - White Classic T-Shirt - White Classic T-Shirt - Classic Pink …" at bounding box center [783, 295] width 451 height 31
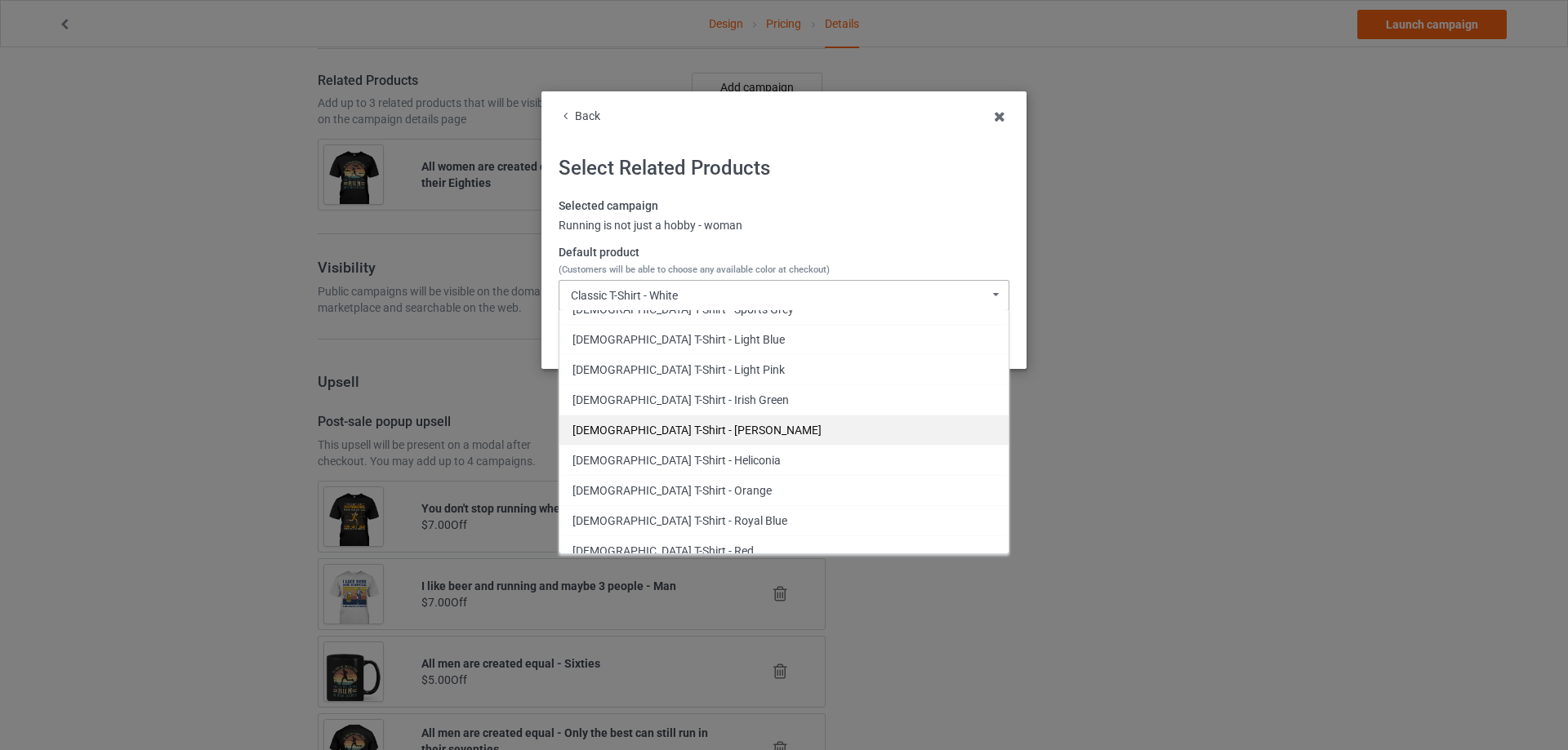
scroll to position [1361, 0]
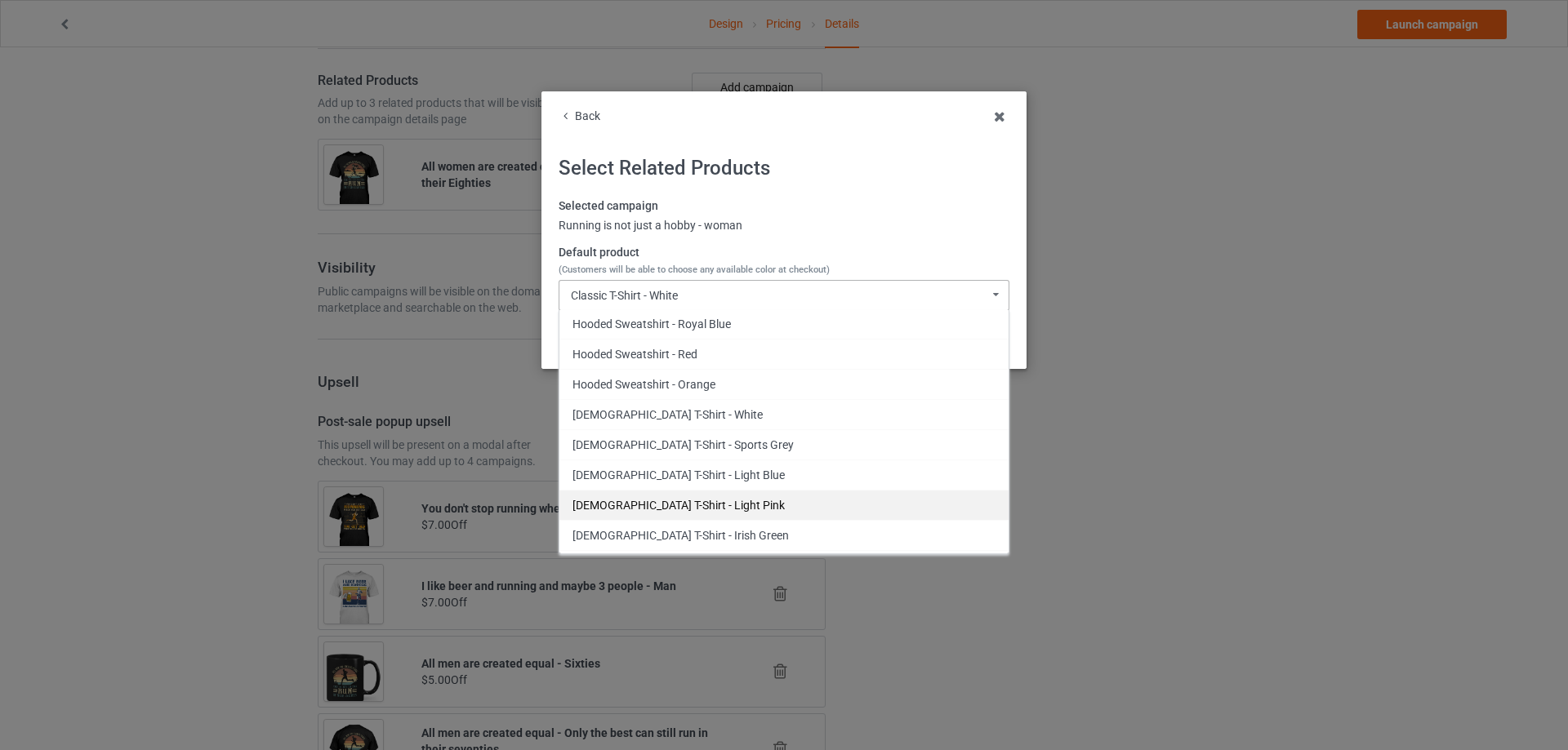
click at [701, 505] on div "[DEMOGRAPHIC_DATA] T-Shirt - Light Pink" at bounding box center [783, 505] width 449 height 30
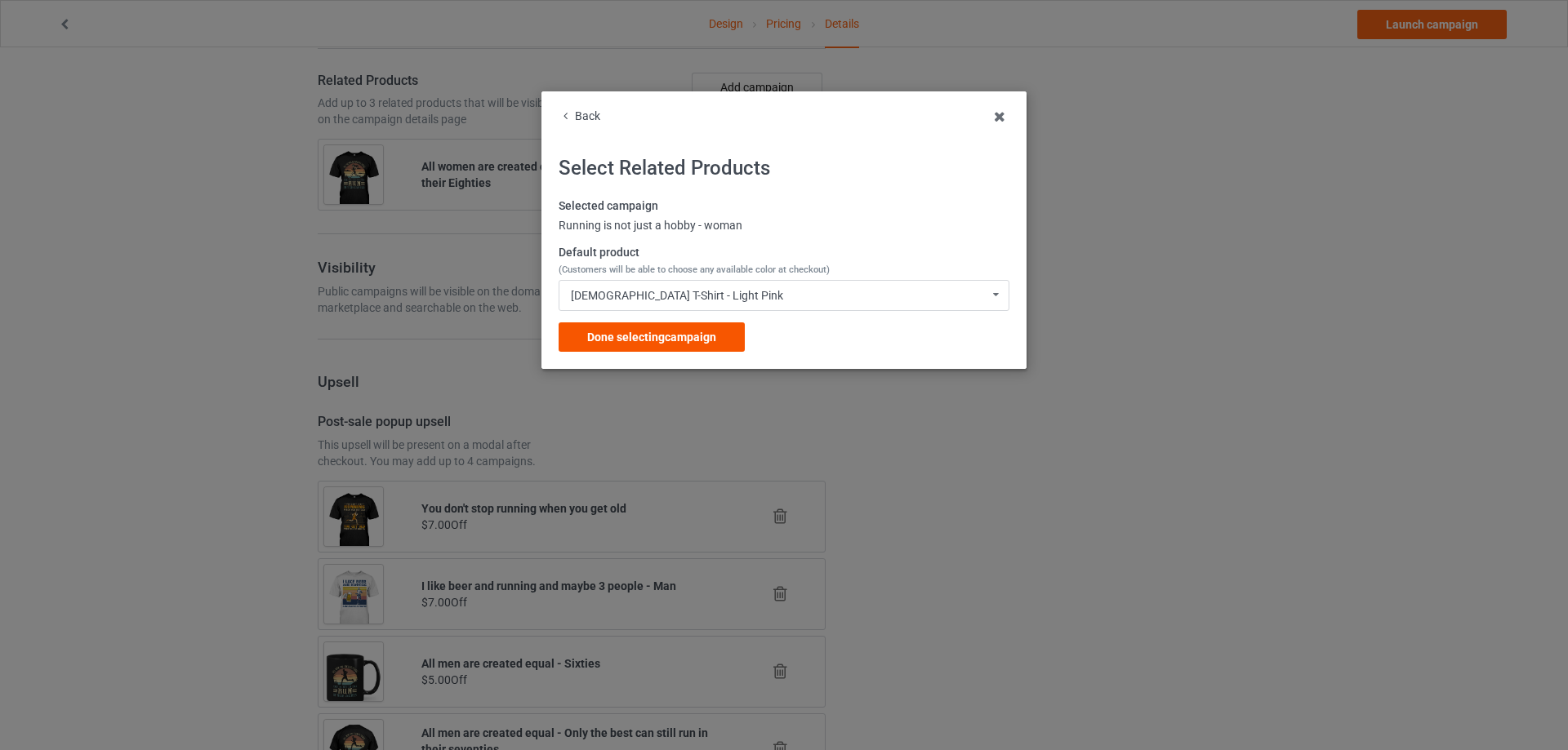
click at [710, 336] on span "Done selecting campaign" at bounding box center [651, 337] width 129 height 13
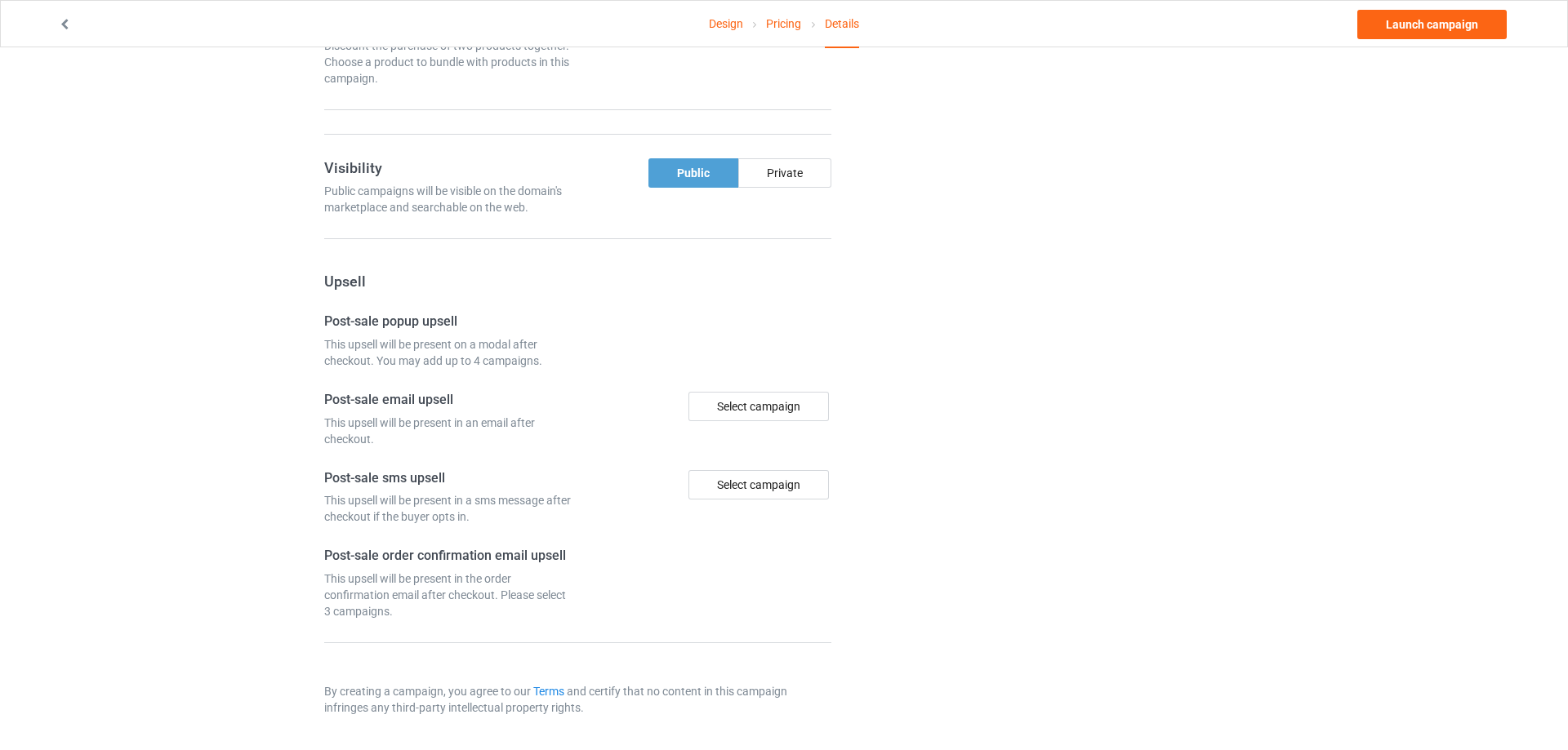
scroll to position [1164, 0]
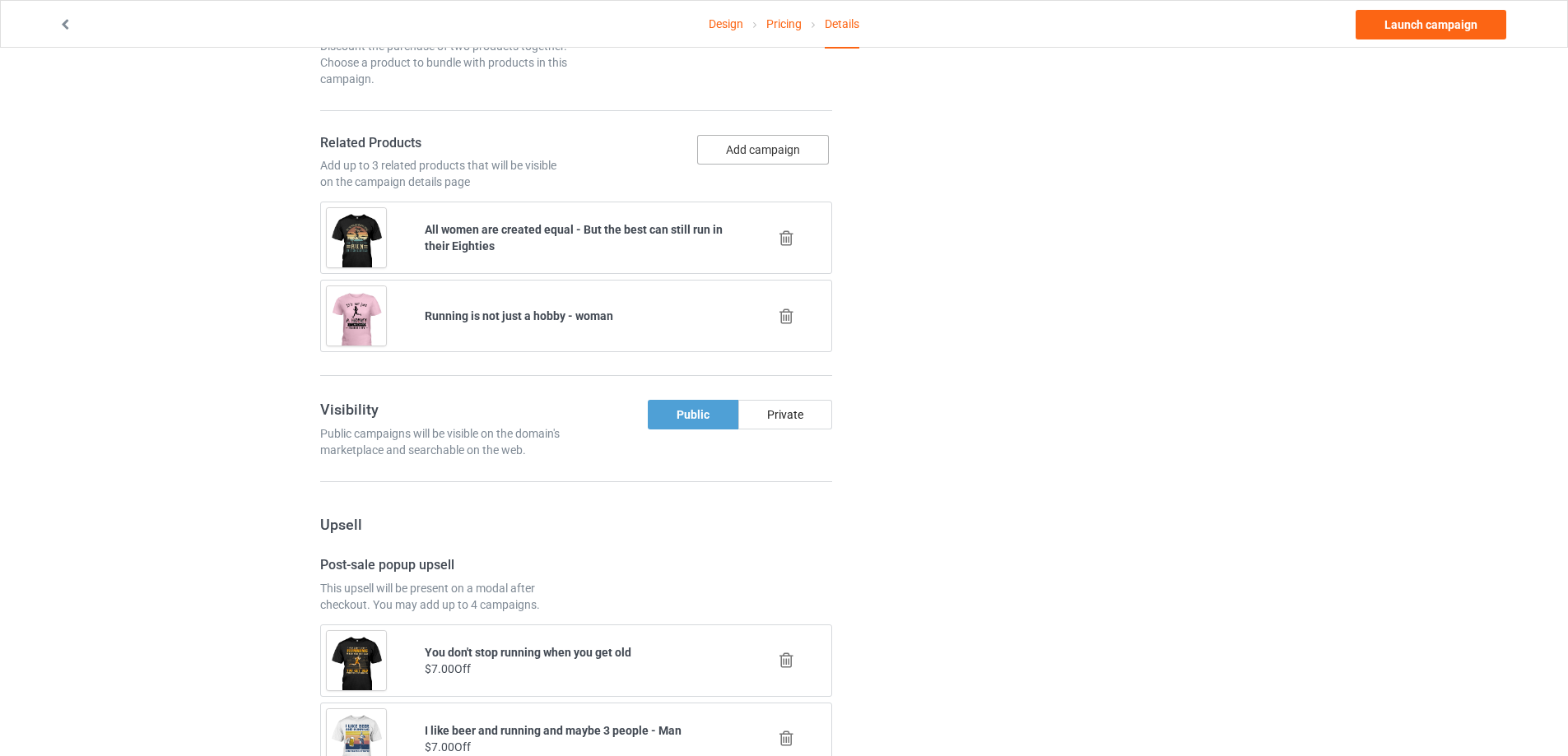
click at [792, 145] on button "Add campaign" at bounding box center [763, 149] width 131 height 29
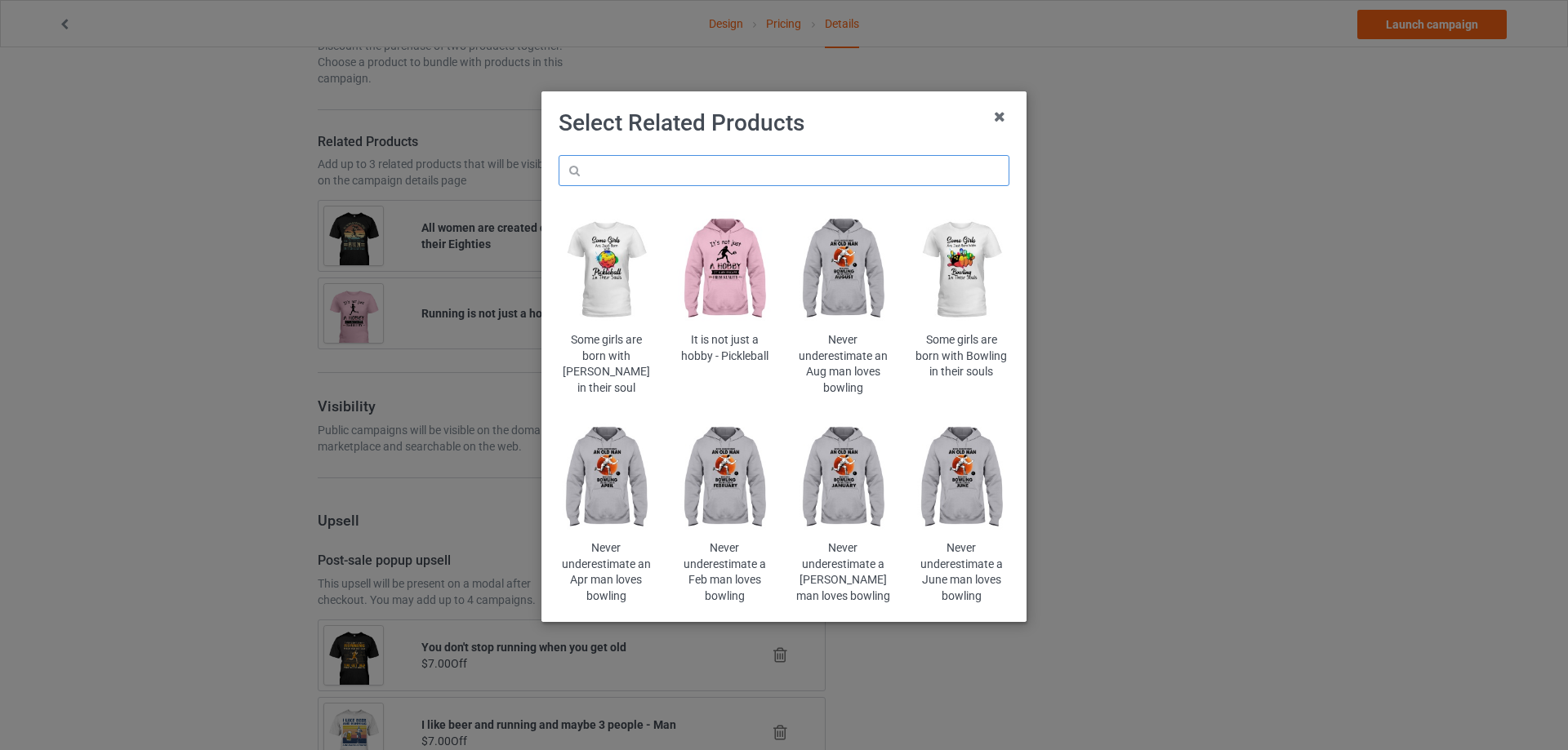
click at [823, 175] on input "text" at bounding box center [783, 170] width 451 height 31
type input "assuming"
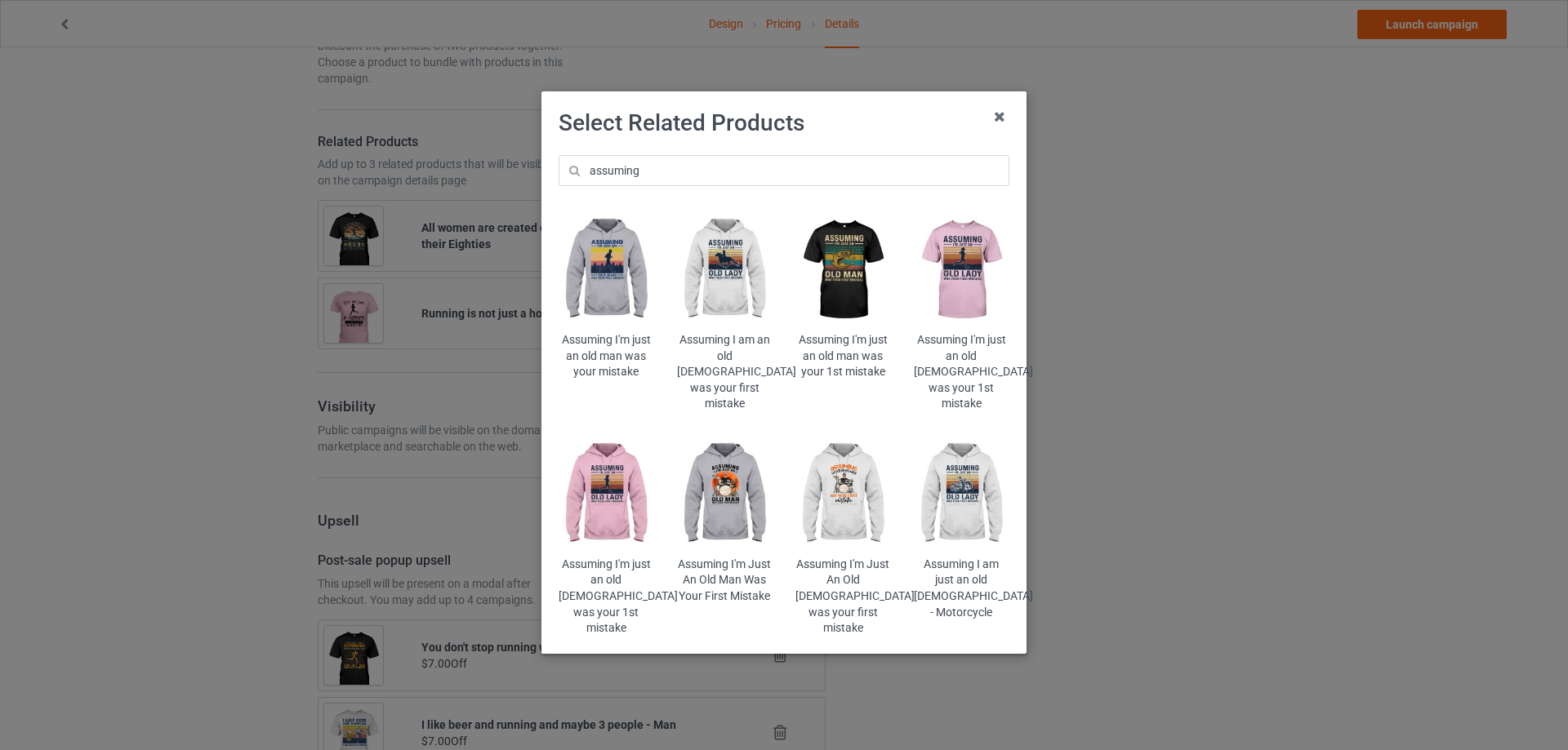
click at [960, 262] on img at bounding box center [961, 271] width 96 height 120
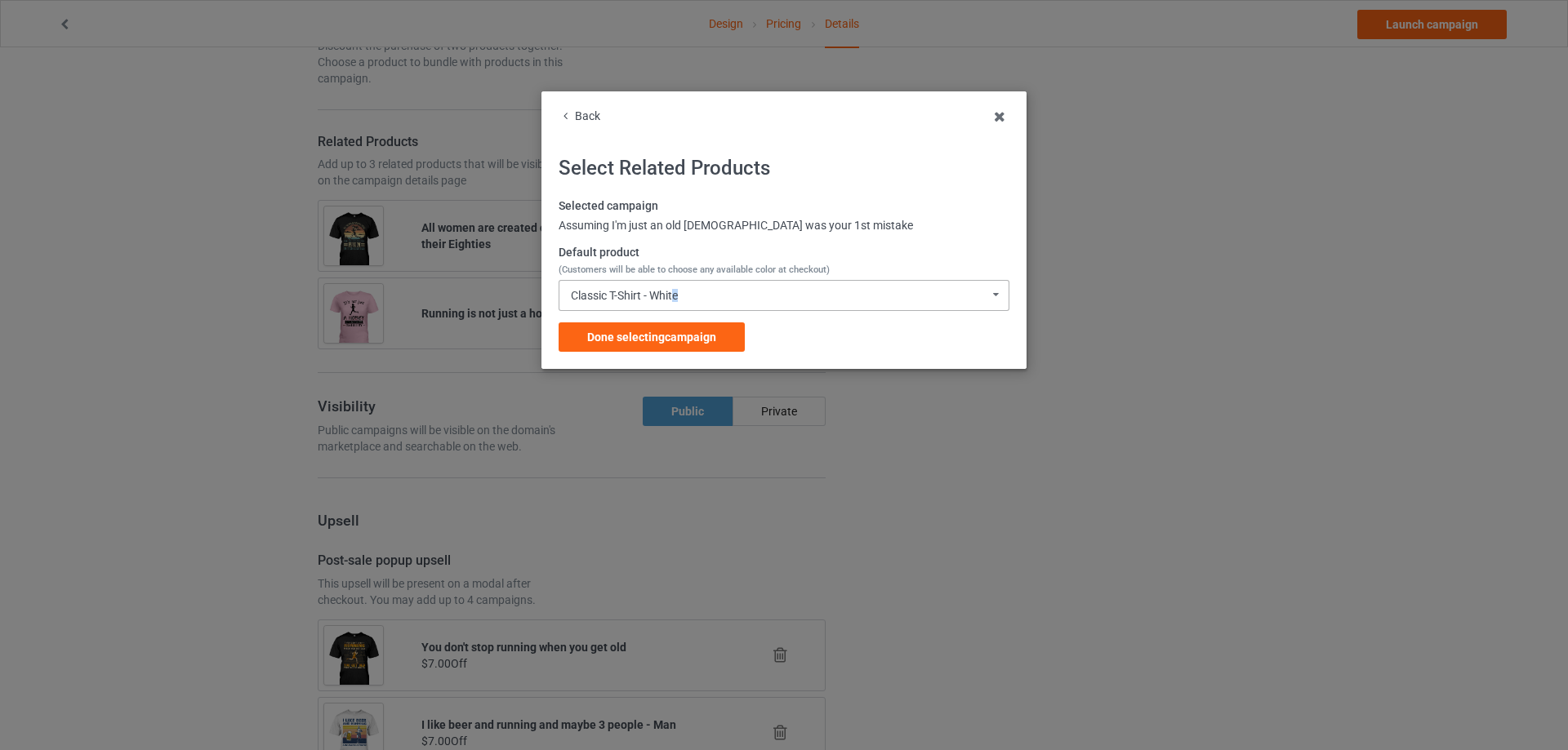
click at [674, 296] on div "Classic T-Shirt - White" at bounding box center [624, 296] width 107 height 12
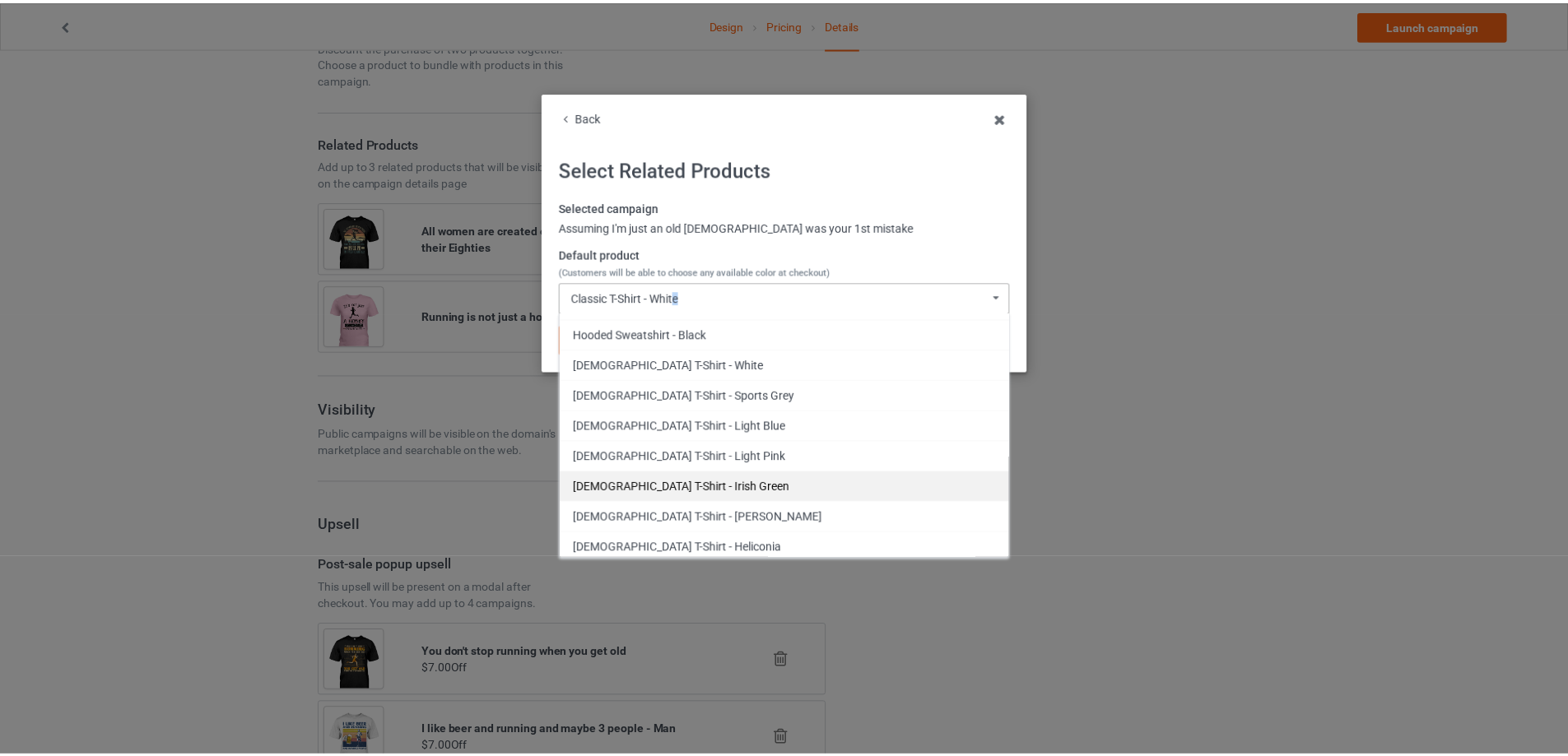
scroll to position [2195, 0]
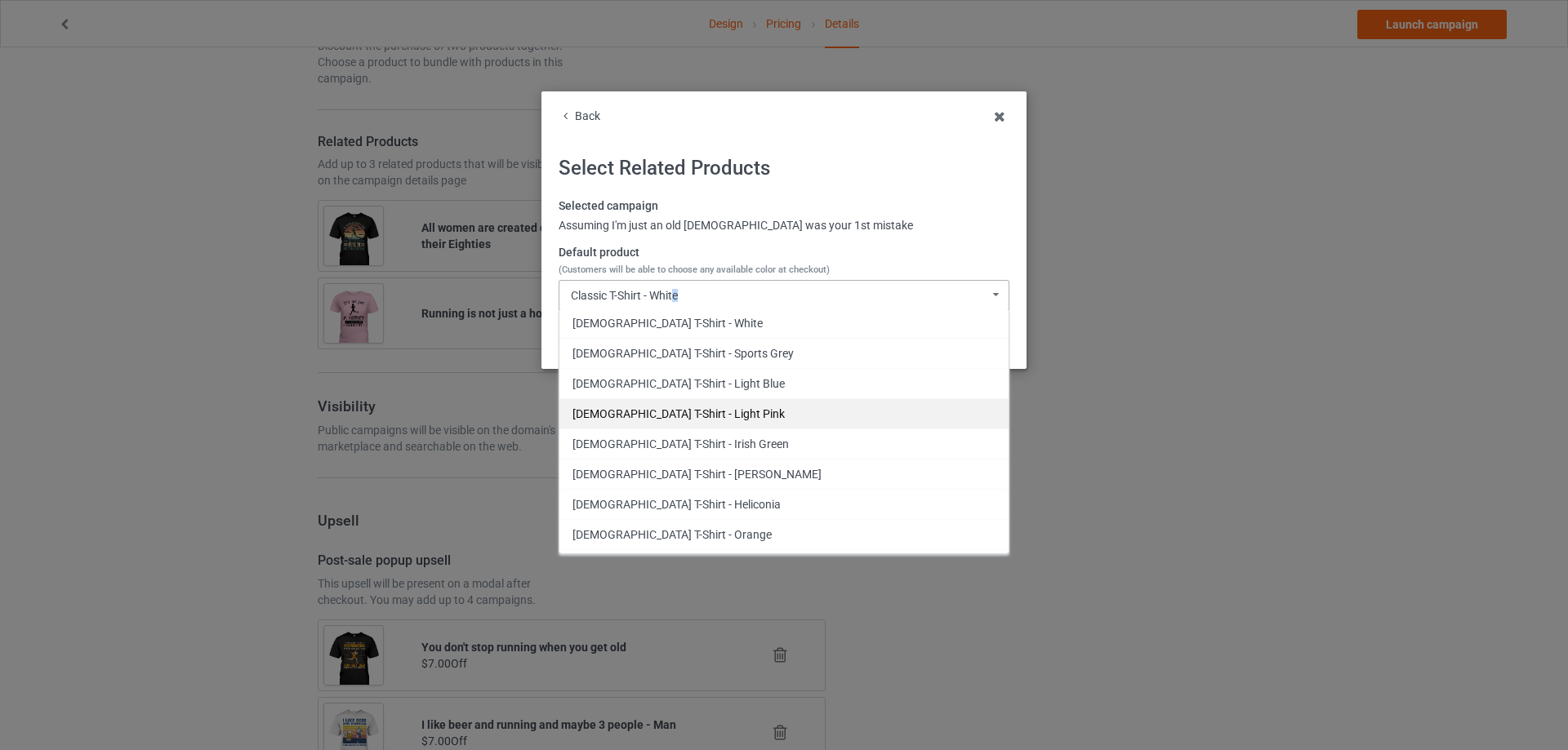
click at [720, 414] on div "[DEMOGRAPHIC_DATA] T-Shirt - Light Pink" at bounding box center [783, 414] width 449 height 30
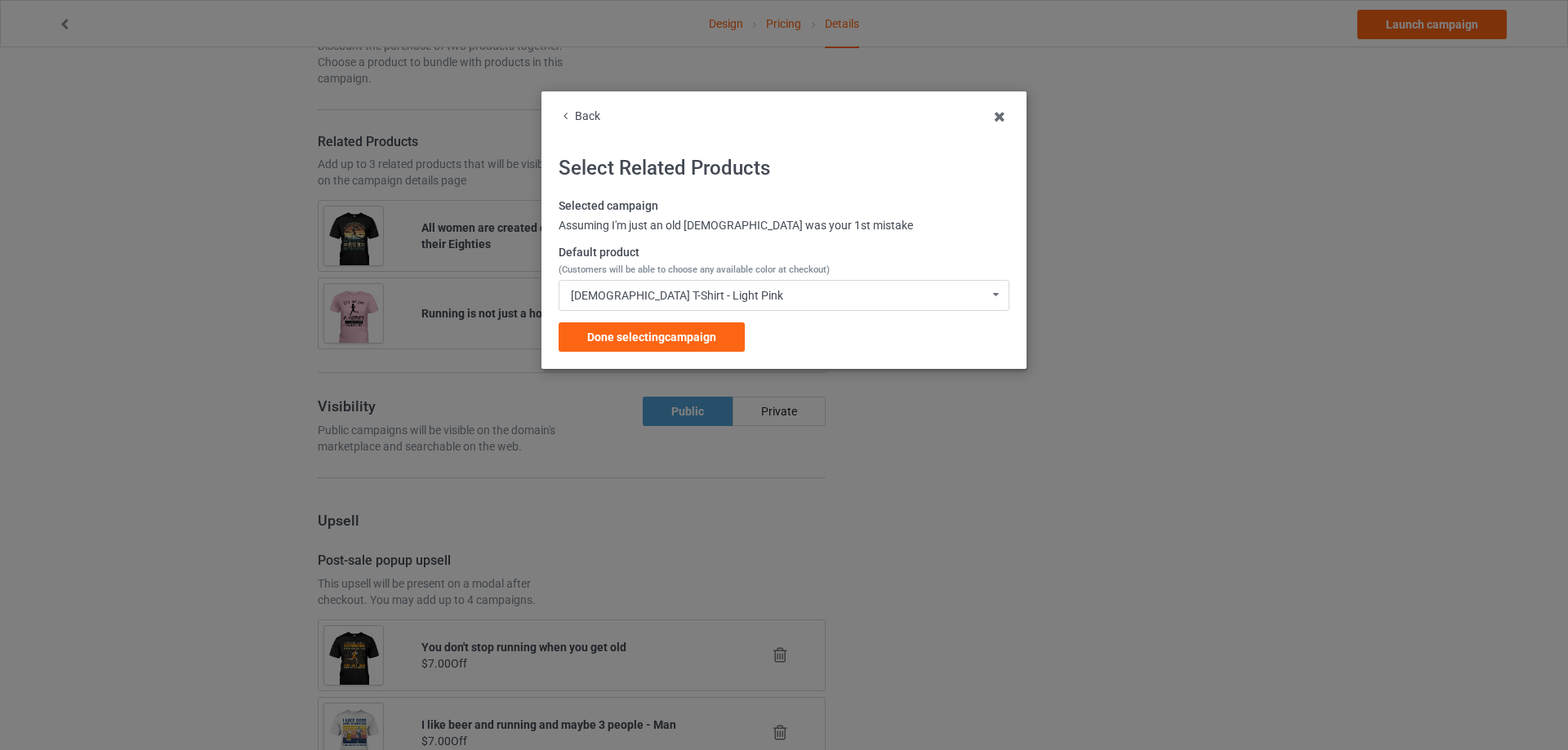
click at [701, 333] on span "Done selecting campaign" at bounding box center [651, 337] width 129 height 13
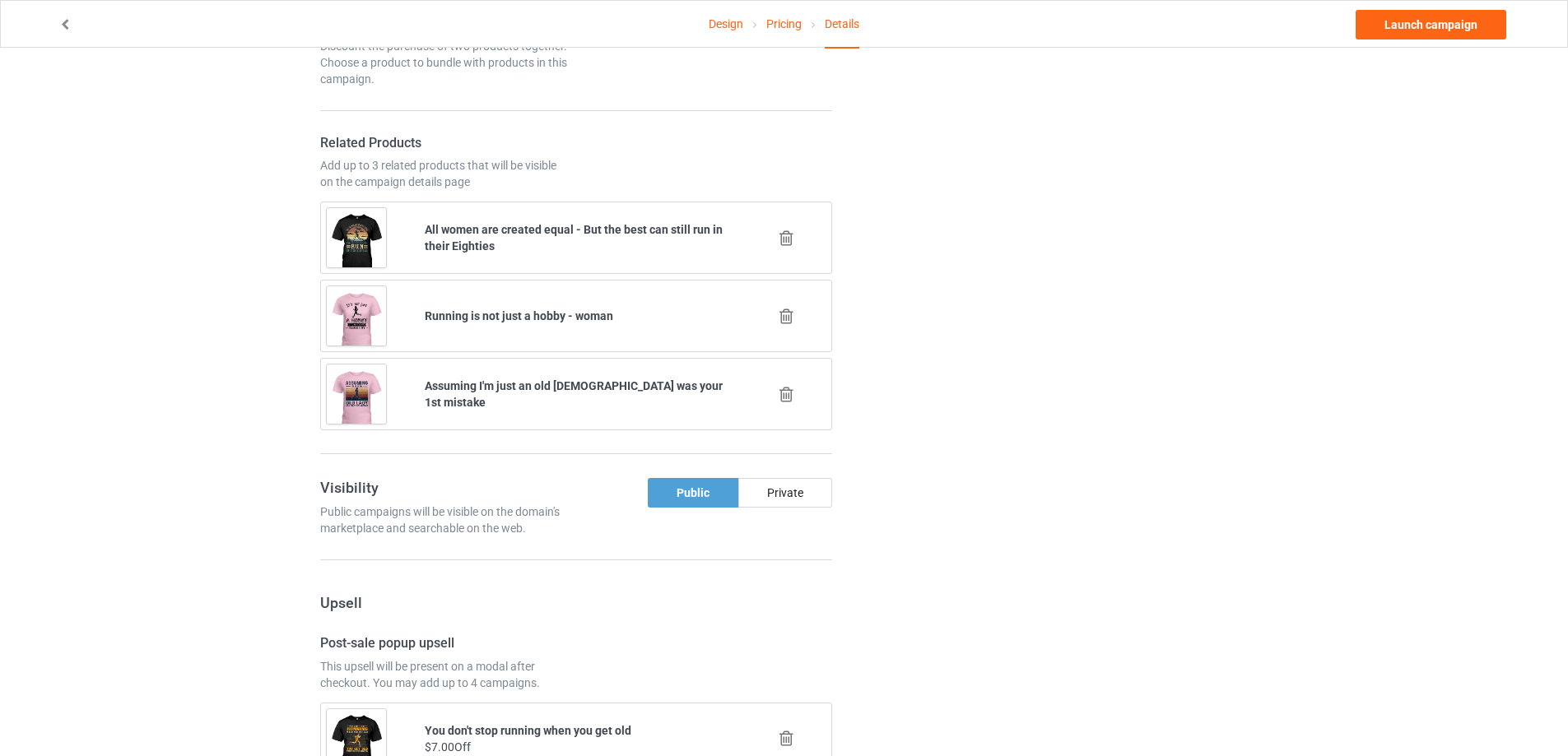
click at [501, 234] on b "All women are created equal - But the best can still run in their Eighties" at bounding box center [573, 237] width 298 height 29
copy b "All women are created equal - But the best can still run in their Eighties"
click at [1289, 285] on div "Design Pricing Details Launch campaign Campaign Info Title (h1) 76 characters l…" at bounding box center [784, 341] width 1568 height 2932
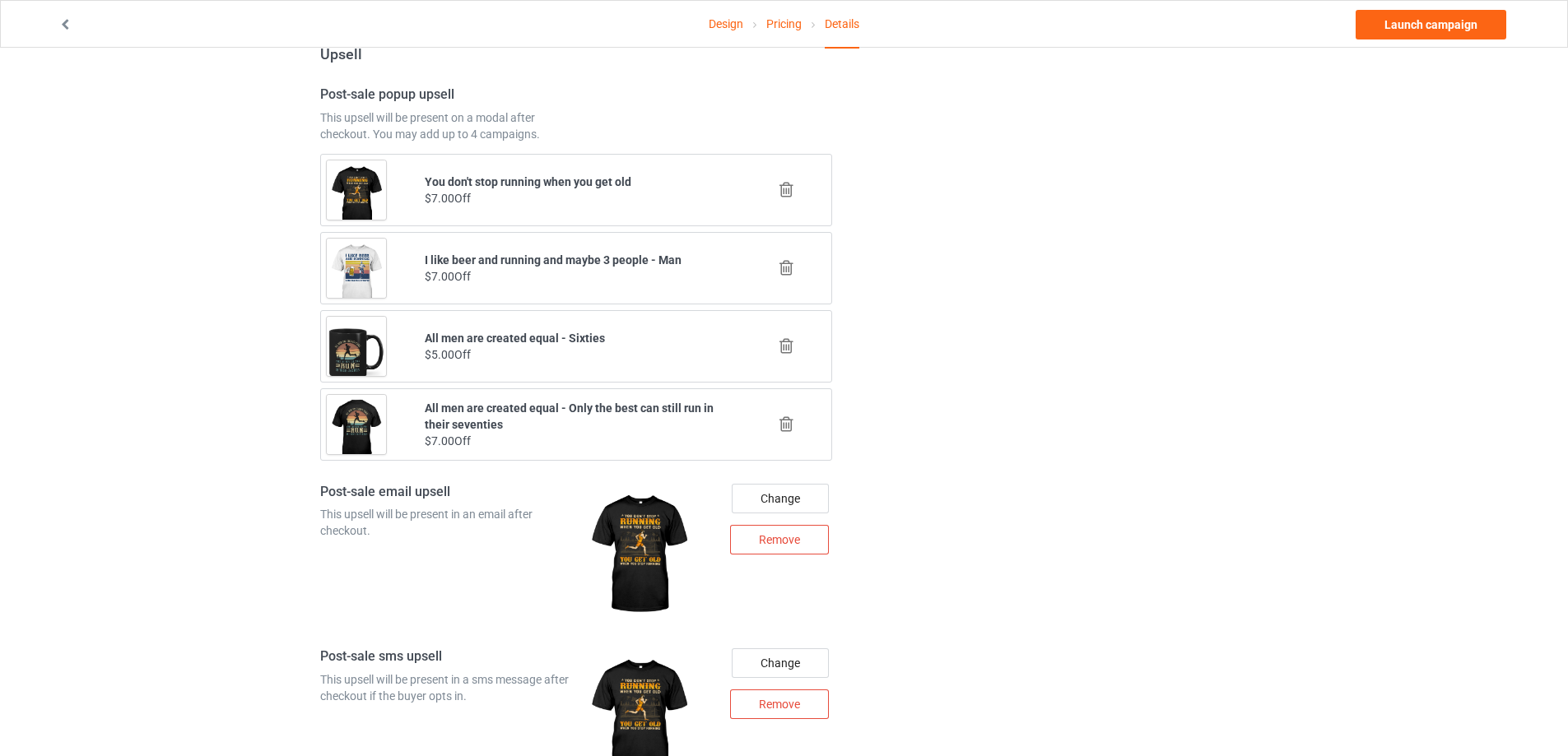
click at [794, 193] on icon at bounding box center [786, 189] width 21 height 18
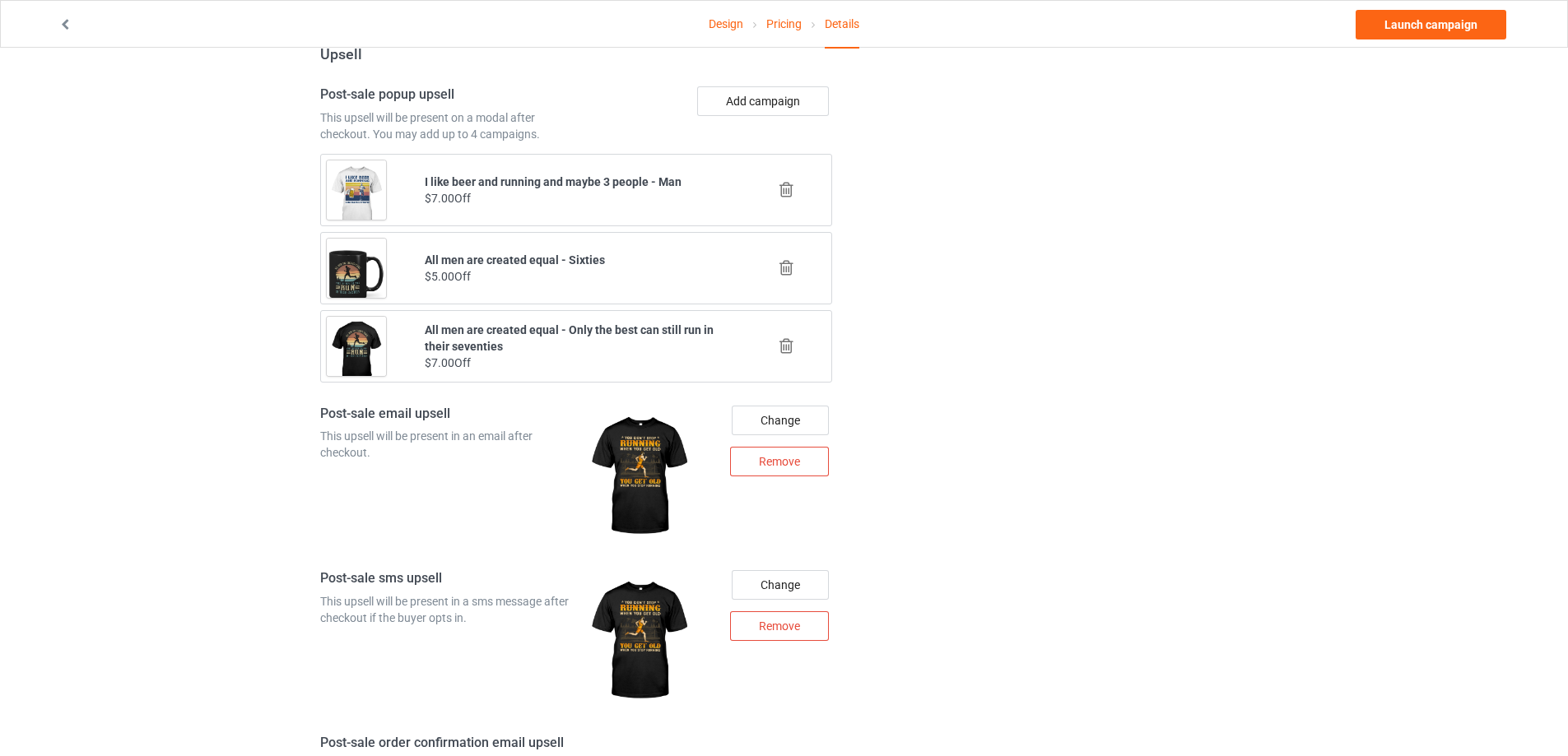
click at [789, 195] on icon at bounding box center [786, 189] width 21 height 18
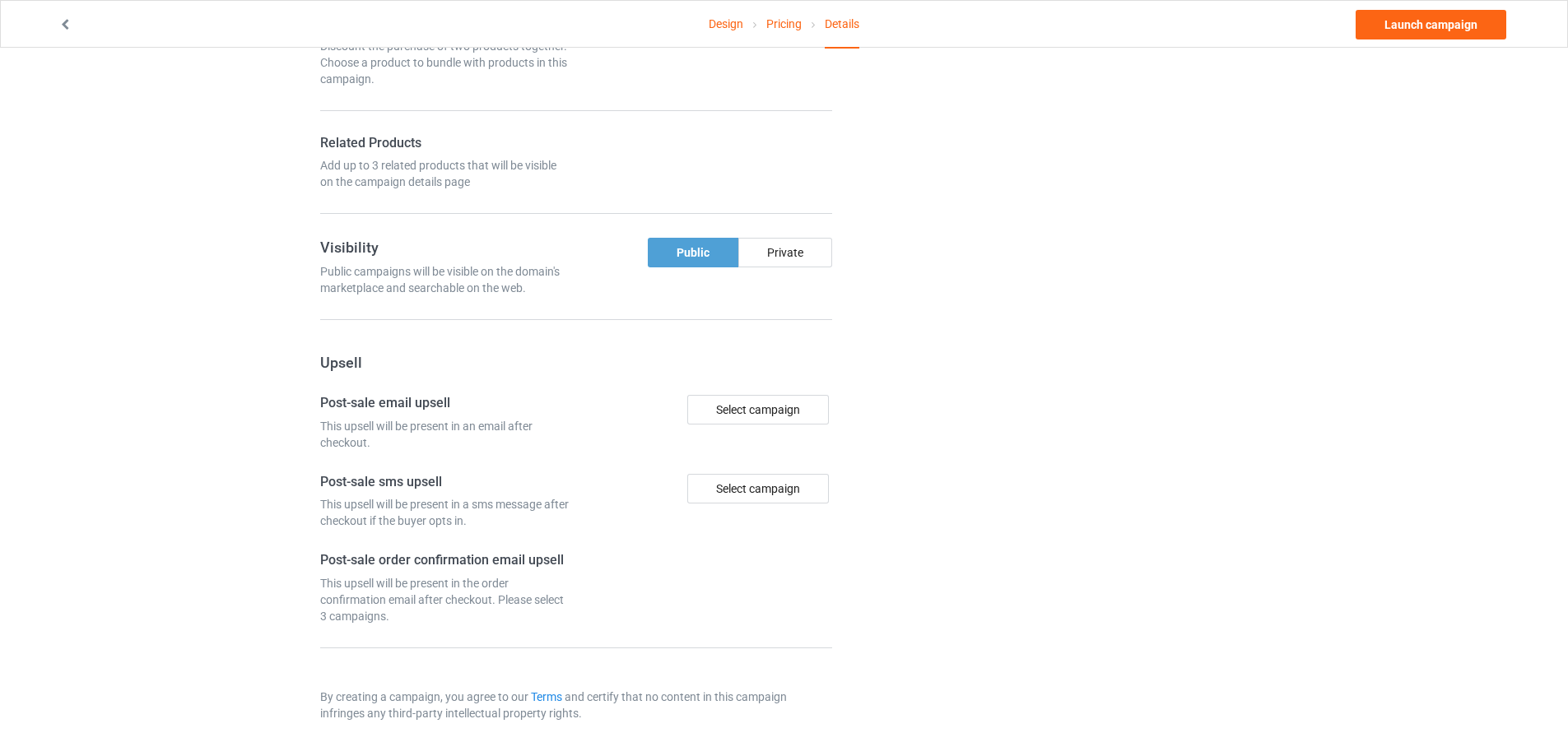
scroll to position [1722, 0]
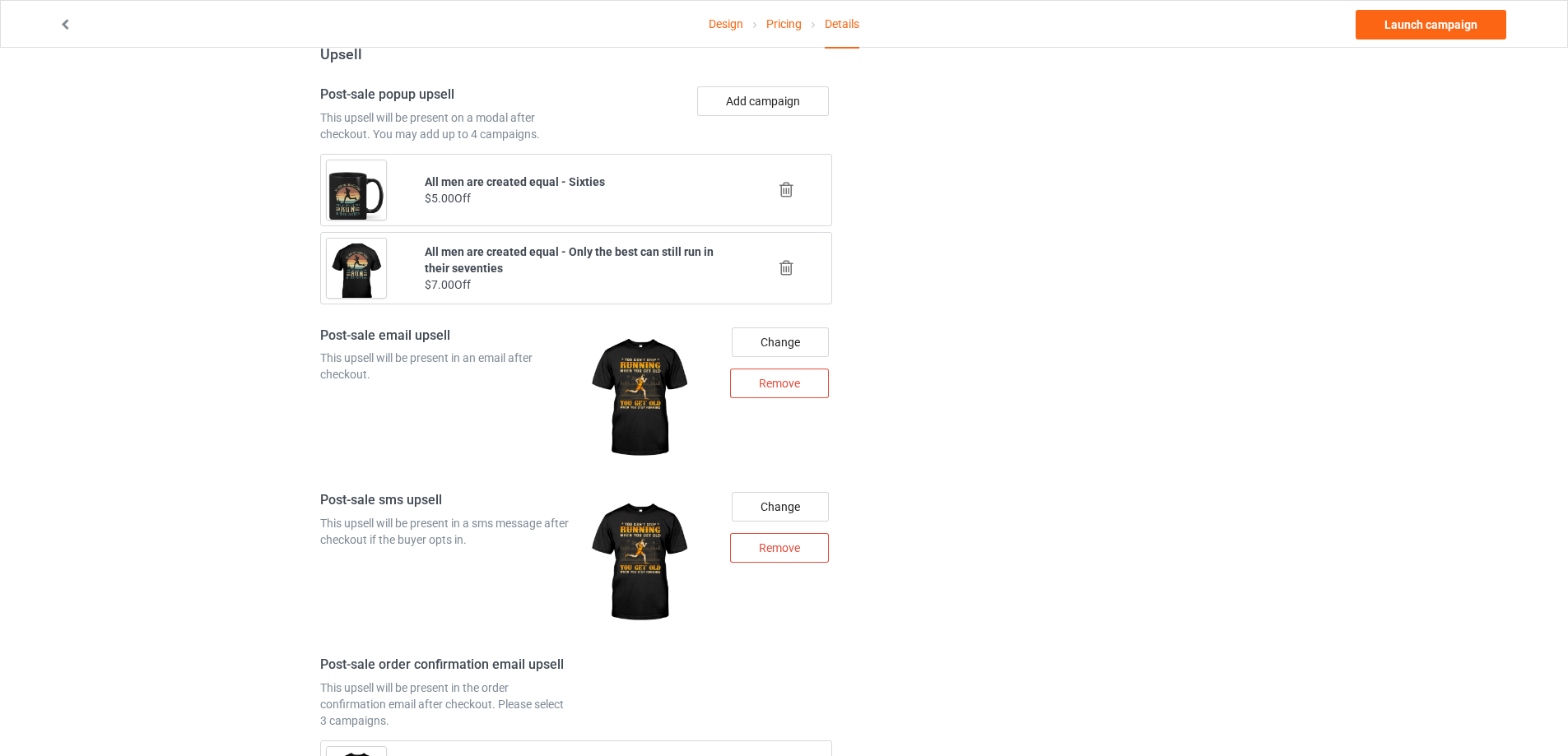
click at [789, 188] on icon at bounding box center [786, 189] width 21 height 18
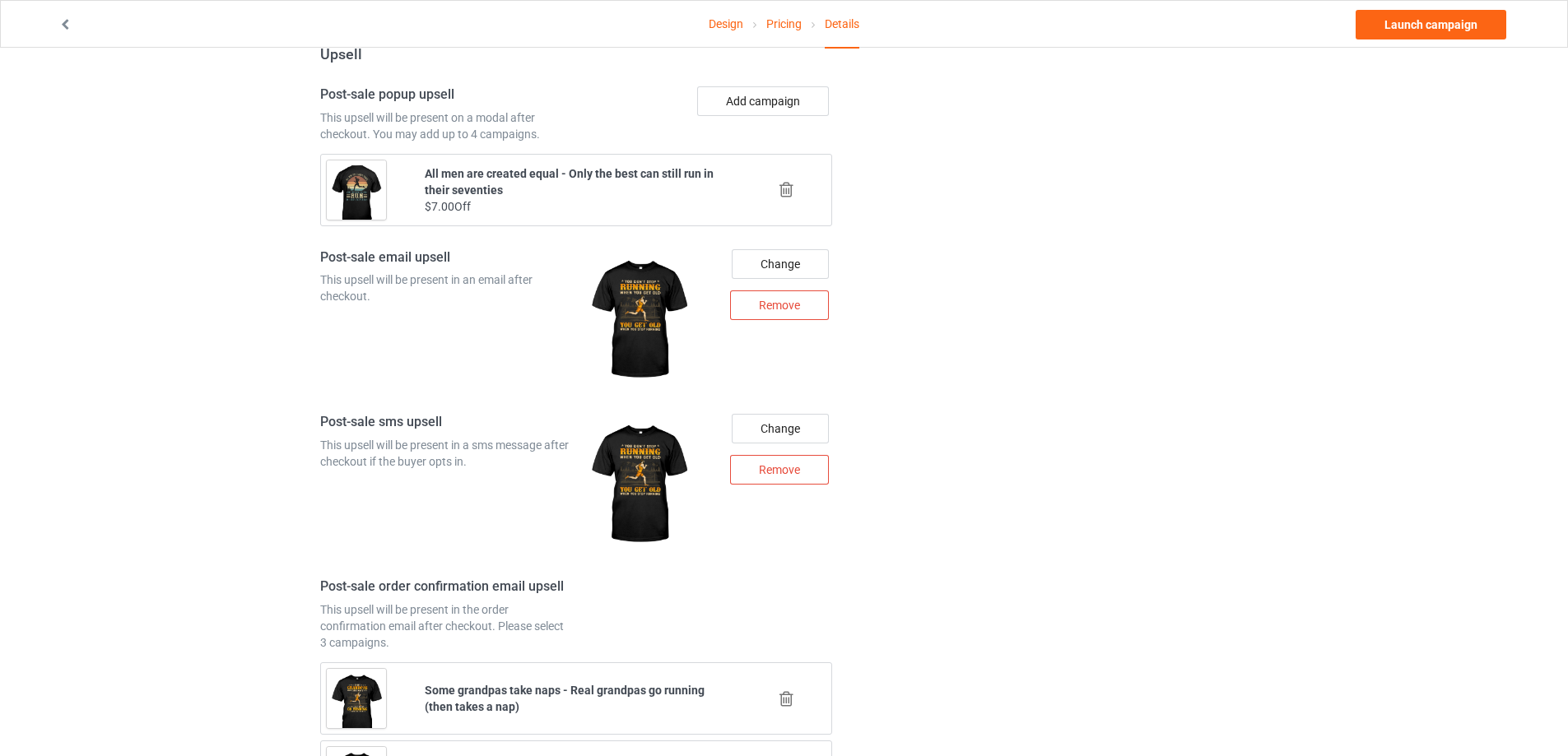
click at [789, 188] on icon at bounding box center [786, 189] width 21 height 18
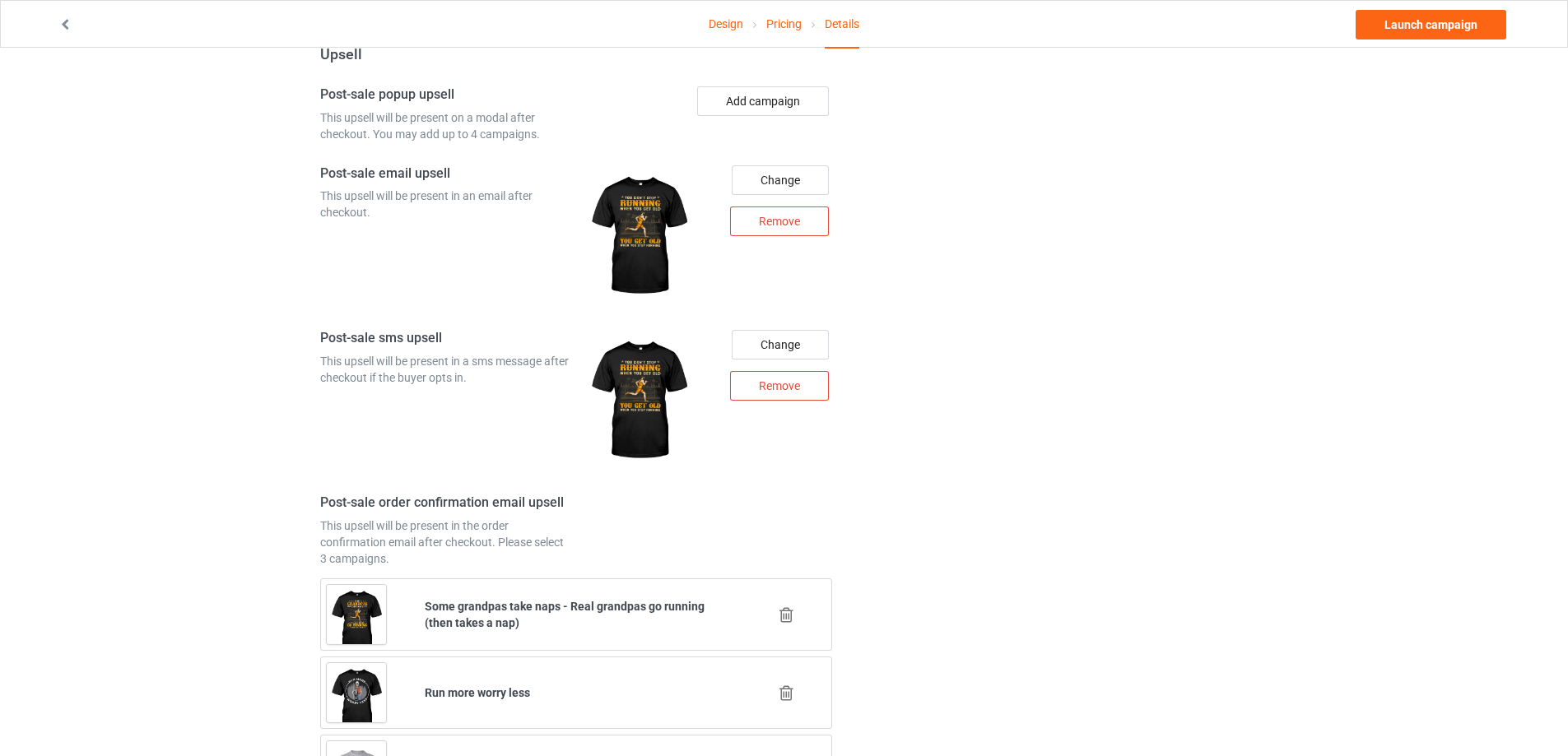
click at [809, 106] on button "Add campaign" at bounding box center [763, 100] width 131 height 29
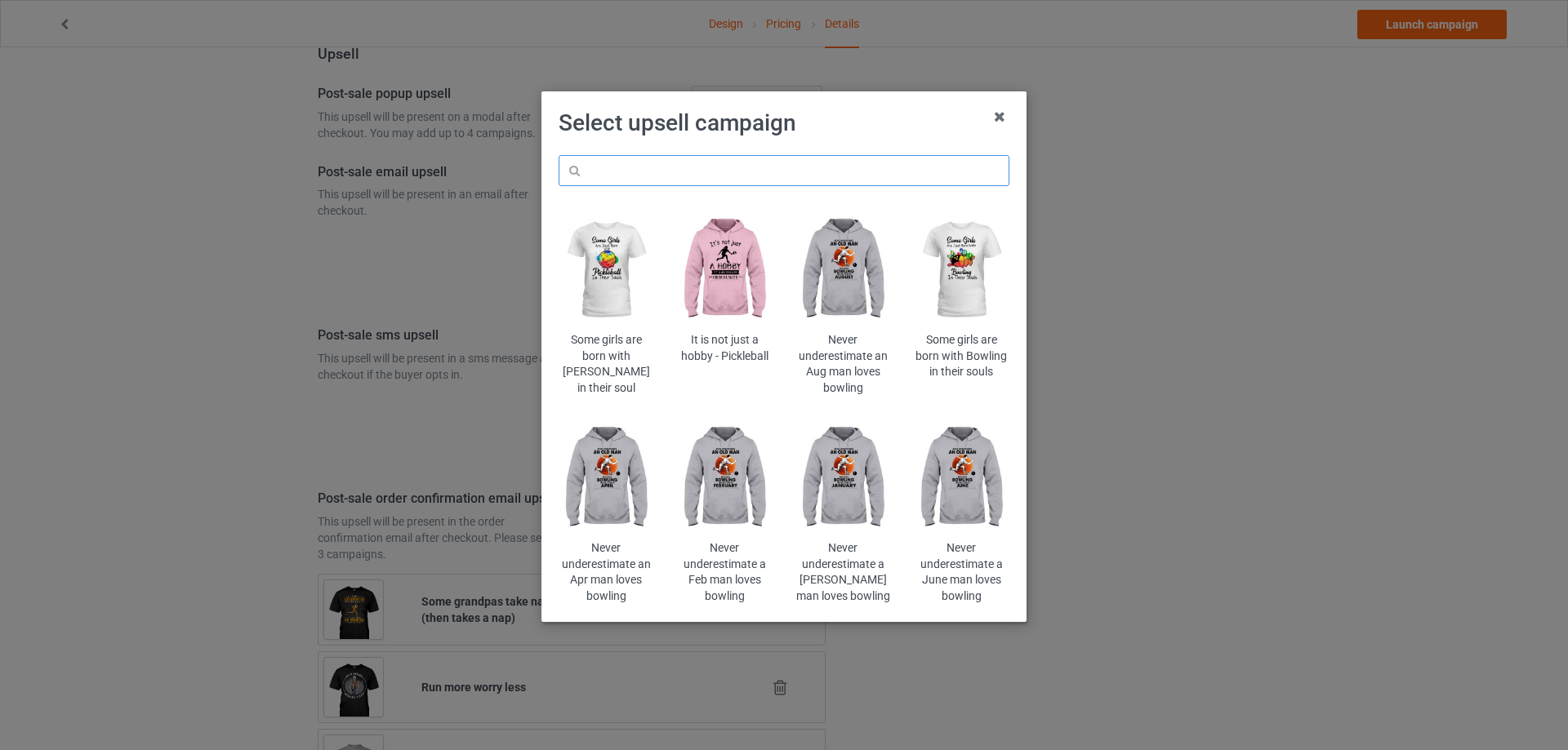
click at [752, 178] on input "text" at bounding box center [783, 170] width 451 height 31
paste input "All women are created equal - But the best can still run in their Eighties"
type input "All women are created equal - But the best can still run in their Eighties"
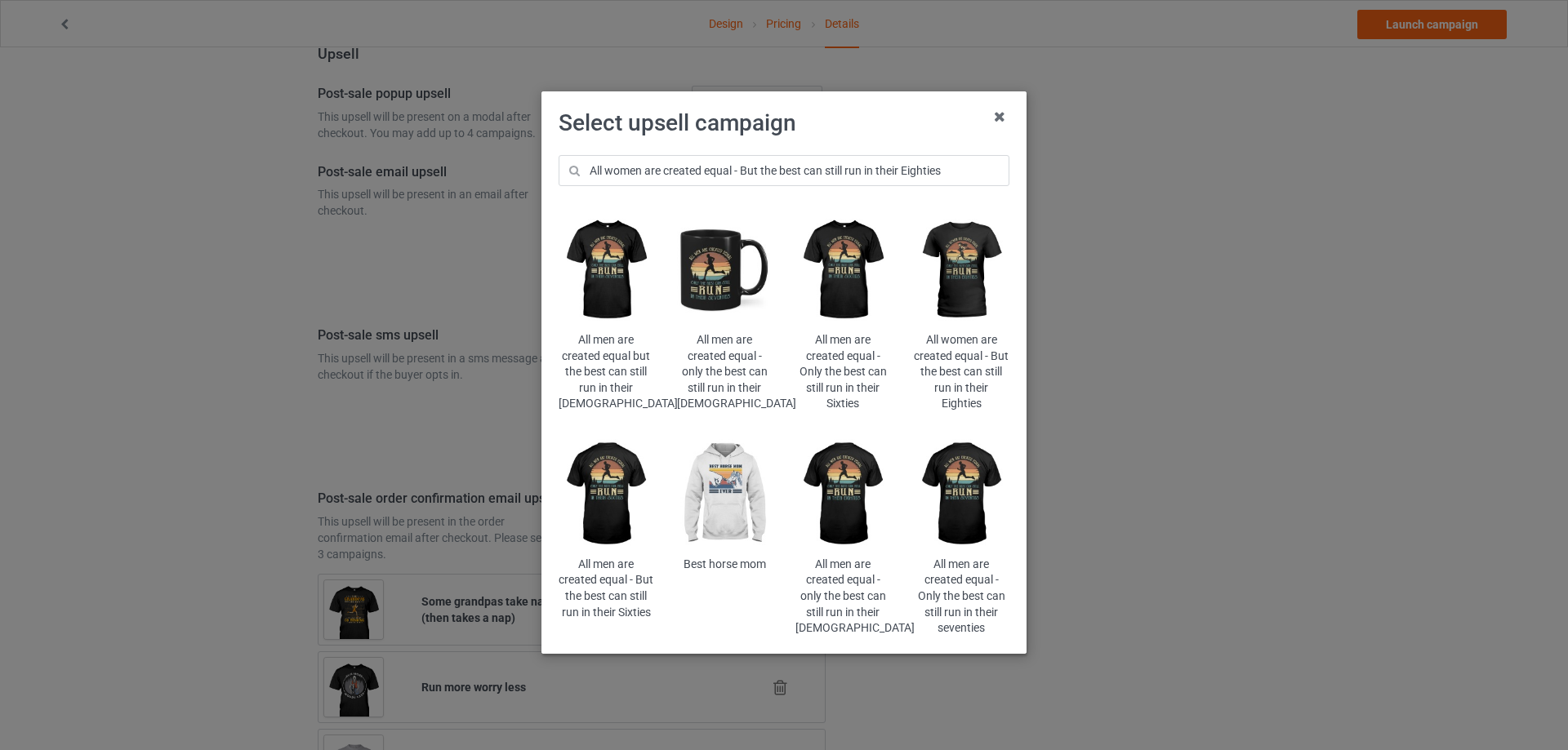
click at [977, 283] on img at bounding box center [961, 271] width 96 height 120
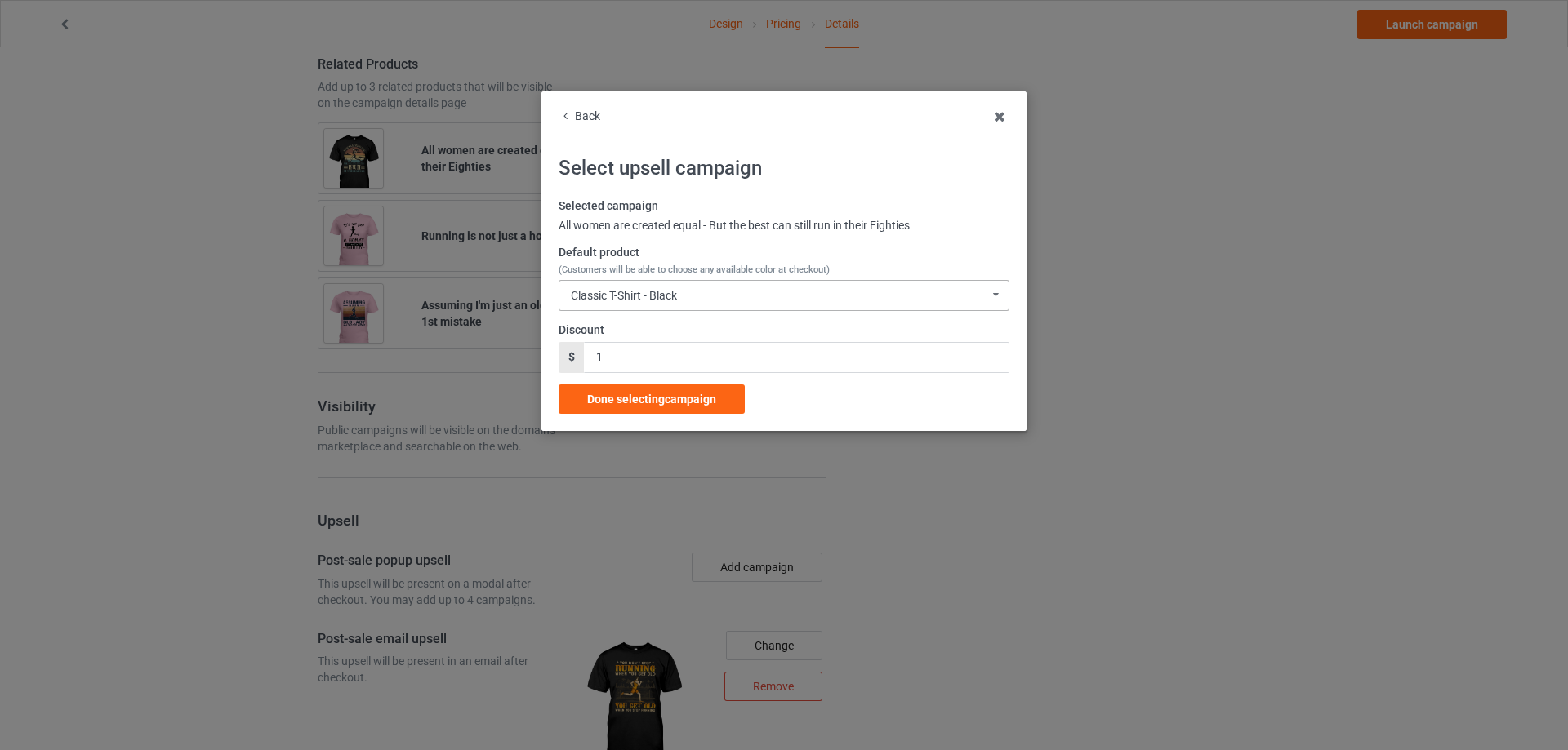
scroll to position [1708, 0]
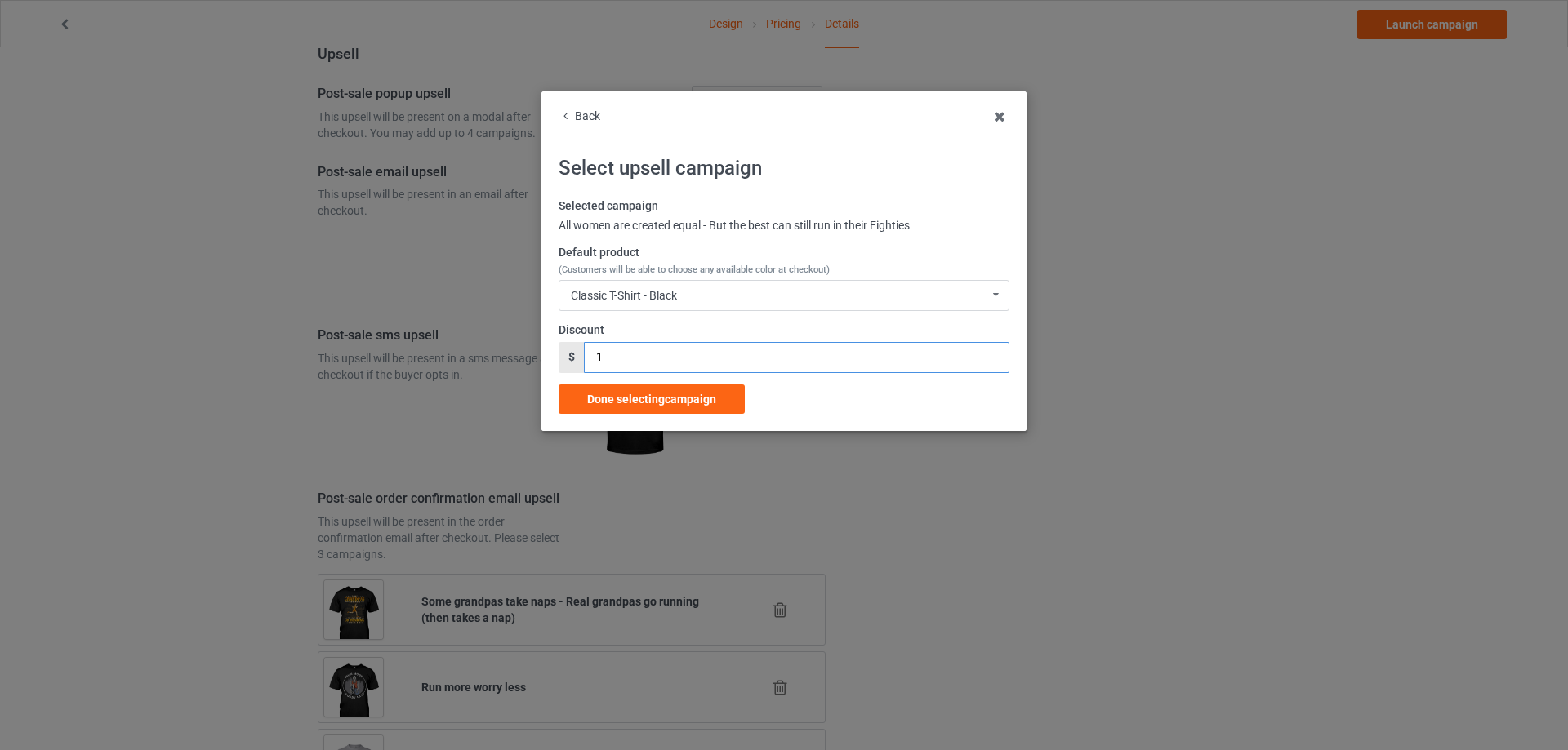
drag, startPoint x: 597, startPoint y: 361, endPoint x: 610, endPoint y: 361, distance: 13.0
click at [610, 361] on input "1" at bounding box center [796, 357] width 424 height 31
type input "7"
click at [633, 398] on span "Done selecting campaign" at bounding box center [651, 400] width 129 height 13
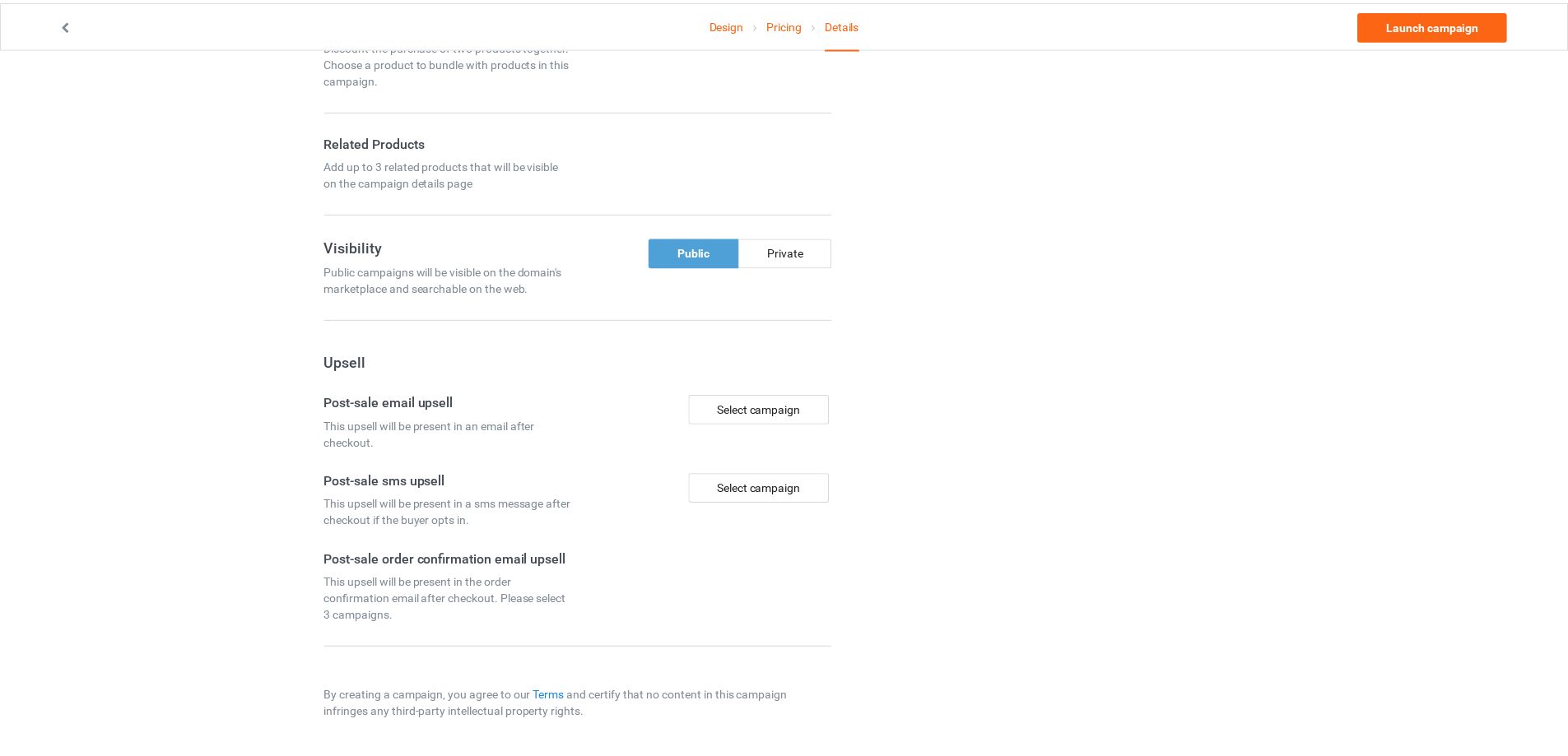
scroll to position [1173, 0]
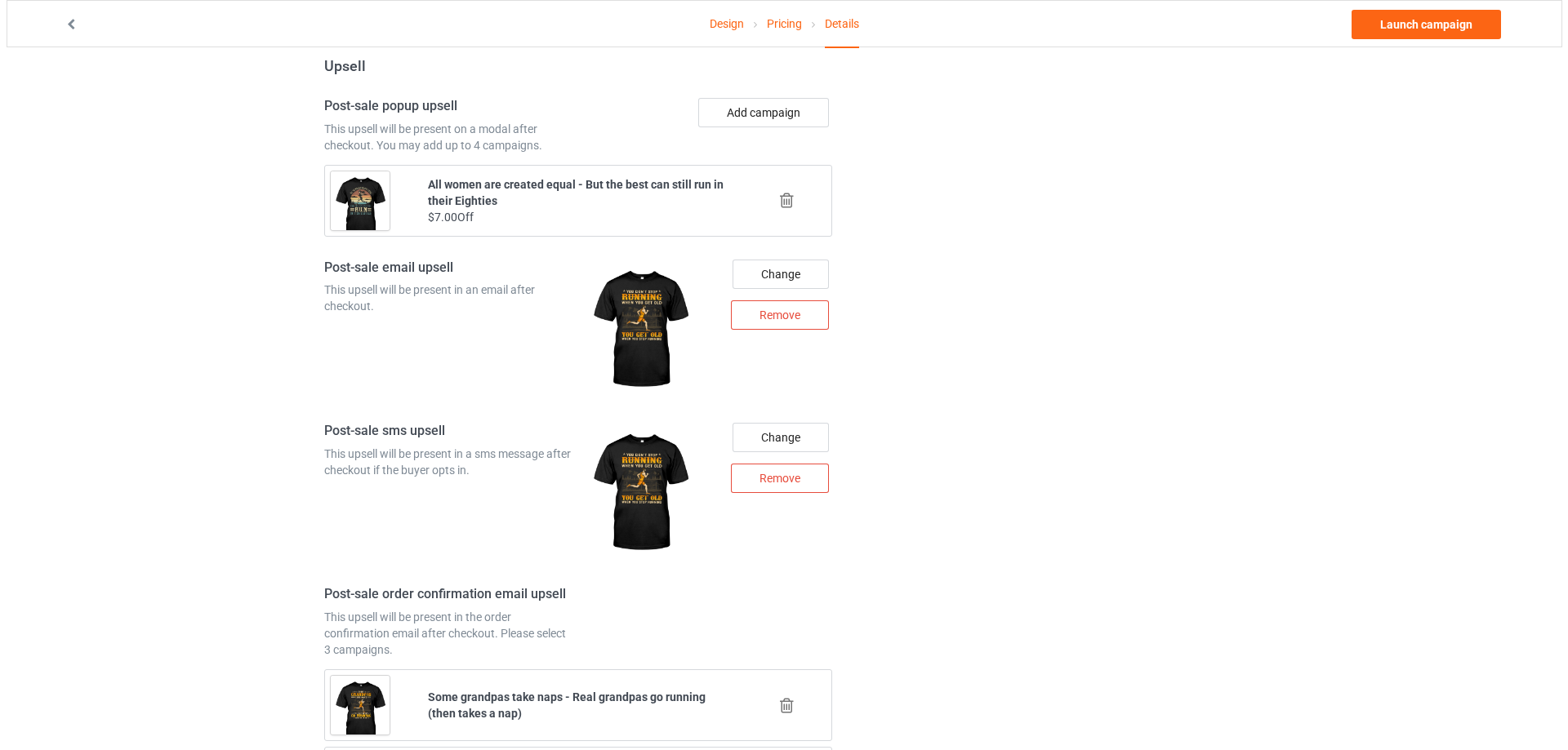
scroll to position [1708, 0]
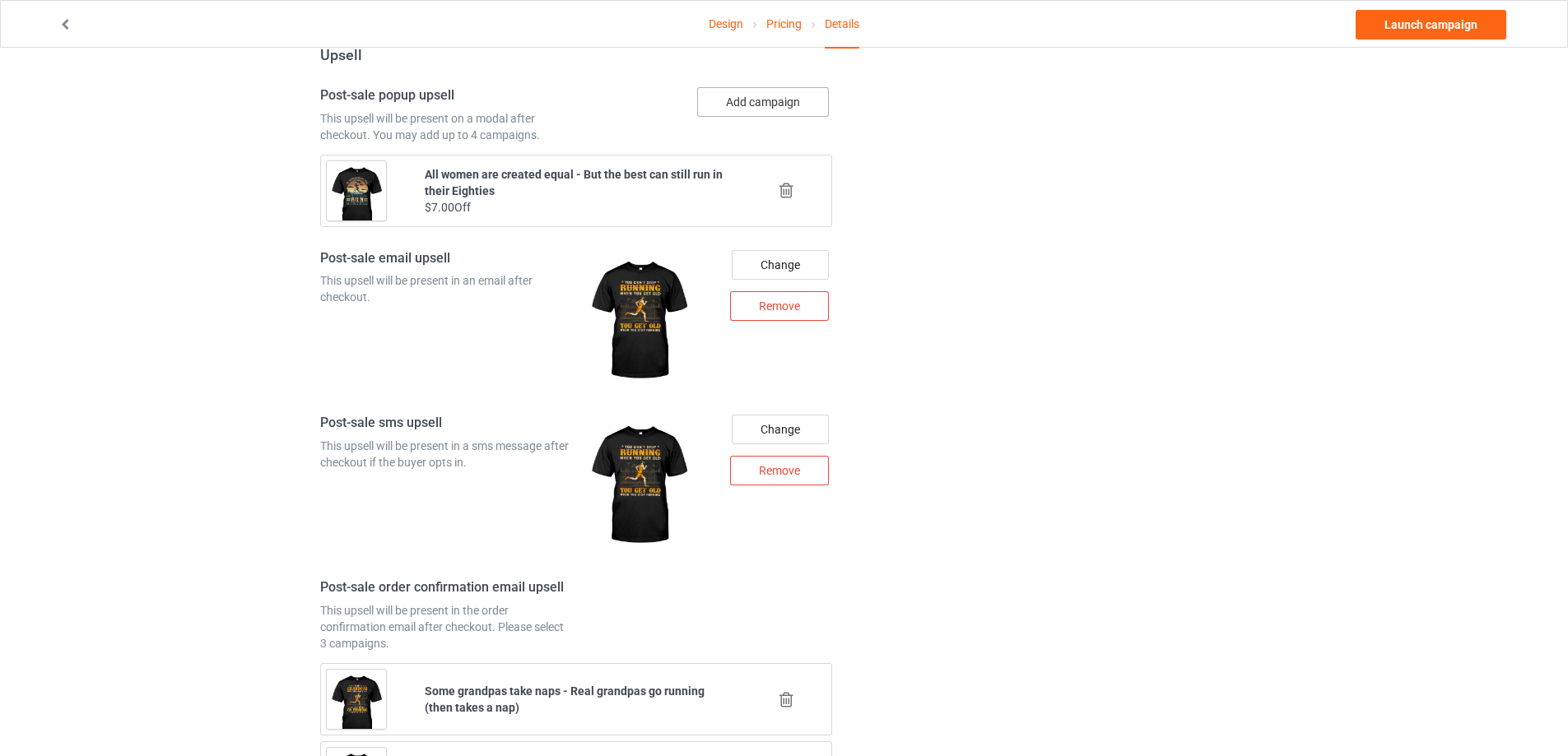
click at [784, 96] on button "Add campaign" at bounding box center [763, 101] width 131 height 29
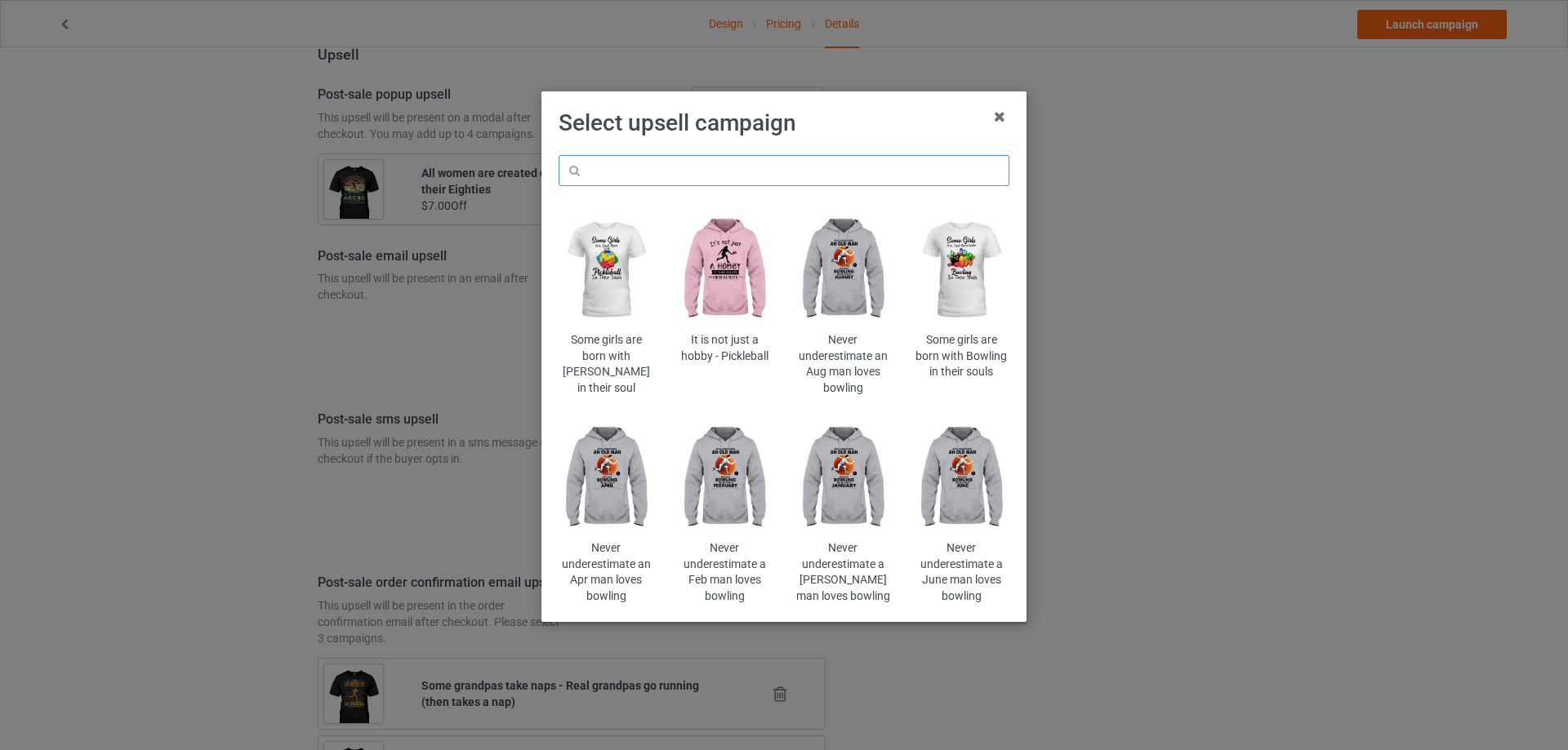
click at [765, 180] on input "text" at bounding box center [783, 170] width 451 height 31
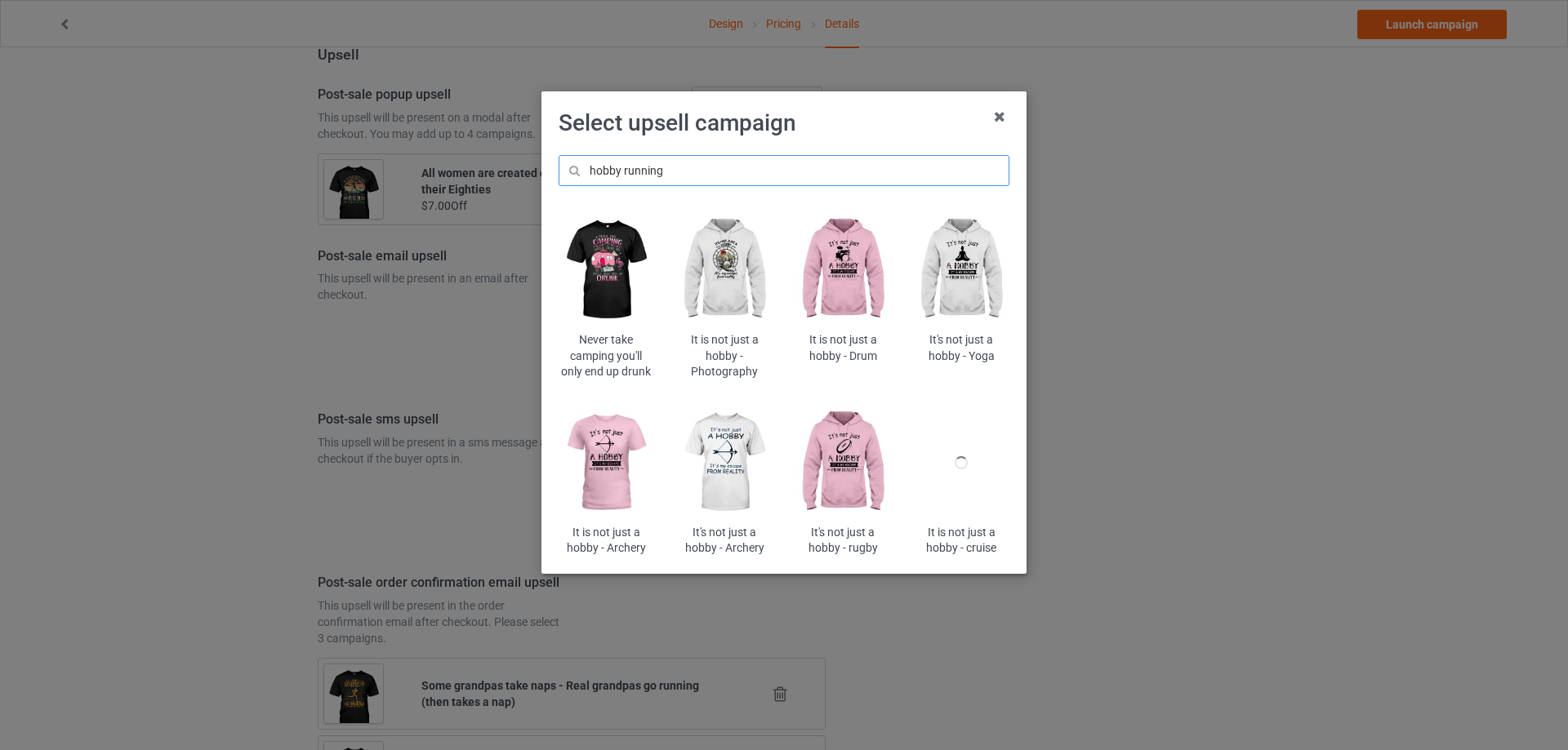
type input "hobby running"
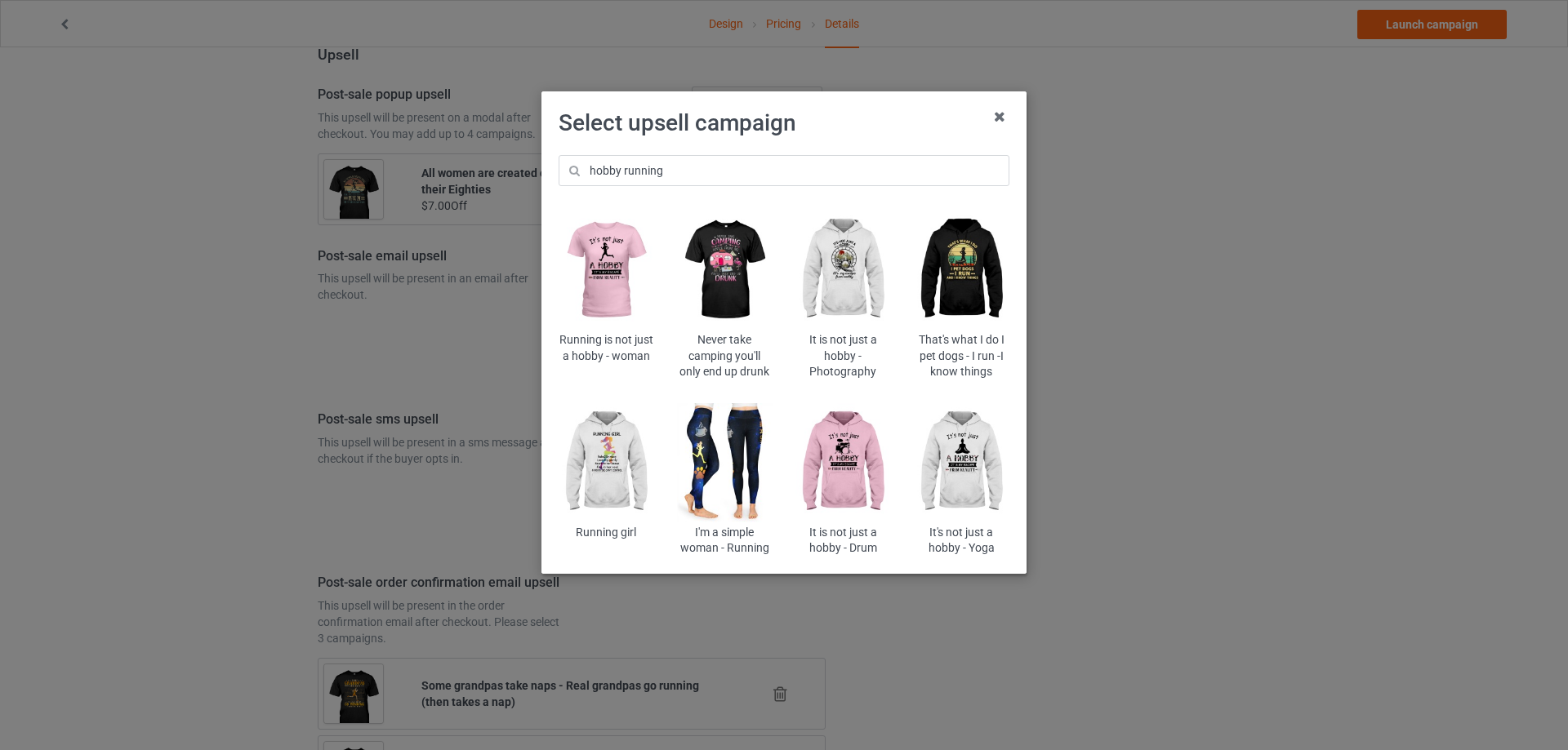
click at [614, 260] on img at bounding box center [605, 271] width 96 height 120
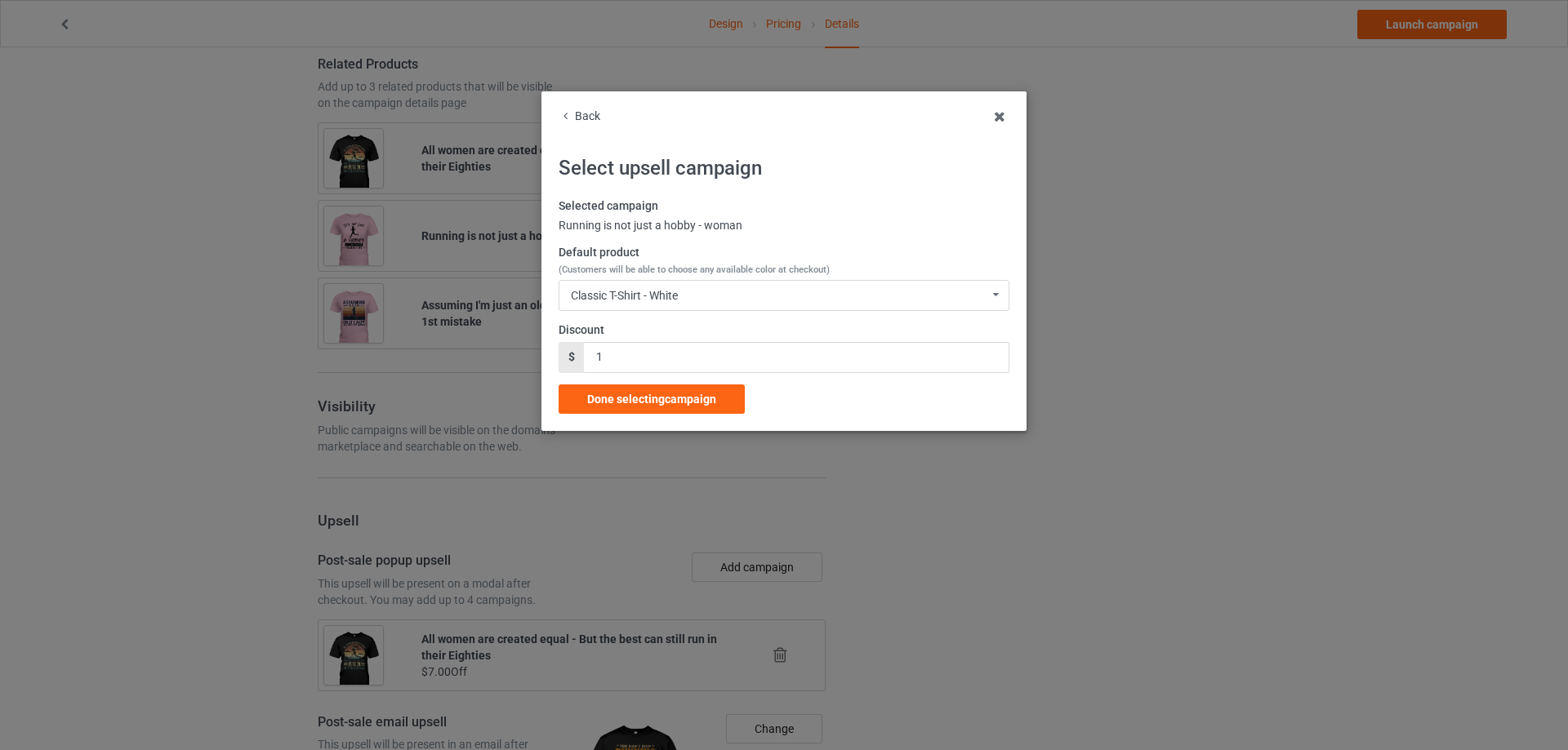
scroll to position [1708, 0]
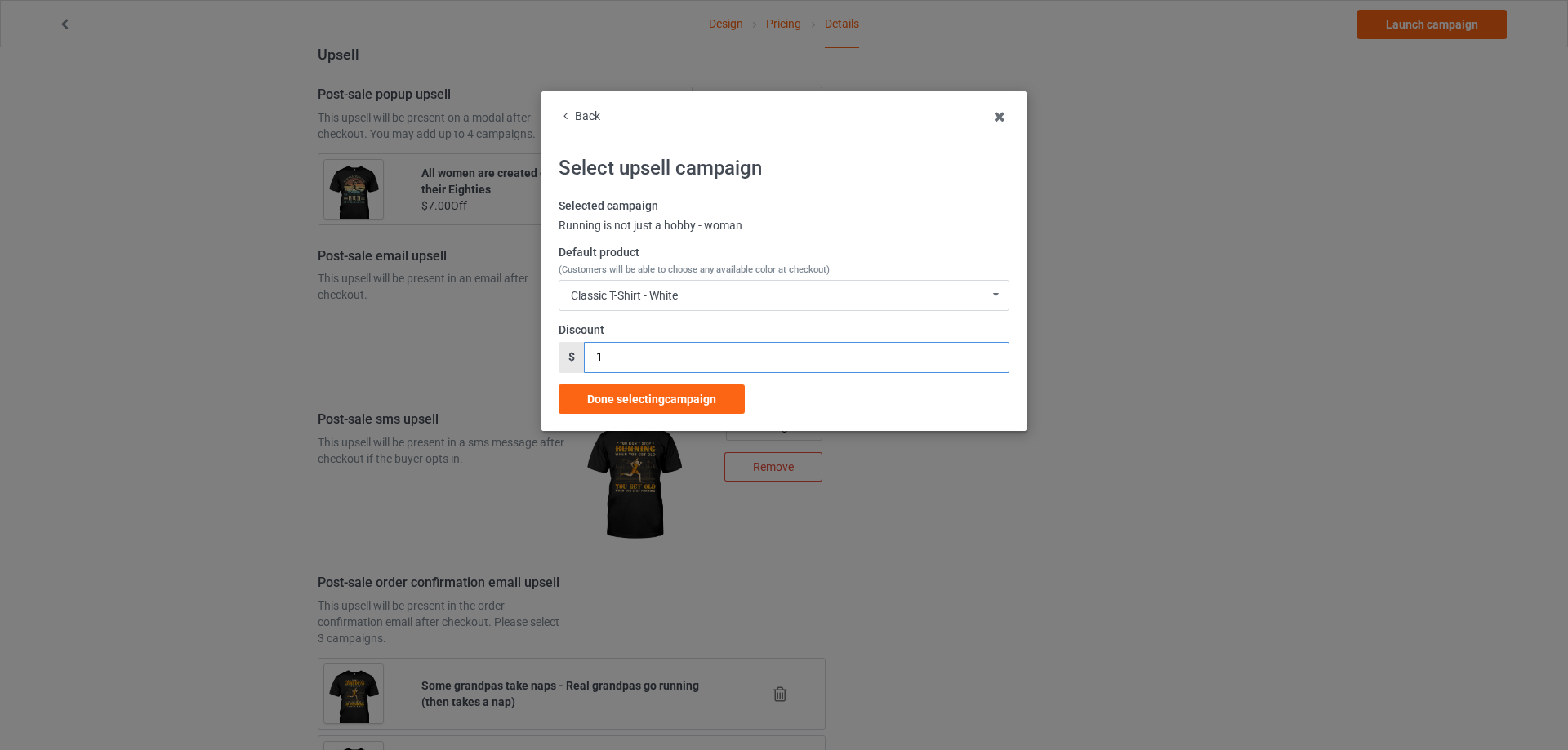
drag, startPoint x: 615, startPoint y: 352, endPoint x: 556, endPoint y: 373, distance: 62.6
click at [556, 373] on div "Back Select upsell campaign Selected campaign Running is not just a hobby - wom…" at bounding box center [784, 261] width 485 height 340
type input "7"
click at [630, 390] on div "Done selecting campaign" at bounding box center [651, 399] width 186 height 29
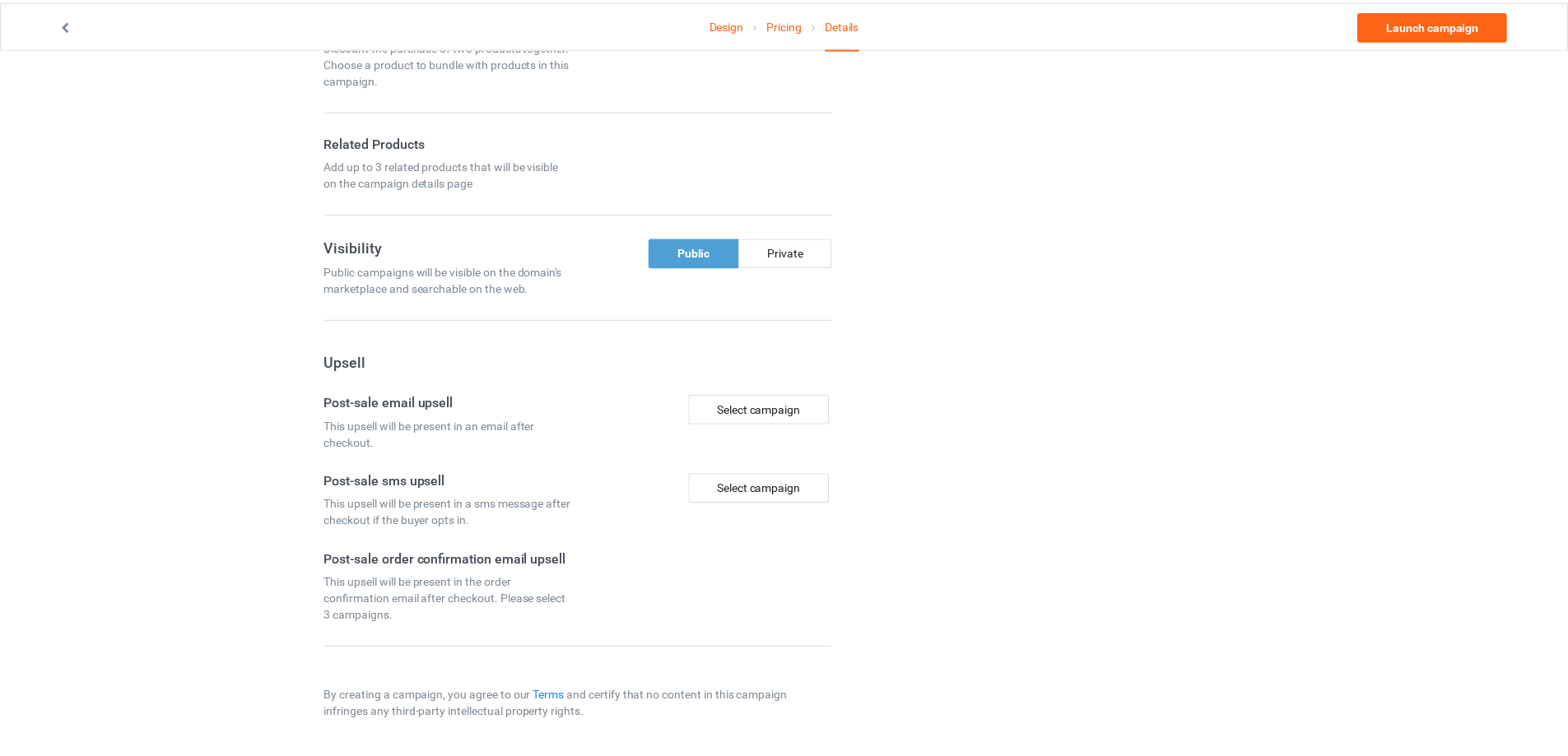
scroll to position [1173, 0]
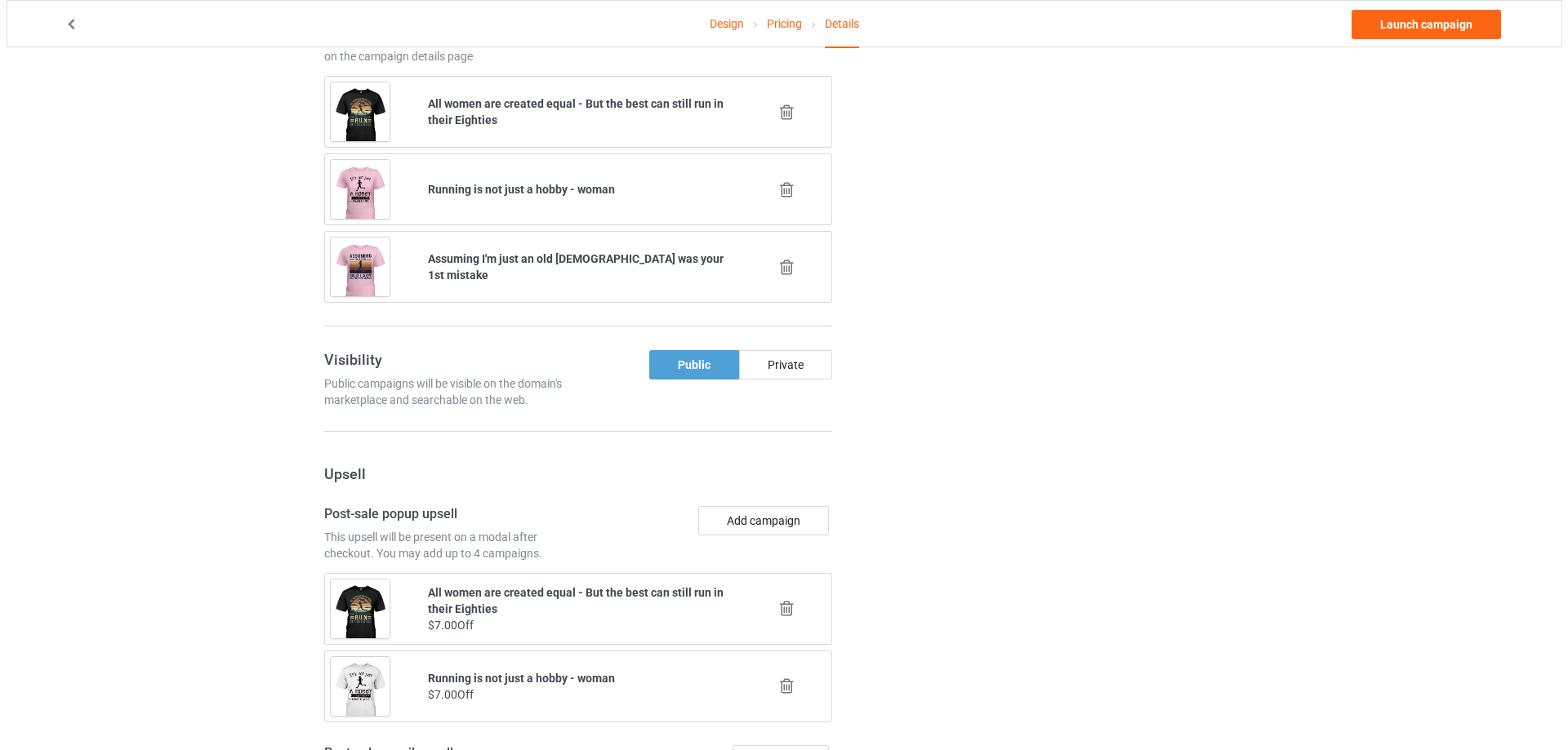
scroll to position [1435, 0]
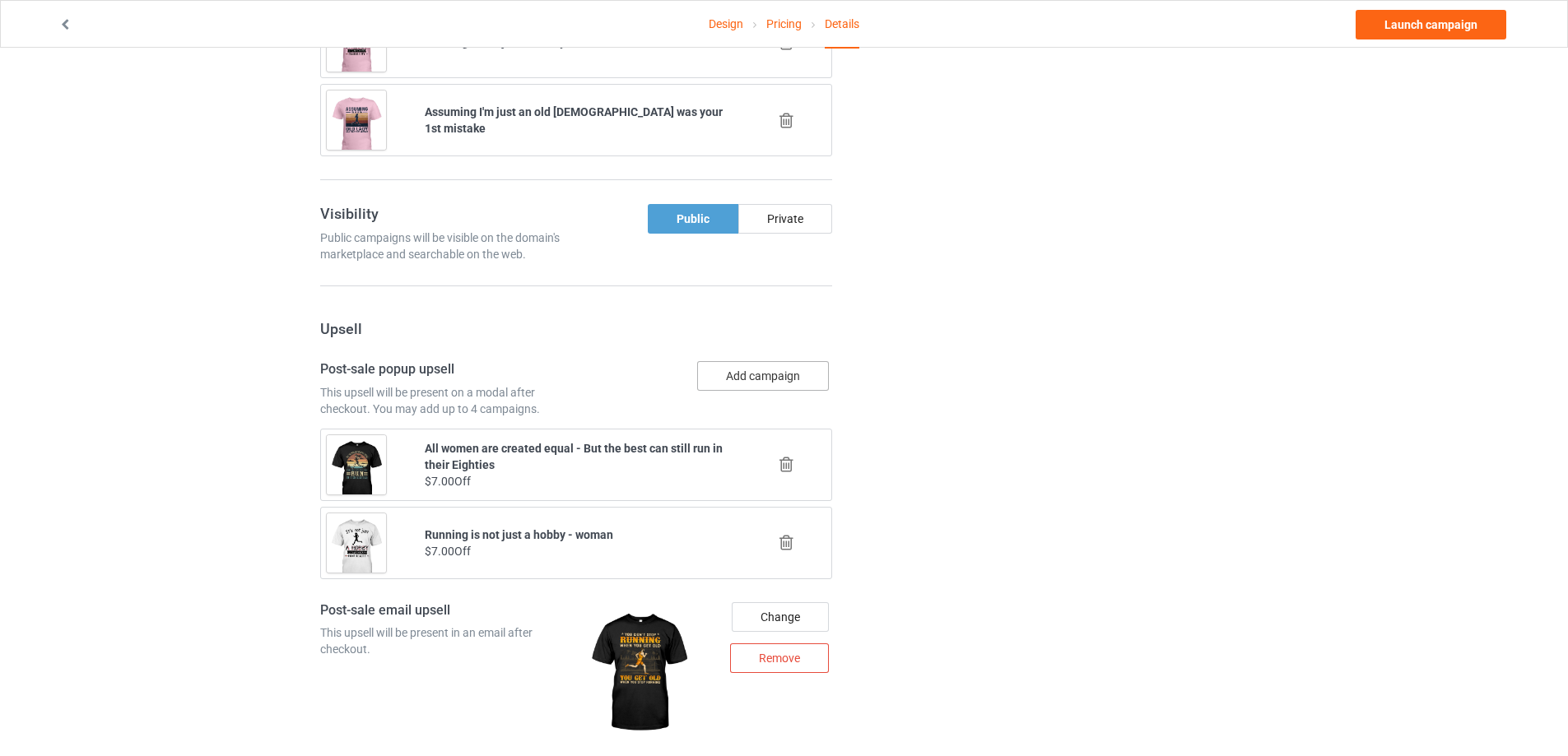
click at [791, 373] on button "Add campaign" at bounding box center [763, 376] width 131 height 29
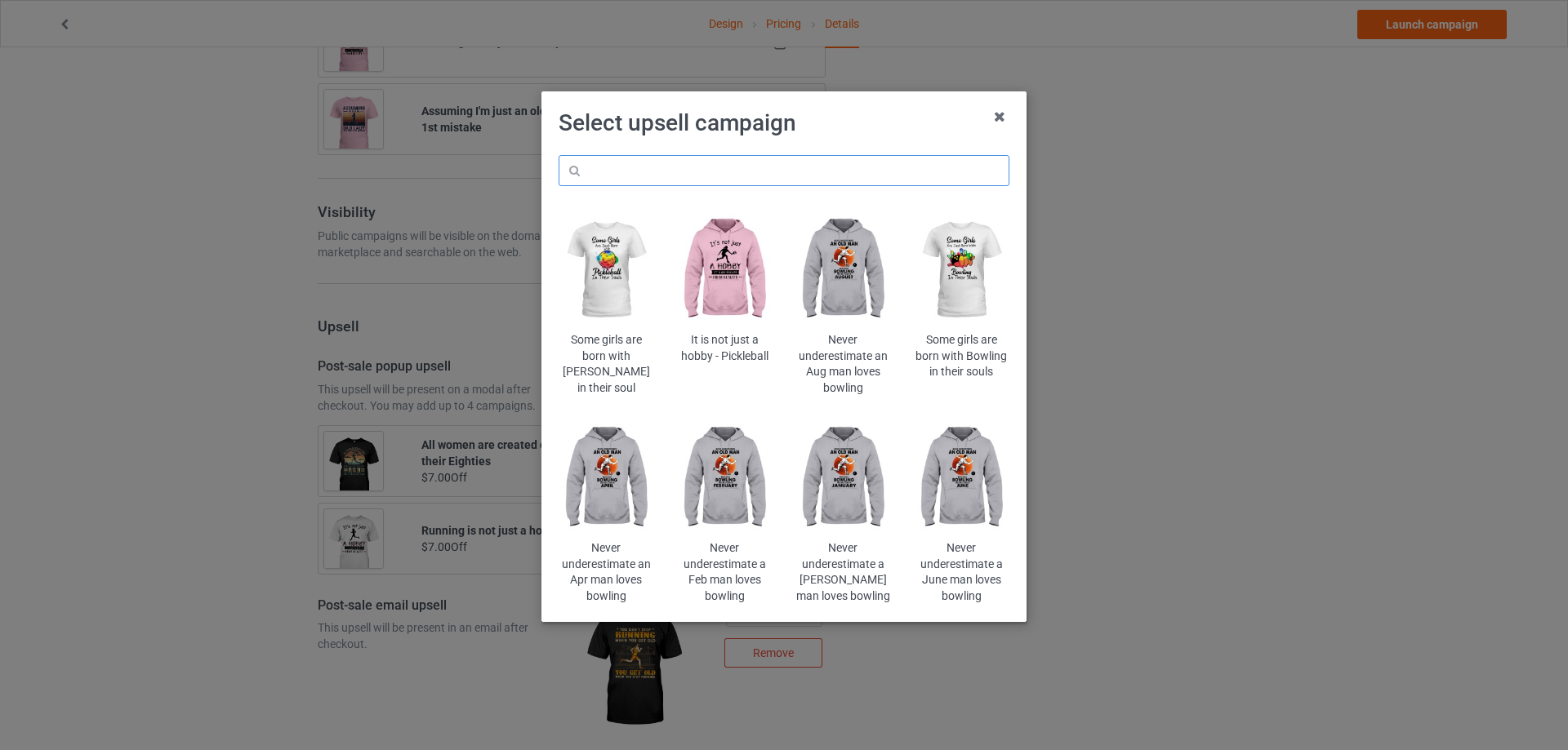
click at [873, 161] on input "text" at bounding box center [783, 170] width 451 height 31
type input "assuming"
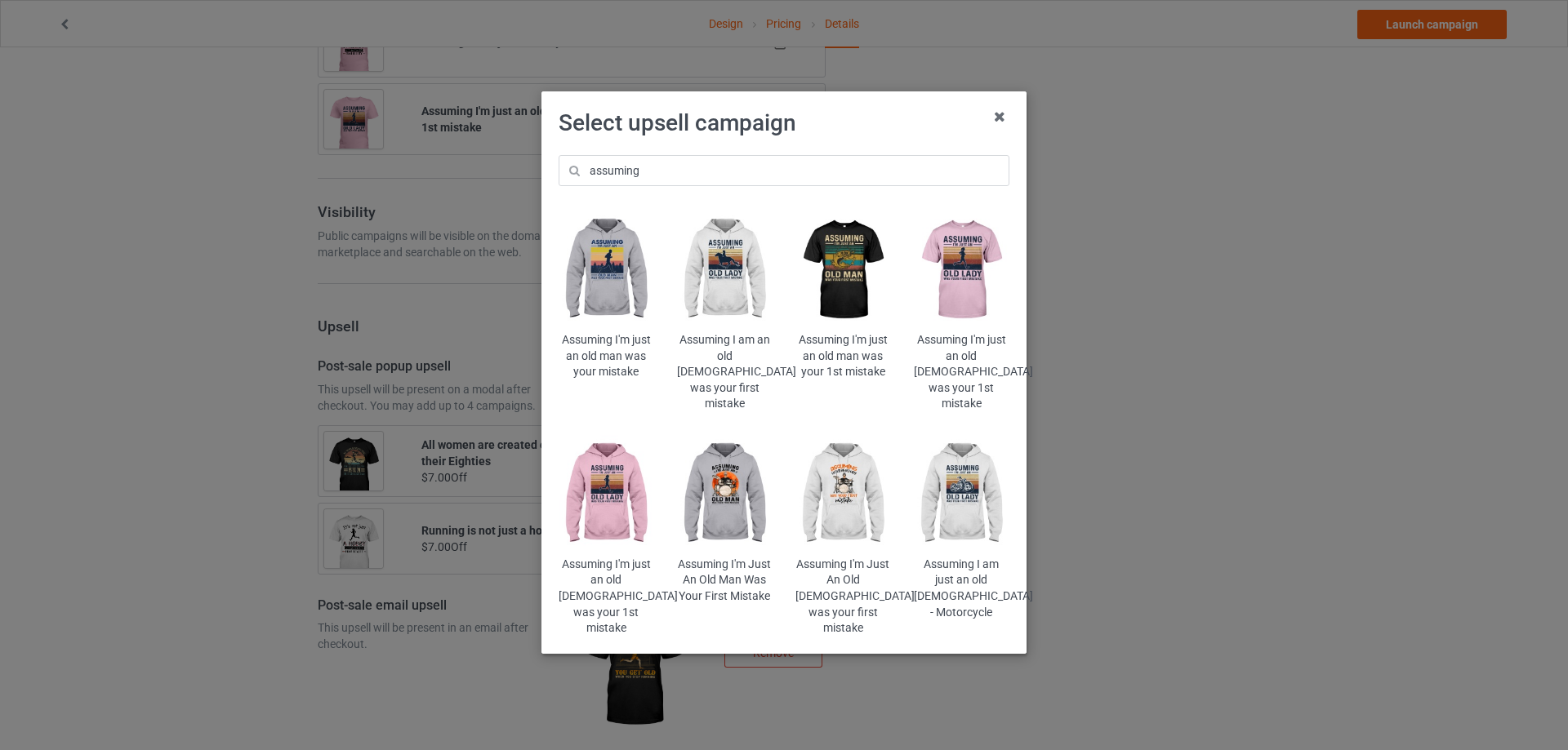
click at [977, 272] on img at bounding box center [961, 271] width 96 height 120
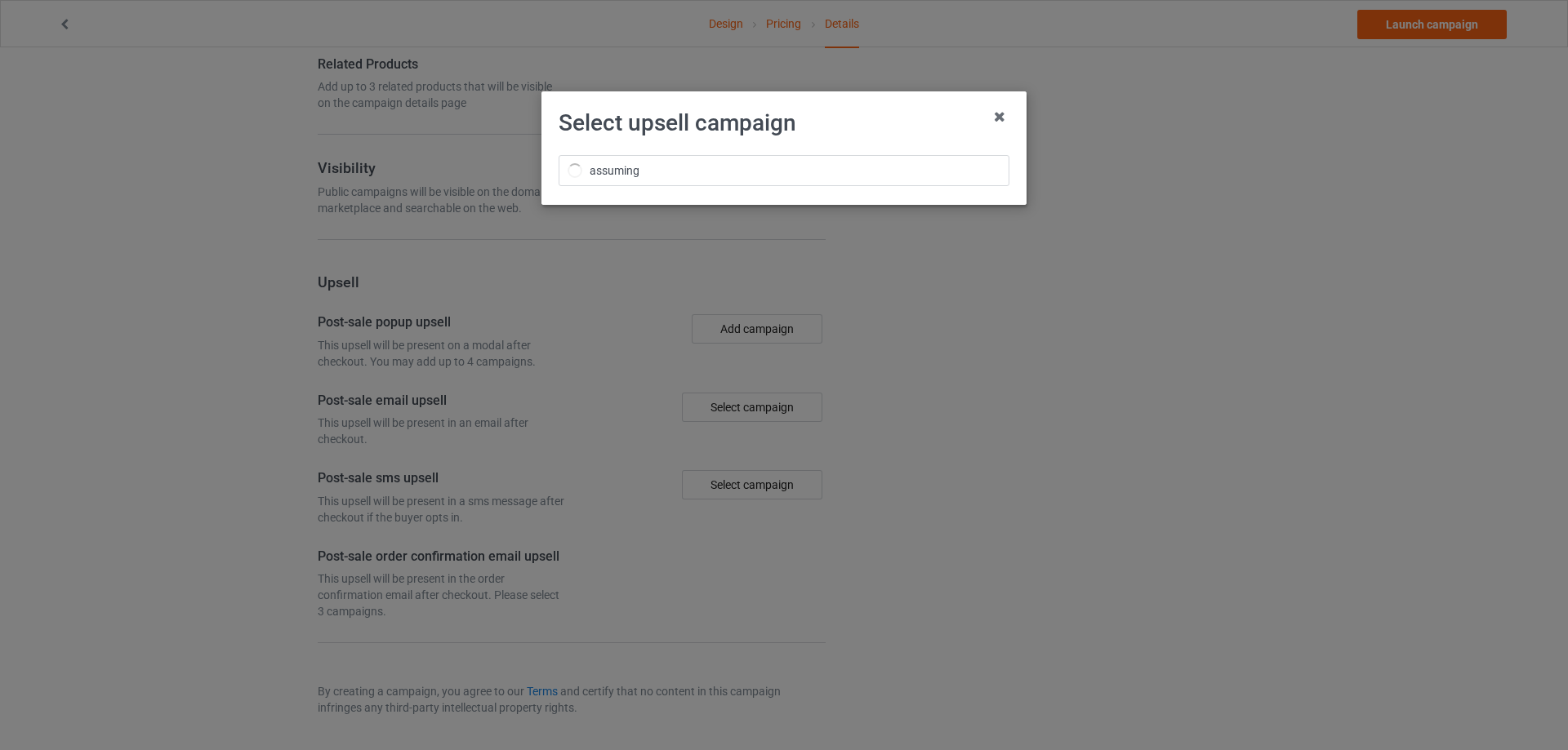
scroll to position [1435, 0]
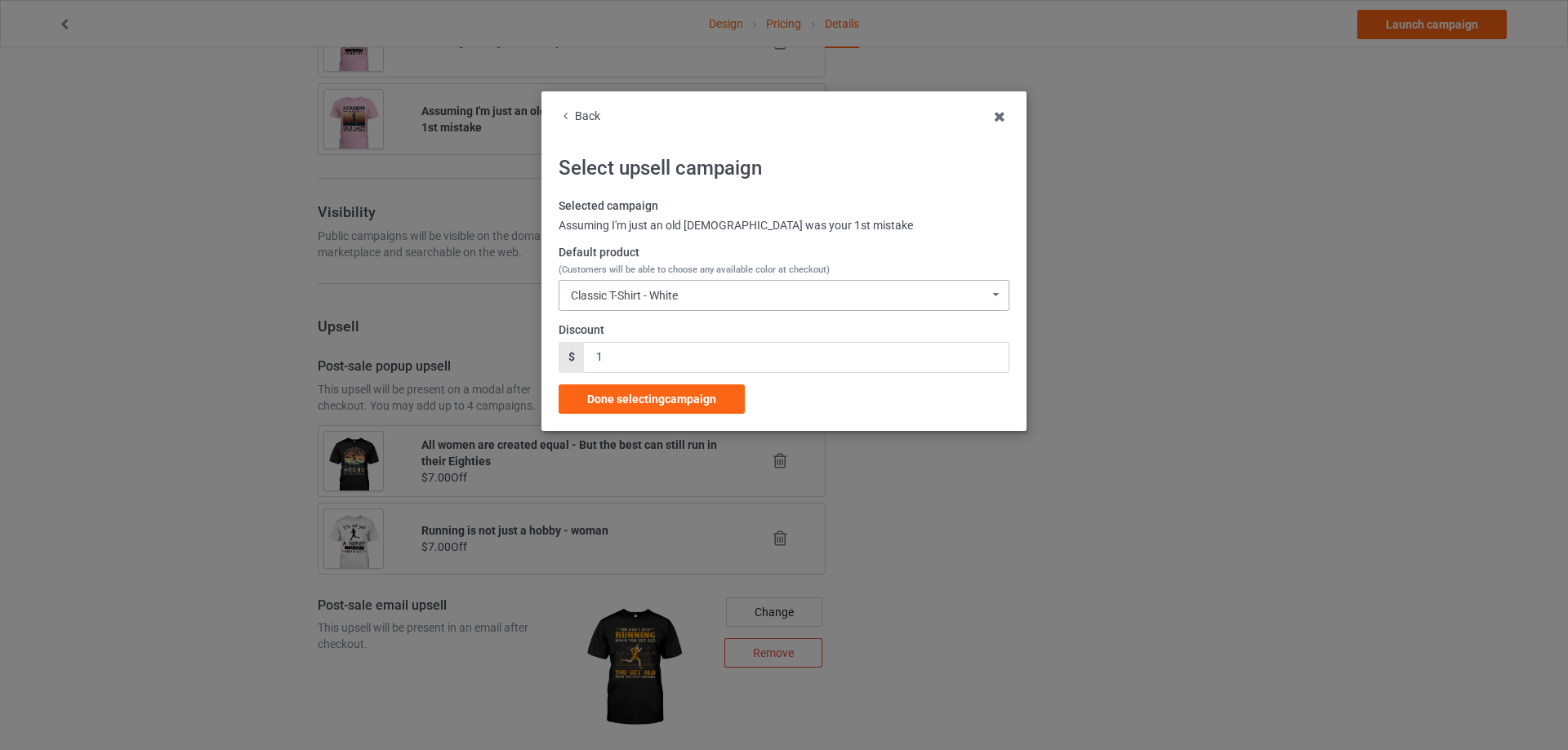
click at [669, 297] on div "Classic T-Shirt - White" at bounding box center [624, 296] width 107 height 12
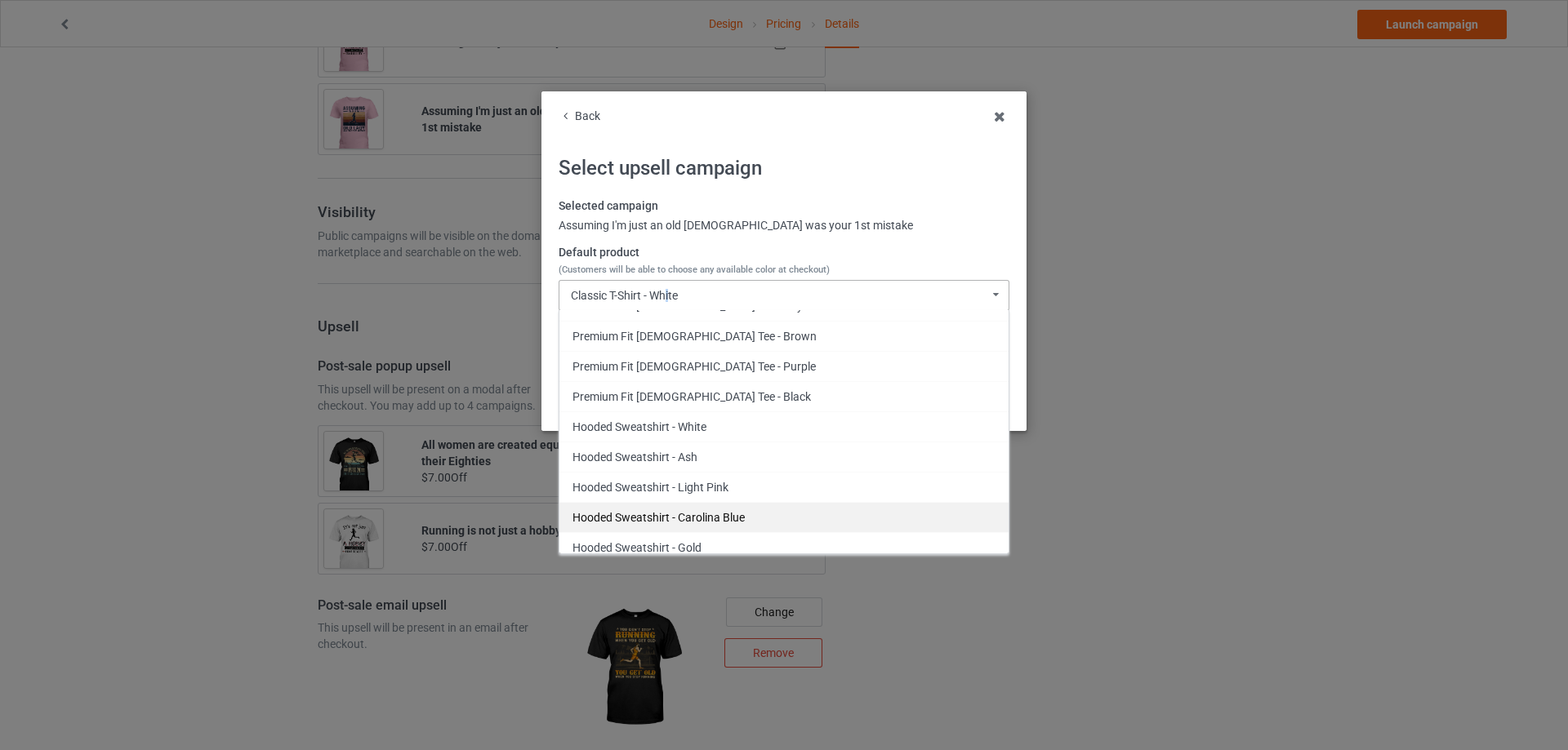
scroll to position [1497, 0]
click at [749, 524] on div "Hooded Sweatshirt - Light Pink" at bounding box center [783, 521] width 449 height 30
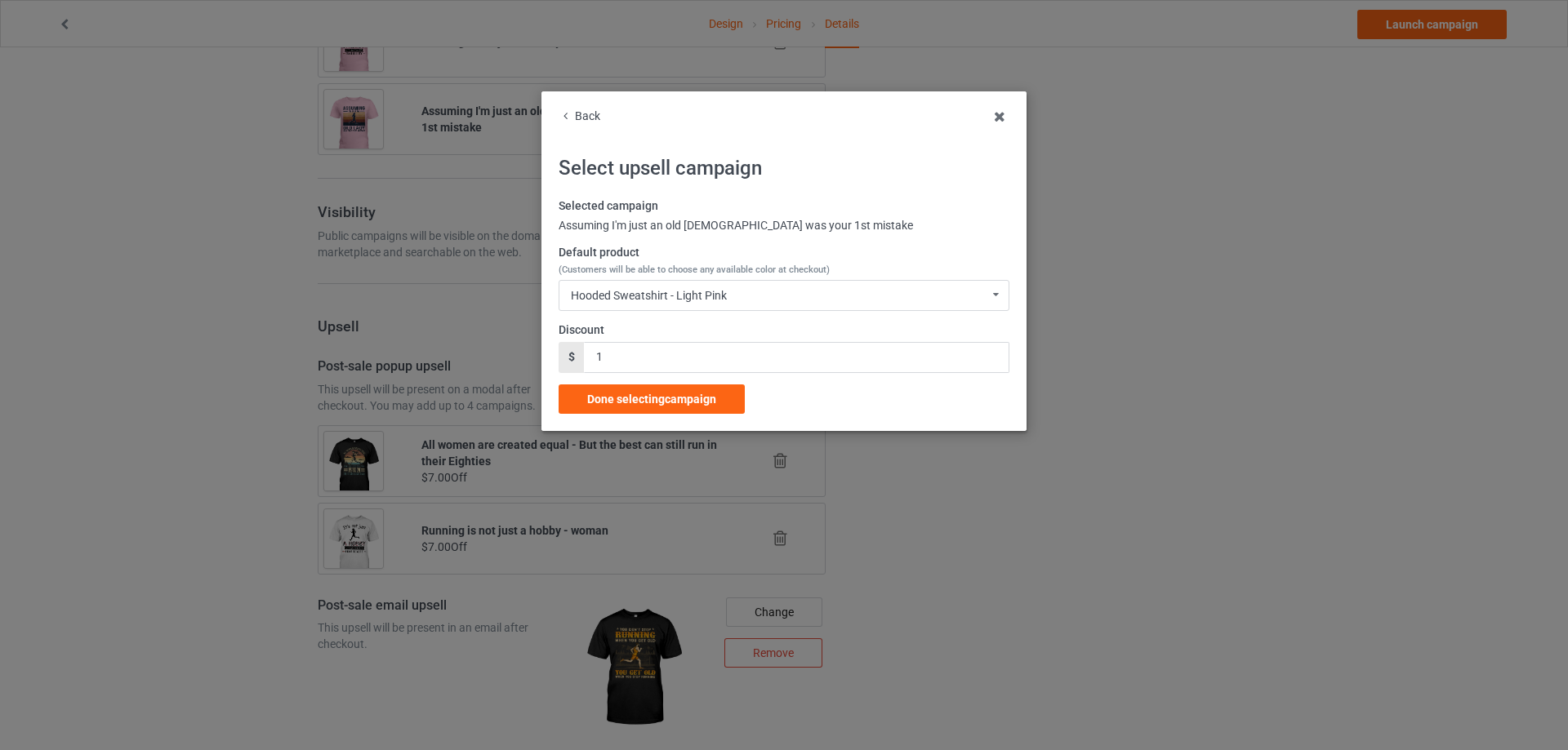
drag, startPoint x: 708, startPoint y: 395, endPoint x: 661, endPoint y: 352, distance: 63.7
click at [661, 352] on div "Selected campaign Assuming I'm just an old lady was your 1st mistake Default pr…" at bounding box center [783, 306] width 451 height 216
drag, startPoint x: 558, startPoint y: 355, endPoint x: 498, endPoint y: 346, distance: 60.7
click at [499, 346] on div "Back Select upsell campaign Selected campaign Assuming I'm just an old lady was…" at bounding box center [784, 375] width 1568 height 750
type input "7"
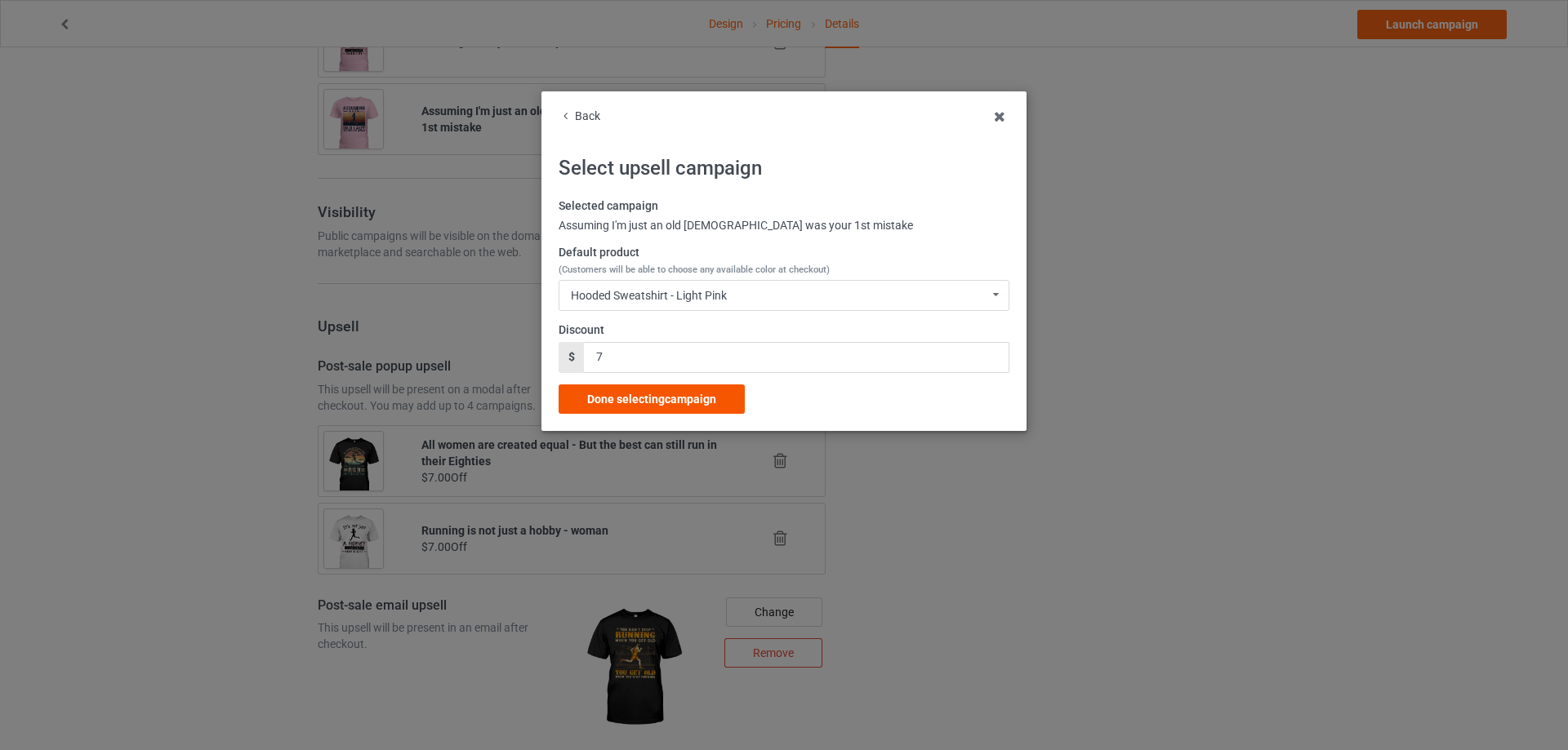
click at [604, 405] on span "Done selecting campaign" at bounding box center [651, 400] width 129 height 13
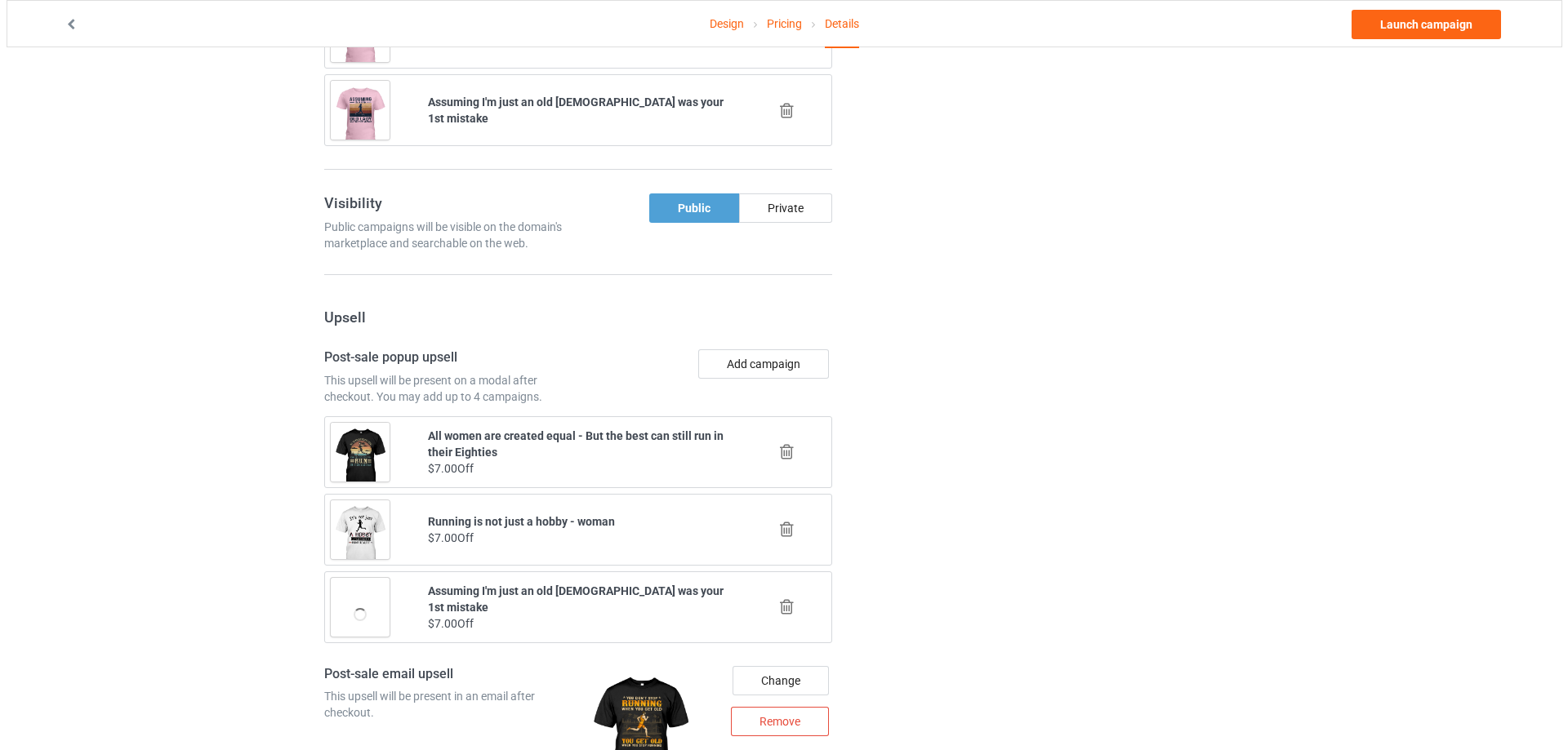
scroll to position [1650, 0]
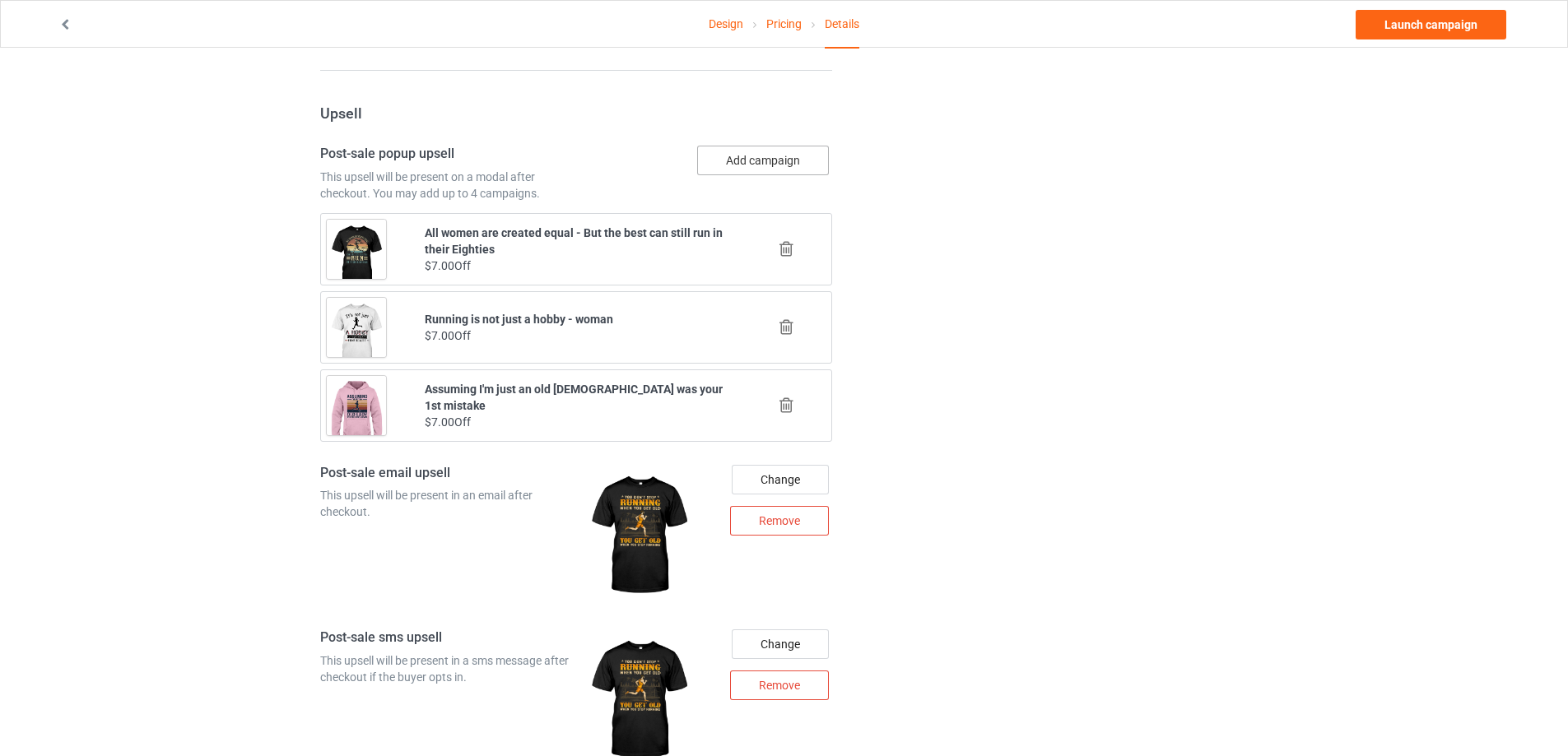
drag, startPoint x: 787, startPoint y: 166, endPoint x: 923, endPoint y: 167, distance: 136.0
click at [786, 169] on button "Add campaign" at bounding box center [763, 160] width 131 height 29
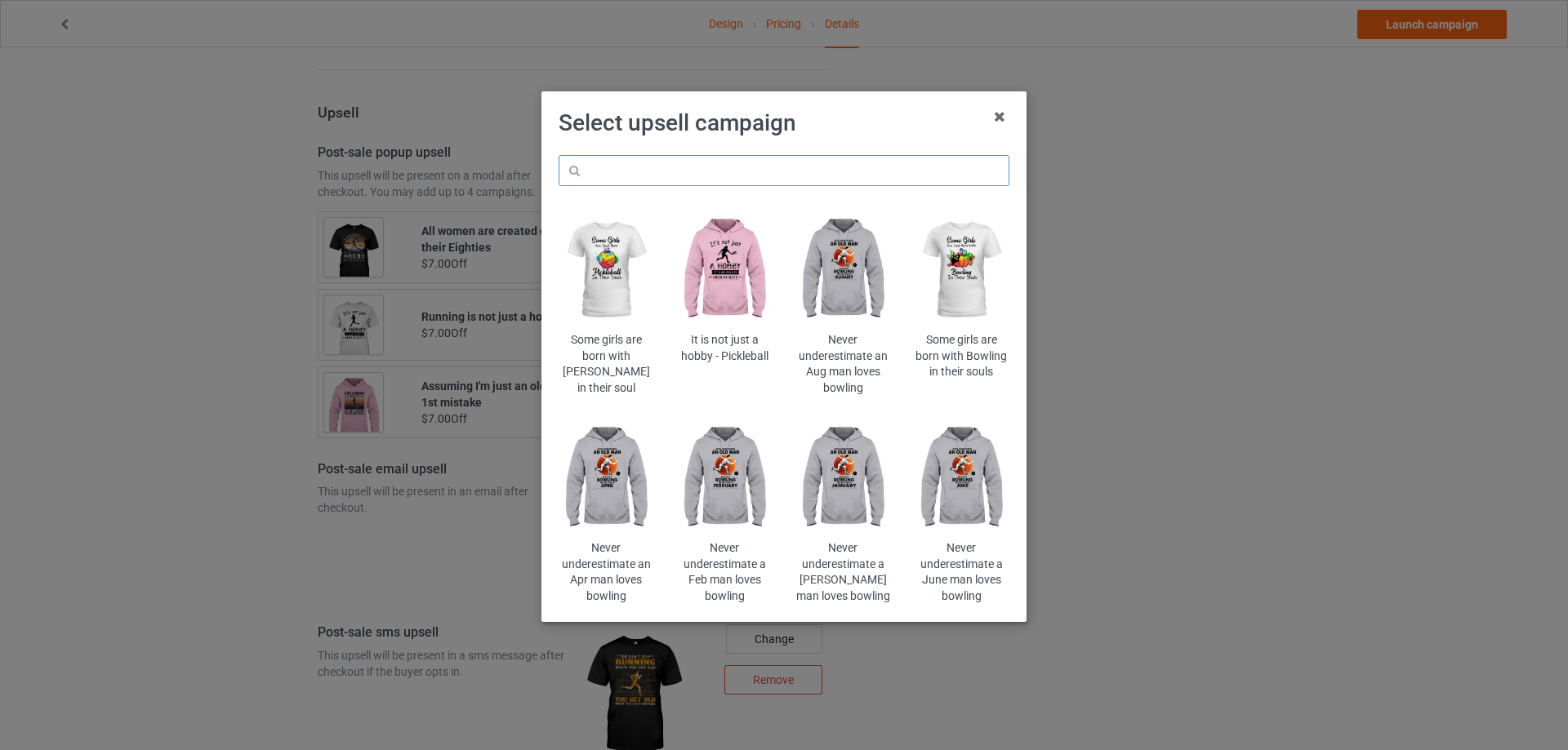
click at [794, 175] on input "text" at bounding box center [783, 170] width 451 height 31
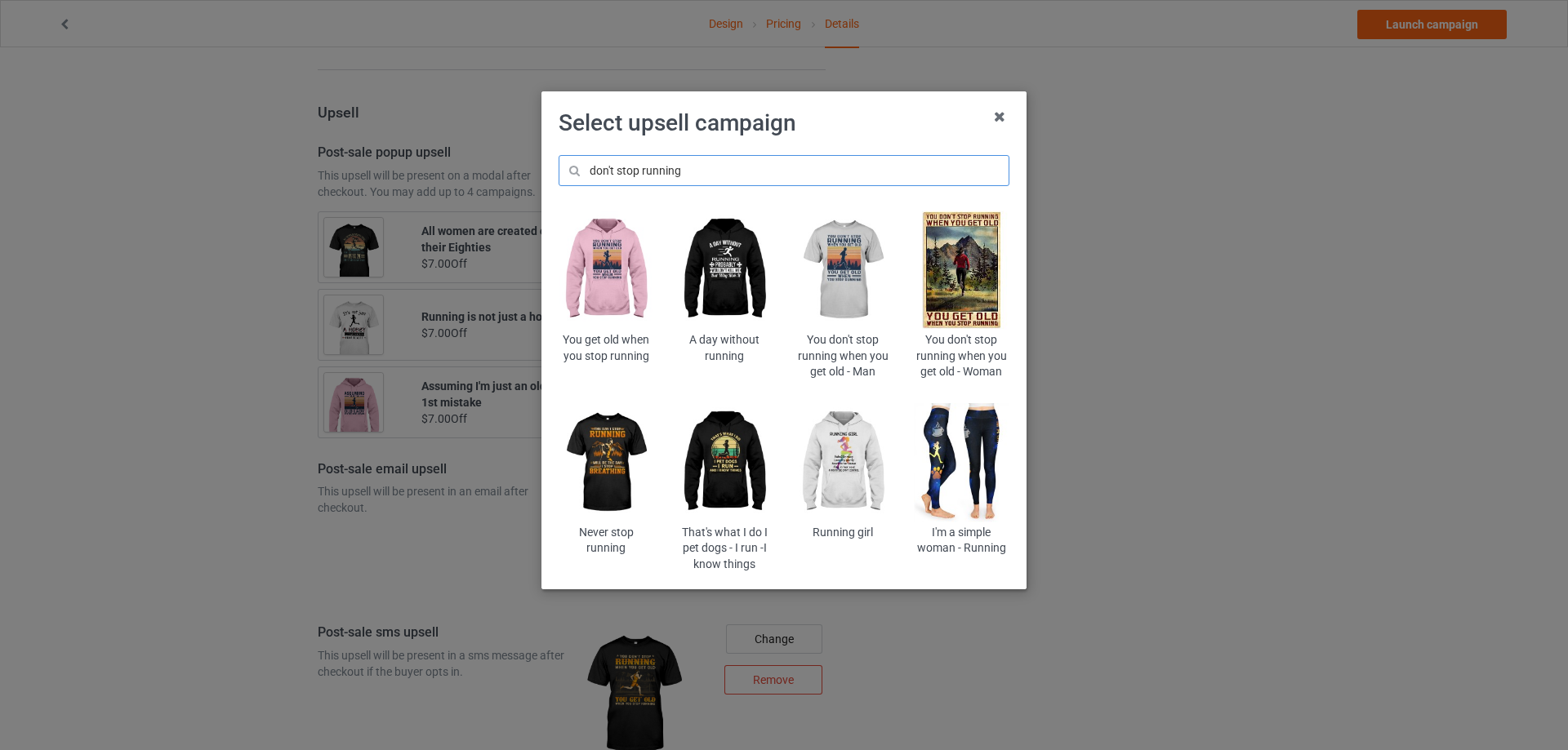
type input "don't stop running"
click at [596, 272] on img at bounding box center [605, 271] width 96 height 120
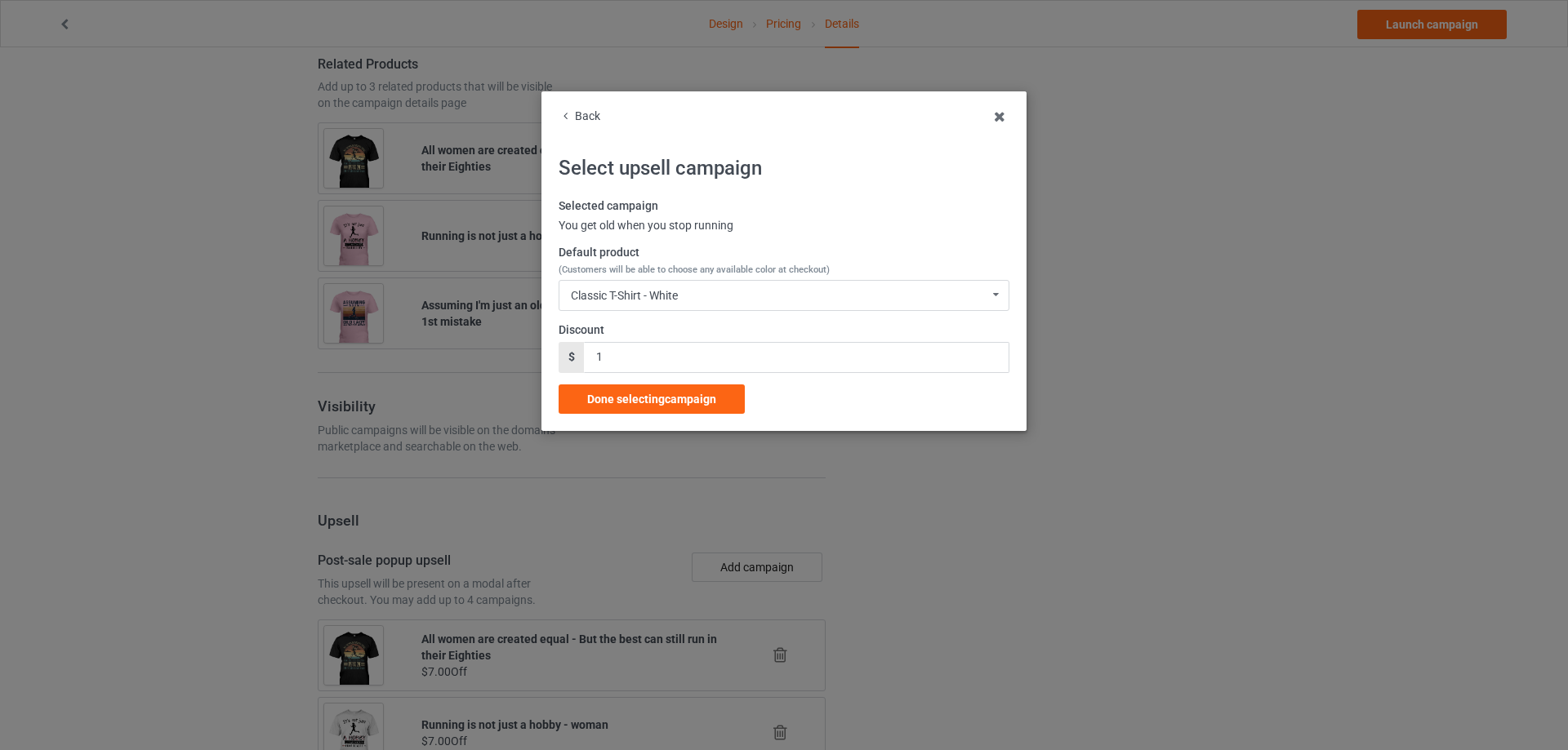
scroll to position [1650, 0]
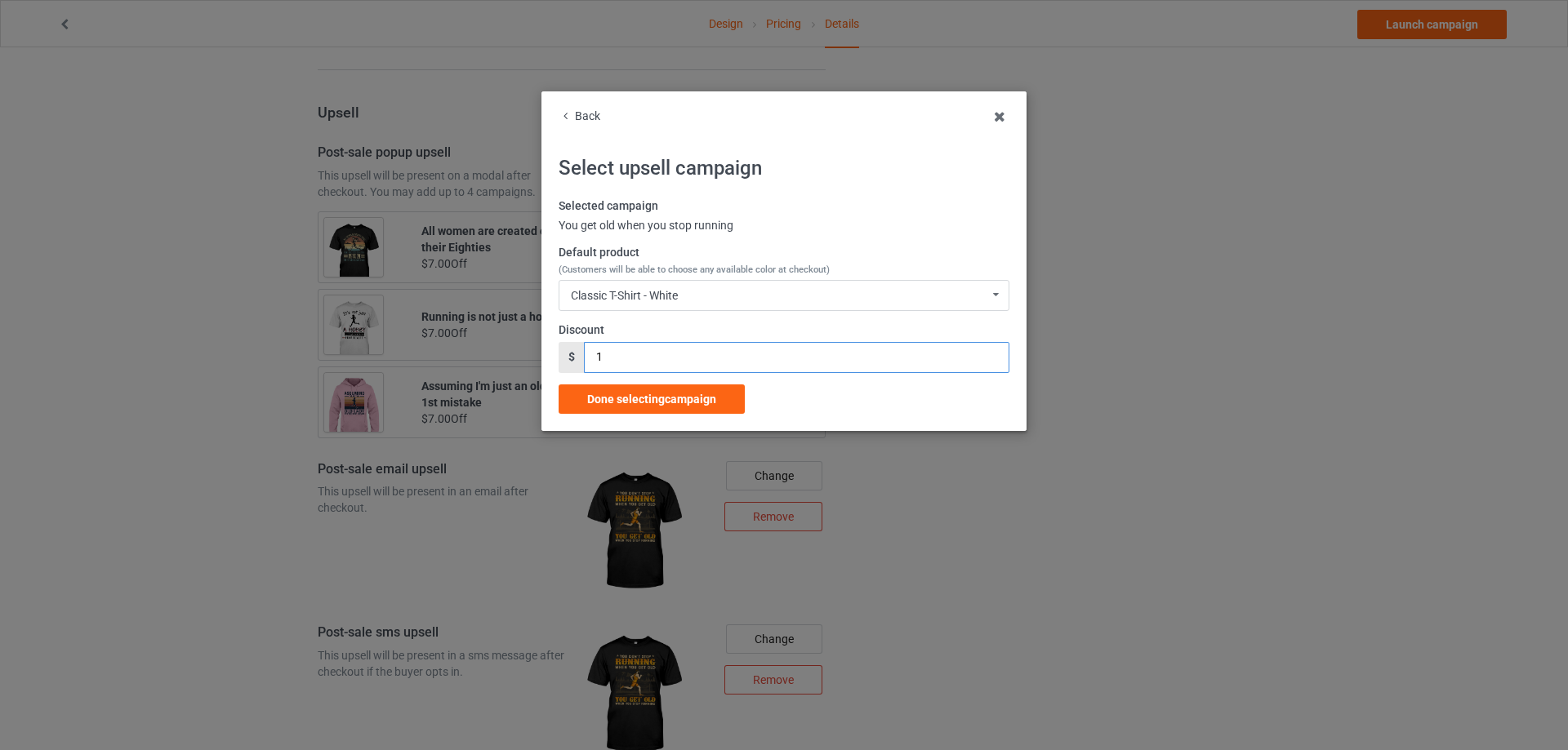
drag, startPoint x: 654, startPoint y: 359, endPoint x: 554, endPoint y: 355, distance: 100.1
click at [554, 355] on div "Back Select upsell campaign Selected campaign You get old when you stop running…" at bounding box center [784, 261] width 485 height 340
type input "7"
click at [688, 301] on div "Classic T-Shirt - White Classic T-Shirt - White Classic T-Shirt - Classic Pink …" at bounding box center [783, 295] width 451 height 31
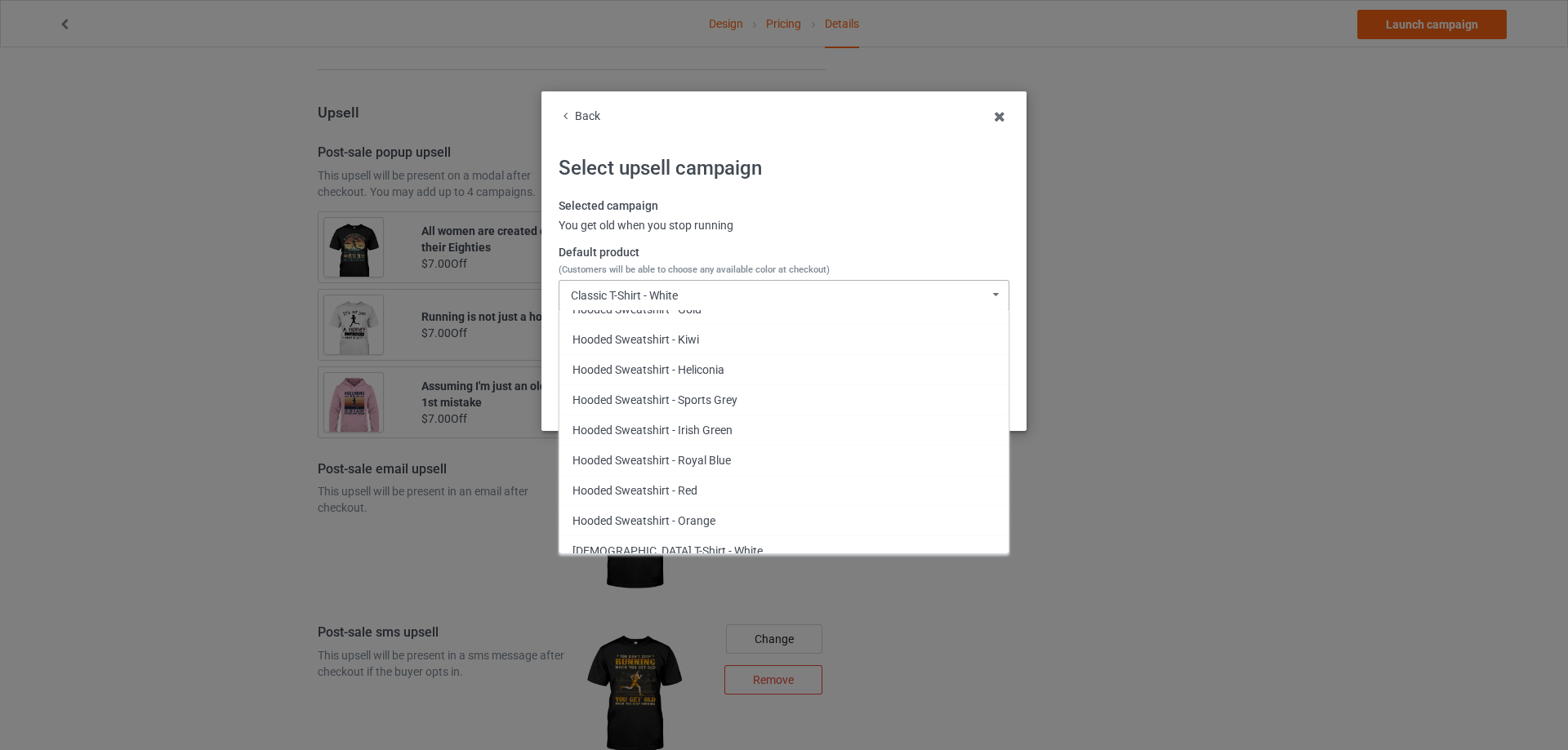
scroll to position [1497, 0]
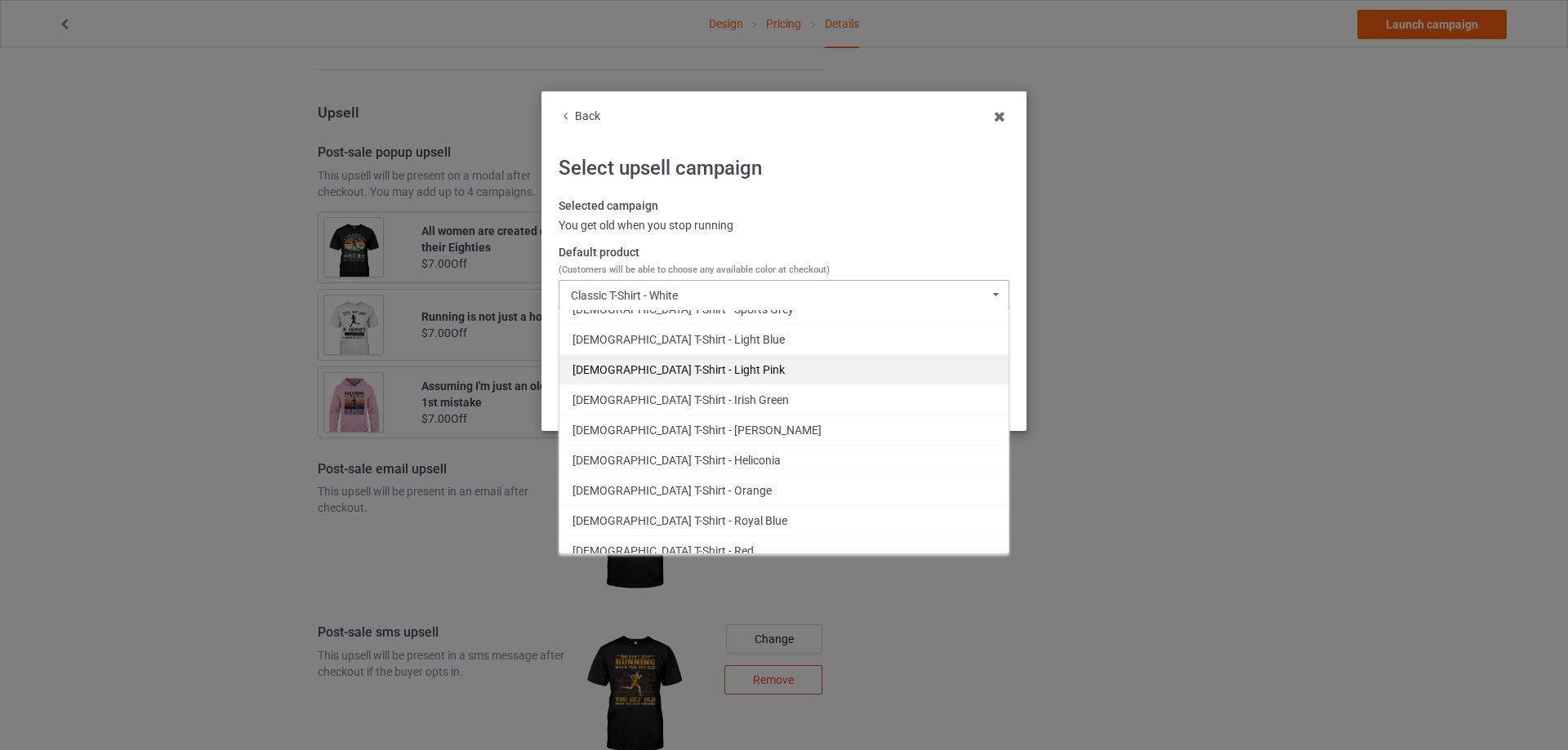
click at [702, 371] on div "[DEMOGRAPHIC_DATA] T-Shirt - Light Pink" at bounding box center [783, 370] width 449 height 30
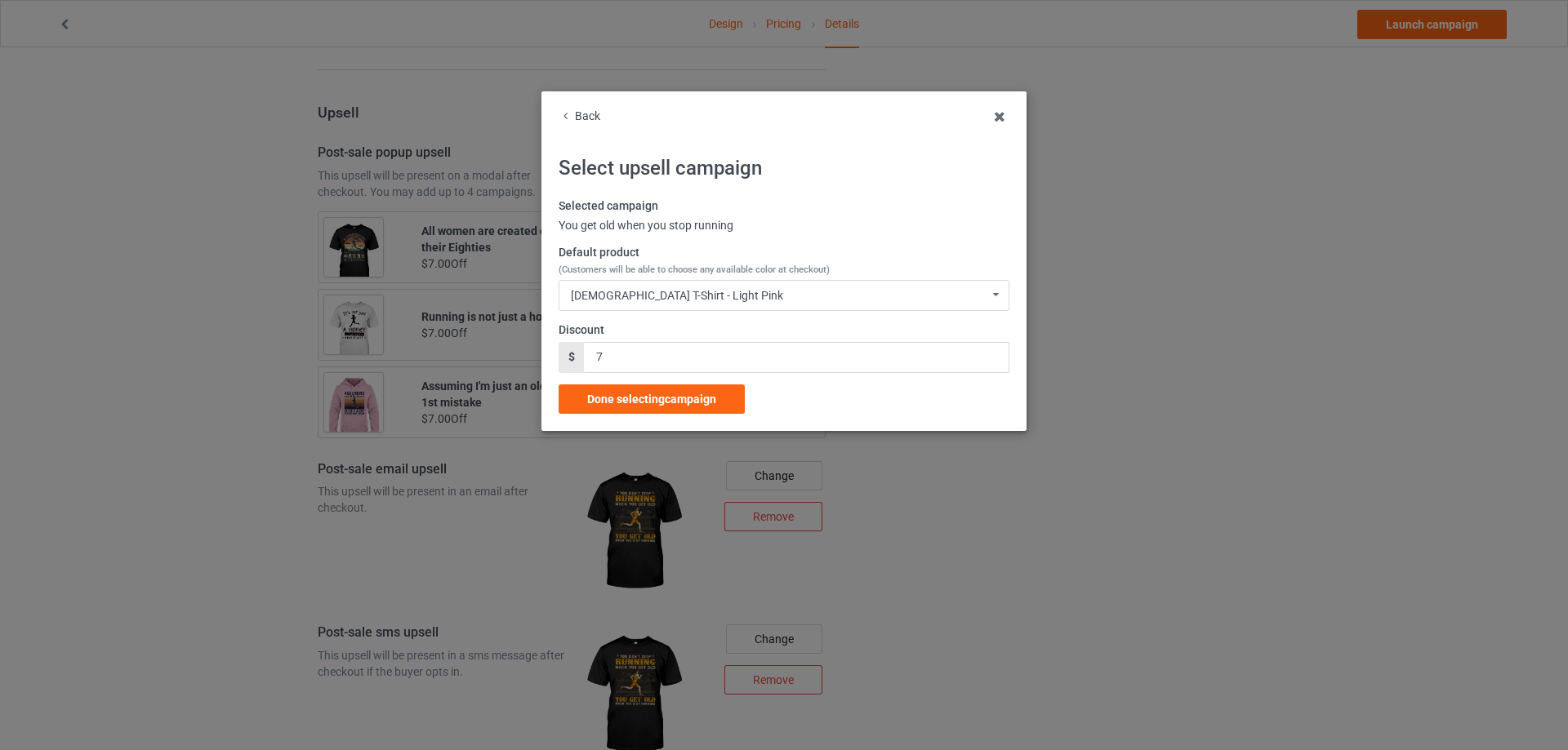
click at [664, 397] on span "Done selecting campaign" at bounding box center [651, 400] width 129 height 13
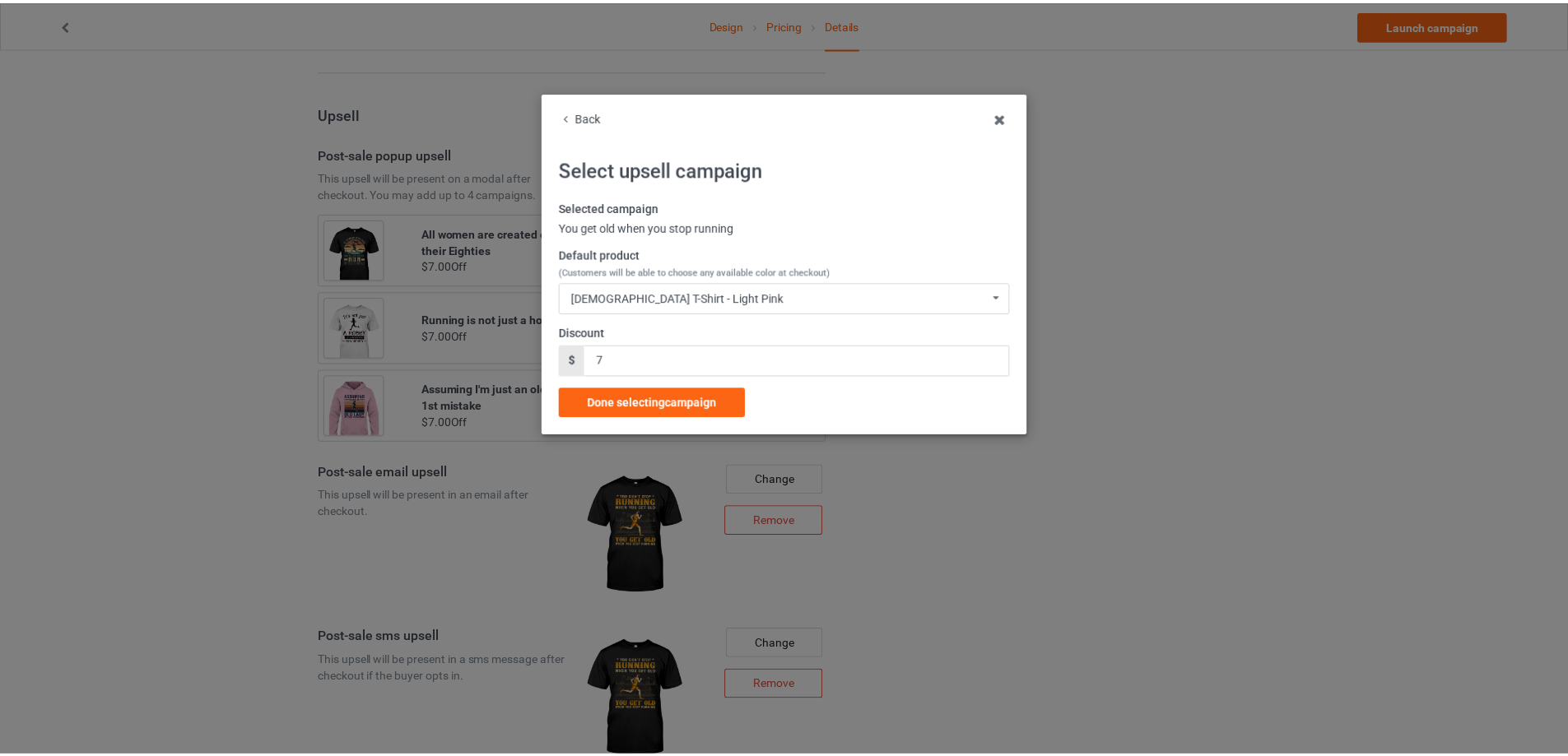
scroll to position [1173, 0]
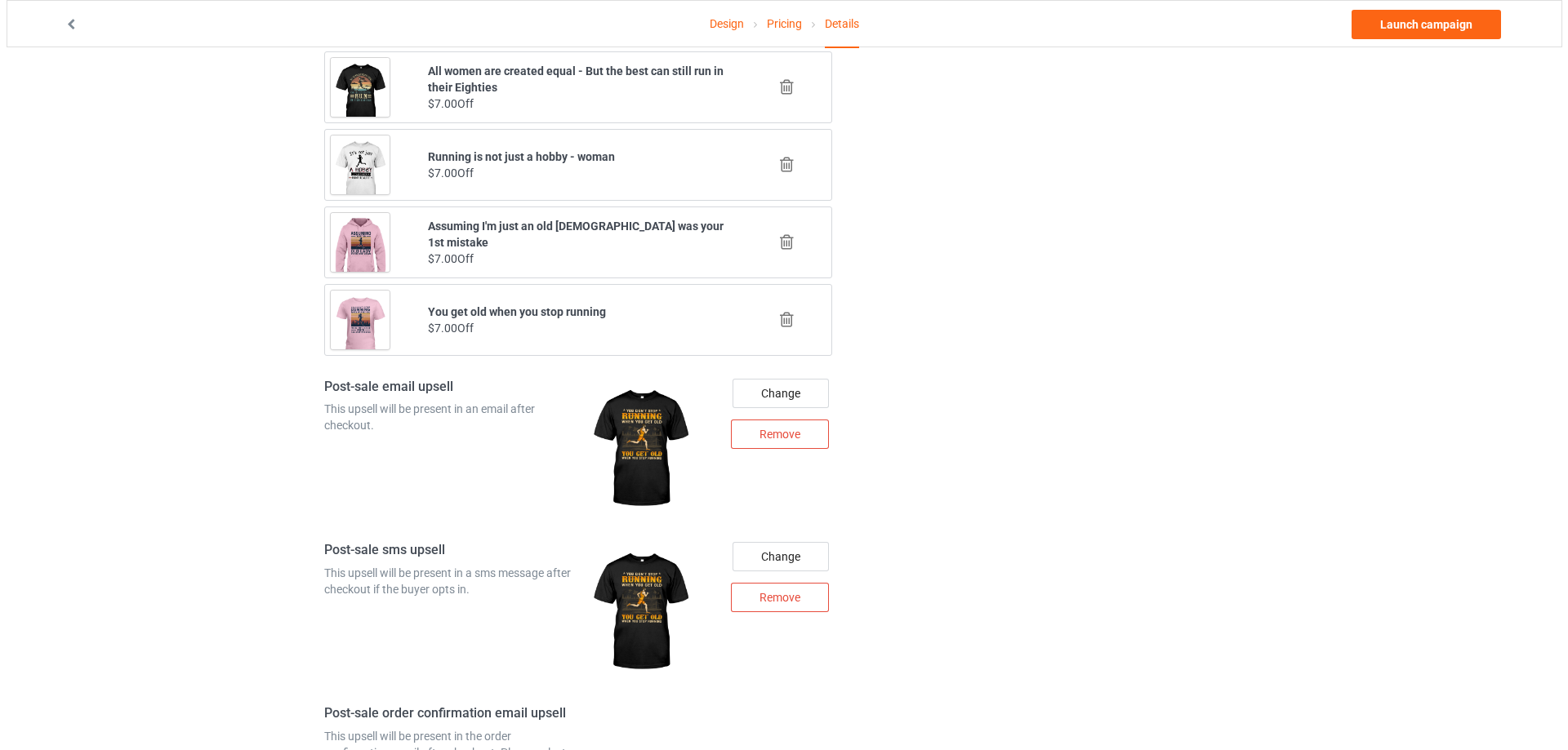
scroll to position [1844, 0]
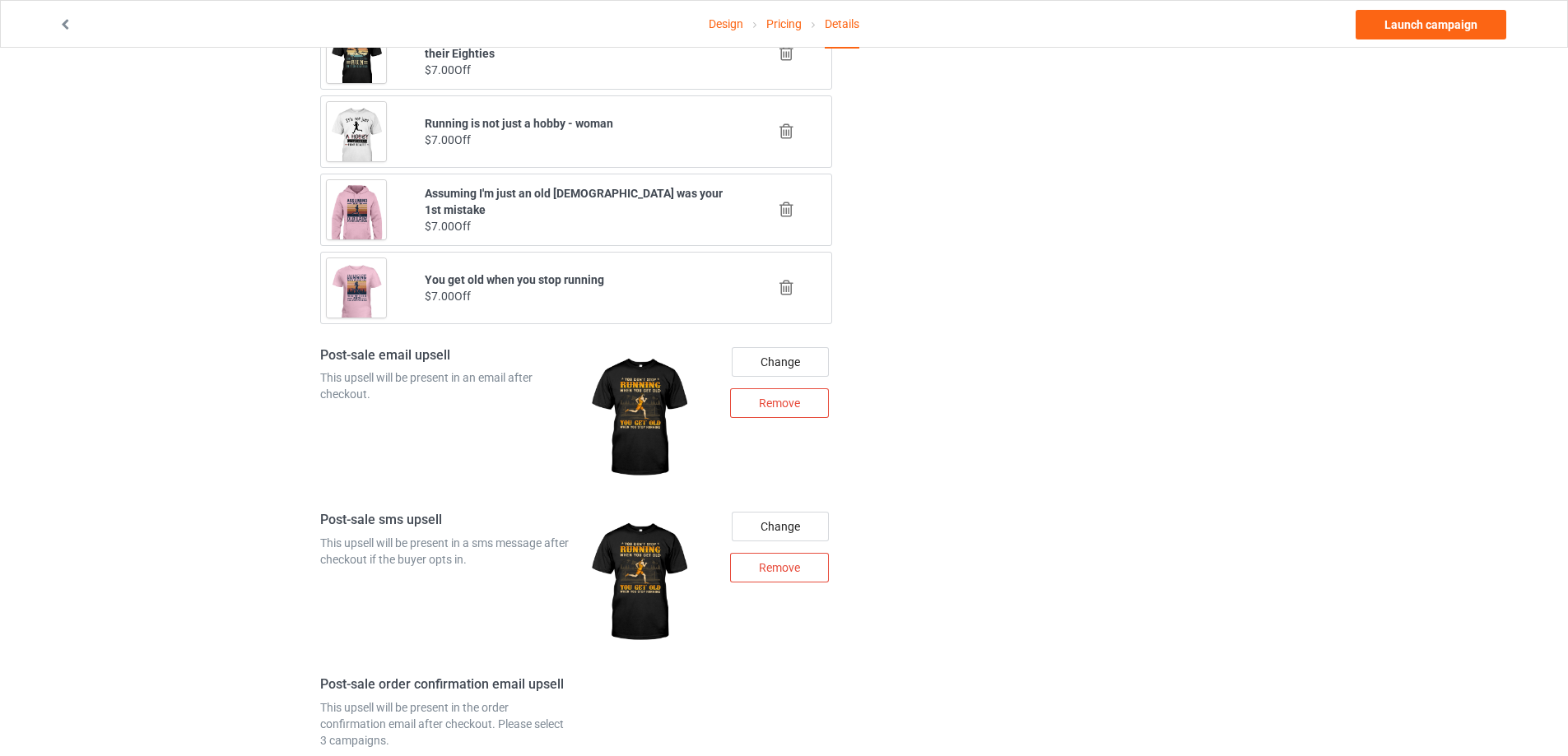
click at [491, 274] on b "You get old when you stop running" at bounding box center [514, 280] width 179 height 13
copy b "You get old when you stop running"
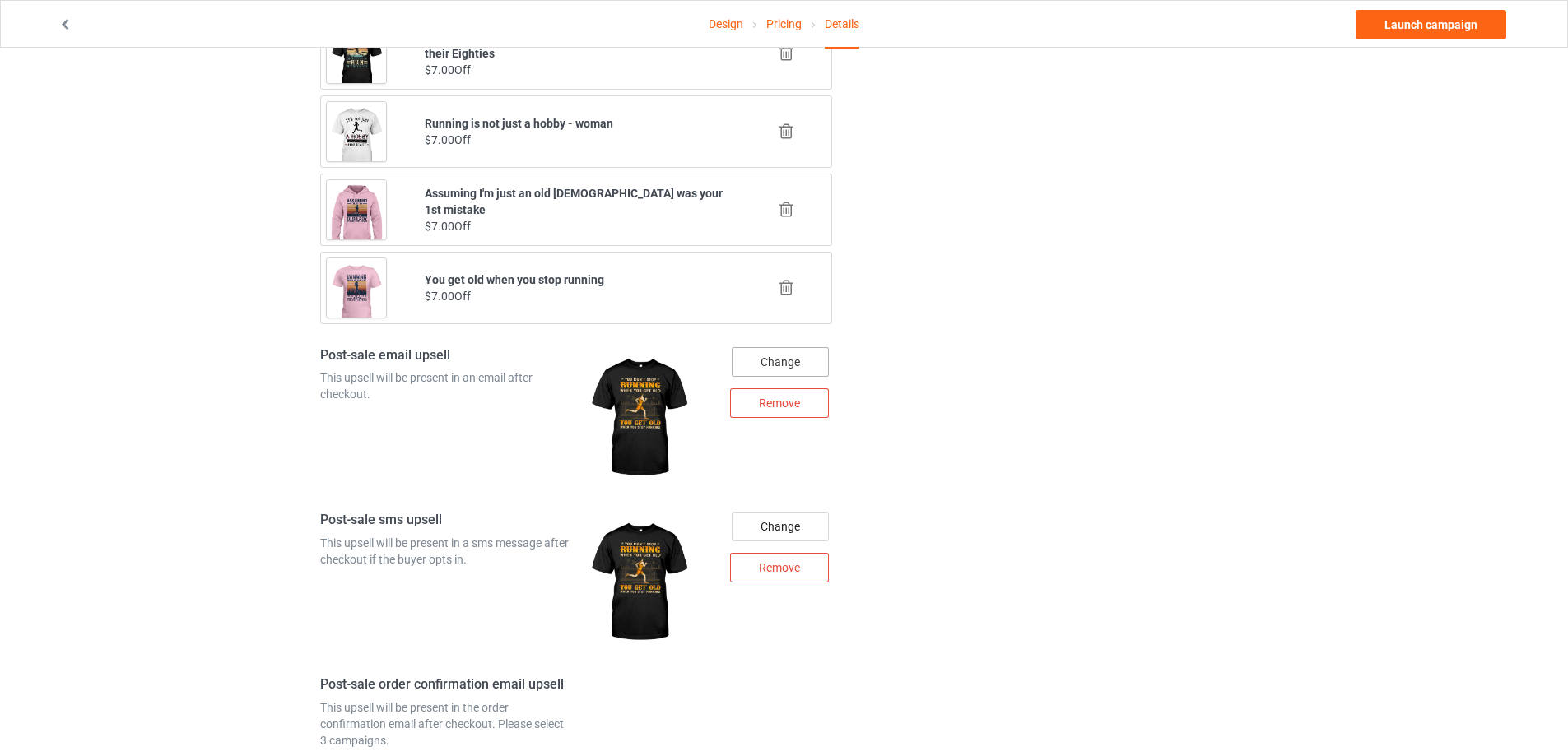
click at [815, 360] on div "Change" at bounding box center [780, 362] width 97 height 29
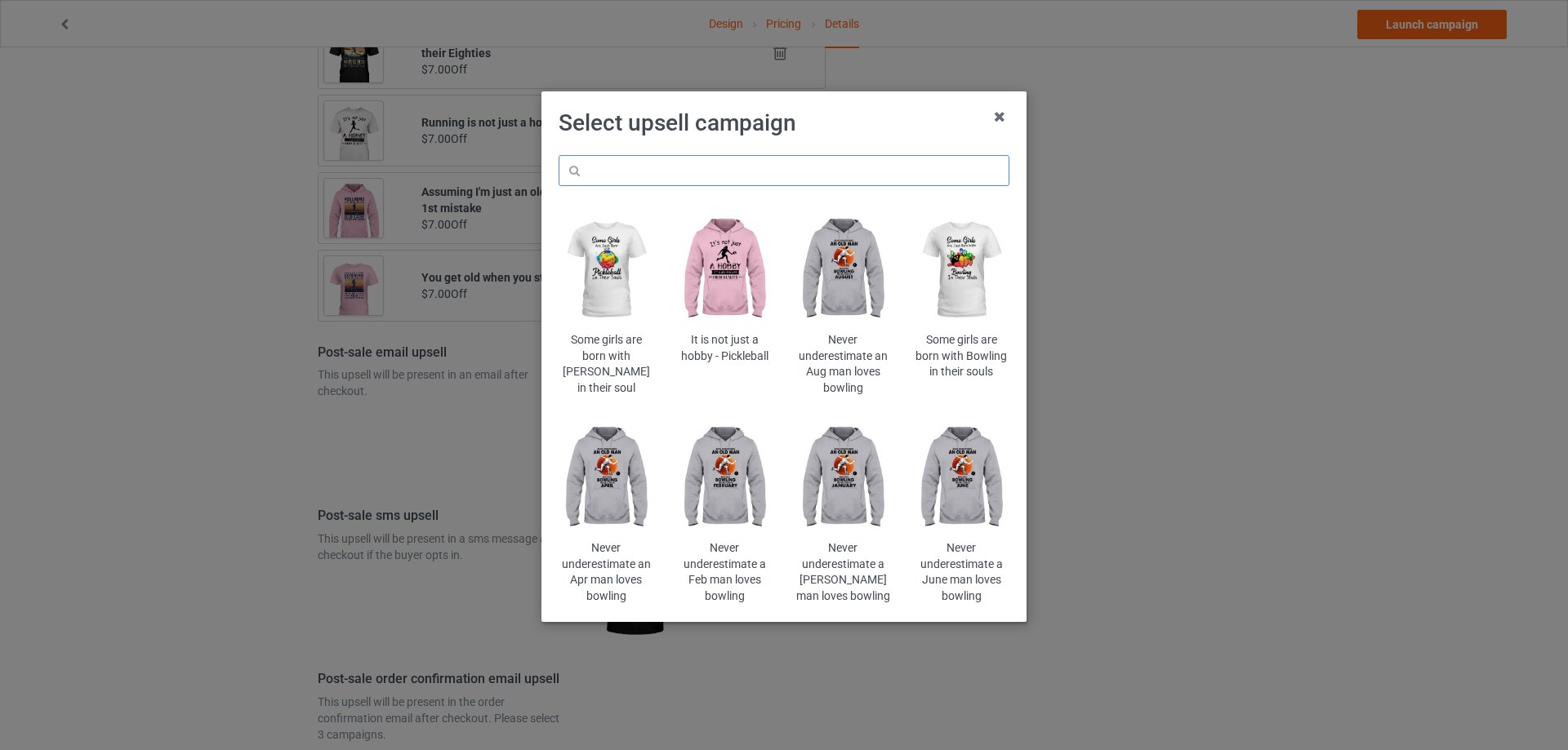
click at [908, 179] on input "text" at bounding box center [783, 170] width 451 height 31
paste input "You get old when you stop running"
type input "You get old when you stop running"
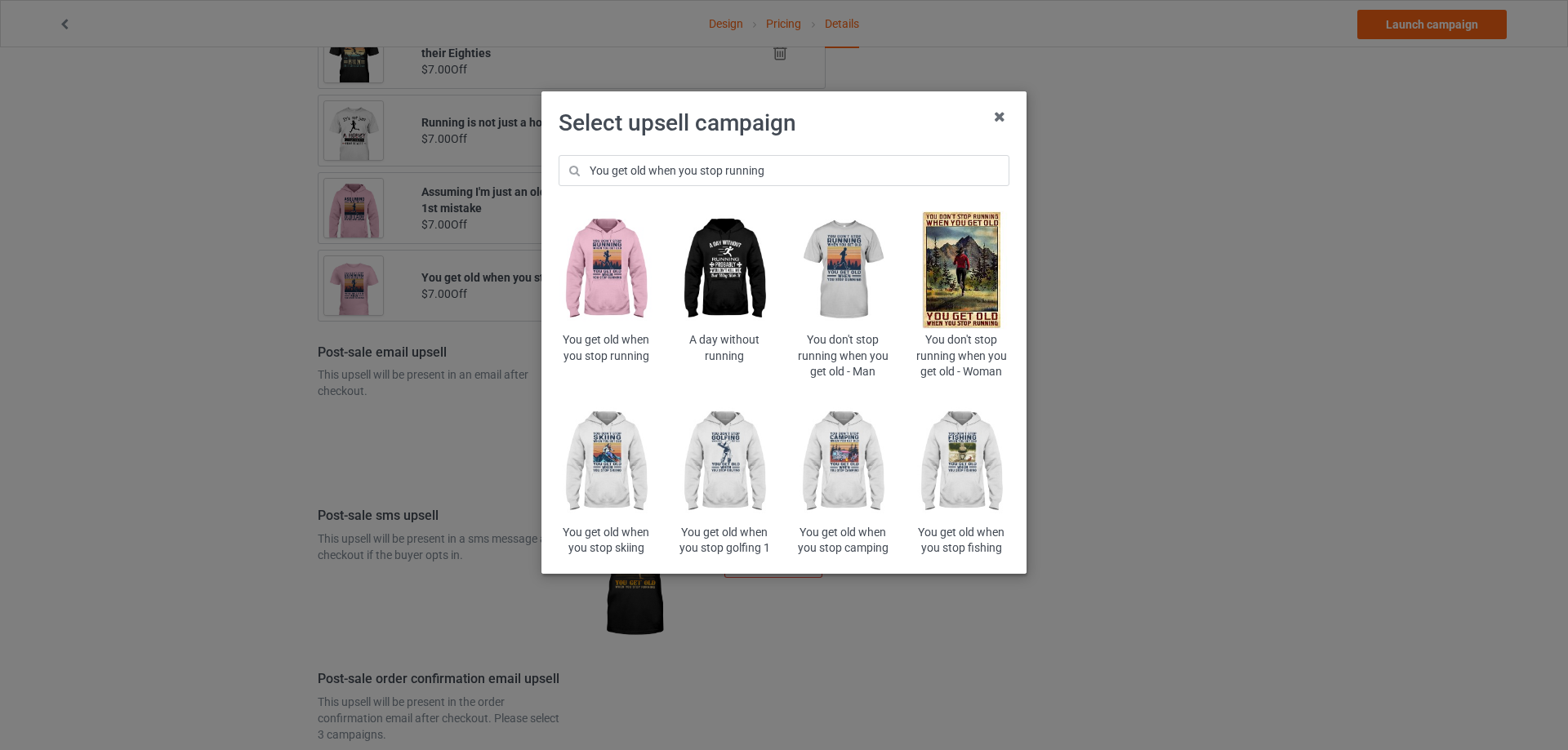
click at [605, 278] on img at bounding box center [605, 271] width 96 height 120
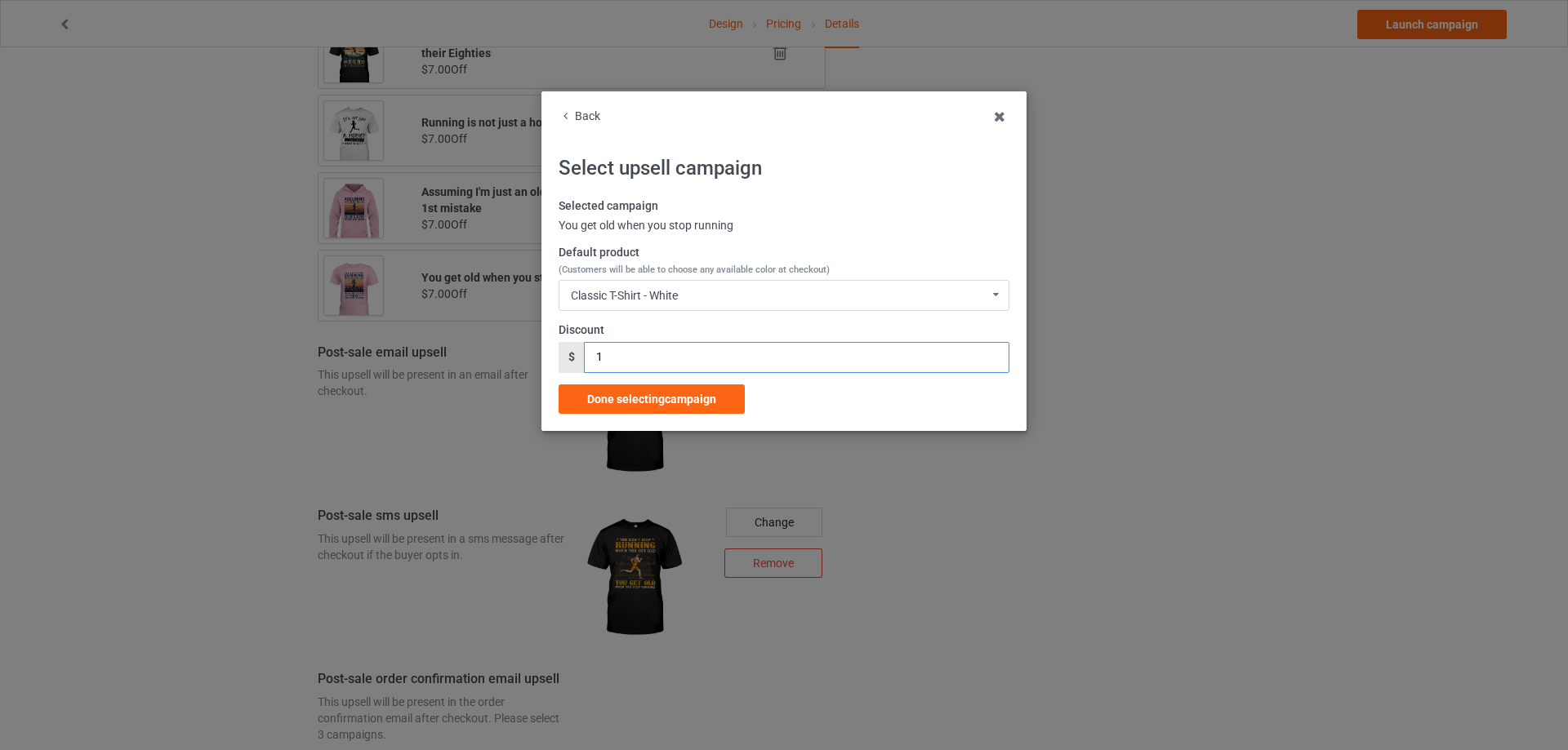
click at [581, 358] on div "$ 1" at bounding box center [783, 357] width 451 height 31
type input "7"
click at [692, 297] on div "Classic T-Shirt - White Classic T-Shirt - White Classic T-Shirt - Classic Pink …" at bounding box center [783, 295] width 451 height 31
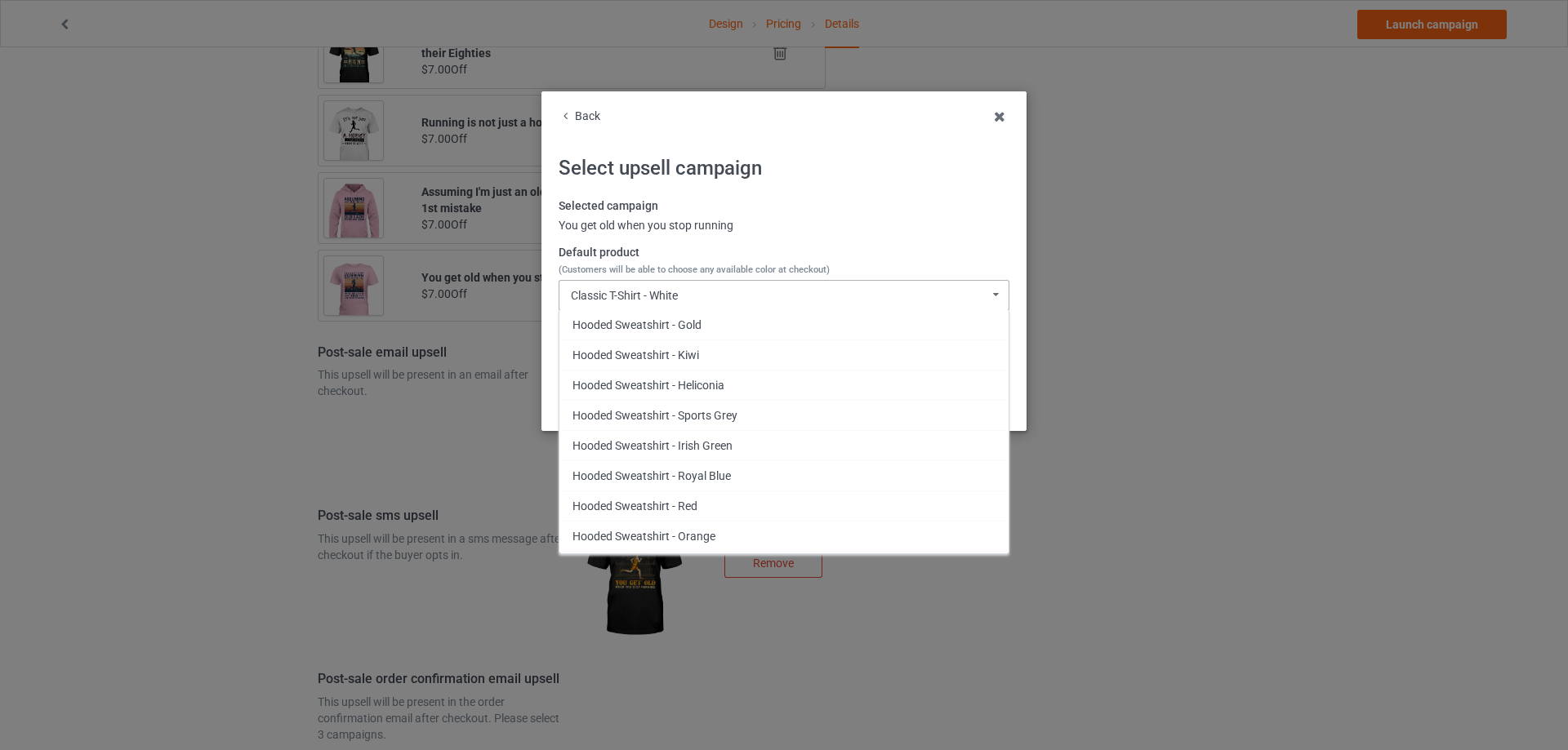
scroll to position [1361, 0]
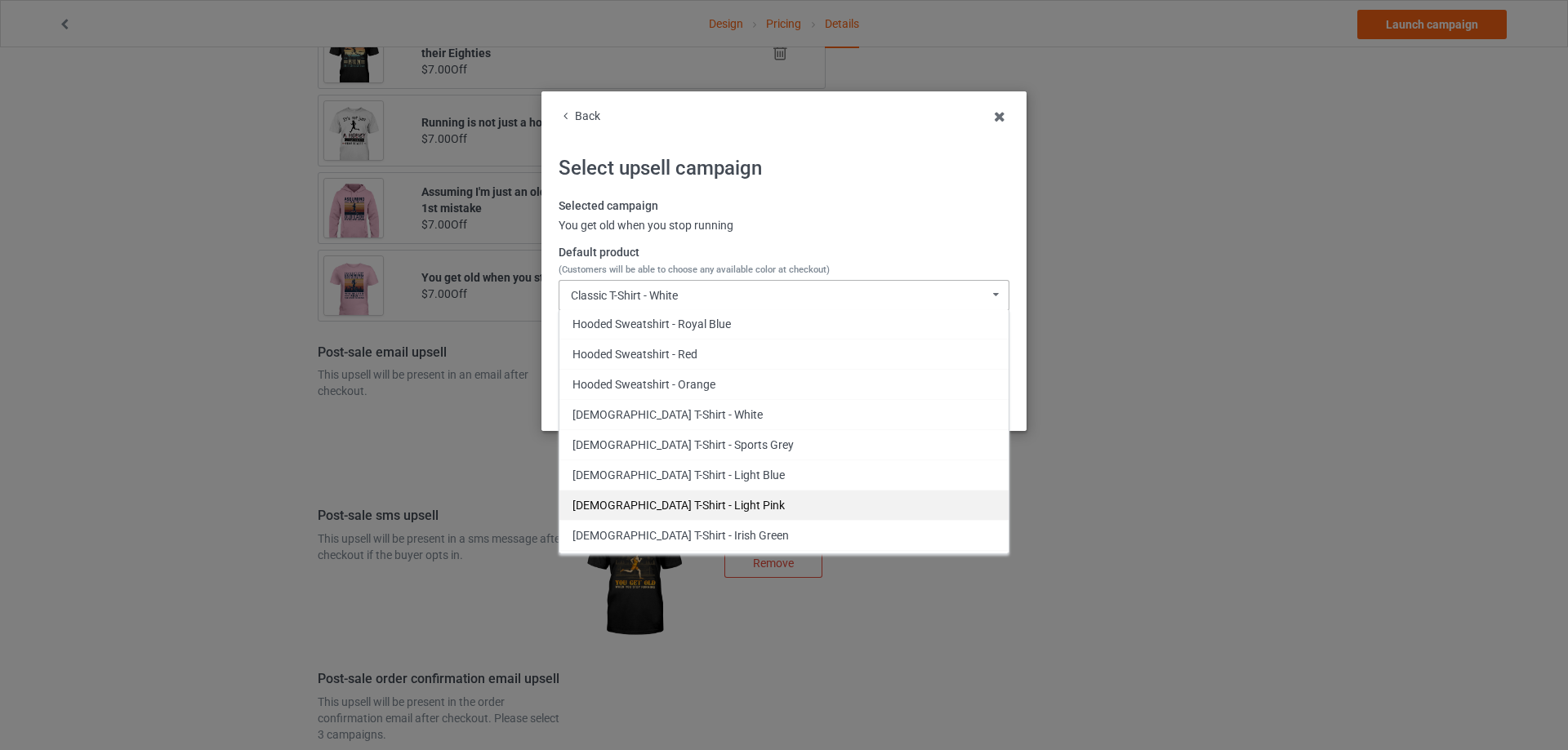
drag, startPoint x: 703, startPoint y: 478, endPoint x: 707, endPoint y: 507, distance: 29.3
click at [706, 507] on div "Classic T-Shirt - White Classic T-Shirt - Classic Pink Classic T-Shirt - Ash Cl…" at bounding box center [783, 433] width 451 height 244
click at [708, 507] on div "[DEMOGRAPHIC_DATA] T-Shirt - Light Pink" at bounding box center [783, 505] width 449 height 30
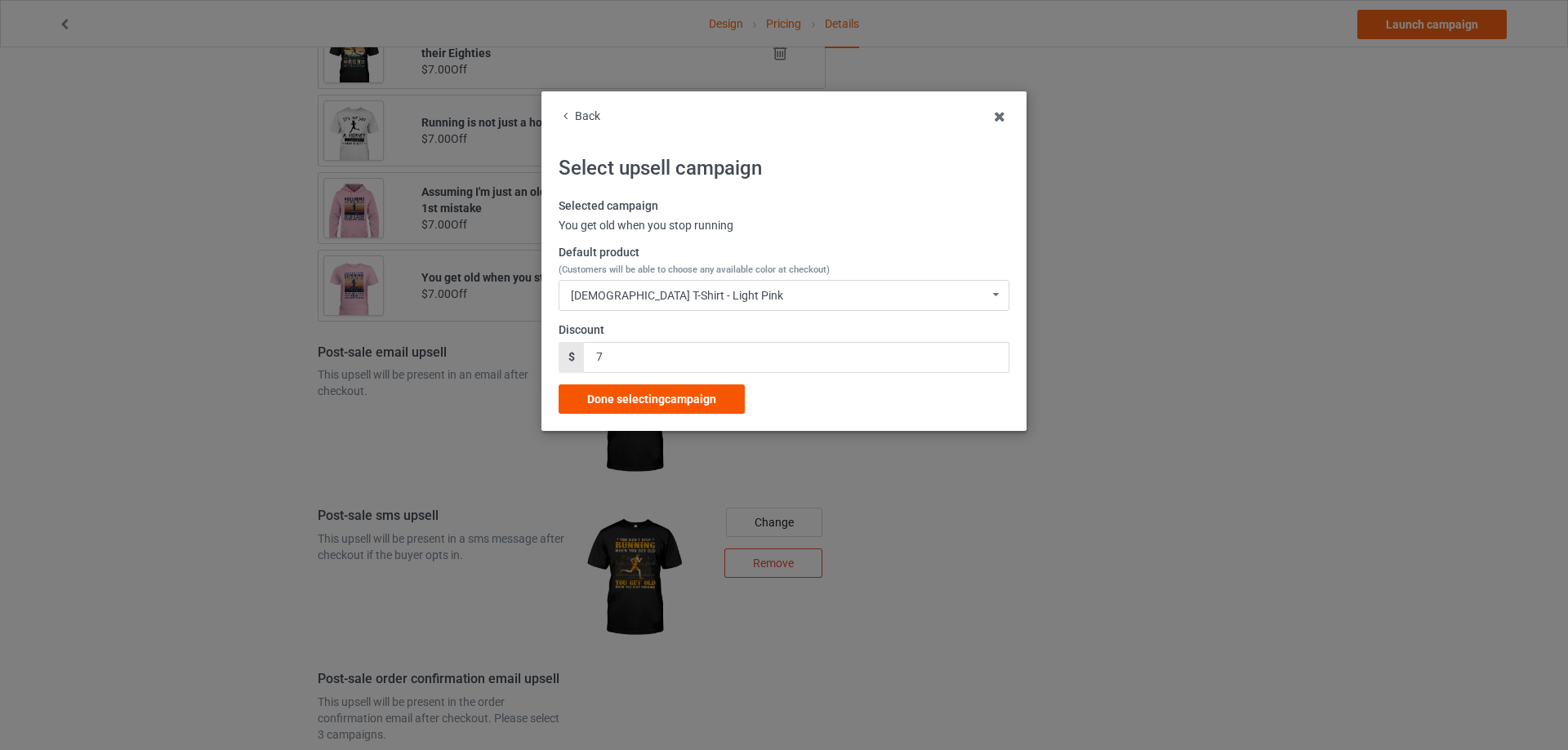
click at [699, 395] on span "Done selecting campaign" at bounding box center [651, 400] width 129 height 13
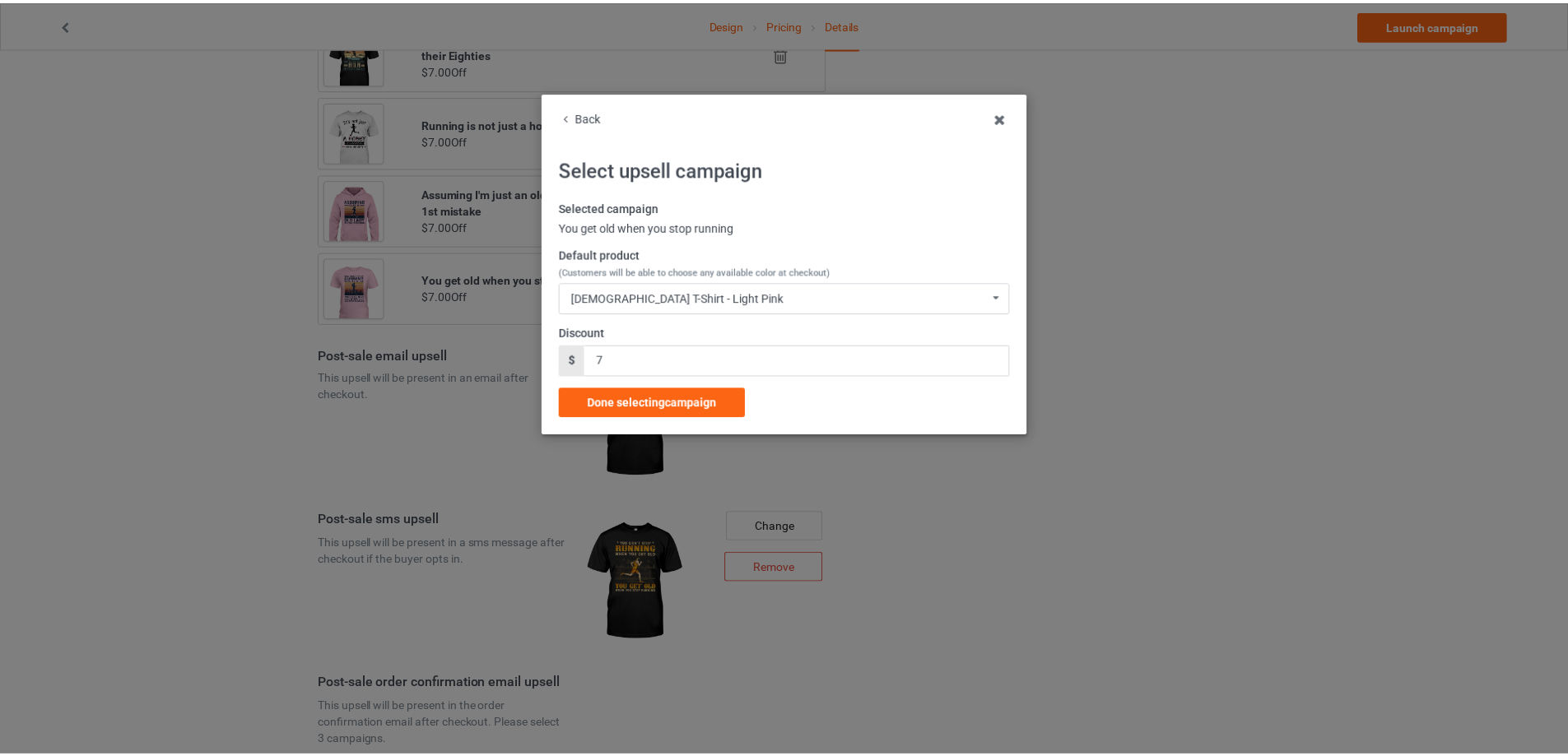
scroll to position [1251, 0]
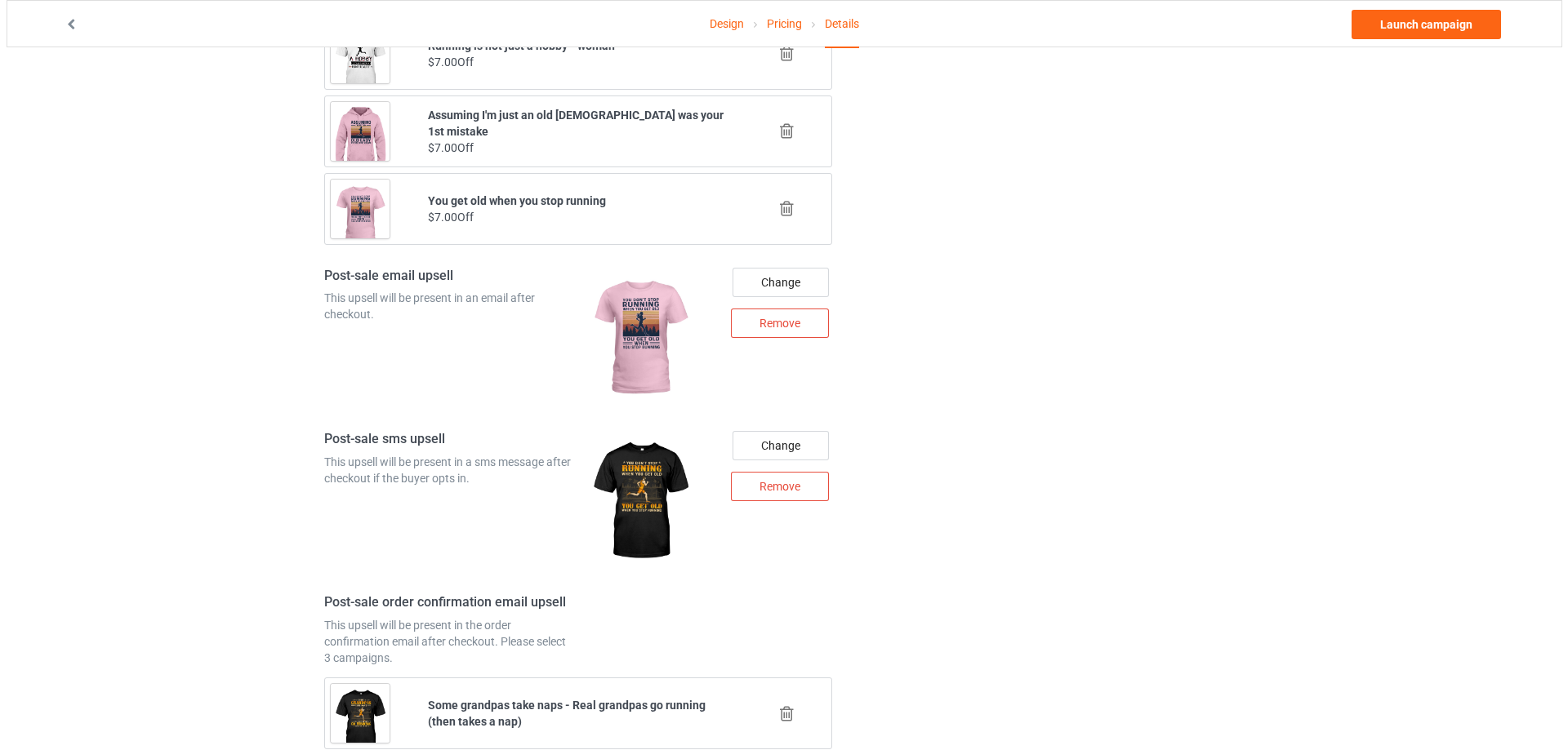
scroll to position [2057, 0]
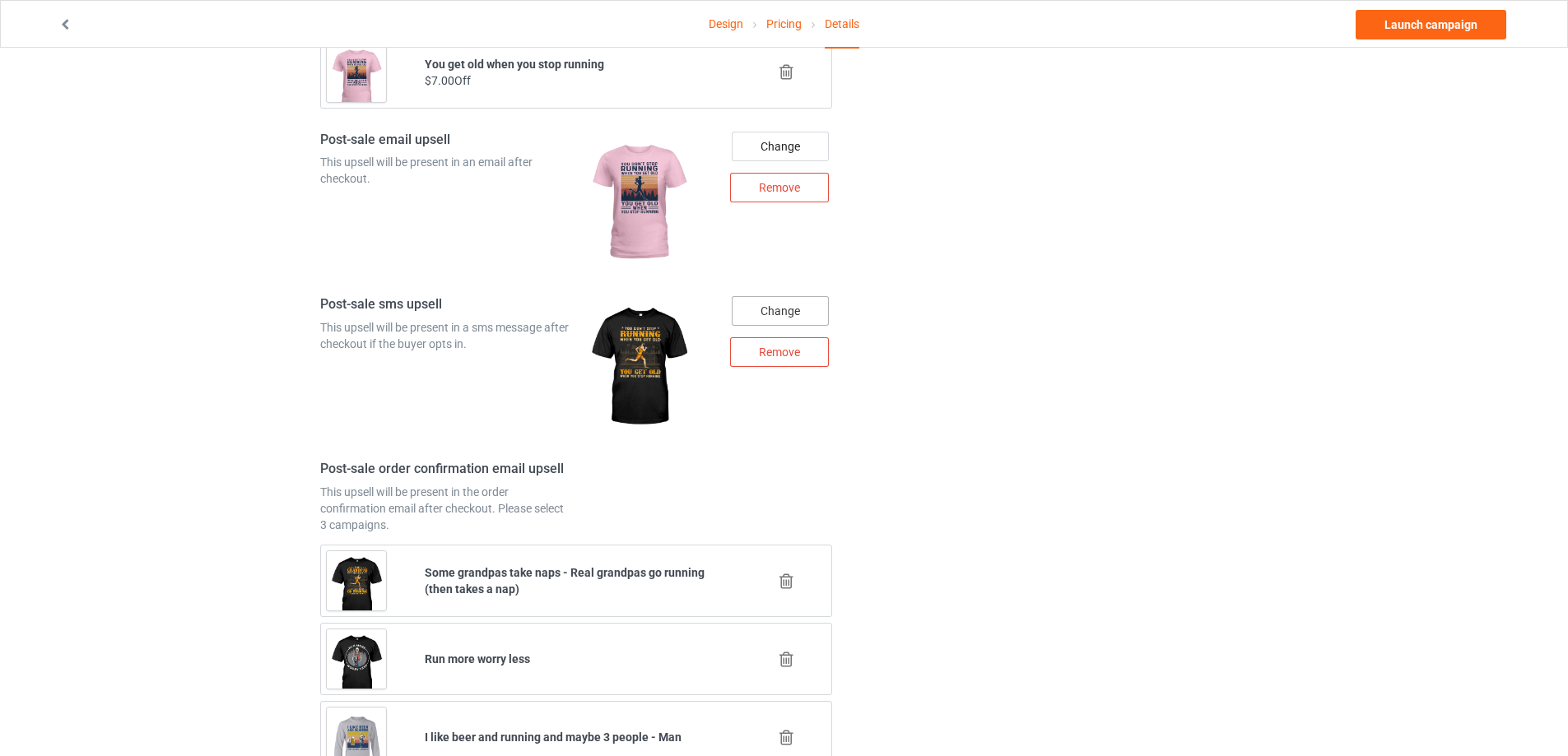
click at [815, 311] on div "Change" at bounding box center [780, 311] width 97 height 29
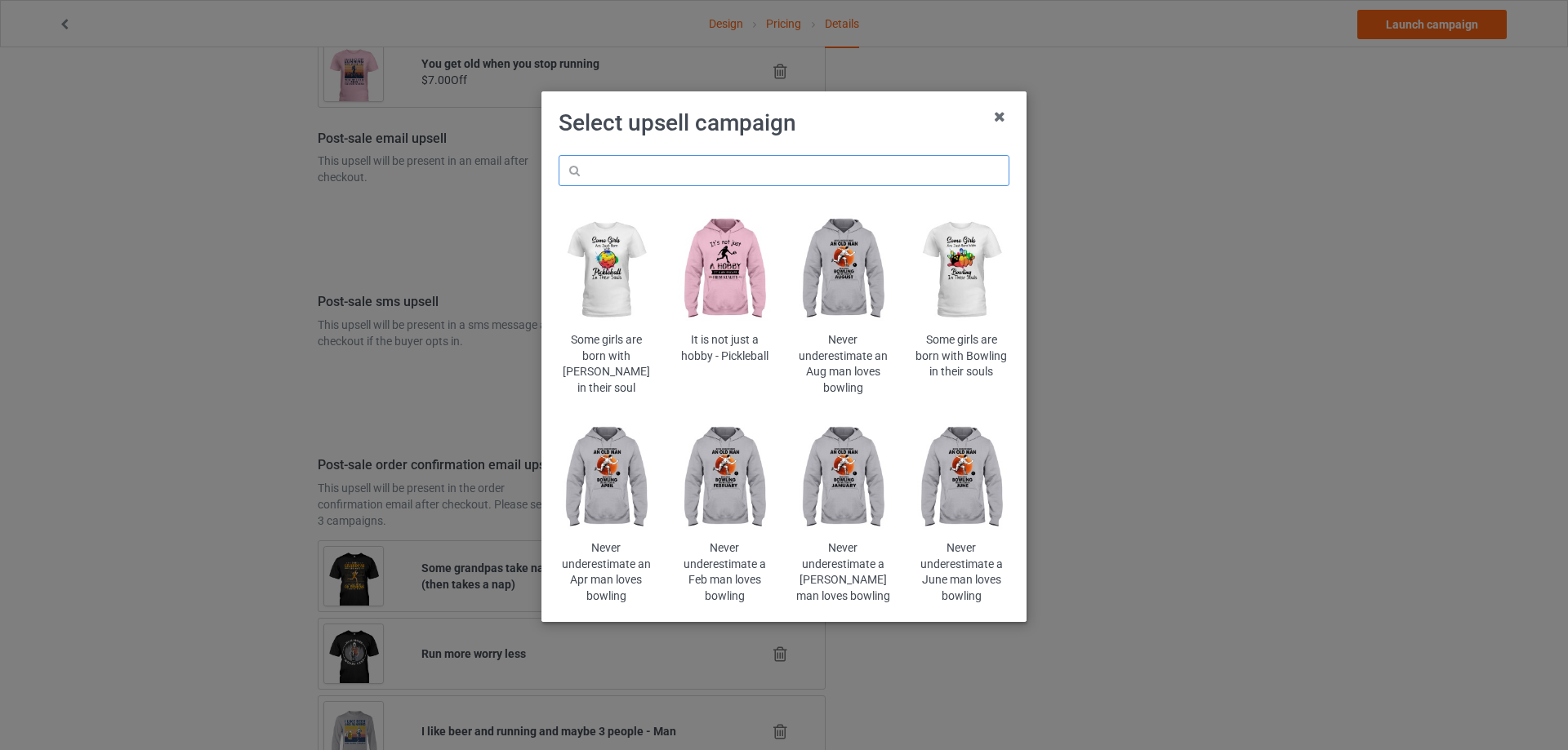
click at [857, 176] on input "text" at bounding box center [783, 170] width 451 height 31
paste input "You get old when you stop running"
type input "You get old when you stop running"
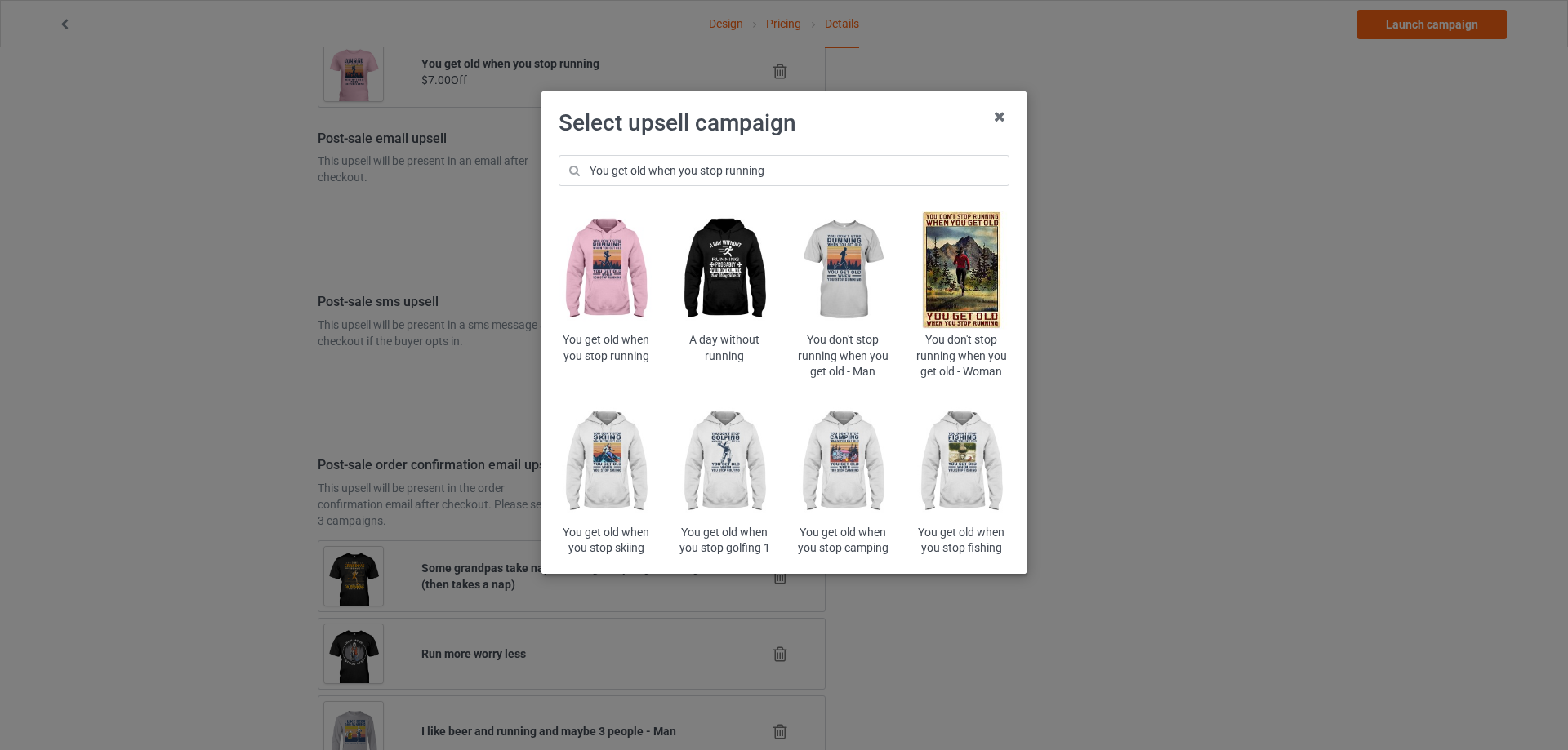
click at [601, 287] on img at bounding box center [605, 271] width 96 height 120
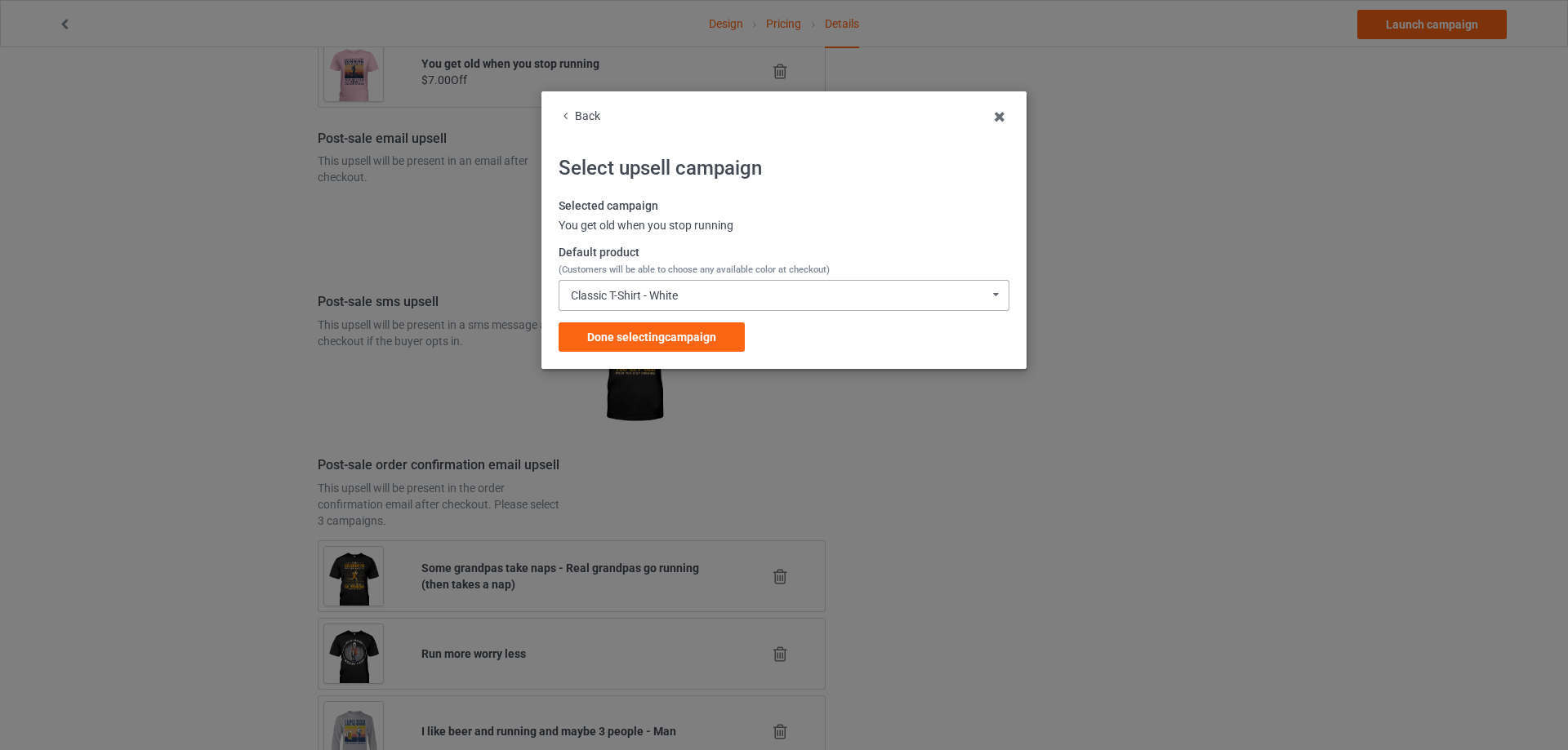
click at [669, 297] on div "Classic T-Shirt - White" at bounding box center [624, 296] width 107 height 12
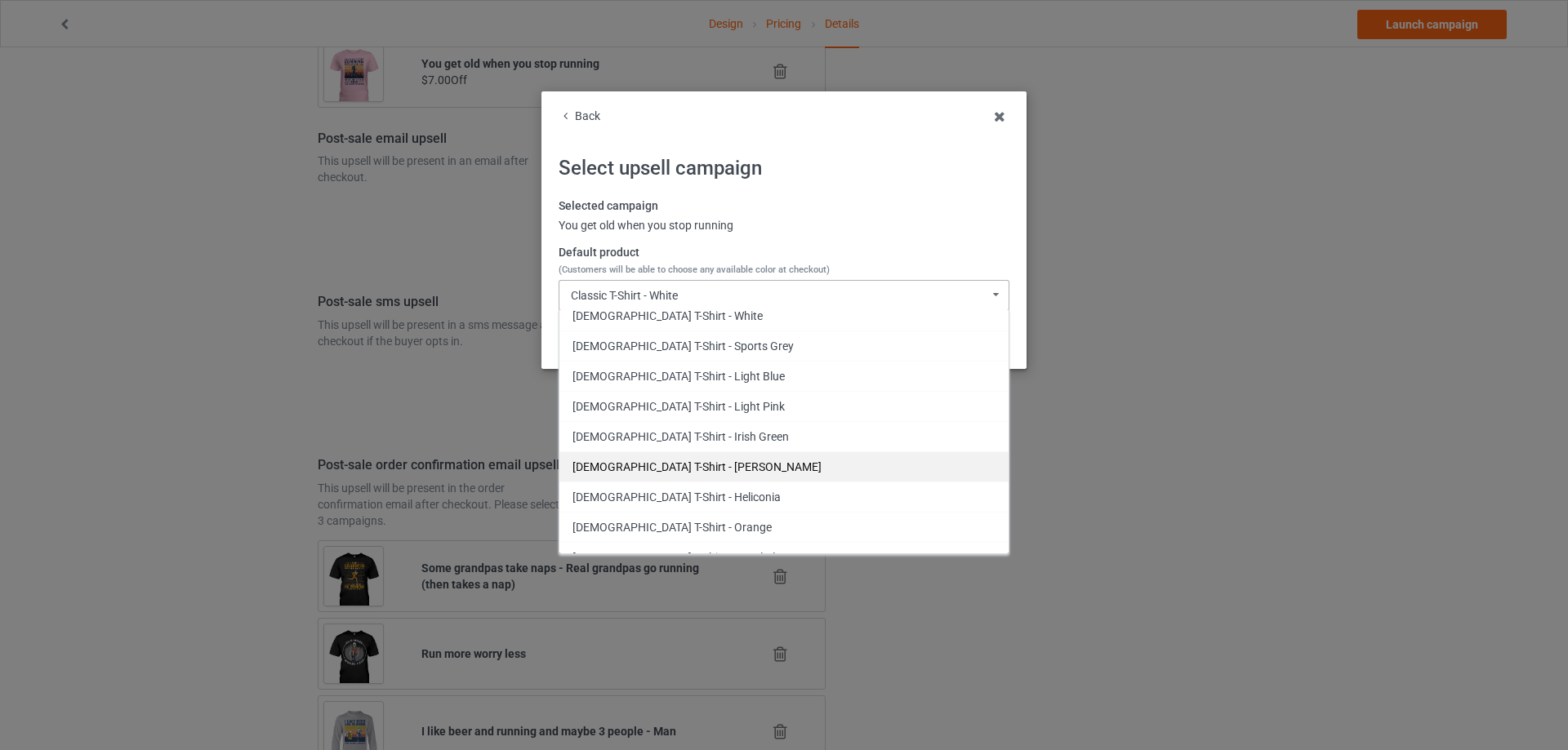
scroll to position [1497, 0]
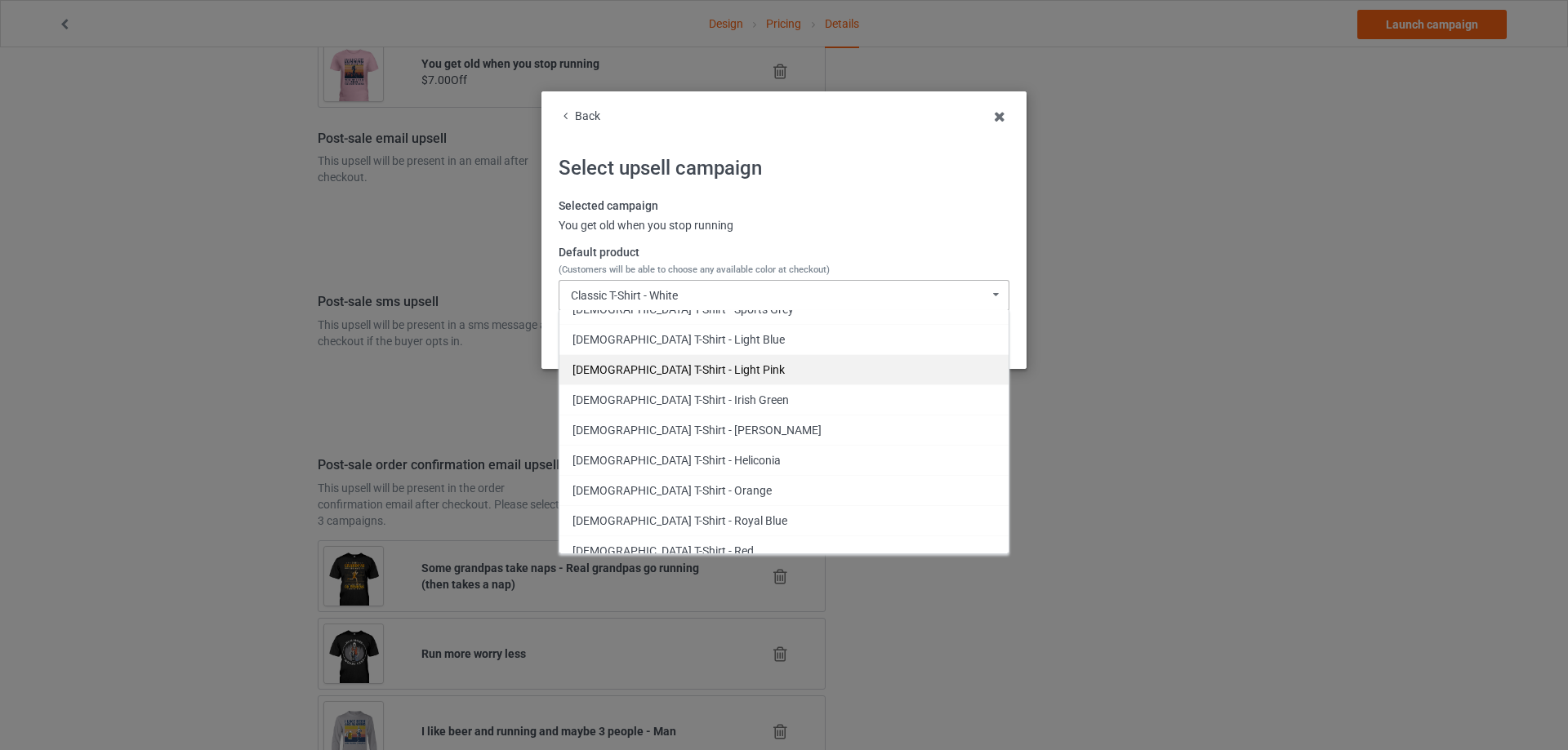
click at [739, 368] on div "[DEMOGRAPHIC_DATA] T-Shirt - Light Pink" at bounding box center [783, 370] width 449 height 30
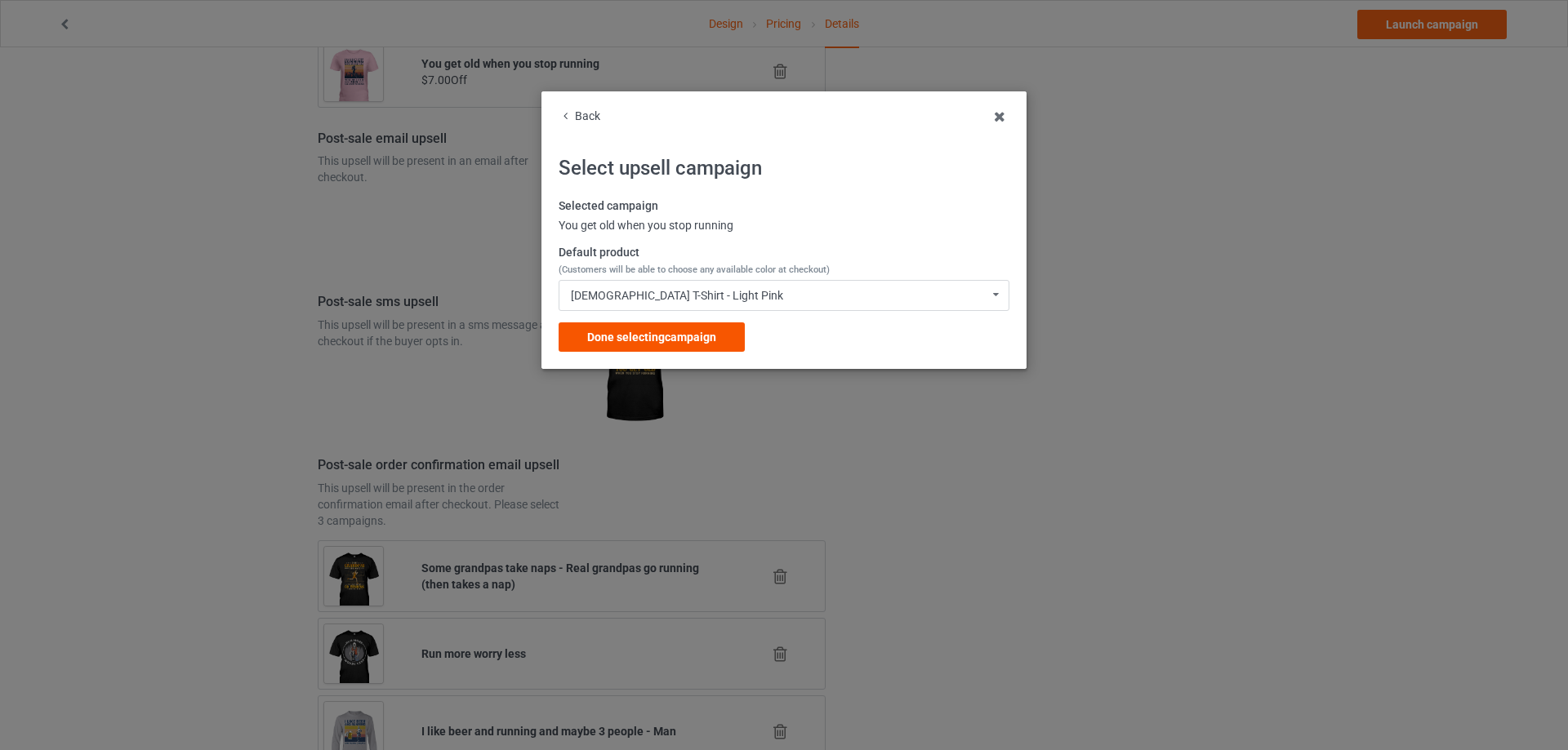
click at [678, 336] on span "Done selecting campaign" at bounding box center [651, 337] width 129 height 13
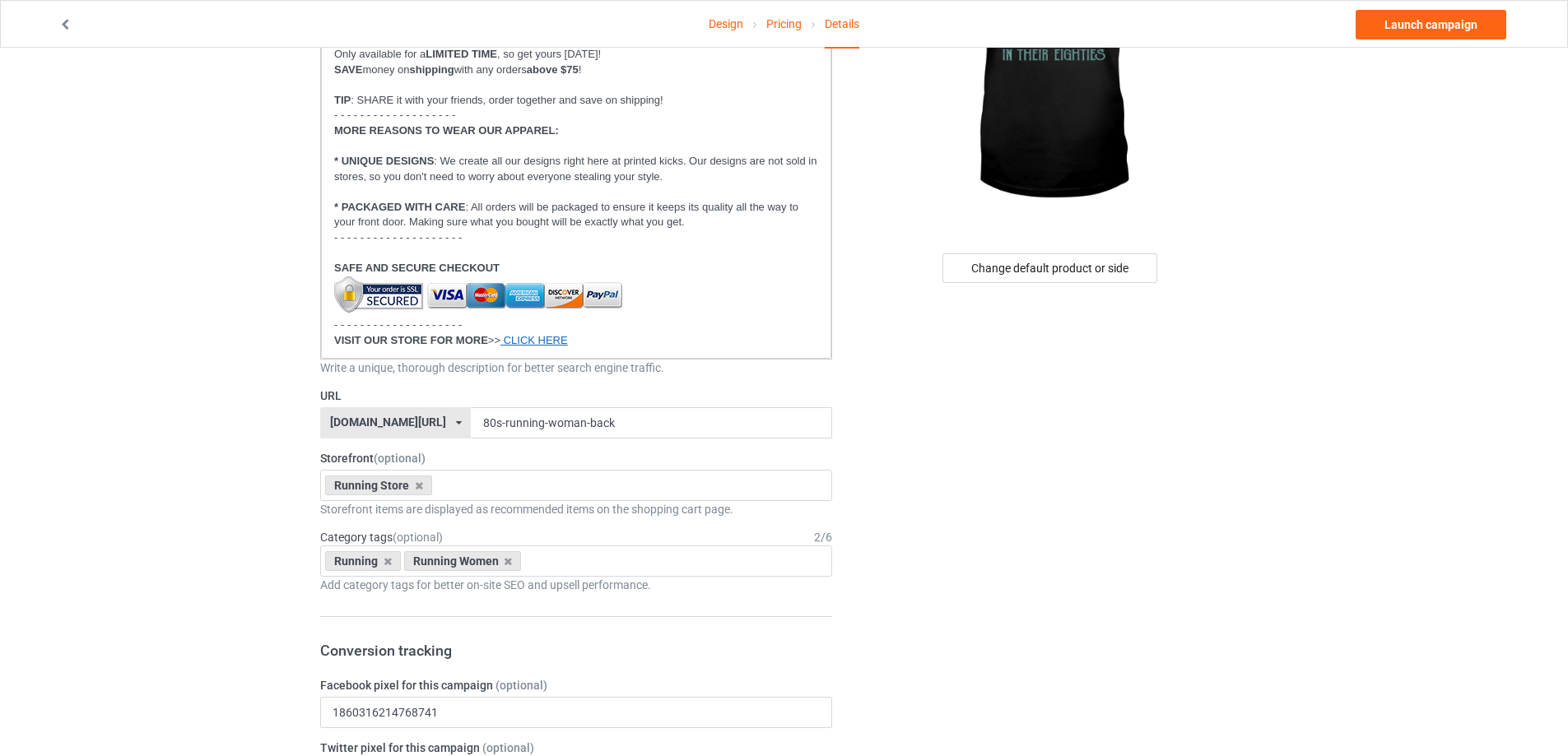
scroll to position [28, 0]
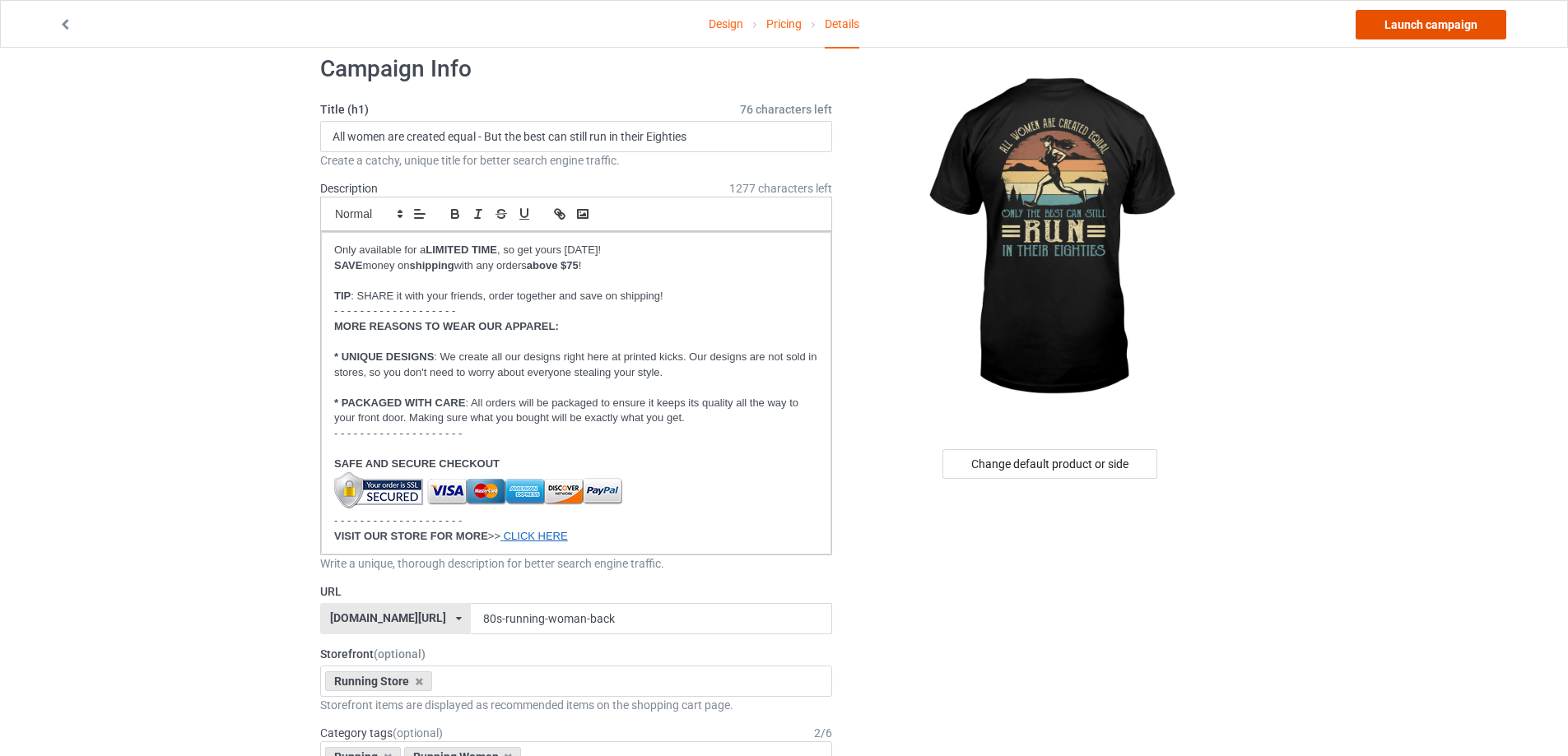
click at [1451, 20] on link "Launch campaign" at bounding box center [1431, 24] width 151 height 29
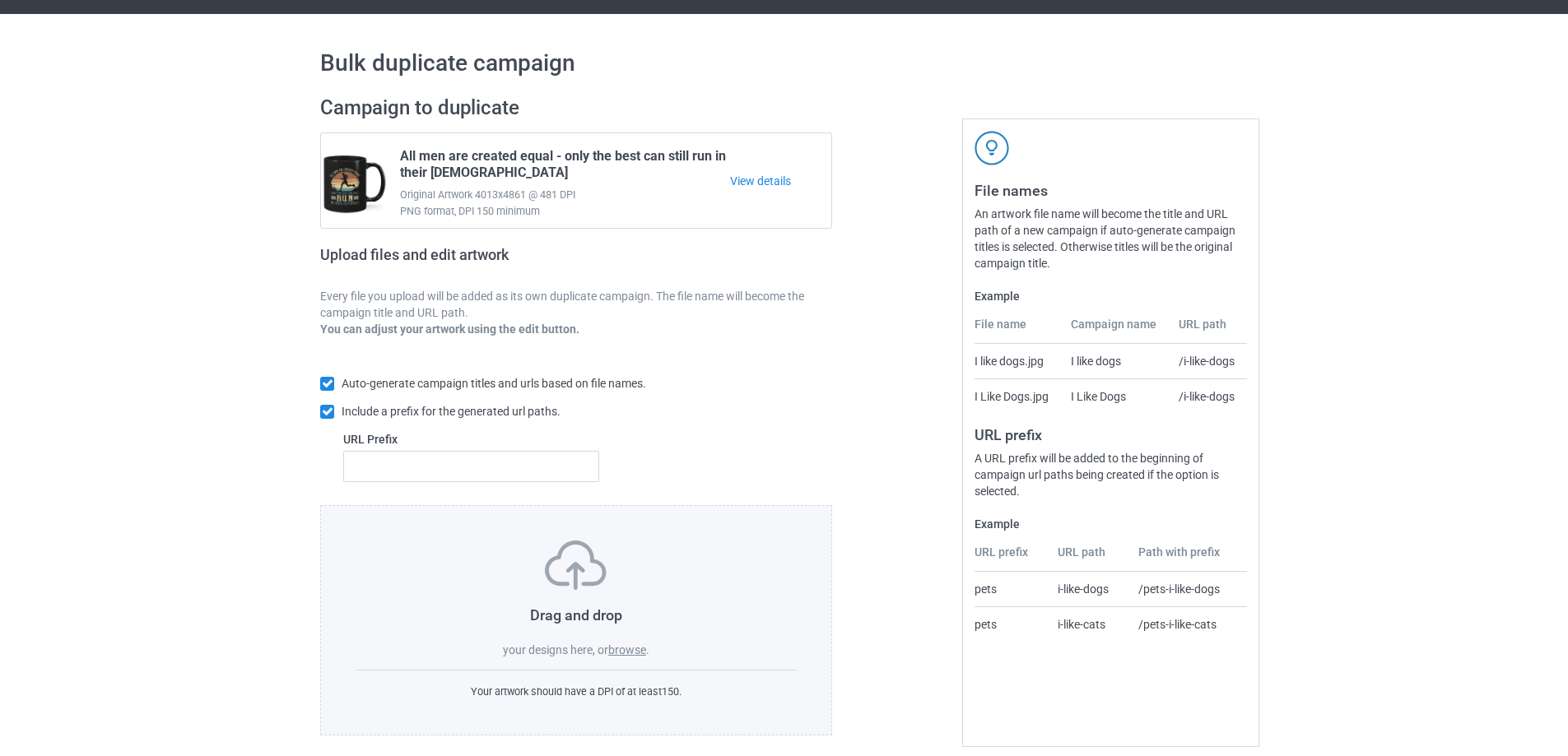
scroll to position [46, 0]
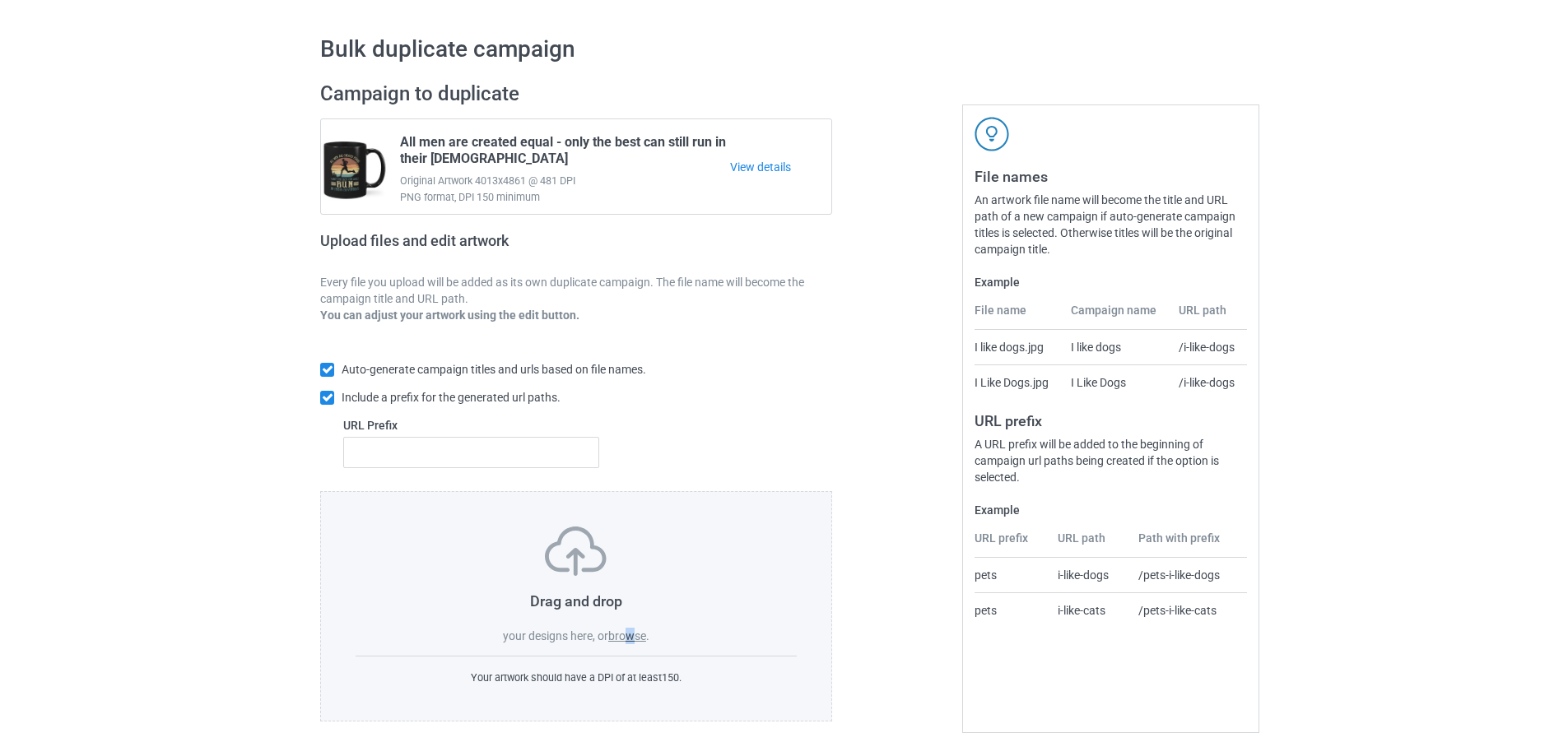
click at [632, 635] on label "browse" at bounding box center [627, 636] width 38 height 13
click at [786, 559] on div "Drag and drop your designs here, or browse ." at bounding box center [576, 585] width 441 height 118
drag, startPoint x: 639, startPoint y: 636, endPoint x: 650, endPoint y: 622, distance: 17.8
click at [638, 636] on label "browse" at bounding box center [627, 636] width 38 height 13
click at [893, 609] on div at bounding box center [903, 402] width 119 height 663
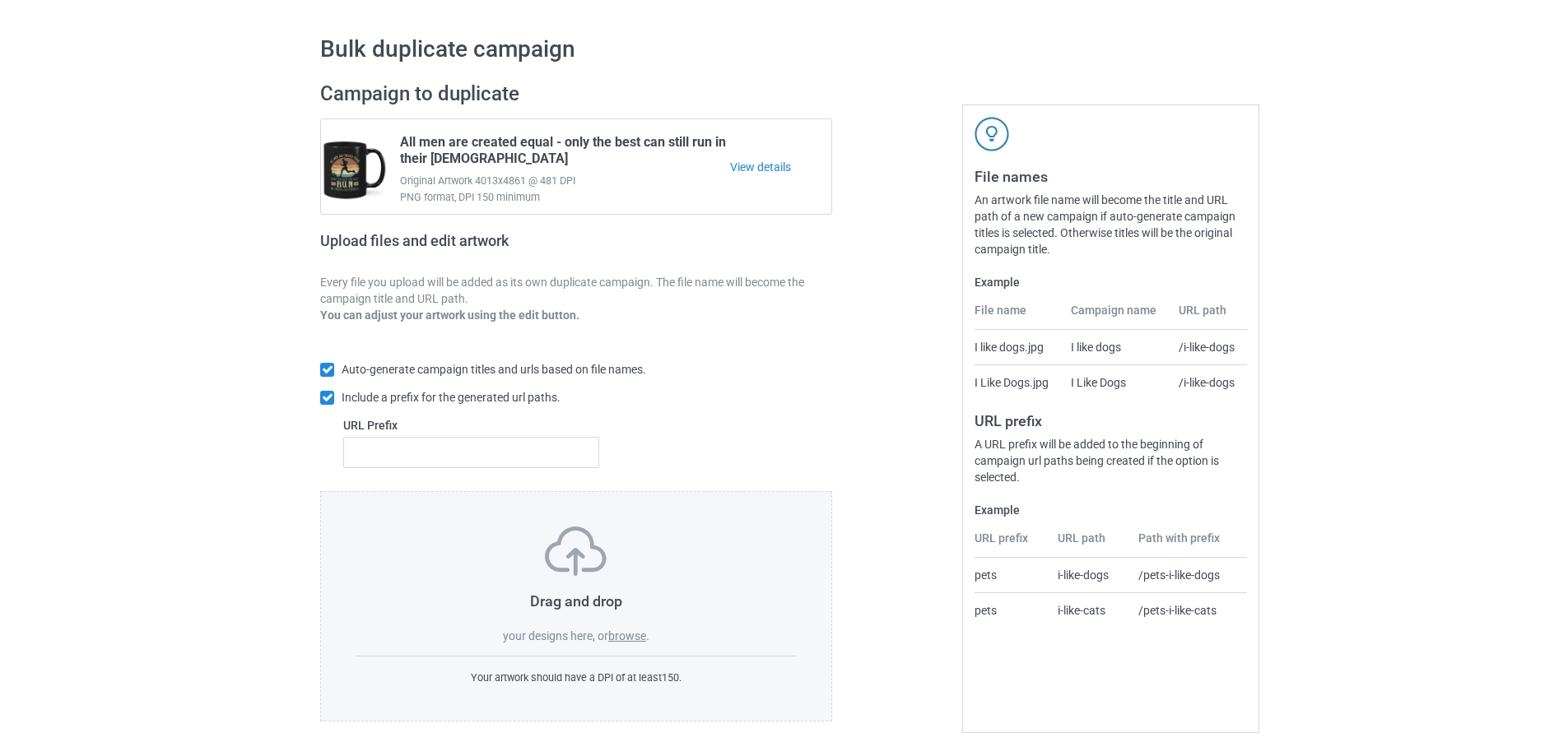
click at [622, 635] on label "browse" at bounding box center [627, 636] width 38 height 13
click at [0, 0] on input "browse" at bounding box center [0, 0] width 0 height 0
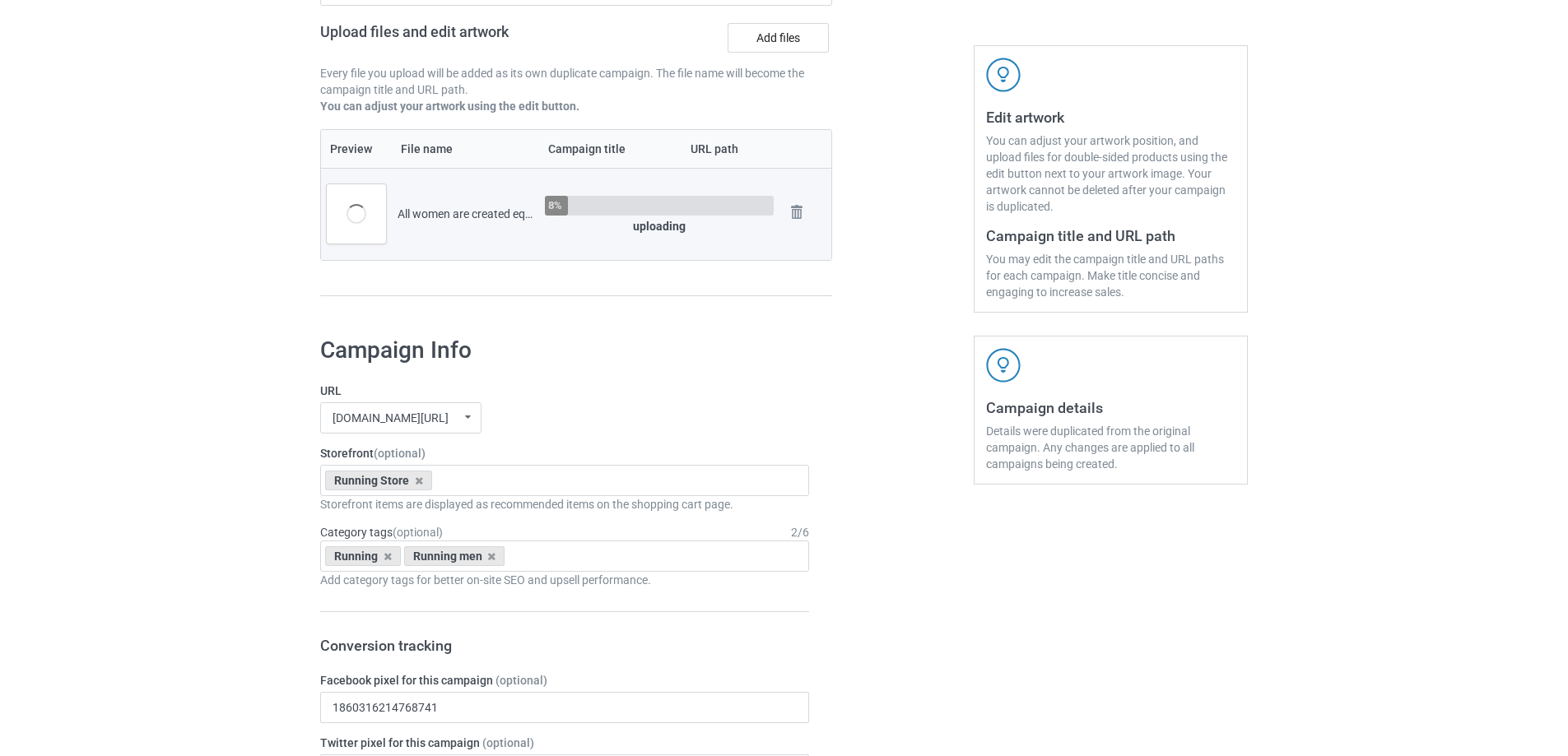
scroll to position [458, 0]
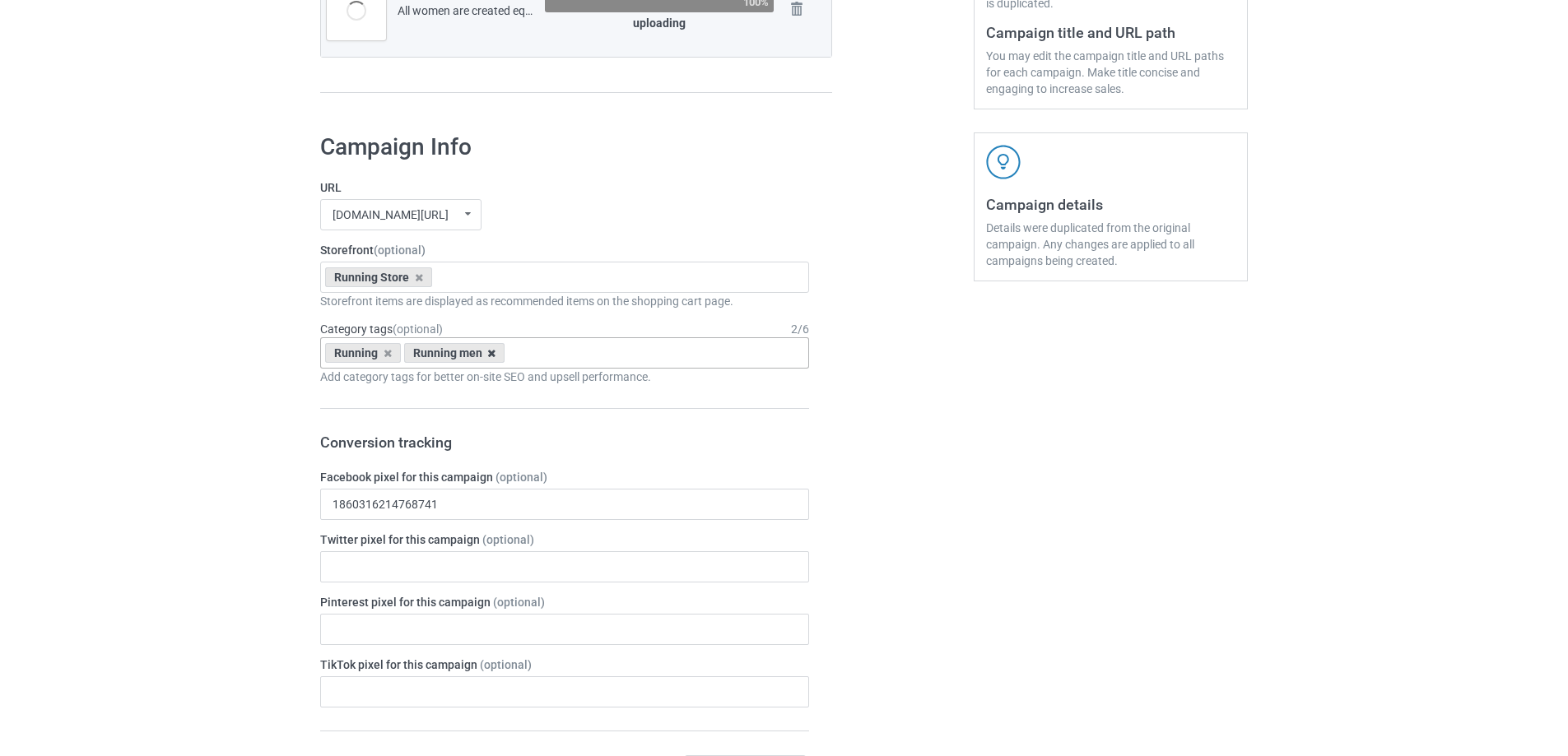
drag, startPoint x: 492, startPoint y: 361, endPoint x: 491, endPoint y: 351, distance: 10.0
click at [492, 360] on div "Running men" at bounding box center [455, 353] width 101 height 20
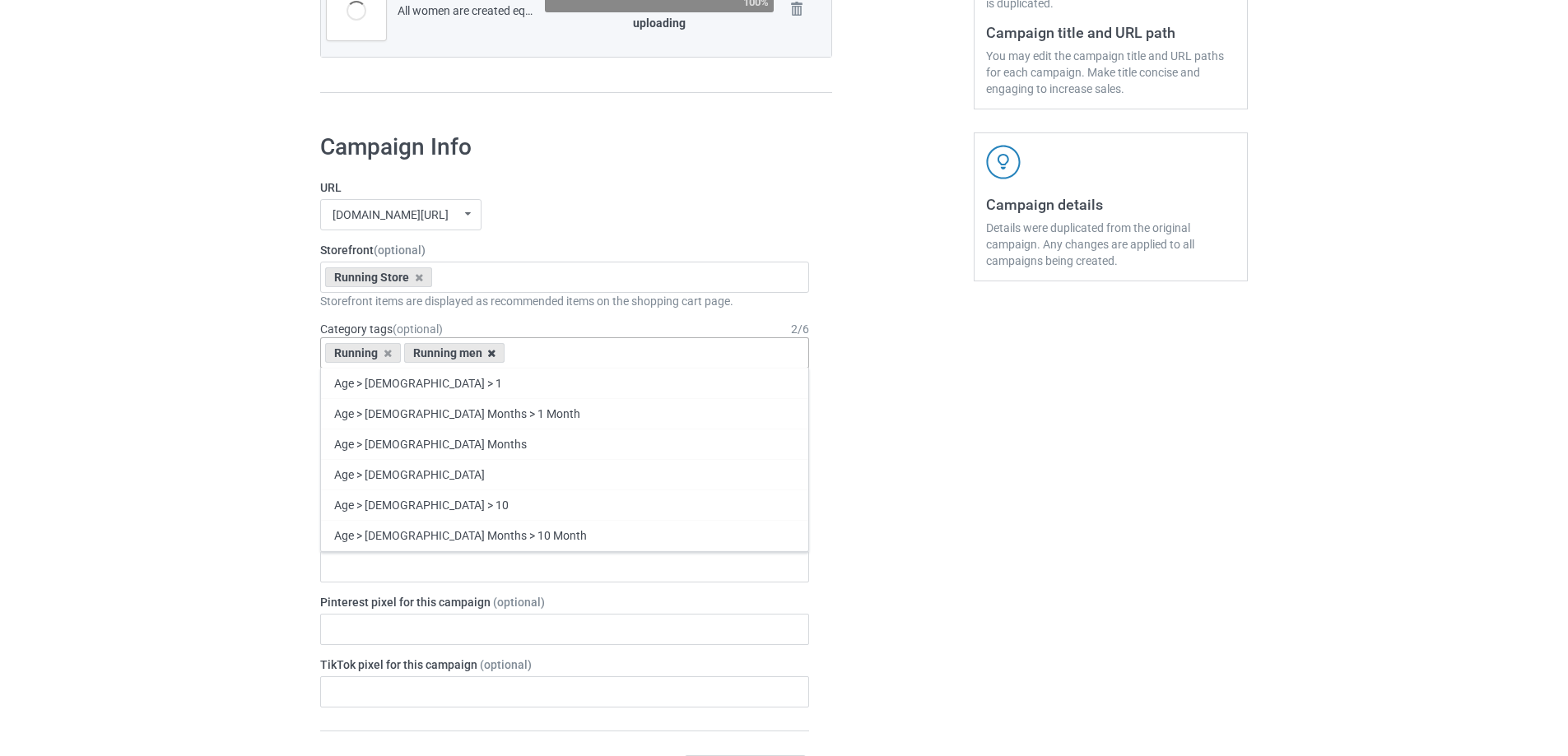
click at [491, 349] on icon at bounding box center [491, 353] width 8 height 11
click at [518, 368] on div "Running Age > [DEMOGRAPHIC_DATA] > 1 Age > [DEMOGRAPHIC_DATA] Months > 1 Month …" at bounding box center [564, 352] width 489 height 31
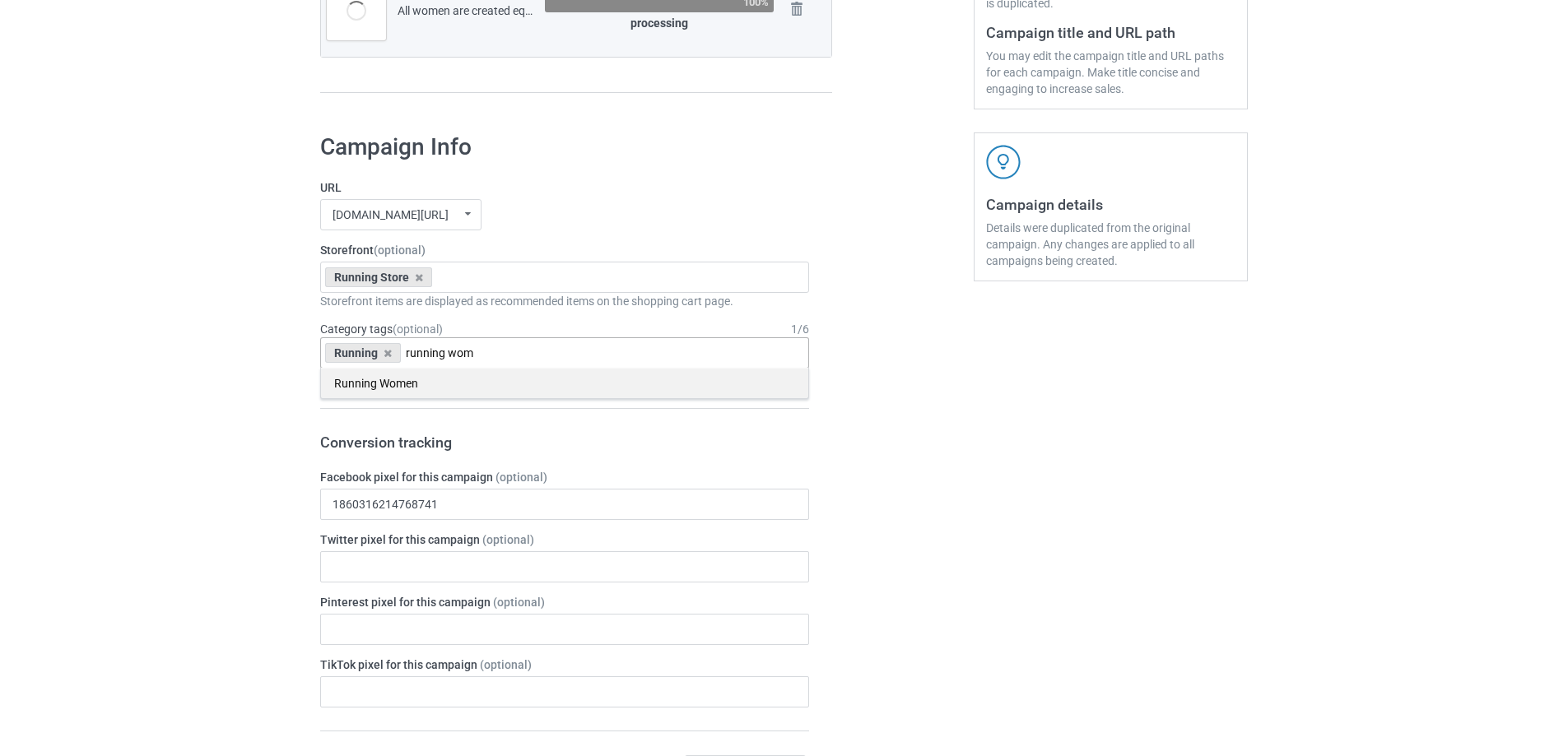
type input "running wom"
click at [493, 376] on div "Running Women" at bounding box center [564, 383] width 487 height 30
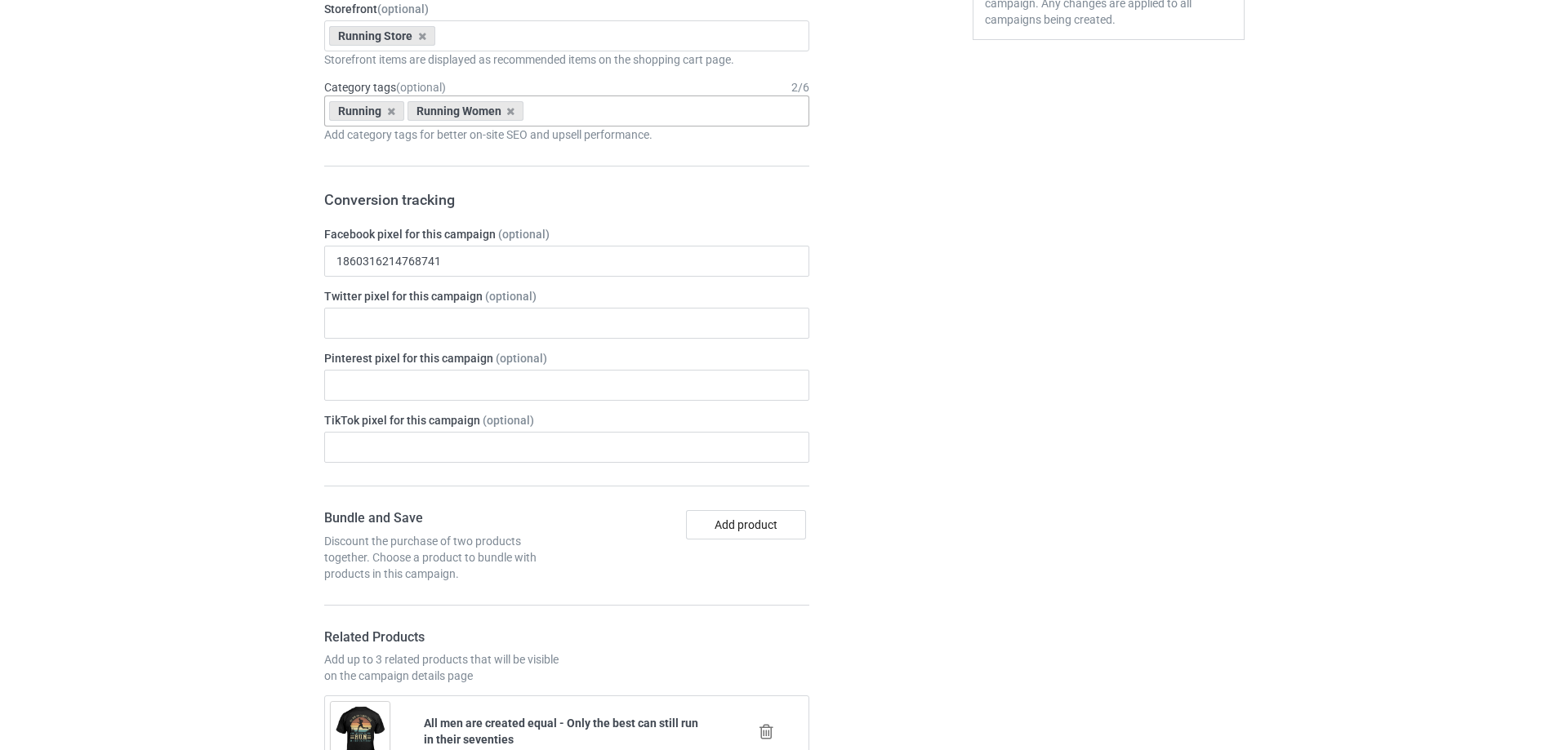
scroll to position [998, 0]
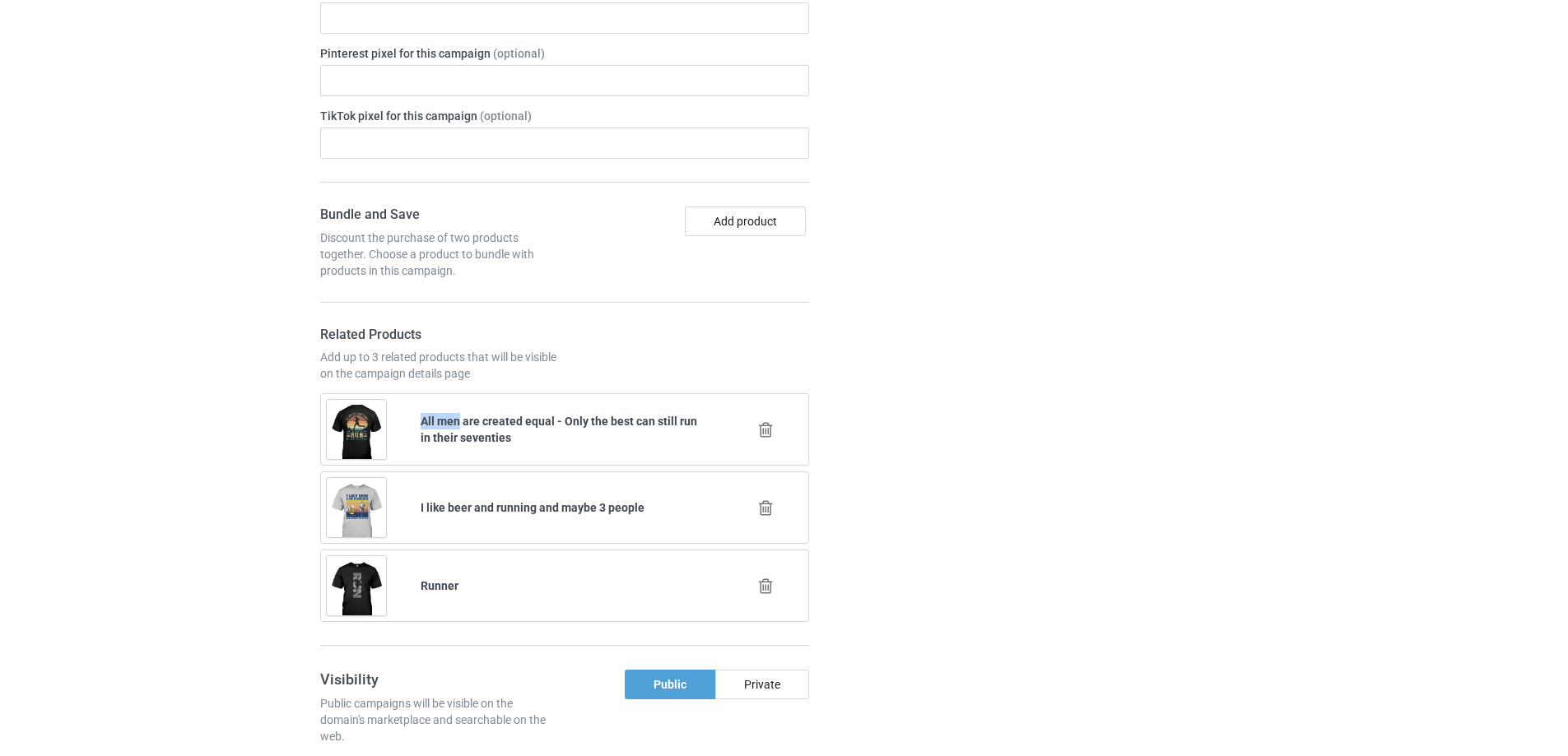
drag, startPoint x: 459, startPoint y: 421, endPoint x: 421, endPoint y: 425, distance: 38.2
click at [421, 425] on b "All men are created equal - Only the best can still run in their seventies" at bounding box center [558, 429] width 276 height 29
copy b "All men"
drag, startPoint x: 765, startPoint y: 429, endPoint x: 841, endPoint y: 430, distance: 76.0
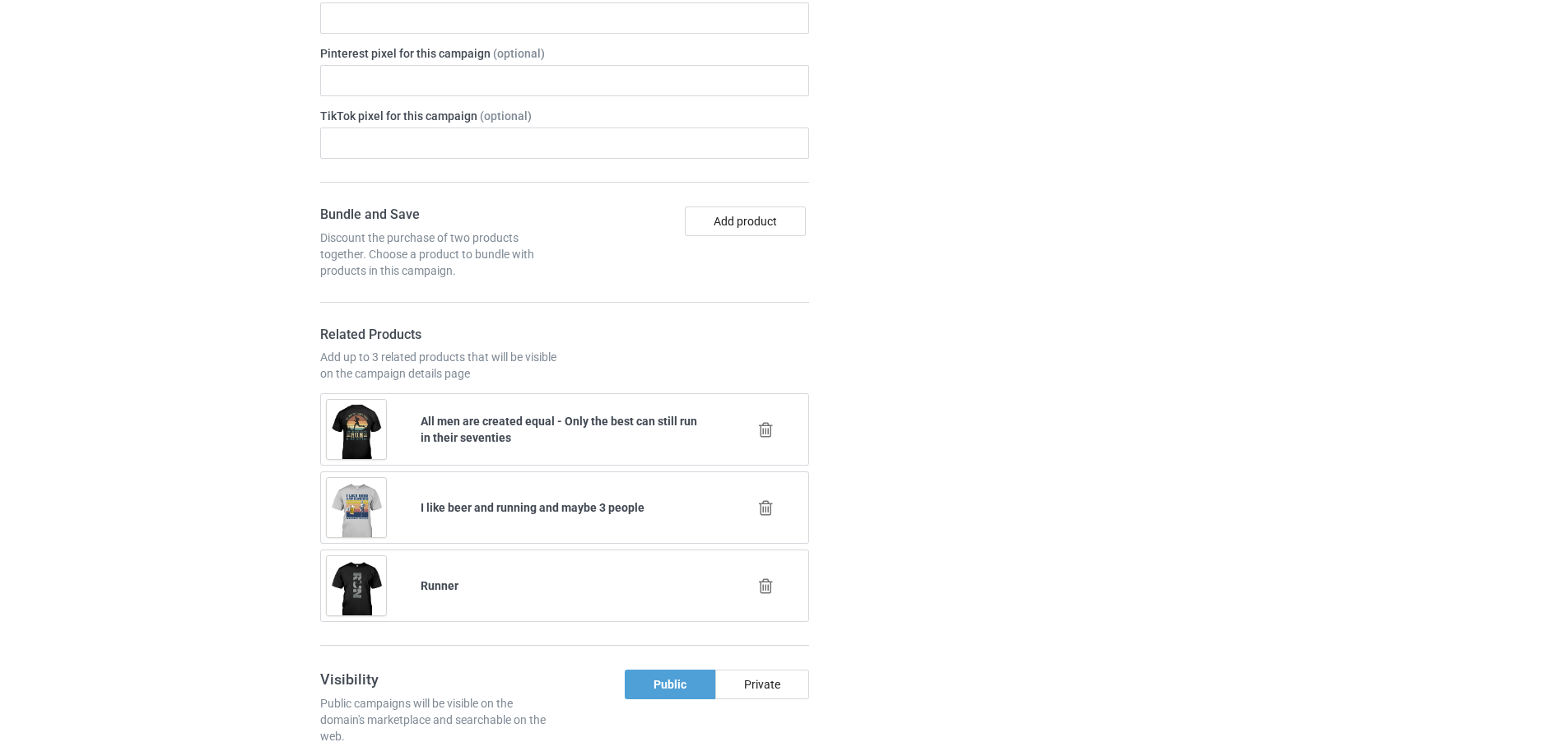
click at [767, 428] on icon at bounding box center [765, 429] width 21 height 18
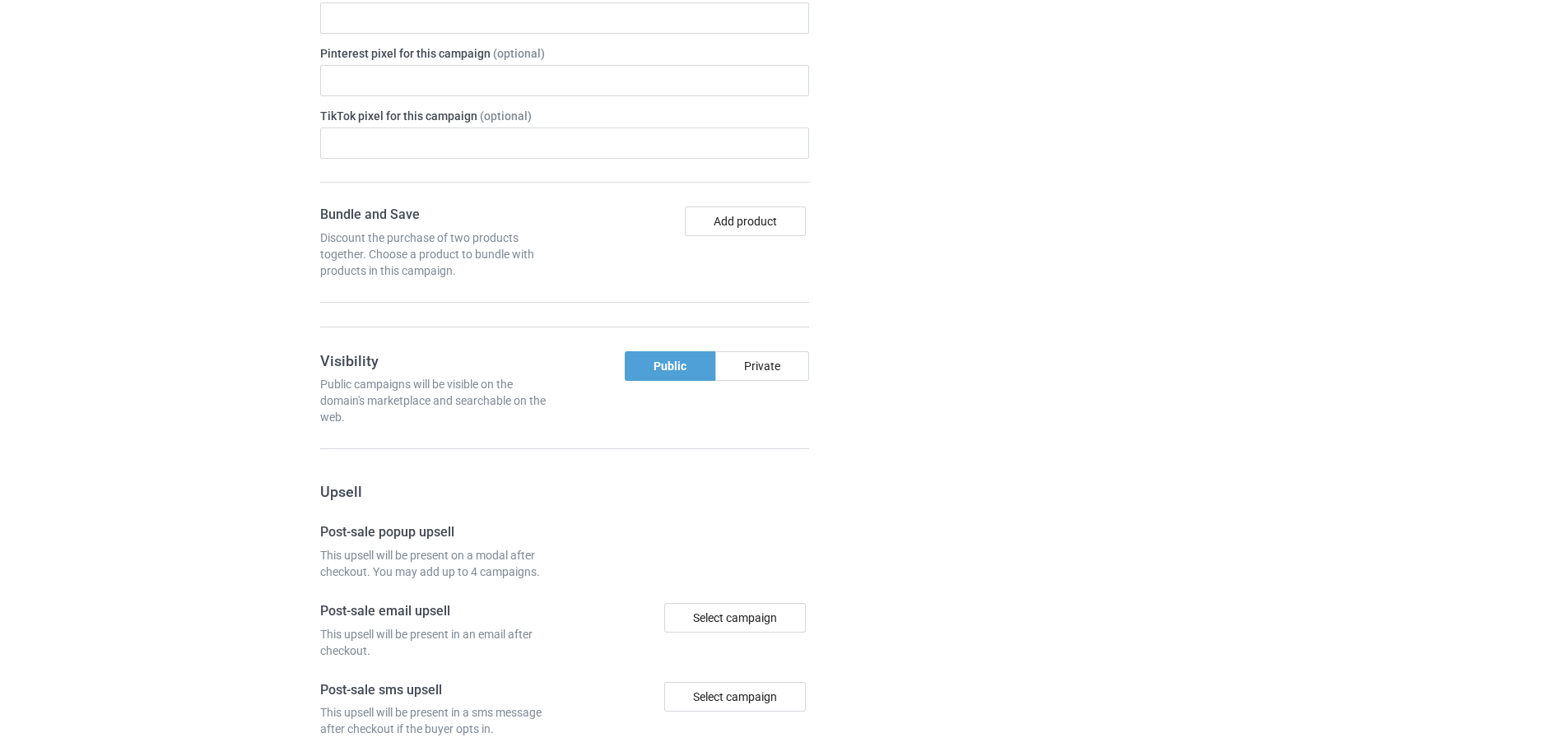
click at [969, 419] on div "Campaign details Details were duplicated from the original campaign. Any change…" at bounding box center [1110, 288] width 297 height 1432
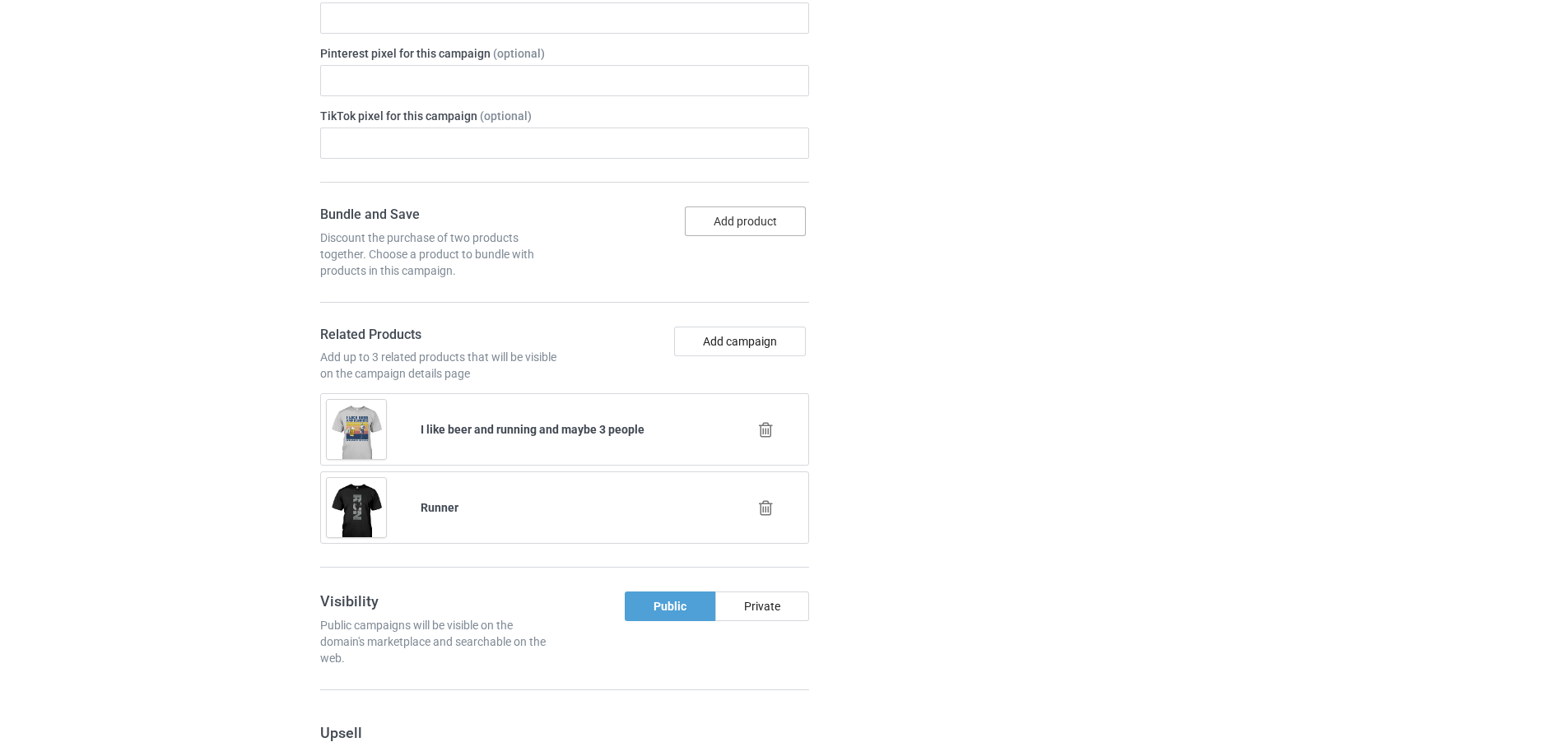
drag, startPoint x: 789, startPoint y: 229, endPoint x: 807, endPoint y: 384, distance: 156.0
click at [897, 307] on div "Campaign Info URL steezylife.com/ undefined/ bestees-4u.com/ books-4life.com/ p…" at bounding box center [784, 767] width 950 height 2389
click at [780, 340] on button "Add campaign" at bounding box center [739, 341] width 131 height 29
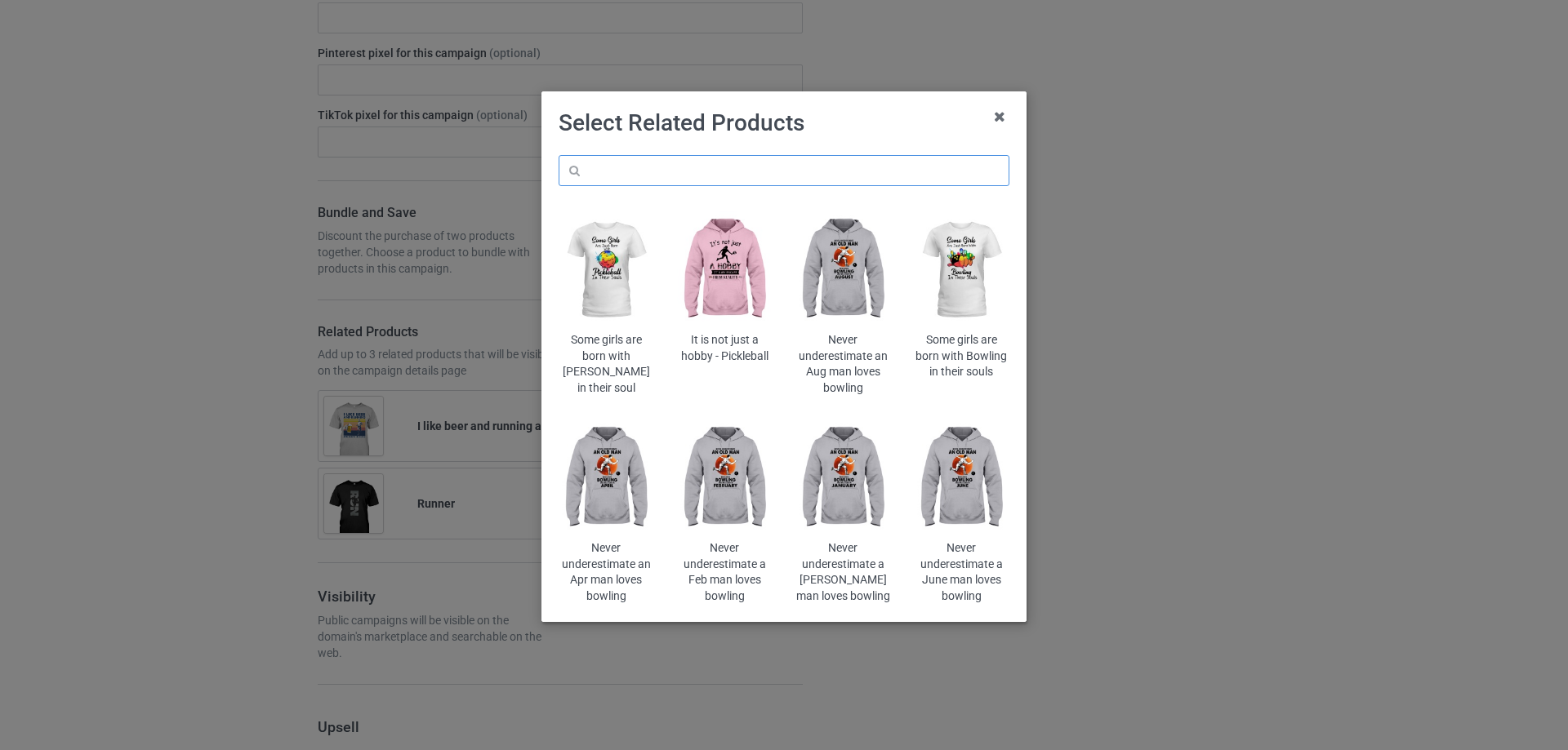
click at [885, 170] on input "text" at bounding box center [783, 170] width 451 height 31
paste input "All men"
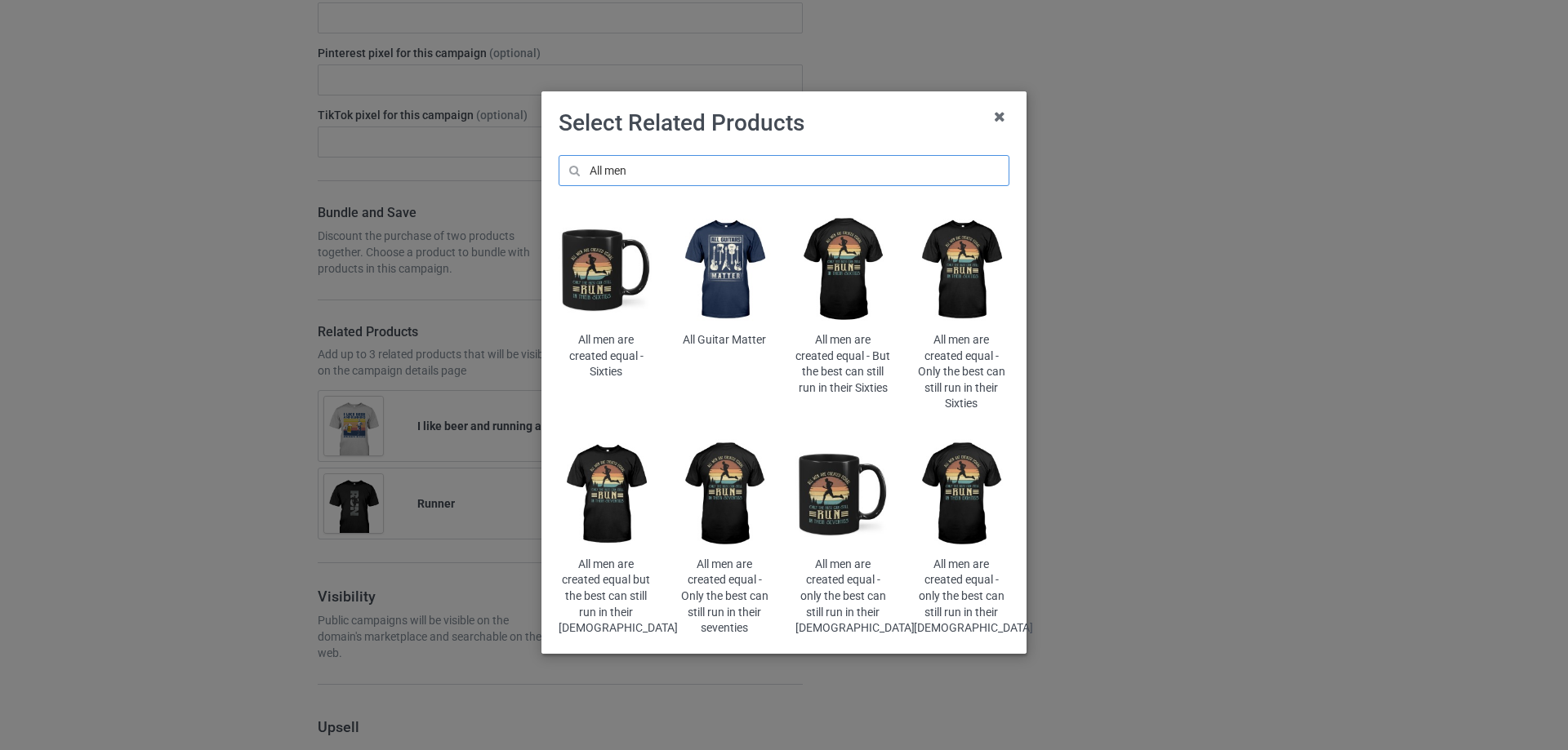
click at [606, 169] on input "All men" at bounding box center [783, 170] width 451 height 31
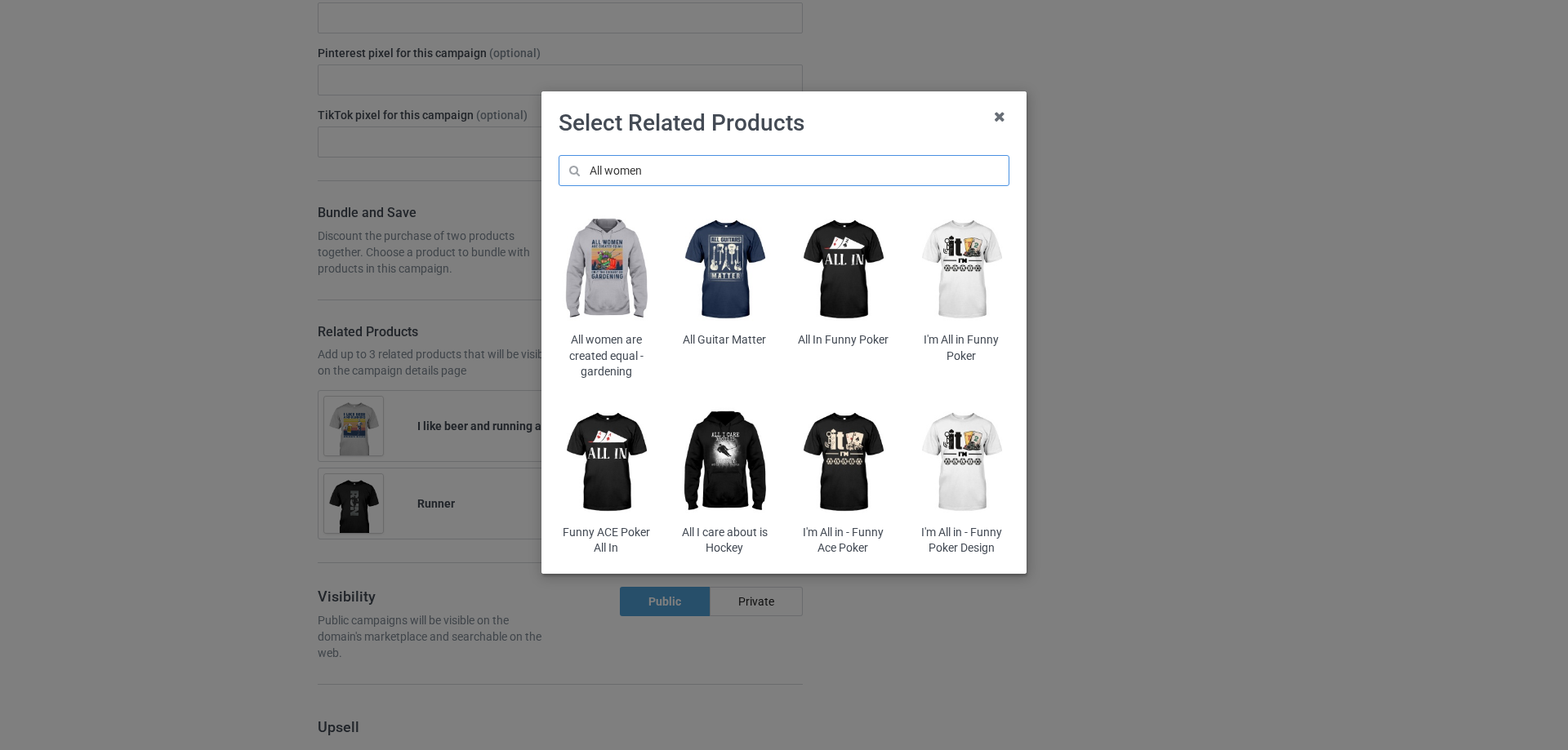
click at [811, 174] on input "All women" at bounding box center [783, 170] width 451 height 31
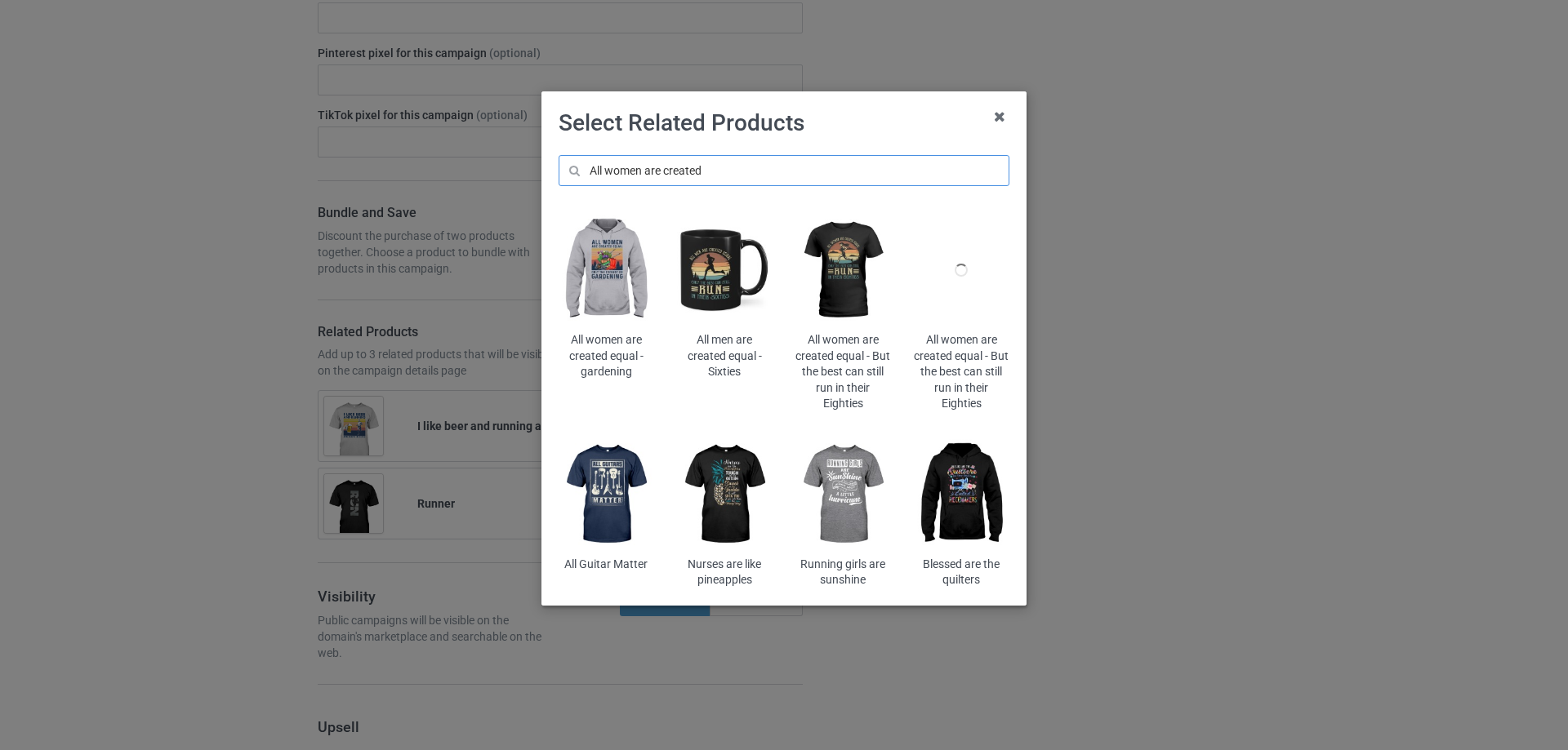
type input "All women are created"
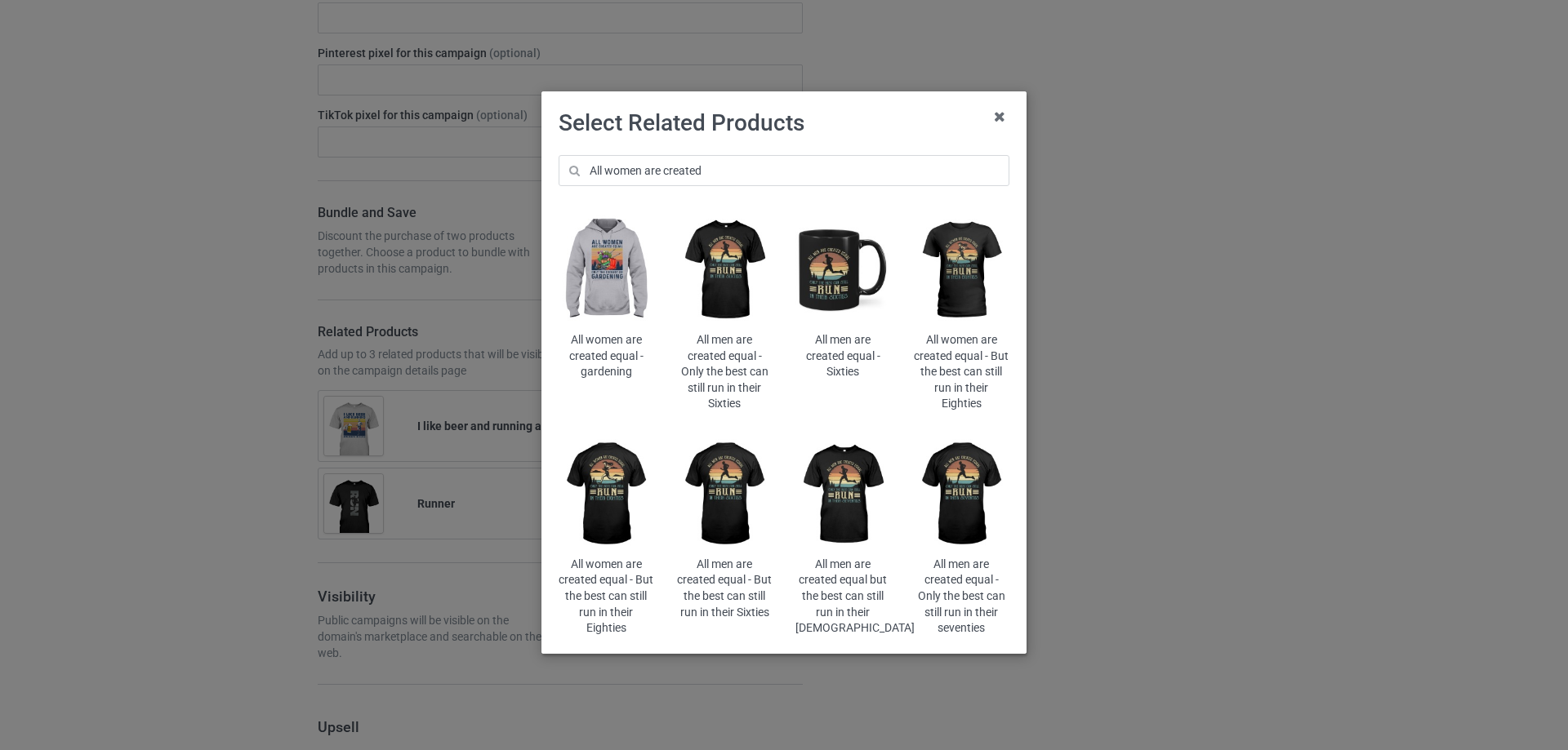
drag, startPoint x: 973, startPoint y: 262, endPoint x: 967, endPoint y: 268, distance: 8.5
click at [971, 262] on img at bounding box center [961, 271] width 96 height 120
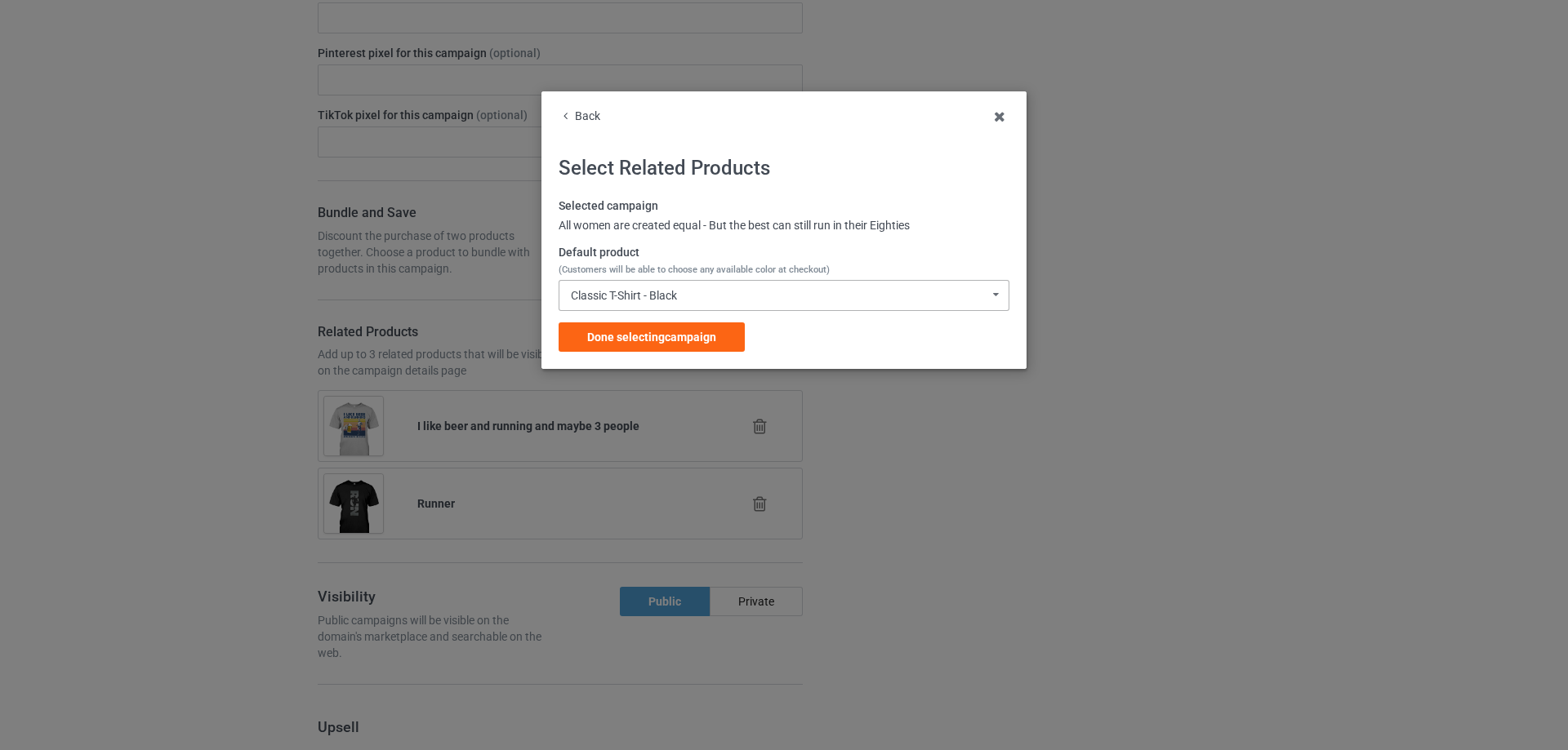
click at [703, 300] on div "Classic T-Shirt - Black Classic T-Shirt - Black Classic T-Shirt - Chocolate Cla…" at bounding box center [783, 295] width 451 height 31
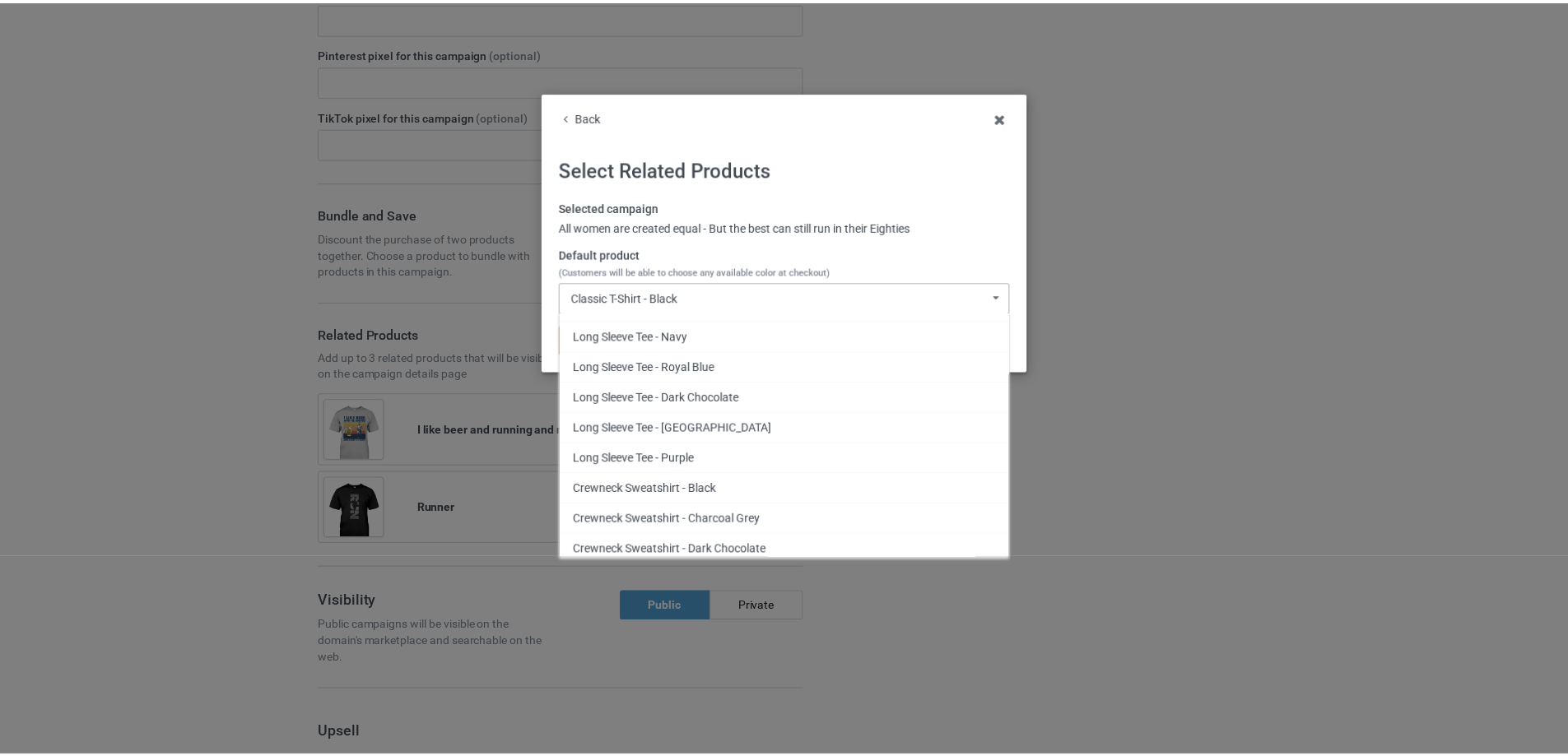
scroll to position [302, 0]
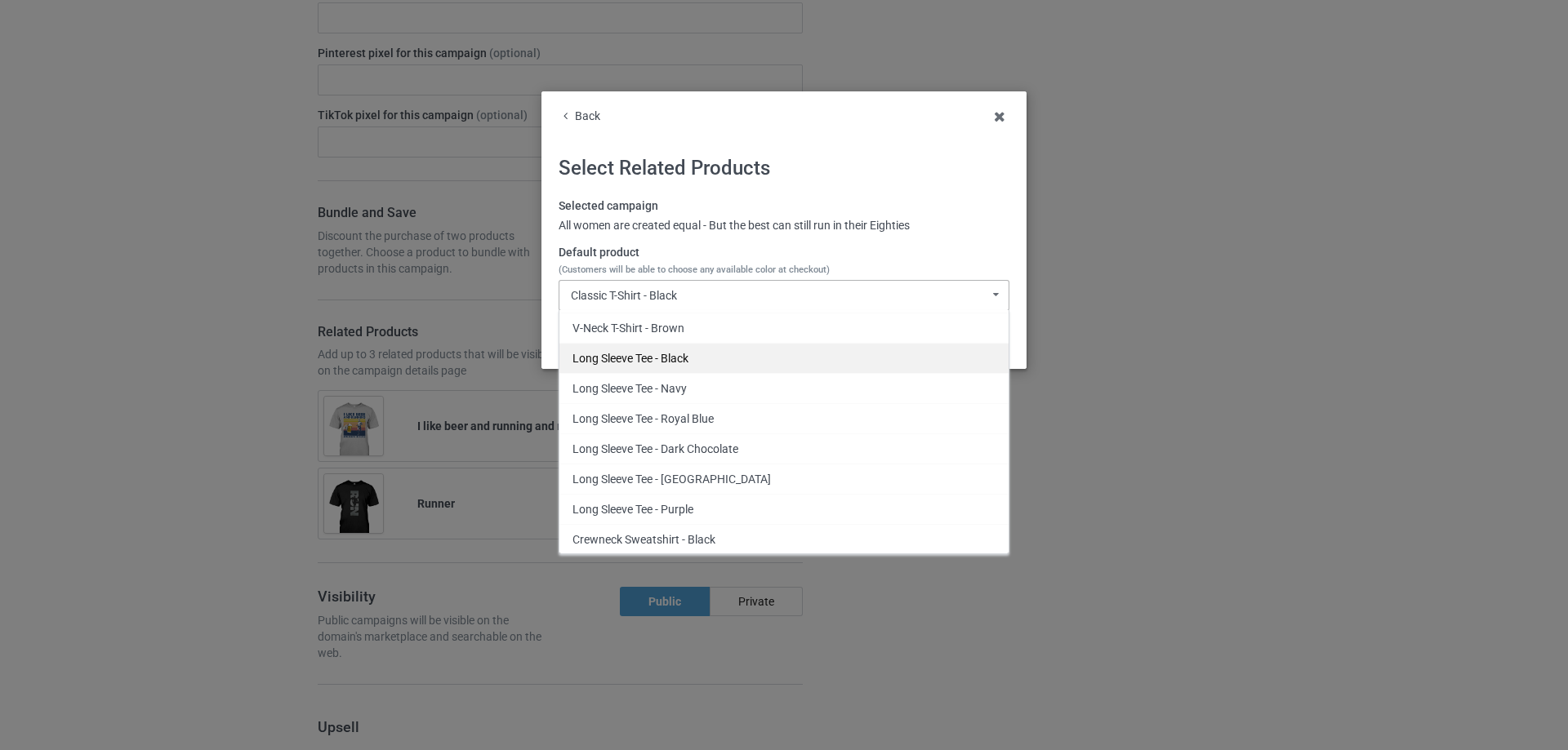
click at [758, 350] on div "Long Sleeve Tee - Black" at bounding box center [783, 358] width 449 height 30
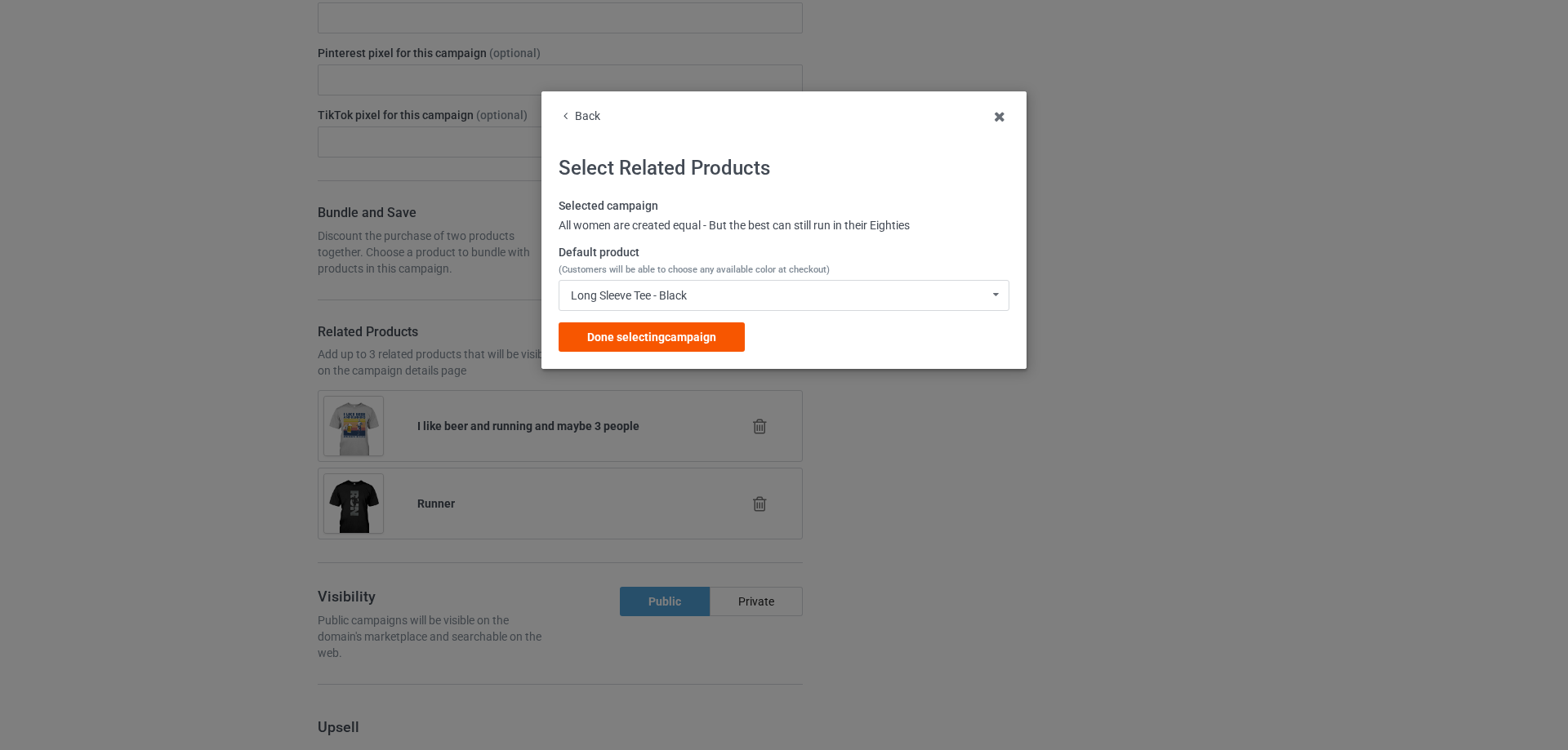
drag, startPoint x: 693, startPoint y: 331, endPoint x: 755, endPoint y: 349, distance: 64.6
click at [694, 331] on span "Done selecting campaign" at bounding box center [651, 337] width 129 height 13
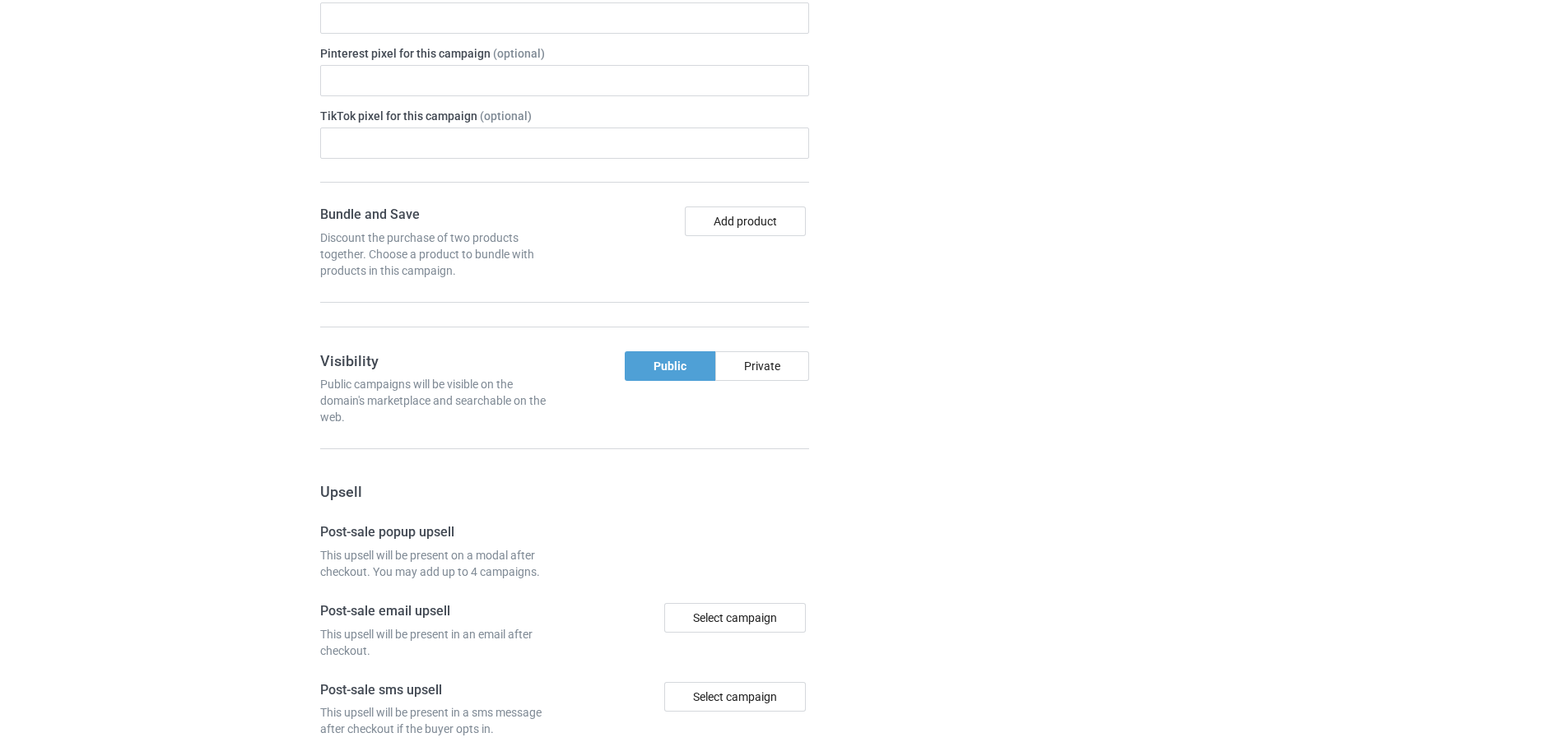
click at [1007, 367] on div "Campaign details Details were duplicated from the original campaign. Any change…" at bounding box center [1110, 288] width 297 height 1432
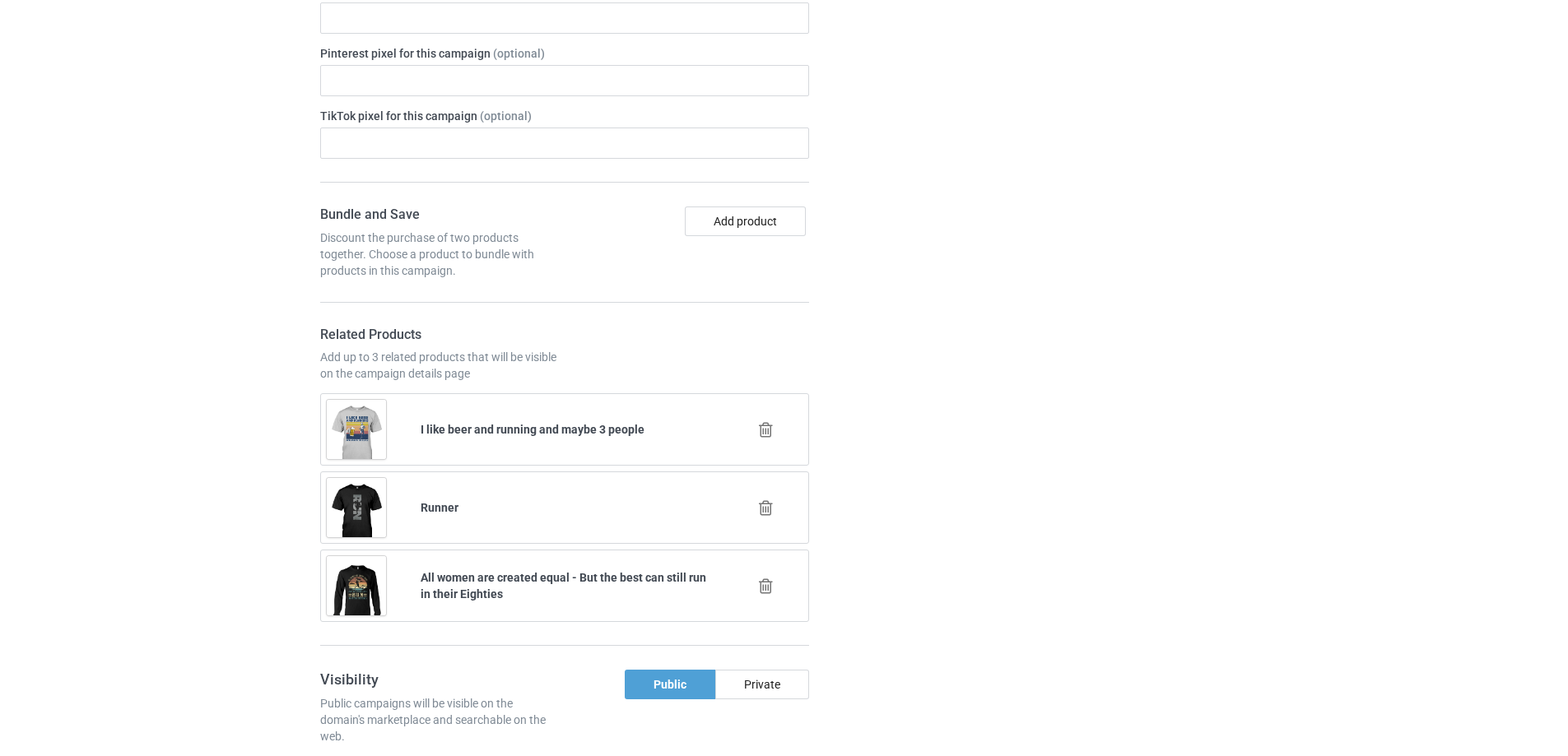
drag, startPoint x: 769, startPoint y: 429, endPoint x: 938, endPoint y: 420, distance: 169.2
click at [768, 429] on icon at bounding box center [765, 429] width 21 height 18
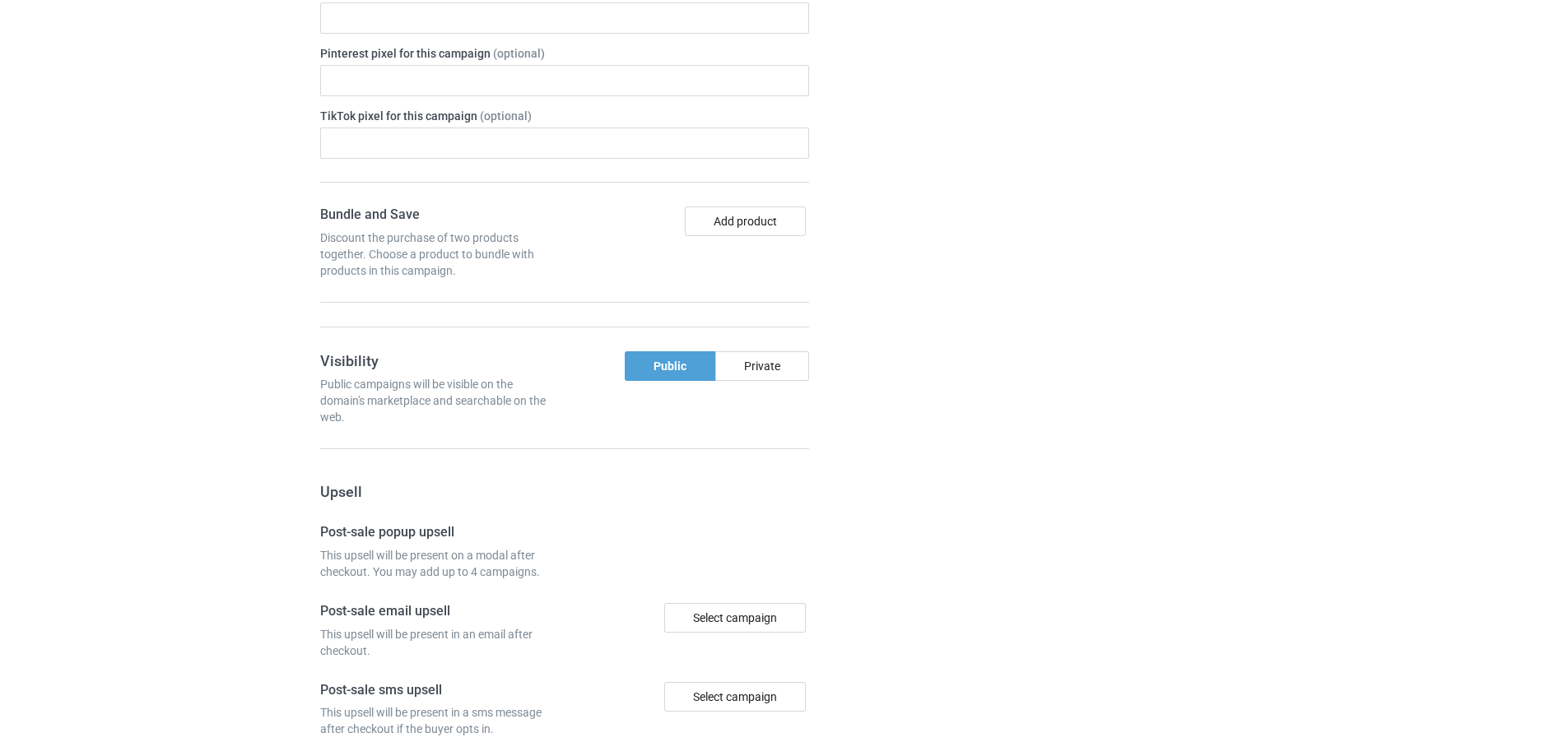
click at [942, 419] on div at bounding box center [903, 288] width 119 height 1432
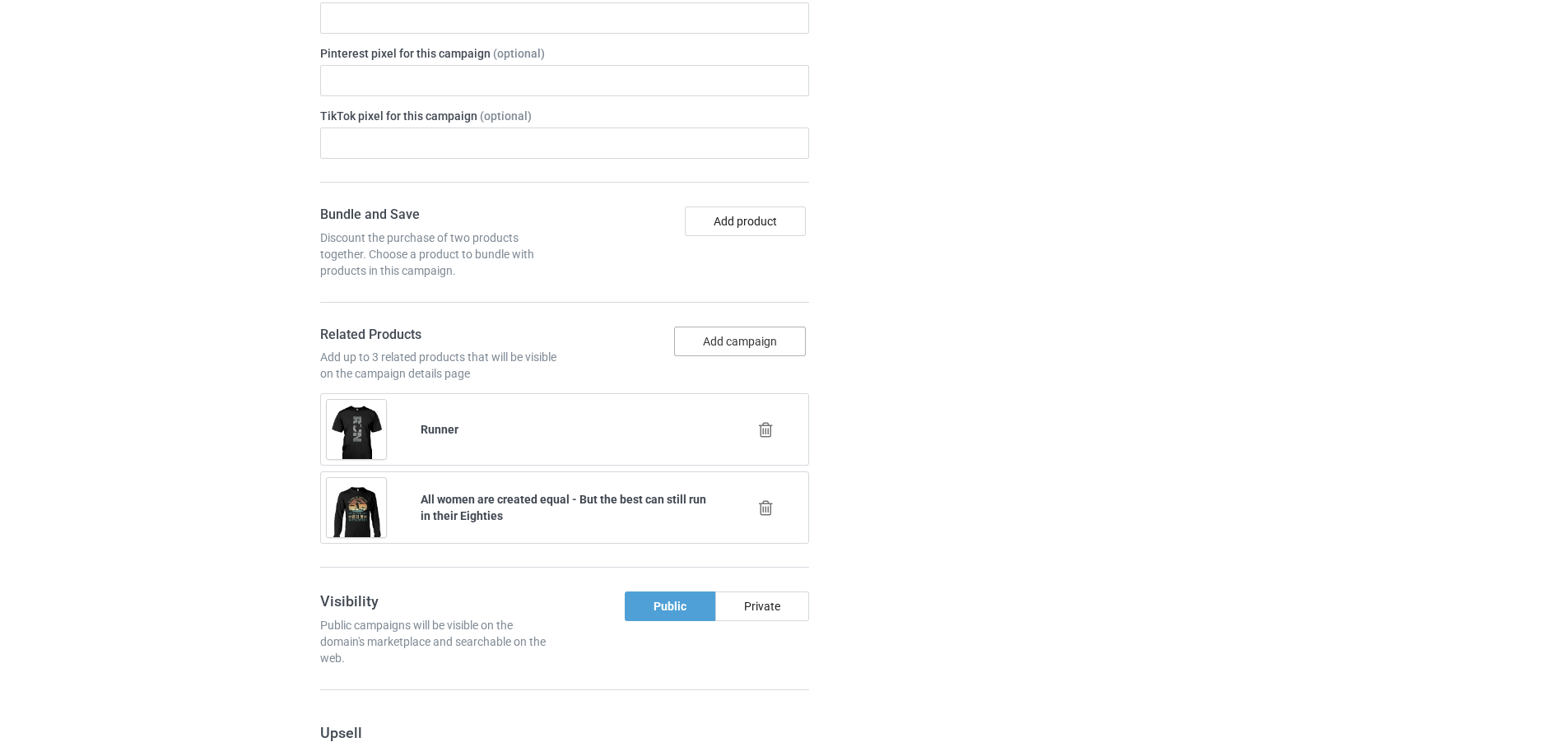
click at [763, 341] on button "Add campaign" at bounding box center [739, 341] width 131 height 29
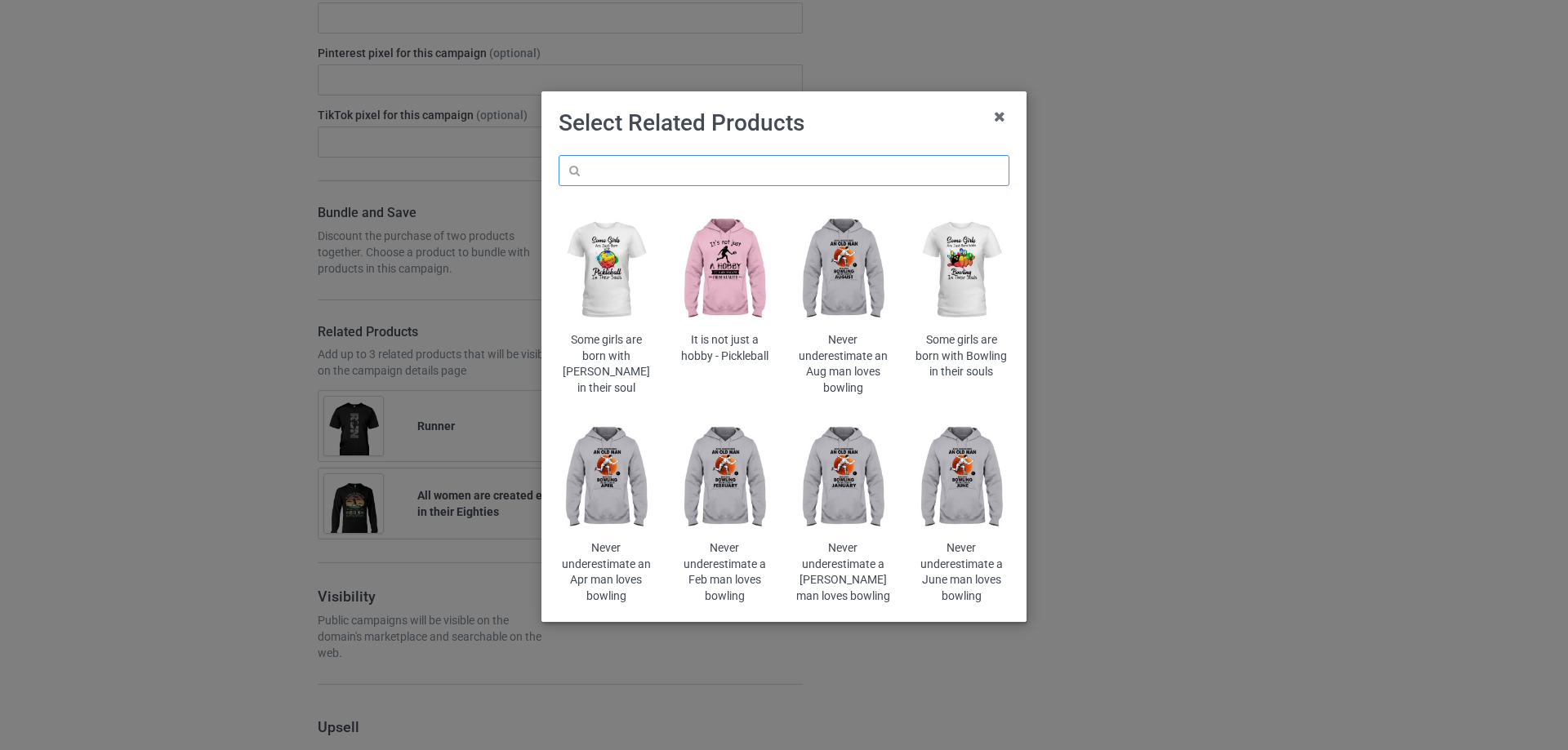
click at [880, 176] on input "text" at bounding box center [783, 170] width 451 height 31
paste input "All women are created"
type input "All women are created"
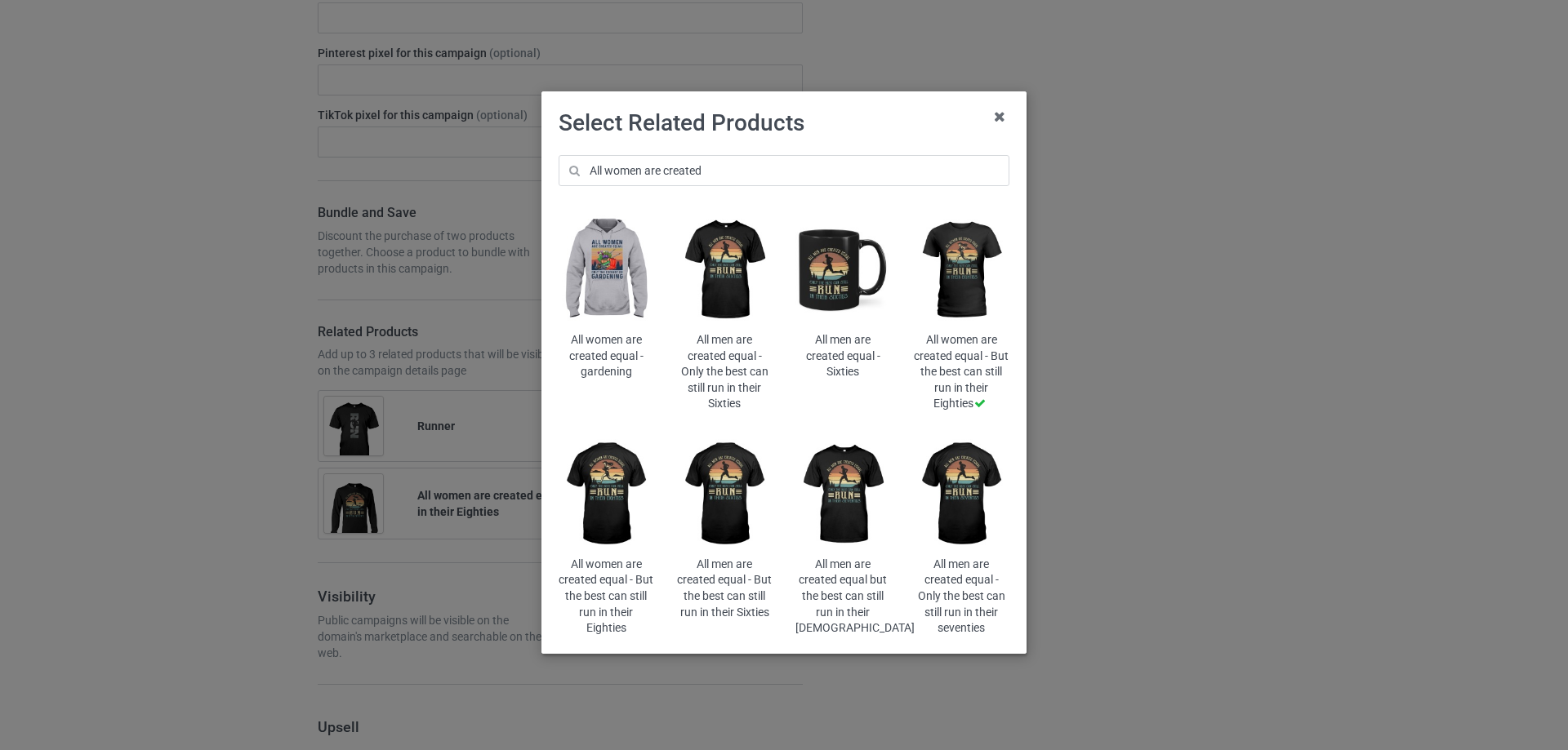
click at [605, 495] on img at bounding box center [605, 495] width 96 height 120
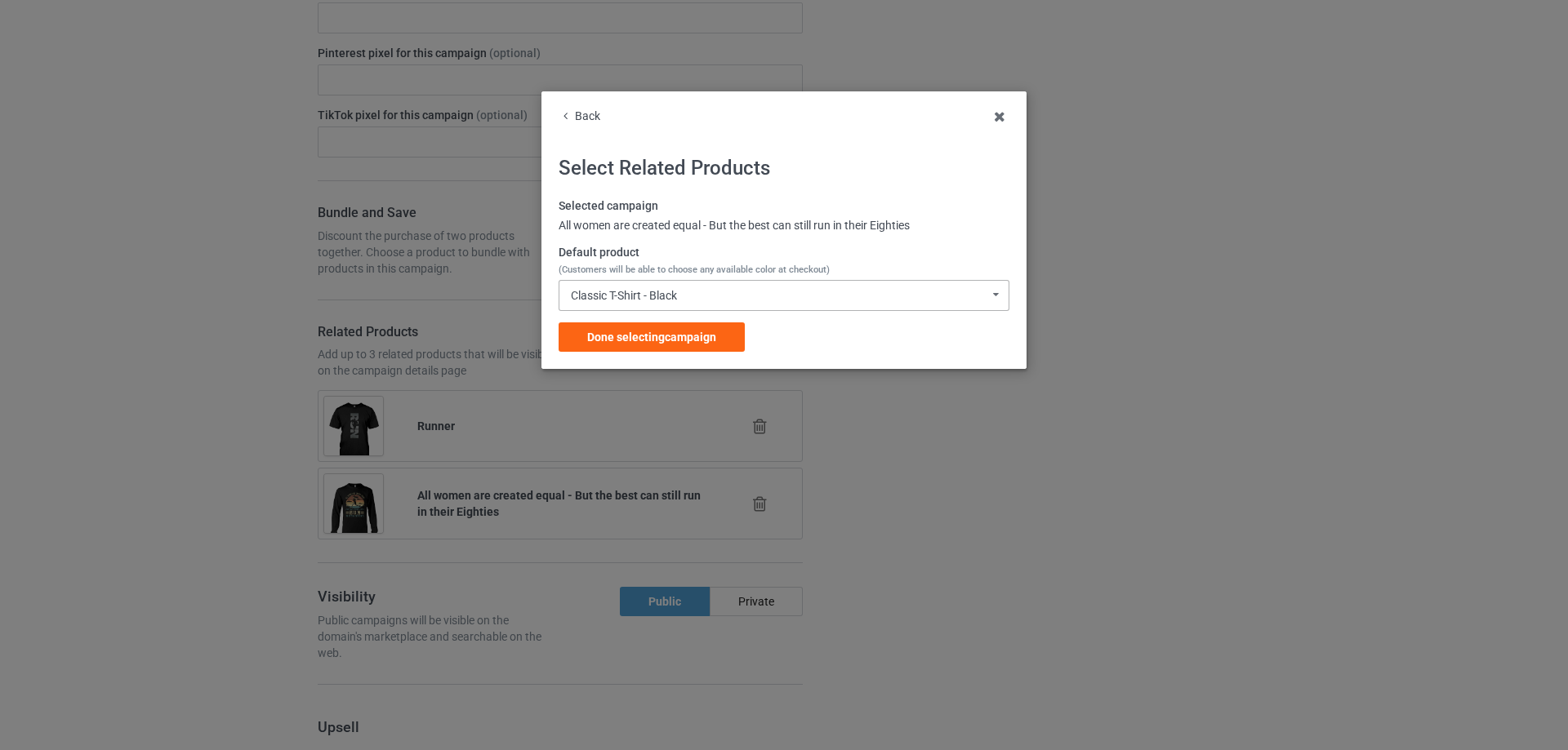
click at [689, 292] on div "Classic T-Shirt - Black Classic T-Shirt - Black Classic T-Shirt - Chocolate Cla…" at bounding box center [783, 295] width 451 height 31
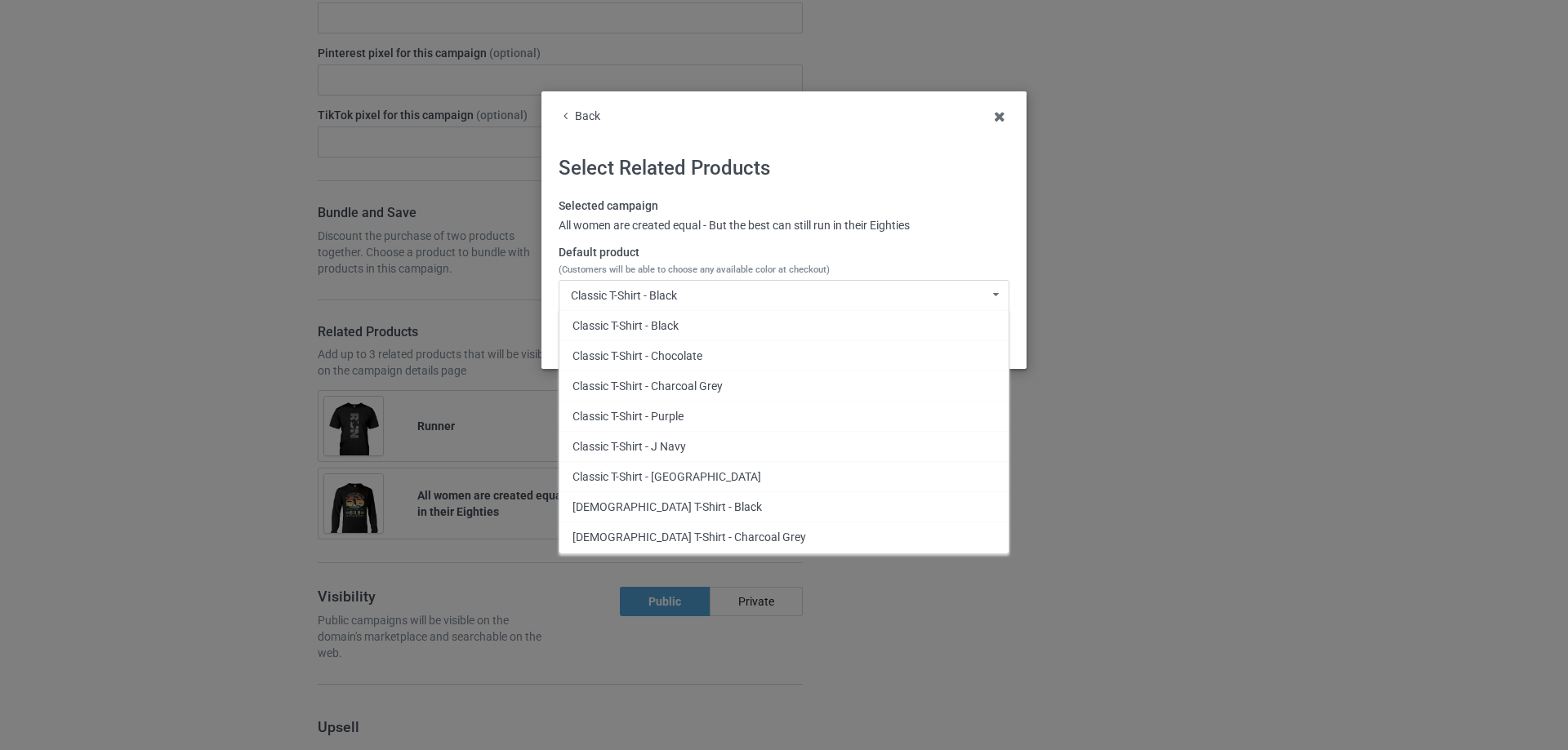
click at [865, 210] on label "Selected campaign" at bounding box center [783, 207] width 451 height 17
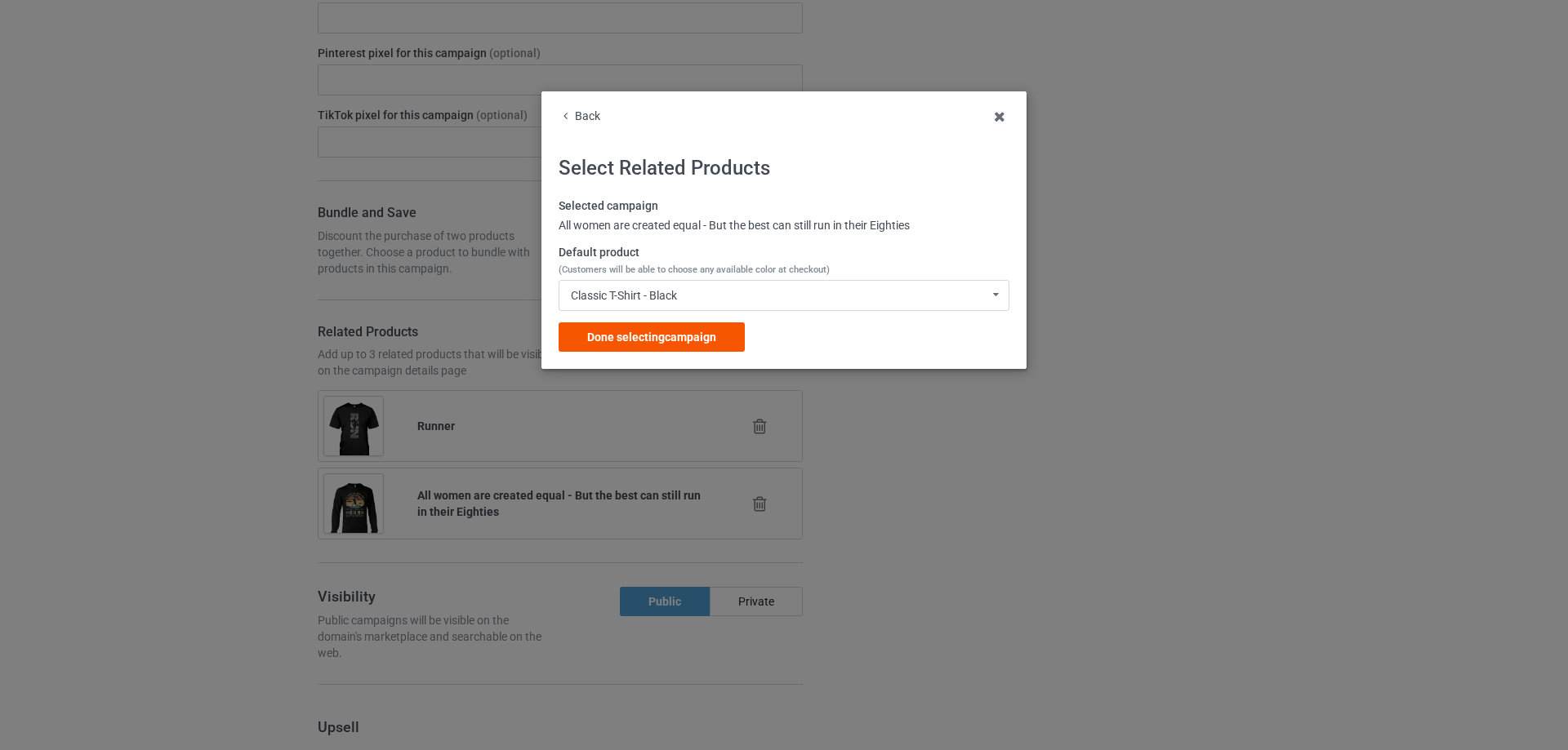
click at [712, 332] on span "Done selecting campaign" at bounding box center [651, 337] width 129 height 13
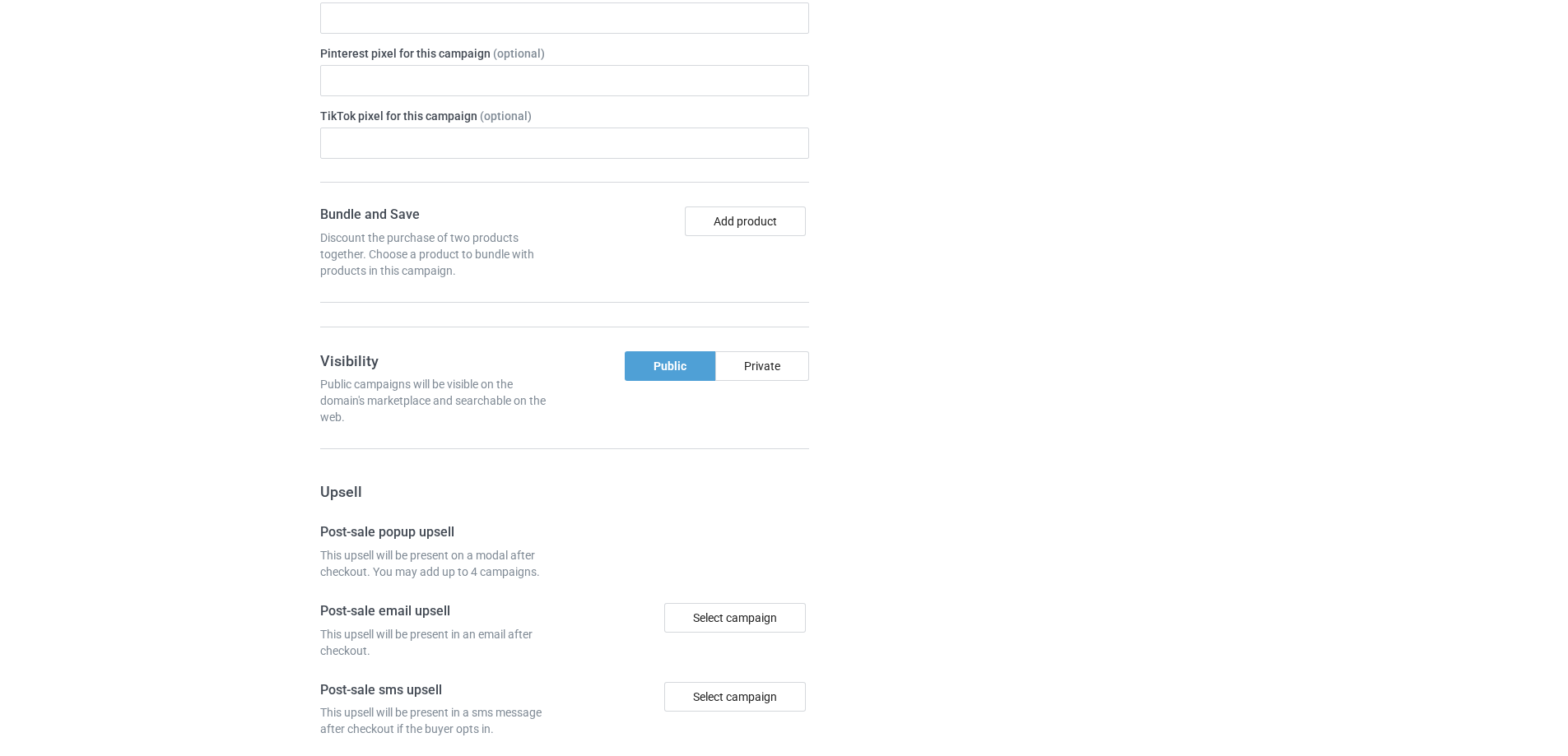
click at [997, 381] on div "Campaign details Details were duplicated from the original campaign. Any change…" at bounding box center [1110, 288] width 297 height 1432
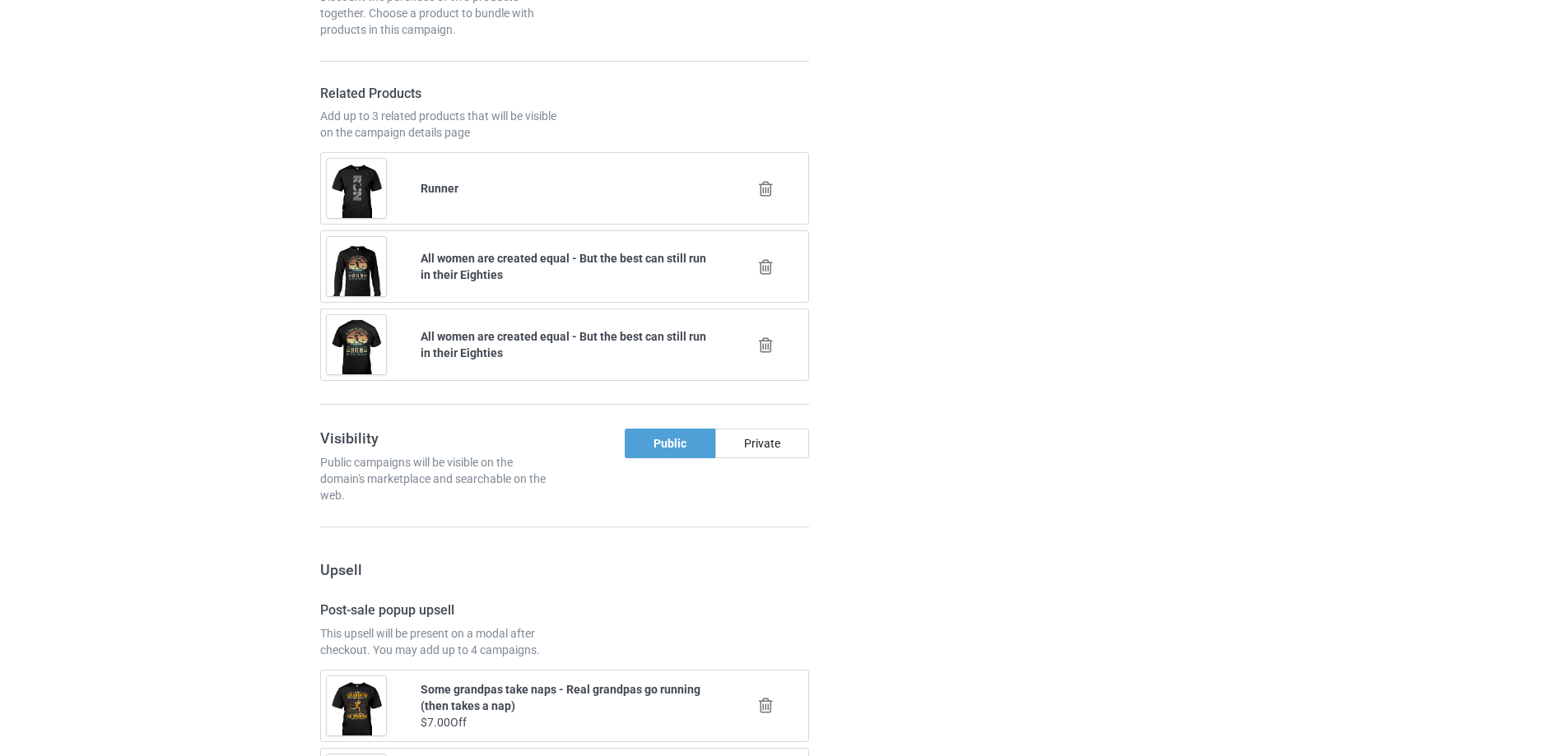
scroll to position [1281, 0]
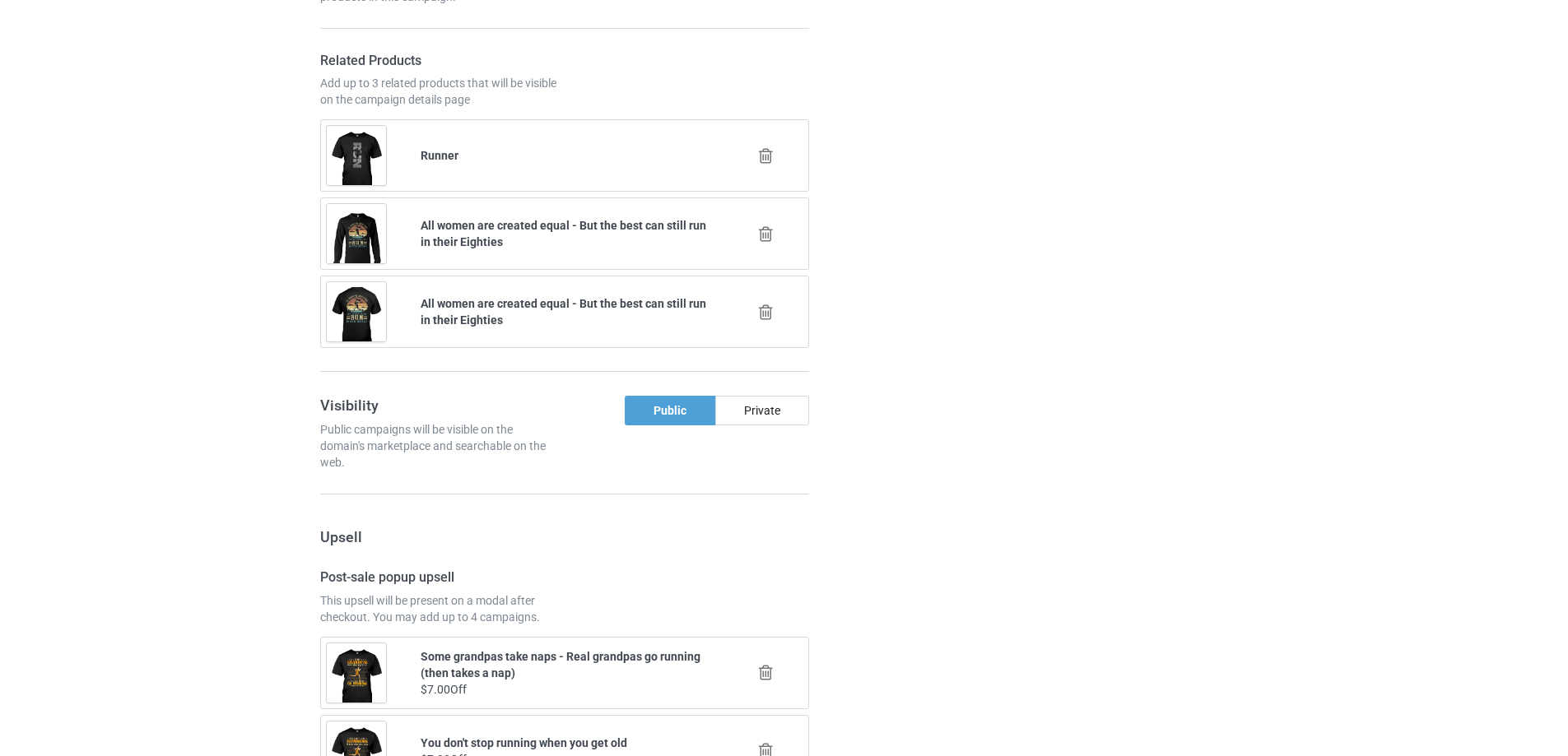
drag, startPoint x: 763, startPoint y: 154, endPoint x: 838, endPoint y: 197, distance: 86.5
click at [764, 154] on icon at bounding box center [765, 156] width 21 height 18
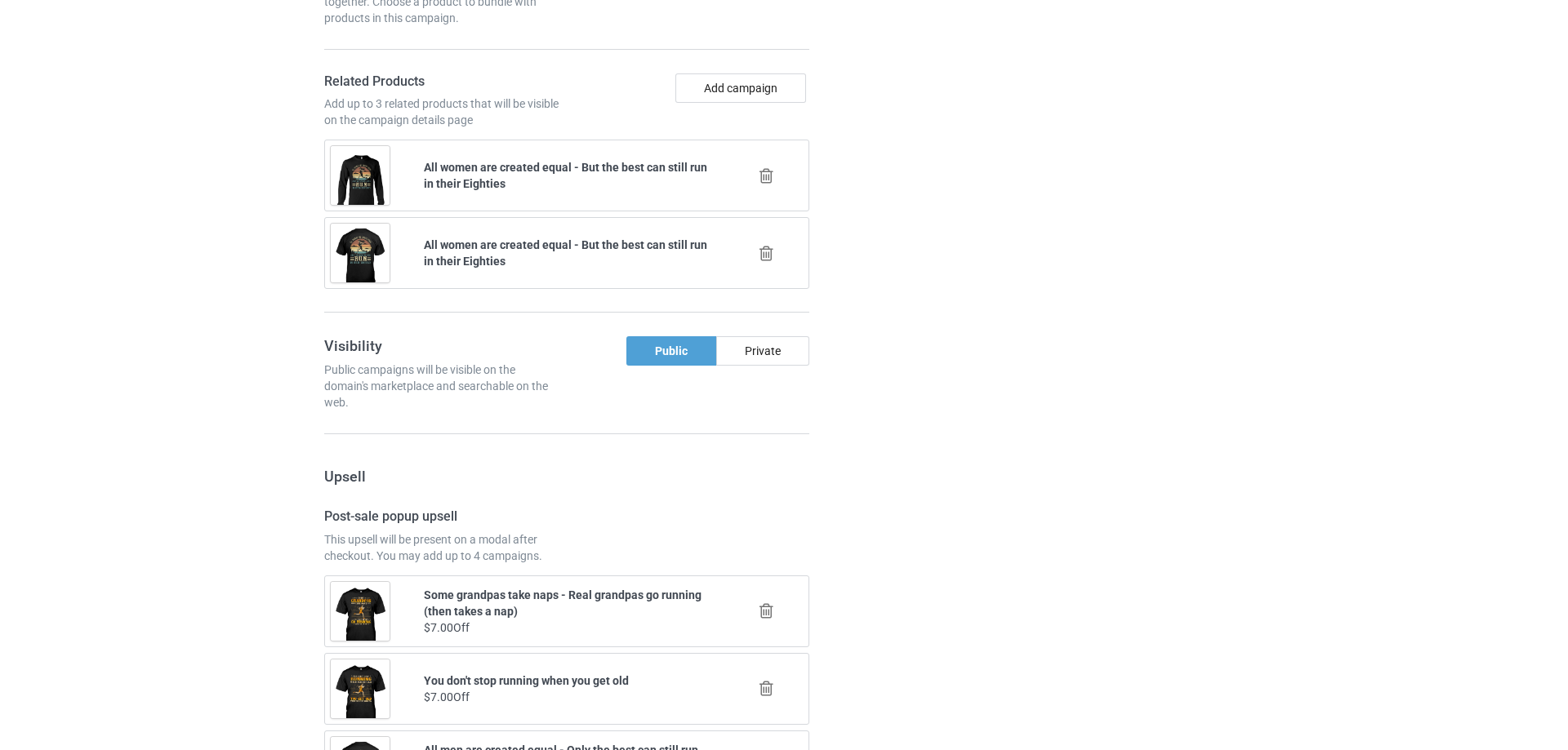
scroll to position [1135, 0]
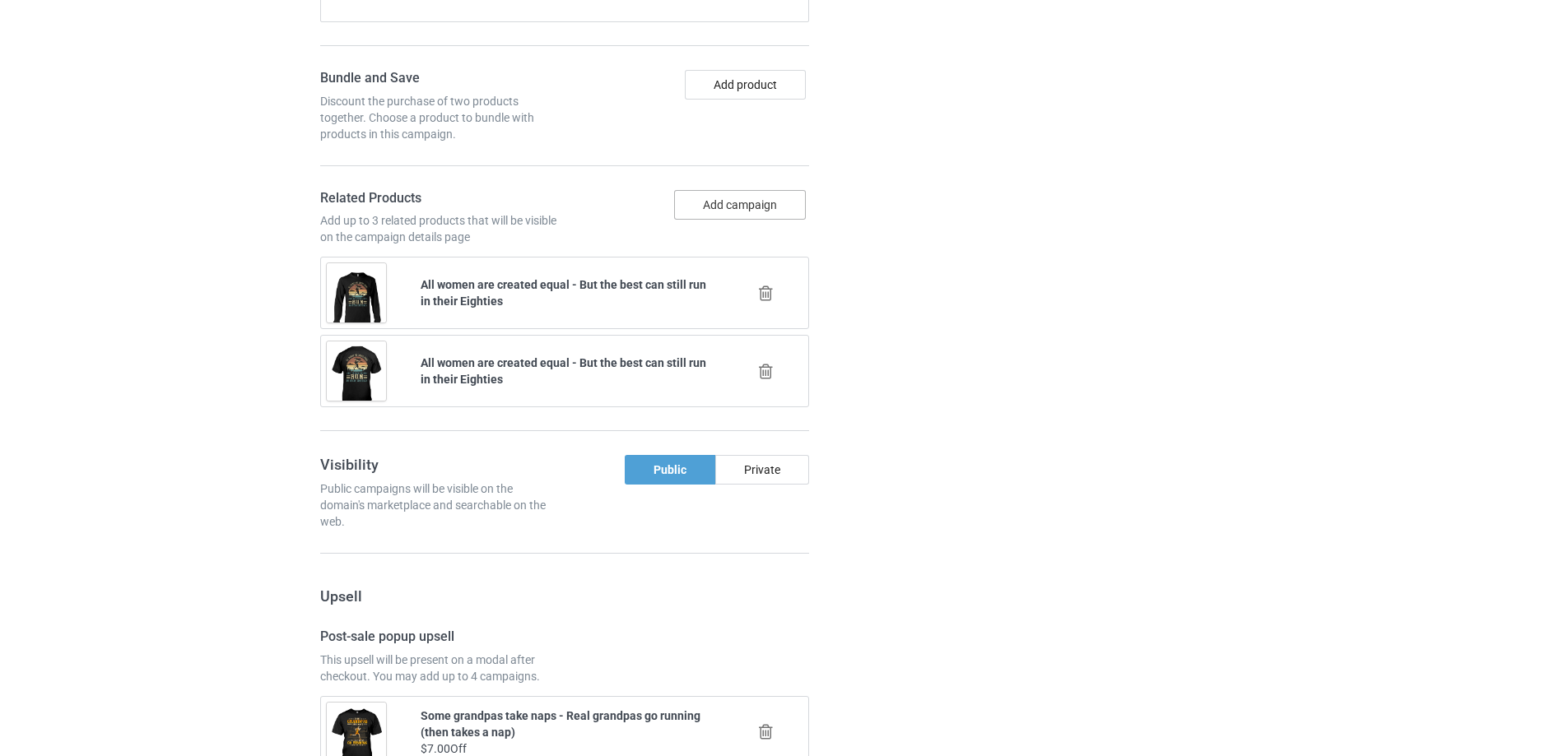
click at [803, 206] on button "Add campaign" at bounding box center [739, 204] width 131 height 29
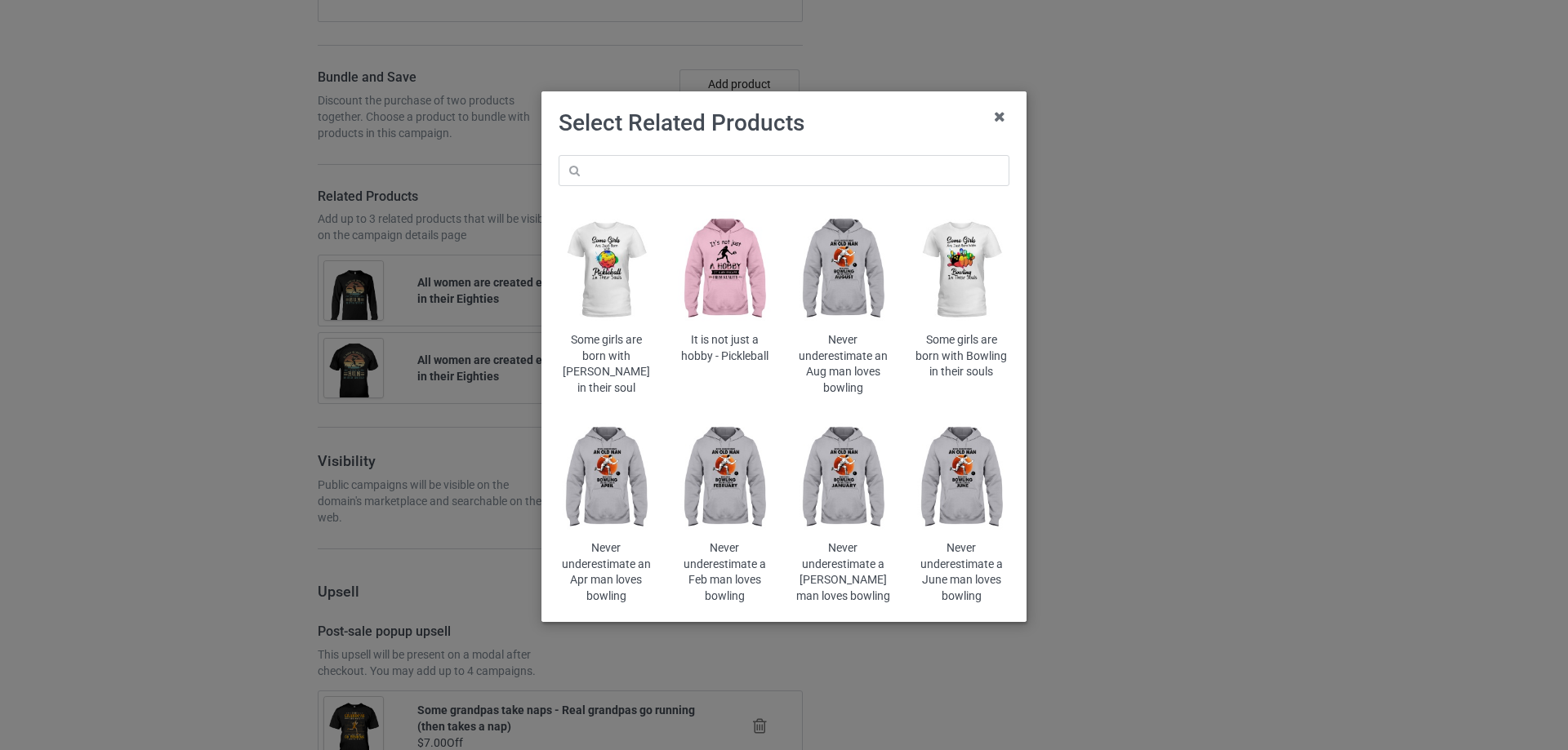
drag, startPoint x: 816, startPoint y: 125, endPoint x: 814, endPoint y: 138, distance: 13.2
click at [816, 125] on h1 "Select Related Products" at bounding box center [783, 123] width 451 height 29
click at [781, 175] on input "text" at bounding box center [783, 170] width 451 height 31
paste input "All women are created"
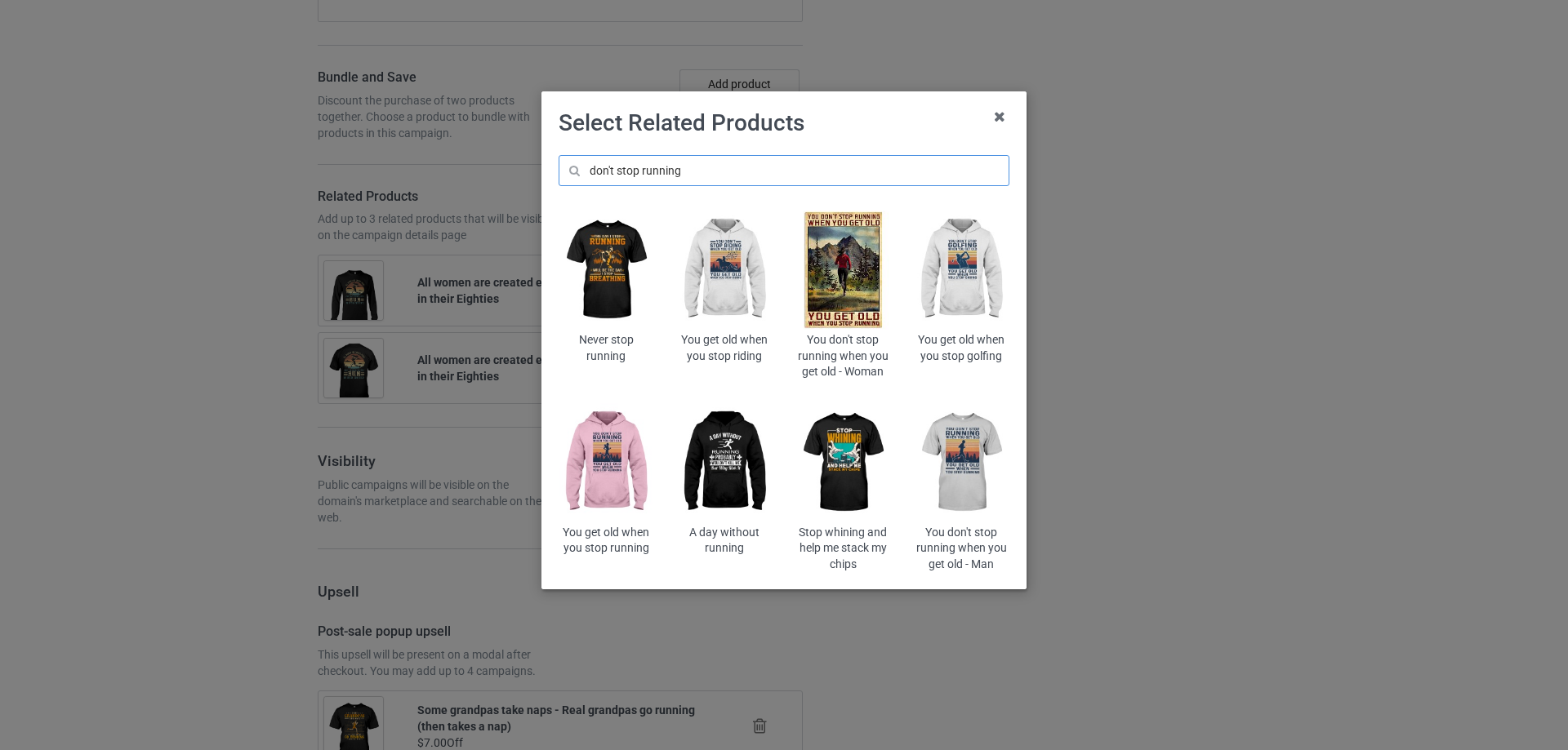
type input "don't stop running"
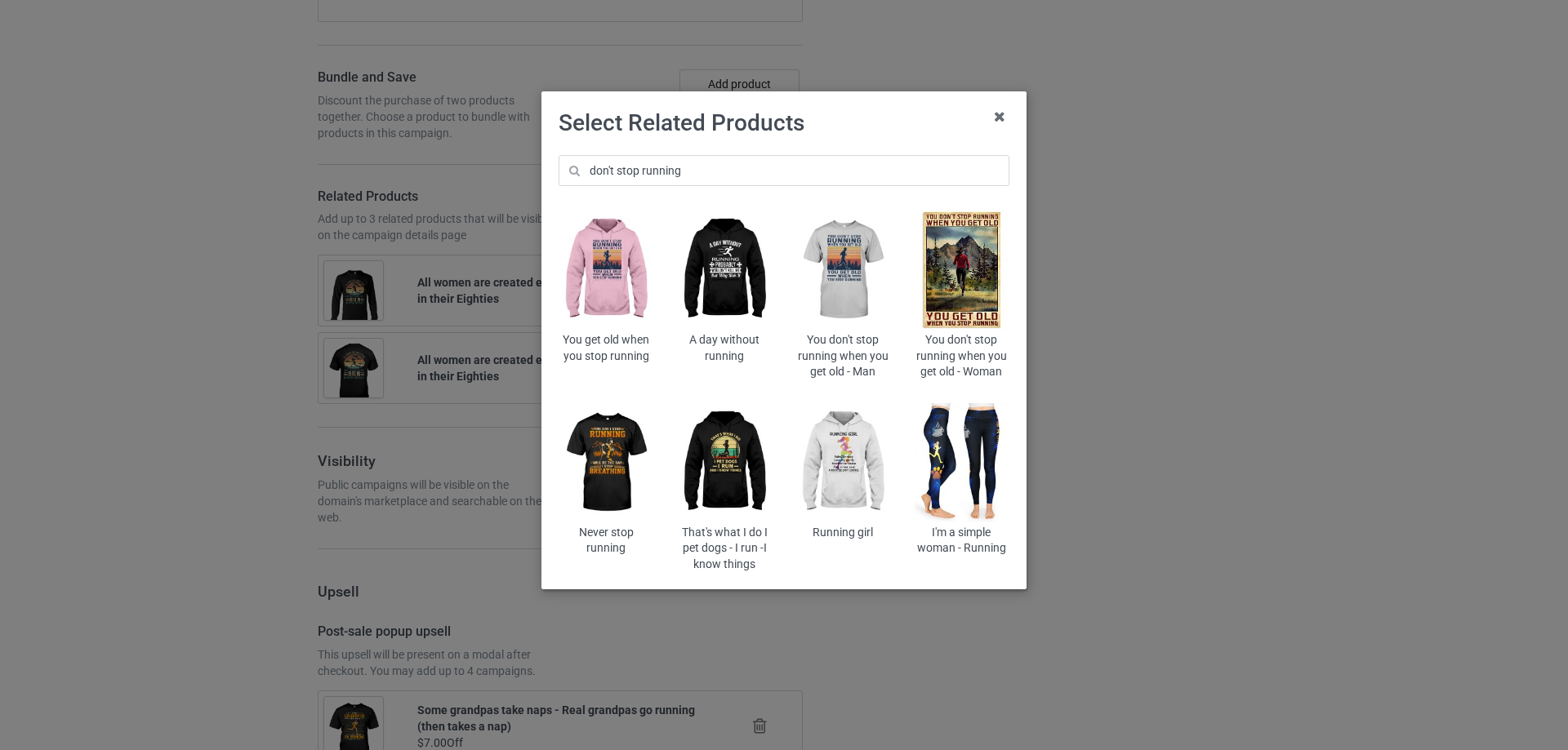
click at [590, 277] on img at bounding box center [605, 271] width 96 height 120
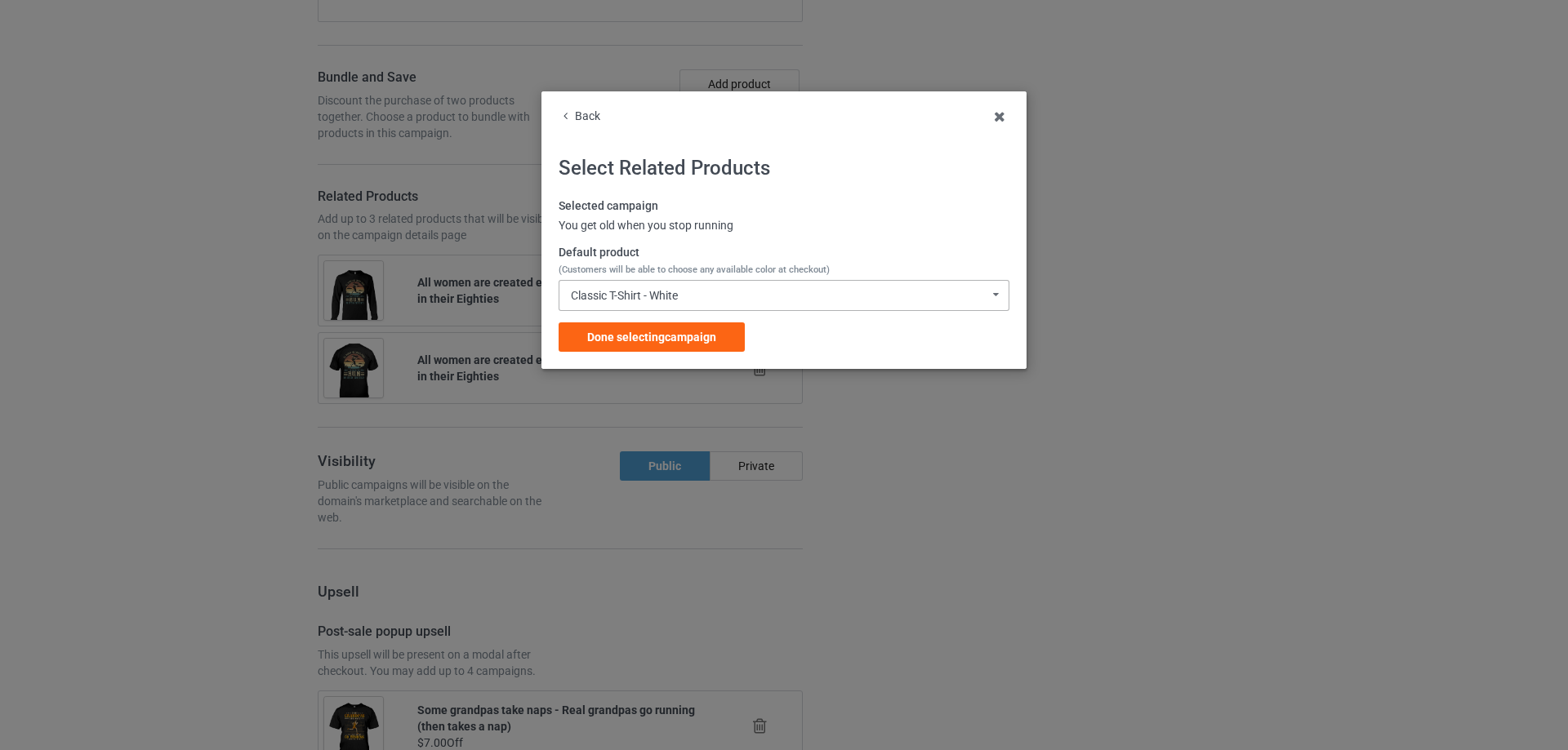
click at [698, 295] on div "Classic T-Shirt - White Classic T-Shirt - White Classic T-Shirt - Classic Pink …" at bounding box center [783, 295] width 451 height 31
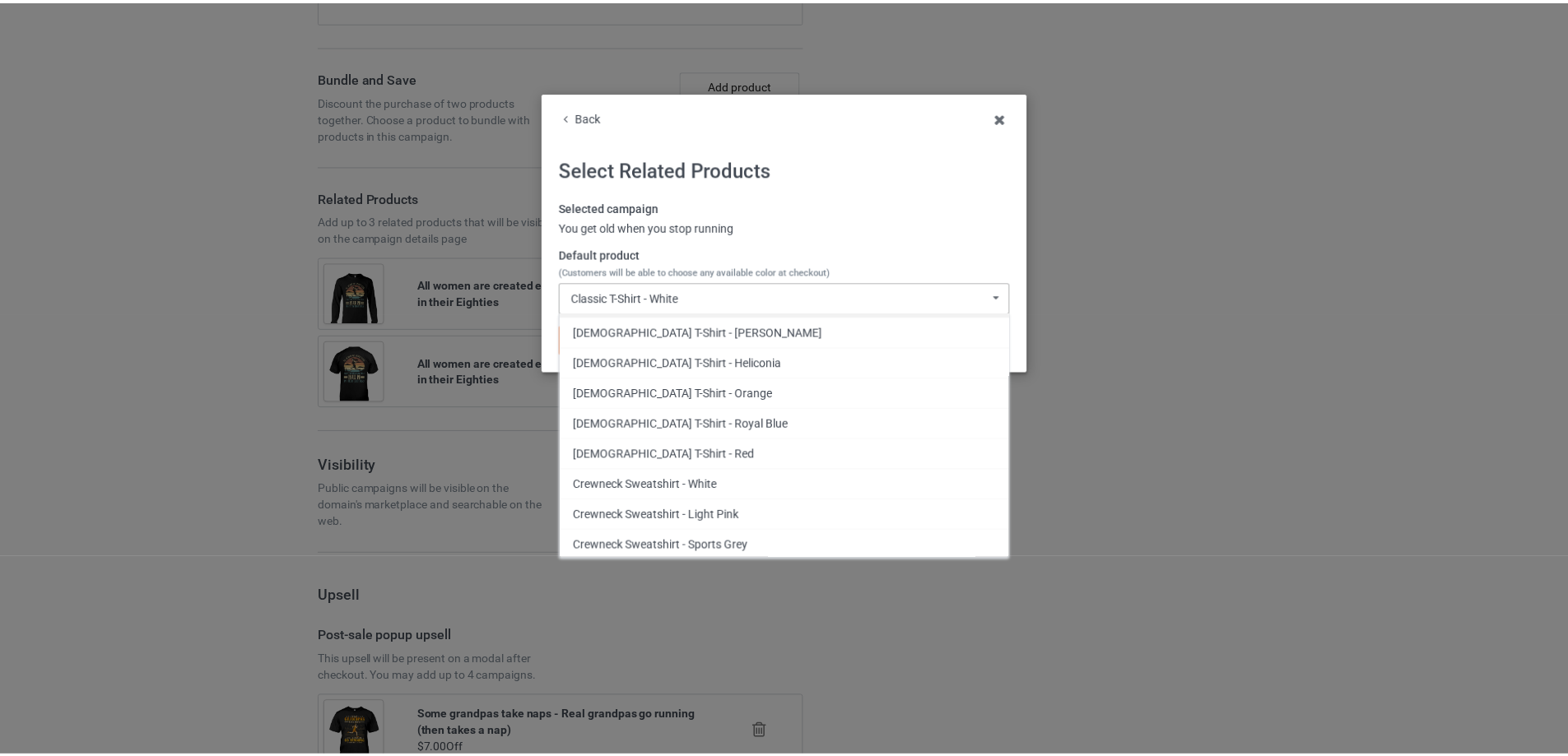
scroll to position [1509, 0]
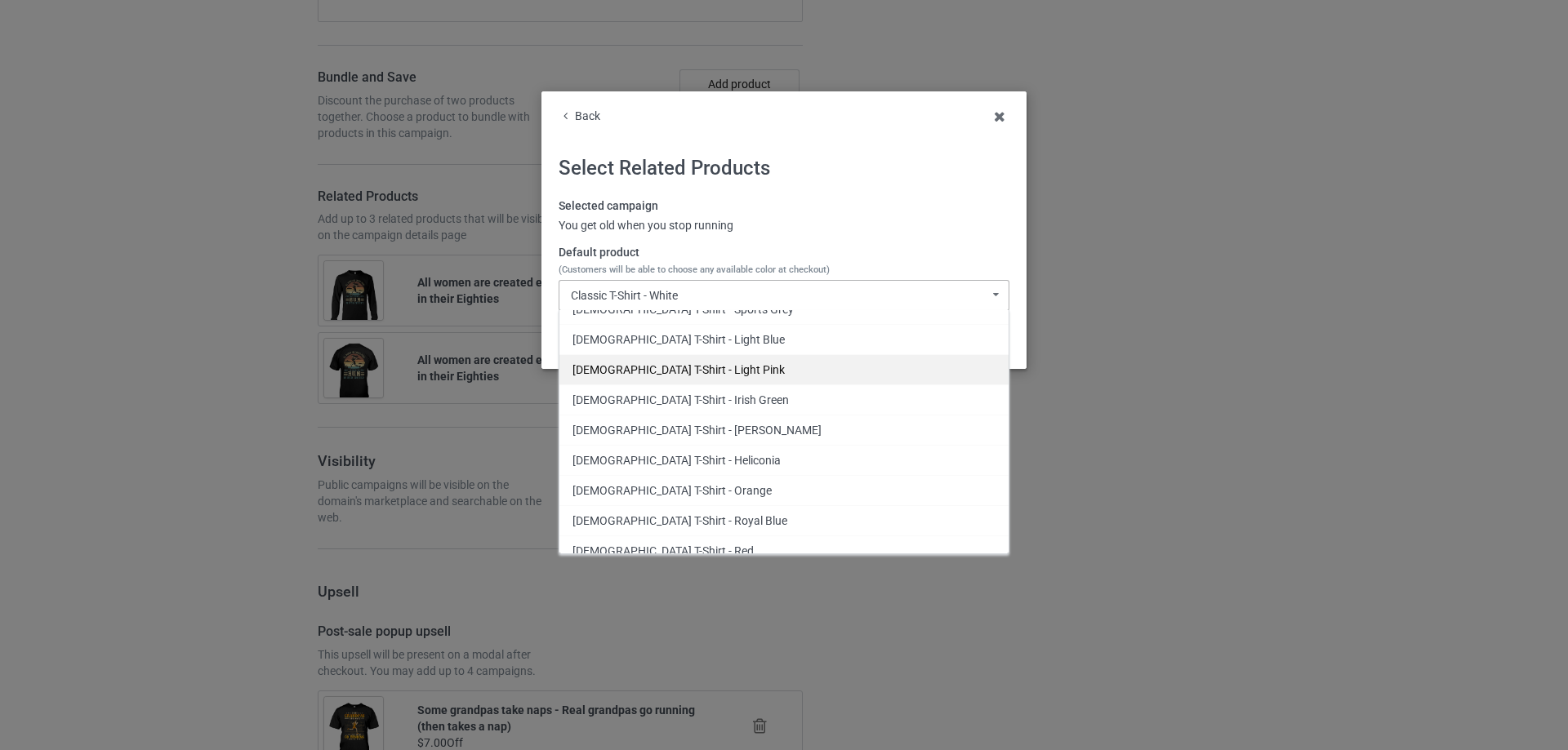
click at [716, 372] on div "[DEMOGRAPHIC_DATA] T-Shirt - Light Pink" at bounding box center [783, 370] width 449 height 30
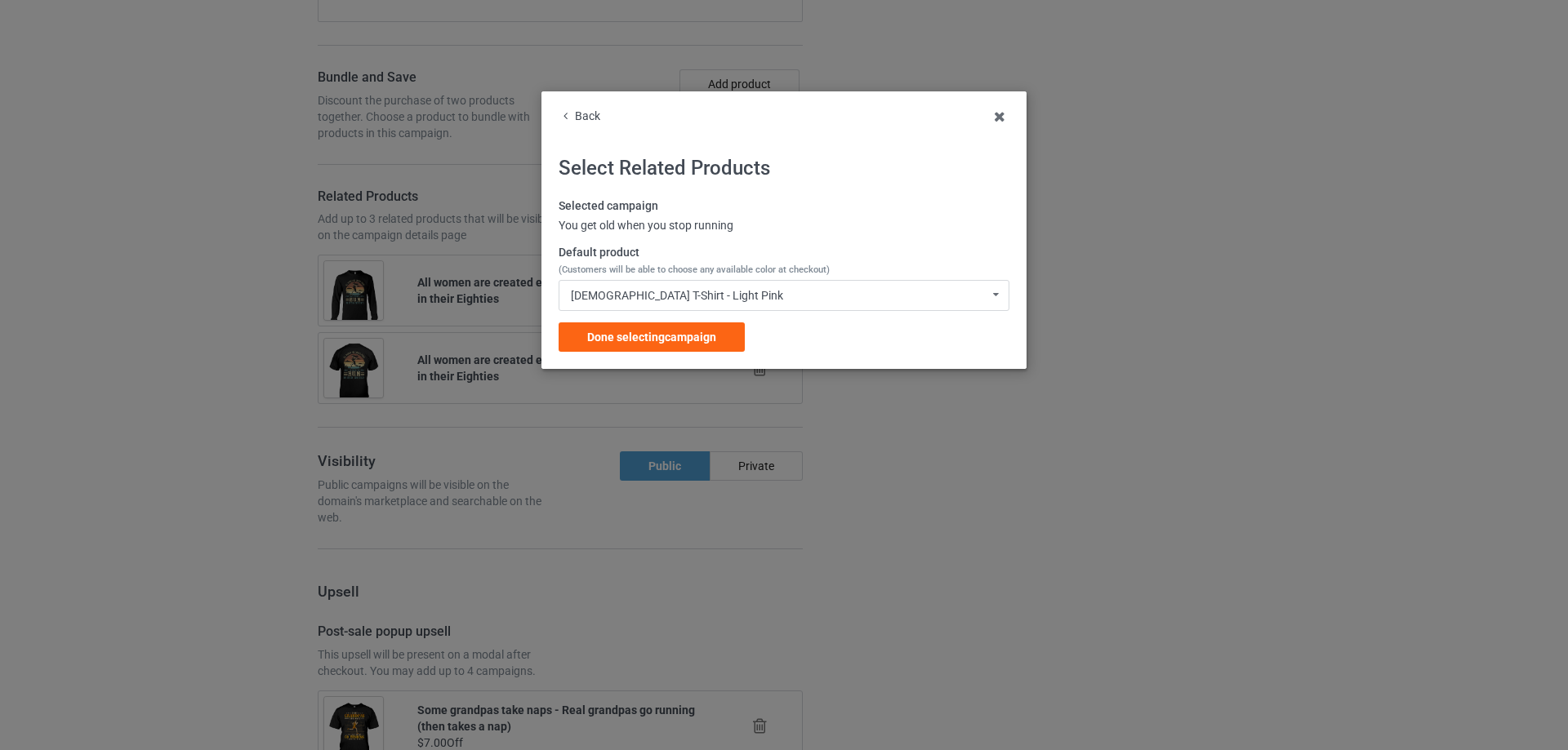
drag, startPoint x: 713, startPoint y: 336, endPoint x: 741, endPoint y: 345, distance: 29.4
click at [713, 340] on span "Done selecting campaign" at bounding box center [651, 337] width 129 height 13
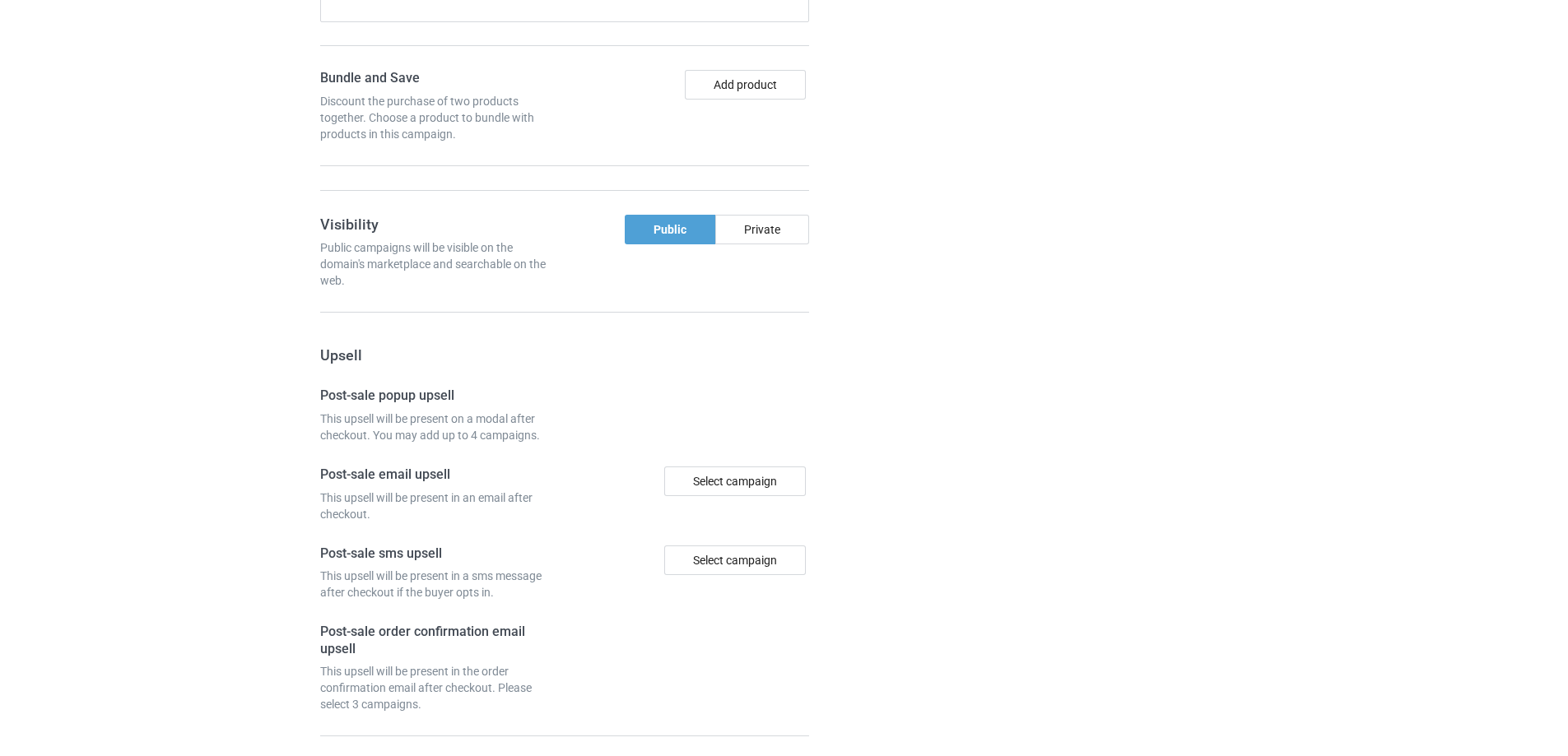
click at [899, 350] on div at bounding box center [903, 152] width 119 height 1432
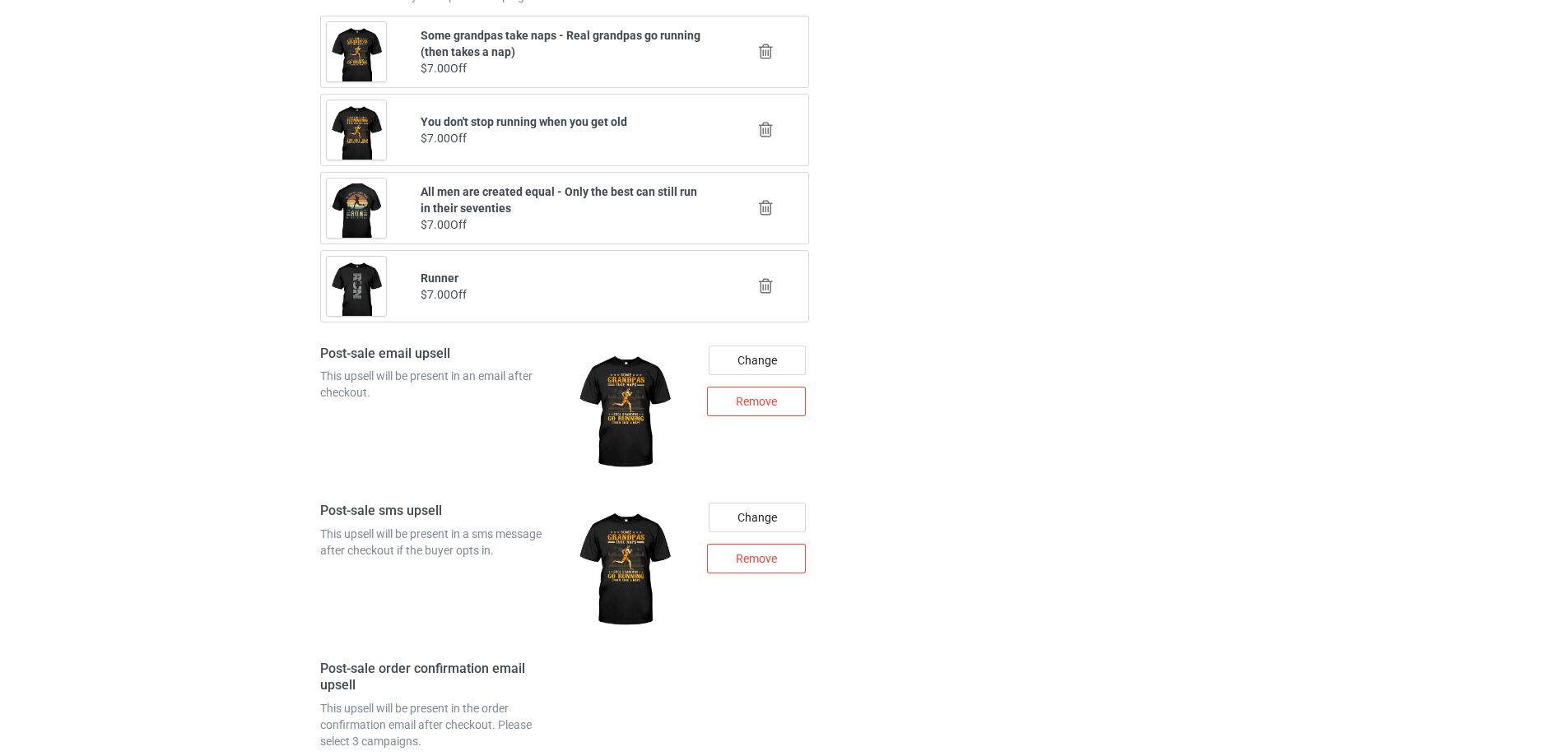
scroll to position [1629, 0]
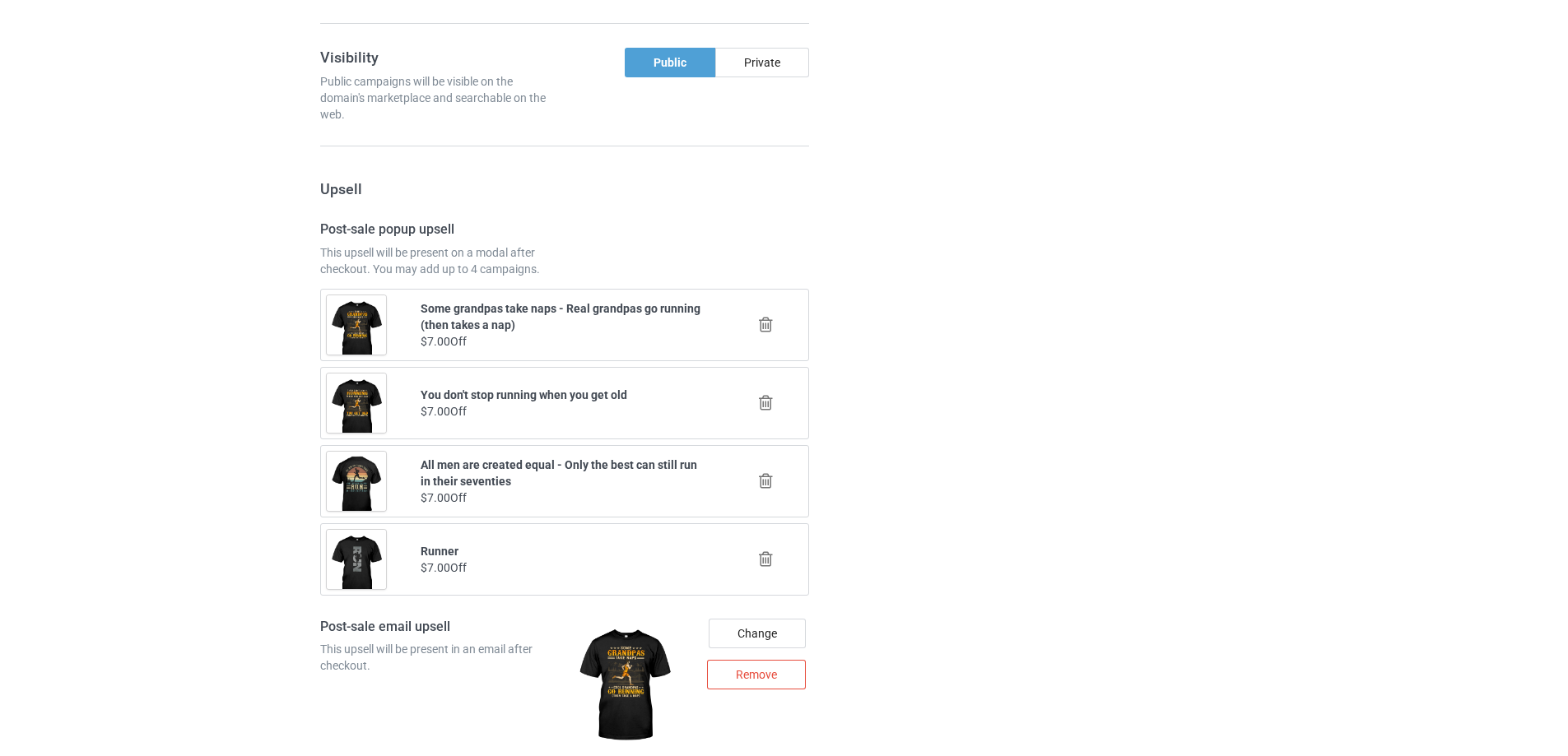
click at [764, 328] on icon at bounding box center [765, 325] width 21 height 18
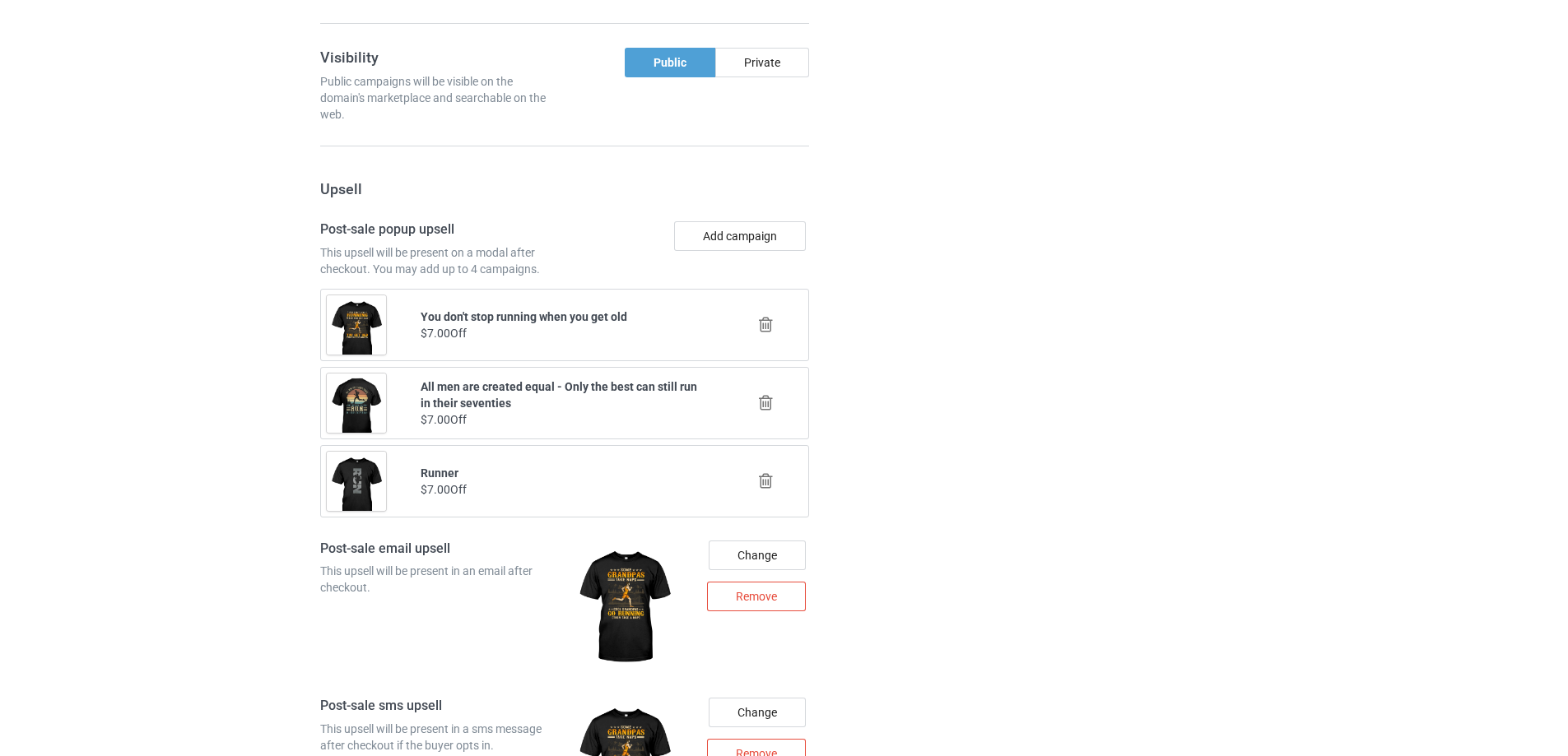
click at [764, 328] on icon at bounding box center [765, 325] width 21 height 18
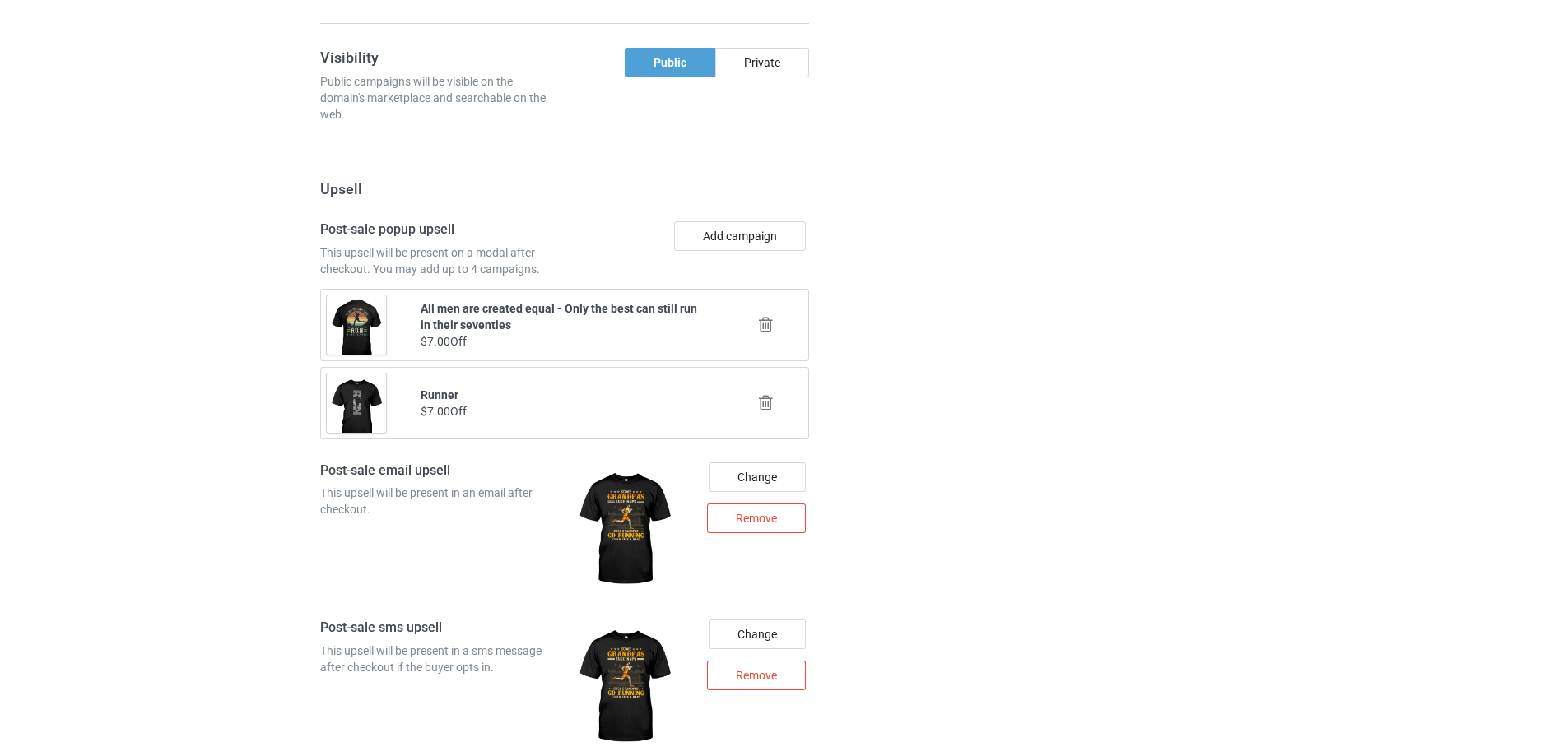
click at [764, 328] on icon at bounding box center [765, 325] width 21 height 18
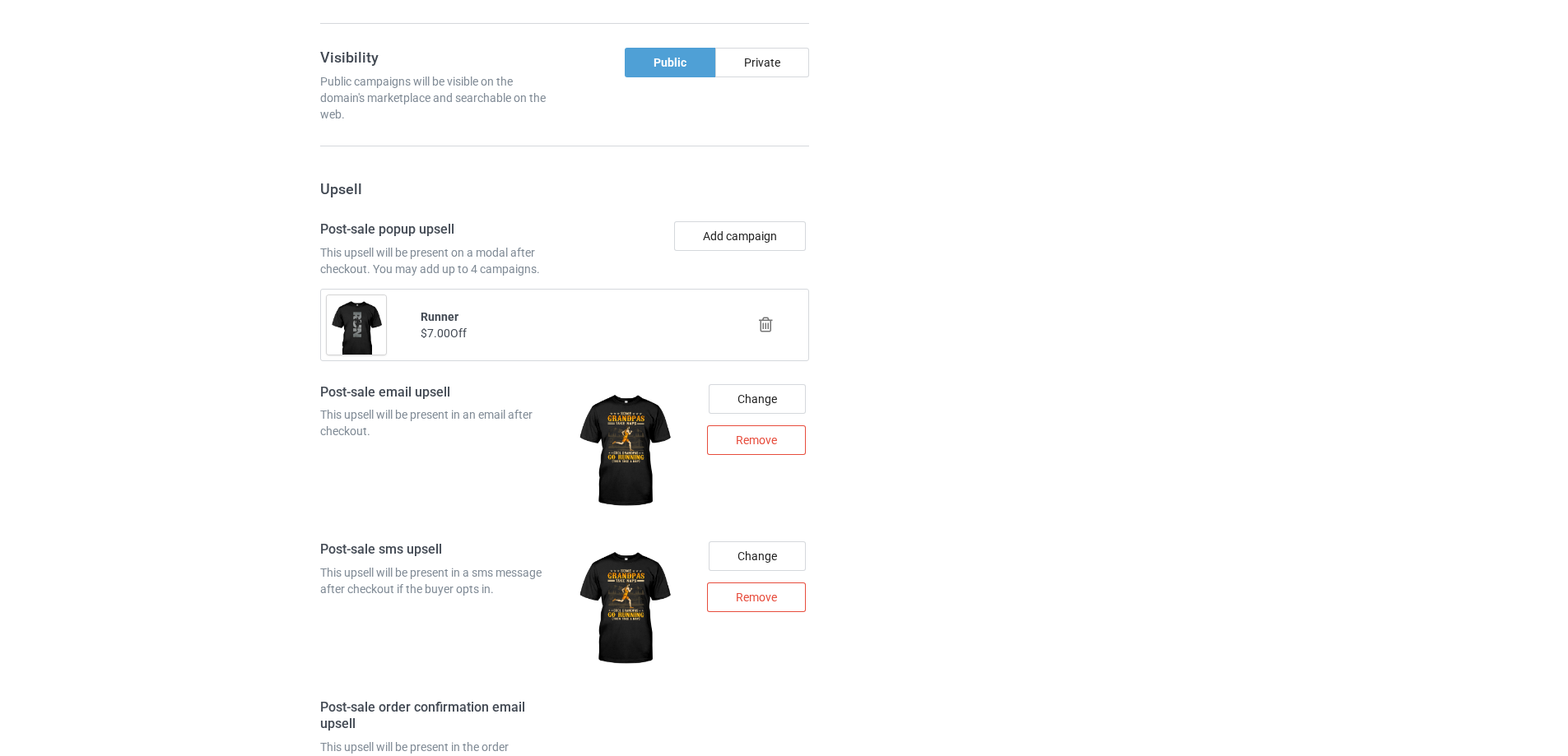
click at [764, 328] on icon at bounding box center [765, 325] width 21 height 18
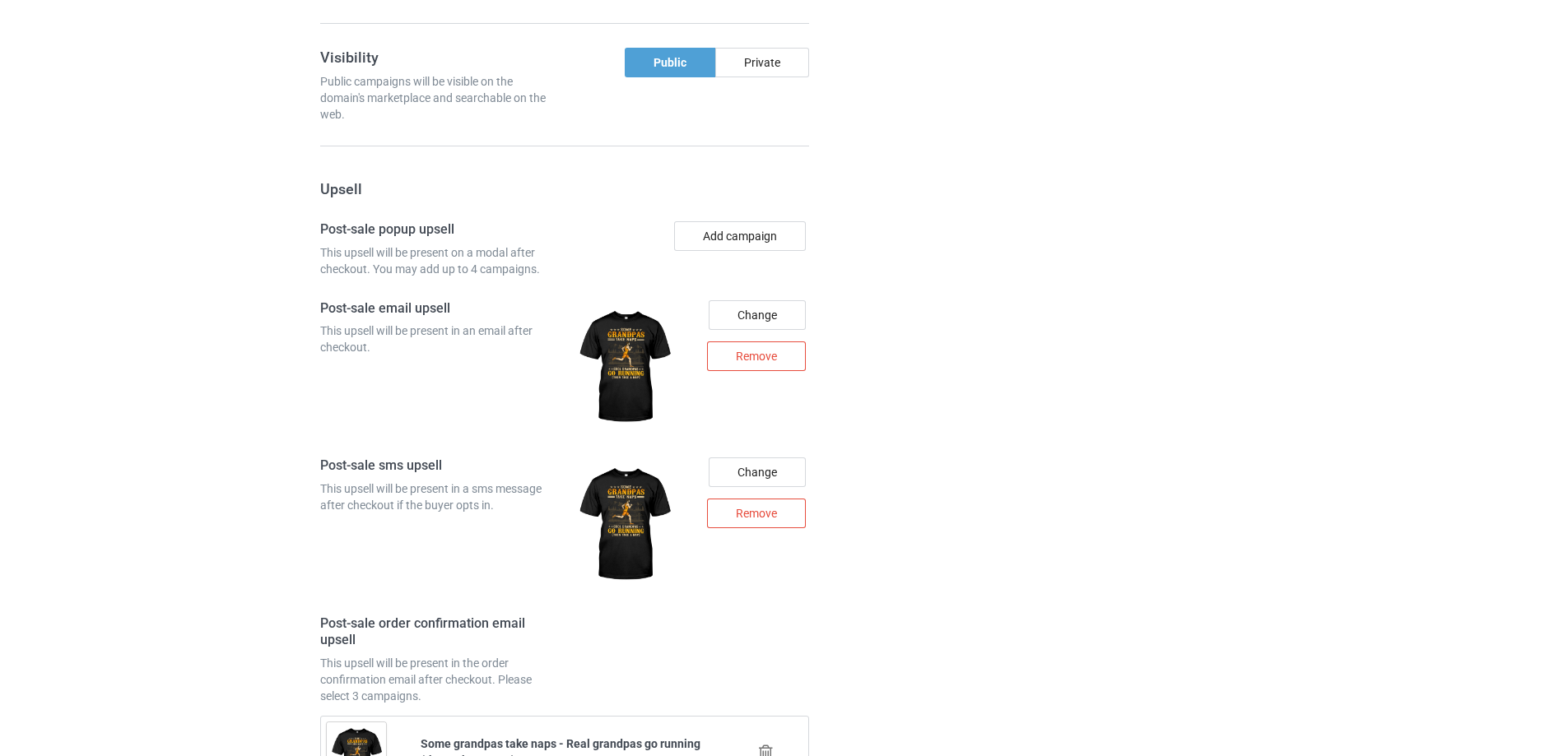
click at [962, 320] on div "Campaign details Details were duplicated from the original campaign. Any change…" at bounding box center [1110, 24] width 297 height 2149
click at [752, 227] on button "Add campaign" at bounding box center [739, 235] width 131 height 29
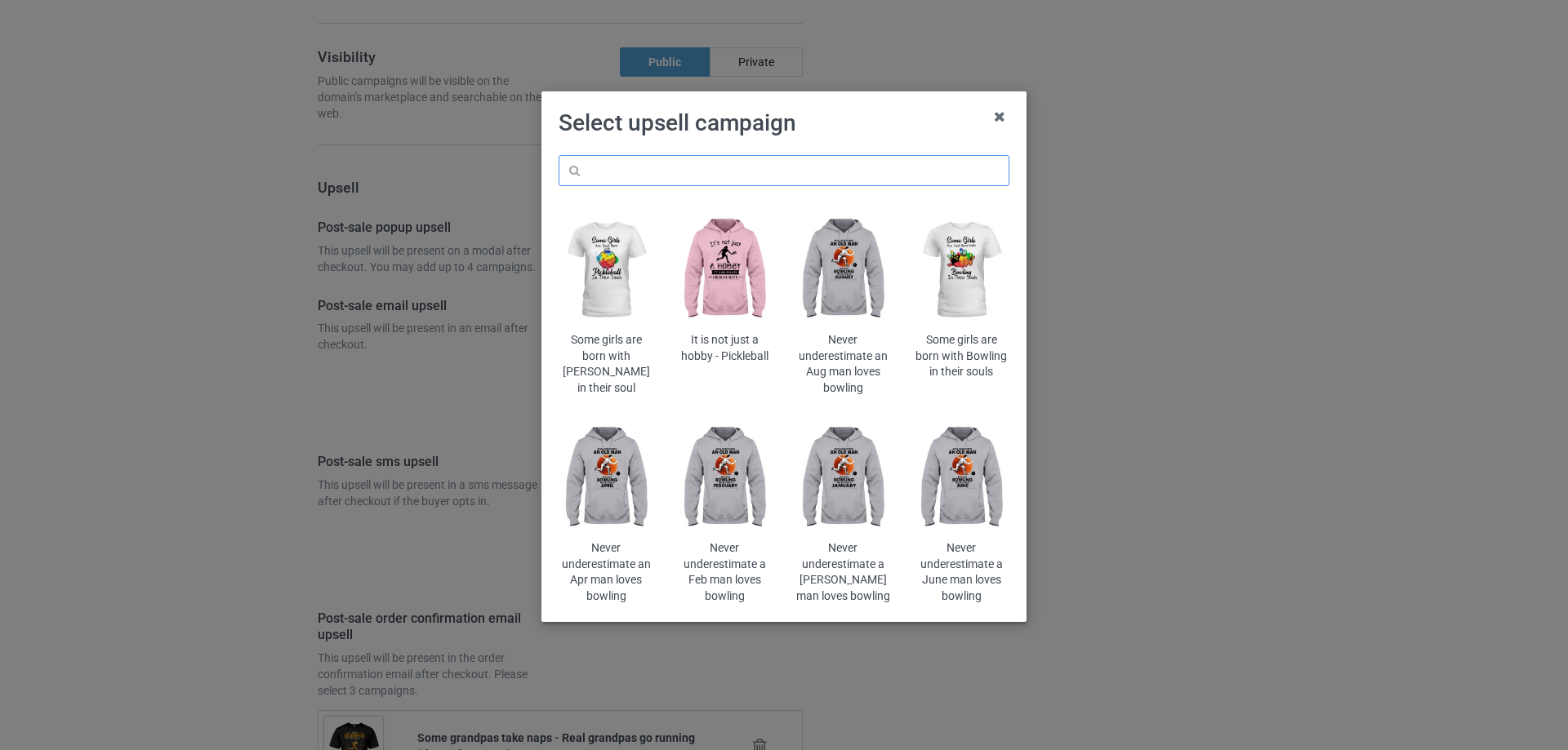
click at [812, 158] on input "text" at bounding box center [783, 170] width 451 height 31
paste input "don't stop running"
type input "don't stop running"
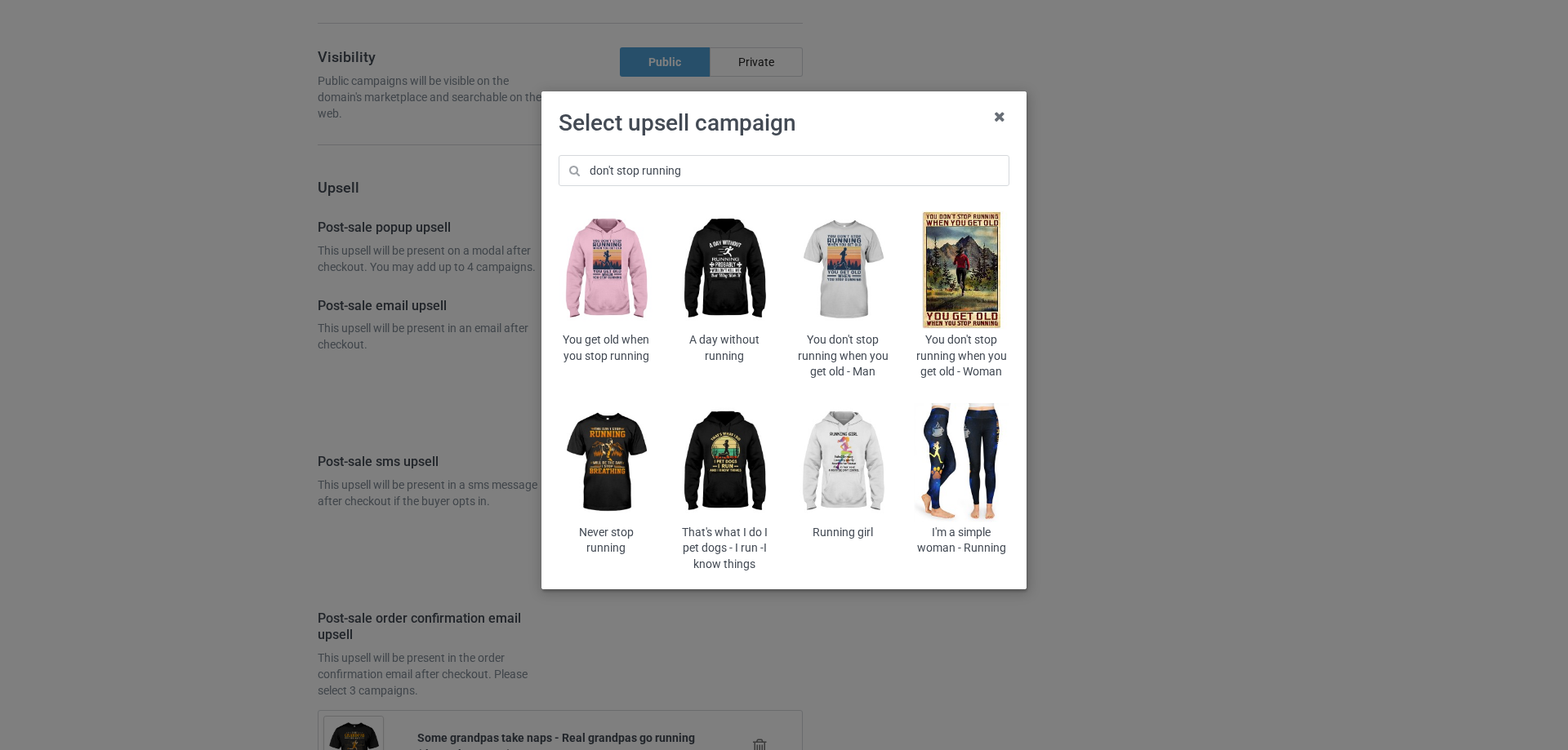
click at [610, 267] on img at bounding box center [605, 271] width 96 height 120
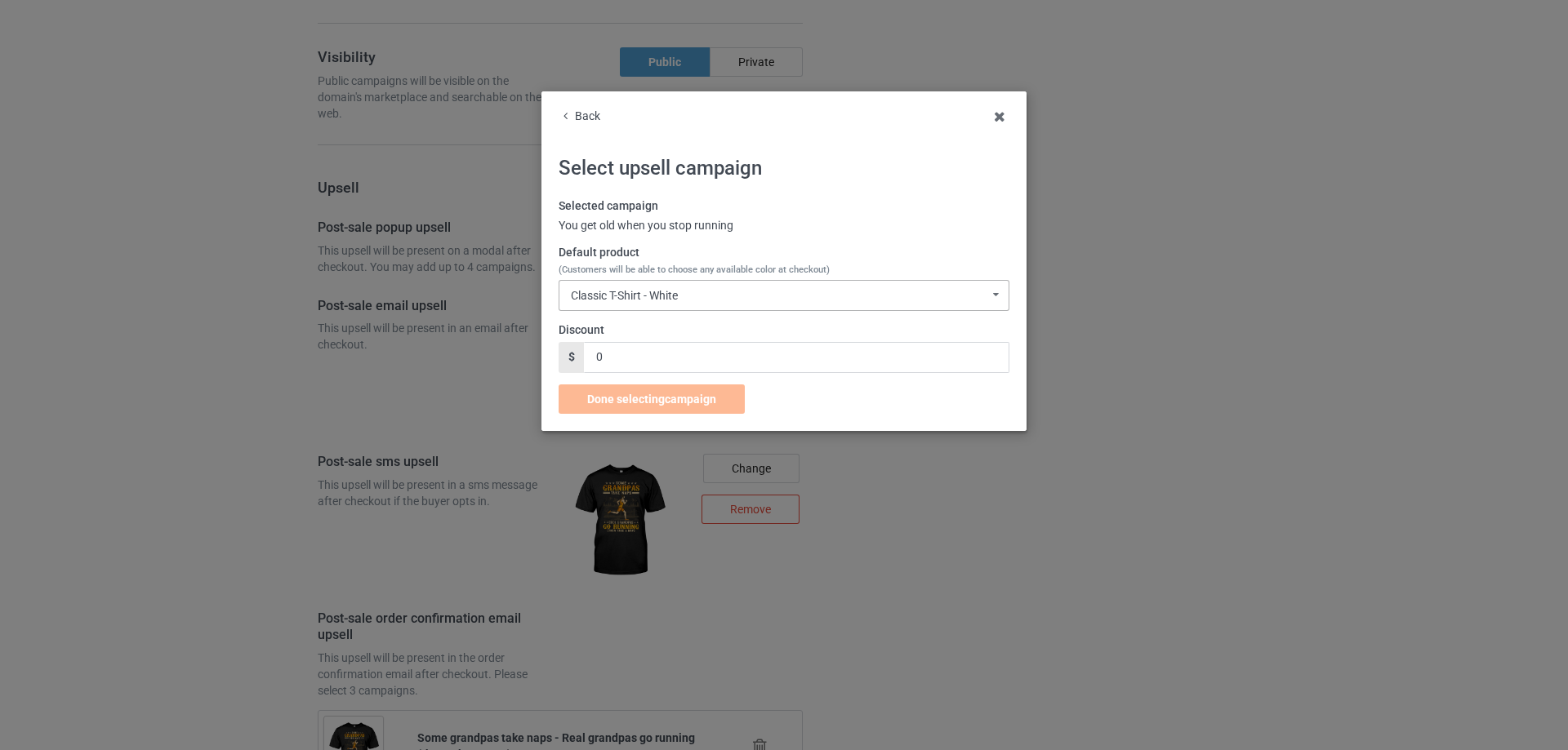
click at [656, 292] on div "Classic T-Shirt - White" at bounding box center [624, 296] width 107 height 12
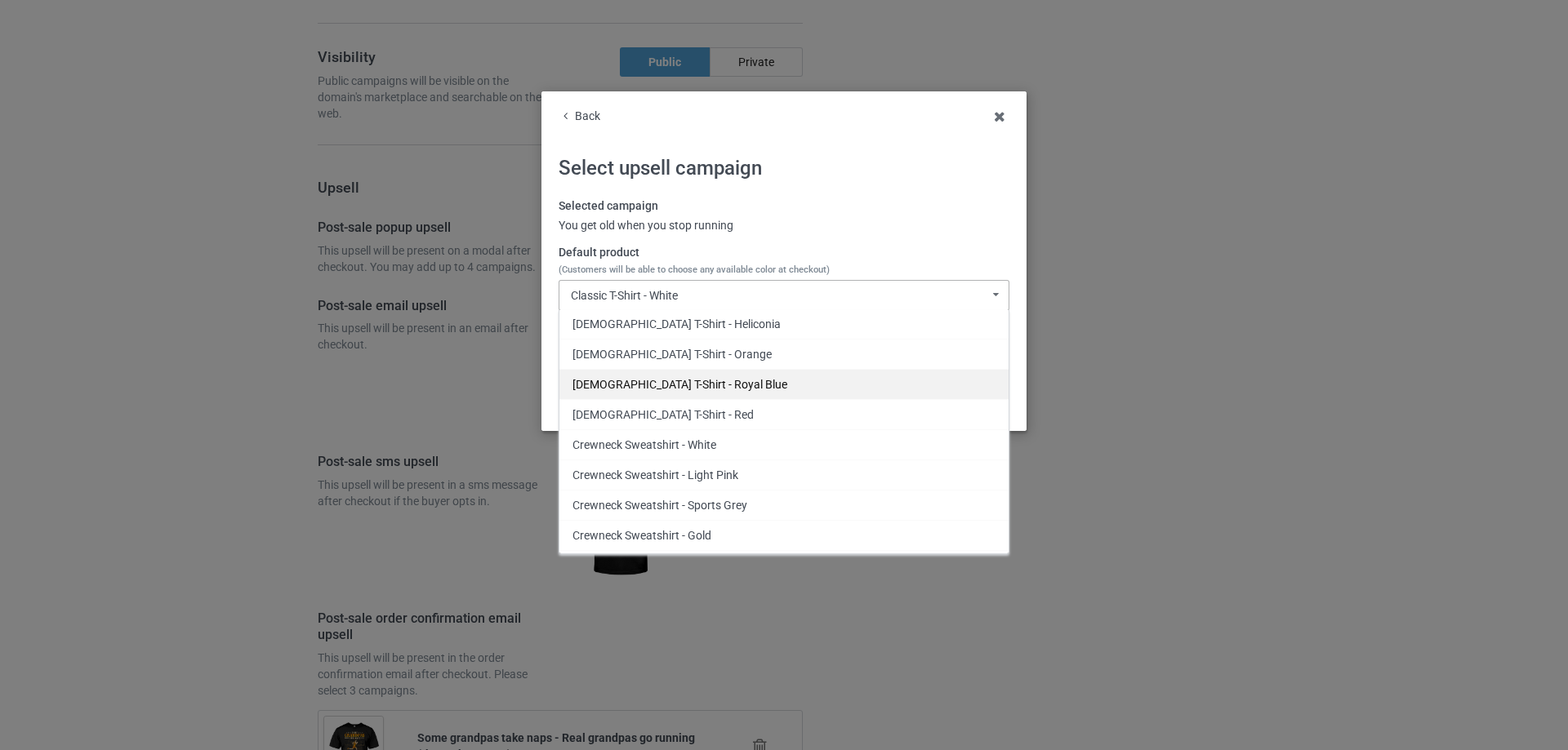
scroll to position [1497, 0]
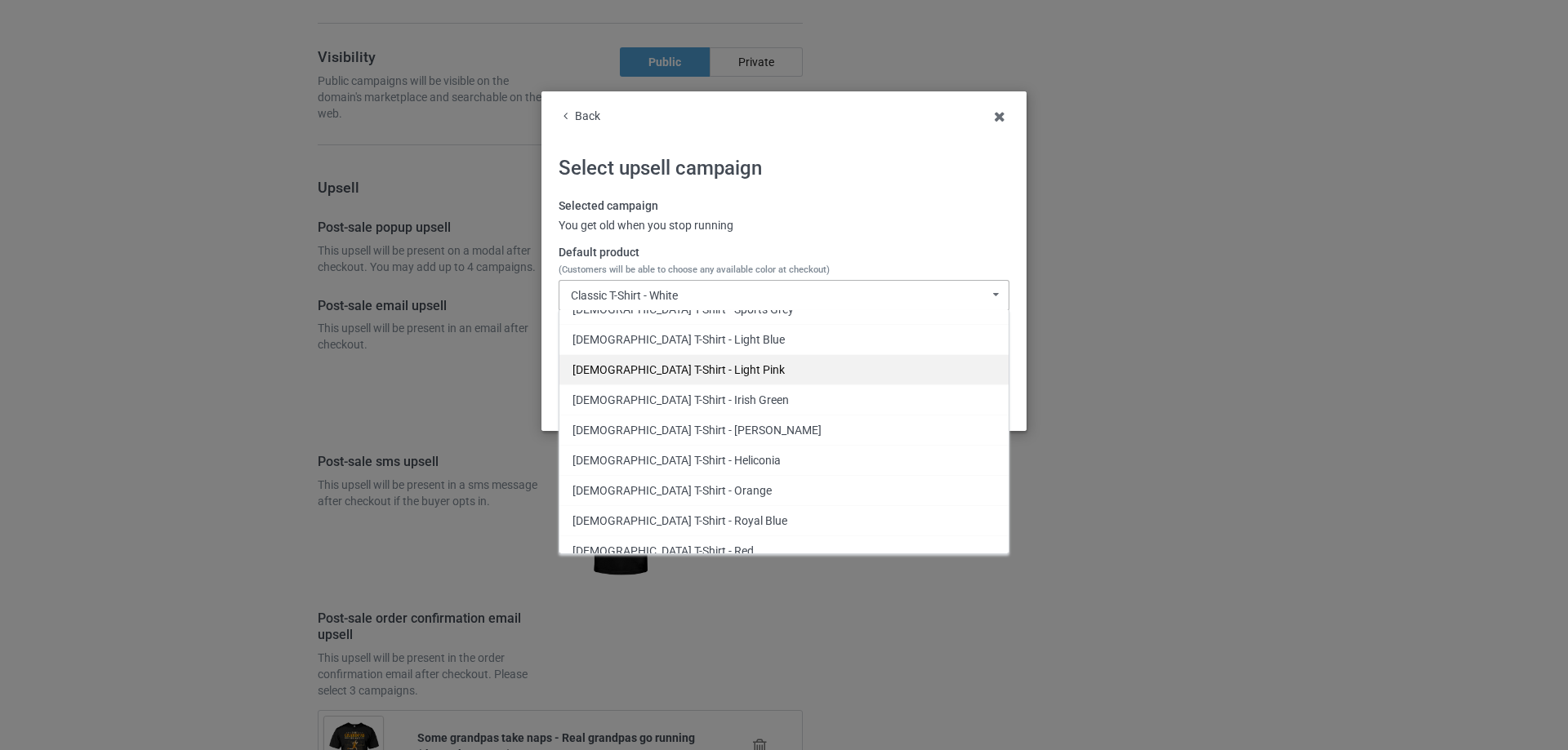
click at [702, 370] on div "[DEMOGRAPHIC_DATA] T-Shirt - Light Pink" at bounding box center [783, 370] width 449 height 30
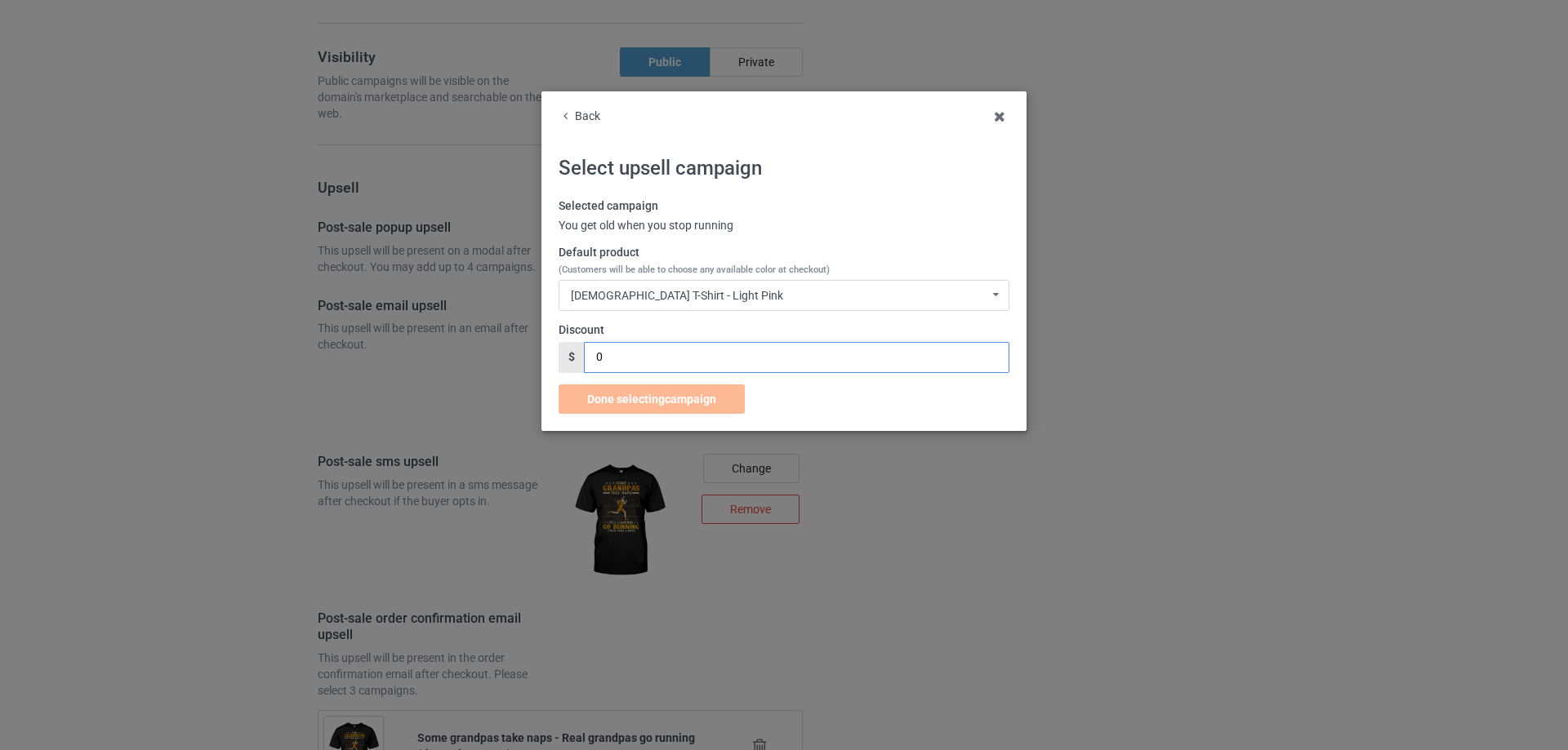
drag, startPoint x: 670, startPoint y: 360, endPoint x: 517, endPoint y: 363, distance: 153.0
click at [518, 362] on div "Back Select upsell campaign Selected campaign You get old when you stop running…" at bounding box center [784, 375] width 1568 height 750
type input "7"
click at [625, 395] on span "Done selecting campaign" at bounding box center [651, 400] width 129 height 13
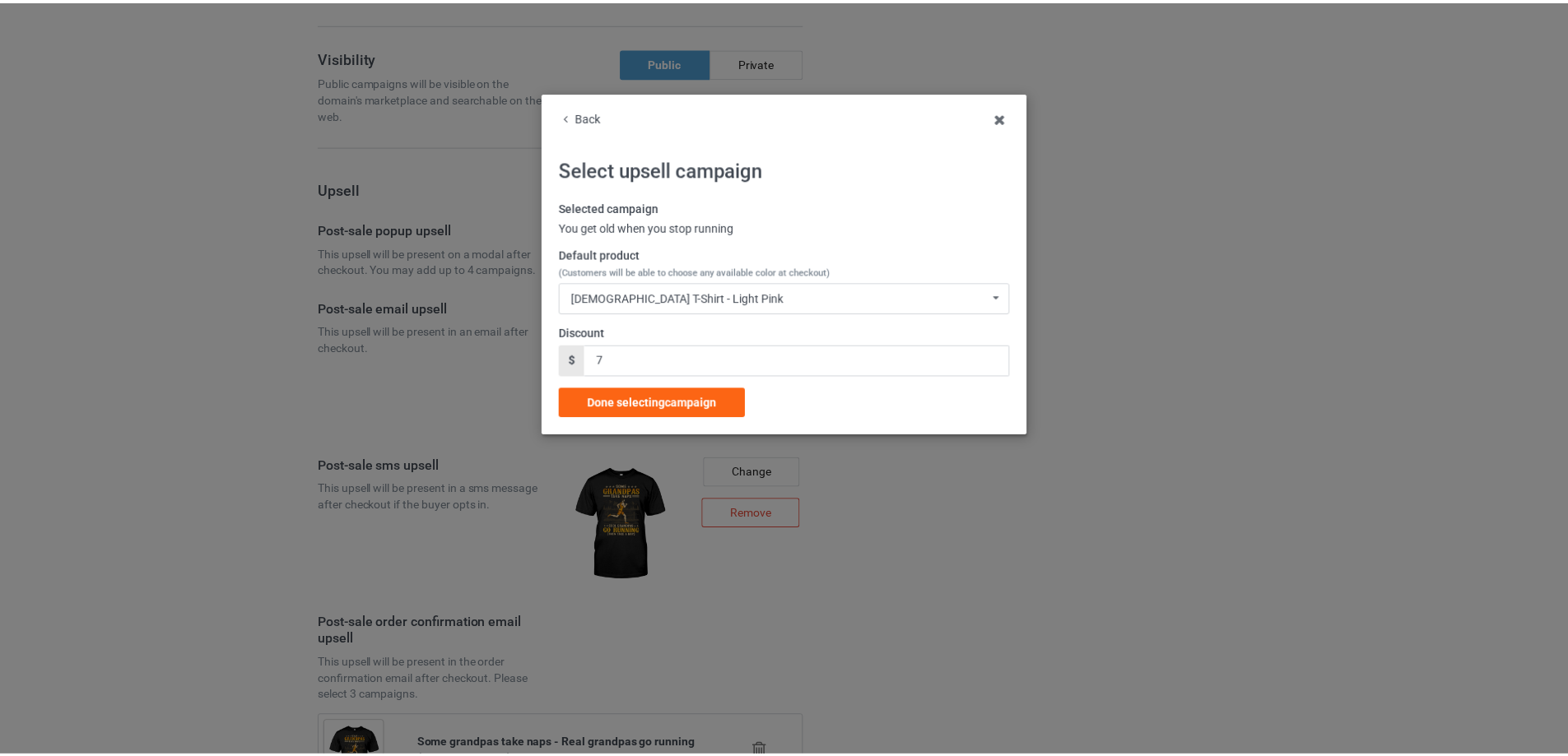
scroll to position [1278, 0]
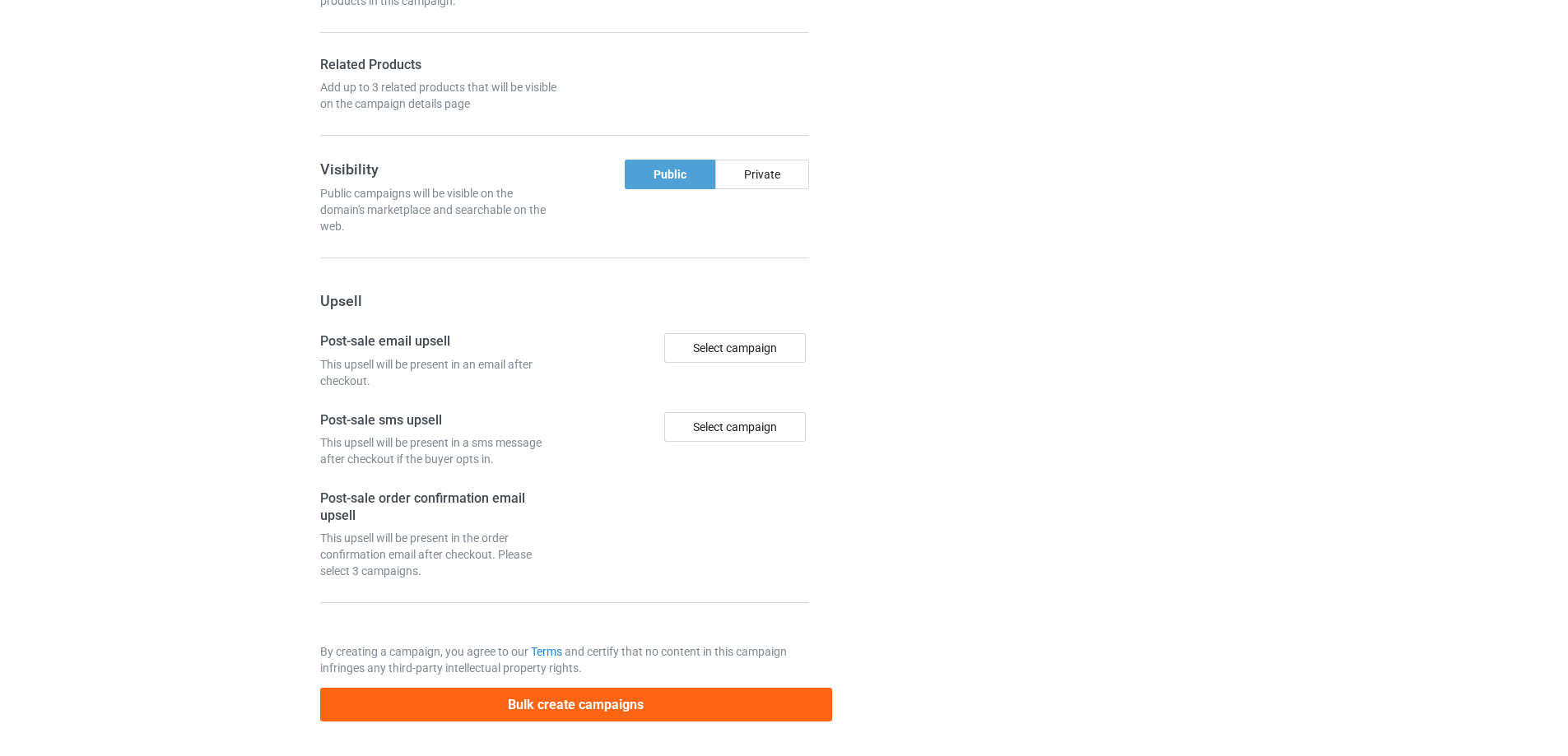
click at [1016, 362] on div "Campaign details Details were duplicated from the original campaign. Any change…" at bounding box center [1110, 18] width 297 height 1432
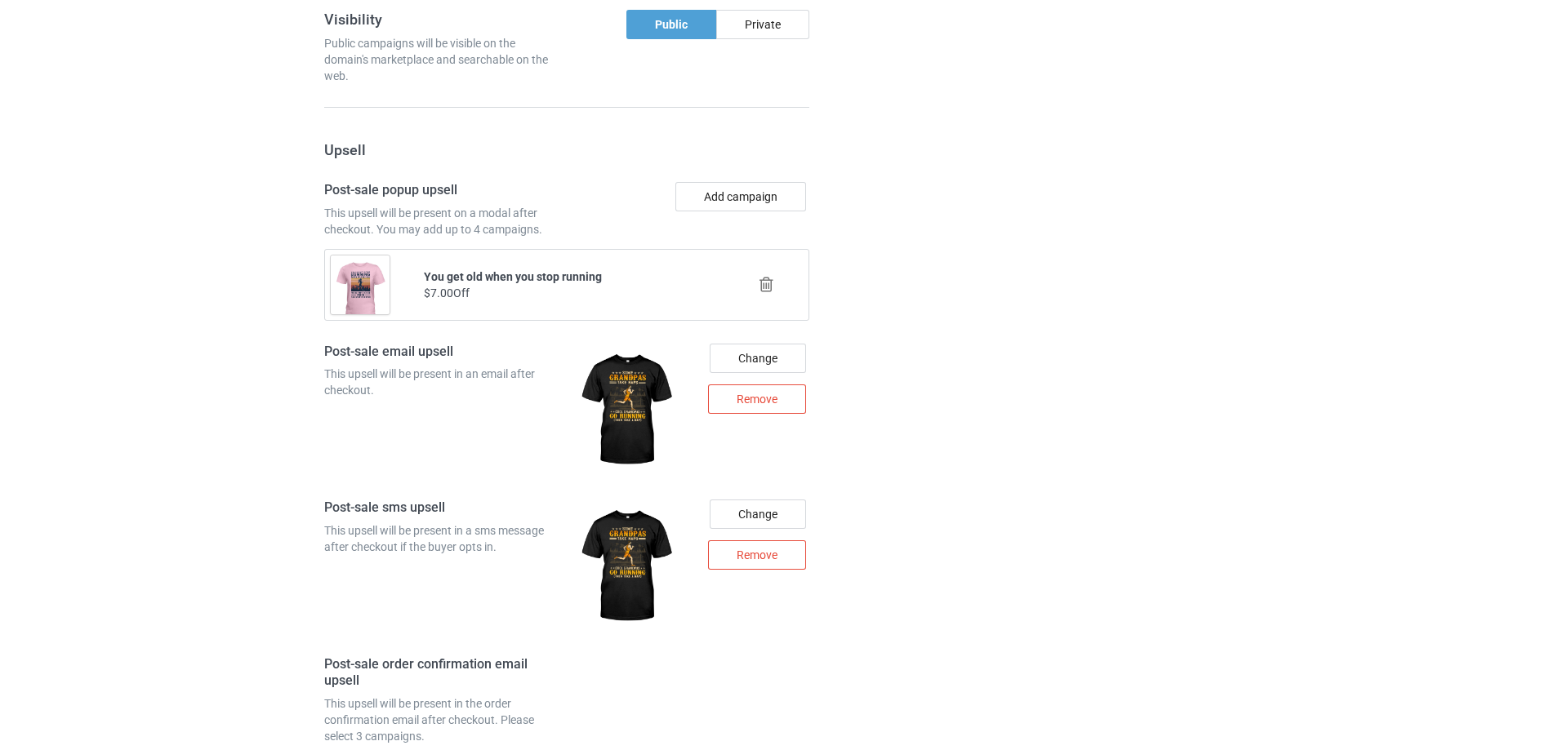
scroll to position [1676, 0]
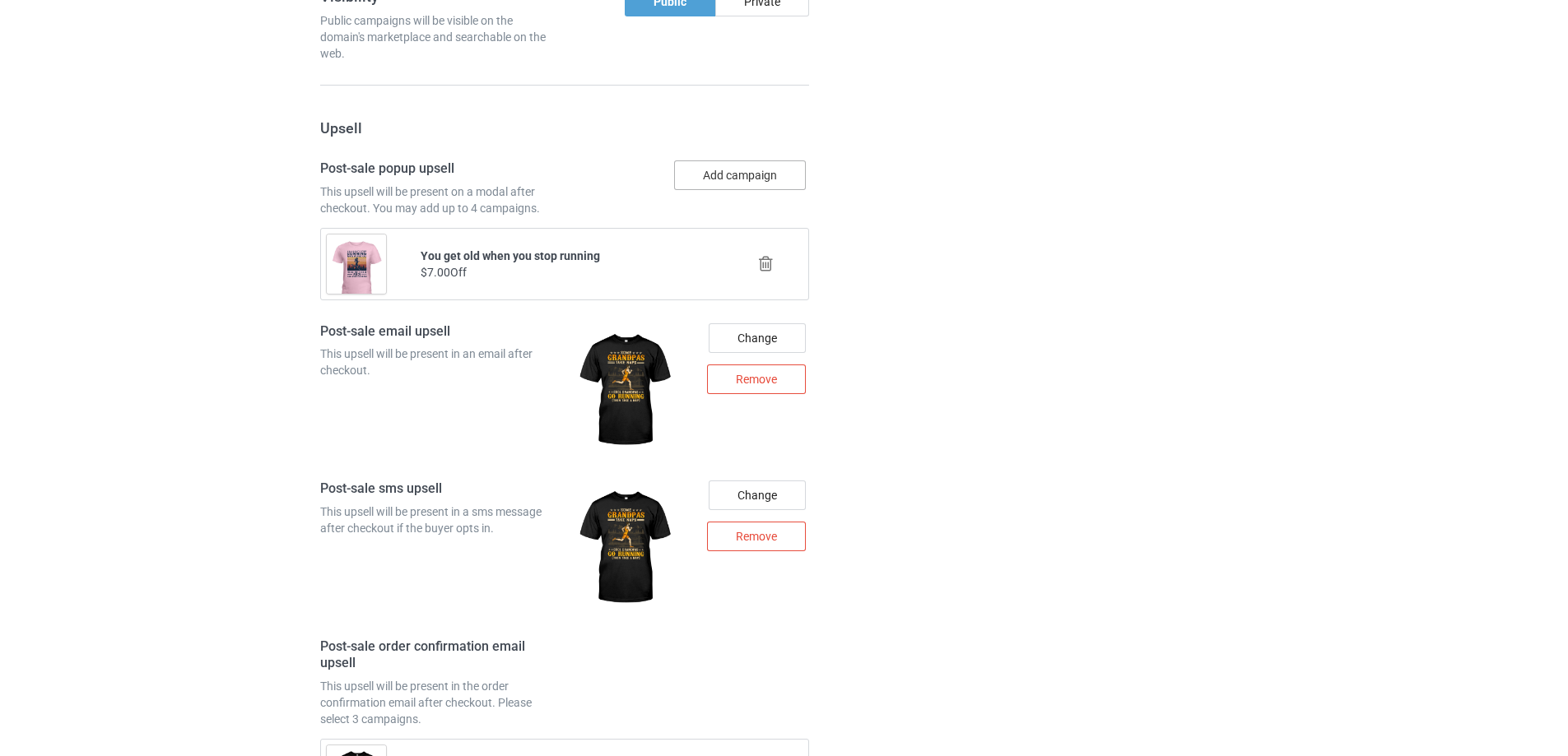
click at [769, 181] on button "Add campaign" at bounding box center [739, 175] width 131 height 29
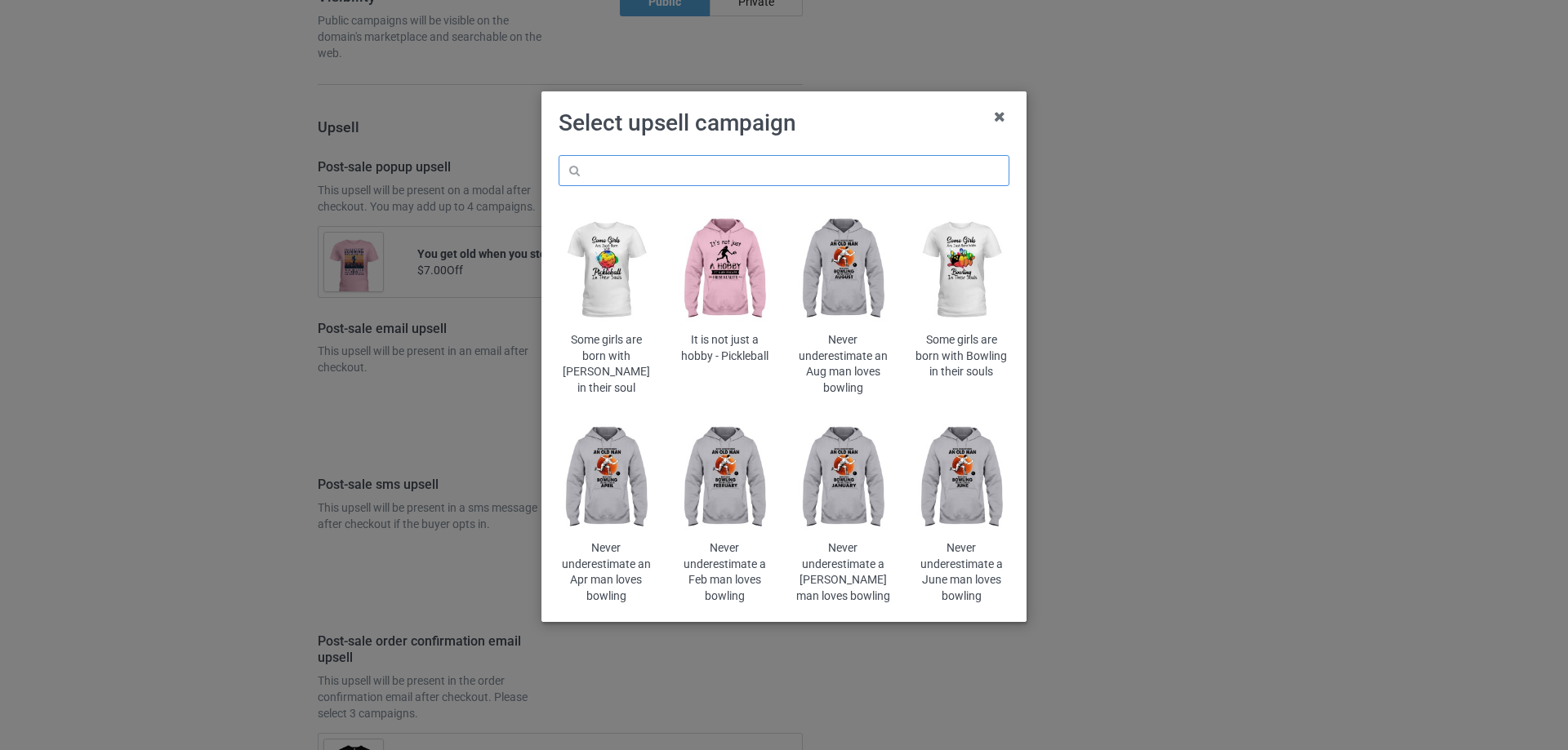
click at [784, 165] on input "text" at bounding box center [783, 170] width 451 height 31
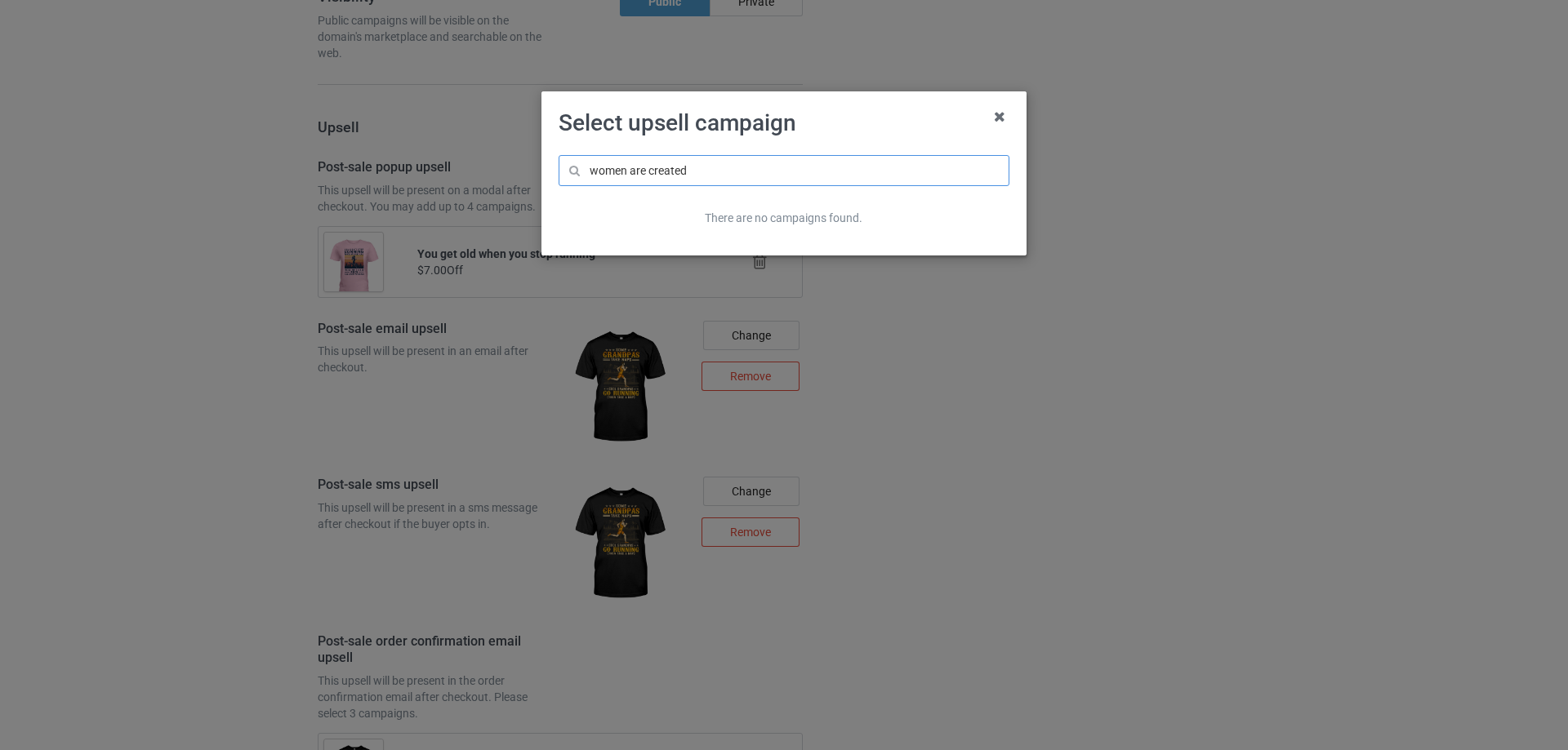
type input "women are created"
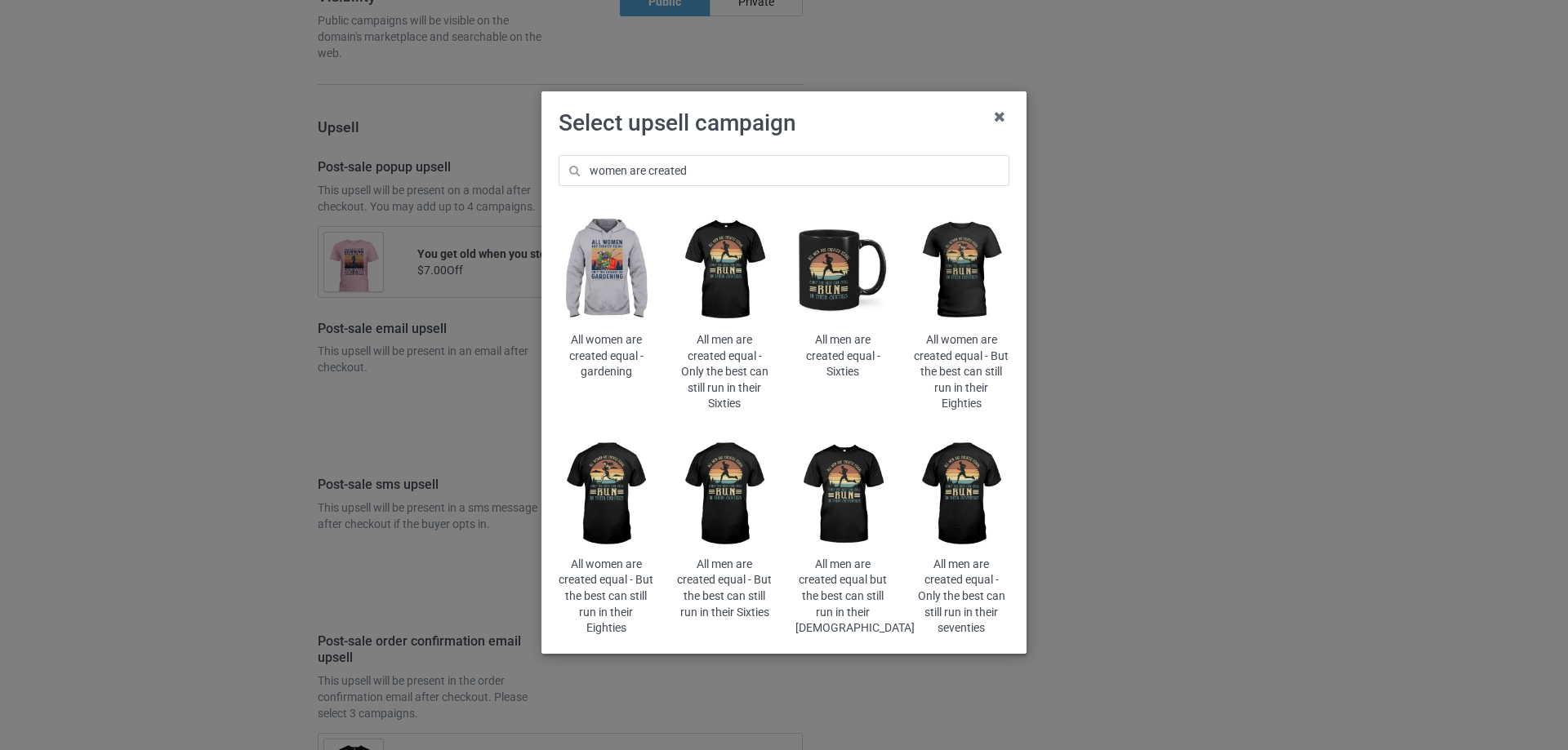
click at [961, 270] on img at bounding box center [961, 271] width 96 height 120
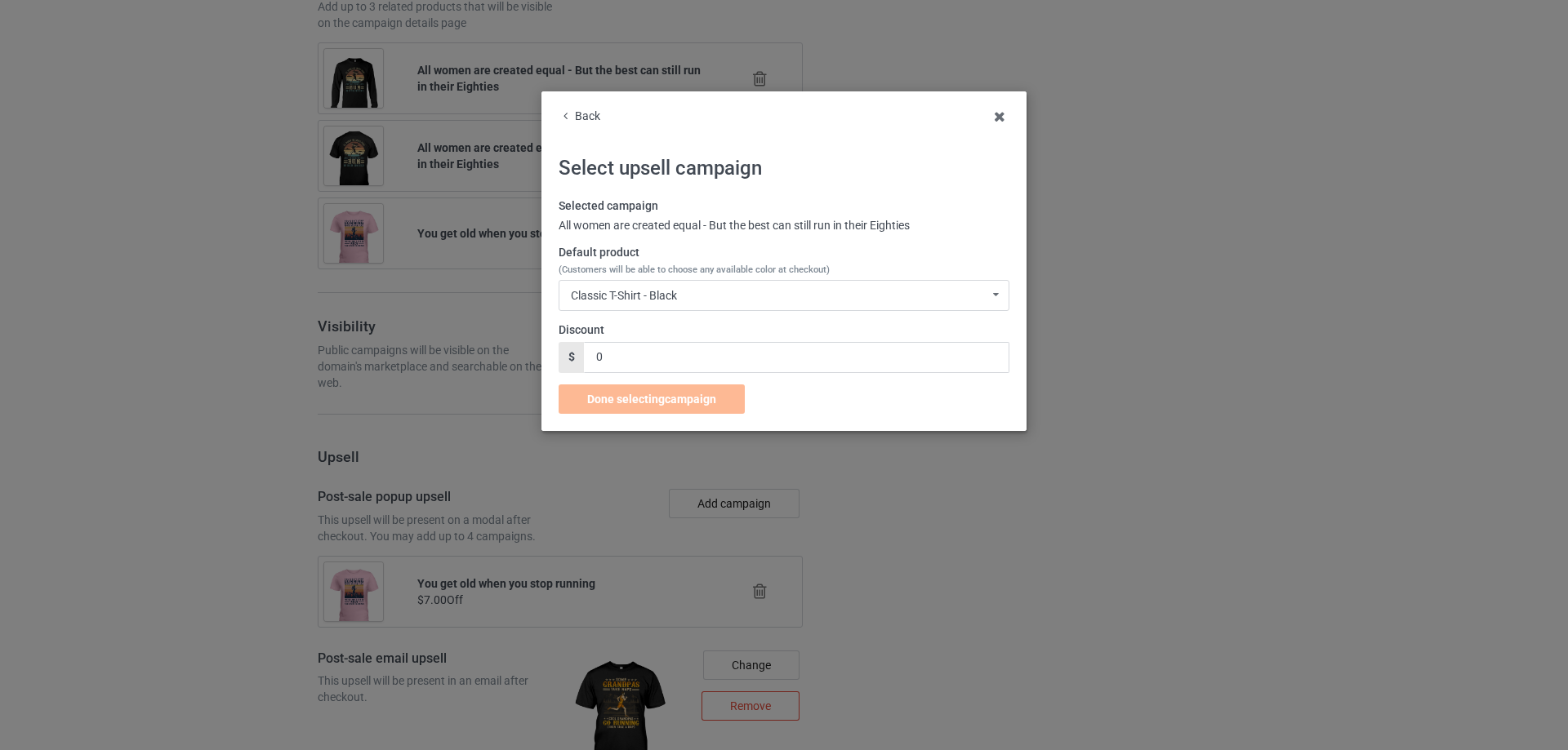
scroll to position [1676, 0]
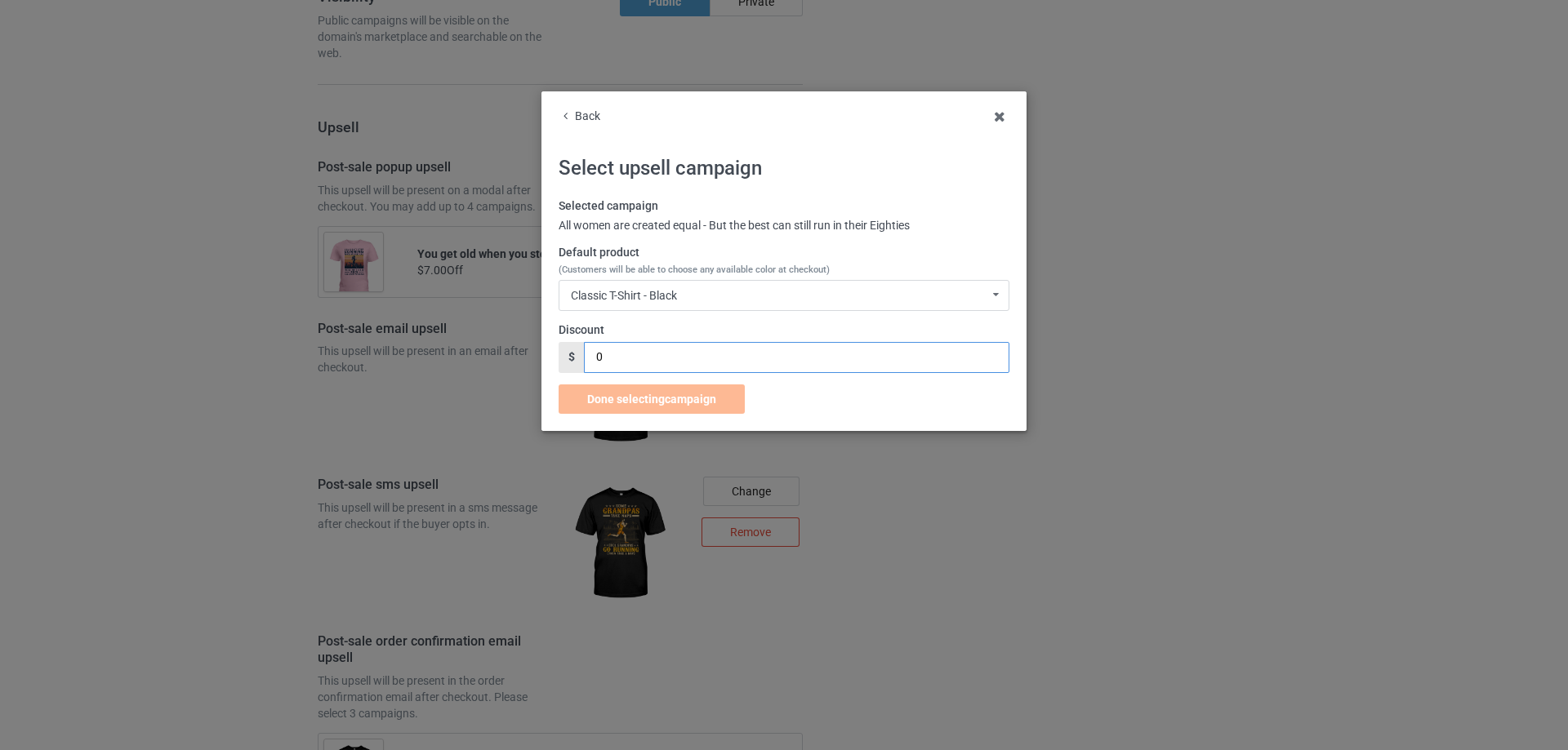
drag, startPoint x: 619, startPoint y: 354, endPoint x: 558, endPoint y: 365, distance: 62.0
click at [550, 363] on div "Back Select upsell campaign Selected campaign All women are created equal - But…" at bounding box center [784, 261] width 485 height 340
drag, startPoint x: 561, startPoint y: 363, endPoint x: 553, endPoint y: 365, distance: 8.2
click at [546, 365] on div "Back Select upsell campaign Selected campaign All women are created equal - But…" at bounding box center [784, 261] width 485 height 340
type input "7"
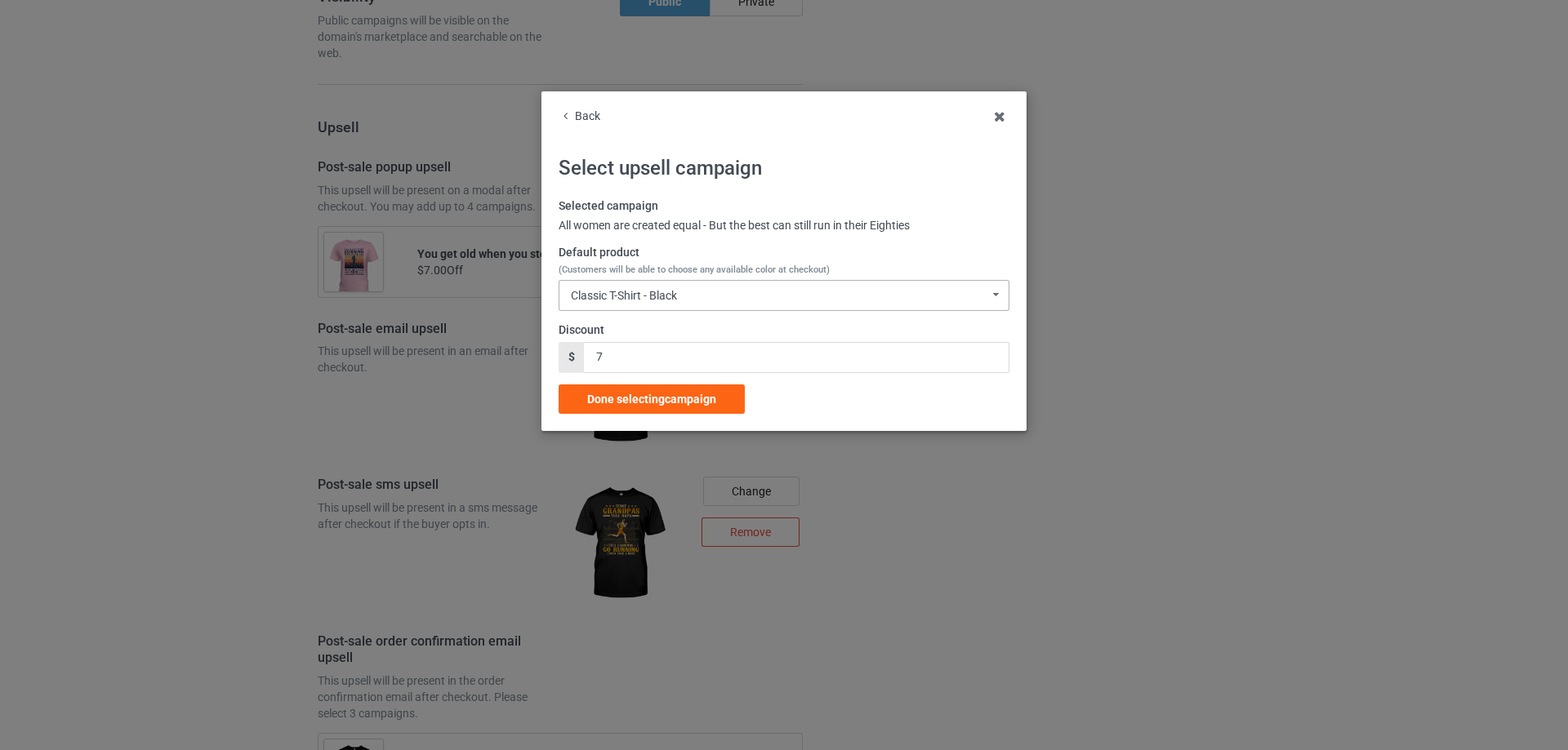
click at [685, 295] on div "Classic T-Shirt - Black Classic T-Shirt - Black Classic T-Shirt - Chocolate Cla…" at bounding box center [783, 295] width 451 height 31
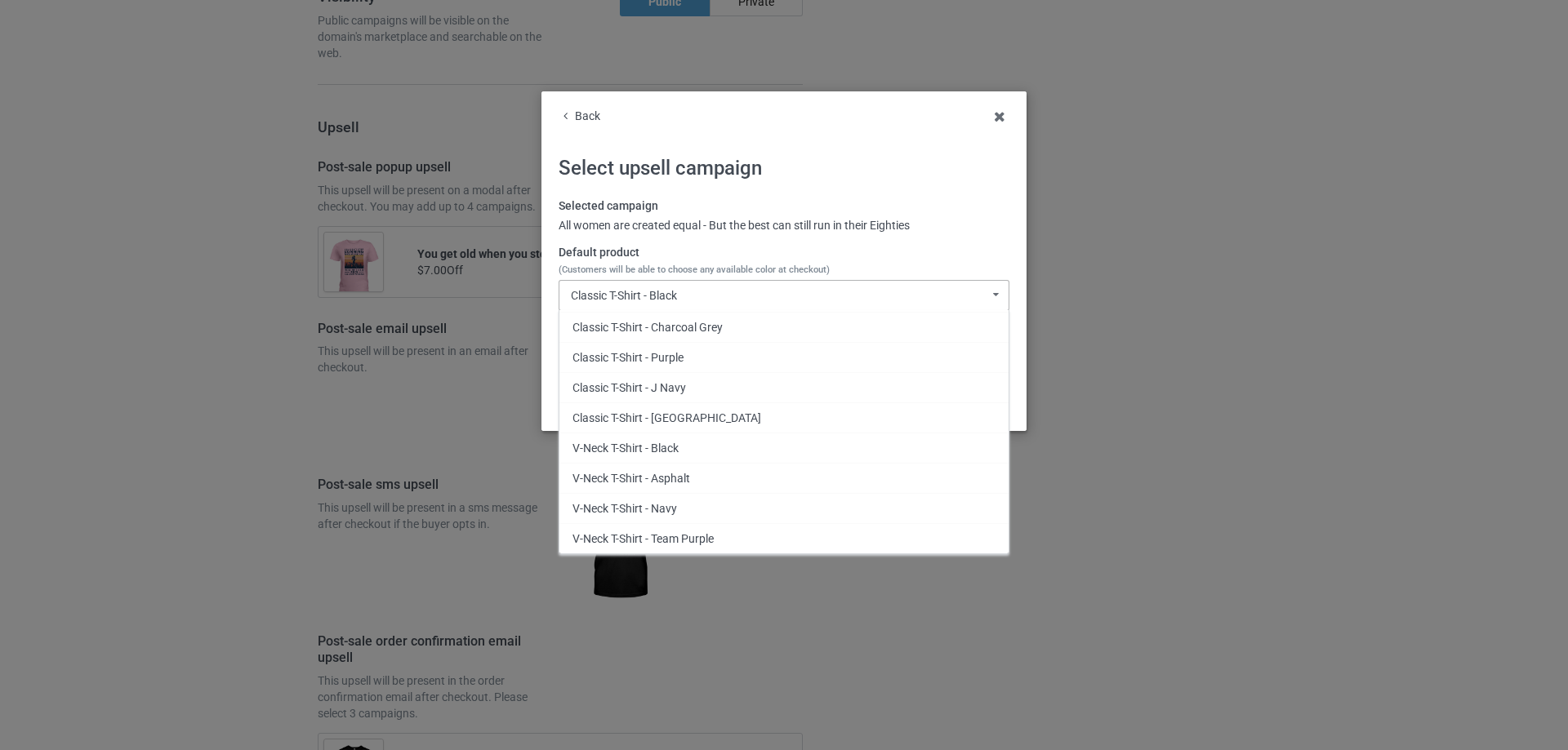
scroll to position [0, 0]
click at [840, 252] on label "Default product (Customers will be able to choose any available color at checko…" at bounding box center [783, 261] width 451 height 32
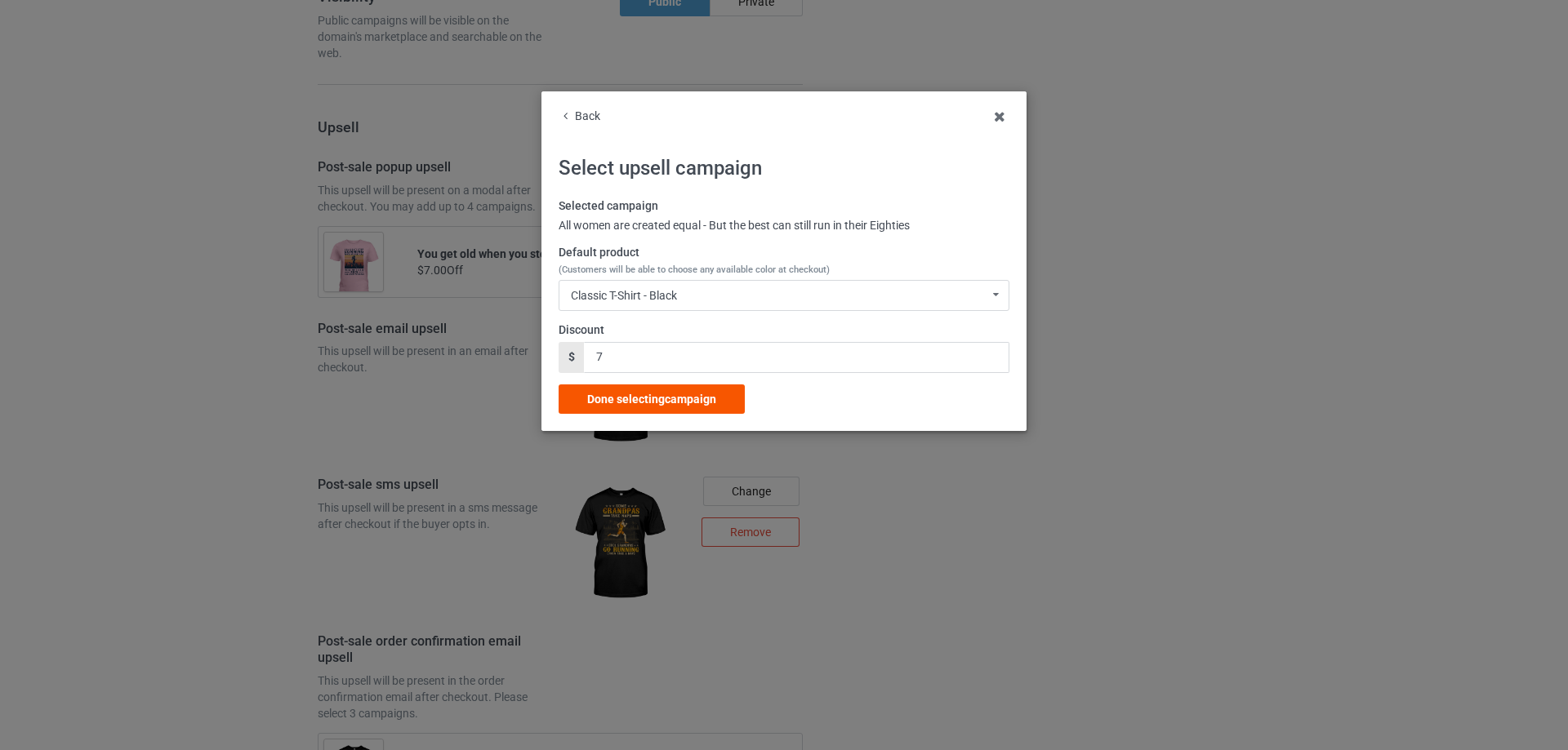
click at [706, 400] on span "Done selecting campaign" at bounding box center [651, 400] width 129 height 13
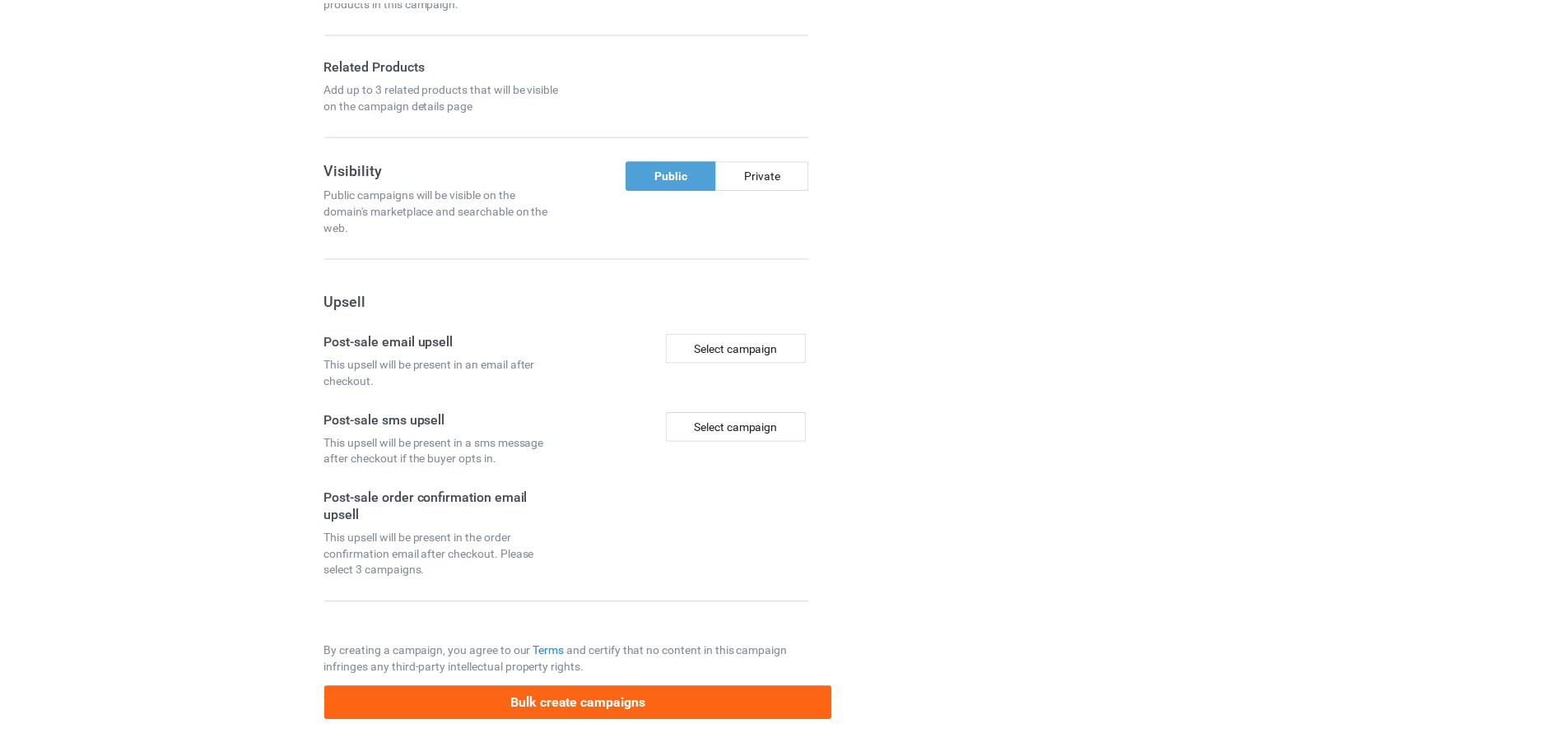
scroll to position [1278, 0]
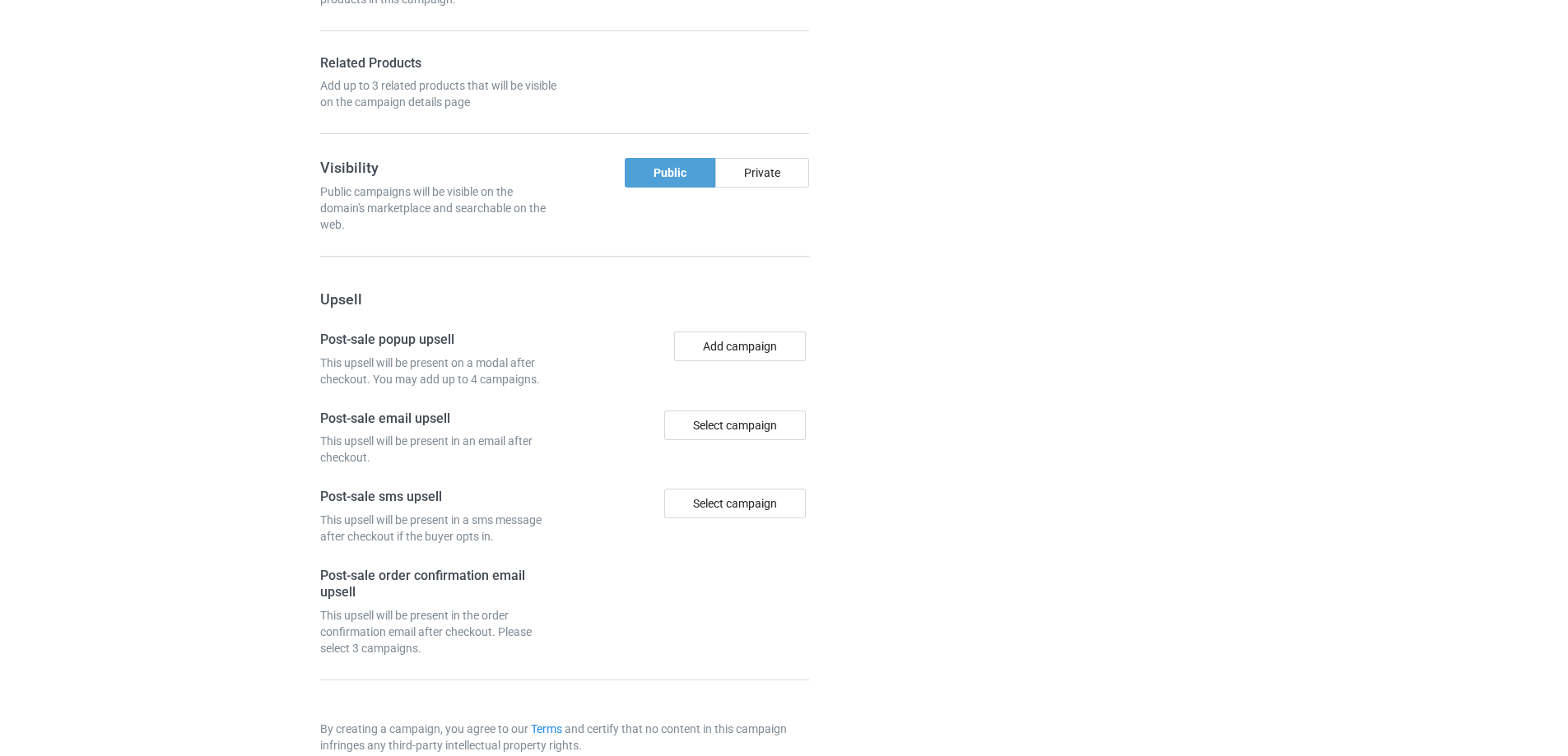
click at [934, 347] on div at bounding box center [903, 55] width 119 height 1510
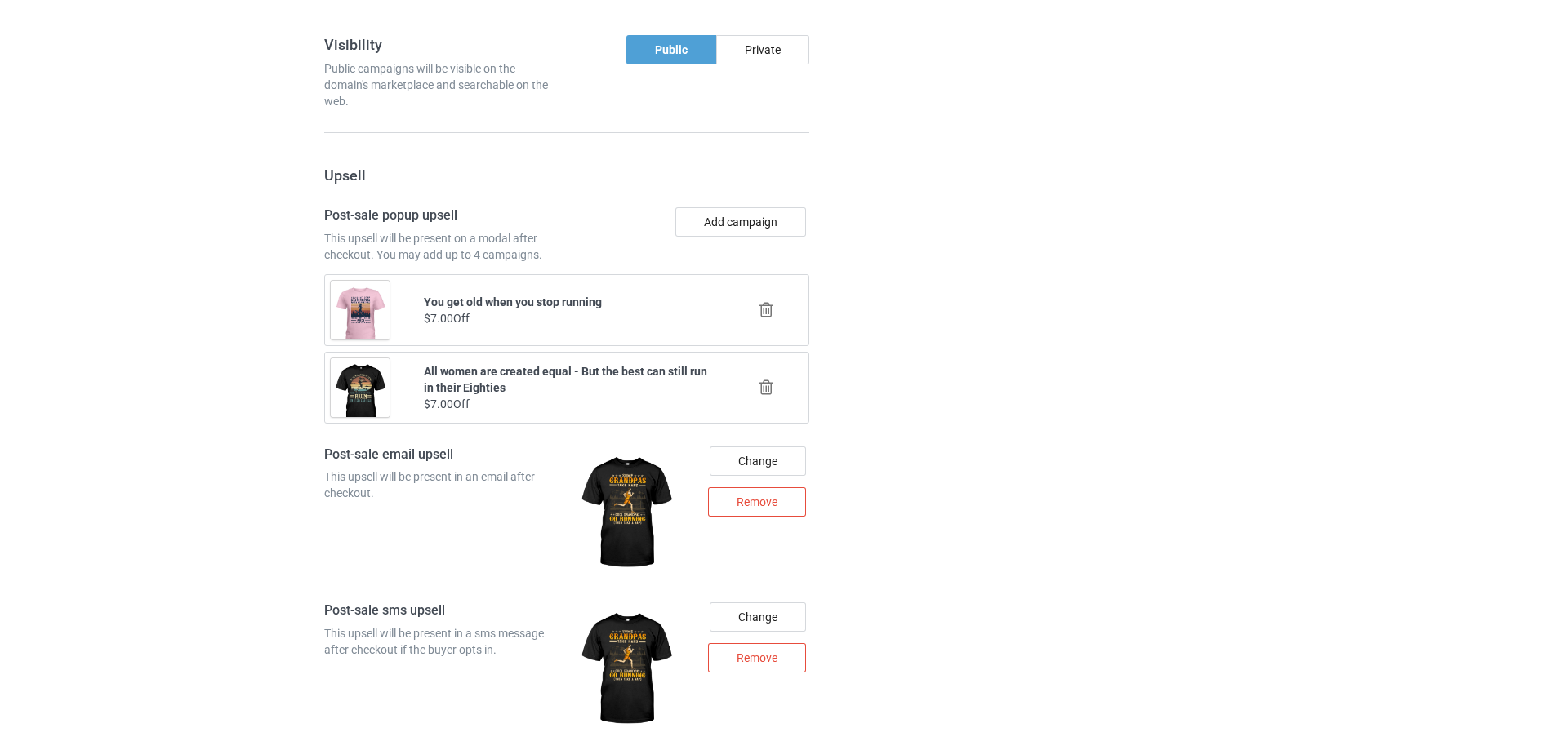
scroll to position [1676, 0]
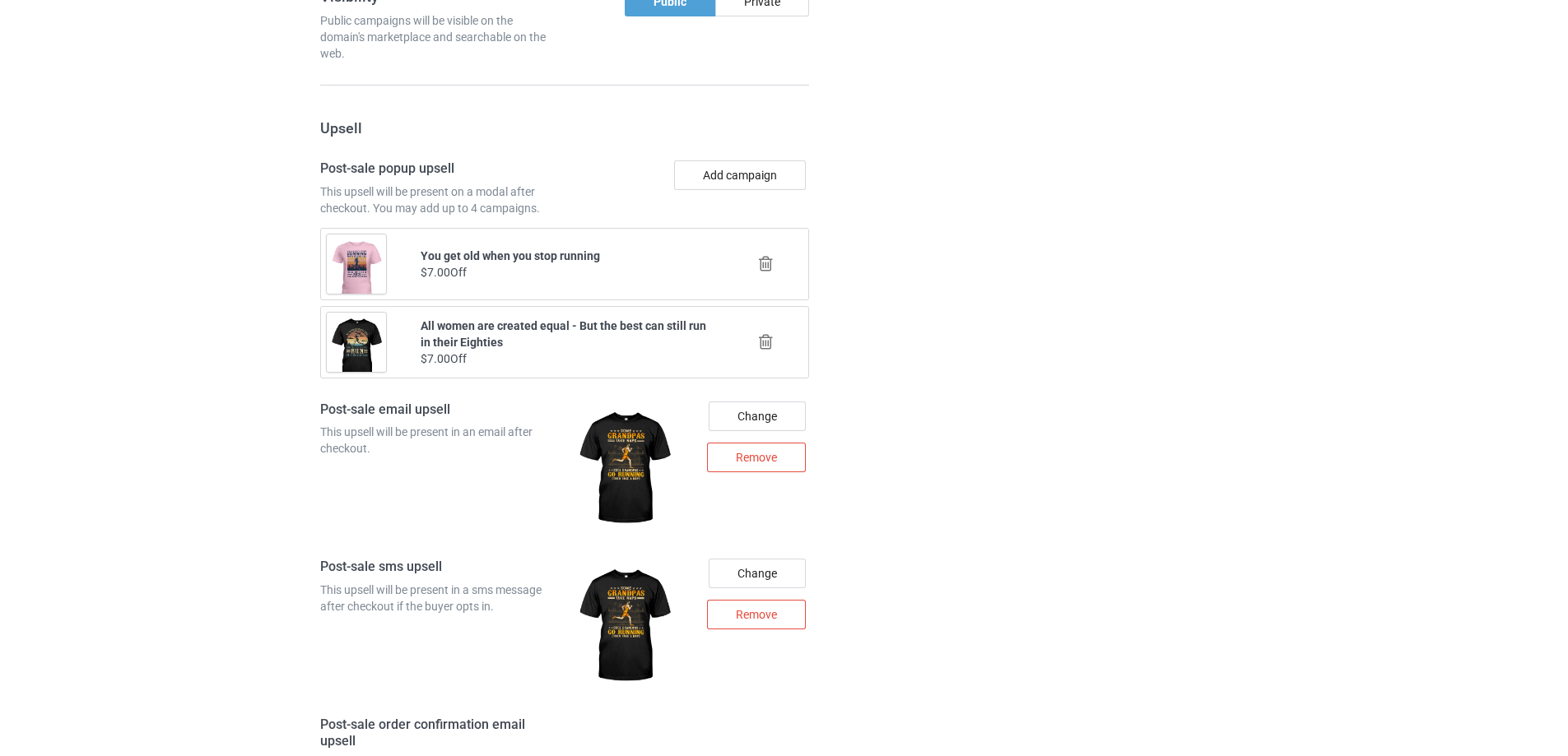
drag, startPoint x: 731, startPoint y: 157, endPoint x: 743, endPoint y: 184, distance: 29.5
click at [747, 185] on button "Add campaign" at bounding box center [739, 175] width 131 height 29
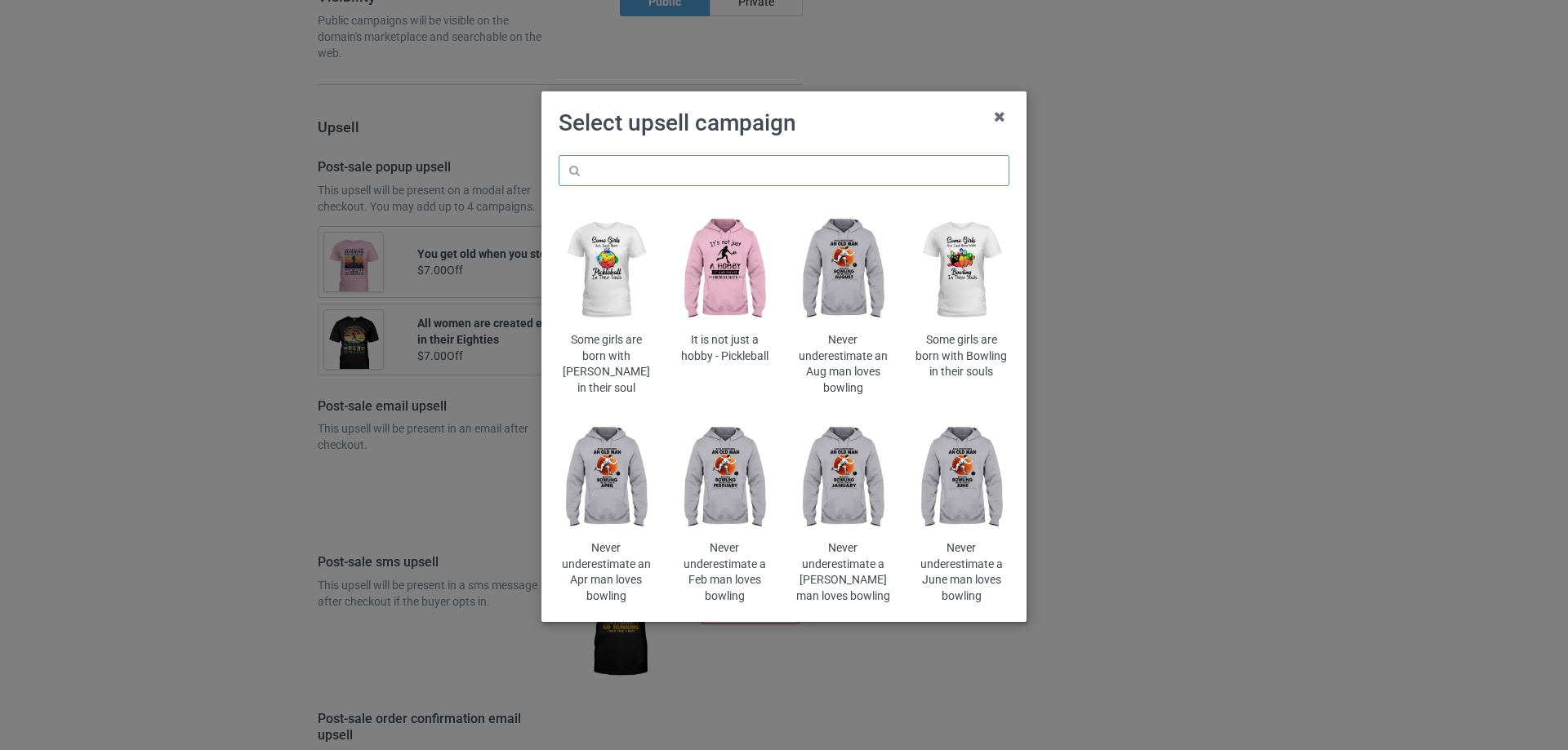
click at [810, 156] on input "text" at bounding box center [783, 170] width 451 height 31
paste input "women are created"
type input "women are created"
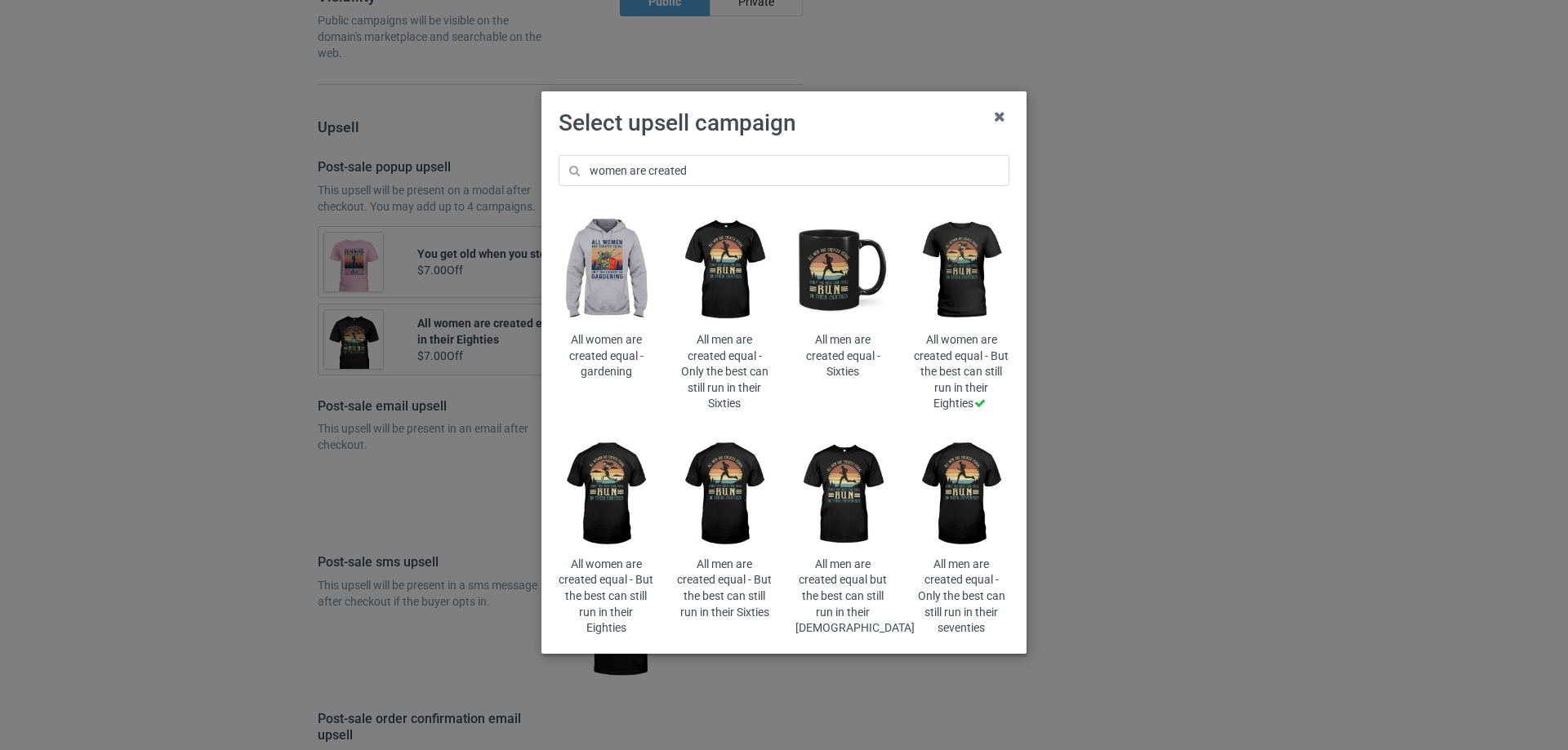
click at [616, 507] on img at bounding box center [605, 495] width 96 height 120
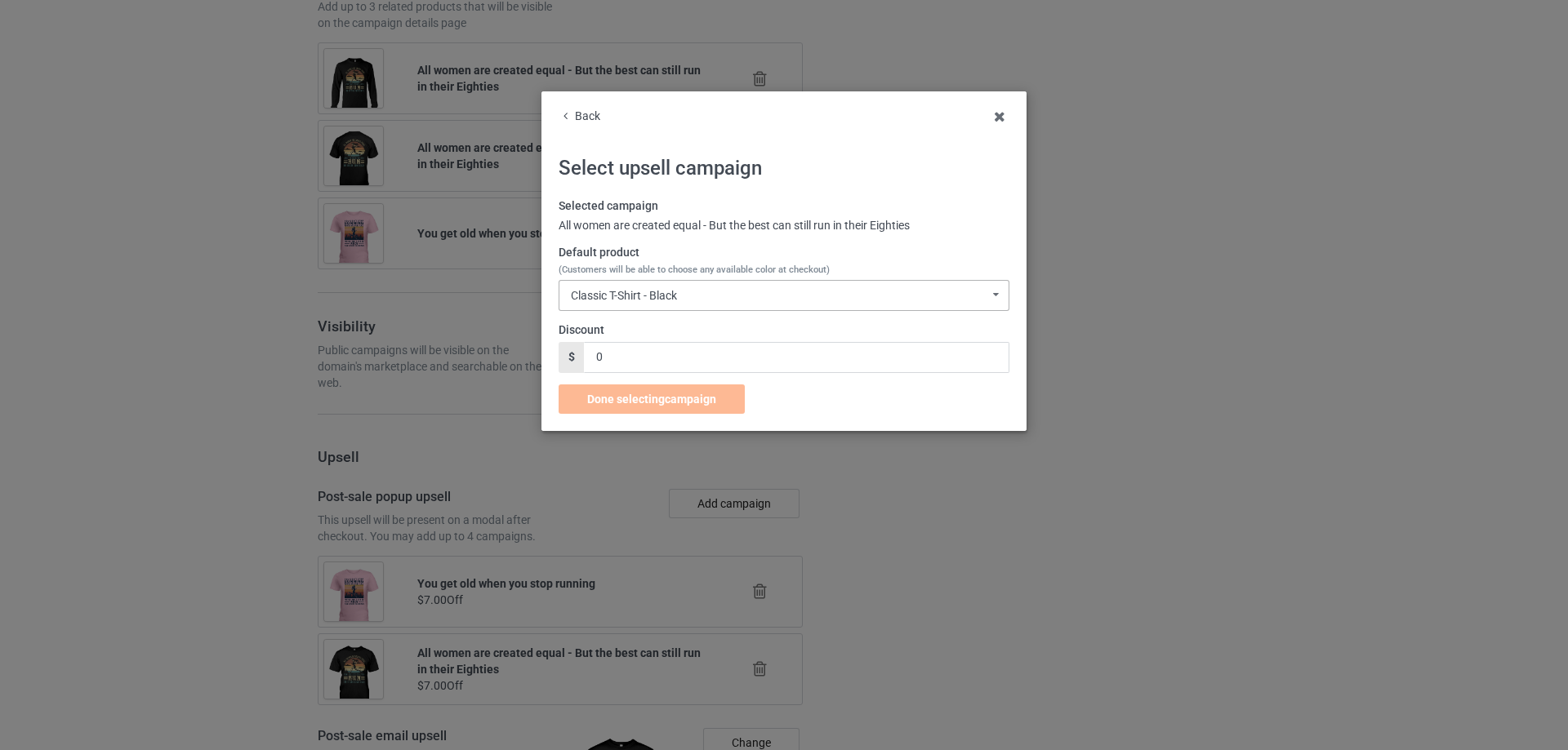
scroll to position [1676, 0]
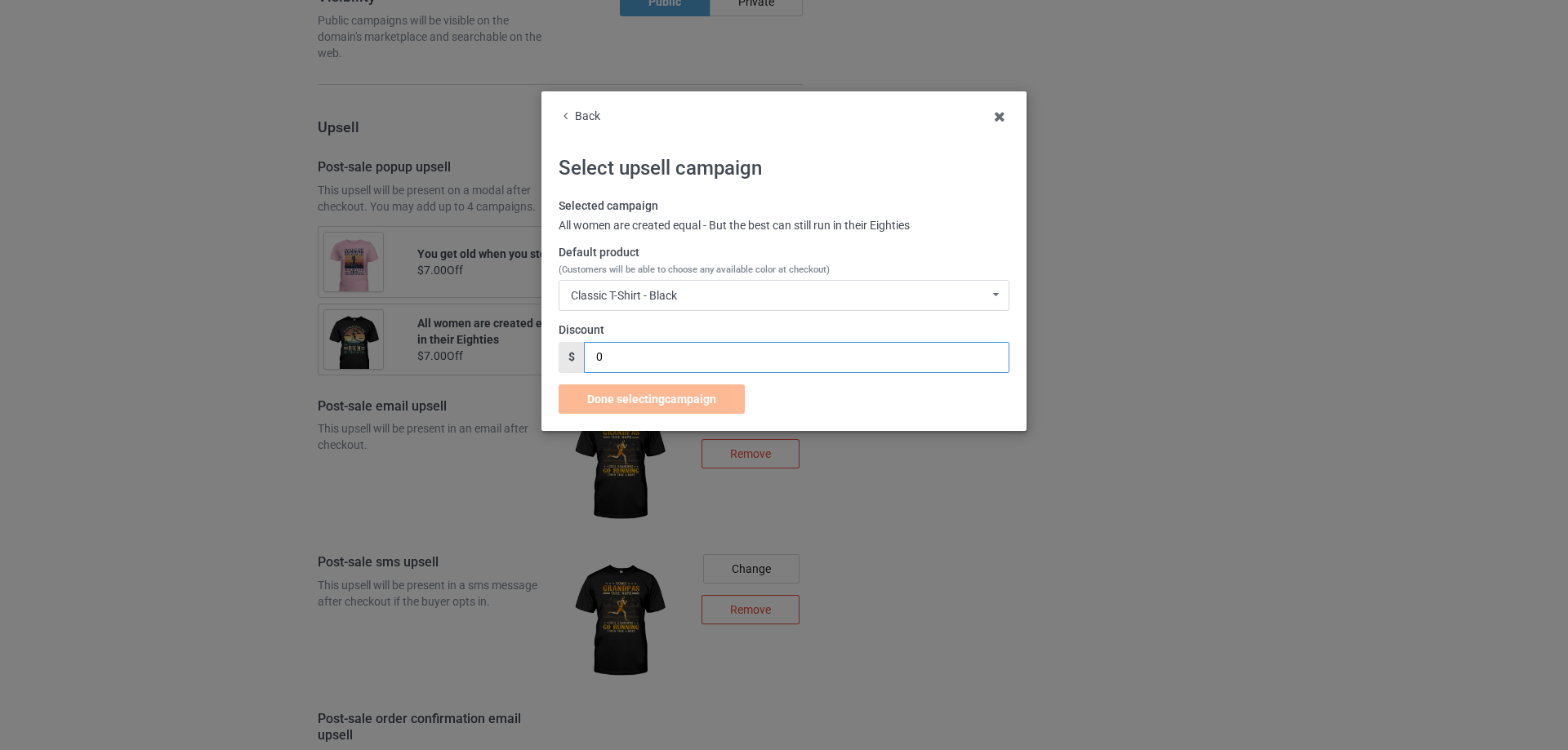
click at [575, 362] on div "$ 0" at bounding box center [783, 357] width 451 height 31
type input "7"
click at [644, 395] on span "Done selecting campaign" at bounding box center [651, 400] width 129 height 13
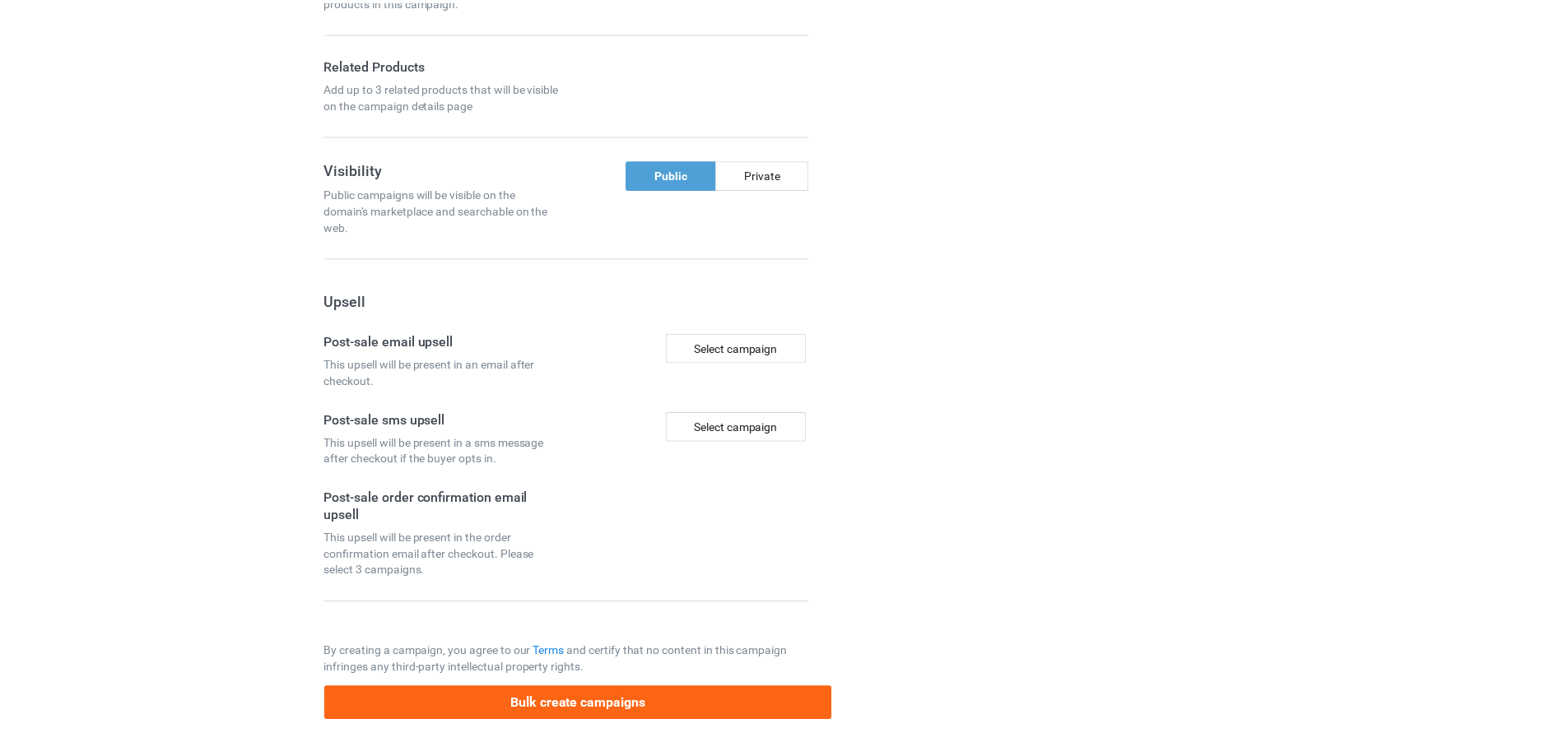
scroll to position [1278, 0]
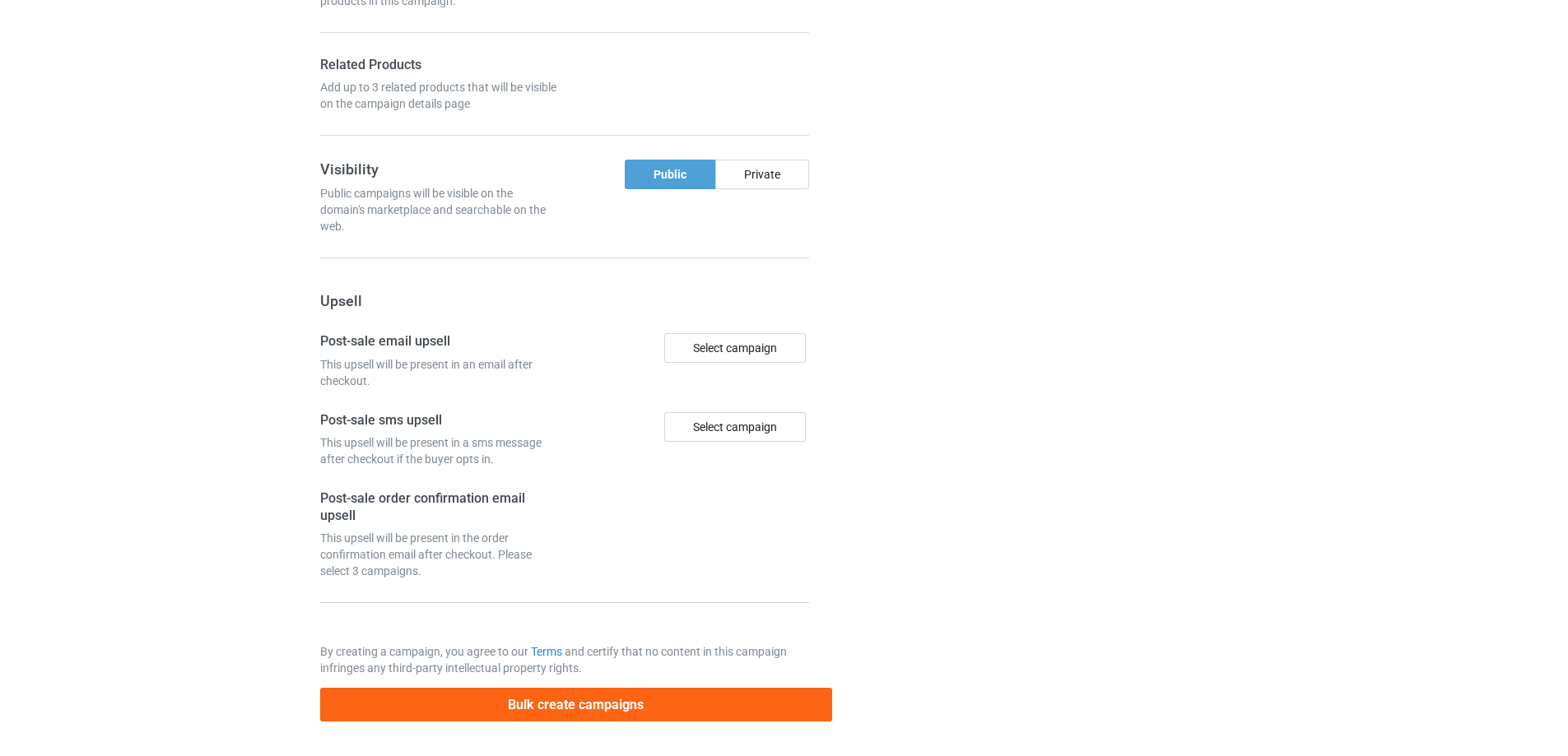
click at [979, 370] on div "Campaign details Details were duplicated from the original campaign. Any change…" at bounding box center [1110, 18] width 297 height 1432
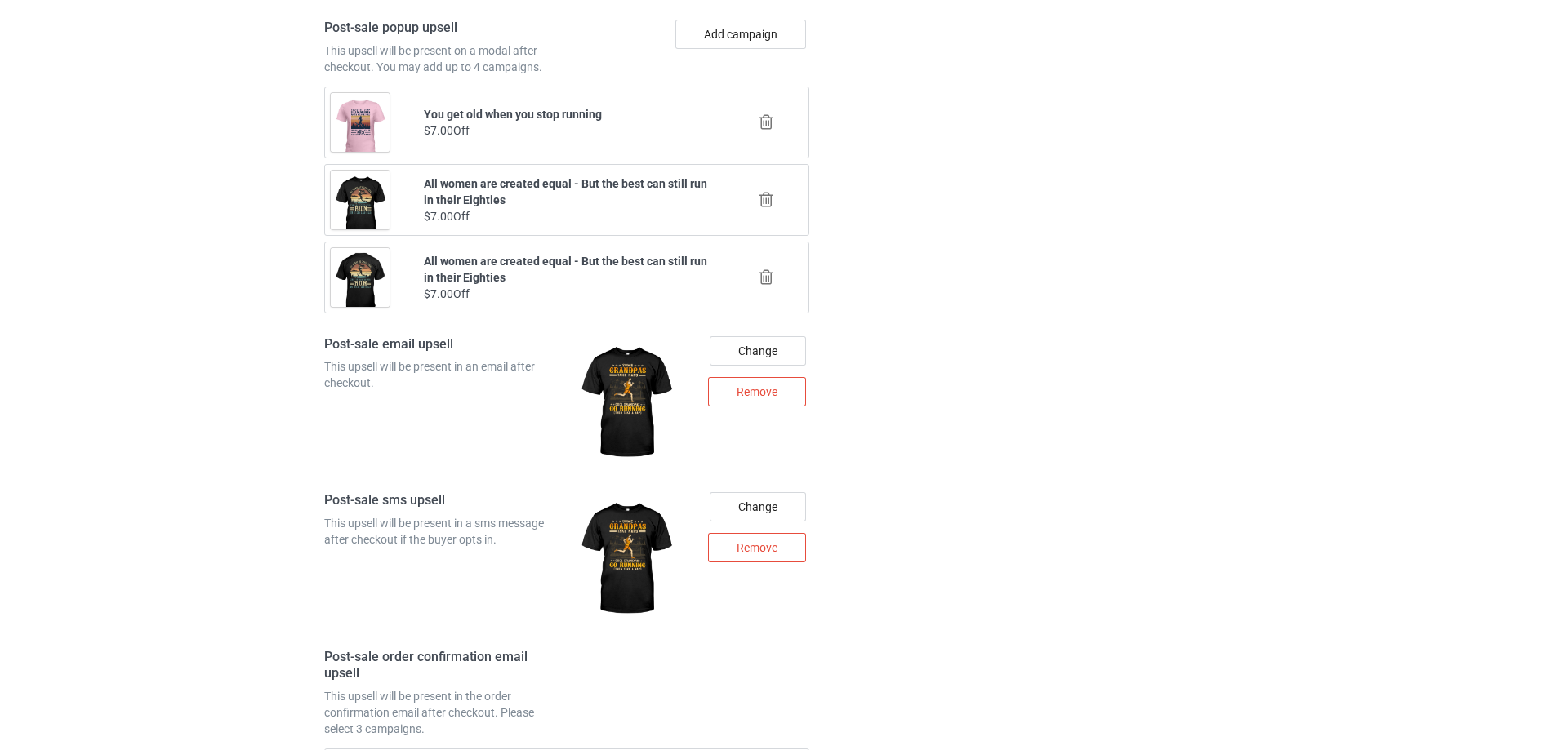
scroll to position [1538, 0]
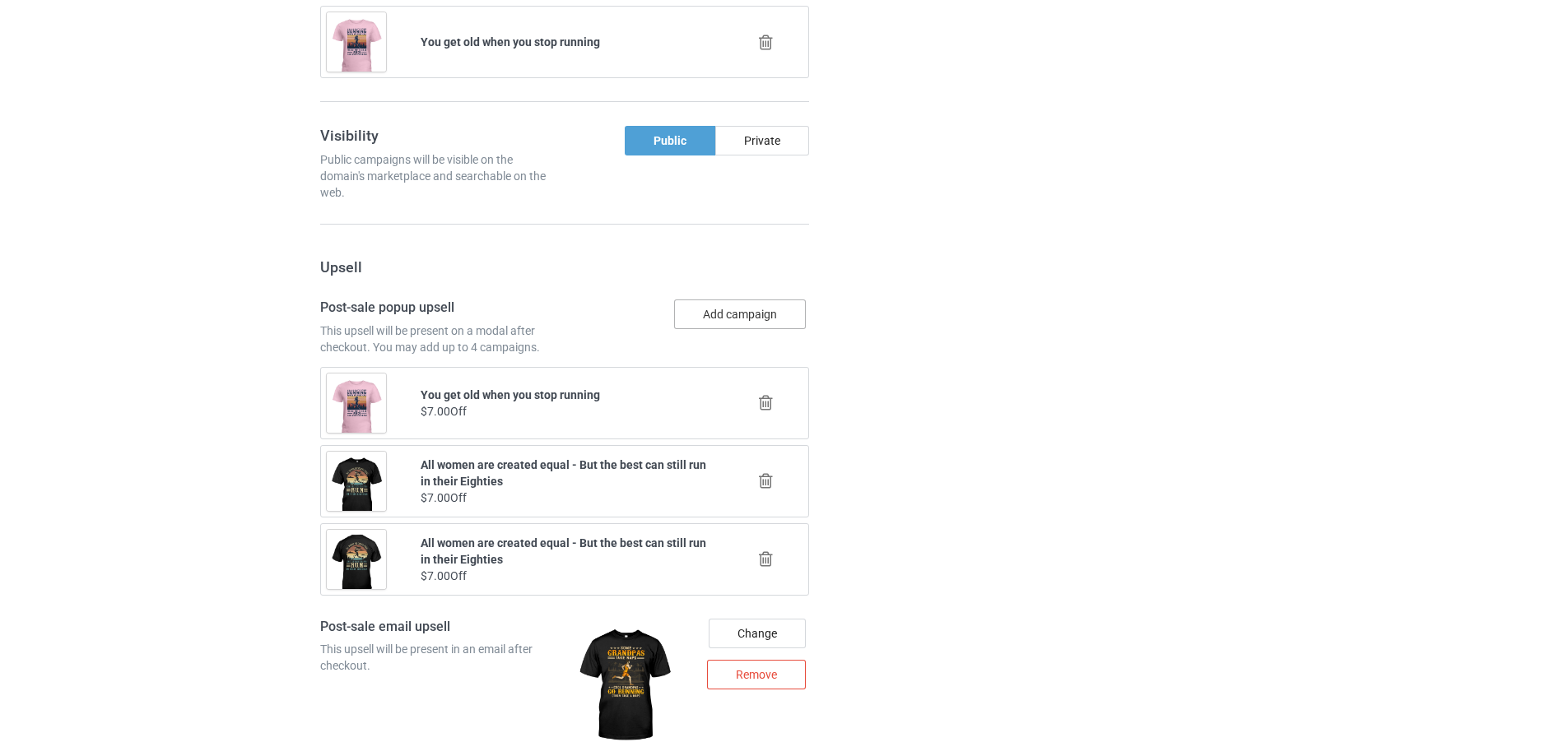
click at [779, 316] on button "Add campaign" at bounding box center [739, 314] width 131 height 29
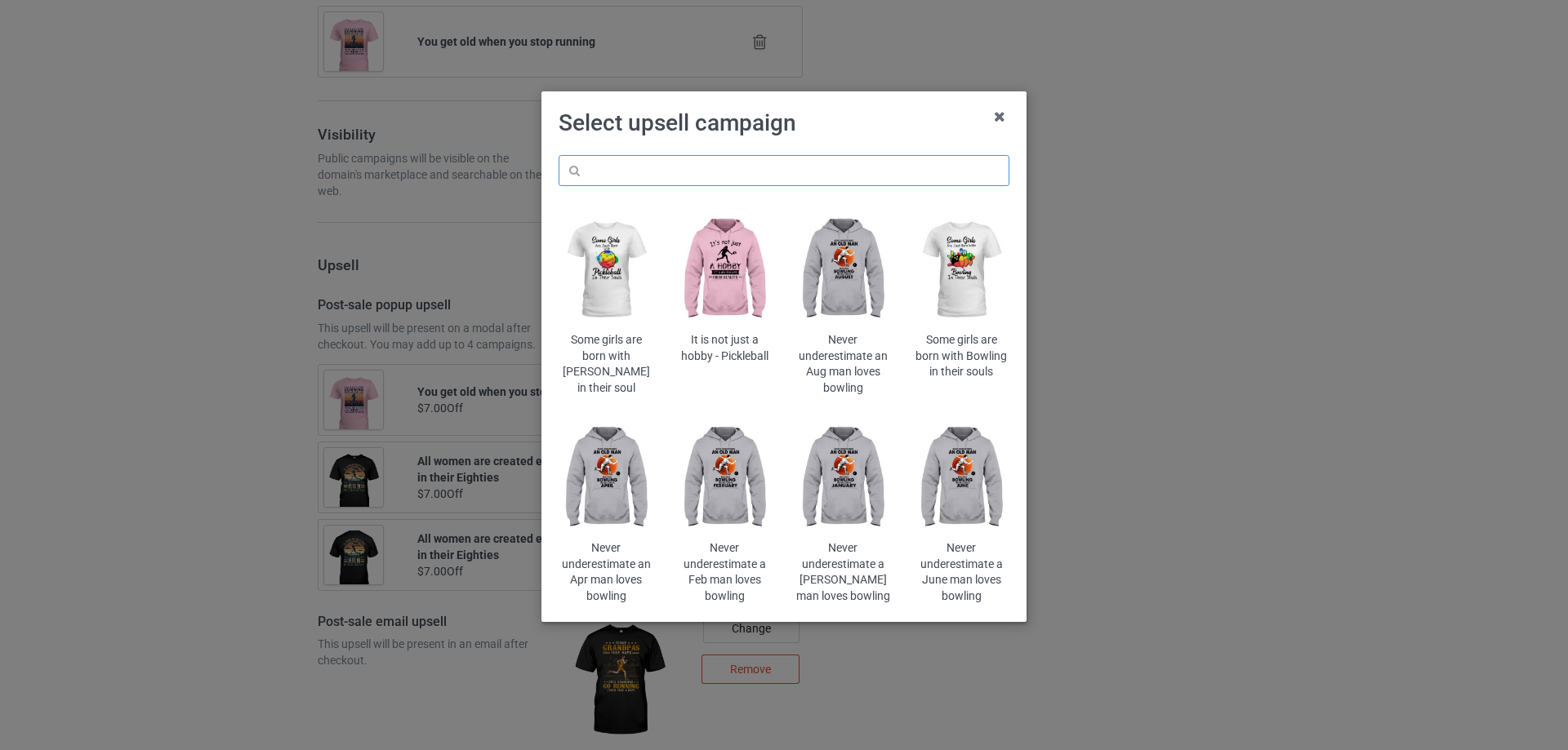
click at [875, 174] on input "text" at bounding box center [783, 170] width 451 height 31
type input "assuming"
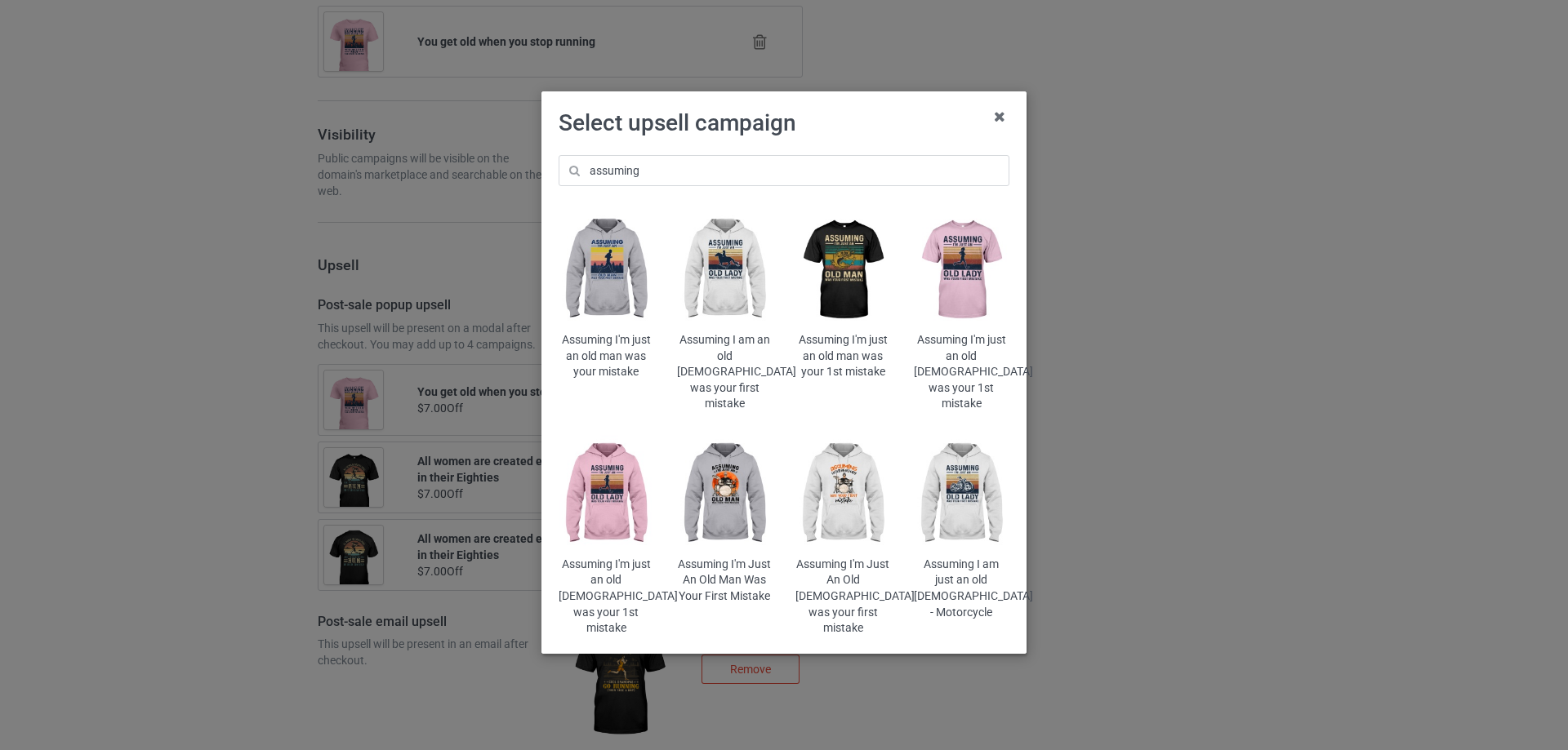
click at [970, 264] on img at bounding box center [961, 271] width 96 height 120
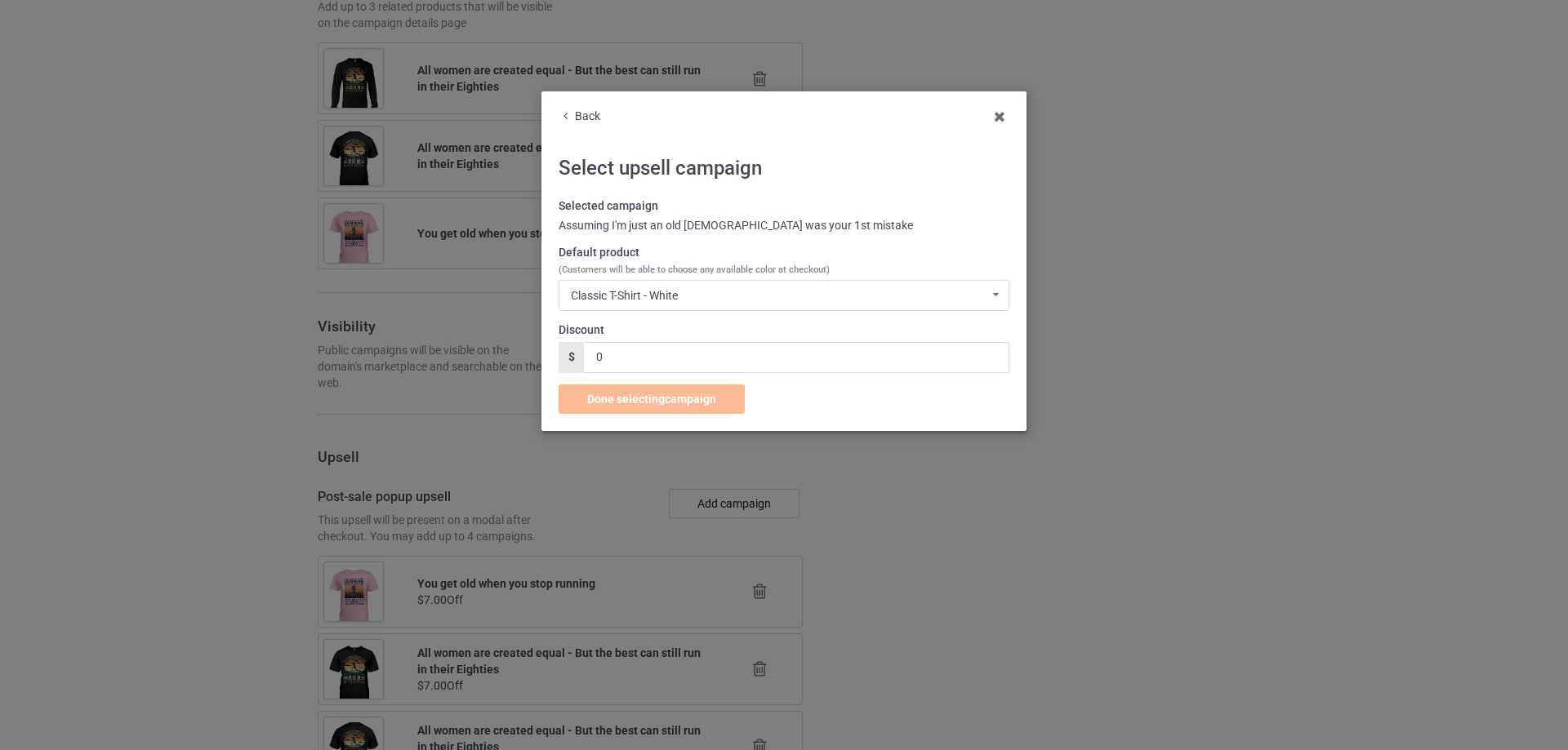
scroll to position [1538, 0]
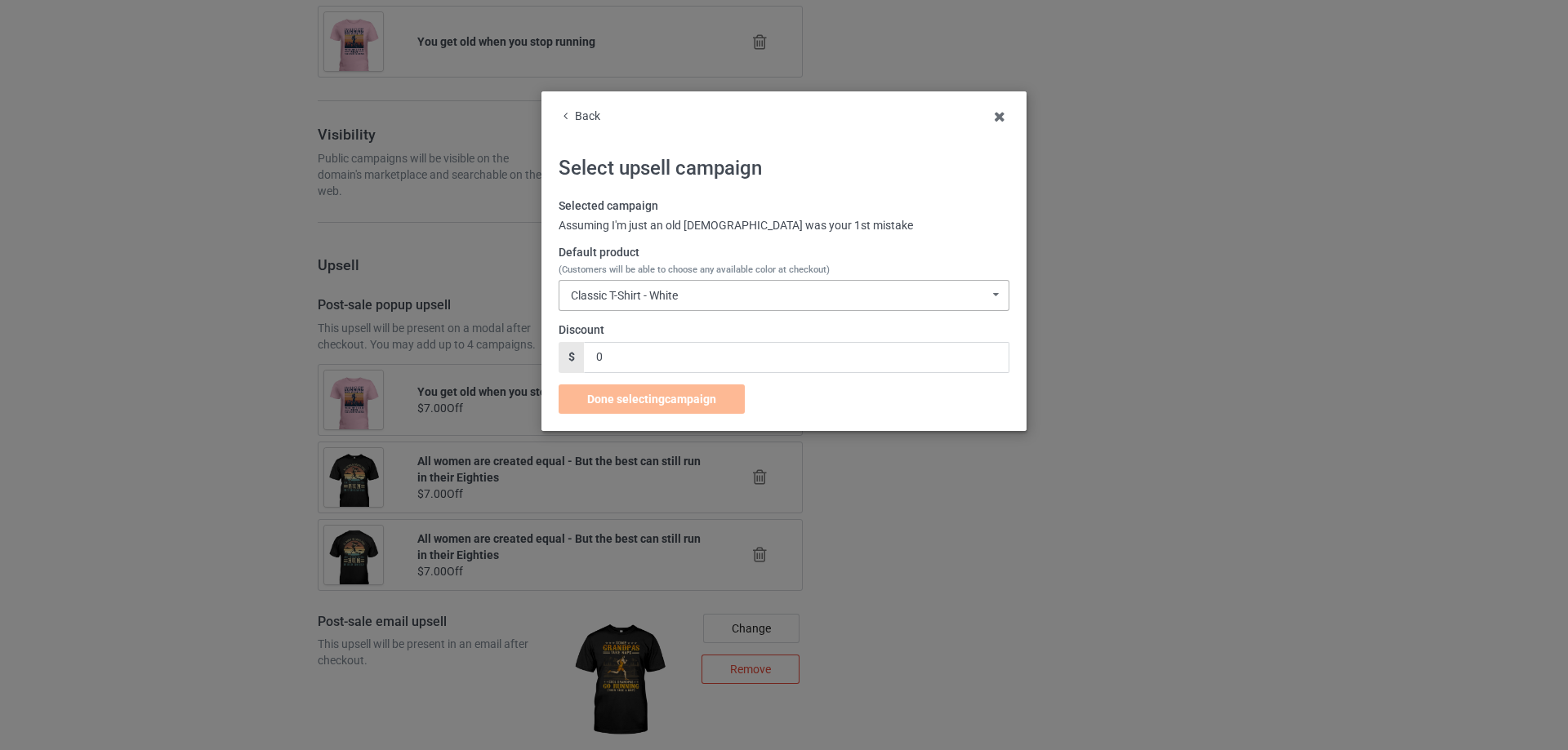
click at [714, 297] on div "Classic T-Shirt - White Classic T-Shirt - White Classic T-Shirt - Classic Pink …" at bounding box center [783, 295] width 451 height 31
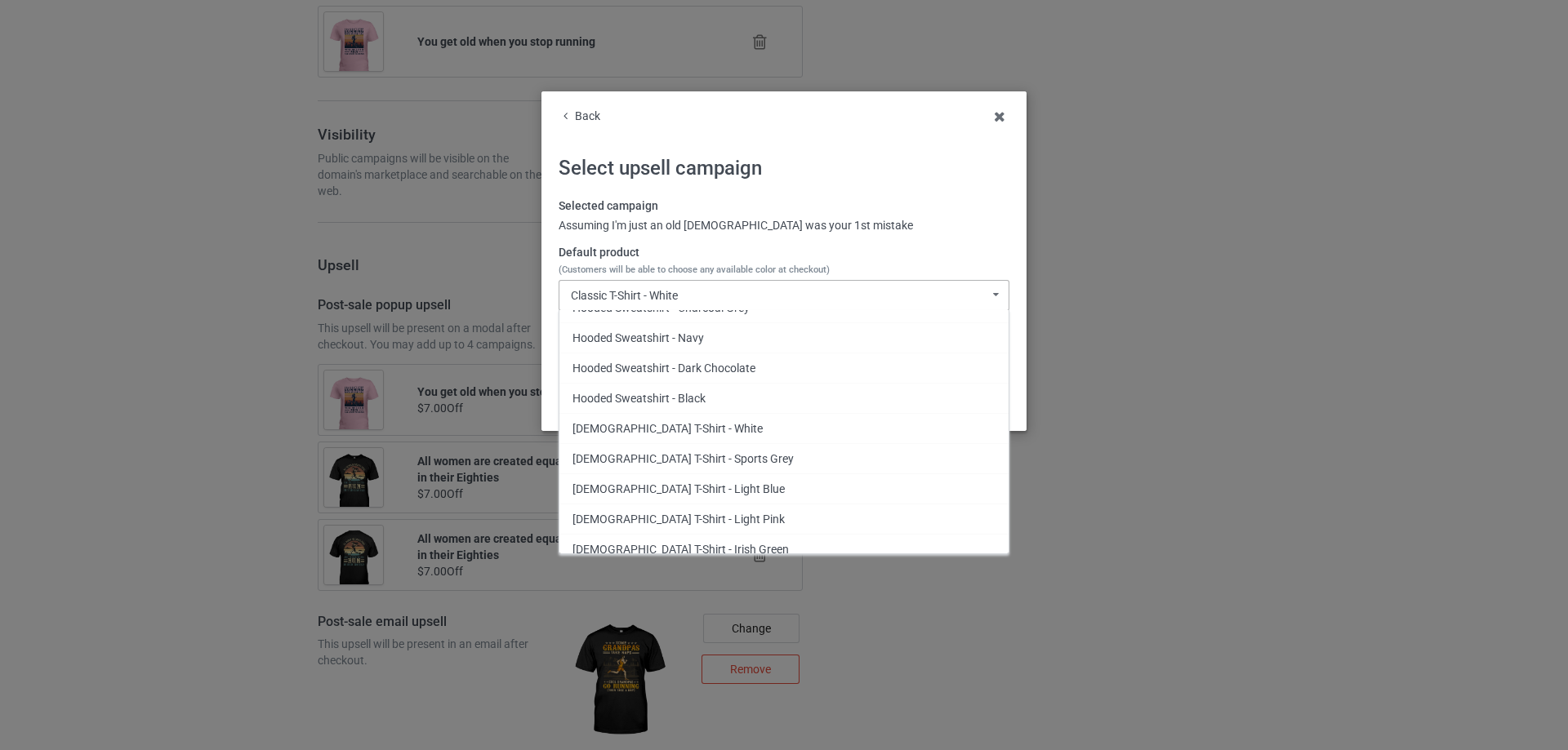
scroll to position [2110, 0]
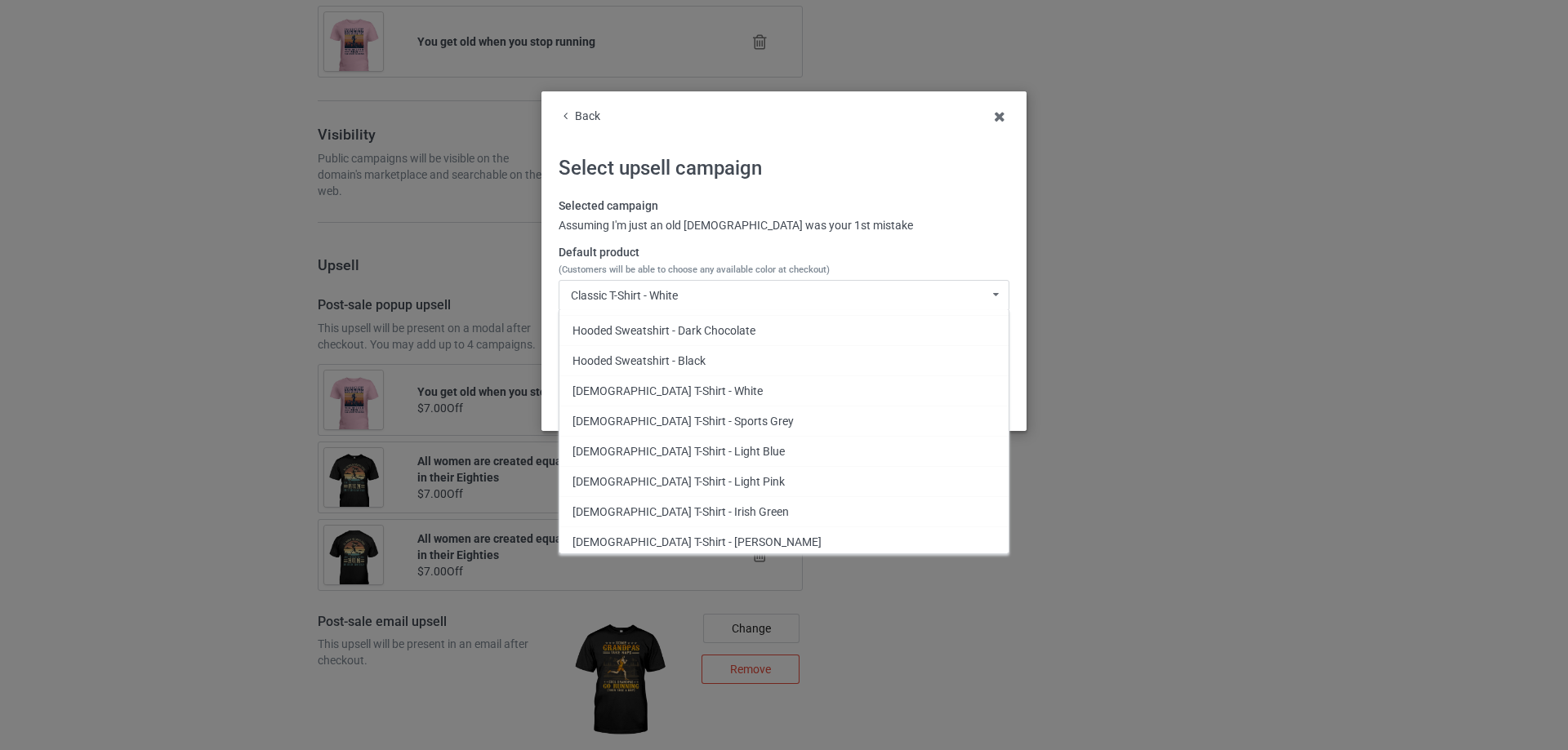
click at [688, 483] on div "[DEMOGRAPHIC_DATA] T-Shirt - Light Pink" at bounding box center [783, 481] width 449 height 30
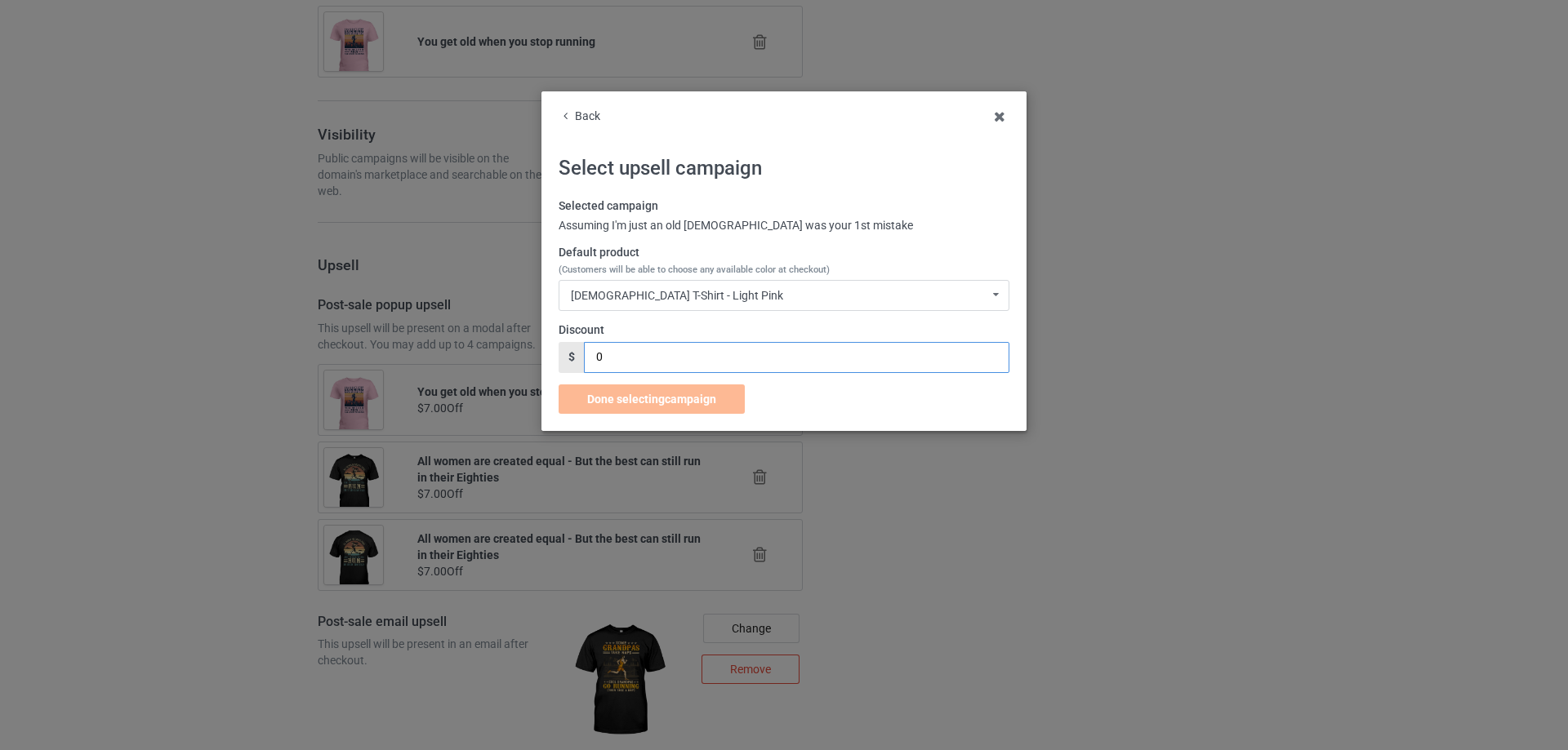
drag, startPoint x: 654, startPoint y: 354, endPoint x: 536, endPoint y: 363, distance: 118.3
click at [536, 363] on div "Back Select upsell campaign Selected campaign Assuming I'm just an old [DEMOGRA…" at bounding box center [784, 375] width 1568 height 750
type input "7"
click at [628, 390] on div "Done selecting campaign" at bounding box center [651, 399] width 186 height 29
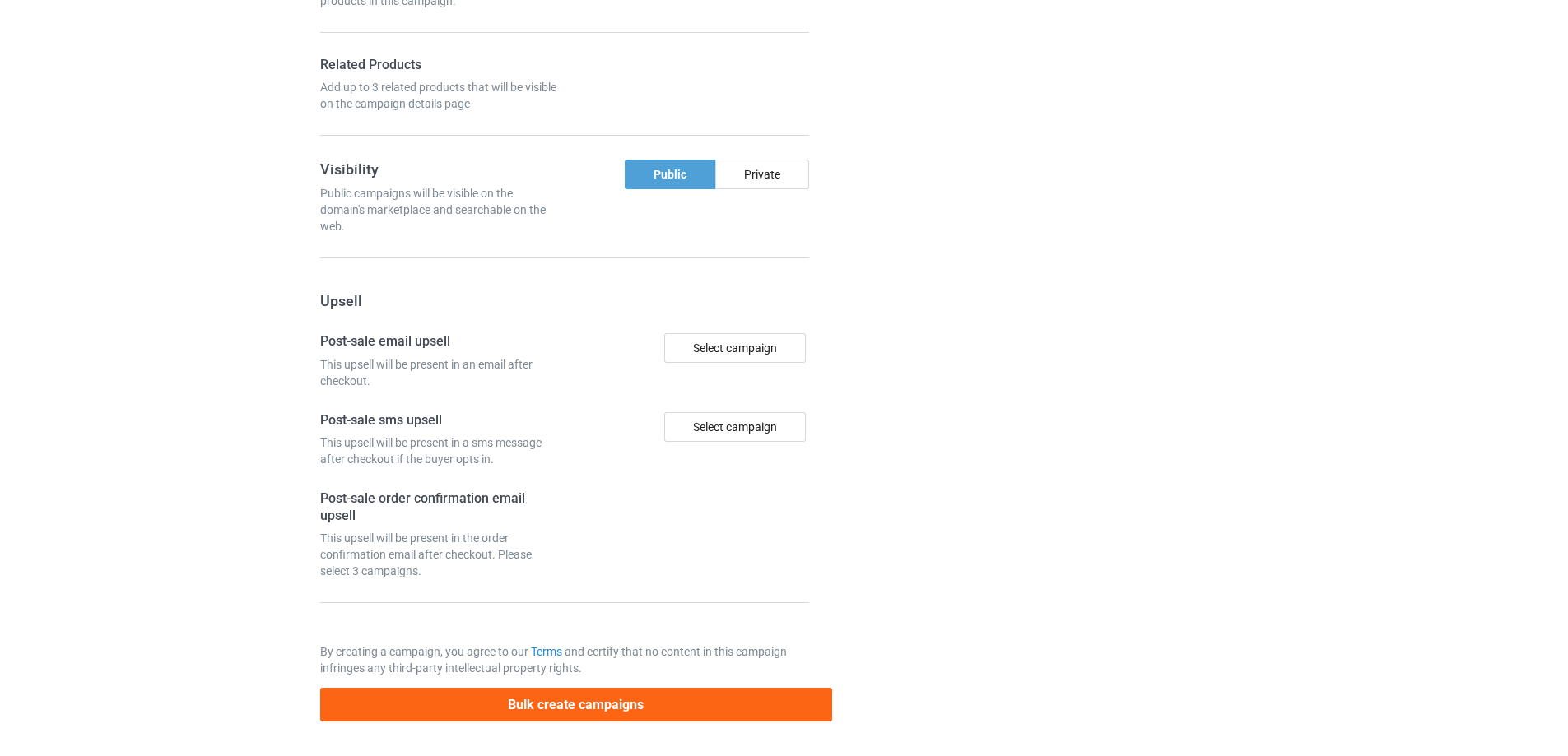
click at [975, 414] on div "Campaign details Details were duplicated from the original campaign. Any change…" at bounding box center [1110, 18] width 297 height 1432
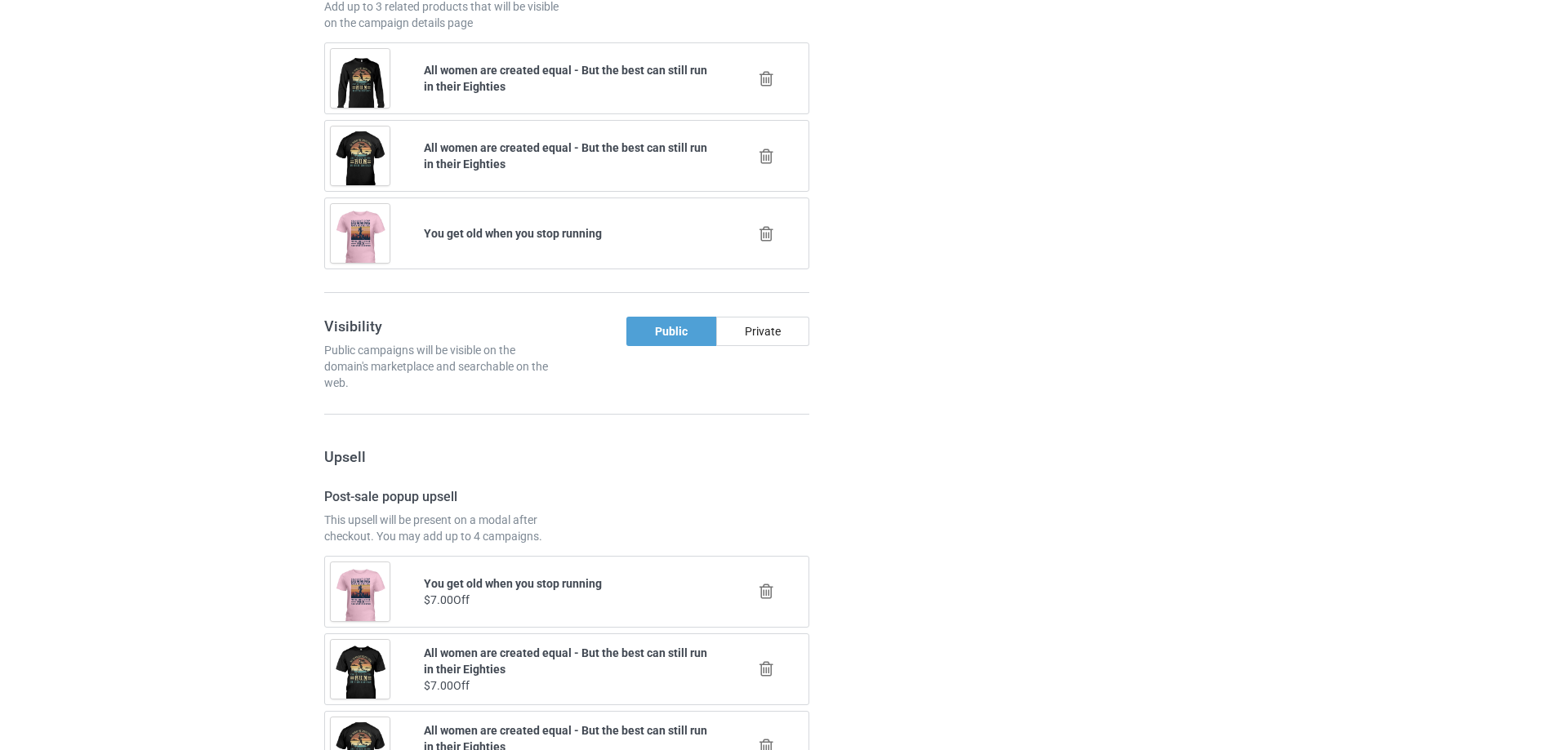
scroll to position [2027, 0]
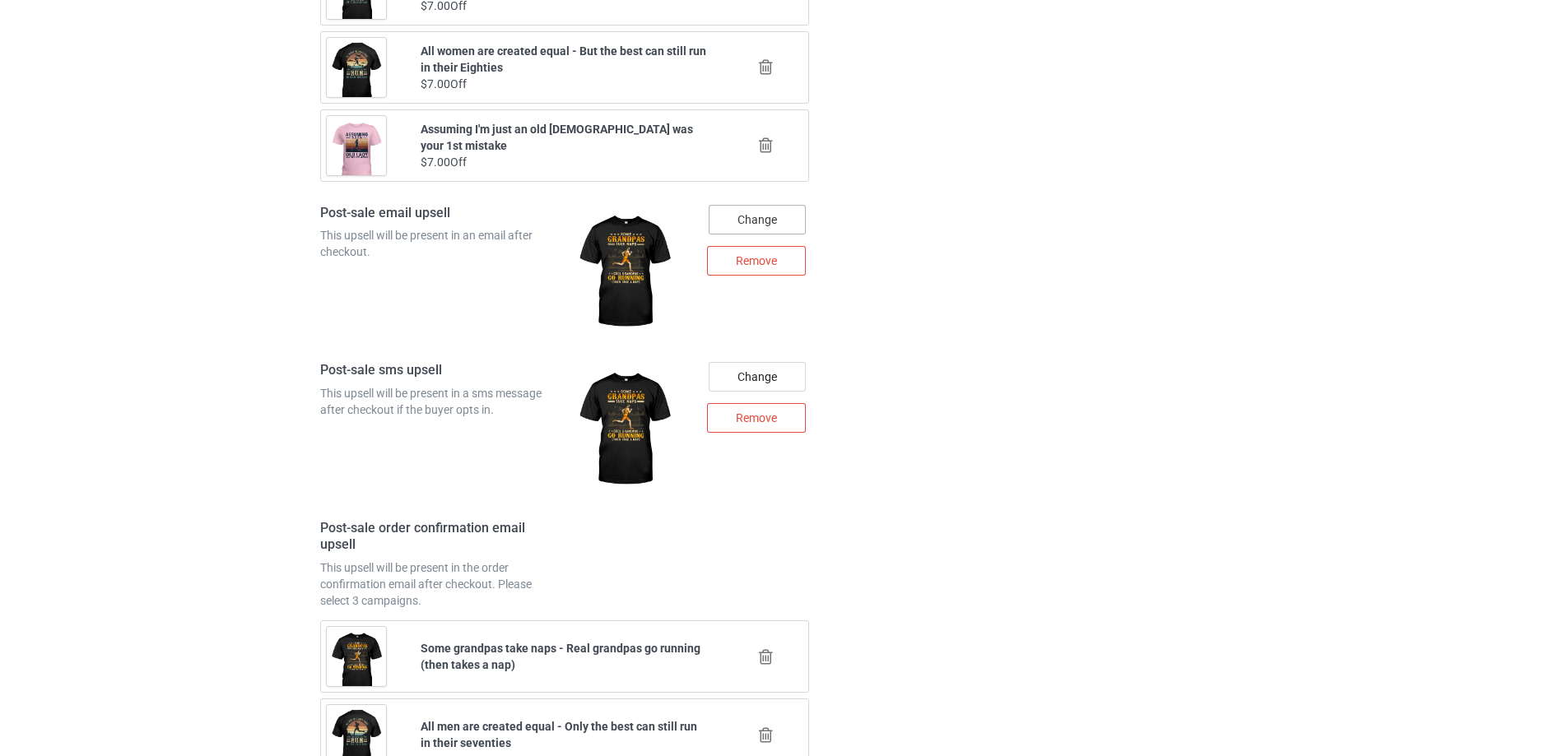
click at [779, 219] on div "Change" at bounding box center [757, 219] width 97 height 29
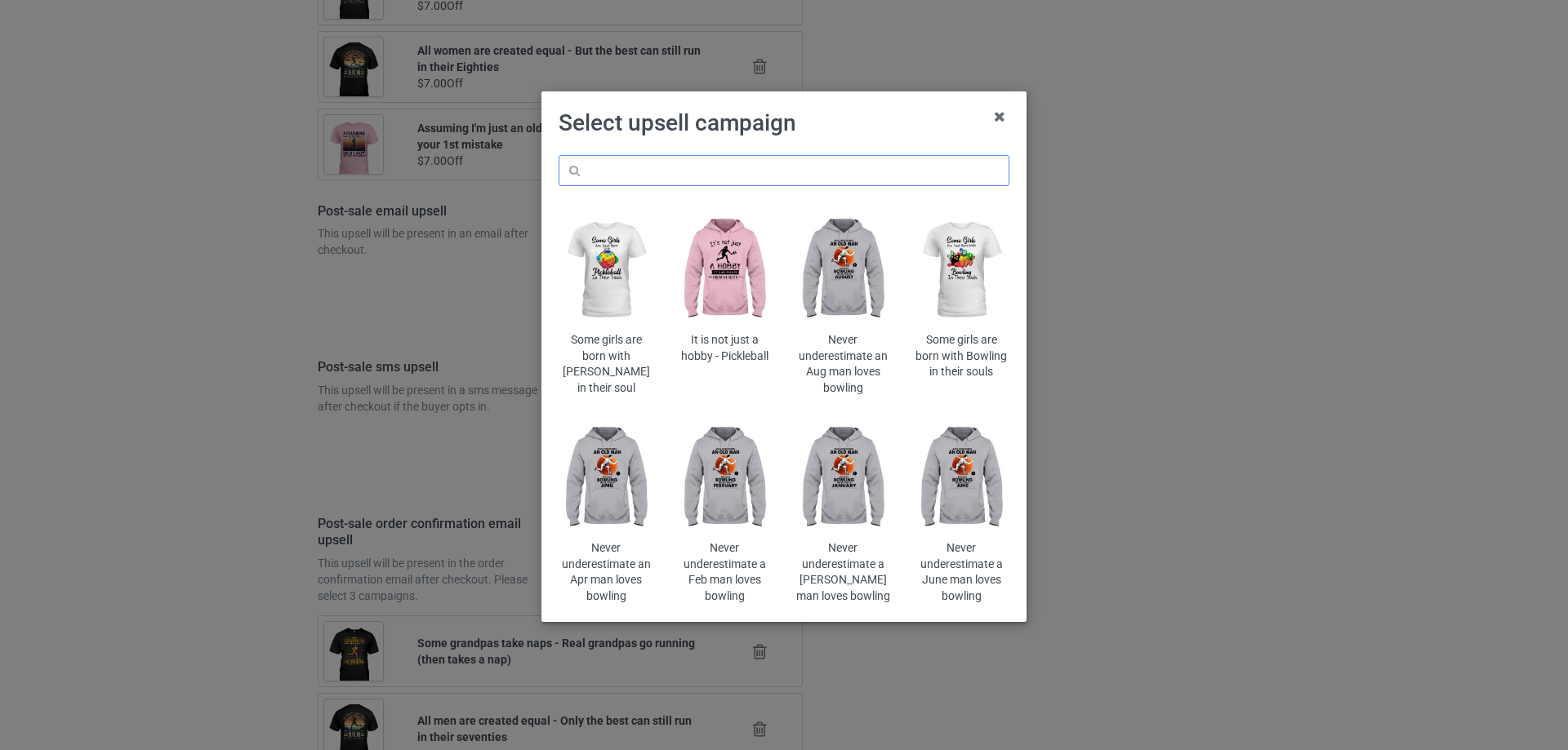
click at [822, 178] on input "text" at bounding box center [783, 170] width 451 height 31
paste input "women are created"
type input "women are created"
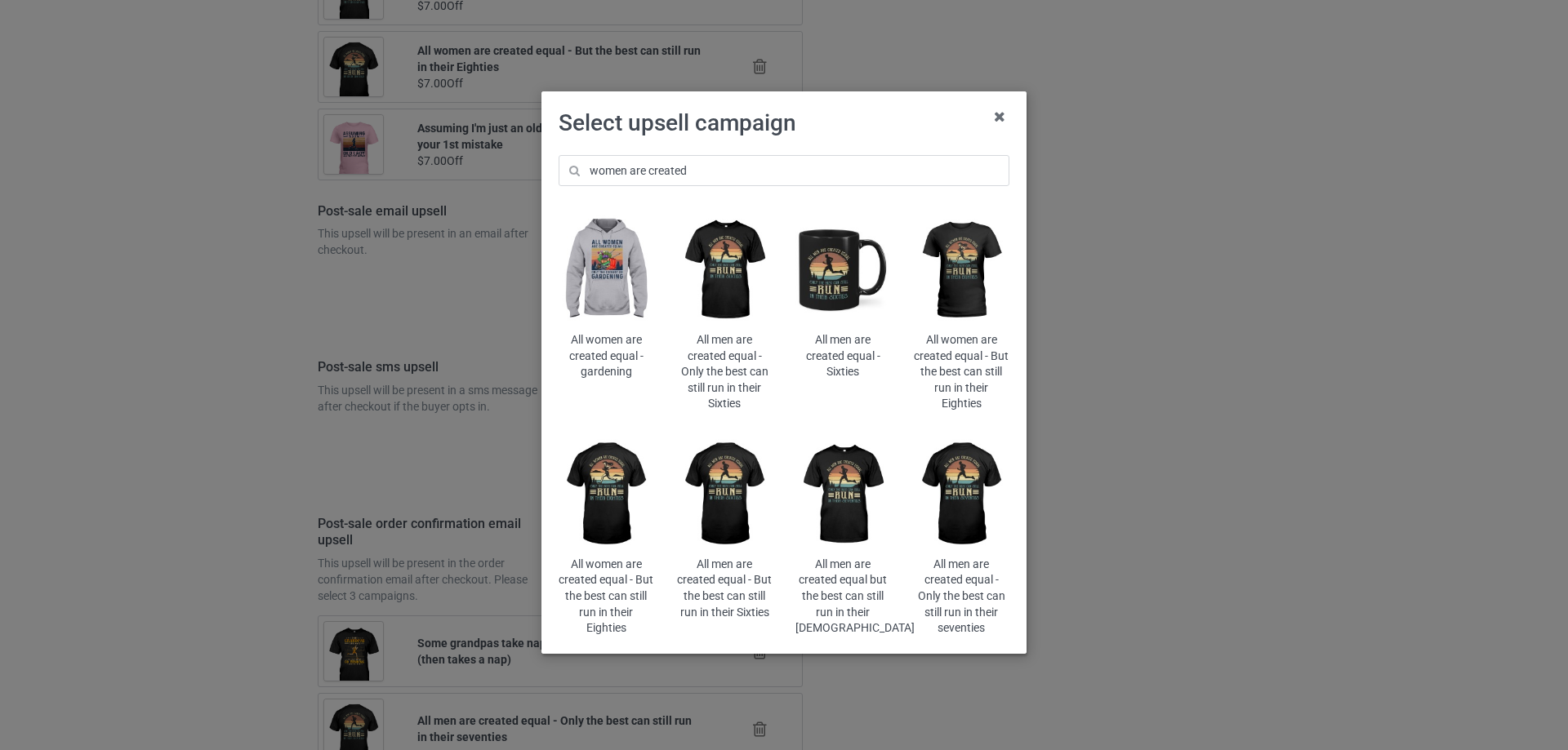
click at [967, 267] on img at bounding box center [961, 271] width 96 height 120
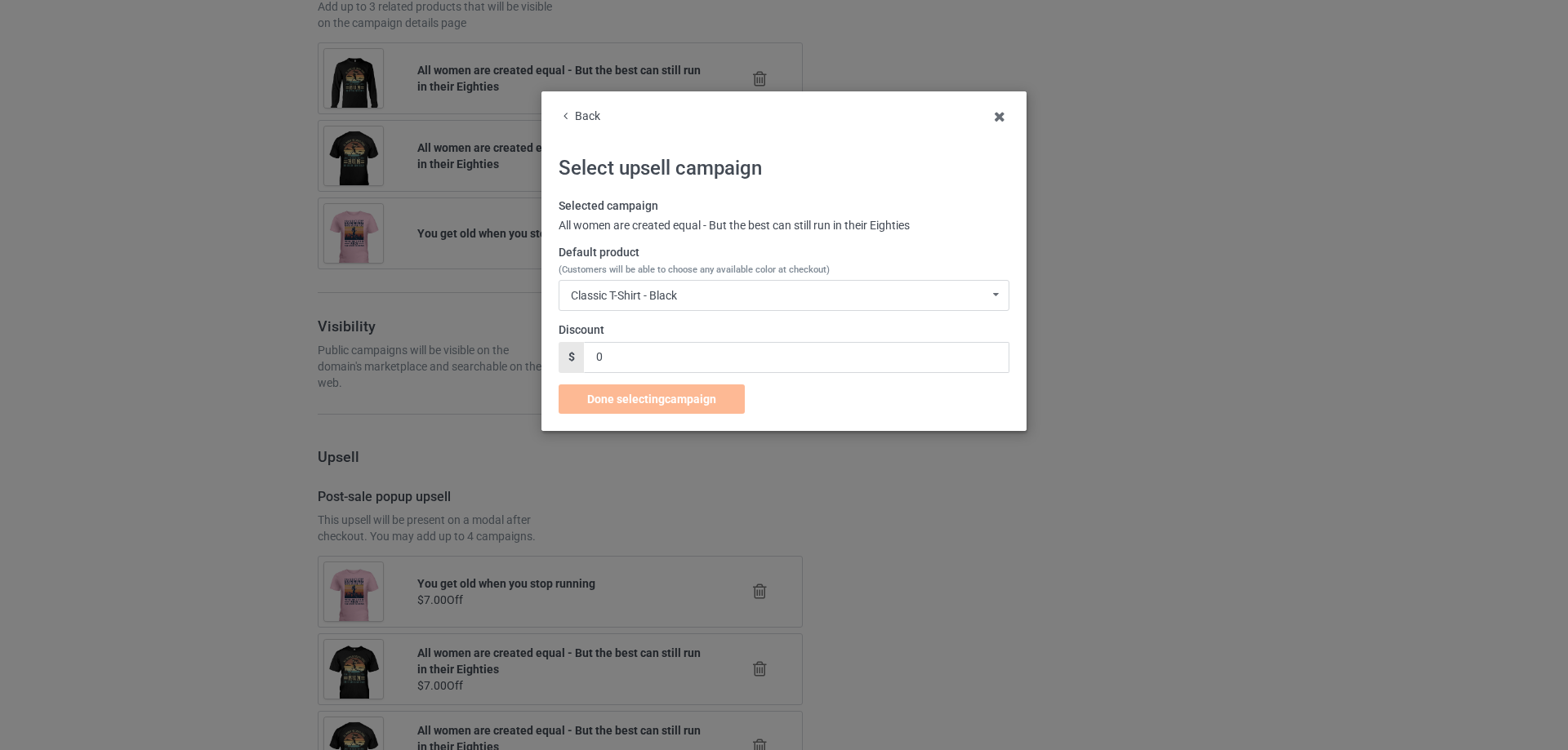
scroll to position [2027, 0]
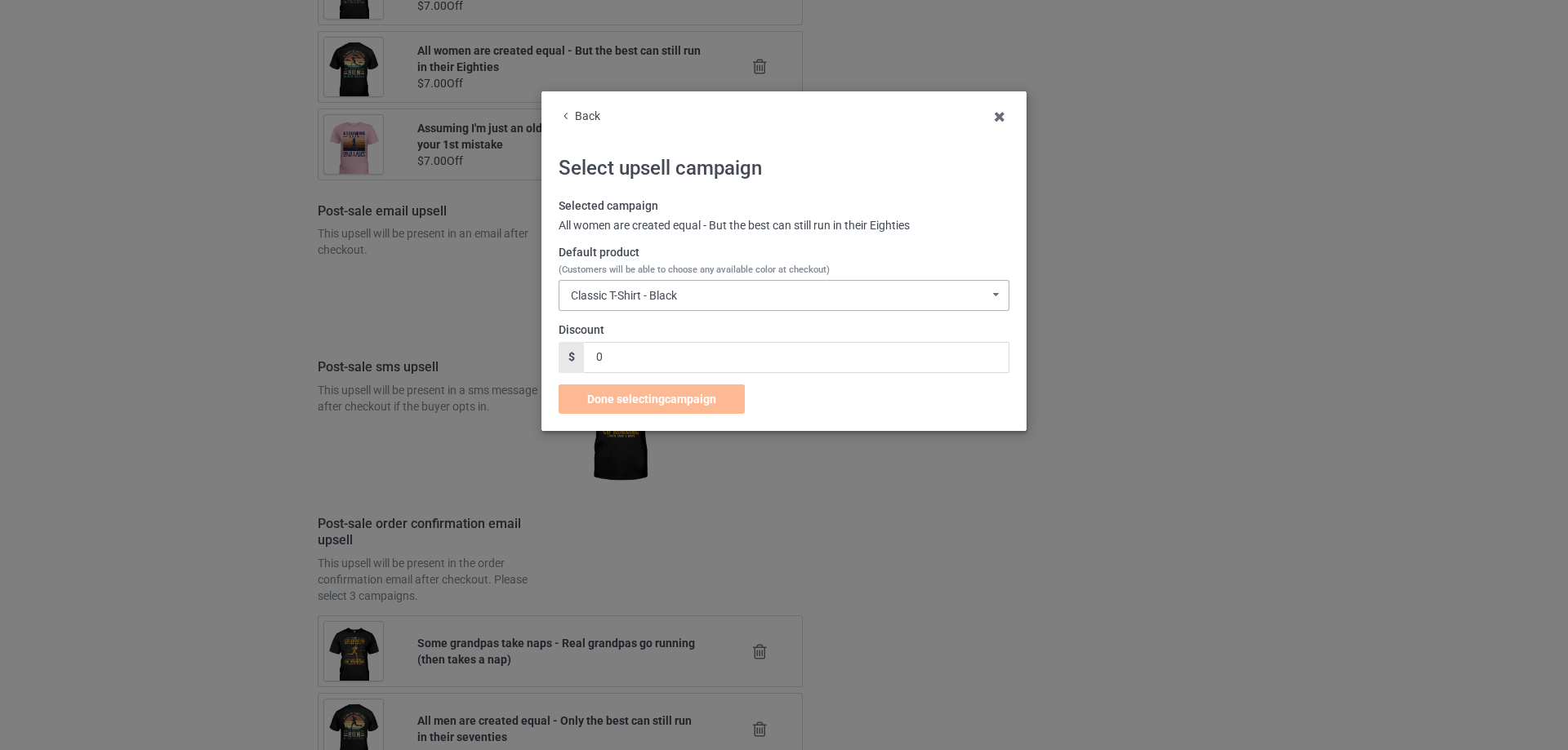
drag, startPoint x: 684, startPoint y: 297, endPoint x: 701, endPoint y: 313, distance: 23.3
click at [684, 298] on div "Classic T-Shirt - Black Classic T-Shirt - Black Classic T-Shirt - Chocolate Cla…" at bounding box center [783, 295] width 451 height 31
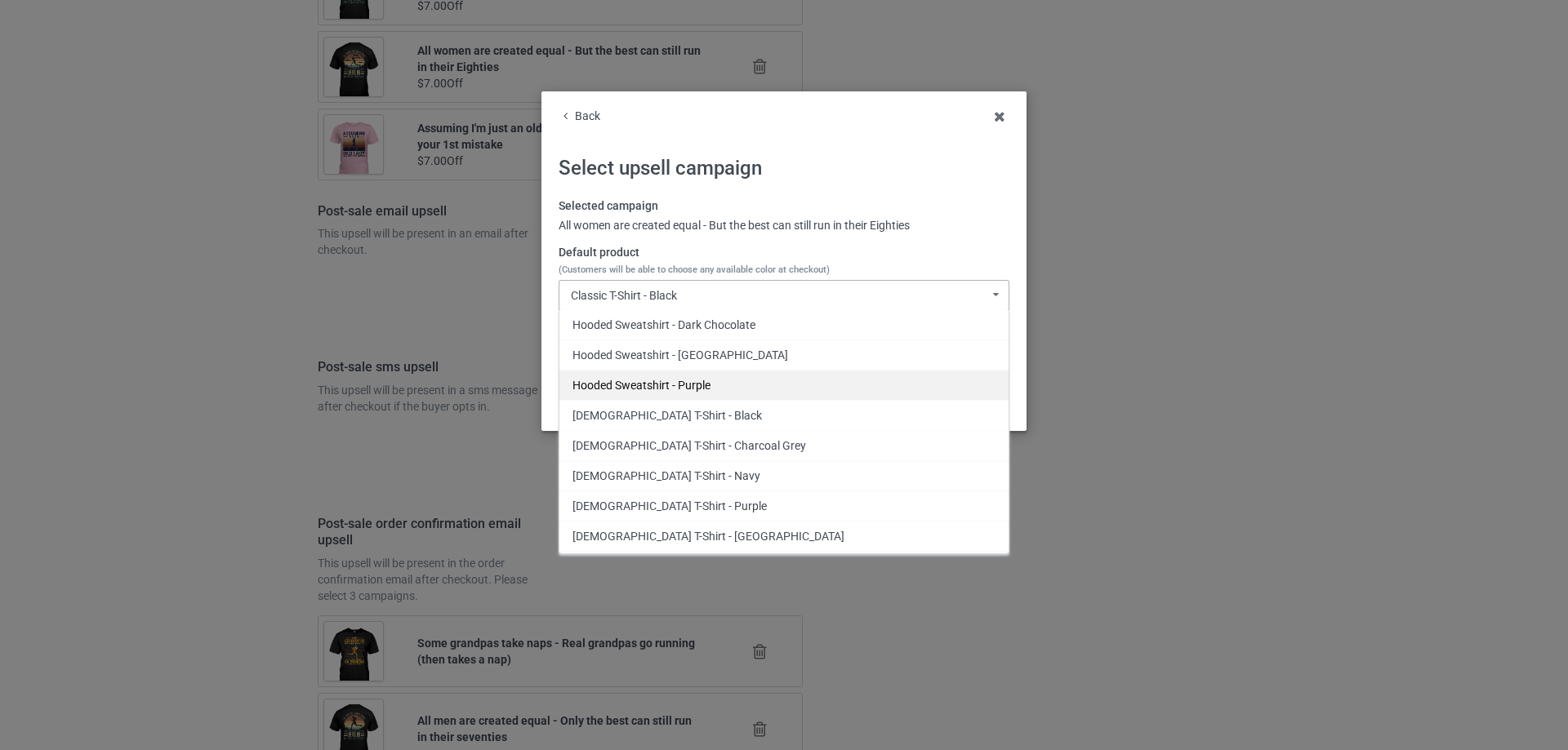
scroll to position [845, 0]
click at [718, 388] on div "[DEMOGRAPHIC_DATA] T-Shirt - Black" at bounding box center [783, 387] width 449 height 30
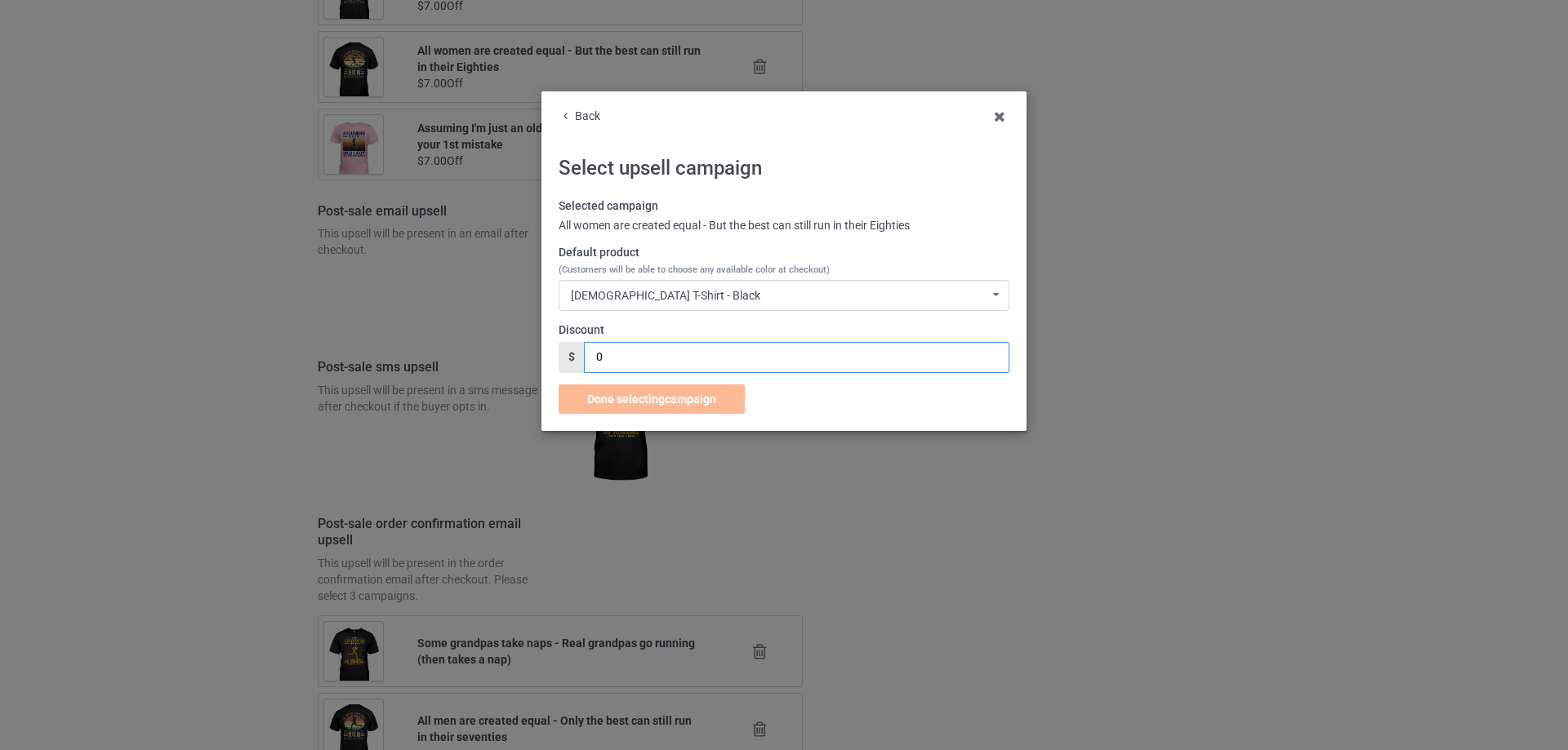
drag, startPoint x: 608, startPoint y: 363, endPoint x: 522, endPoint y: 366, distance: 86.1
click at [518, 366] on div "Back Select upsell campaign Selected campaign All women are created equal - But…" at bounding box center [784, 375] width 1568 height 750
type input "7"
click at [627, 402] on span "Done selecting campaign" at bounding box center [651, 400] width 129 height 13
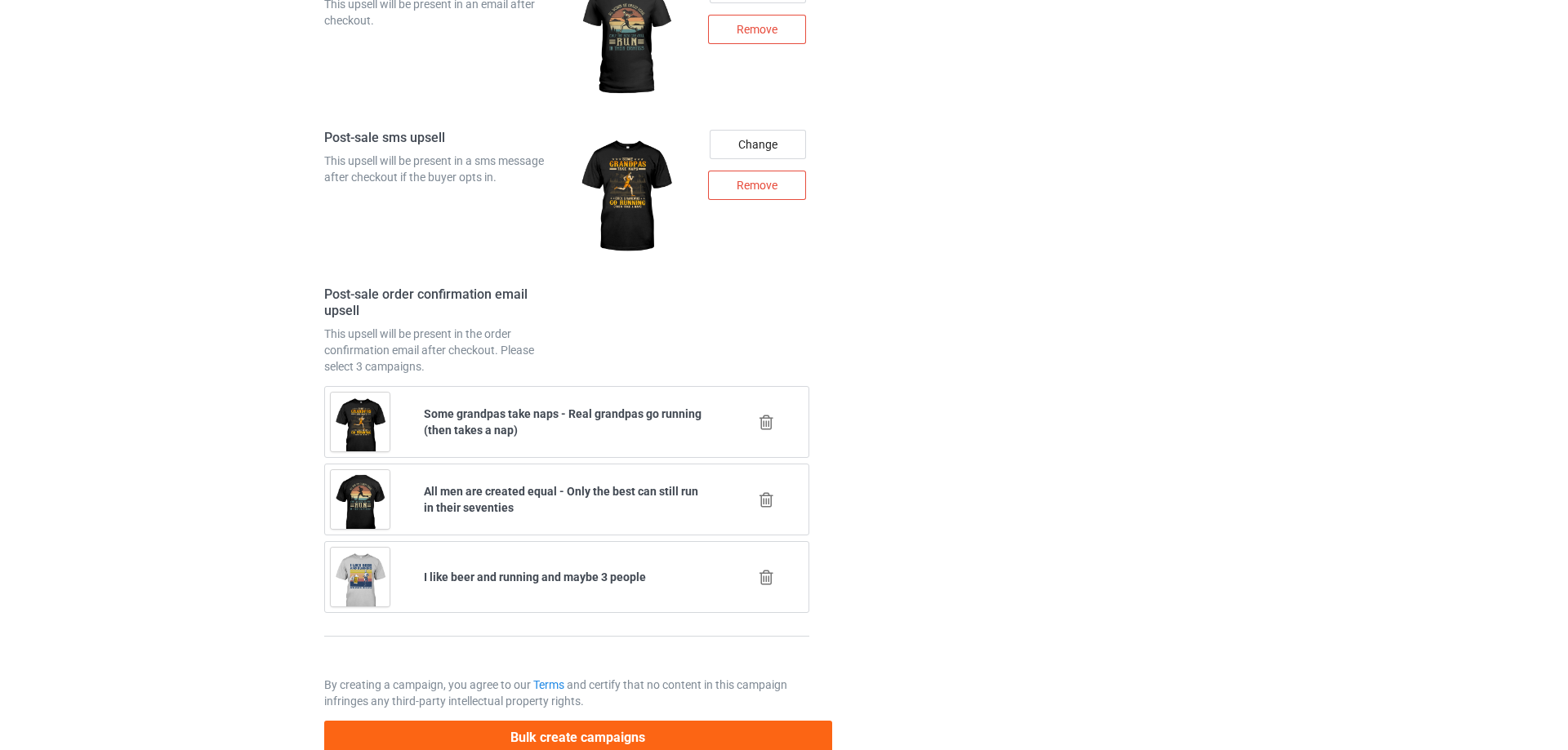
scroll to position [2297, 0]
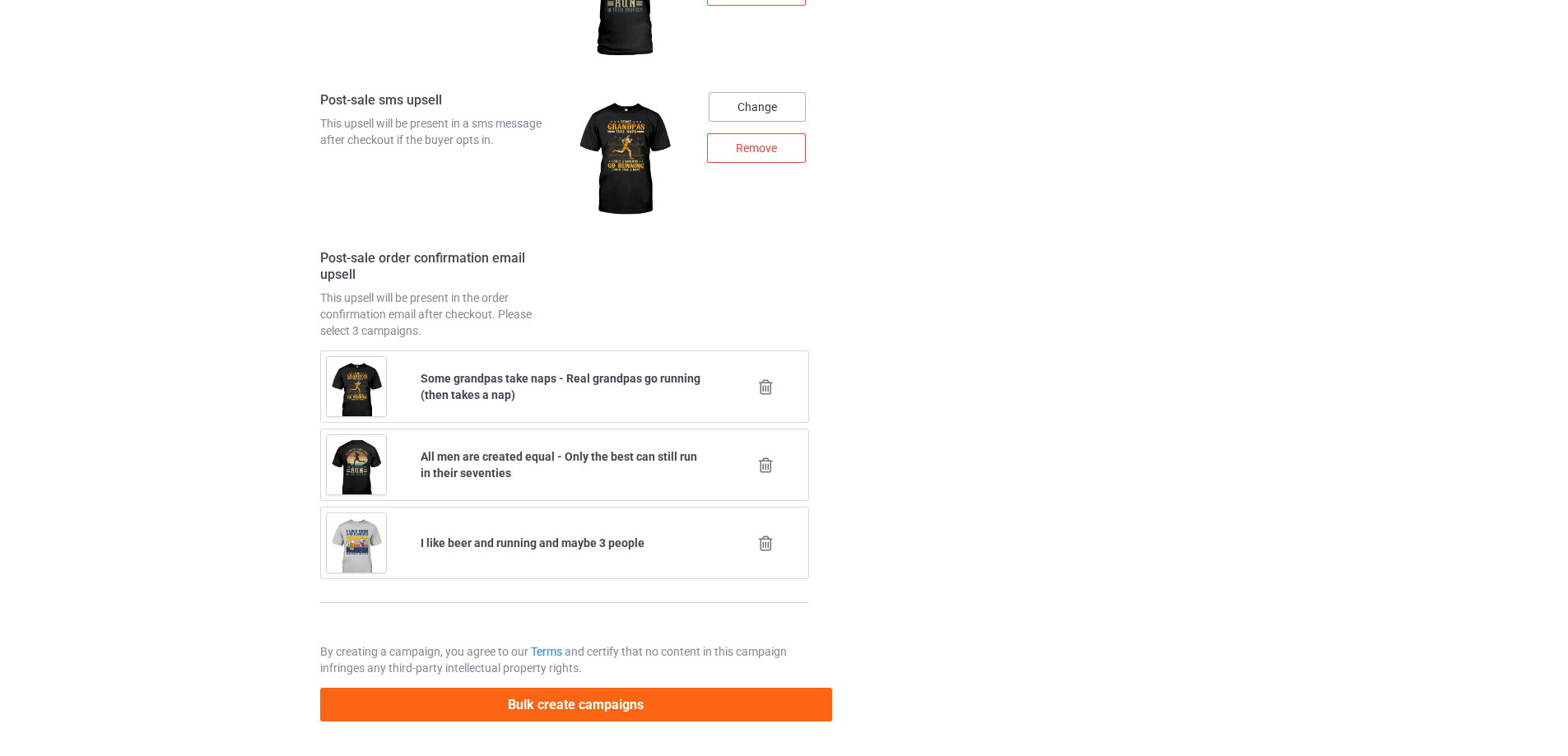
click at [787, 98] on div "Change" at bounding box center [757, 106] width 97 height 29
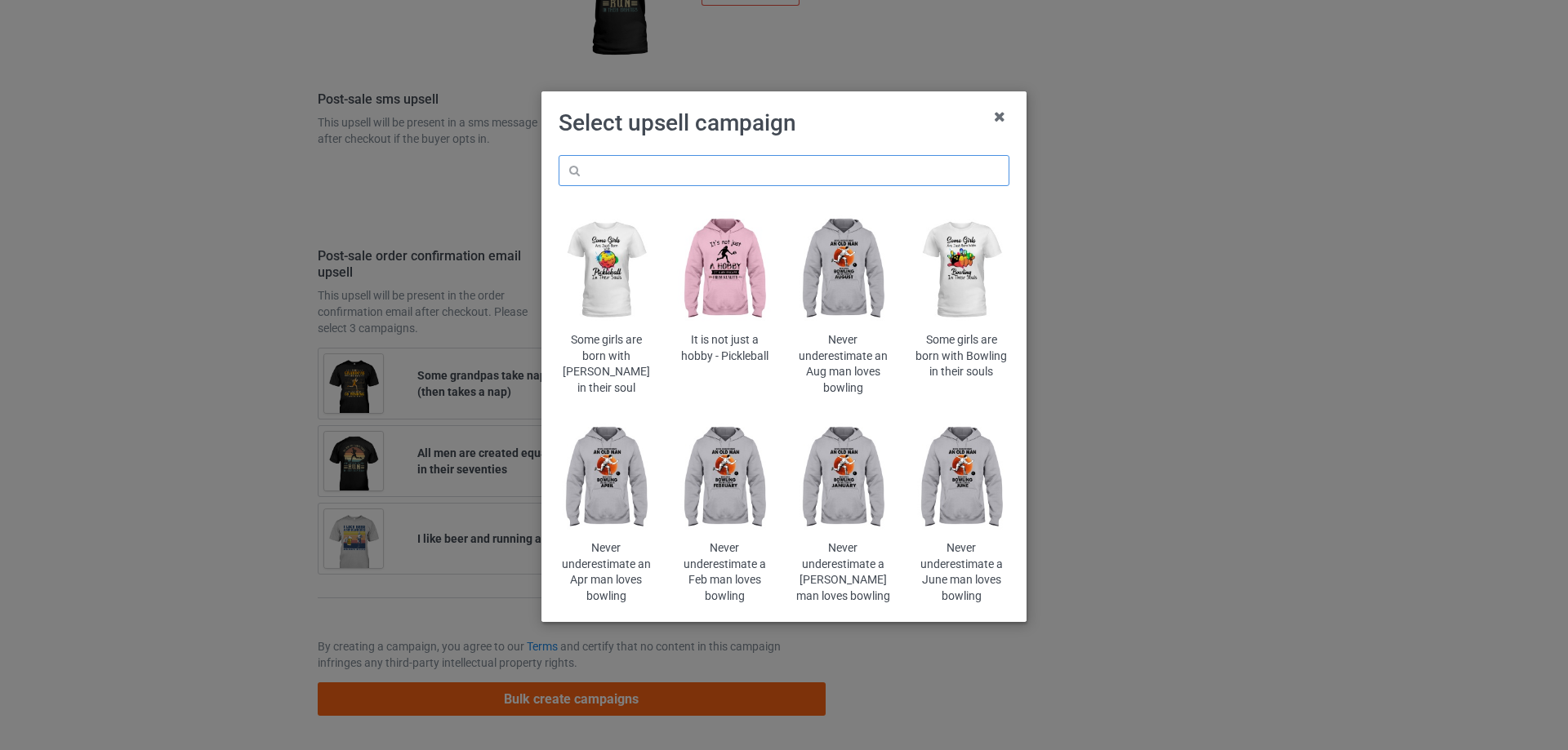
drag, startPoint x: 737, startPoint y: 177, endPoint x: 681, endPoint y: 188, distance: 57.1
click at [737, 178] on input "text" at bounding box center [783, 170] width 451 height 31
paste input "women are created"
type input "women are created"
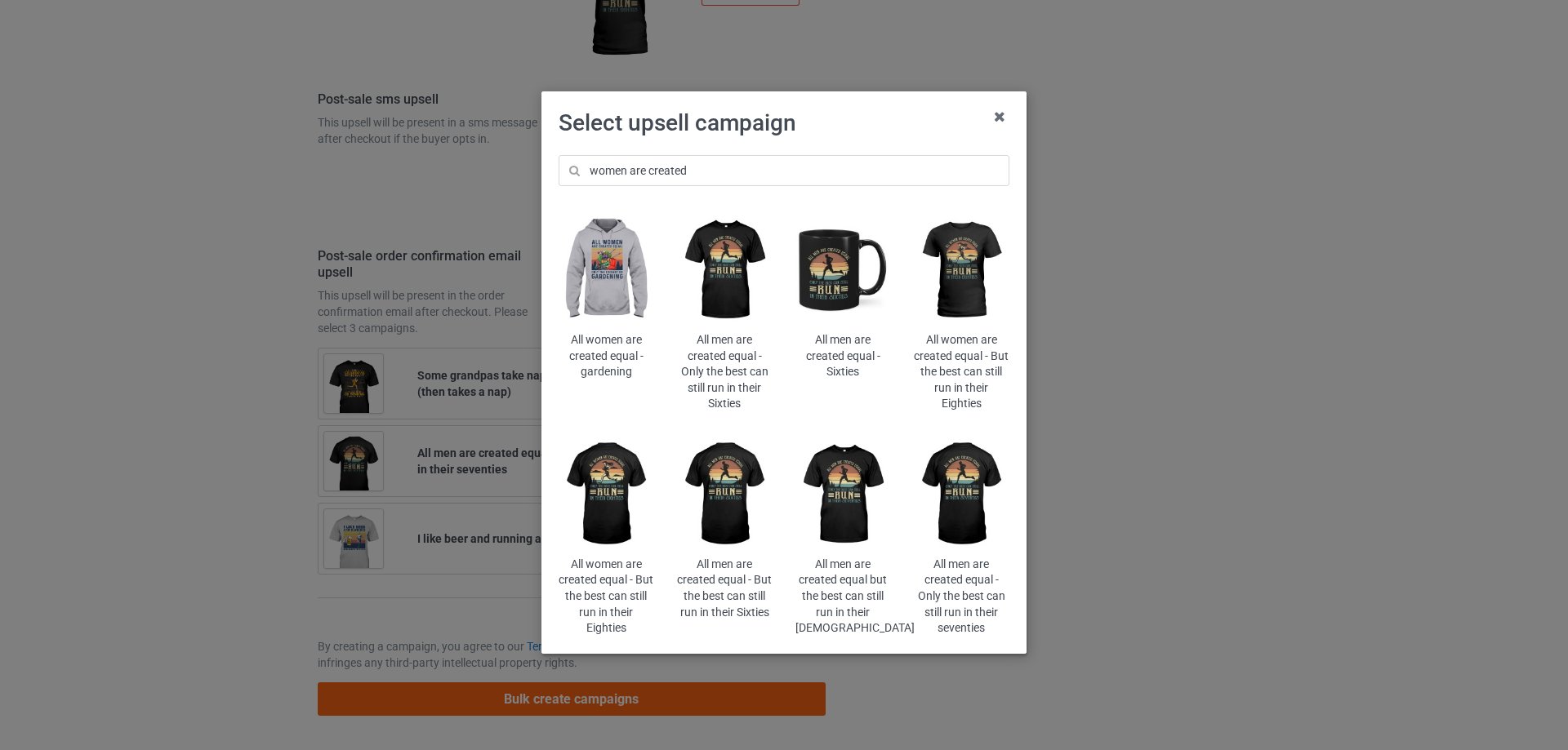
click at [956, 277] on img at bounding box center [961, 271] width 96 height 120
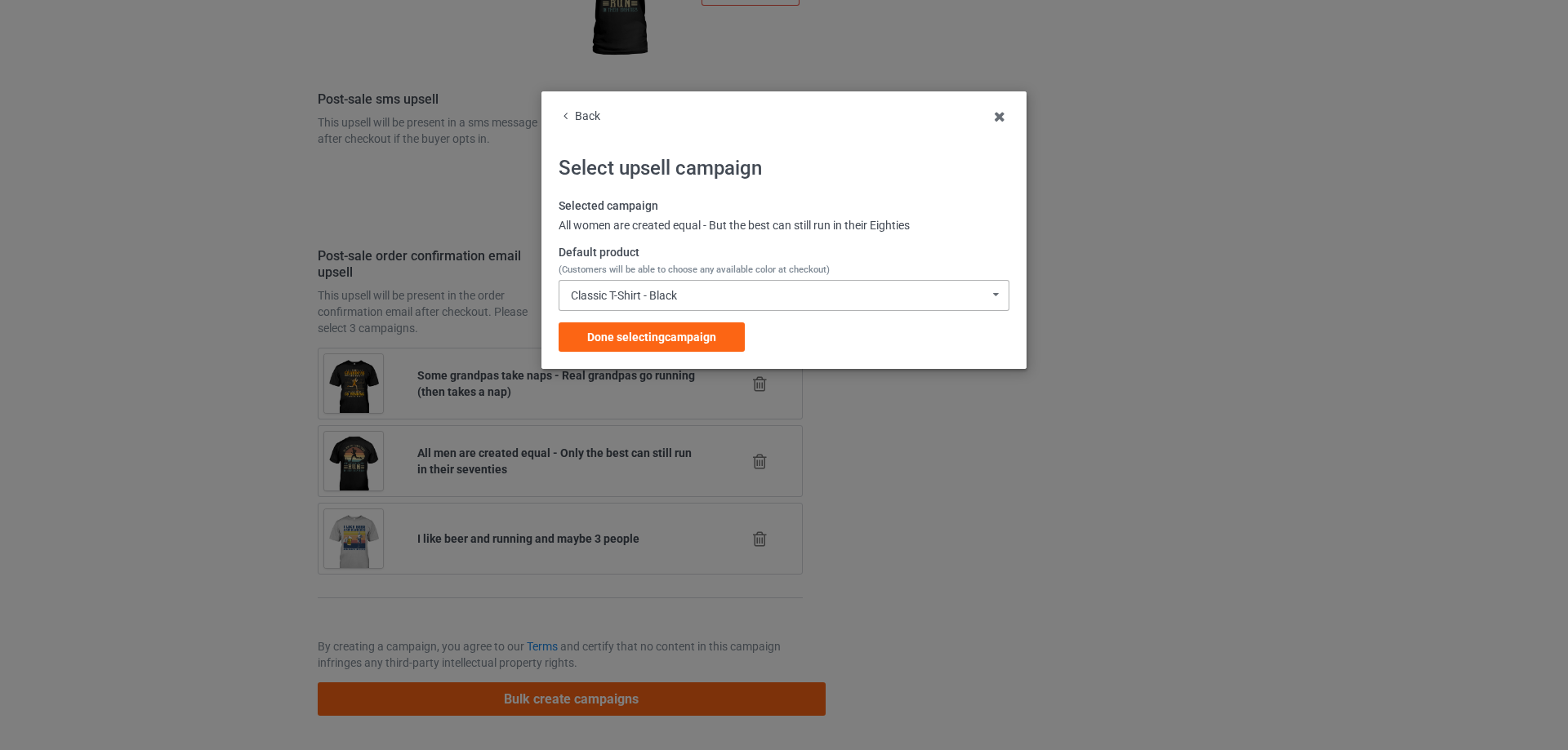
click at [715, 301] on div "Classic T-Shirt - Black Classic T-Shirt - Black Classic T-Shirt - Chocolate Cla…" at bounding box center [783, 295] width 451 height 31
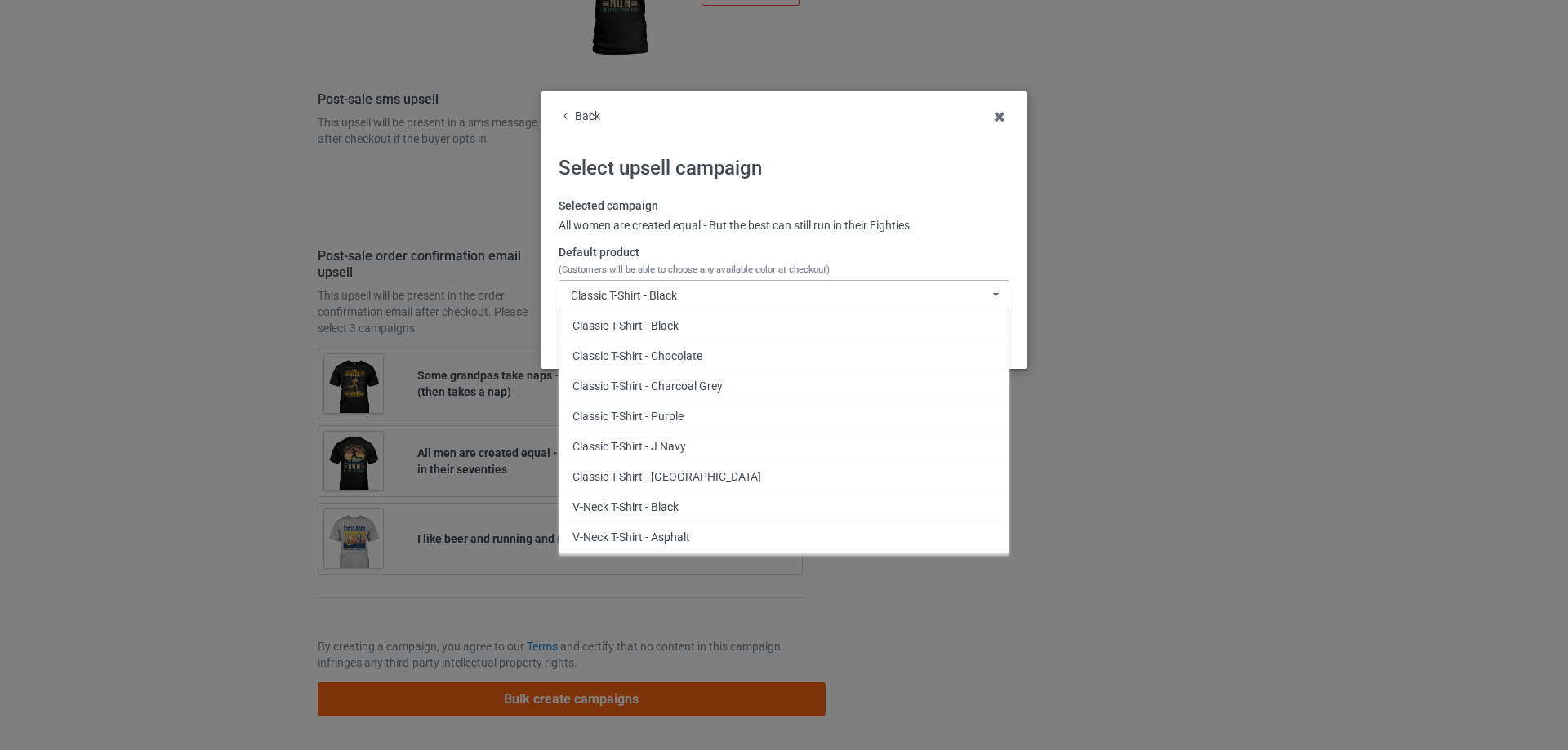
scroll to position [845, 0]
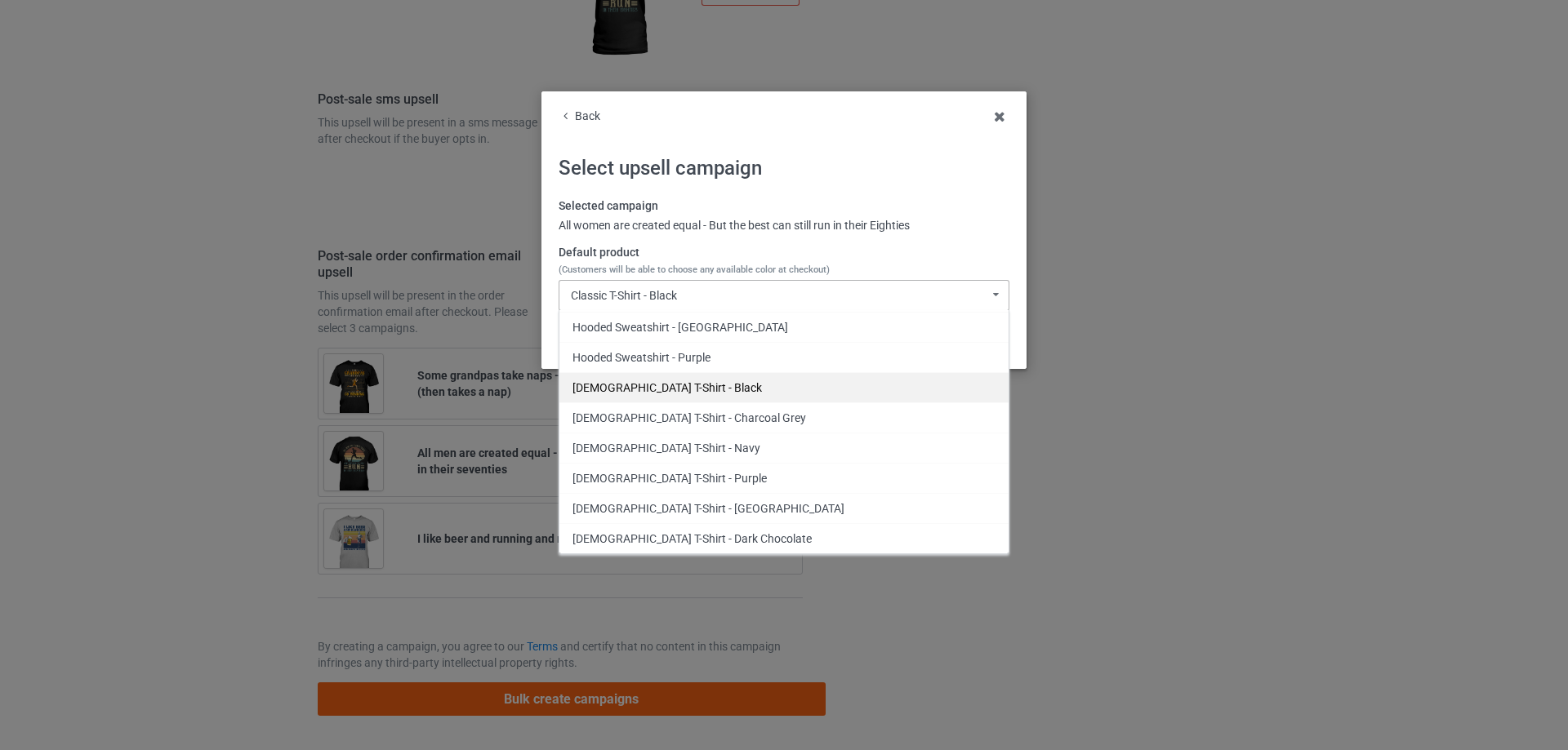
drag, startPoint x: 709, startPoint y: 389, endPoint x: 694, endPoint y: 396, distance: 16.6
click at [709, 390] on div "[DEMOGRAPHIC_DATA] T-Shirt - Black" at bounding box center [783, 387] width 449 height 30
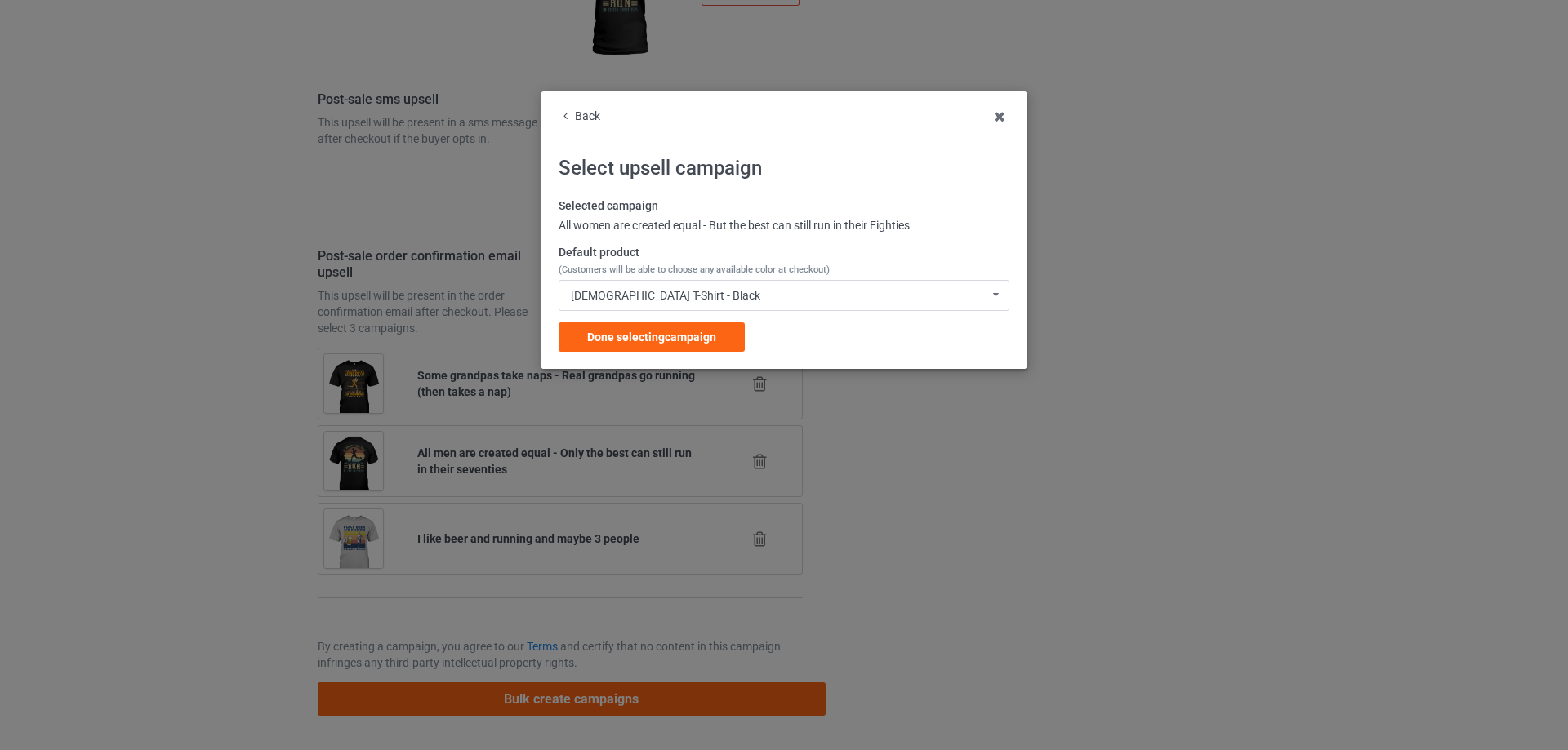
click at [701, 335] on span "Done selecting campaign" at bounding box center [651, 337] width 129 height 13
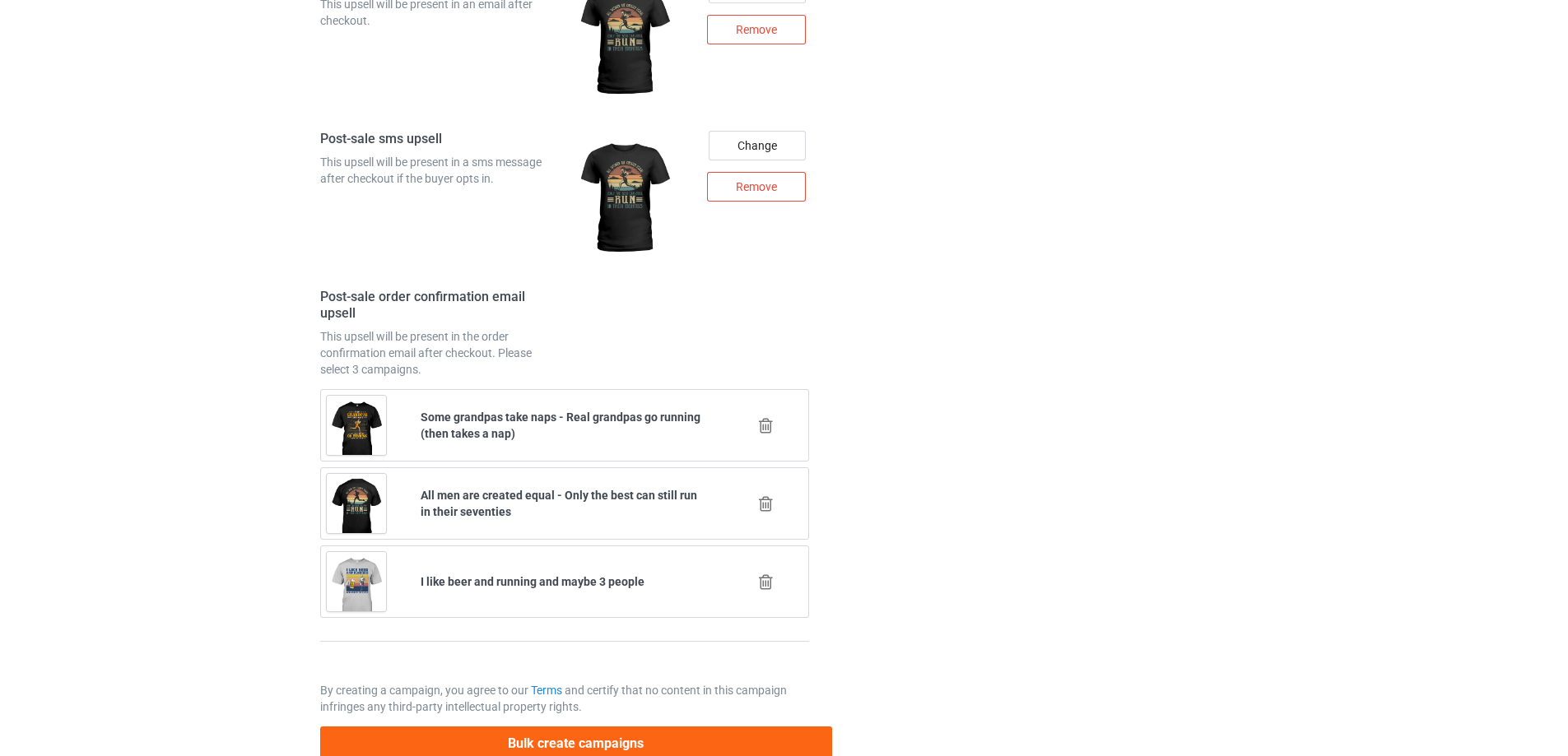
scroll to position [2315, 0]
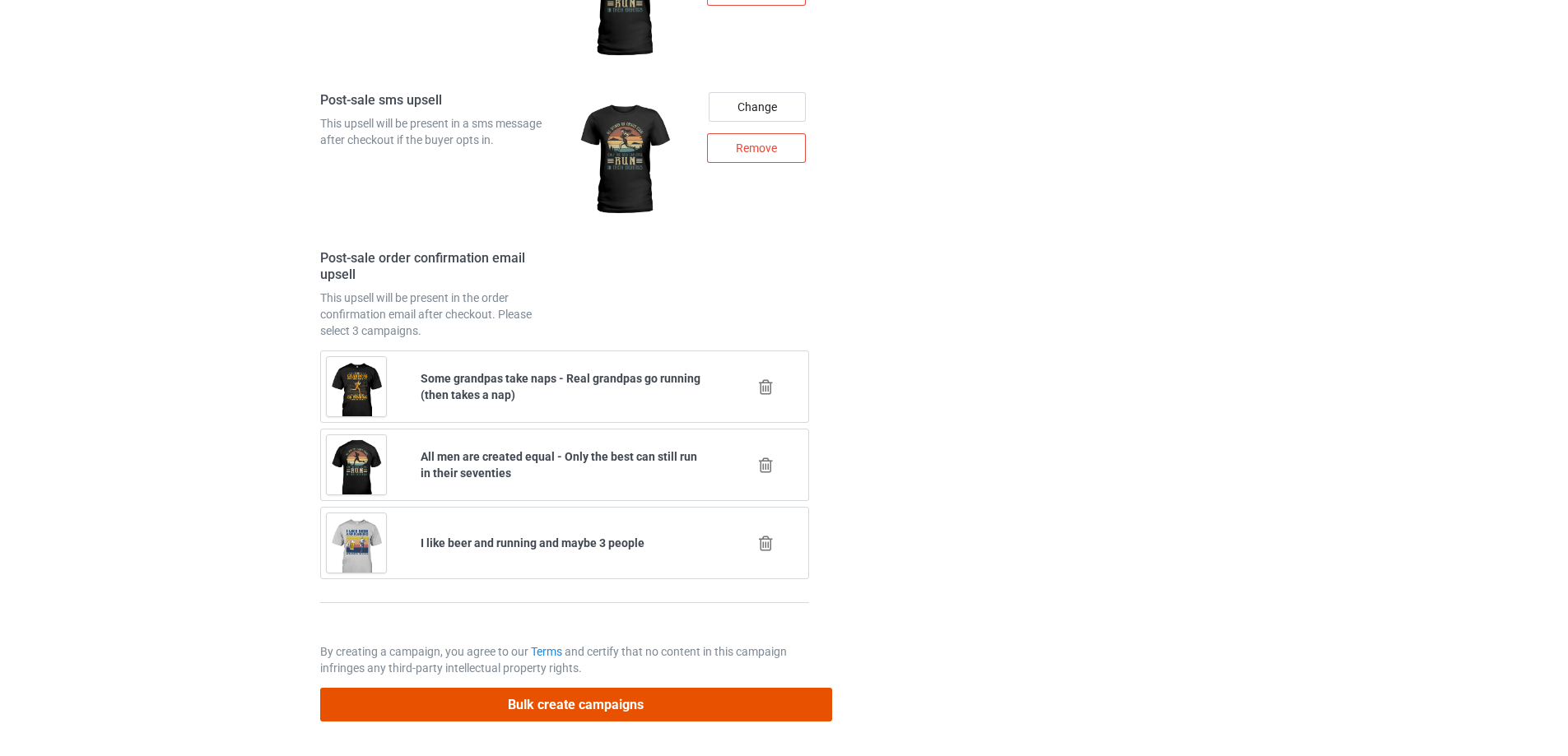
click at [602, 715] on button "Bulk create campaigns" at bounding box center [575, 705] width 512 height 33
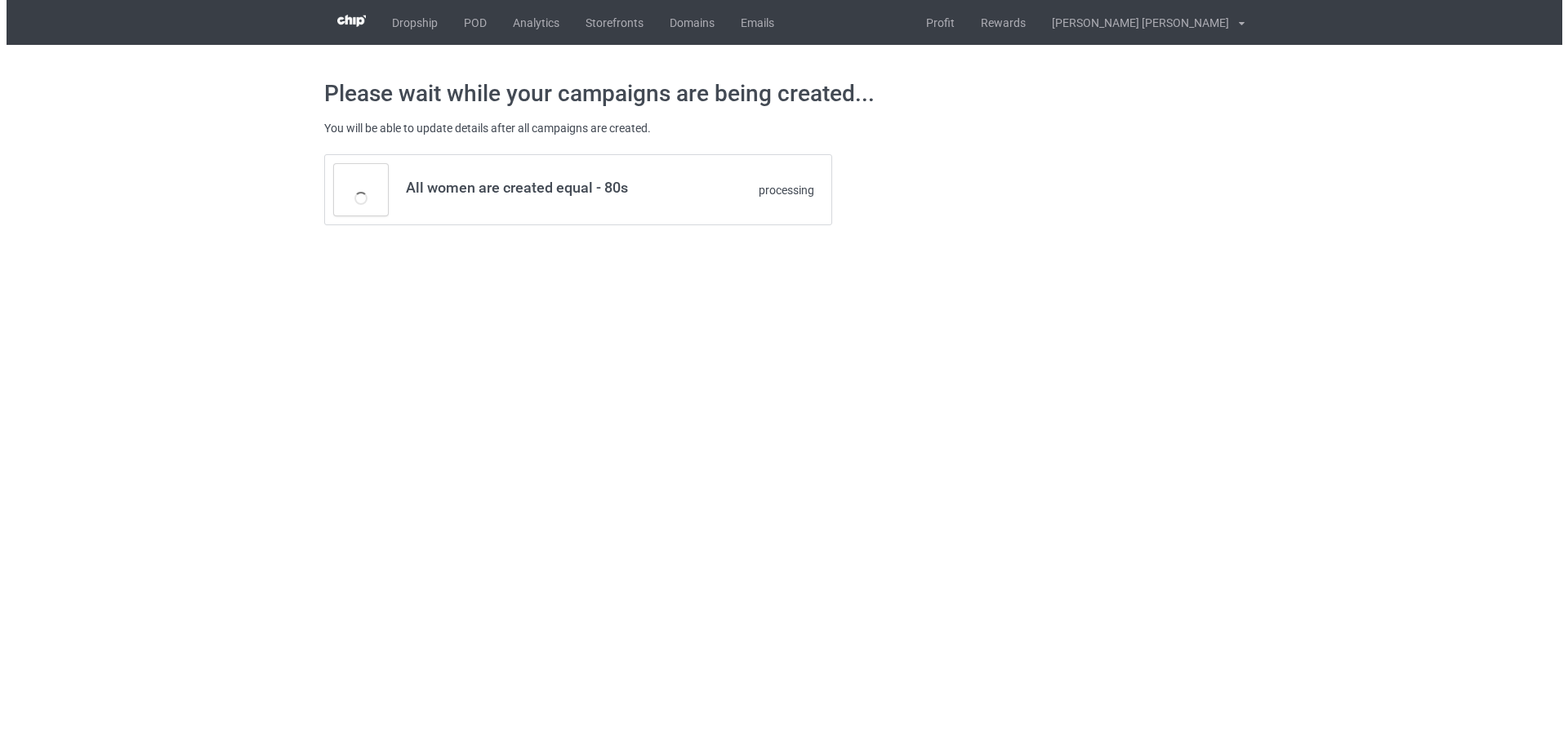
scroll to position [0, 0]
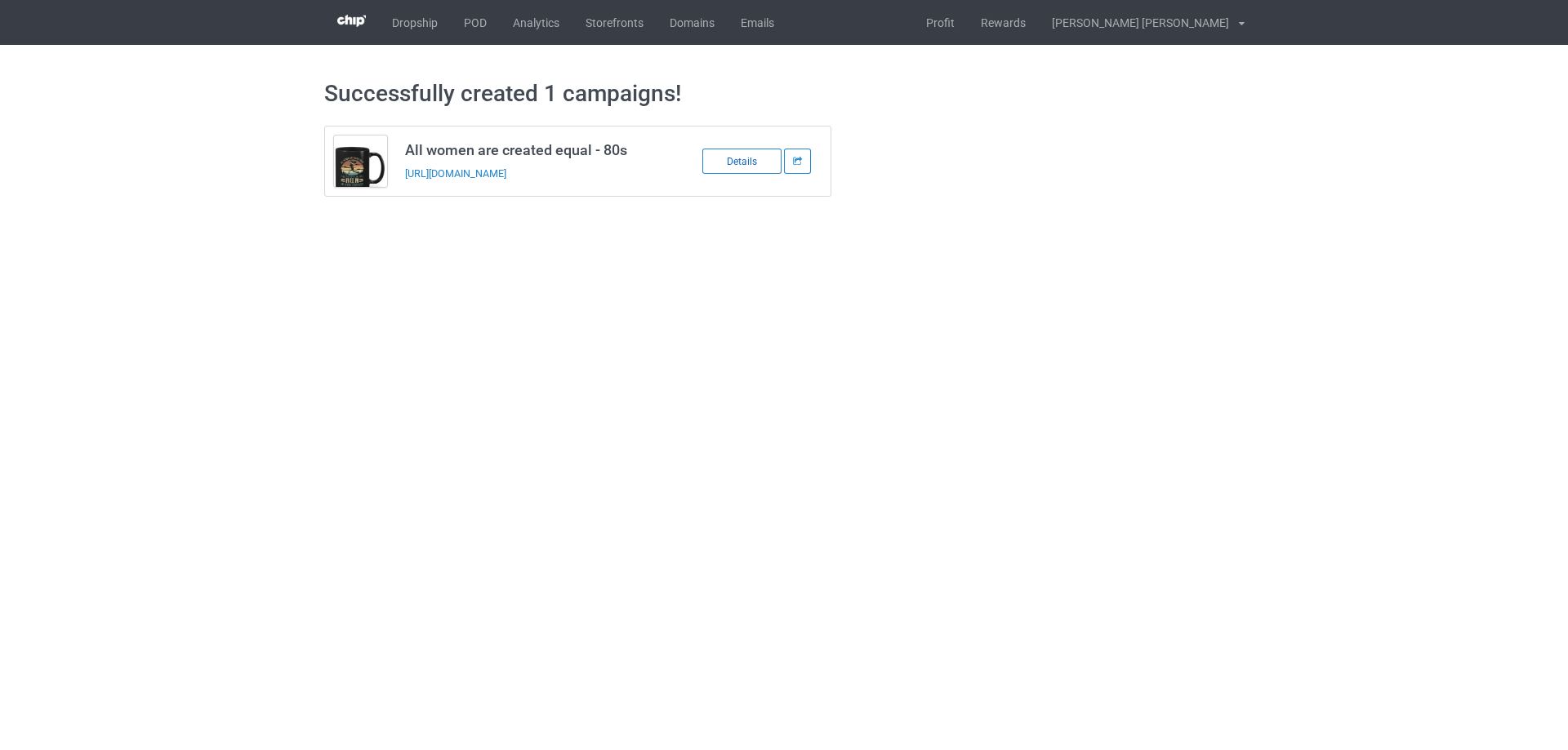
click at [737, 161] on div "Details" at bounding box center [741, 161] width 79 height 25
